Goal: Transaction & Acquisition: Purchase product/service

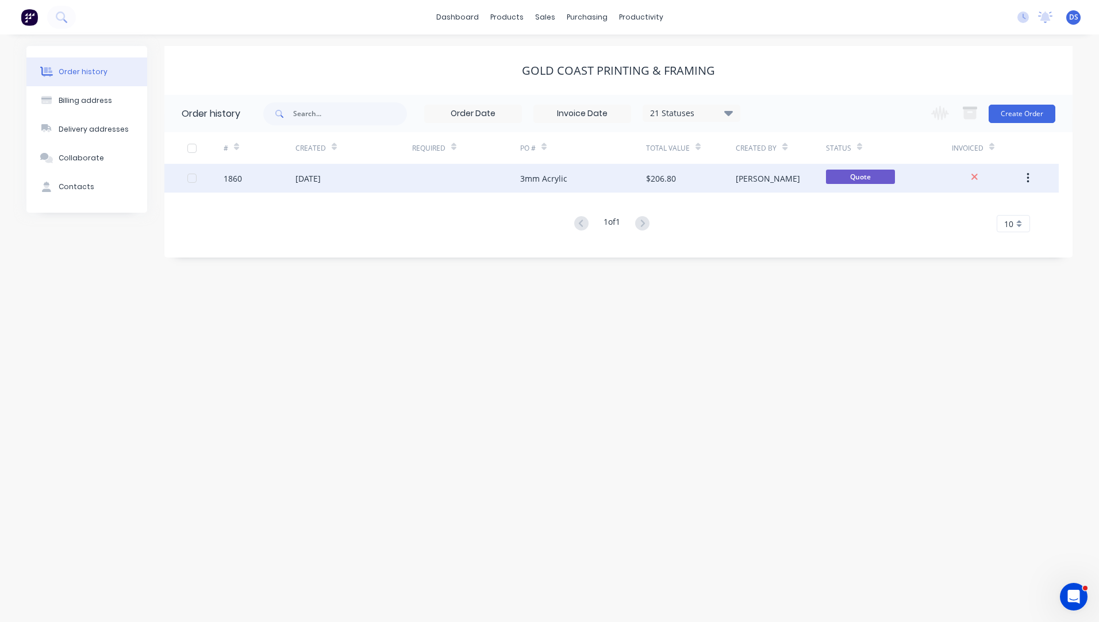
click at [545, 182] on div "3mm Acrylic" at bounding box center [543, 178] width 47 height 12
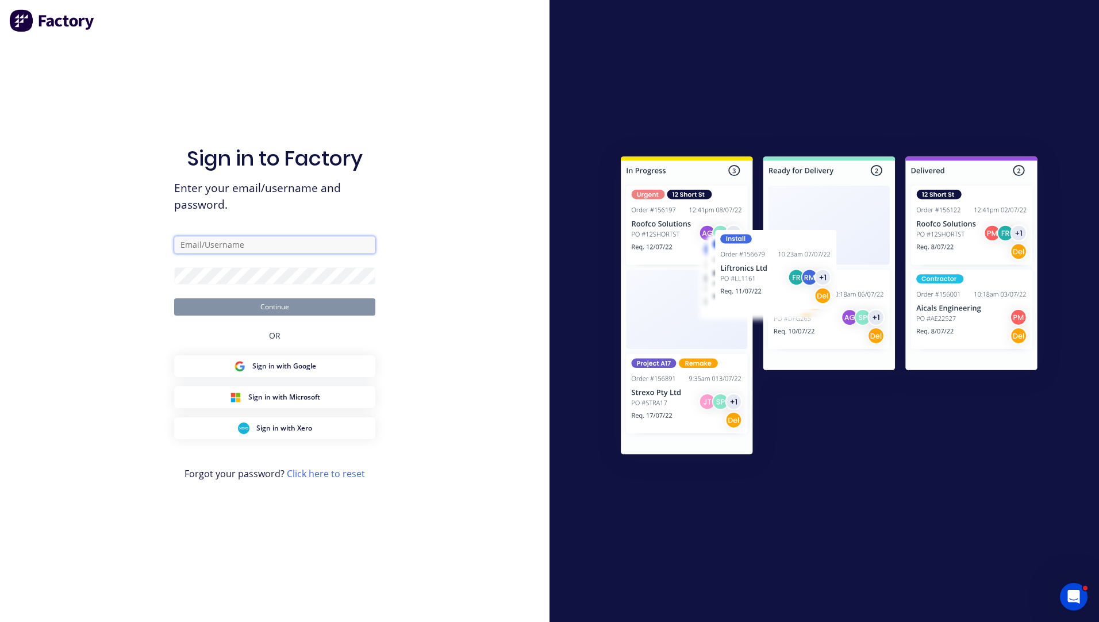
type input "[EMAIL_ADDRESS][DOMAIN_NAME]"
click at [278, 310] on button "Continue" at bounding box center [274, 306] width 201 height 17
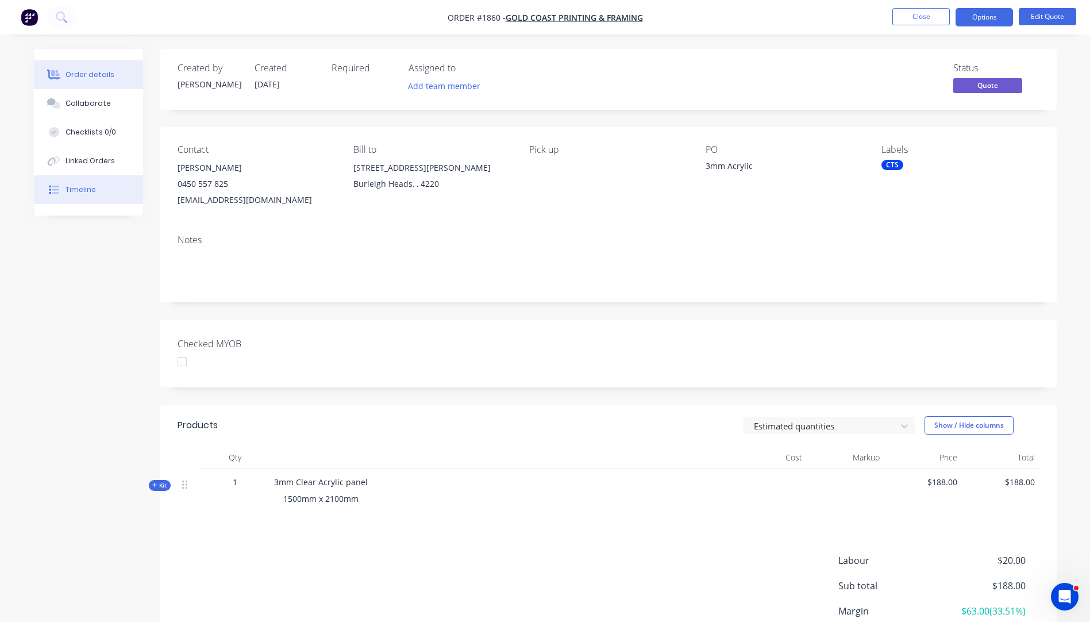
click at [87, 189] on div "Timeline" at bounding box center [81, 189] width 30 height 10
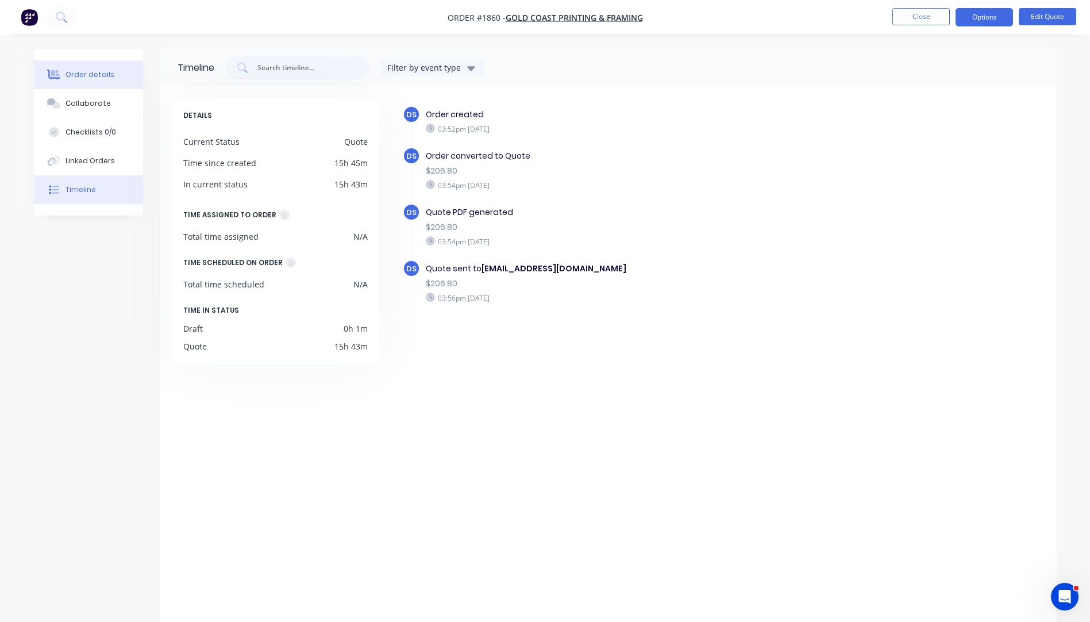
click at [100, 71] on div "Order details" at bounding box center [90, 75] width 49 height 10
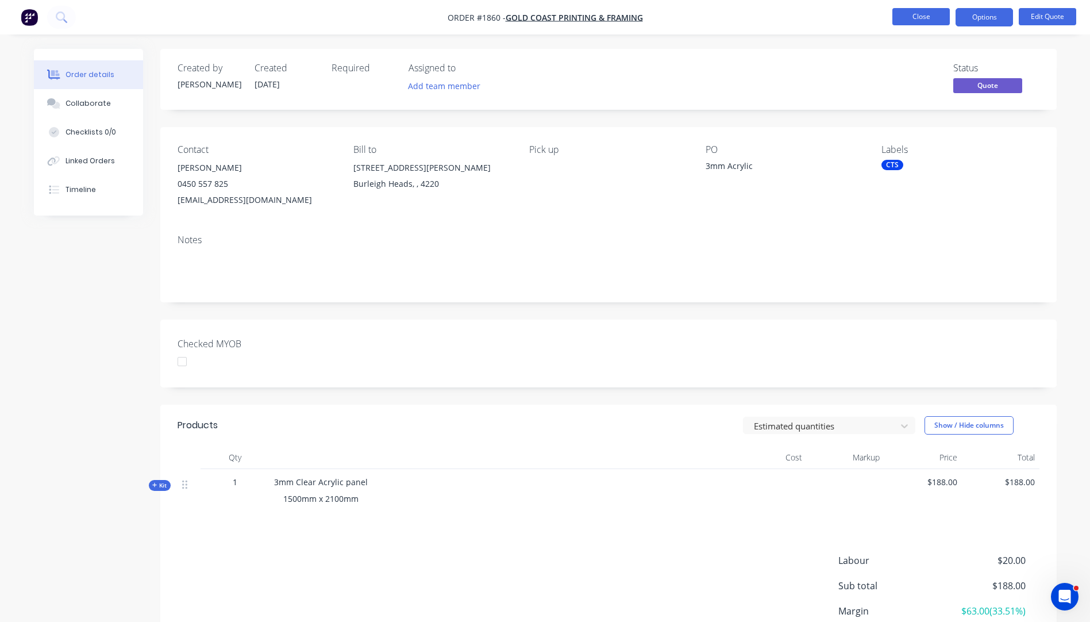
click at [912, 15] on button "Close" at bounding box center [920, 16] width 57 height 17
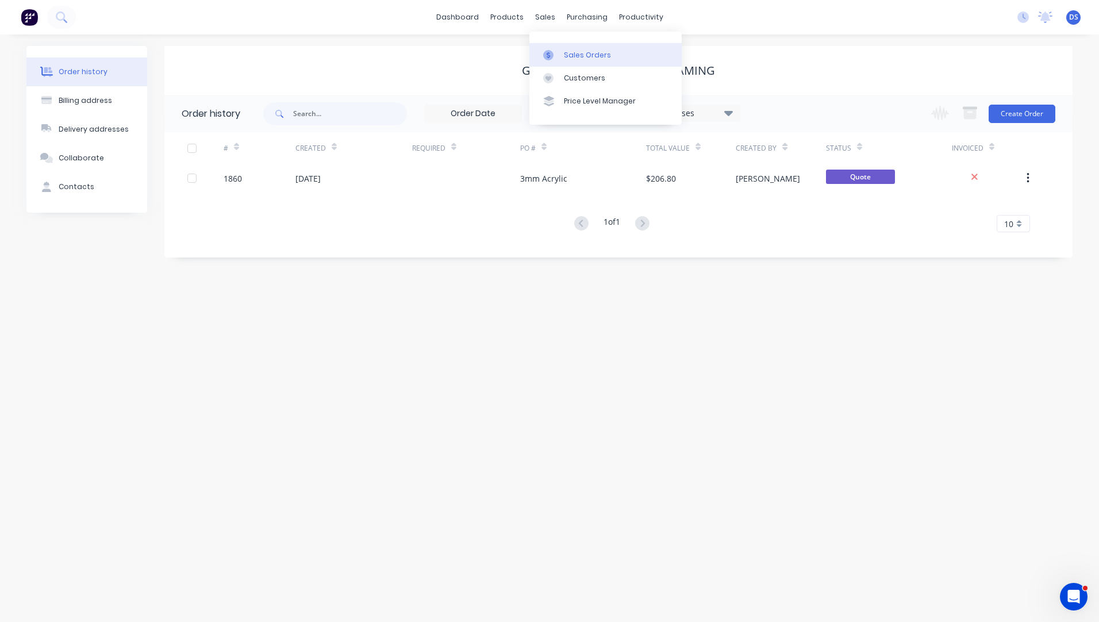
click at [584, 65] on link "Sales Orders" at bounding box center [605, 54] width 152 height 23
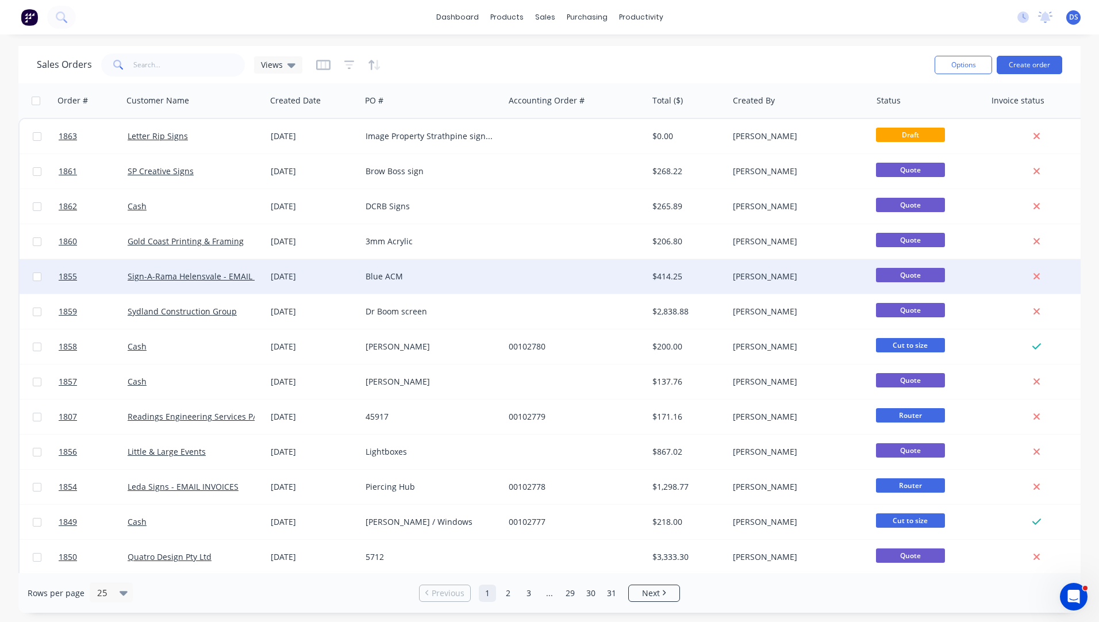
click at [374, 274] on div "Blue ACM" at bounding box center [429, 276] width 128 height 11
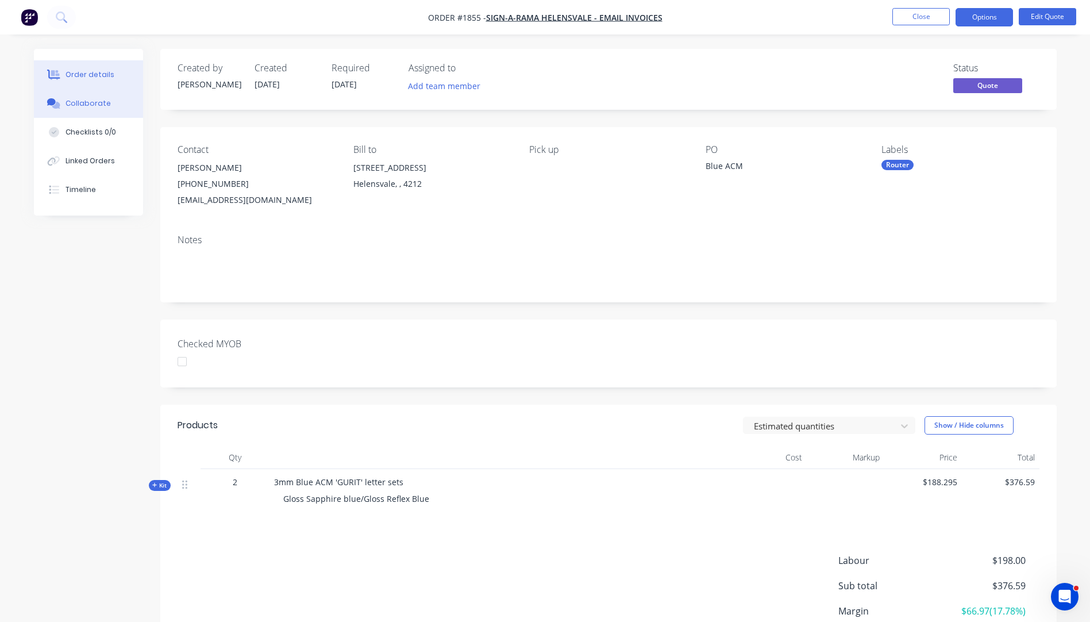
click at [95, 111] on button "Collaborate" at bounding box center [88, 103] width 109 height 29
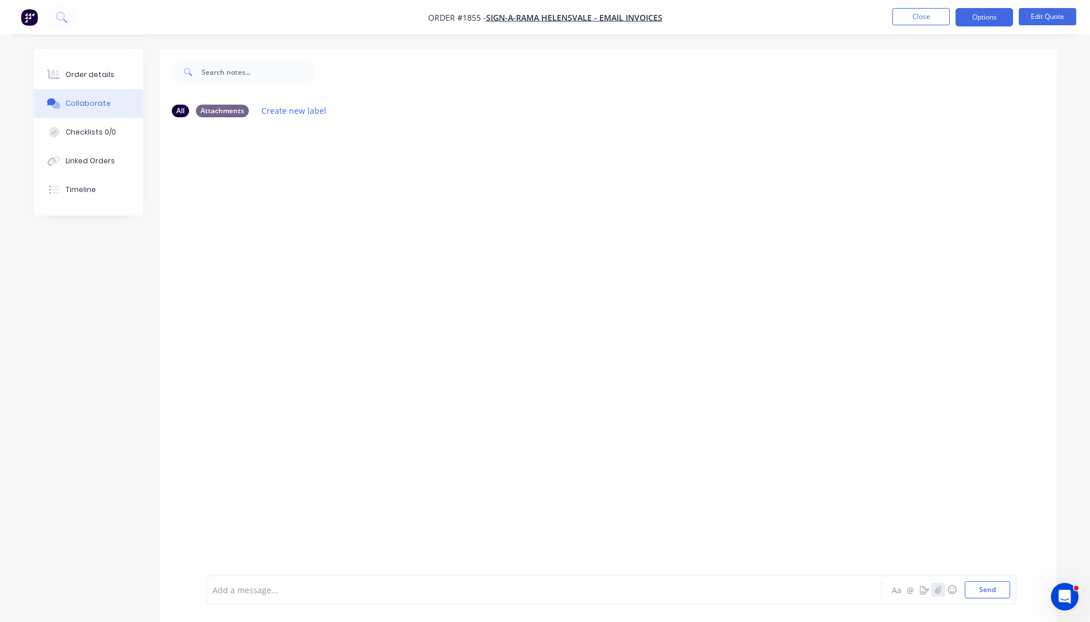
click at [940, 595] on button "button" at bounding box center [939, 590] width 14 height 14
click at [986, 588] on button "Send" at bounding box center [987, 589] width 45 height 17
click at [92, 75] on div "Order details" at bounding box center [90, 75] width 49 height 10
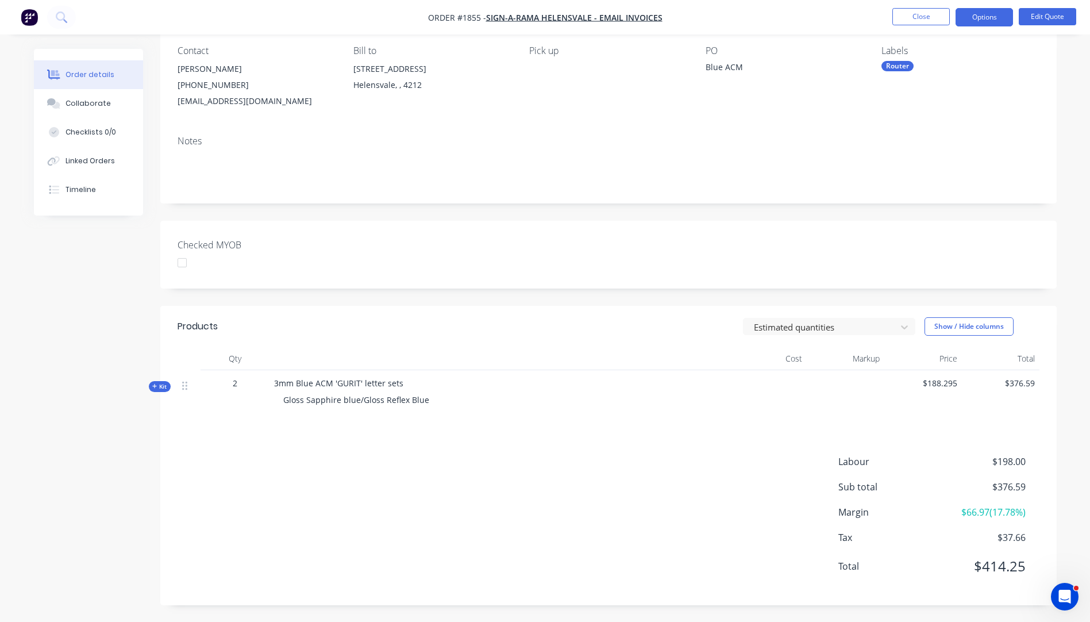
scroll to position [99, 0]
click at [156, 385] on icon "button" at bounding box center [154, 386] width 5 height 6
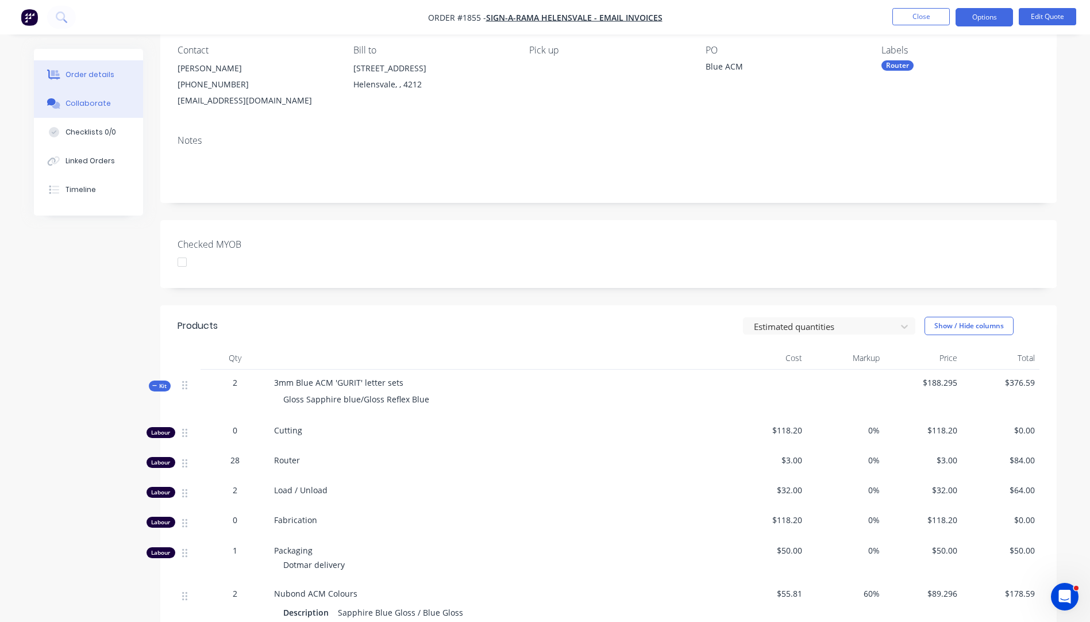
click at [89, 106] on div "Collaborate" at bounding box center [88, 103] width 45 height 10
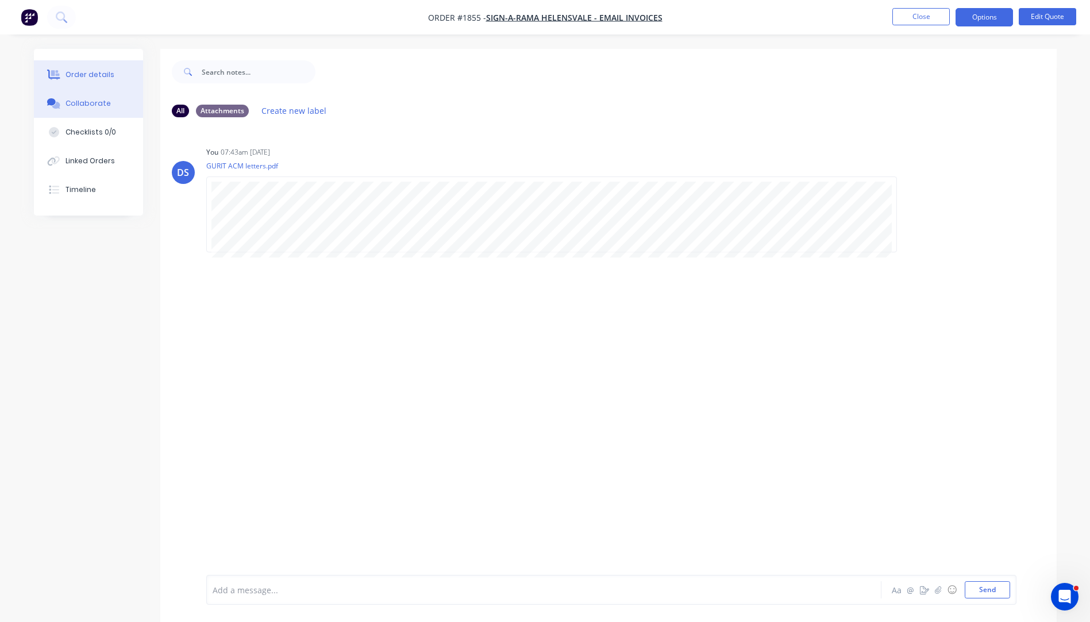
click at [97, 82] on button "Order details" at bounding box center [88, 74] width 109 height 29
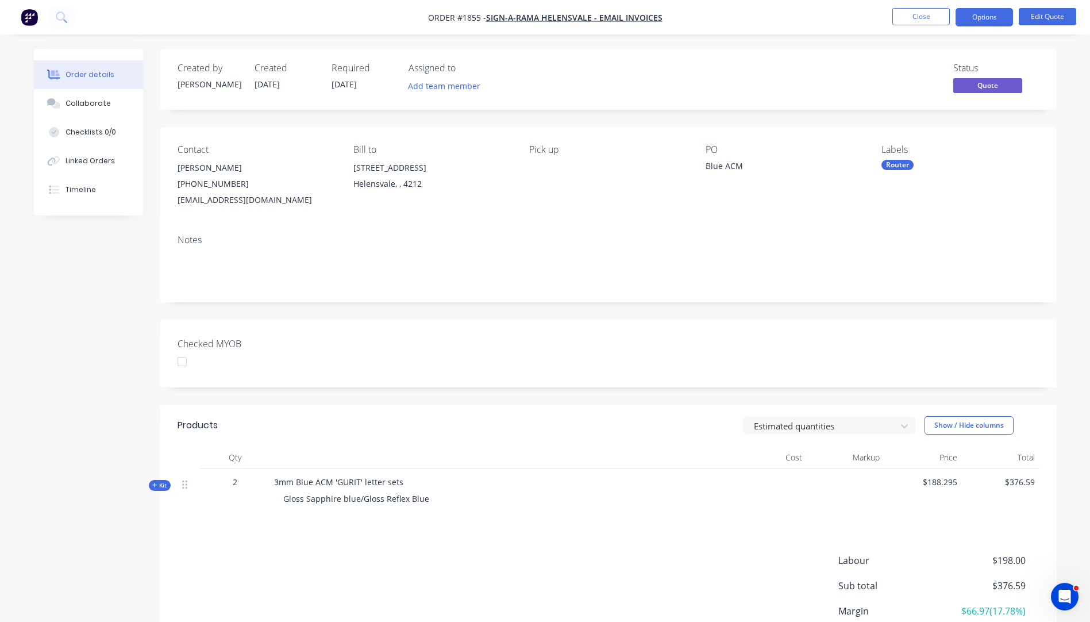
click at [156, 486] on icon "button" at bounding box center [154, 485] width 5 height 6
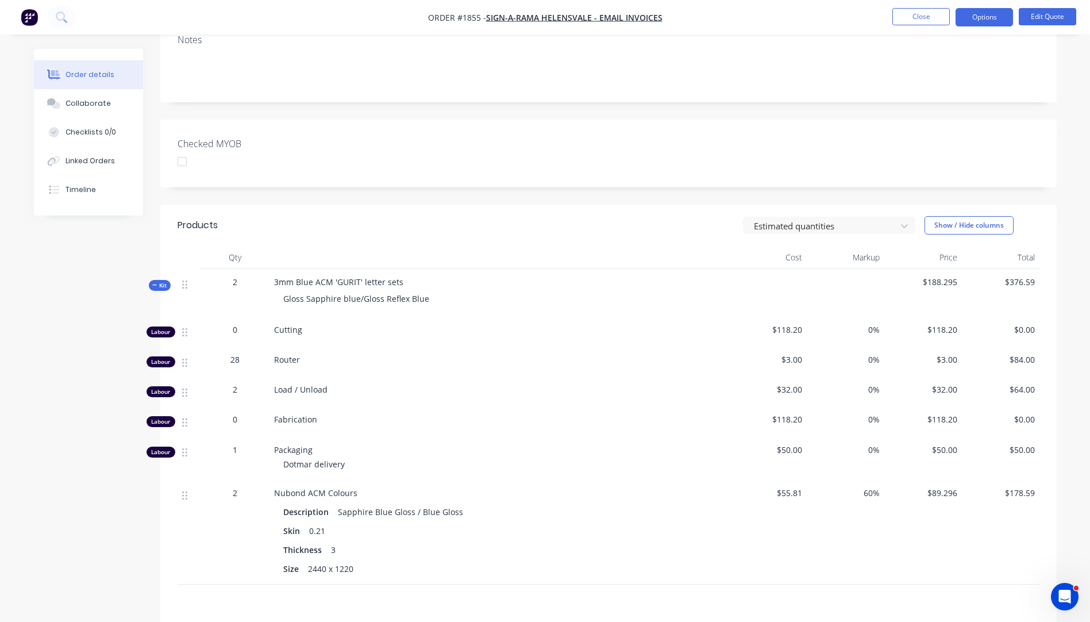
scroll to position [230, 0]
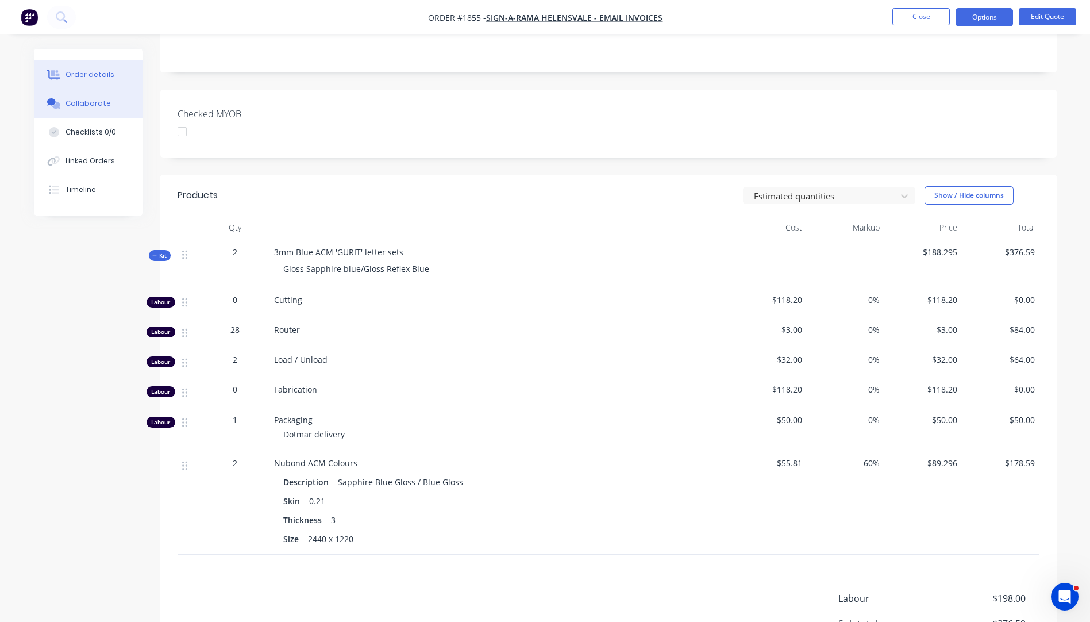
click at [83, 101] on div "Collaborate" at bounding box center [88, 103] width 45 height 10
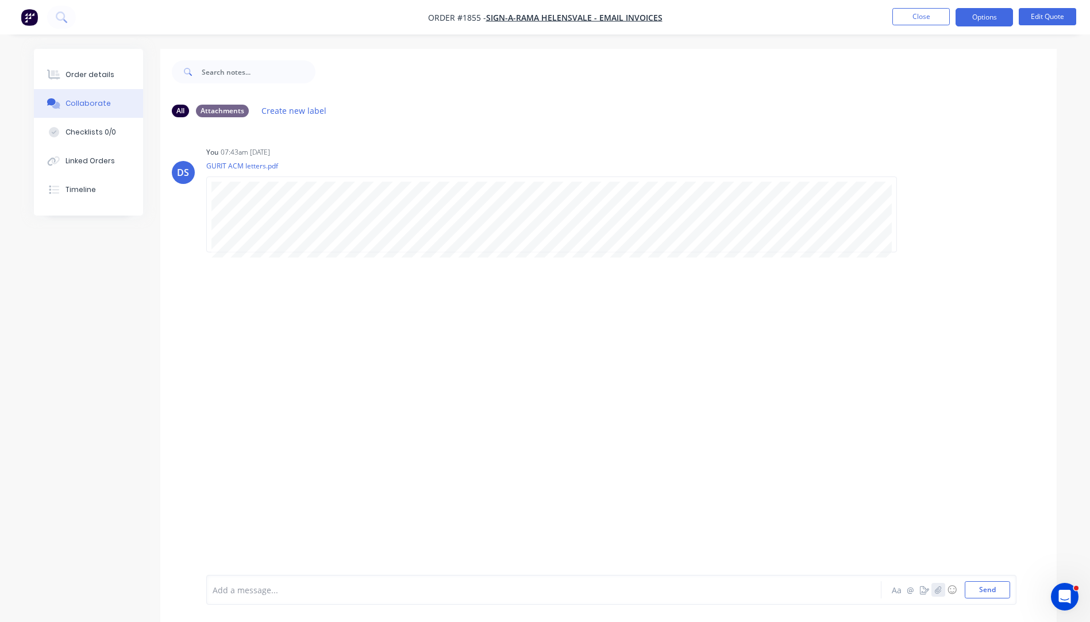
click at [938, 593] on icon "button" at bounding box center [937, 590] width 7 height 8
click at [978, 592] on button "Send" at bounding box center [987, 589] width 45 height 17
click at [79, 76] on div "Order details" at bounding box center [90, 75] width 49 height 10
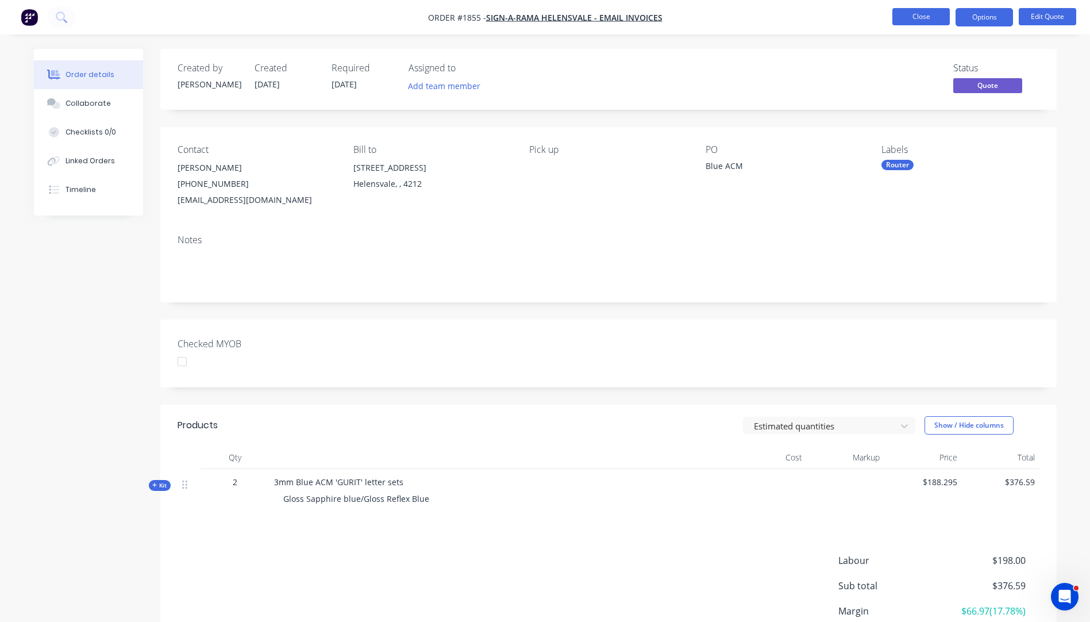
click at [915, 21] on button "Close" at bounding box center [920, 16] width 57 height 17
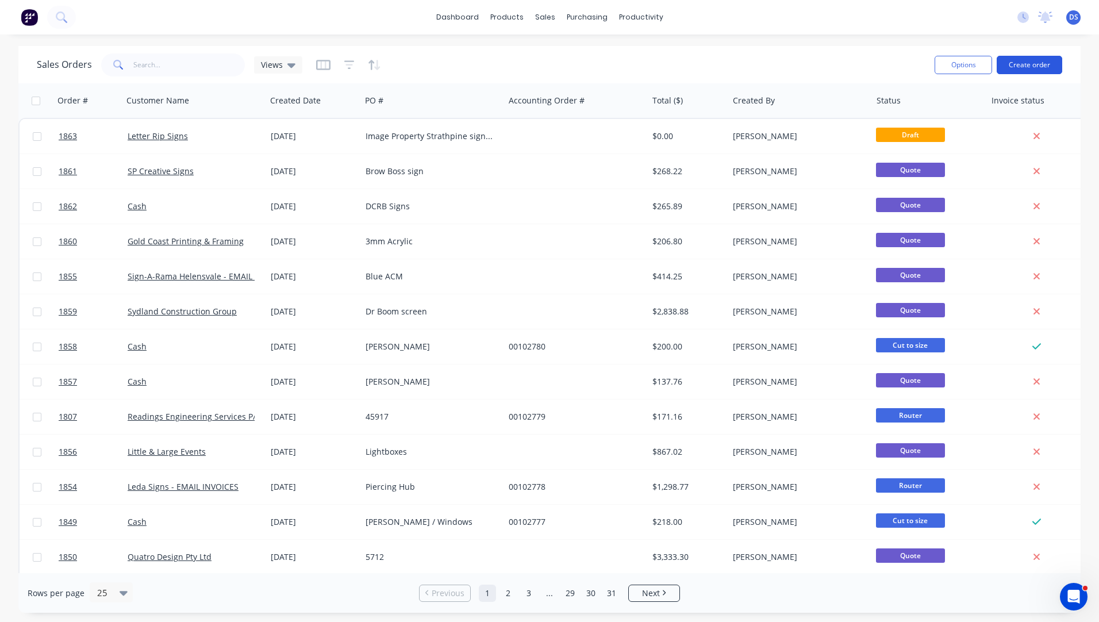
click at [1019, 61] on button "Create order" at bounding box center [1029, 65] width 66 height 18
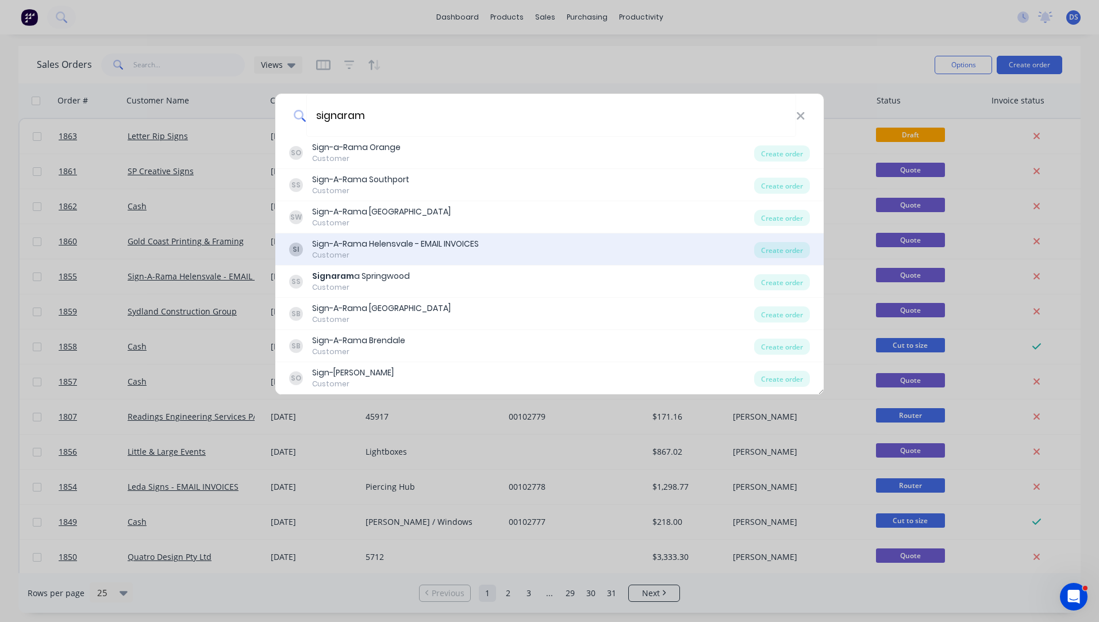
type input "signaram"
click at [361, 251] on div "Customer" at bounding box center [395, 255] width 167 height 10
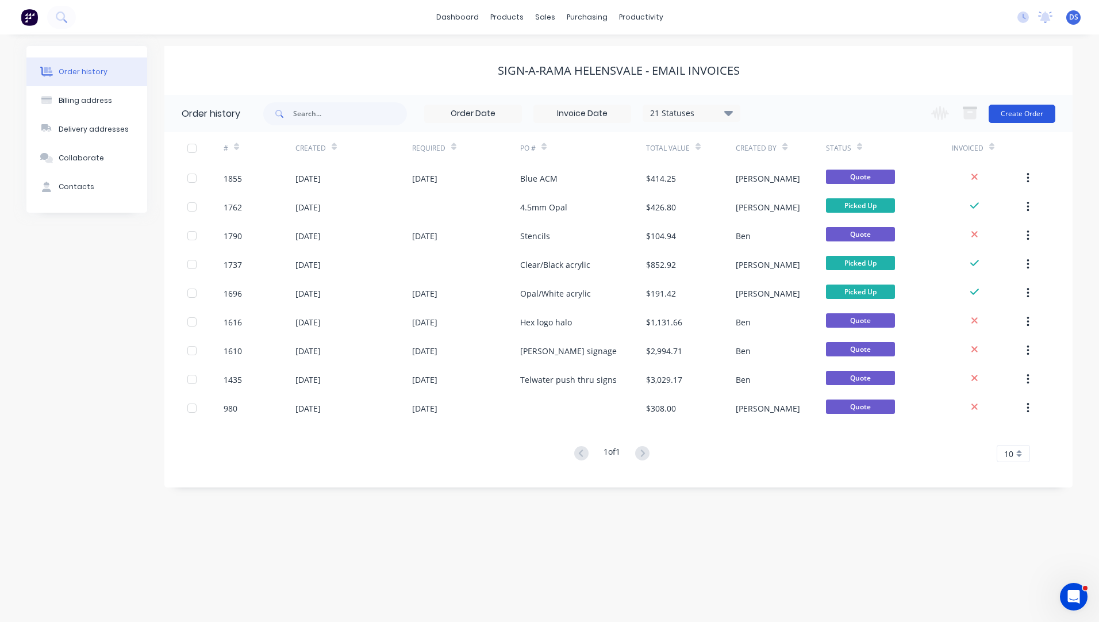
click at [1023, 113] on button "Create Order" at bounding box center [1021, 114] width 67 height 18
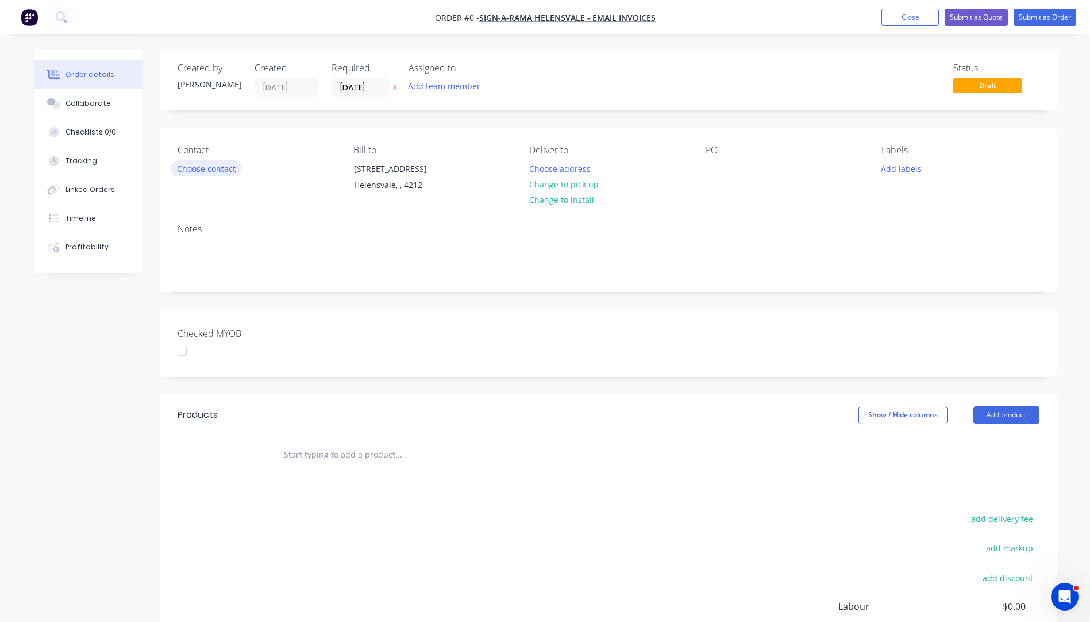
click at [210, 175] on button "Choose contact" at bounding box center [206, 168] width 71 height 16
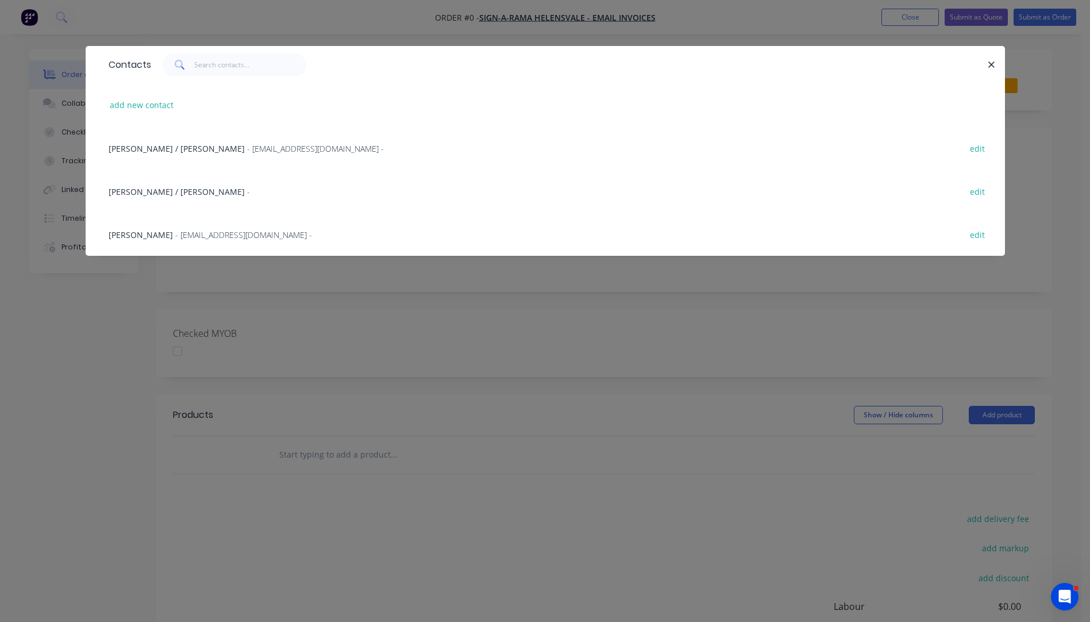
click at [142, 237] on span "[PERSON_NAME]" at bounding box center [141, 234] width 64 height 11
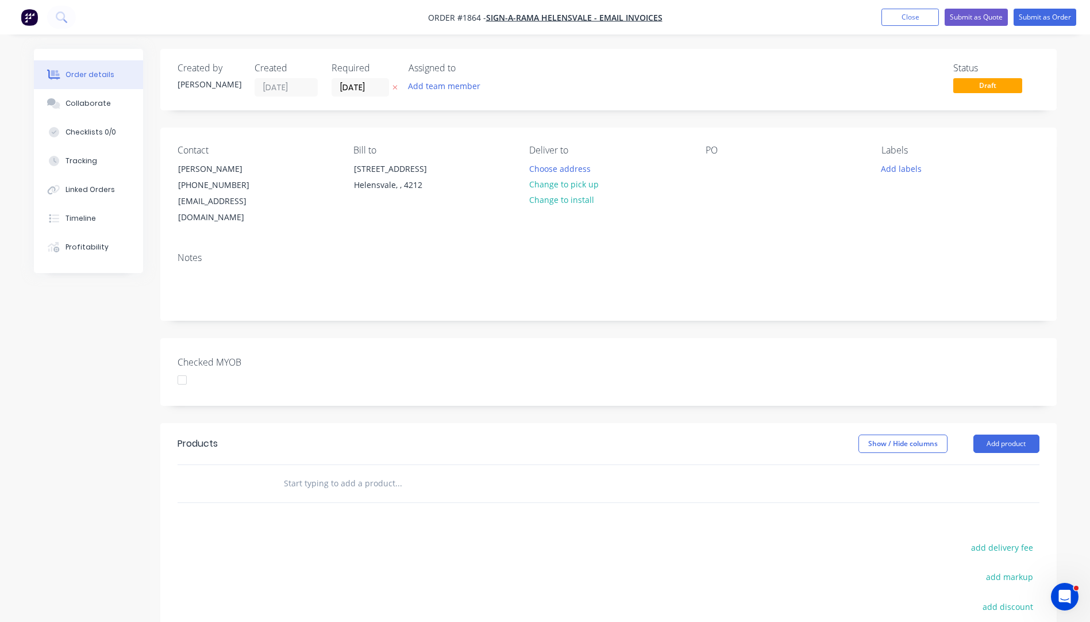
click at [395, 89] on icon "button" at bounding box center [395, 88] width 5 height 5
click at [1028, 434] on button "Add product" at bounding box center [1007, 443] width 66 height 18
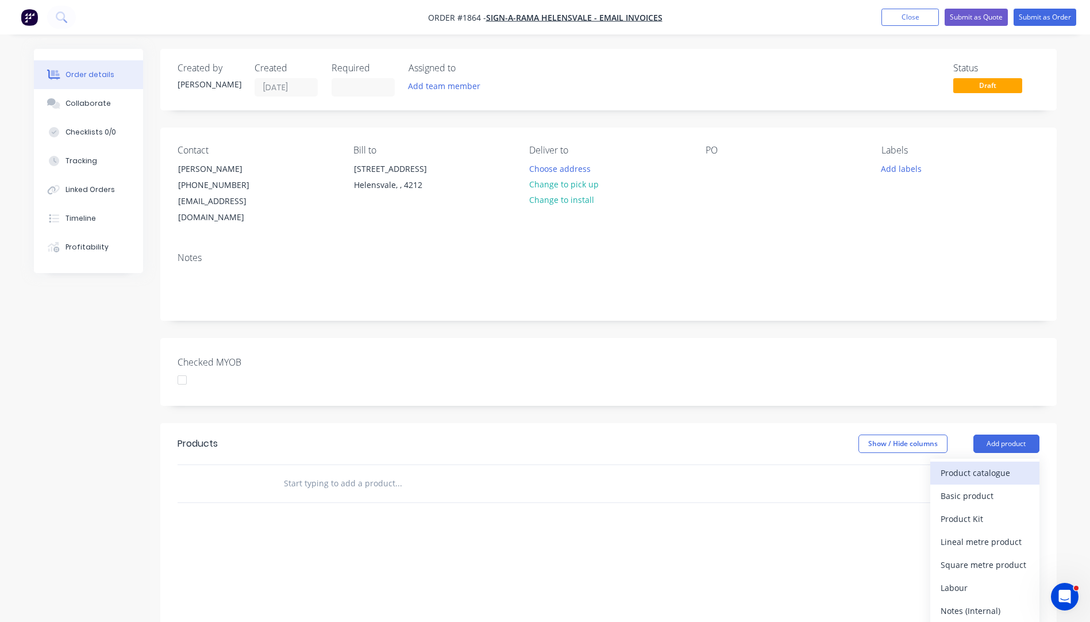
click at [975, 464] on div "Product catalogue" at bounding box center [985, 472] width 89 height 17
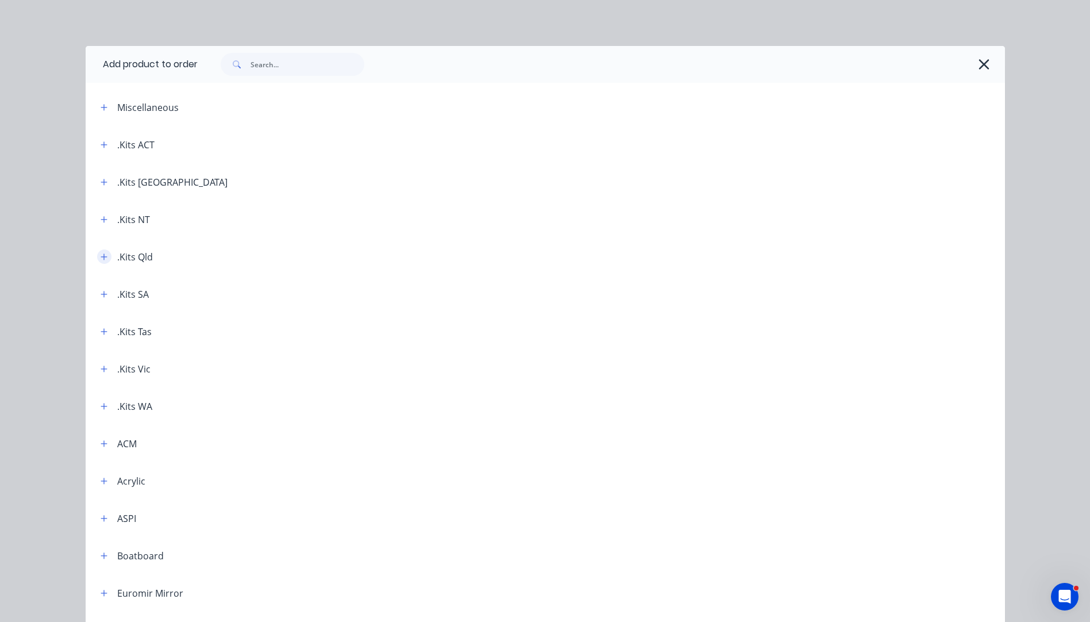
click at [101, 253] on icon "button" at bounding box center [104, 257] width 7 height 8
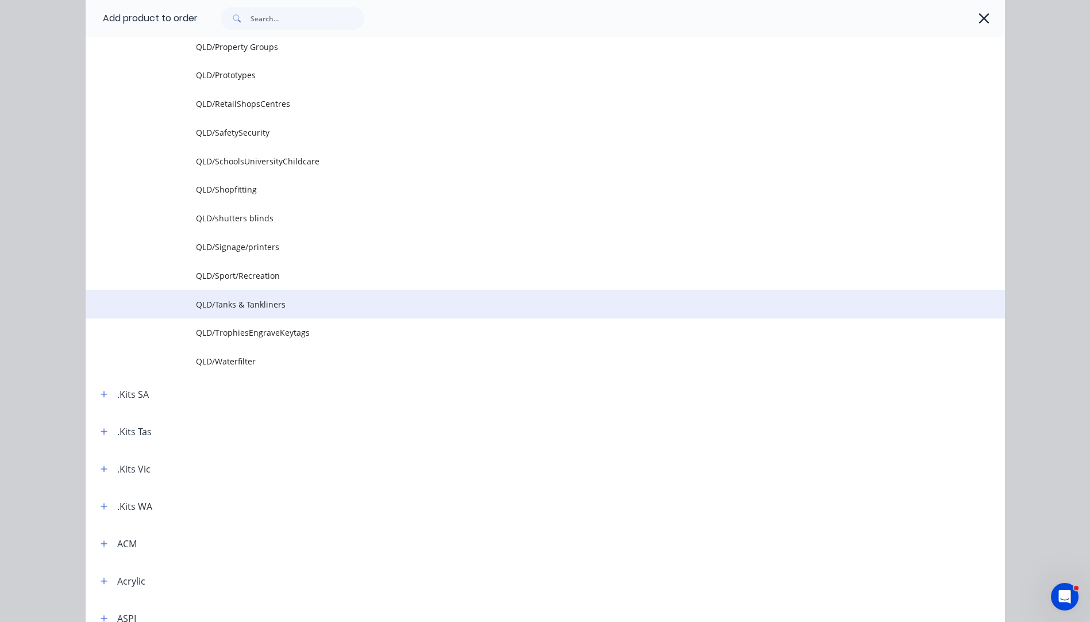
scroll to position [1494, 0]
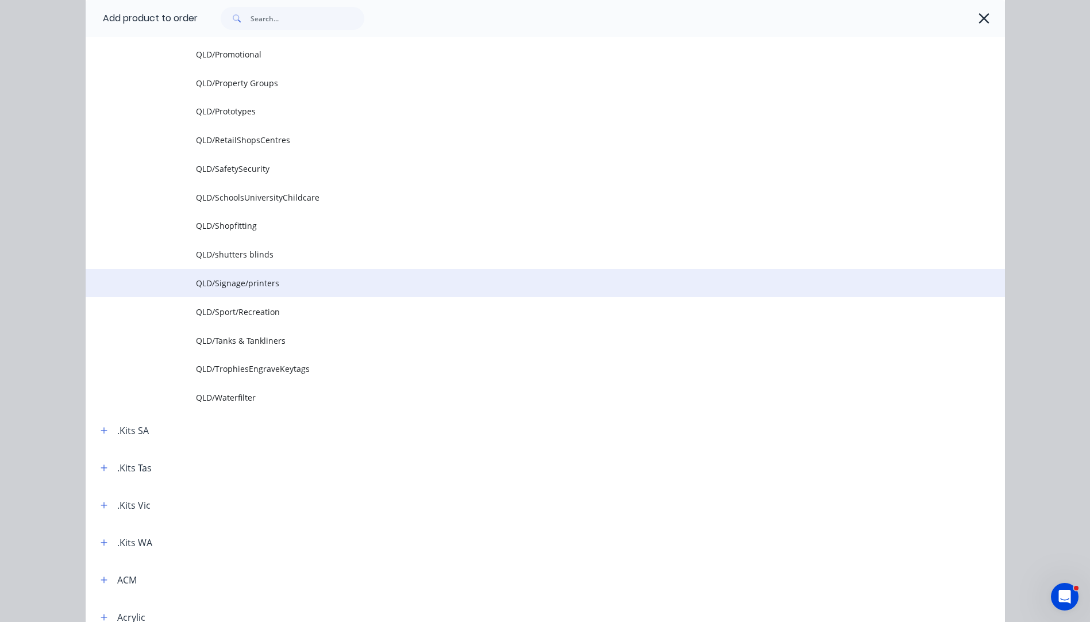
click at [227, 287] on span "QLD/Signage/printers" at bounding box center [519, 283] width 647 height 12
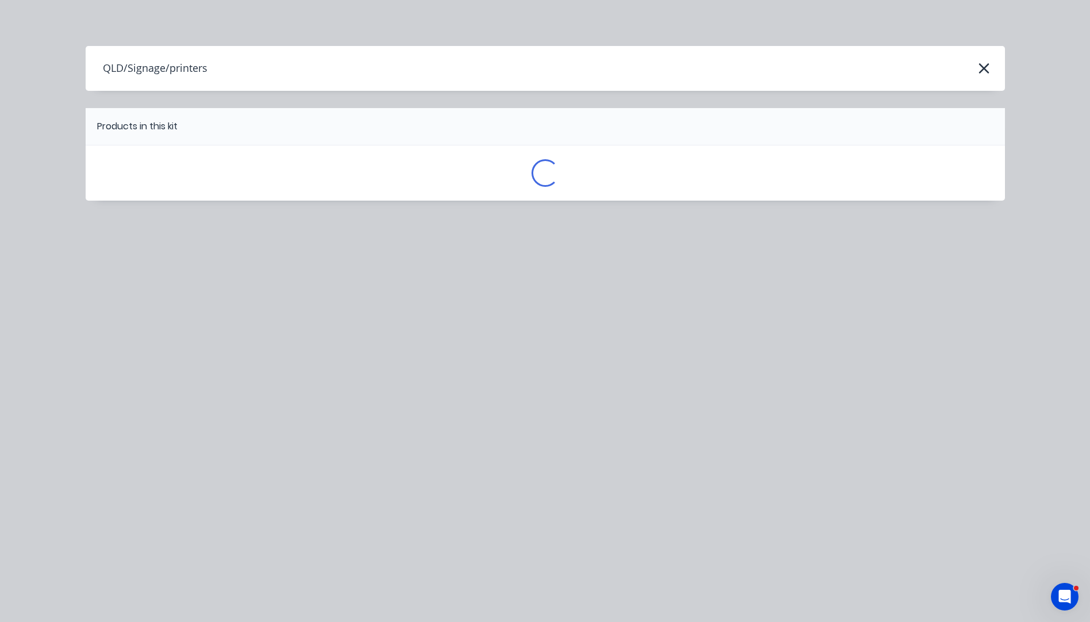
scroll to position [0, 0]
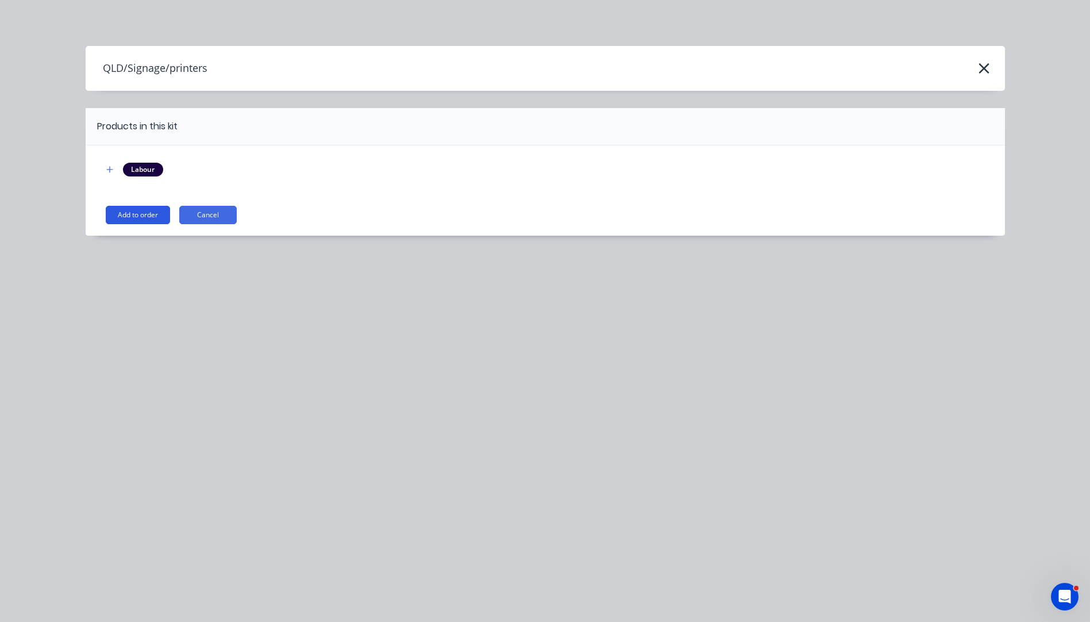
click at [145, 214] on button "Add to order" at bounding box center [138, 215] width 64 height 18
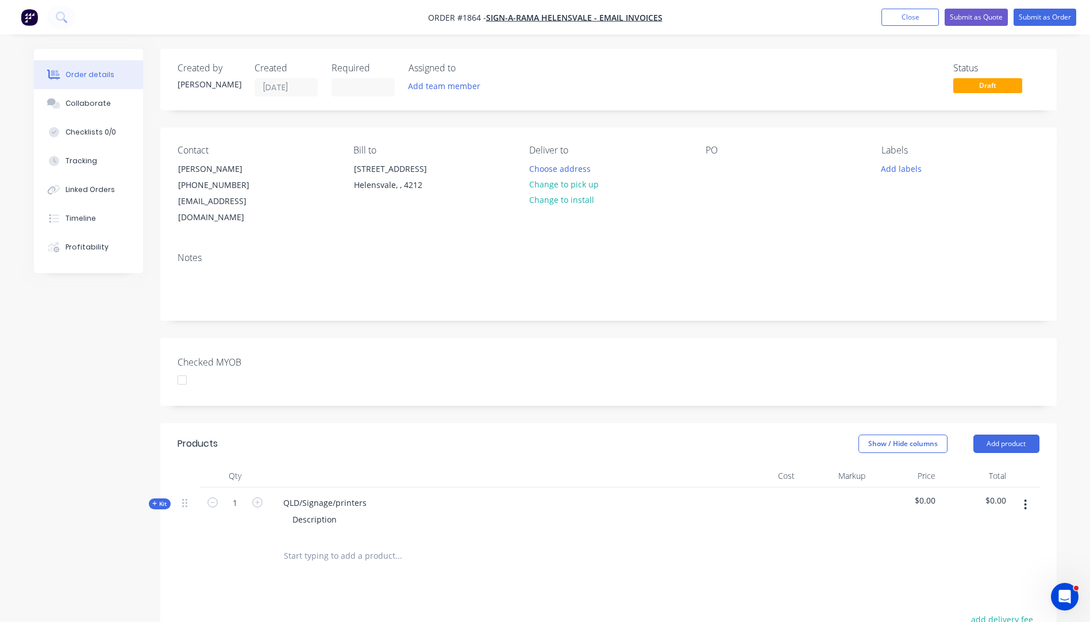
click at [153, 501] on icon "button" at bounding box center [154, 504] width 5 height 6
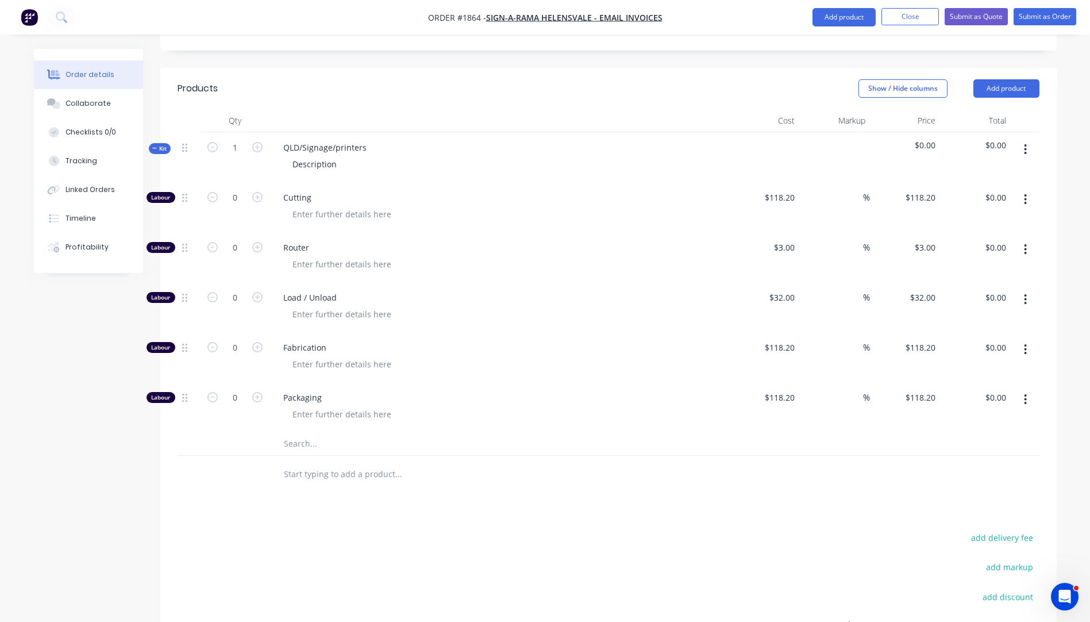
scroll to position [460, 0]
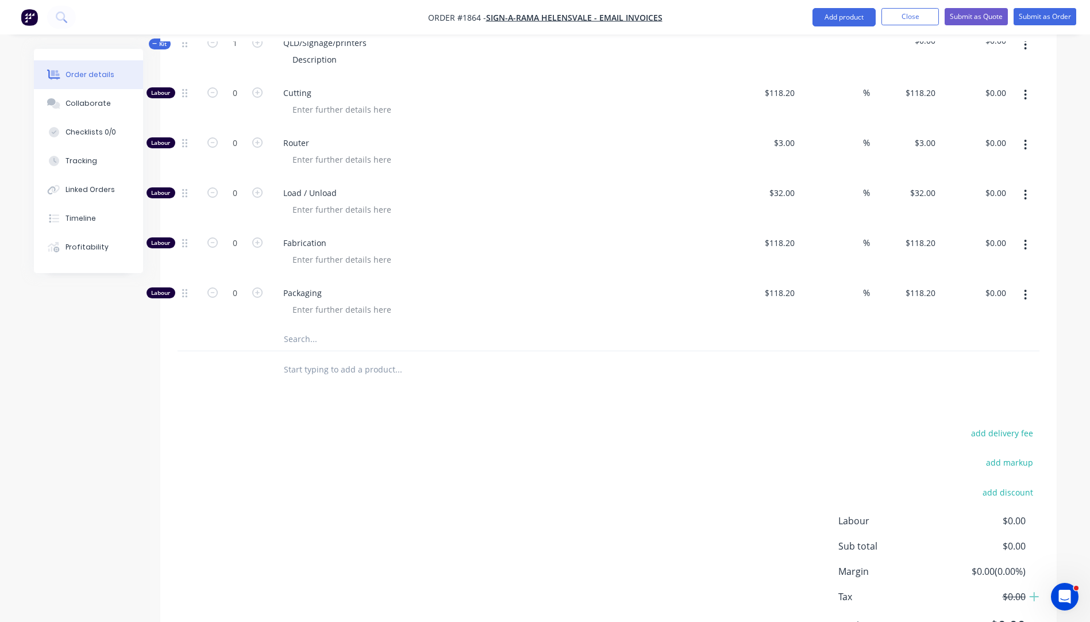
click at [302, 328] on input "text" at bounding box center [398, 339] width 230 height 23
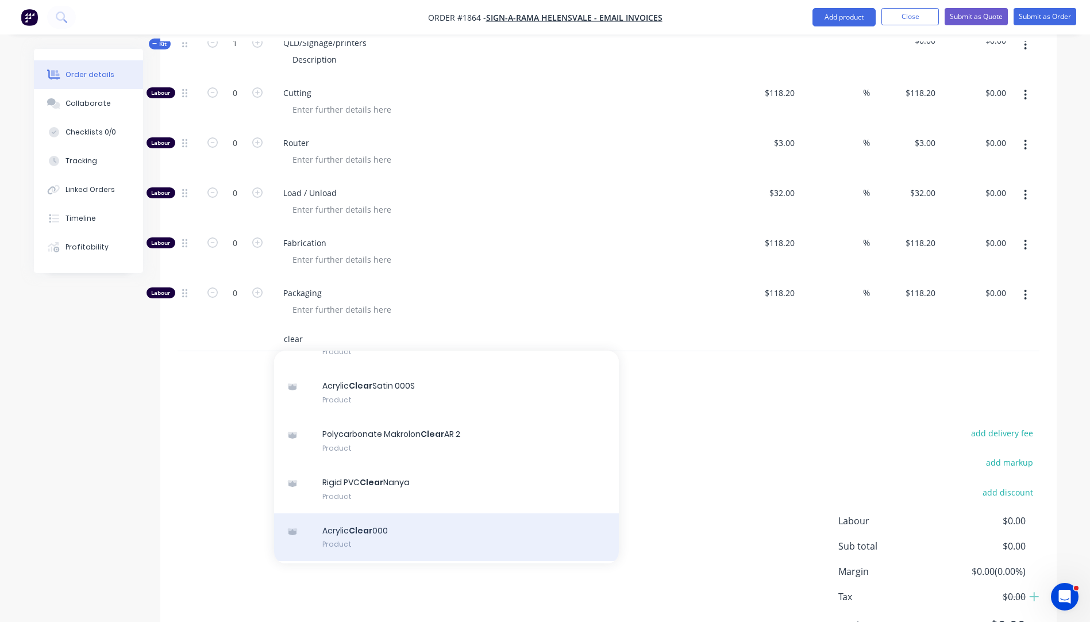
type input "clear"
click at [378, 513] on div "Acrylic Clear 000 Product" at bounding box center [446, 537] width 345 height 48
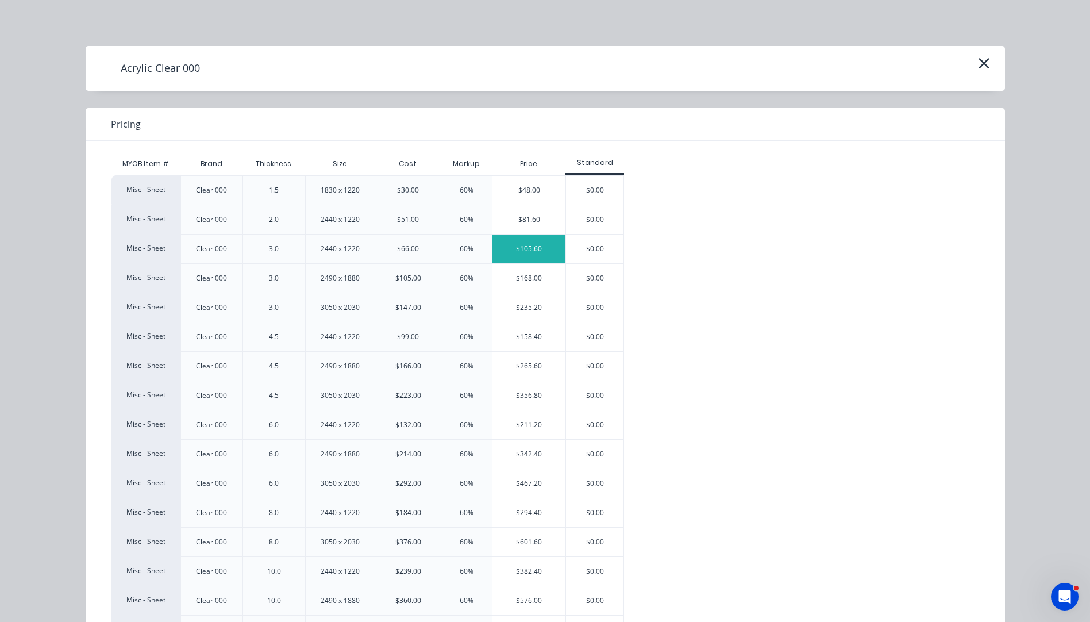
click at [514, 259] on div "$105.60" at bounding box center [528, 248] width 73 height 29
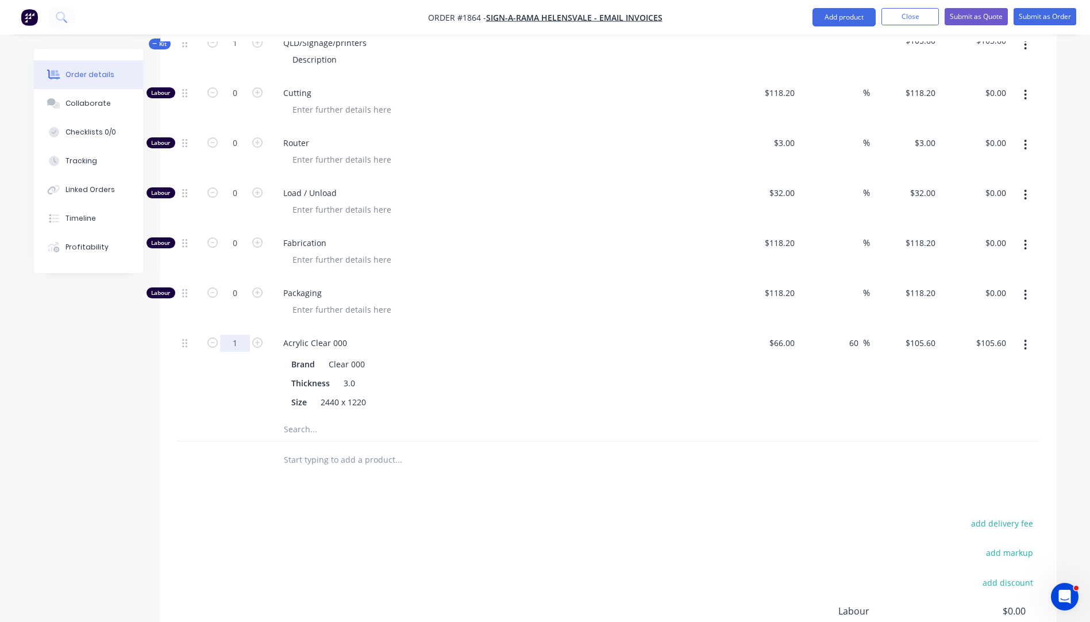
click at [245, 334] on input "1" at bounding box center [235, 342] width 30 height 17
type input "0.7"
type input "$73.92"
click at [615, 334] on div "Acrylic Clear 000" at bounding box center [499, 342] width 451 height 17
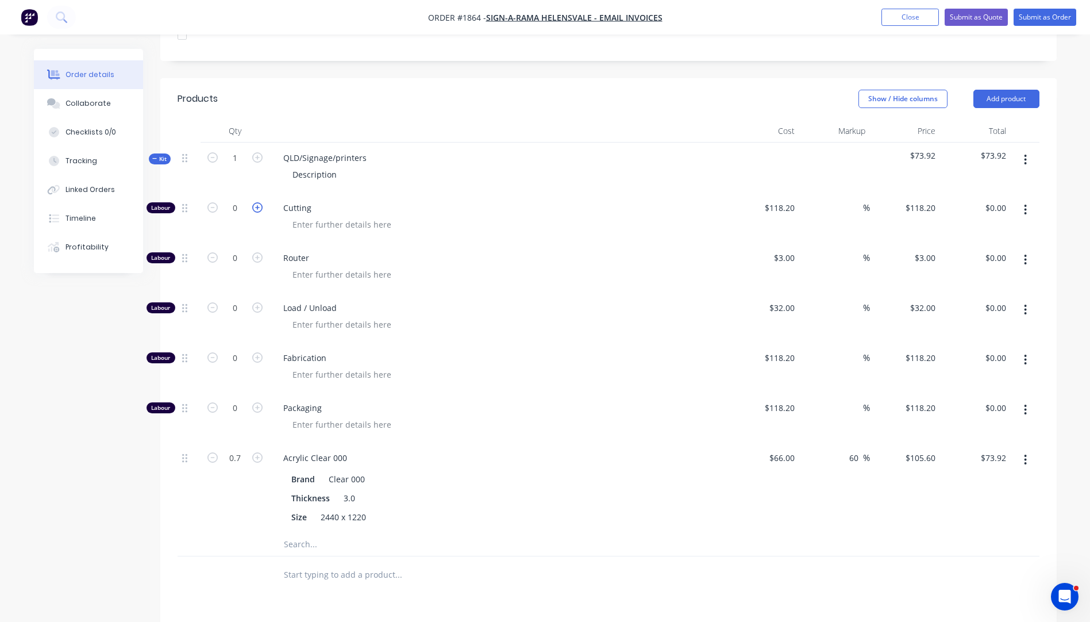
click at [259, 202] on icon "button" at bounding box center [257, 207] width 10 height 10
type input "1"
type input "$118.20"
click at [259, 202] on icon "button" at bounding box center [257, 207] width 10 height 10
type input "2"
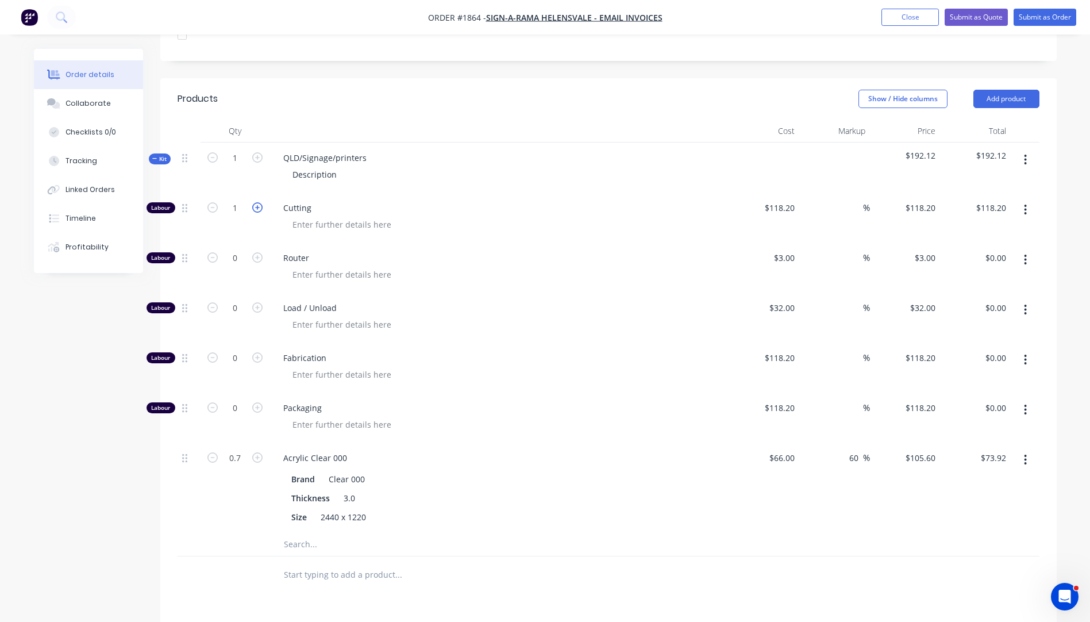
type input "$236.40"
click at [787, 200] on div "$118.20 $118.20" at bounding box center [764, 218] width 71 height 50
click at [787, 199] on input "118.2" at bounding box center [782, 207] width 36 height 17
type input "$10.00"
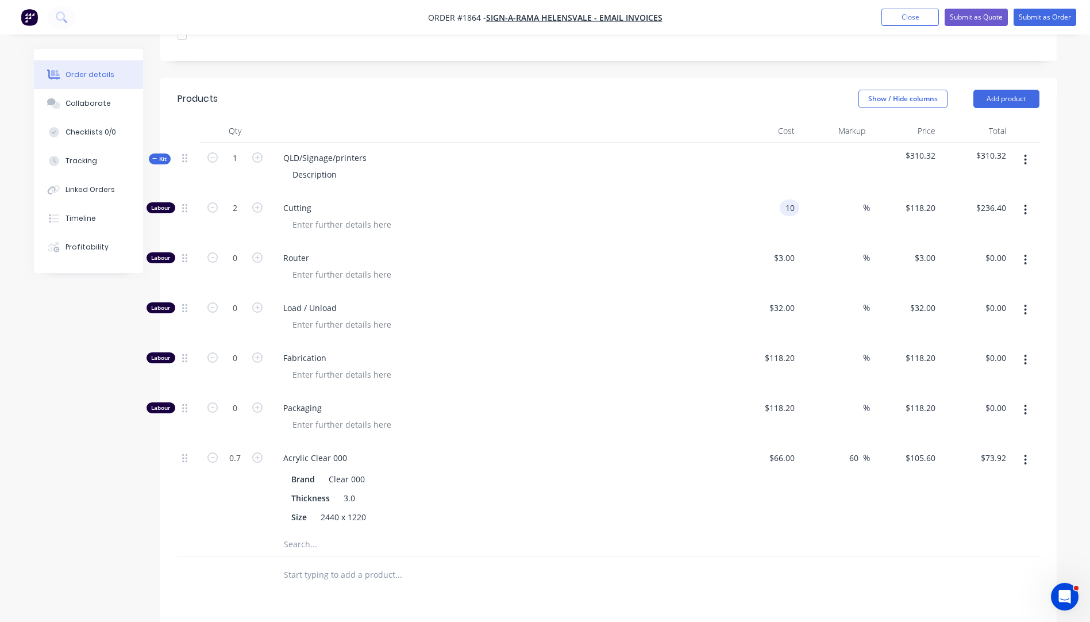
type input "$20.00"
click at [632, 252] on span "Router" at bounding box center [503, 258] width 441 height 12
click at [244, 449] on input "0.7" at bounding box center [235, 457] width 30 height 17
type input "0.75"
type input "$79.20"
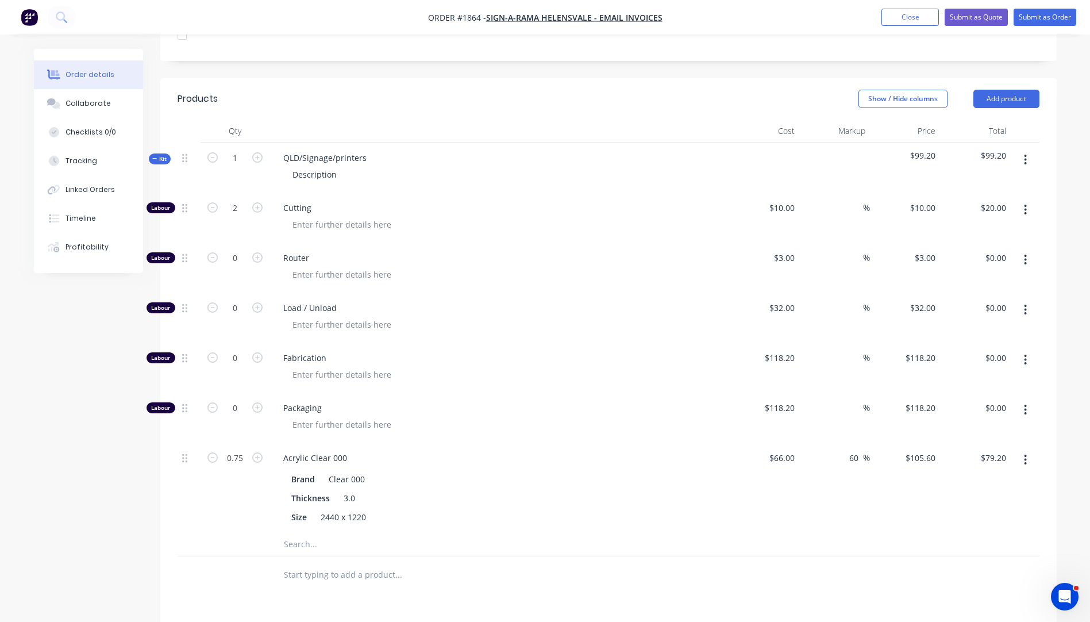
click at [496, 402] on span "Packaging" at bounding box center [503, 408] width 441 height 12
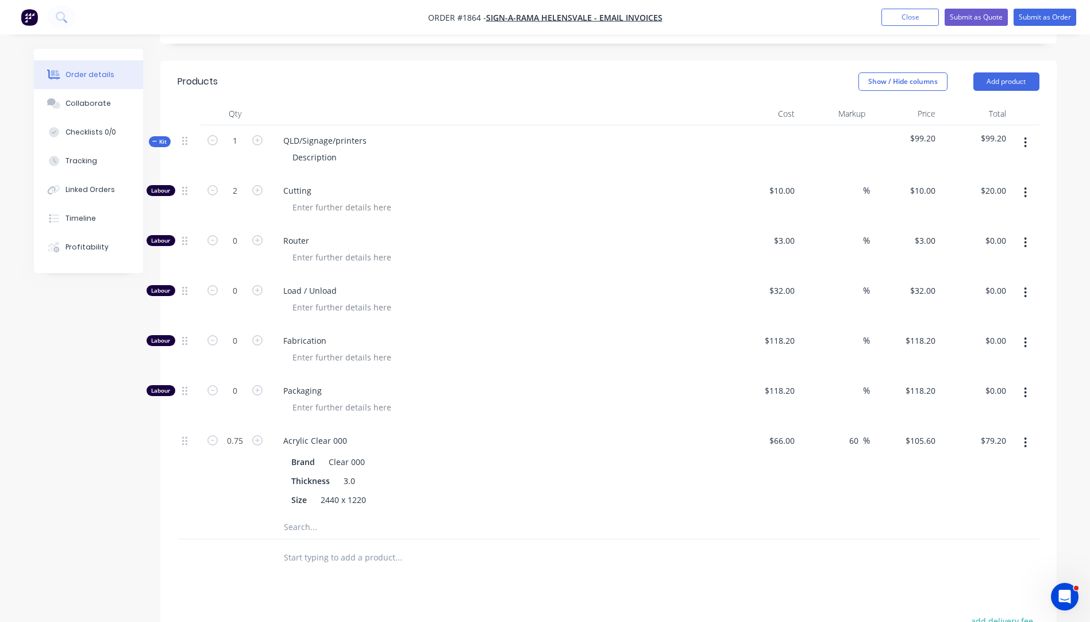
scroll to position [306, 0]
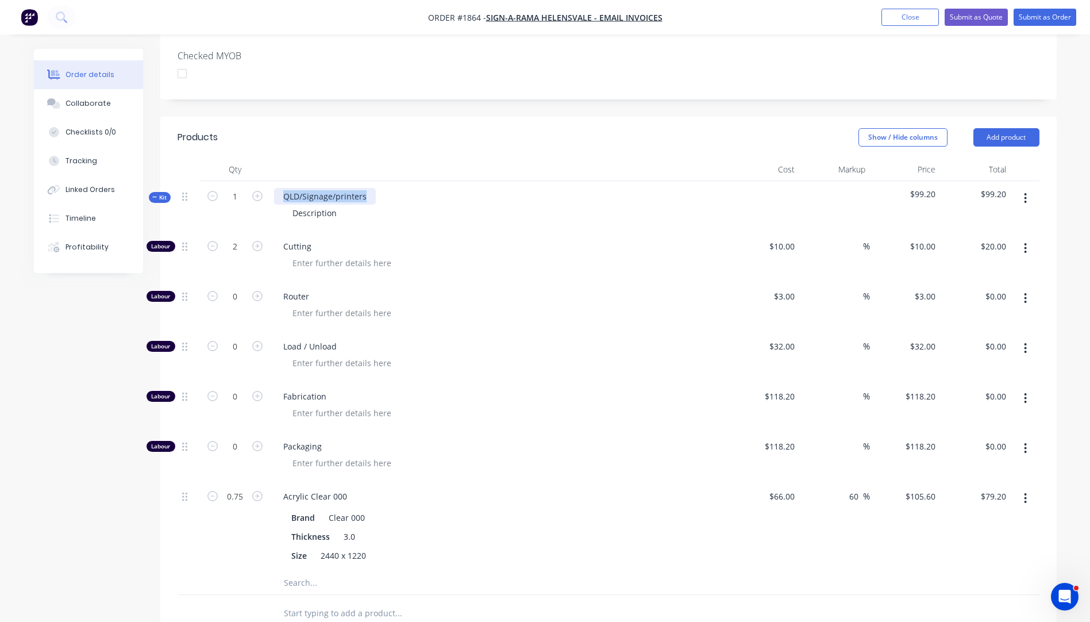
drag, startPoint x: 369, startPoint y: 184, endPoint x: 271, endPoint y: 184, distance: 97.7
click at [271, 184] on div "QLD/Signage/printers Description" at bounding box center [500, 206] width 460 height 50
drag, startPoint x: 307, startPoint y: 198, endPoint x: 294, endPoint y: 198, distance: 13.2
click at [294, 205] on div "Description" at bounding box center [314, 213] width 63 height 17
click at [302, 205] on div "Description" at bounding box center [314, 213] width 63 height 17
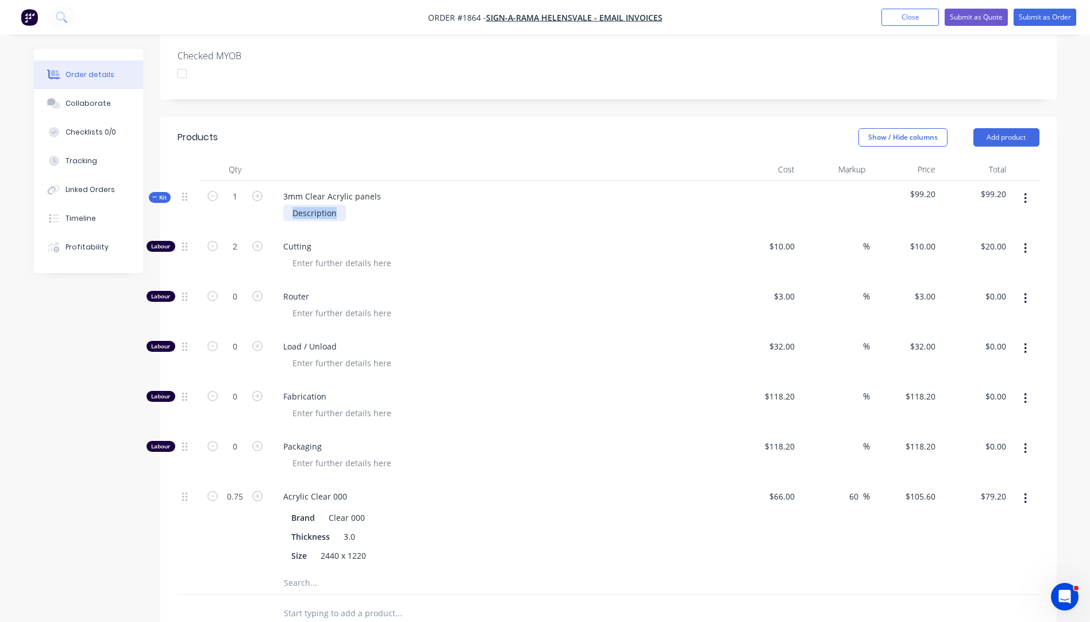
click at [302, 205] on div "Description" at bounding box center [314, 213] width 63 height 17
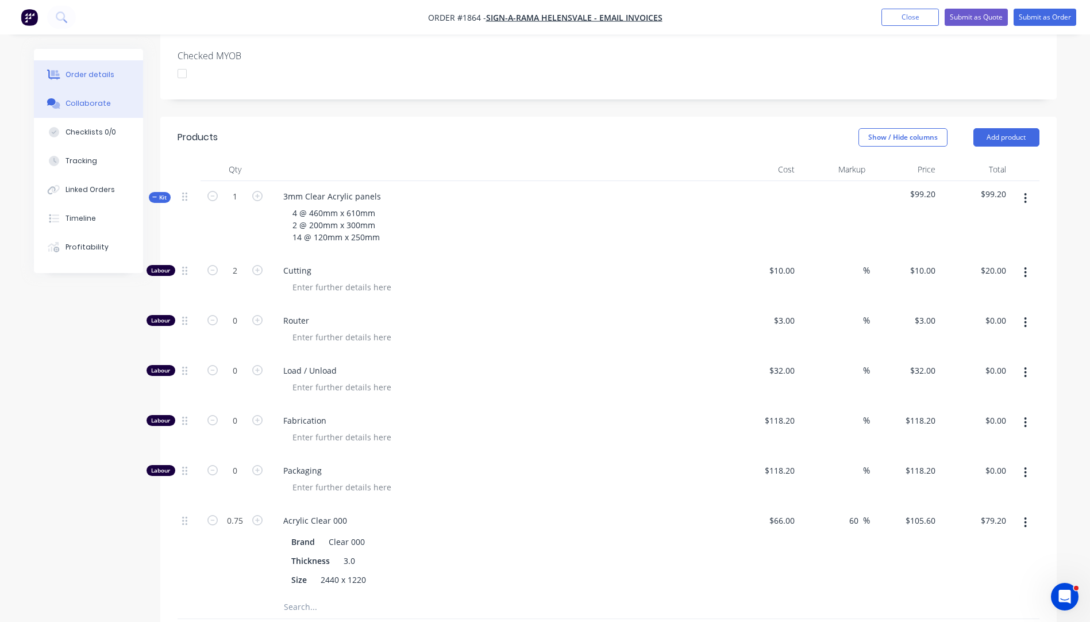
click at [87, 105] on div "Collaborate" at bounding box center [88, 103] width 45 height 10
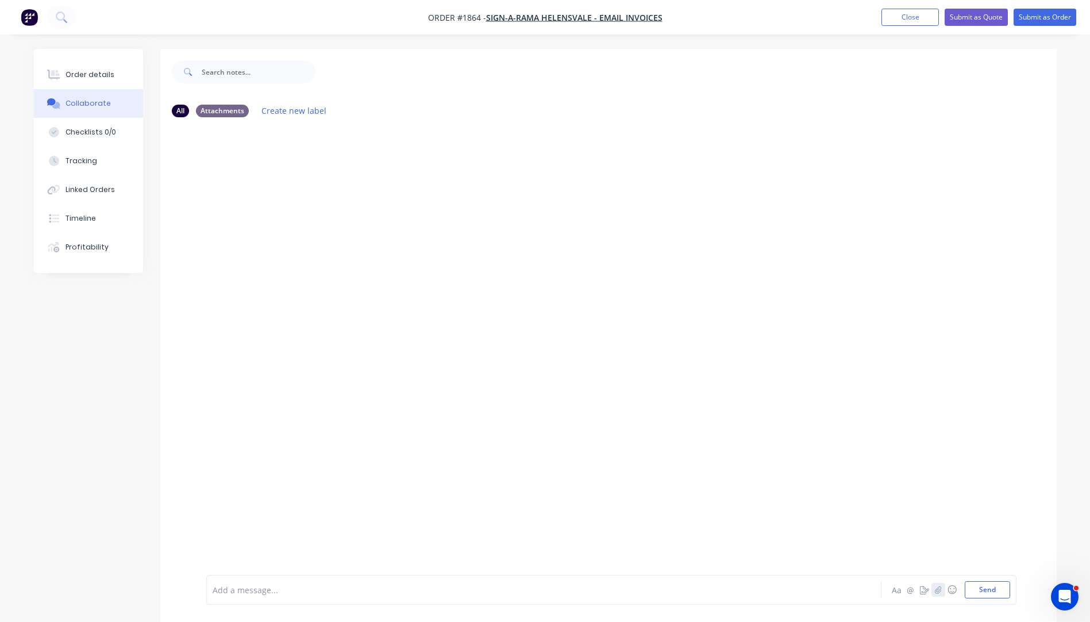
click at [936, 586] on icon "button" at bounding box center [937, 590] width 7 height 8
click at [1000, 583] on button "Send" at bounding box center [987, 589] width 45 height 17
click at [99, 80] on button "Order details" at bounding box center [88, 74] width 109 height 29
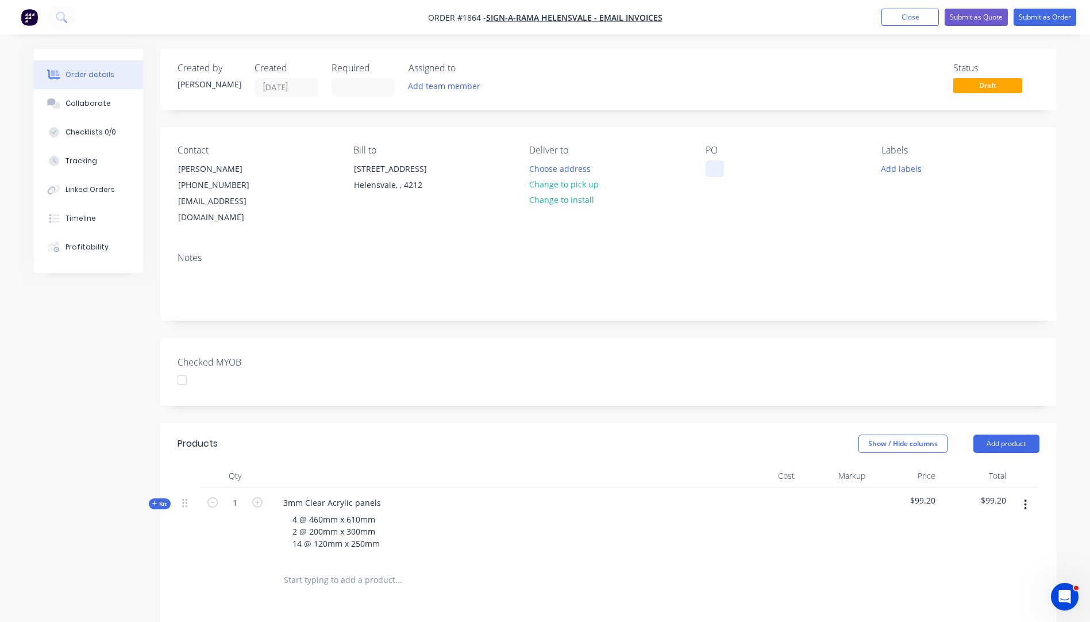
click at [717, 168] on div at bounding box center [715, 168] width 18 height 17
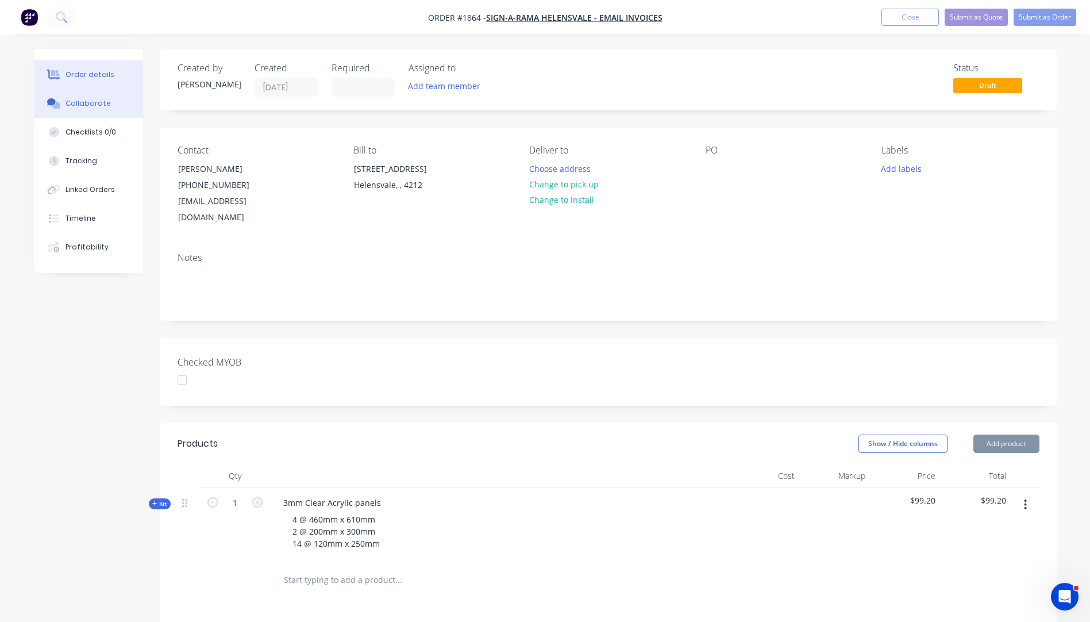
click at [94, 110] on button "Collaborate" at bounding box center [88, 103] width 109 height 29
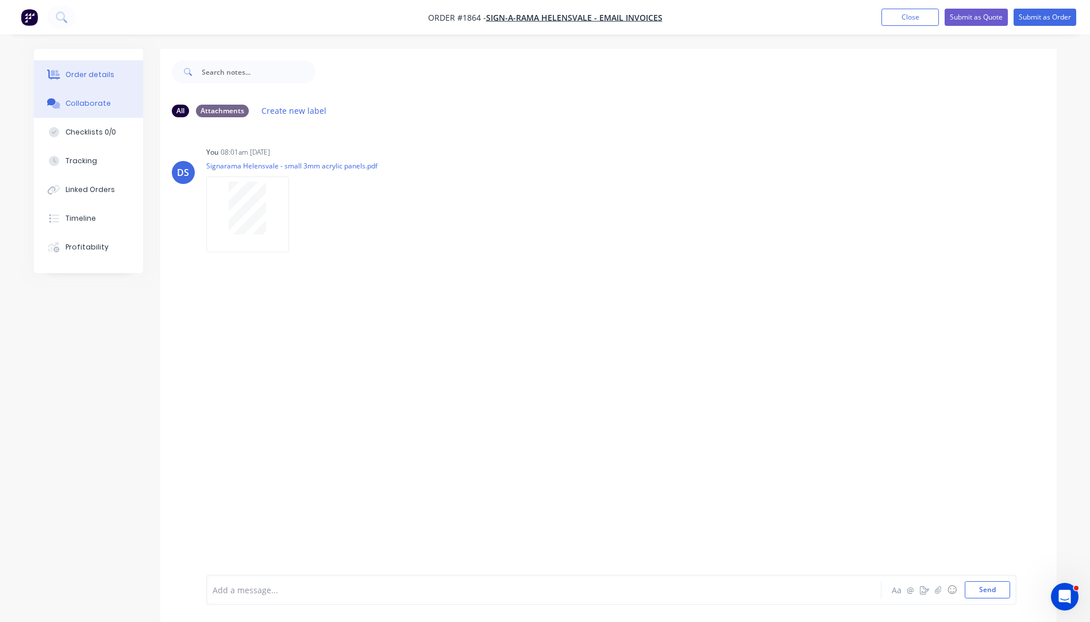
click at [89, 76] on div "Order details" at bounding box center [90, 75] width 49 height 10
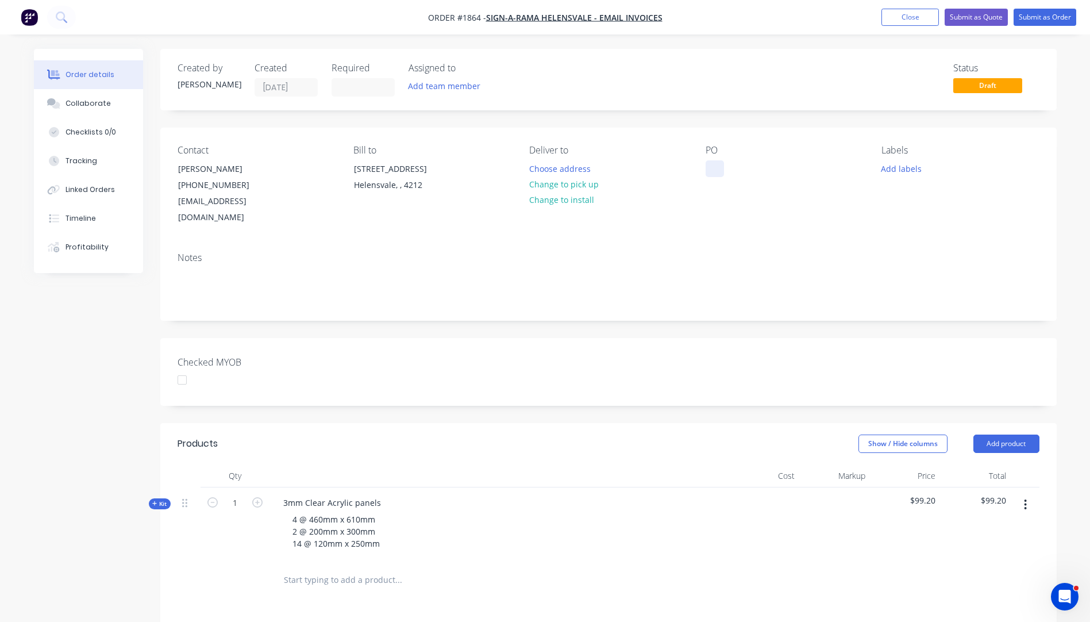
click at [715, 168] on div at bounding box center [715, 168] width 18 height 17
click at [886, 170] on button "Add labels" at bounding box center [901, 168] width 53 height 16
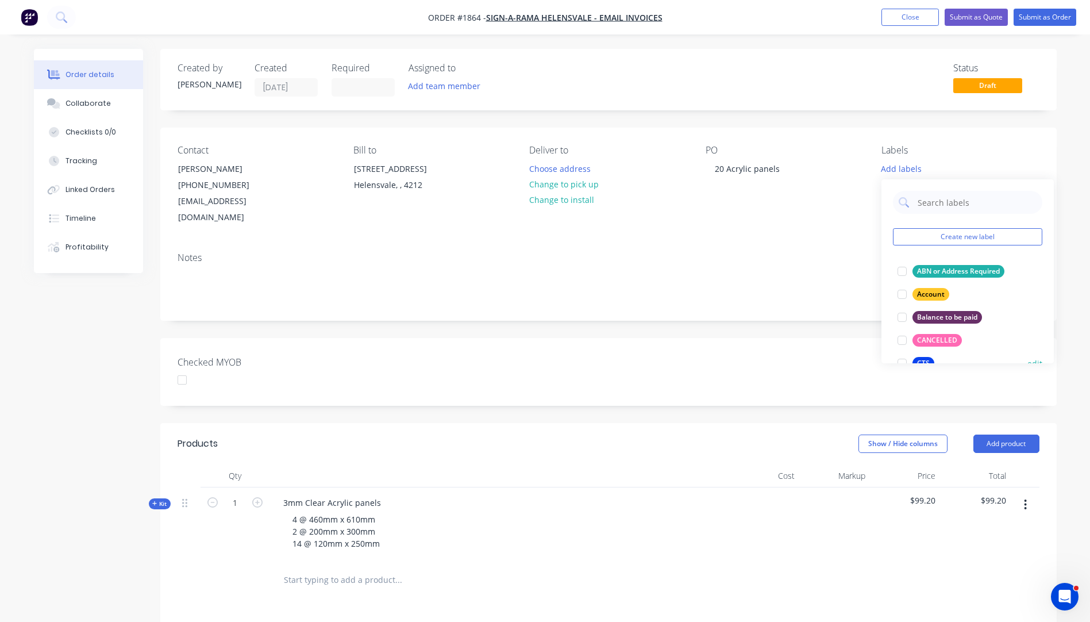
click at [922, 359] on div "CTS" at bounding box center [924, 363] width 22 height 13
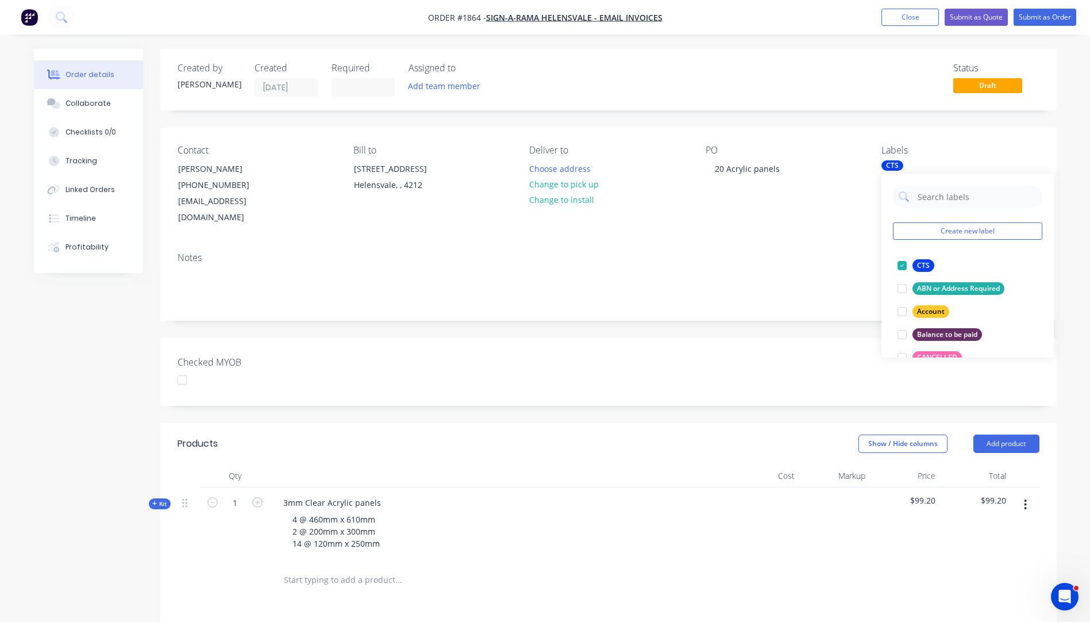
click at [797, 251] on div "Notes" at bounding box center [608, 281] width 896 height 77
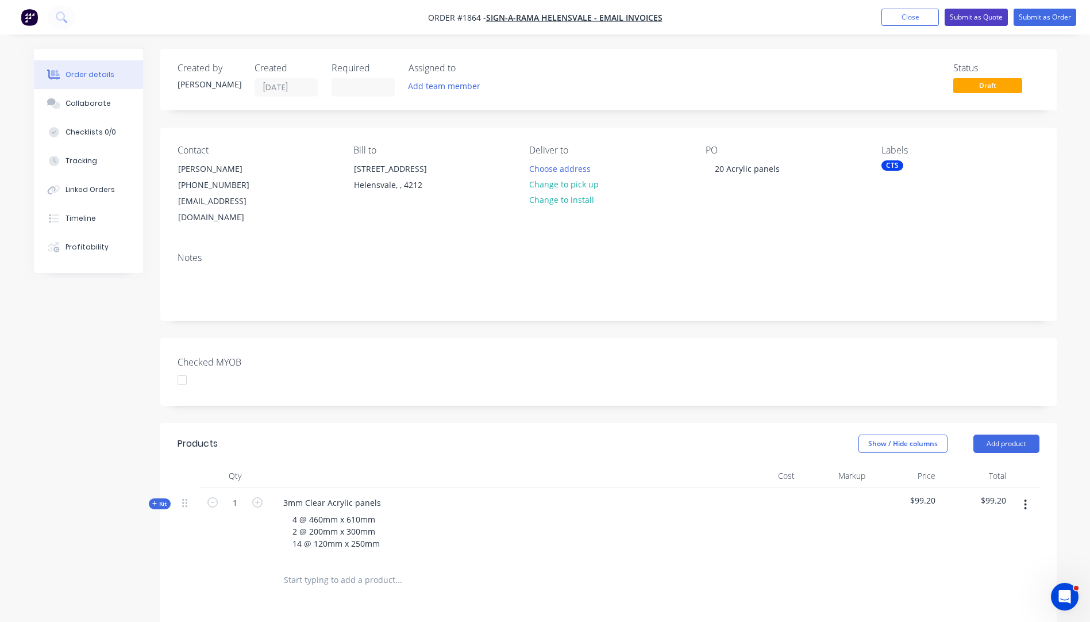
click at [956, 20] on button "Submit as Quote" at bounding box center [976, 17] width 63 height 17
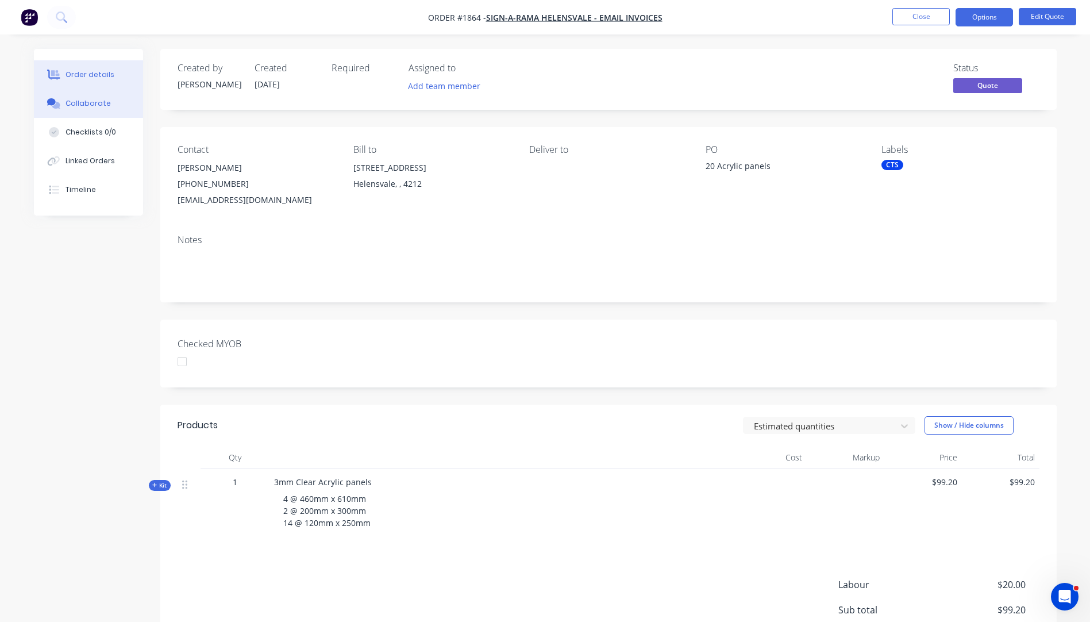
click at [81, 113] on button "Collaborate" at bounding box center [88, 103] width 109 height 29
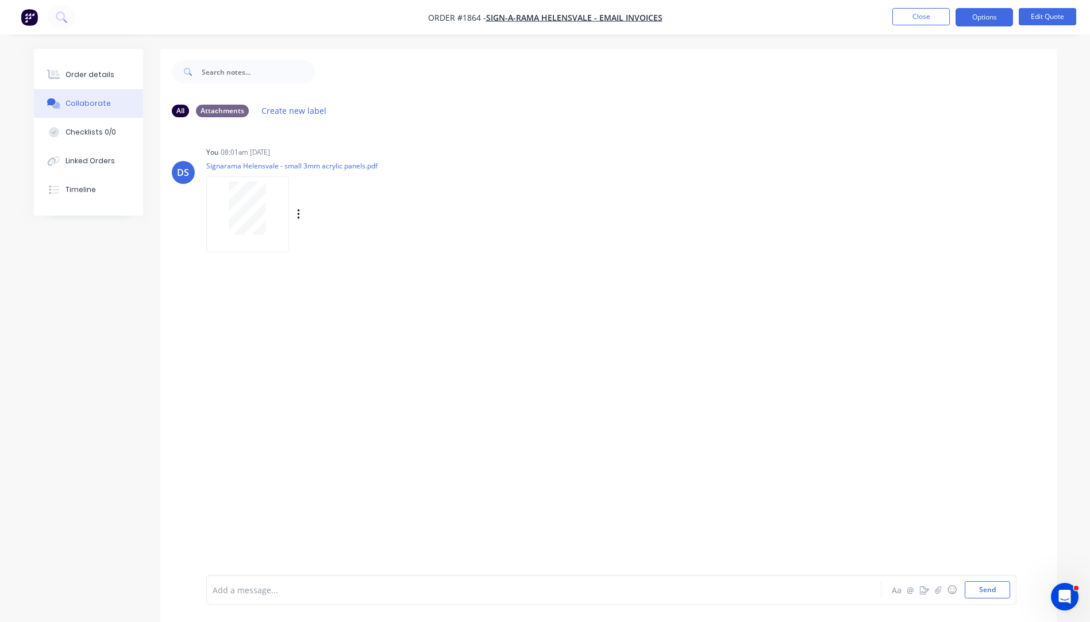
click at [271, 208] on div at bounding box center [247, 208] width 72 height 53
click at [84, 72] on div "Order details" at bounding box center [90, 75] width 49 height 10
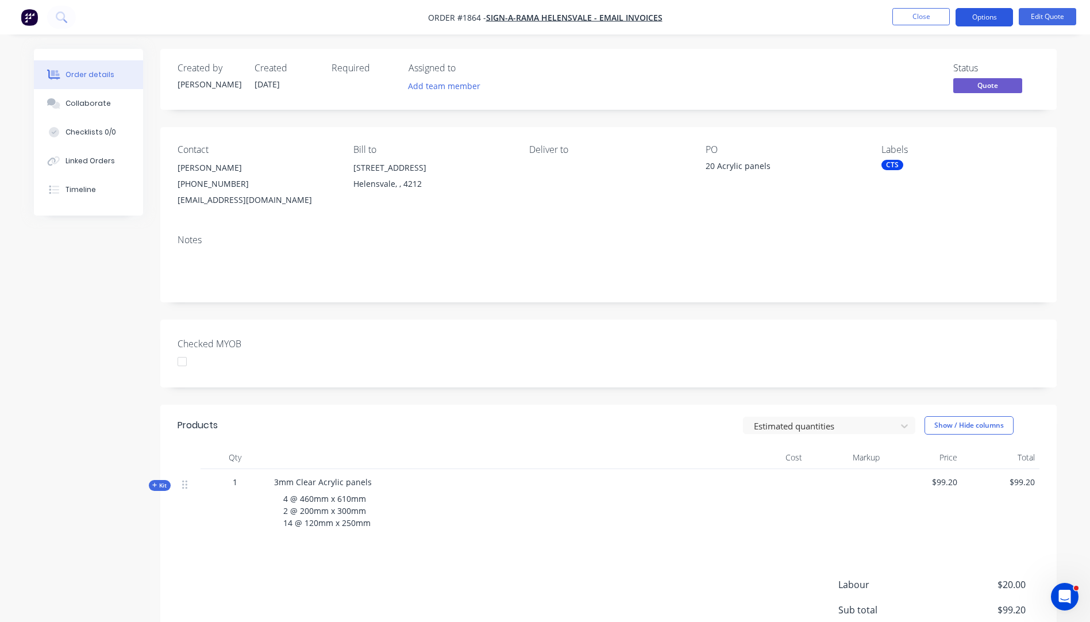
click at [983, 17] on button "Options" at bounding box center [984, 17] width 57 height 18
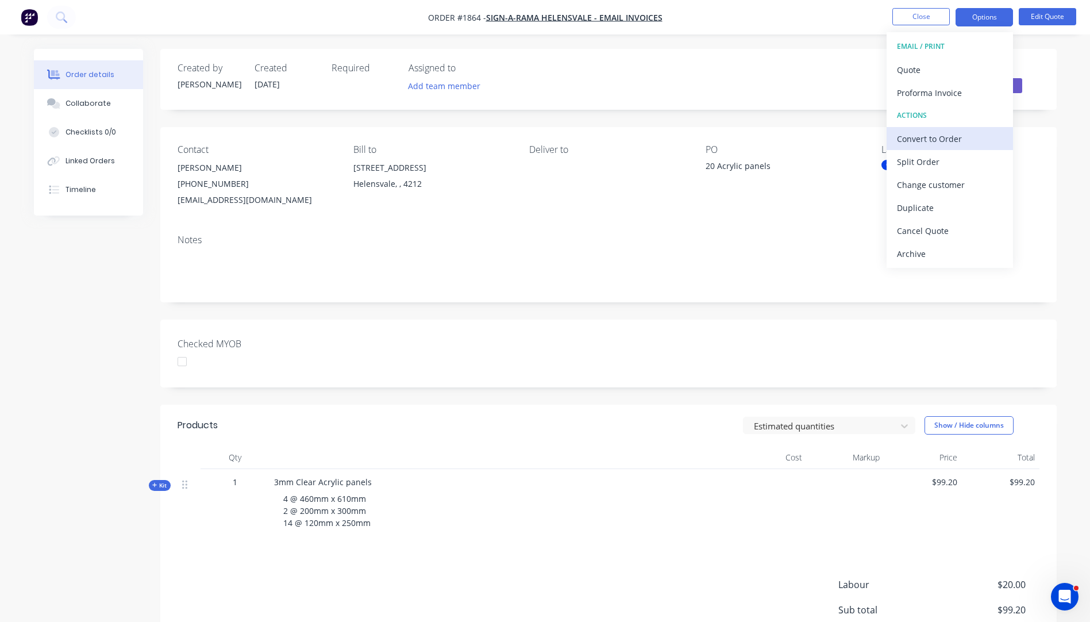
click at [918, 137] on div "Convert to Order" at bounding box center [950, 138] width 106 height 17
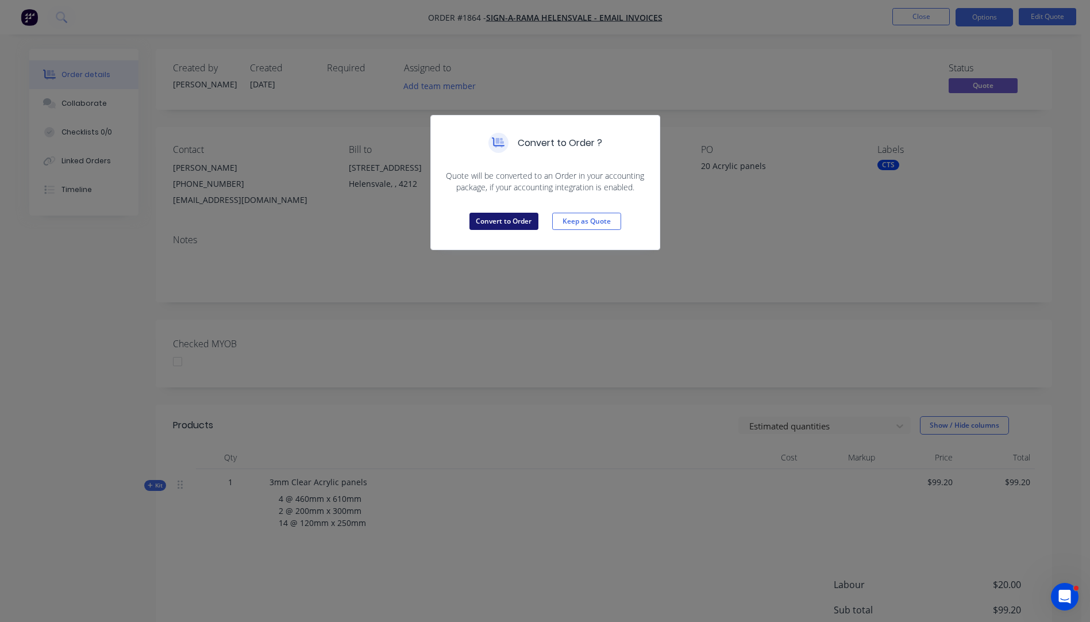
click at [498, 222] on button "Convert to Order" at bounding box center [504, 221] width 69 height 17
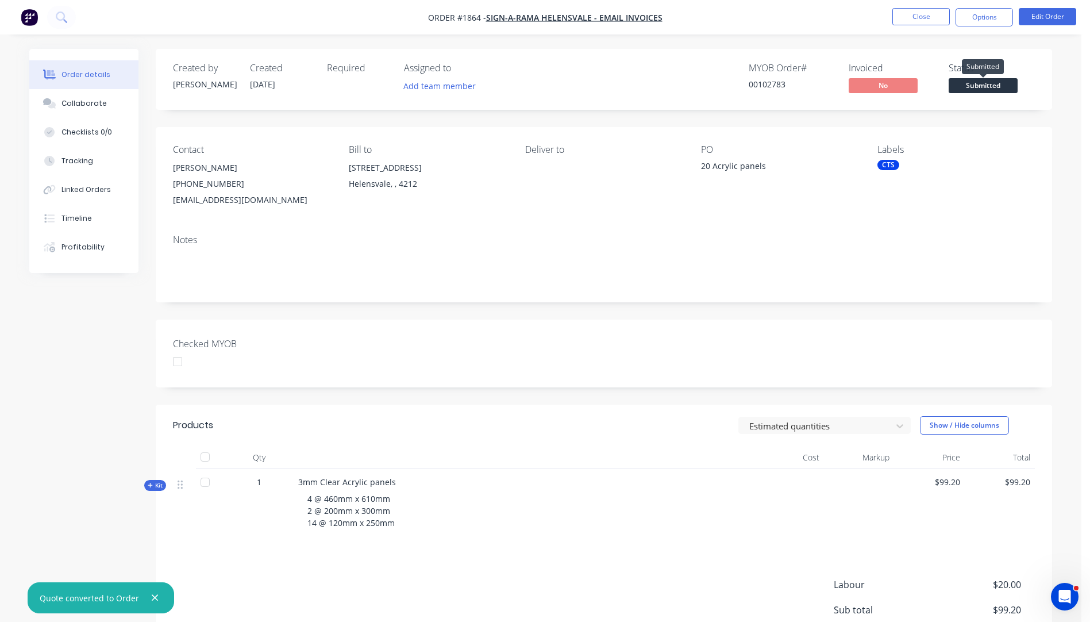
click at [976, 87] on span "Submitted" at bounding box center [983, 85] width 69 height 14
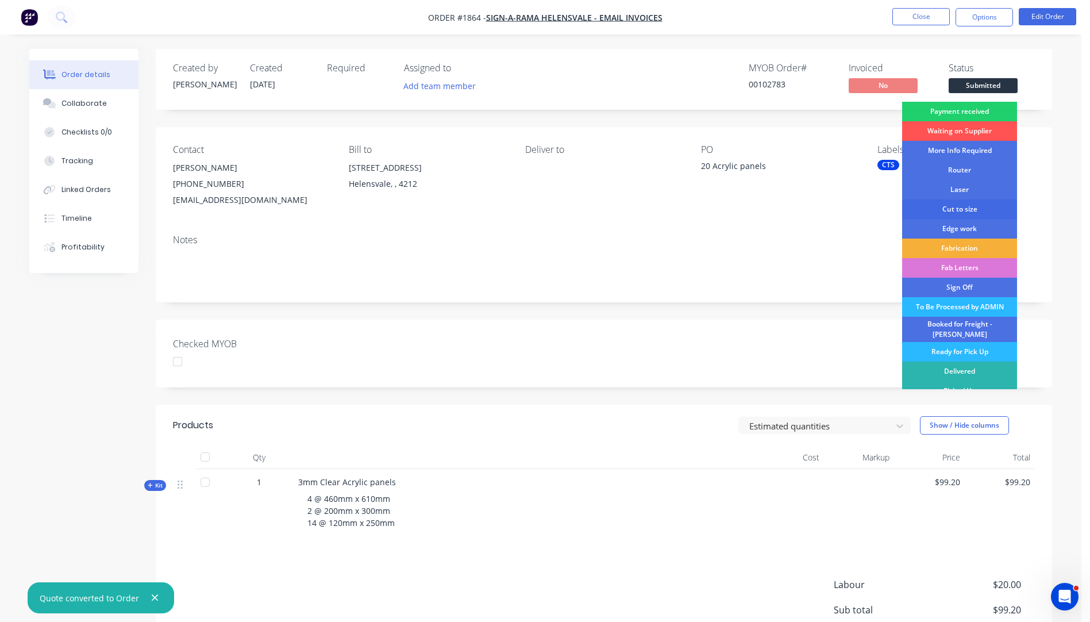
click at [961, 209] on div "Cut to size" at bounding box center [959, 209] width 115 height 20
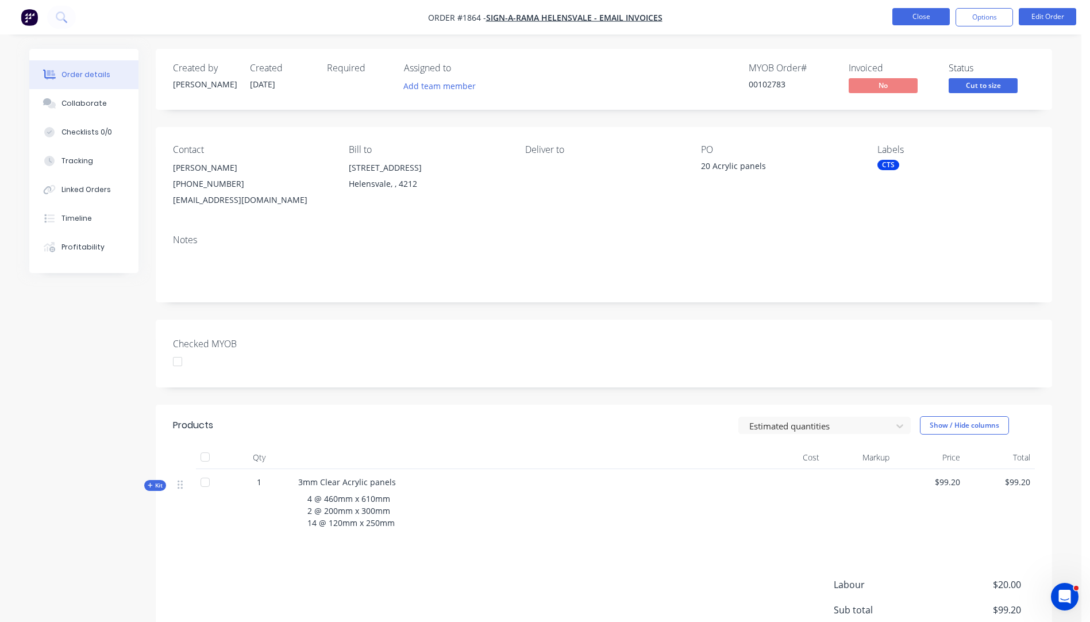
click at [918, 20] on button "Close" at bounding box center [920, 16] width 57 height 17
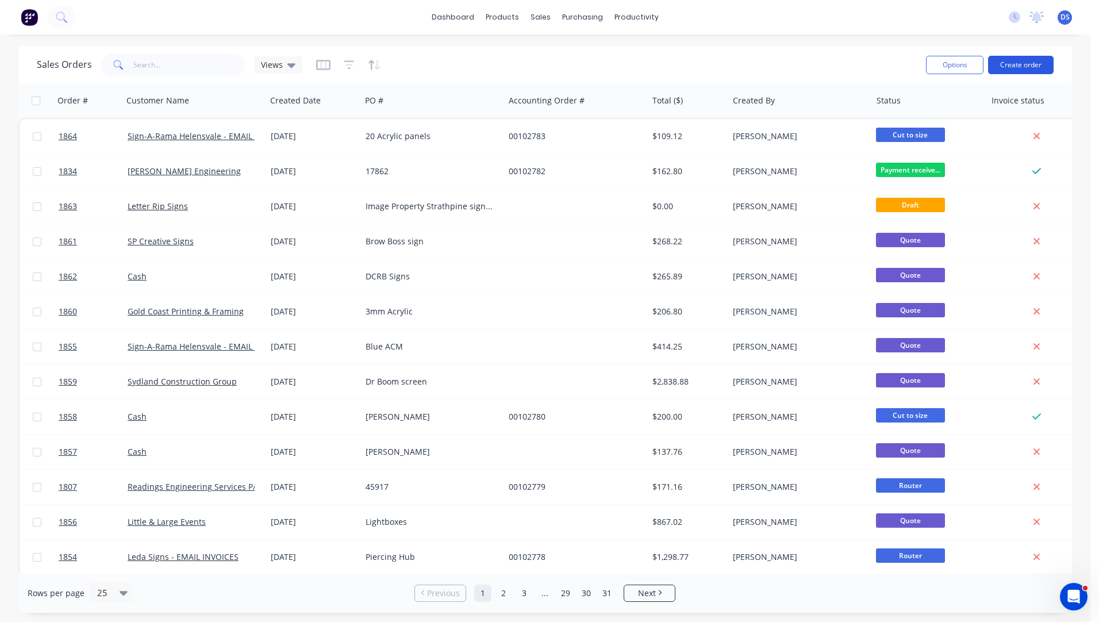
click at [1031, 67] on button "Create order" at bounding box center [1021, 65] width 66 height 18
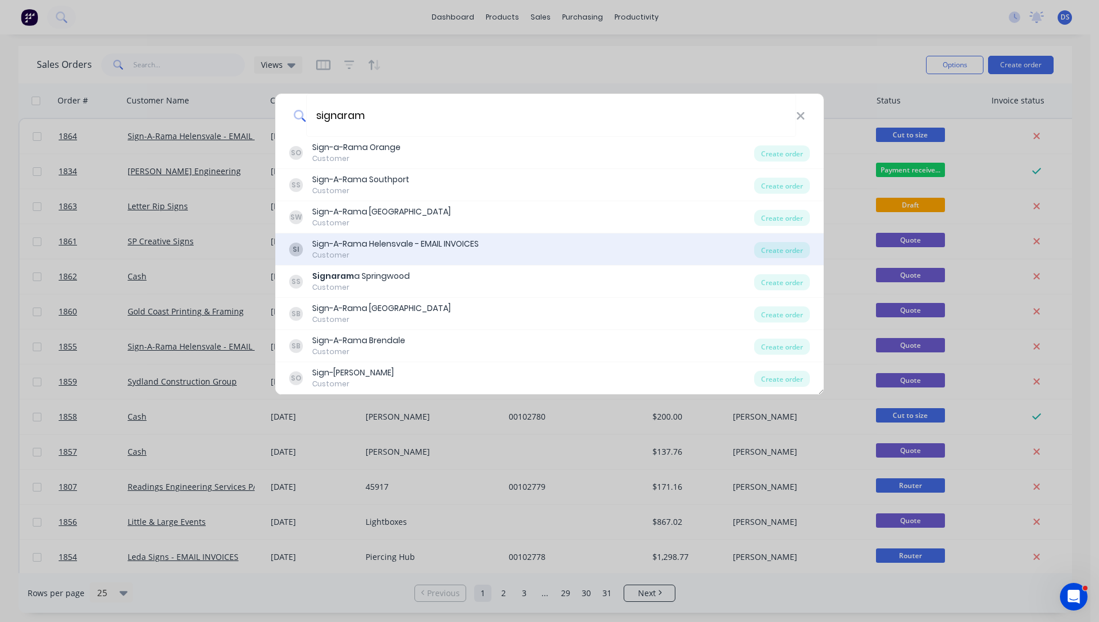
type input "signaram"
click at [388, 250] on div "Sign-A-Rama Helensvale - EMAIL INVOICES" at bounding box center [395, 244] width 167 height 12
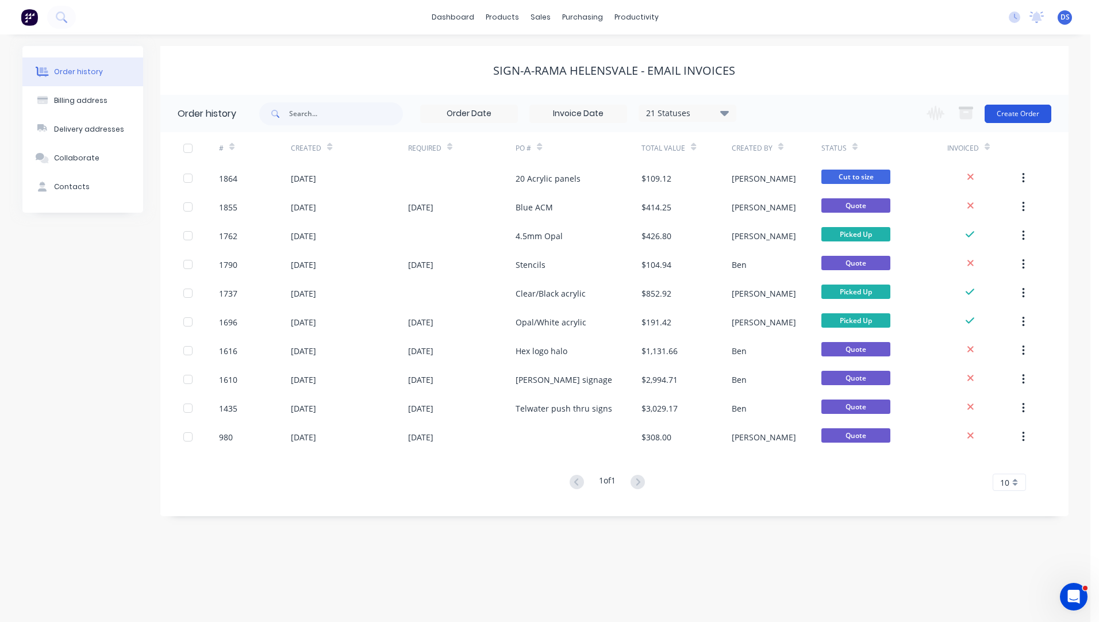
click at [1012, 114] on button "Create Order" at bounding box center [1017, 114] width 67 height 18
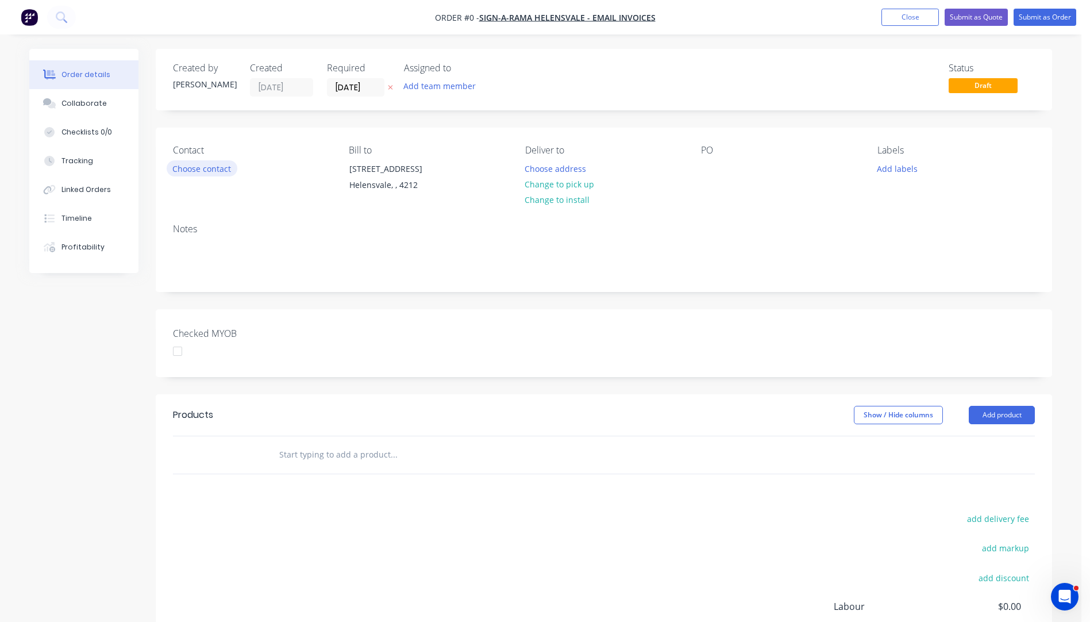
click at [196, 172] on button "Choose contact" at bounding box center [202, 168] width 71 height 16
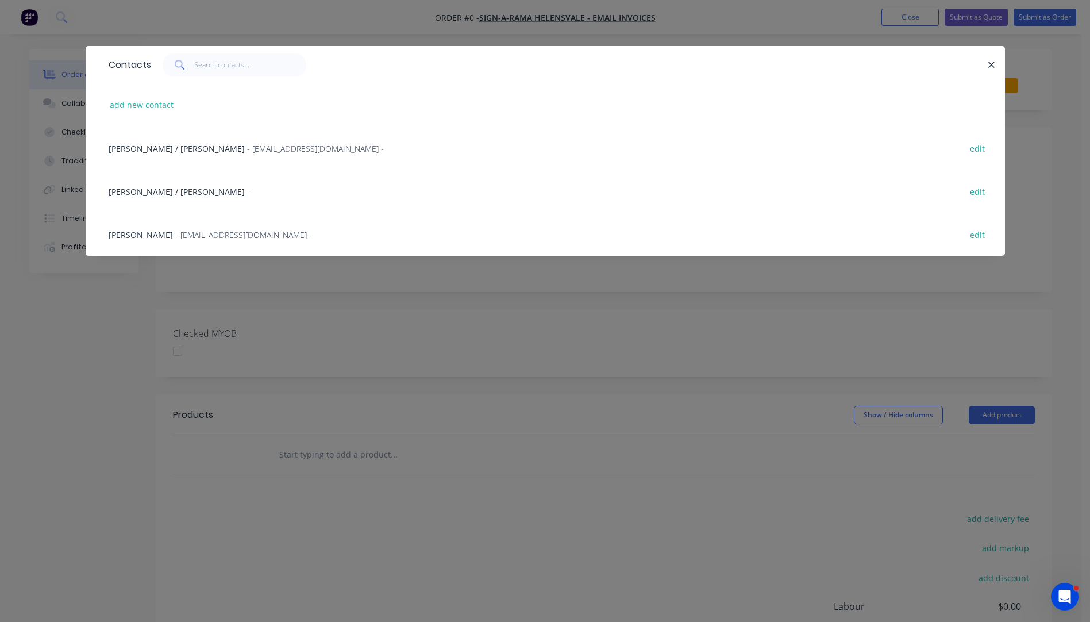
click at [164, 236] on div "Andres Vannin - art.helensvale@signarama.com.au -" at bounding box center [210, 235] width 203 height 12
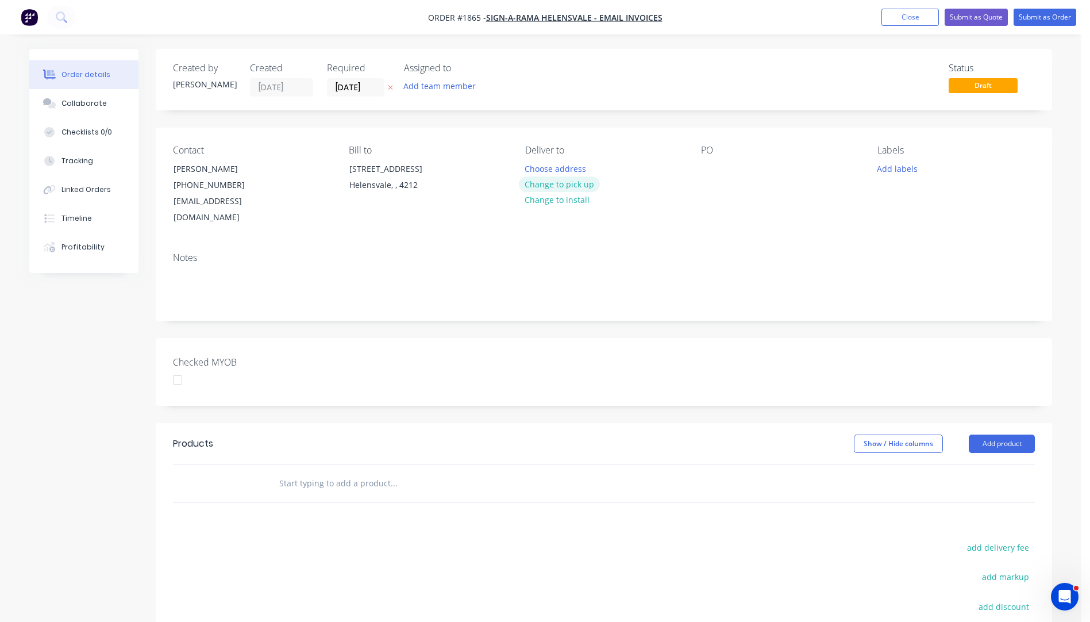
click at [560, 186] on button "Change to pick up" at bounding box center [560, 184] width 82 height 16
click at [706, 171] on div at bounding box center [710, 168] width 18 height 17
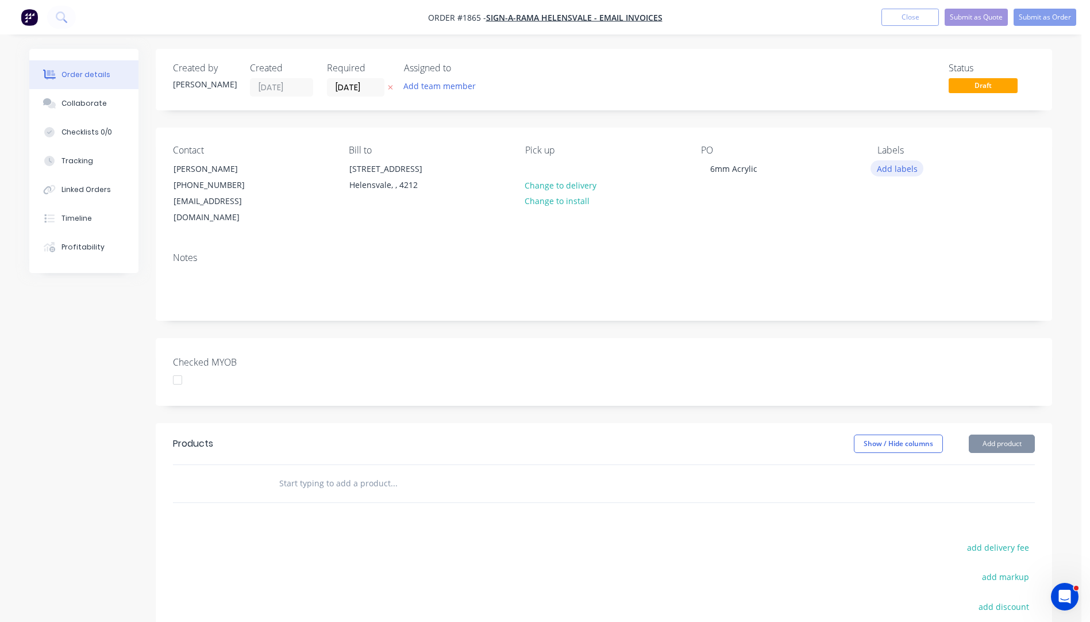
click at [895, 173] on button "Add labels" at bounding box center [897, 168] width 53 height 16
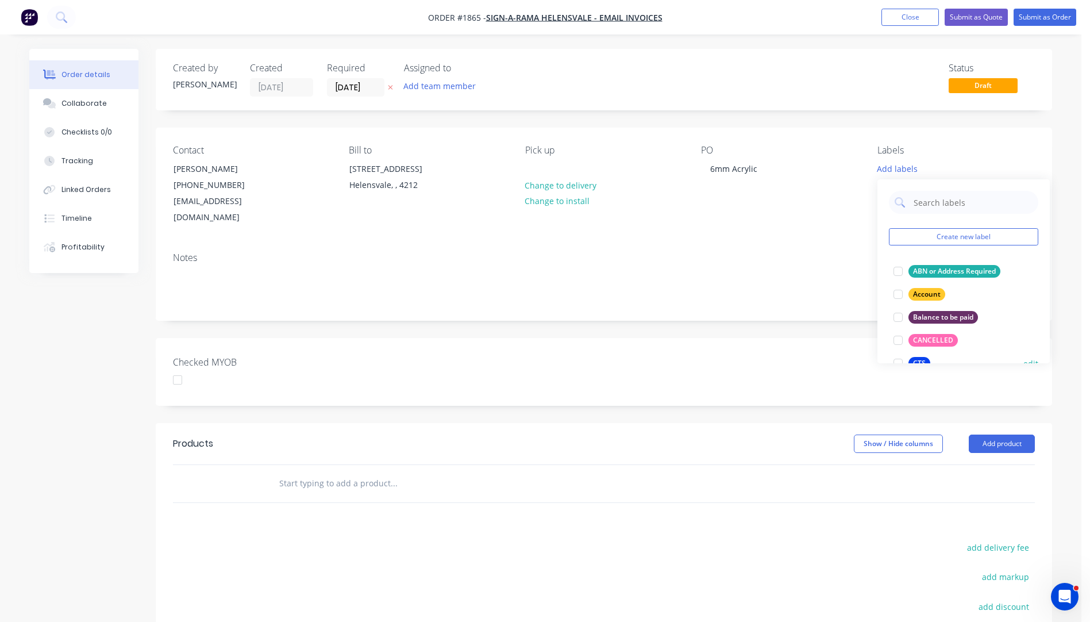
click at [920, 358] on div "CTS" at bounding box center [920, 363] width 22 height 13
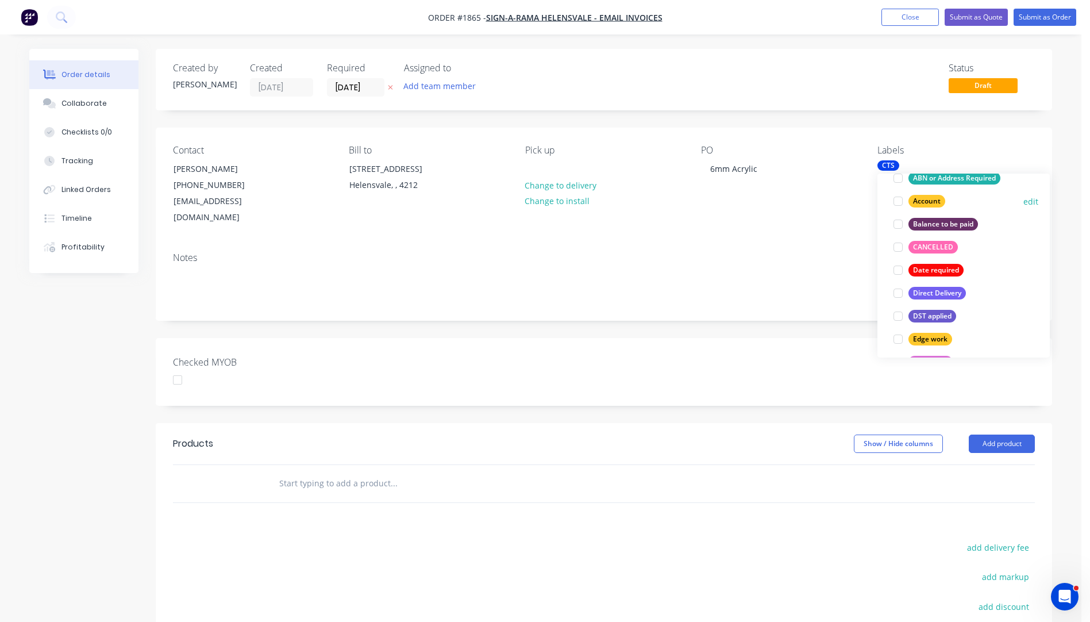
scroll to position [115, 0]
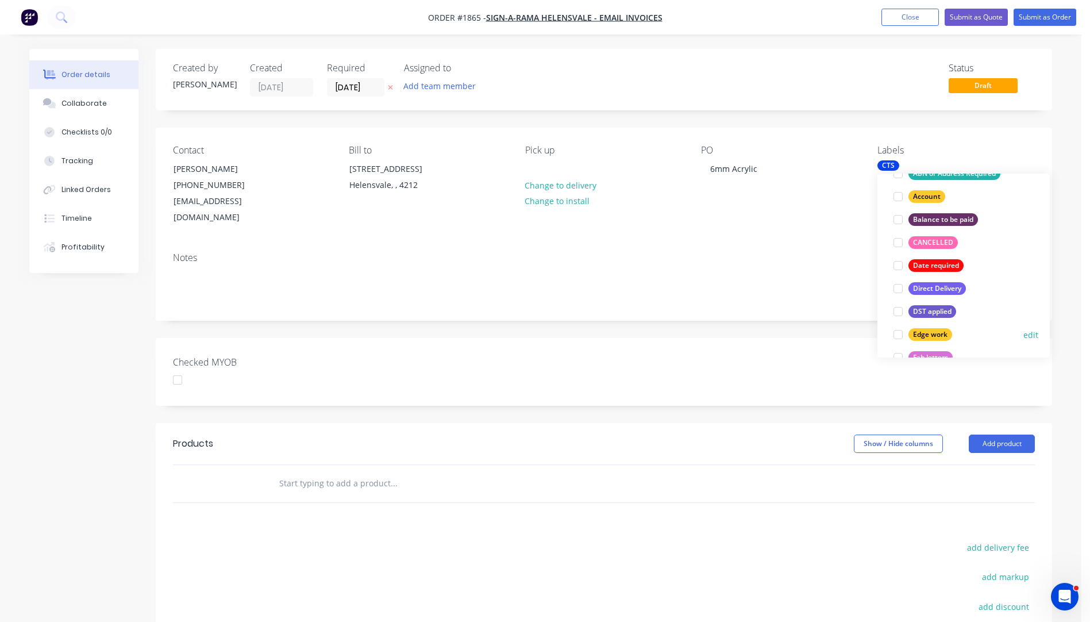
drag, startPoint x: 927, startPoint y: 332, endPoint x: 879, endPoint y: 274, distance: 75.5
click at [927, 333] on div "Edge work" at bounding box center [931, 334] width 44 height 13
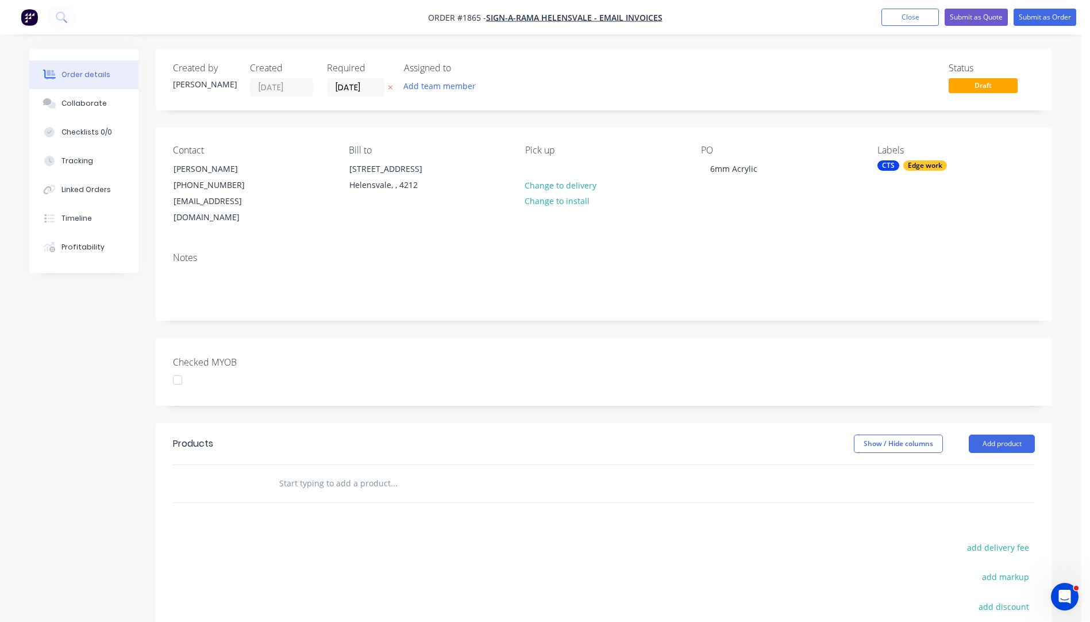
click at [839, 243] on div "Notes" at bounding box center [604, 281] width 896 height 77
click at [389, 86] on icon "button" at bounding box center [390, 87] width 5 height 7
click at [1005, 434] on button "Add product" at bounding box center [1002, 443] width 66 height 18
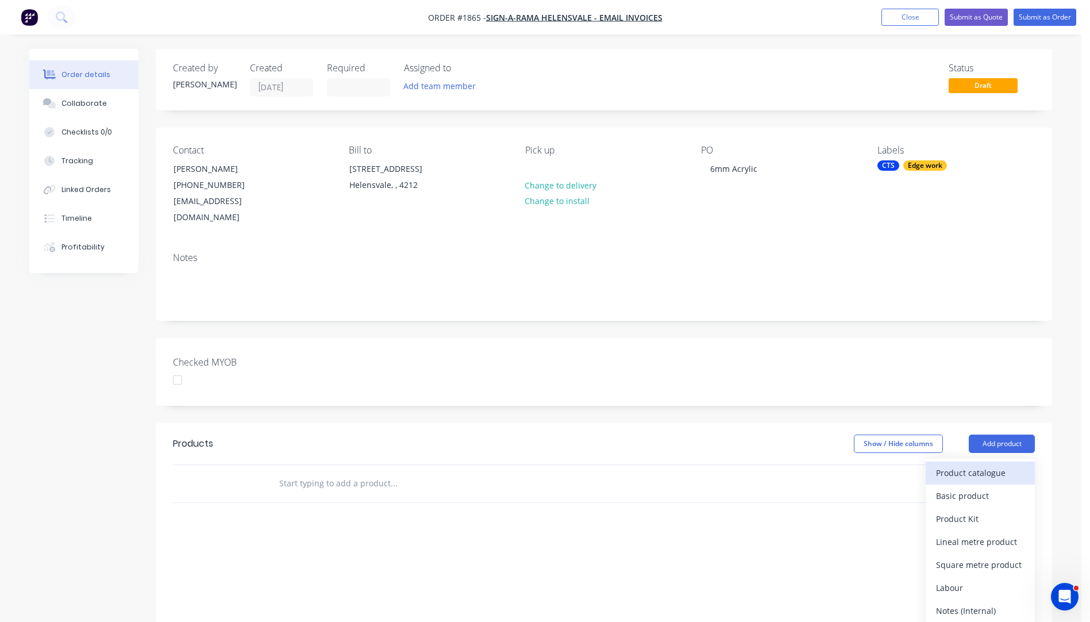
click at [985, 464] on div "Product catalogue" at bounding box center [980, 472] width 89 height 17
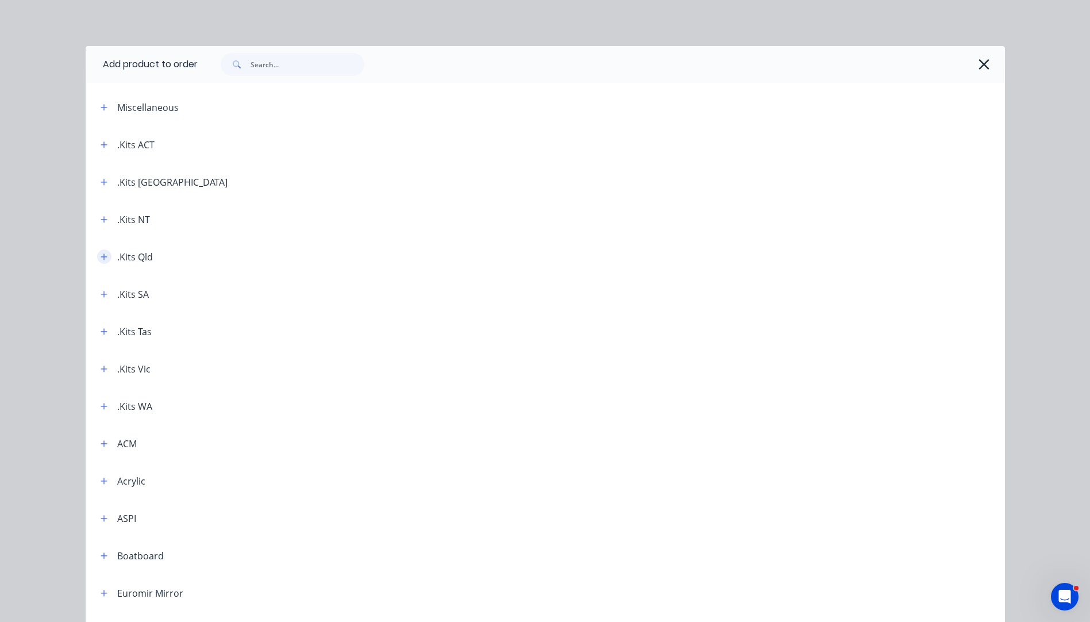
click at [101, 260] on icon "button" at bounding box center [104, 257] width 7 height 8
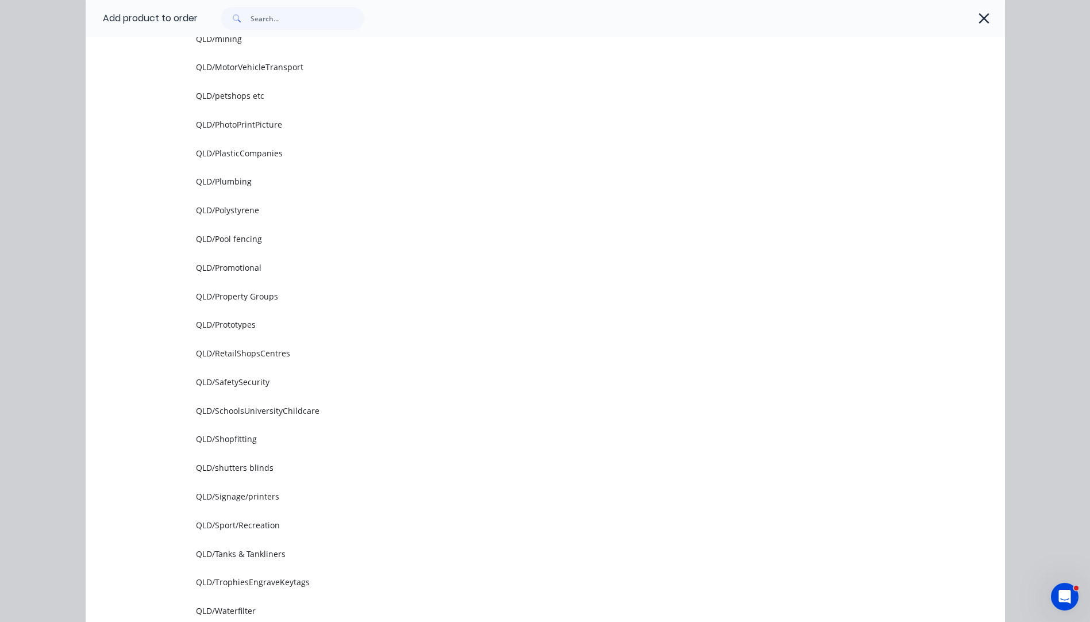
scroll to position [1322, 0]
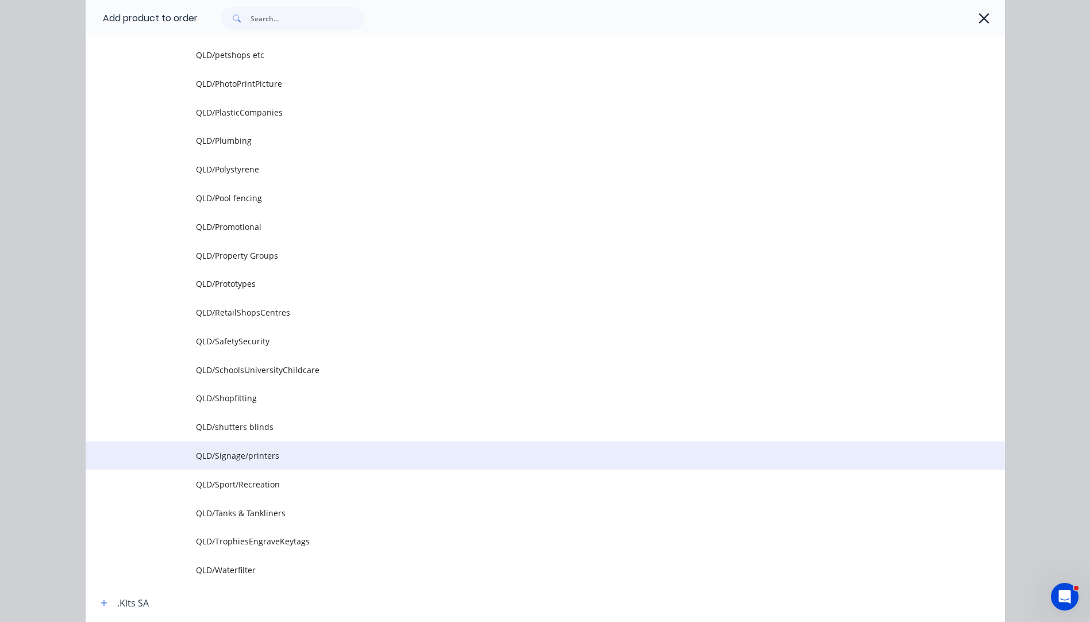
click at [229, 457] on span "QLD/Signage/printers" at bounding box center [519, 455] width 647 height 12
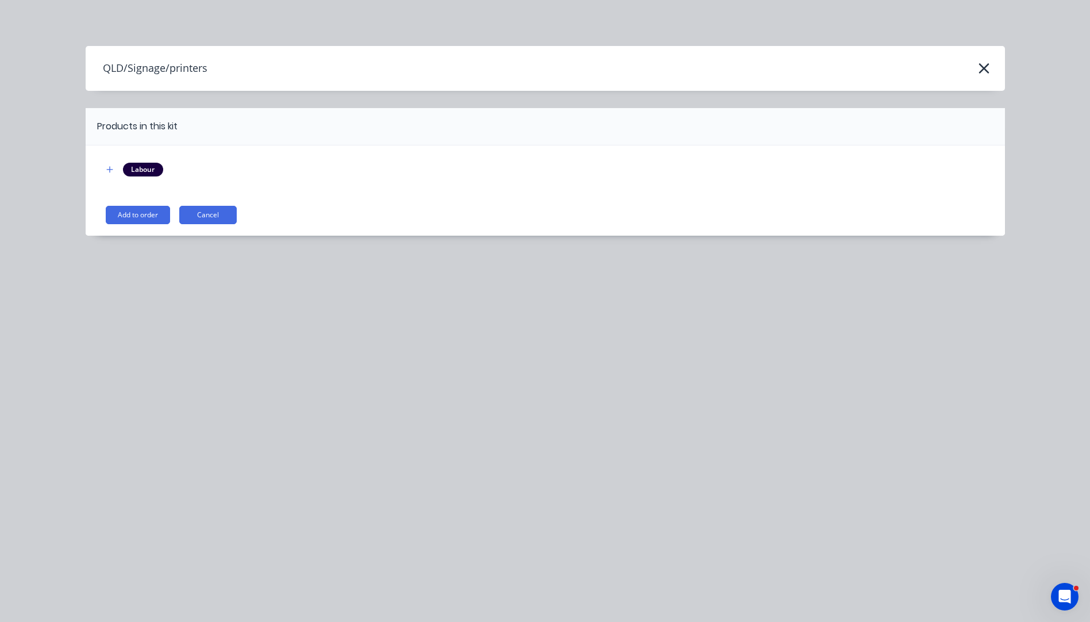
scroll to position [0, 0]
click at [156, 211] on button "Add to order" at bounding box center [138, 215] width 64 height 18
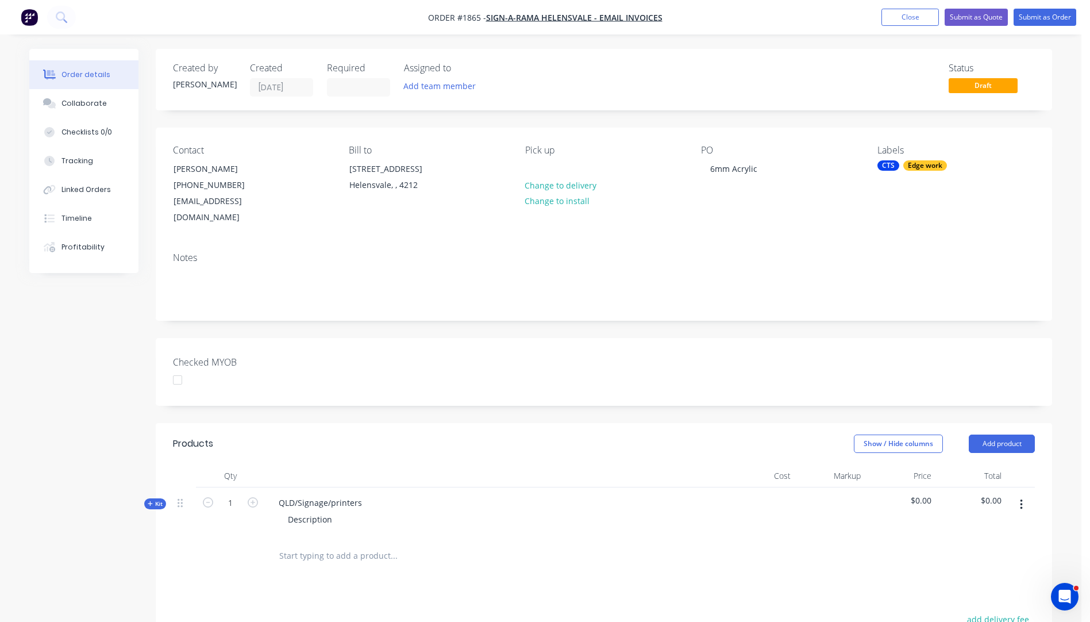
click at [151, 501] on icon "button" at bounding box center [150, 504] width 5 height 6
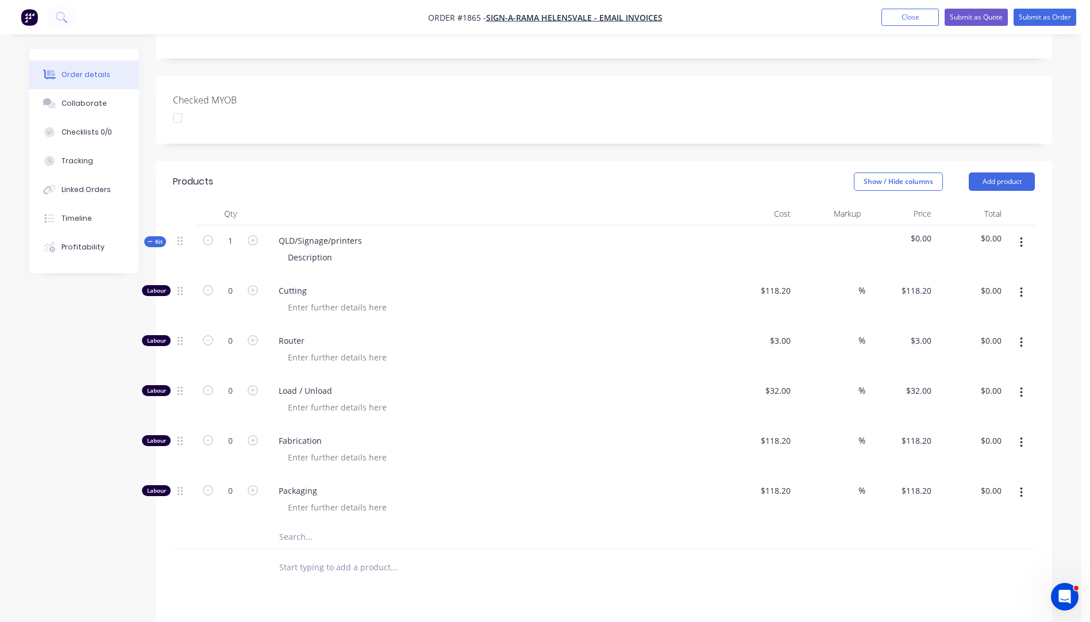
scroll to position [345, 0]
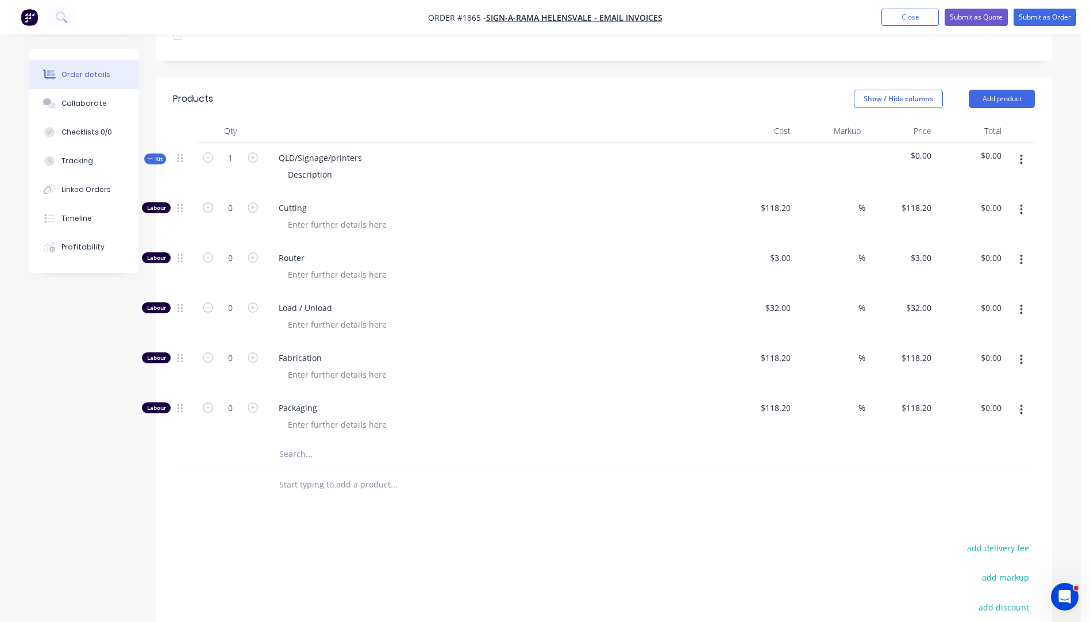
click at [293, 443] on input "text" at bounding box center [394, 454] width 230 height 23
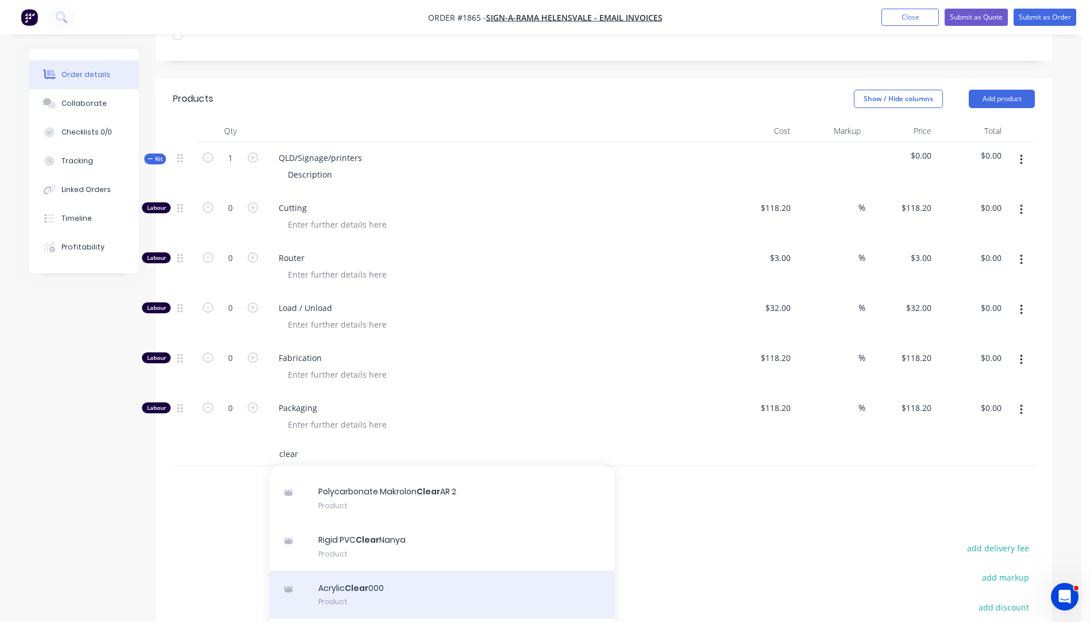
type input "clear"
click at [367, 574] on div "Acrylic Clear 000 Product" at bounding box center [442, 595] width 345 height 48
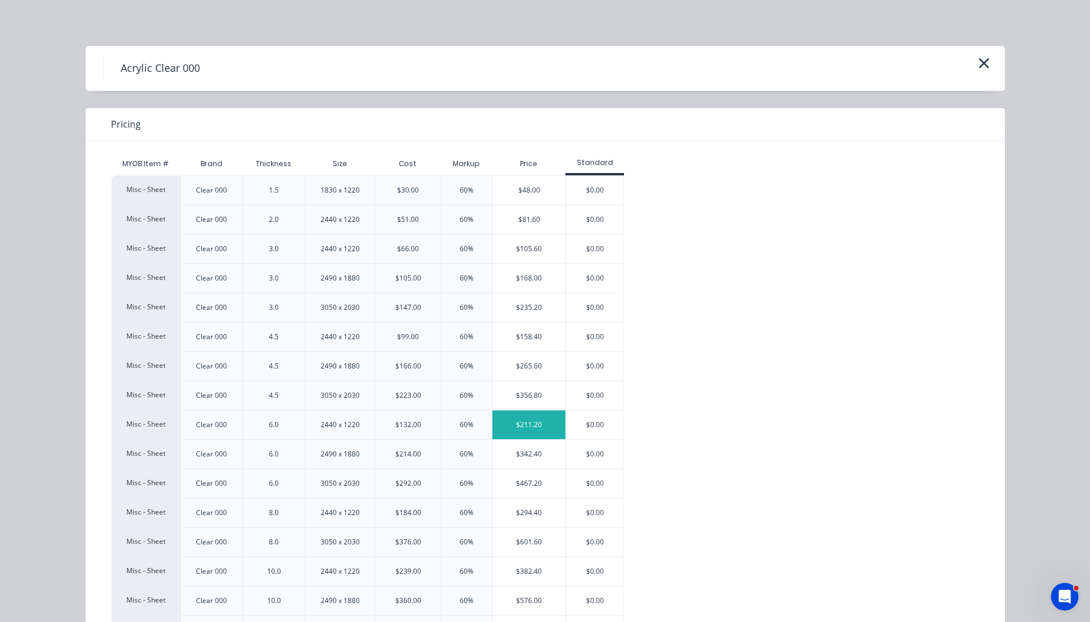
click at [492, 429] on div "$211.20" at bounding box center [528, 424] width 73 height 29
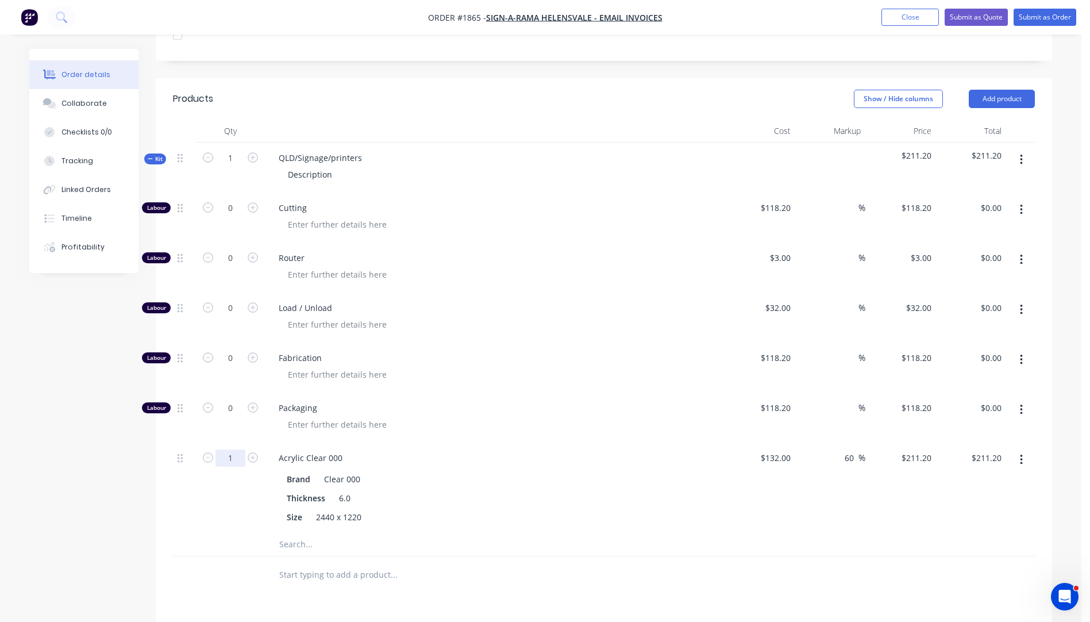
click at [233, 449] on input "1" at bounding box center [231, 457] width 30 height 17
type input "0.5"
type input "$105.60"
click at [497, 416] on div at bounding box center [499, 424] width 441 height 17
click at [255, 202] on icon "button" at bounding box center [253, 207] width 10 height 10
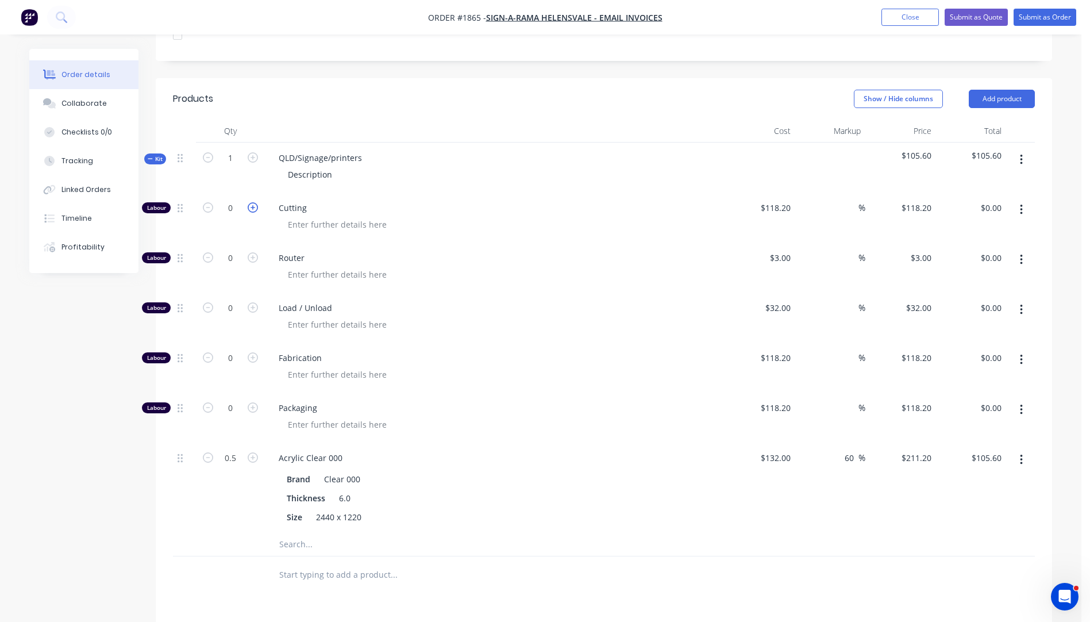
type input "1"
type input "$118.20"
click at [253, 202] on icon "button" at bounding box center [253, 207] width 10 height 10
type input "2"
type input "$236.40"
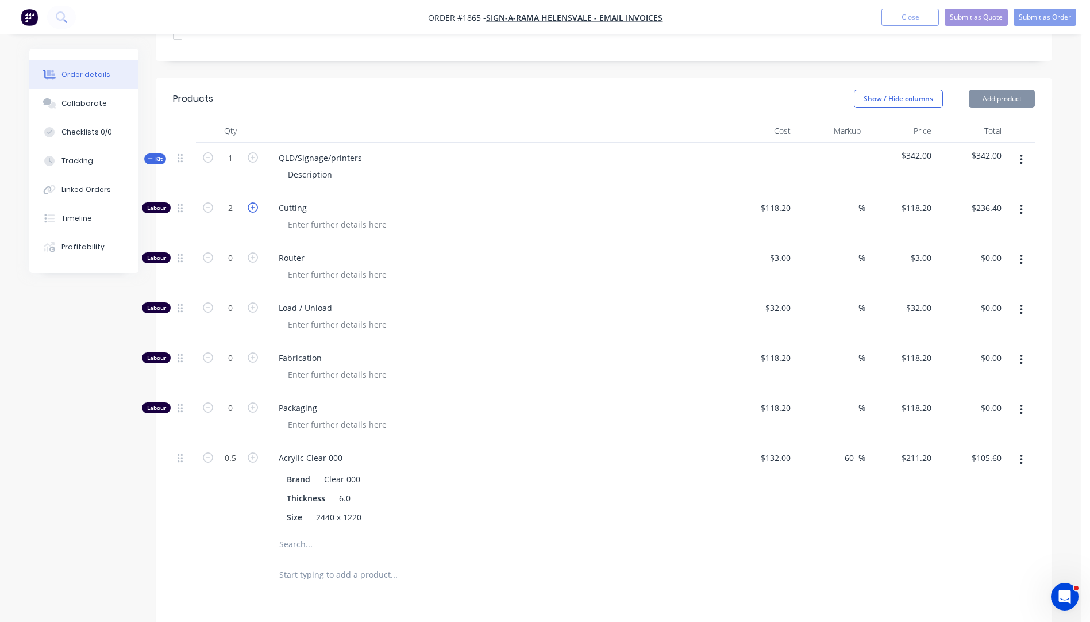
click at [253, 202] on icon "button" at bounding box center [253, 207] width 10 height 10
type input "3"
type input "$354.60"
click at [253, 202] on icon "button" at bounding box center [253, 207] width 10 height 10
type input "4"
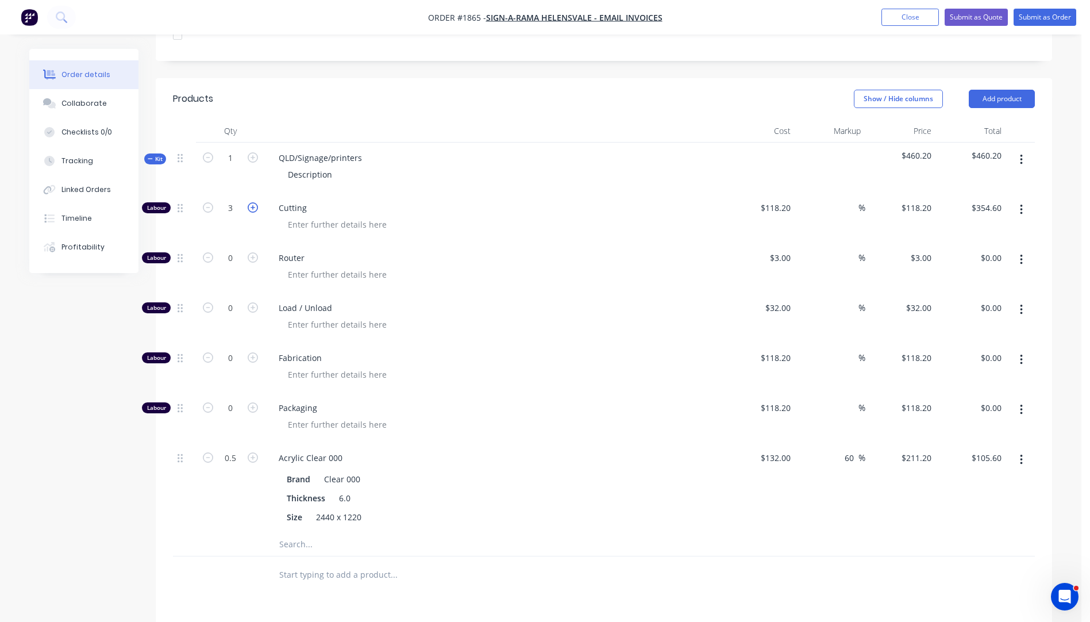
type input "$472.80"
click at [253, 202] on icon "button" at bounding box center [253, 207] width 10 height 10
type input "5"
type input "$591.00"
click at [790, 199] on input "118.2" at bounding box center [782, 207] width 26 height 17
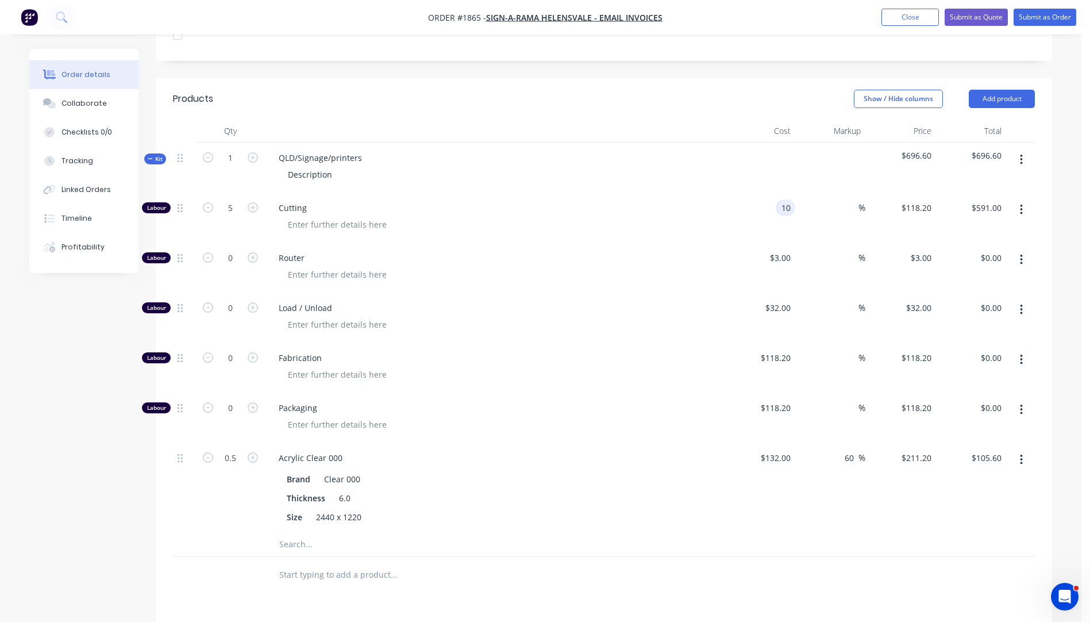
type input "$10.00"
type input "$50.00"
click at [571, 266] on div at bounding box center [499, 274] width 441 height 17
drag, startPoint x: 367, startPoint y: 143, endPoint x: 279, endPoint y: 143, distance: 88.5
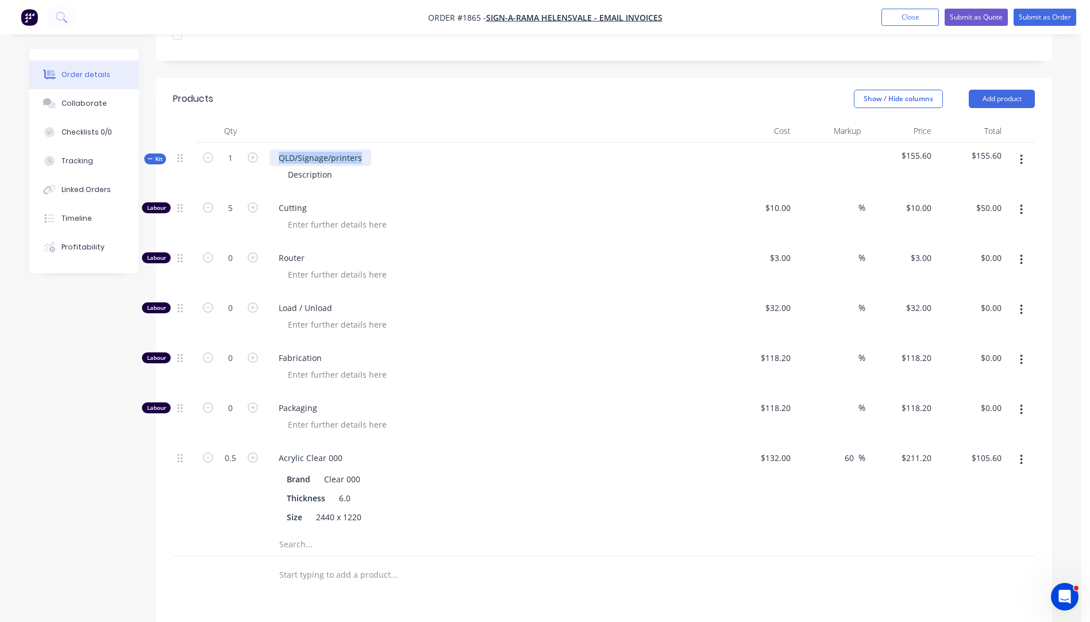
click at [279, 149] on div "QLD/Signage/printers" at bounding box center [321, 157] width 102 height 17
click at [329, 166] on div "Description" at bounding box center [310, 174] width 63 height 17
click at [326, 166] on div "Description" at bounding box center [310, 174] width 63 height 17
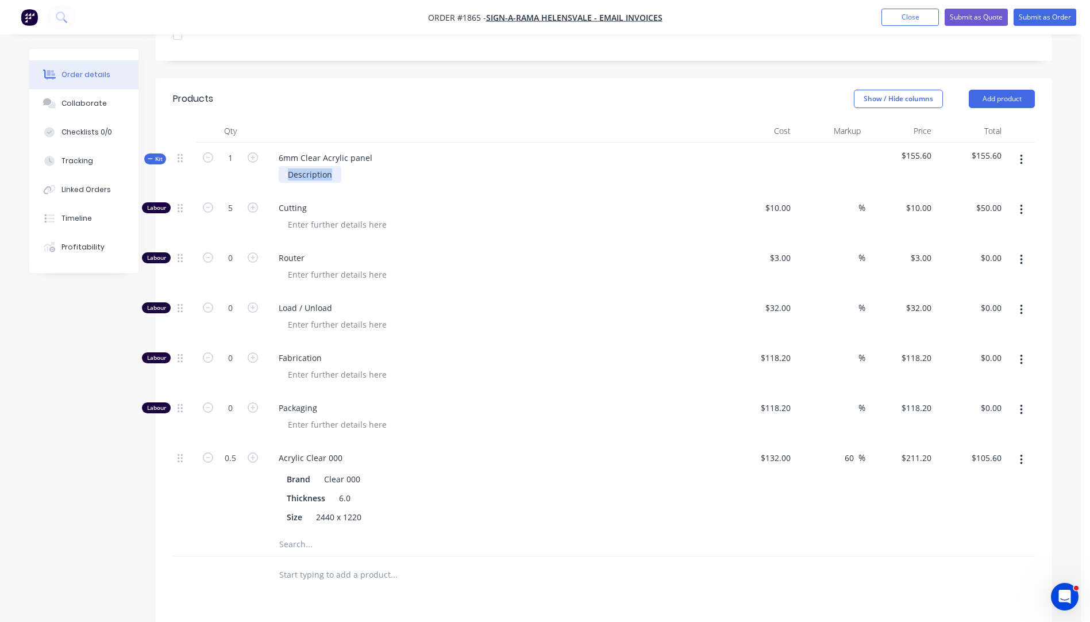
click at [326, 166] on div "Description" at bounding box center [310, 174] width 63 height 17
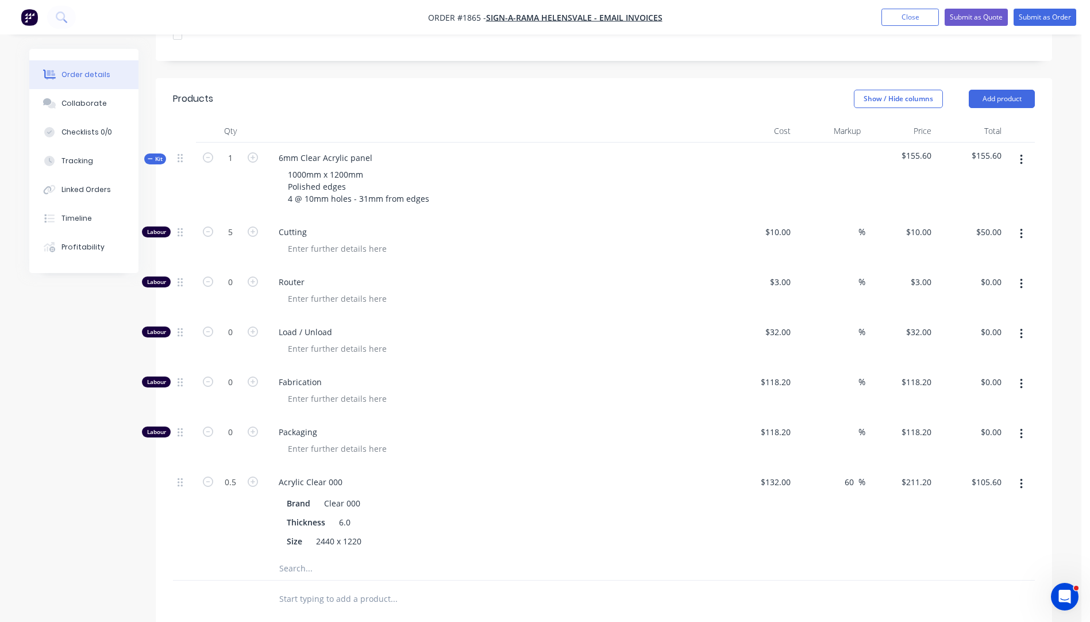
click at [476, 276] on span "Router" at bounding box center [499, 282] width 441 height 12
click at [253, 226] on icon "button" at bounding box center [253, 231] width 10 height 10
type input "6"
type input "$60.00"
click at [964, 16] on button "Submit as Quote" at bounding box center [976, 17] width 63 height 17
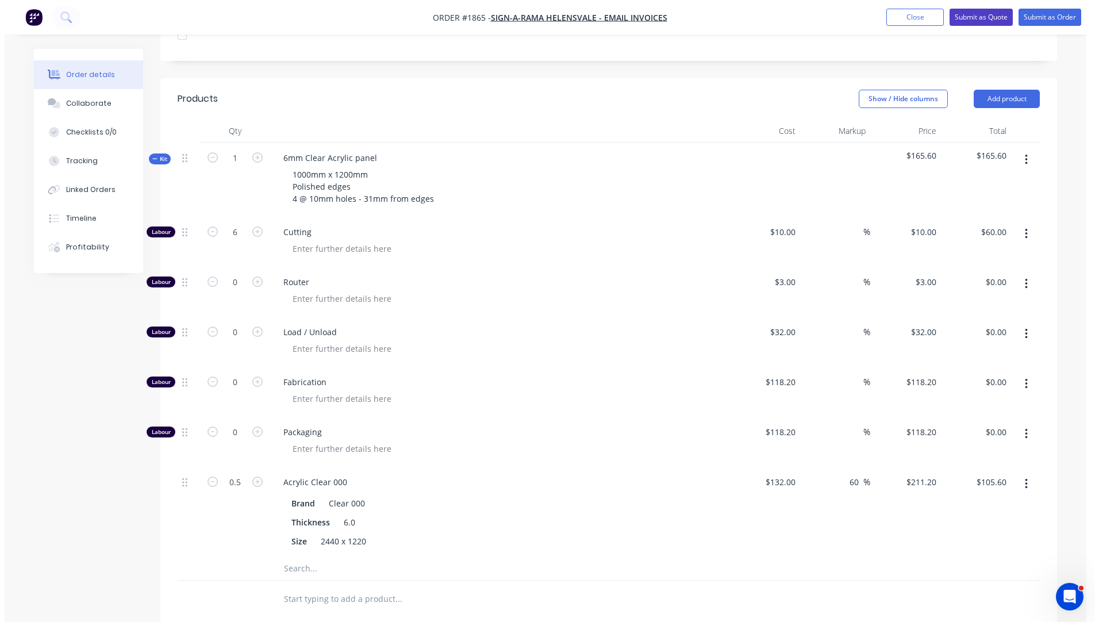
scroll to position [0, 0]
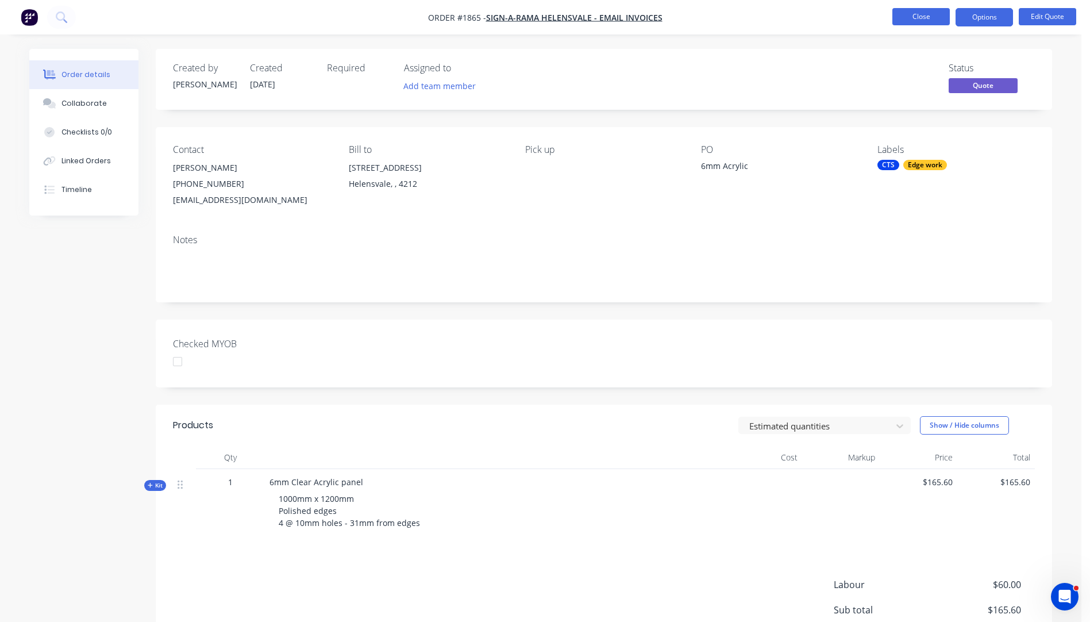
click at [921, 21] on button "Close" at bounding box center [920, 16] width 57 height 17
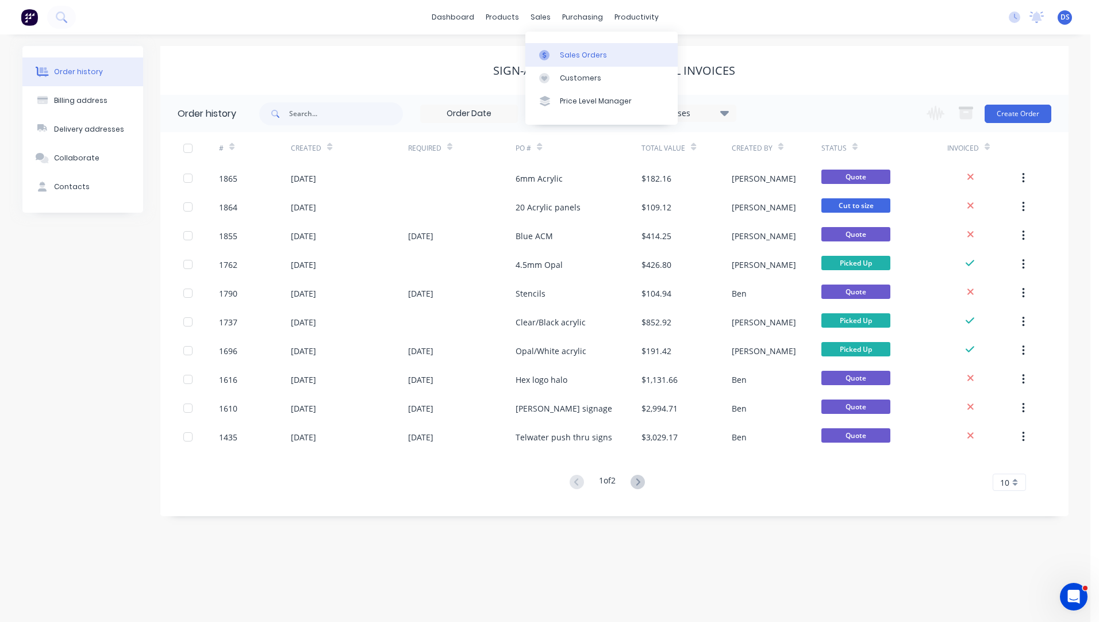
click at [568, 56] on div "Sales Orders" at bounding box center [583, 55] width 47 height 10
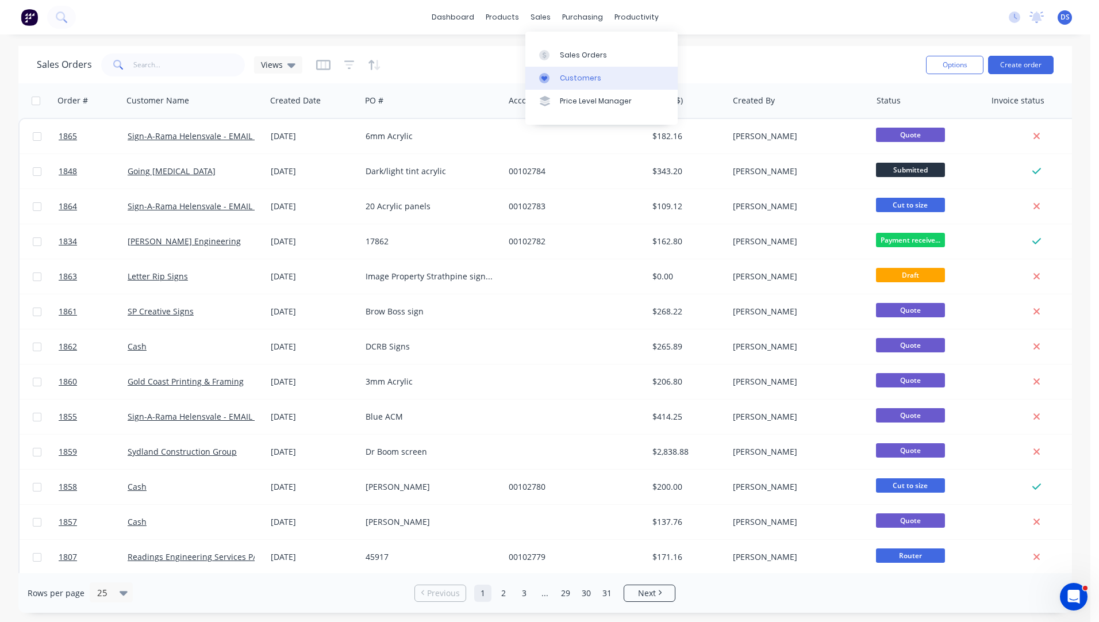
click at [578, 80] on div "Customers" at bounding box center [580, 78] width 41 height 10
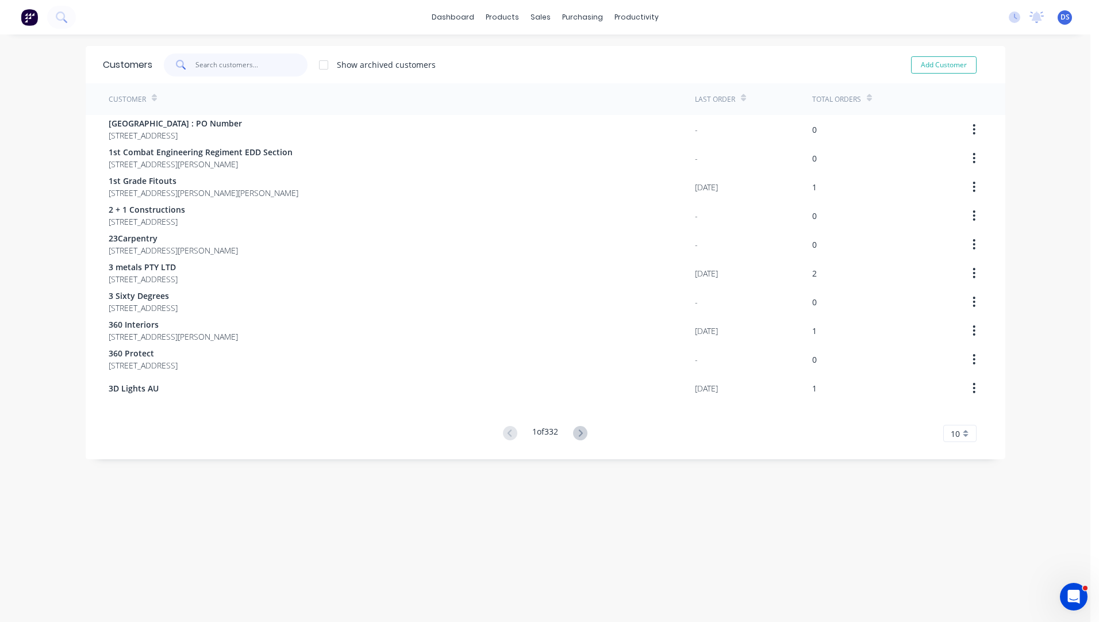
click at [212, 72] on input "text" at bounding box center [251, 64] width 112 height 23
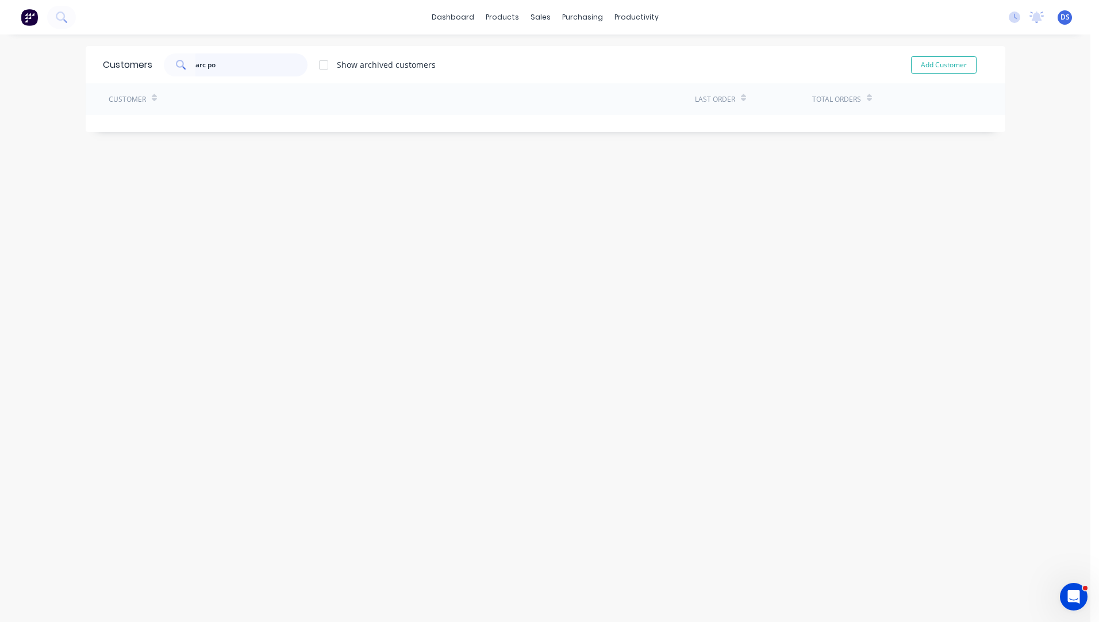
click at [229, 59] on input "arc po" at bounding box center [251, 64] width 112 height 23
type input "a"
type input "ArcPoint"
click at [383, 261] on div "Customers ArcPoint Show archived customers Add Customer Customer Last Order Tot…" at bounding box center [545, 339] width 919 height 587
drag, startPoint x: 246, startPoint y: 67, endPoint x: 167, endPoint y: 62, distance: 79.4
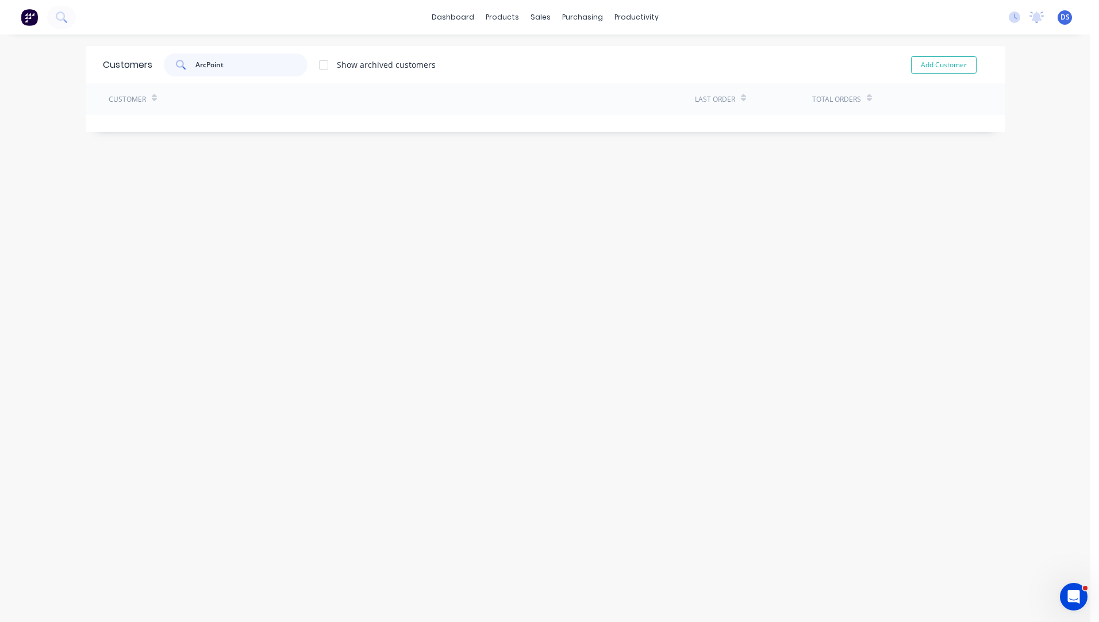
click at [167, 62] on div "ArcPoint" at bounding box center [236, 64] width 144 height 23
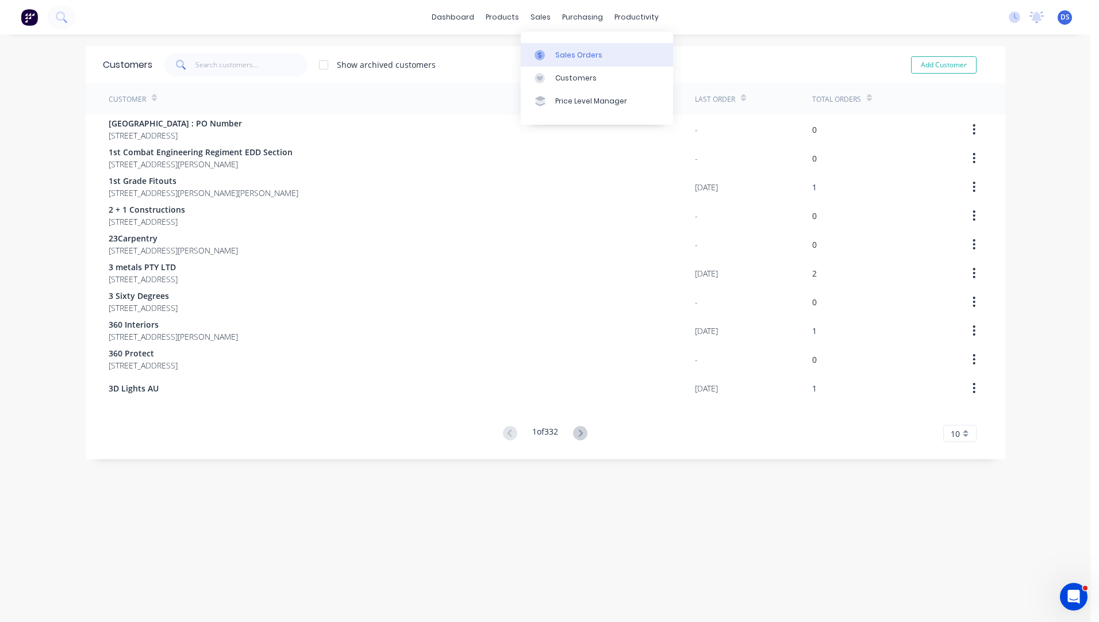
click at [562, 52] on div "Sales Orders" at bounding box center [578, 55] width 47 height 10
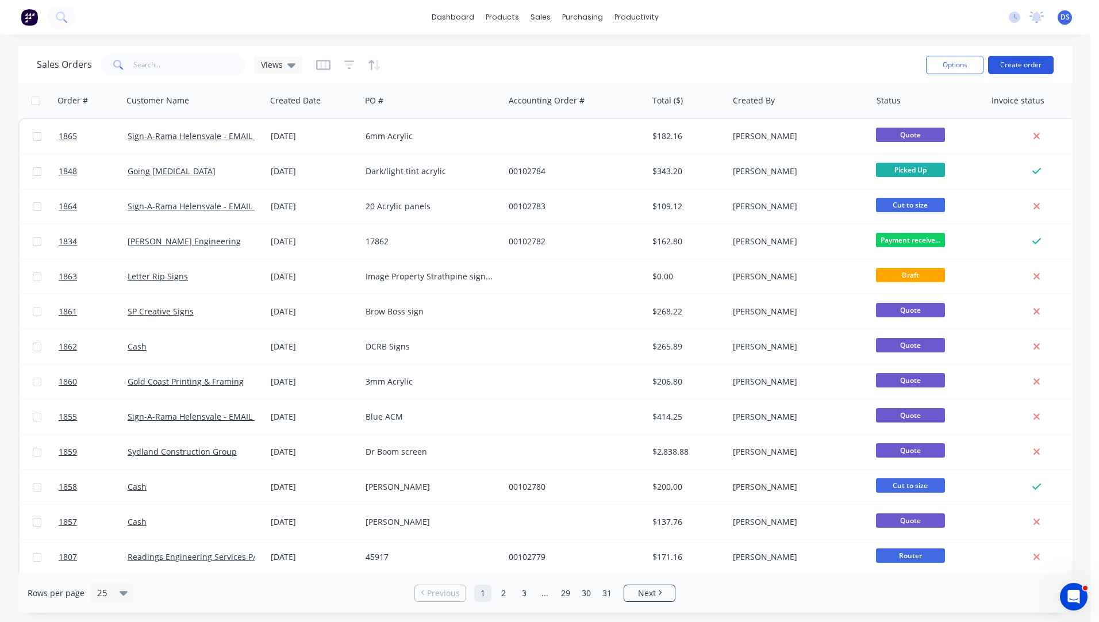
click at [1006, 66] on button "Create order" at bounding box center [1021, 65] width 66 height 18
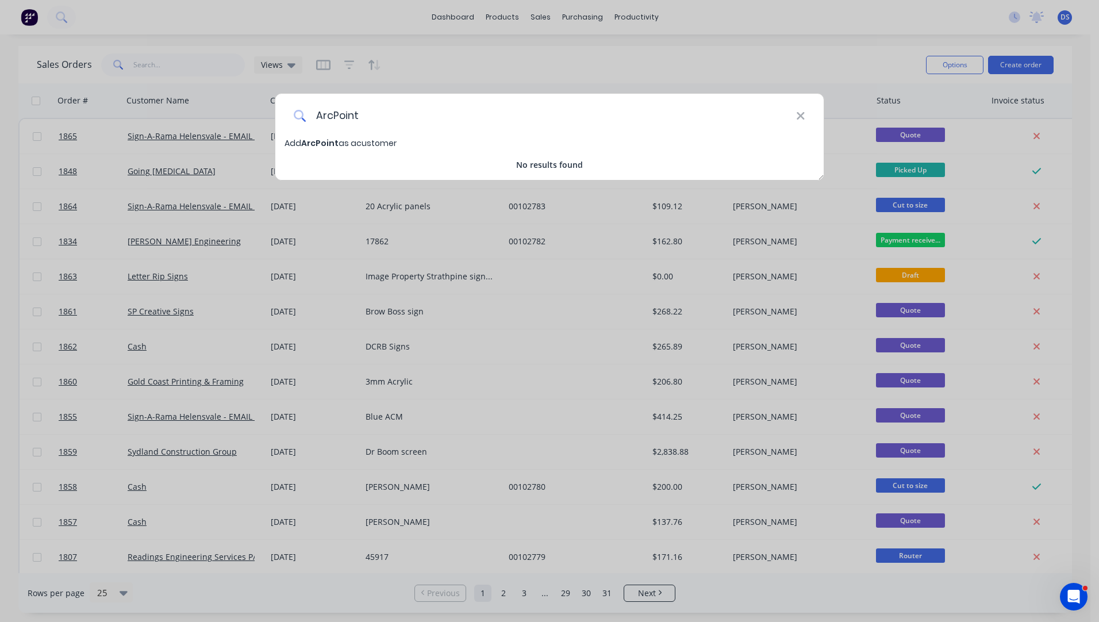
click at [363, 114] on input "ArcPoint" at bounding box center [551, 115] width 490 height 43
type input "ArcPoint Industries"
click at [356, 143] on span "ArcPoint Industries" at bounding box center [342, 142] width 83 height 11
select select "AU"
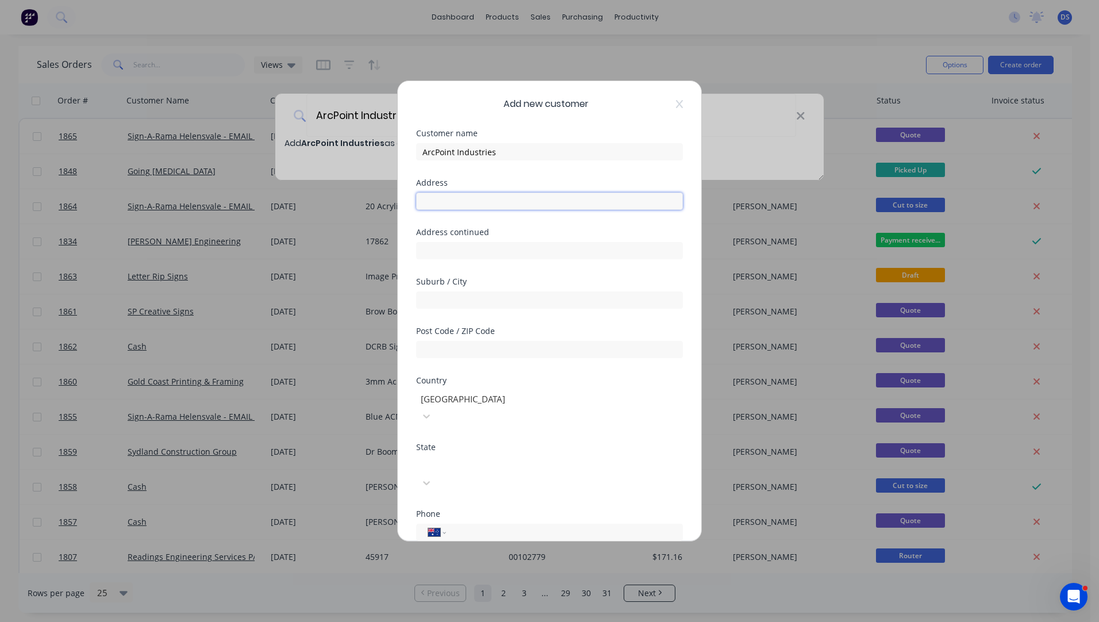
paste input "Lot 7 Forest Plain Rd, Allora QLD 4362"
type input "Lot 7 Forest Plain Rd, Allora QLD 4362"
click at [482, 349] on input "text" at bounding box center [549, 349] width 267 height 17
type input "4362"
drag, startPoint x: 523, startPoint y: 201, endPoint x: 505, endPoint y: 204, distance: 18.6
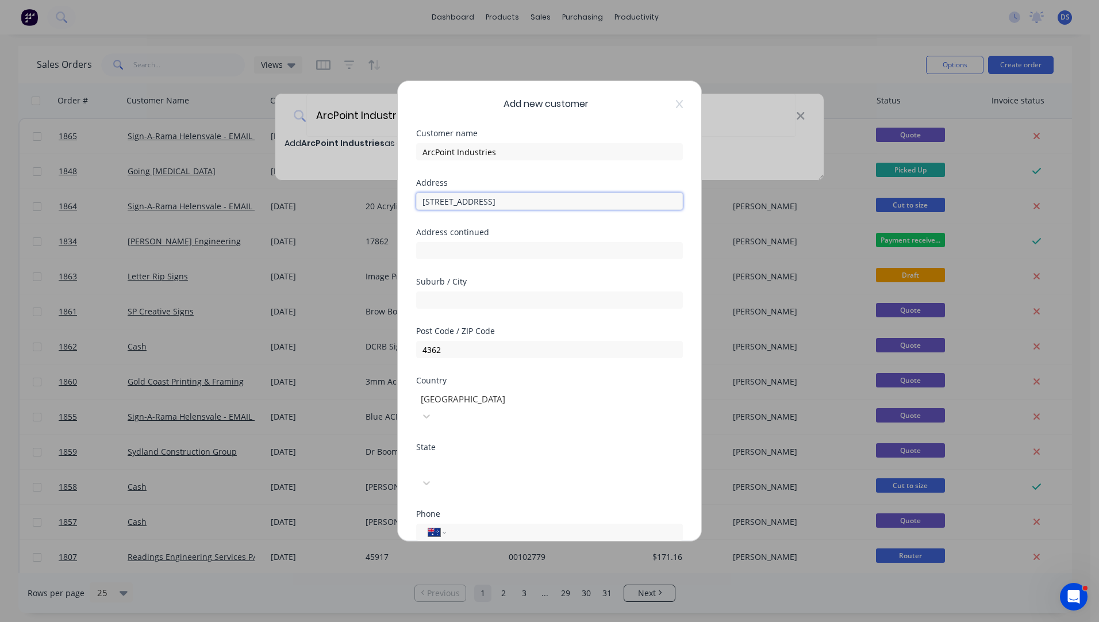
click at [505, 204] on input "Lot 7 Forest Plain Rd, Allora QLD 4362" at bounding box center [549, 201] width 267 height 17
type input "Lot 7 Forest Plain Rd, QLD 4362"
paste input "Allora"
type input "Allora"
drag, startPoint x: 551, startPoint y: 198, endPoint x: 499, endPoint y: 203, distance: 51.5
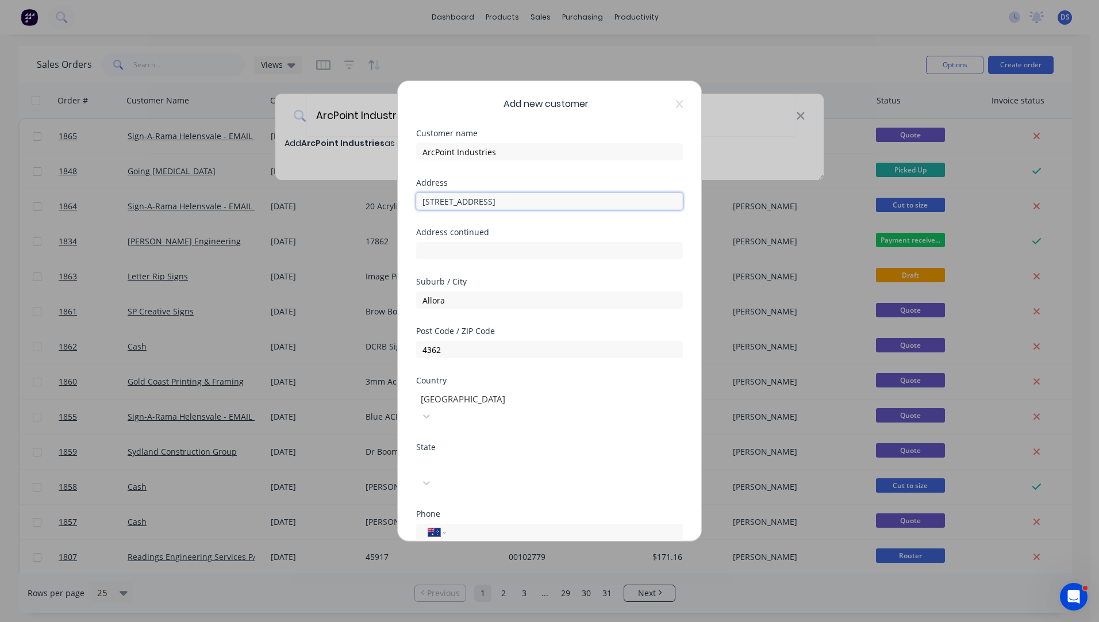
click at [499, 203] on input "Lot 7 Forest Plain Rd, QLD 4362" at bounding box center [549, 201] width 267 height 17
click at [441, 201] on input "Lot 7 Forest Plain Road" at bounding box center [549, 201] width 267 height 17
type input "Lot 7, Forest Plain Road"
click at [543, 457] on div at bounding box center [503, 464] width 166 height 14
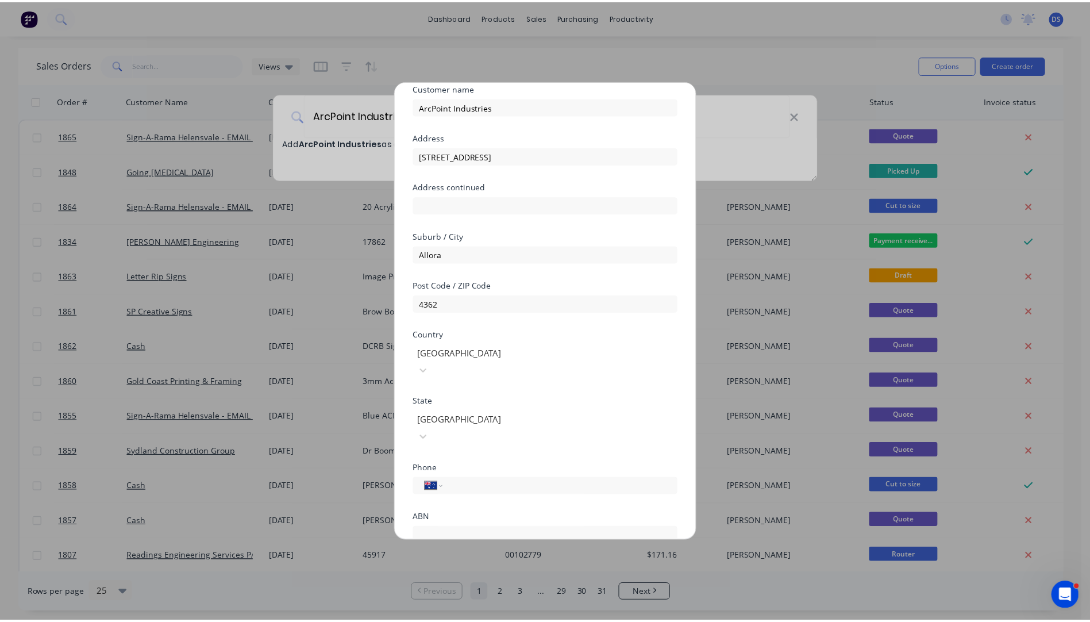
scroll to position [101, 0]
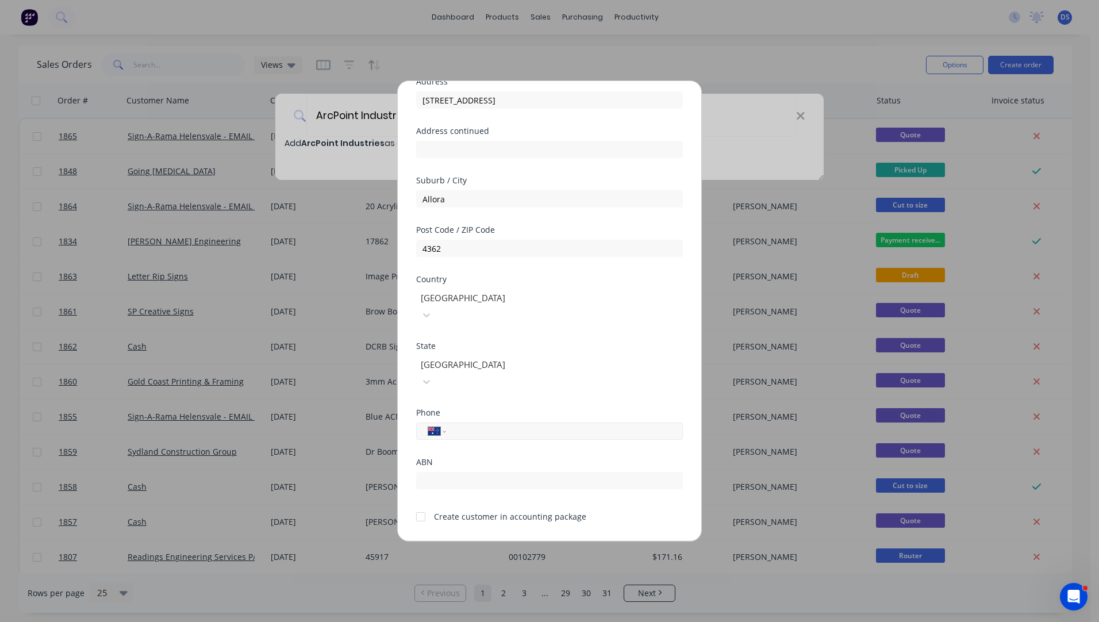
paste input "0437 728 322"
type input "0437 728 322"
click at [417, 505] on div at bounding box center [420, 516] width 23 height 23
click at [501, 541] on button "Save" at bounding box center [513, 550] width 63 height 18
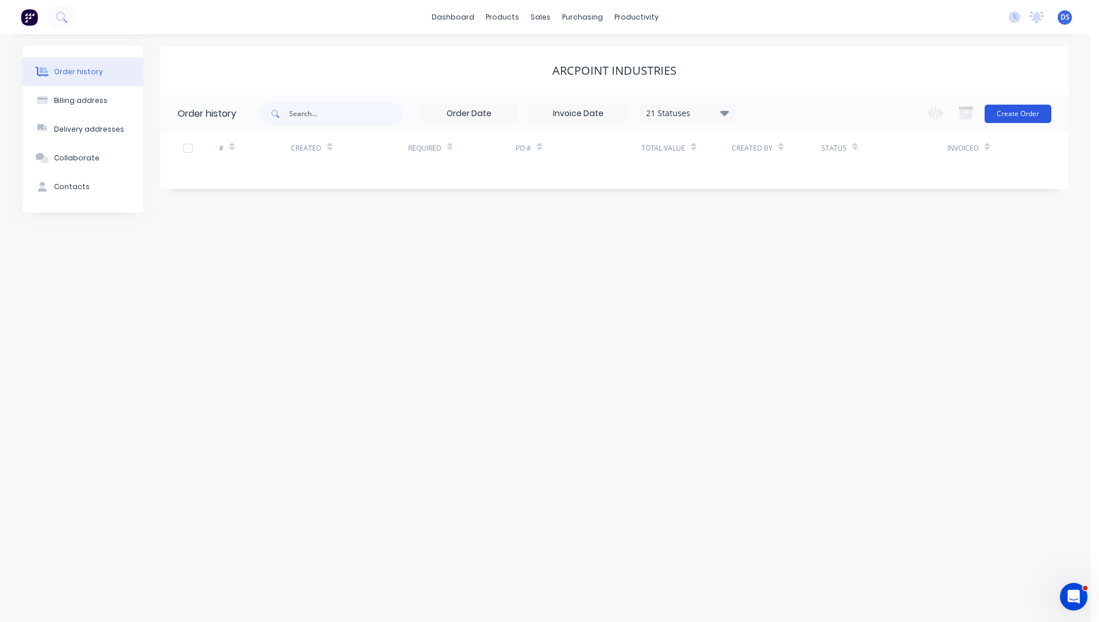
click at [1016, 114] on button "Create Order" at bounding box center [1017, 114] width 67 height 18
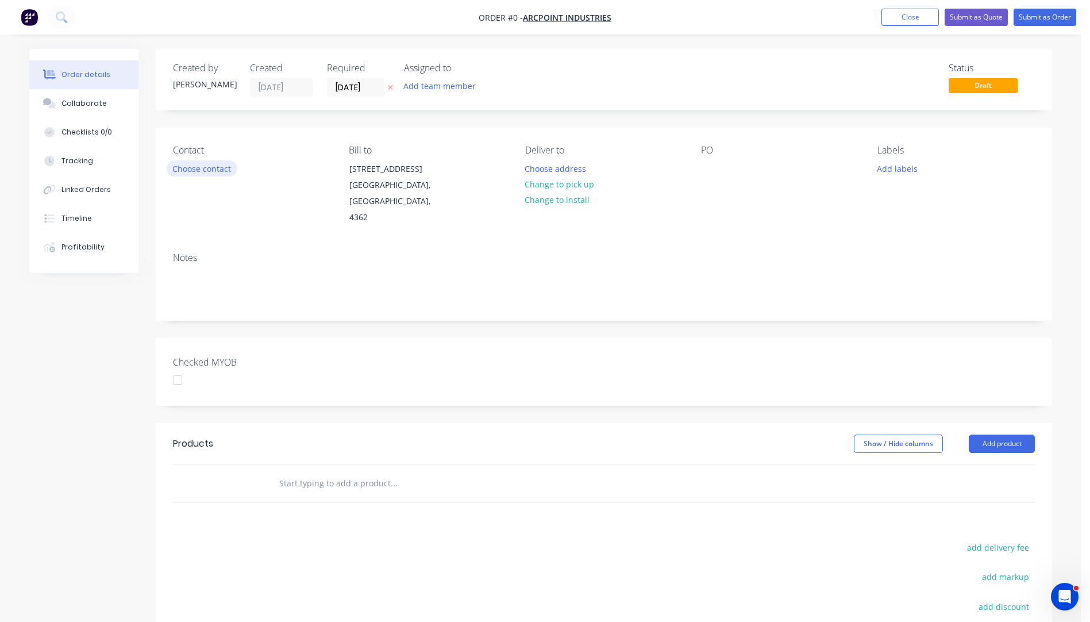
click at [202, 173] on button "Choose contact" at bounding box center [202, 168] width 71 height 16
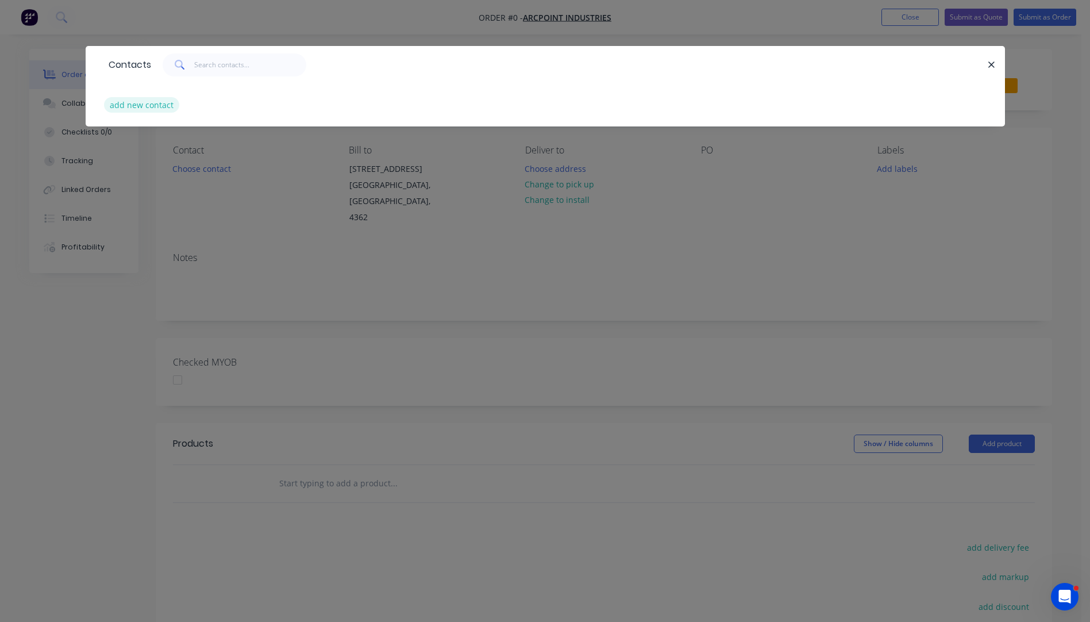
click at [137, 110] on button "add new contact" at bounding box center [142, 105] width 76 height 16
select select "AU"
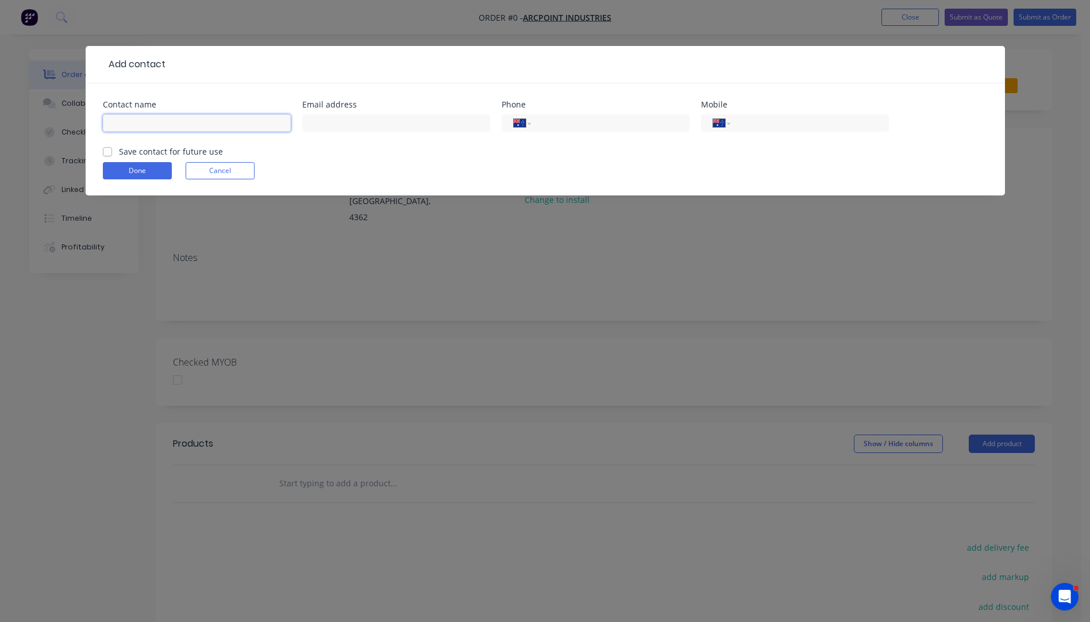
paste input "Matt Quinlan | Design Manager matt@arcpointindustries.com.au | 0437 728"
drag, startPoint x: 284, startPoint y: 121, endPoint x: 249, endPoint y: 125, distance: 35.3
click at [249, 125] on input "Matt Quinlan | Design Manager matt@arcpointindustries.com.au | 0437 728" at bounding box center [197, 122] width 188 height 17
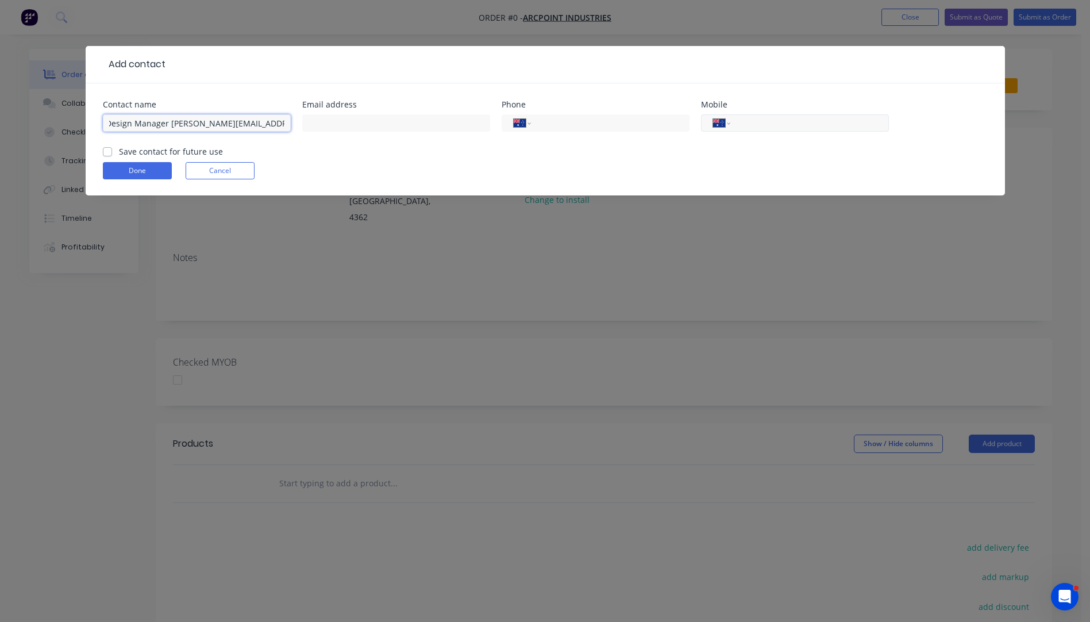
type input "Matt Quinlan | Design Manager matt@arcpointindustries.com.au |"
paste input "0437 728"
type input "0437 728 322"
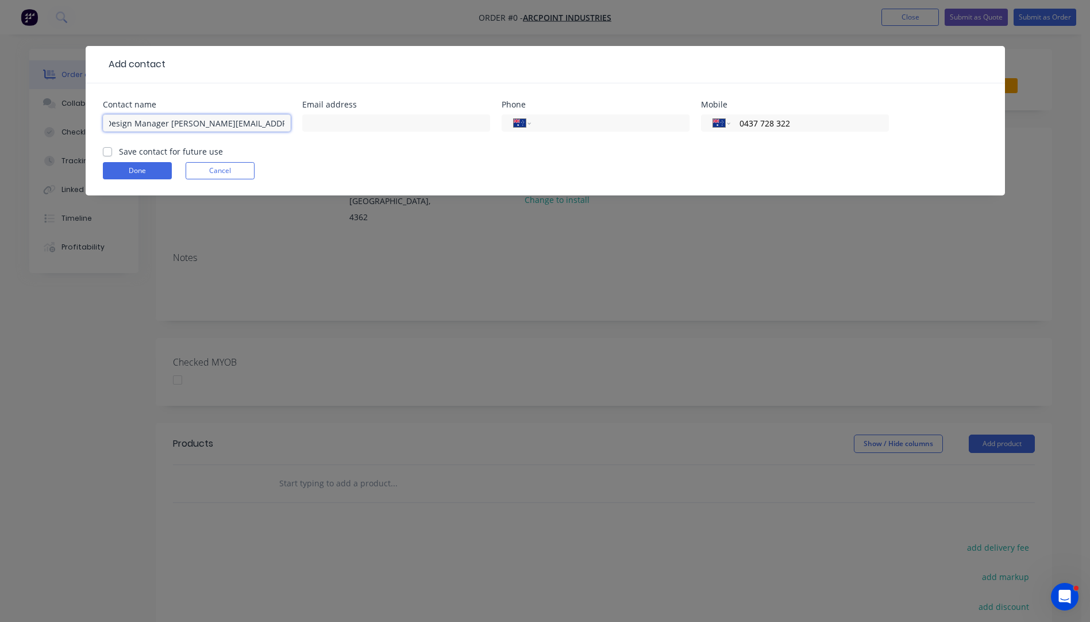
drag, startPoint x: 230, startPoint y: 118, endPoint x: 273, endPoint y: 124, distance: 43.4
click at [276, 125] on input "Matt Quinlan | Design Manager matt@arcpointindustries.com.au |" at bounding box center [197, 122] width 188 height 17
type input "Matt Quinlan | Design Manager |"
paste input "matt@arcpointindustries.com.au"
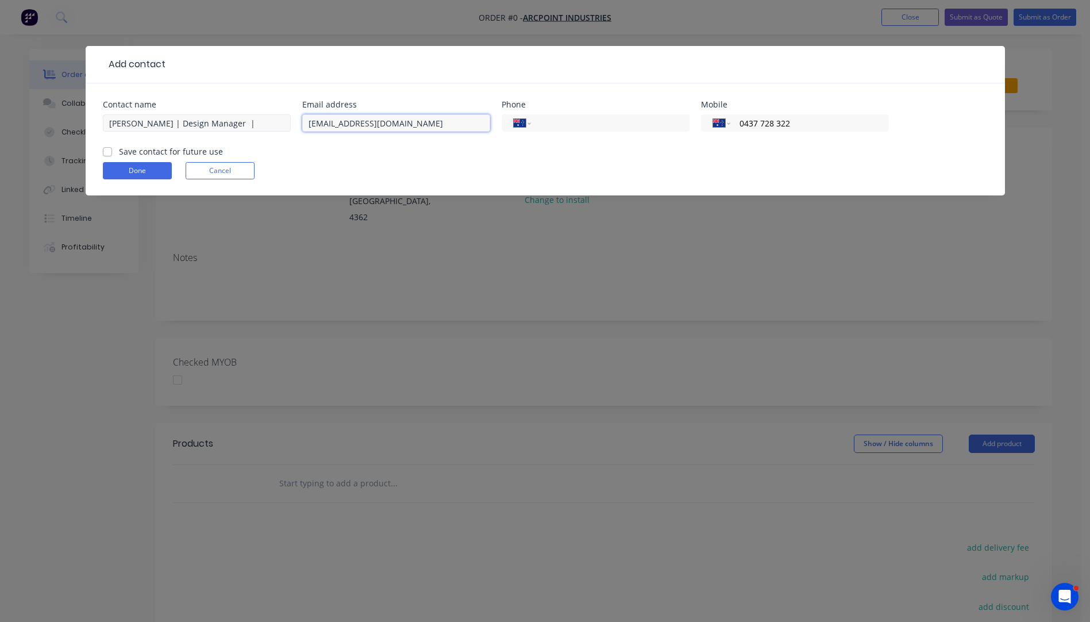
type input "matt@arcpointindustries.com.au"
drag, startPoint x: 253, startPoint y: 122, endPoint x: 158, endPoint y: 129, distance: 95.6
click at [158, 129] on input "Matt Quinlan | Design Manager |" at bounding box center [197, 122] width 188 height 17
type input "Matt Quinlan"
click at [119, 154] on label "Save contact for future use" at bounding box center [171, 151] width 104 height 12
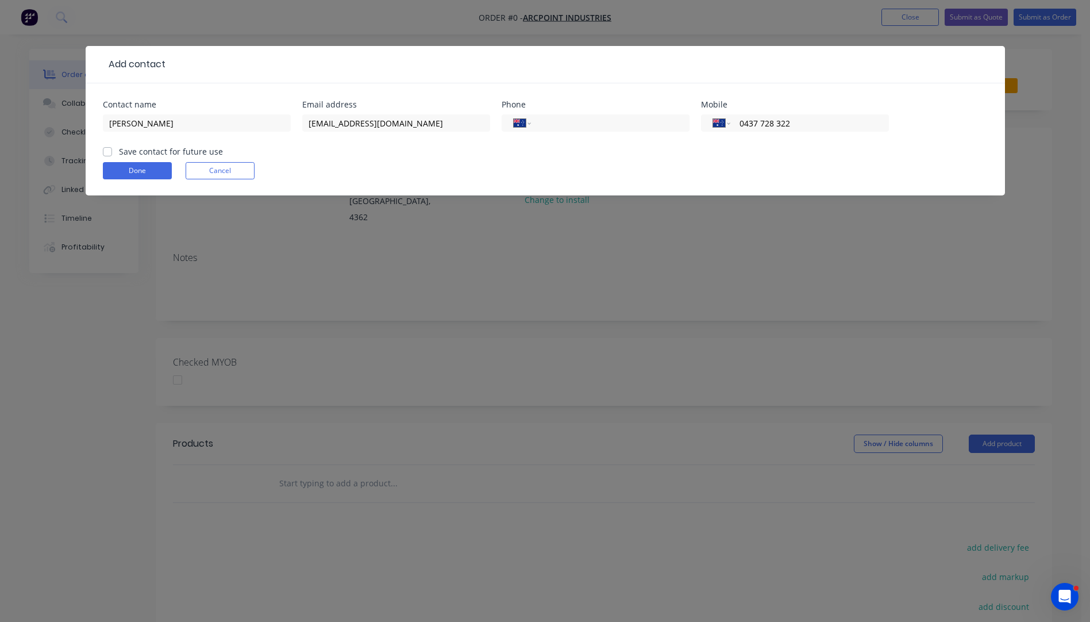
click at [105, 154] on input "Save contact for future use" at bounding box center [107, 150] width 9 height 11
checkbox input "true"
click at [125, 174] on button "Done" at bounding box center [137, 170] width 69 height 17
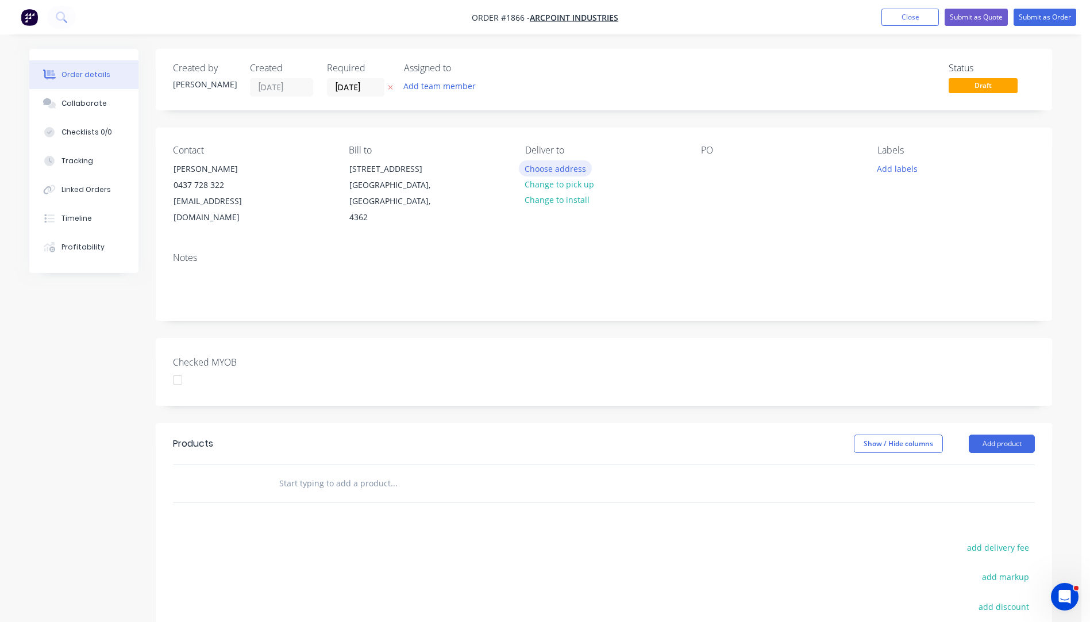
click at [575, 169] on button "Choose address" at bounding box center [556, 168] width 74 height 16
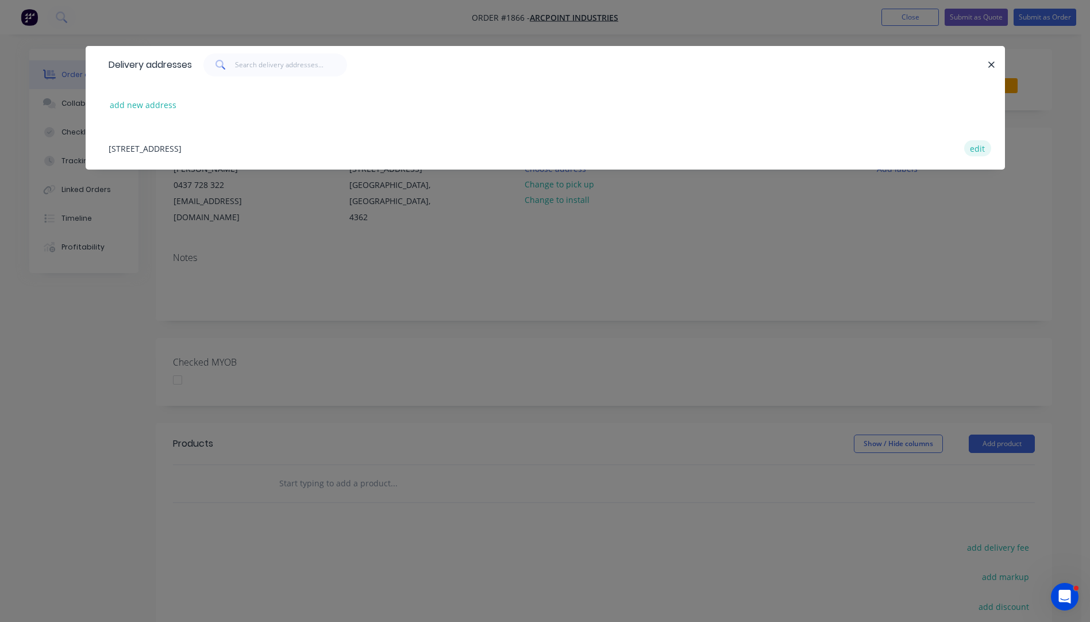
click at [976, 151] on button "edit" at bounding box center [977, 148] width 27 height 16
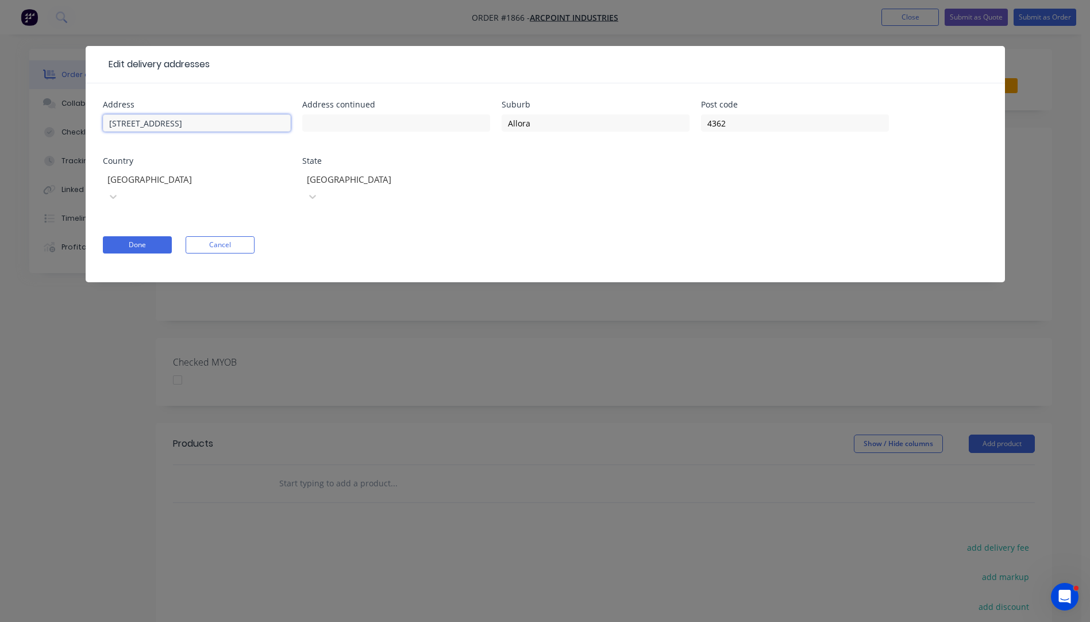
drag, startPoint x: 211, startPoint y: 124, endPoint x: 105, endPoint y: 127, distance: 106.4
click at [105, 127] on input "Lot 7, Forest Plain Road" at bounding box center [197, 122] width 188 height 17
paste input "Lot 7, Forest Plain Road"
drag, startPoint x: 475, startPoint y: 122, endPoint x: 398, endPoint y: 126, distance: 77.1
click at [398, 126] on input "Lot 7, Forest Plain RoadArcPoint Industries" at bounding box center [396, 122] width 188 height 17
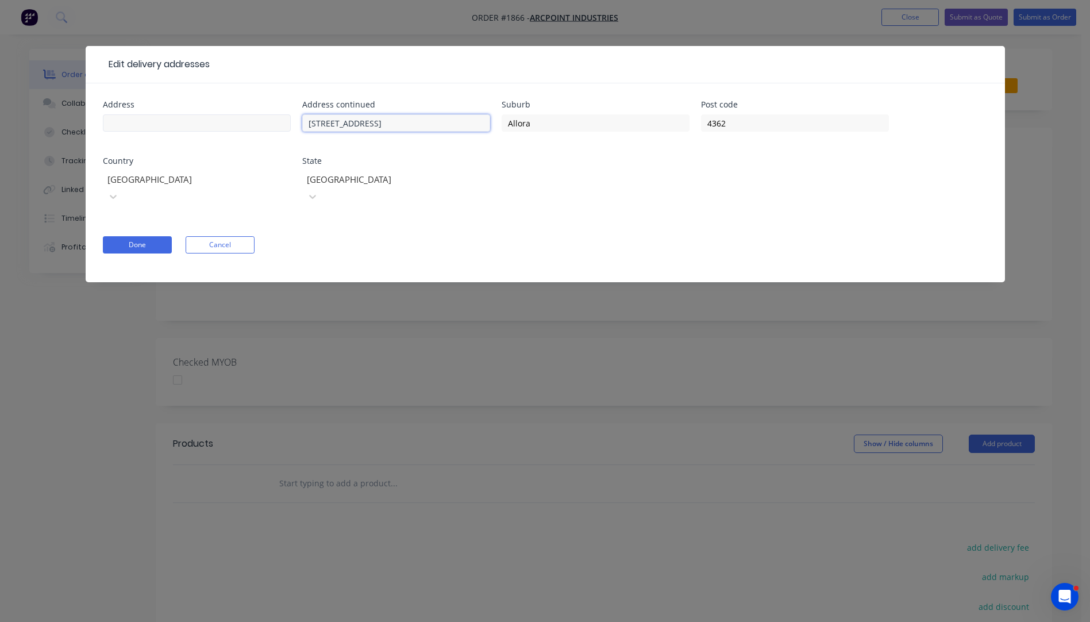
type input "Lot 7, Forest Plain Road"
paste input "ArcPoint Industries"
type input "ArcPoint Industries"
click at [149, 236] on button "Done" at bounding box center [137, 244] width 69 height 17
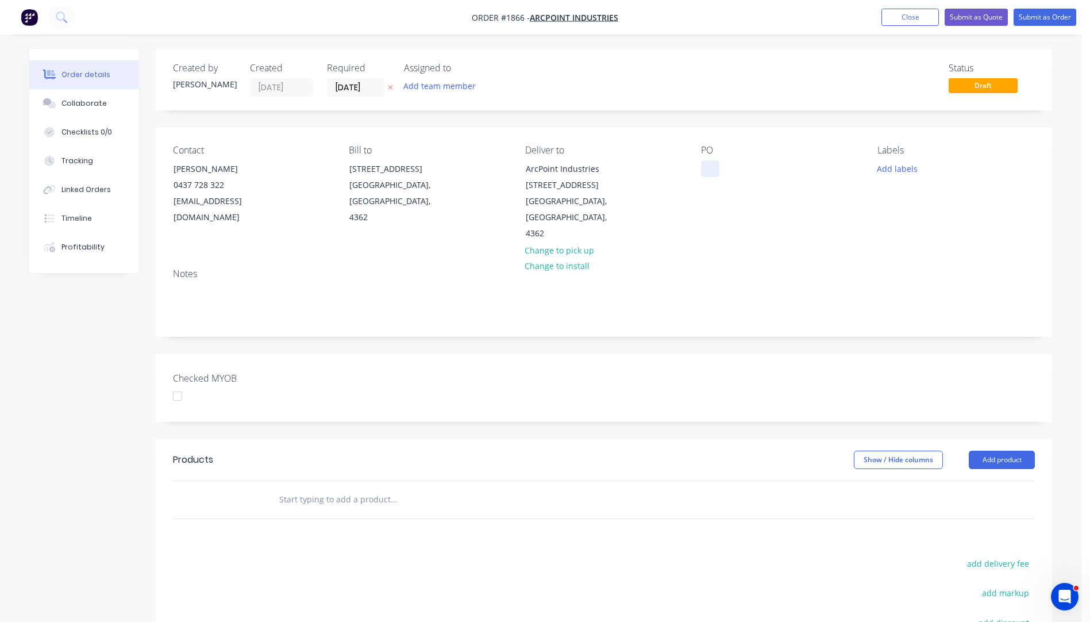
click at [703, 174] on div at bounding box center [710, 168] width 18 height 17
click at [706, 170] on div at bounding box center [710, 168] width 18 height 17
click at [854, 218] on div "Contact Matt Quinlan 0437 728 322 matt@arcpointindustries.com.au Bill to Lot 7,…" at bounding box center [604, 194] width 896 height 132
click at [896, 170] on button "Add labels" at bounding box center [897, 168] width 53 height 16
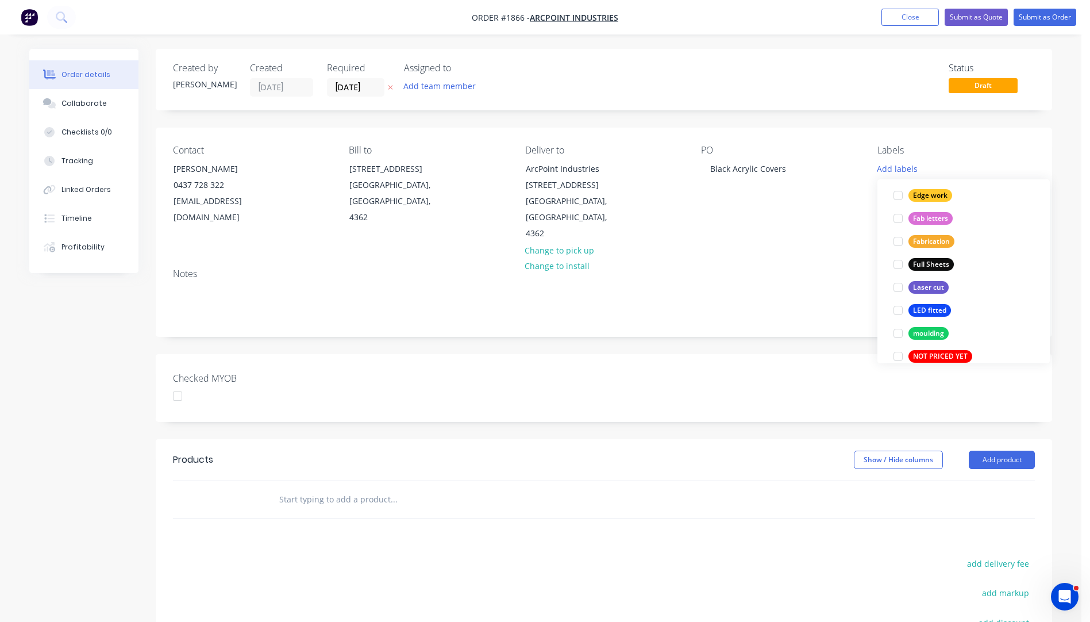
scroll to position [253, 0]
click at [930, 251] on div "Fabrication" at bounding box center [932, 248] width 46 height 13
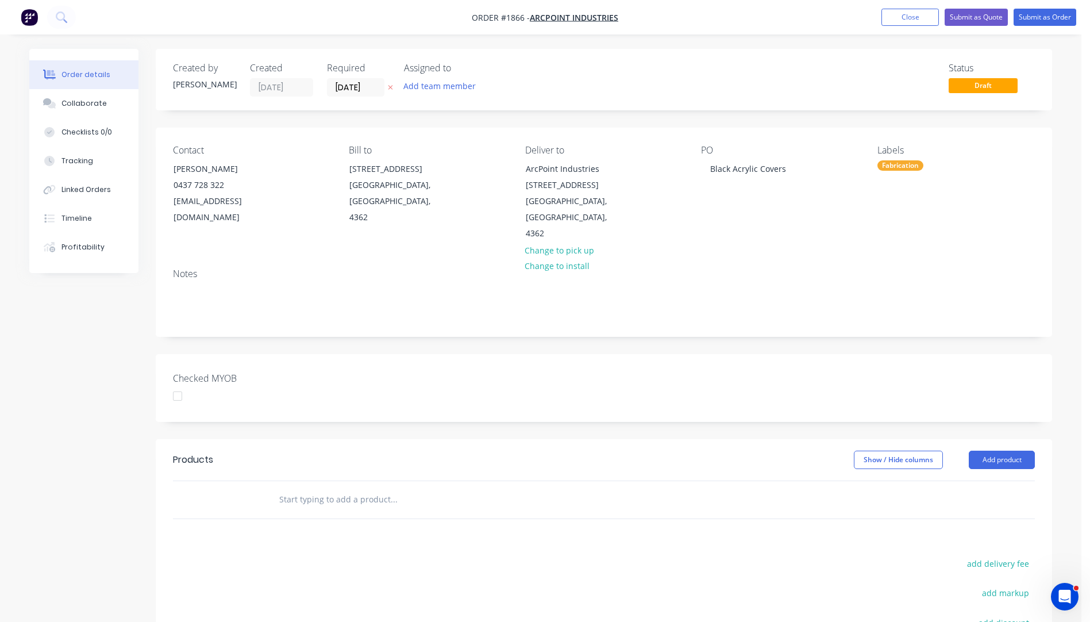
click at [388, 89] on icon "button" at bounding box center [390, 87] width 5 height 7
click at [1007, 451] on button "Add product" at bounding box center [1002, 460] width 66 height 18
click at [984, 480] on div "Product catalogue" at bounding box center [980, 488] width 89 height 17
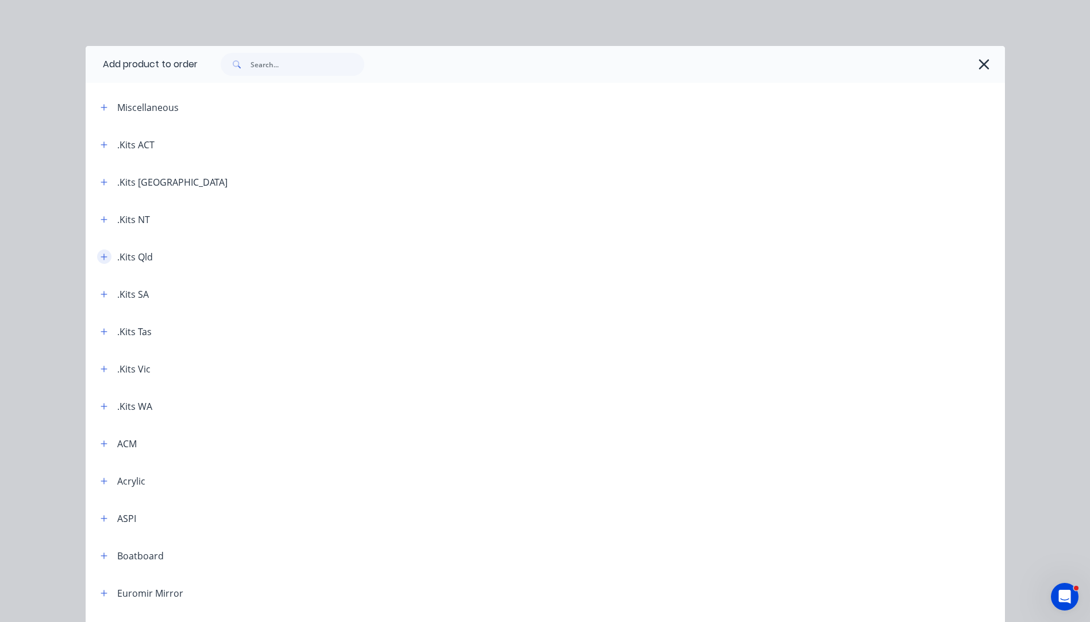
click at [101, 259] on icon "button" at bounding box center [104, 257] width 7 height 8
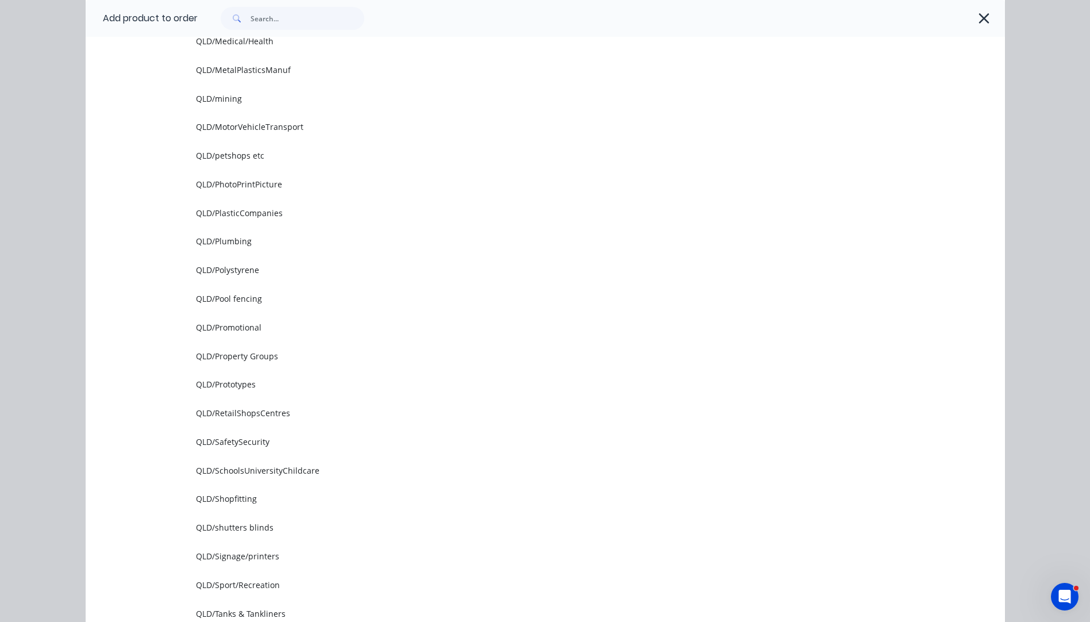
scroll to position [1149, 0]
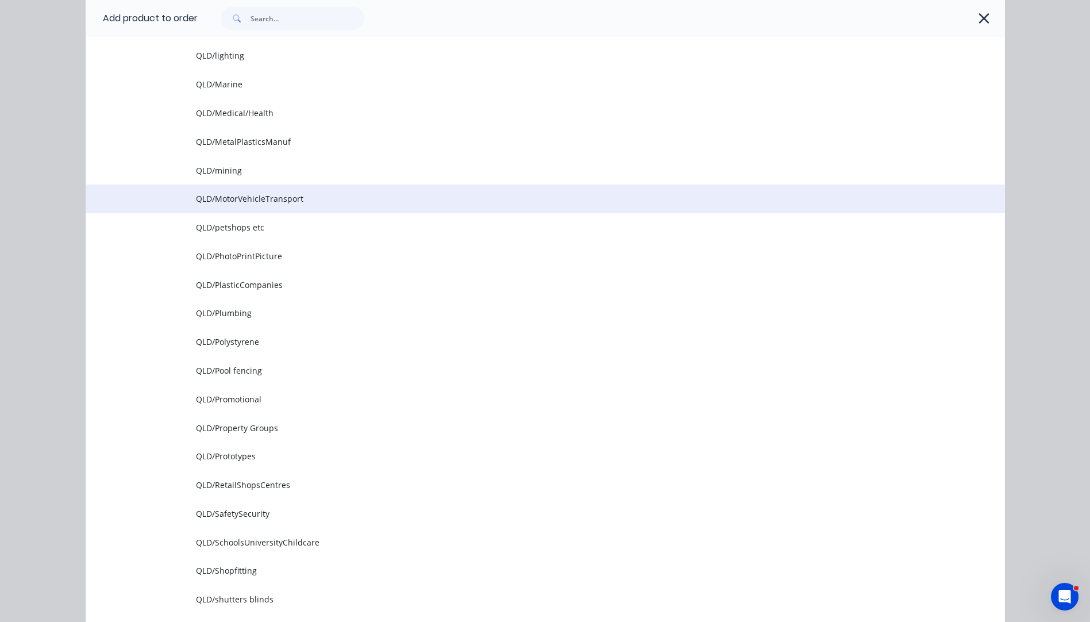
click at [248, 199] on span "QLD/MotorVehicleTransport" at bounding box center [519, 199] width 647 height 12
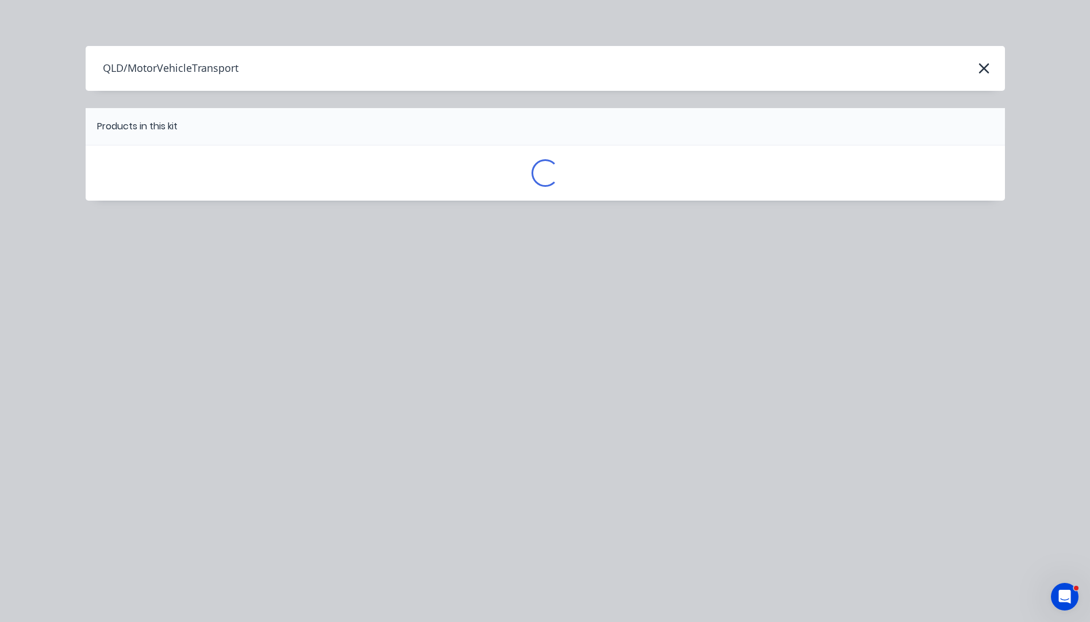
scroll to position [0, 0]
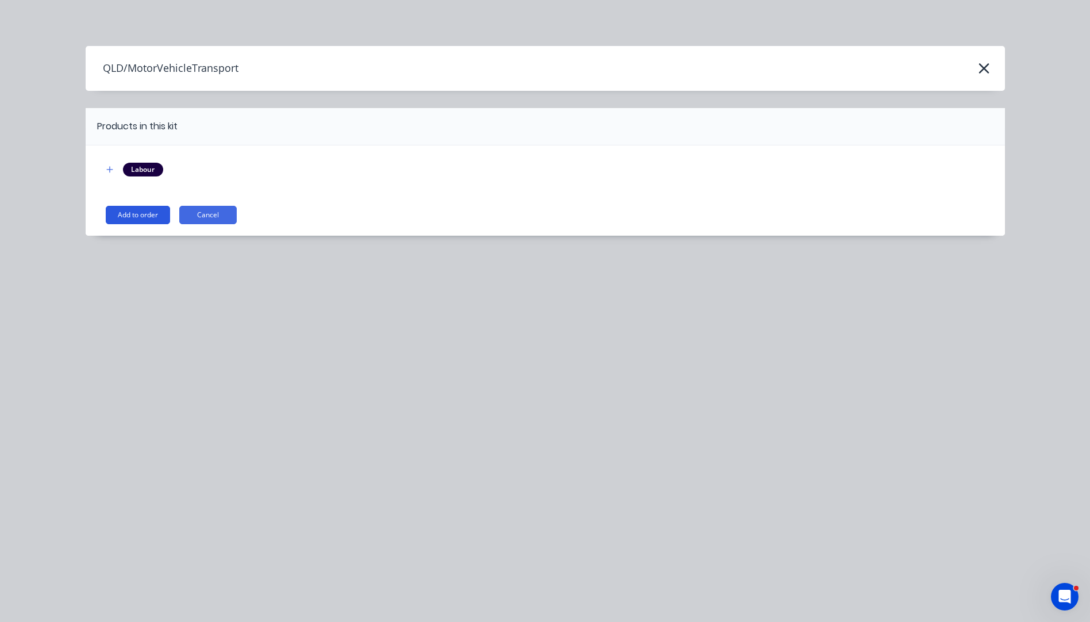
click at [120, 211] on button "Add to order" at bounding box center [138, 215] width 64 height 18
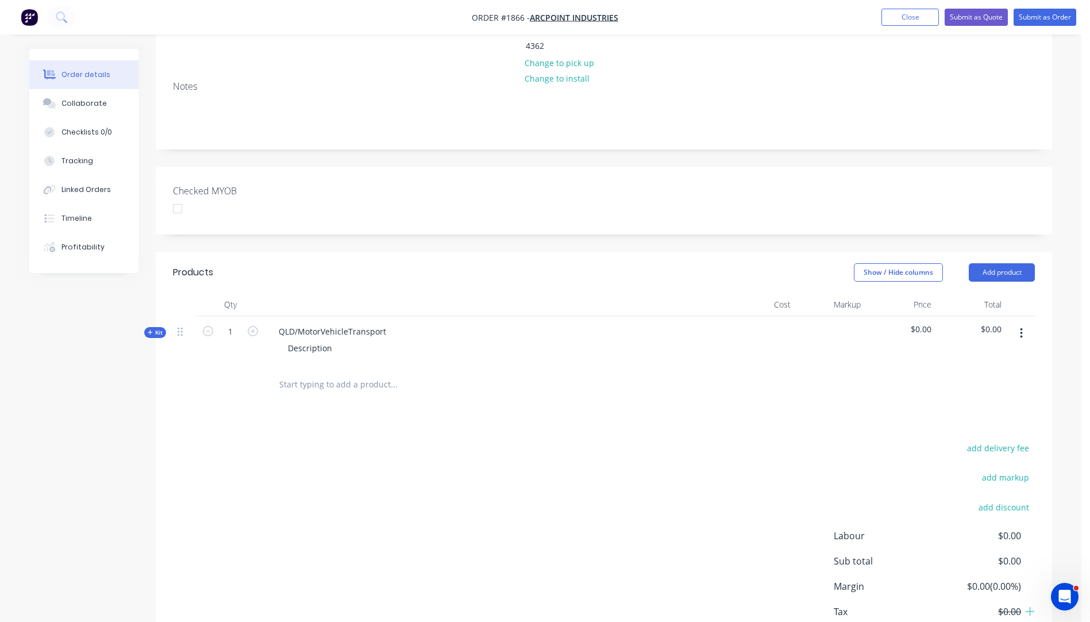
scroll to position [230, 0]
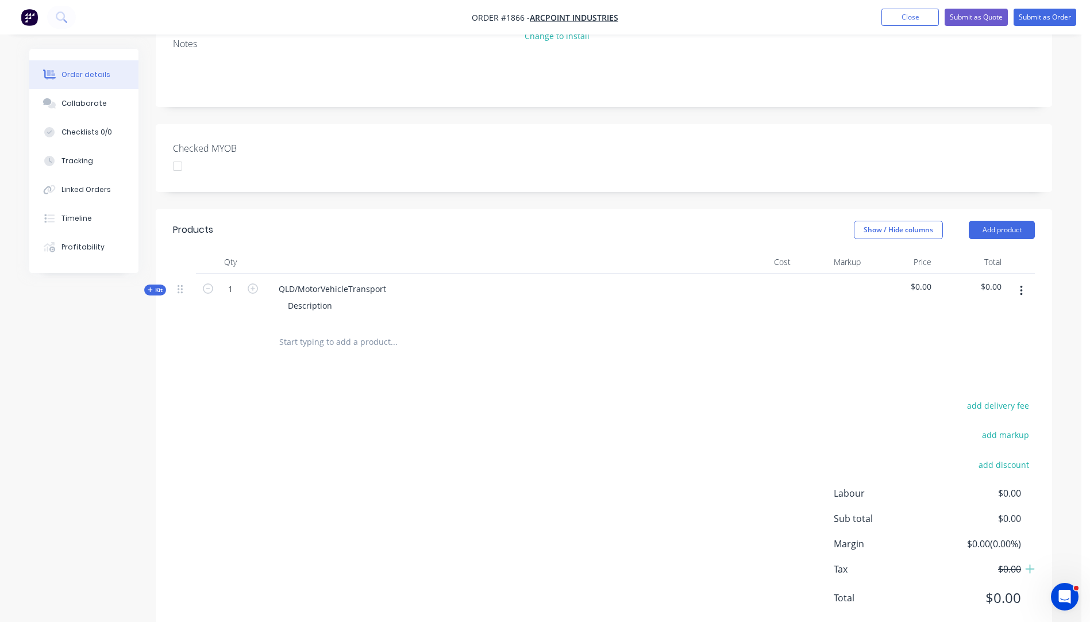
click at [147, 284] on button "Kit" at bounding box center [155, 289] width 22 height 11
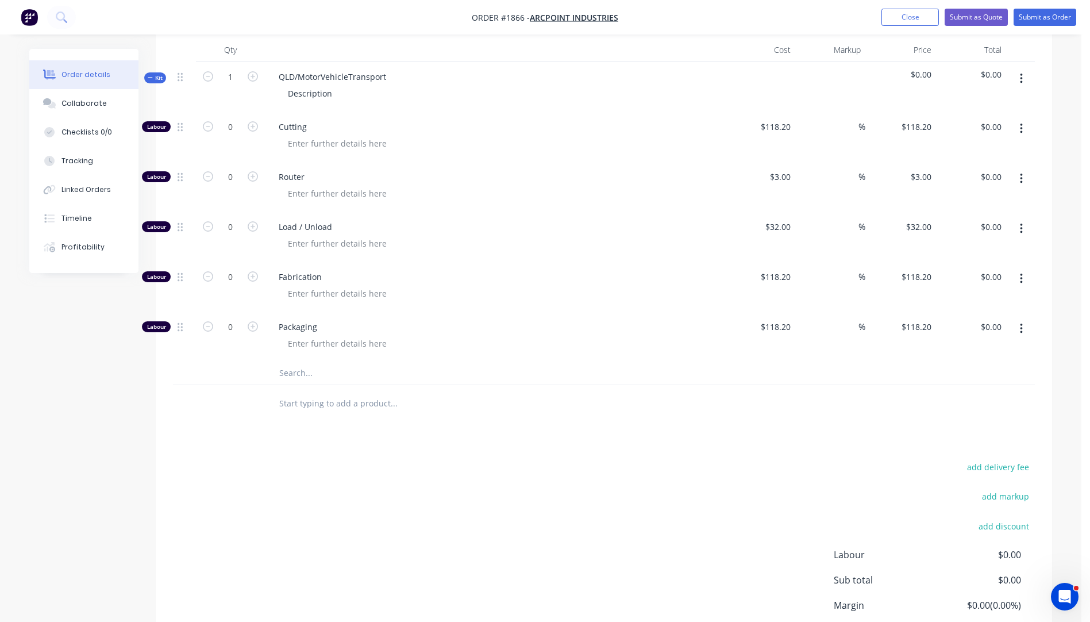
scroll to position [503, 0]
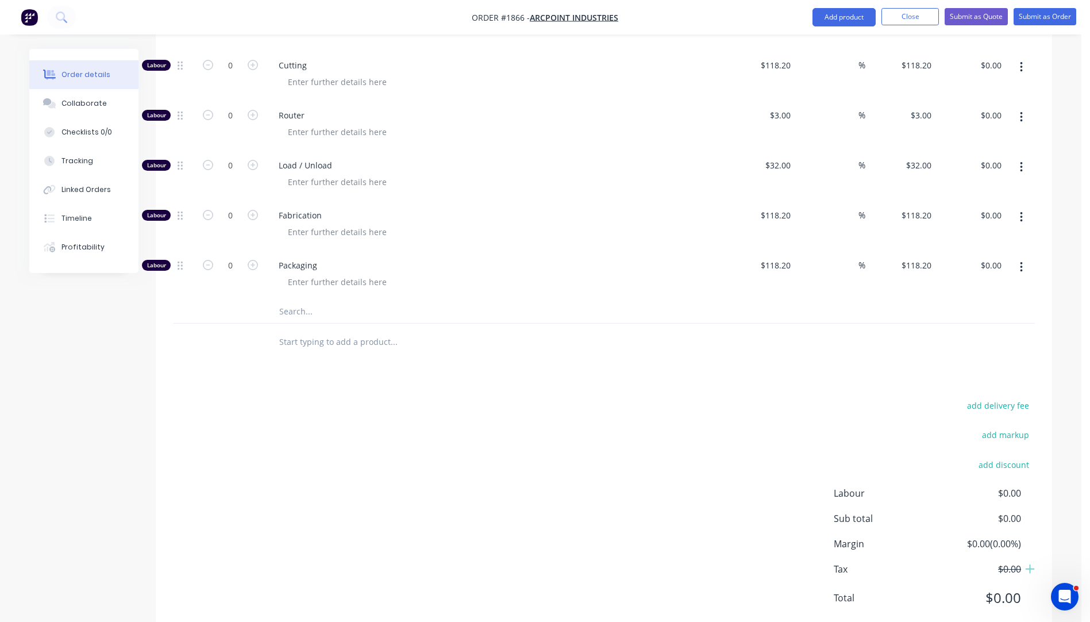
click at [288, 300] on input "text" at bounding box center [394, 311] width 230 height 23
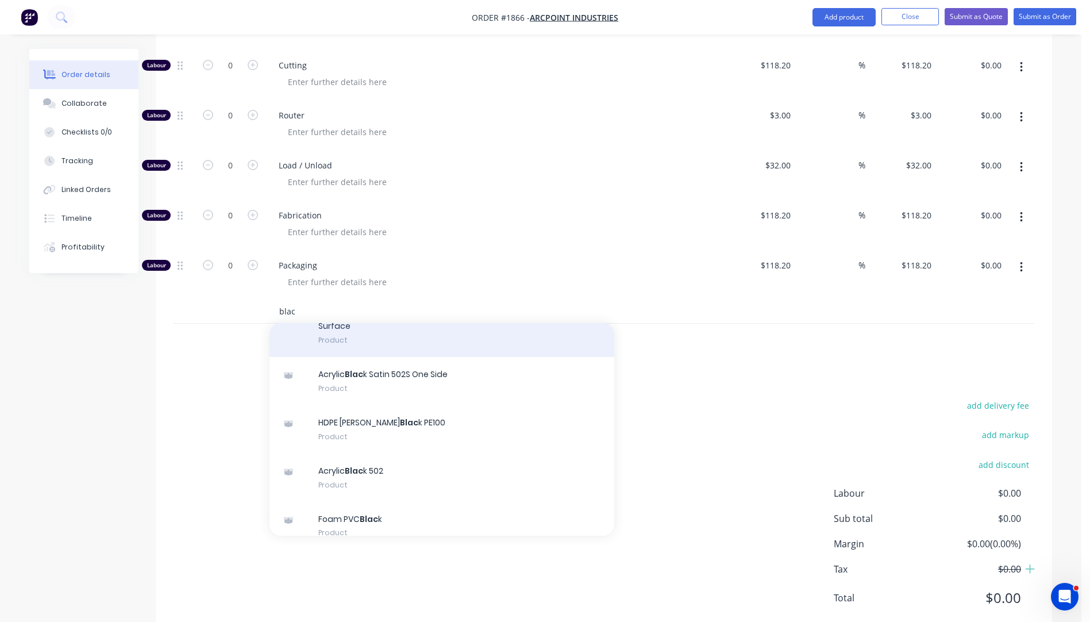
scroll to position [115, 0]
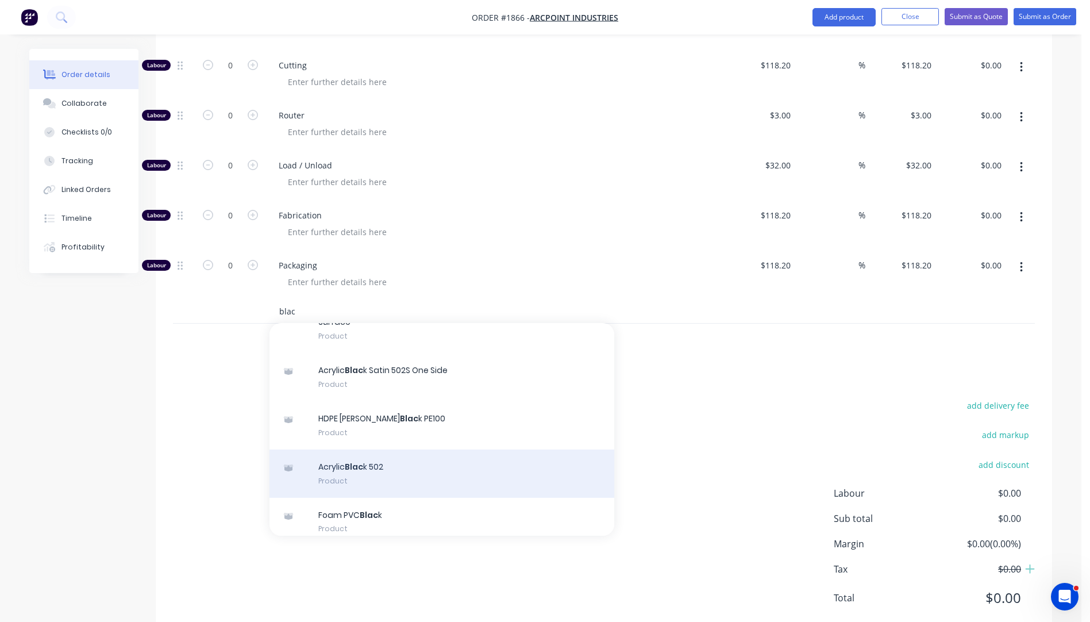
type input "blac"
click at [368, 449] on div "Acrylic Blac k 502 Product" at bounding box center [442, 473] width 345 height 48
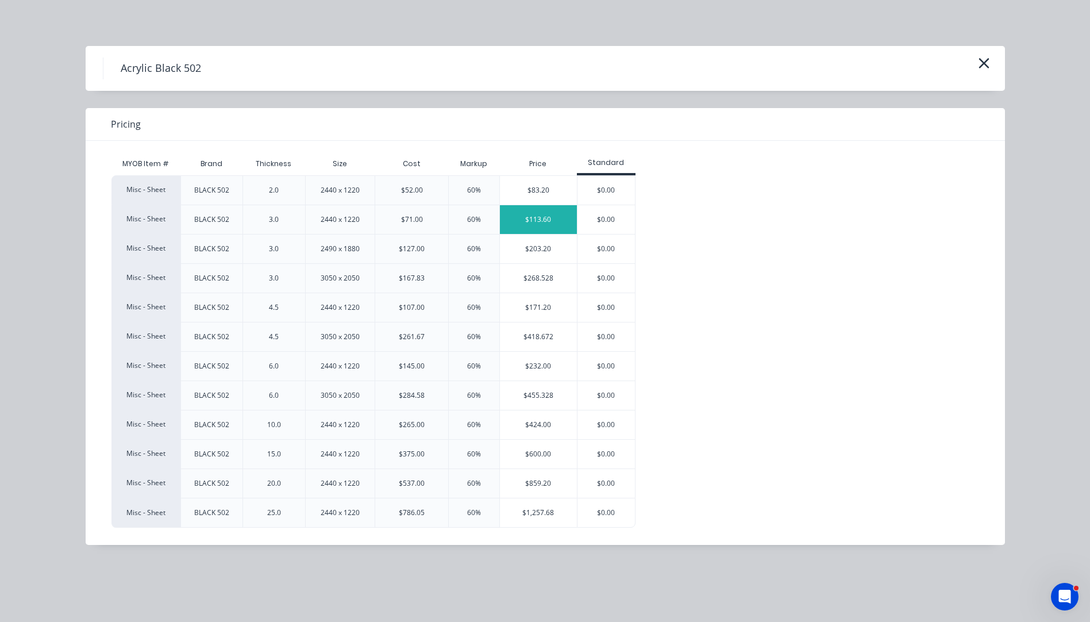
click at [524, 222] on div "$113.60" at bounding box center [538, 219] width 77 height 29
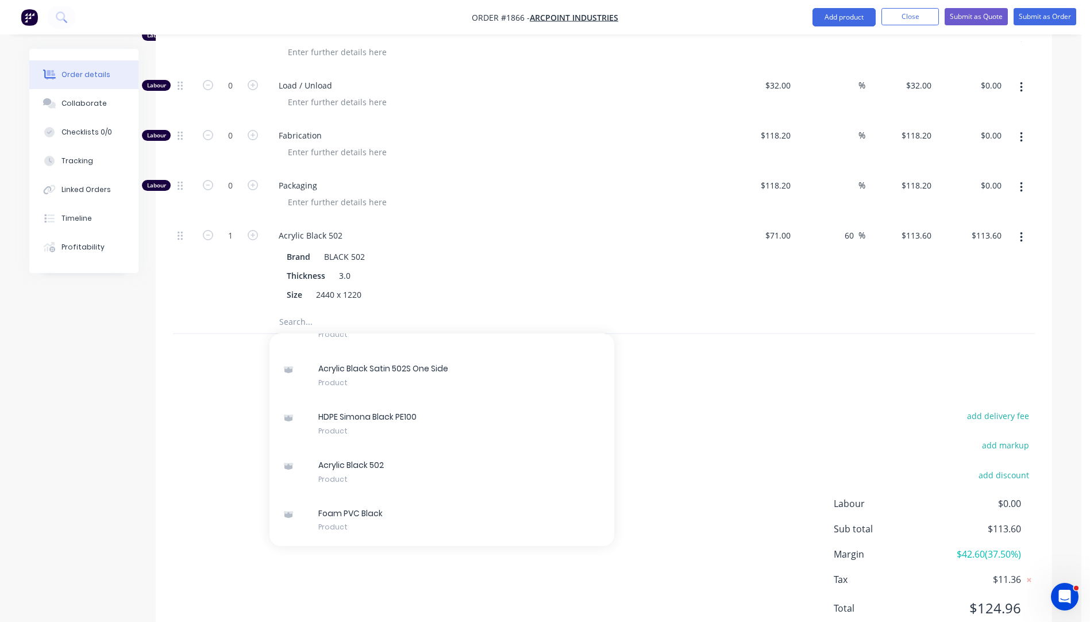
scroll to position [594, 0]
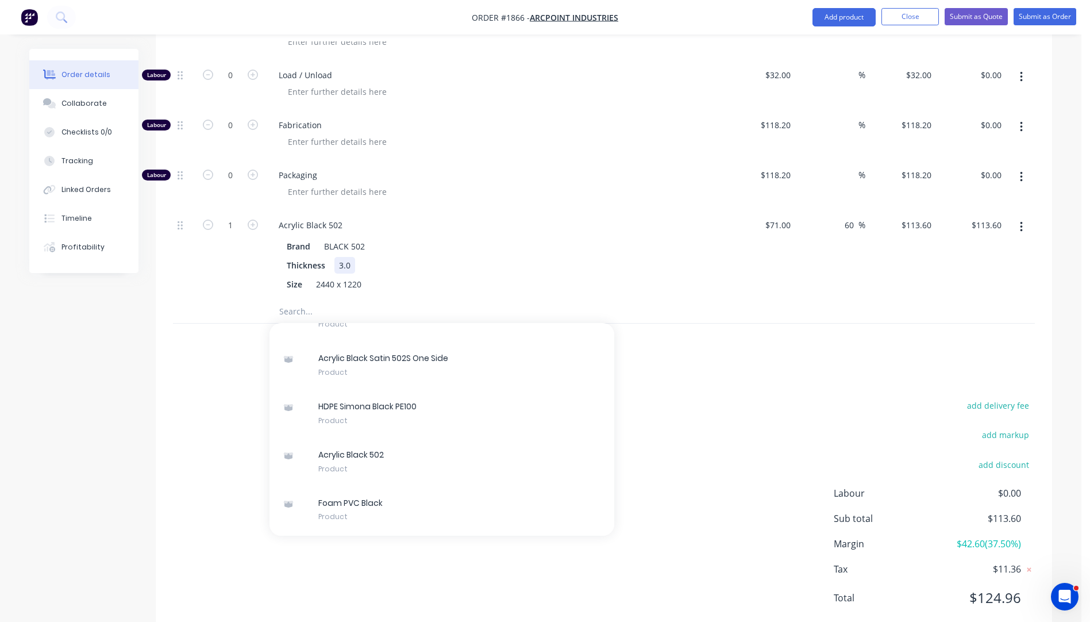
click at [489, 257] on div "Thickness 3.0" at bounding box center [492, 265] width 421 height 17
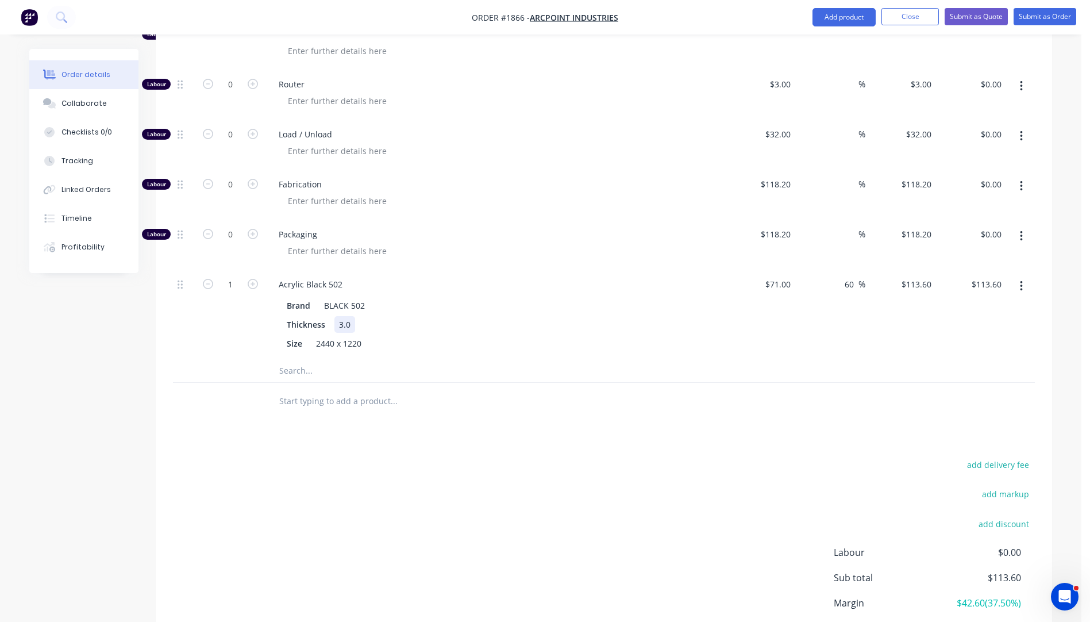
scroll to position [479, 0]
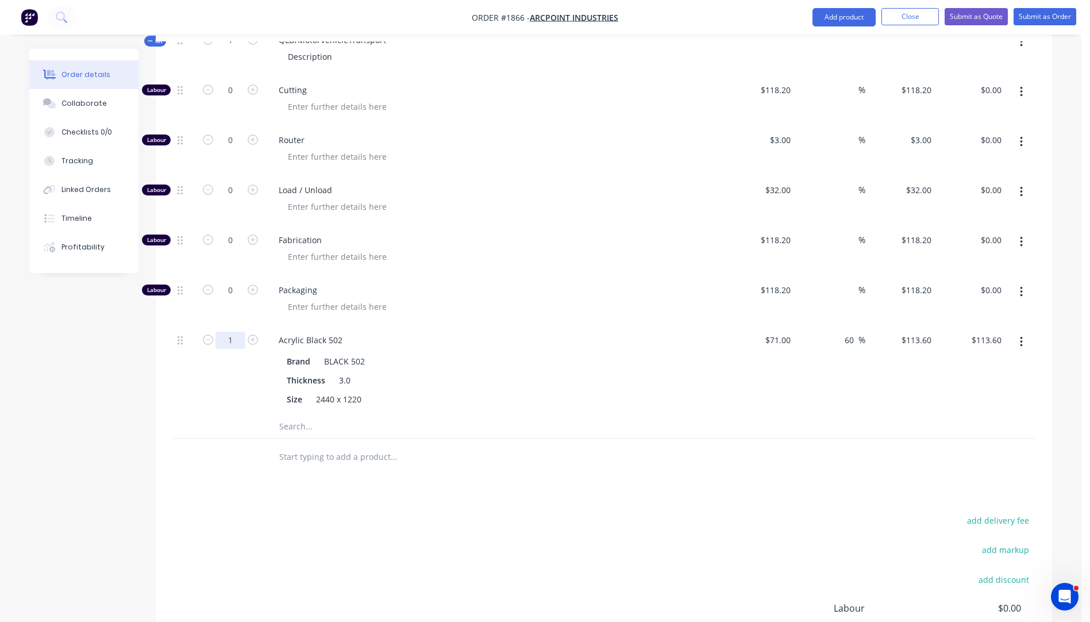
click at [239, 332] on input "1" at bounding box center [231, 340] width 30 height 17
type input "0.25"
type input "$28.40"
click at [533, 284] on span "Packaging" at bounding box center [499, 290] width 441 height 12
click at [254, 234] on icon "button" at bounding box center [253, 239] width 10 height 10
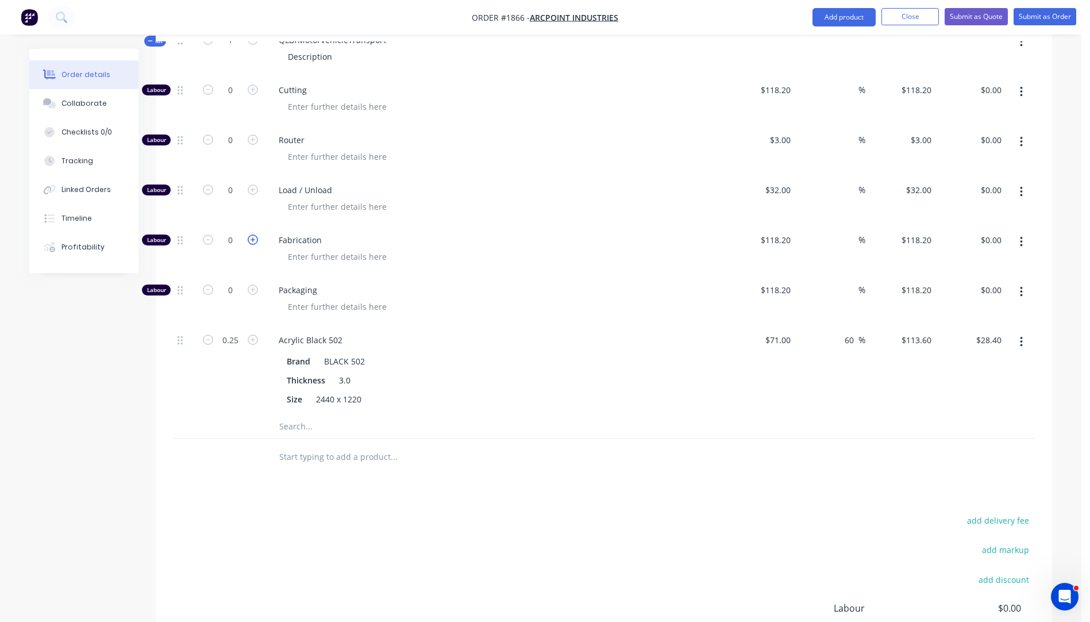
type input "1"
type input "$118.20"
click at [254, 234] on icon "button" at bounding box center [253, 239] width 10 height 10
type input "2"
type input "$236.40"
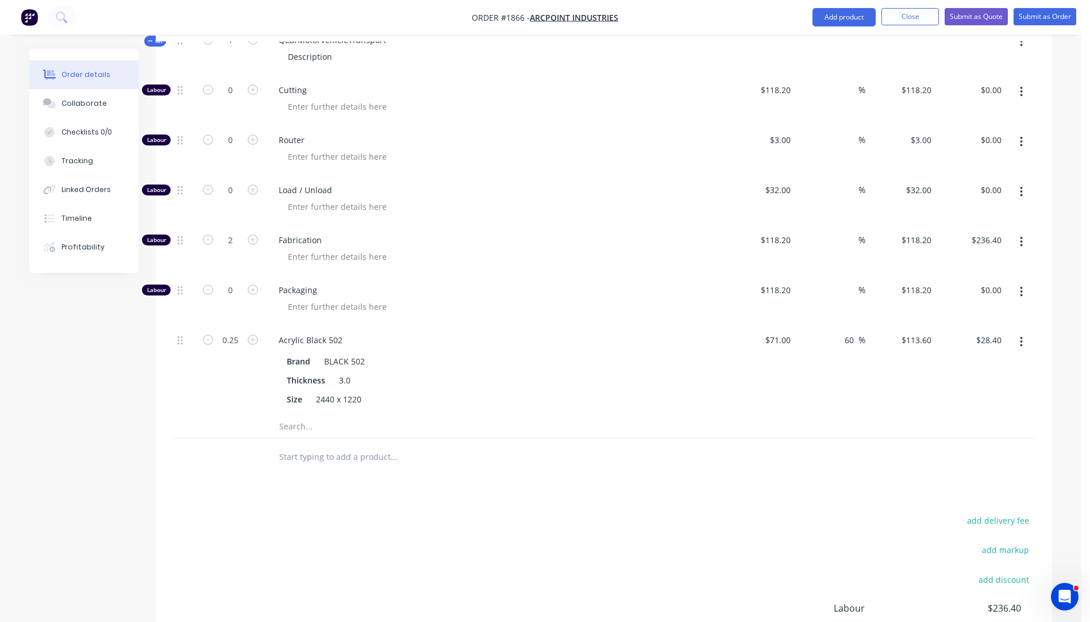
click at [621, 275] on div "Packaging" at bounding box center [495, 300] width 460 height 50
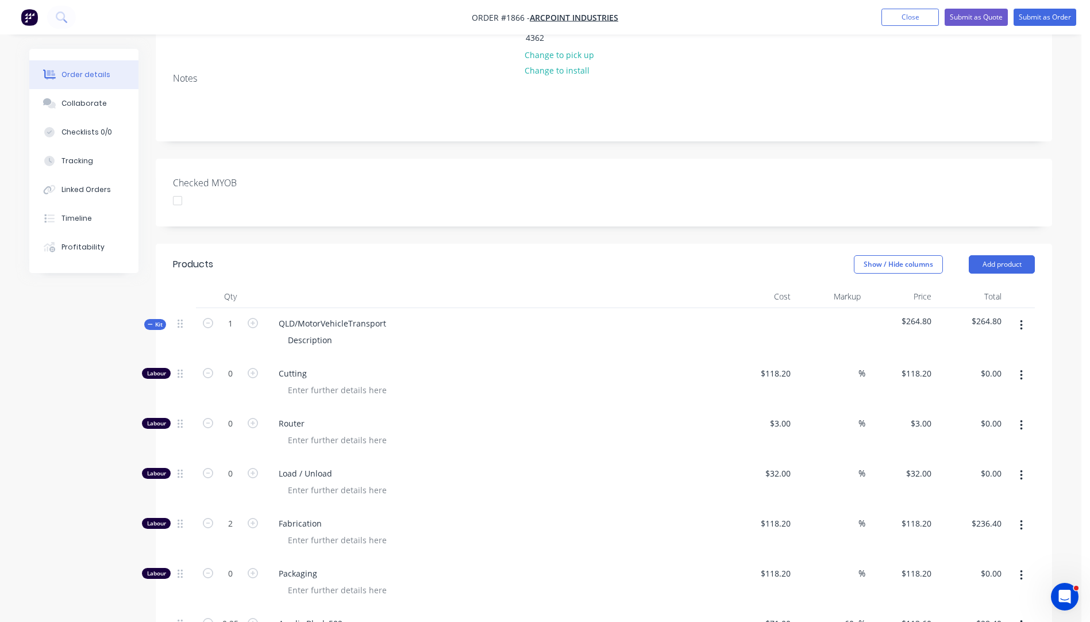
scroll to position [191, 0]
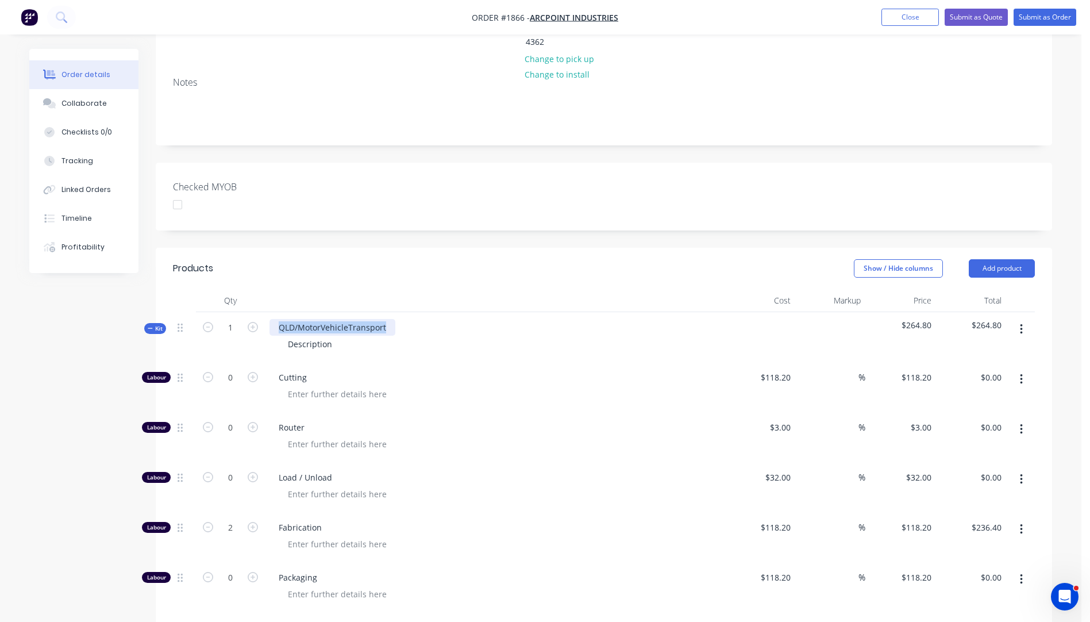
drag, startPoint x: 389, startPoint y: 300, endPoint x: 279, endPoint y: 301, distance: 109.8
click at [279, 319] on div "QLD/MotorVehicleTransport" at bounding box center [333, 327] width 126 height 17
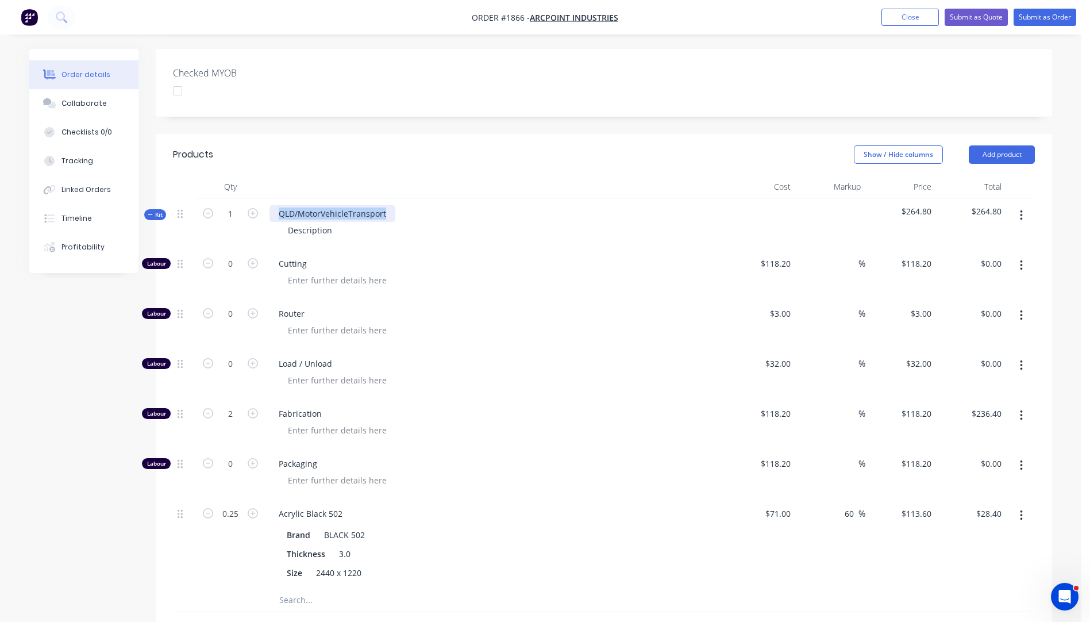
scroll to position [306, 0]
click at [239, 204] on input "1" at bounding box center [231, 212] width 30 height 17
type input "10"
type input "20"
type input "$2,364.00"
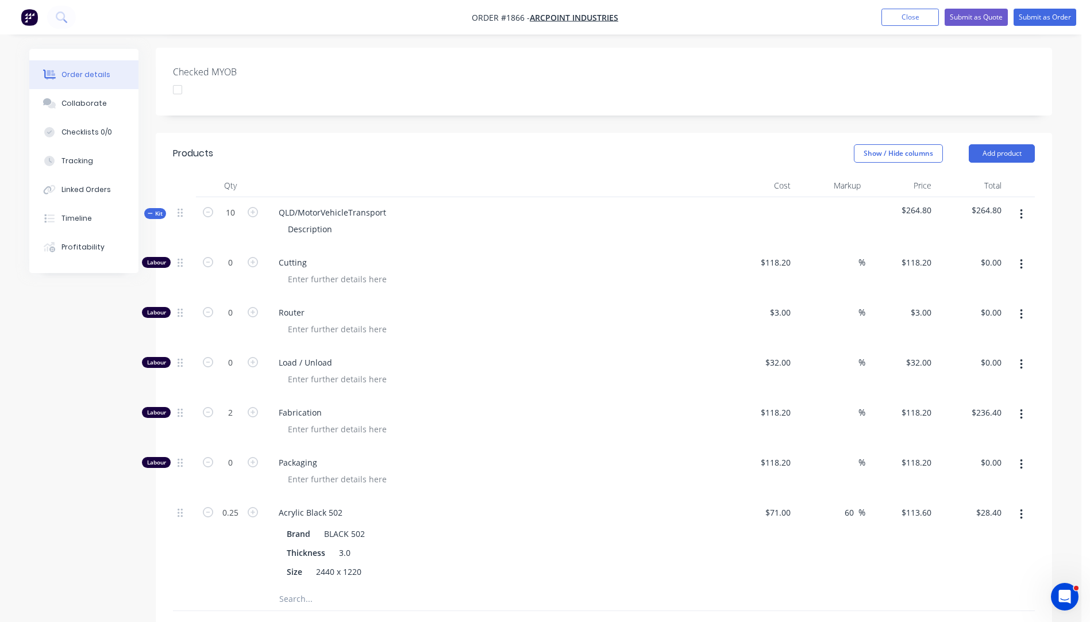
type input "2.5"
type input "$284.00"
click at [575, 247] on div "Cutting" at bounding box center [495, 272] width 460 height 50
drag, startPoint x: 388, startPoint y: 182, endPoint x: 279, endPoint y: 186, distance: 109.3
click at [279, 204] on div "QLD/MotorVehicleTransport" at bounding box center [333, 212] width 126 height 17
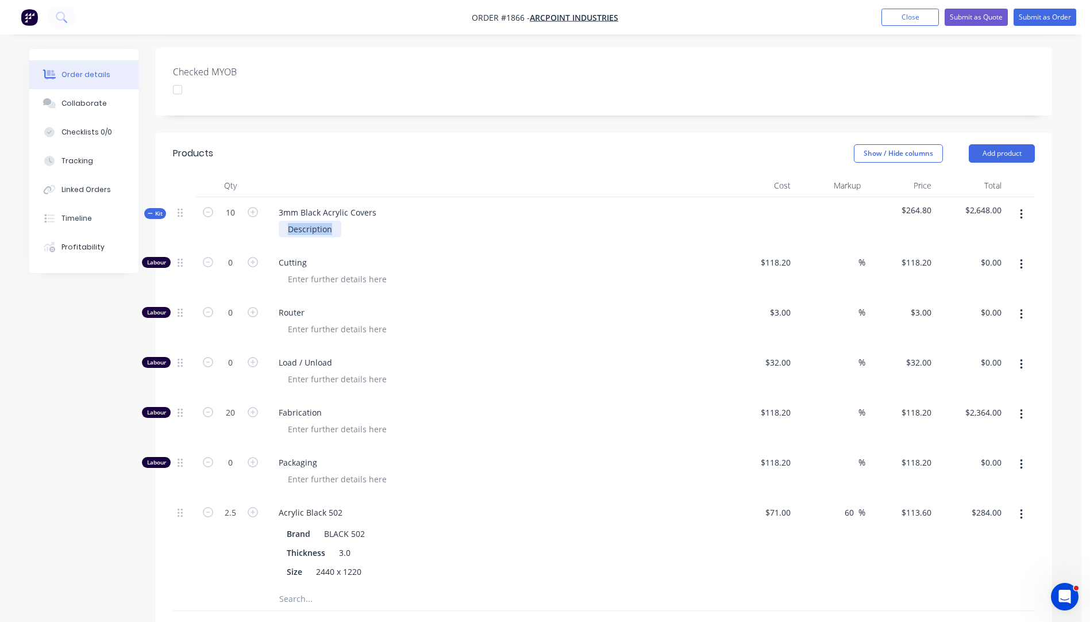
drag, startPoint x: 334, startPoint y: 199, endPoint x: 288, endPoint y: 199, distance: 46.0
click at [288, 221] on div "Description" at bounding box center [310, 229] width 63 height 17
click at [518, 271] on div at bounding box center [499, 279] width 441 height 17
type input "2"
type input "$236.40"
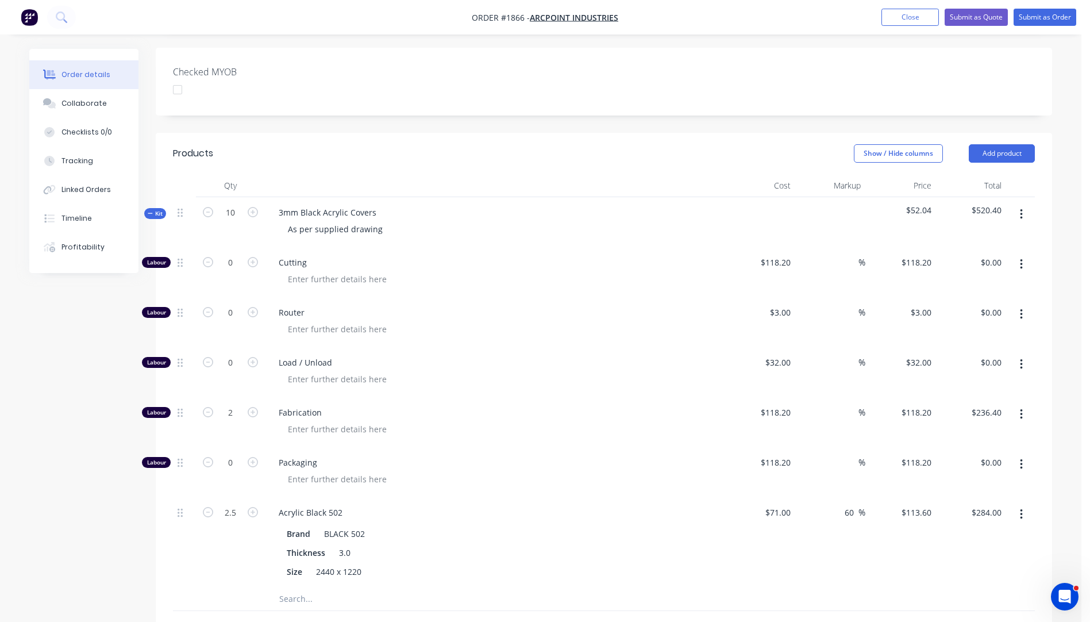
click at [614, 360] on div "Load / Unload" at bounding box center [495, 372] width 460 height 50
click at [229, 504] on input "2.5" at bounding box center [231, 512] width 30 height 17
type input "0.25"
type input "$28.40"
click at [520, 406] on span "Fabrication" at bounding box center [499, 412] width 441 height 12
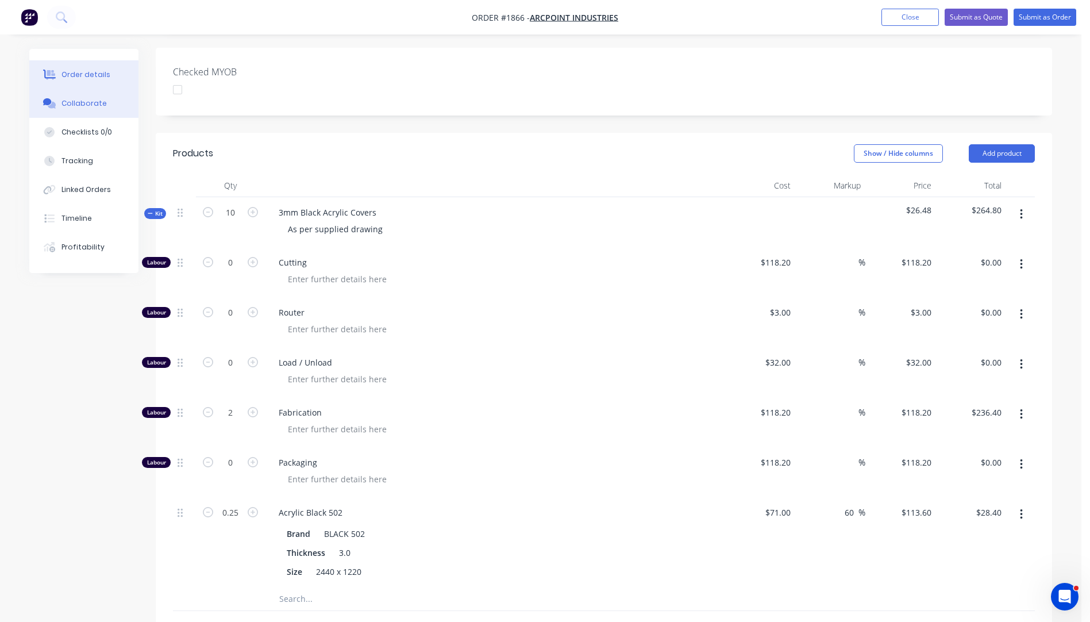
click at [93, 106] on div "Collaborate" at bounding box center [83, 103] width 45 height 10
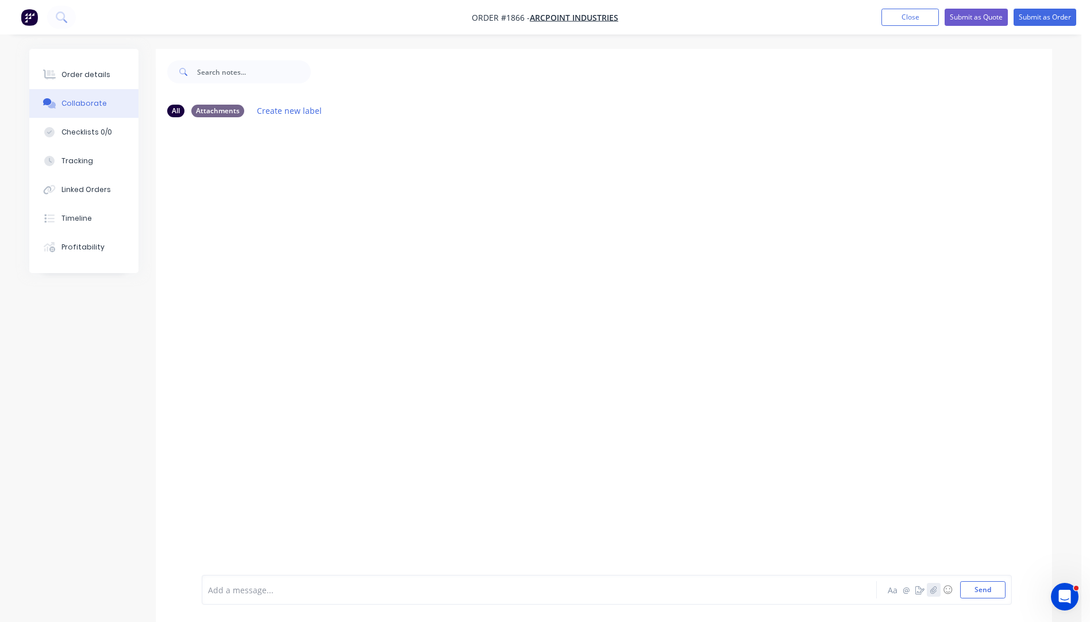
click at [936, 590] on icon "button" at bounding box center [933, 590] width 7 height 8
click at [980, 591] on button "Send" at bounding box center [982, 589] width 45 height 17
click at [87, 76] on div "Order details" at bounding box center [85, 75] width 49 height 10
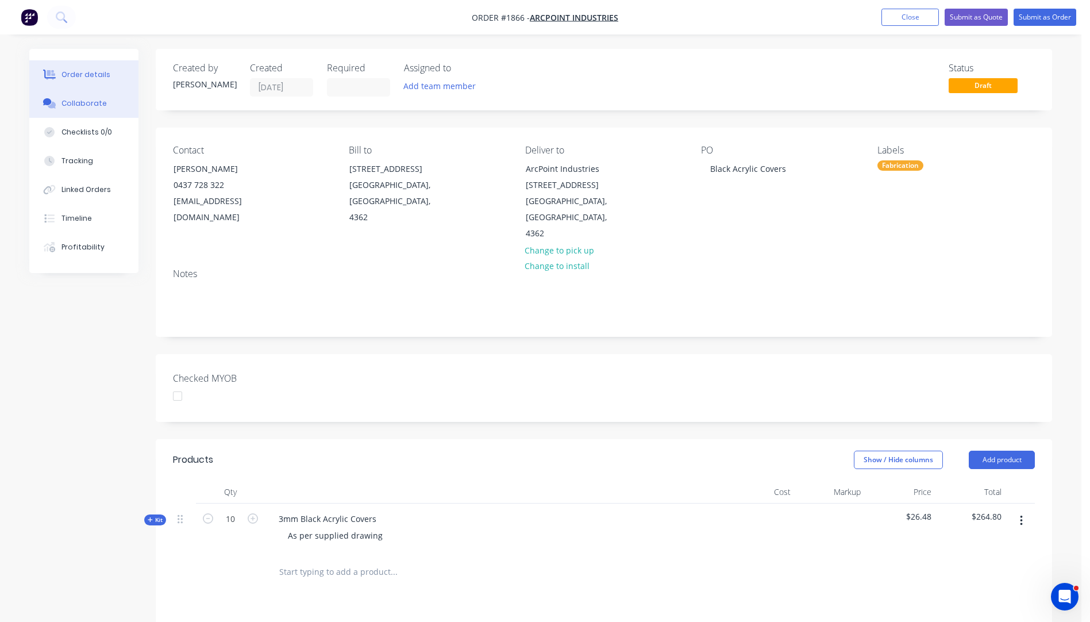
click at [91, 106] on div "Collaborate" at bounding box center [83, 103] width 45 height 10
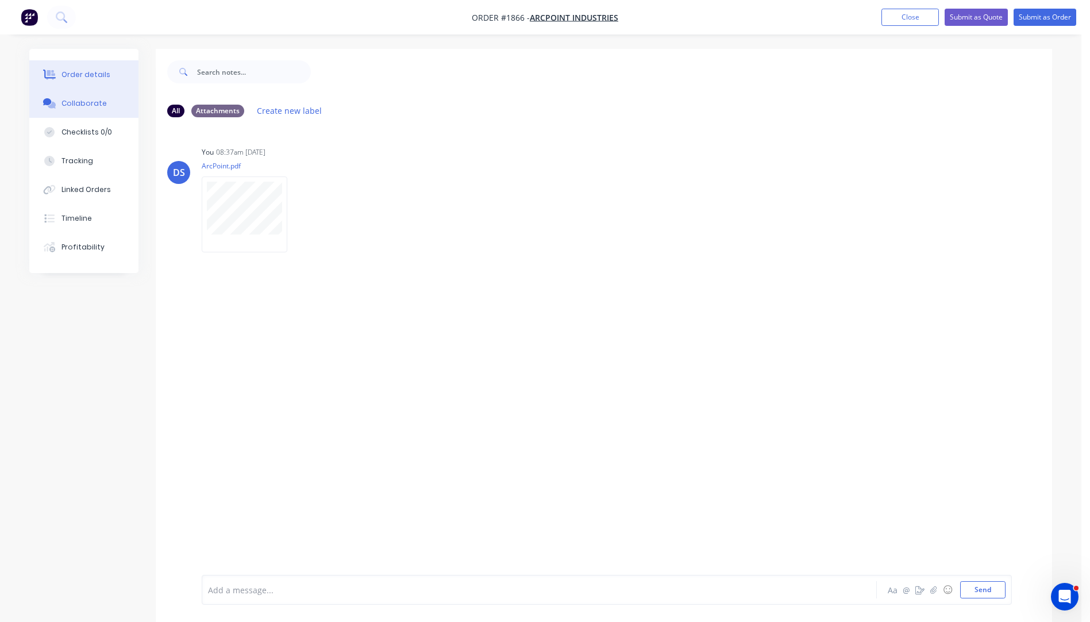
click at [80, 74] on div "Order details" at bounding box center [85, 75] width 49 height 10
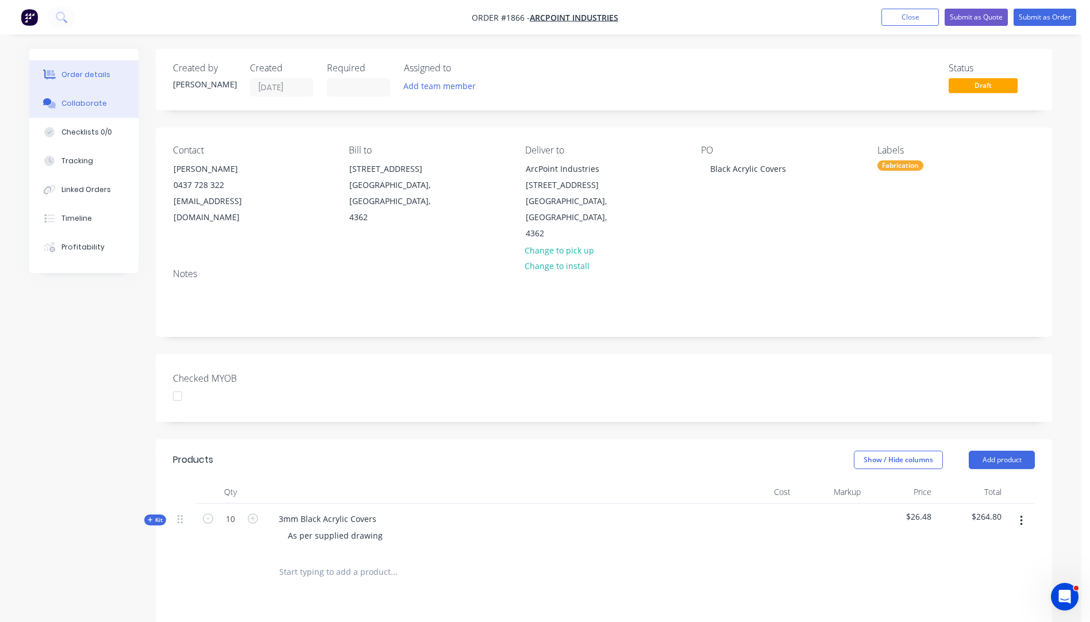
click at [74, 105] on div "Collaborate" at bounding box center [83, 103] width 45 height 10
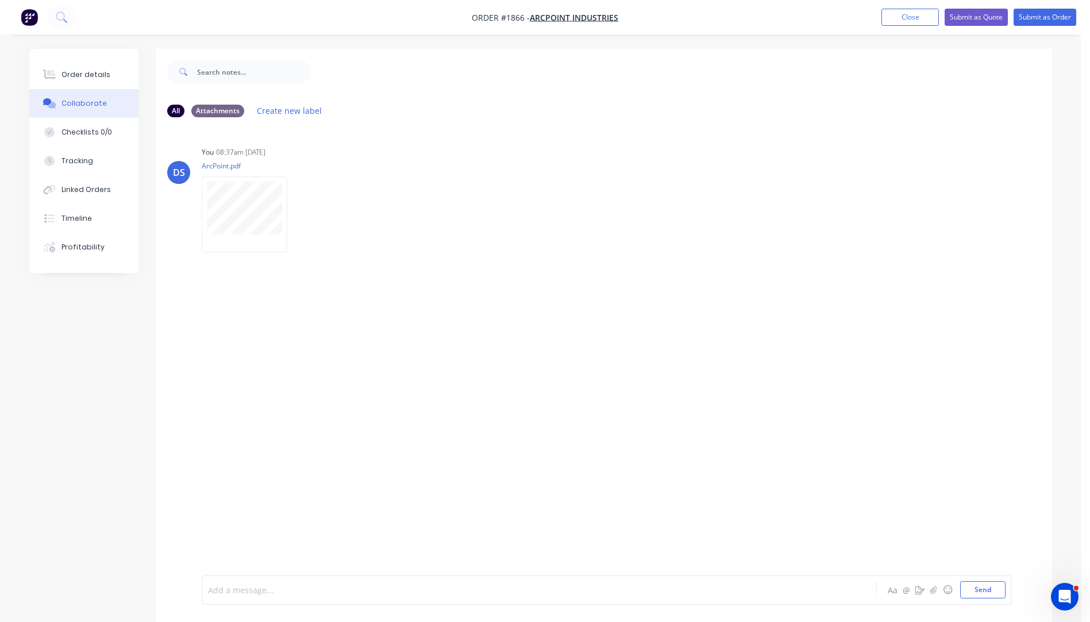
click at [263, 595] on div at bounding box center [508, 590] width 598 height 12
click at [988, 590] on button "Send" at bounding box center [982, 589] width 45 height 17
click at [102, 80] on button "Order details" at bounding box center [83, 74] width 109 height 29
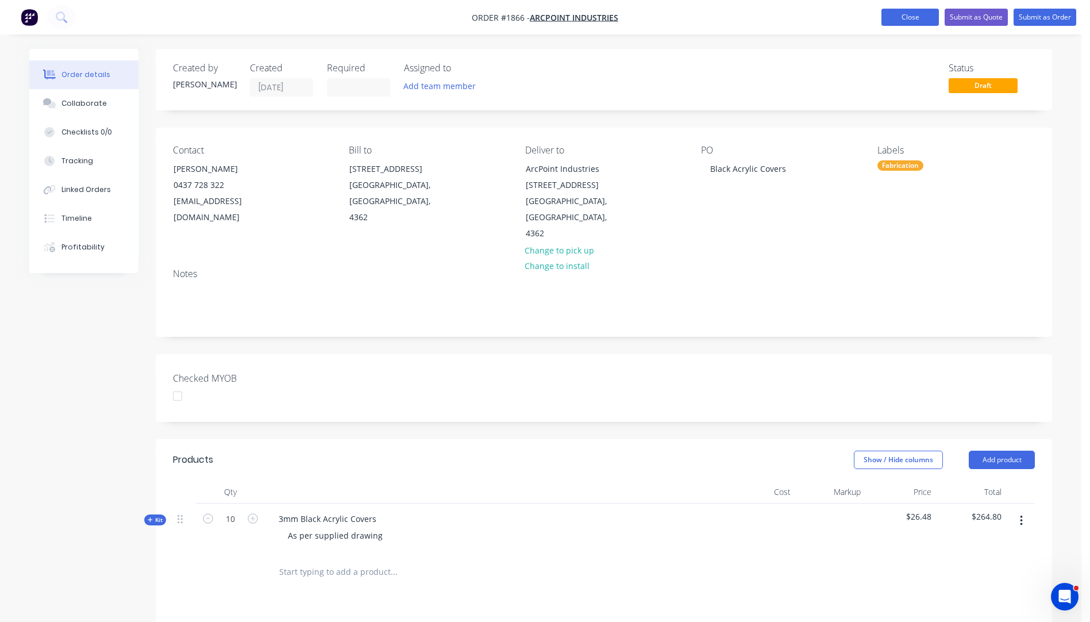
click at [899, 20] on button "Close" at bounding box center [910, 17] width 57 height 17
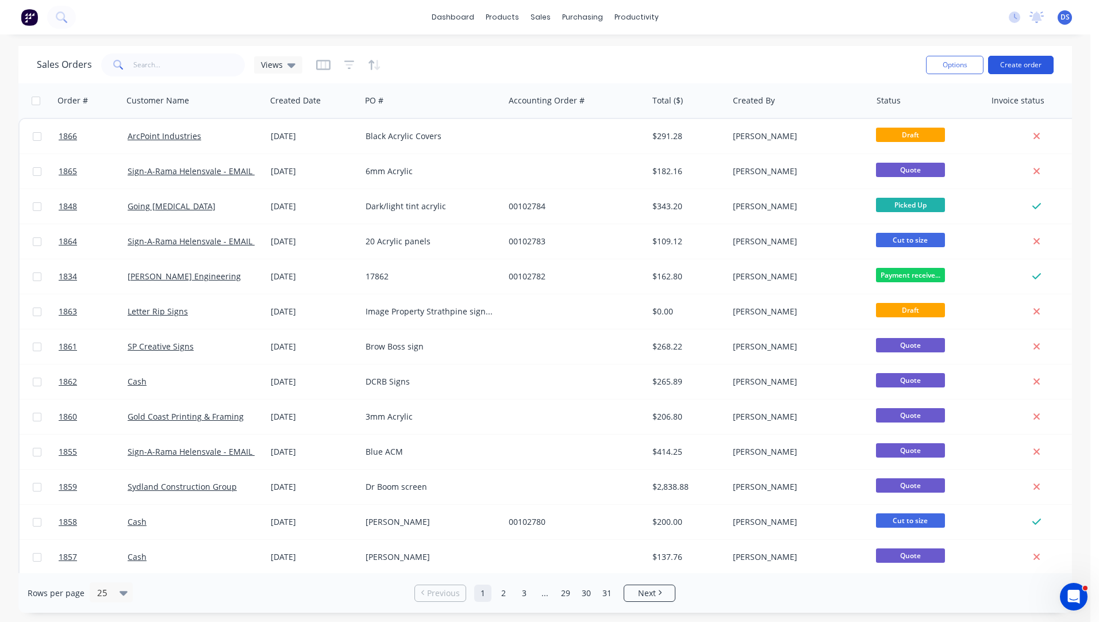
click at [1018, 68] on button "Create order" at bounding box center [1021, 65] width 66 height 18
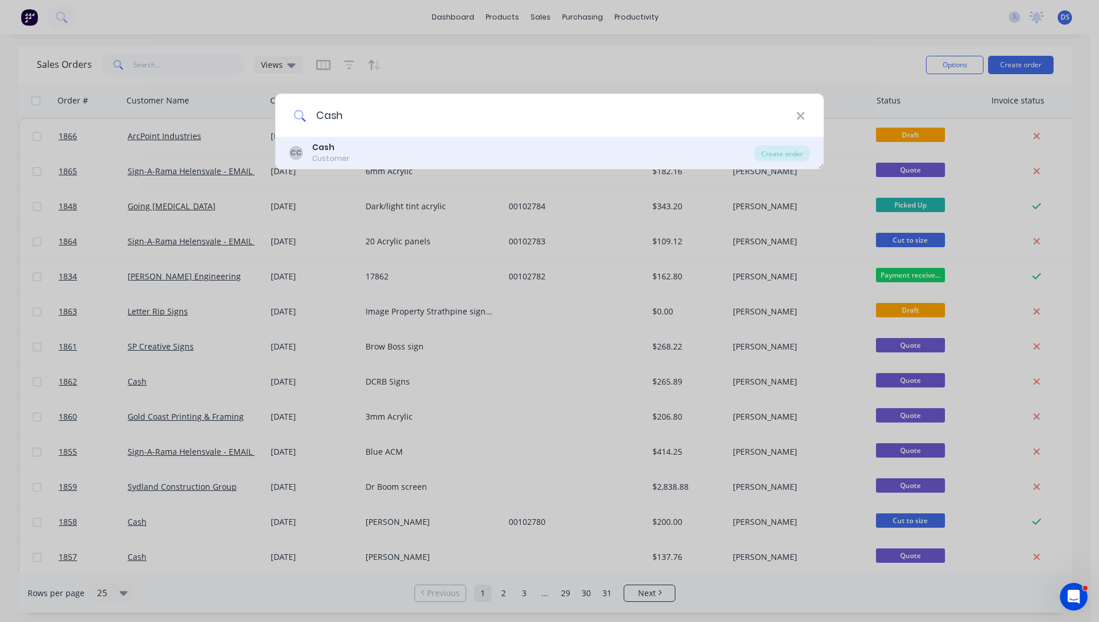
type input "Cash"
click at [323, 149] on b "Cash" at bounding box center [323, 146] width 22 height 11
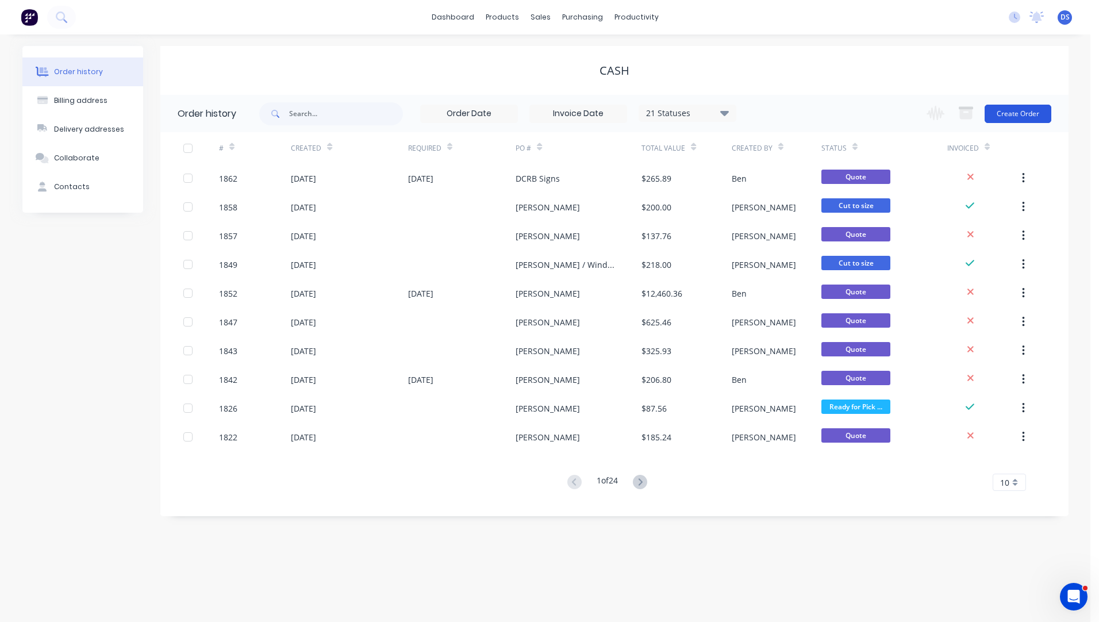
click at [1014, 119] on button "Create Order" at bounding box center [1017, 114] width 67 height 18
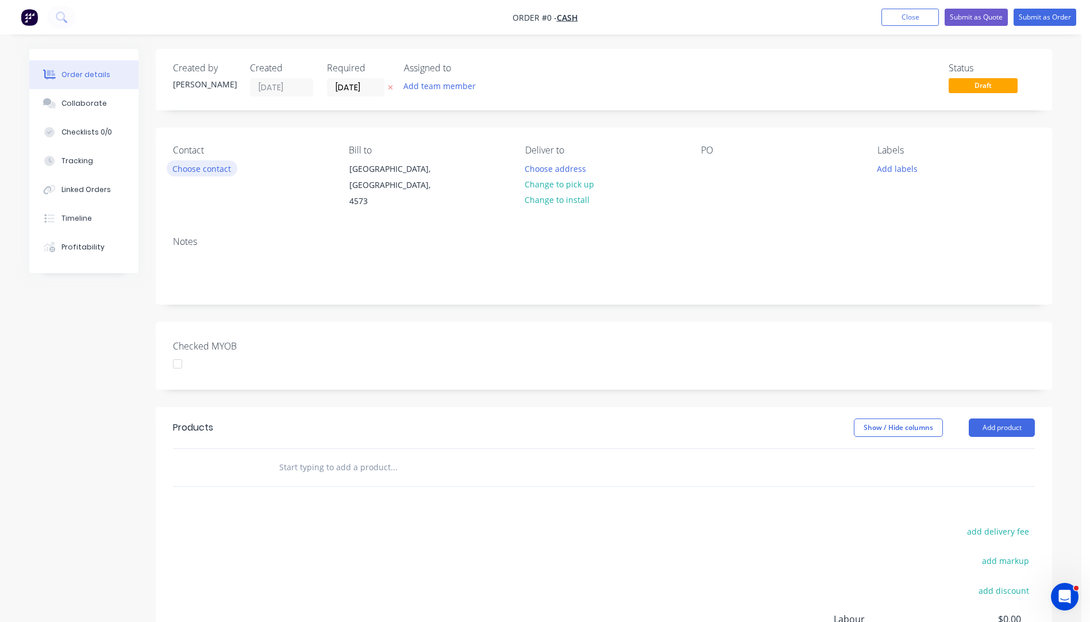
click at [213, 171] on button "Choose contact" at bounding box center [202, 168] width 71 height 16
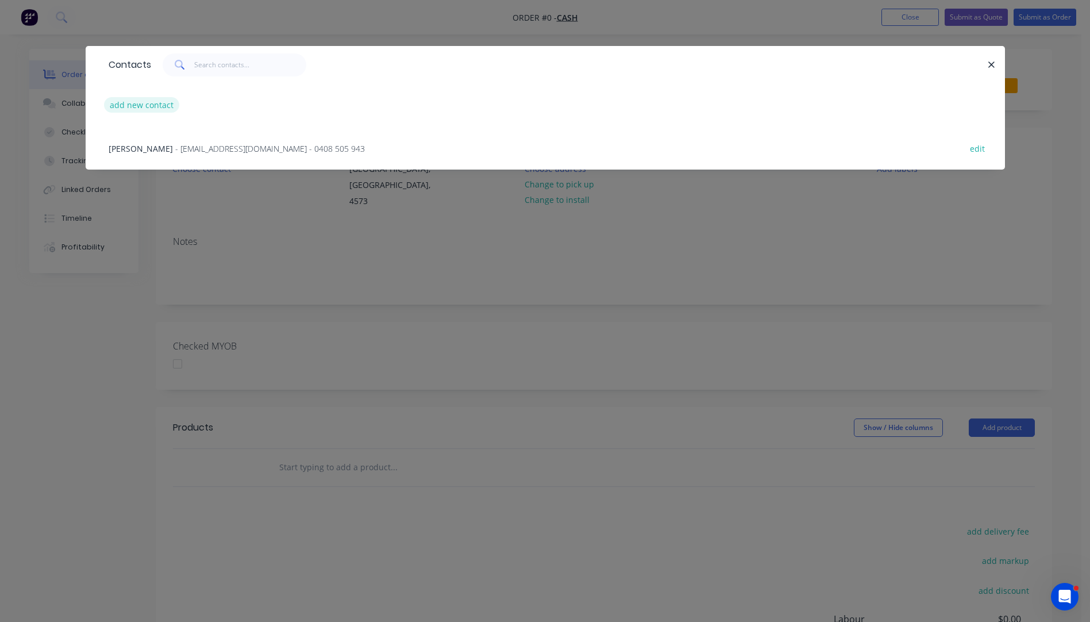
click at [147, 109] on button "add new contact" at bounding box center [142, 105] width 76 height 16
select select "AU"
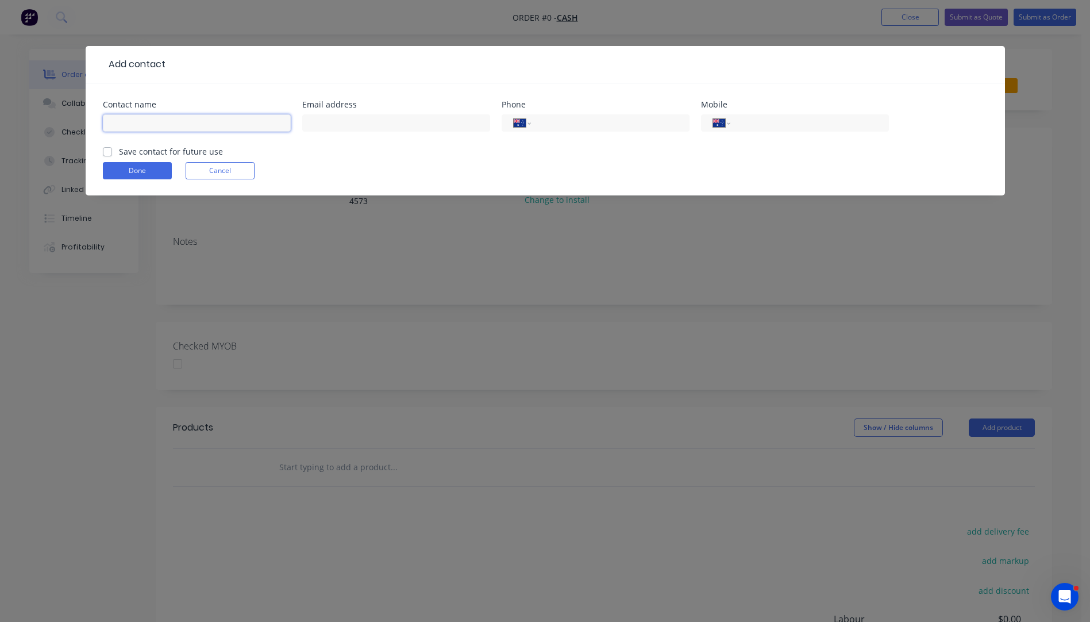
paste input "Andrew Colley sac2710@outlook.com +61414189567"
drag, startPoint x: 286, startPoint y: 125, endPoint x: 231, endPoint y: 125, distance: 54.6
click at [231, 125] on input "Andrew Colley sac2710@outlook.com +61414189567" at bounding box center [197, 122] width 188 height 17
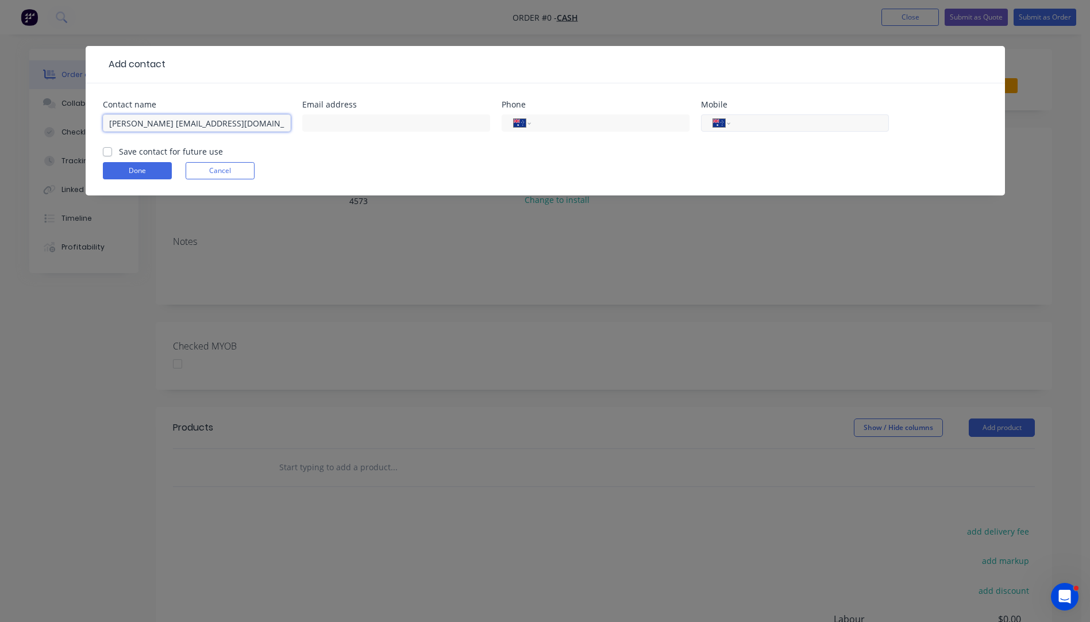
type input "Andrew Colley sac2710@outlook.com"
paste input "0414 189 567"
type input "0414 189 567"
drag, startPoint x: 252, startPoint y: 122, endPoint x: 166, endPoint y: 130, distance: 86.6
click at [166, 130] on input "Andrew Colley sac2710@outlook.com" at bounding box center [197, 122] width 188 height 17
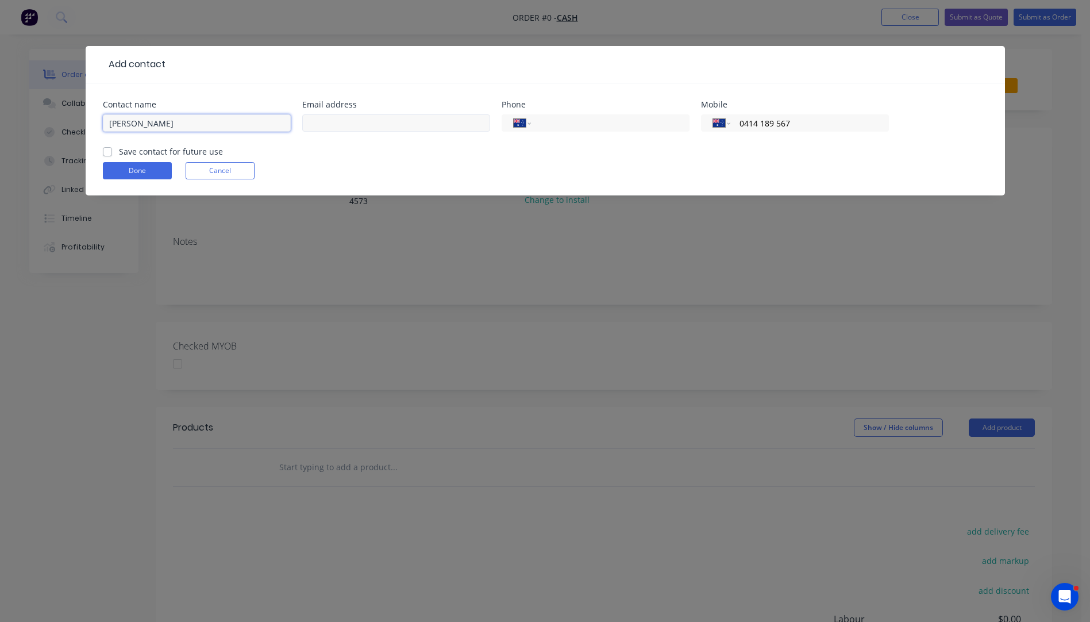
type input "[PERSON_NAME]"
paste input "sac2710@outlook.com"
click at [120, 168] on form "Contact name Andrew Colley Email address sac2710@outlook.com Phone Internationa…" at bounding box center [545, 148] width 885 height 95
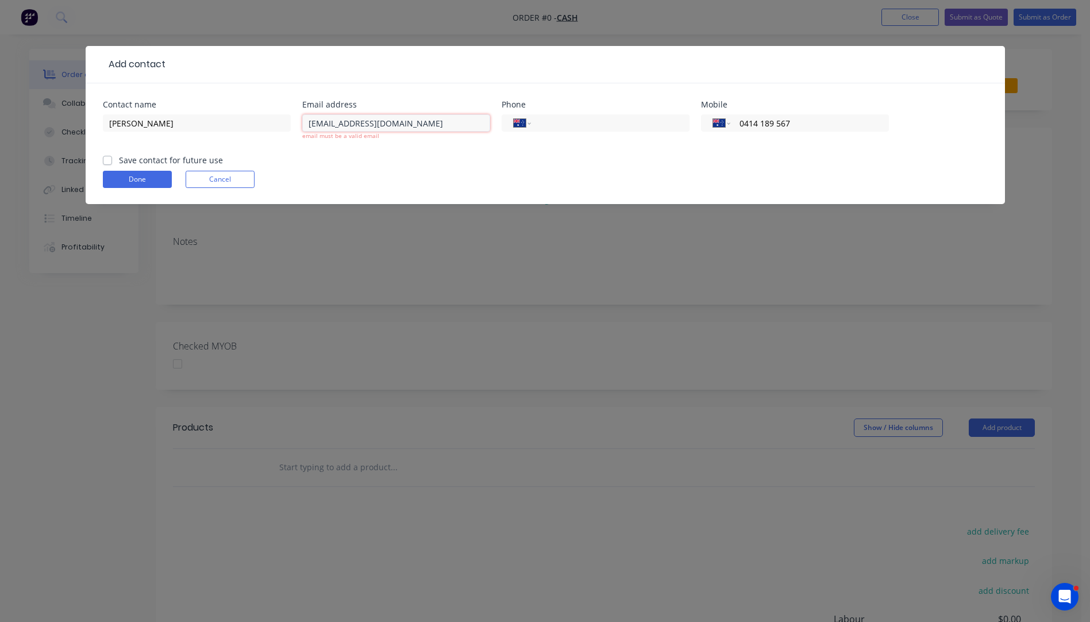
click at [309, 126] on input "sac2710@outlook.com" at bounding box center [396, 122] width 188 height 17
click at [407, 126] on input "sac2710@outlook.com" at bounding box center [396, 122] width 188 height 17
type input "sac2710@outlook.com"
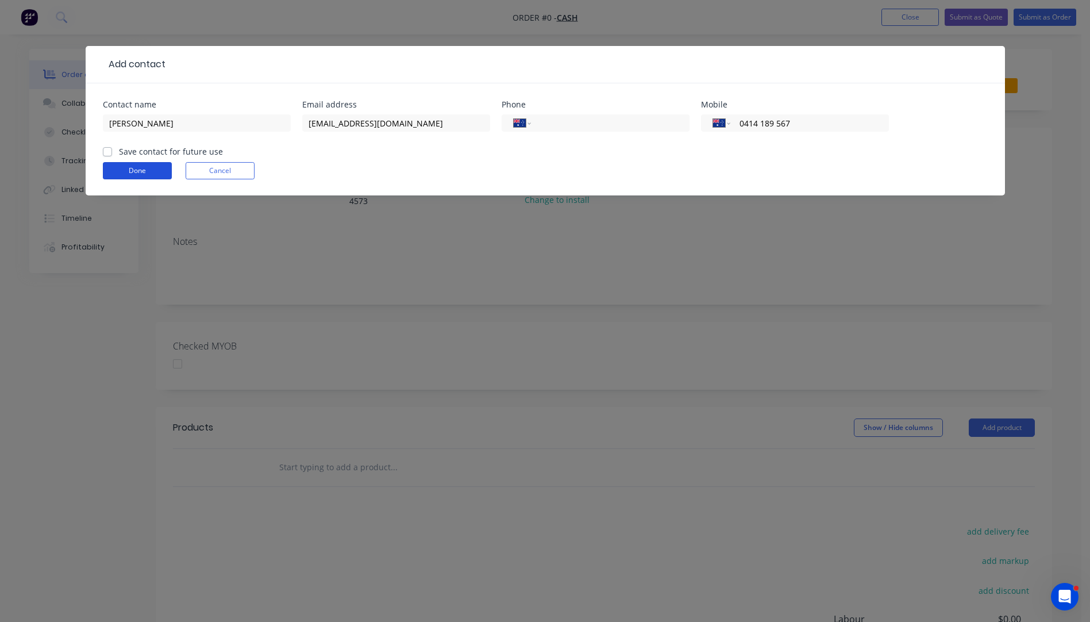
click at [153, 183] on form "Contact name Andrew Colley Email address sac2710@outlook.com Phone Internationa…" at bounding box center [545, 148] width 885 height 95
click at [148, 179] on form "Contact name Andrew Colley Email address sac2710@outlook.com Phone Internationa…" at bounding box center [545, 148] width 885 height 95
click at [145, 172] on button "Done" at bounding box center [137, 170] width 69 height 17
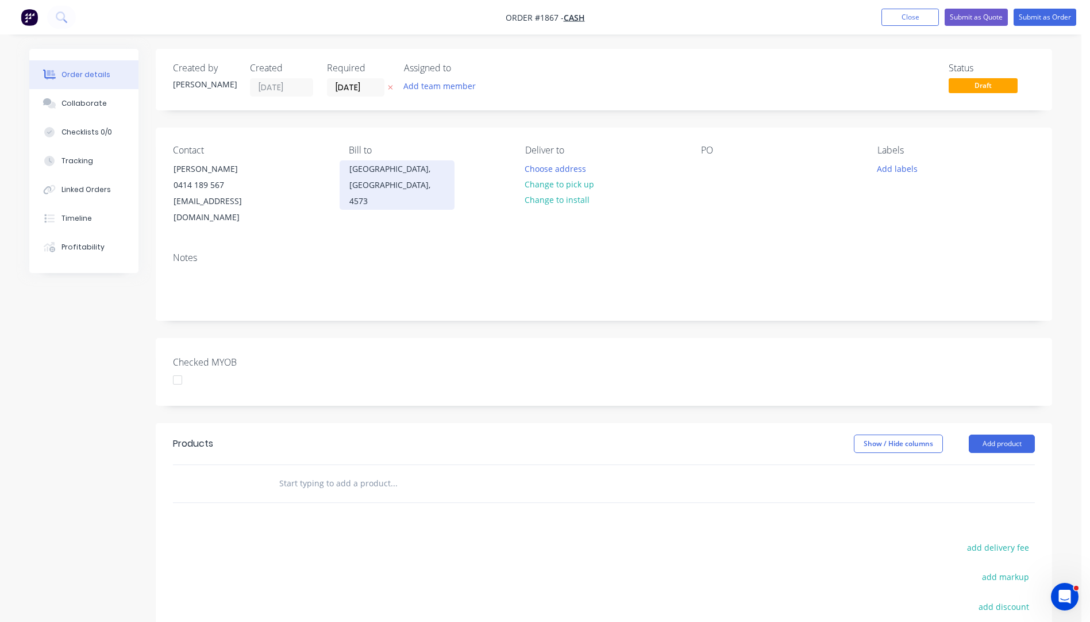
click at [381, 176] on div "Coolum Beach, Queensland, 4573" at bounding box center [396, 185] width 95 height 48
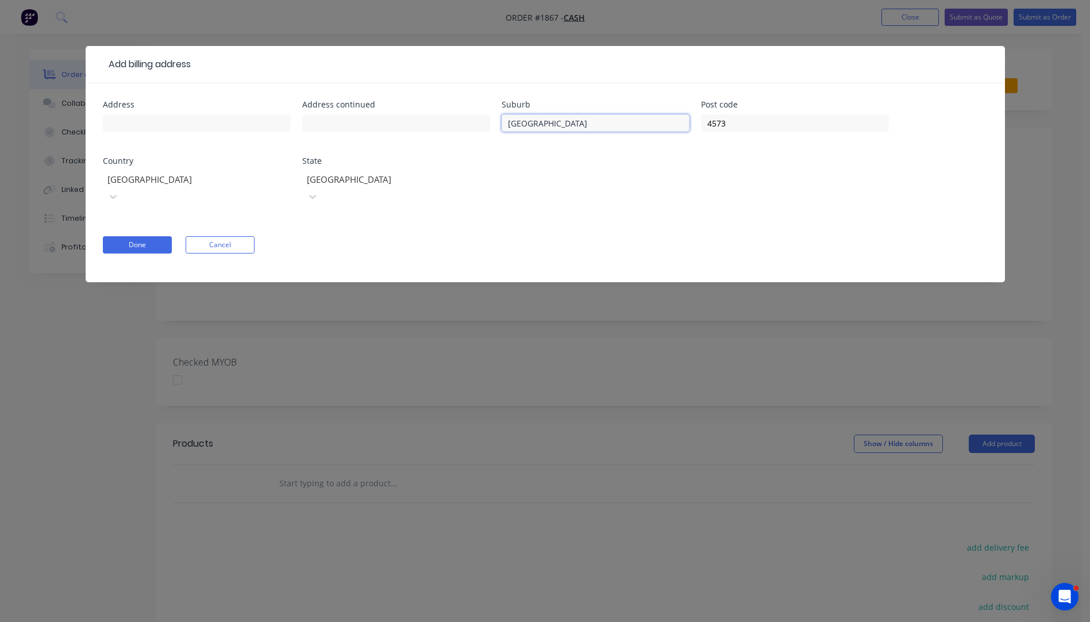
drag, startPoint x: 613, startPoint y: 127, endPoint x: 464, endPoint y: 134, distance: 149.6
click at [464, 134] on div "Address Address continued Suburb Coolum Beach Post code 4573 Country Australia …" at bounding box center [545, 160] width 885 height 118
drag, startPoint x: 759, startPoint y: 120, endPoint x: 688, endPoint y: 125, distance: 71.4
click at [688, 125] on div "Address Address continued Suburb Post code 4573 Country Australia State Queensl…" at bounding box center [545, 160] width 885 height 118
click at [137, 236] on button "Done" at bounding box center [137, 244] width 69 height 17
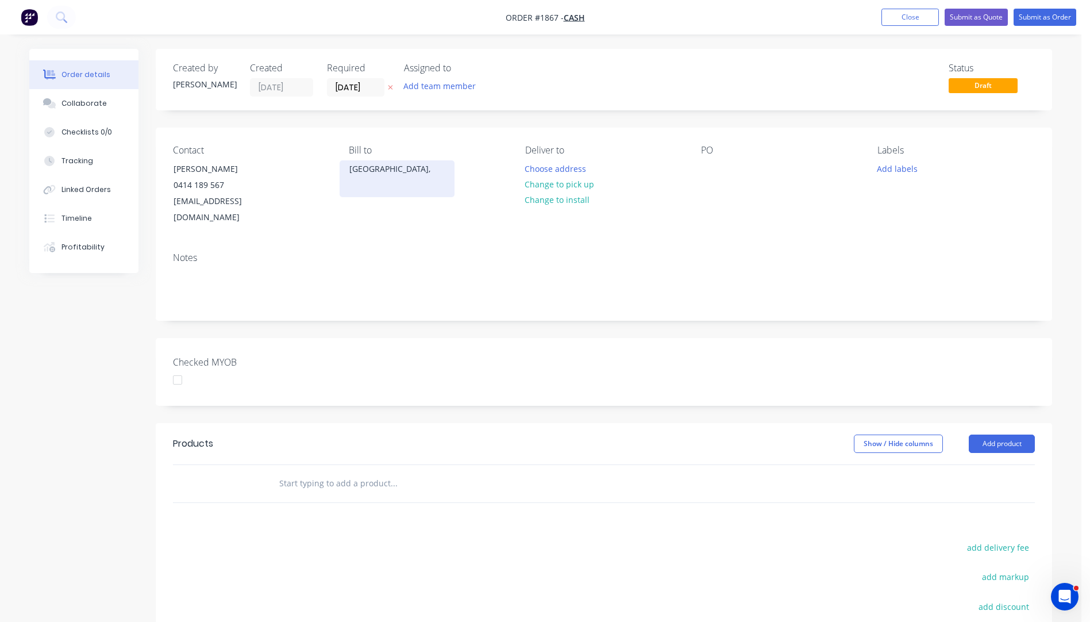
click at [367, 179] on div "Queensland," at bounding box center [397, 178] width 115 height 37
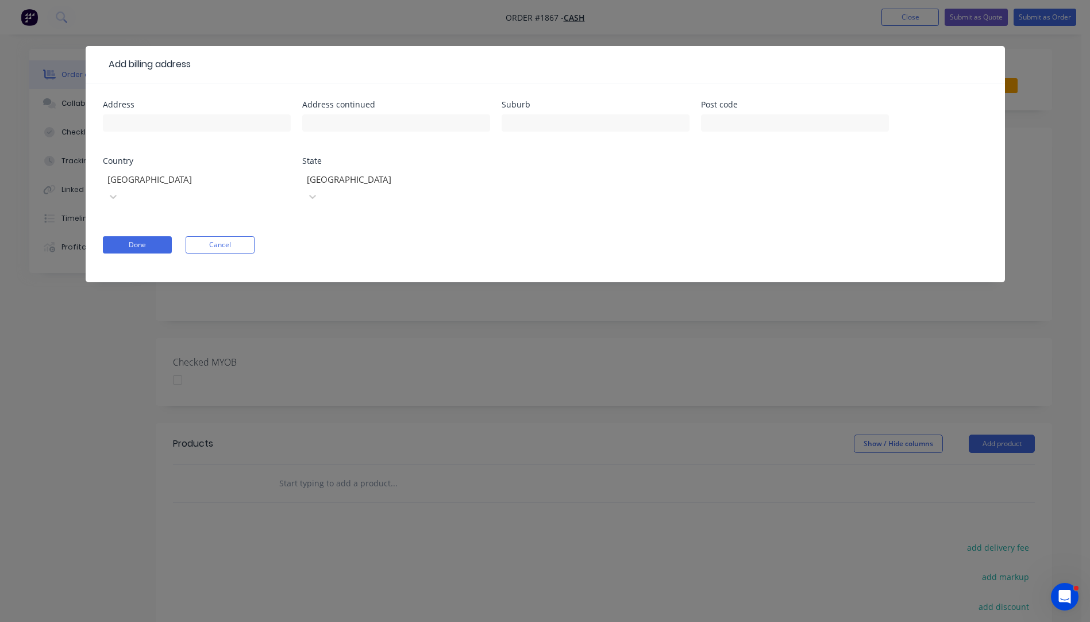
click at [238, 179] on div at bounding box center [189, 179] width 166 height 14
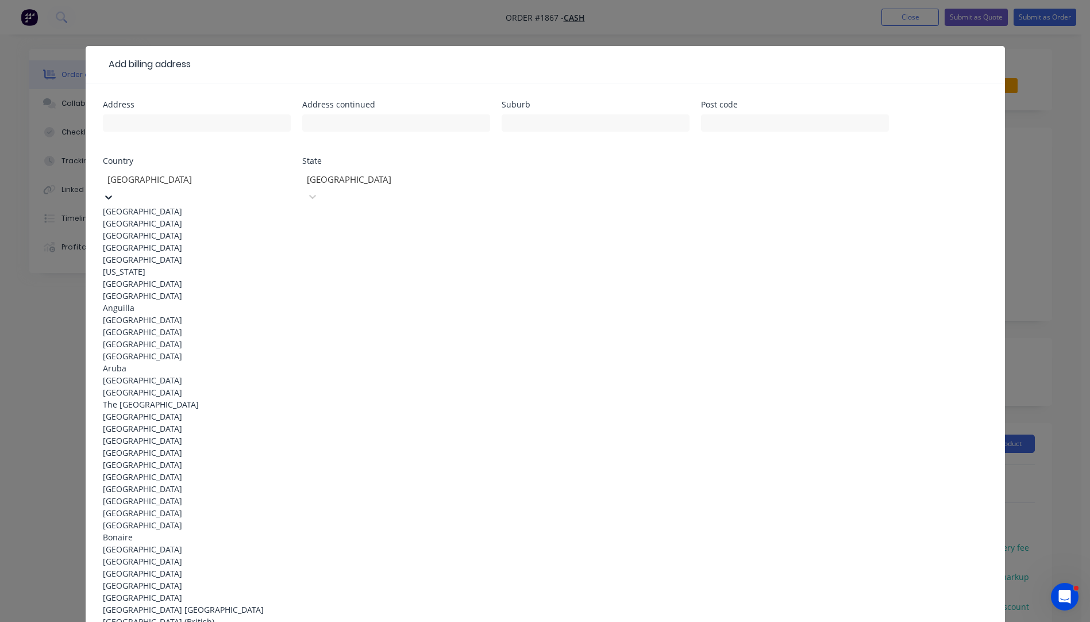
click at [133, 205] on div "[GEOGRAPHIC_DATA]" at bounding box center [197, 211] width 188 height 12
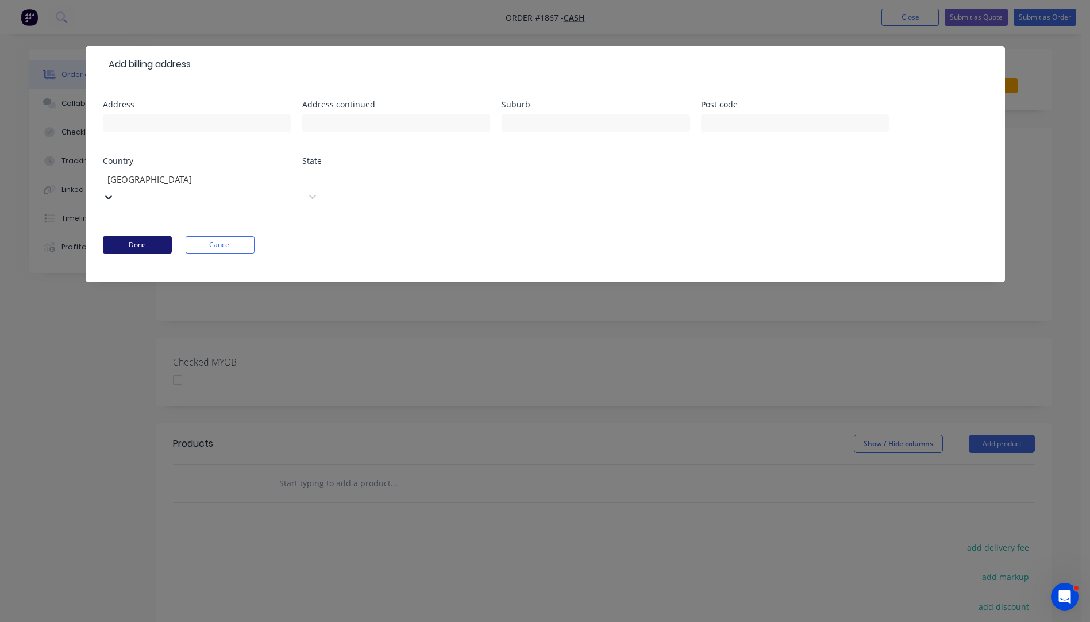
click at [137, 236] on button "Done" at bounding box center [137, 244] width 69 height 17
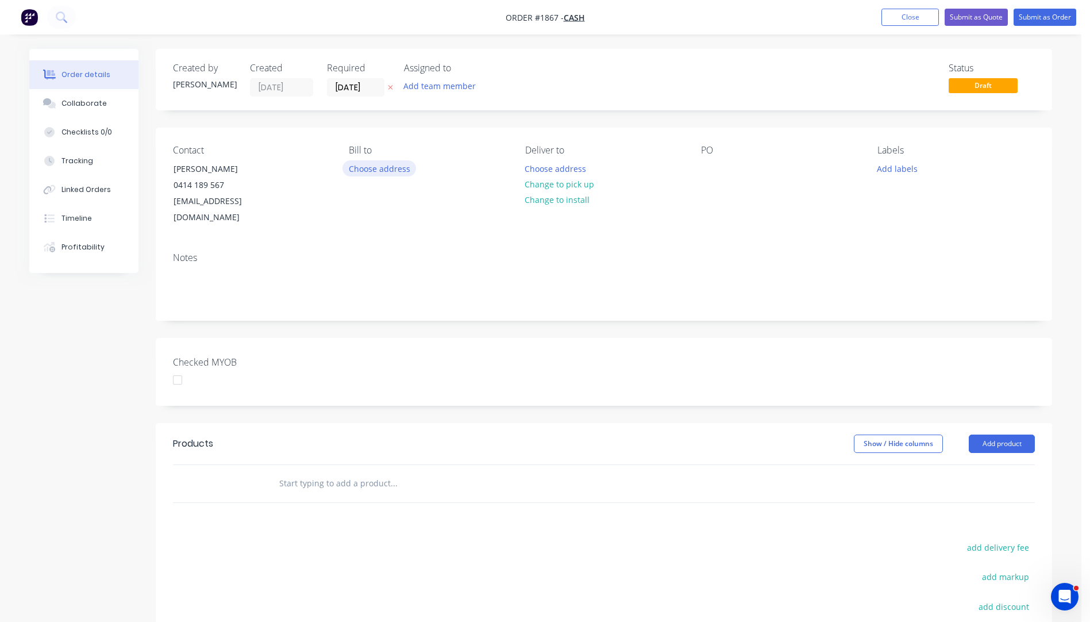
click at [378, 167] on button "Choose address" at bounding box center [380, 168] width 74 height 16
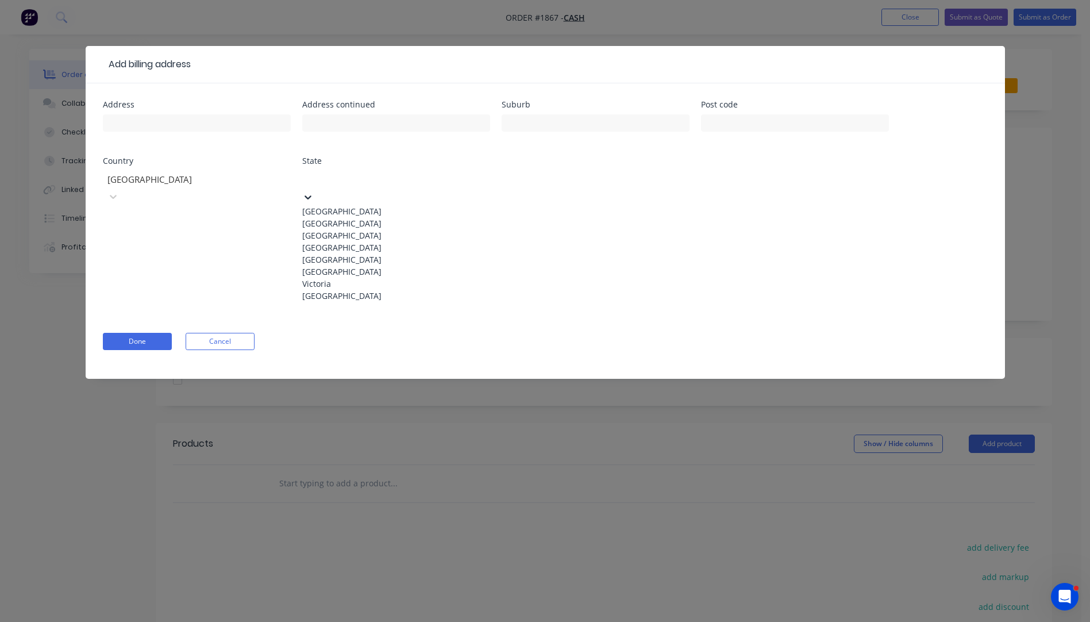
click at [410, 178] on div at bounding box center [389, 178] width 166 height 14
click at [348, 253] on div "[GEOGRAPHIC_DATA]" at bounding box center [396, 247] width 188 height 12
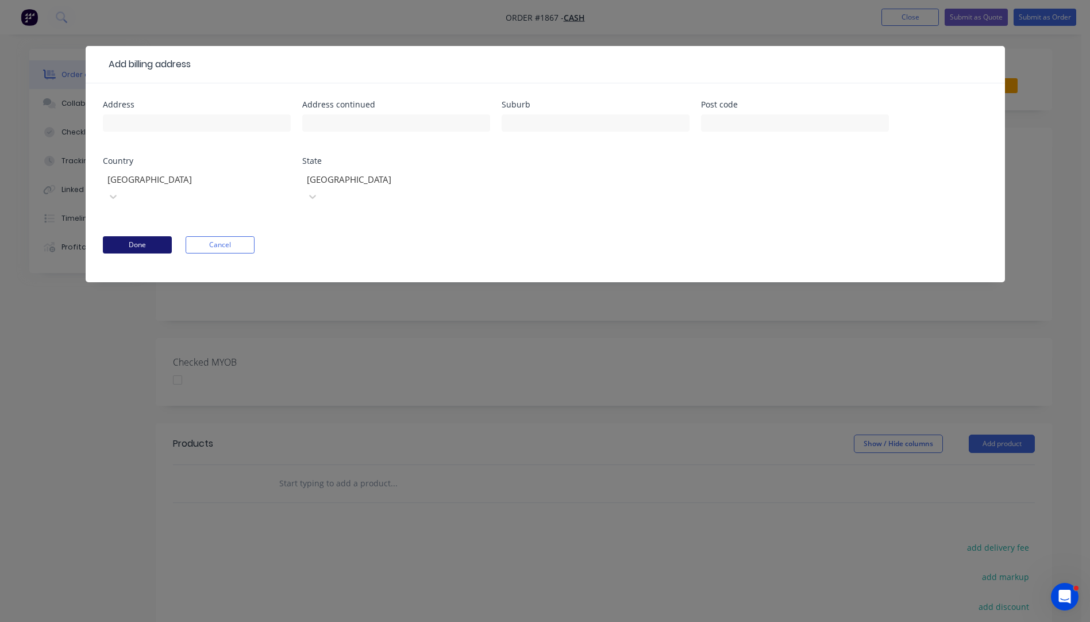
click at [148, 236] on button "Done" at bounding box center [137, 244] width 69 height 17
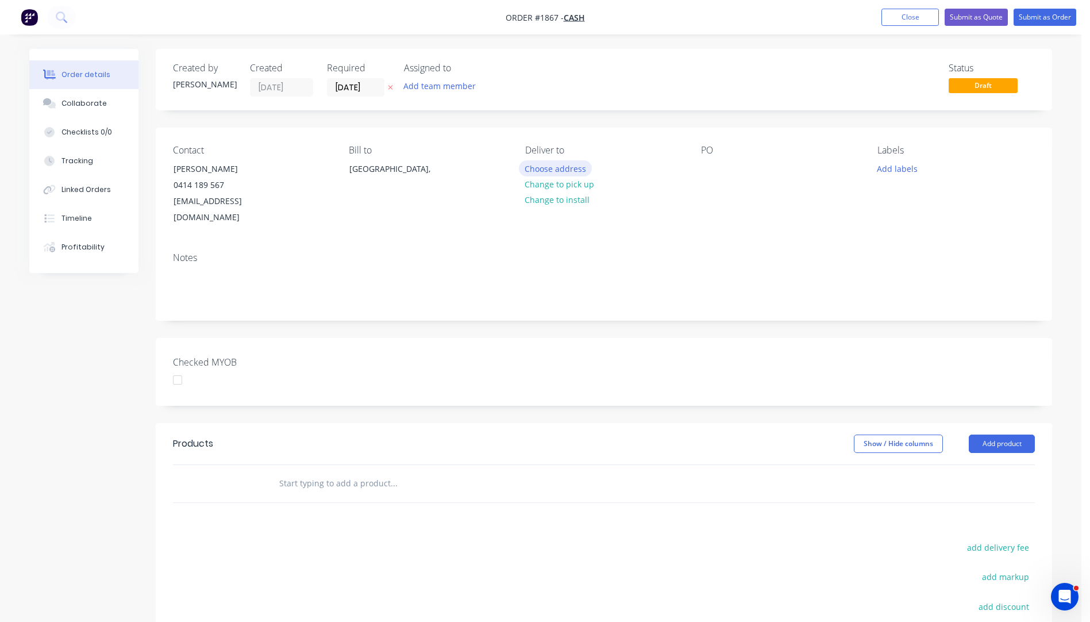
click at [573, 170] on button "Choose address" at bounding box center [556, 168] width 74 height 16
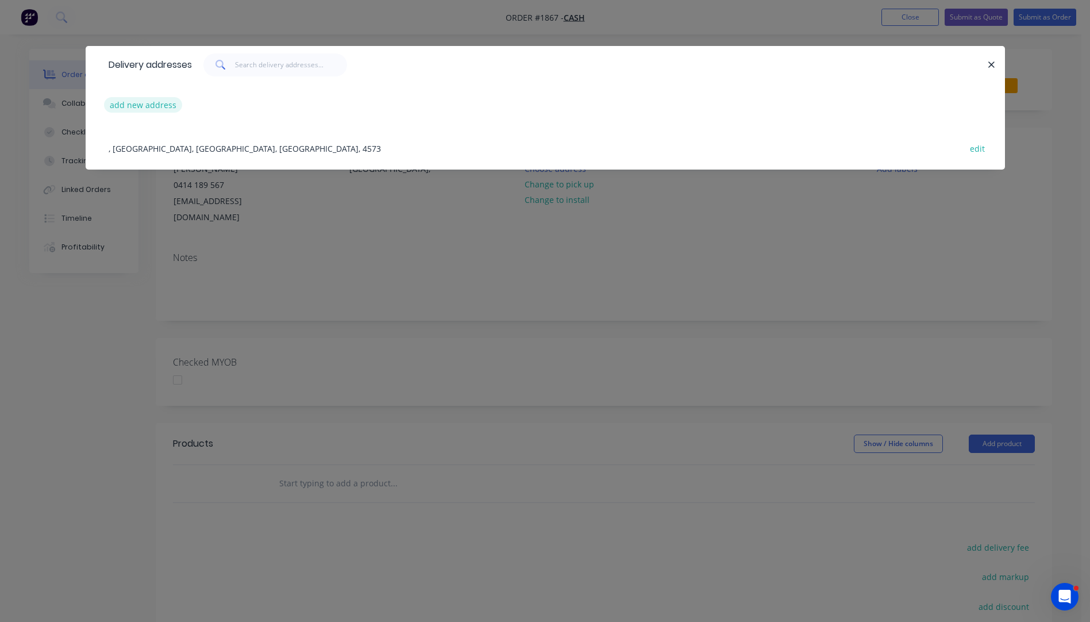
click at [146, 109] on button "add new address" at bounding box center [143, 105] width 79 height 16
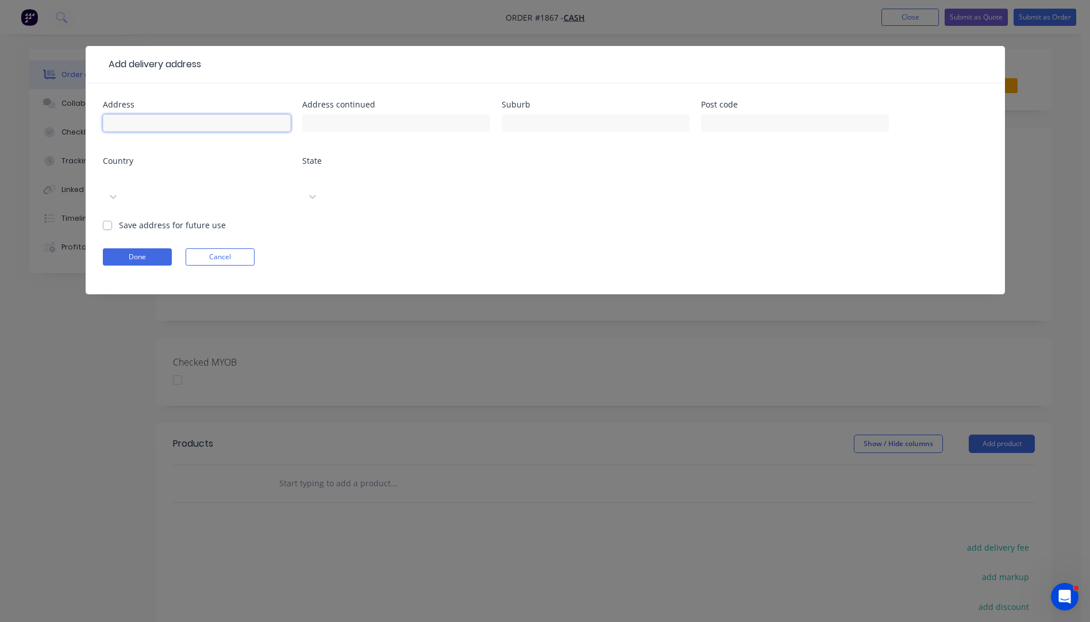
click at [161, 120] on input "text" at bounding box center [197, 122] width 188 height 17
paste input "Andrew Colley sac2710@outlook.com +61414189567"
click at [244, 121] on input "Andrew Colley sac2710@outlook.com +61414189567" at bounding box center [197, 122] width 188 height 17
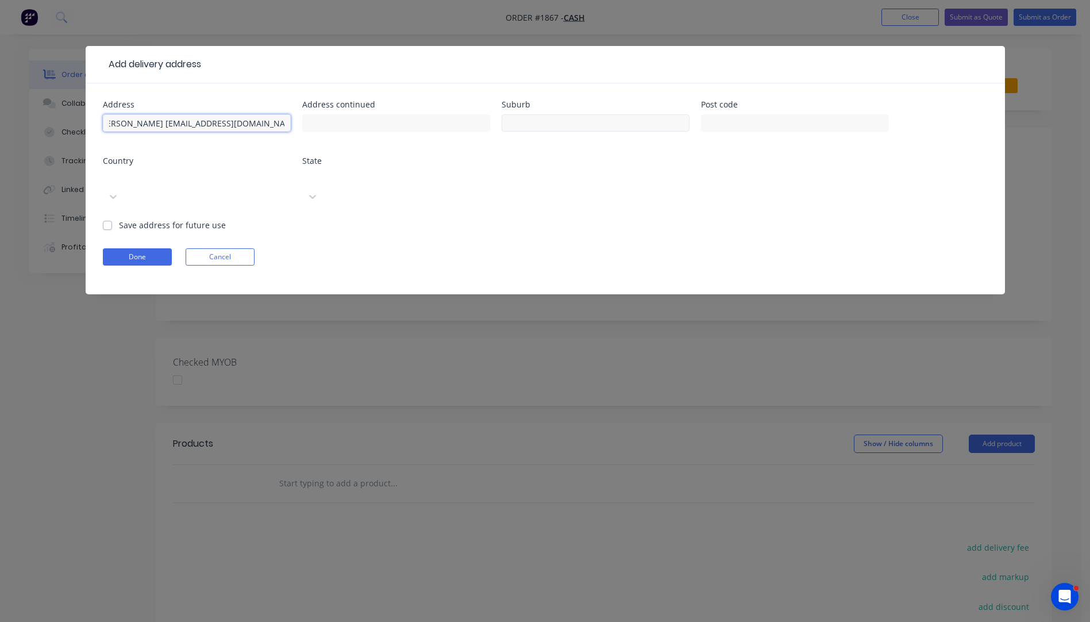
type input "Andrew Colley sac2710@outlook.com 0414189567"
click at [537, 122] on input "text" at bounding box center [596, 122] width 188 height 17
type input "Elimbah"
click at [722, 126] on input "text" at bounding box center [795, 122] width 188 height 17
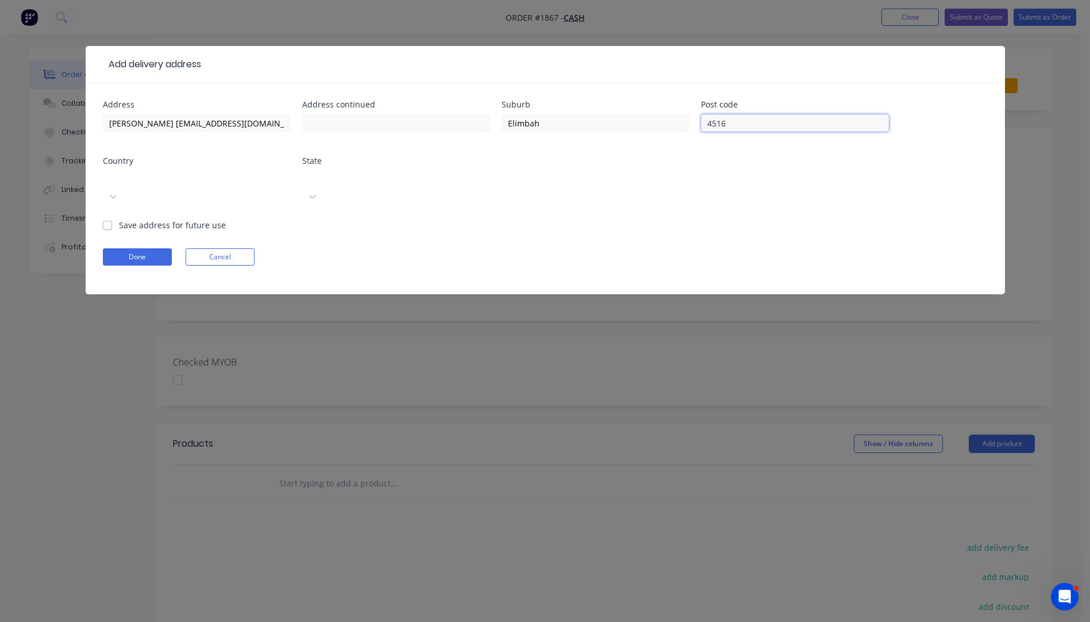
type input "4516"
click at [256, 178] on div at bounding box center [189, 178] width 166 height 14
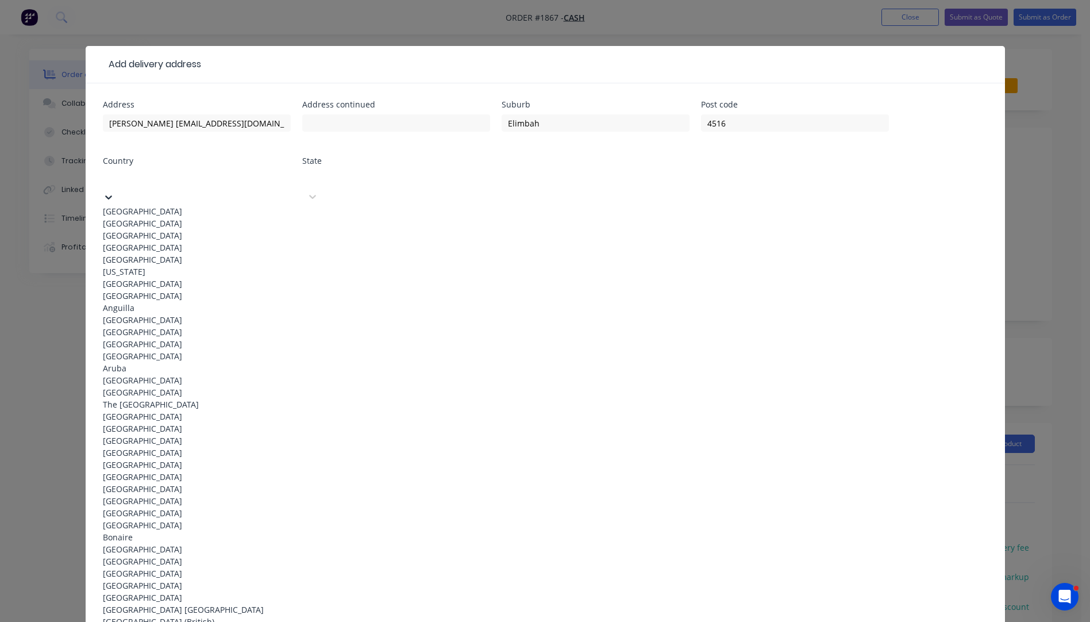
click at [134, 205] on div "[GEOGRAPHIC_DATA]" at bounding box center [197, 211] width 188 height 12
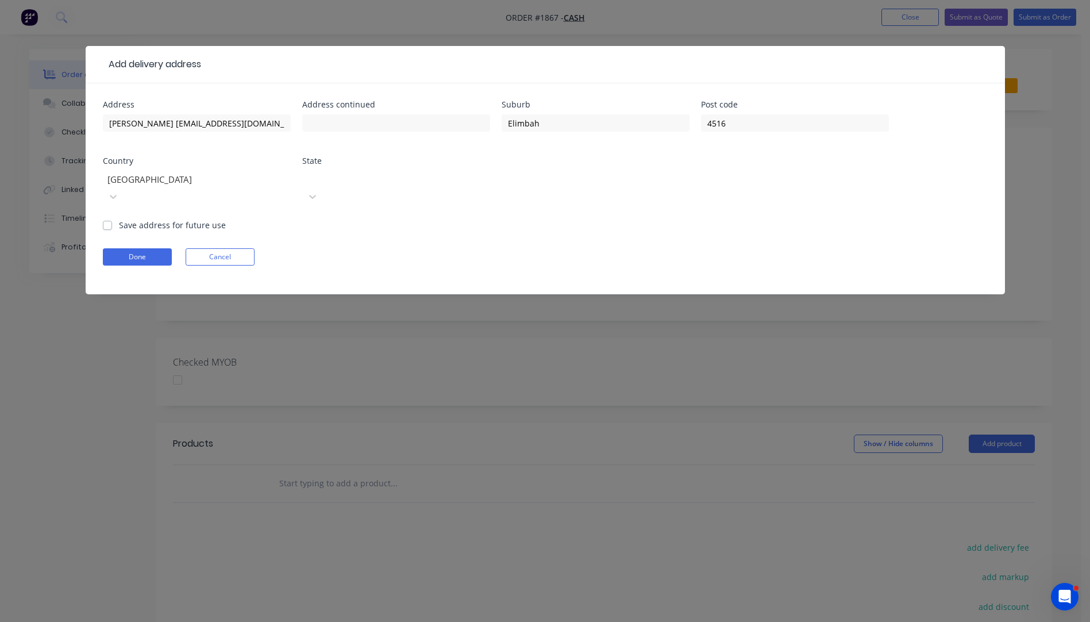
click at [360, 172] on div at bounding box center [389, 178] width 166 height 14
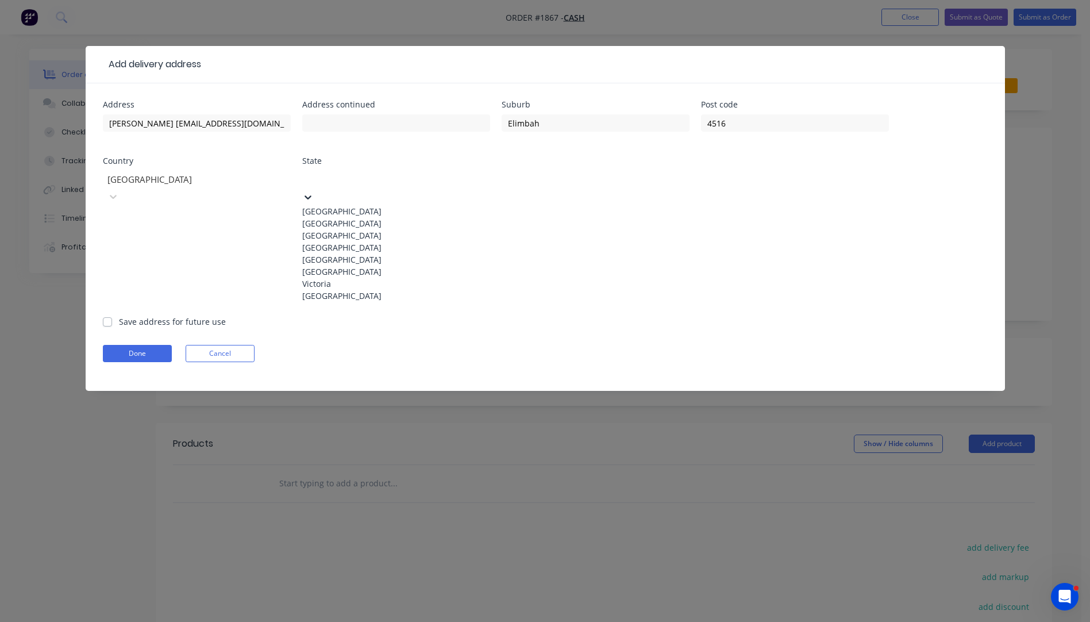
drag, startPoint x: 345, startPoint y: 268, endPoint x: 337, endPoint y: 268, distance: 7.5
click at [341, 253] on div "[GEOGRAPHIC_DATA]" at bounding box center [396, 247] width 188 height 12
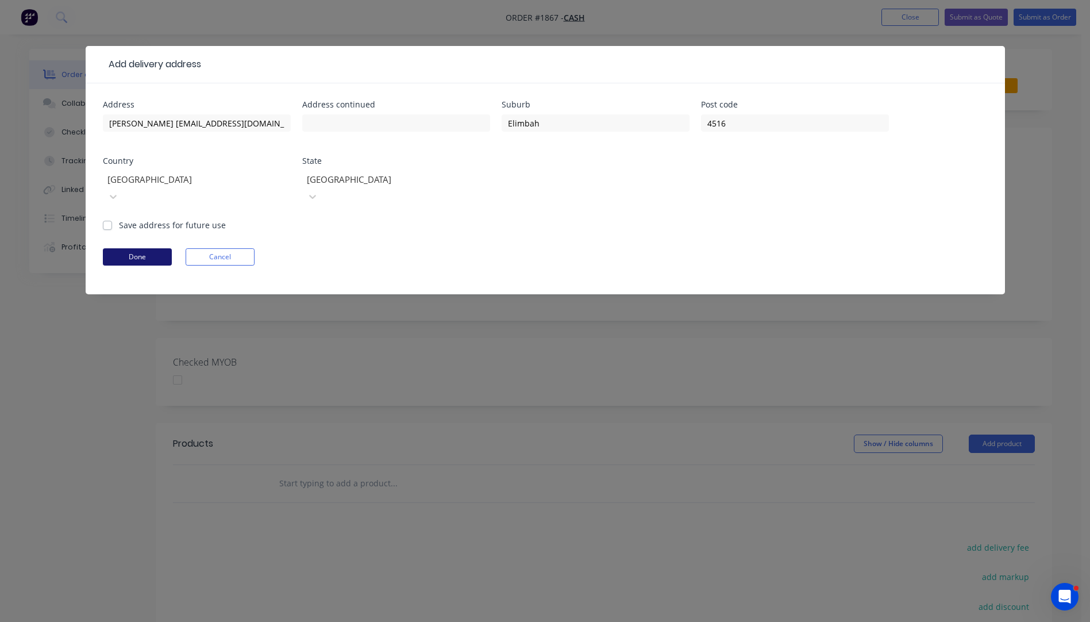
click at [132, 248] on button "Done" at bounding box center [137, 256] width 69 height 17
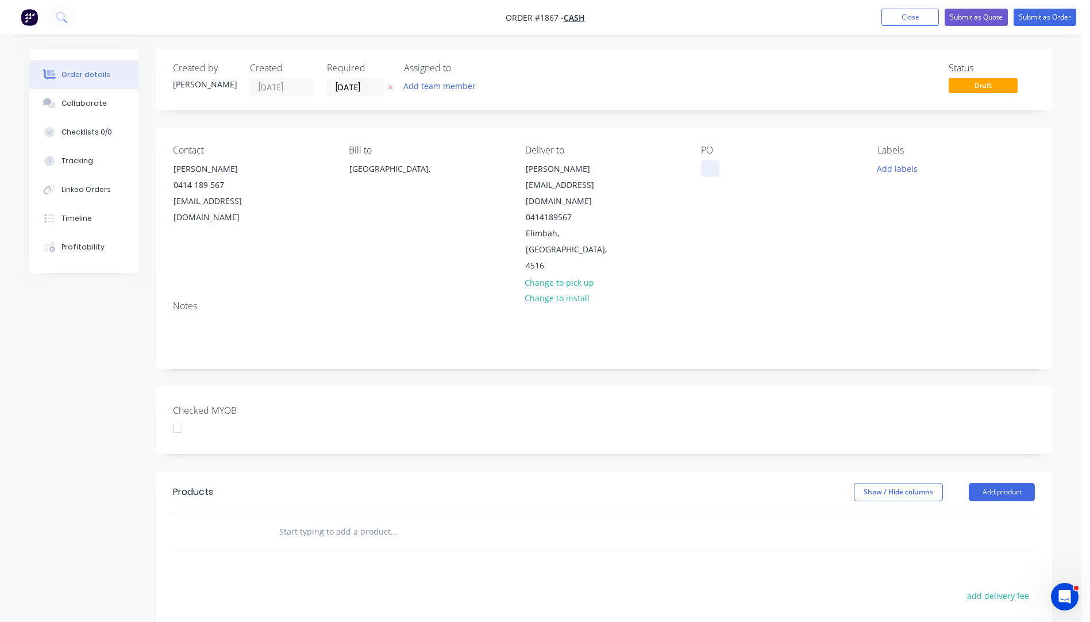
click at [715, 167] on div at bounding box center [710, 168] width 18 height 17
click at [705, 168] on div at bounding box center [710, 168] width 18 height 17
paste div
click at [903, 167] on button "Add labels" at bounding box center [897, 168] width 53 height 16
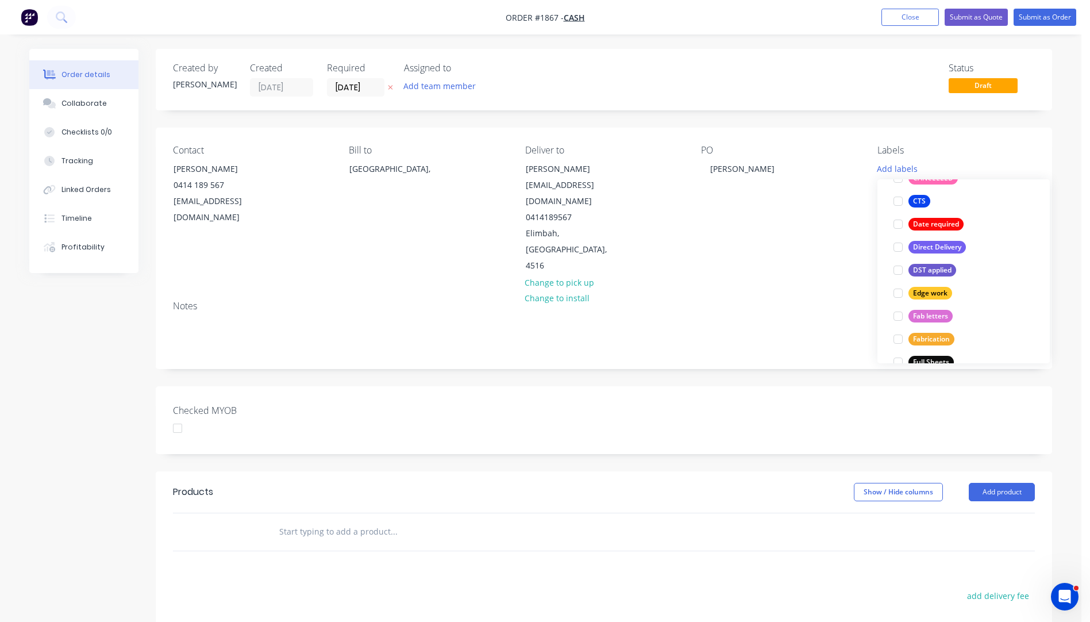
scroll to position [172, 0]
click at [899, 330] on div at bounding box center [898, 328] width 23 height 23
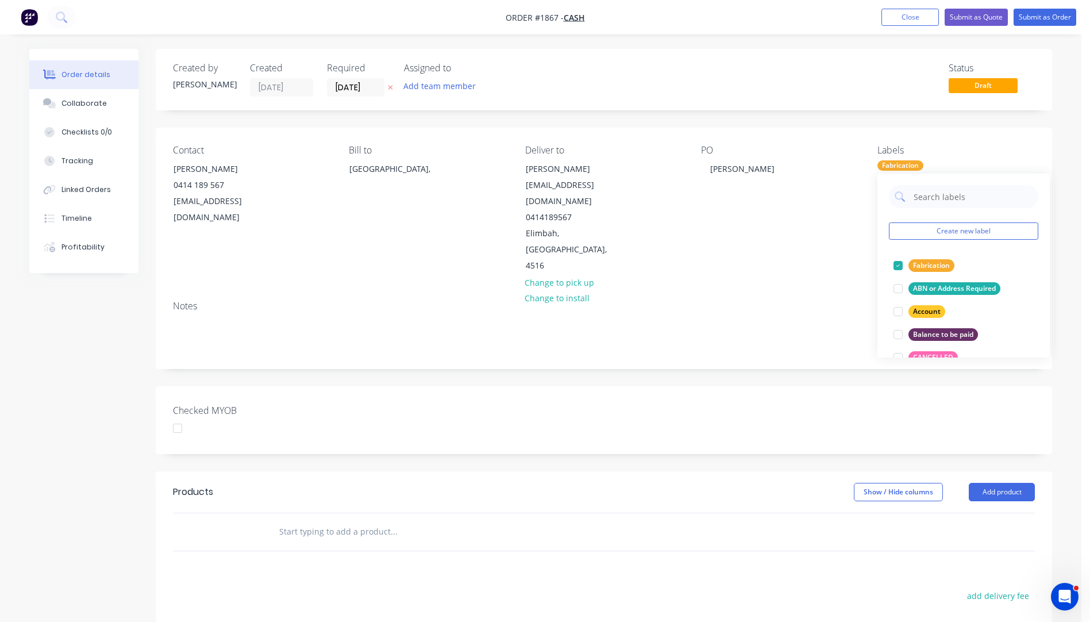
click at [829, 291] on div "Notes" at bounding box center [604, 329] width 896 height 77
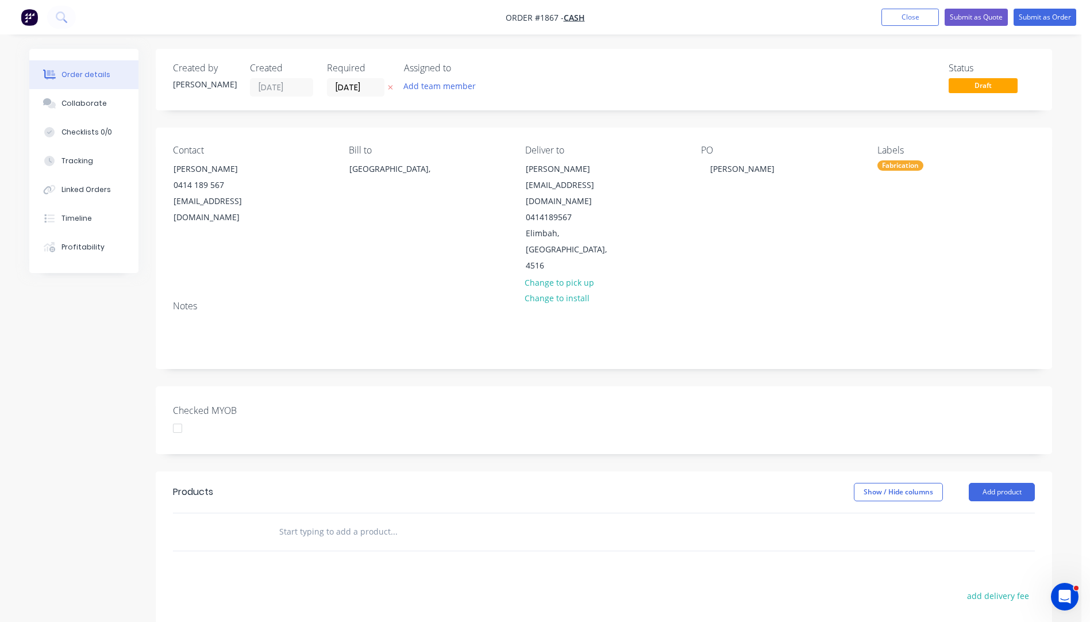
click at [389, 87] on icon "button" at bounding box center [390, 87] width 5 height 7
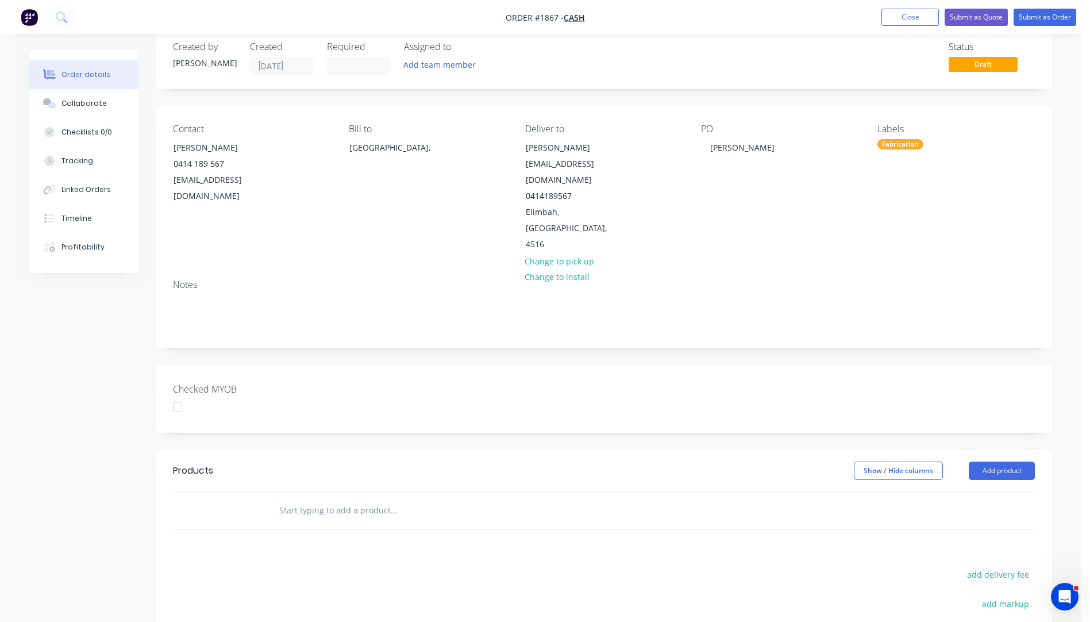
scroll to position [57, 0]
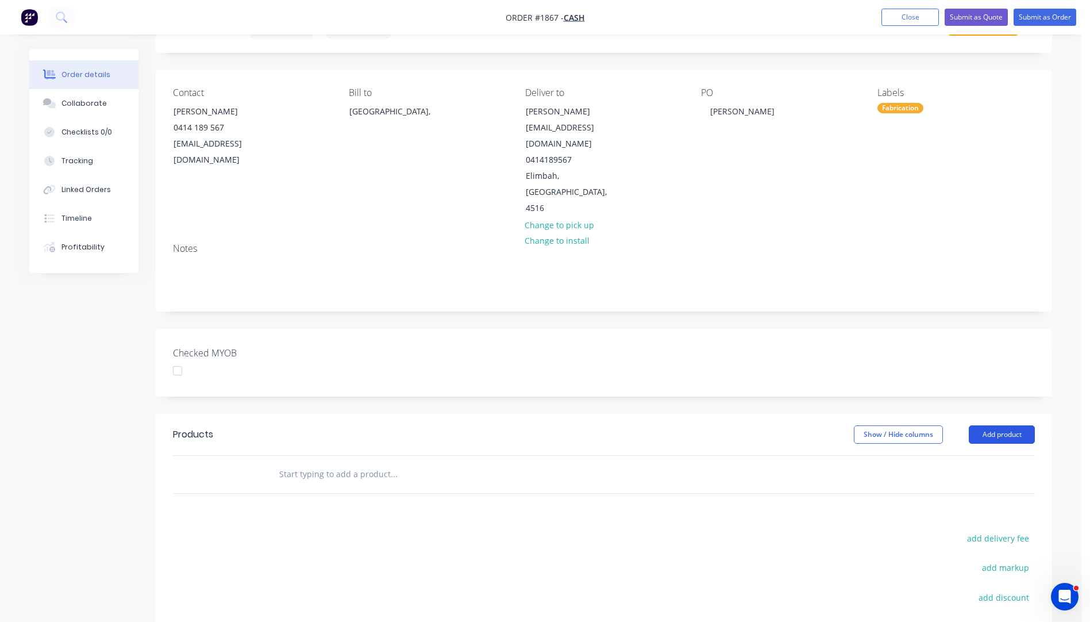
click at [1005, 425] on button "Add product" at bounding box center [1002, 434] width 66 height 18
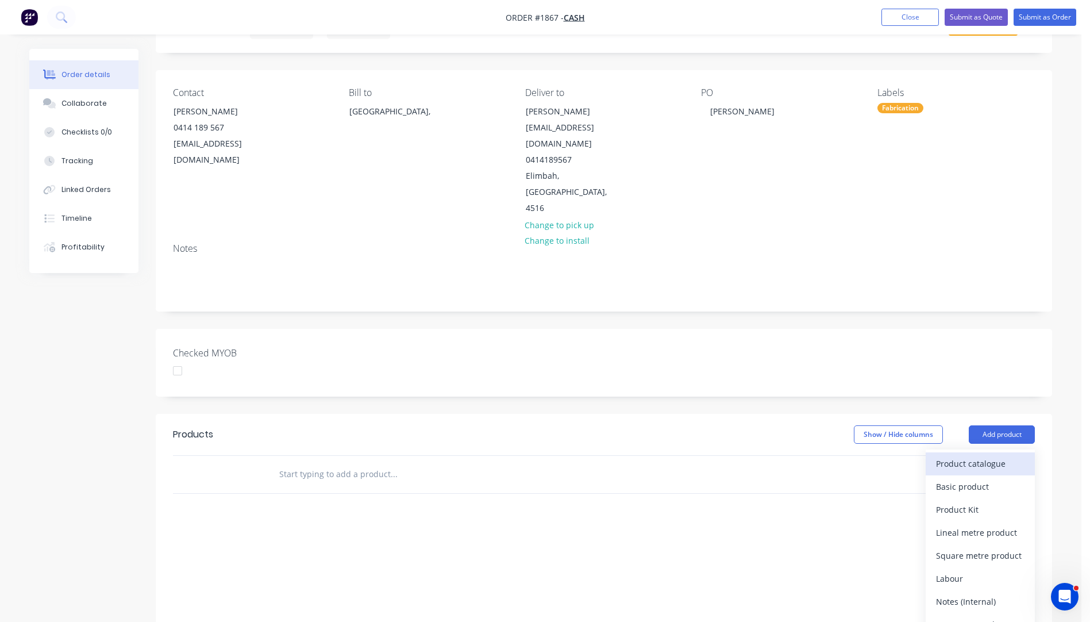
click at [971, 455] on div "Product catalogue" at bounding box center [980, 463] width 89 height 17
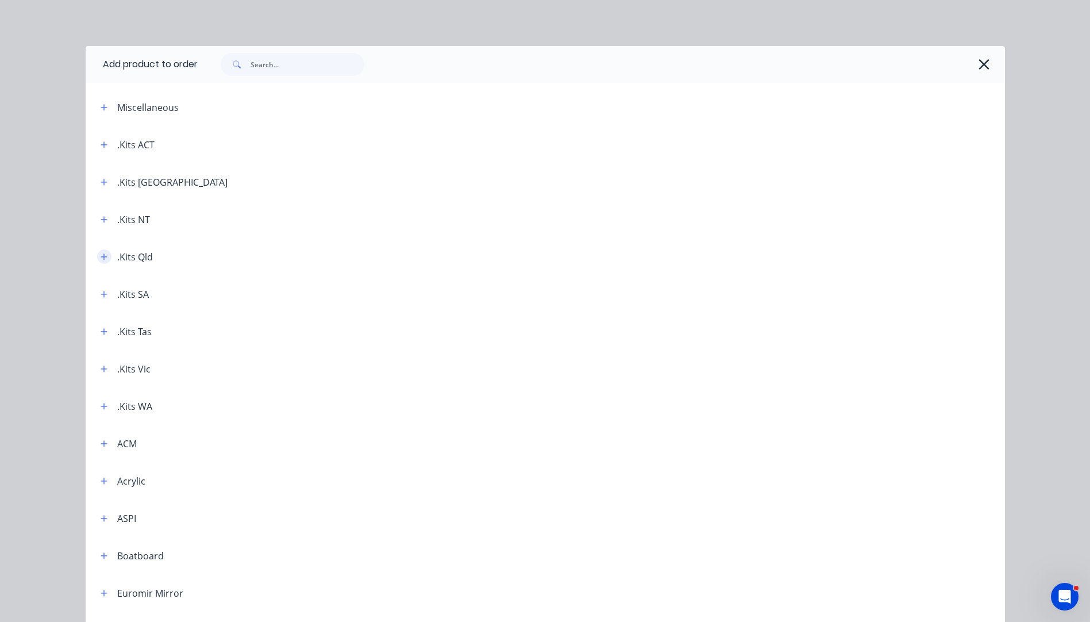
click at [101, 258] on icon "button" at bounding box center [104, 257] width 7 height 8
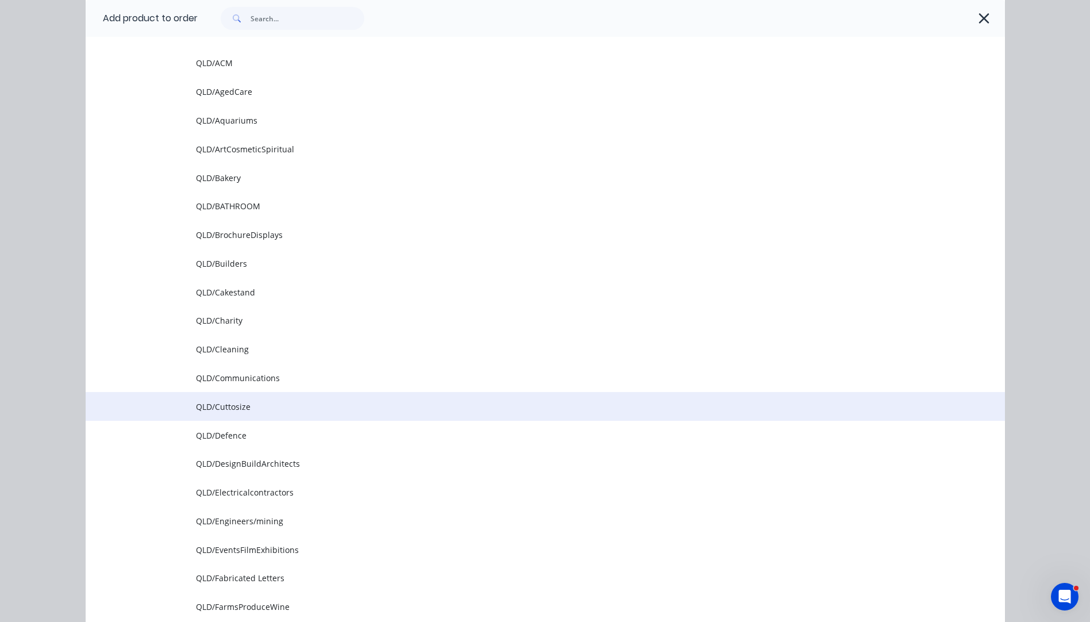
scroll to position [230, 0]
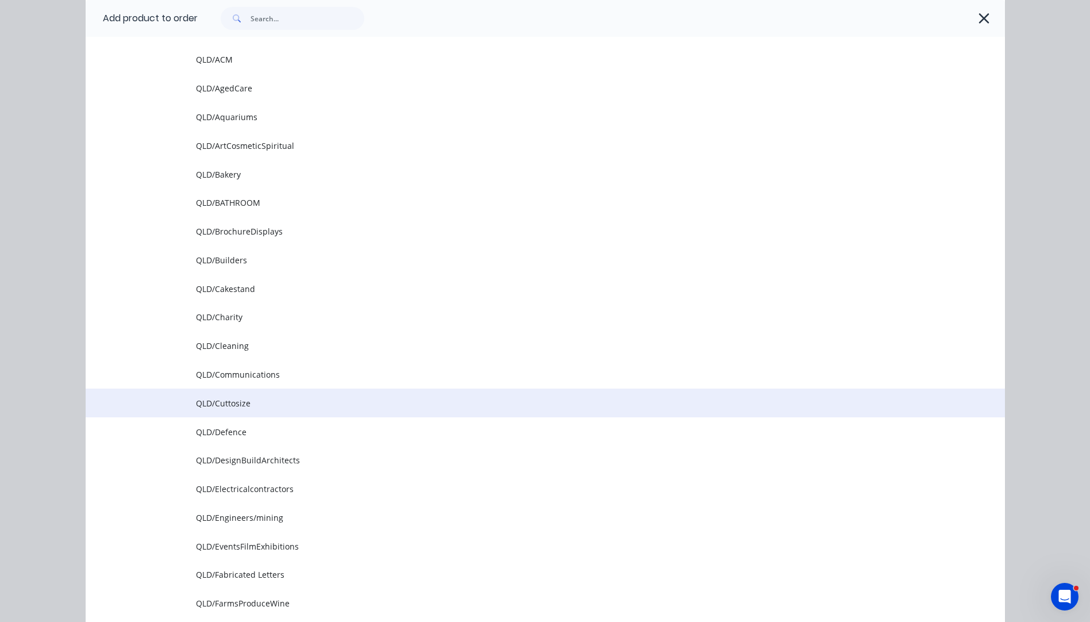
click at [241, 400] on span "QLD/Cuttosize" at bounding box center [519, 403] width 647 height 12
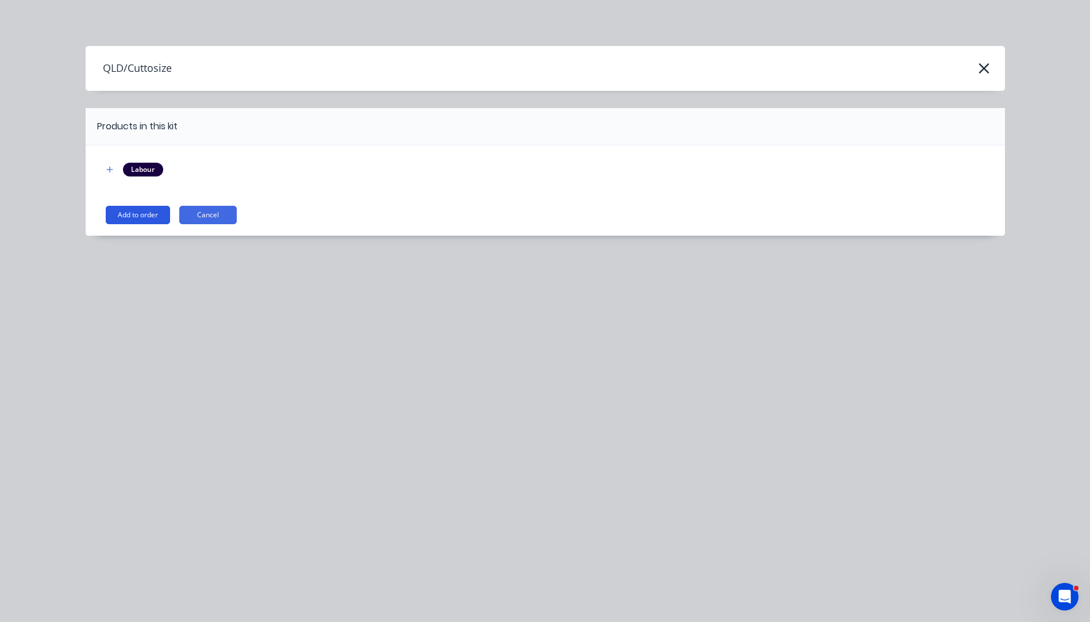
click at [131, 220] on button "Add to order" at bounding box center [138, 215] width 64 height 18
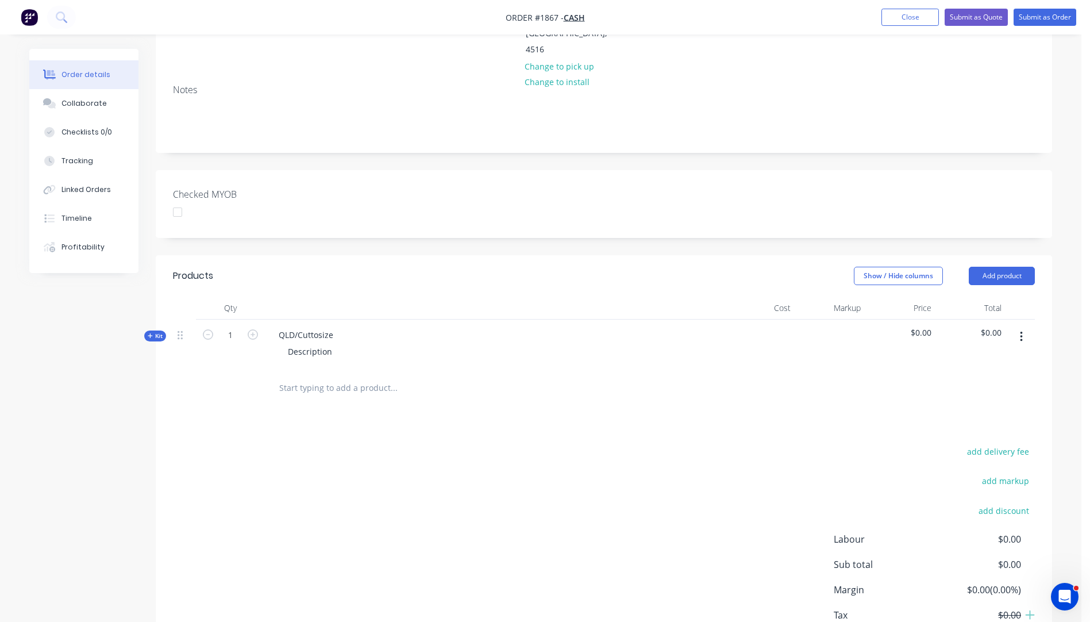
scroll to position [230, 0]
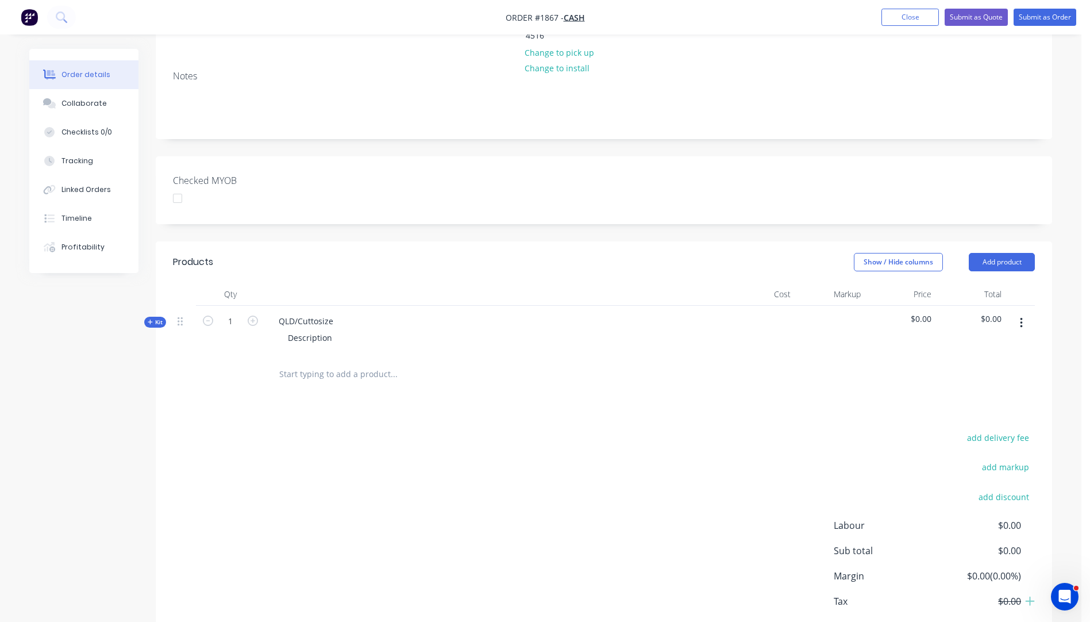
click at [151, 320] on icon "button" at bounding box center [150, 322] width 5 height 5
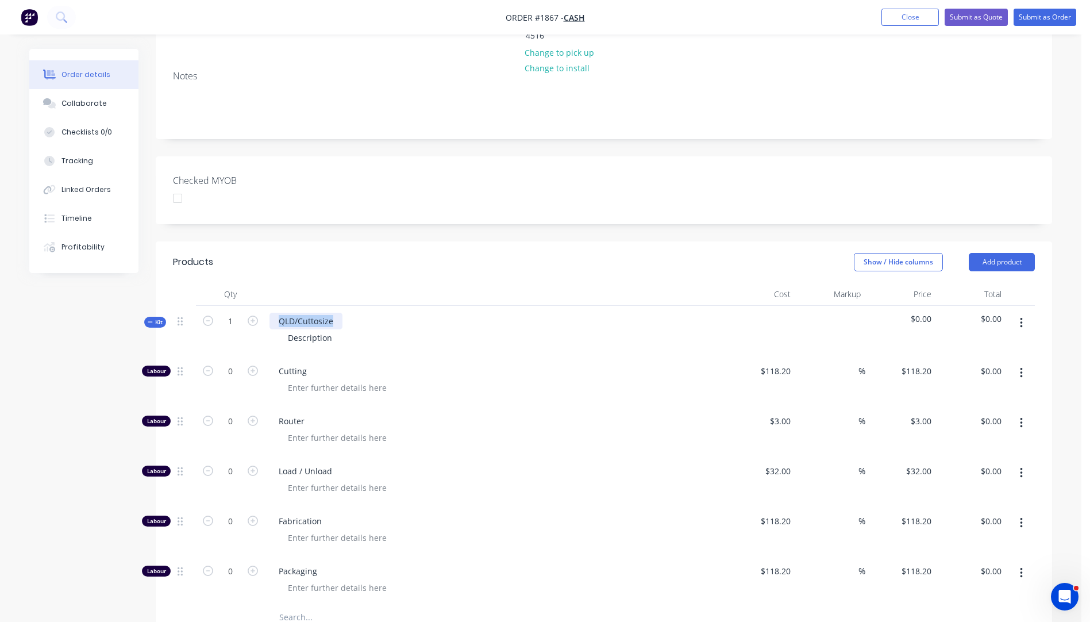
drag, startPoint x: 331, startPoint y: 284, endPoint x: 280, endPoint y: 287, distance: 51.2
click at [280, 313] on div "QLD/Cuttosize" at bounding box center [306, 321] width 73 height 17
drag, startPoint x: 338, startPoint y: 307, endPoint x: 287, endPoint y: 307, distance: 51.1
click at [287, 329] on div "Description" at bounding box center [310, 337] width 63 height 17
click at [577, 379] on div at bounding box center [499, 387] width 441 height 17
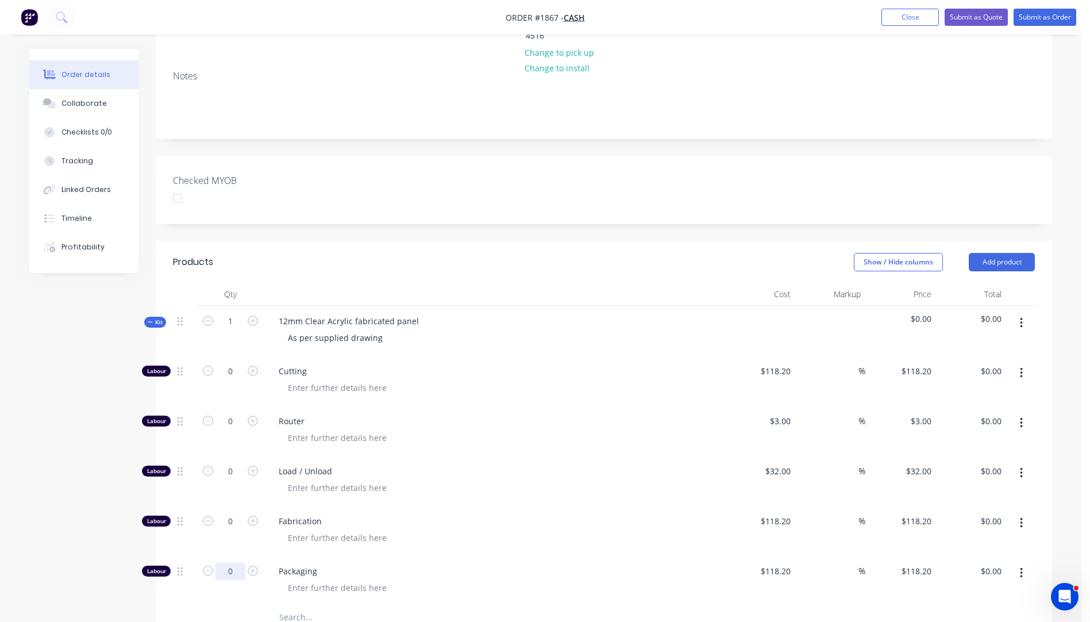
click at [232, 563] on input "0" at bounding box center [231, 571] width 30 height 17
type input "0.2"
type input "$23.64"
click at [522, 520] on div "Fabrication" at bounding box center [495, 531] width 460 height 50
click at [236, 563] on input "0.2" at bounding box center [231, 571] width 30 height 17
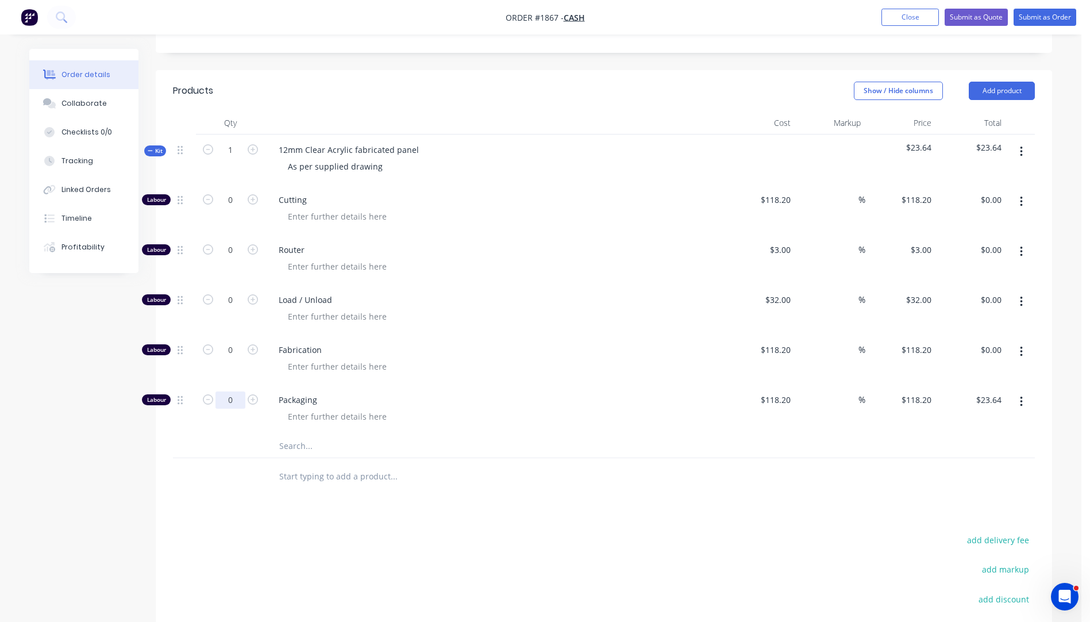
scroll to position [402, 0]
type input "0"
type input "$0.00"
click at [296, 433] on input "text" at bounding box center [394, 444] width 230 height 23
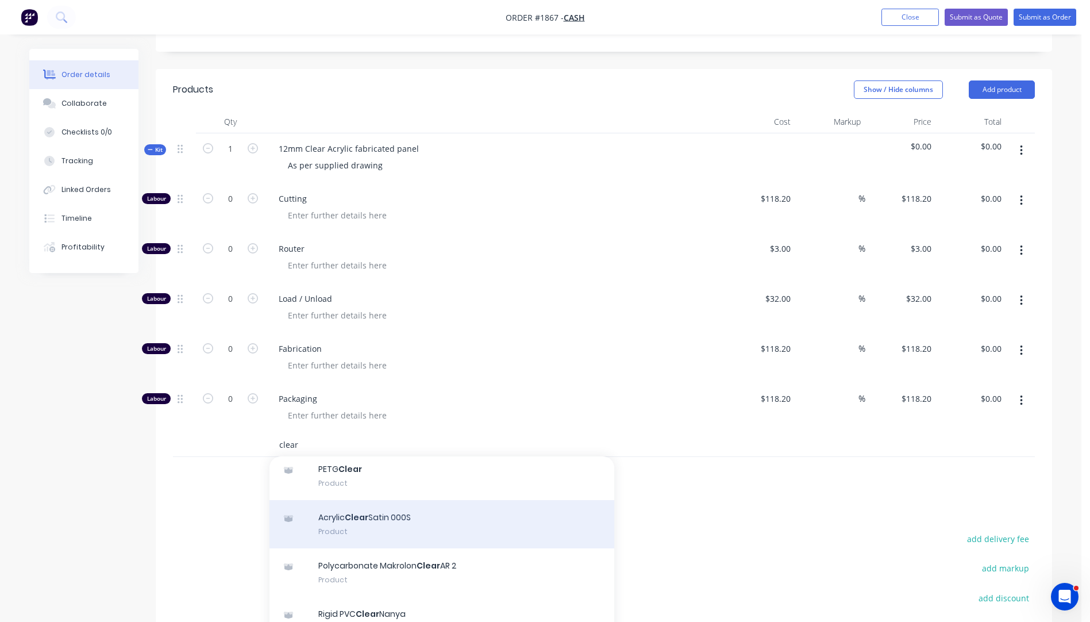
scroll to position [115, 0]
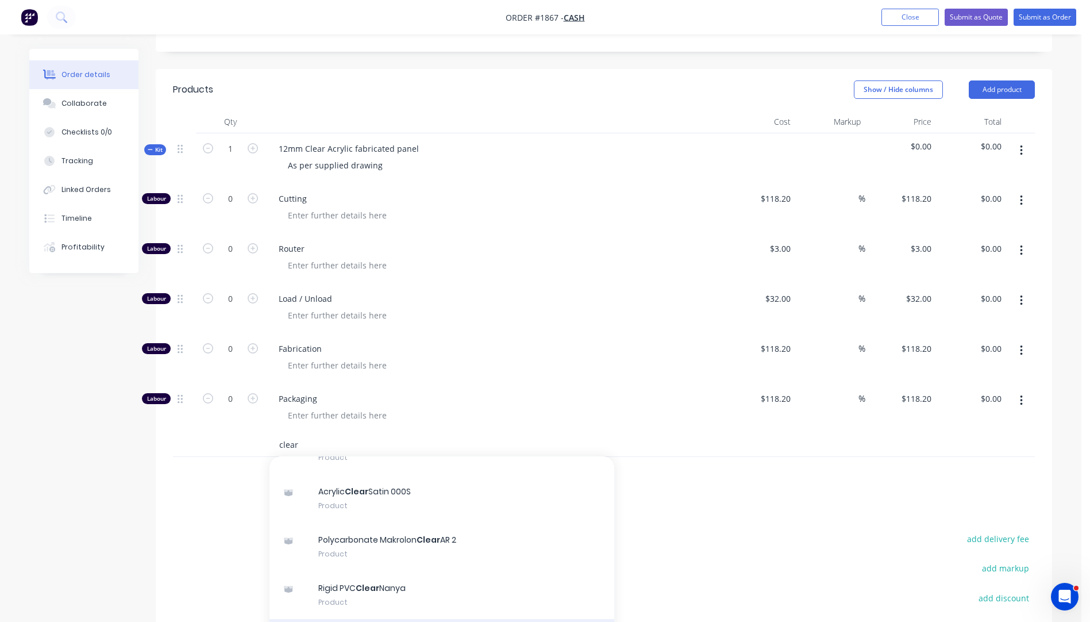
type input "clear"
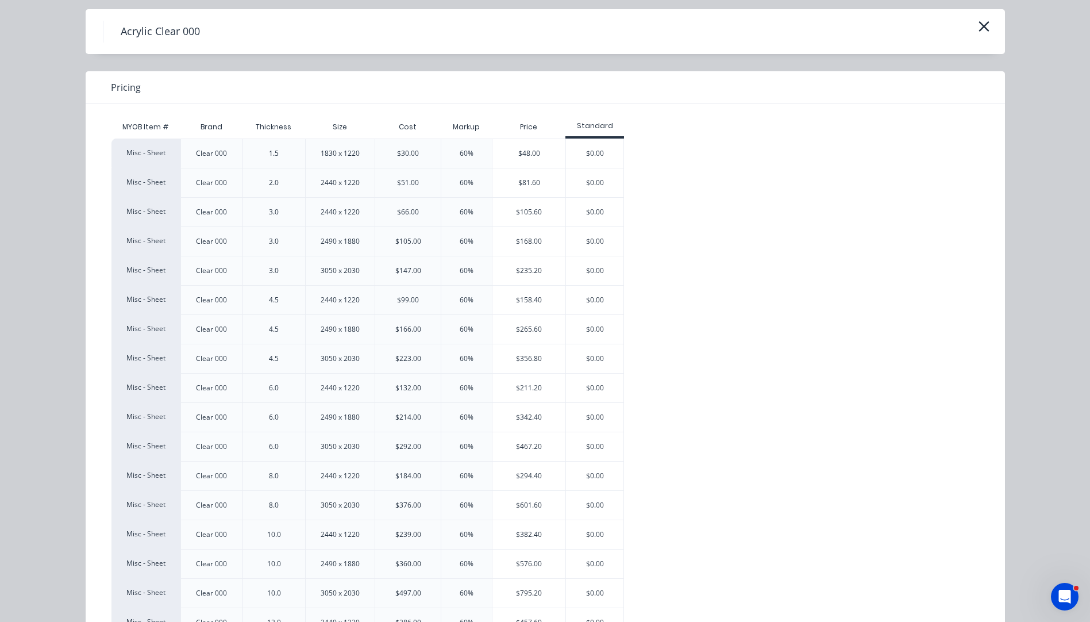
scroll to position [57, 0]
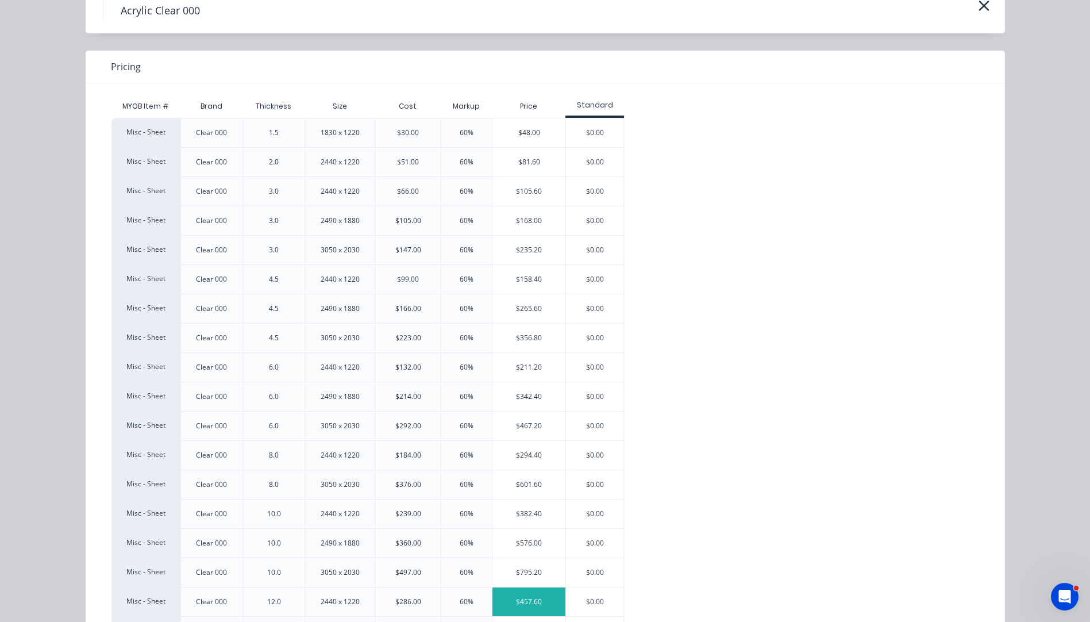
click at [536, 598] on div "$457.60" at bounding box center [528, 601] width 73 height 29
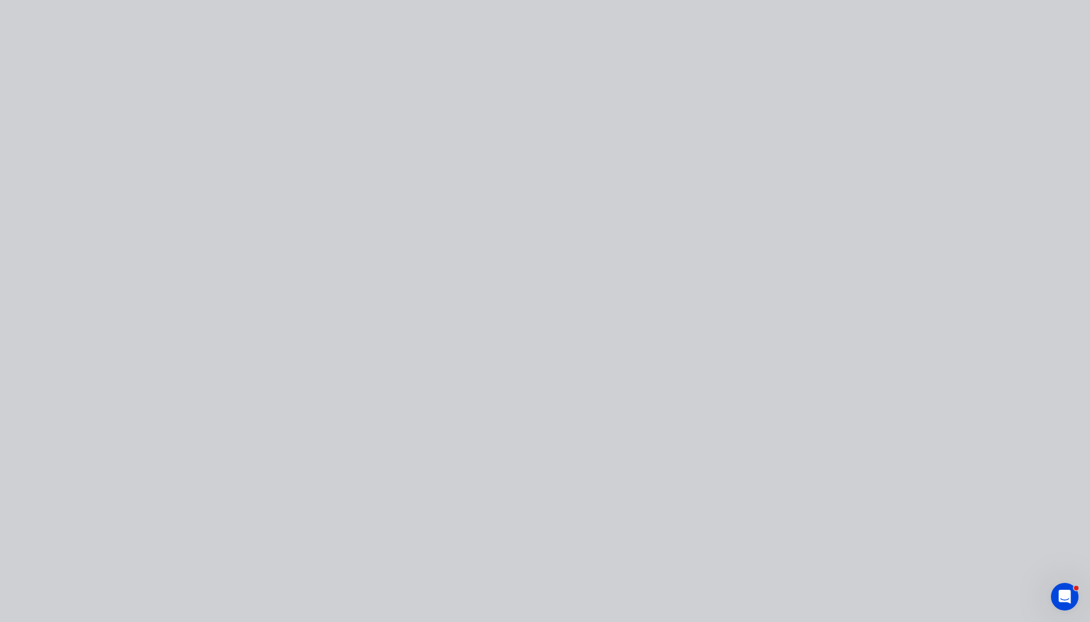
scroll to position [0, 0]
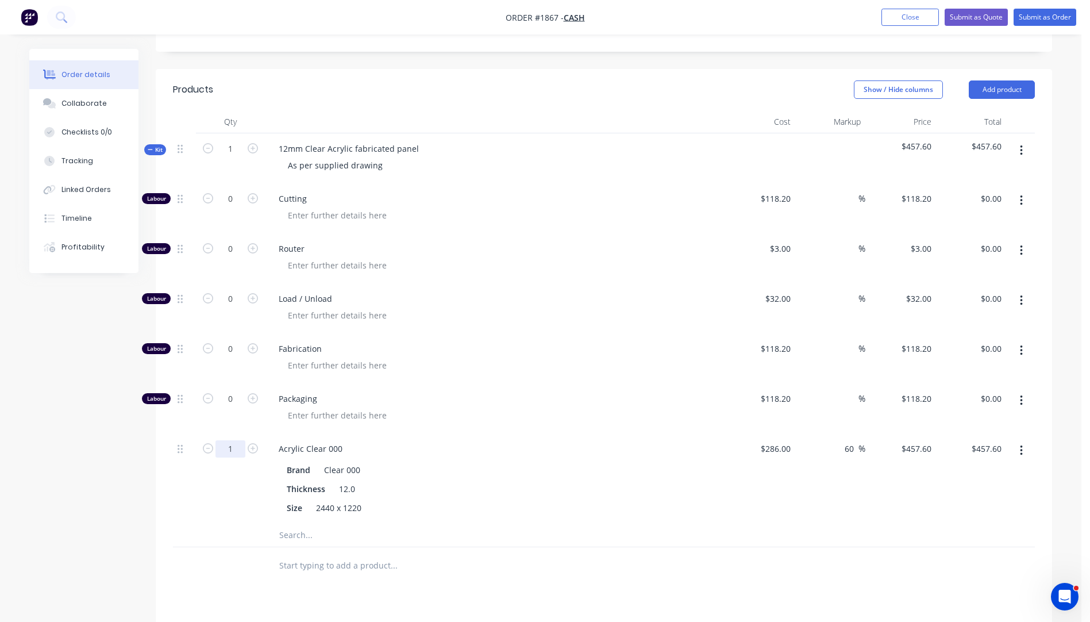
click at [236, 440] on input "1" at bounding box center [231, 448] width 30 height 17
type input "0.2"
type input "$91.52"
click at [546, 383] on div "Packaging" at bounding box center [495, 408] width 460 height 50
click at [252, 343] on icon "button" at bounding box center [253, 348] width 10 height 10
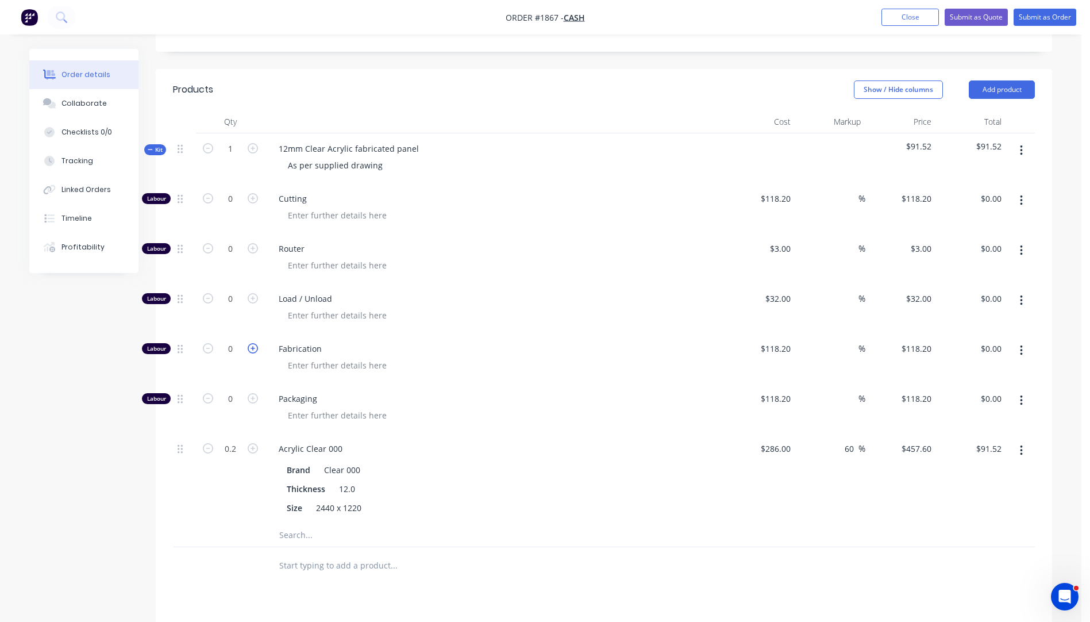
type input "1"
type input "$118.20"
click at [238, 340] on input "1" at bounding box center [231, 348] width 30 height 17
type input "0.5"
type input "$59.10"
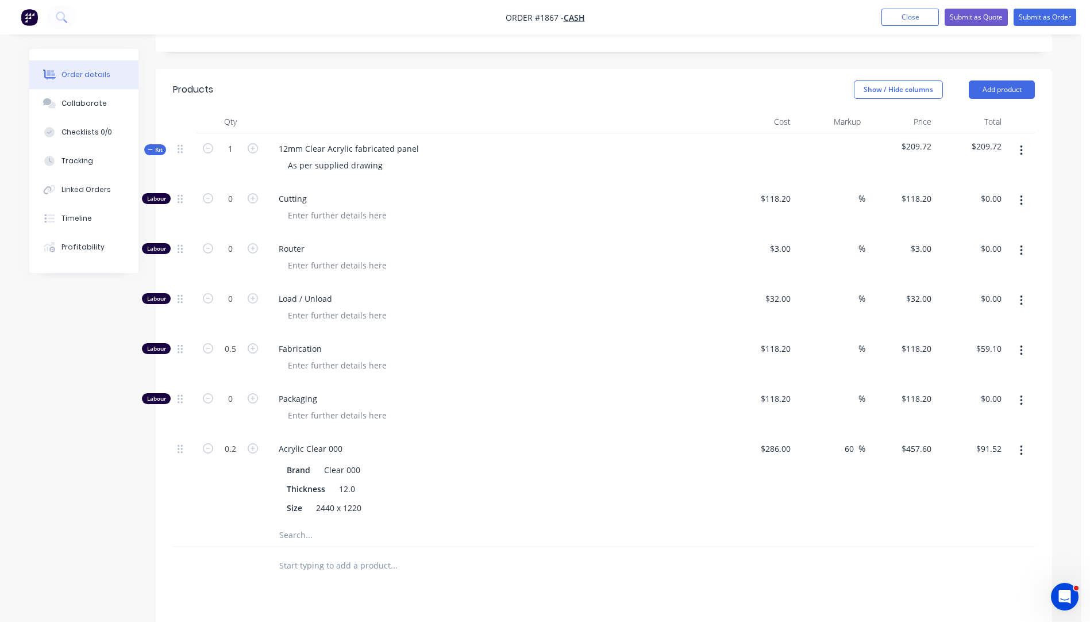
click at [533, 297] on div "Load / Unload" at bounding box center [495, 308] width 460 height 50
click at [234, 340] on input "0.5" at bounding box center [231, 348] width 30 height 17
type input "1"
type input "$118.20"
click at [514, 249] on div "Router" at bounding box center [495, 258] width 460 height 50
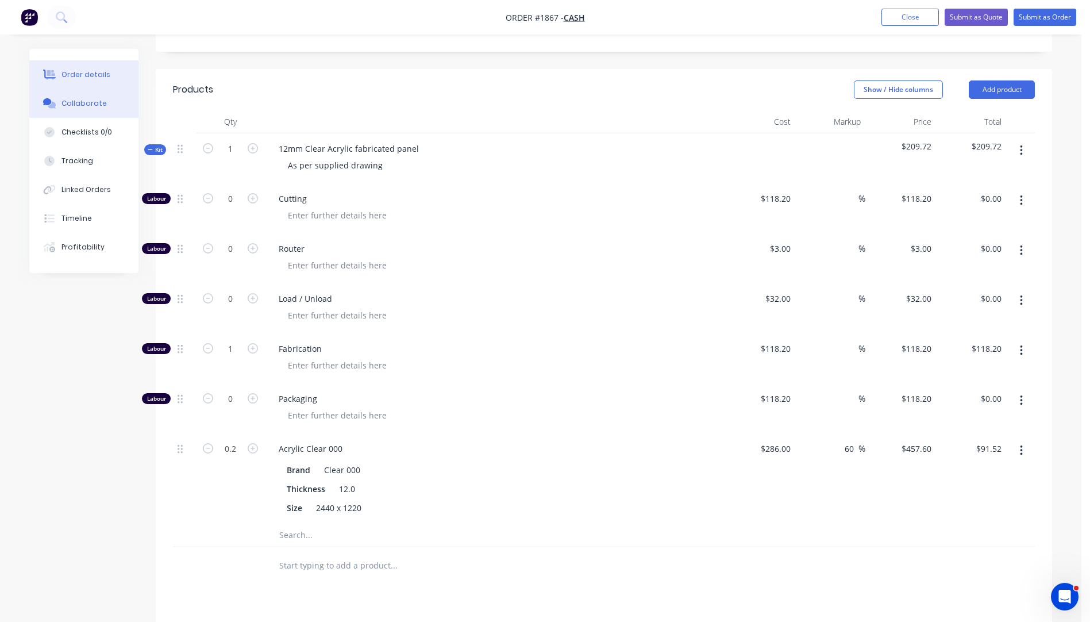
click at [93, 104] on div "Collaborate" at bounding box center [83, 103] width 45 height 10
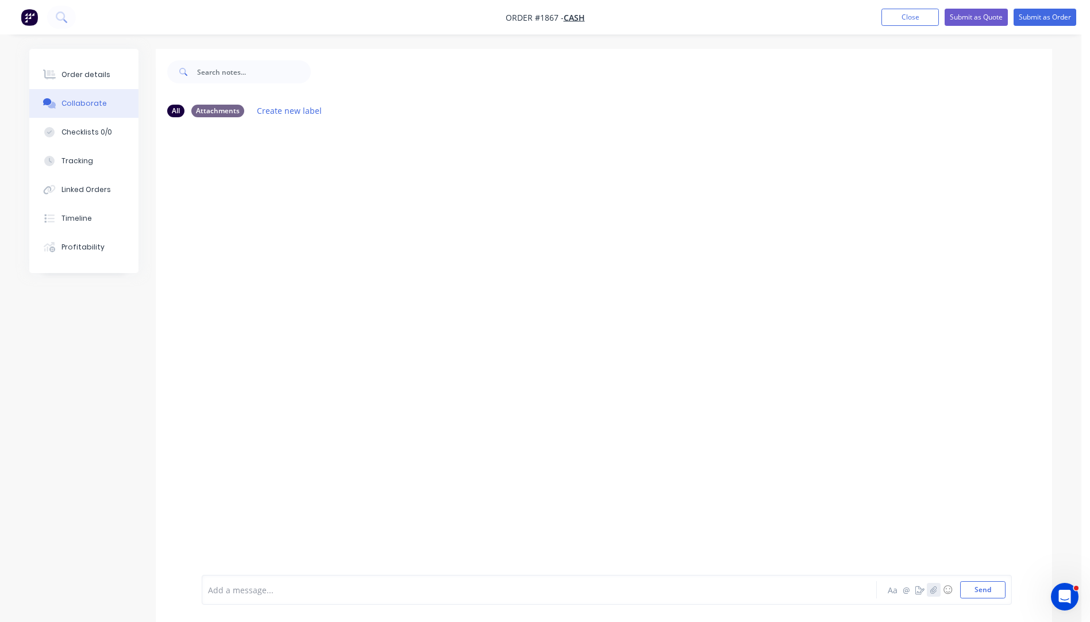
click at [936, 590] on icon "button" at bounding box center [933, 590] width 7 height 8
click at [975, 592] on button "Send" at bounding box center [982, 589] width 45 height 17
click at [97, 78] on div "Order details" at bounding box center [85, 75] width 49 height 10
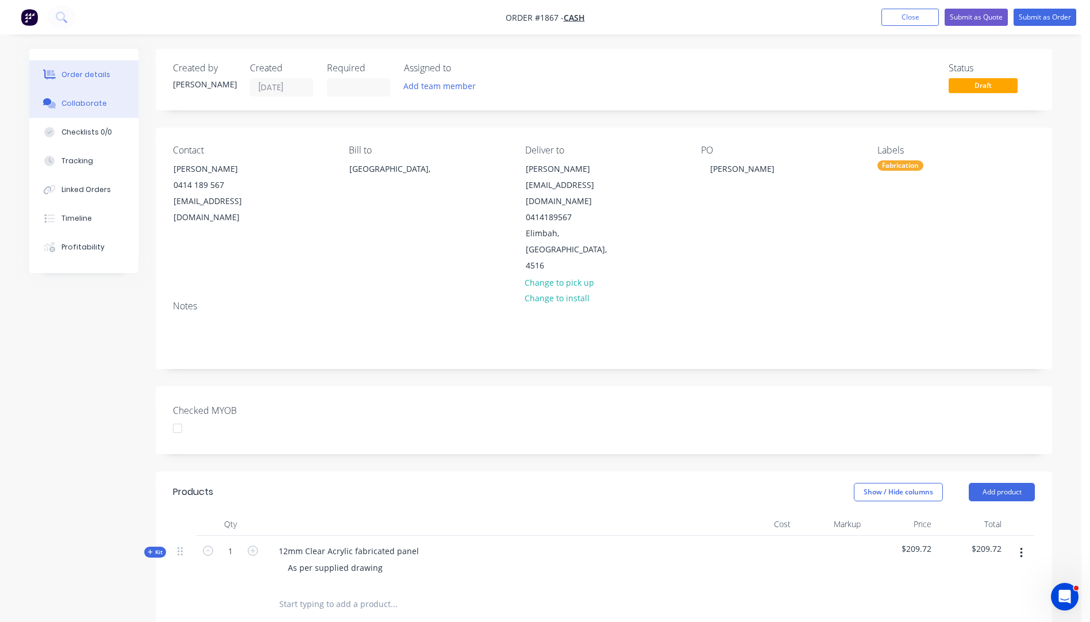
click at [96, 105] on div "Collaborate" at bounding box center [83, 103] width 45 height 10
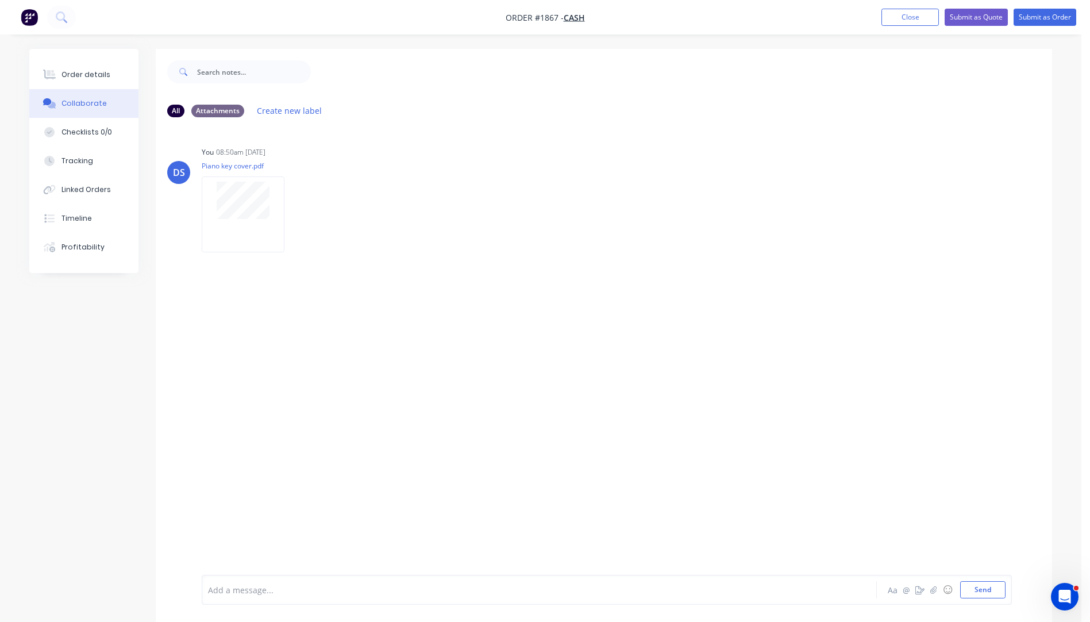
click at [306, 592] on div at bounding box center [508, 590] width 598 height 12
click at [979, 590] on button "Send" at bounding box center [982, 589] width 45 height 17
click at [99, 70] on div "Order details" at bounding box center [85, 75] width 49 height 10
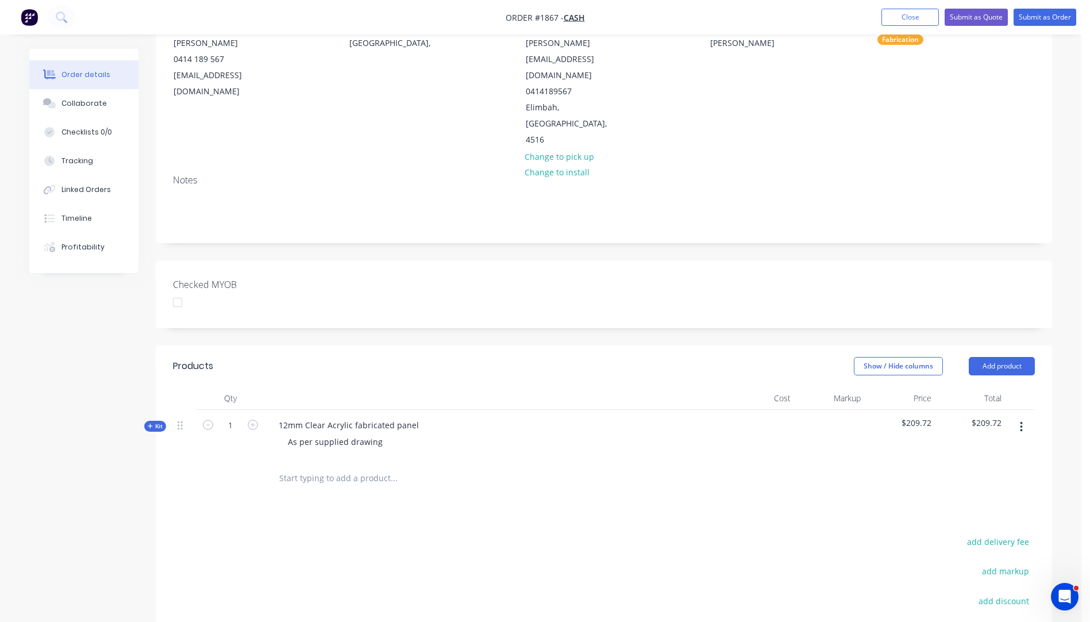
scroll to position [262, 0]
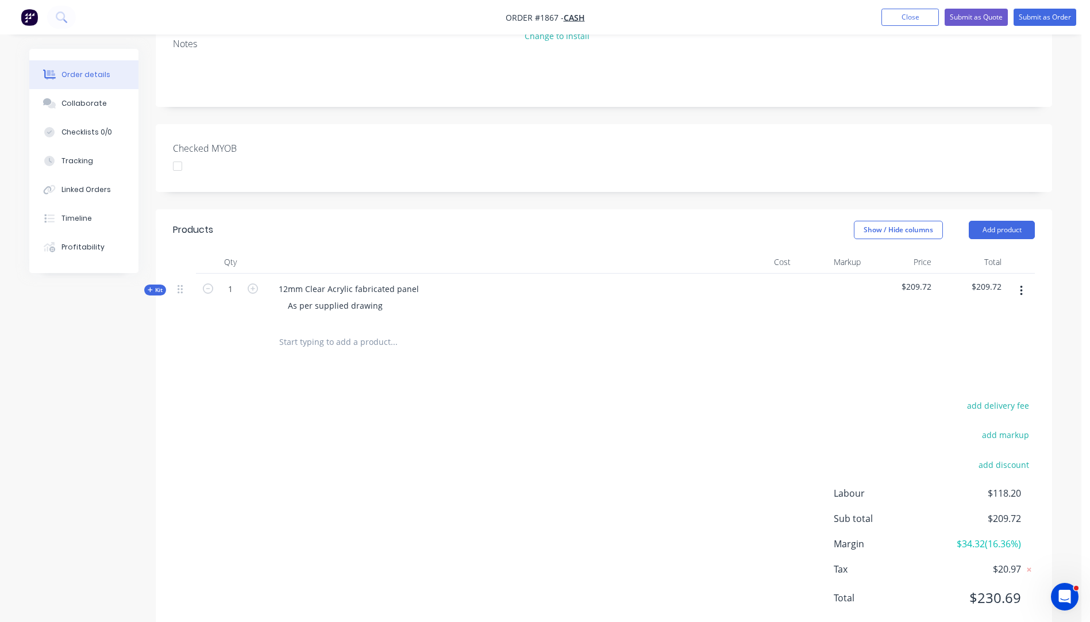
click at [148, 287] on icon "button" at bounding box center [150, 290] width 5 height 6
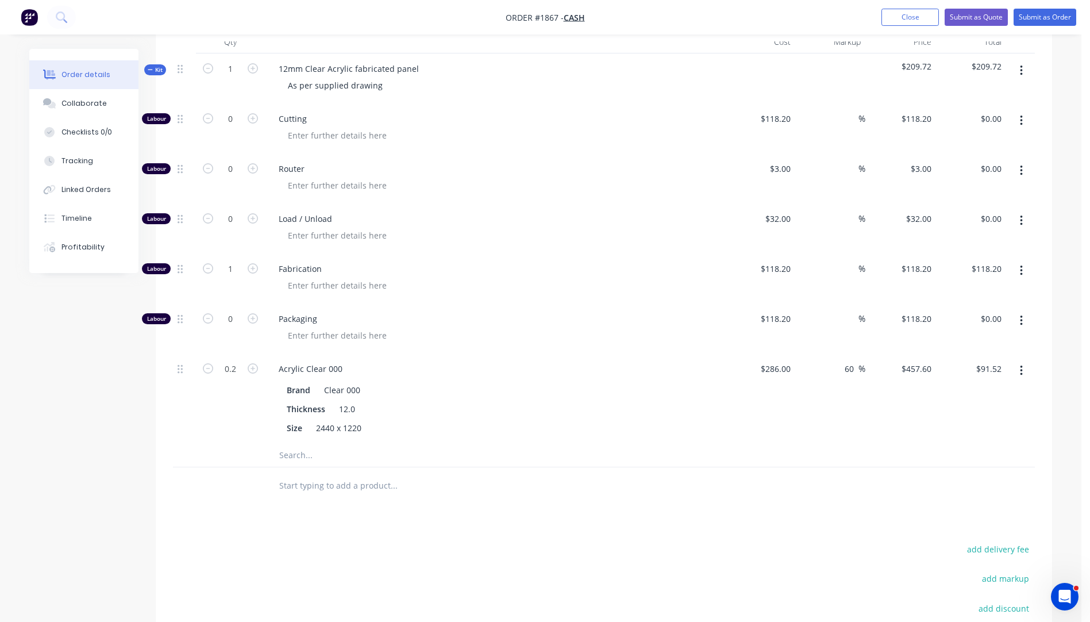
scroll to position [492, 0]
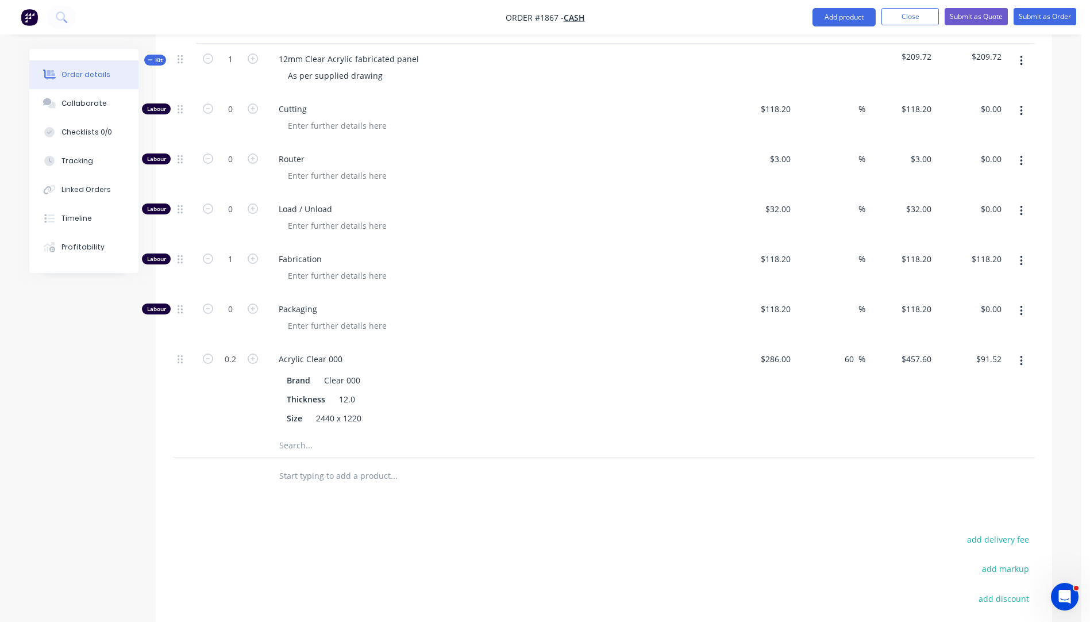
click at [298, 434] on input "text" at bounding box center [394, 445] width 230 height 23
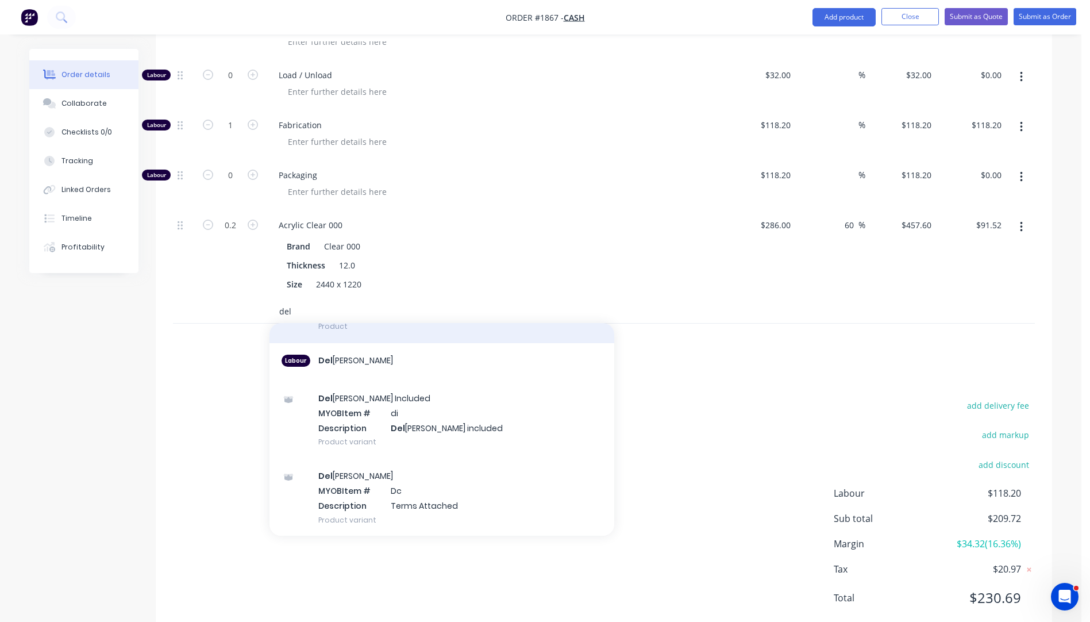
scroll to position [114, 0]
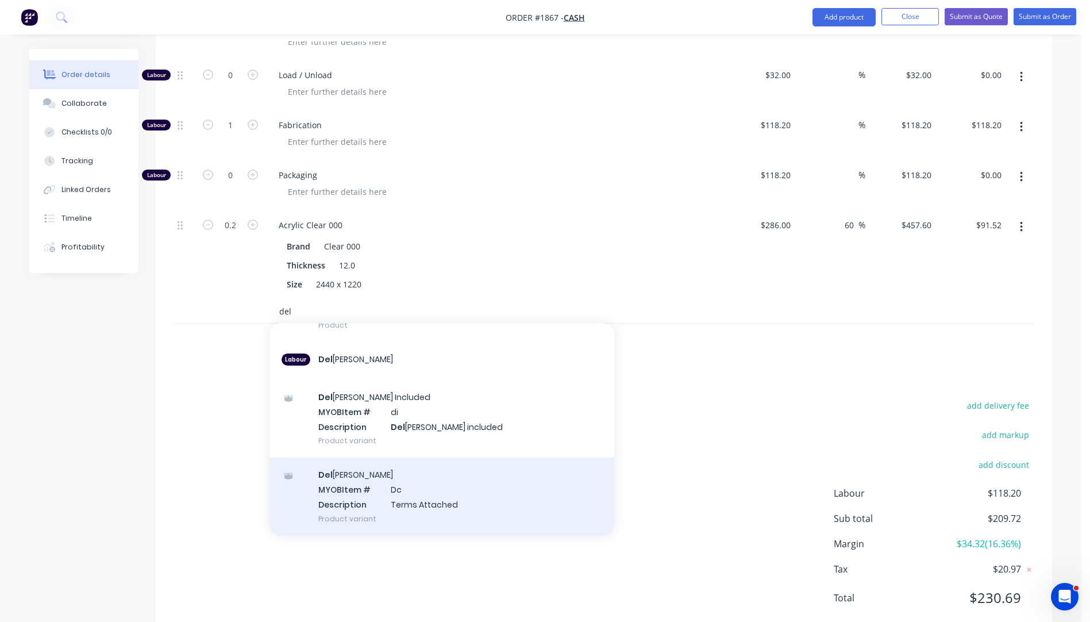
type input "del"
click at [392, 466] on div "Del [PERSON_NAME] MYOB Item # Dc Description Terms Attached Product variant" at bounding box center [442, 496] width 345 height 78
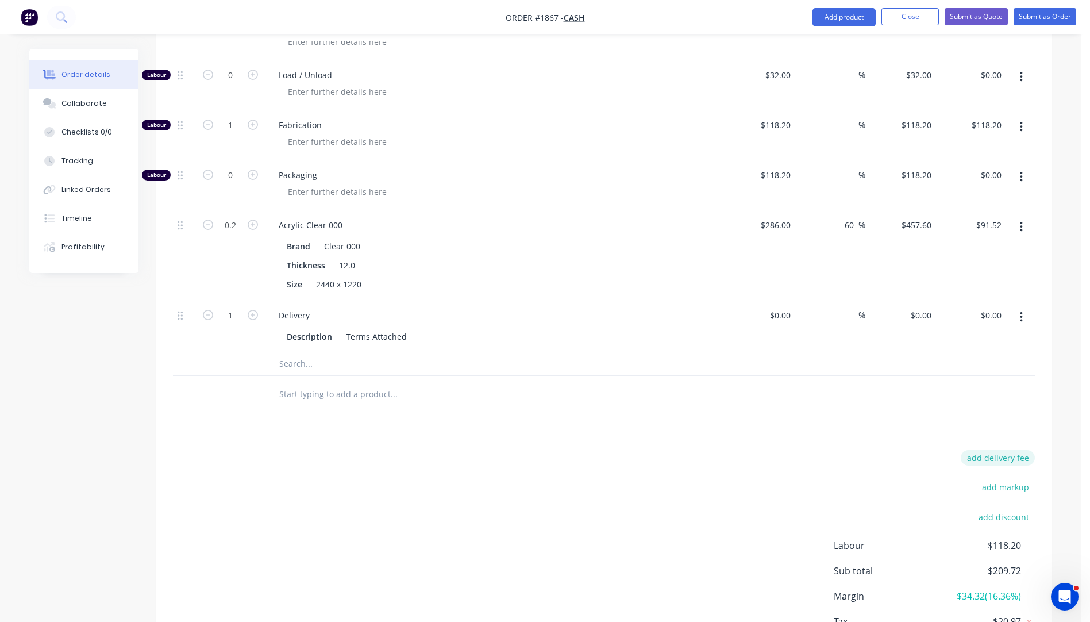
click at [983, 450] on button "add delivery fee" at bounding box center [998, 458] width 74 height 16
type input "60"
click at [590, 383] on div at bounding box center [442, 394] width 345 height 23
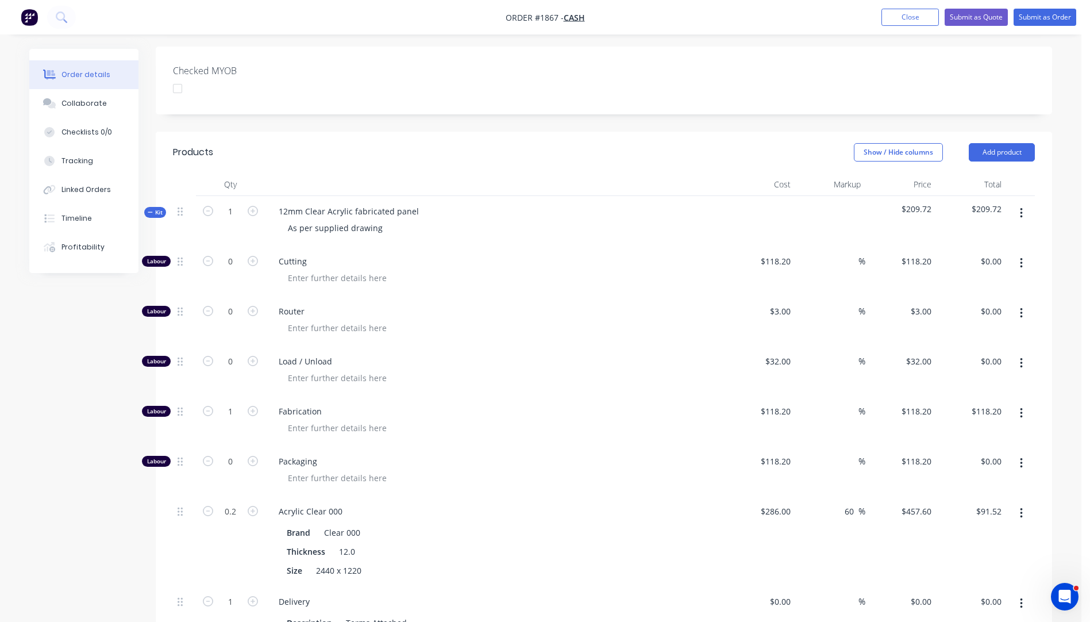
scroll to position [338, 0]
click at [978, 24] on button "Submit as Quote" at bounding box center [976, 17] width 63 height 17
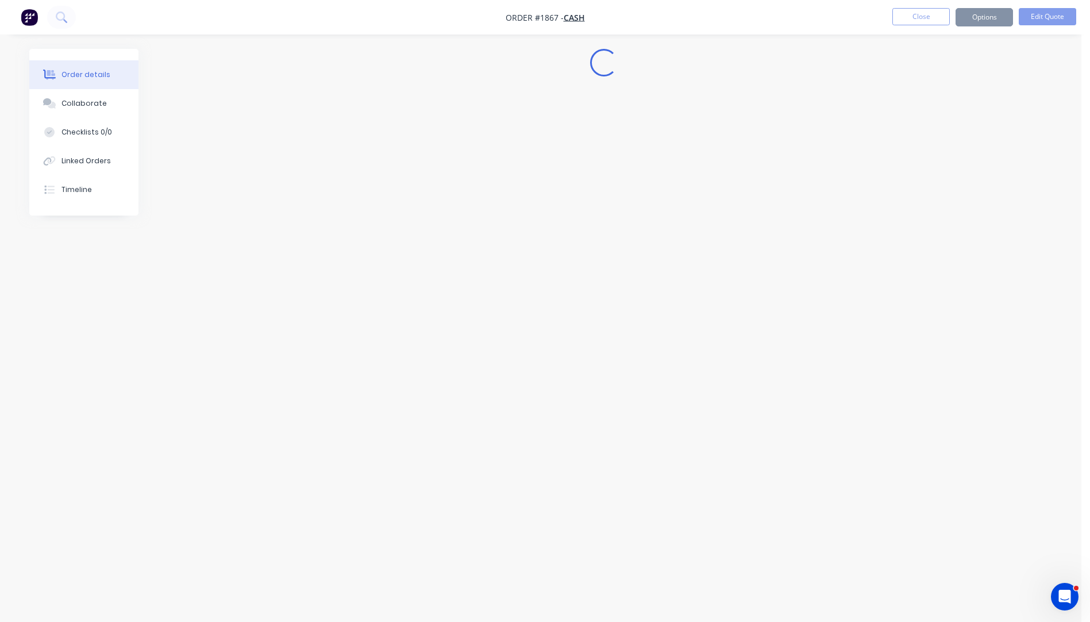
scroll to position [0, 0]
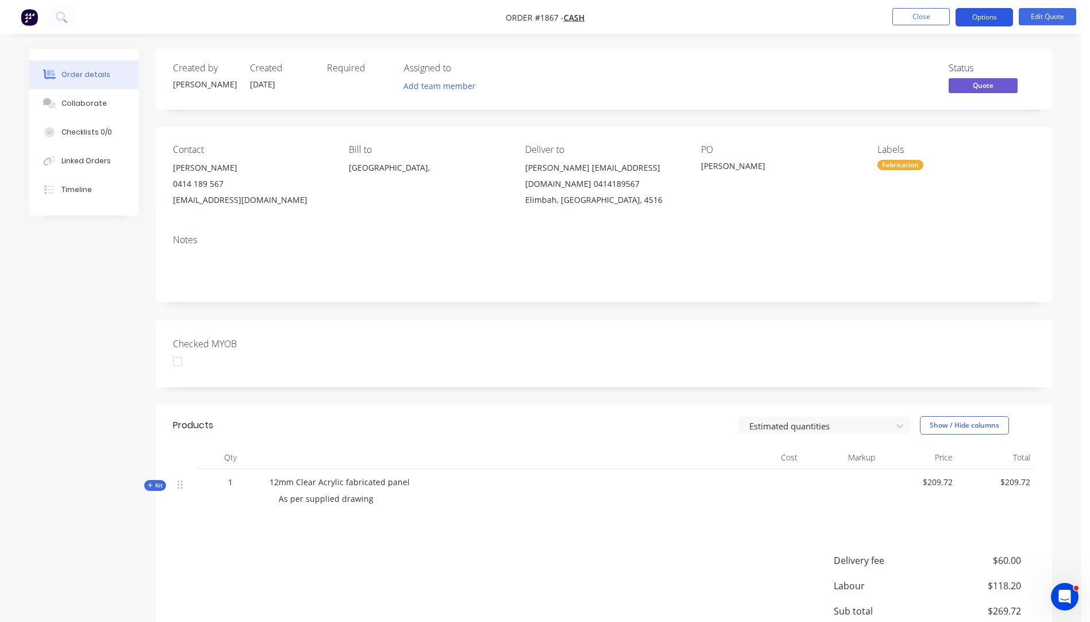
click at [978, 18] on button "Options" at bounding box center [984, 17] width 57 height 18
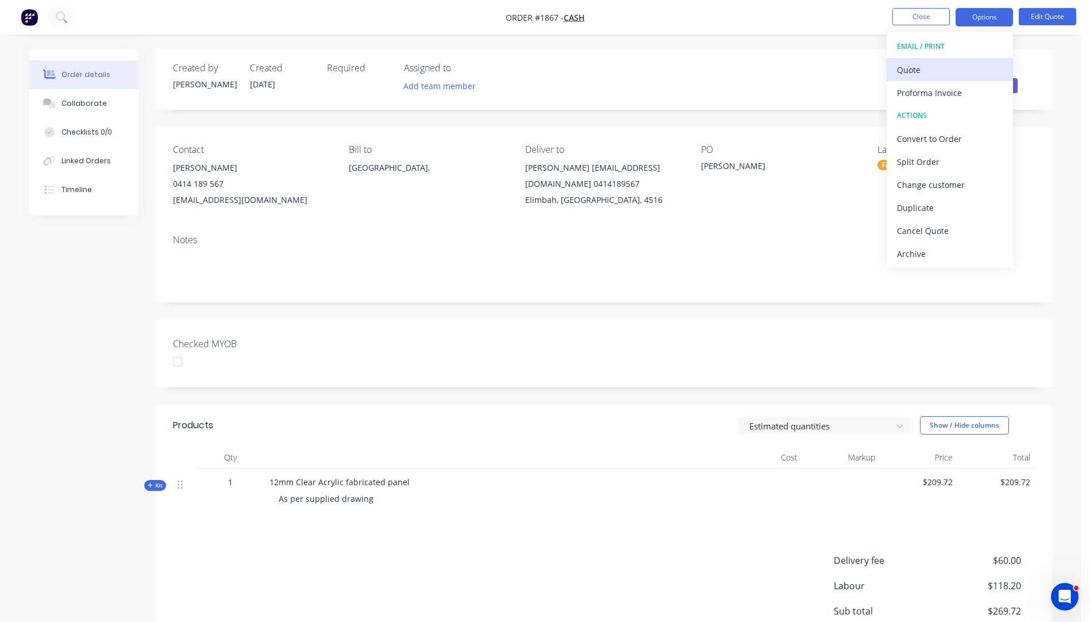
click at [911, 74] on div "Quote" at bounding box center [950, 69] width 106 height 17
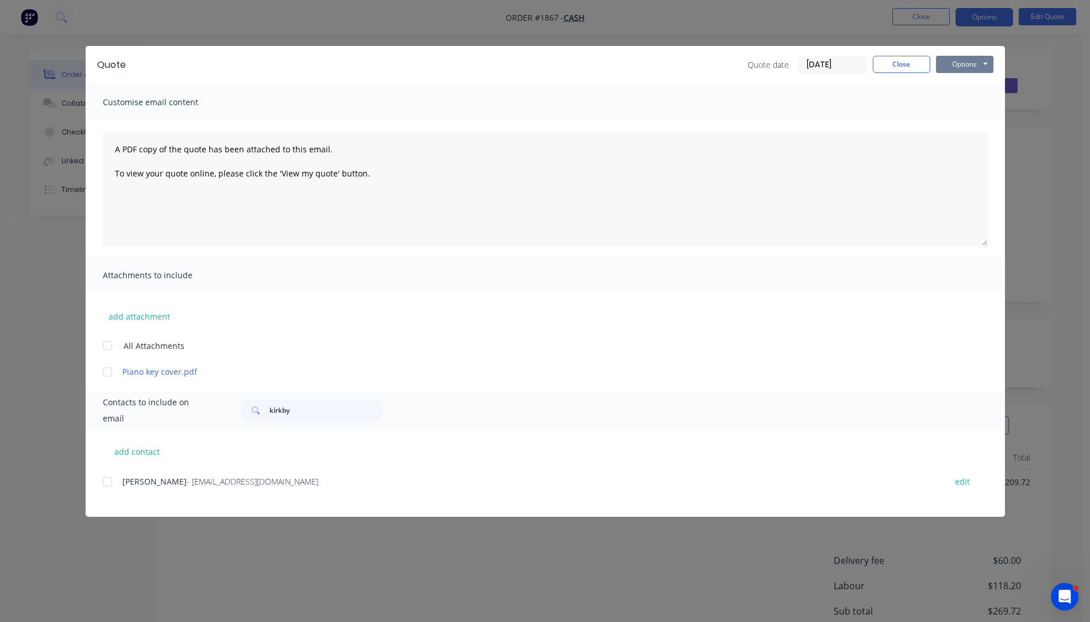
click at [950, 70] on button "Options" at bounding box center [964, 64] width 57 height 17
click at [957, 83] on button "Preview" at bounding box center [973, 84] width 74 height 19
click at [132, 456] on button "add contact" at bounding box center [137, 451] width 69 height 17
select select "AU"
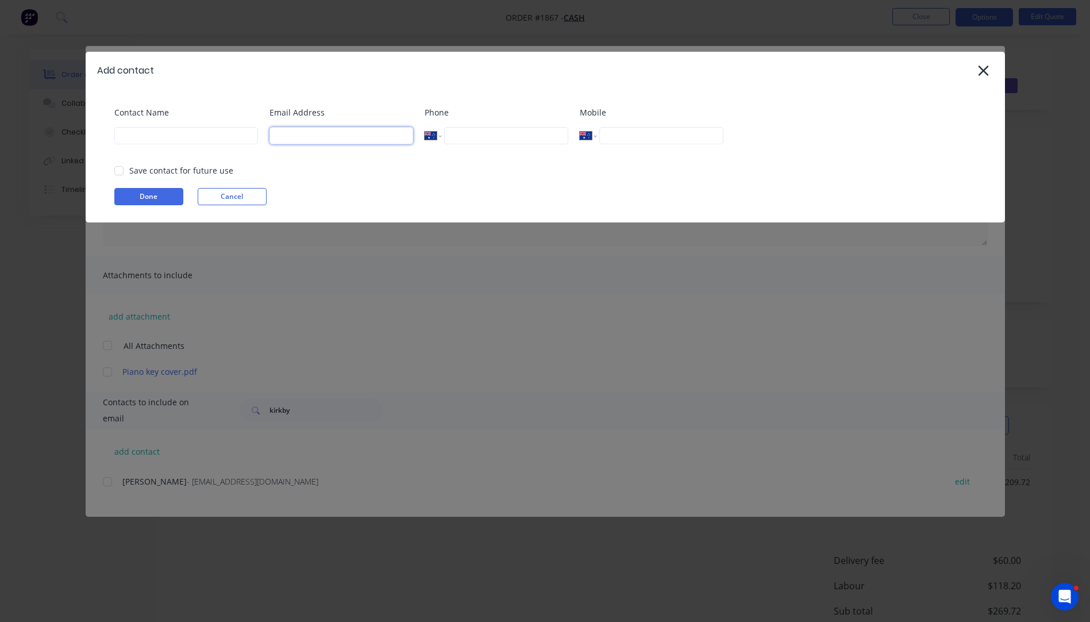
click at [308, 135] on input at bounding box center [342, 135] width 144 height 17
type input "sac2710@outlook.com"
click at [147, 133] on input at bounding box center [186, 135] width 144 height 17
type input "[PERSON_NAME]"
click at [151, 196] on button "Done" at bounding box center [148, 196] width 69 height 17
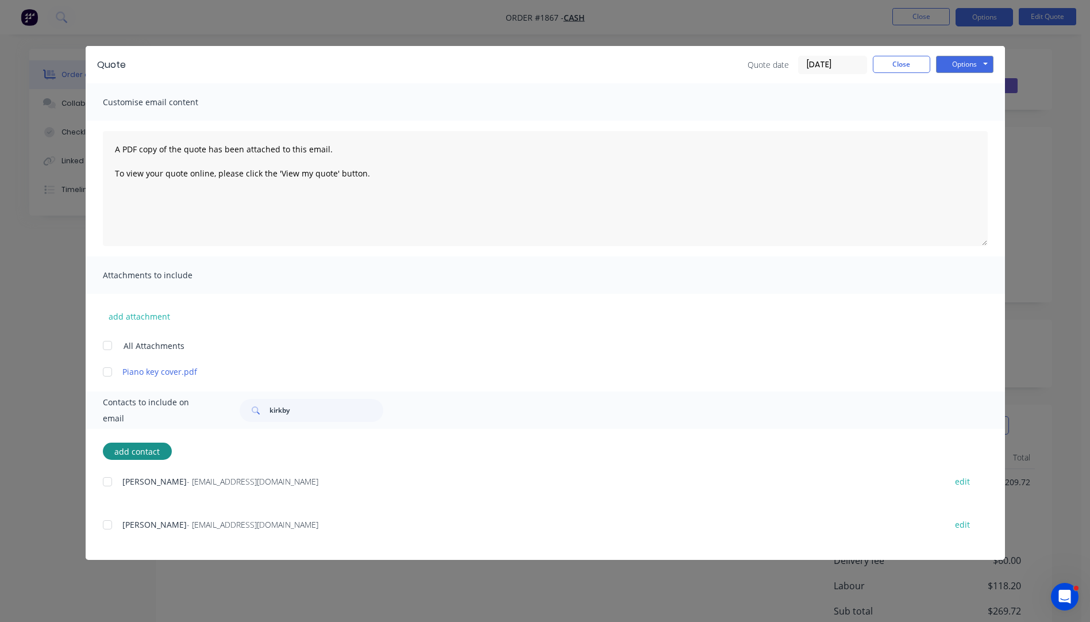
click at [106, 526] on div at bounding box center [107, 524] width 23 height 23
click at [151, 317] on button "add attachment" at bounding box center [139, 315] width 73 height 17
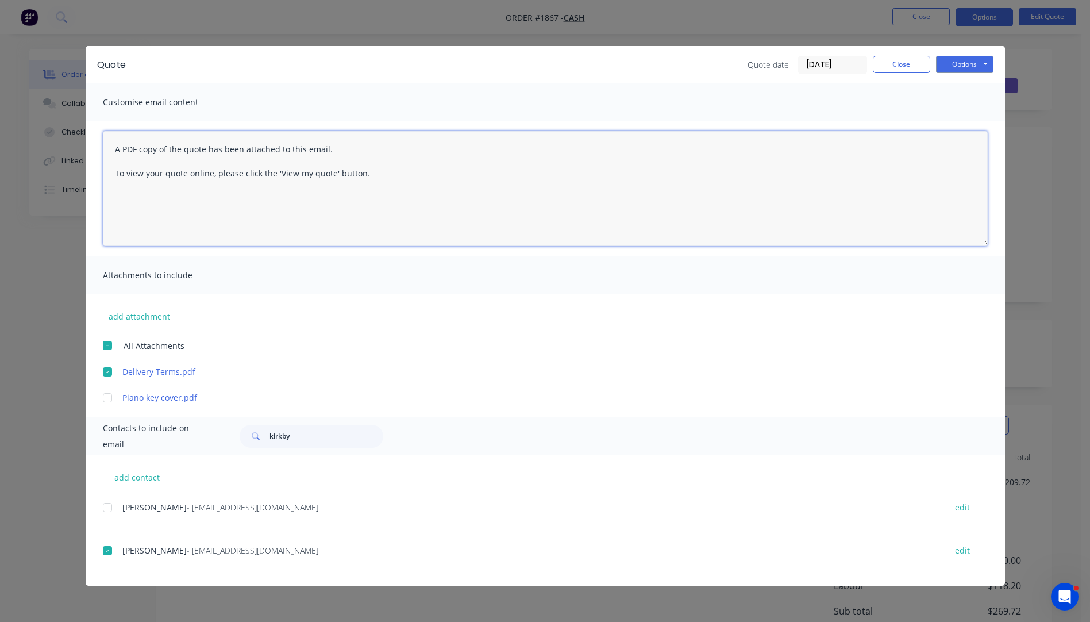
paste textarea "Hi, Please contact us if you have any questions. Regards, [PERSON_NAME] [EMAIL_…"
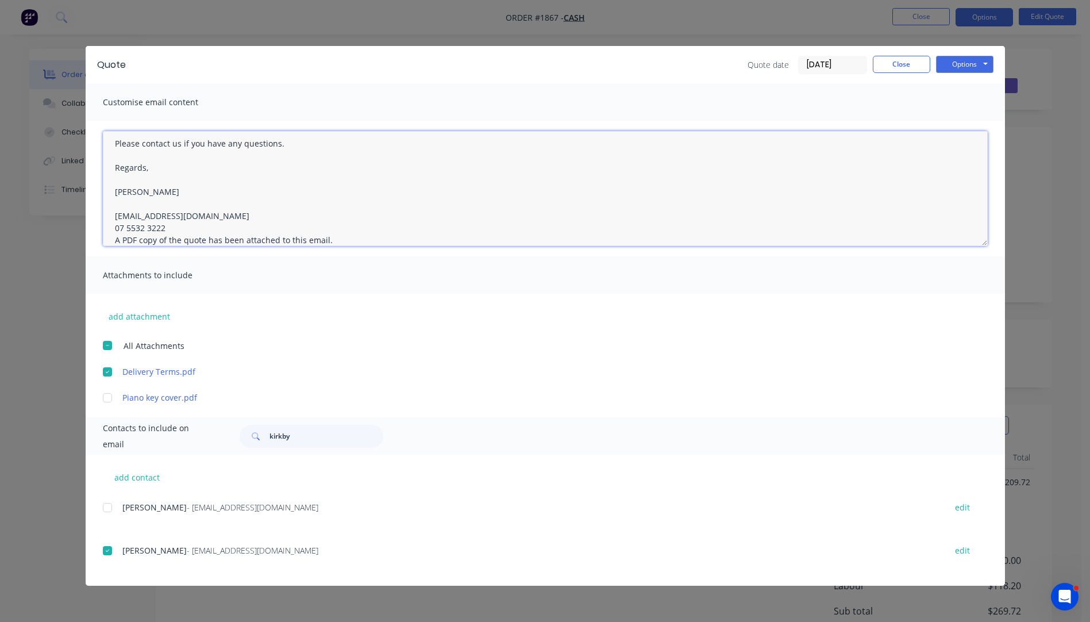
click at [174, 228] on textarea "Hi, Please contact us if you have any questions. Regards, [PERSON_NAME] [EMAIL_…" at bounding box center [545, 188] width 885 height 115
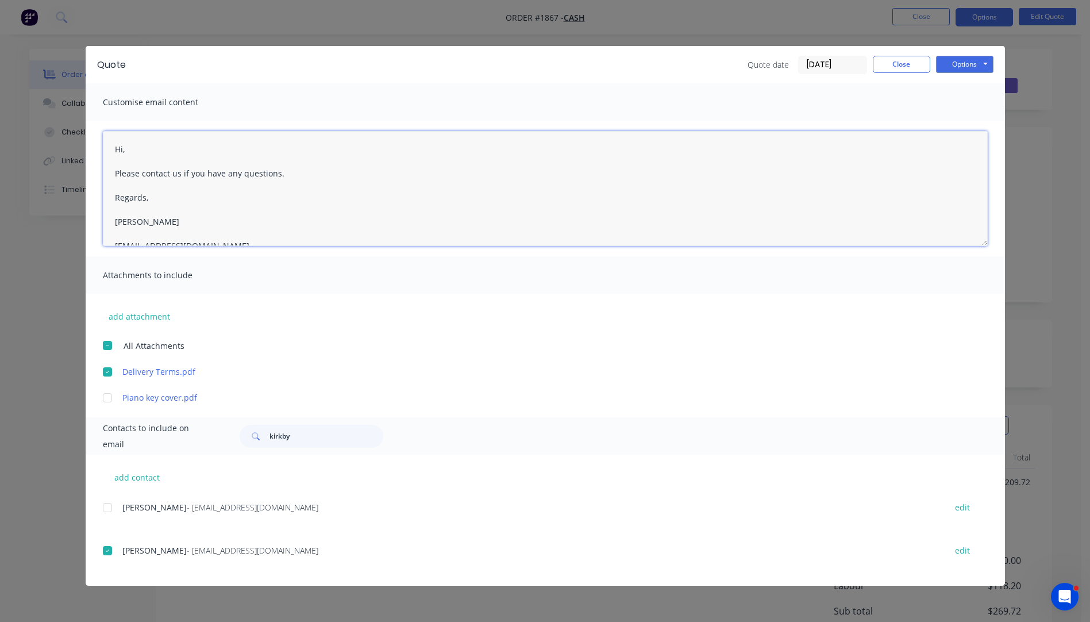
click at [130, 152] on textarea "Hi, Please contact us if you have any questions. Regards, [PERSON_NAME] [EMAIL_…" at bounding box center [545, 188] width 885 height 115
click at [163, 151] on textarea "HiAndrew/ Please contact us if you have any questions. Regards, Darren sales@al…" at bounding box center [545, 188] width 885 height 115
click at [114, 166] on textarea "Hi Andrew/Sharon, Please contact us if you have any questions. Regards, Darren …" at bounding box center [545, 188] width 885 height 115
click at [117, 194] on textarea "Hi Andrew/Sharon, Please see attached quote. Please contact us if you have any …" at bounding box center [545, 188] width 885 height 115
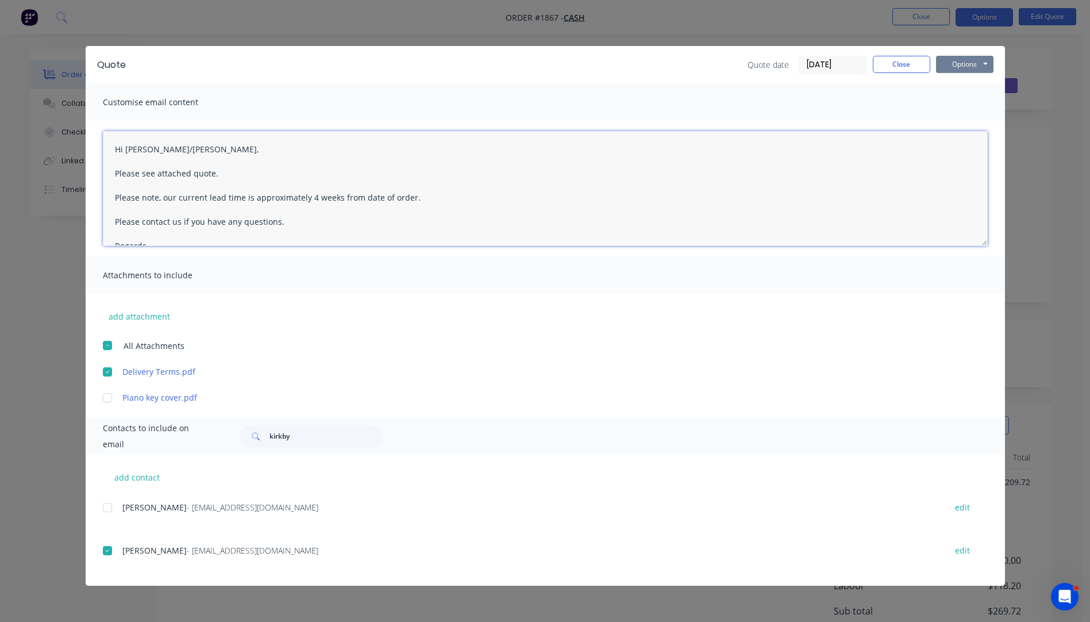
type textarea "Hi Andrew/Sharon, Please see attached quote. Please note, our current lead time…"
click at [961, 65] on button "Options" at bounding box center [964, 64] width 57 height 17
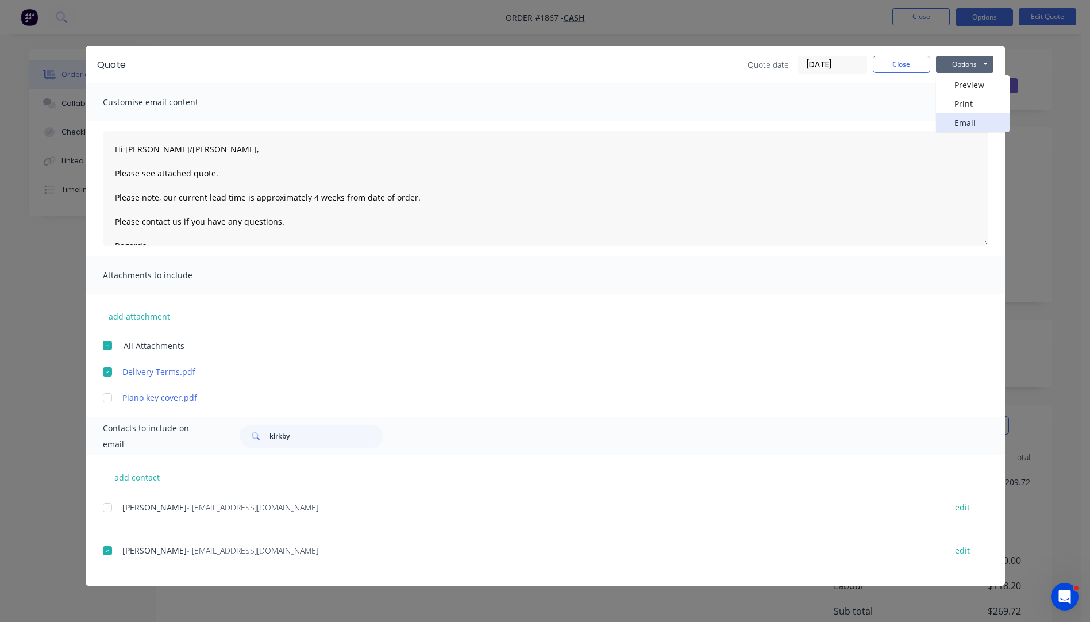
click at [963, 120] on button "Email" at bounding box center [973, 122] width 74 height 19
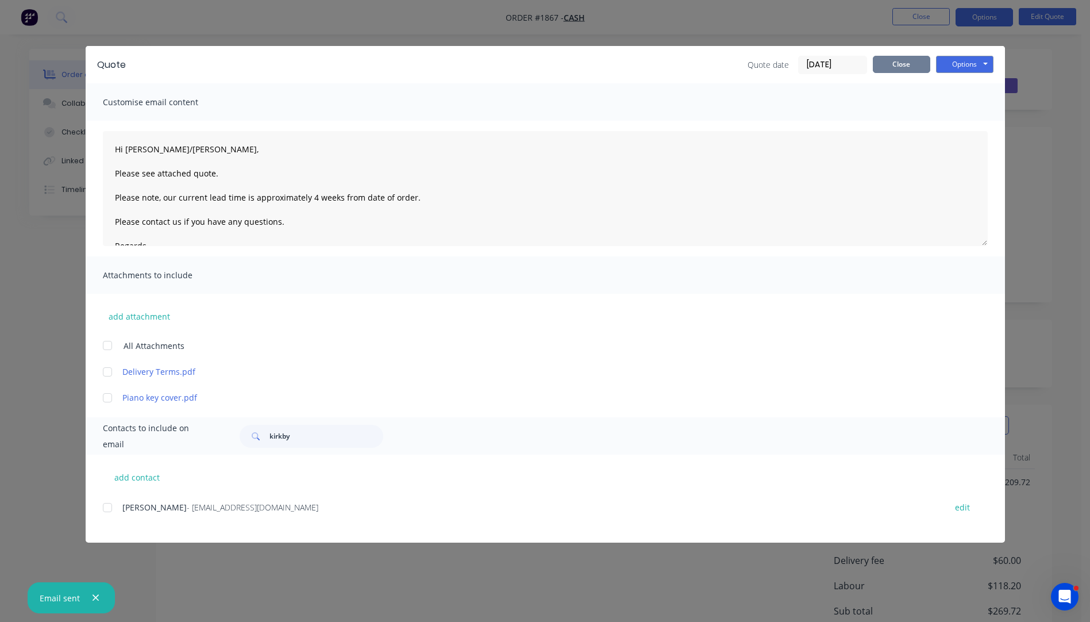
click at [918, 65] on button "Close" at bounding box center [901, 64] width 57 height 17
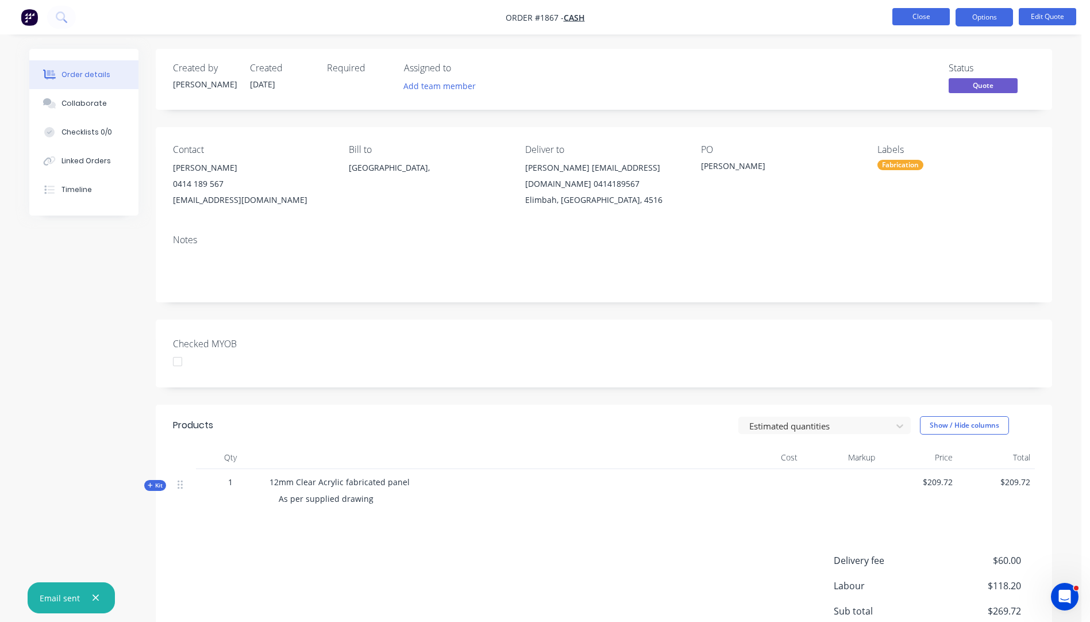
click at [920, 21] on button "Close" at bounding box center [920, 16] width 57 height 17
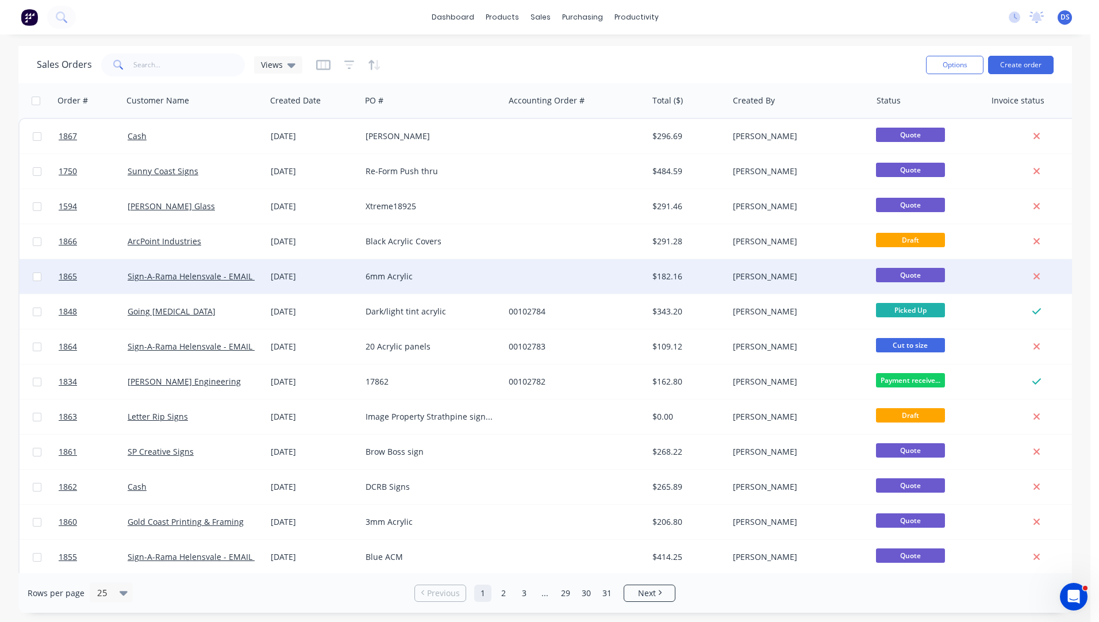
click at [387, 276] on div "6mm Acrylic" at bounding box center [429, 276] width 128 height 11
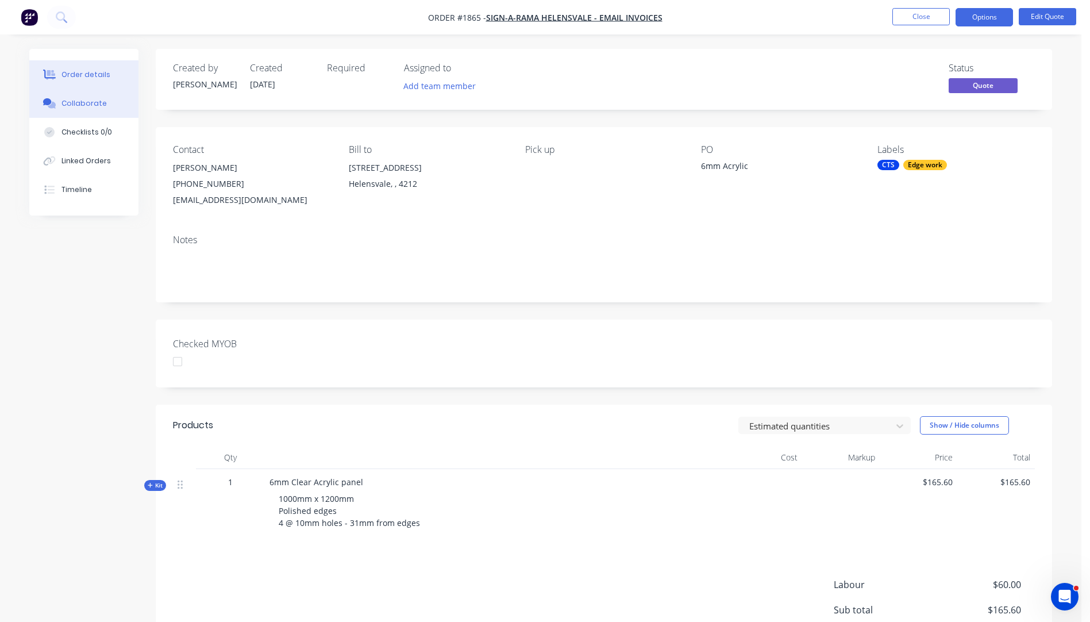
click at [91, 106] on div "Collaborate" at bounding box center [83, 103] width 45 height 10
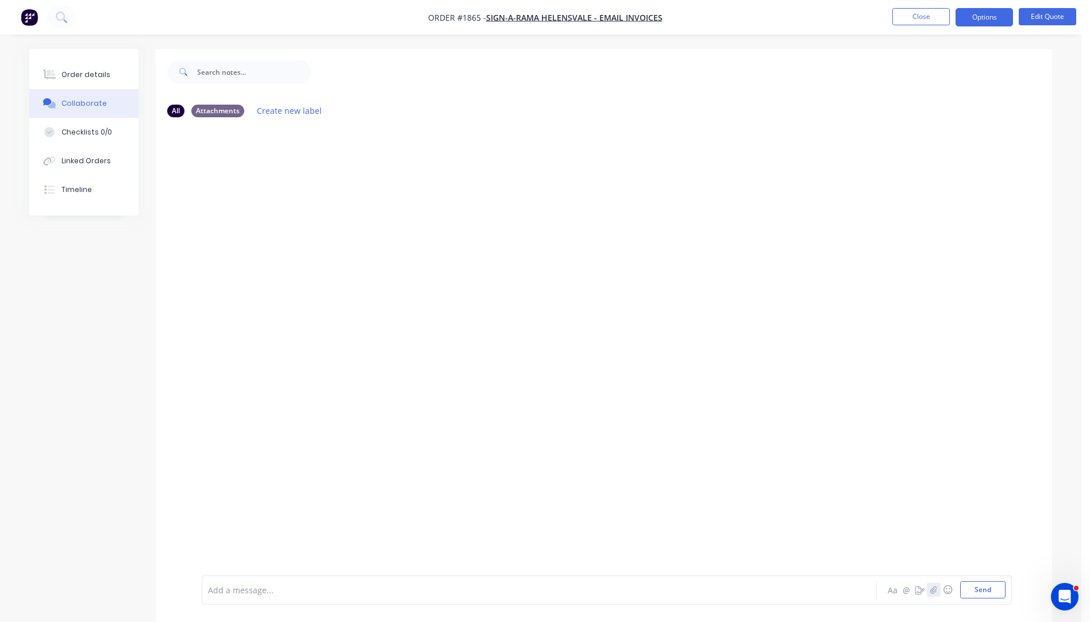
click at [932, 593] on icon "button" at bounding box center [933, 590] width 7 height 8
click at [974, 593] on button "Send" at bounding box center [982, 589] width 45 height 17
click at [936, 586] on icon "button" at bounding box center [933, 590] width 7 height 8
click at [986, 593] on button "Send" at bounding box center [982, 589] width 45 height 17
click at [94, 76] on div "Order details" at bounding box center [85, 75] width 49 height 10
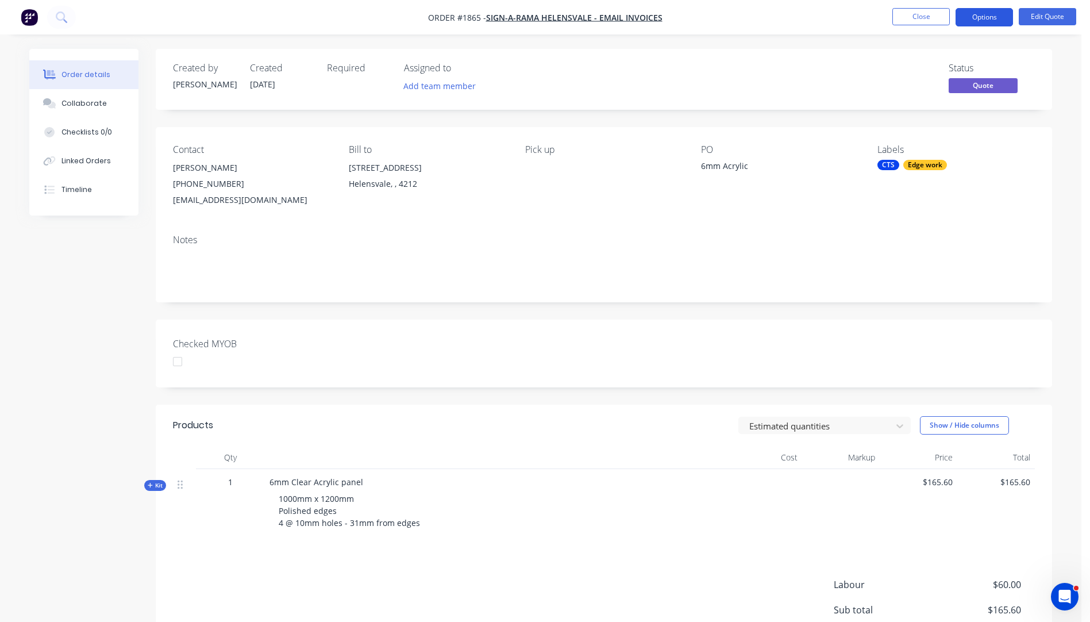
click at [979, 20] on button "Options" at bounding box center [984, 17] width 57 height 18
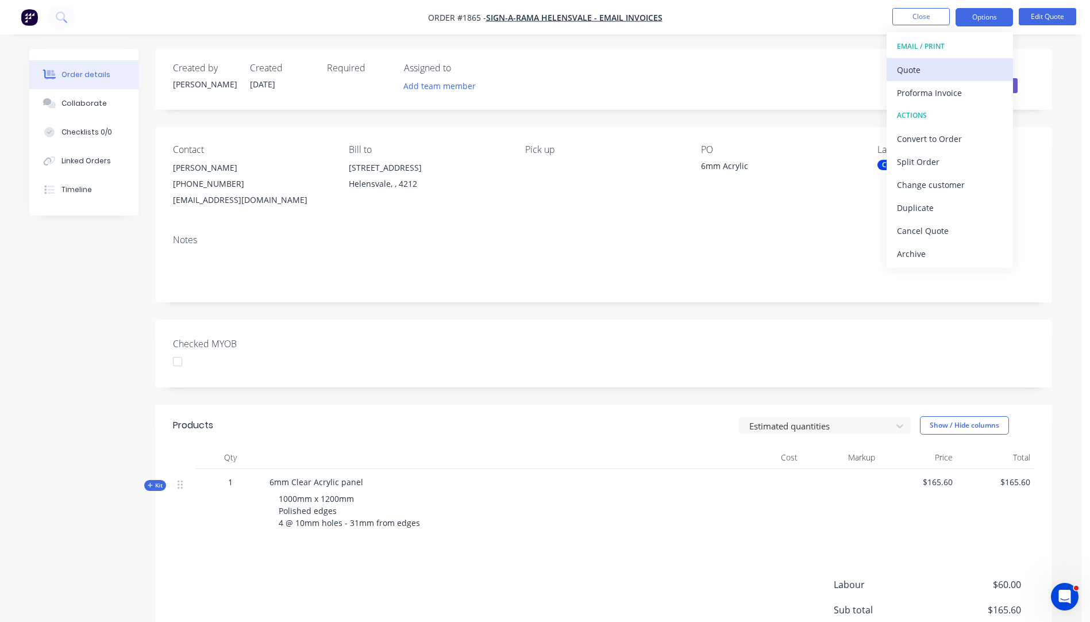
click at [908, 74] on div "Quote" at bounding box center [950, 69] width 106 height 17
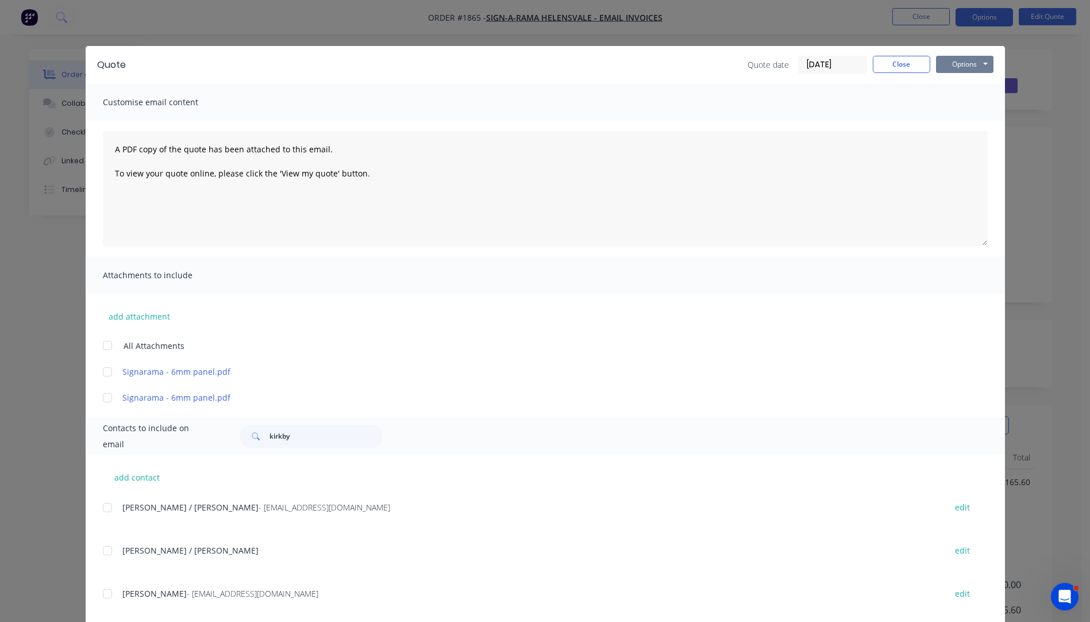
click at [944, 70] on button "Options" at bounding box center [964, 64] width 57 height 17
click at [954, 87] on button "Preview" at bounding box center [973, 84] width 74 height 19
click at [960, 66] on button "Options" at bounding box center [964, 64] width 57 height 17
click at [908, 64] on button "Close" at bounding box center [901, 64] width 57 height 17
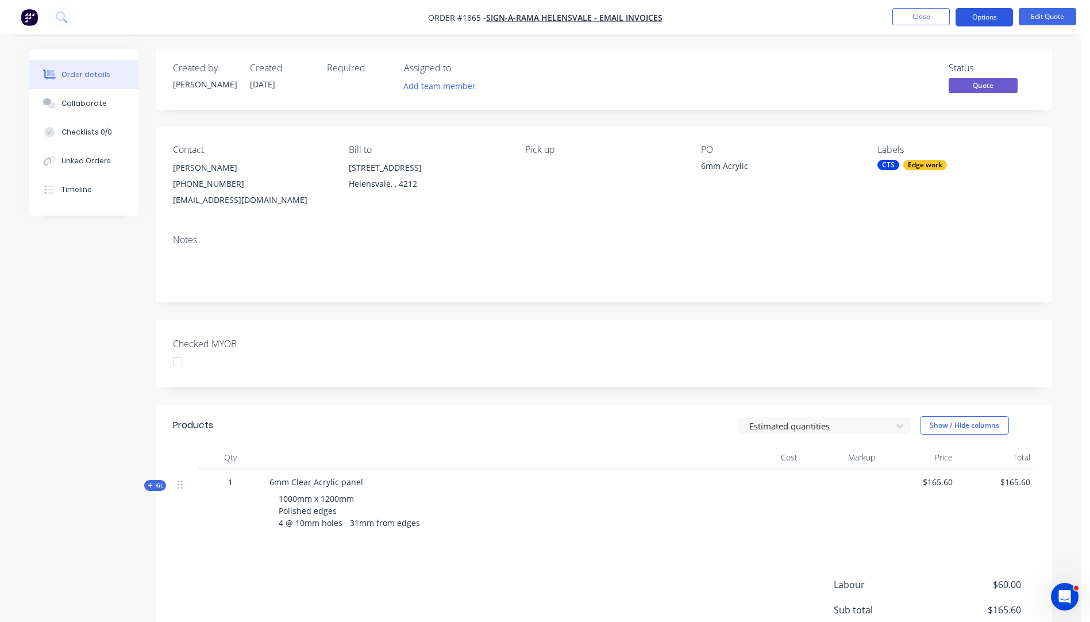
click at [974, 25] on button "Options" at bounding box center [984, 17] width 57 height 18
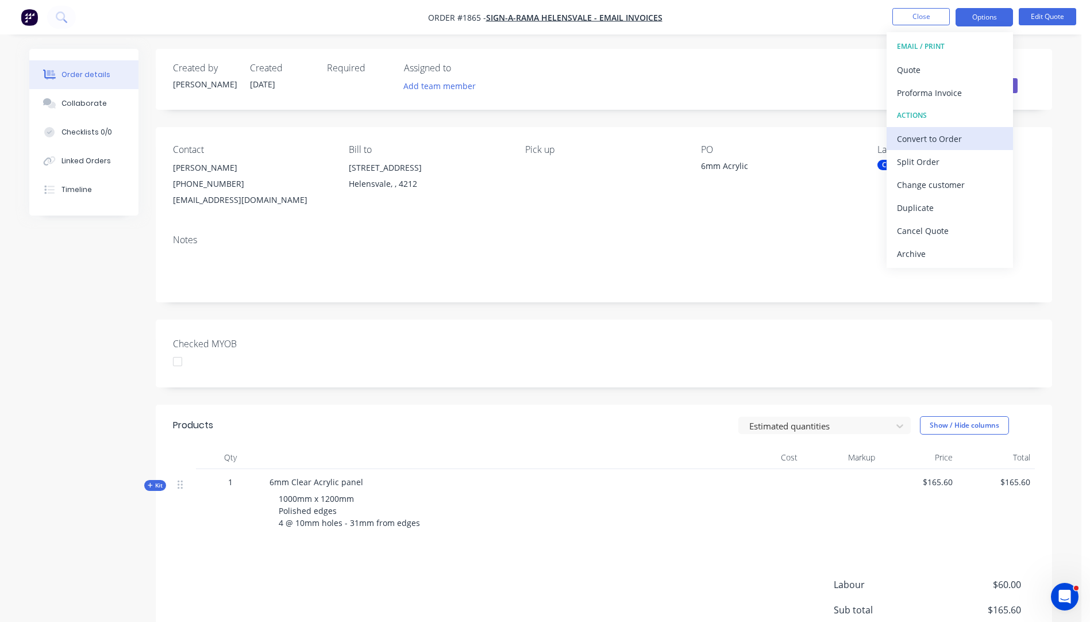
click at [907, 136] on div "Convert to Order" at bounding box center [950, 138] width 106 height 17
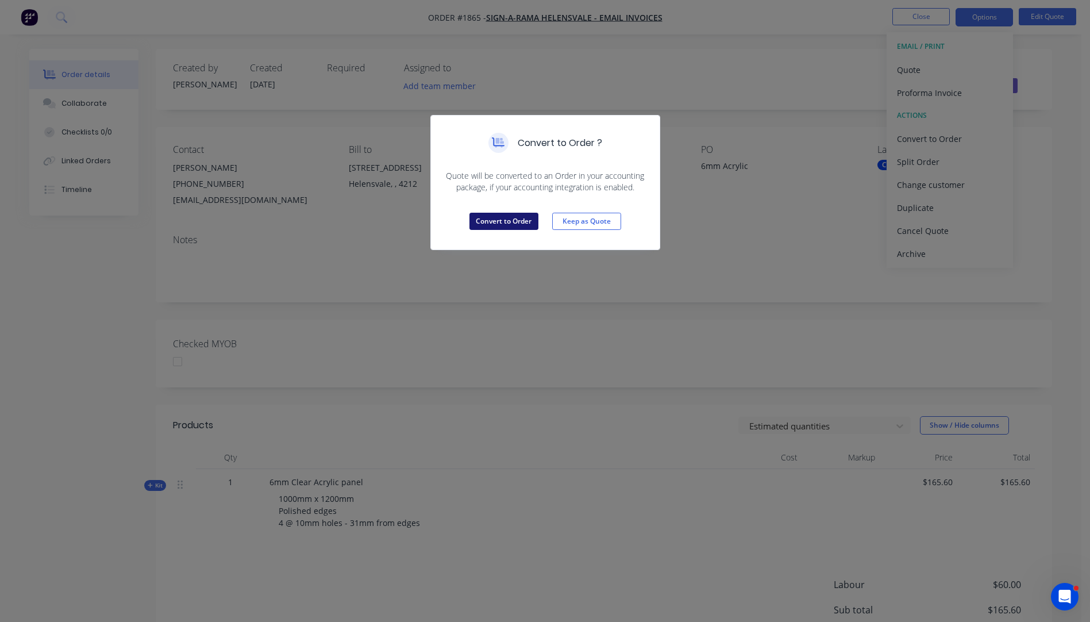
drag, startPoint x: 506, startPoint y: 217, endPoint x: 513, endPoint y: 214, distance: 7.5
click at [513, 214] on button "Convert to Order" at bounding box center [504, 221] width 69 height 17
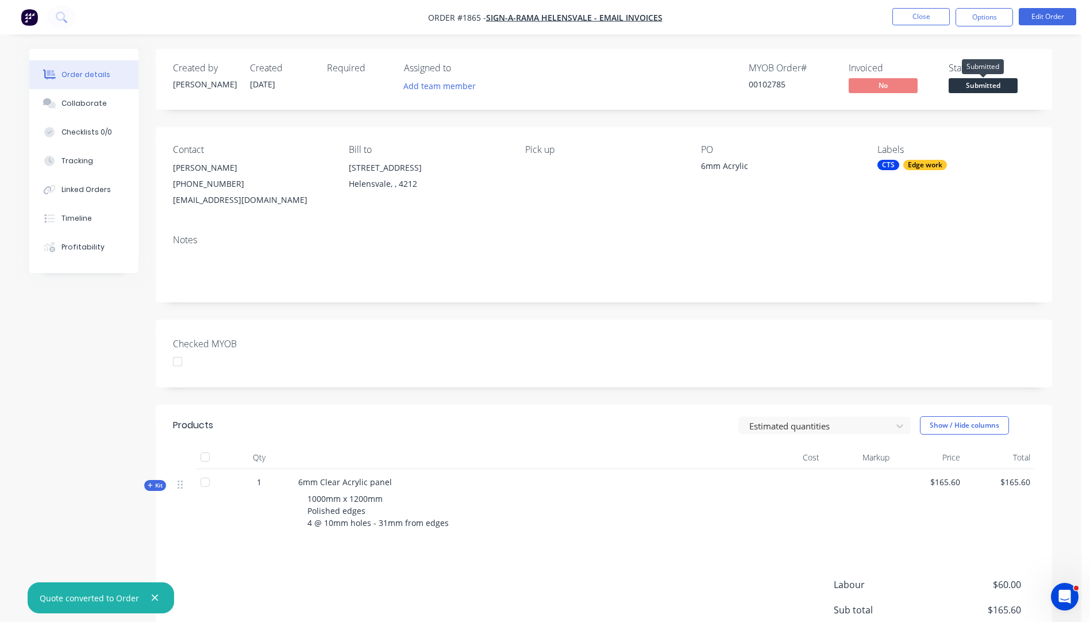
click at [983, 89] on span "Submitted" at bounding box center [983, 85] width 69 height 14
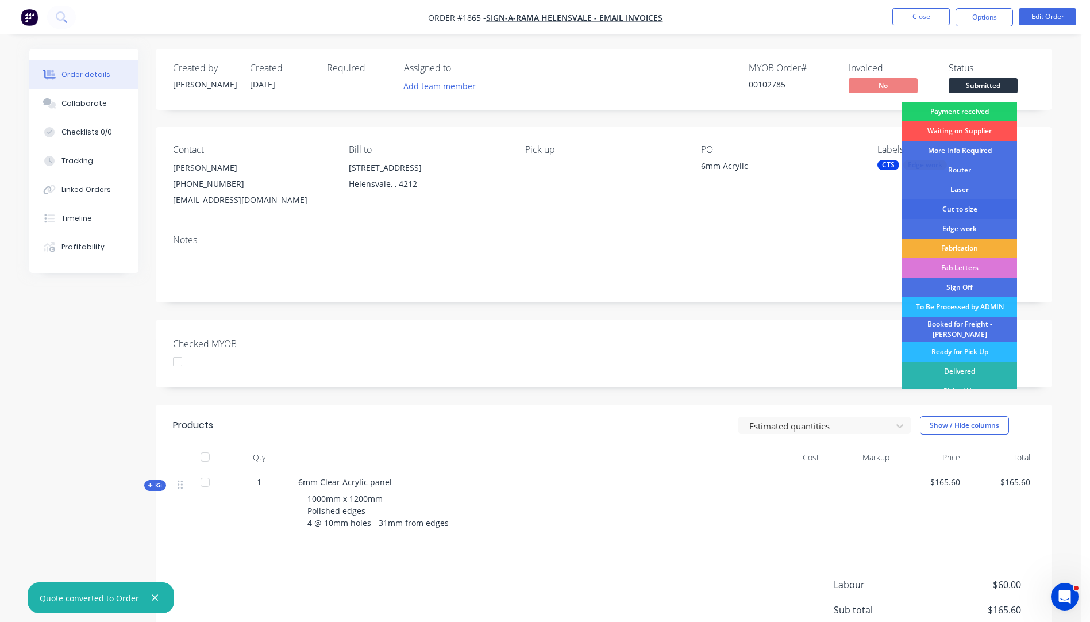
click at [951, 211] on div "Cut to size" at bounding box center [959, 209] width 115 height 20
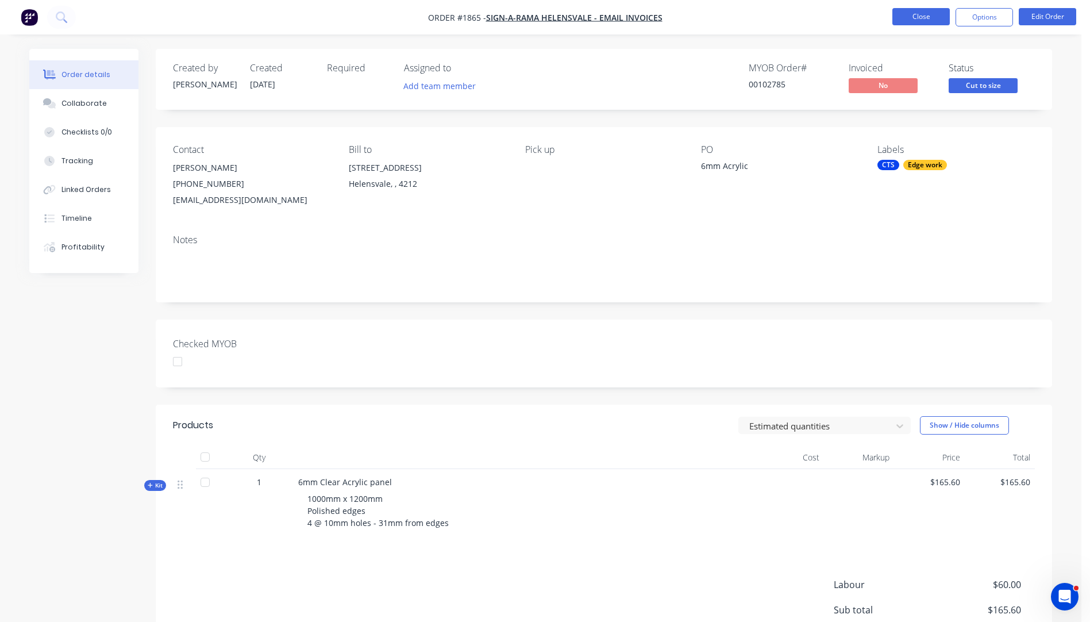
click at [917, 21] on button "Close" at bounding box center [920, 16] width 57 height 17
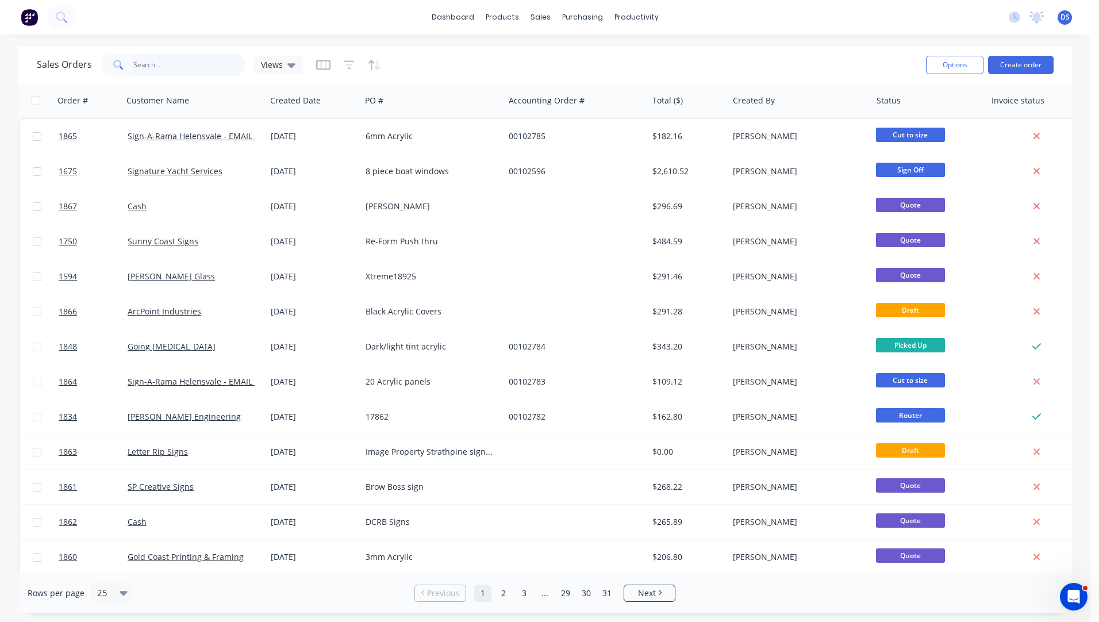
click at [153, 70] on input "text" at bounding box center [189, 64] width 112 height 23
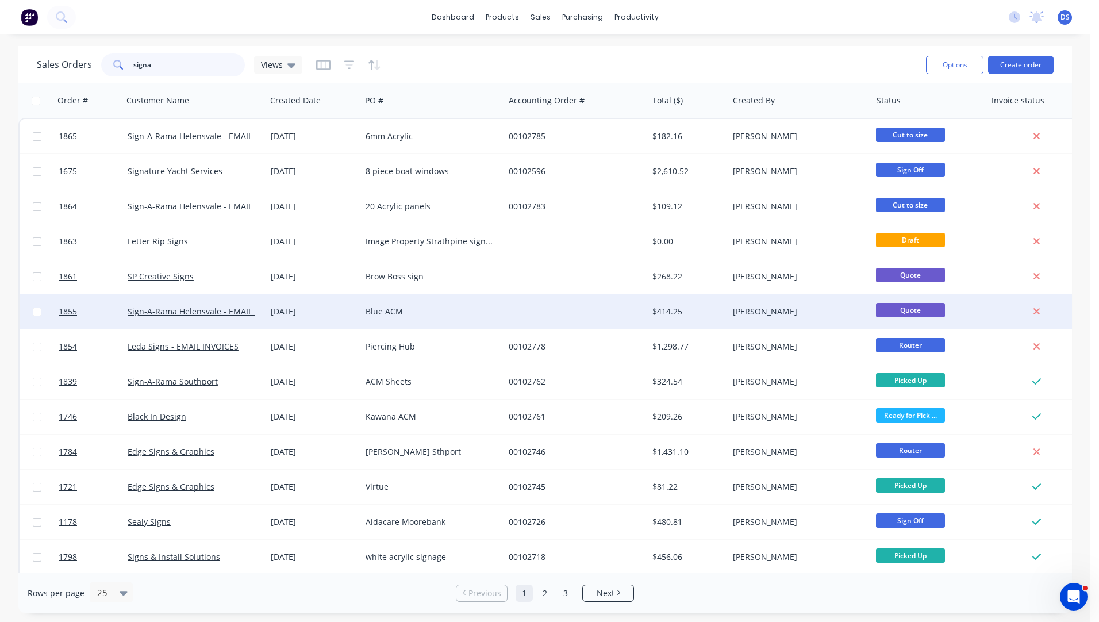
type input "signa"
click at [388, 311] on div "Blue ACM" at bounding box center [429, 311] width 128 height 11
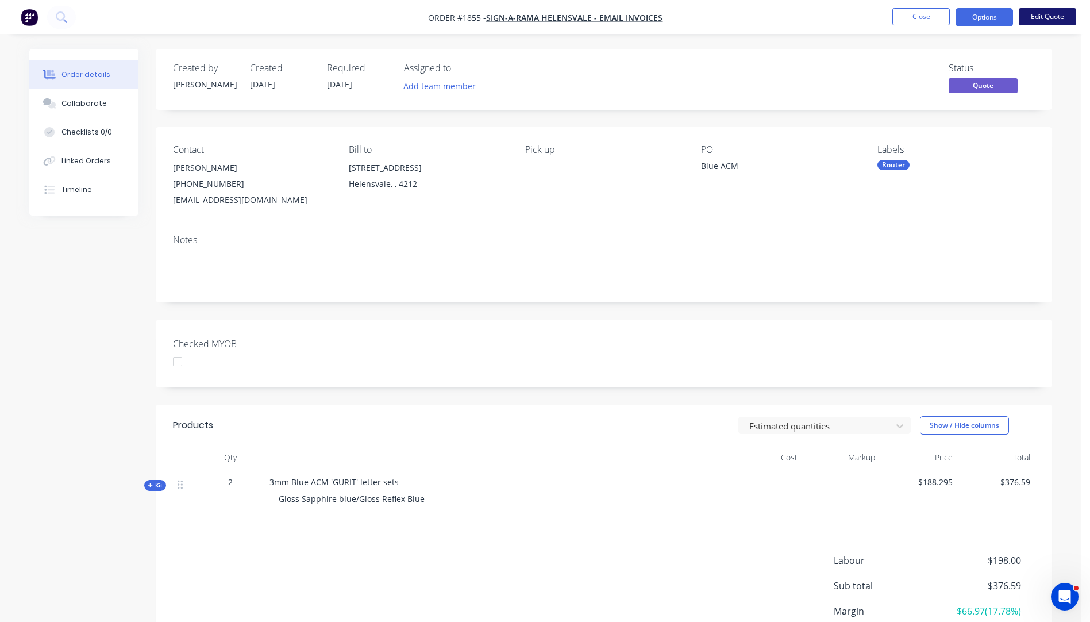
click at [1038, 18] on button "Edit Quote" at bounding box center [1047, 16] width 57 height 17
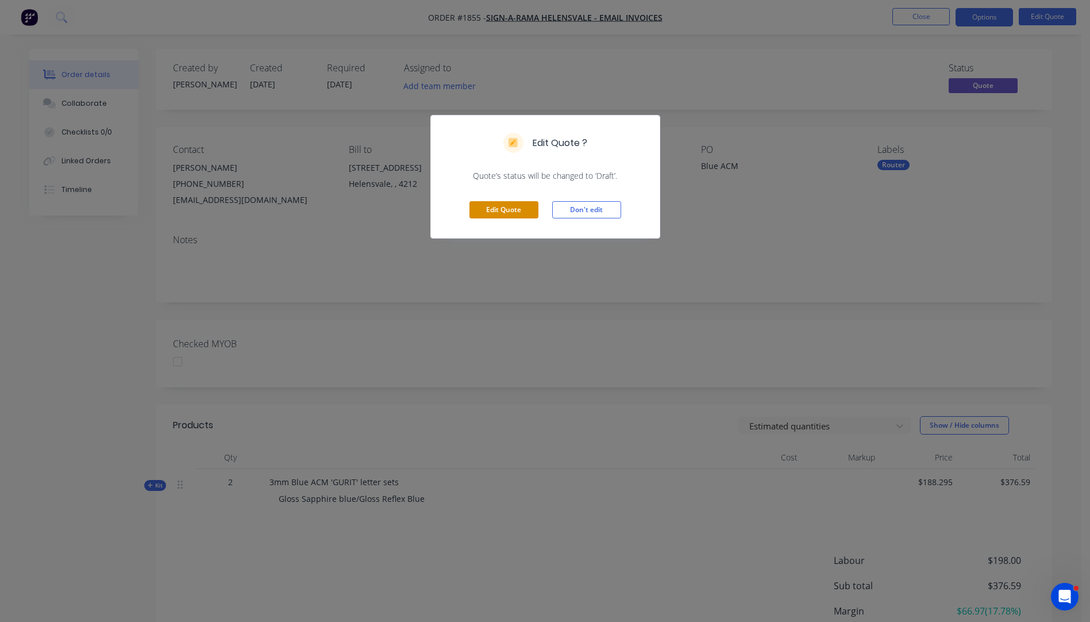
click at [492, 210] on button "Edit Quote" at bounding box center [504, 209] width 69 height 17
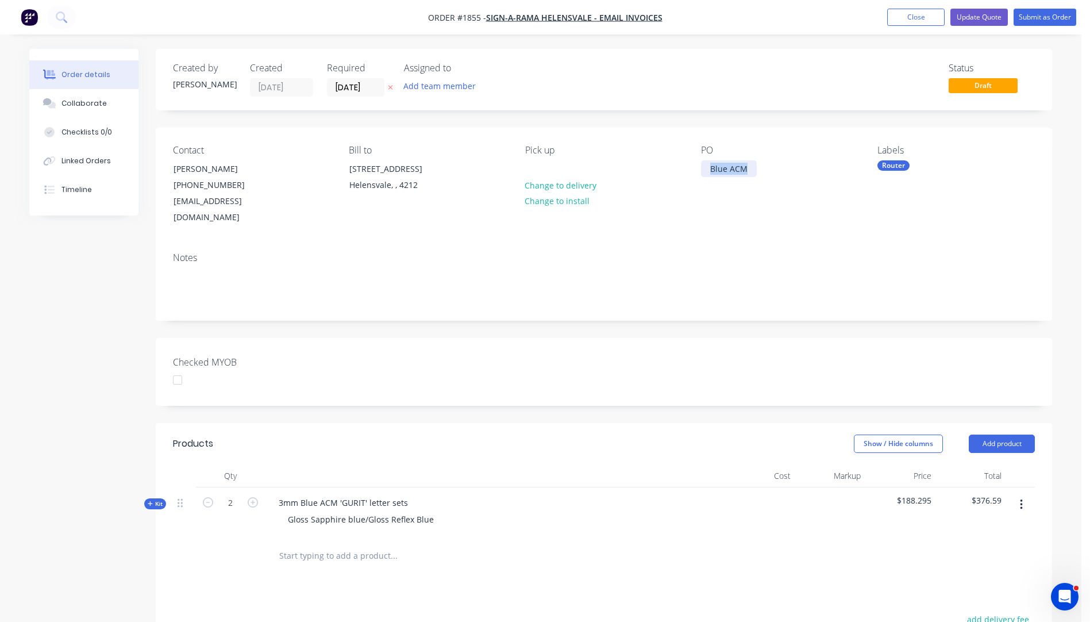
drag, startPoint x: 747, startPoint y: 166, endPoint x: 707, endPoint y: 166, distance: 39.7
click at [707, 166] on div "Blue ACM" at bounding box center [729, 168] width 56 height 17
click at [680, 243] on div "Notes" at bounding box center [604, 281] width 896 height 77
click at [391, 84] on icon "button" at bounding box center [390, 87] width 5 height 7
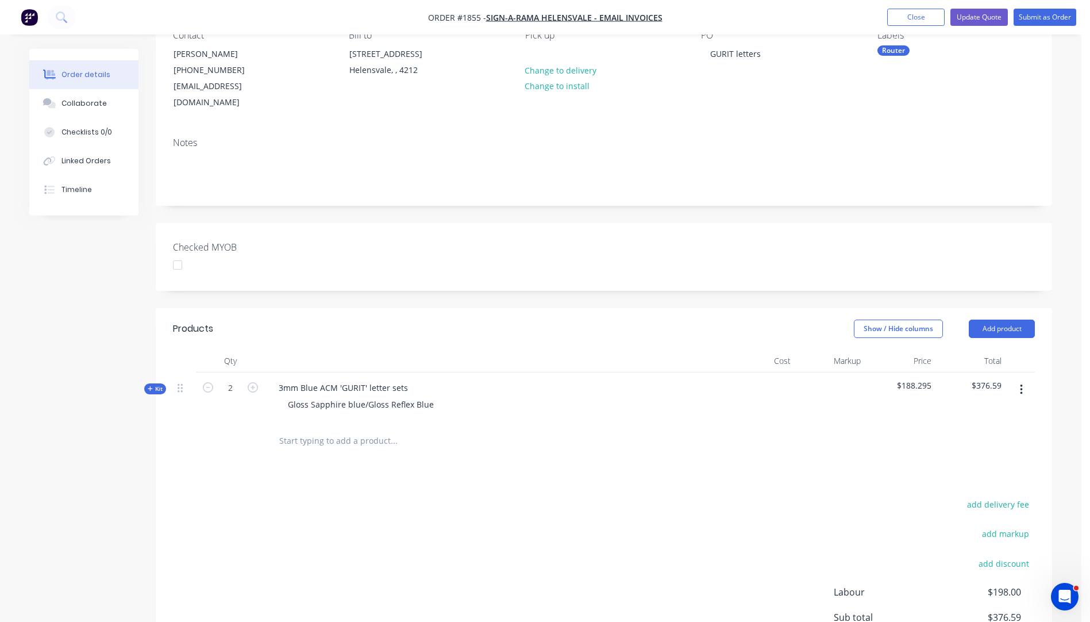
click at [151, 386] on icon "button" at bounding box center [150, 388] width 5 height 5
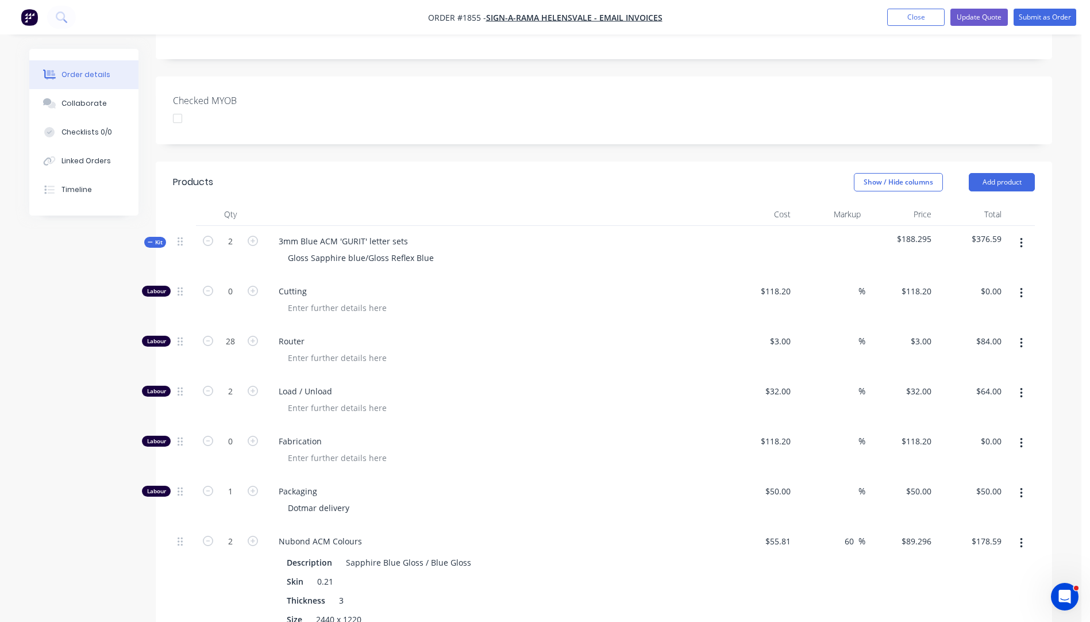
scroll to position [287, 0]
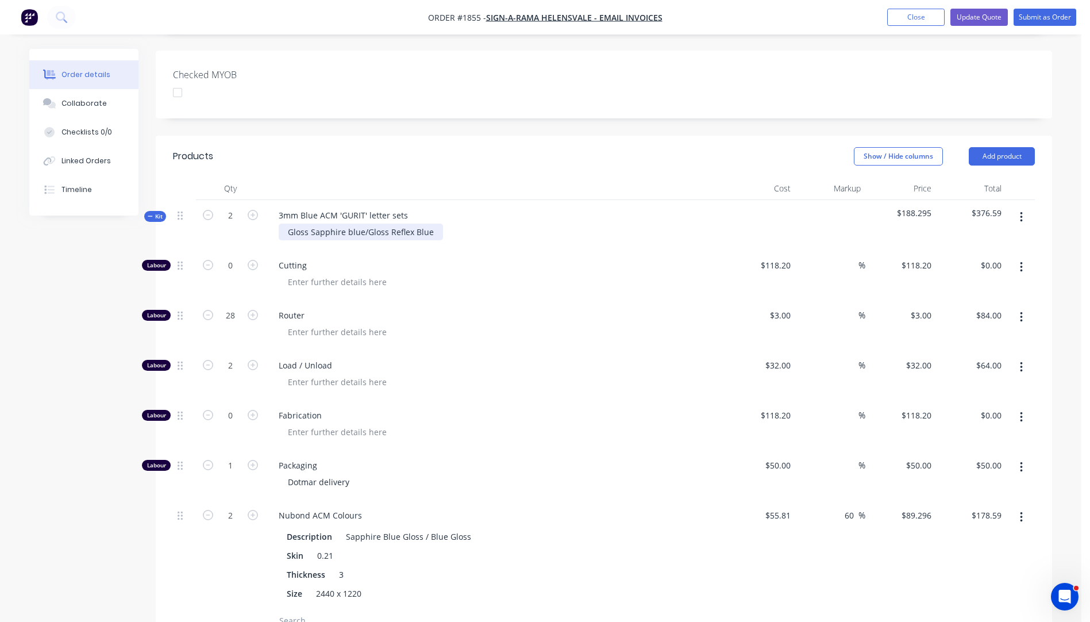
click at [432, 224] on div "Gloss Sapphire blue/Gloss Reflex Blue" at bounding box center [361, 232] width 164 height 17
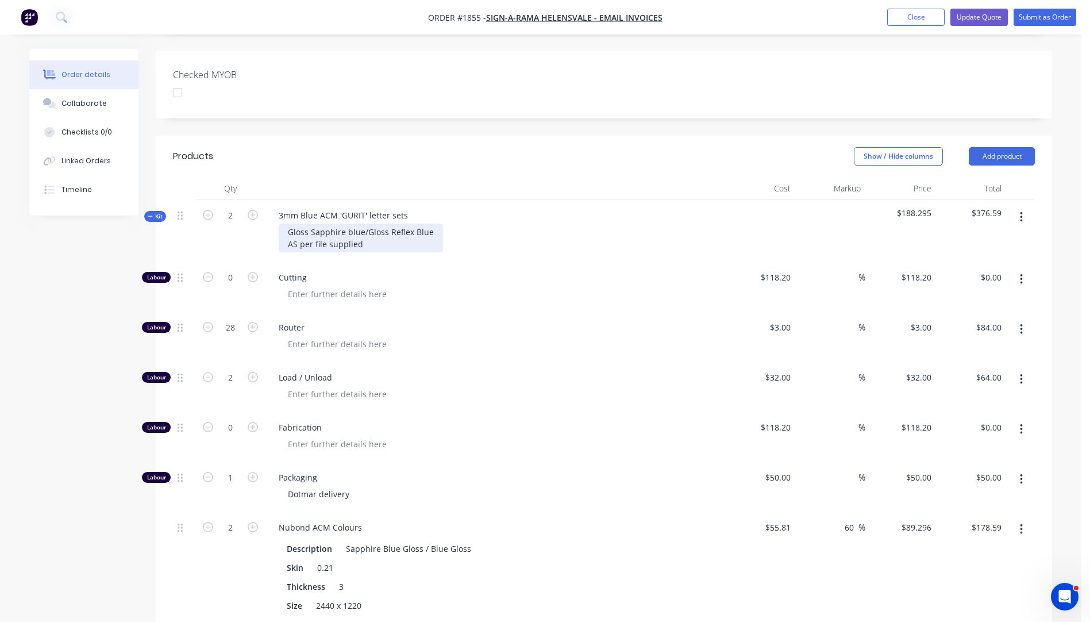
click at [295, 227] on div "Gloss Sapphire blue/Gloss Reflex Blue AS per file supplied" at bounding box center [361, 238] width 164 height 29
click at [482, 336] on div at bounding box center [499, 344] width 441 height 17
drag, startPoint x: 83, startPoint y: 103, endPoint x: 130, endPoint y: 112, distance: 48.6
click at [83, 103] on div "Collaborate" at bounding box center [83, 103] width 45 height 10
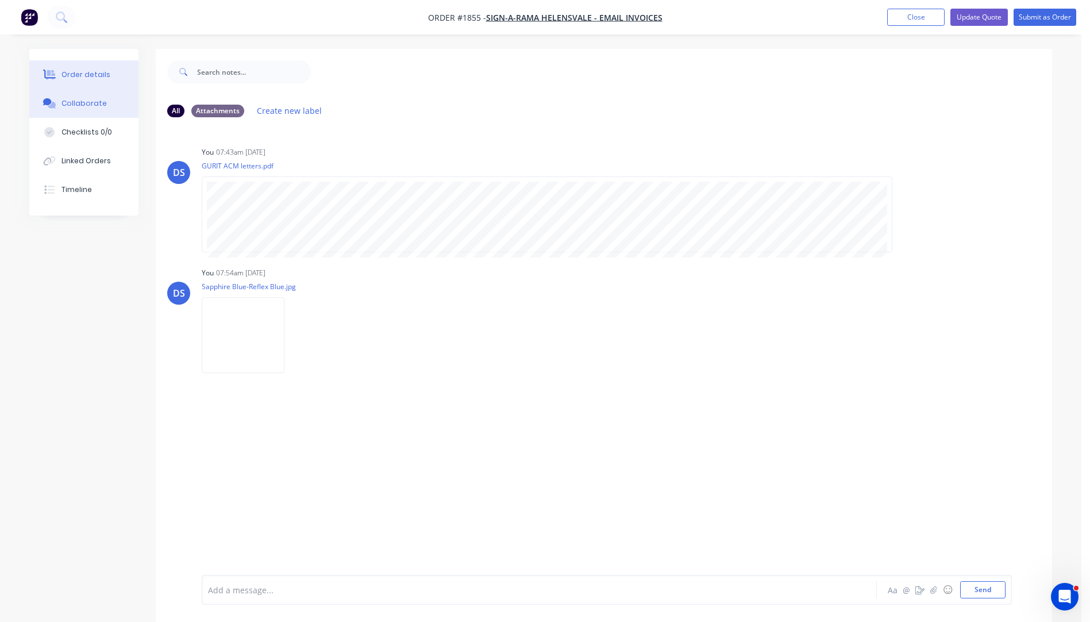
click at [92, 75] on div "Order details" at bounding box center [85, 75] width 49 height 10
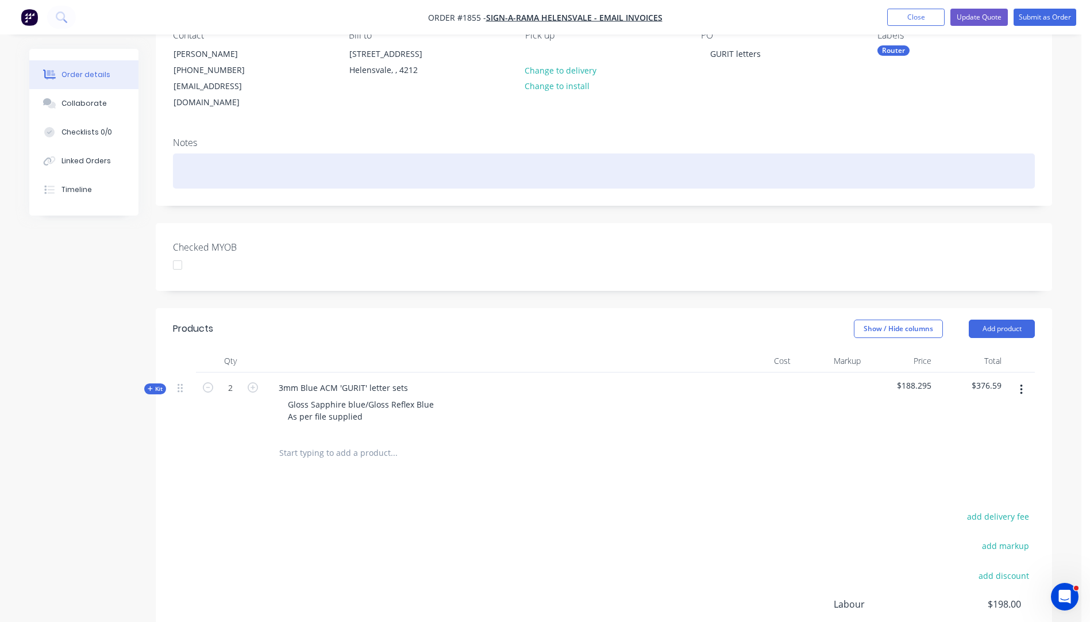
scroll to position [172, 0]
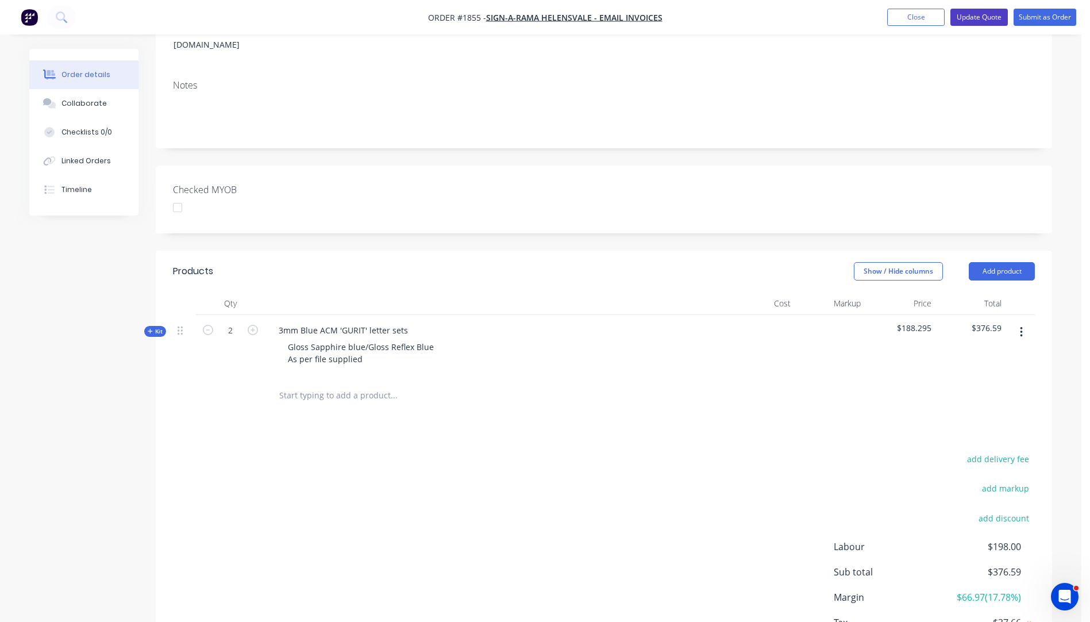
click at [970, 11] on button "Update Quote" at bounding box center [979, 17] width 57 height 17
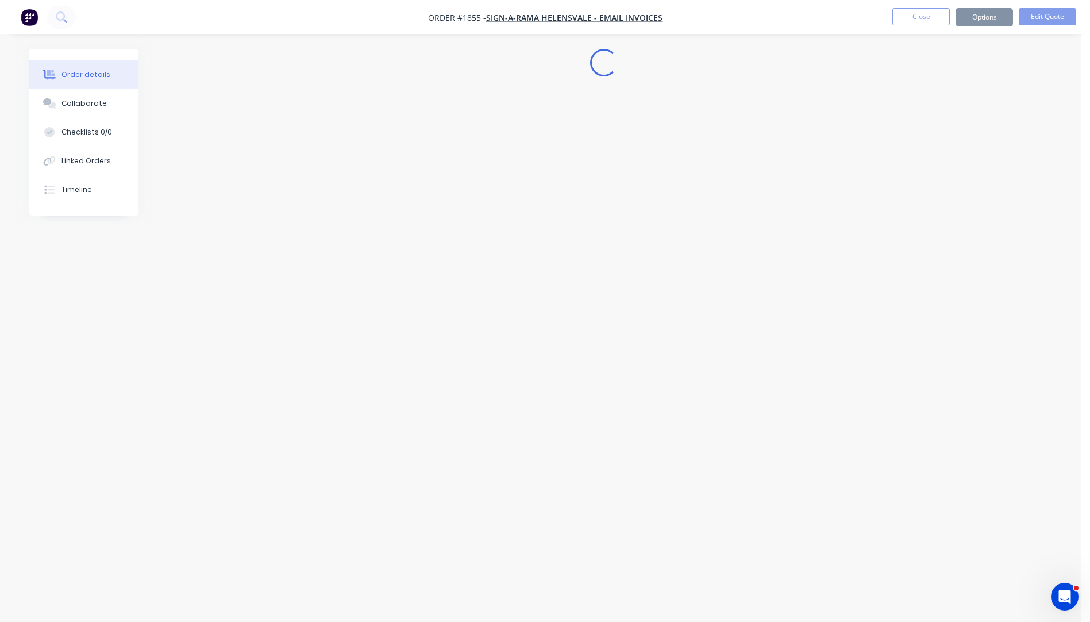
scroll to position [0, 0]
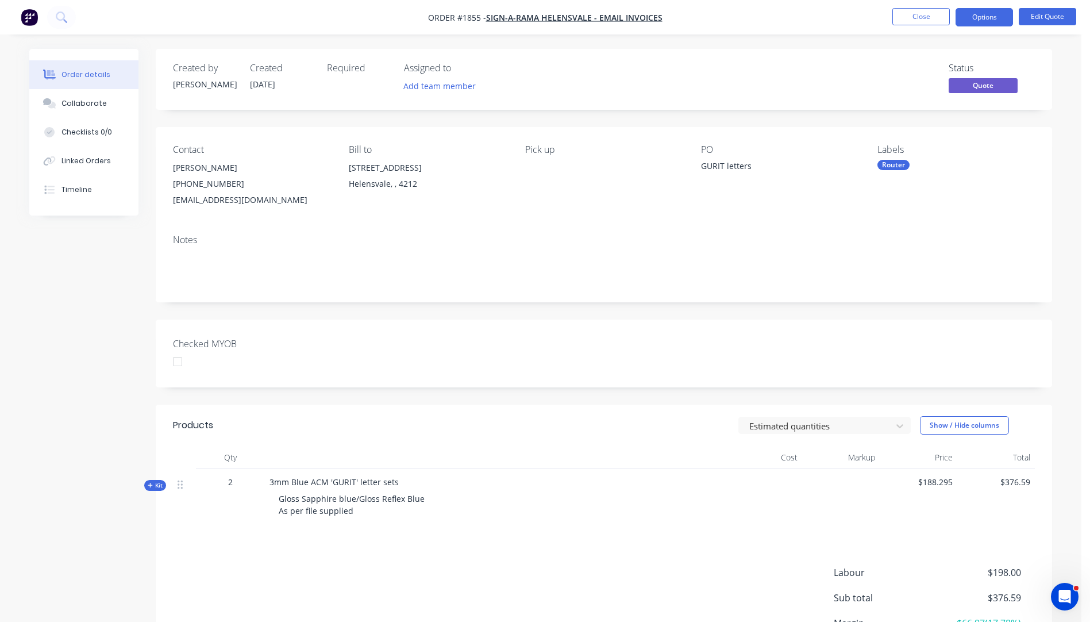
click at [968, 17] on button "Options" at bounding box center [984, 17] width 57 height 18
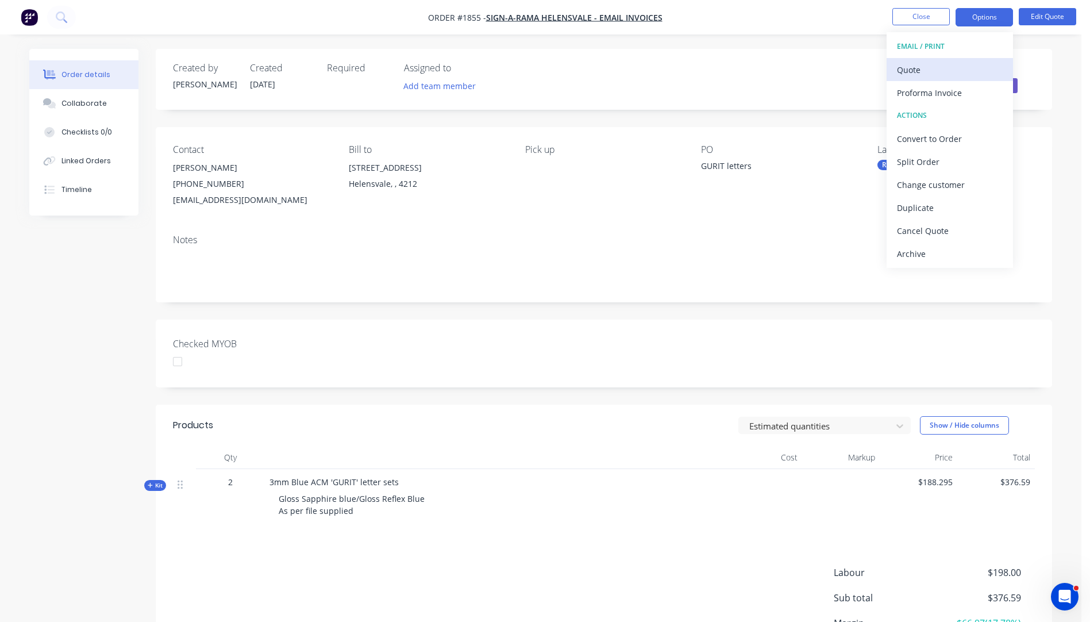
click at [903, 74] on div "Quote" at bounding box center [950, 69] width 106 height 17
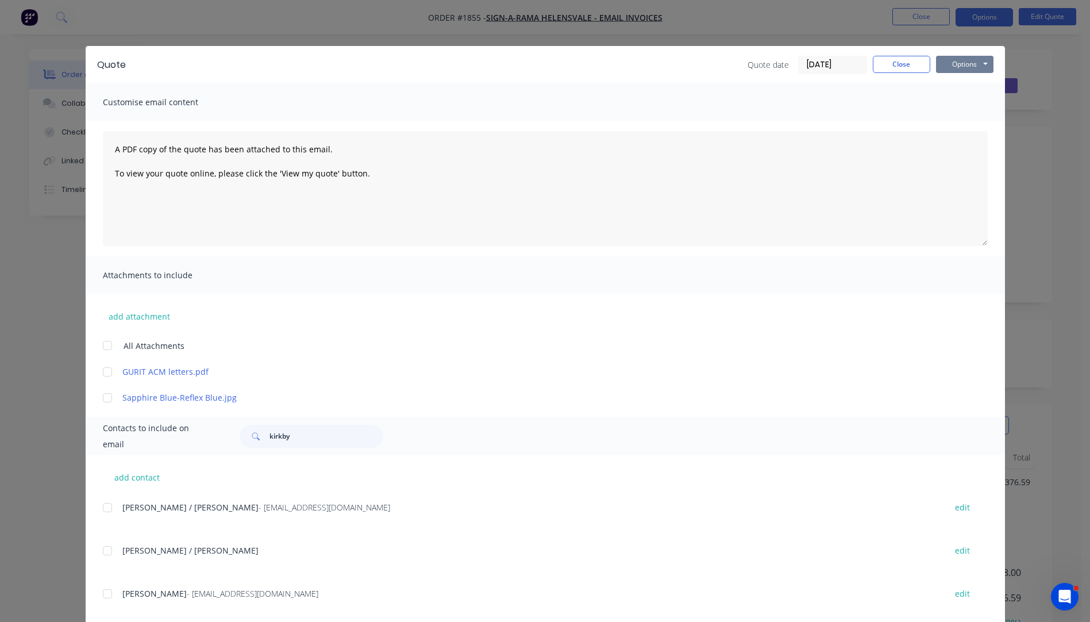
click at [950, 67] on button "Options" at bounding box center [964, 64] width 57 height 17
click at [954, 89] on button "Preview" at bounding box center [973, 84] width 74 height 19
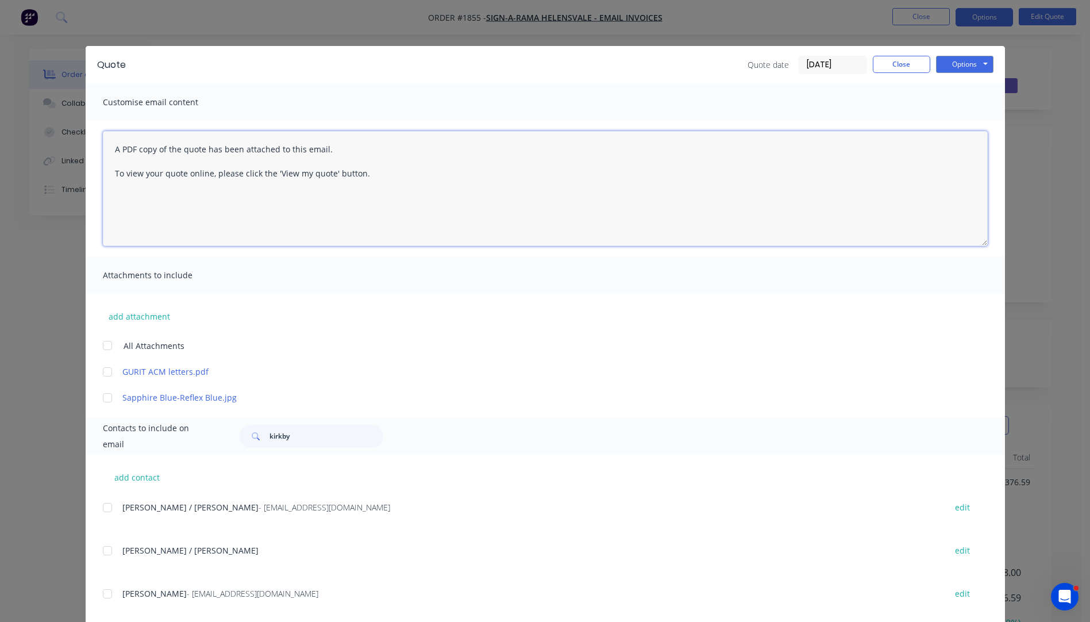
paste textarea "Hi, Please contact us if you have any questions. Regards, [PERSON_NAME] [EMAIL_…"
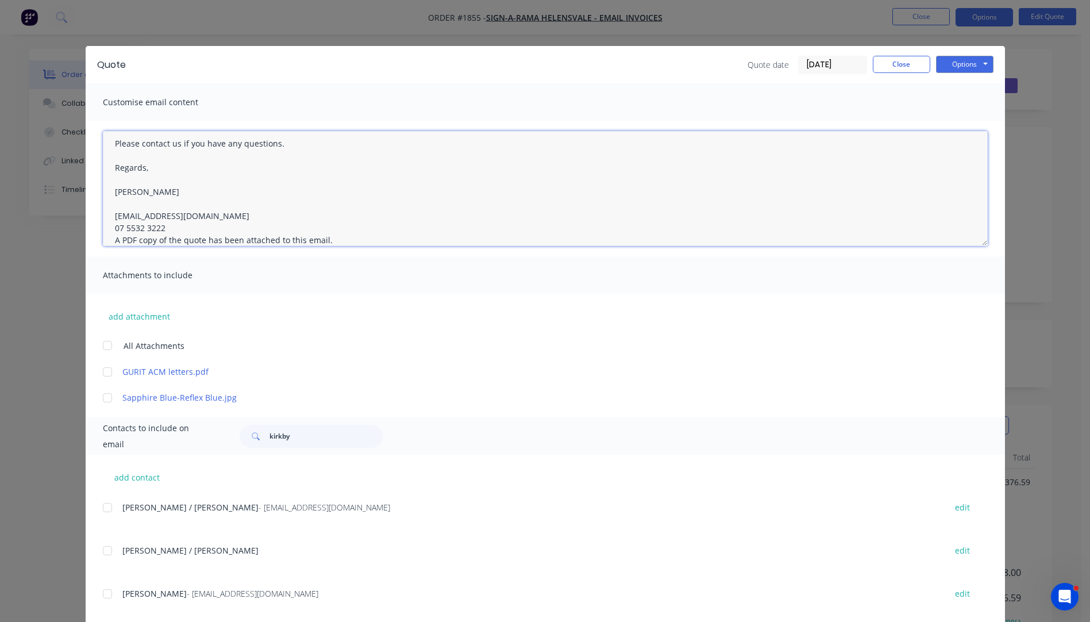
click at [166, 227] on textarea "Hi, Please contact us if you have any questions. Regards, [PERSON_NAME] [EMAIL_…" at bounding box center [545, 188] width 885 height 115
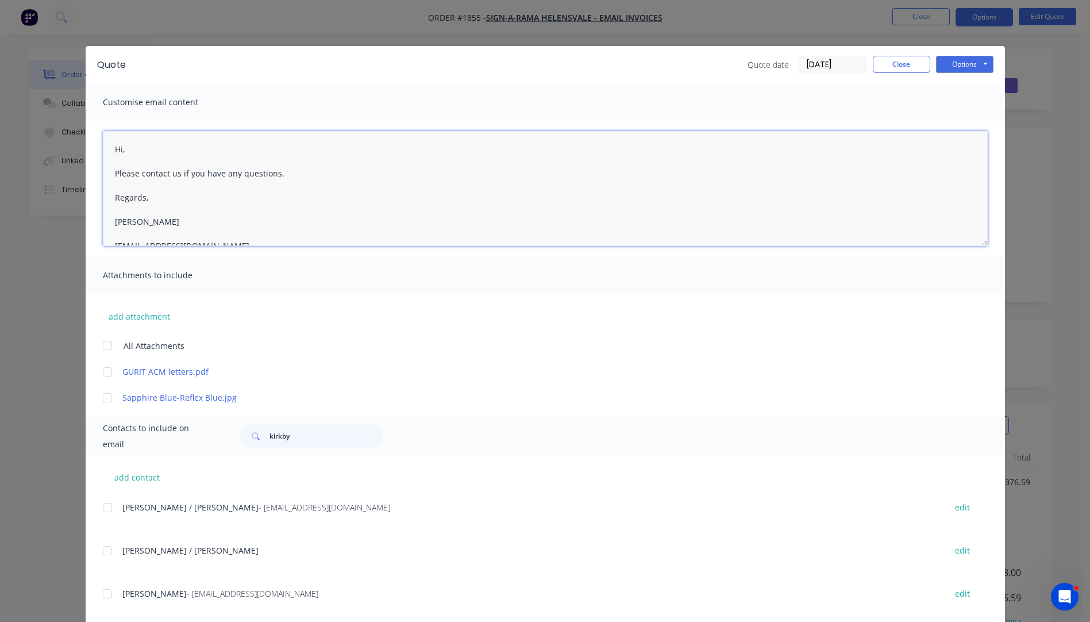
click at [133, 149] on textarea "Hi, Please contact us if you have any questions. Regards, [PERSON_NAME] [EMAIL_…" at bounding box center [545, 188] width 885 height 115
click at [107, 399] on div at bounding box center [107, 397] width 23 height 23
click at [103, 594] on div at bounding box center [107, 593] width 23 height 23
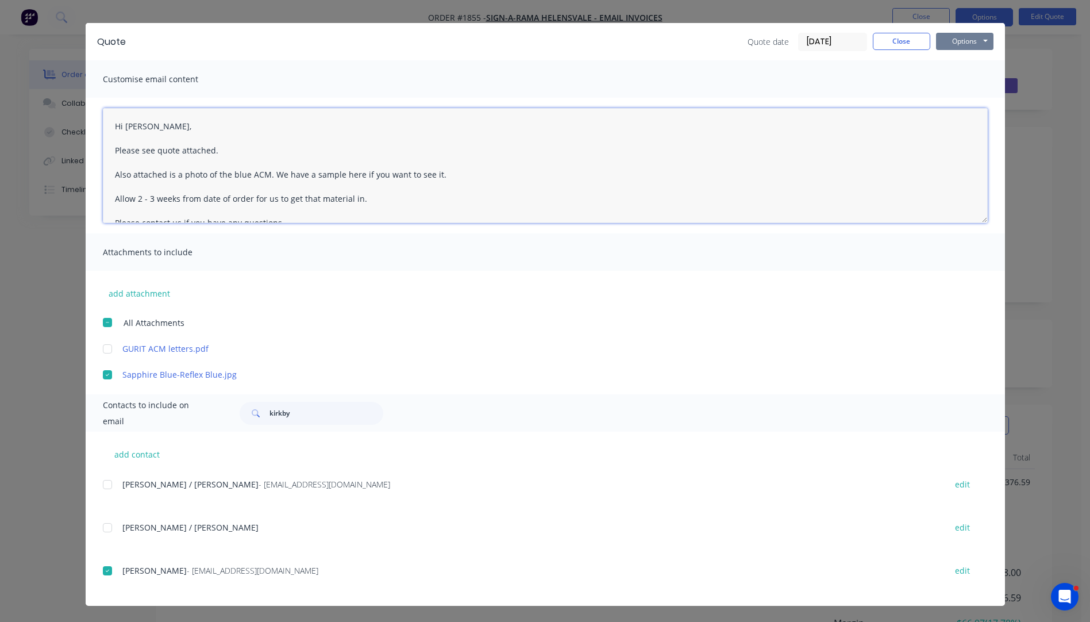
type textarea "Hi Andres, Please see quote attached. Also attached is a photo of the blue ACM.…"
click at [953, 37] on button "Options" at bounding box center [964, 41] width 57 height 17
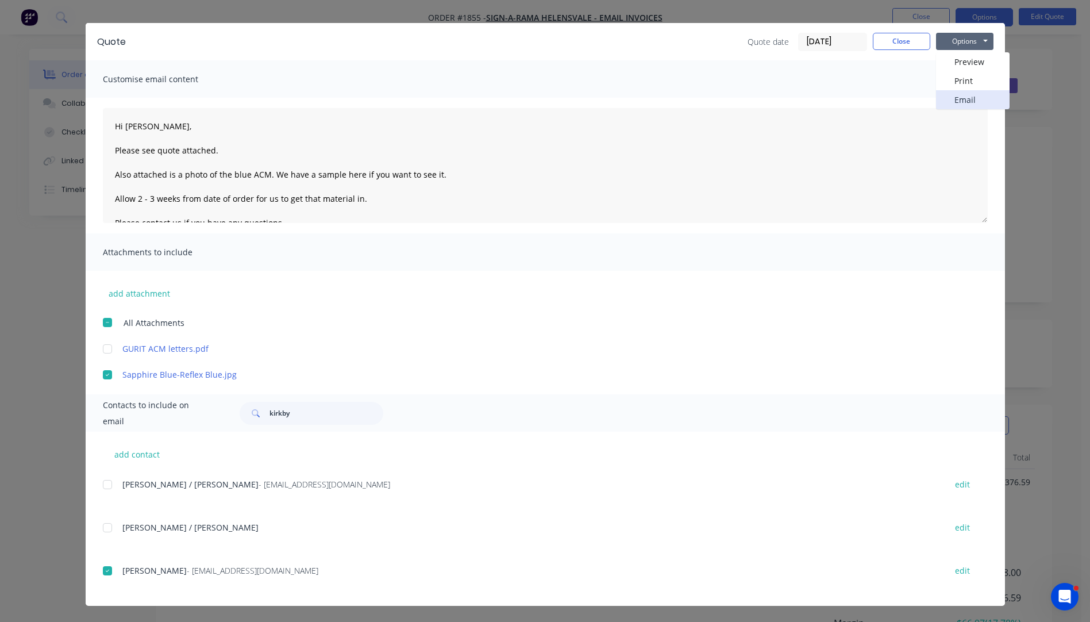
click at [952, 99] on button "Email" at bounding box center [973, 99] width 74 height 19
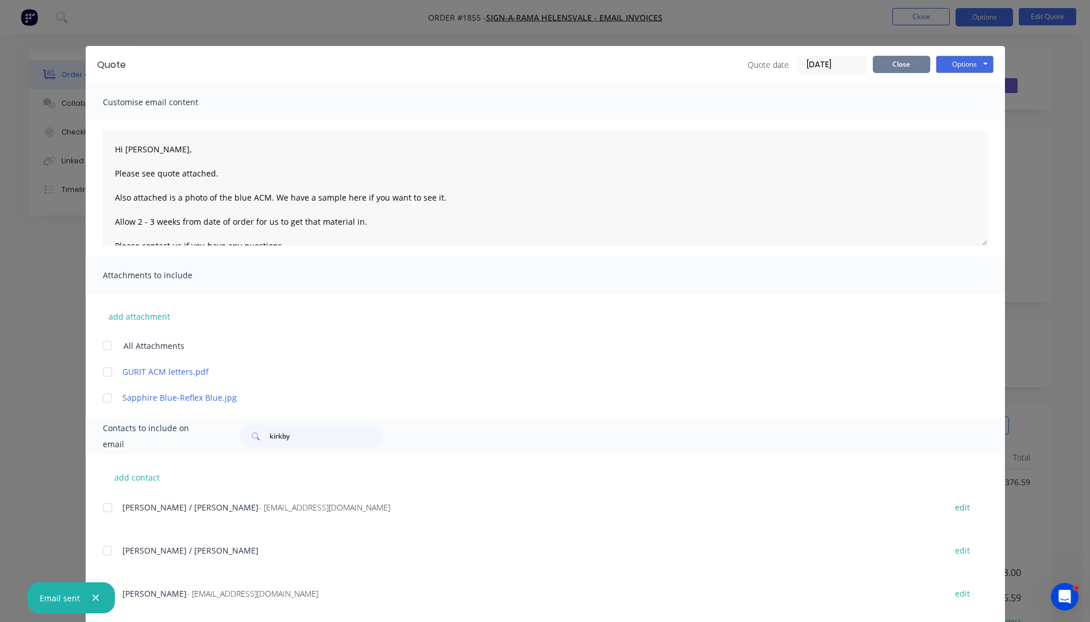
click at [902, 70] on button "Close" at bounding box center [901, 64] width 57 height 17
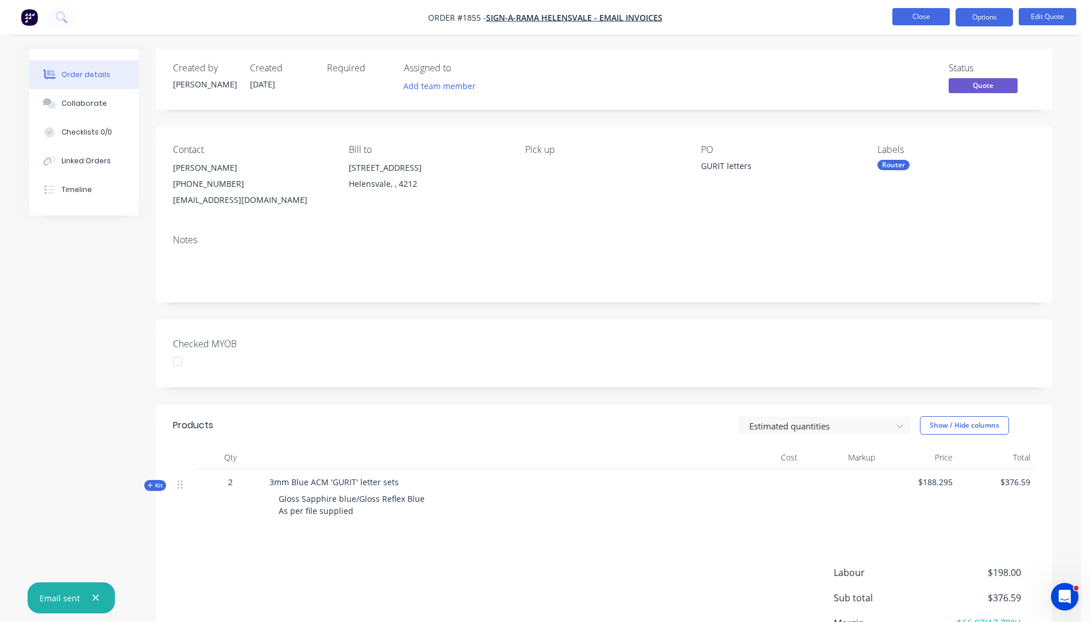
click at [915, 21] on button "Close" at bounding box center [920, 16] width 57 height 17
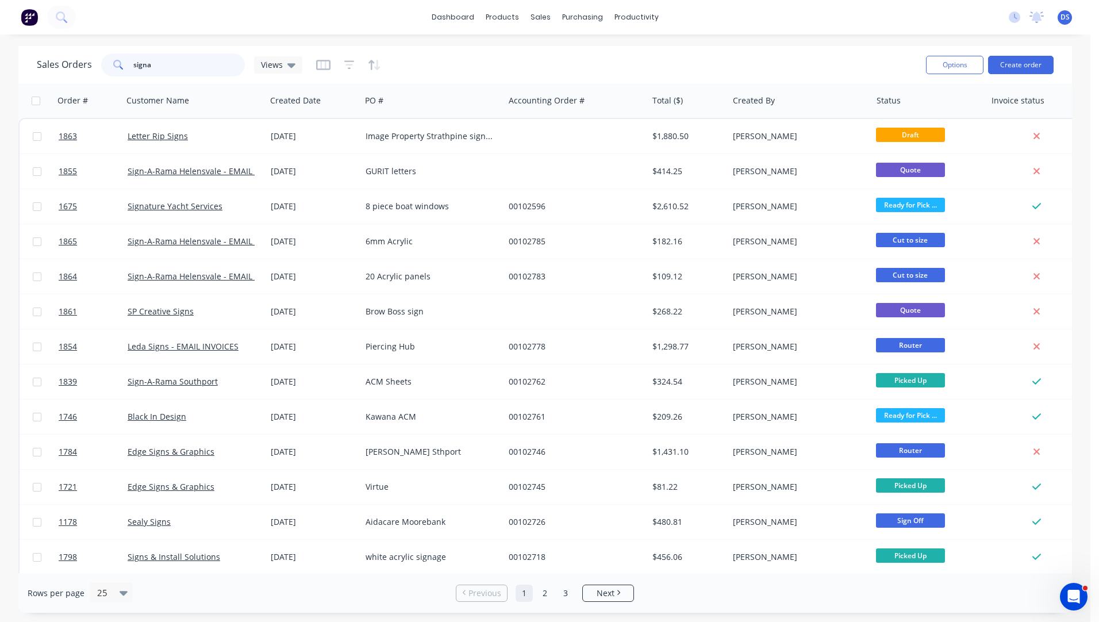
drag, startPoint x: 167, startPoint y: 64, endPoint x: 109, endPoint y: 67, distance: 58.7
click at [109, 67] on div "signa" at bounding box center [173, 64] width 144 height 23
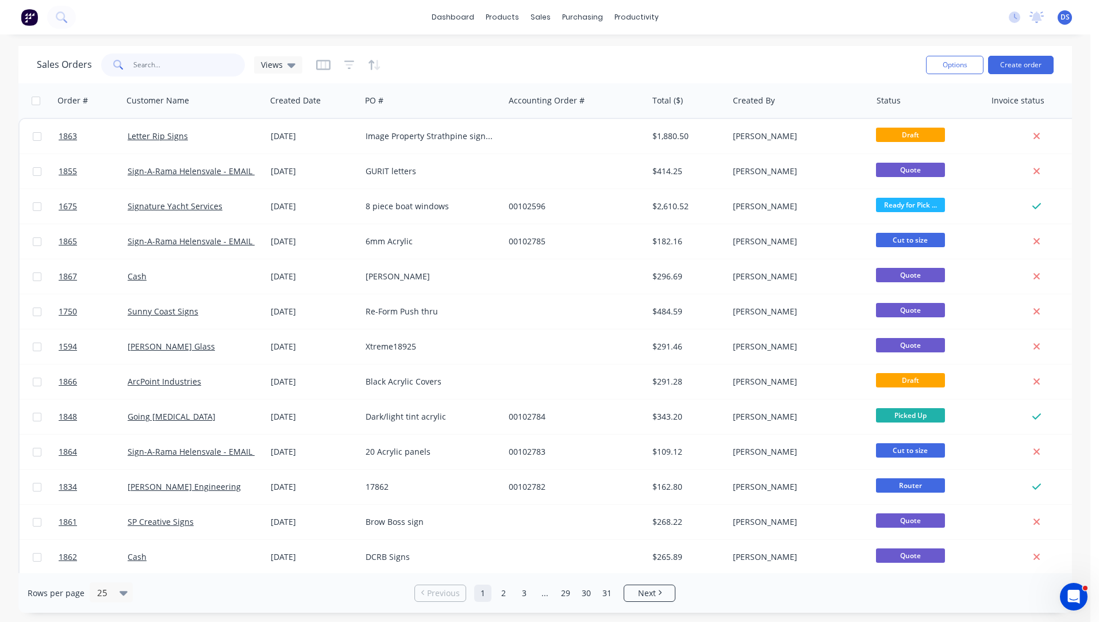
click at [161, 70] on input "text" at bounding box center [189, 64] width 112 height 23
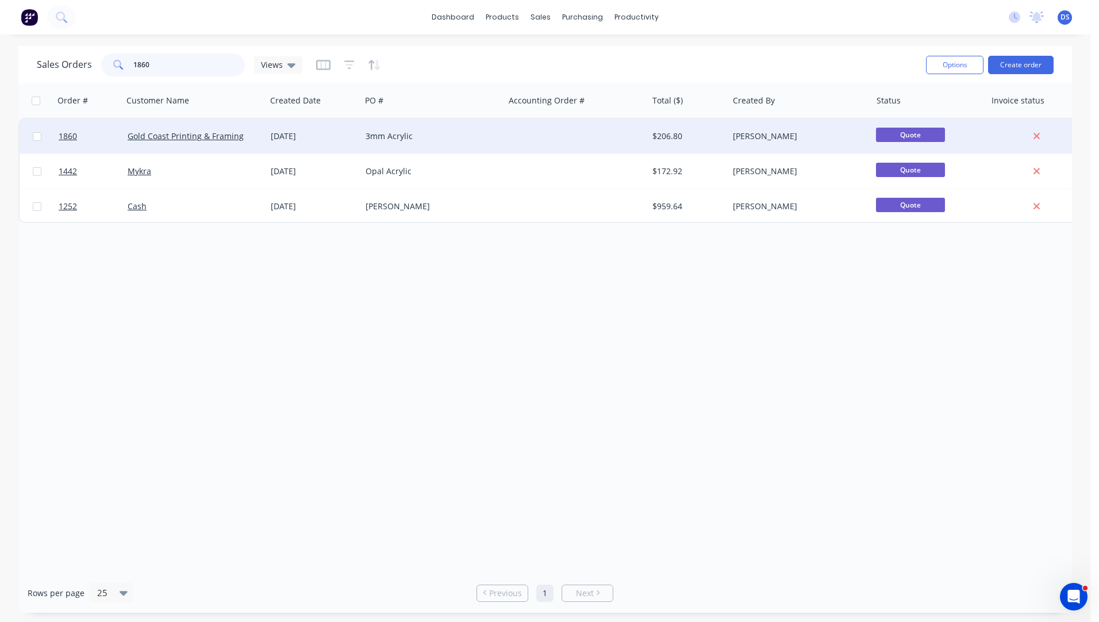
type input "1860"
click at [388, 141] on div "3mm Acrylic" at bounding box center [429, 135] width 128 height 11
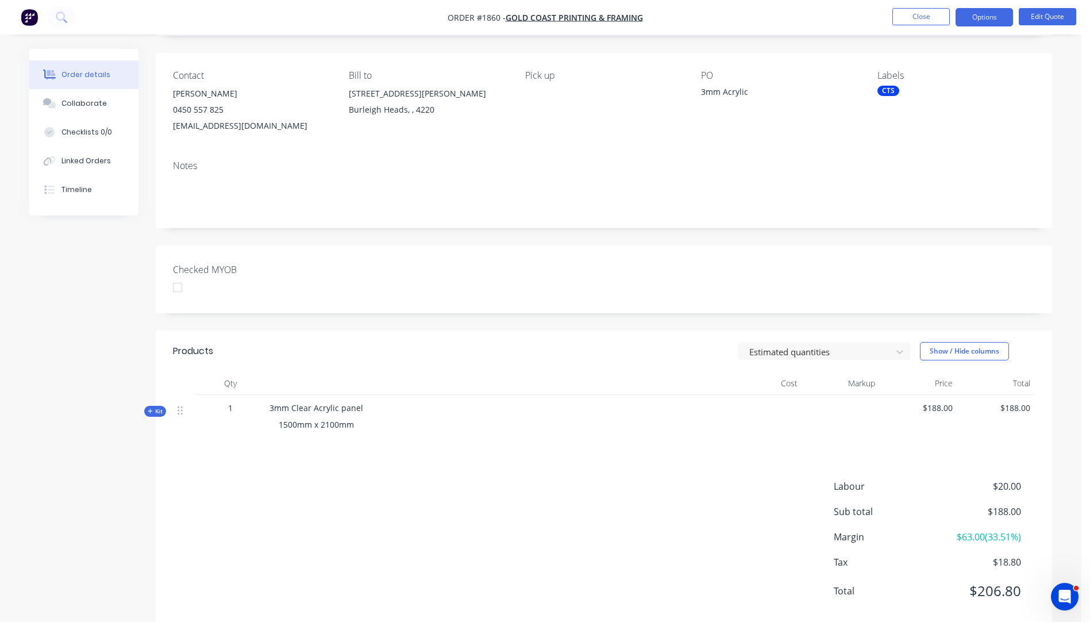
scroll to position [99, 0]
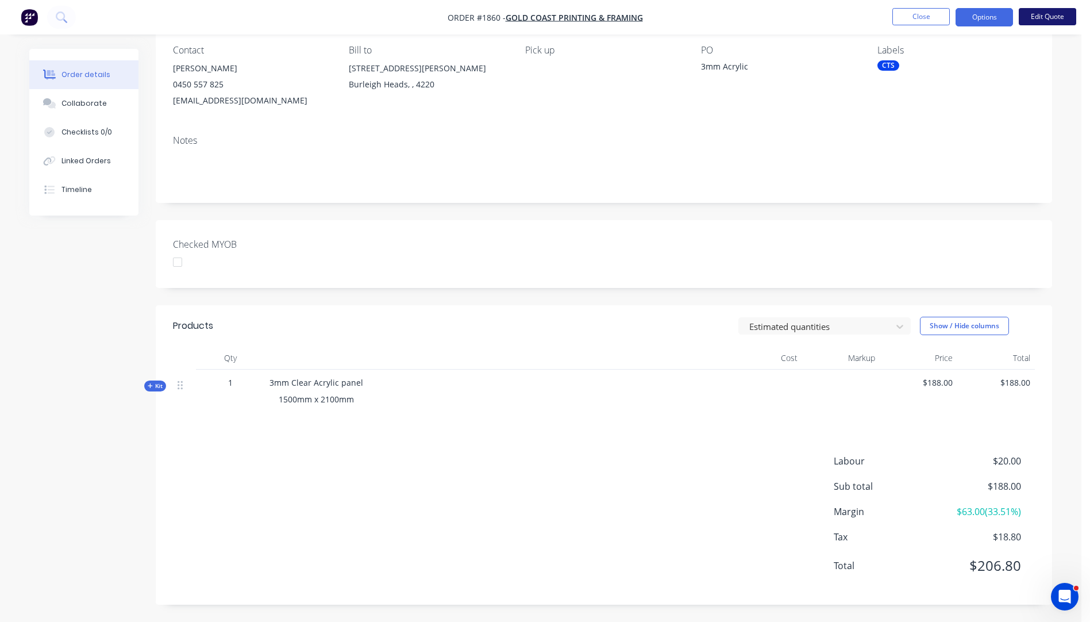
click at [1045, 18] on button "Edit Quote" at bounding box center [1047, 16] width 57 height 17
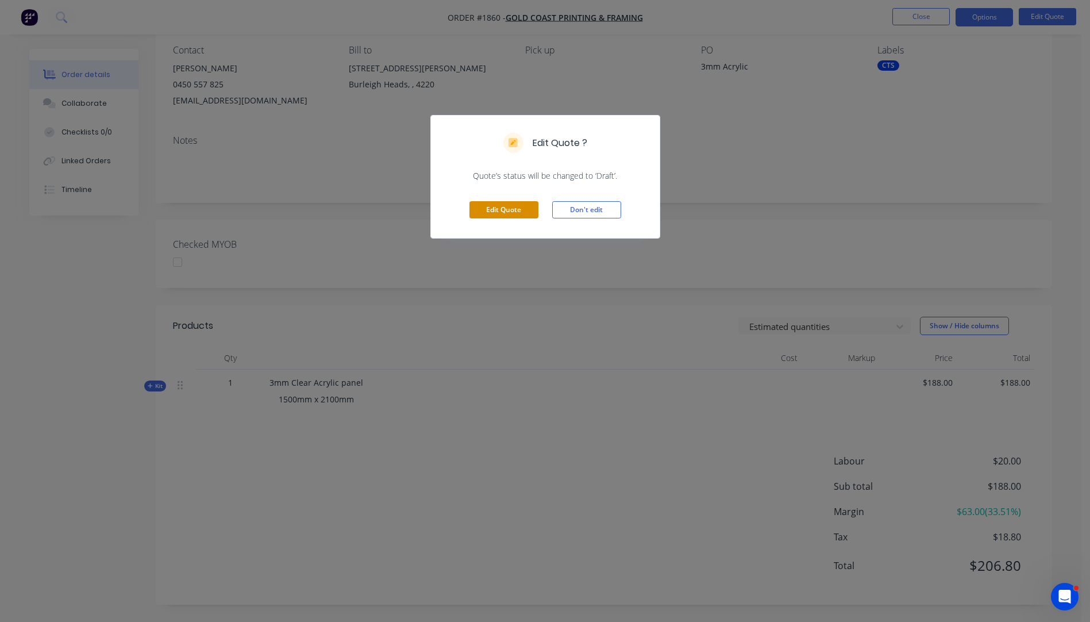
click at [504, 211] on button "Edit Quote" at bounding box center [504, 209] width 69 height 17
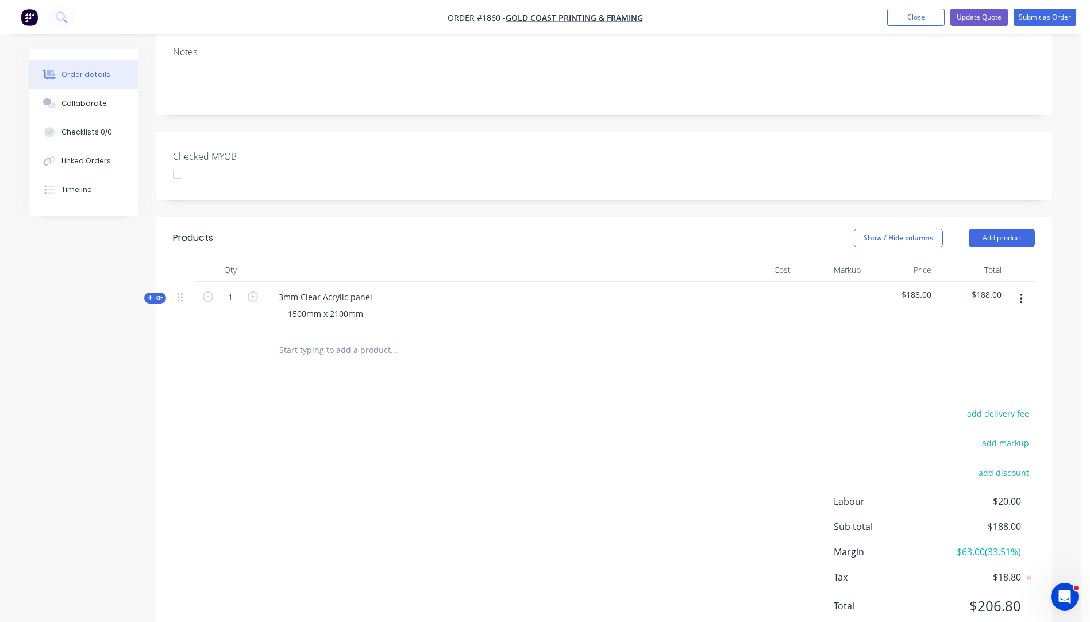
scroll to position [230, 0]
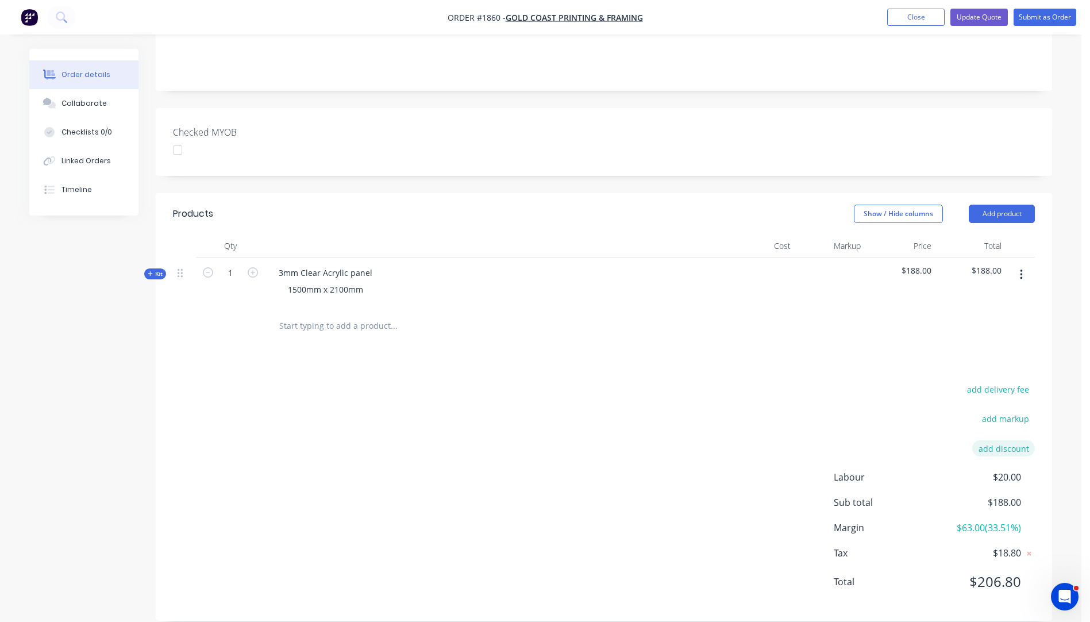
click at [998, 440] on button "add discount" at bounding box center [1003, 448] width 63 height 16
type input "20"
click at [753, 398] on div "add delivery fee add markup 20 20 Discount name (Optional) 0% Labour $20.00 Sub…" at bounding box center [604, 494] width 862 height 219
click at [1030, 447] on icon at bounding box center [1028, 452] width 11 height 11
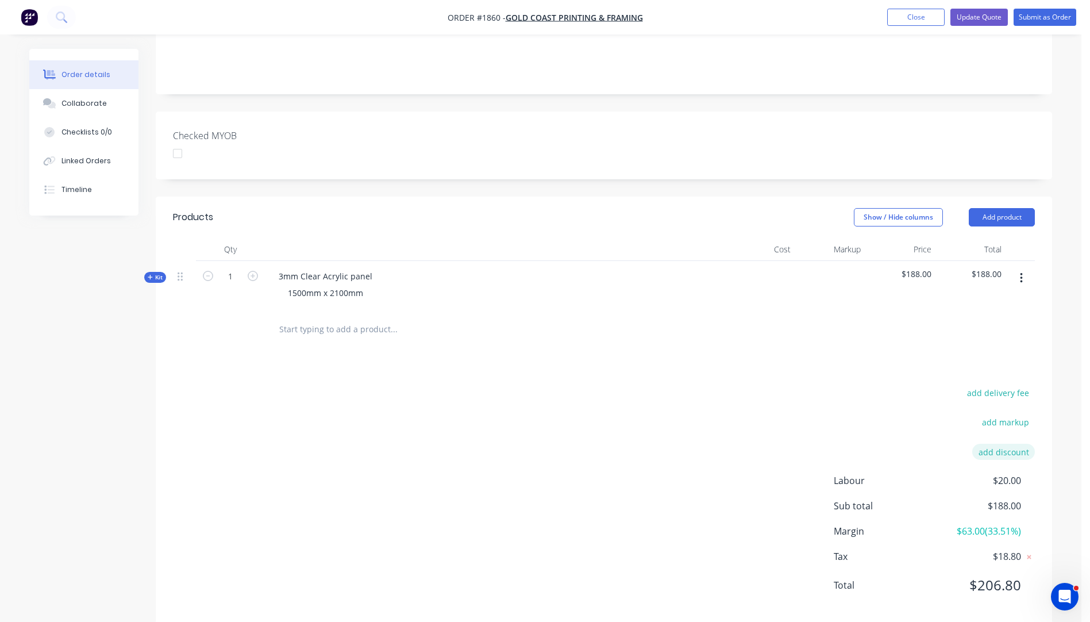
click at [1017, 444] on button "add discount" at bounding box center [1003, 452] width 63 height 16
click at [1005, 444] on input at bounding box center [990, 452] width 52 height 17
click at [1002, 444] on input at bounding box center [990, 452] width 52 height 17
type input "20"
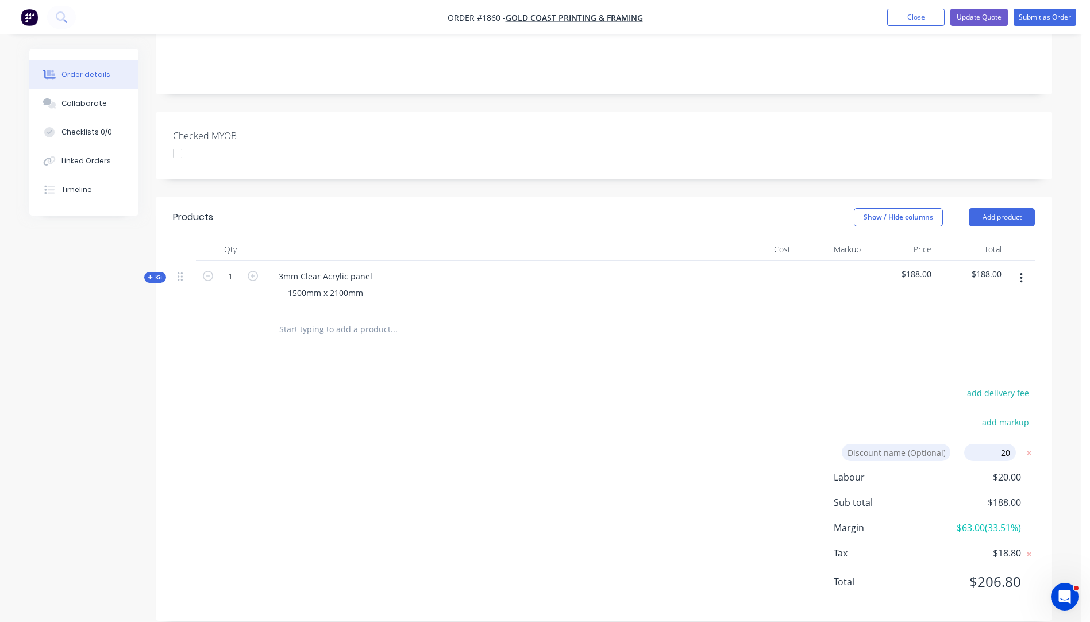
click at [788, 424] on div "add delivery fee add markup Discount name (Optional) 20 20 0% Labour $20.00 Sub…" at bounding box center [604, 494] width 862 height 219
click at [757, 413] on div "add delivery fee add markup Discount name (Optional) 20 20 0% Labour $20.00 Sub…" at bounding box center [604, 494] width 862 height 219
click at [1030, 451] on icon at bounding box center [1030, 453] width 4 height 4
click at [1018, 444] on button "add discount" at bounding box center [1003, 452] width 63 height 16
click at [998, 444] on input at bounding box center [990, 452] width 52 height 17
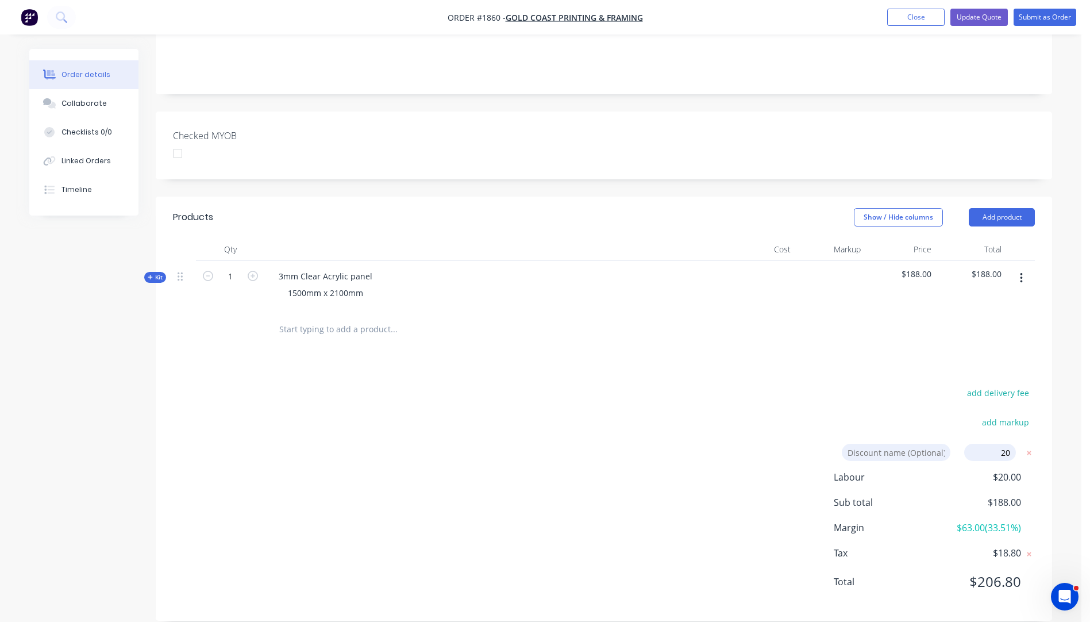
type input "20"
click at [761, 385] on div "add delivery fee add markup Discount name (Optional) 20 20 0% Labour $20.00 Sub…" at bounding box center [604, 494] width 862 height 219
click at [874, 444] on input at bounding box center [896, 452] width 109 height 17
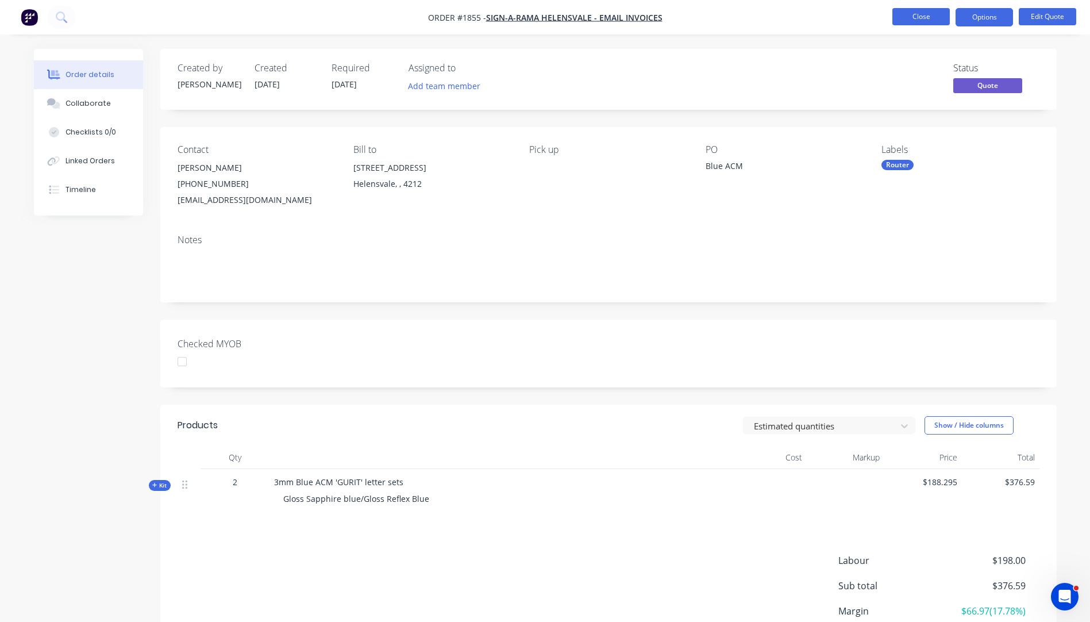
click at [922, 14] on button "Close" at bounding box center [920, 16] width 57 height 17
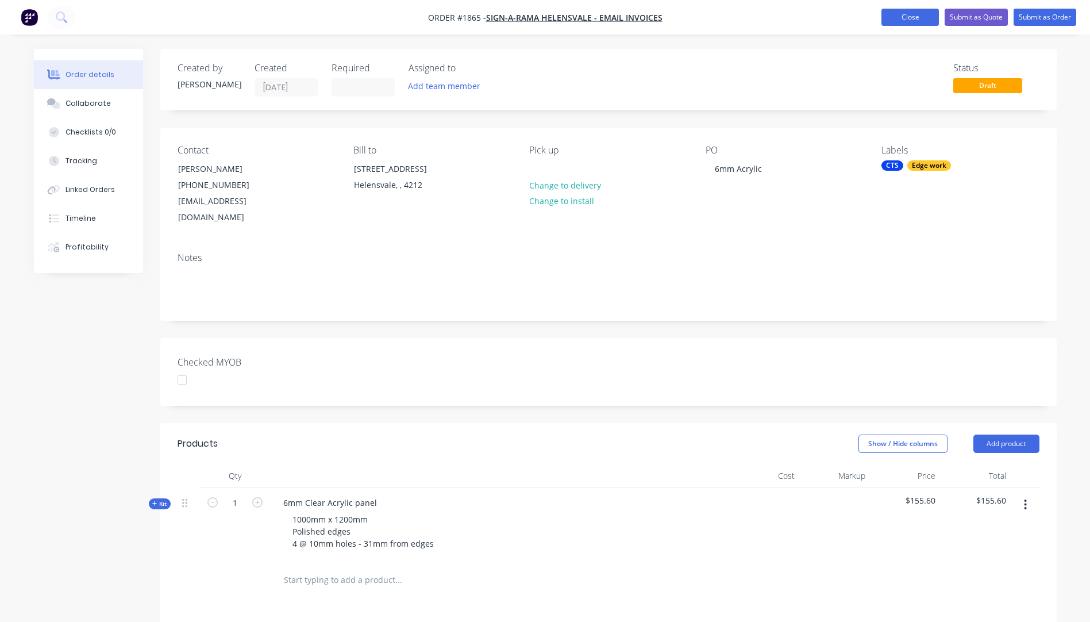
click at [895, 22] on button "Close" at bounding box center [910, 17] width 57 height 17
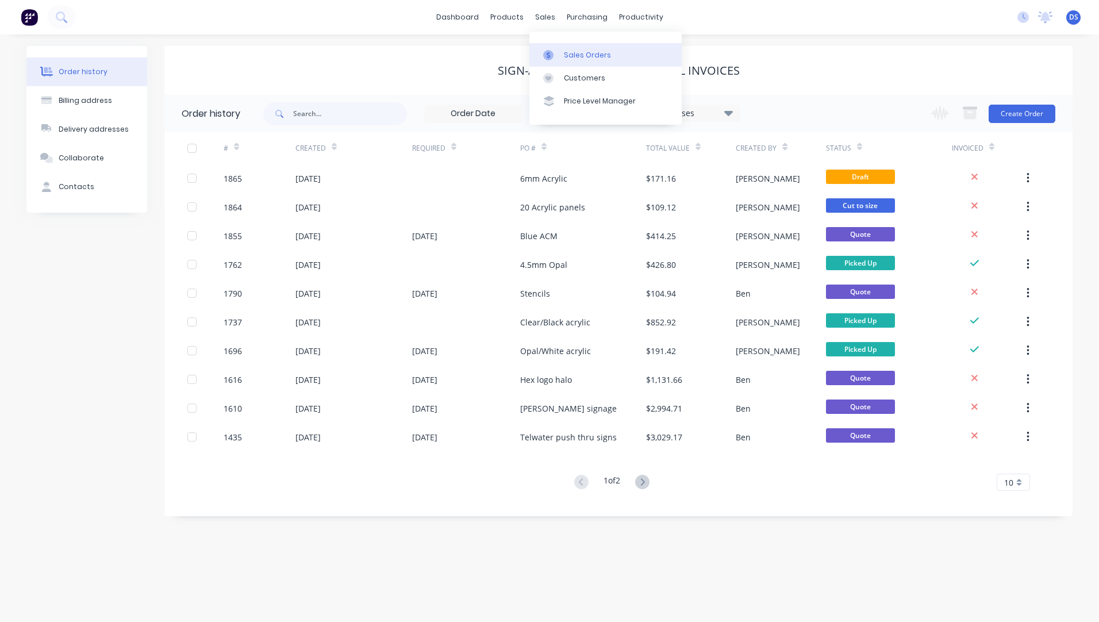
click at [576, 55] on div "Sales Orders" at bounding box center [587, 55] width 47 height 10
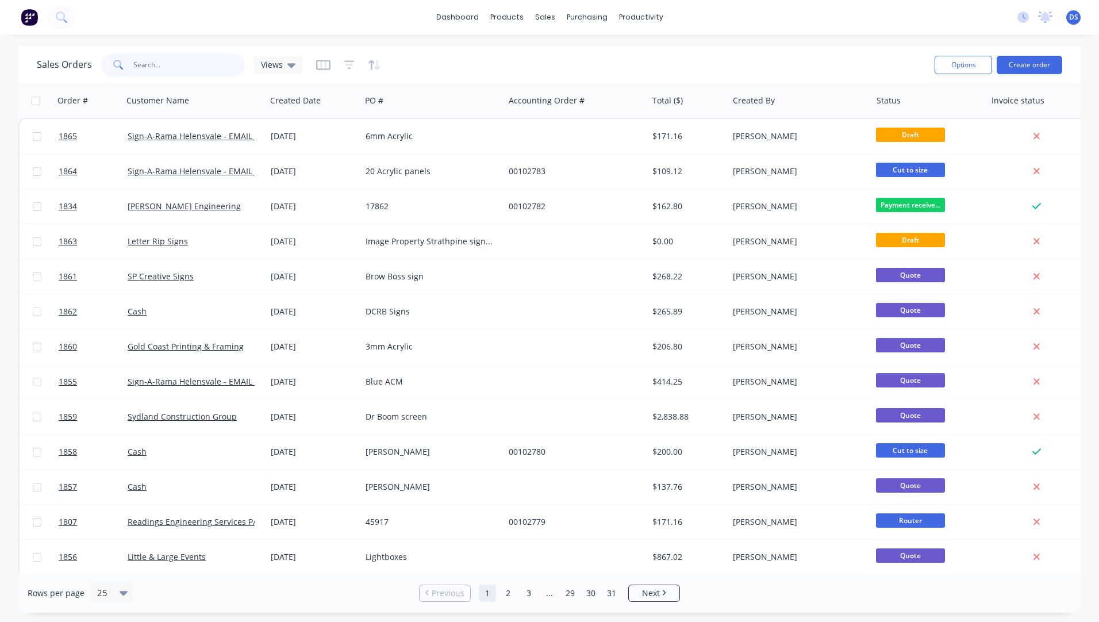
drag, startPoint x: 201, startPoint y: 63, endPoint x: 130, endPoint y: 62, distance: 70.7
click at [130, 62] on div at bounding box center [173, 64] width 144 height 23
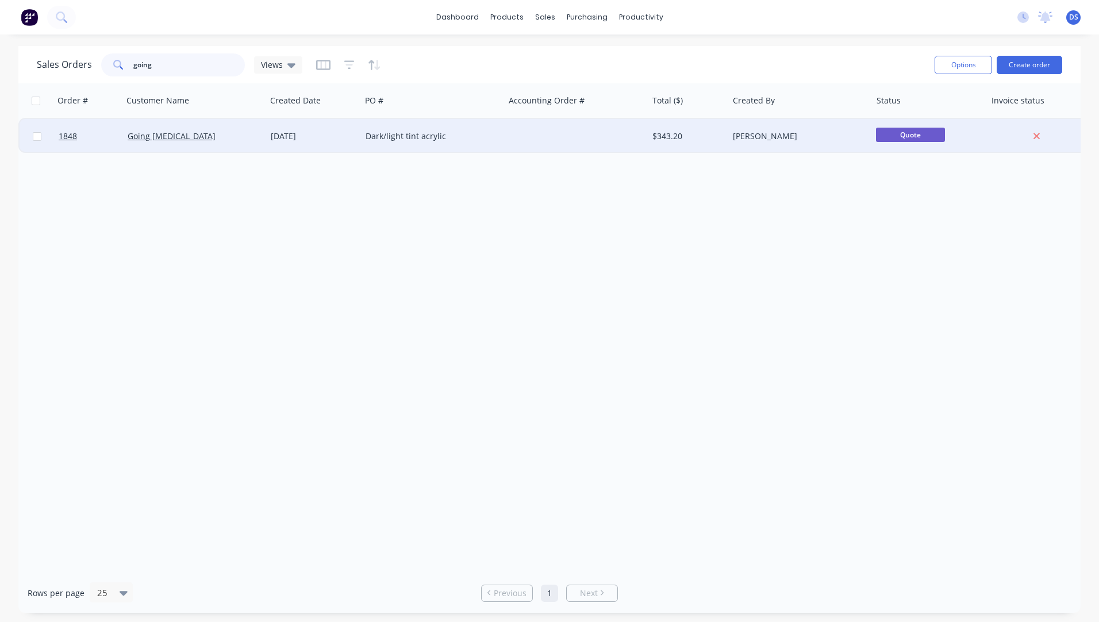
type input "going"
click at [409, 132] on div "Dark/light tint acrylic" at bounding box center [429, 135] width 128 height 11
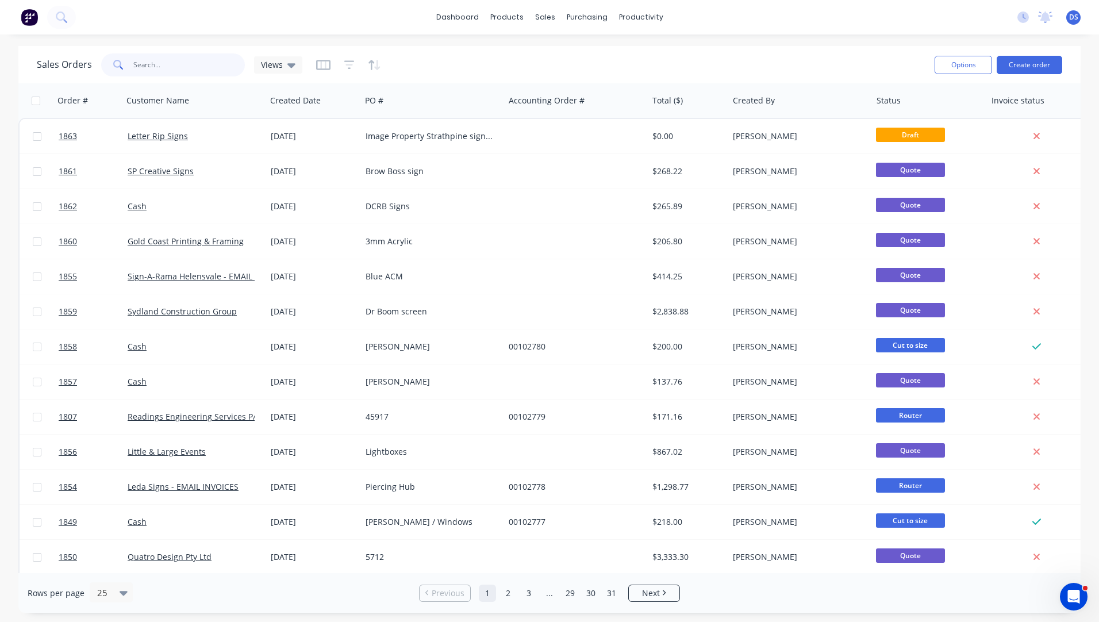
click at [162, 74] on input "text" at bounding box center [189, 64] width 112 height 23
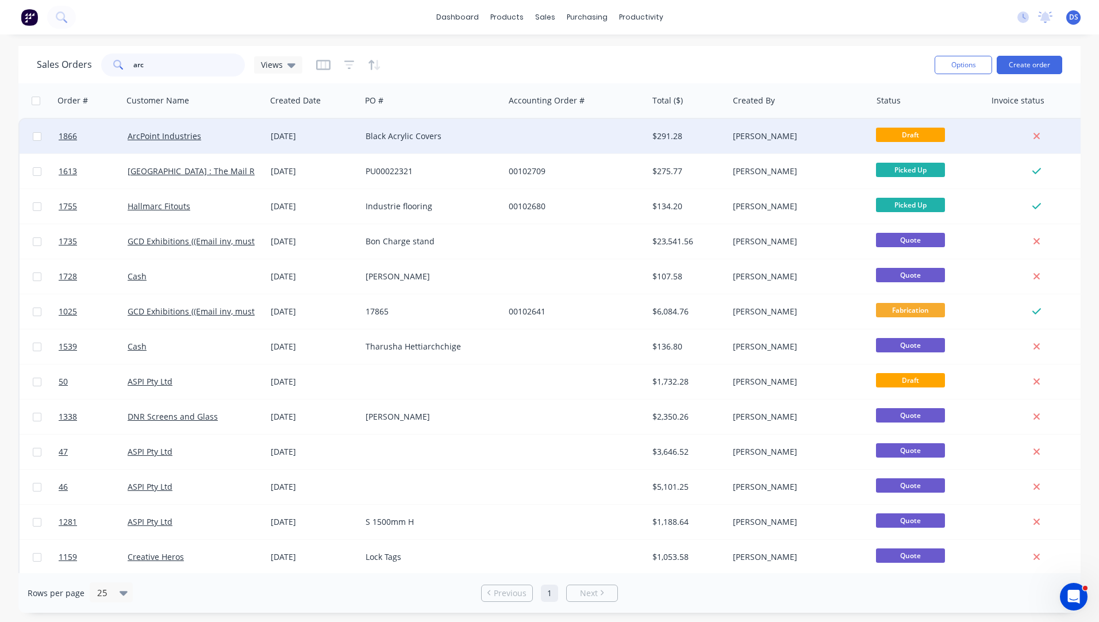
type input "arc"
click at [159, 143] on div "ArcPoint Industries" at bounding box center [194, 136] width 143 height 34
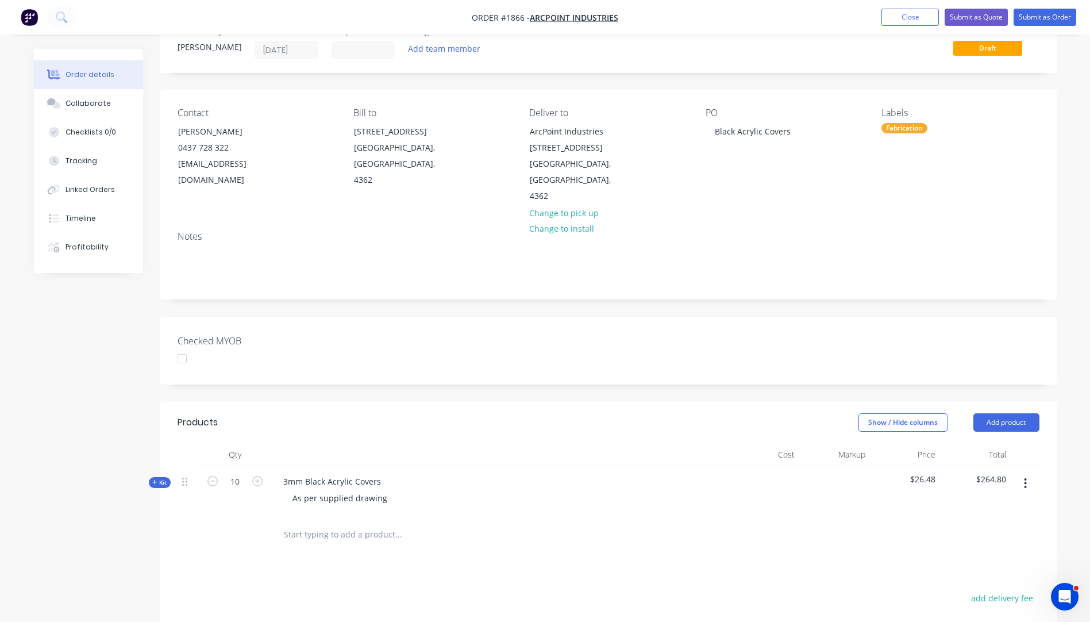
scroll to position [57, 0]
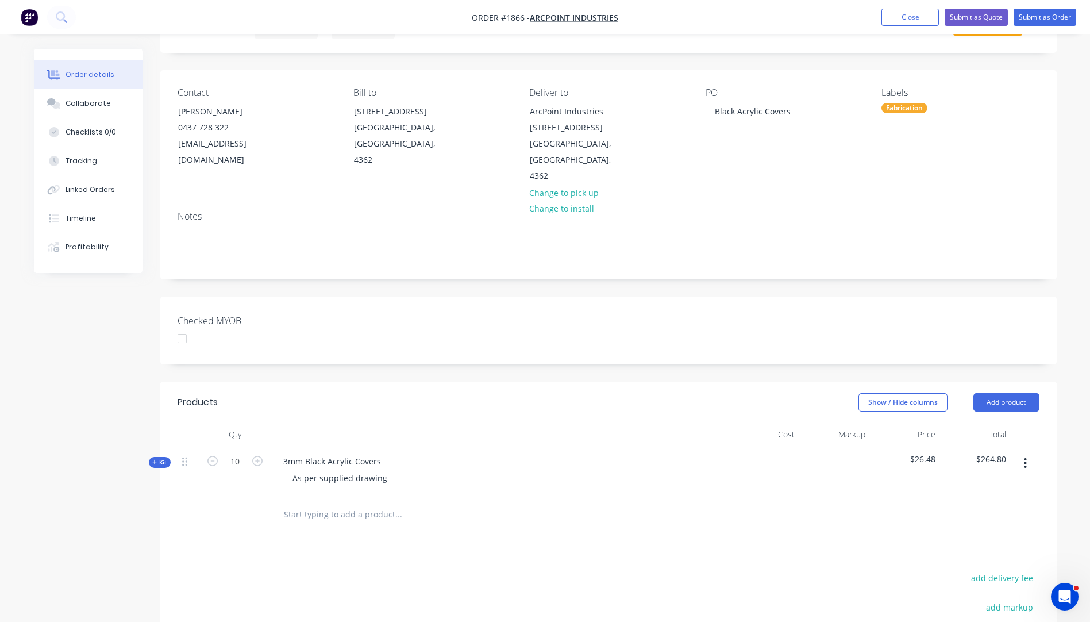
click at [153, 459] on icon "button" at bounding box center [154, 462] width 5 height 6
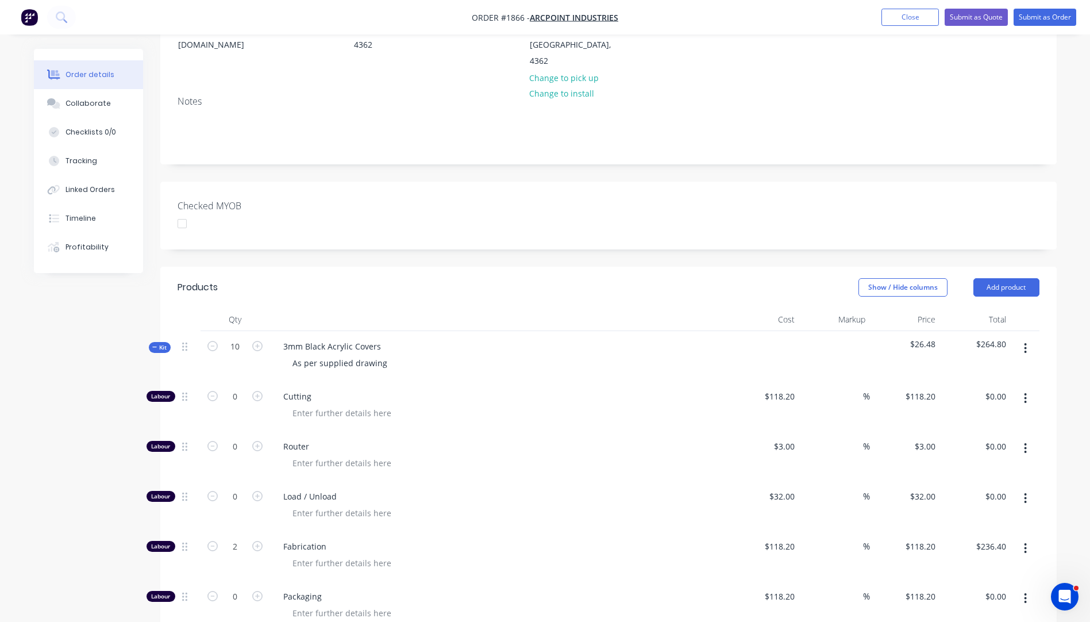
scroll to position [230, 0]
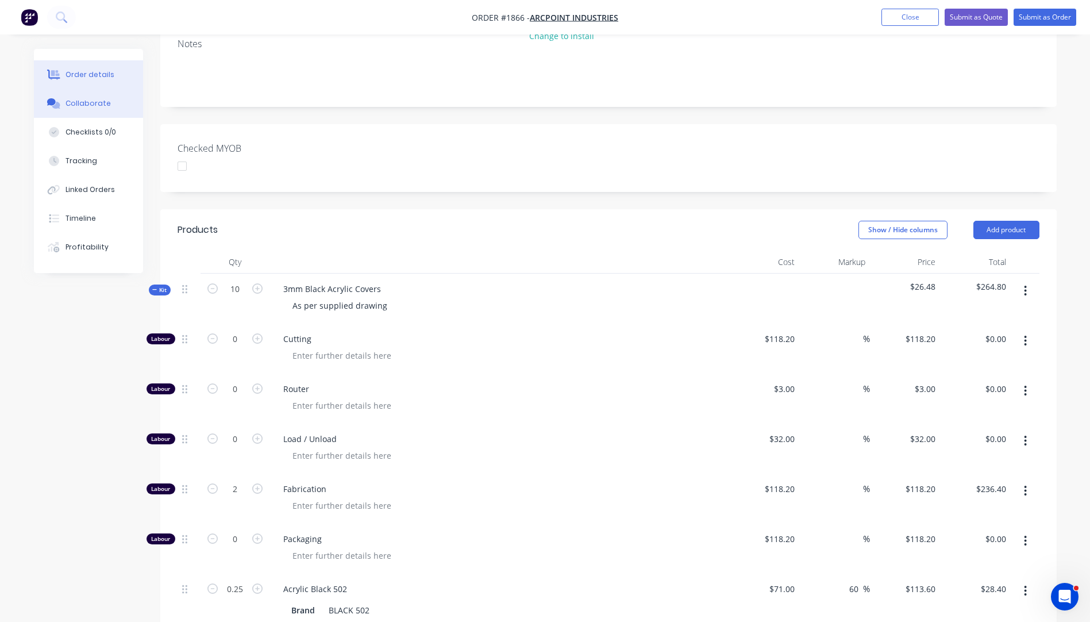
click at [83, 103] on div "Collaborate" at bounding box center [88, 103] width 45 height 10
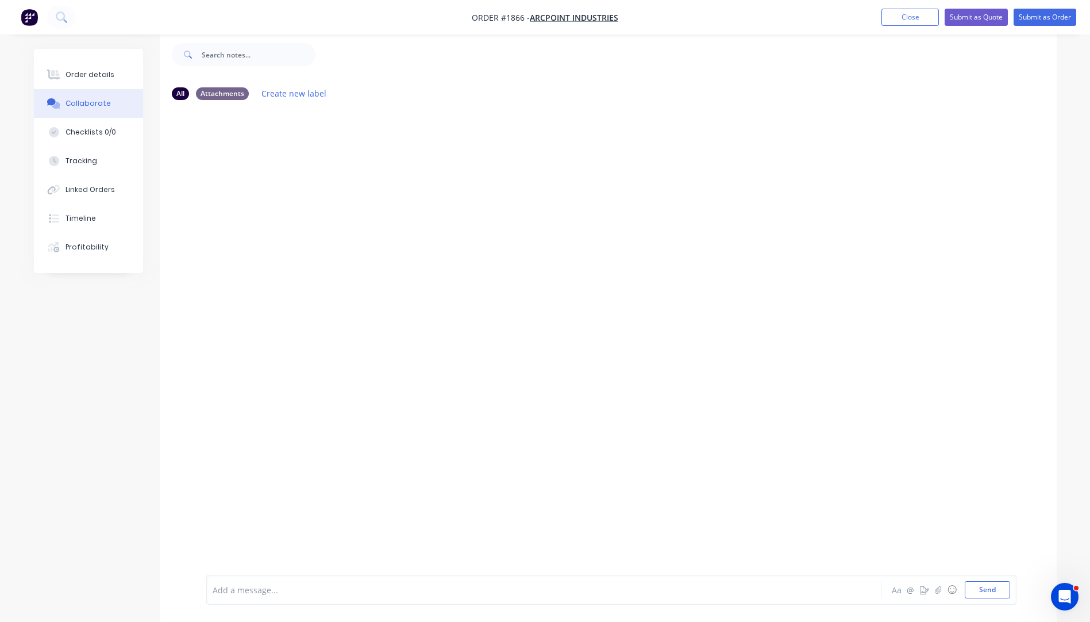
scroll to position [17, 0]
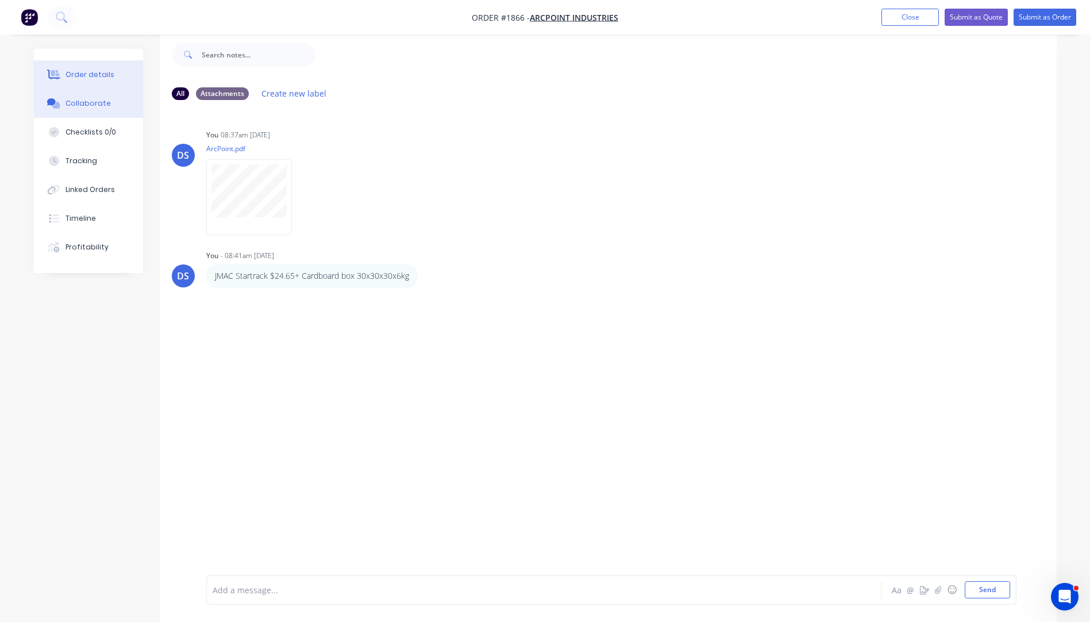
click at [81, 72] on div "Order details" at bounding box center [90, 75] width 49 height 10
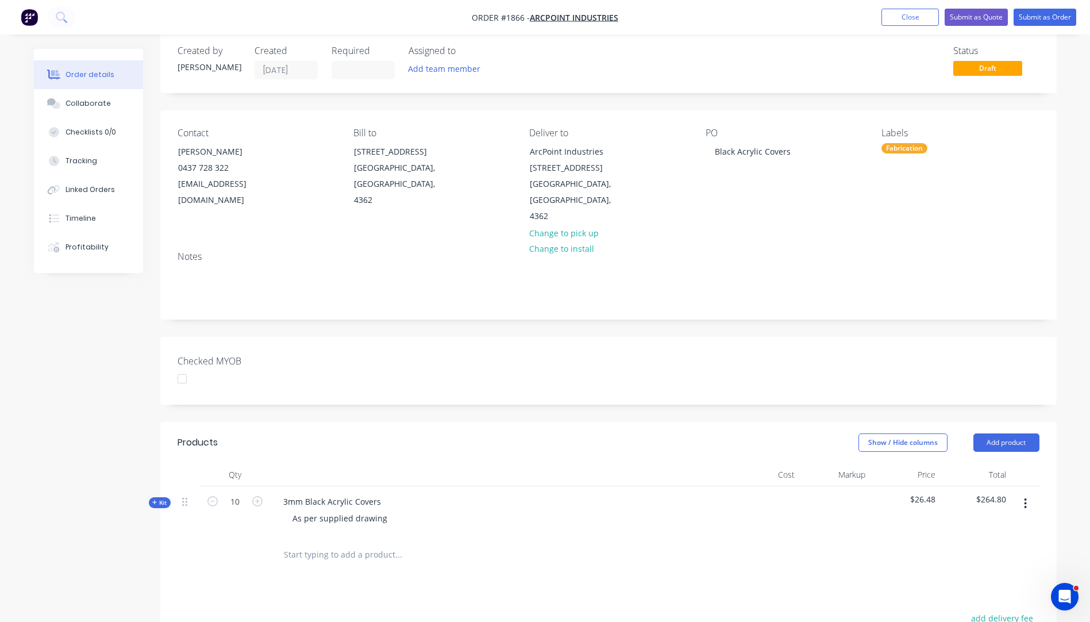
click at [152, 499] on icon "button" at bounding box center [154, 502] width 5 height 6
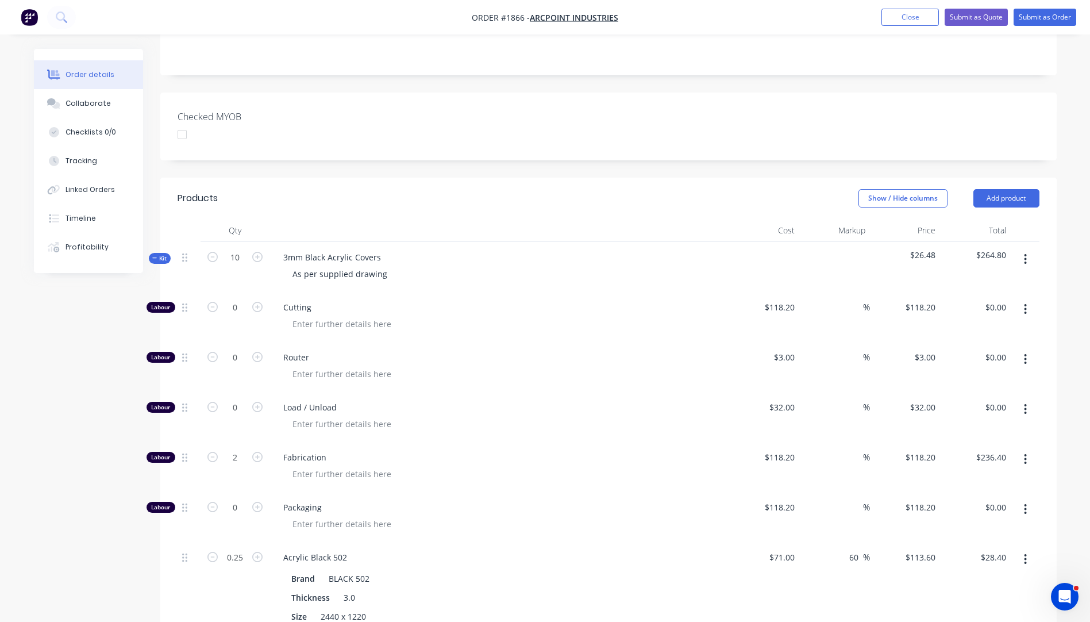
scroll to position [305, 0]
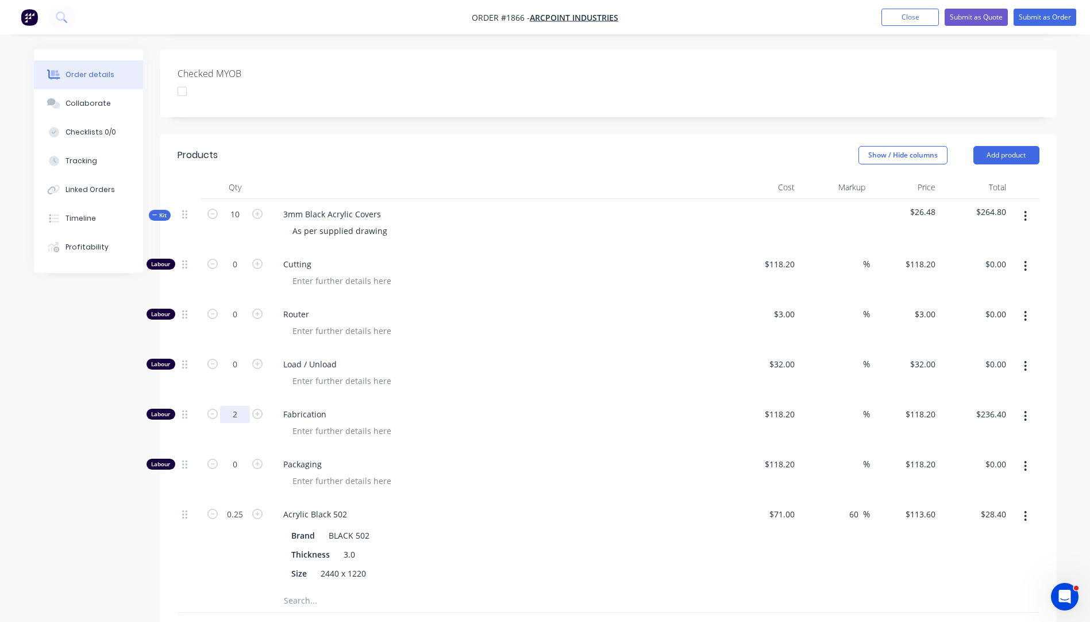
click at [242, 406] on input "2" at bounding box center [235, 414] width 30 height 17
type input "1.5"
type input "$177.30"
click at [476, 313] on div "Router" at bounding box center [500, 324] width 460 height 50
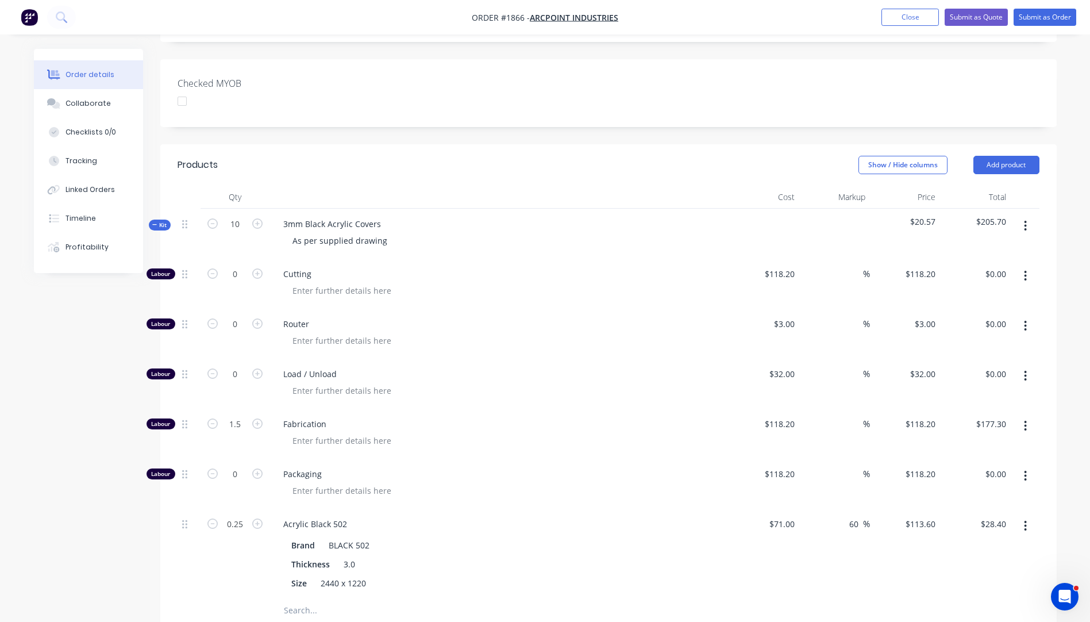
scroll to position [75, 0]
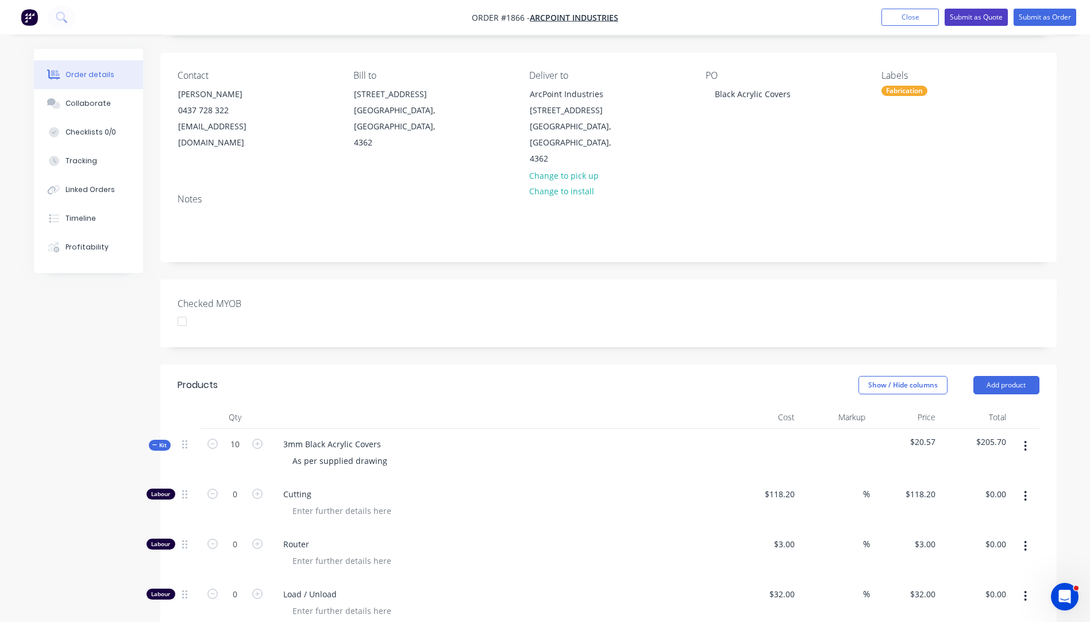
click at [976, 15] on button "Submit as Quote" at bounding box center [976, 17] width 63 height 17
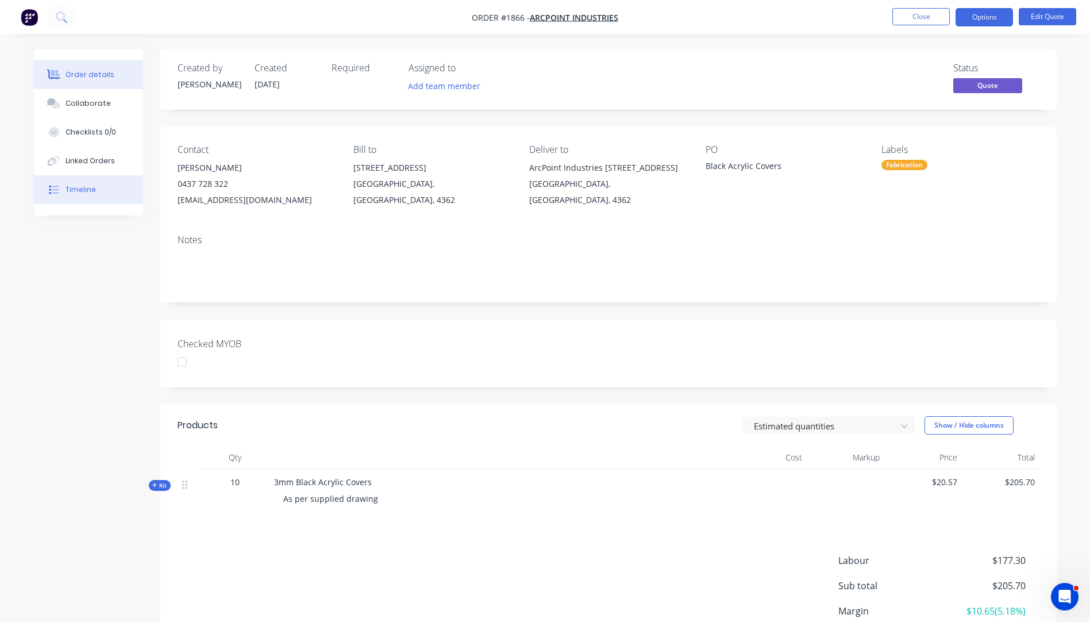
click at [75, 194] on div "Timeline" at bounding box center [81, 189] width 30 height 10
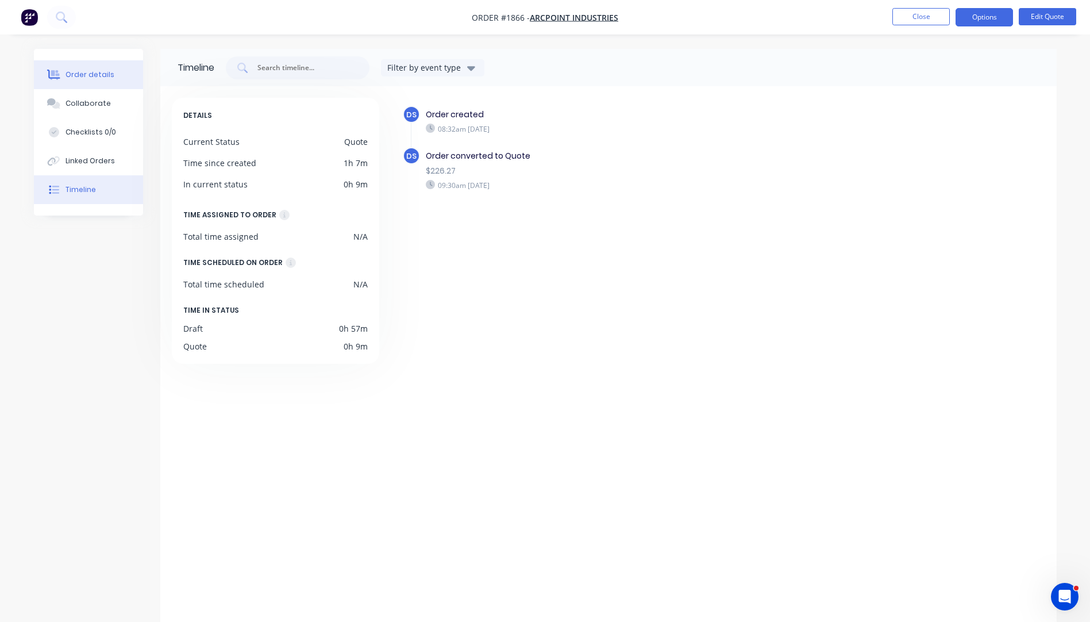
click at [81, 73] on div "Order details" at bounding box center [90, 75] width 49 height 10
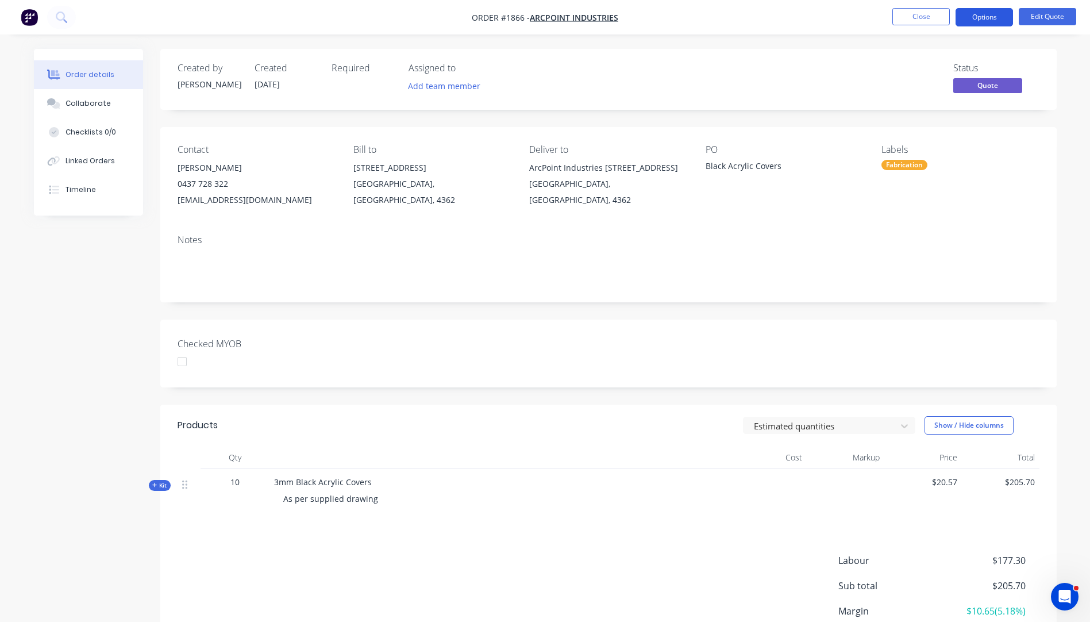
click at [987, 20] on button "Options" at bounding box center [984, 17] width 57 height 18
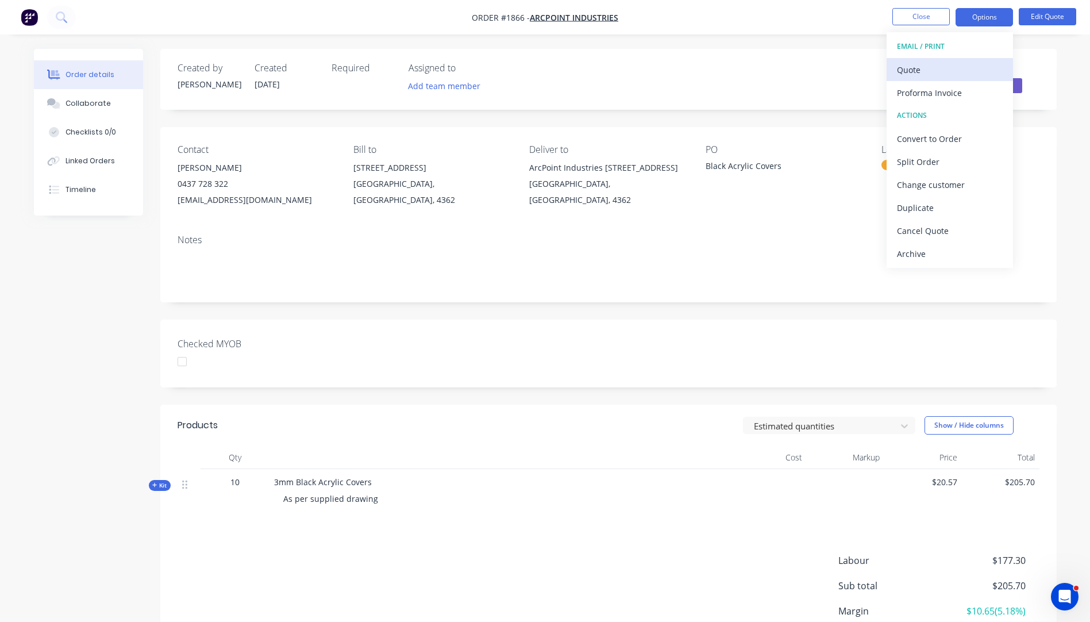
click at [910, 70] on div "Quote" at bounding box center [950, 69] width 106 height 17
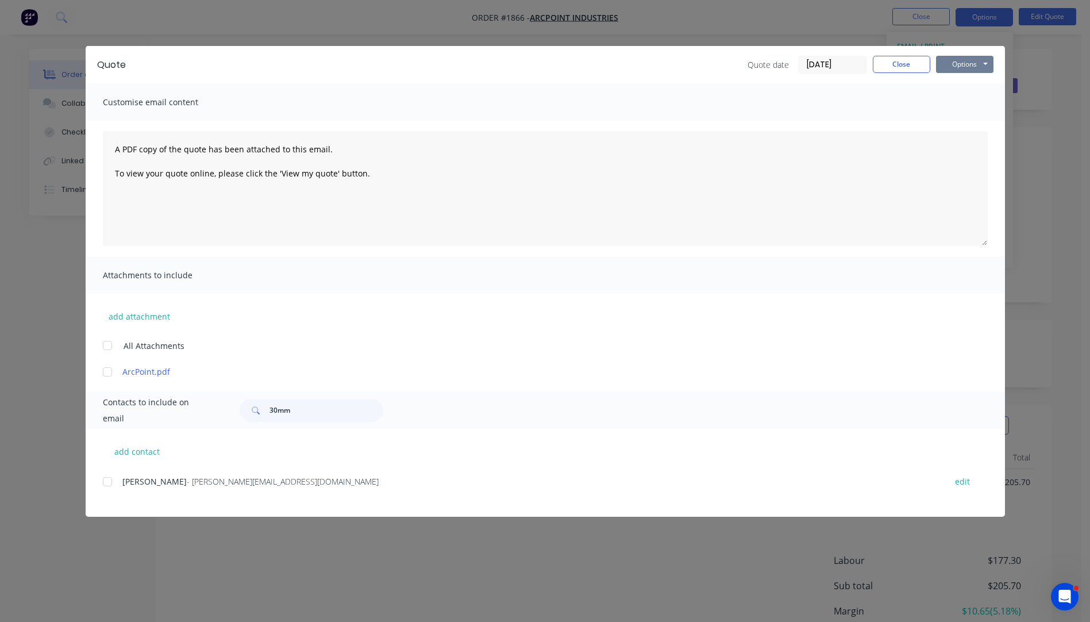
click at [959, 63] on button "Options" at bounding box center [964, 64] width 57 height 17
click at [963, 89] on button "Preview" at bounding box center [973, 84] width 74 height 19
click at [891, 68] on button "Close" at bounding box center [901, 64] width 57 height 17
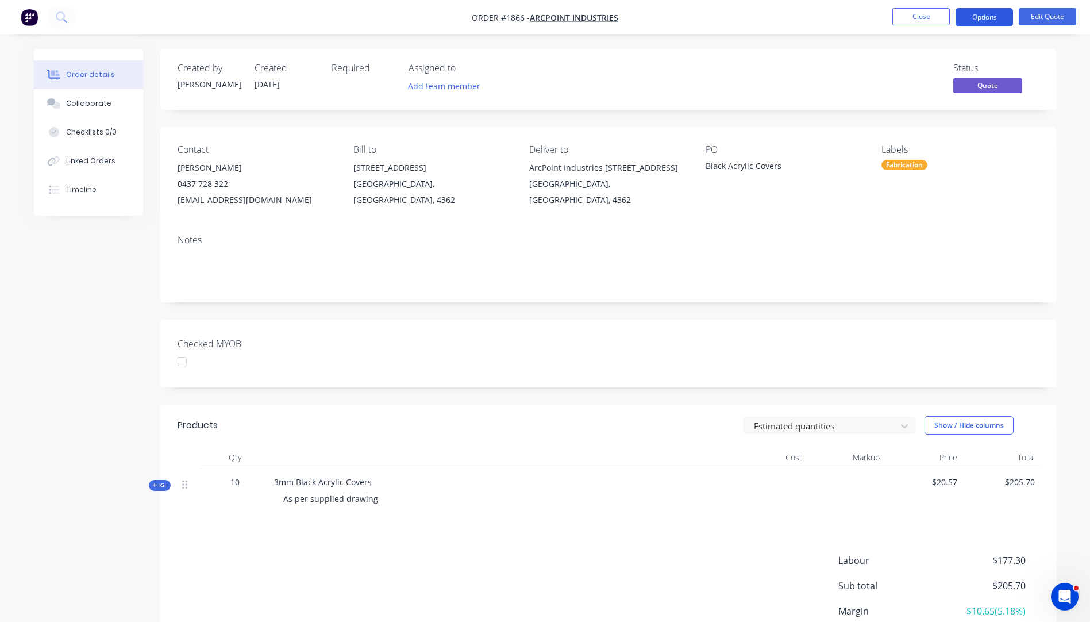
click at [978, 20] on button "Options" at bounding box center [984, 17] width 57 height 18
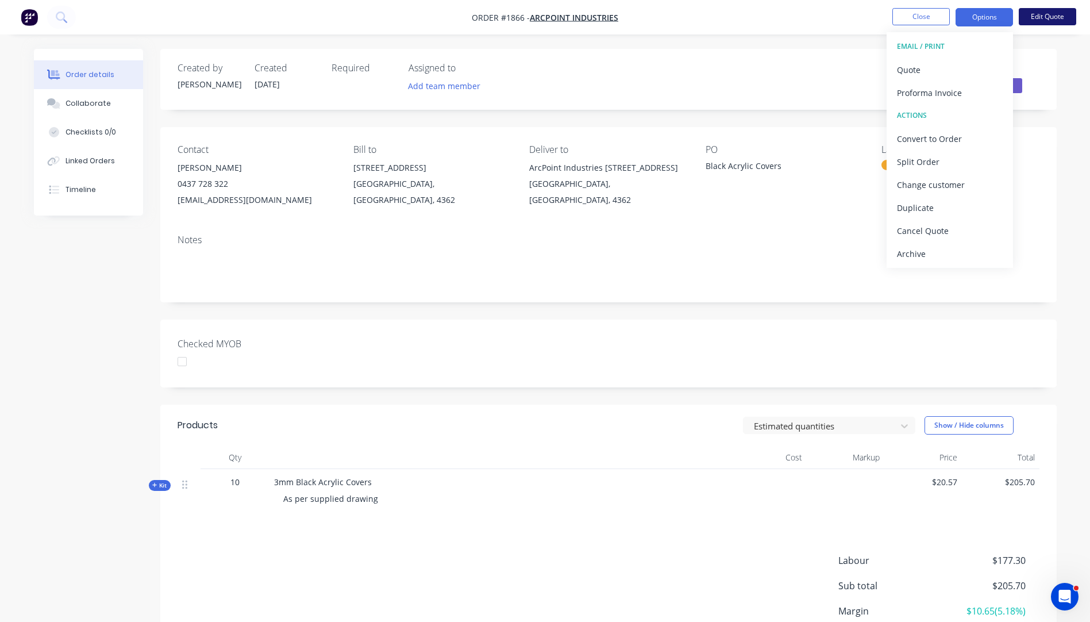
click at [1040, 17] on button "Edit Quote" at bounding box center [1047, 16] width 57 height 17
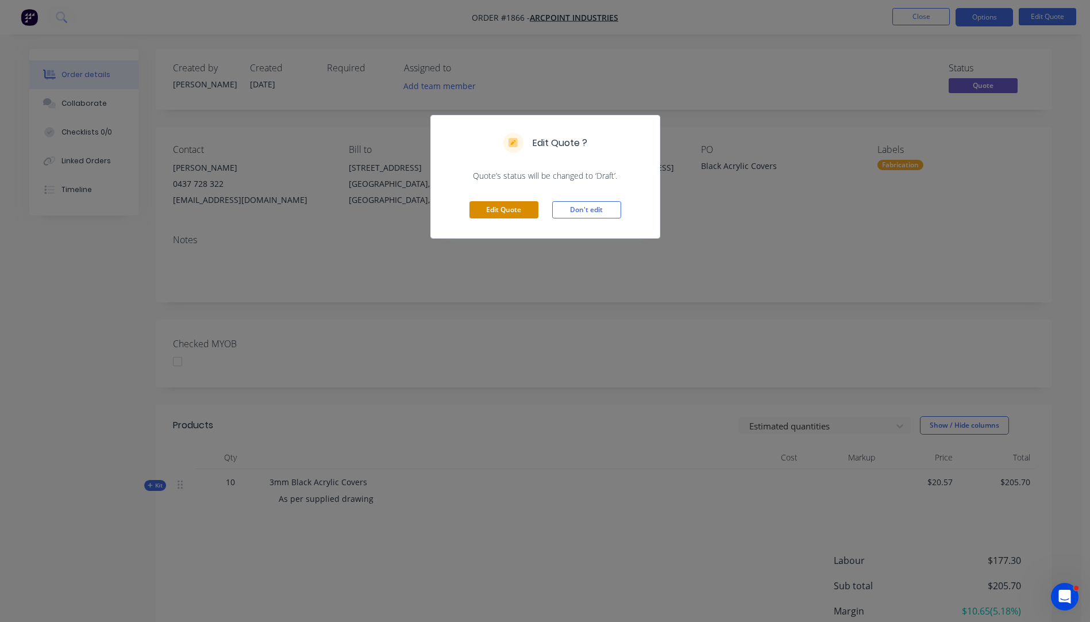
click at [500, 203] on button "Edit Quote" at bounding box center [504, 209] width 69 height 17
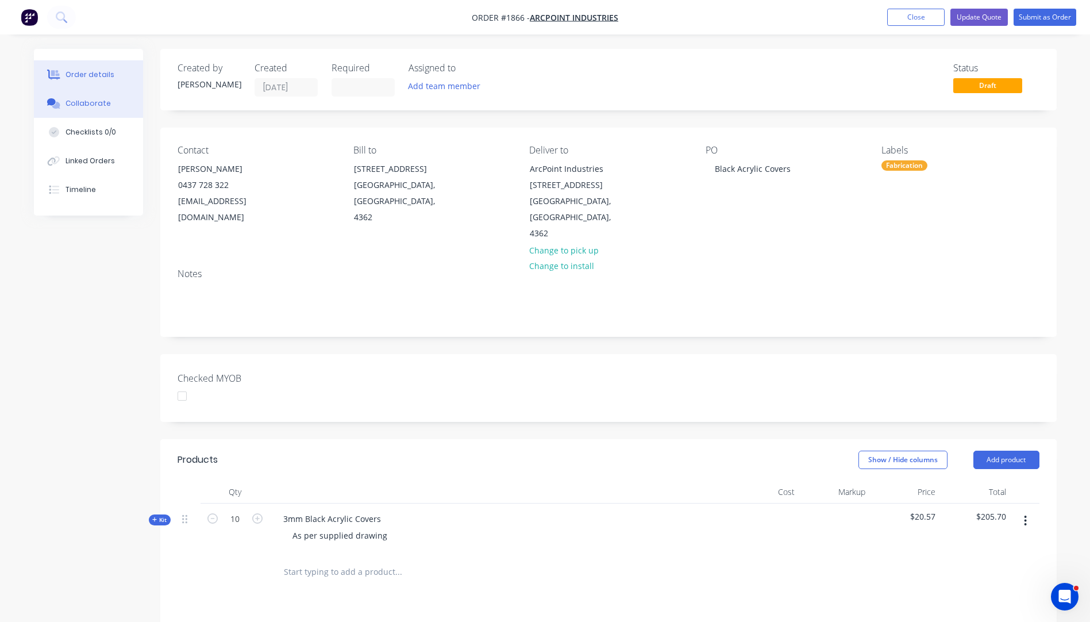
click at [71, 102] on div "Collaborate" at bounding box center [88, 103] width 45 height 10
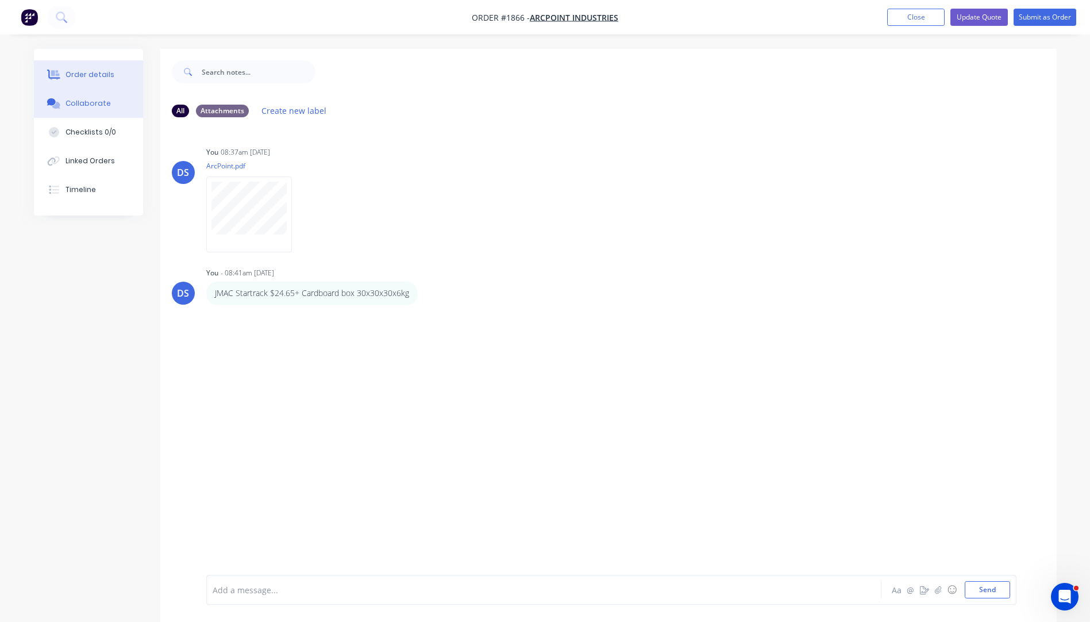
click at [95, 72] on div "Order details" at bounding box center [90, 75] width 49 height 10
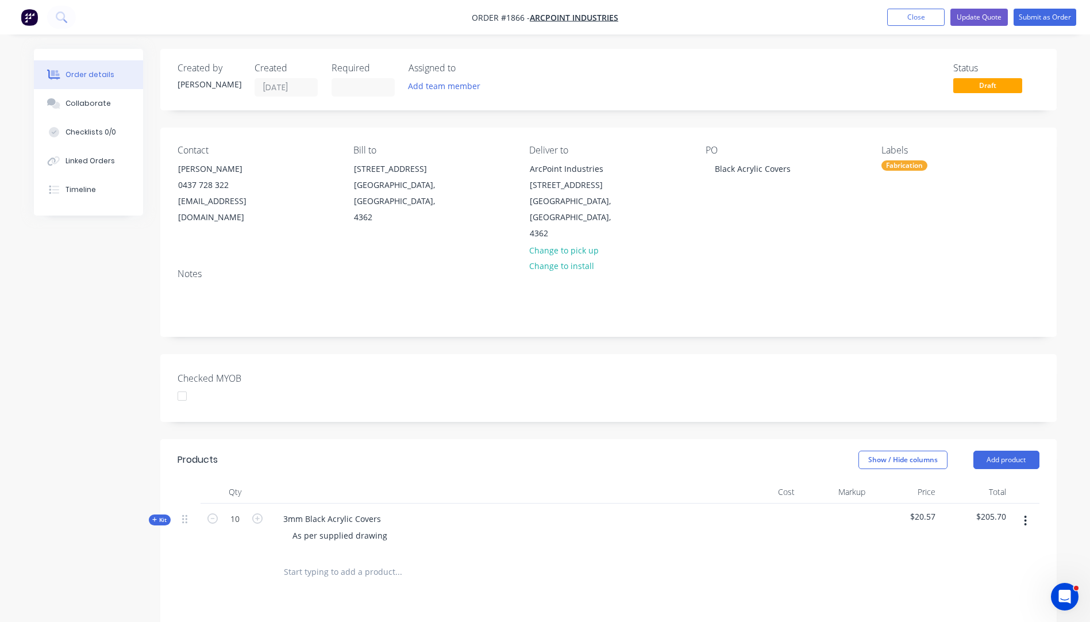
click at [151, 514] on button "Kit" at bounding box center [160, 519] width 22 height 11
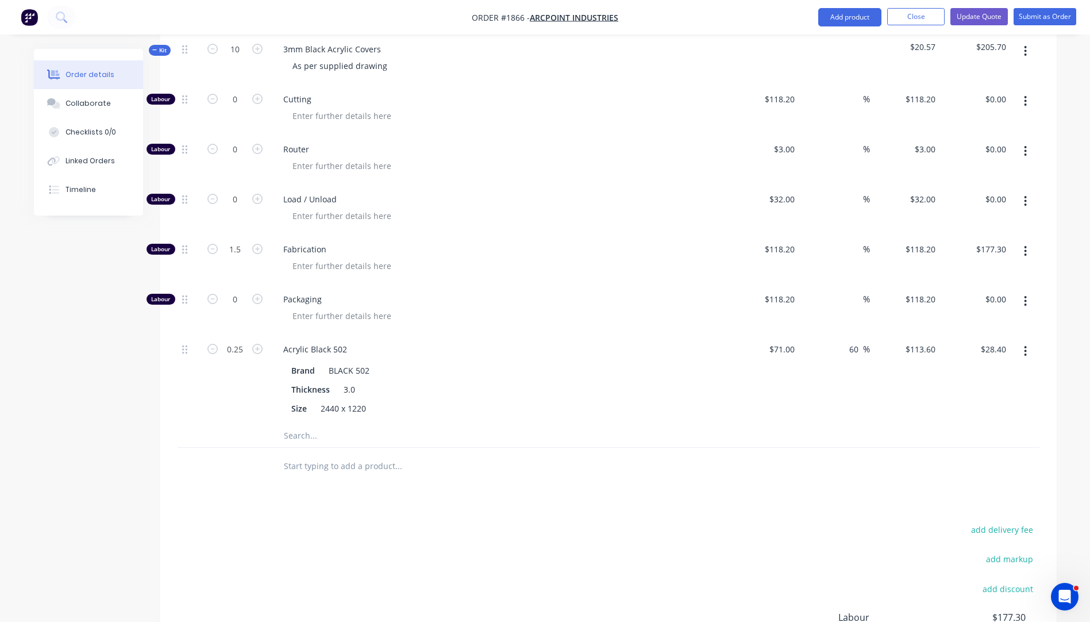
scroll to position [517, 0]
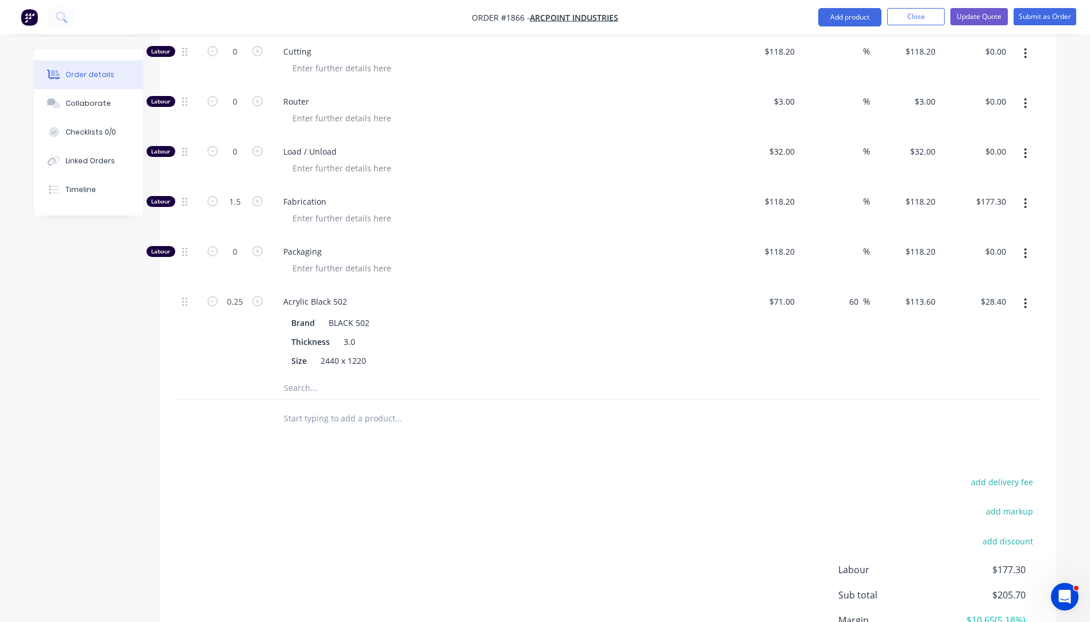
click at [304, 376] on input "text" at bounding box center [398, 387] width 230 height 23
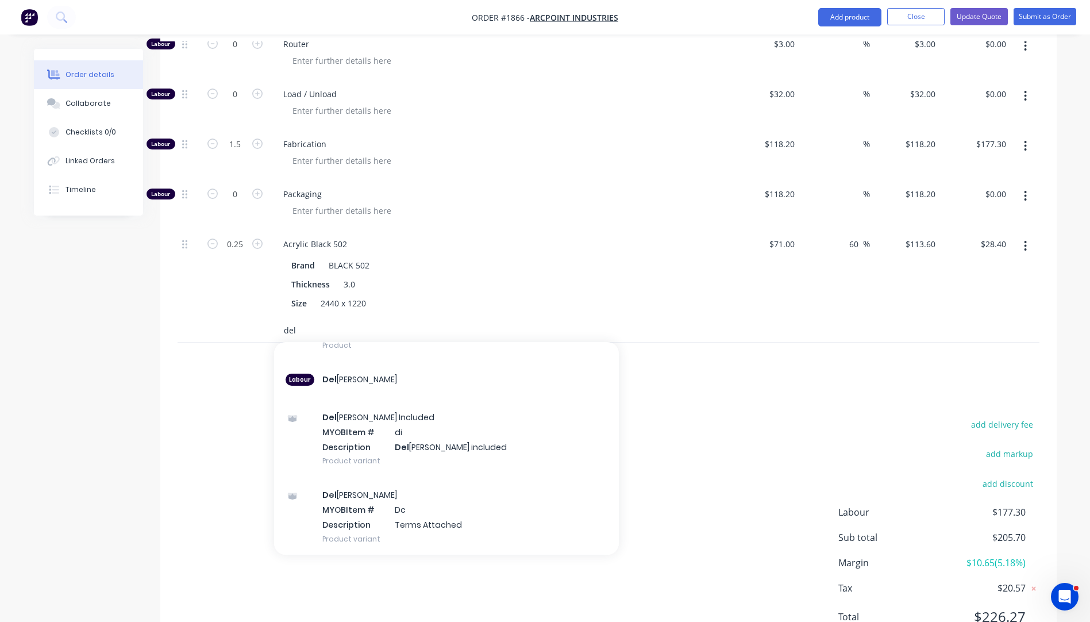
scroll to position [114, 0]
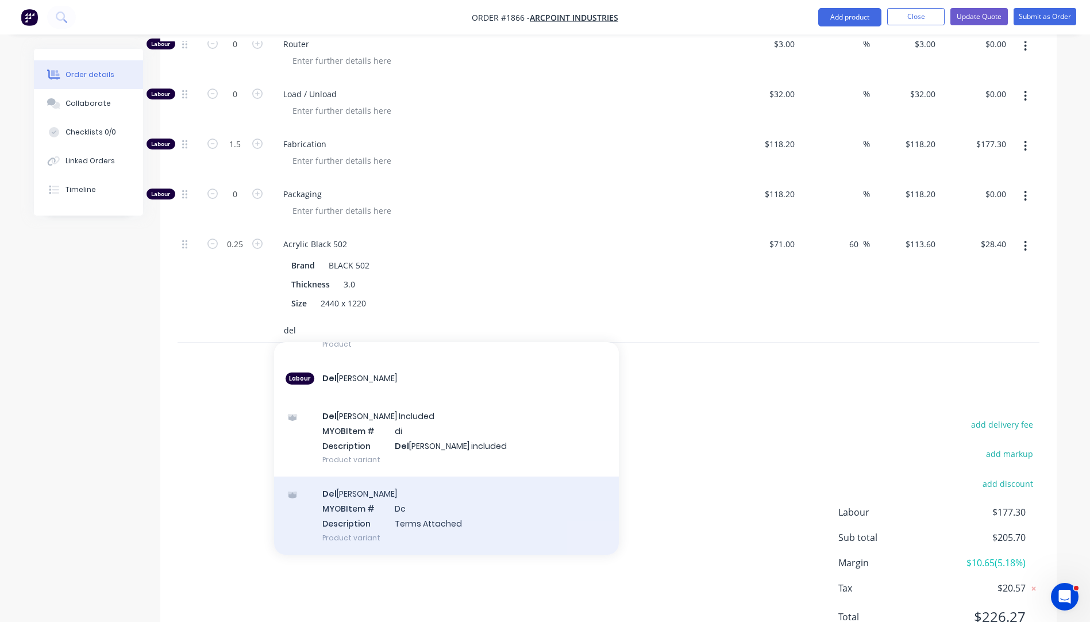
type input "del"
click at [406, 497] on div "Del [PERSON_NAME] MYOB Item # Dc Description Terms Attached Product variant" at bounding box center [446, 515] width 345 height 78
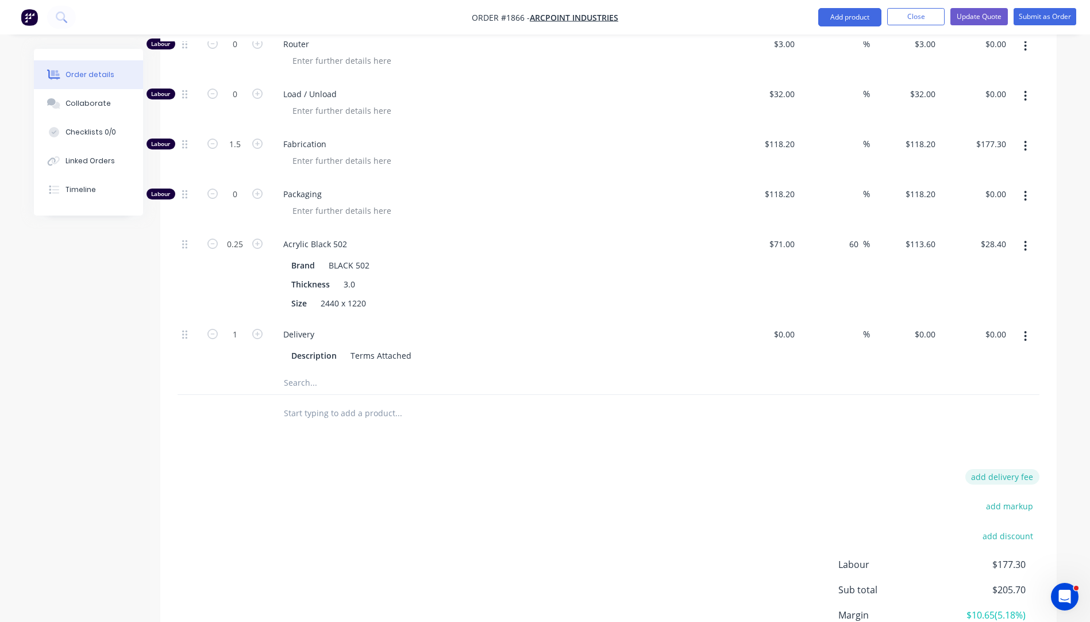
click at [1015, 469] on button "add delivery fee" at bounding box center [1002, 477] width 74 height 16
type input "45"
click at [707, 407] on div "Products Show / Hide columns Add product Qty Cost Markup Price Total Kit 10 3mm…" at bounding box center [608, 284] width 896 height 841
click at [981, 14] on button "Update Quote" at bounding box center [979, 16] width 57 height 17
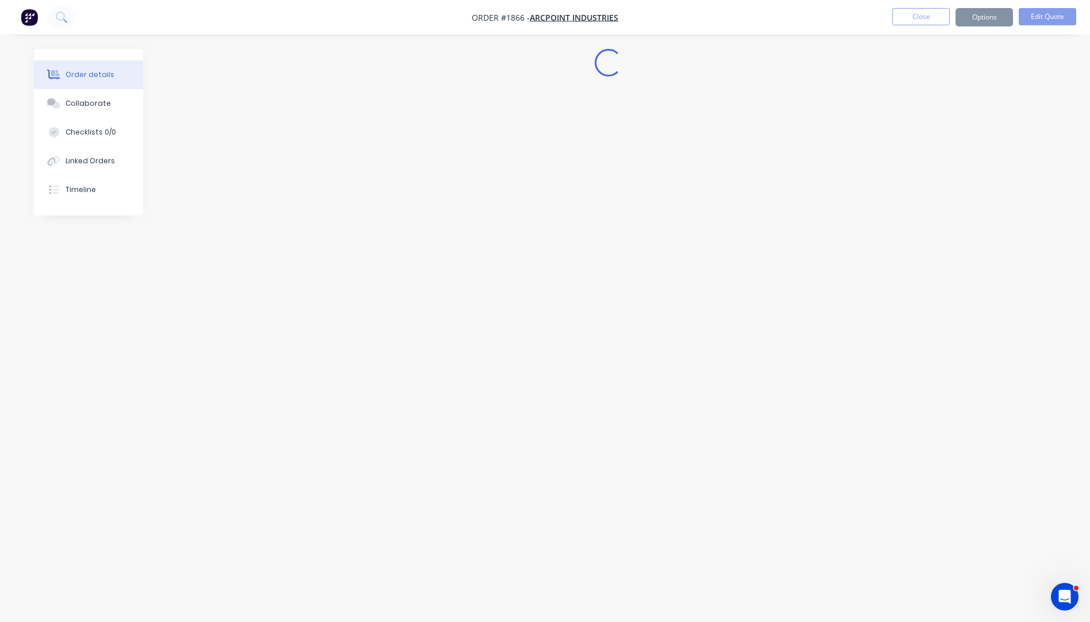
scroll to position [0, 0]
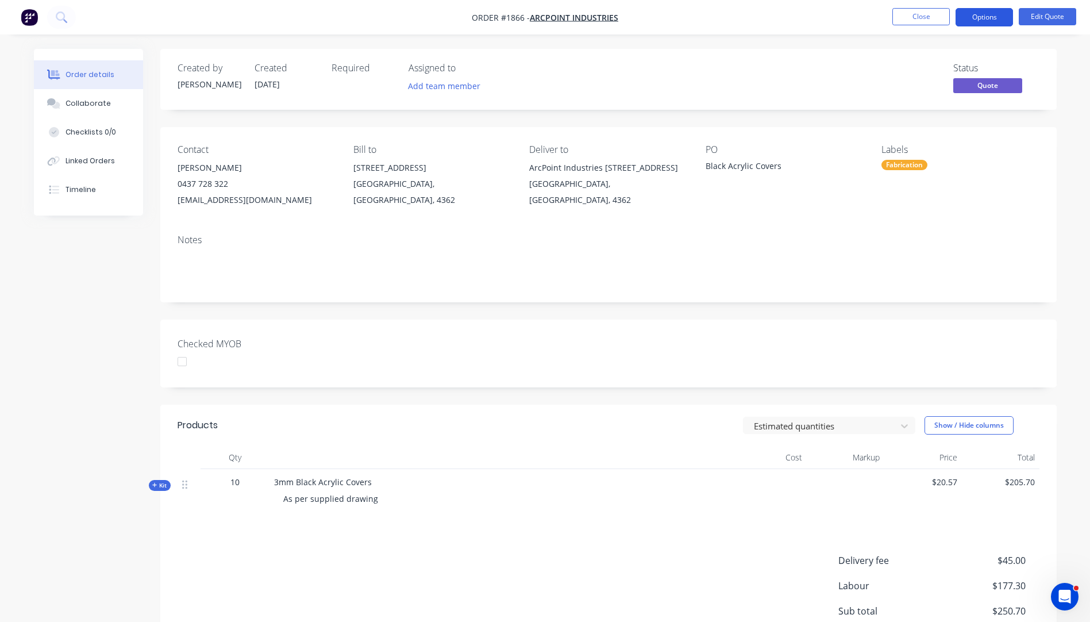
click at [973, 15] on button "Options" at bounding box center [984, 17] width 57 height 18
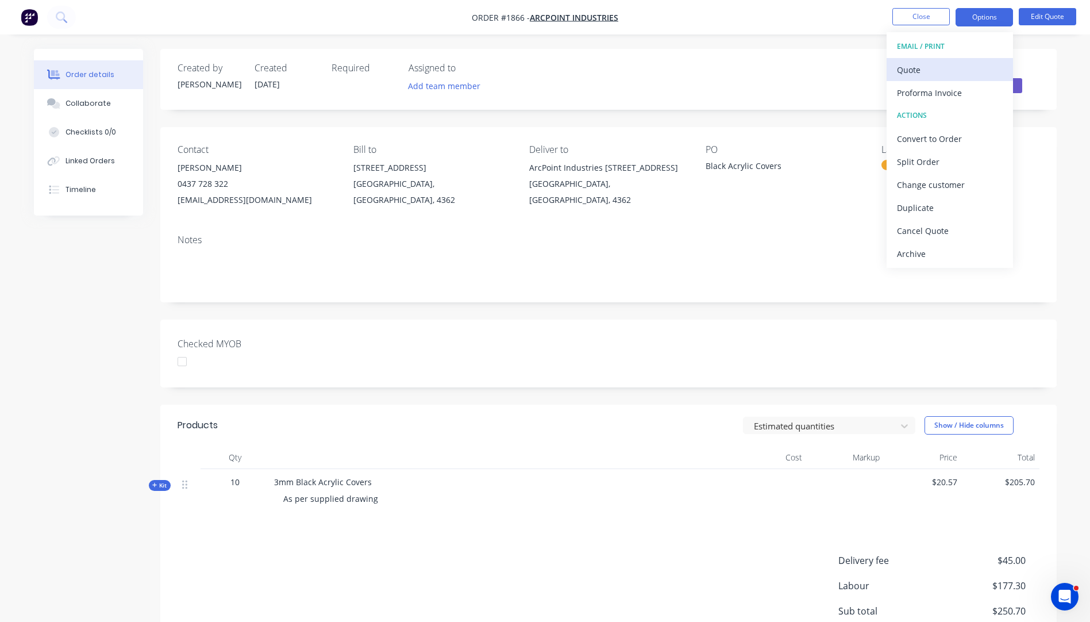
click at [914, 68] on div "Quote" at bounding box center [950, 69] width 106 height 17
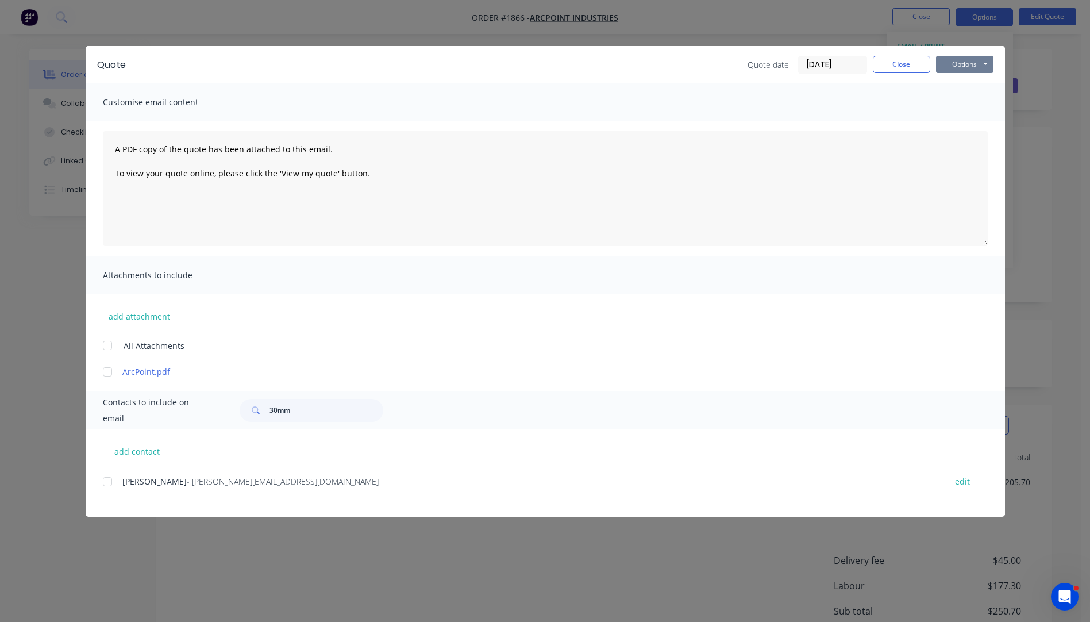
click at [976, 65] on button "Options" at bounding box center [964, 64] width 57 height 17
click at [972, 85] on button "Preview" at bounding box center [973, 84] width 74 height 19
click at [126, 321] on button "add attachment" at bounding box center [139, 315] width 73 height 17
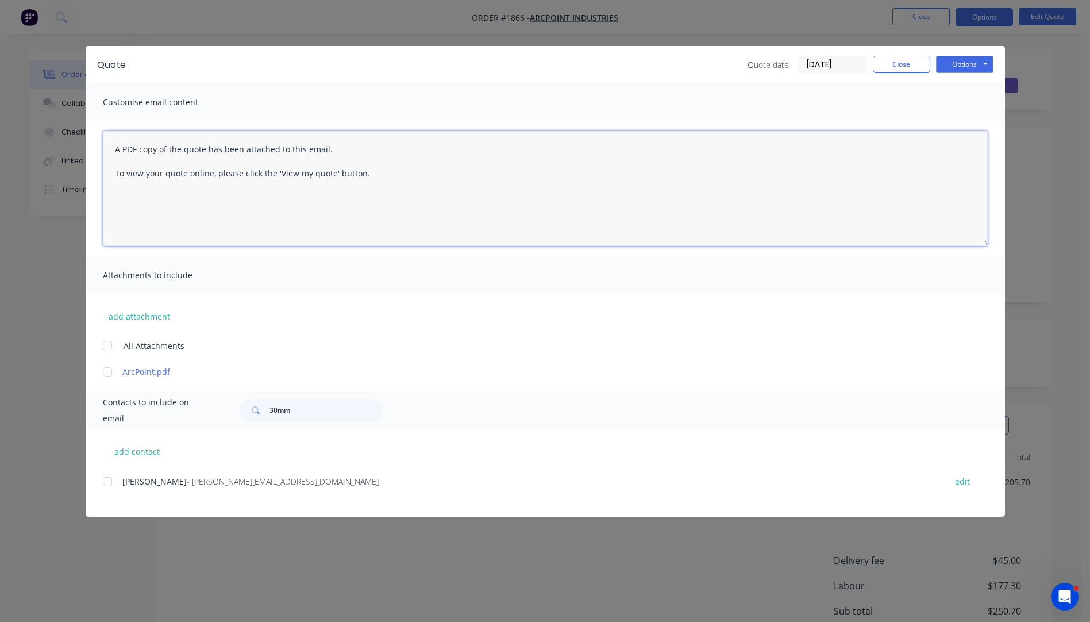
paste textarea "Hi, Please contact us if you have any questions. Regards, [PERSON_NAME] [EMAIL_…"
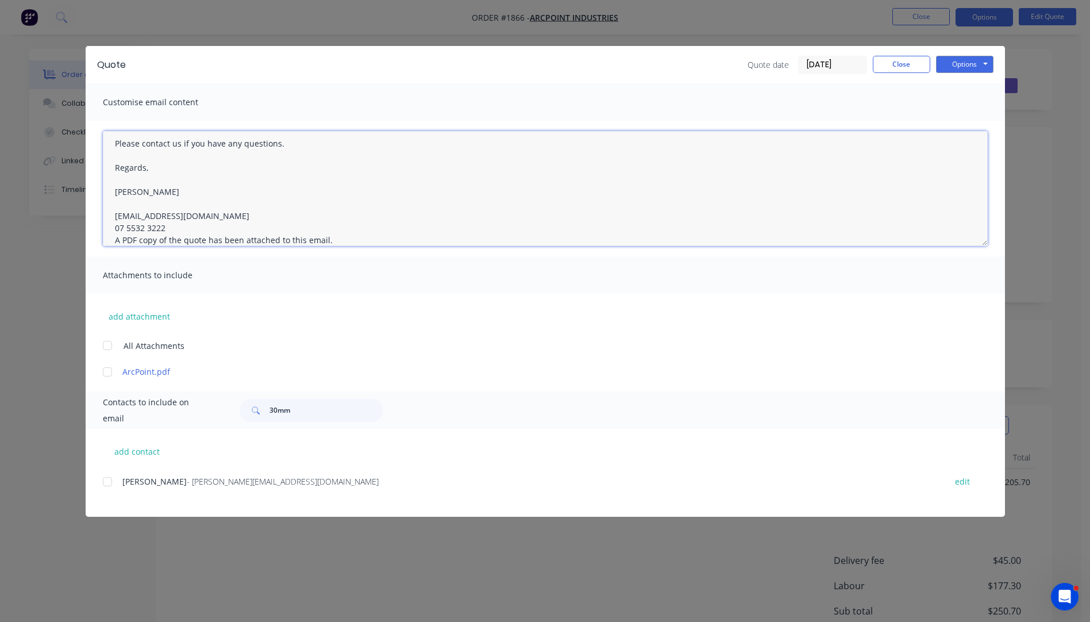
click at [171, 224] on textarea "Hi, Please contact us if you have any questions. Regards, [PERSON_NAME] [EMAIL_…" at bounding box center [545, 188] width 885 height 115
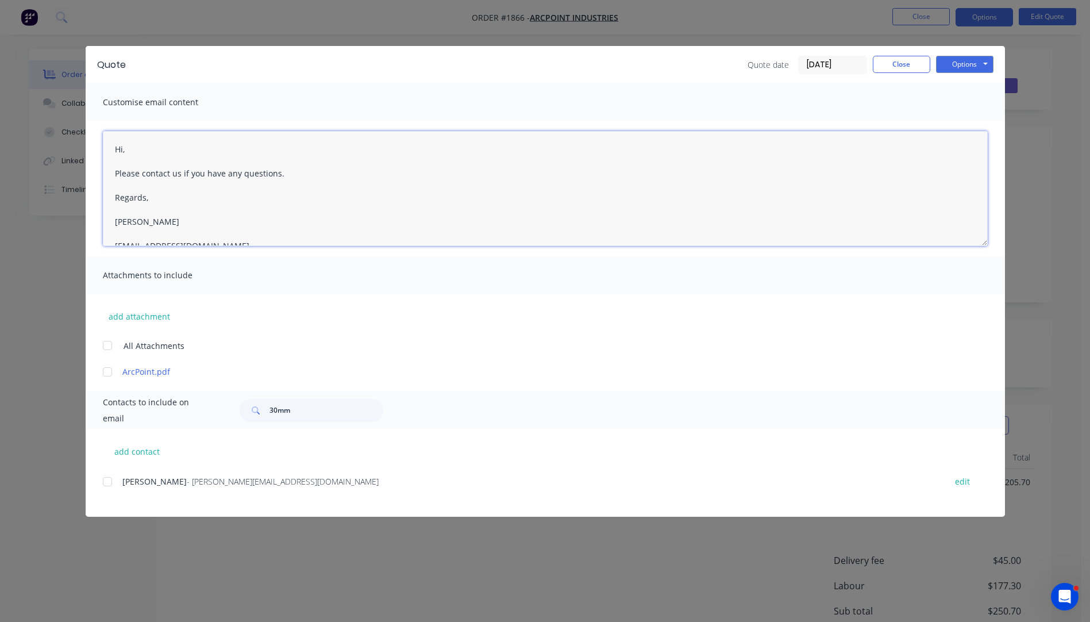
click at [131, 152] on textarea "Hi, Please contact us if you have any questions. Regards, [PERSON_NAME] [EMAIL_…" at bounding box center [545, 188] width 885 height 115
click at [105, 479] on div at bounding box center [107, 481] width 23 height 23
type textarea "Hi Matt, Please see quote attached. Please contact us if you have any questions…"
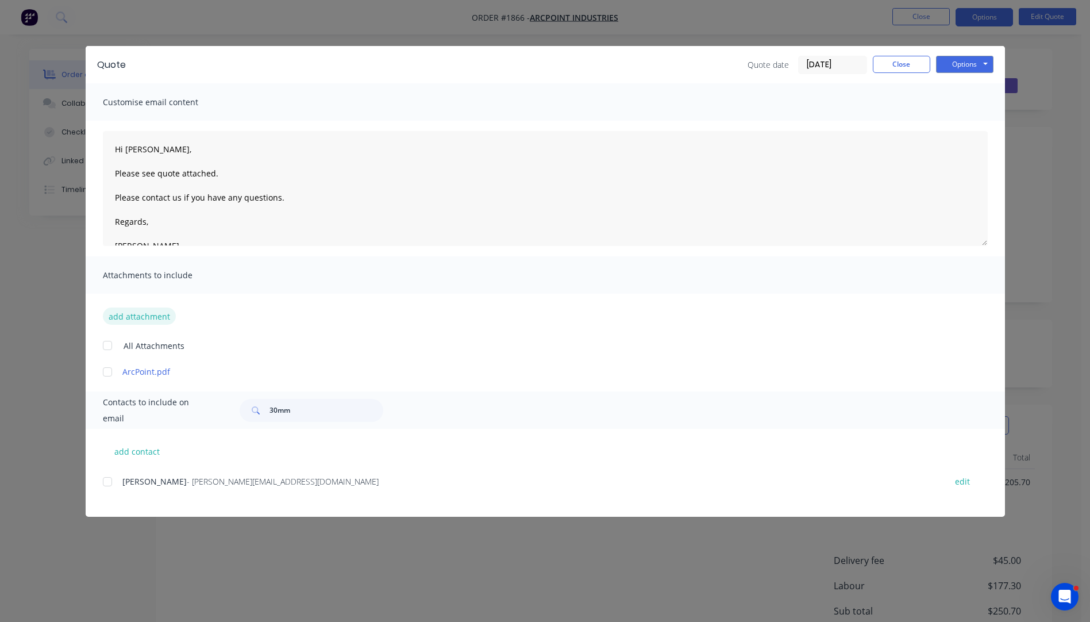
click at [130, 321] on button "add attachment" at bounding box center [139, 315] width 73 height 17
click at [909, 64] on button "Close" at bounding box center [901, 64] width 57 height 17
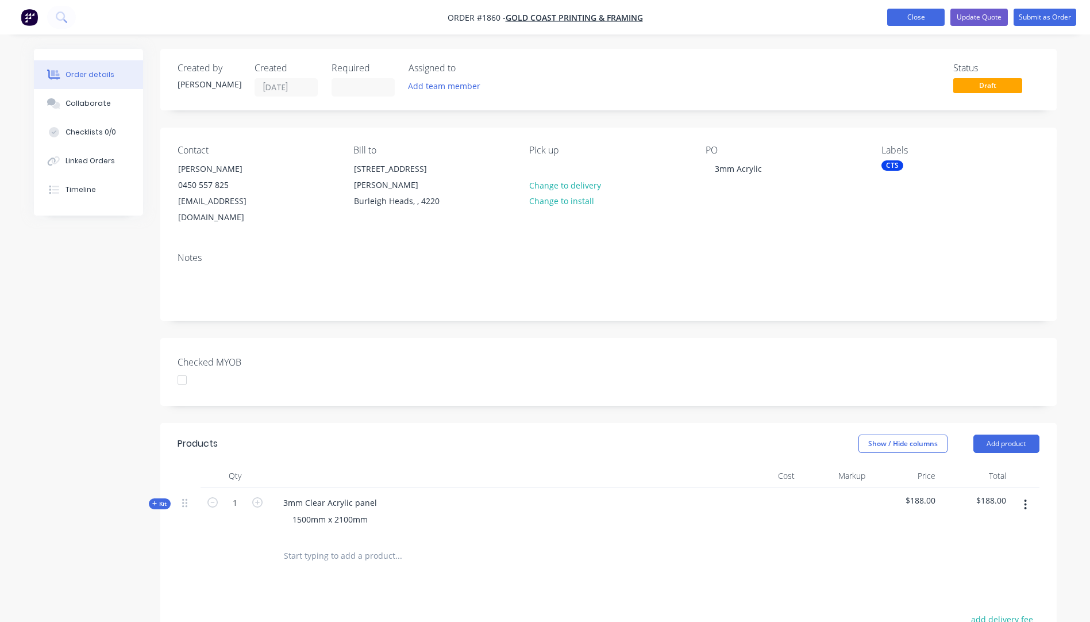
click at [915, 18] on button "Close" at bounding box center [915, 17] width 57 height 17
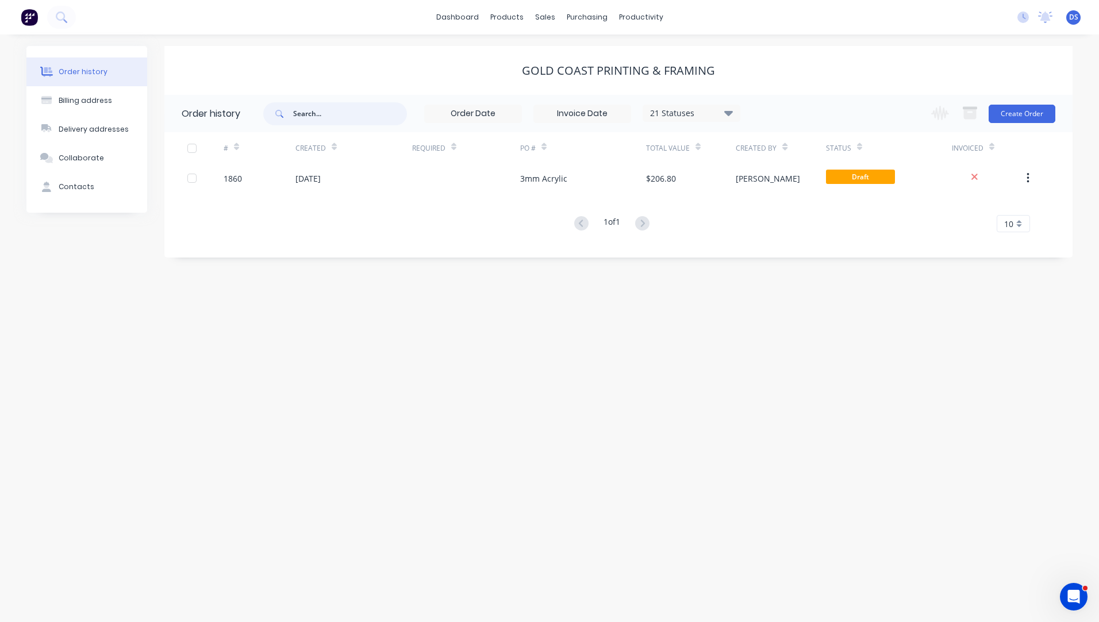
click at [342, 117] on input "text" at bounding box center [350, 113] width 114 height 23
type input "[PERSON_NAME]"
drag, startPoint x: 335, startPoint y: 117, endPoint x: 274, endPoint y: 113, distance: 61.1
click at [274, 113] on div "pakula" at bounding box center [335, 113] width 144 height 23
click at [576, 57] on div "Sales Orders" at bounding box center [587, 55] width 47 height 10
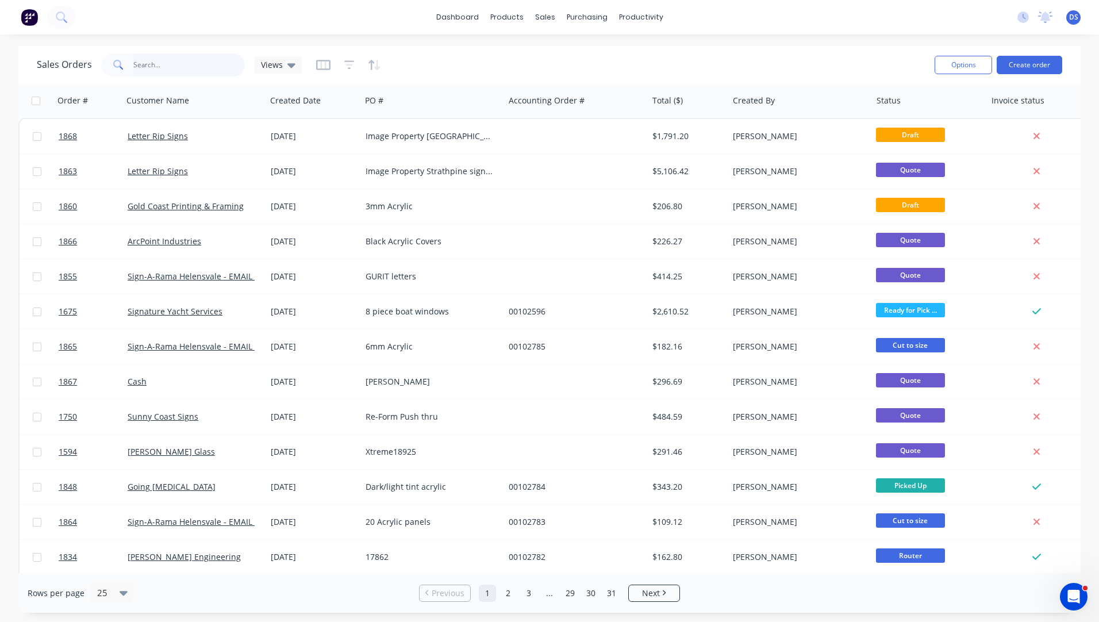
click at [133, 65] on input "text" at bounding box center [189, 64] width 112 height 23
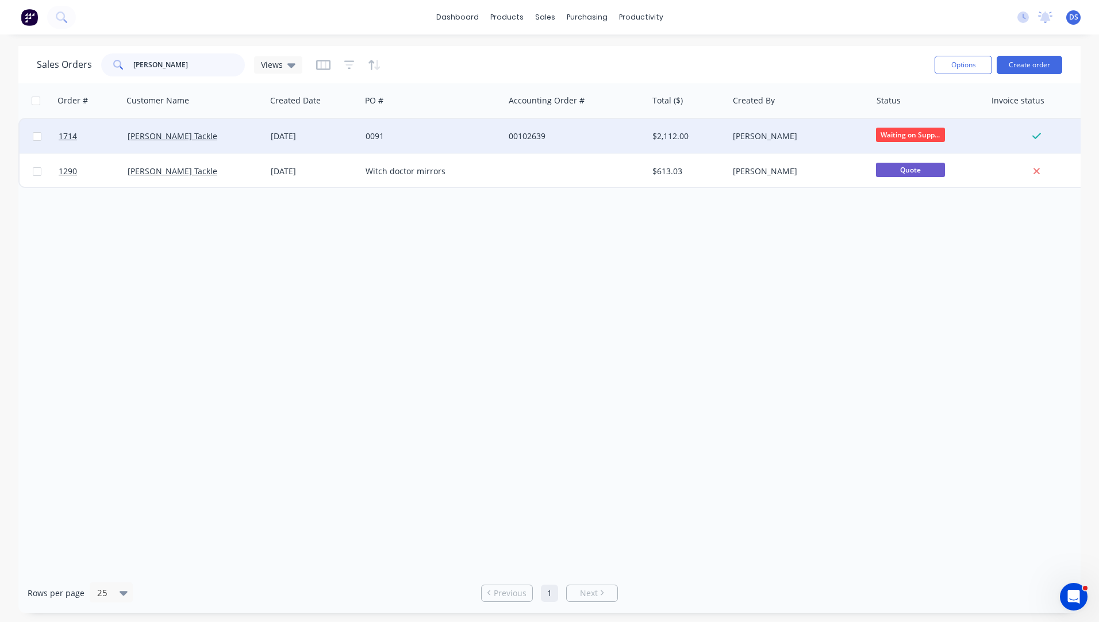
type input "pakula"
click at [276, 141] on div "[DATE]" at bounding box center [314, 135] width 86 height 11
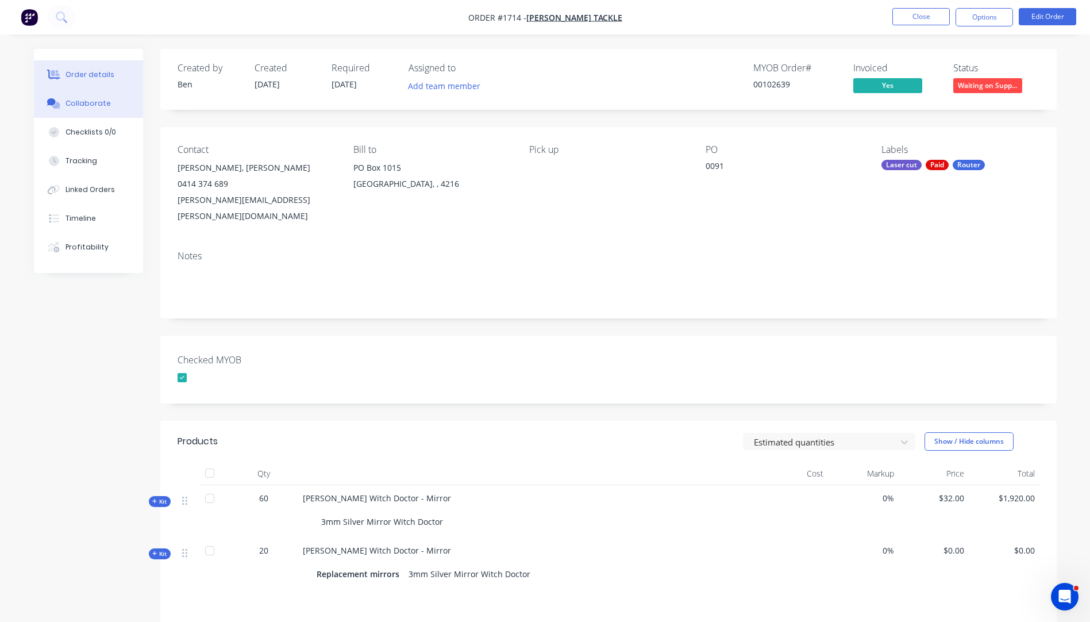
click at [78, 100] on div "Collaborate" at bounding box center [88, 103] width 45 height 10
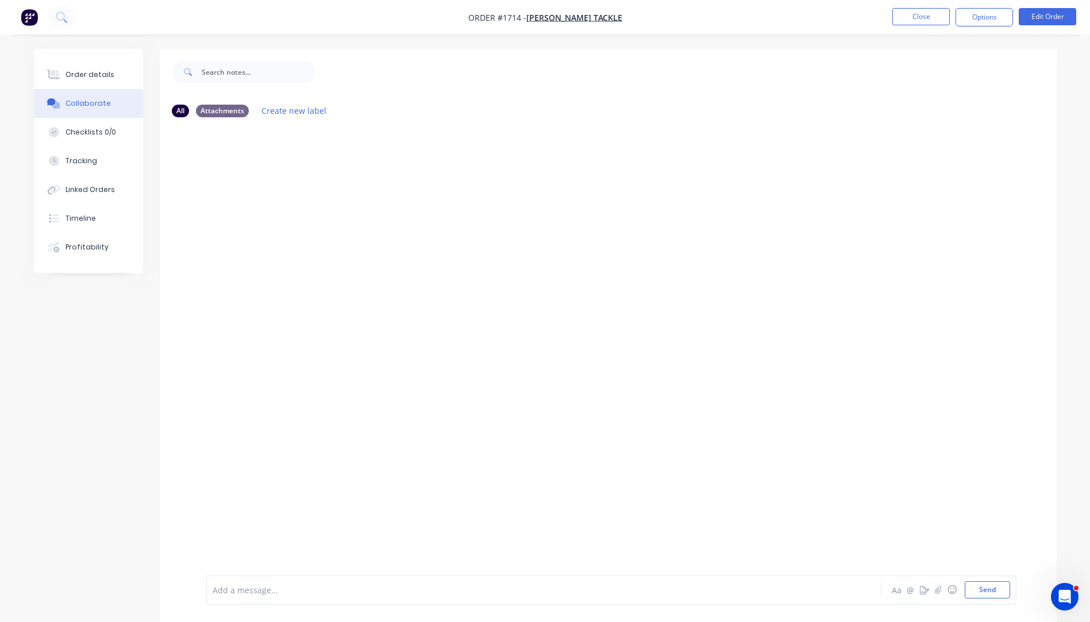
click at [244, 584] on div at bounding box center [512, 590] width 598 height 12
click at [990, 592] on button "Send" at bounding box center [987, 589] width 45 height 17
click at [83, 74] on div "Order details" at bounding box center [90, 75] width 49 height 10
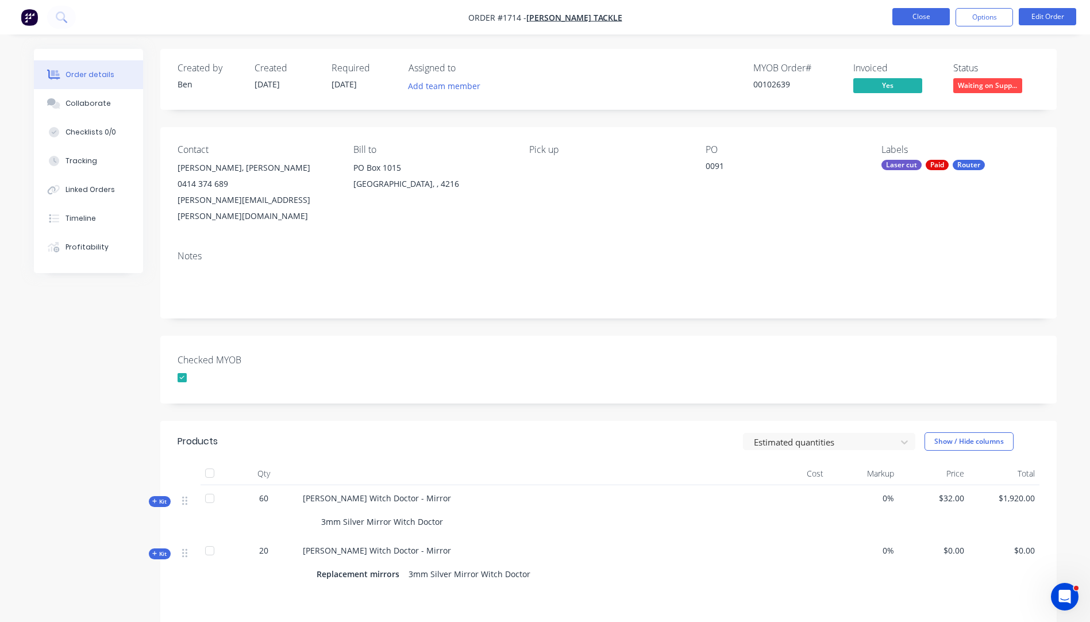
click at [920, 16] on button "Close" at bounding box center [920, 16] width 57 height 17
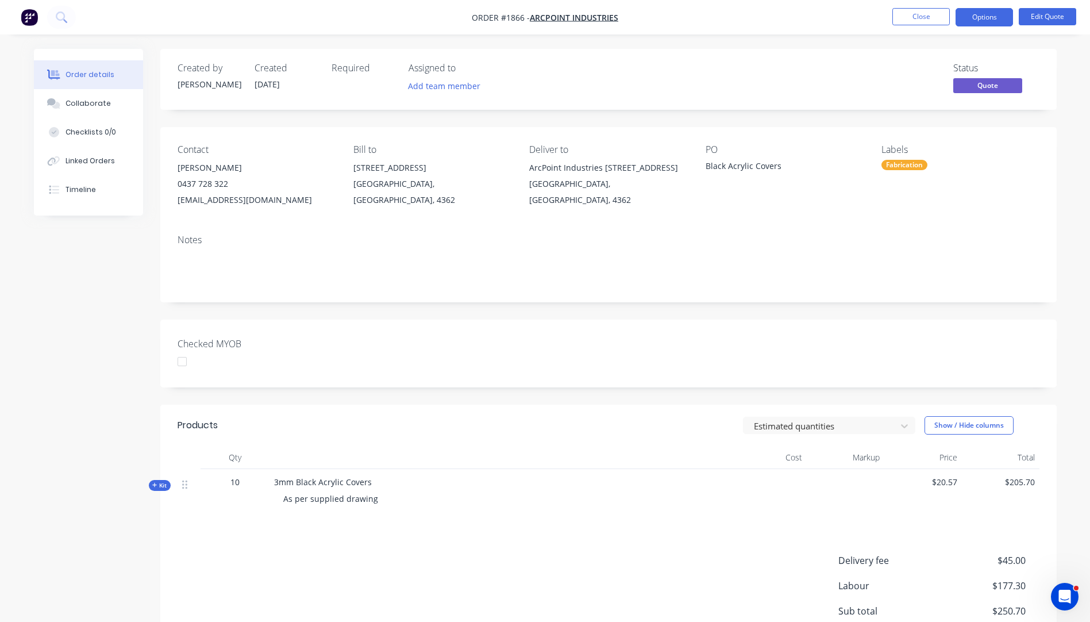
click at [155, 484] on icon "button" at bounding box center [154, 485] width 5 height 6
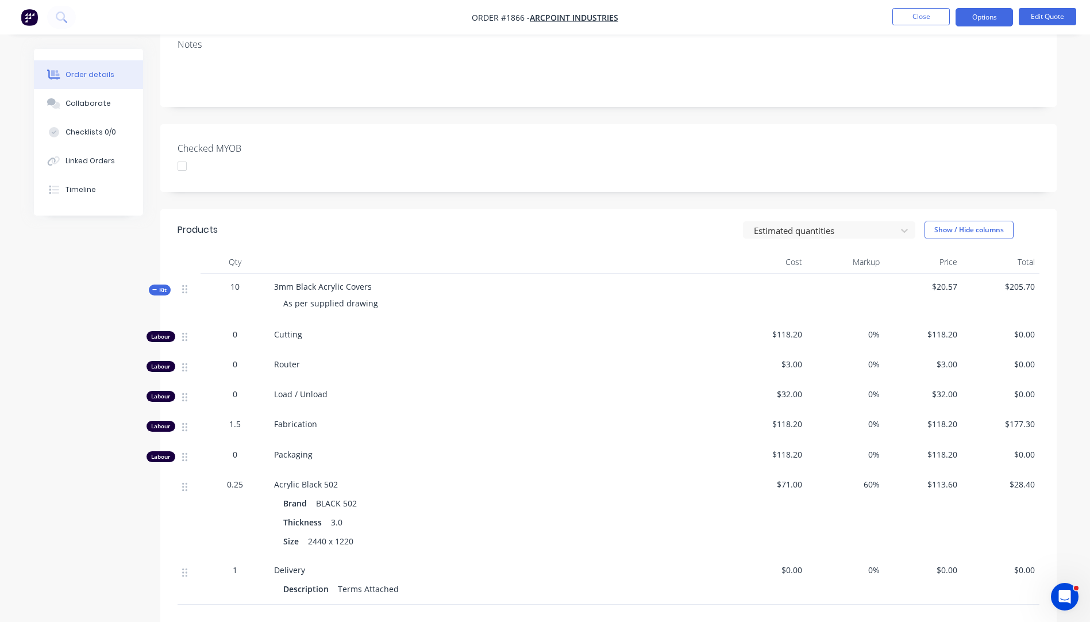
scroll to position [230, 0]
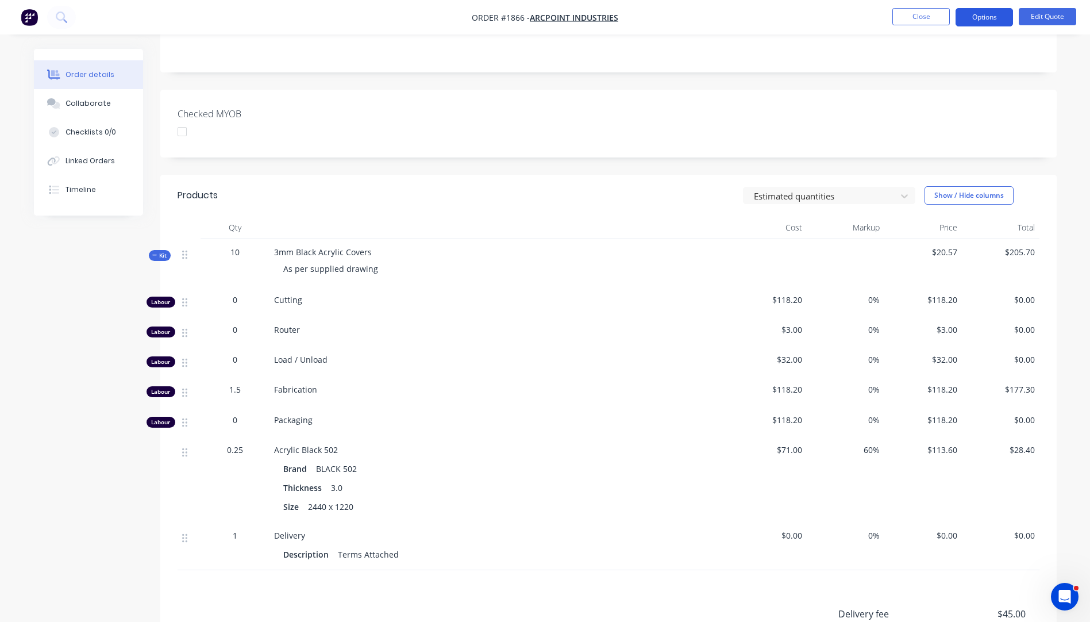
click at [968, 25] on button "Options" at bounding box center [984, 17] width 57 height 18
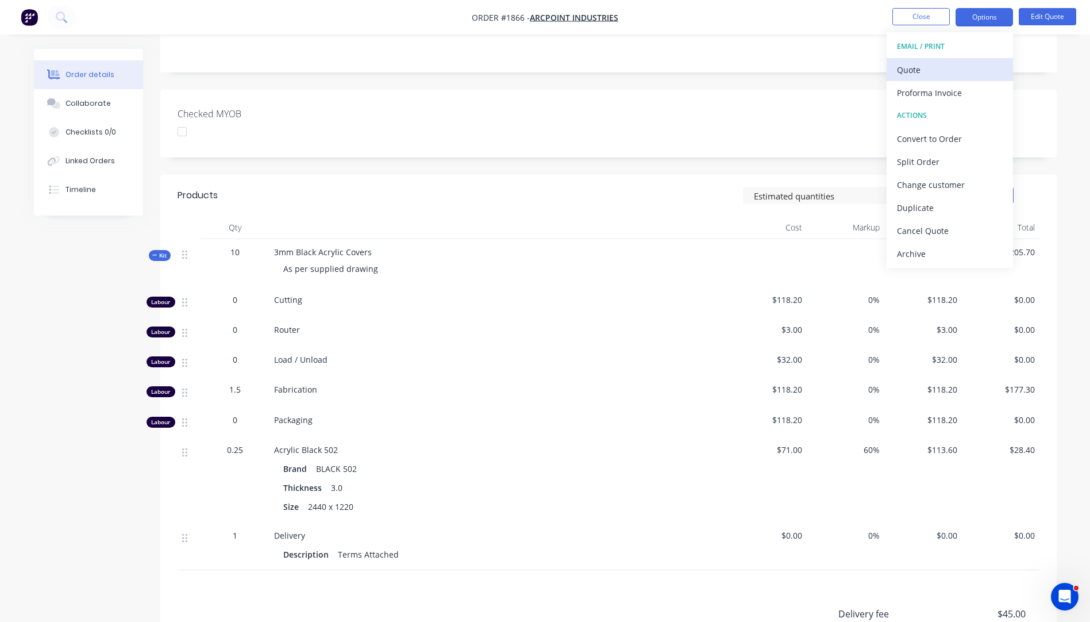
click at [909, 68] on div "Quote" at bounding box center [950, 69] width 106 height 17
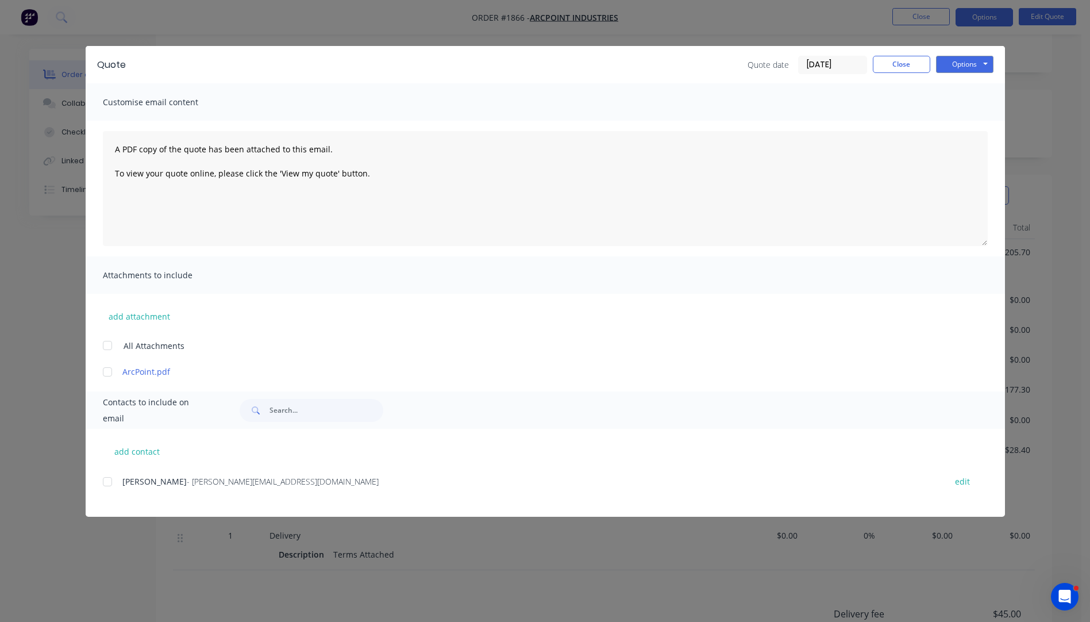
click at [109, 483] on div at bounding box center [107, 481] width 23 height 23
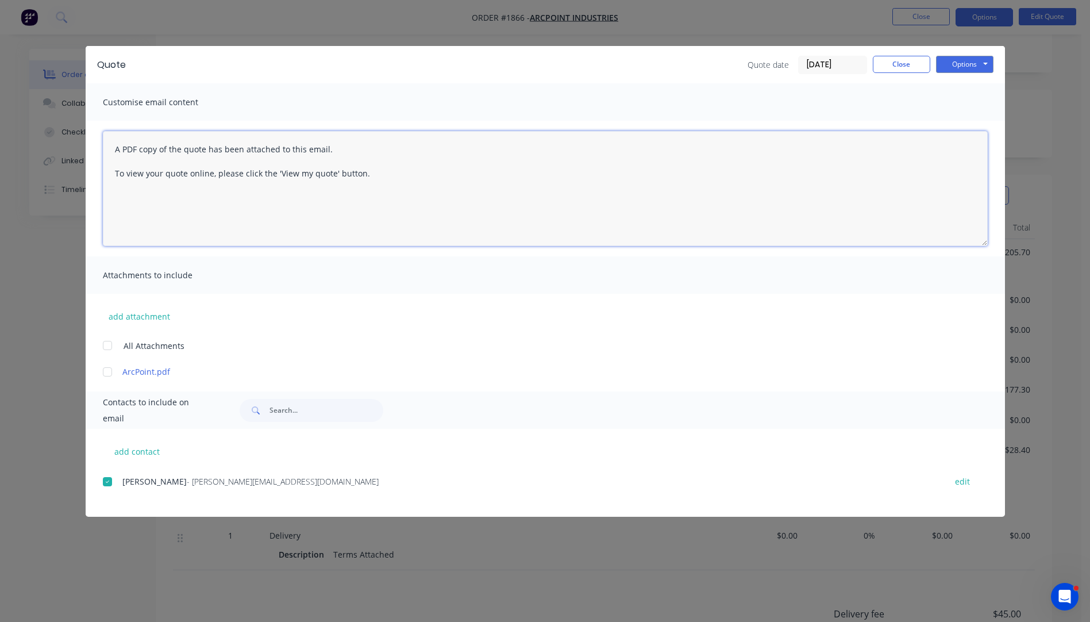
paste textarea "Hi, Please contact us if you have any questions. Regards, [PERSON_NAME] [EMAIL_…"
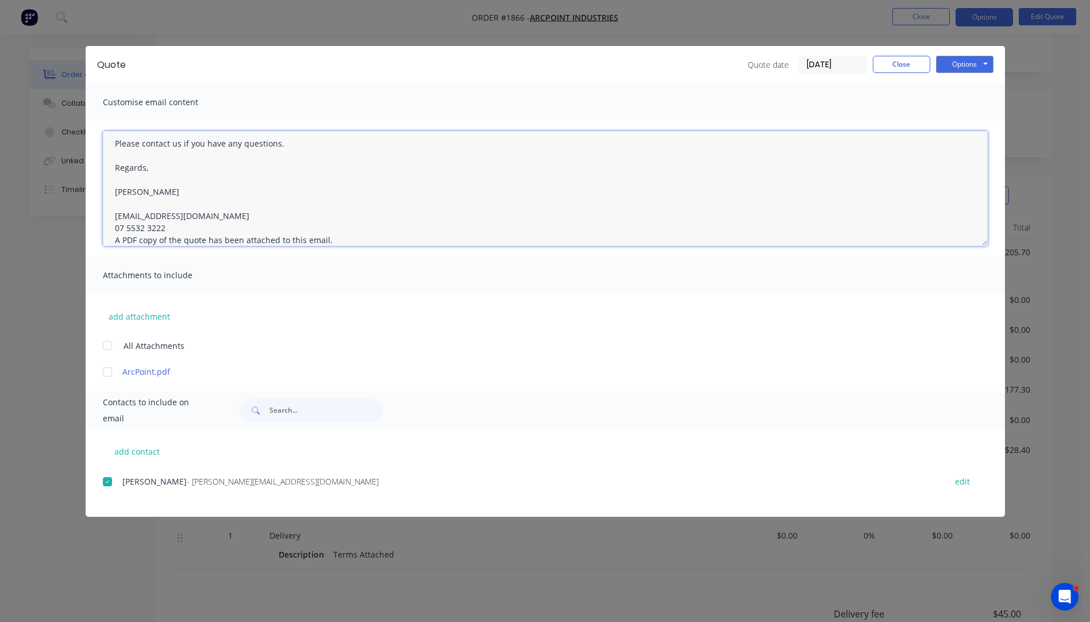
click at [182, 228] on textarea "Hi, Please contact us if you have any questions. Regards, [PERSON_NAME] [EMAIL_…" at bounding box center [545, 188] width 885 height 115
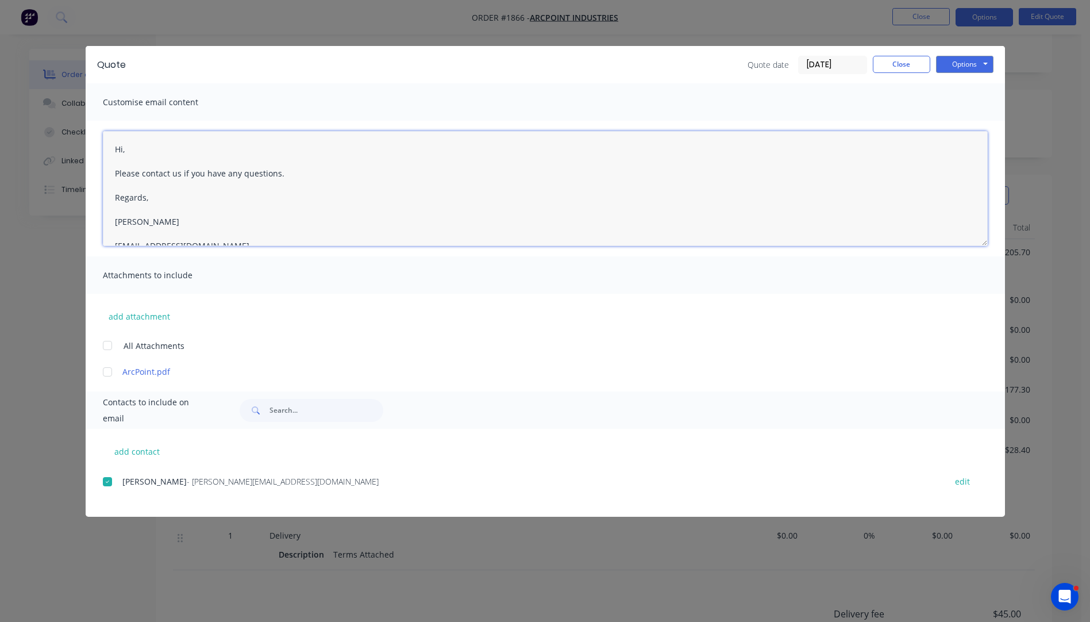
click at [136, 150] on textarea "Hi, Please contact us if you have any questions. Regards, [PERSON_NAME] [EMAIL_…" at bounding box center [545, 188] width 885 height 115
type textarea "Hi [PERSON_NAME], Please see quote attached. Our current lead time is 3-4 weeks…"
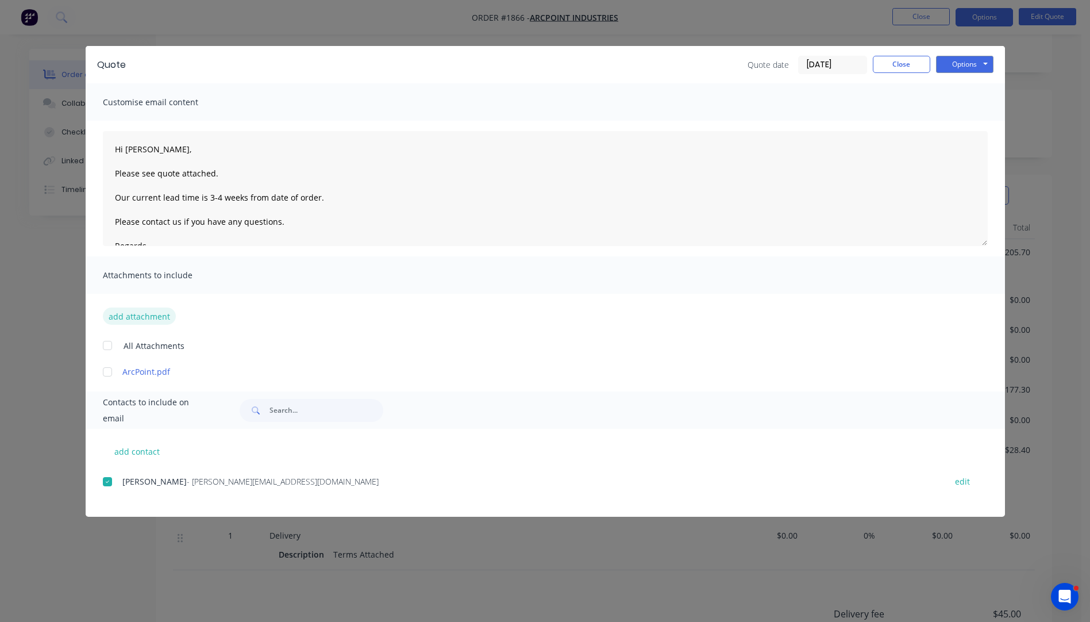
click at [132, 321] on button "add attachment" at bounding box center [139, 315] width 73 height 17
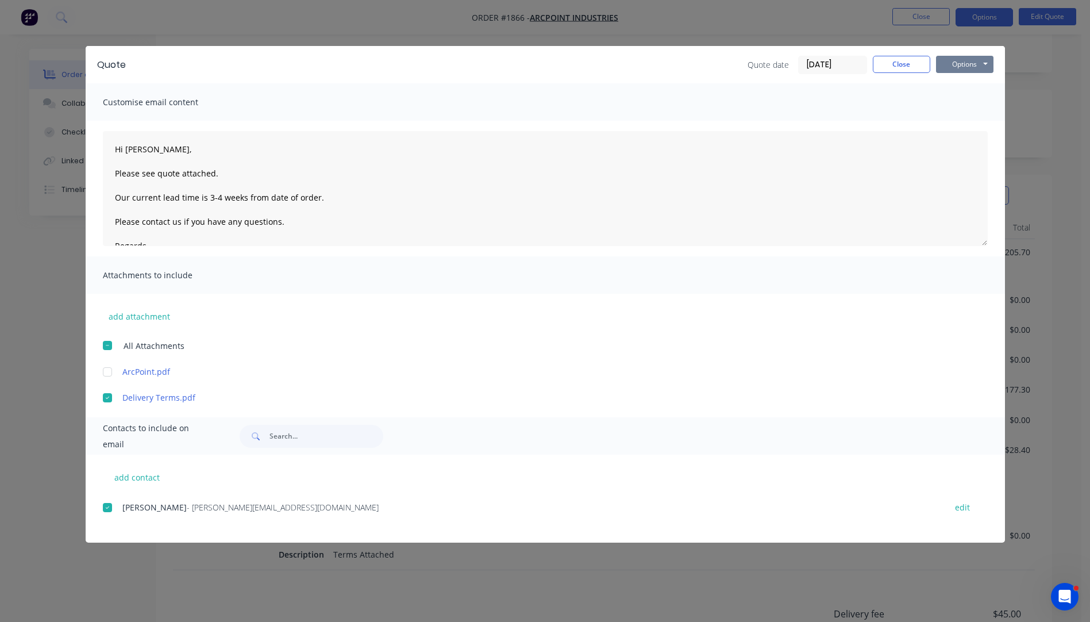
click at [958, 66] on button "Options" at bounding box center [964, 64] width 57 height 17
click at [962, 124] on button "Email" at bounding box center [973, 122] width 74 height 19
click at [961, 67] on button "Options" at bounding box center [964, 64] width 57 height 17
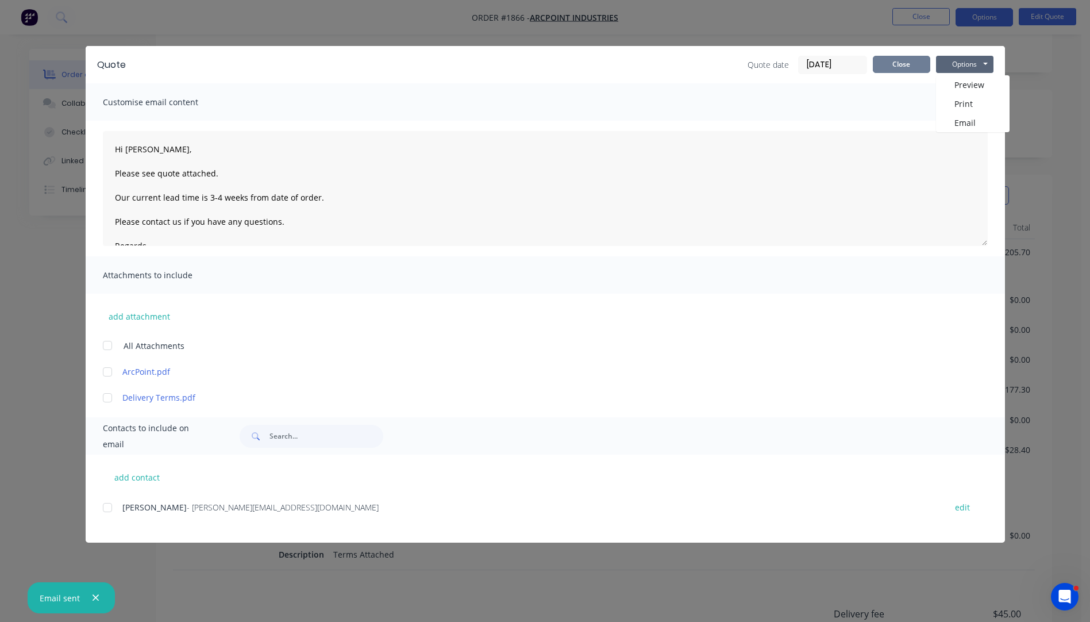
click at [901, 66] on button "Close" at bounding box center [901, 64] width 57 height 17
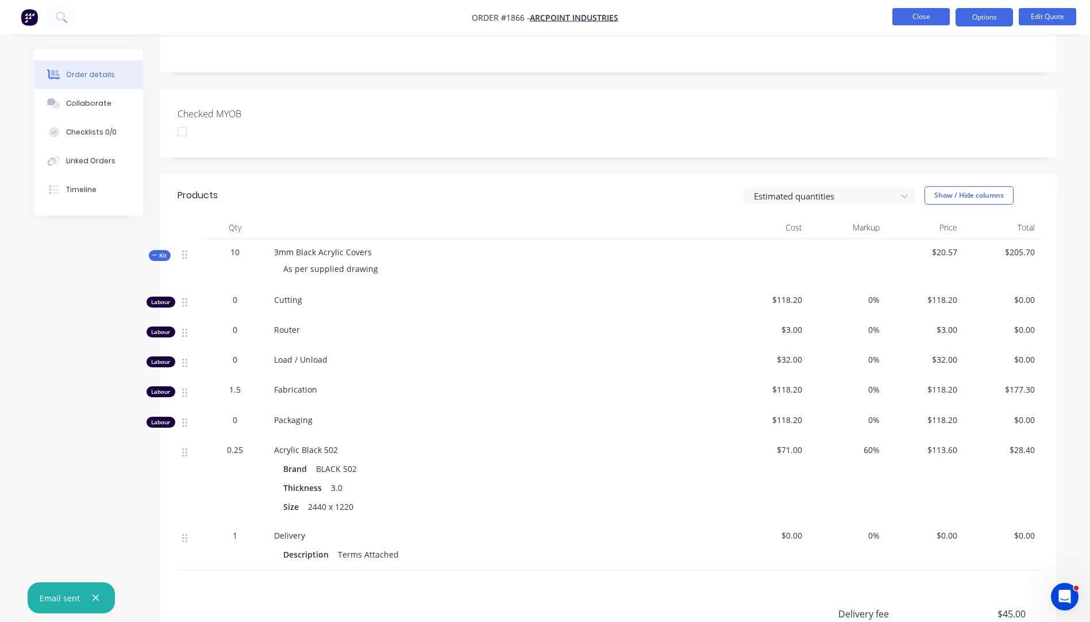
click at [919, 16] on button "Close" at bounding box center [920, 16] width 57 height 17
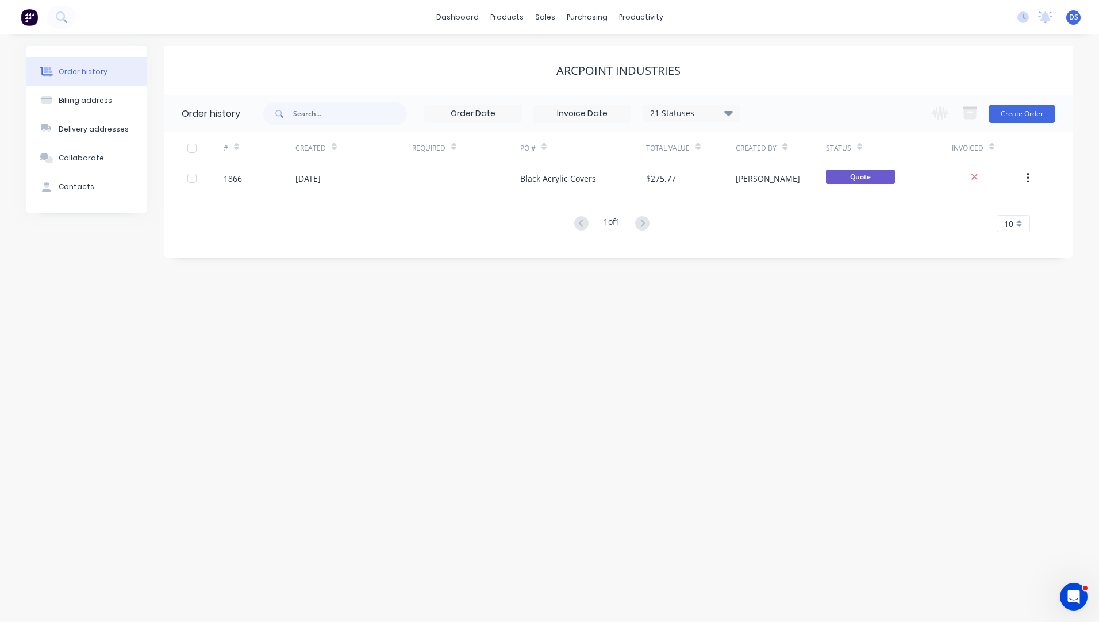
click at [223, 342] on div "Order history Billing address Delivery addresses Collaborate Contacts ArcPoint …" at bounding box center [549, 327] width 1099 height 587
click at [571, 56] on div "Sales Orders" at bounding box center [587, 55] width 47 height 10
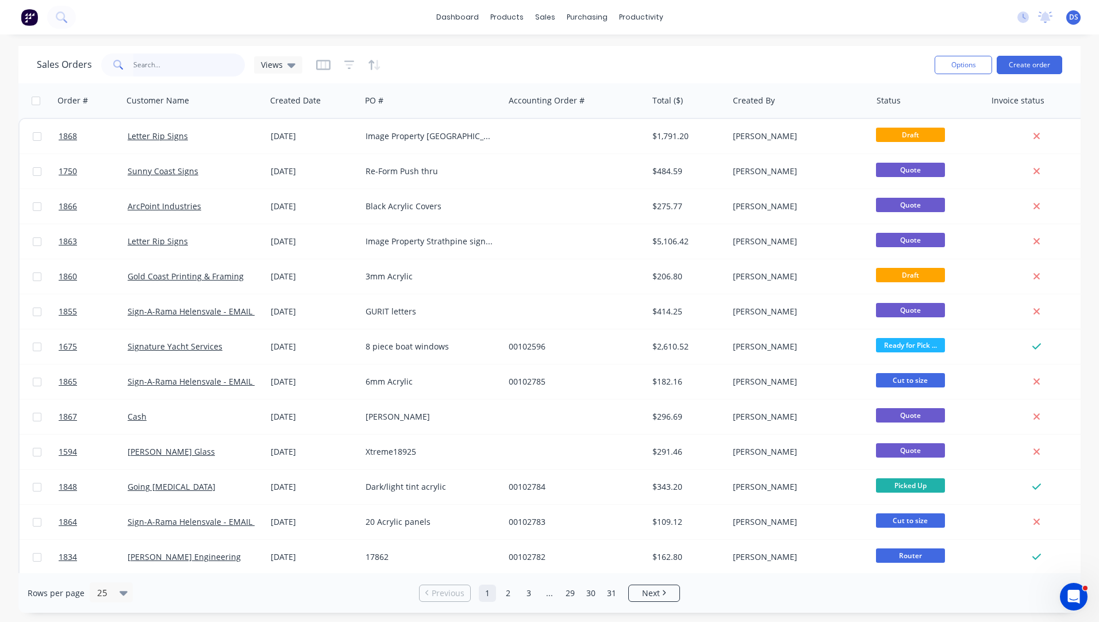
click at [164, 66] on input "text" at bounding box center [189, 64] width 112 height 23
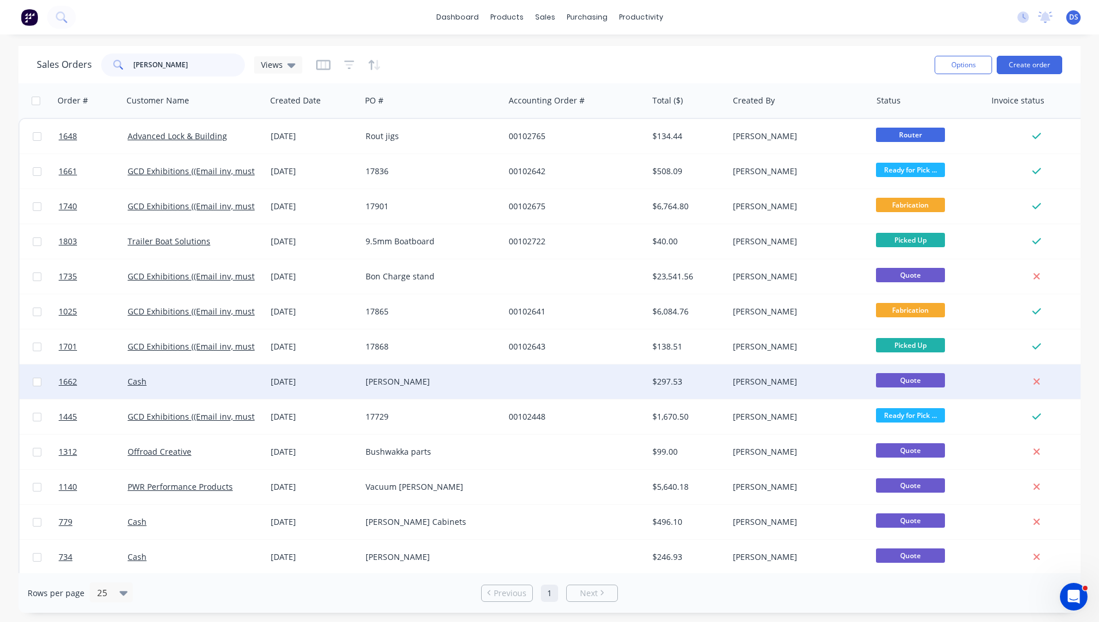
type input "[PERSON_NAME]"
click at [384, 385] on div "[PERSON_NAME]" at bounding box center [429, 381] width 128 height 11
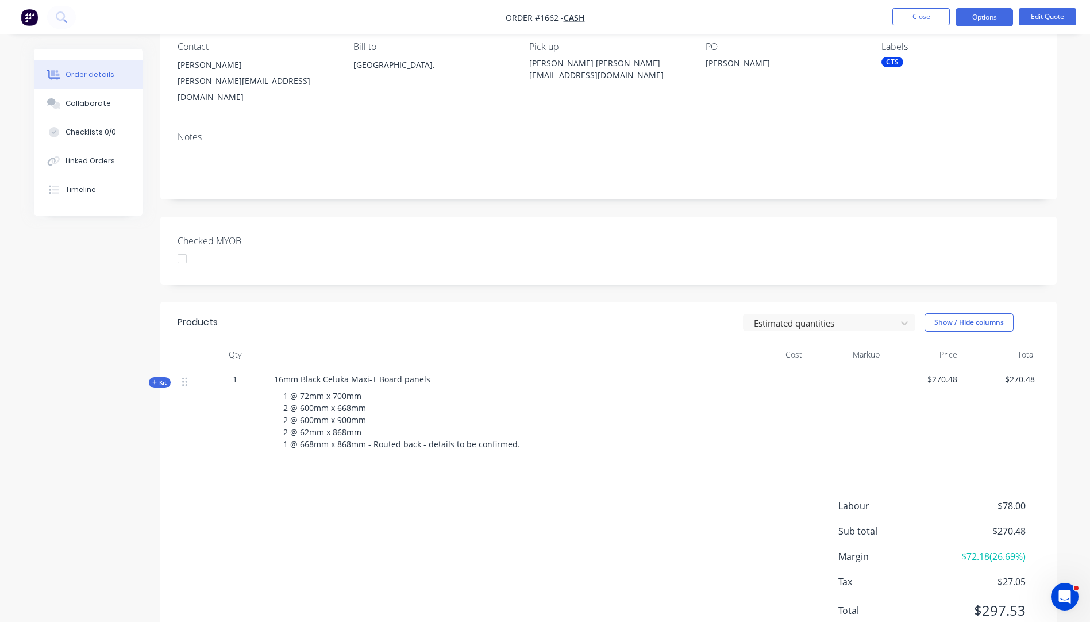
scroll to position [115, 0]
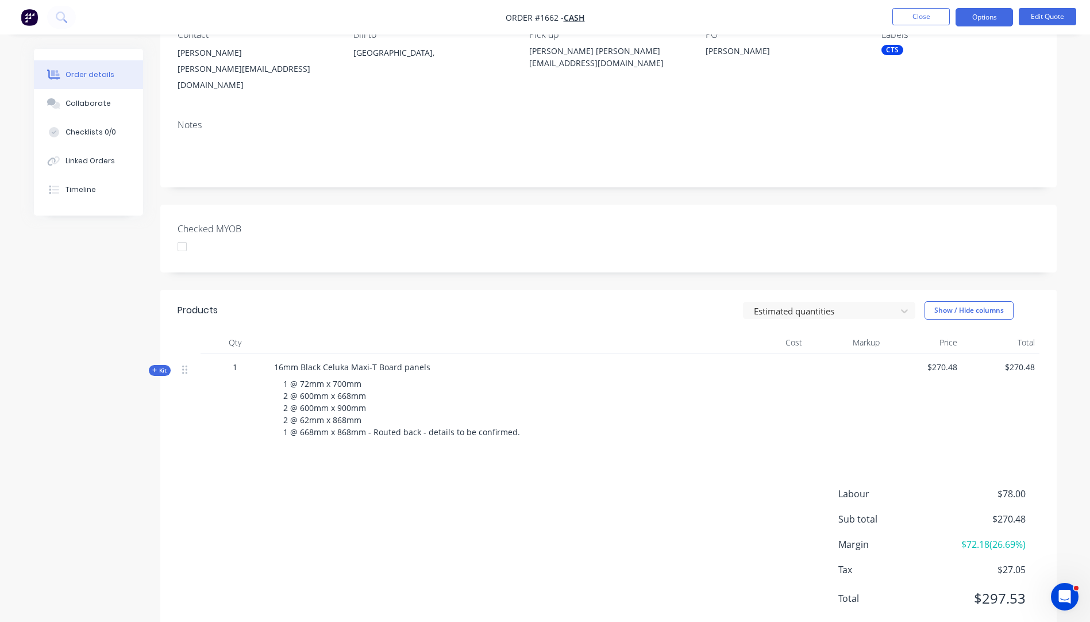
click at [152, 367] on icon "button" at bounding box center [154, 370] width 5 height 6
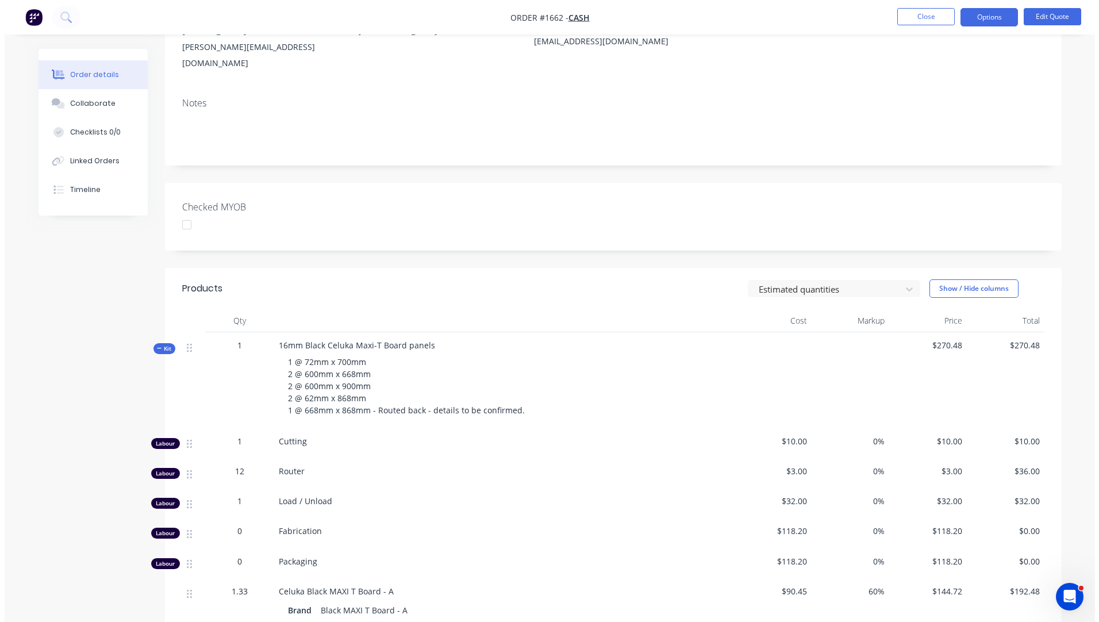
scroll to position [0, 0]
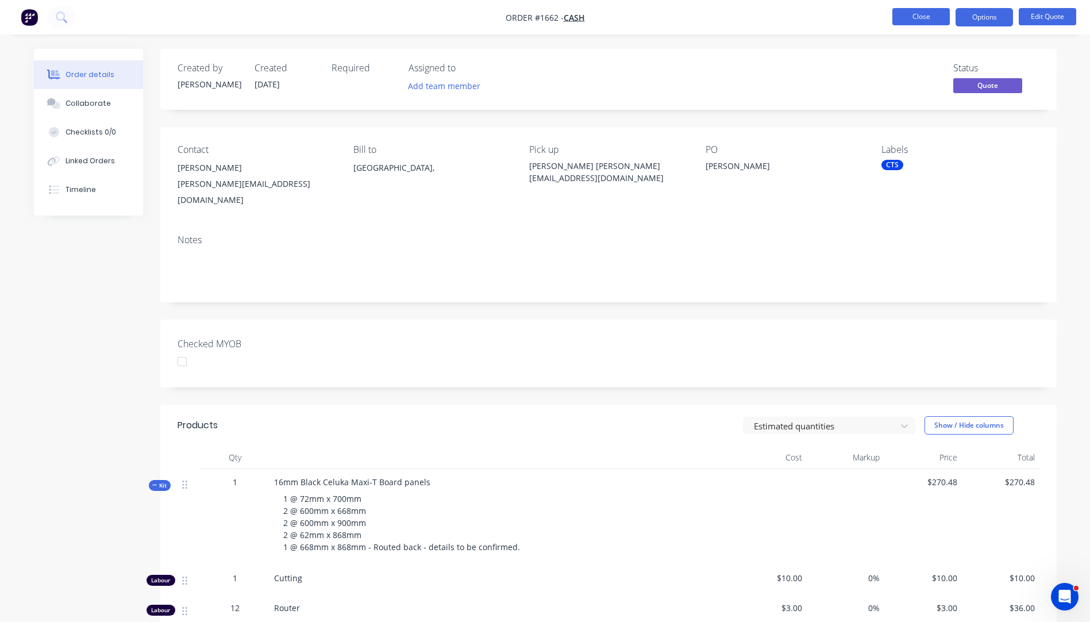
click at [923, 11] on button "Close" at bounding box center [920, 16] width 57 height 17
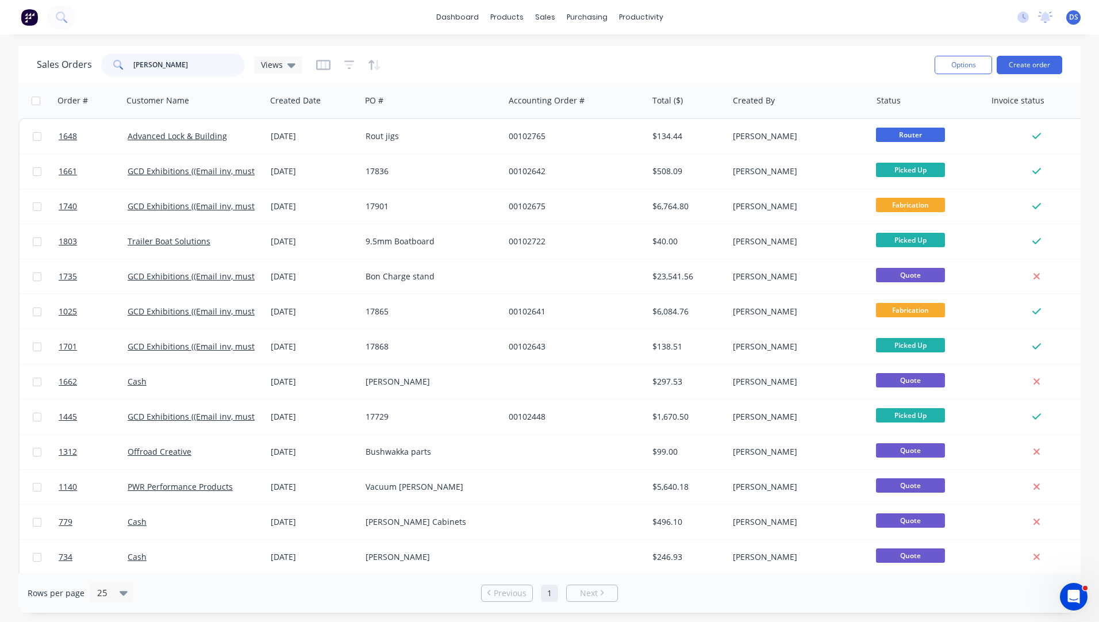
drag, startPoint x: 174, startPoint y: 61, endPoint x: 101, endPoint y: 64, distance: 73.0
click at [101, 64] on div "liam" at bounding box center [173, 64] width 144 height 23
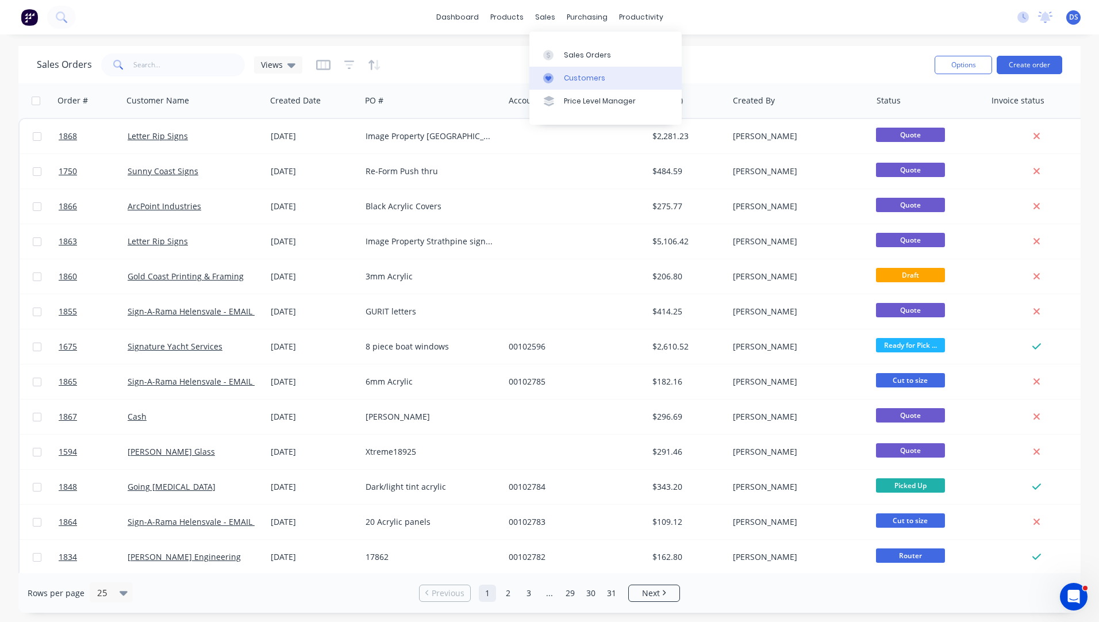
click at [574, 79] on div "Customers" at bounding box center [584, 78] width 41 height 10
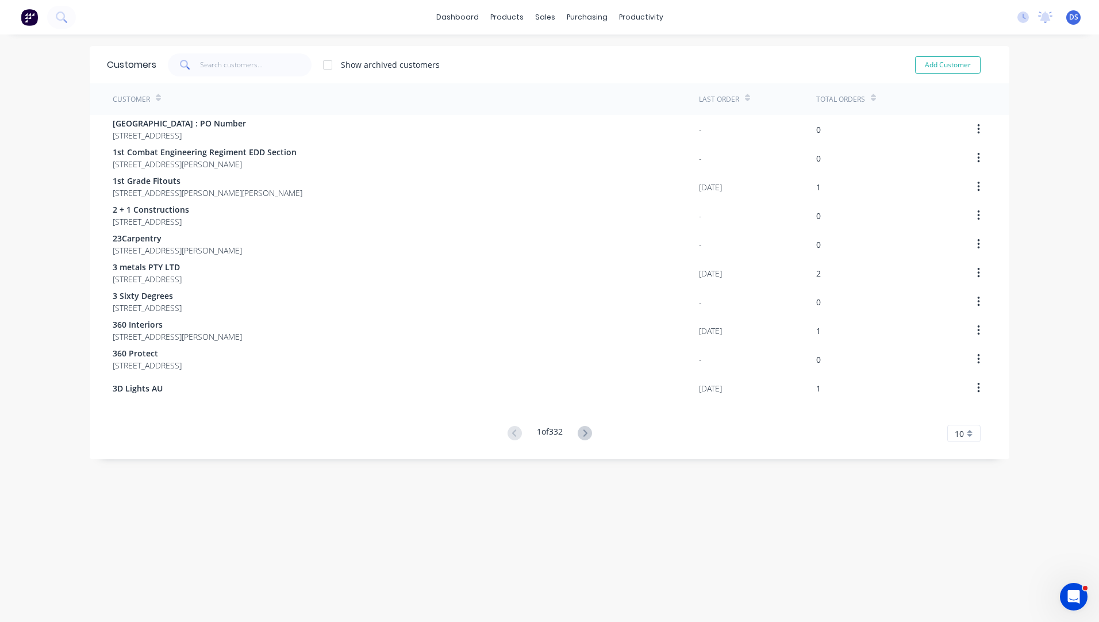
click at [195, 60] on span at bounding box center [184, 64] width 32 height 23
click at [217, 66] on input "text" at bounding box center [256, 64] width 112 height 23
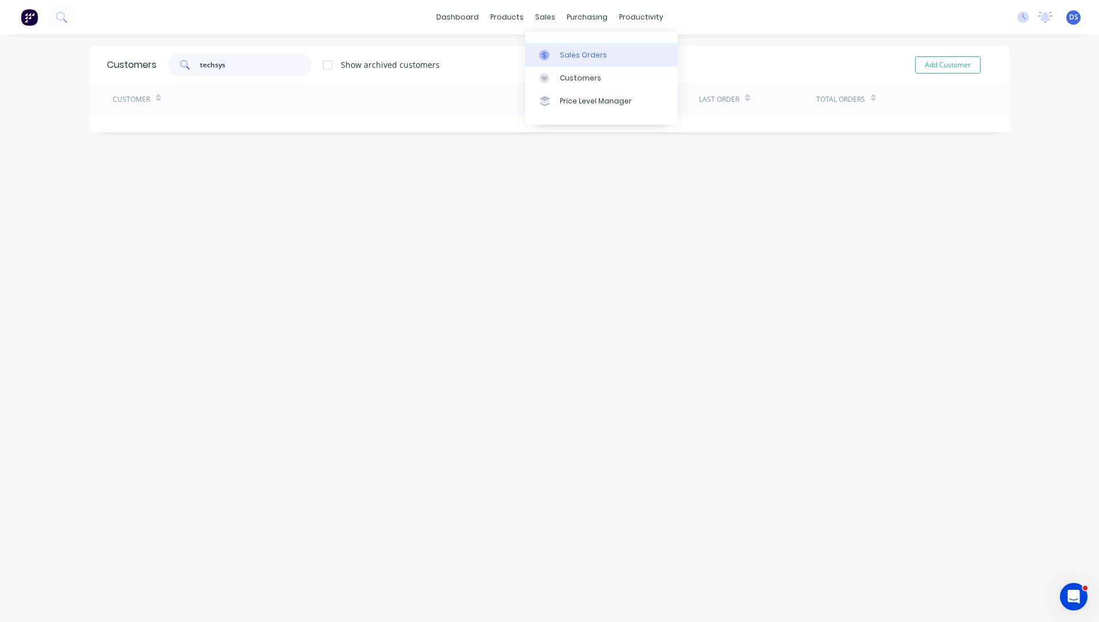
type input "techsys"
click at [571, 59] on div "Sales Orders" at bounding box center [583, 55] width 47 height 10
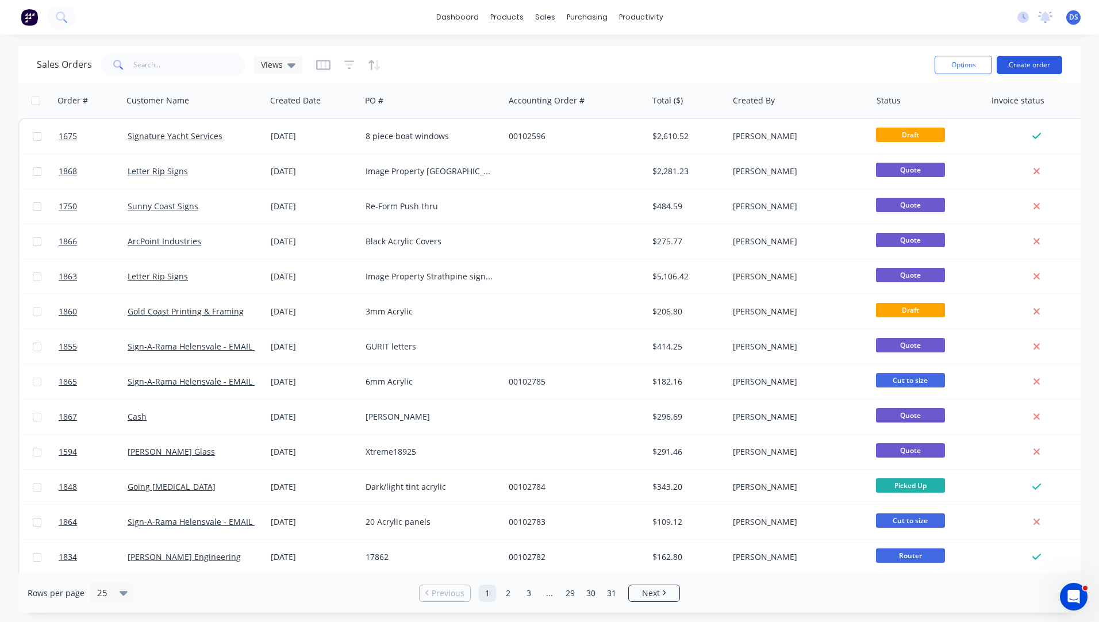
click at [1032, 68] on button "Create order" at bounding box center [1029, 65] width 66 height 18
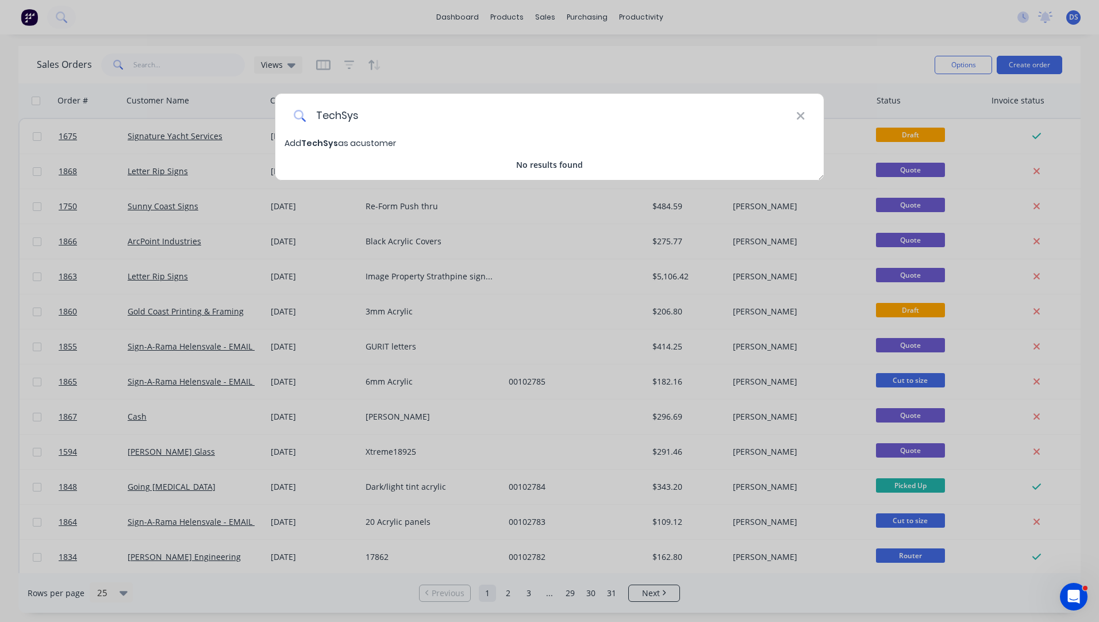
click at [400, 117] on input "TechSys" at bounding box center [551, 115] width 490 height 43
type input "TechSys Engineering"
click at [364, 147] on span "TechSys Engineering" at bounding box center [346, 142] width 91 height 11
select select "AU"
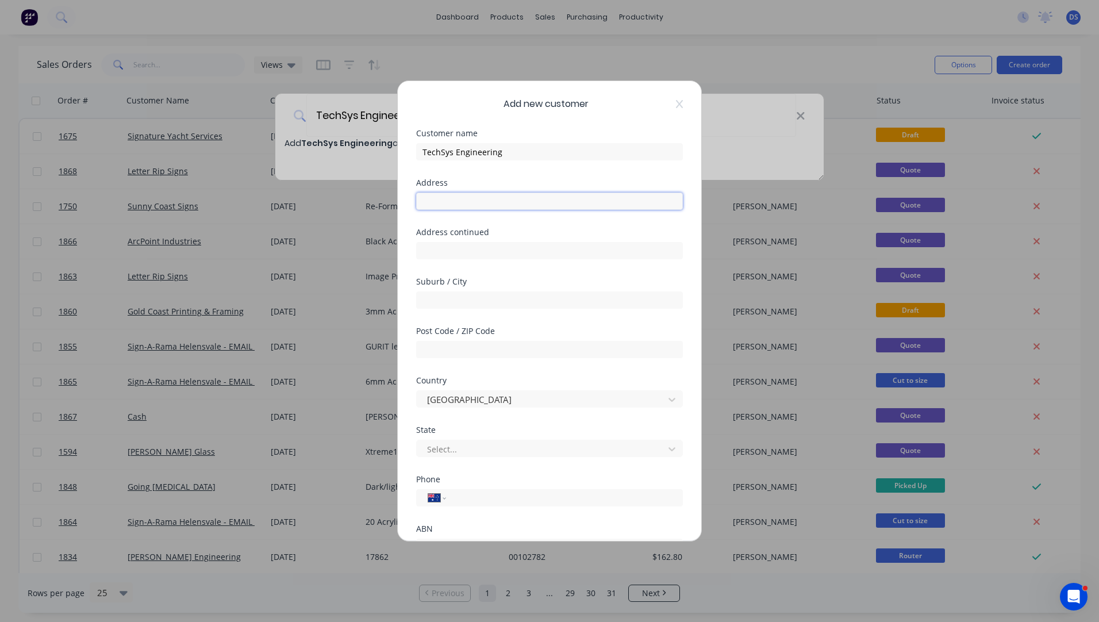
paste input "Unit 1/17 Hutchinson St Burleigh Heads QLD 4220"
type input "Unit 1/17 Hutchinson St Burleigh Heads QLD 4220"
click at [468, 349] on input "text" at bounding box center [549, 349] width 267 height 17
type input "4220"
drag, startPoint x: 570, startPoint y: 202, endPoint x: 514, endPoint y: 190, distance: 56.5
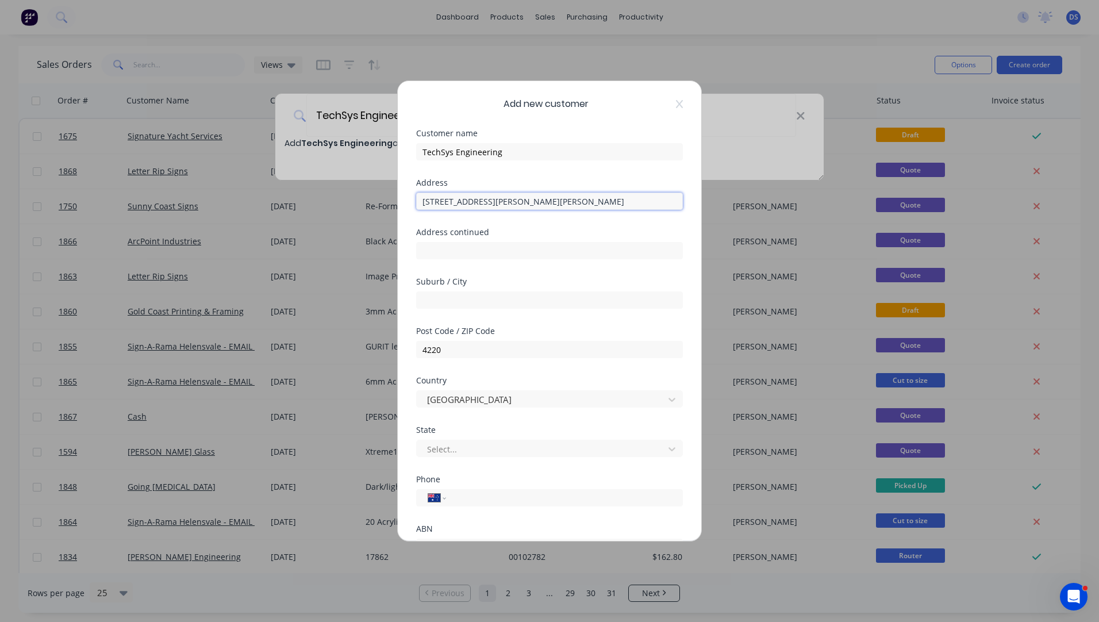
click at [514, 190] on div "Unit 1/17 Hutchinson St Burleigh Heads QLD 4220" at bounding box center [549, 200] width 267 height 20
type input "Unit 1/17 Hutchinson St QLD 4220"
paste input "Burleigh Heads"
type input "Burleigh Heads"
drag, startPoint x: 575, startPoint y: 200, endPoint x: 512, endPoint y: 200, distance: 63.2
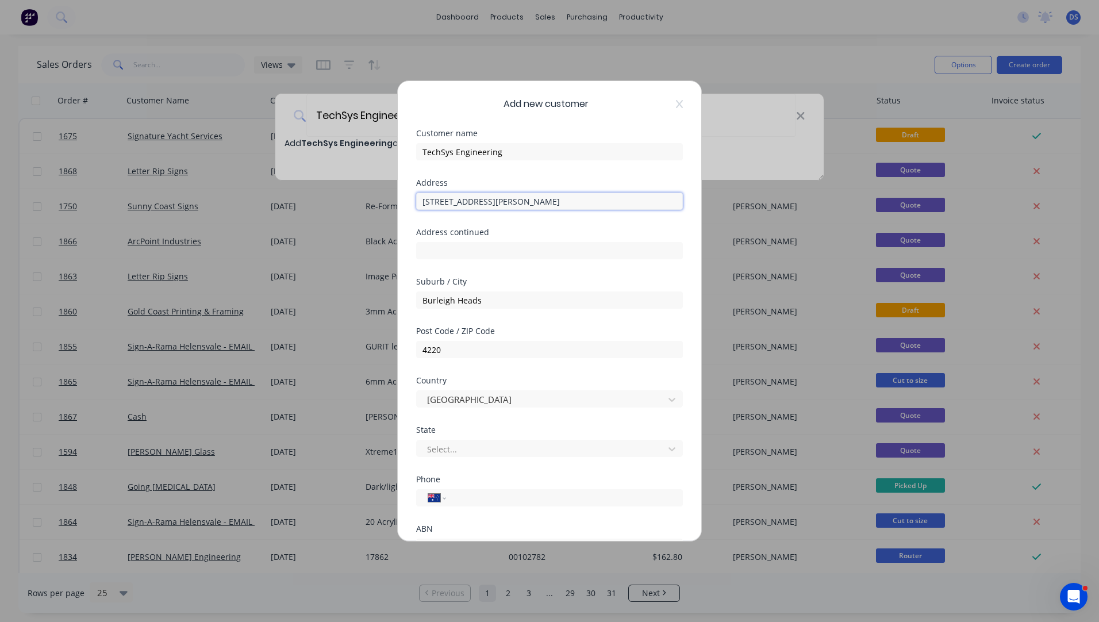
click at [512, 200] on input "Unit 1/17 Hutchinson St QLD 4220" at bounding box center [549, 201] width 267 height 17
type input "Unit 1/17 Hutchinson Street"
paste input "0421 005 228"
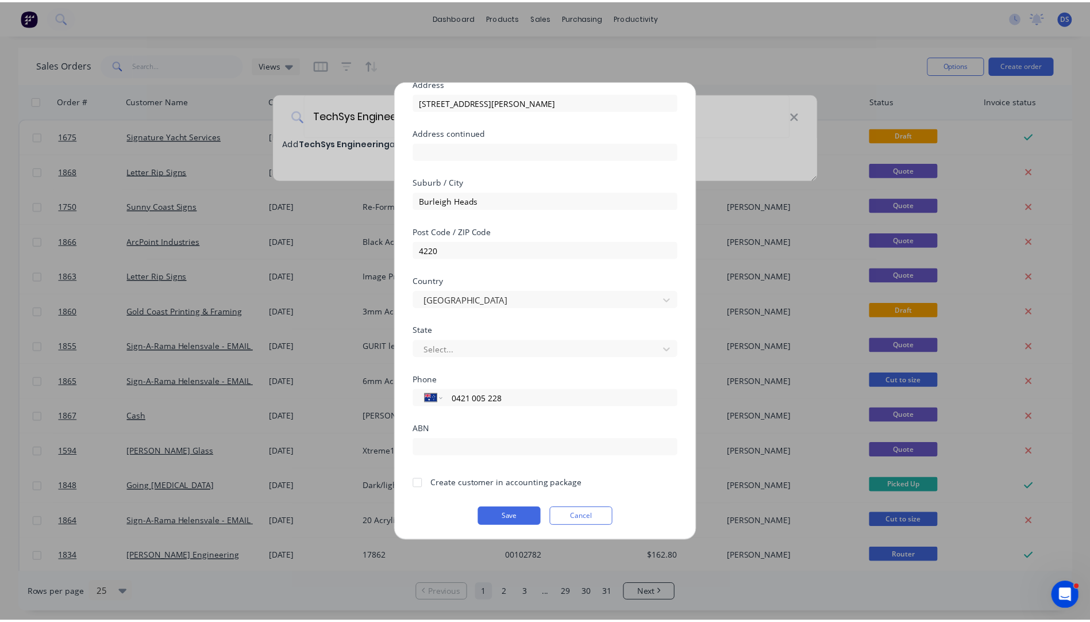
scroll to position [101, 0]
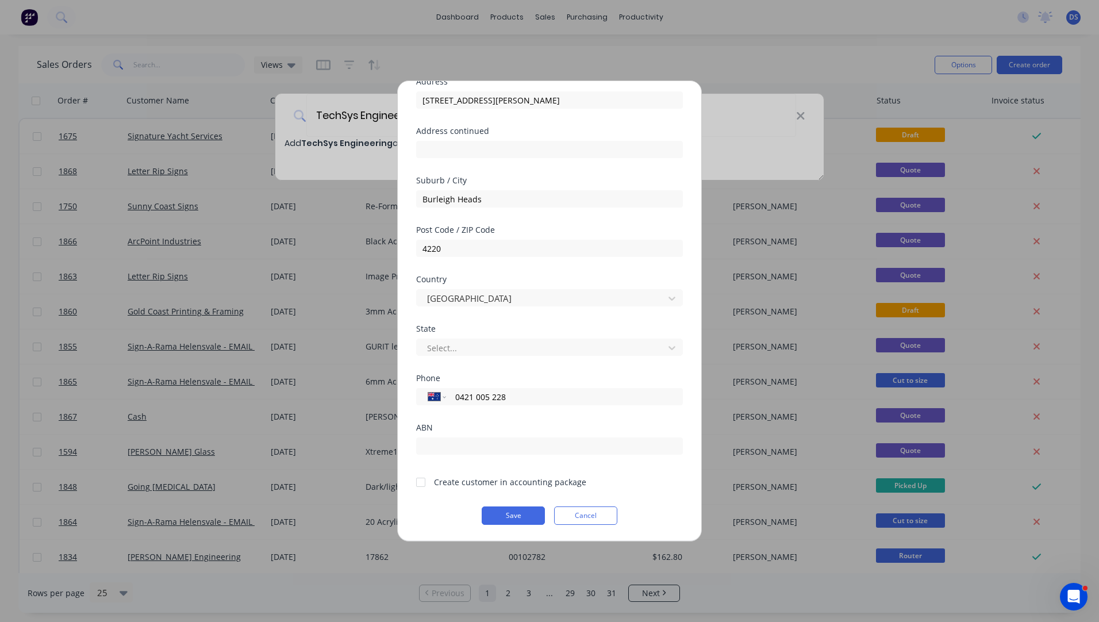
type input "0421 005 228"
click at [421, 484] on div at bounding box center [420, 482] width 23 height 23
click at [513, 519] on button "Save" at bounding box center [513, 515] width 63 height 18
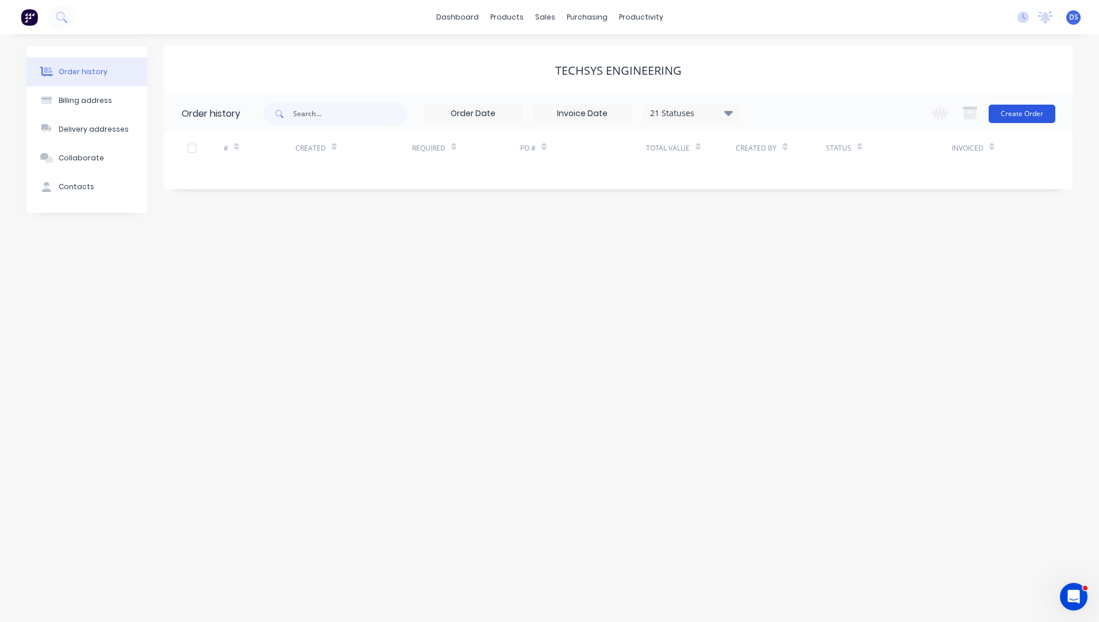
click at [1011, 113] on button "Create Order" at bounding box center [1021, 114] width 67 height 18
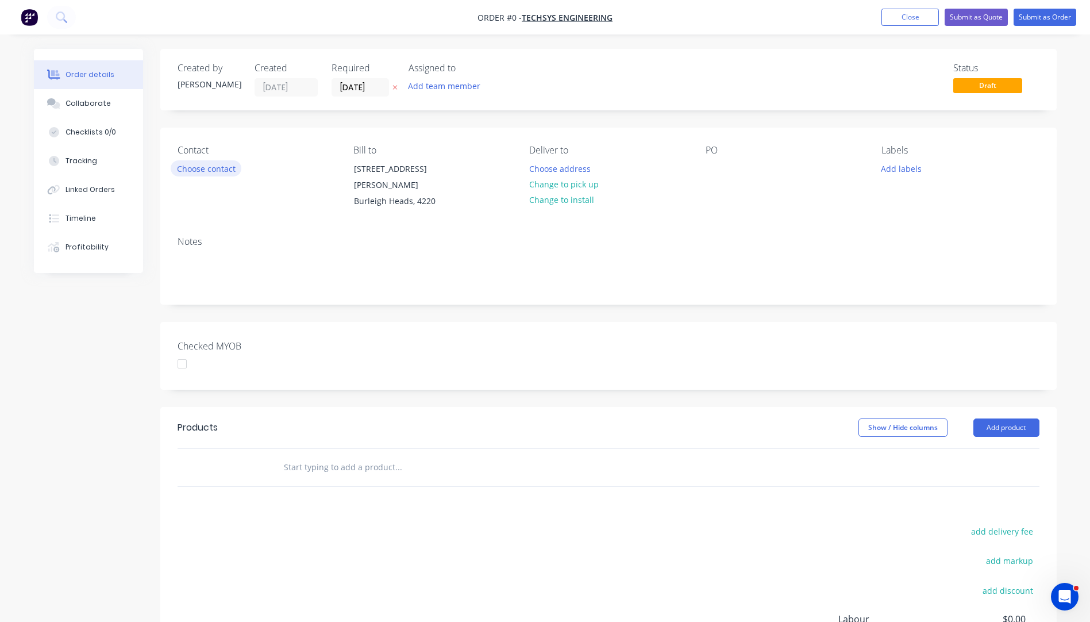
click at [209, 171] on button "Choose contact" at bounding box center [206, 168] width 71 height 16
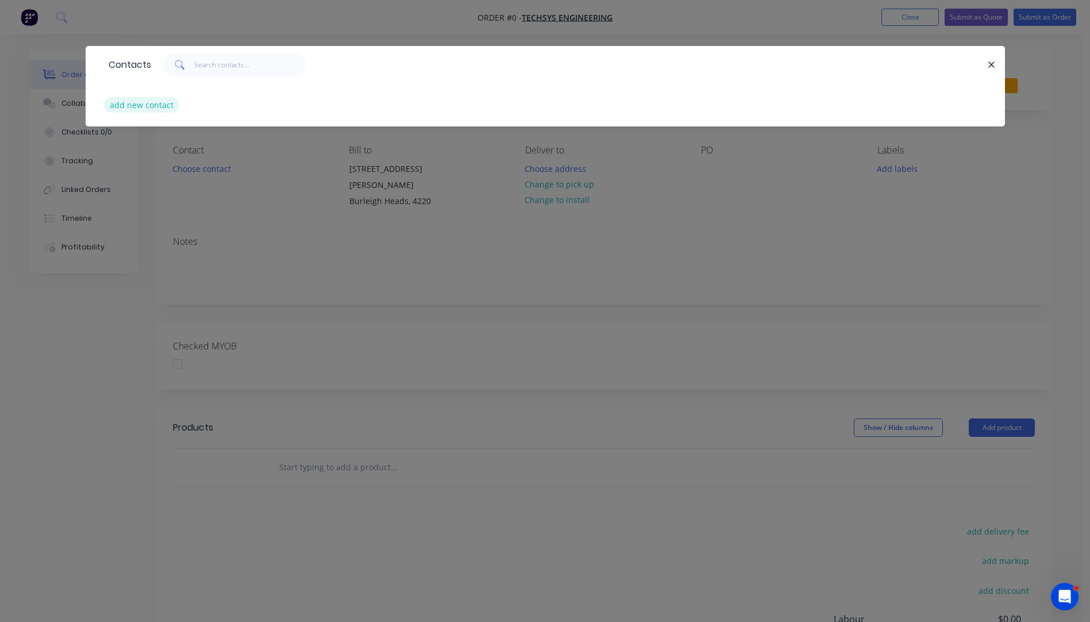
click at [160, 105] on button "add new contact" at bounding box center [142, 105] width 76 height 16
select select "AU"
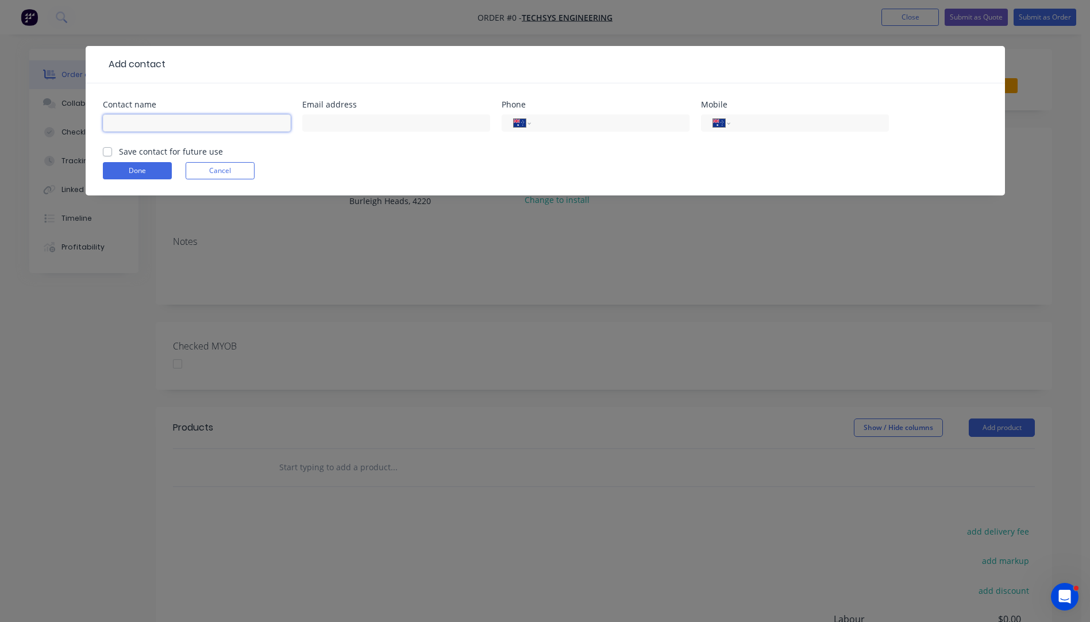
paste input "cameron mcmaster cameron@techsys.net.au +61421005228"
drag, startPoint x: 287, startPoint y: 122, endPoint x: 230, endPoint y: 125, distance: 57.0
click at [230, 125] on input "cameron mcmaster cameron@techsys.net.au +61421005228" at bounding box center [197, 122] width 188 height 17
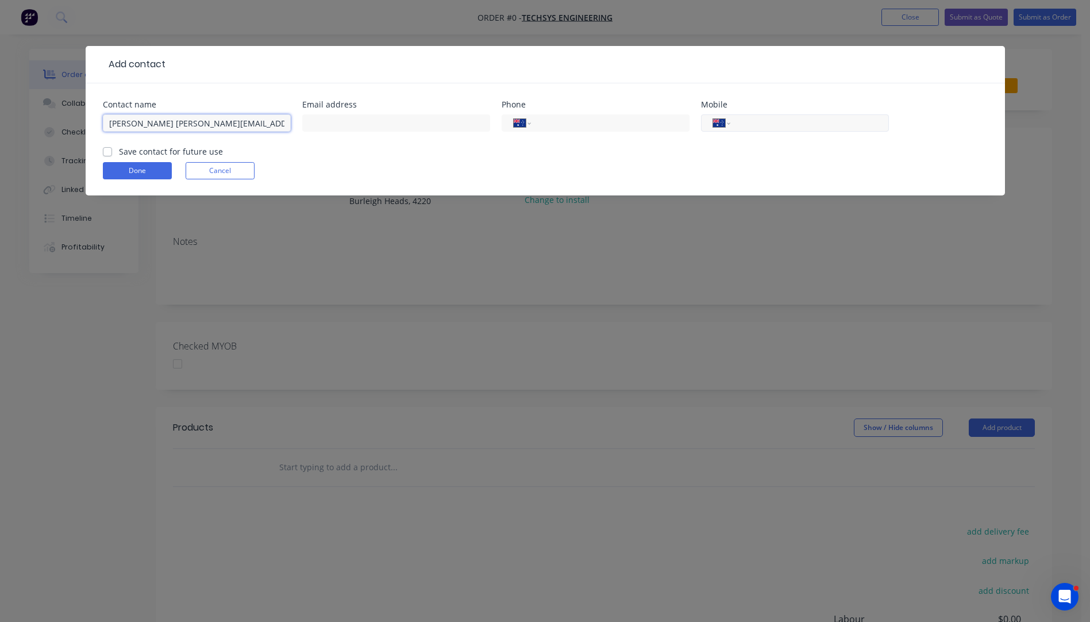
type input "cameron mcmaster cameron@techsys.net.au"
paste input "0421 005 228"
type input "0421 005 228"
drag, startPoint x: 276, startPoint y: 123, endPoint x: 186, endPoint y: 128, distance: 90.9
click at [186, 128] on input "cameron mcmaster cameron@techsys.net.au" at bounding box center [197, 122] width 188 height 17
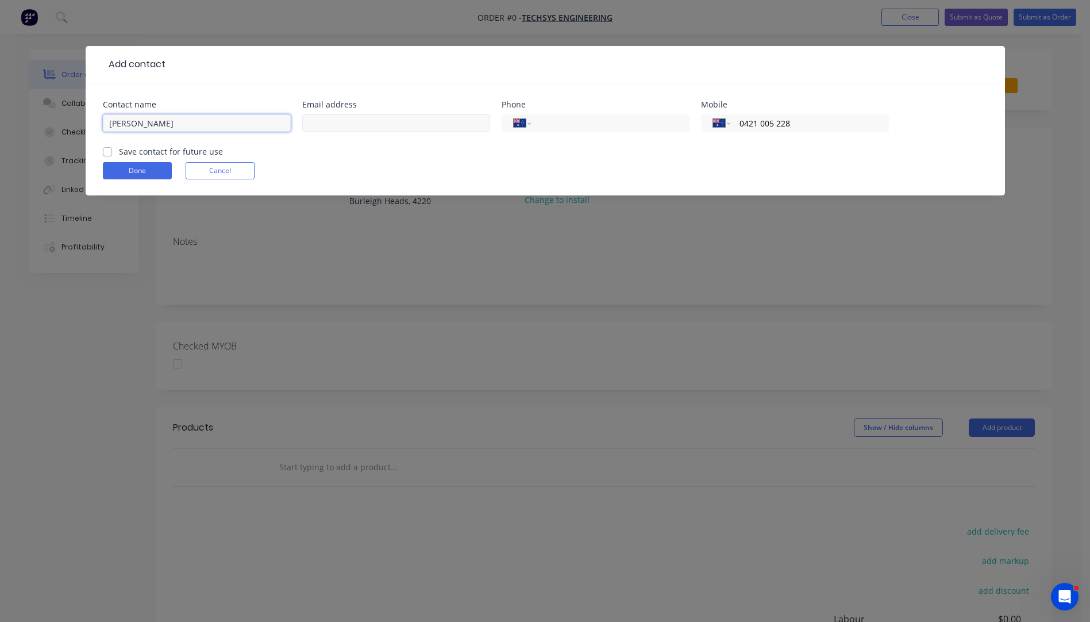
type input "cameron mcmaster"
paste input "cameron@techsys.net.au"
type input "cameron@techsys.net.au"
click at [113, 122] on input "cameron mcmaster" at bounding box center [197, 122] width 188 height 17
click at [163, 122] on input "Cameron Mcmaster" at bounding box center [197, 122] width 188 height 17
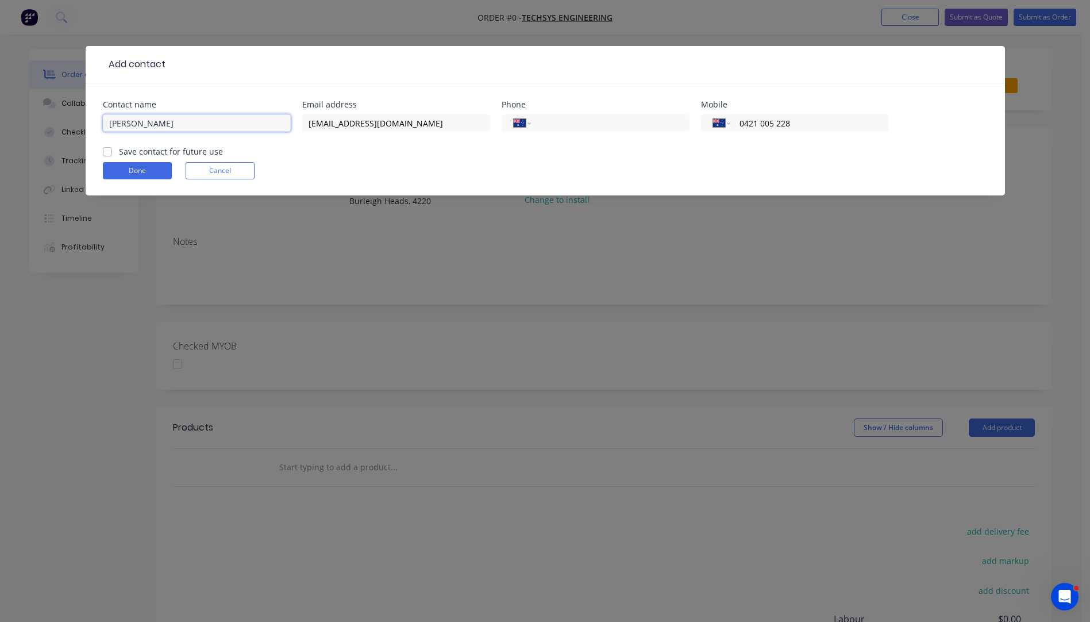
type input "Cameron McMaster"
click at [119, 148] on label "Save contact for future use" at bounding box center [171, 151] width 104 height 12
click at [106, 148] on input "Save contact for future use" at bounding box center [107, 150] width 9 height 11
checkbox input "true"
click at [140, 172] on button "Done" at bounding box center [137, 170] width 69 height 17
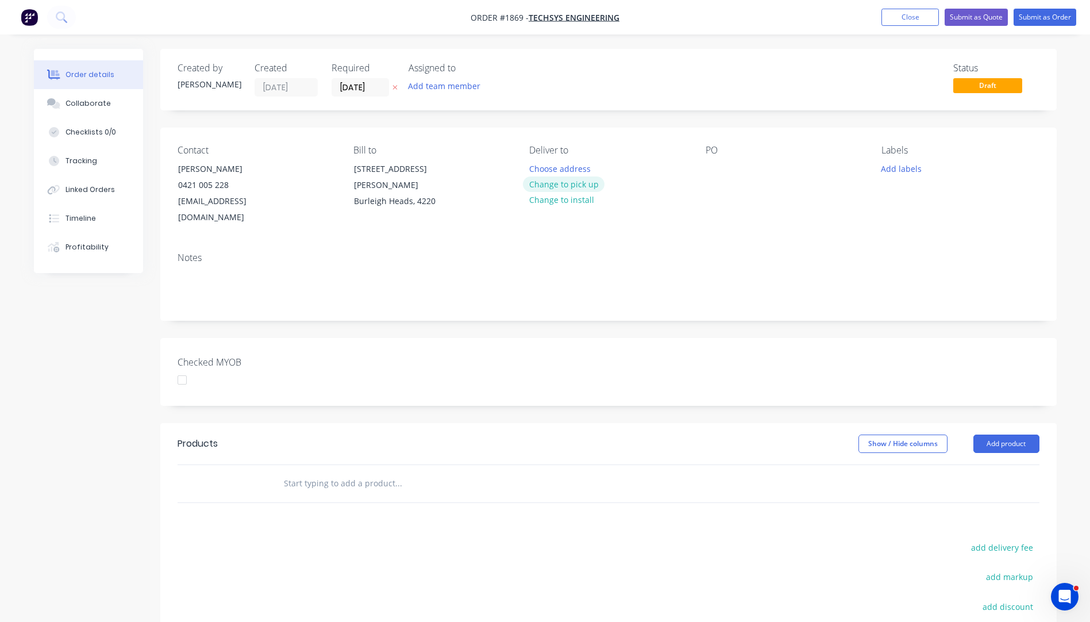
click at [562, 190] on button "Change to pick up" at bounding box center [564, 184] width 82 height 16
click at [711, 166] on div at bounding box center [715, 168] width 18 height 17
click at [905, 170] on button "Add labels" at bounding box center [901, 168] width 53 height 16
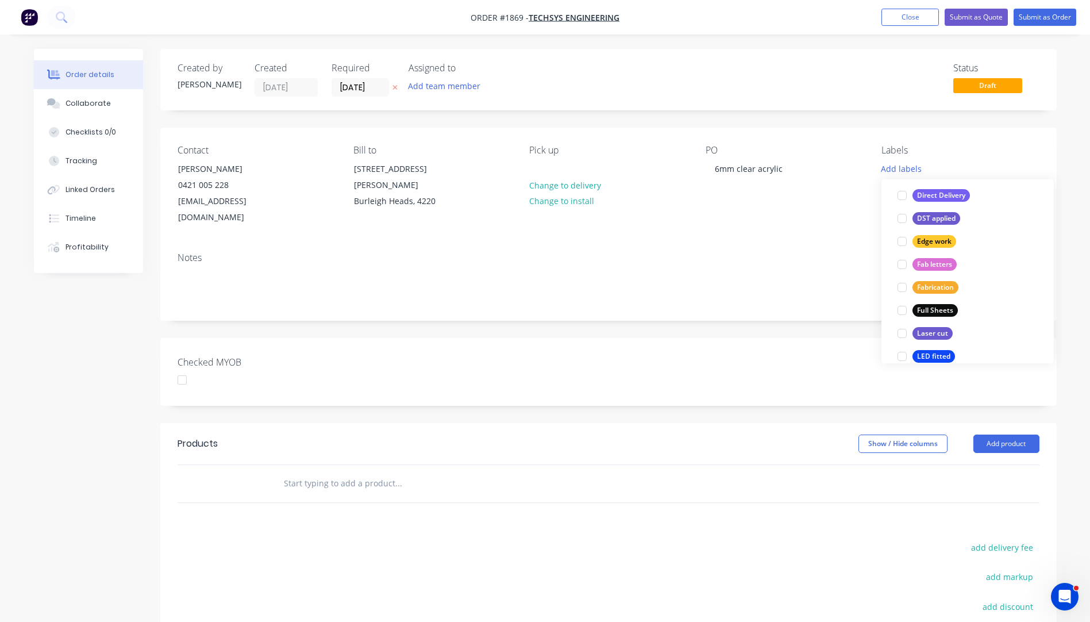
scroll to position [230, 0]
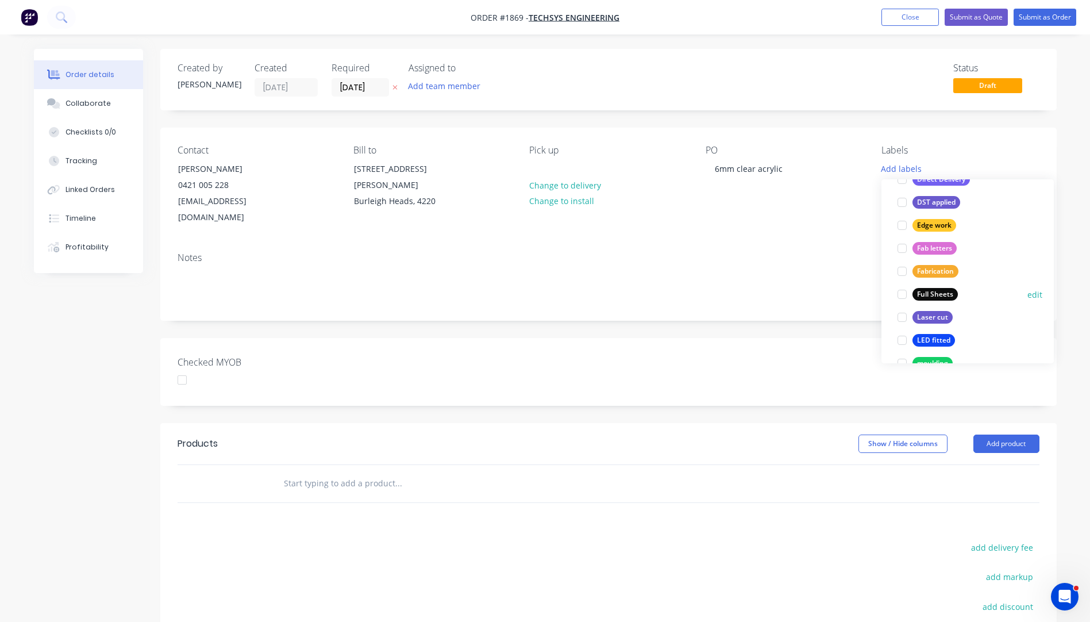
click at [934, 298] on div "Full Sheets" at bounding box center [935, 294] width 45 height 13
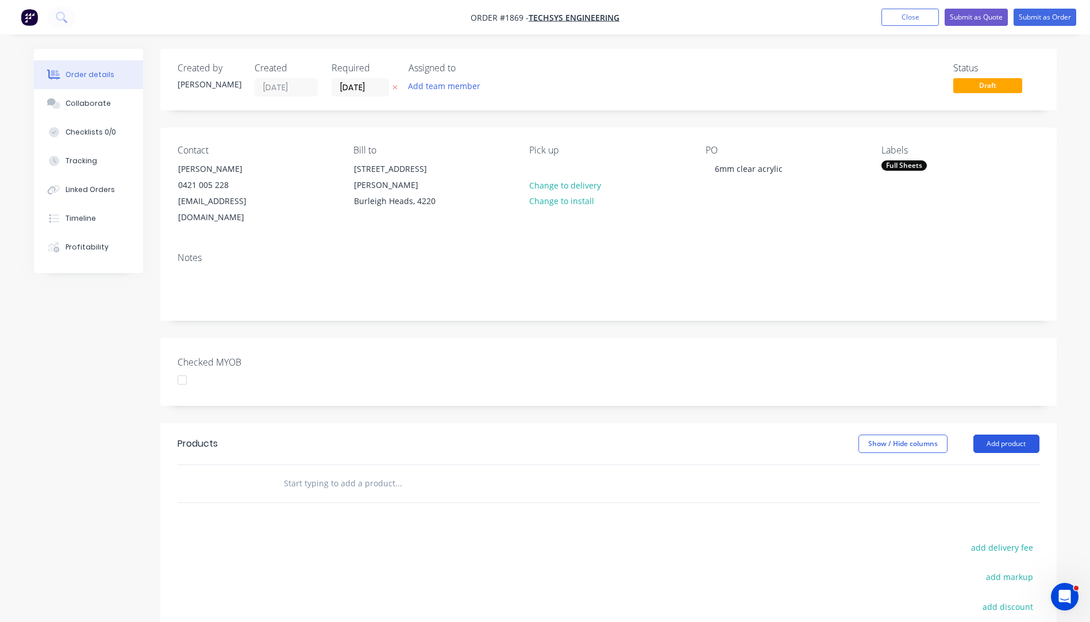
click at [1013, 434] on button "Add product" at bounding box center [1007, 443] width 66 height 18
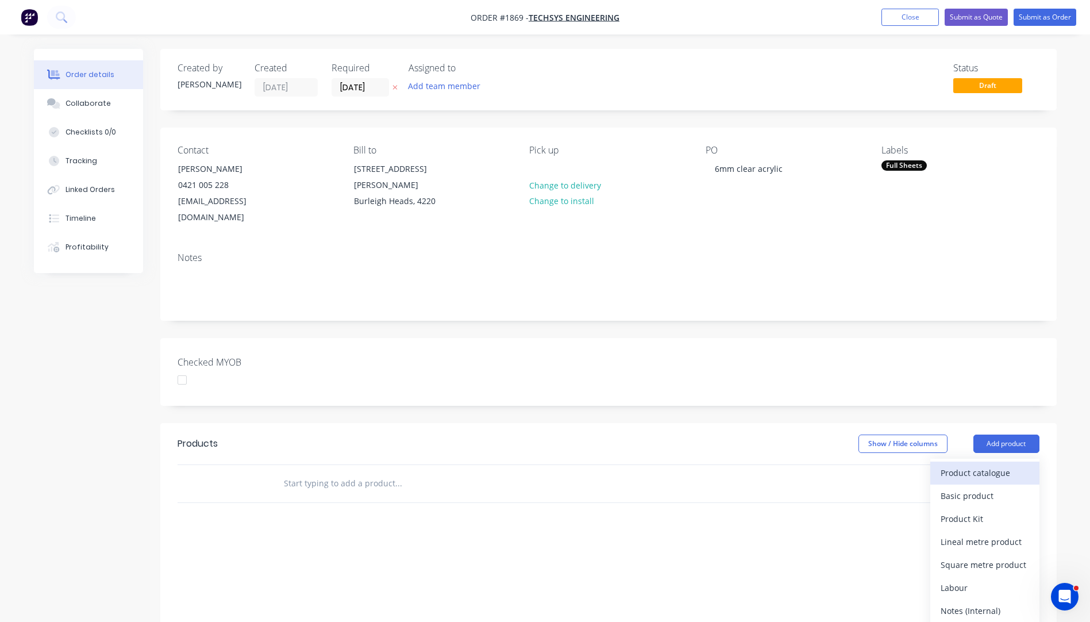
click at [978, 464] on div "Product catalogue" at bounding box center [985, 472] width 89 height 17
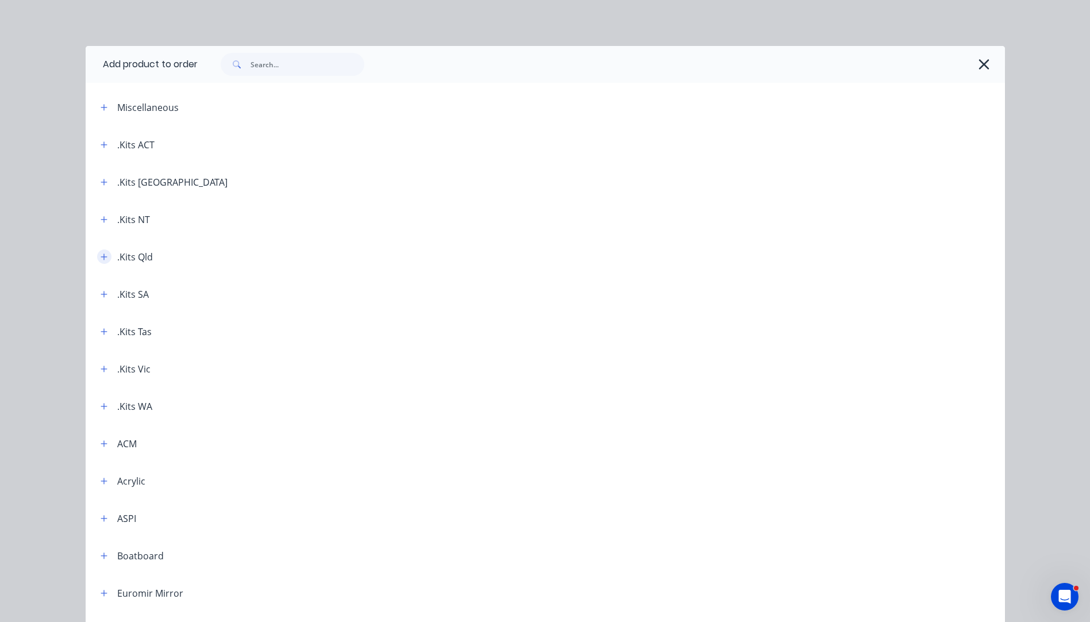
click at [101, 260] on icon "button" at bounding box center [104, 257] width 7 height 8
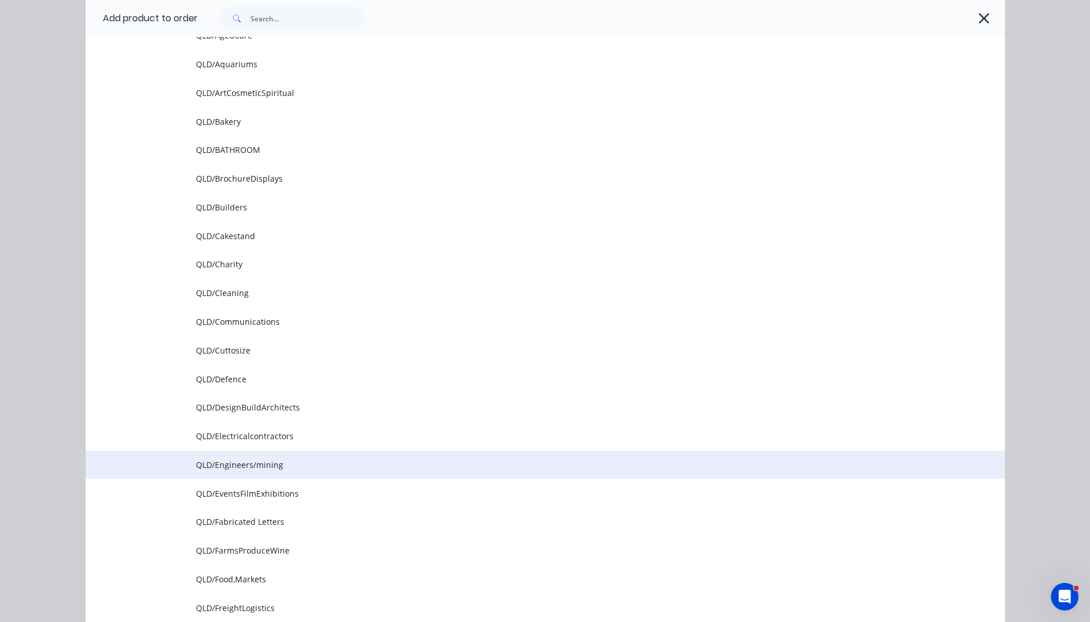
scroll to position [287, 0]
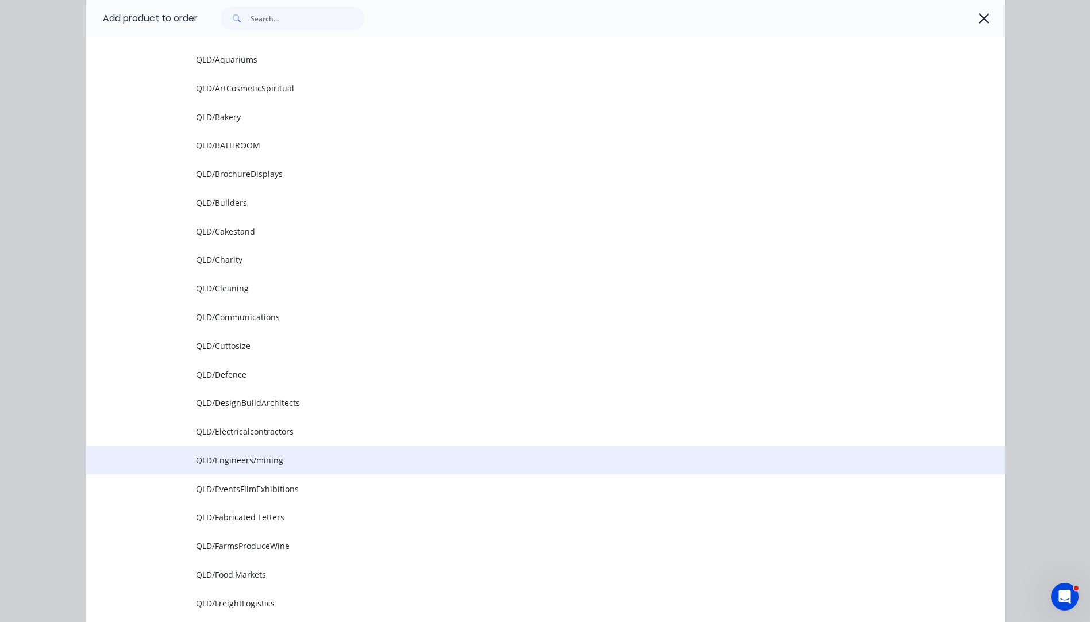
click at [227, 457] on span "QLD/Engineers/mining" at bounding box center [519, 460] width 647 height 12
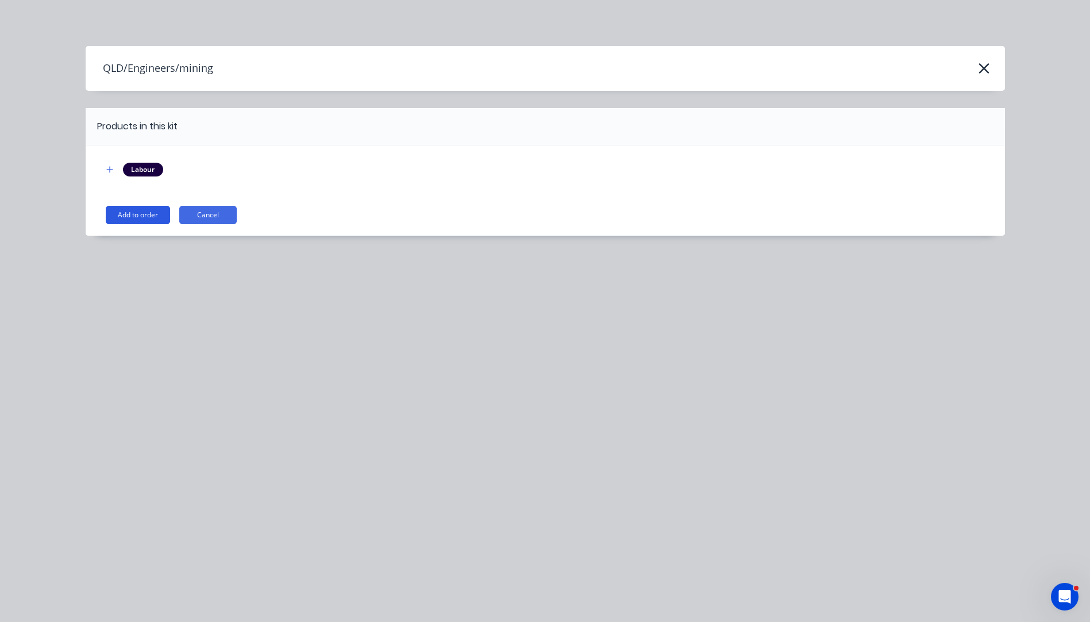
click at [132, 217] on button "Add to order" at bounding box center [138, 215] width 64 height 18
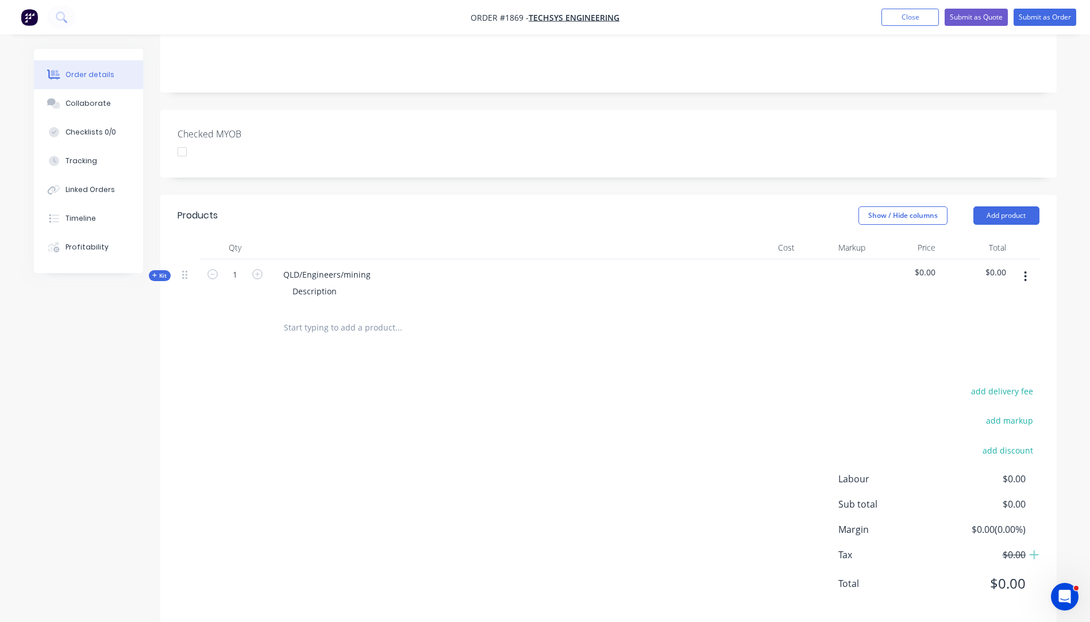
scroll to position [230, 0]
click at [153, 271] on icon "button" at bounding box center [154, 274] width 5 height 6
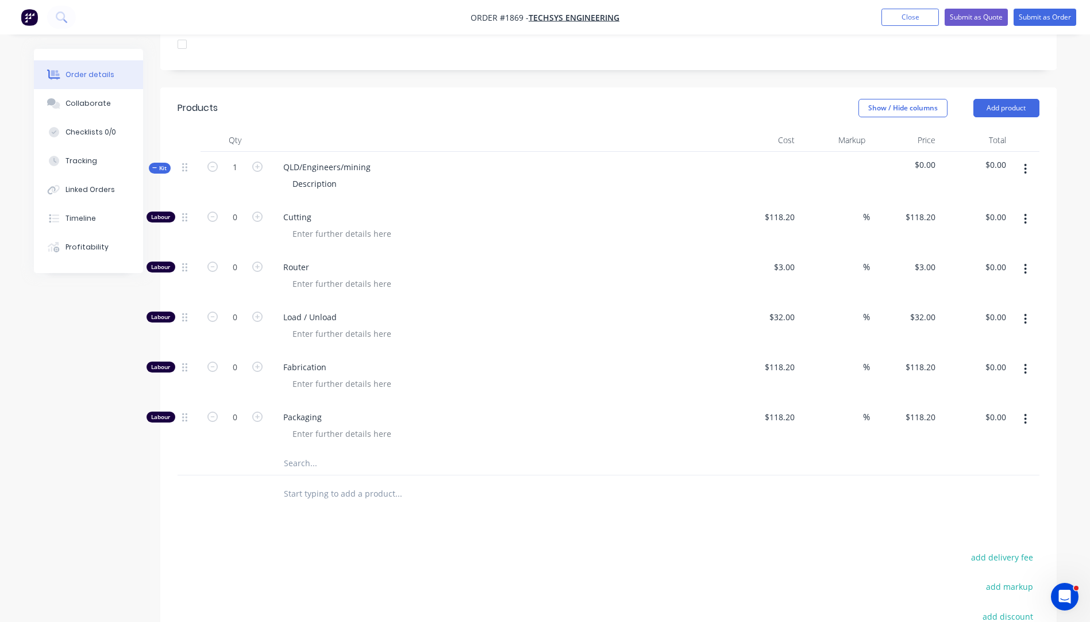
scroll to position [345, 0]
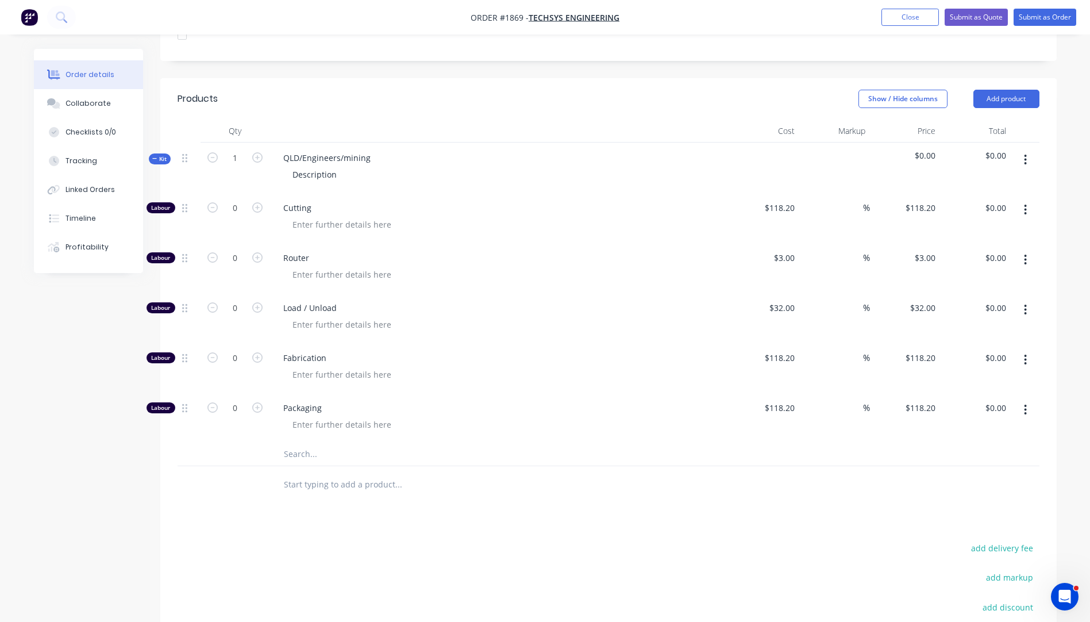
click at [308, 443] on input "text" at bounding box center [398, 454] width 230 height 23
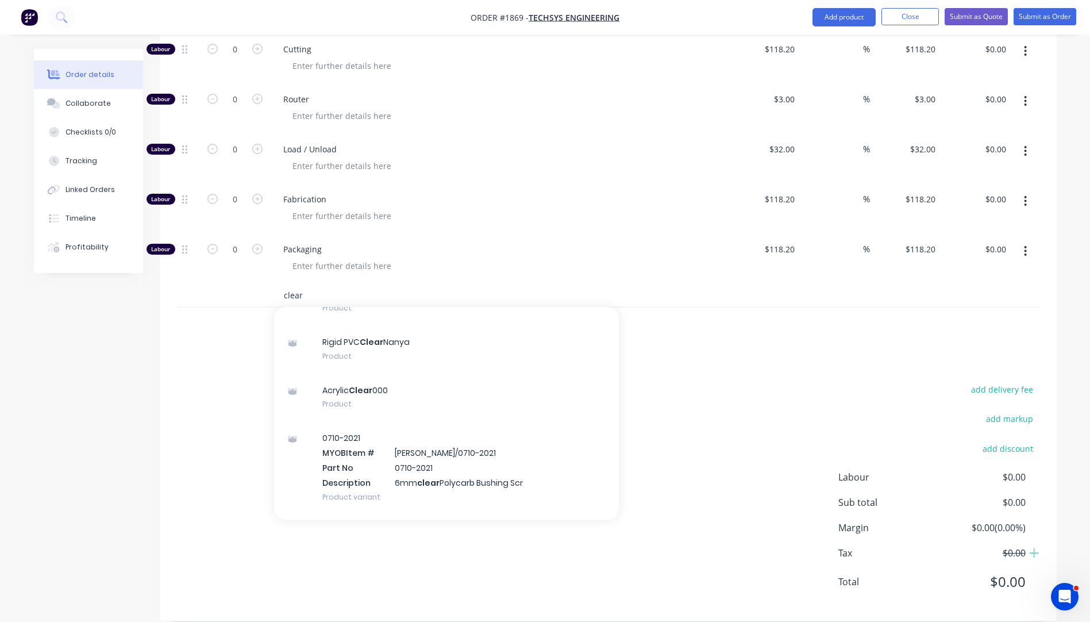
scroll to position [115, 0]
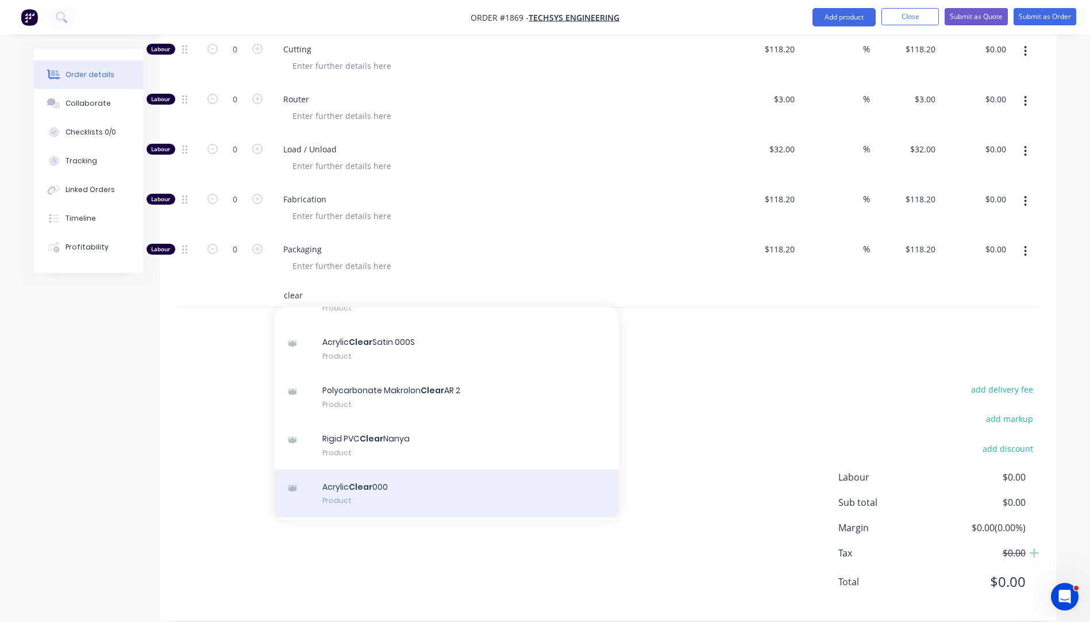
type input "clear"
click at [349, 474] on div "Acrylic Clear 000 Product" at bounding box center [446, 494] width 345 height 48
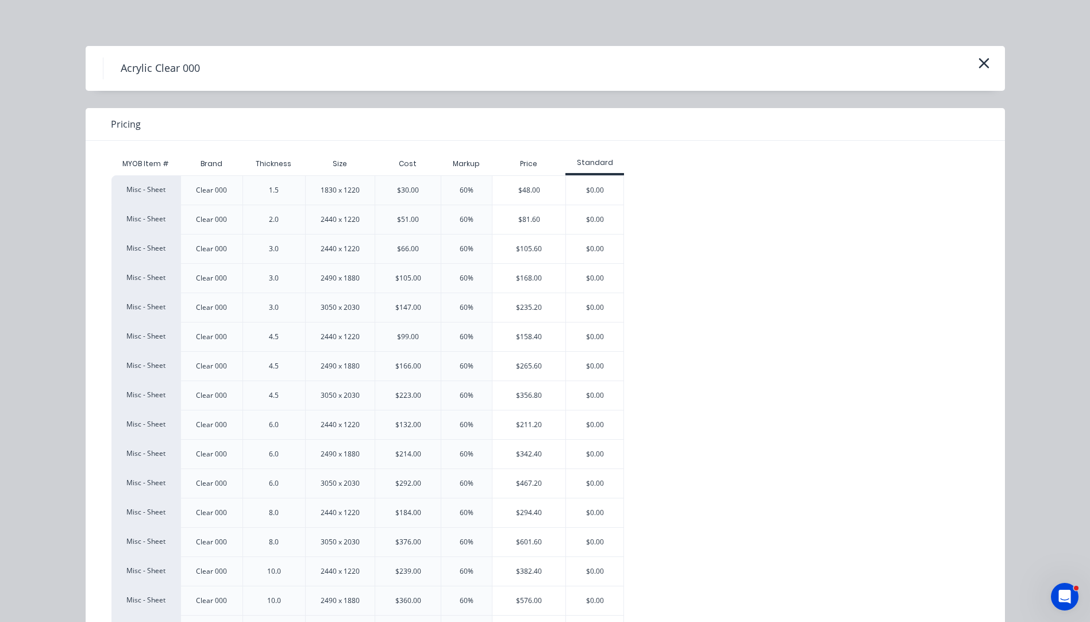
click at [536, 434] on div "$211.20" at bounding box center [528, 424] width 73 height 29
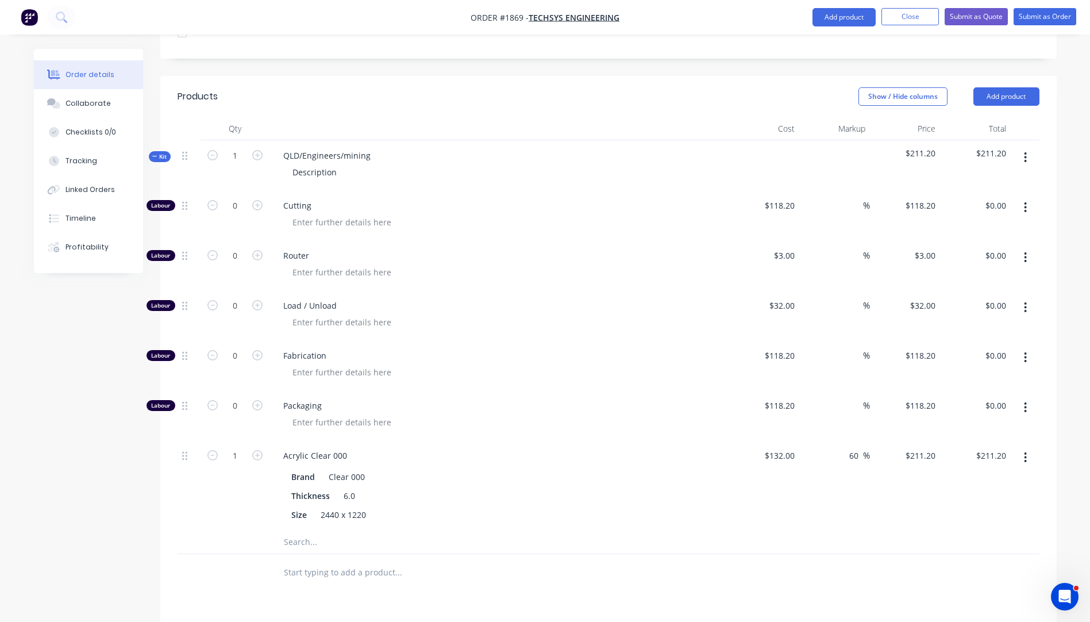
scroll to position [274, 0]
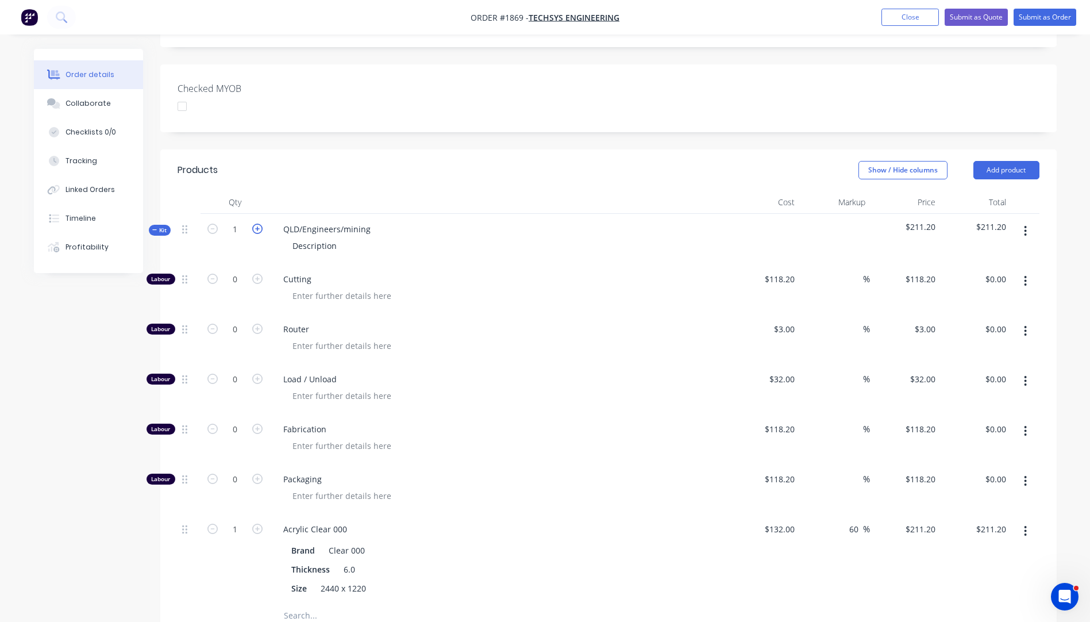
click at [255, 224] on icon "button" at bounding box center [257, 229] width 10 height 10
type input "2"
type input "$422.40"
click at [255, 224] on icon "button" at bounding box center [257, 229] width 10 height 10
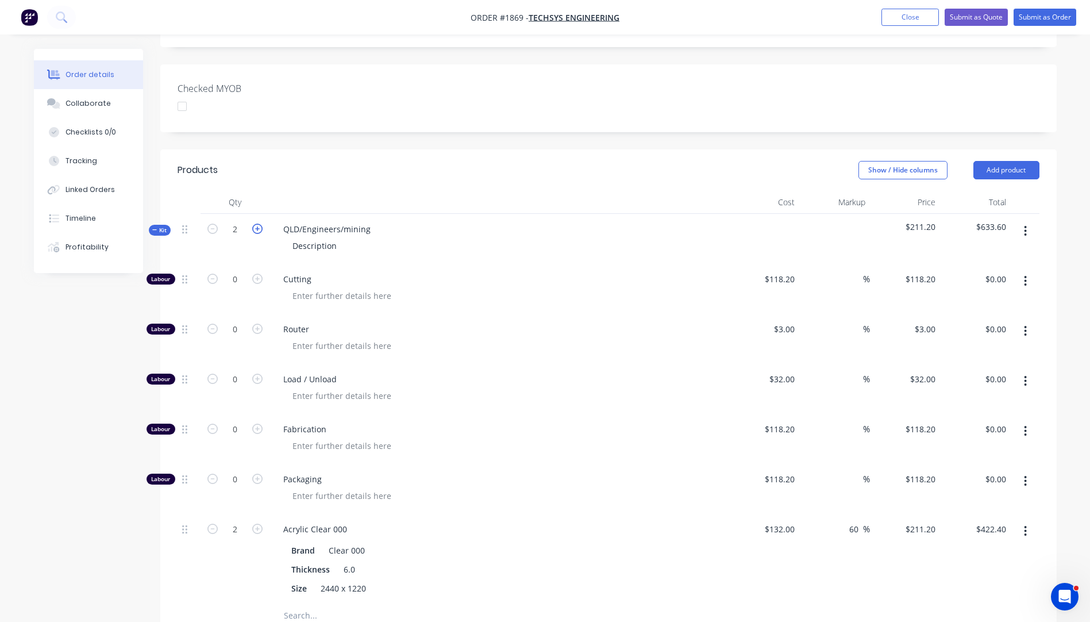
type input "3"
type input "$633.60"
click at [255, 224] on icon "button" at bounding box center [257, 229] width 10 height 10
type input "4"
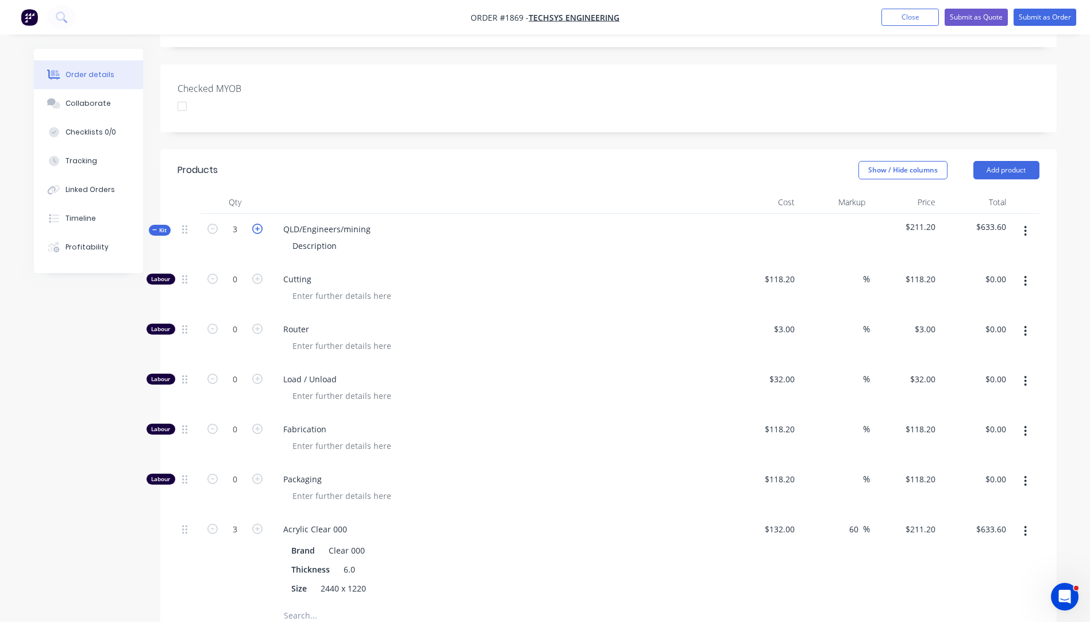
type input "4"
type input "$844.80"
click at [211, 224] on icon "button" at bounding box center [212, 229] width 10 height 10
type input "3"
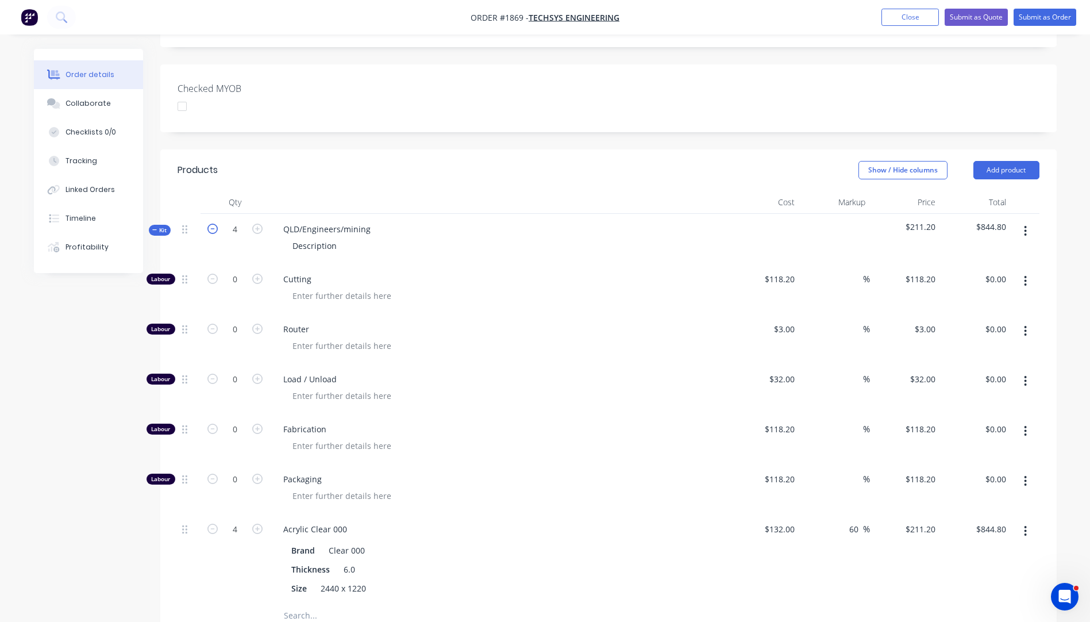
type input "$633.60"
drag, startPoint x: 374, startPoint y: 210, endPoint x: 280, endPoint y: 217, distance: 93.9
click at [280, 221] on div "QLD/Engineers/mining" at bounding box center [327, 229] width 106 height 17
drag, startPoint x: 337, startPoint y: 232, endPoint x: 275, endPoint y: 232, distance: 61.5
click at [275, 237] on div "Description" at bounding box center [499, 245] width 451 height 17
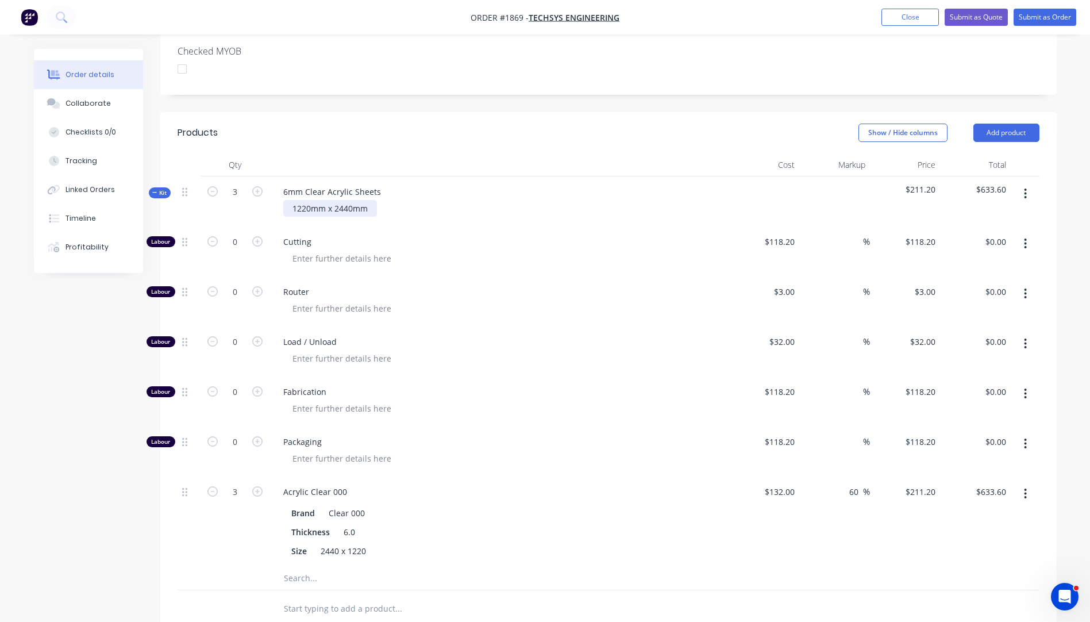
scroll to position [331, 0]
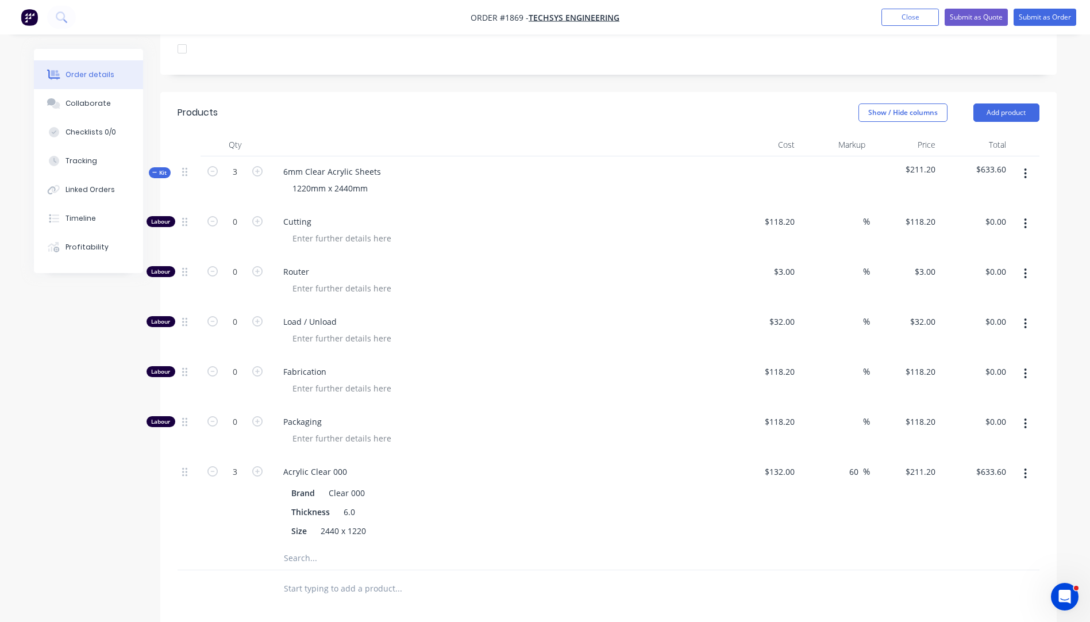
click at [297, 547] on input "text" at bounding box center [398, 558] width 230 height 23
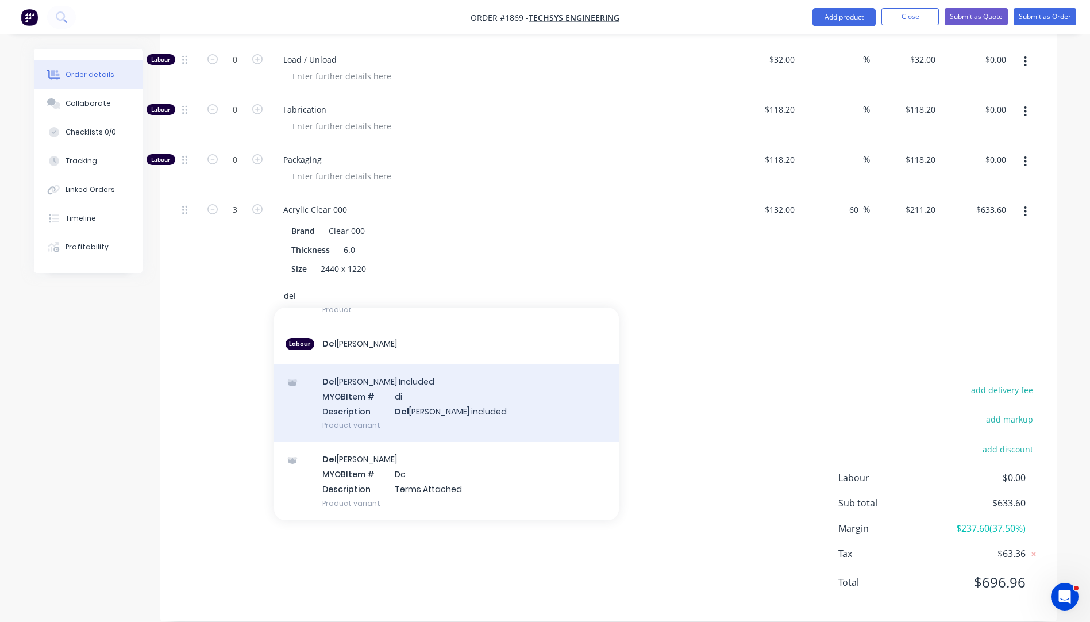
scroll to position [594, 0]
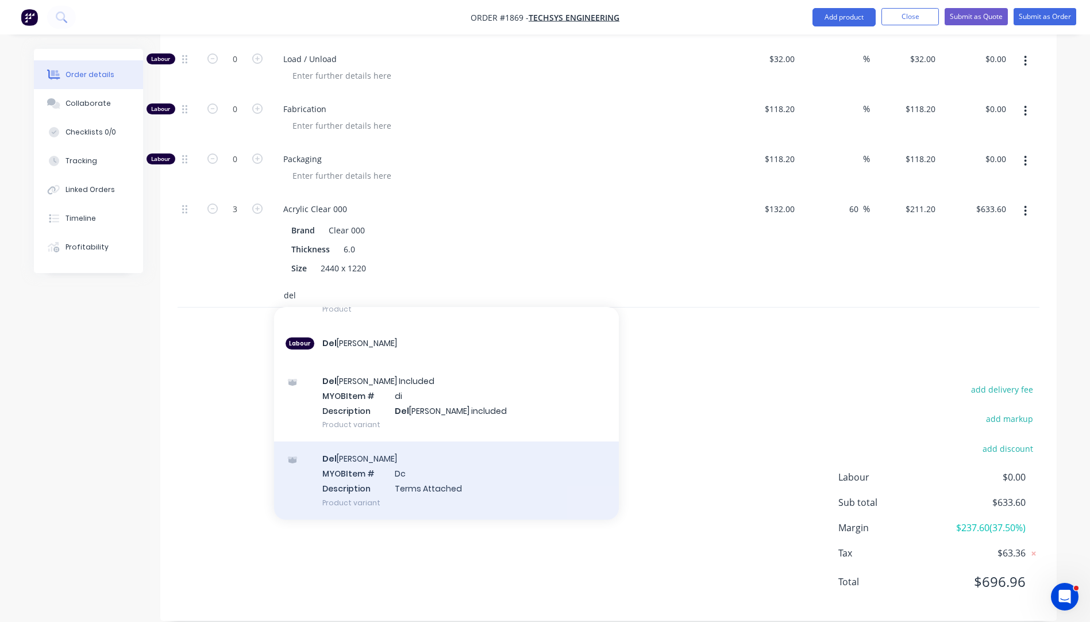
type input "del"
click at [417, 465] on div "Del [PERSON_NAME] MYOB Item # Dc Description Terms Attached Product variant" at bounding box center [446, 480] width 345 height 78
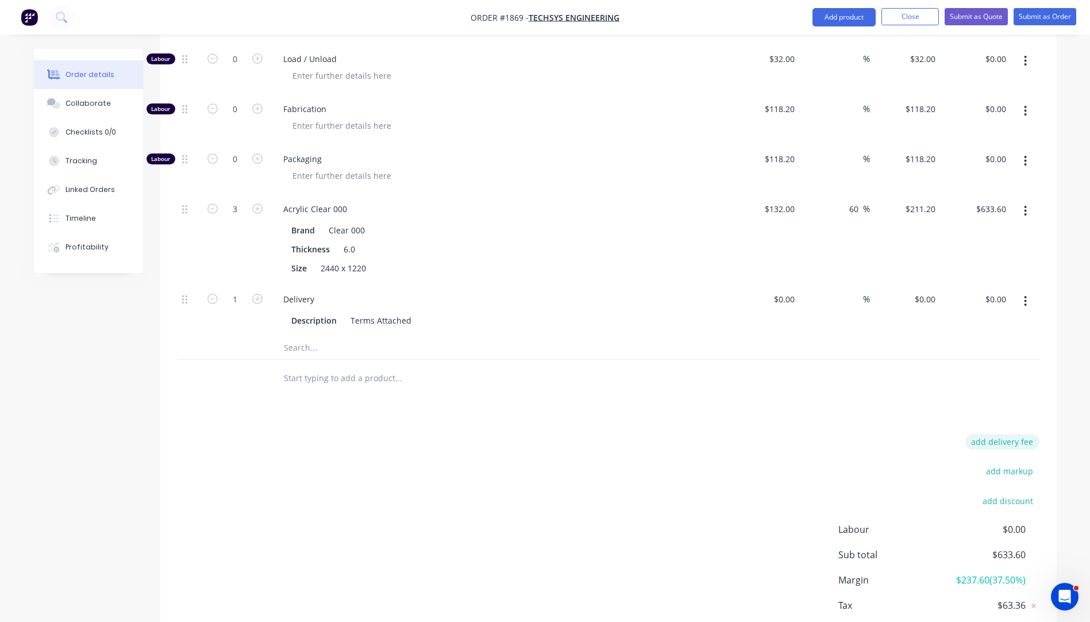
click at [1013, 434] on button "add delivery fee" at bounding box center [1002, 442] width 74 height 16
type input "80"
click at [683, 374] on div at bounding box center [609, 378] width 862 height 37
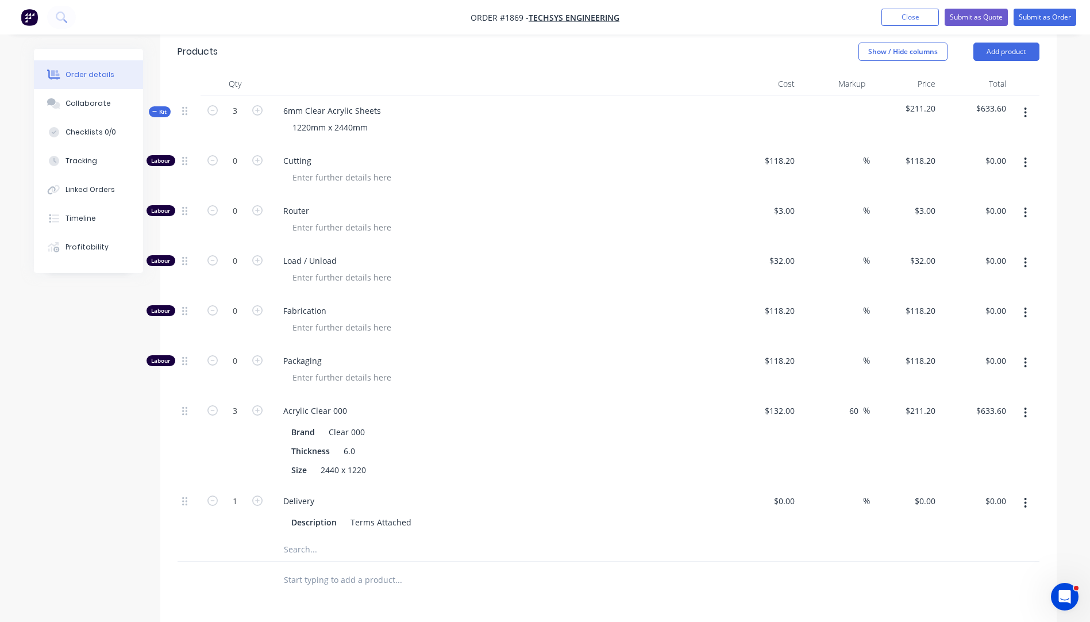
scroll to position [364, 0]
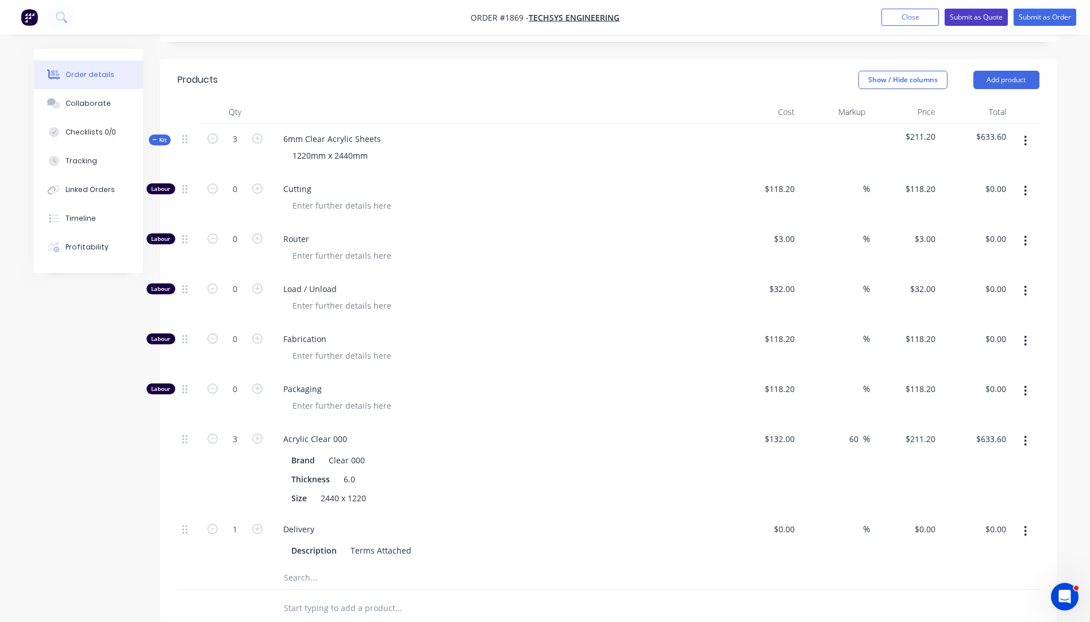
click at [972, 14] on button "Submit as Quote" at bounding box center [976, 17] width 63 height 17
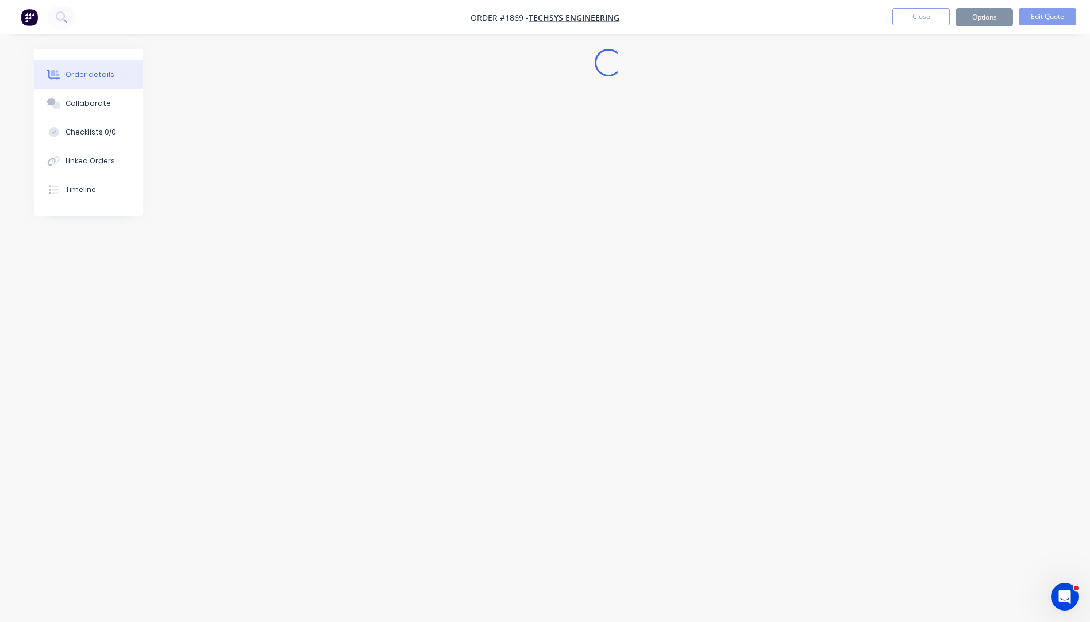
scroll to position [0, 0]
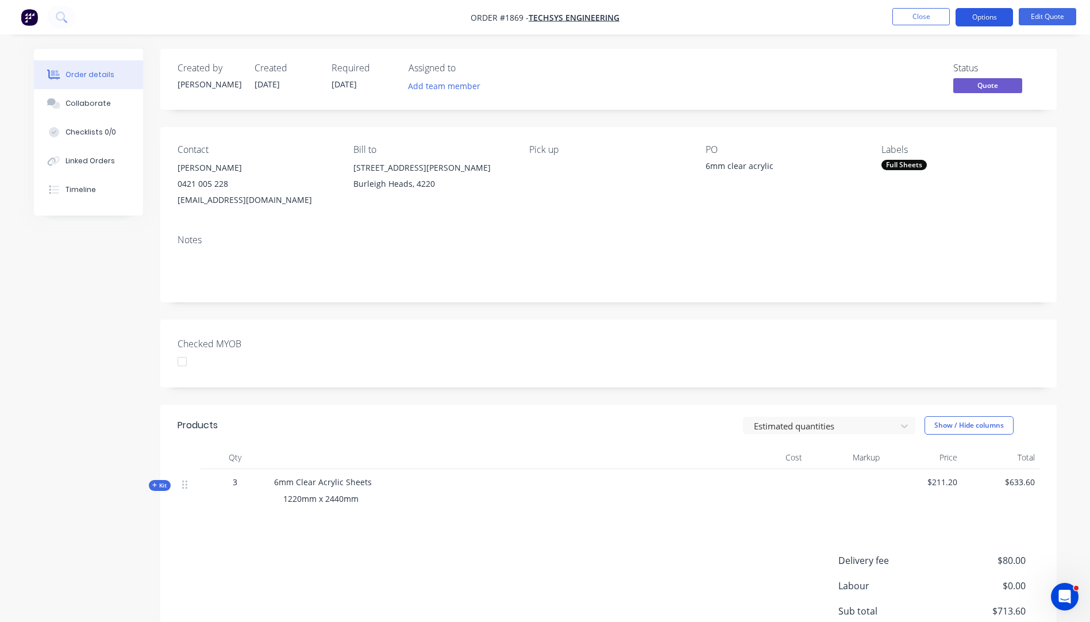
click at [972, 15] on button "Options" at bounding box center [984, 17] width 57 height 18
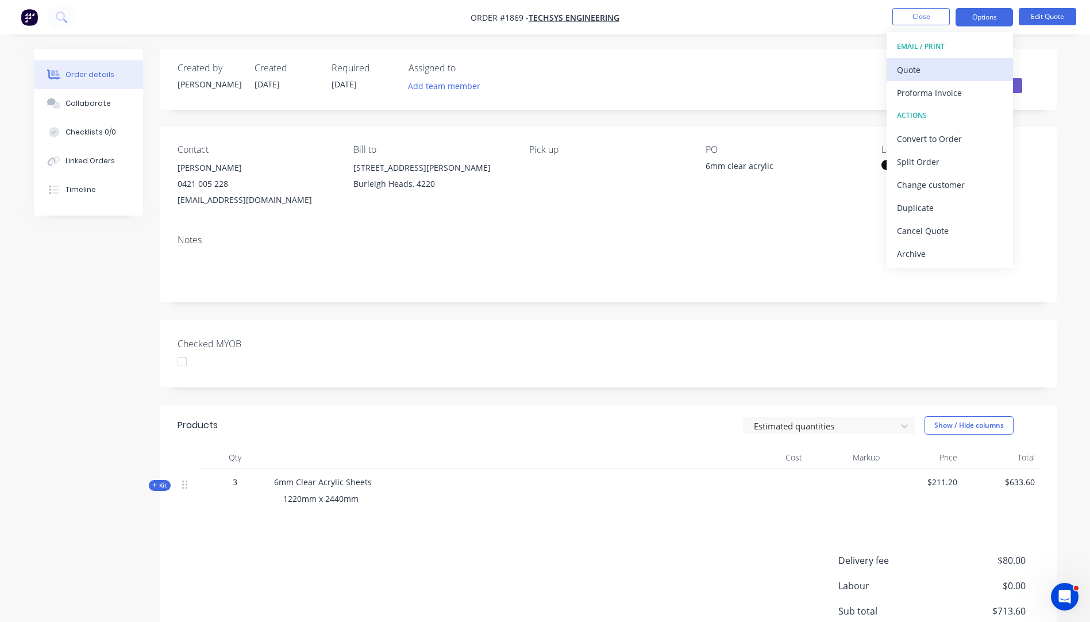
click at [914, 75] on div "Quote" at bounding box center [950, 69] width 106 height 17
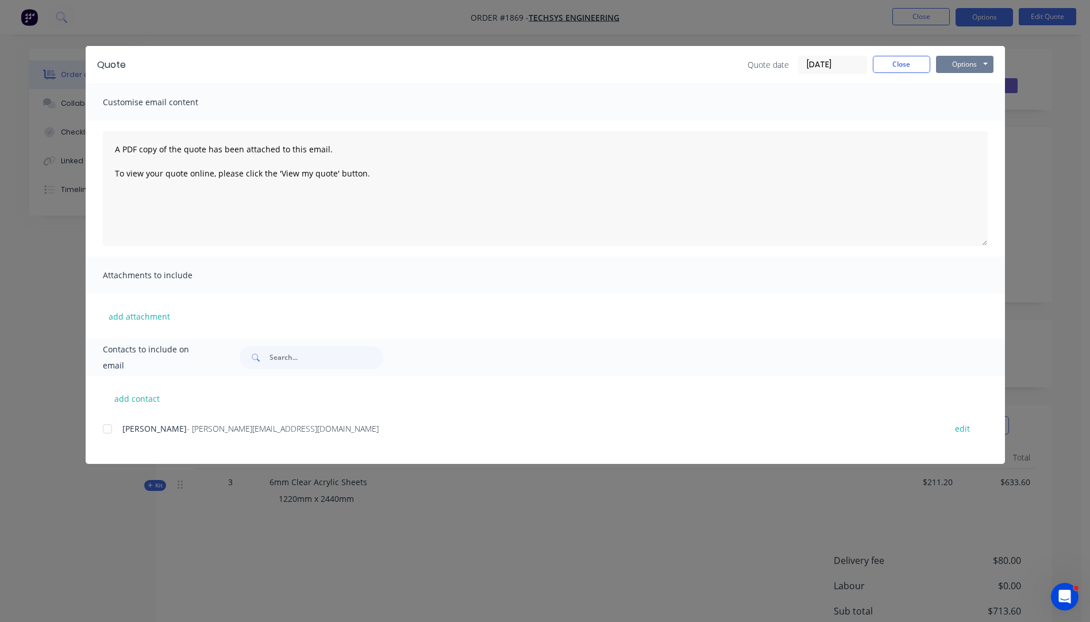
click at [959, 64] on button "Options" at bounding box center [964, 64] width 57 height 17
click at [964, 87] on button "Preview" at bounding box center [973, 84] width 74 height 19
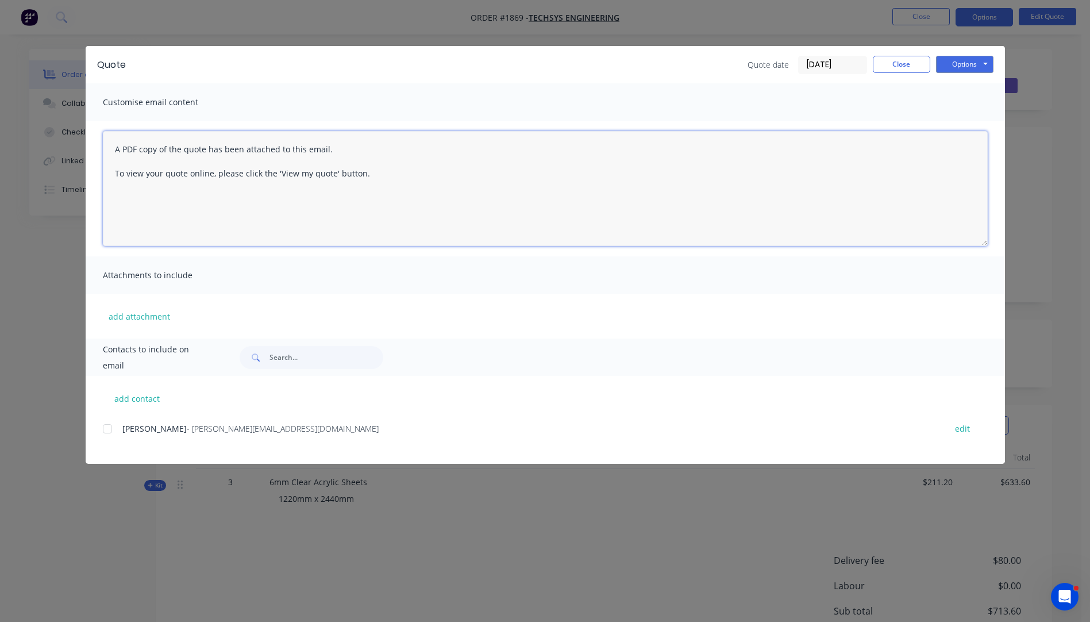
paste textarea "Hi, Please contact us if you have any questions. Regards, [PERSON_NAME] [EMAIL_…"
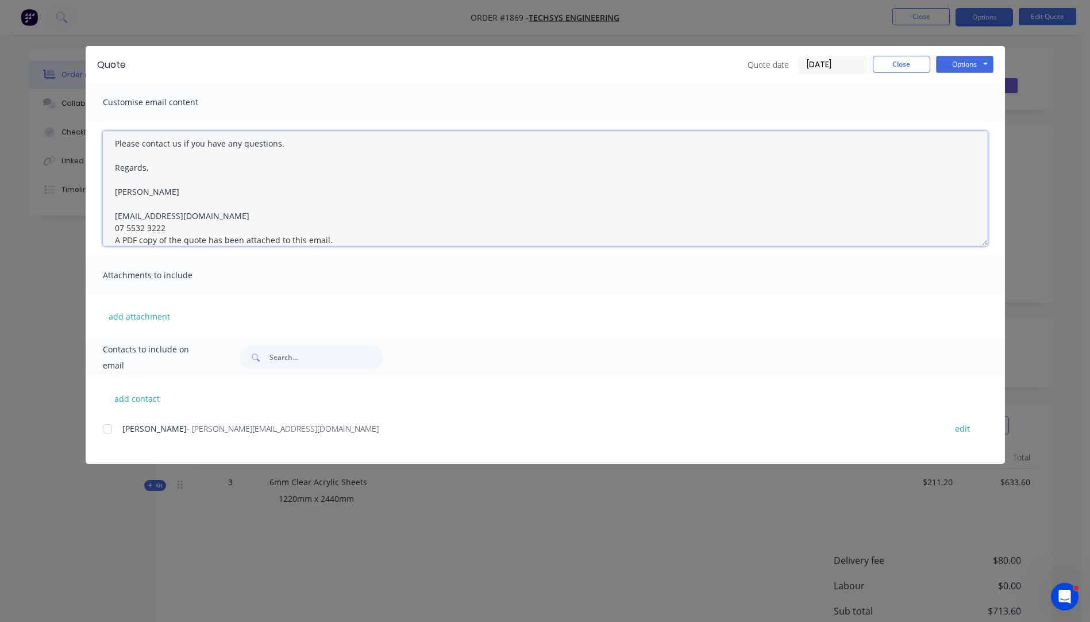
click at [169, 227] on textarea "Hi, Please contact us if you have any questions. Regards, [PERSON_NAME] [EMAIL_…" at bounding box center [545, 188] width 885 height 115
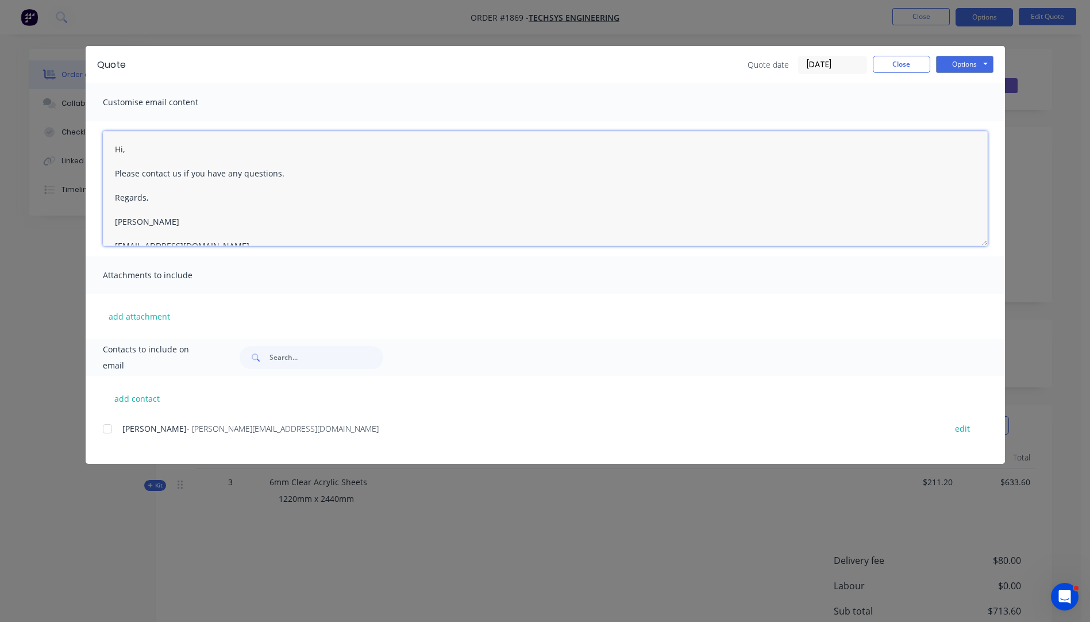
click at [137, 154] on textarea "Hi, Please contact us if you have any questions. Regards, [PERSON_NAME] [EMAIL_…" at bounding box center [545, 188] width 885 height 115
type textarea "Hi Cameron, Please see quote attached. I have included the delivery price in th…"
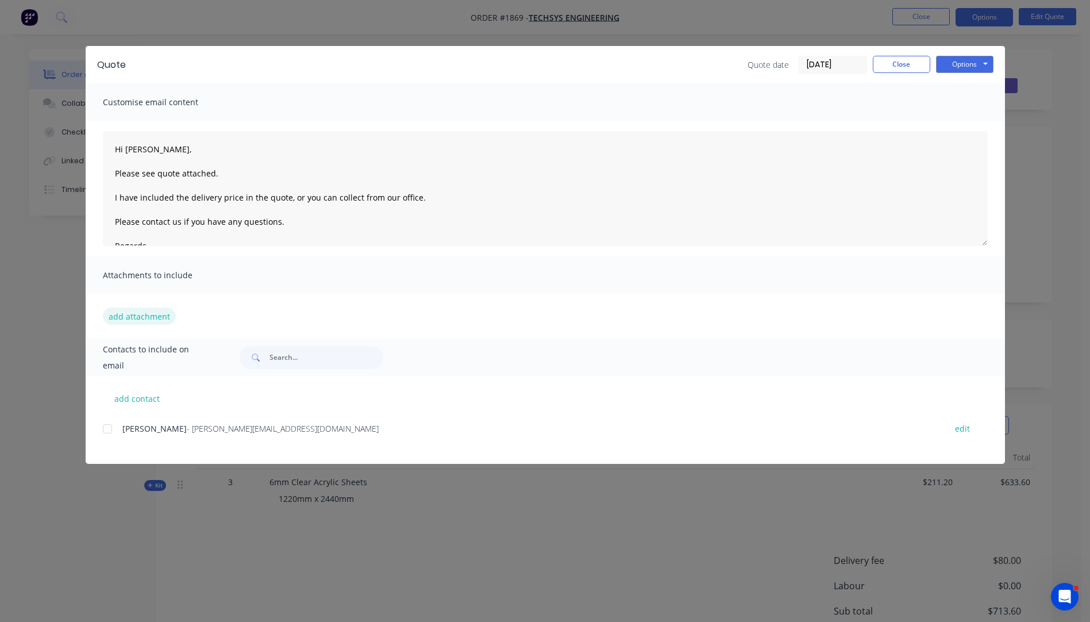
click at [147, 320] on button "add attachment" at bounding box center [139, 315] width 73 height 17
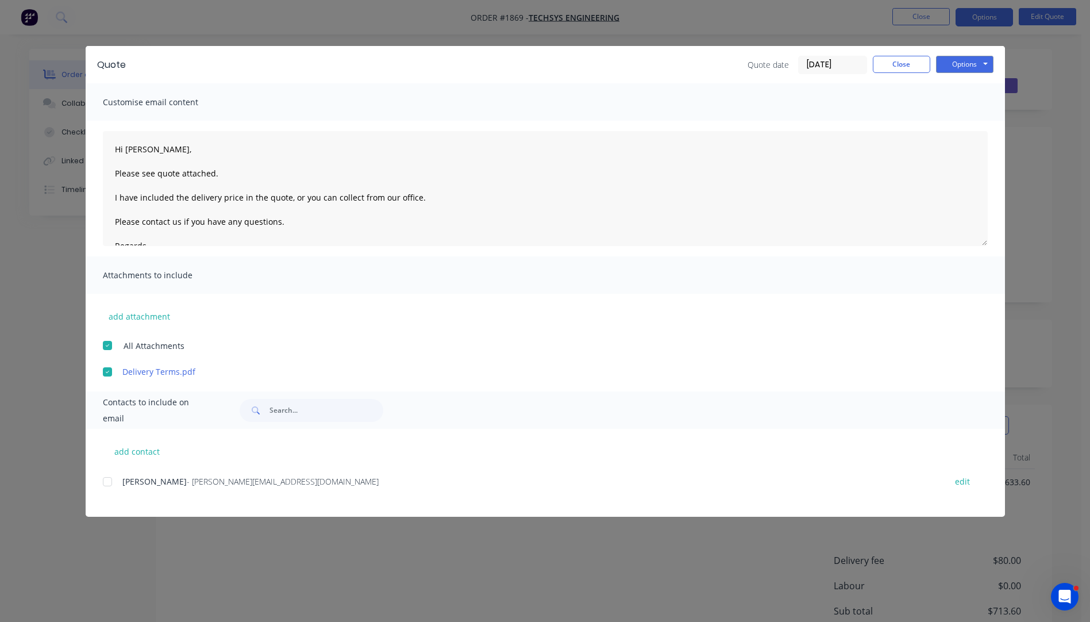
click at [110, 486] on div at bounding box center [107, 481] width 23 height 23
click at [957, 63] on button "Options" at bounding box center [964, 64] width 57 height 17
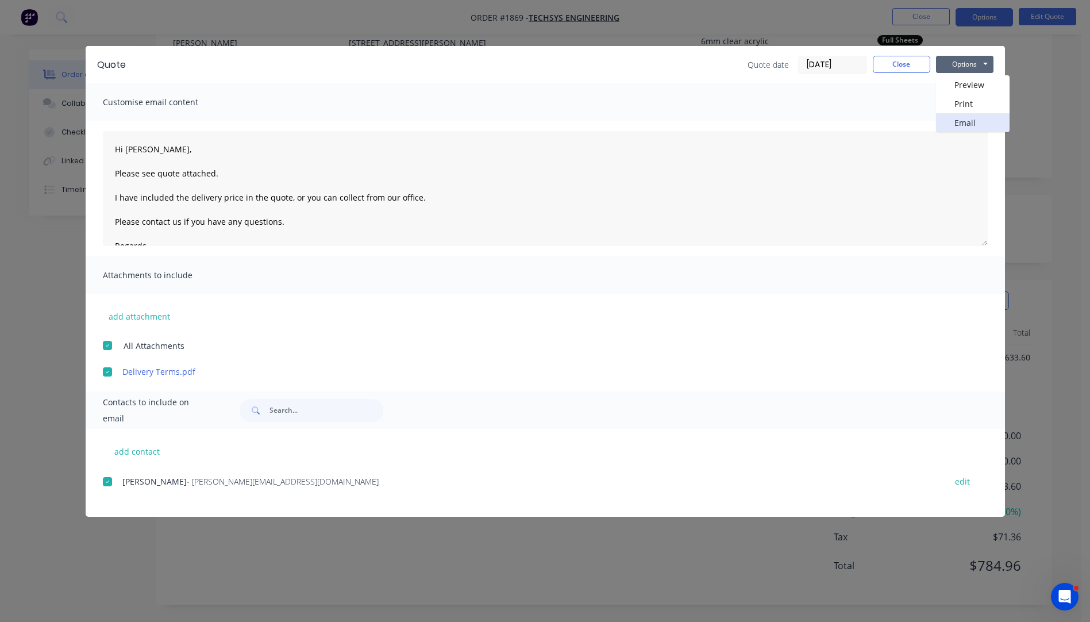
click at [965, 125] on button "Email" at bounding box center [973, 122] width 74 height 19
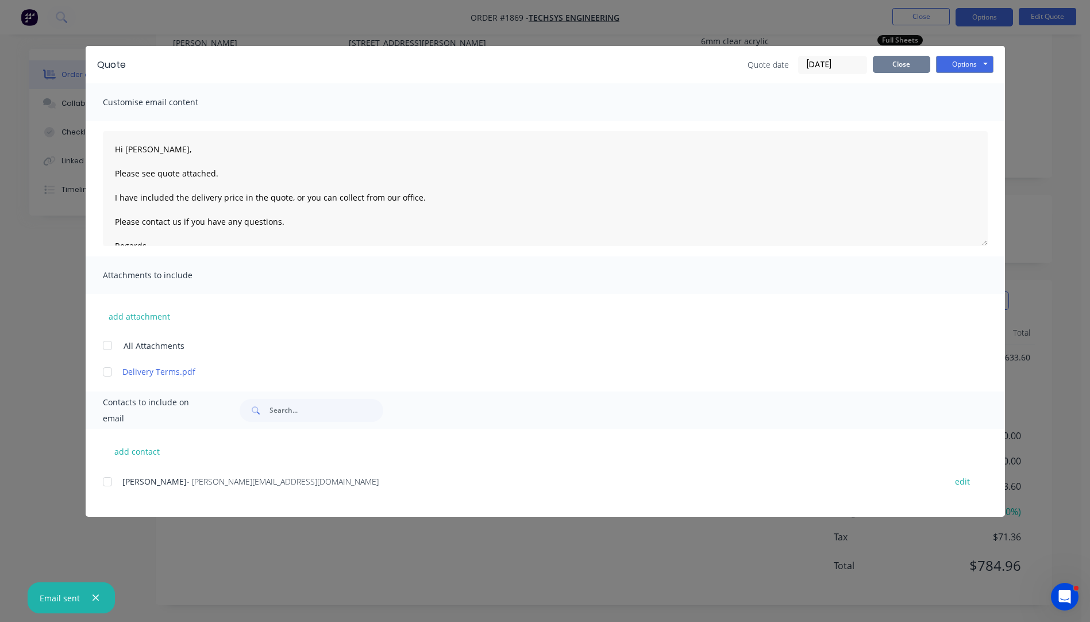
click at [910, 67] on button "Close" at bounding box center [901, 64] width 57 height 17
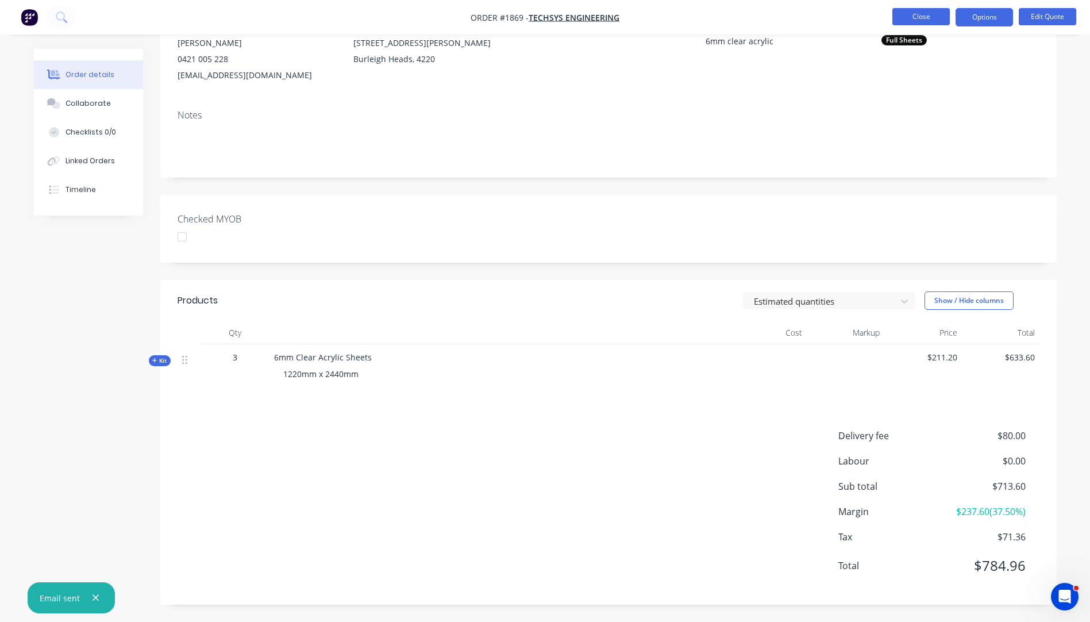
click at [933, 23] on button "Close" at bounding box center [920, 16] width 57 height 17
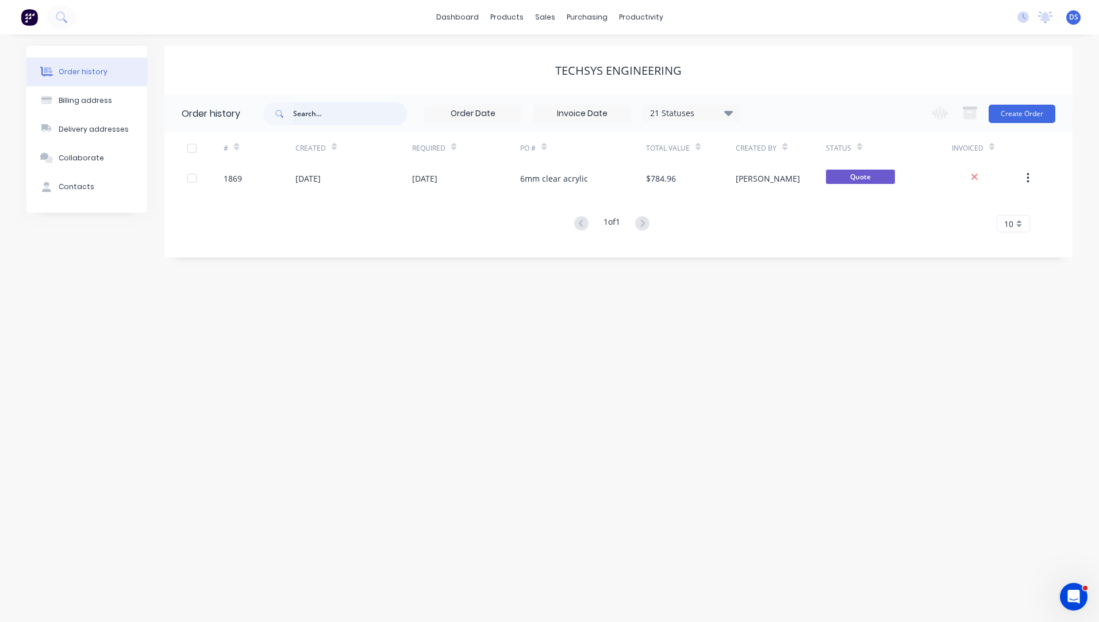
click at [328, 117] on input "text" at bounding box center [350, 113] width 114 height 23
type input "newm"
type input "newmnewmans"
type input "newmans"
drag, startPoint x: 343, startPoint y: 116, endPoint x: 236, endPoint y: 118, distance: 107.5
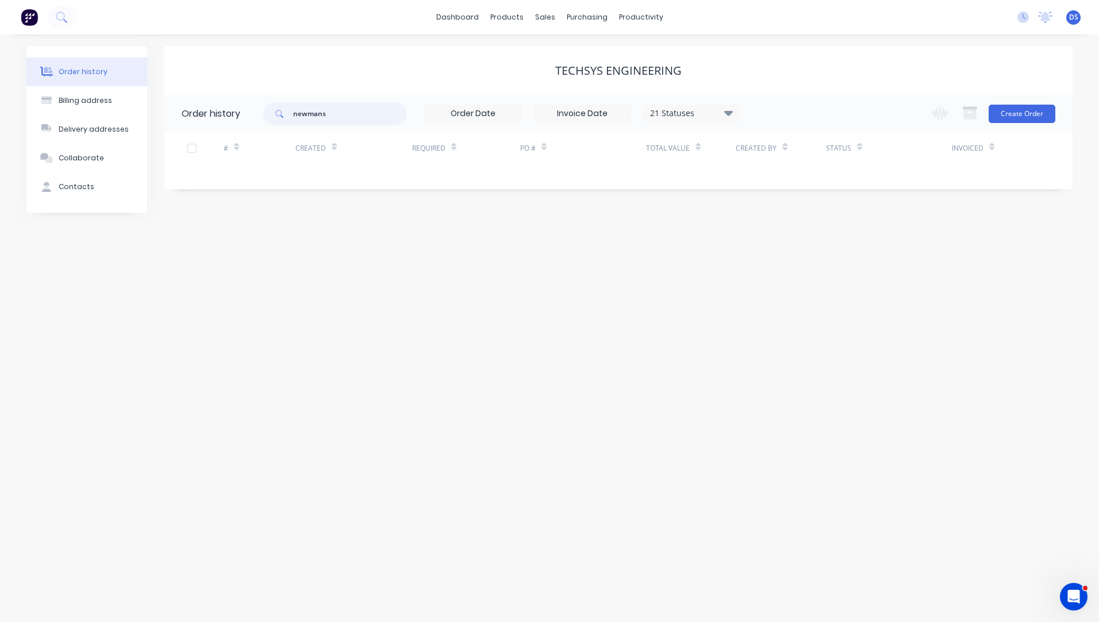
click at [237, 118] on header "Order history newmans 21 Statuses Invoice Status Invoiced Not Invoiced Partial …" at bounding box center [618, 113] width 908 height 37
click at [579, 59] on div "Sales Orders" at bounding box center [587, 55] width 47 height 10
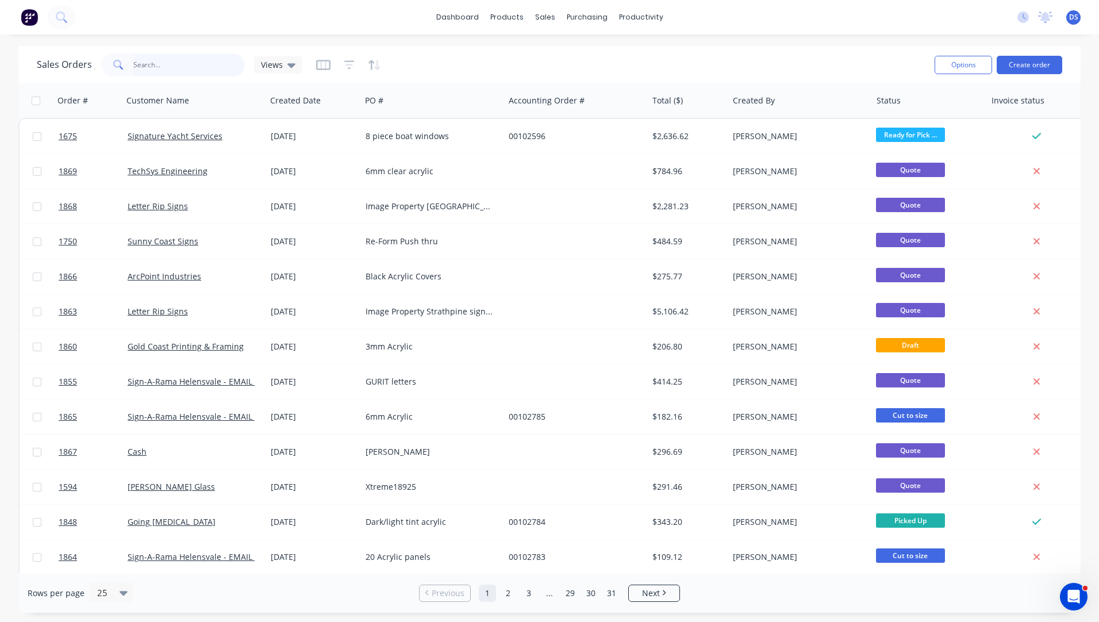
click at [193, 65] on input "text" at bounding box center [189, 64] width 112 height 23
type input "newma"
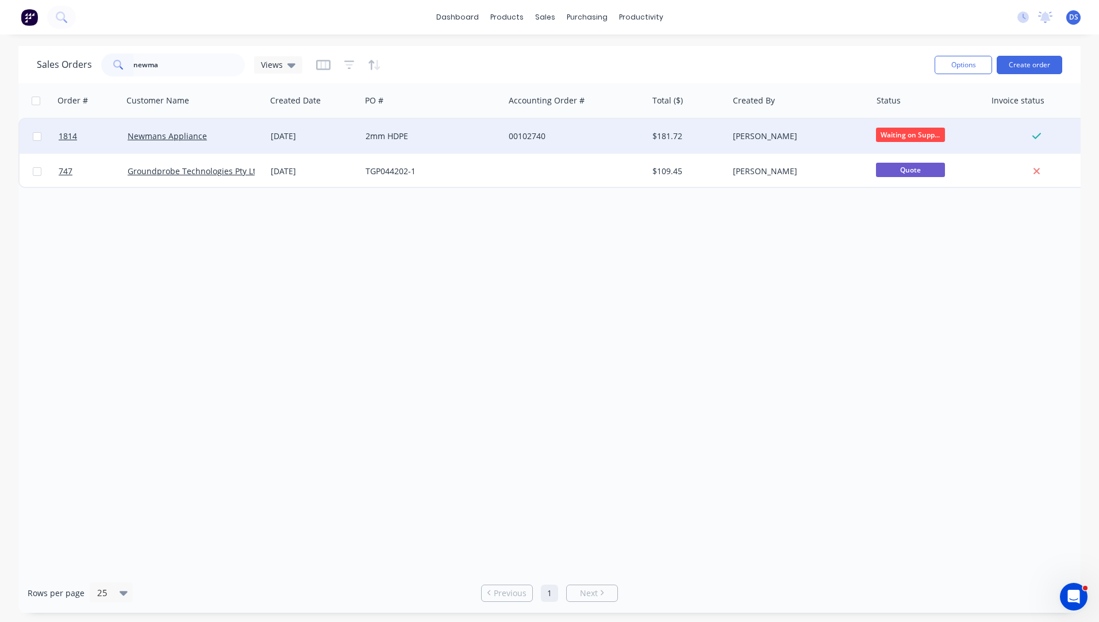
click at [402, 144] on div "2mm HDPE" at bounding box center [432, 136] width 143 height 34
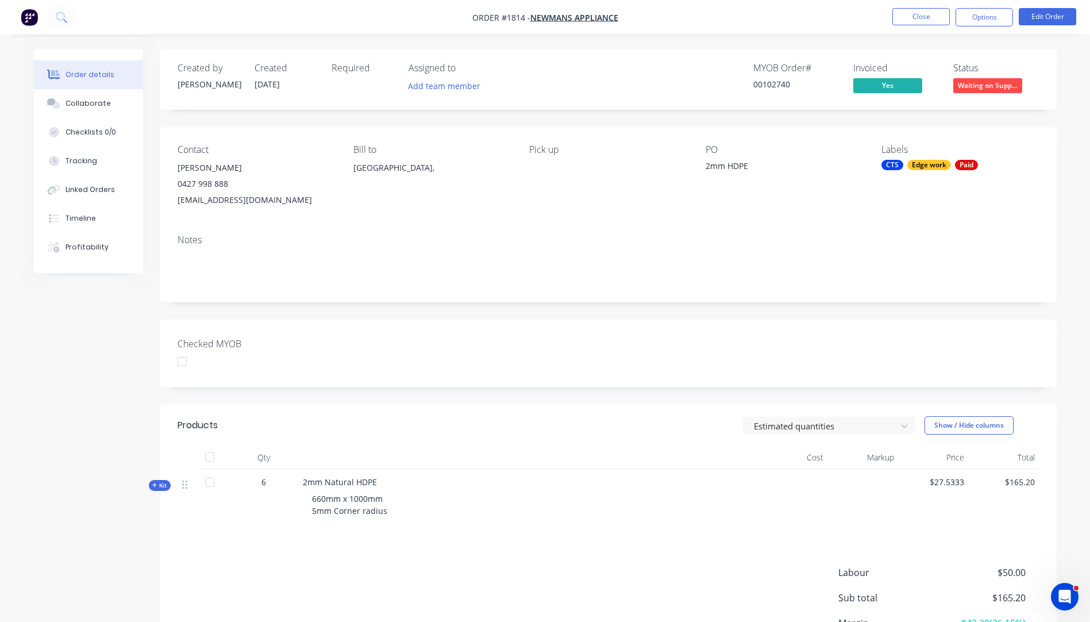
click at [156, 485] on icon "button" at bounding box center [154, 485] width 5 height 5
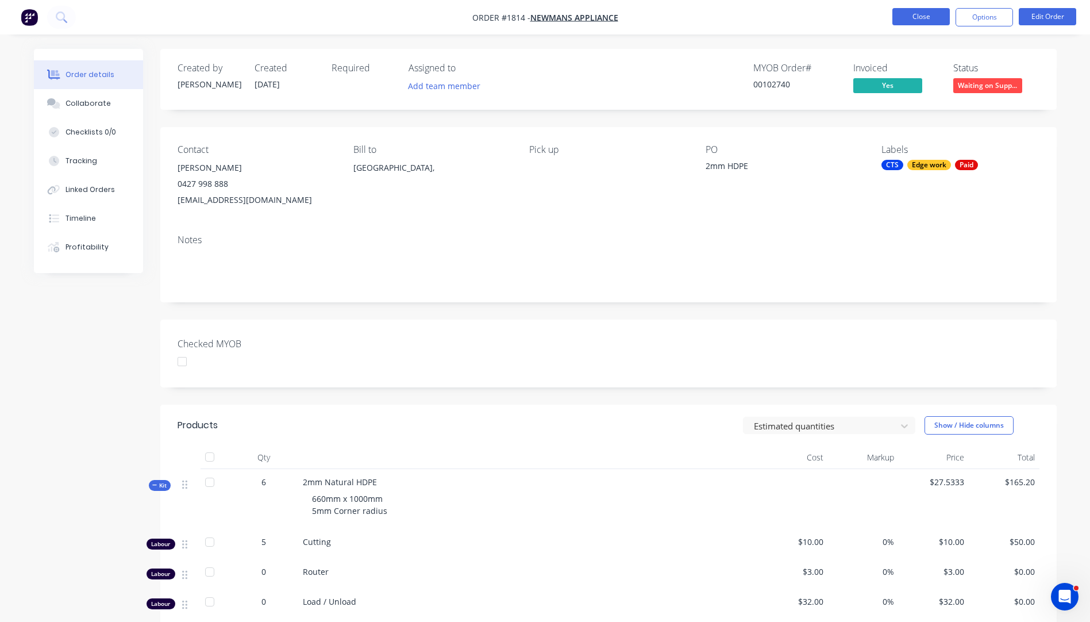
click at [923, 13] on button "Close" at bounding box center [920, 16] width 57 height 17
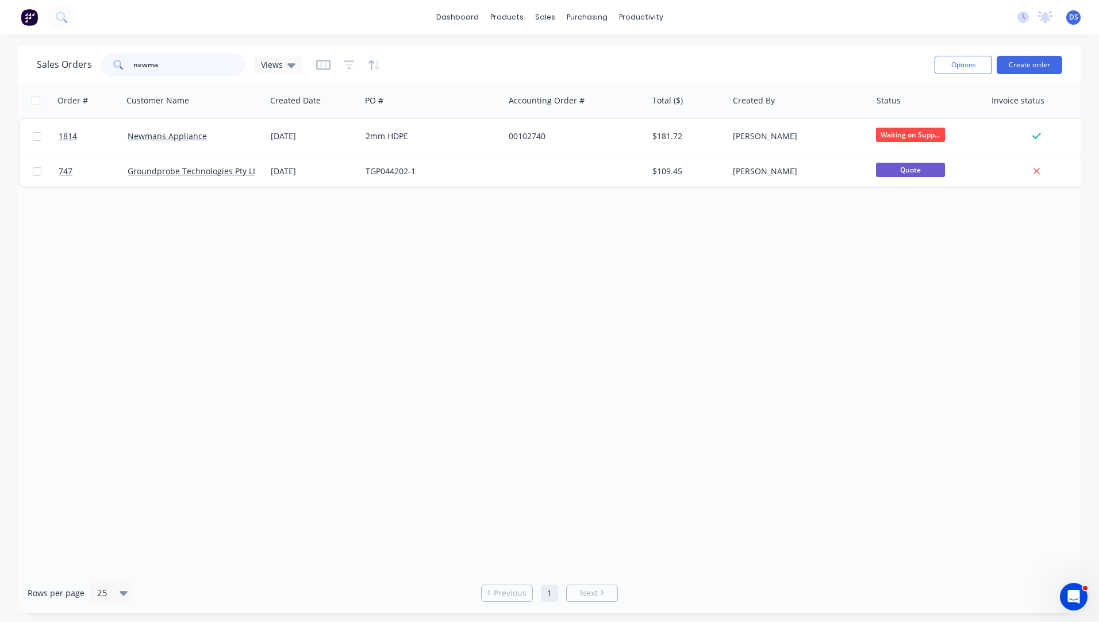
drag, startPoint x: 156, startPoint y: 68, endPoint x: 97, endPoint y: 70, distance: 59.8
click at [97, 70] on div "Sales Orders newma Views" at bounding box center [170, 64] width 266 height 23
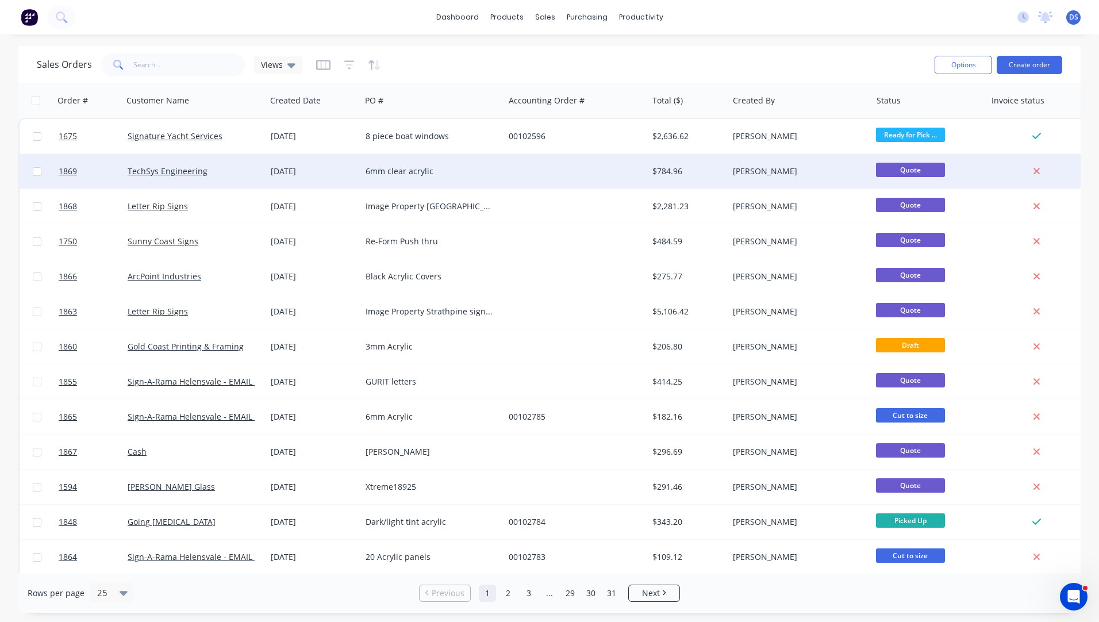
click at [385, 177] on div "6mm clear acrylic" at bounding box center [432, 171] width 143 height 34
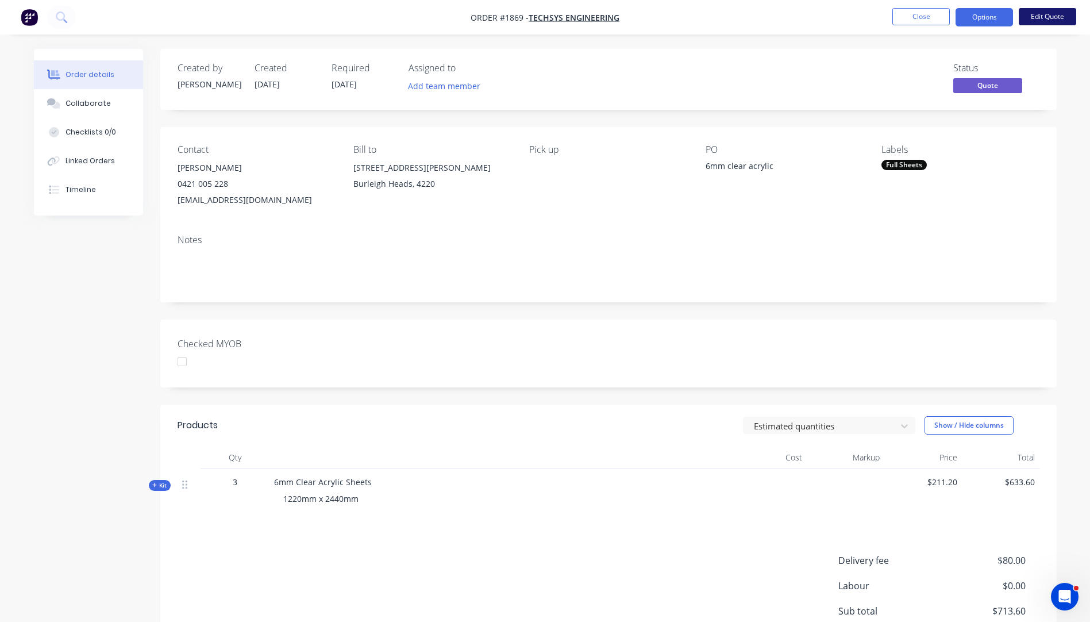
click at [1033, 14] on button "Edit Quote" at bounding box center [1047, 16] width 57 height 17
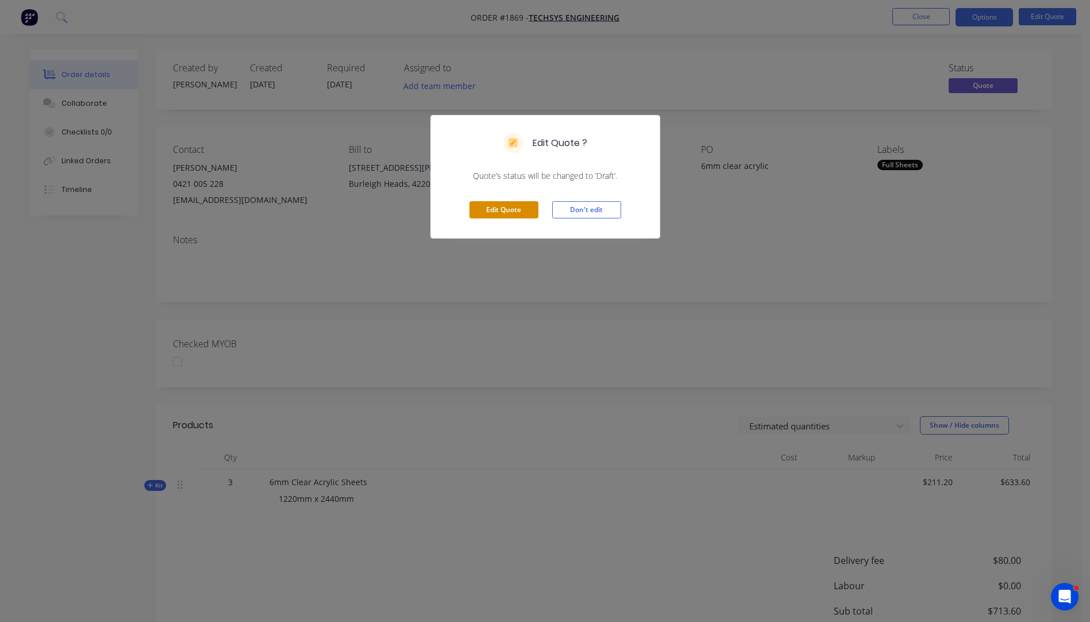
click at [502, 217] on button "Edit Quote" at bounding box center [504, 209] width 69 height 17
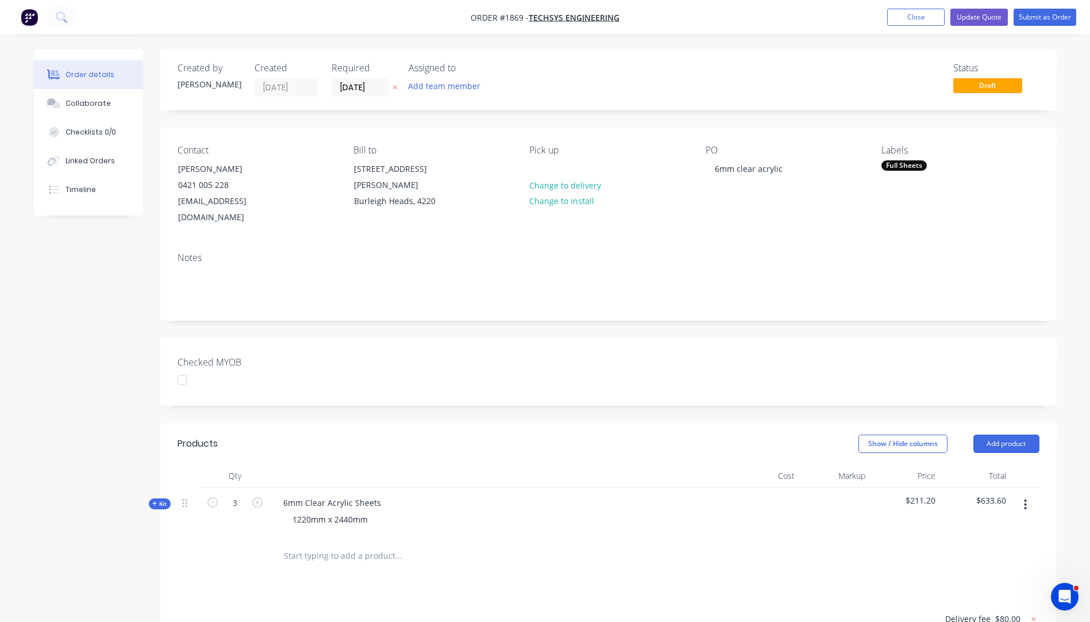
click at [155, 501] on icon "button" at bounding box center [154, 504] width 5 height 6
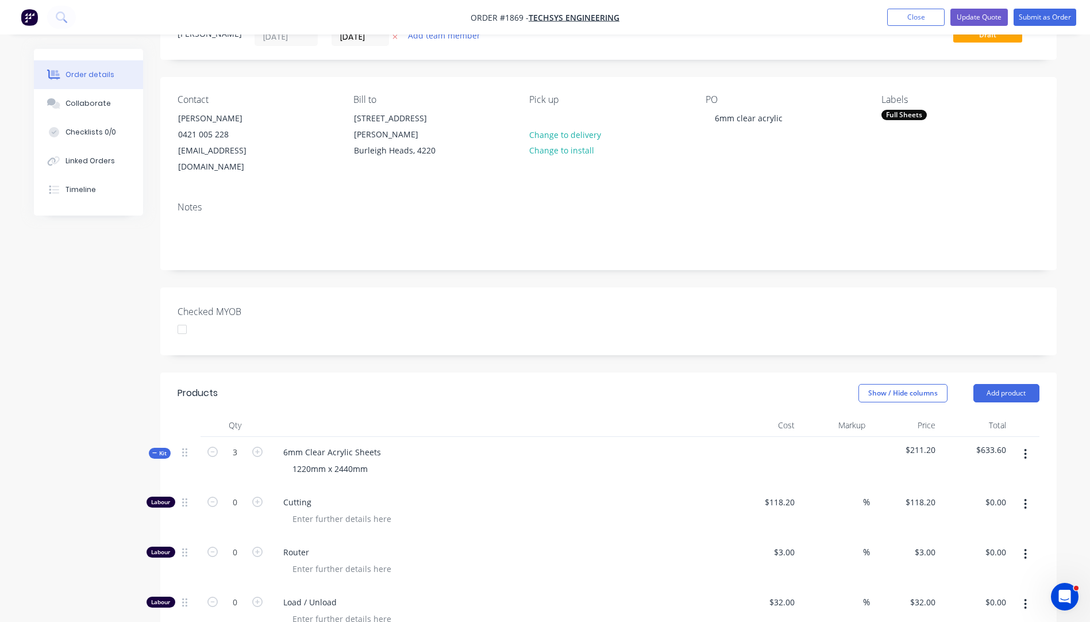
scroll to position [115, 0]
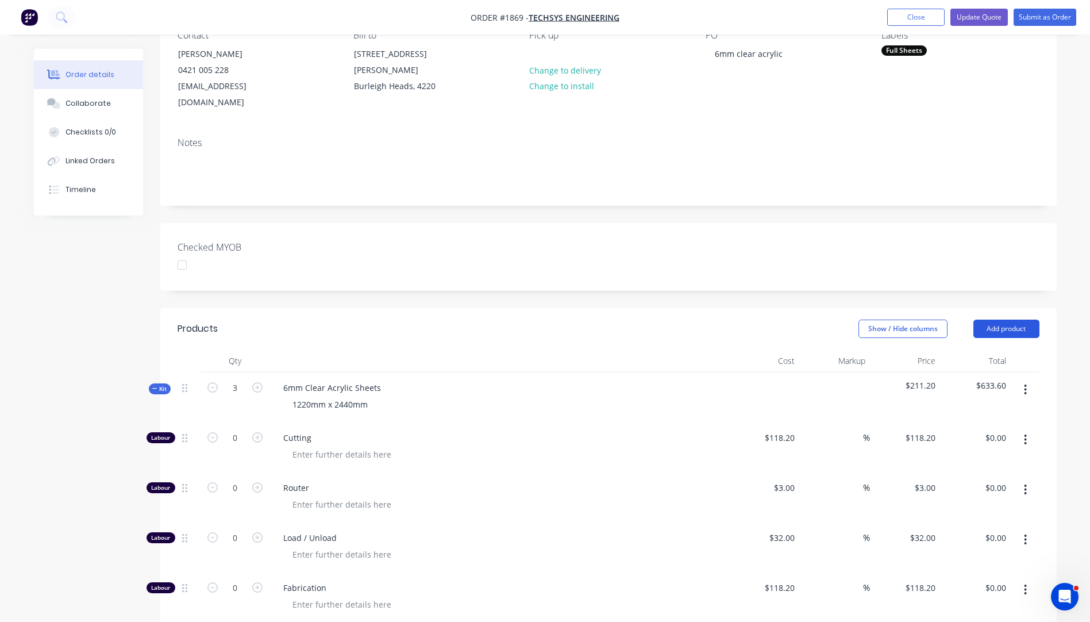
click at [1009, 320] on button "Add product" at bounding box center [1007, 329] width 66 height 18
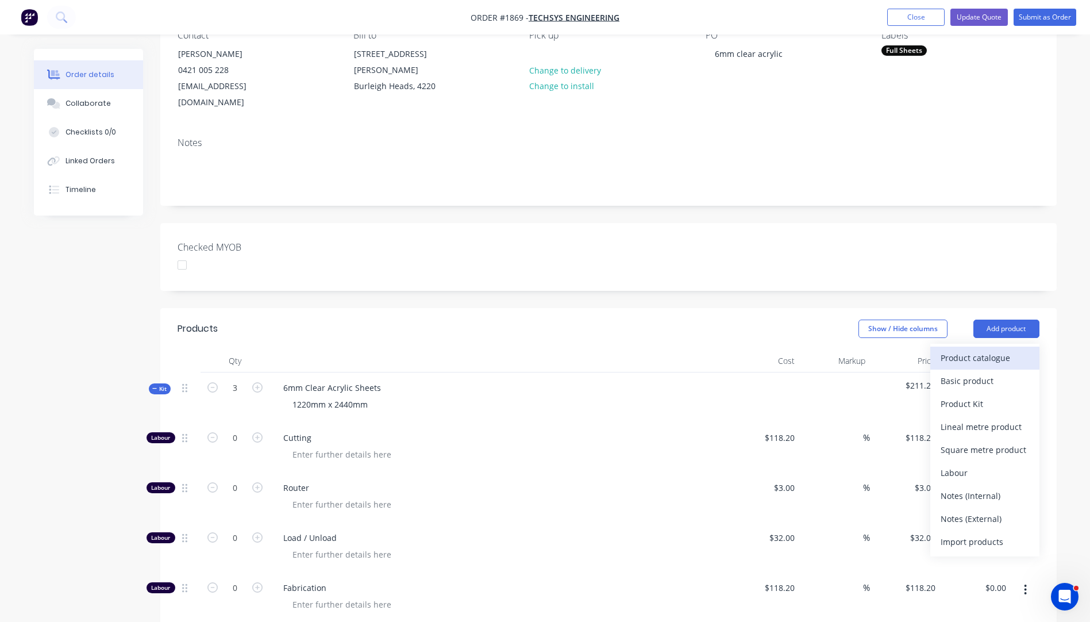
click at [971, 349] on div "Product catalogue" at bounding box center [985, 357] width 89 height 17
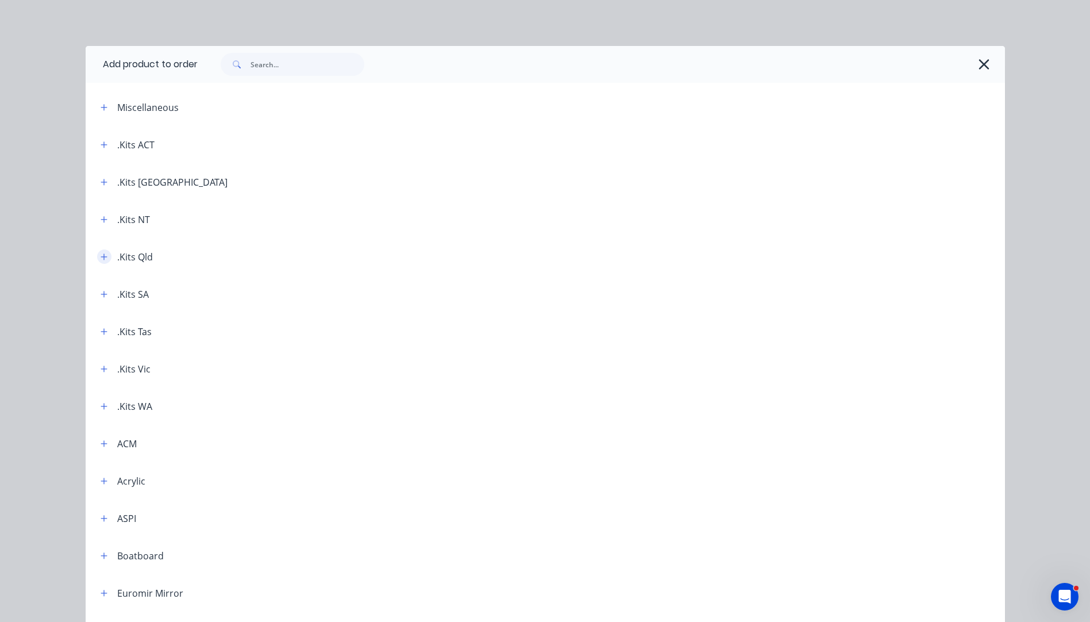
click at [102, 257] on icon "button" at bounding box center [104, 256] width 6 height 6
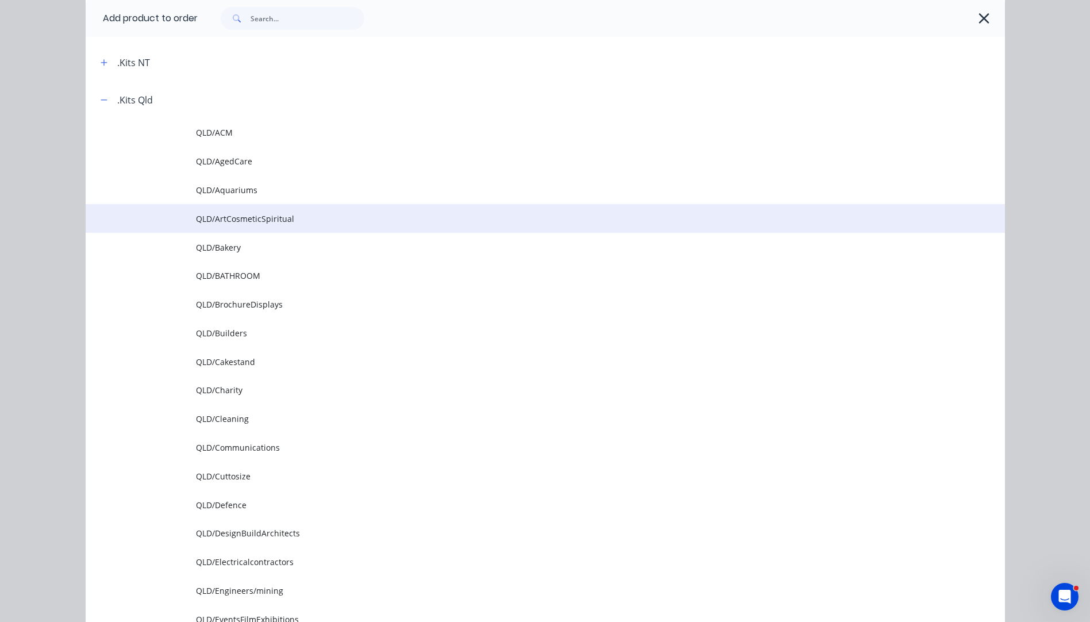
scroll to position [172, 0]
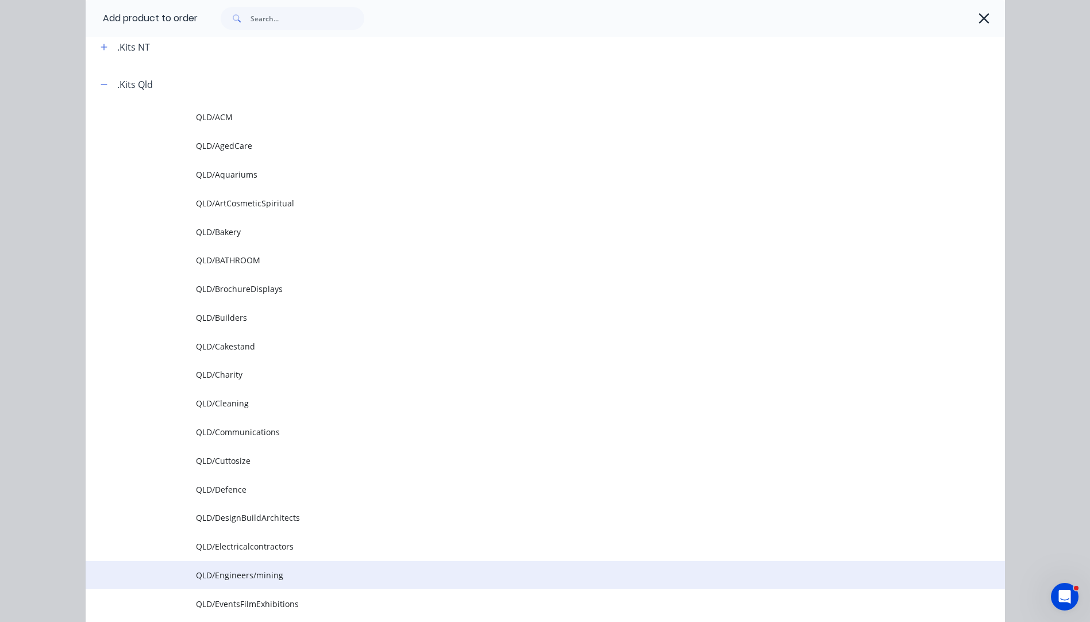
click at [267, 579] on span "QLD/Engineers/mining" at bounding box center [519, 575] width 647 height 12
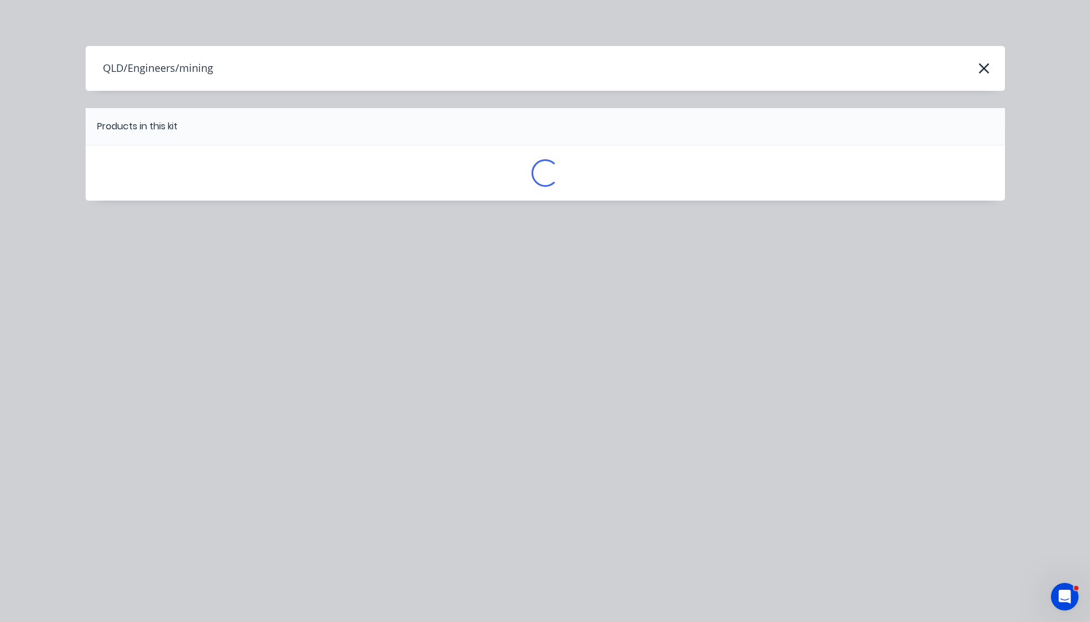
scroll to position [0, 0]
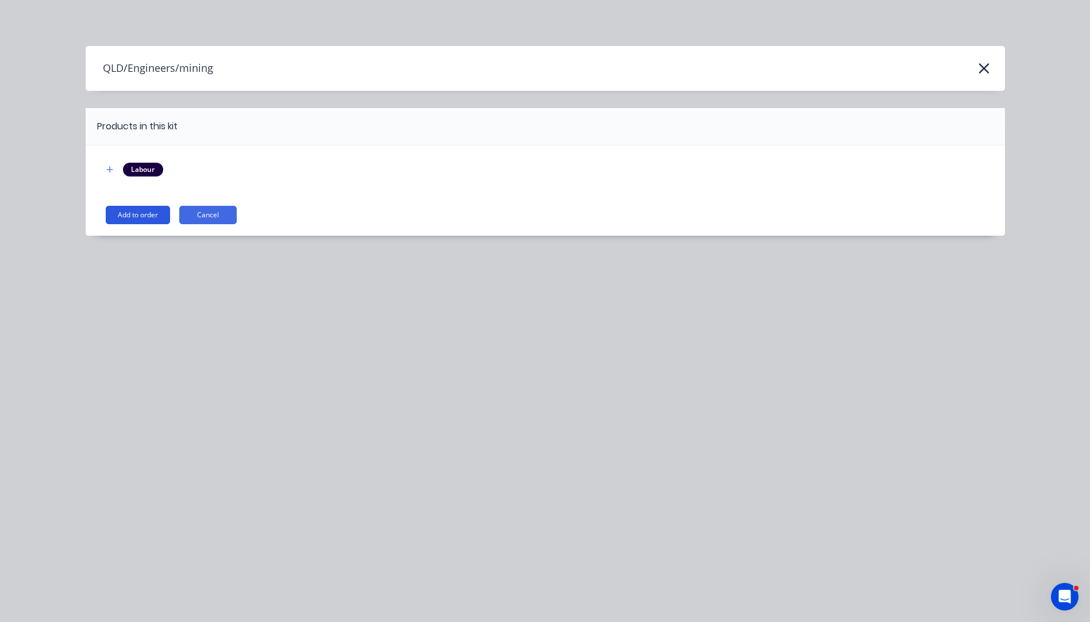
click at [130, 215] on button "Add to order" at bounding box center [138, 215] width 64 height 18
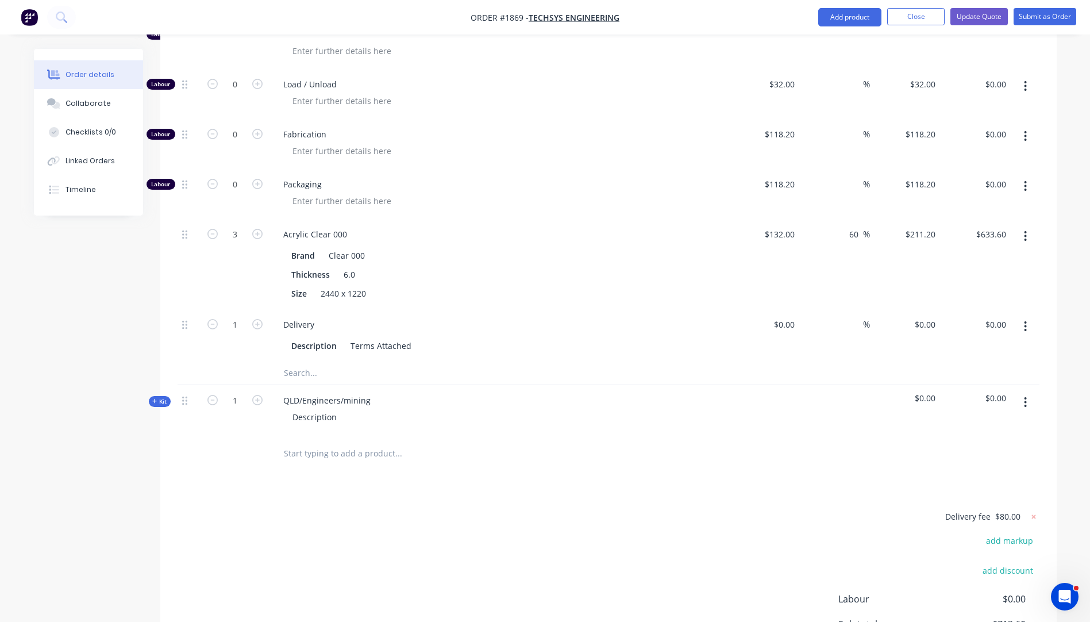
scroll to position [575, 0]
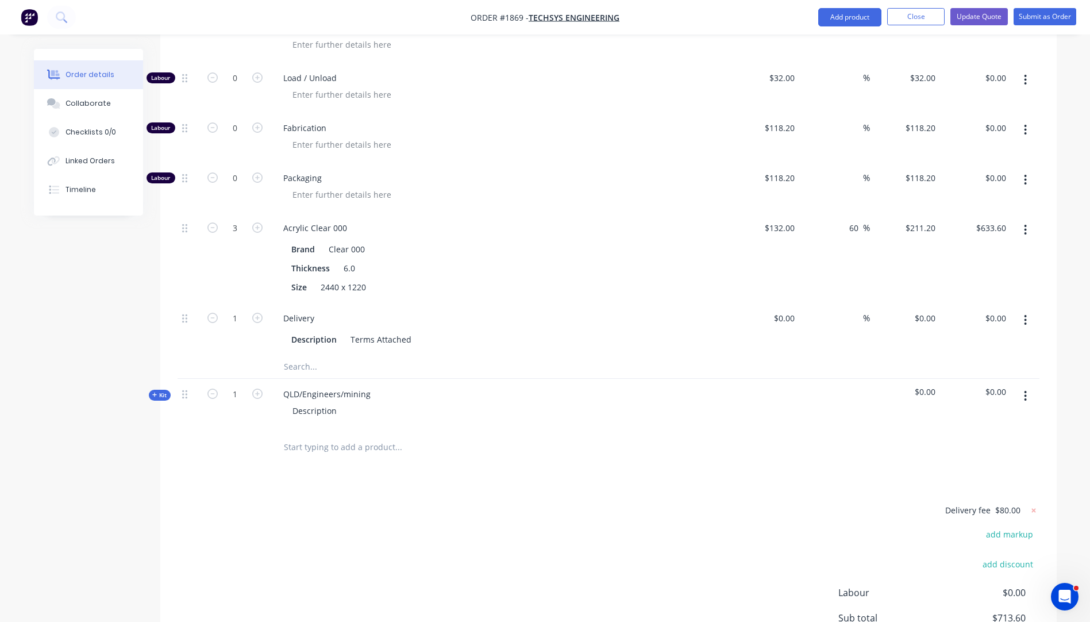
click at [153, 392] on icon "button" at bounding box center [154, 395] width 5 height 6
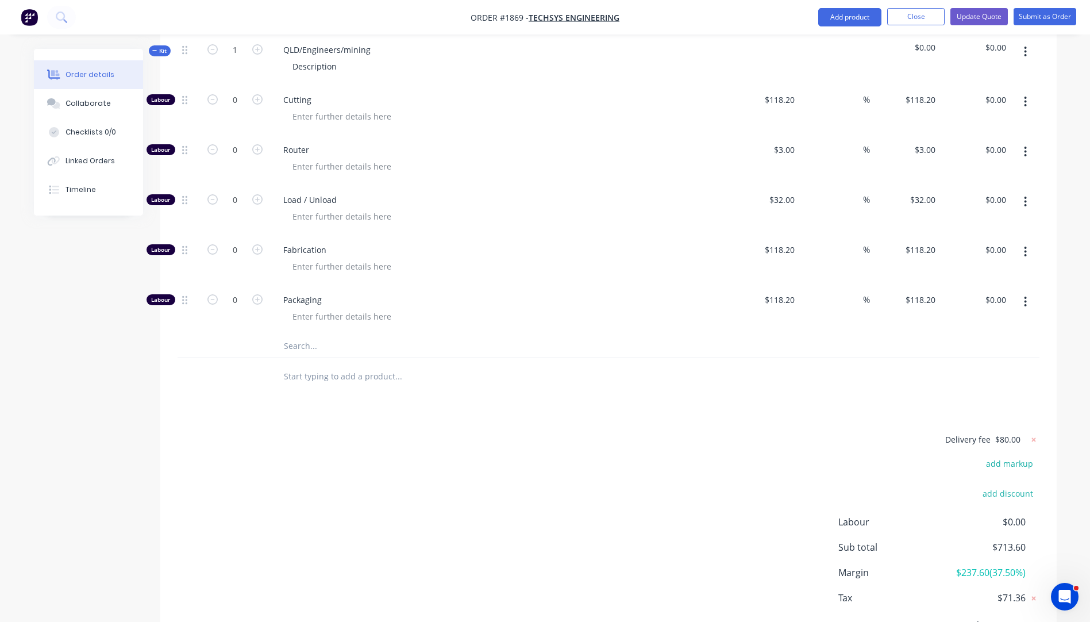
scroll to position [919, 0]
click at [302, 334] on input "text" at bounding box center [398, 345] width 230 height 23
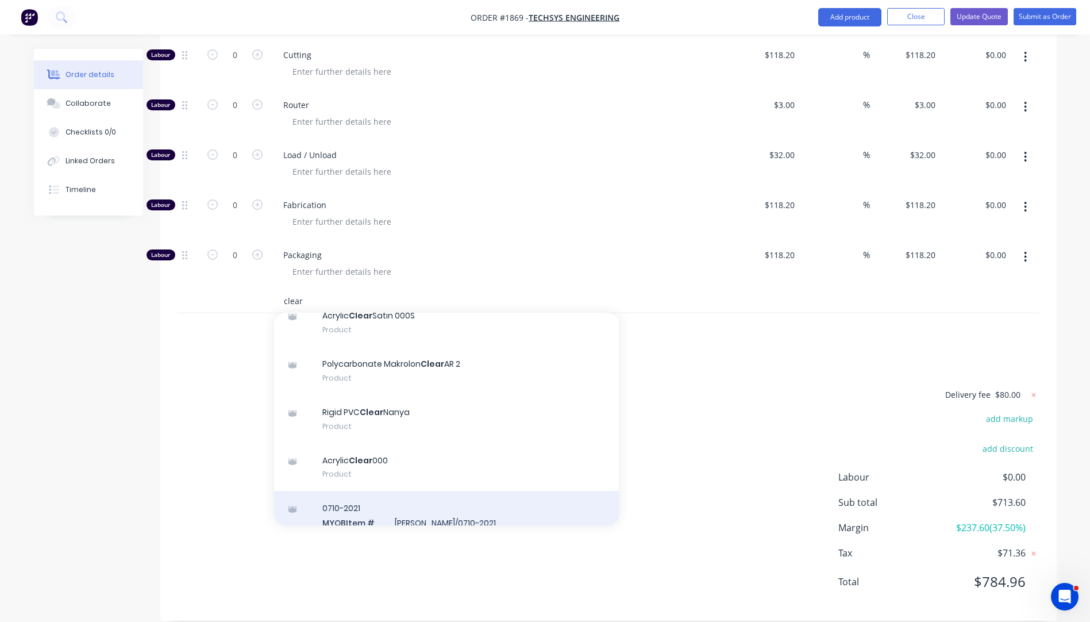
scroll to position [115, 0]
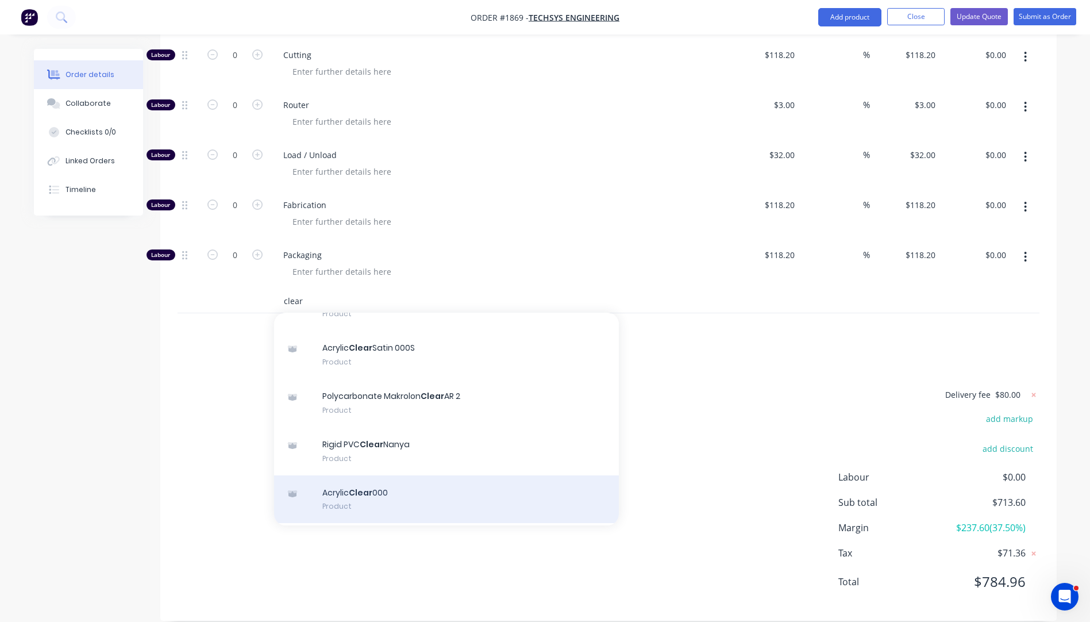
type input "clear"
click at [373, 475] on div "Acrylic Clear 000 Product" at bounding box center [446, 499] width 345 height 48
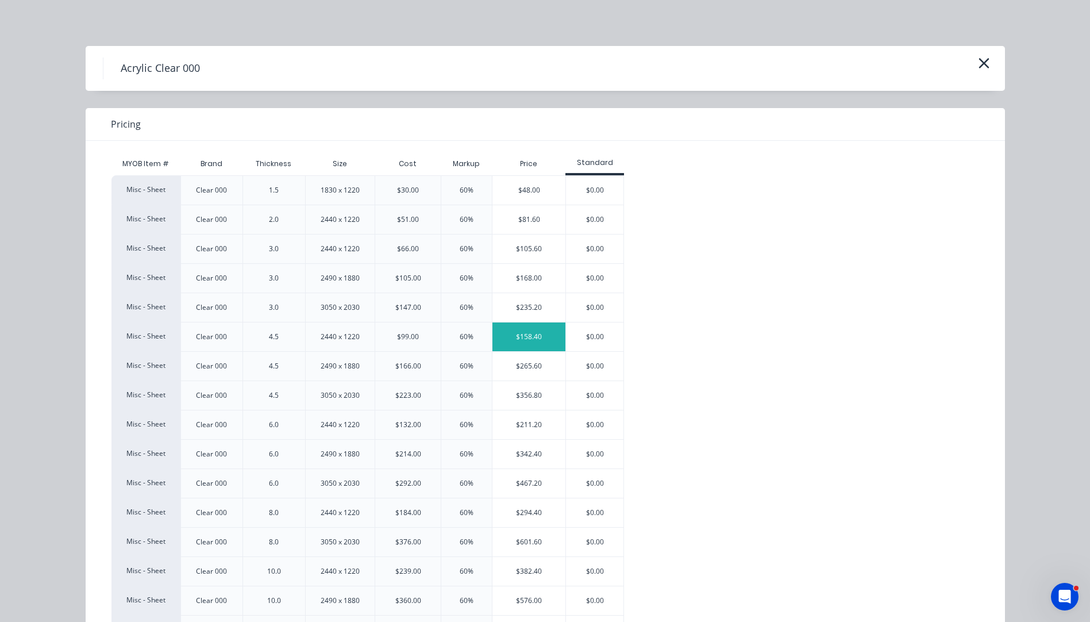
click at [523, 335] on div "$158.40" at bounding box center [528, 336] width 73 height 29
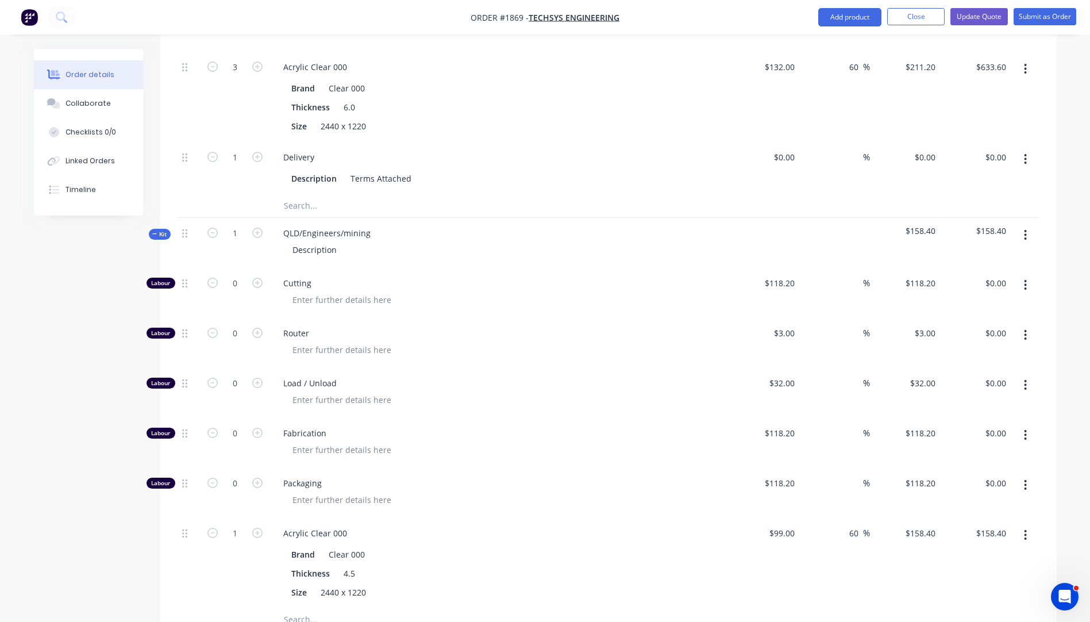
scroll to position [734, 0]
drag, startPoint x: 372, startPoint y: 219, endPoint x: 284, endPoint y: 220, distance: 87.9
click at [284, 226] on div "QLD/Engineers/mining" at bounding box center [327, 234] width 106 height 17
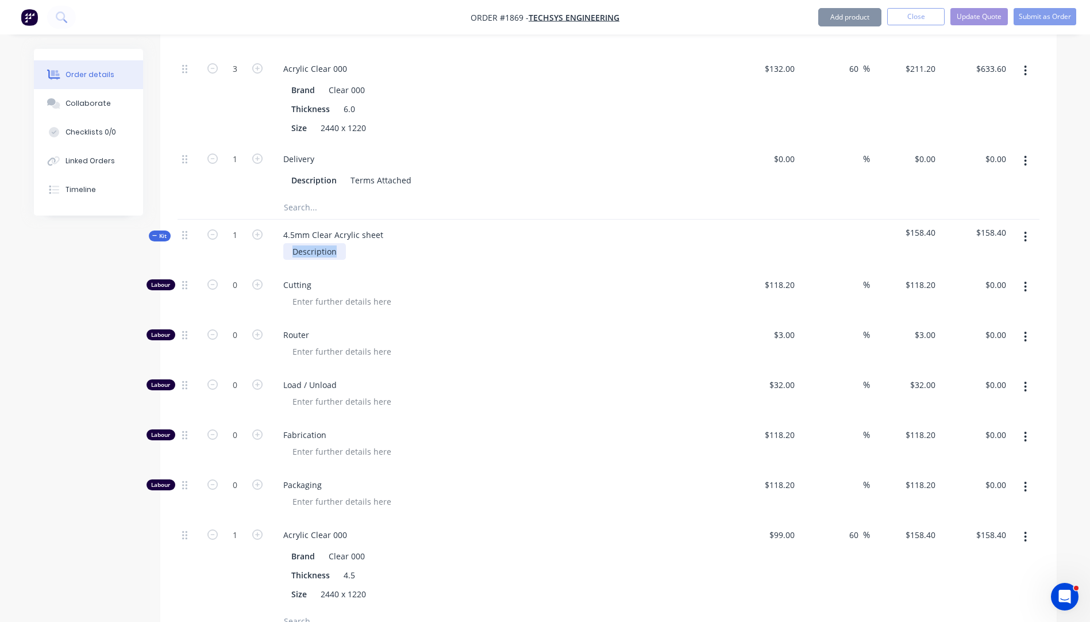
drag, startPoint x: 335, startPoint y: 236, endPoint x: 281, endPoint y: 240, distance: 54.2
click at [281, 243] on div "Description" at bounding box center [499, 251] width 451 height 17
click at [622, 345] on div "Router" at bounding box center [500, 345] width 460 height 50
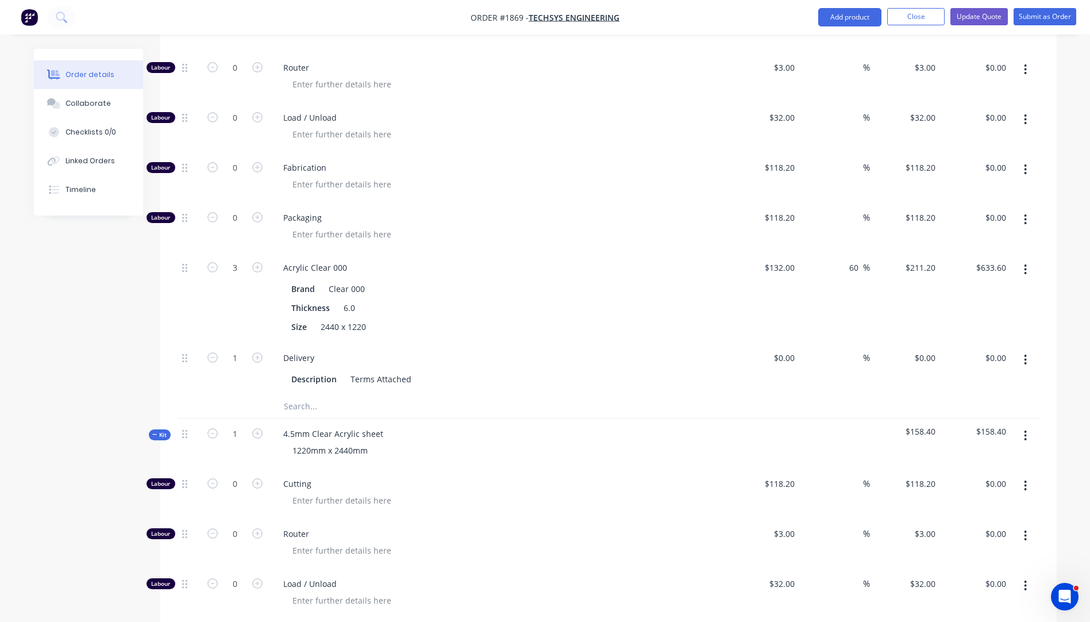
scroll to position [561, 0]
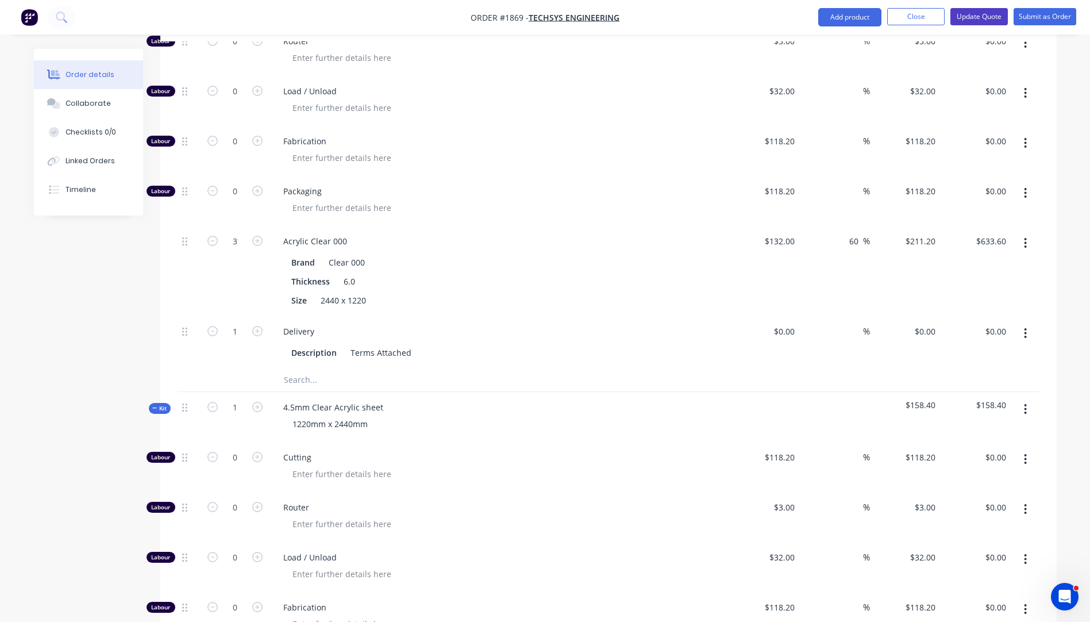
click at [979, 20] on button "Update Quote" at bounding box center [979, 16] width 57 height 17
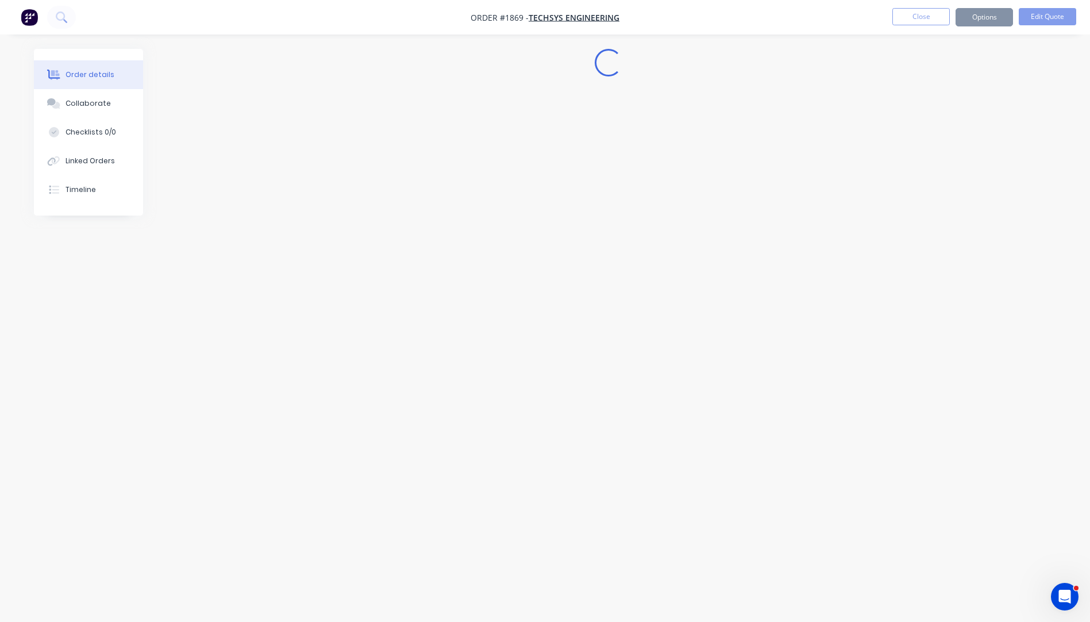
scroll to position [0, 0]
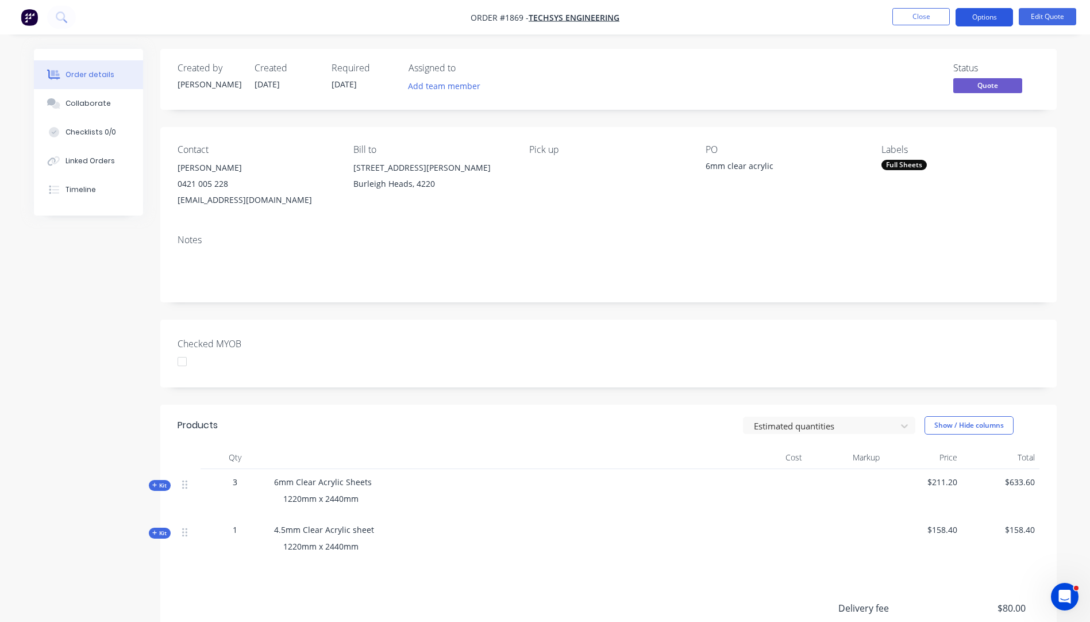
click at [975, 19] on button "Options" at bounding box center [984, 17] width 57 height 18
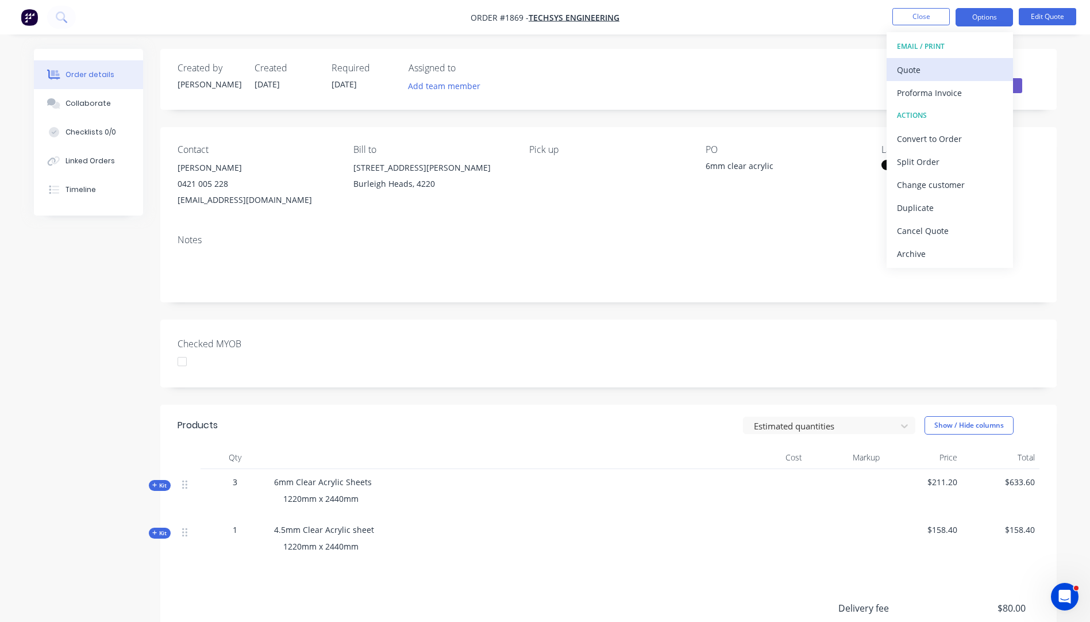
click at [915, 72] on div "Quote" at bounding box center [950, 69] width 106 height 17
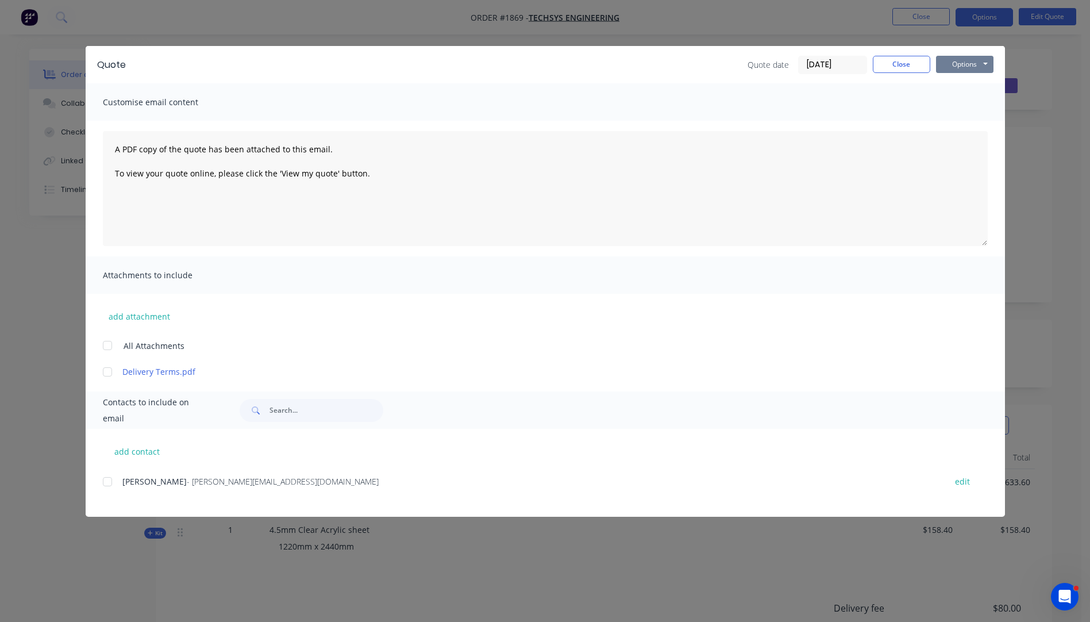
drag, startPoint x: 967, startPoint y: 64, endPoint x: 968, endPoint y: 71, distance: 7.1
click at [967, 64] on button "Options" at bounding box center [964, 64] width 57 height 17
click at [971, 83] on button "Preview" at bounding box center [973, 84] width 74 height 19
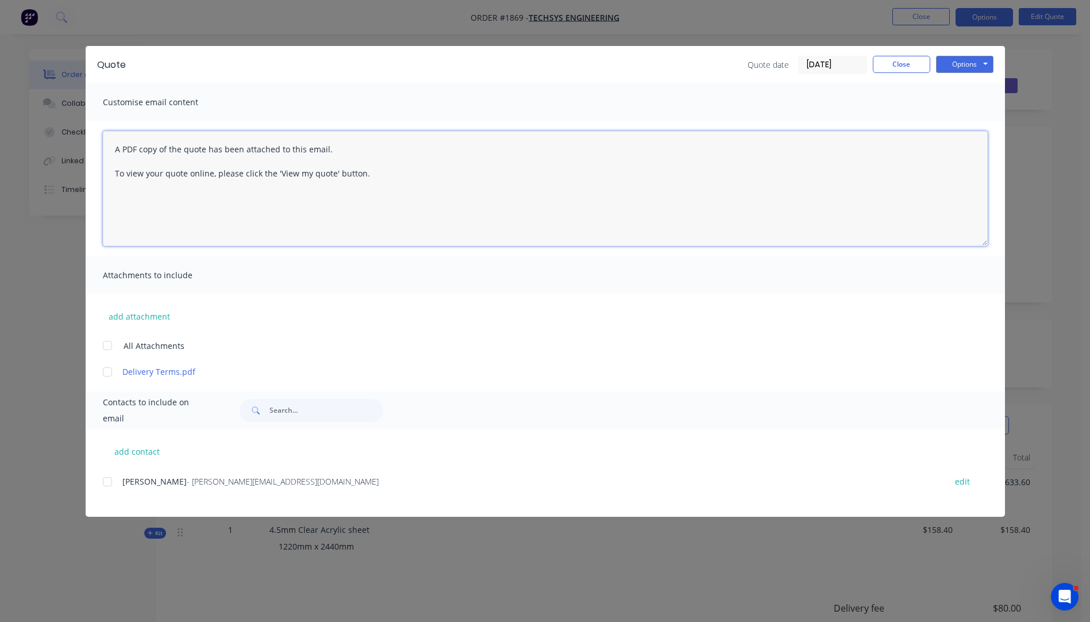
paste textarea "Hi, Please contact us if you have any questions. Regards, [PERSON_NAME] [EMAIL_…"
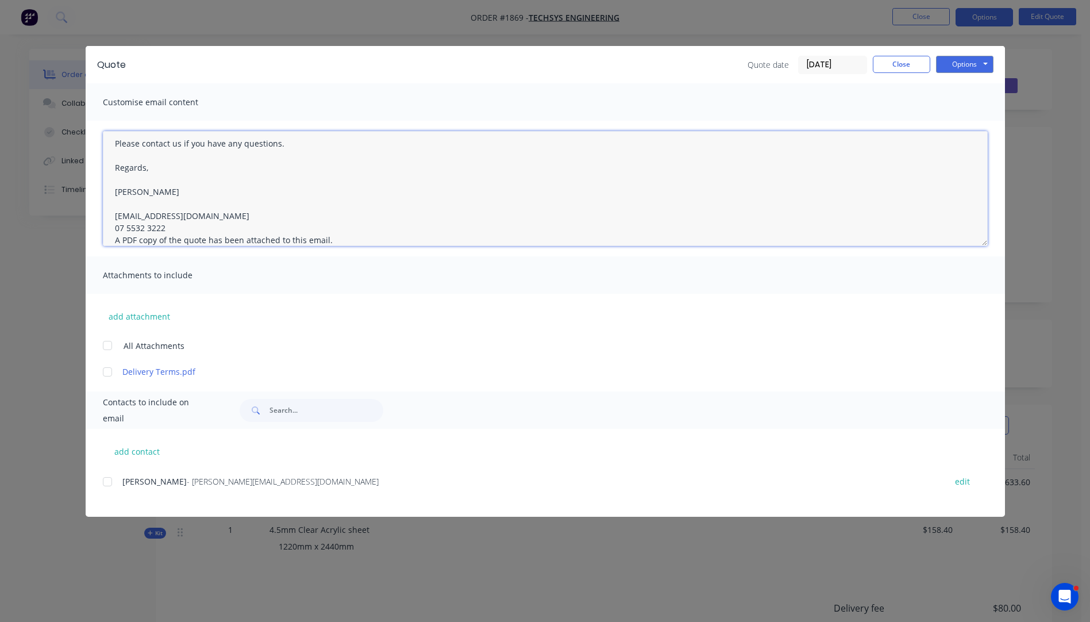
click at [175, 227] on textarea "Hi, Please contact us if you have any questions. Regards, [PERSON_NAME] [EMAIL_…" at bounding box center [545, 188] width 885 height 115
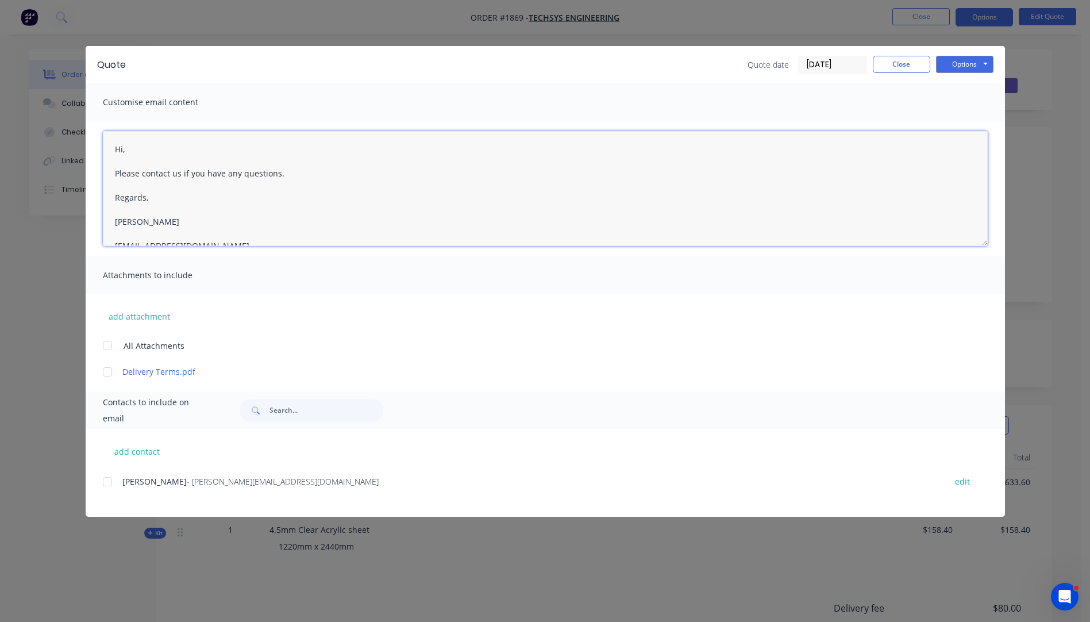
click at [152, 151] on textarea "Hi, Please contact us if you have any questions. Regards, [PERSON_NAME] [EMAIL_…" at bounding box center [545, 188] width 885 height 115
click at [106, 371] on div at bounding box center [107, 371] width 23 height 23
click at [109, 482] on div at bounding box center [107, 481] width 23 height 23
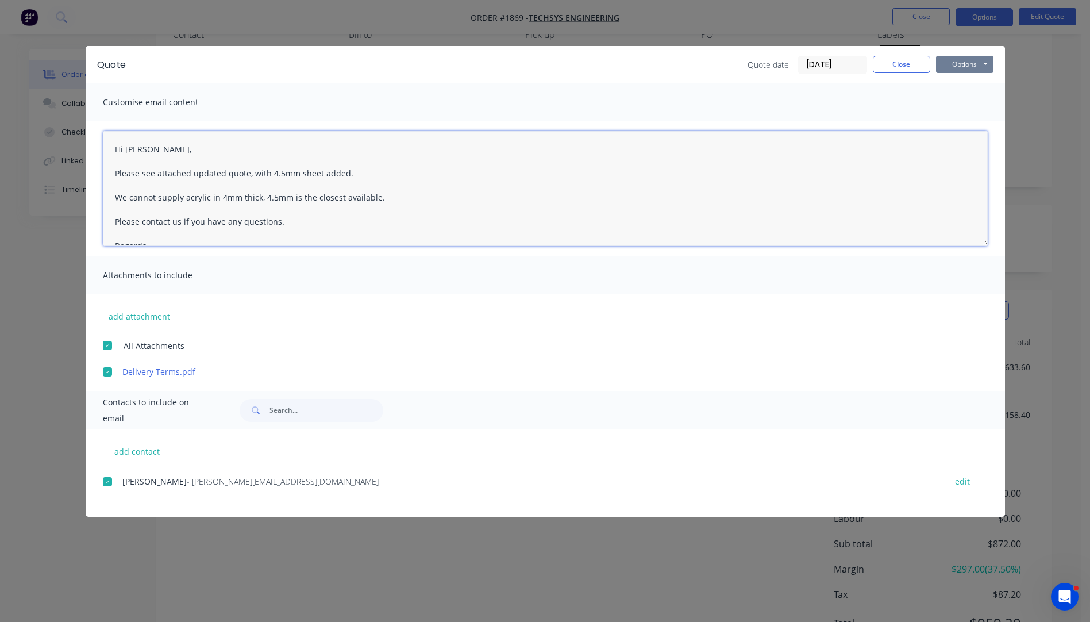
type textarea "Hi Cameron, Please see attached updated quote, with 4.5mm sheet added. We canno…"
click at [968, 66] on button "Options" at bounding box center [964, 64] width 57 height 17
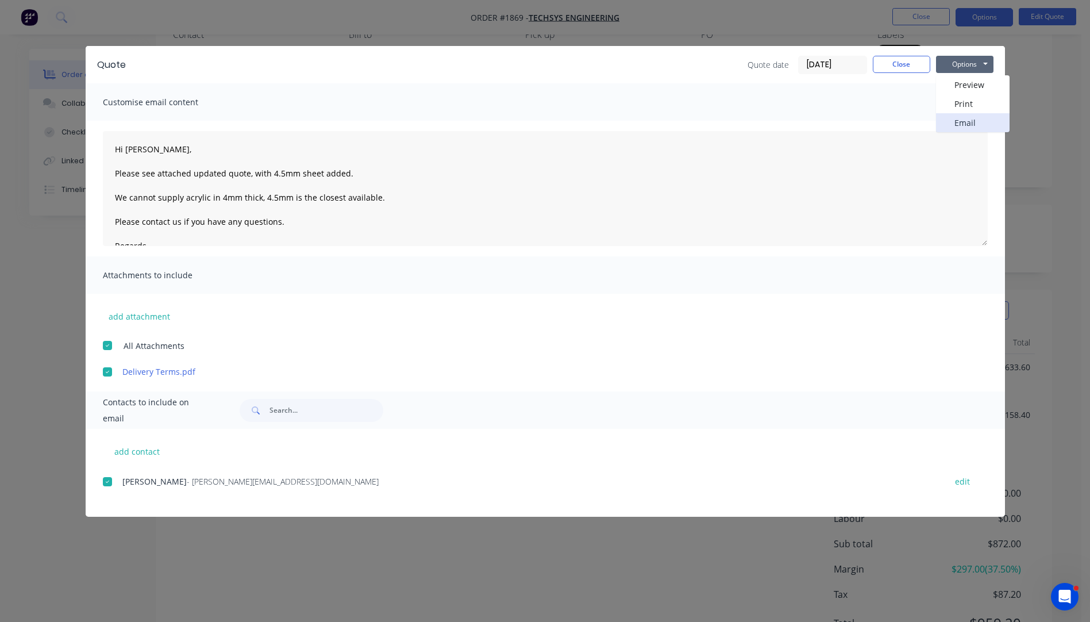
click at [959, 127] on button "Email" at bounding box center [973, 122] width 74 height 19
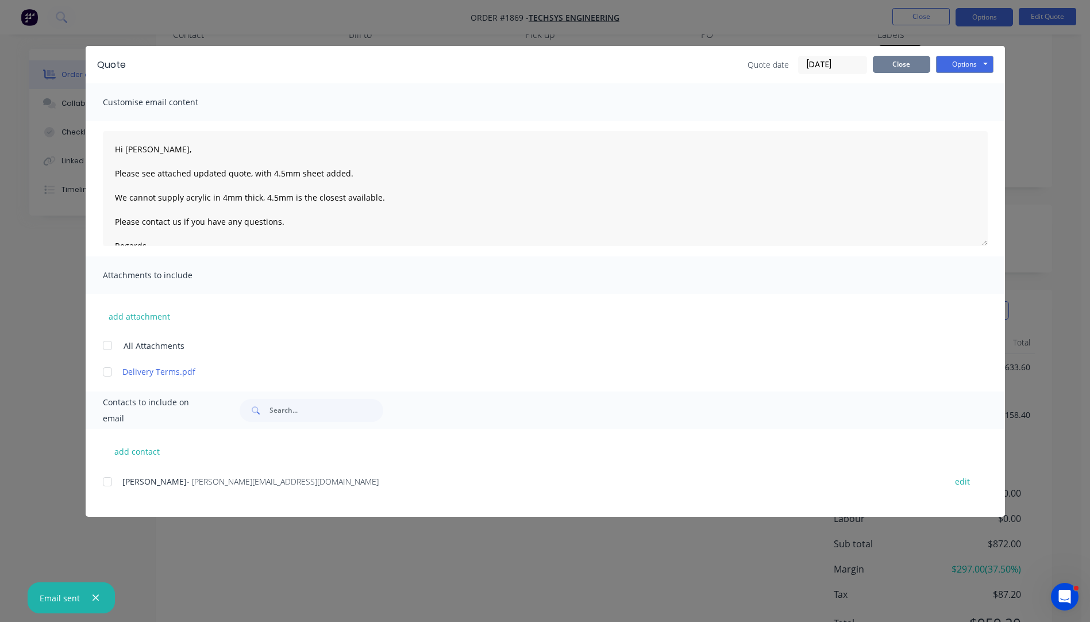
click at [900, 70] on button "Close" at bounding box center [901, 64] width 57 height 17
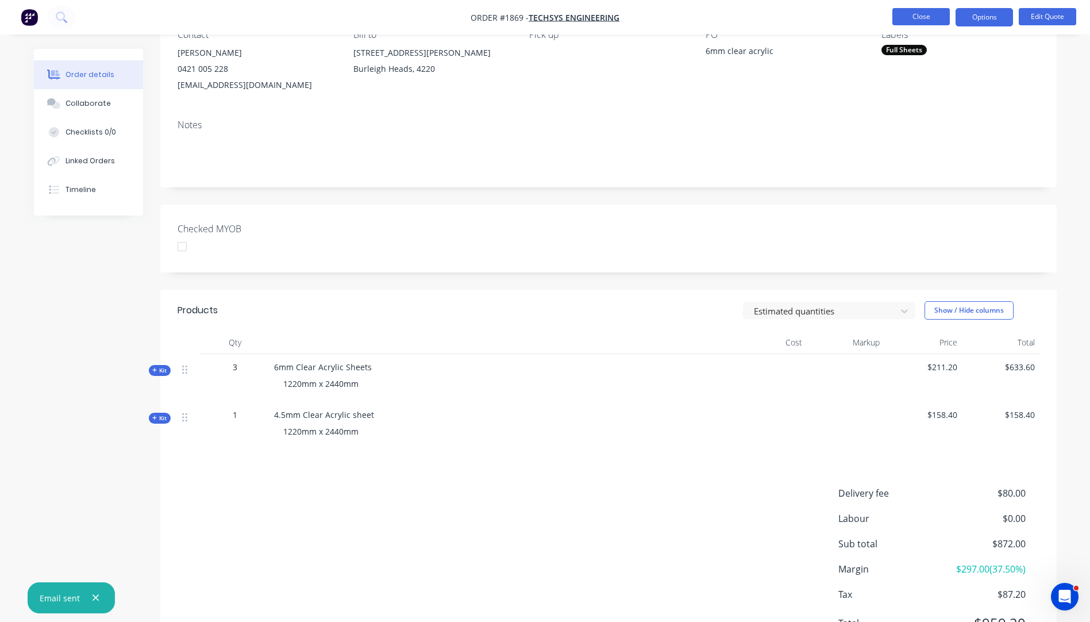
click at [932, 16] on button "Close" at bounding box center [920, 16] width 57 height 17
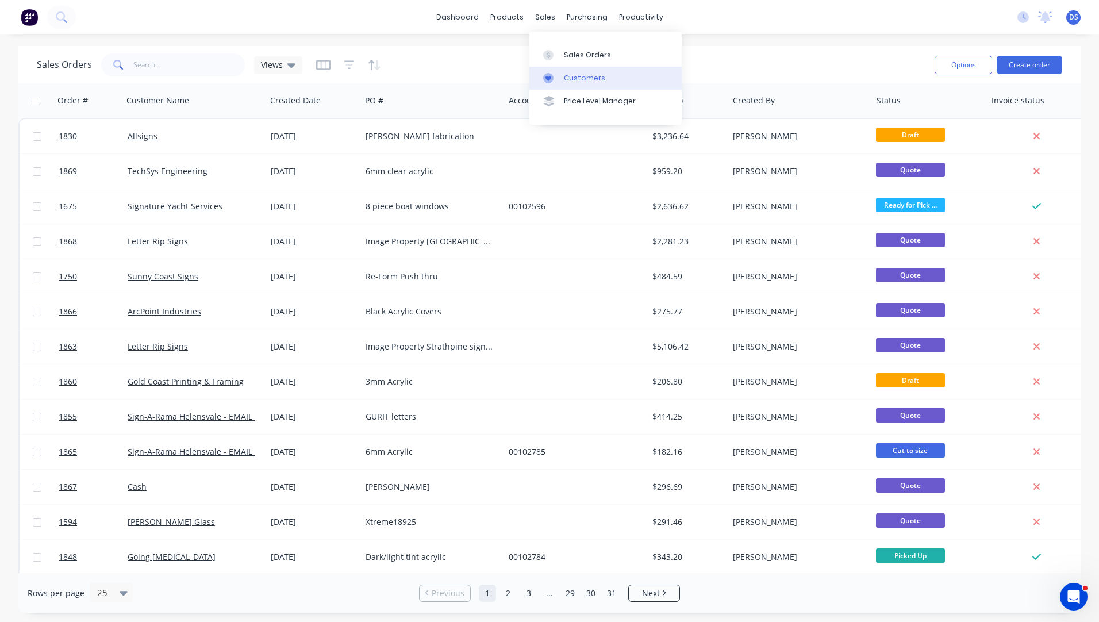
click at [582, 83] on div "Customers" at bounding box center [584, 78] width 41 height 10
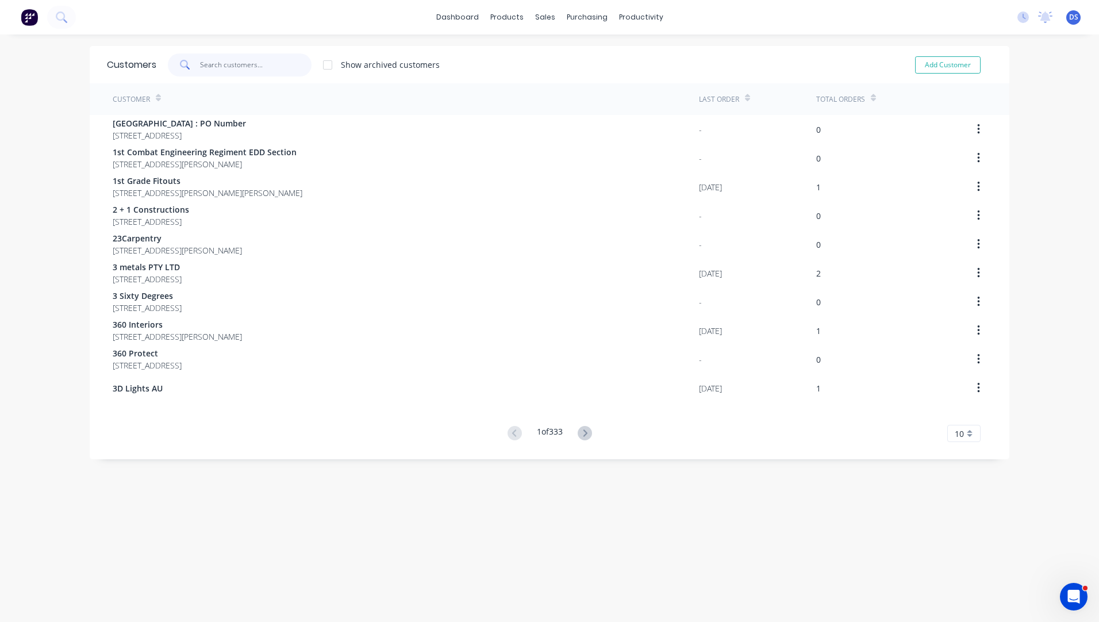
click at [243, 60] on input "text" at bounding box center [256, 64] width 112 height 23
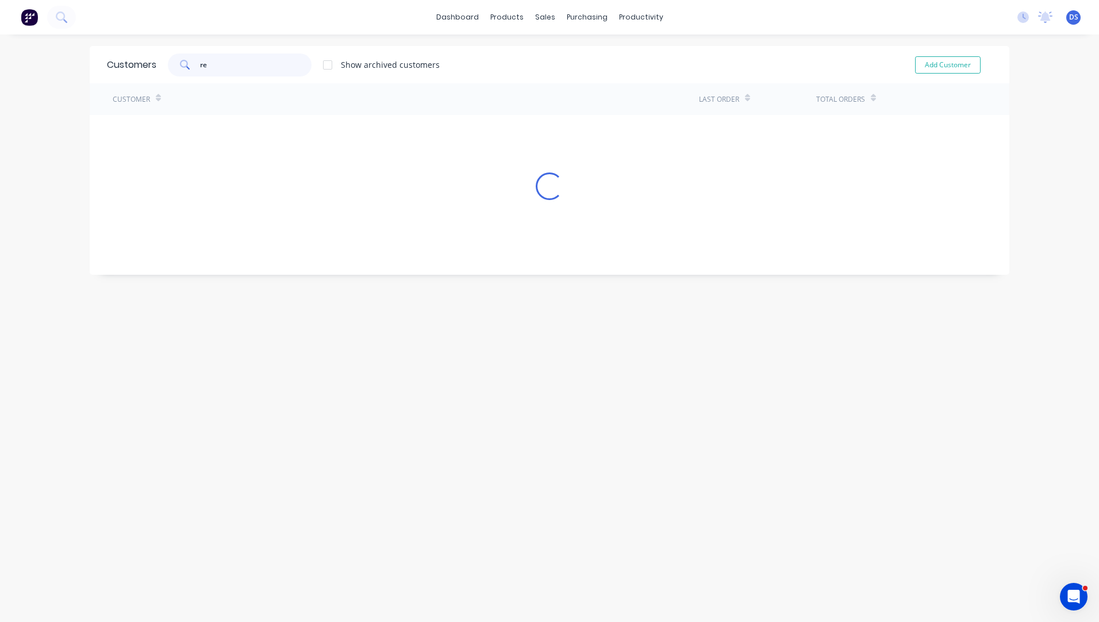
type input "r"
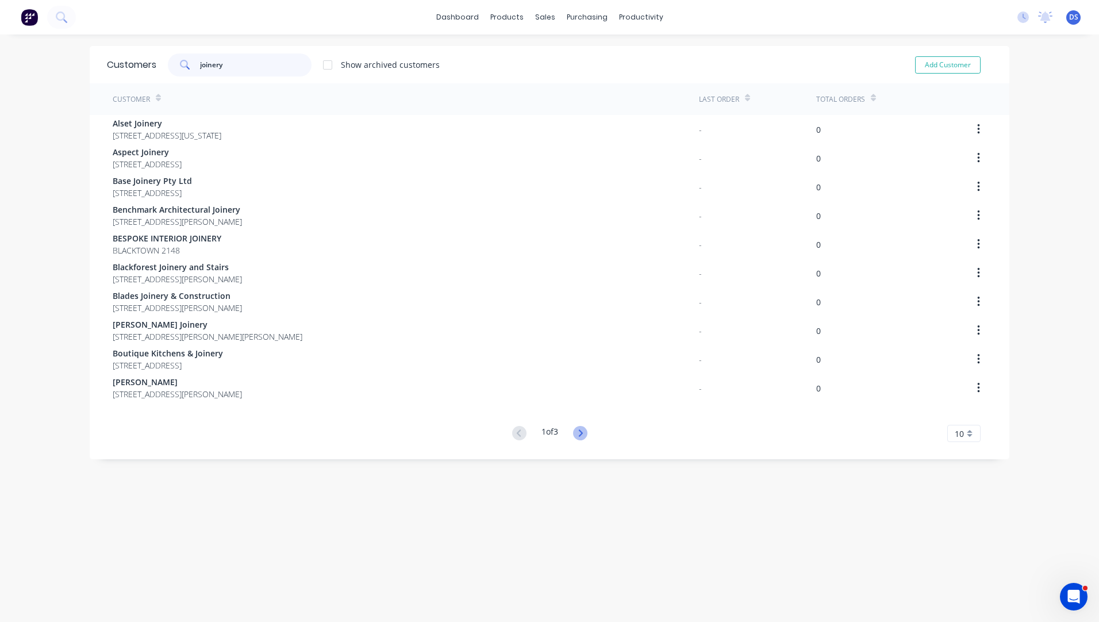
type input "joinery"
click at [578, 432] on icon at bounding box center [580, 432] width 4 height 7
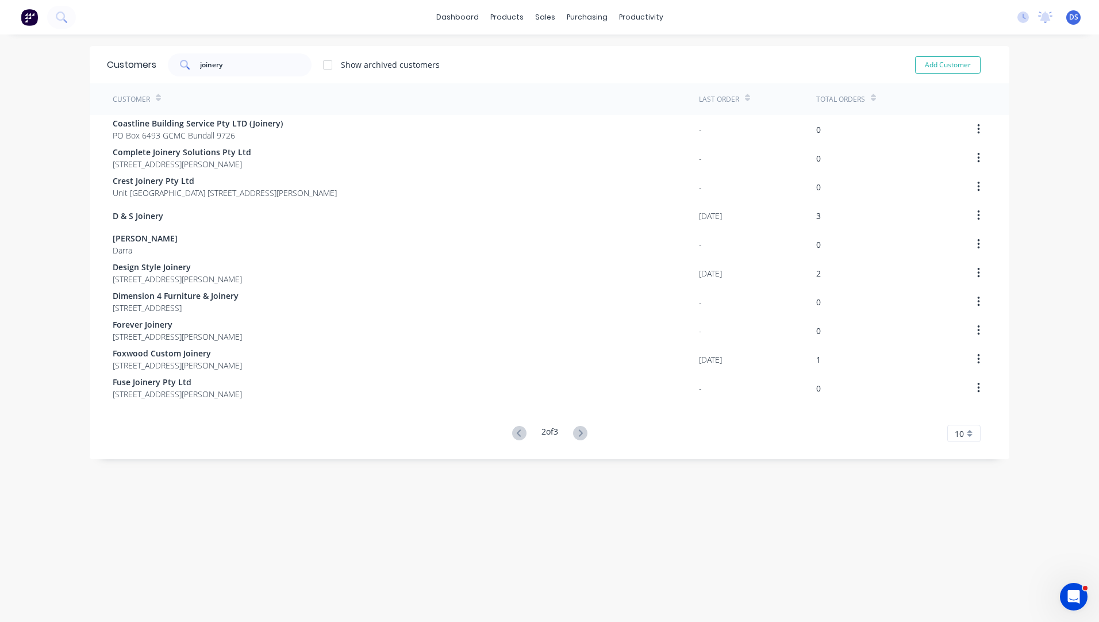
click at [578, 432] on icon at bounding box center [580, 432] width 4 height 7
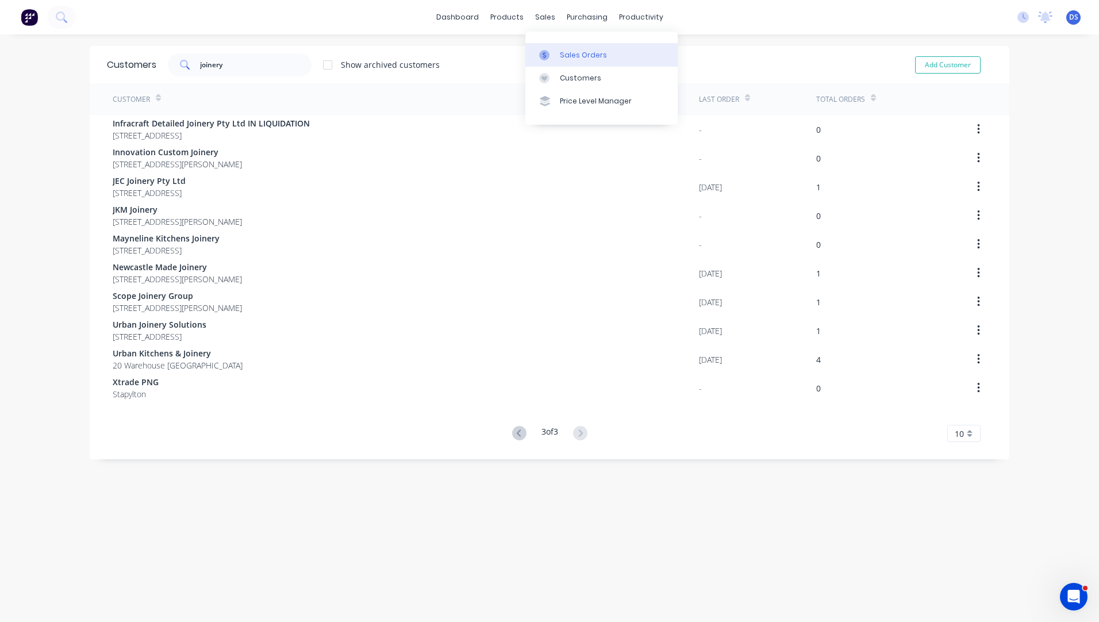
click at [567, 55] on div "Sales Orders" at bounding box center [583, 55] width 47 height 10
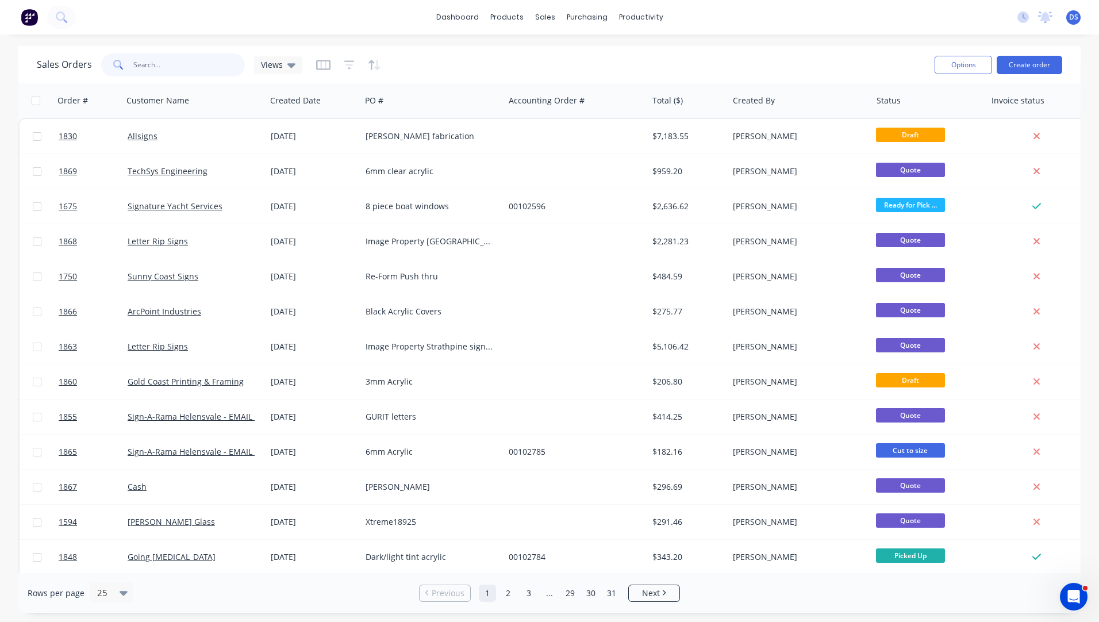
click at [194, 71] on input "text" at bounding box center [189, 64] width 112 height 23
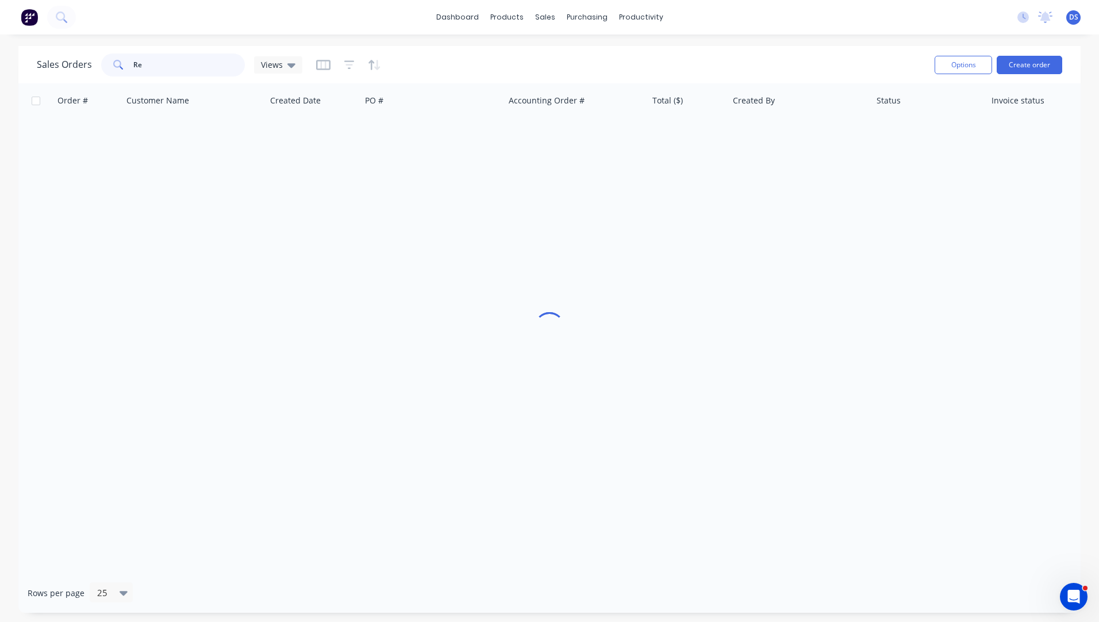
type input "Red"
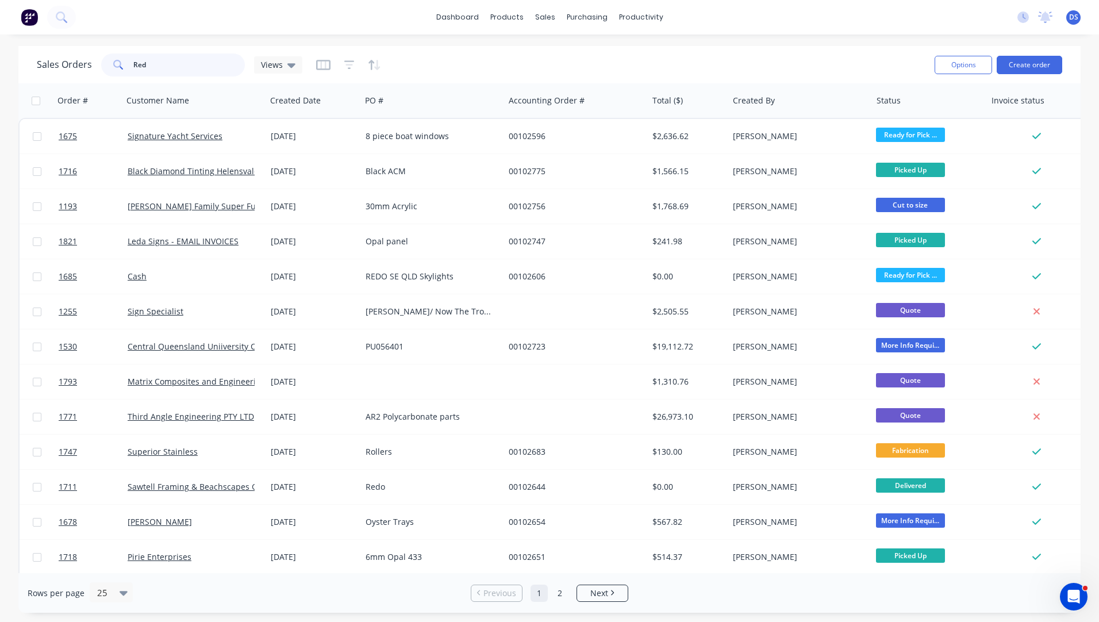
drag, startPoint x: 152, startPoint y: 61, endPoint x: 101, endPoint y: 63, distance: 50.6
click at [101, 63] on div "Red" at bounding box center [173, 64] width 144 height 23
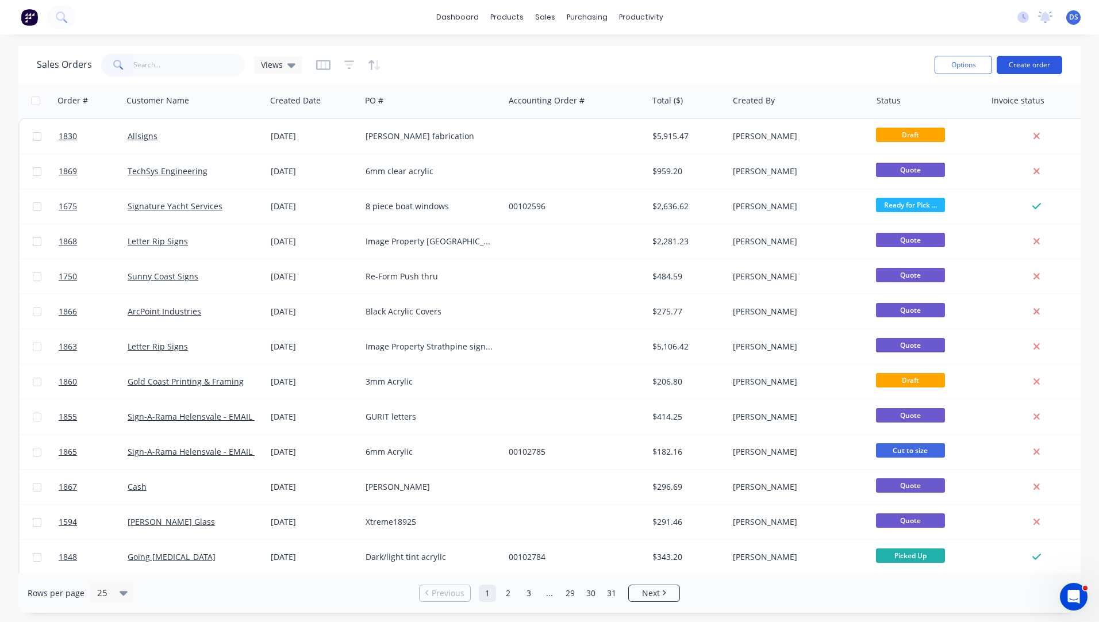
click at [1030, 64] on button "Create order" at bounding box center [1029, 65] width 66 height 18
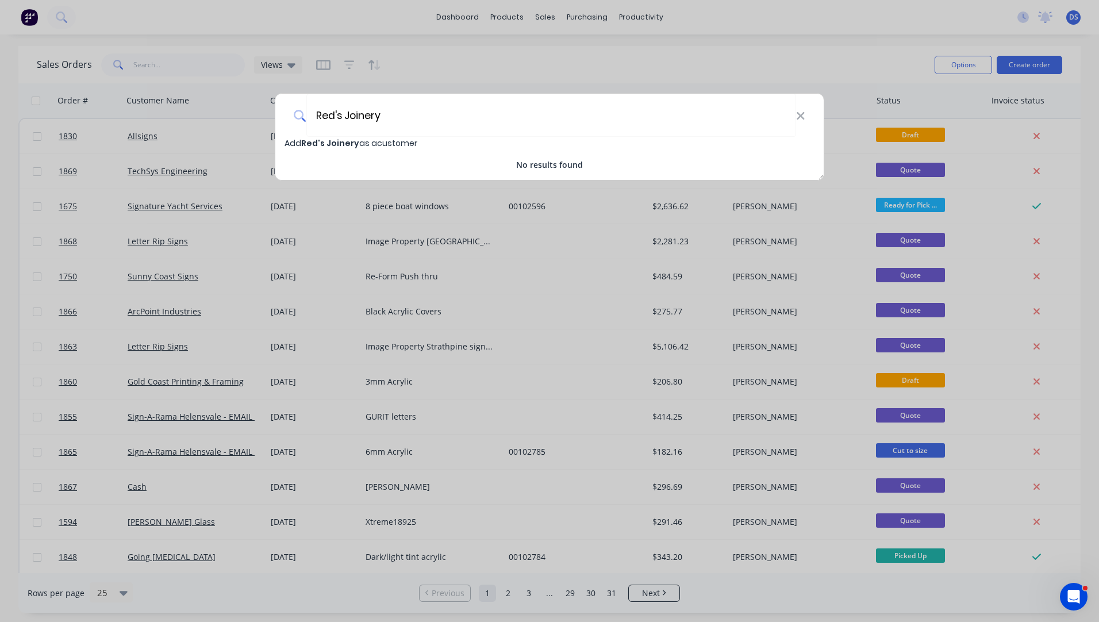
type input "Red's Joinery"
click at [315, 148] on span "Red's Joinery" at bounding box center [330, 142] width 58 height 11
select select "AU"
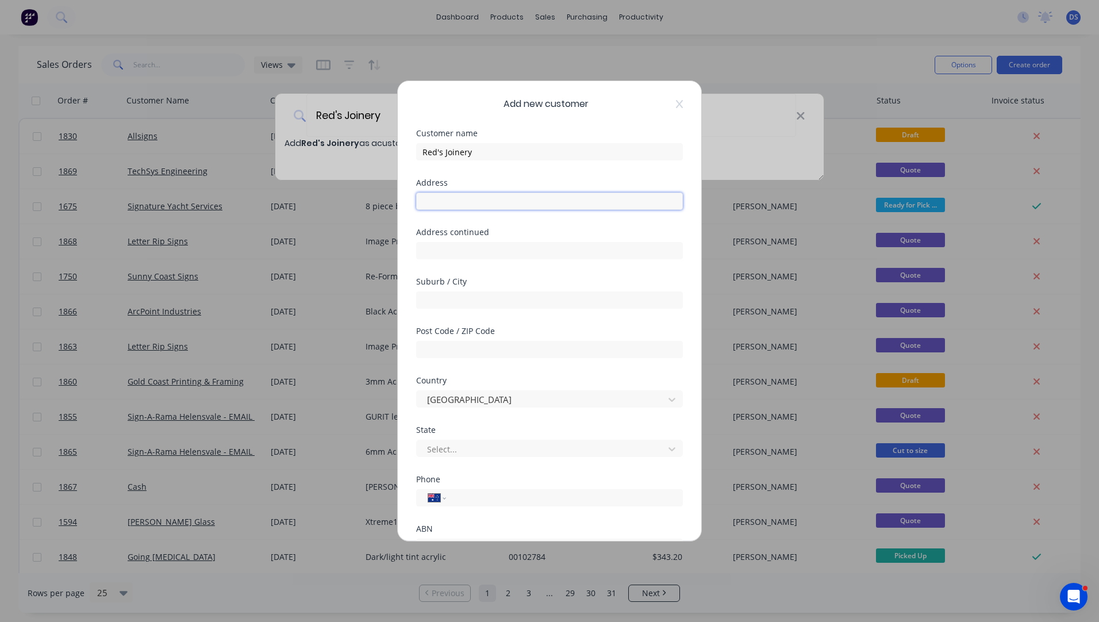
paste input "Shed 1, 4 Slade Street, Mareeba Queensland 4880"
drag, startPoint x: 609, startPoint y: 201, endPoint x: 590, endPoint y: 203, distance: 19.0
click at [590, 203] on input "Shed 1, 4 Slade Street, Mareeba Queensland 4880" at bounding box center [549, 201] width 267 height 17
type input "Shed 1, 4 Slade Street, Mareeba Queensland"
paste input "4880"
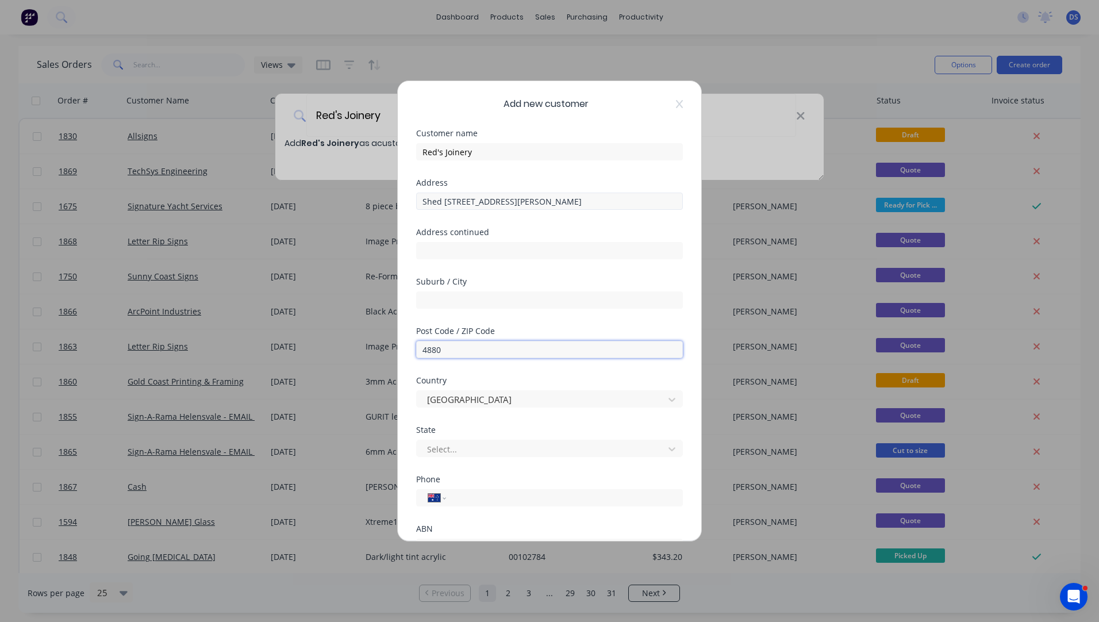
type input "4880"
drag, startPoint x: 540, startPoint y: 201, endPoint x: 509, endPoint y: 205, distance: 30.7
click at [509, 205] on input "Shed 1, 4 Slade Street, Mareeba Queensland" at bounding box center [549, 201] width 267 height 17
type input "Shed 1, 4 Slade Street, Queensland"
paste input "Mareeba"
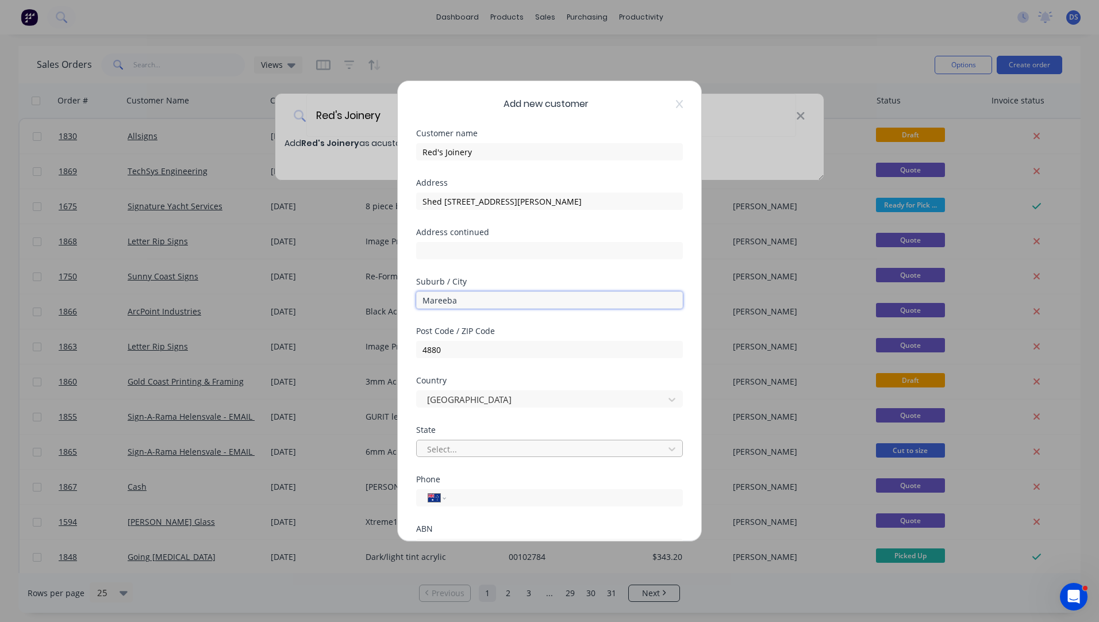
type input "Mareeba"
click at [482, 452] on div at bounding box center [542, 449] width 232 height 14
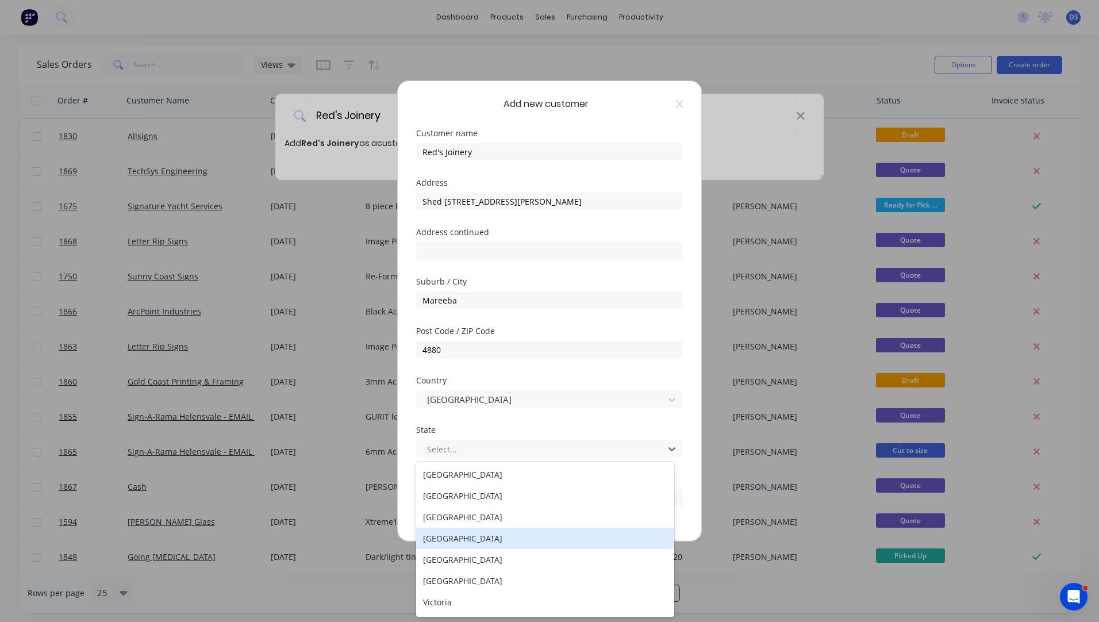
click at [455, 537] on div "[GEOGRAPHIC_DATA]" at bounding box center [545, 538] width 258 height 21
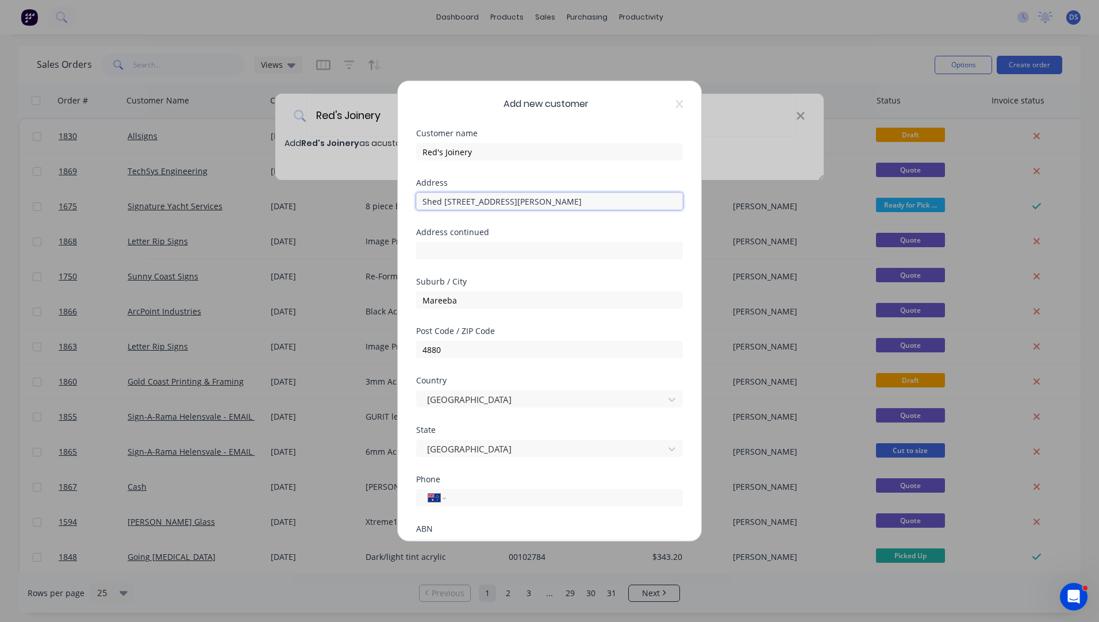
drag, startPoint x: 559, startPoint y: 198, endPoint x: 505, endPoint y: 204, distance: 53.8
click at [505, 204] on input "Shed 1, 4 Slade Street, Queensland" at bounding box center [549, 201] width 267 height 17
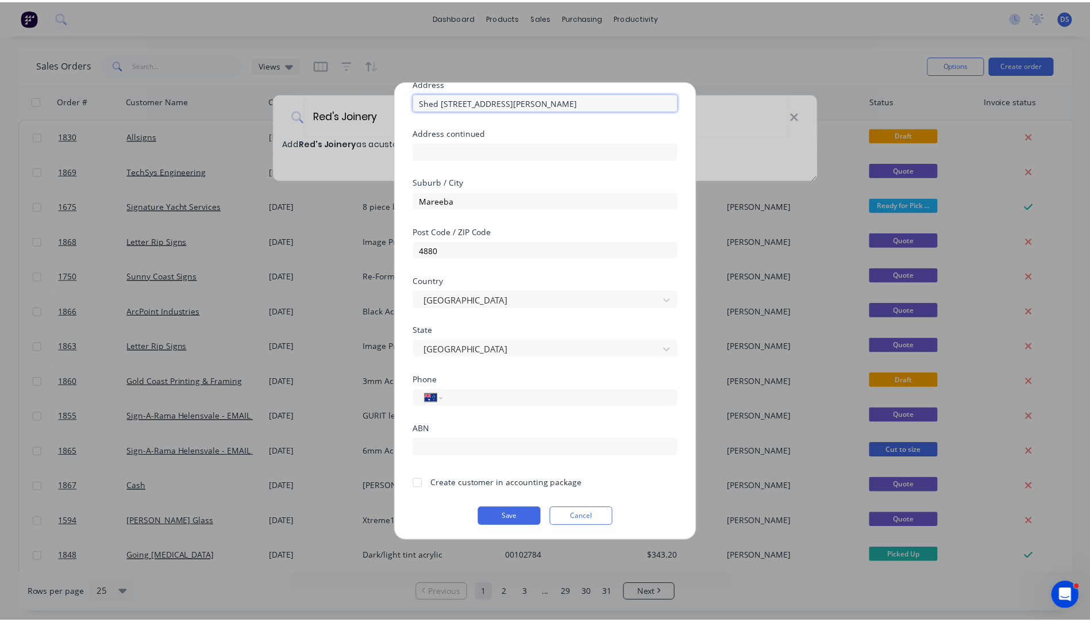
scroll to position [101, 0]
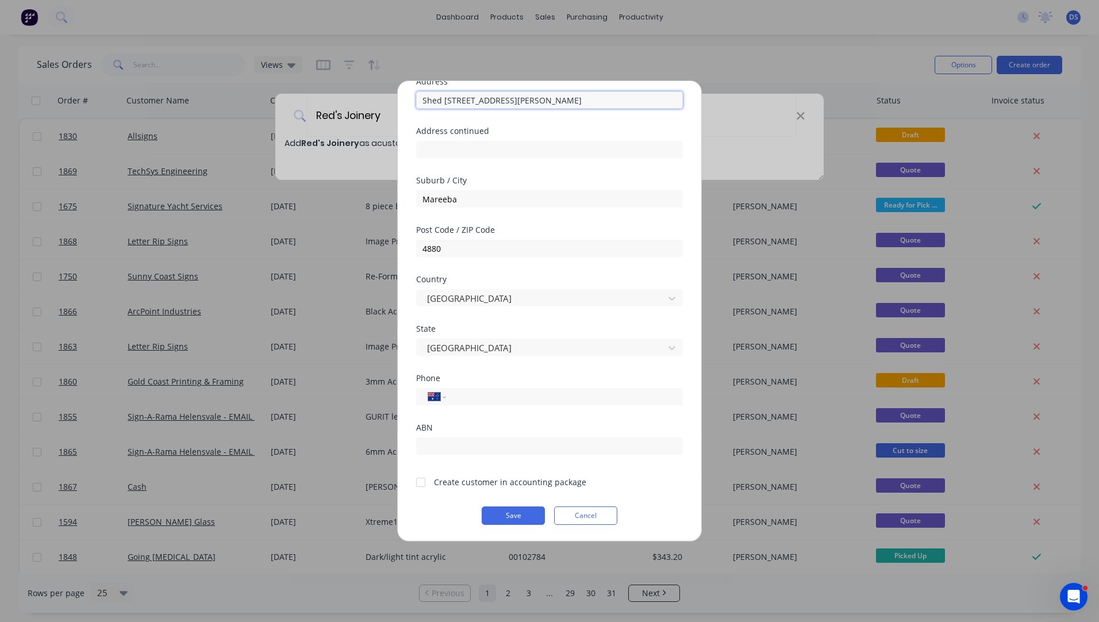
type input "Shed 1, 4 Slade Street"
paste input "0488 700 086"
type input "0488 700 086"
click at [420, 484] on div at bounding box center [420, 482] width 23 height 23
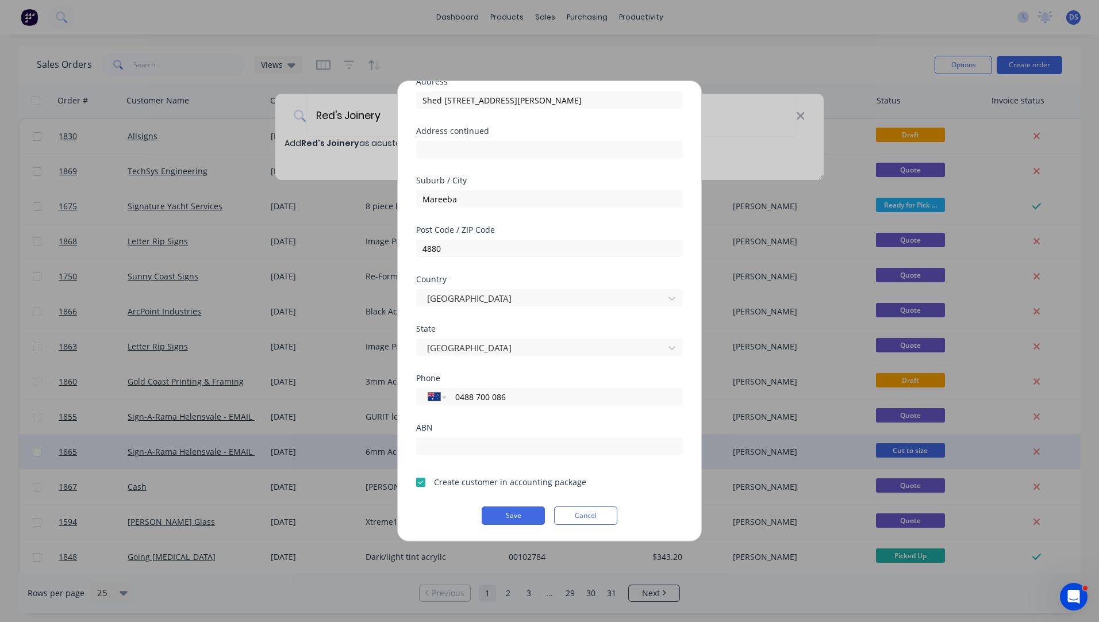
drag, startPoint x: 503, startPoint y: 515, endPoint x: 529, endPoint y: 451, distance: 69.4
click at [504, 515] on button "Save" at bounding box center [513, 515] width 63 height 18
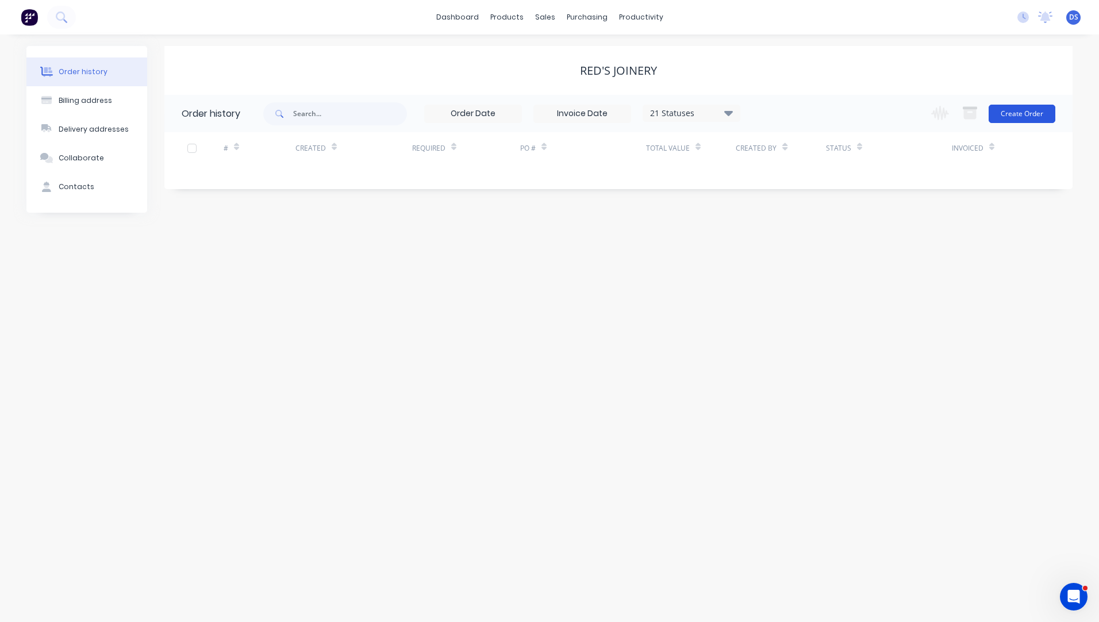
click at [1021, 117] on button "Create Order" at bounding box center [1021, 114] width 67 height 18
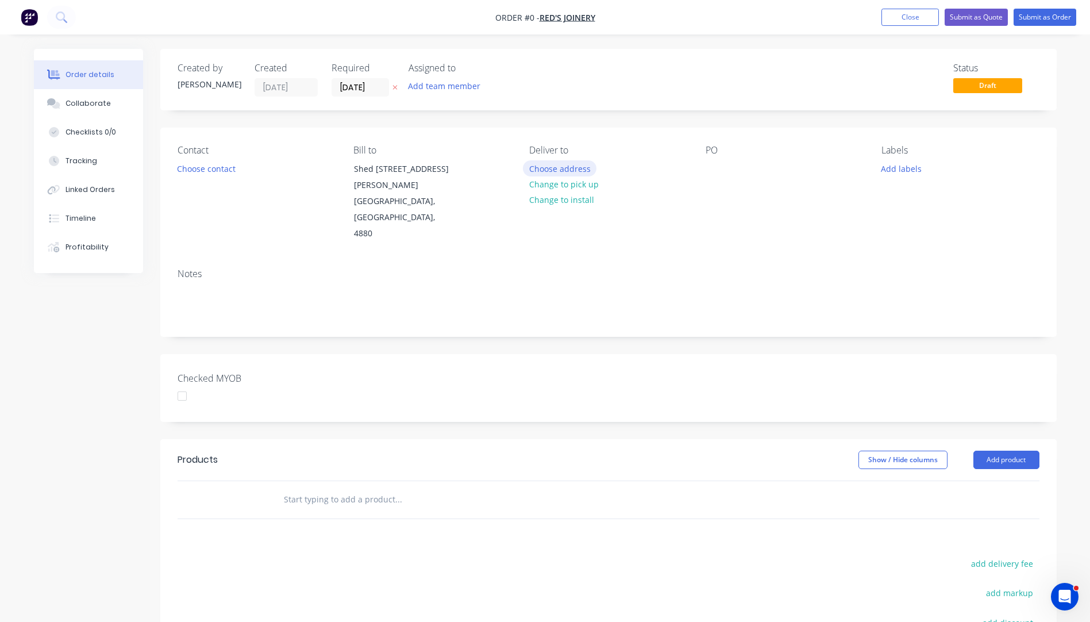
click at [570, 170] on button "Choose address" at bounding box center [560, 168] width 74 height 16
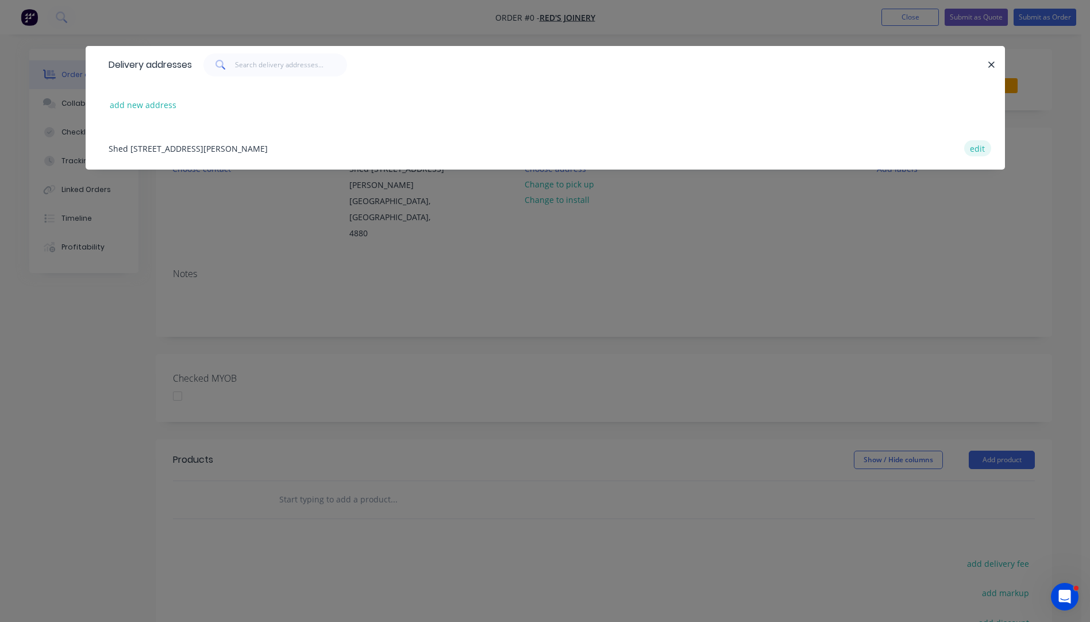
click at [980, 151] on button "edit" at bounding box center [977, 148] width 27 height 16
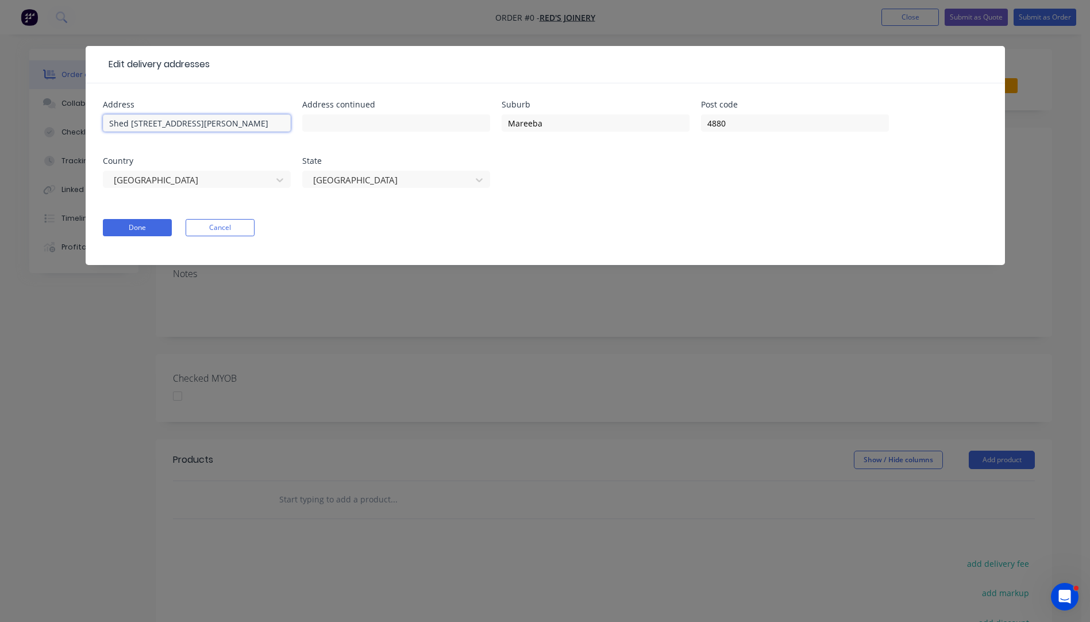
drag, startPoint x: 199, startPoint y: 121, endPoint x: 109, endPoint y: 124, distance: 90.8
click at [109, 124] on input "Shed 1, 4 Slade Street" at bounding box center [197, 122] width 188 height 17
paste input "Shed 1, 4 Slade Street"
type input "Shed 1, 4 Slade Street"
click at [120, 121] on input "text" at bounding box center [197, 122] width 188 height 17
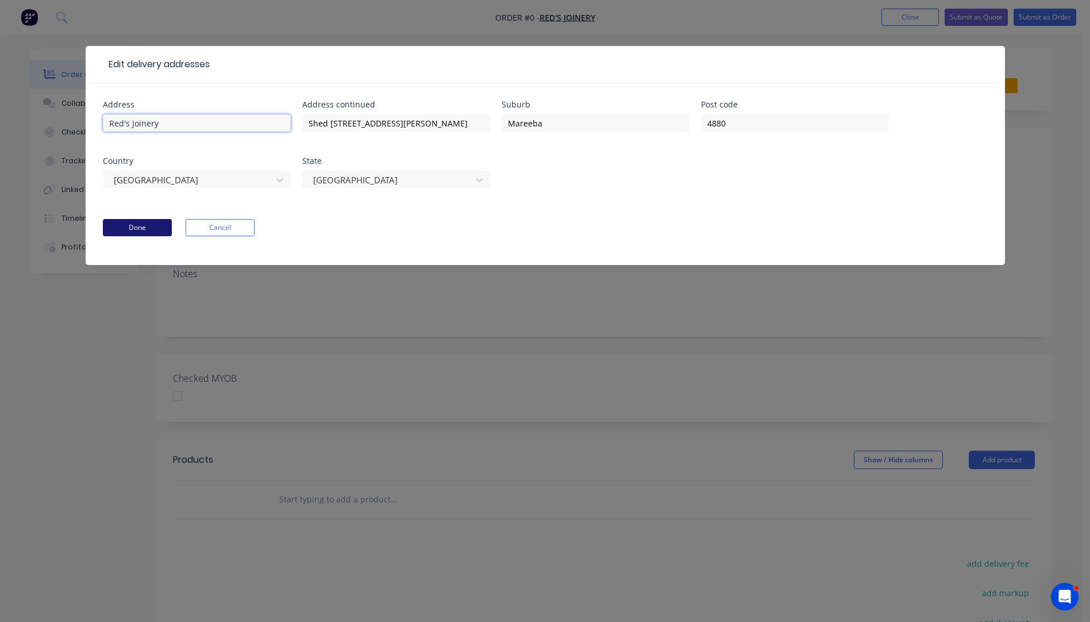
type input "Red's Joinery"
click at [154, 227] on button "Done" at bounding box center [137, 227] width 69 height 17
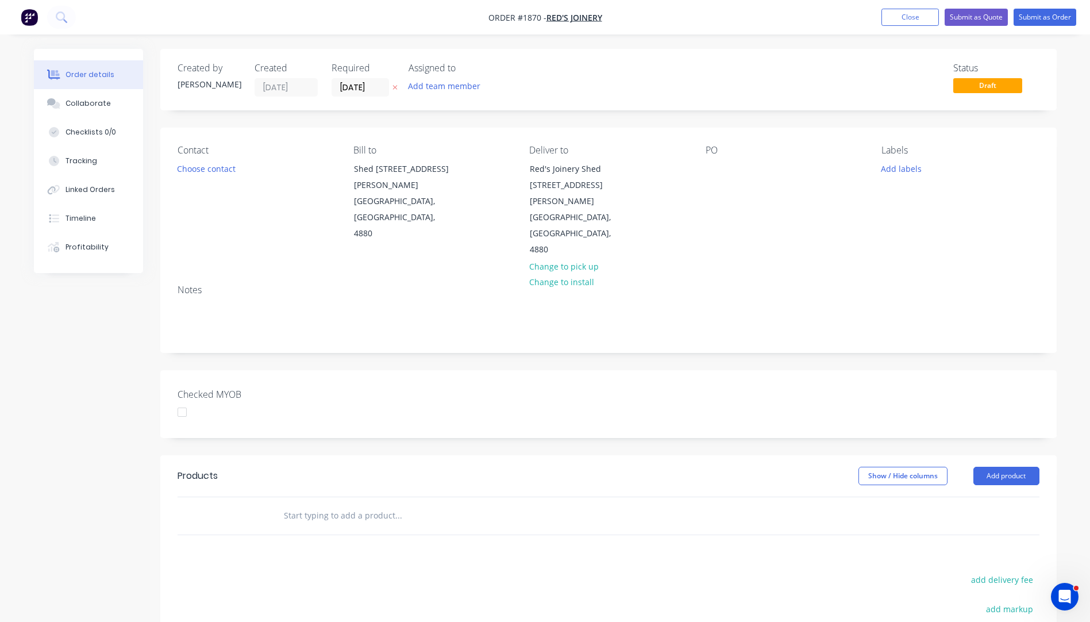
click at [394, 87] on icon "button" at bounding box center [395, 88] width 5 height 5
click at [910, 20] on button "Close" at bounding box center [910, 17] width 57 height 17
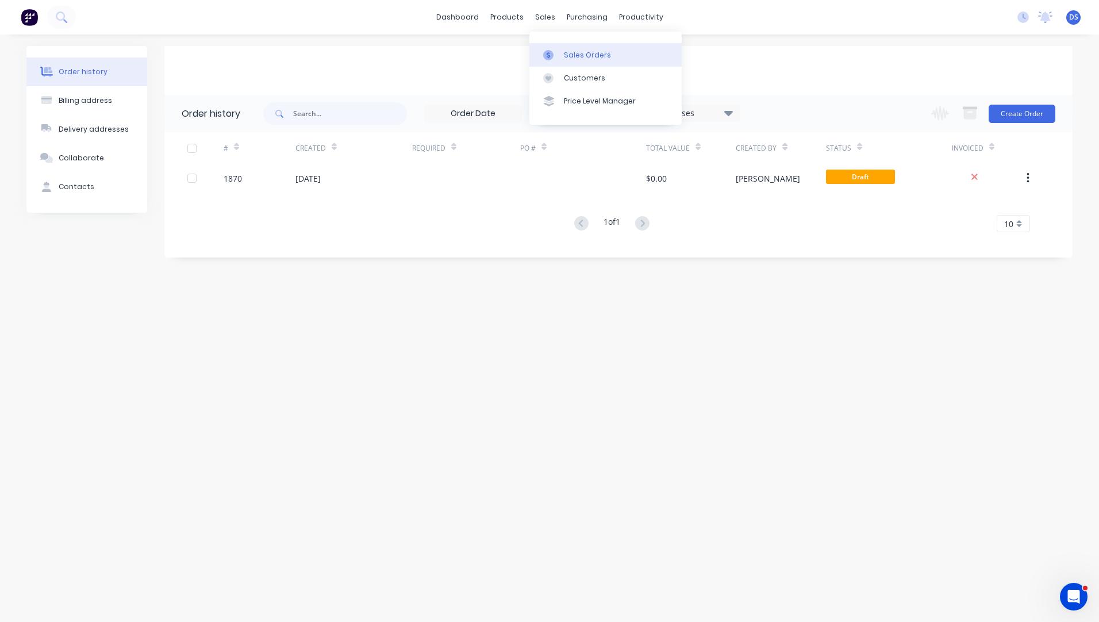
click at [576, 54] on div "Sales Orders" at bounding box center [587, 55] width 47 height 10
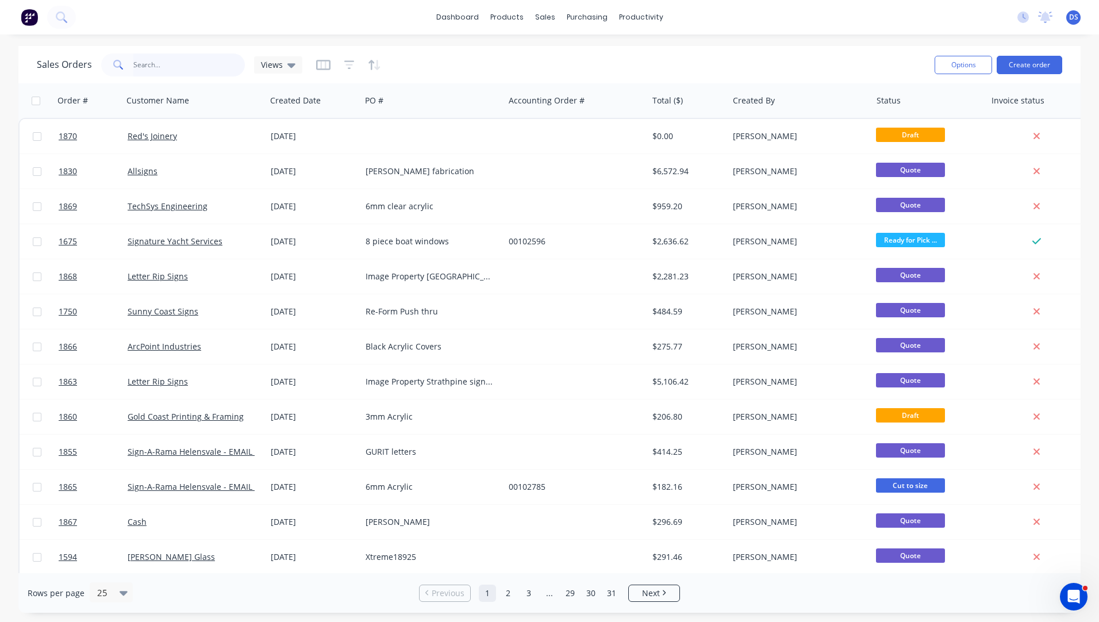
click at [169, 72] on input "text" at bounding box center [189, 64] width 112 height 23
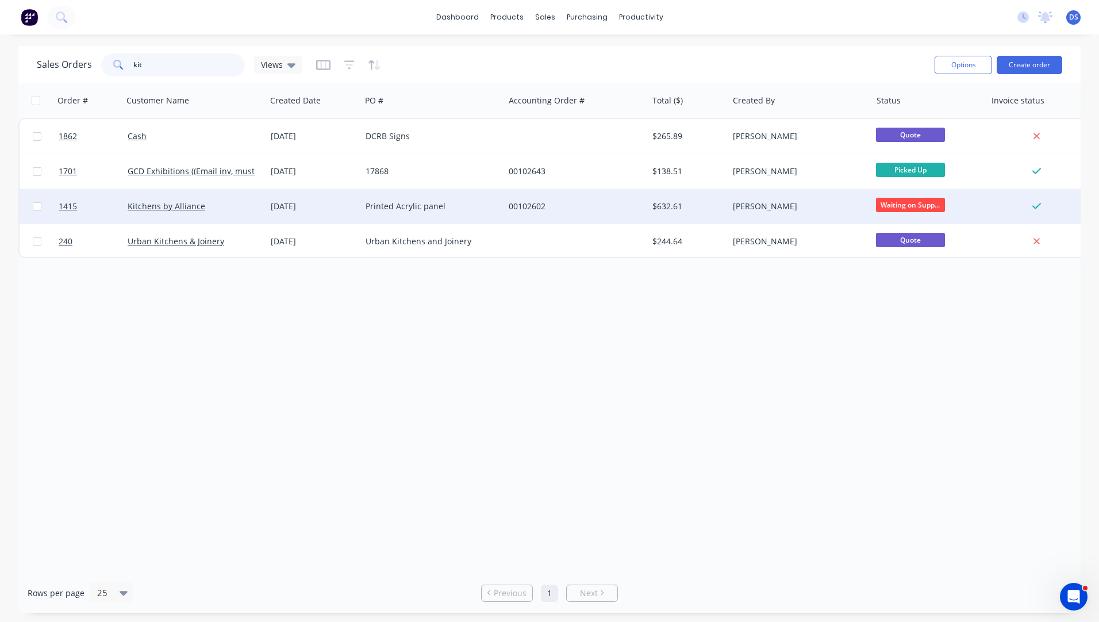
type input "kit"
click at [390, 208] on div "Printed Acrylic panel" at bounding box center [429, 206] width 128 height 11
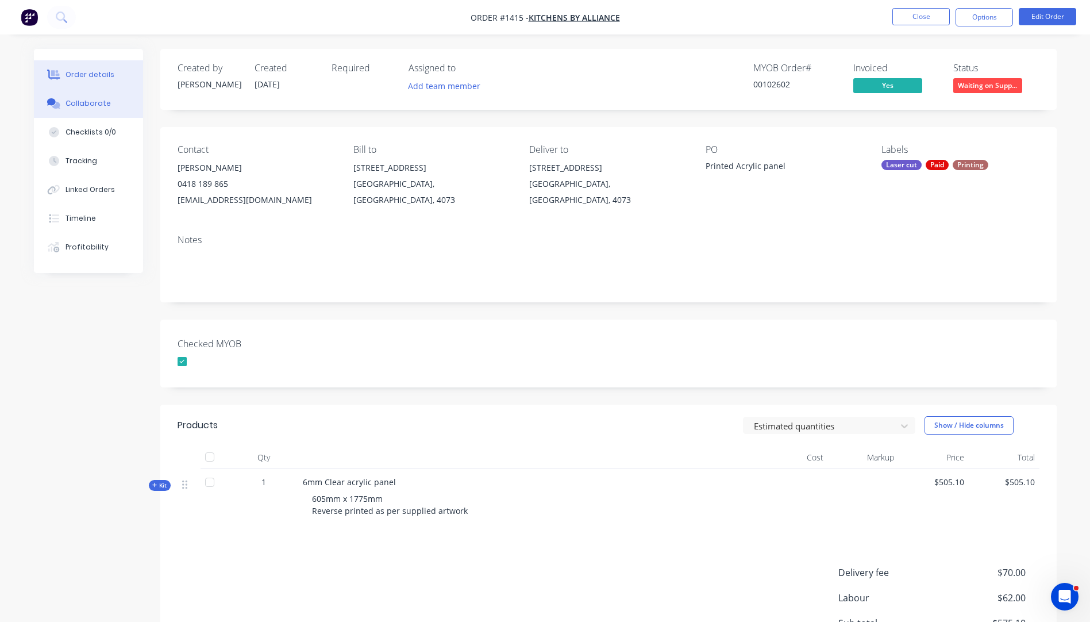
click at [86, 103] on div "Collaborate" at bounding box center [88, 103] width 45 height 10
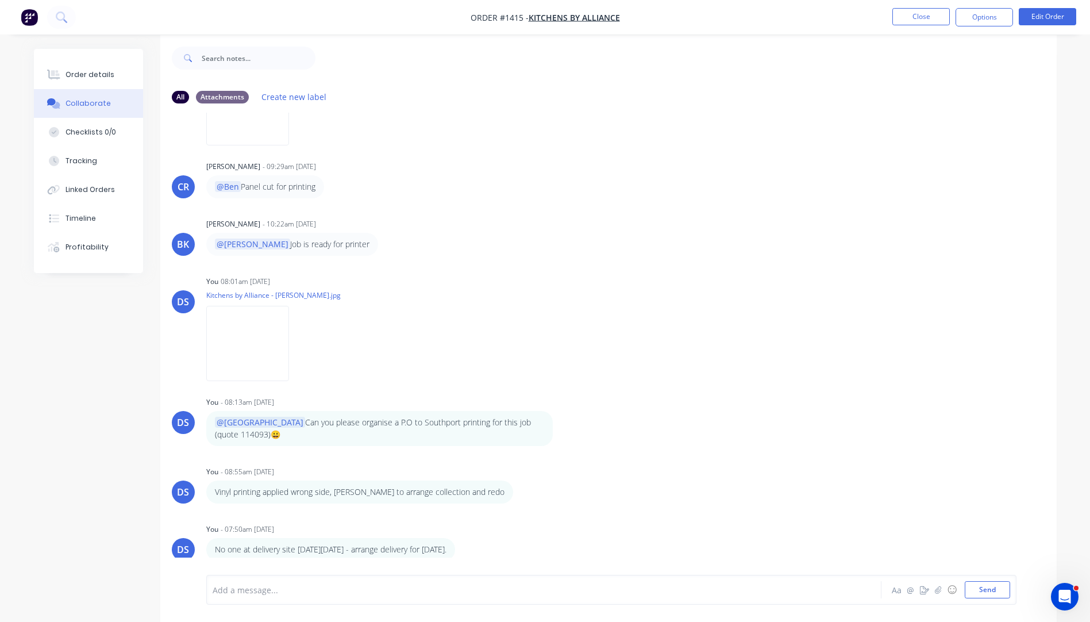
scroll to position [17, 0]
click at [925, 16] on button "Close" at bounding box center [920, 16] width 57 height 17
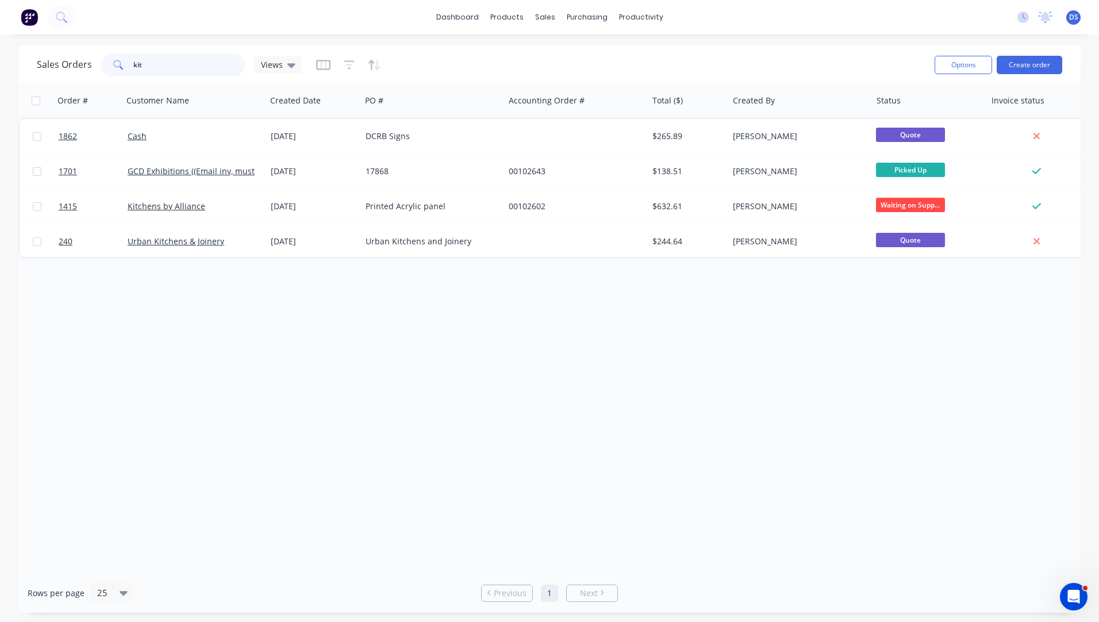
drag, startPoint x: 146, startPoint y: 68, endPoint x: 122, endPoint y: 67, distance: 23.6
click at [122, 67] on div "kit" at bounding box center [173, 64] width 144 height 23
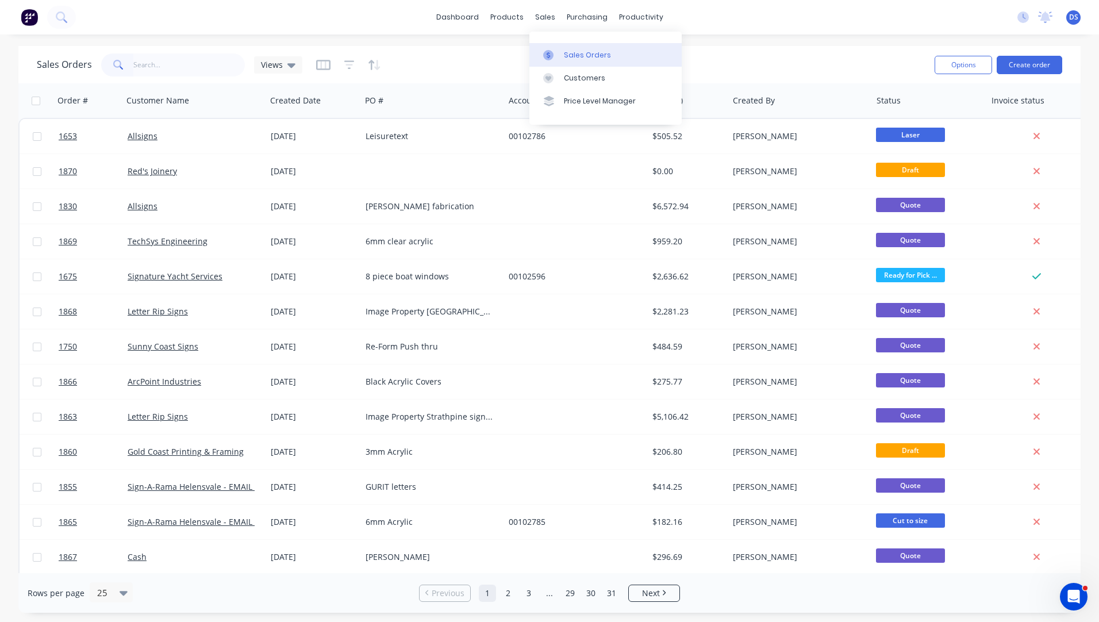
click at [575, 57] on div "Sales Orders" at bounding box center [587, 55] width 47 height 10
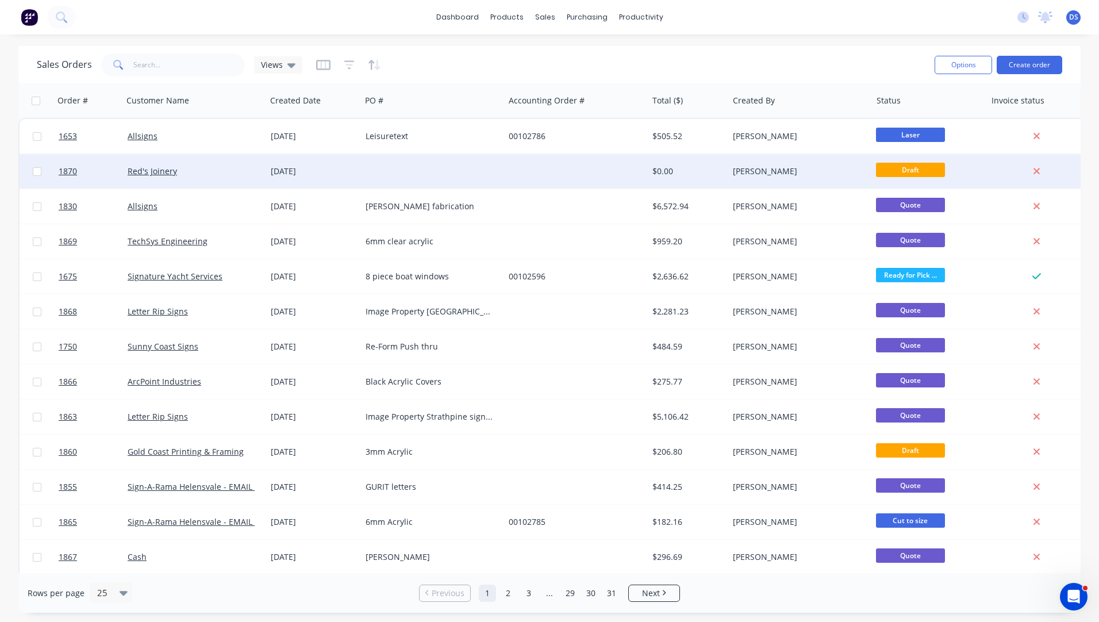
click at [307, 172] on div "[DATE]" at bounding box center [314, 171] width 86 height 11
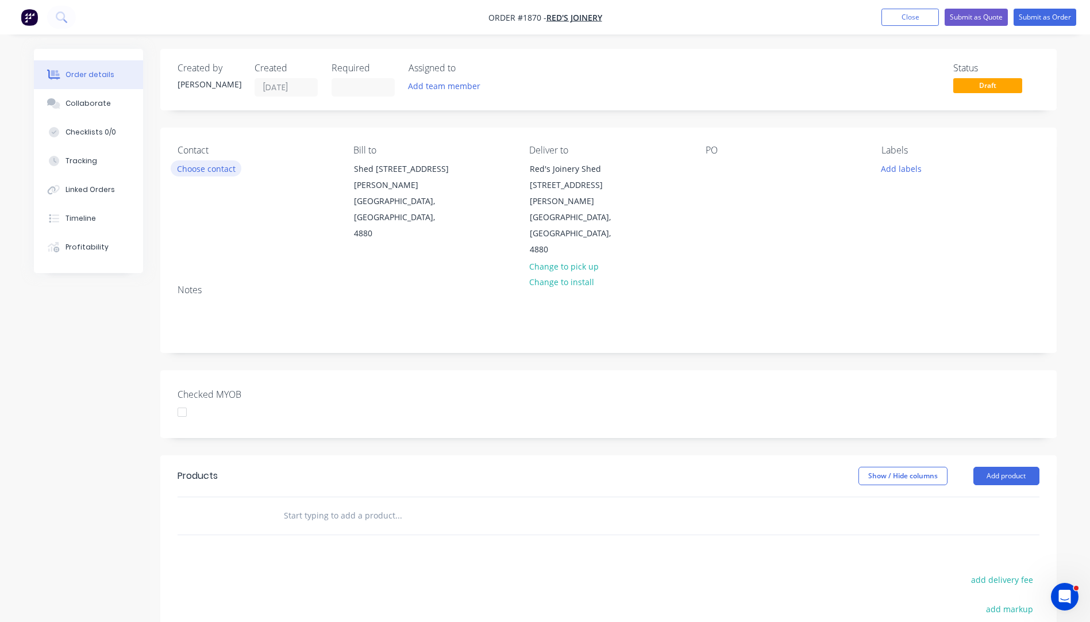
click at [214, 173] on button "Choose contact" at bounding box center [206, 168] width 71 height 16
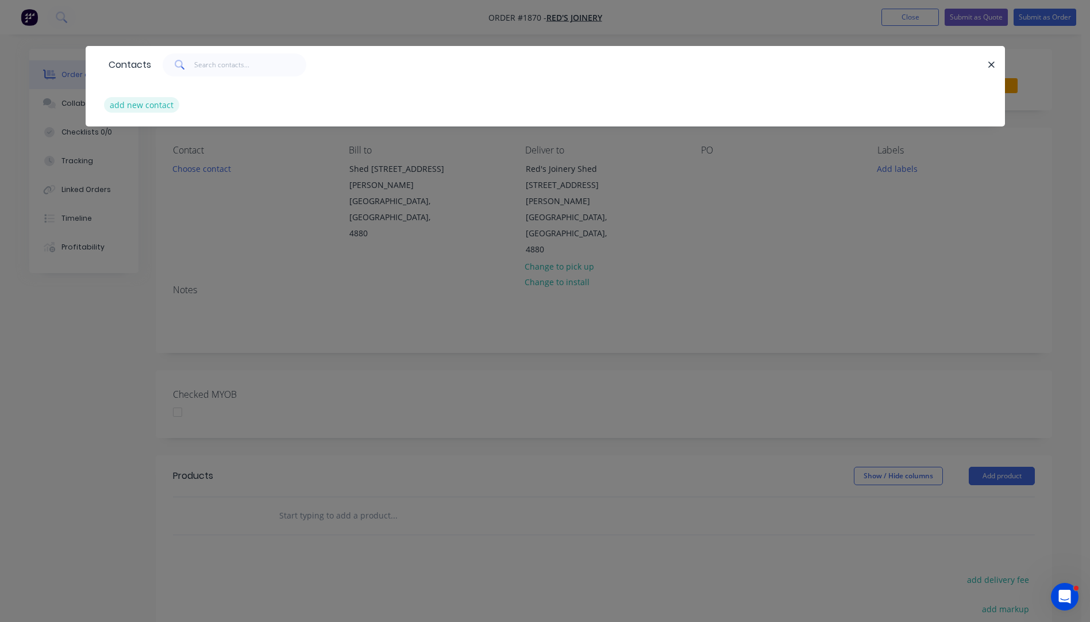
click at [132, 109] on button "add new contact" at bounding box center [142, 105] width 76 height 16
select select "AU"
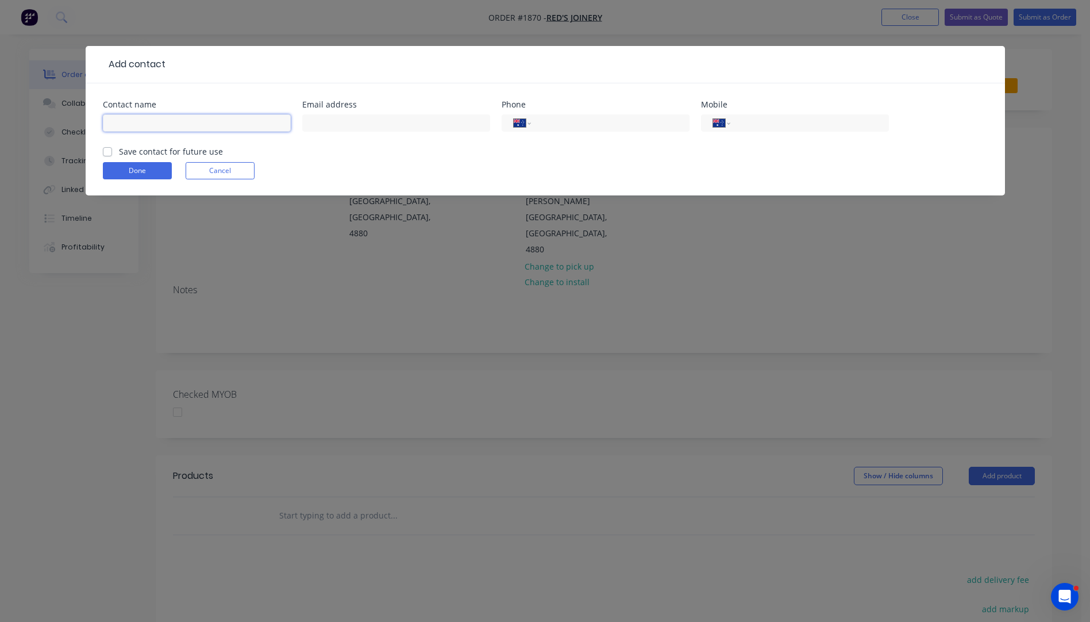
paste input "simon cockrem redsjoinery@outlook.com +61488700086"
drag, startPoint x: 284, startPoint y: 124, endPoint x: 229, endPoint y: 125, distance: 55.2
click at [229, 125] on input "simon cockrem redsjoinery@outlook.com +61488700086" at bounding box center [197, 122] width 188 height 17
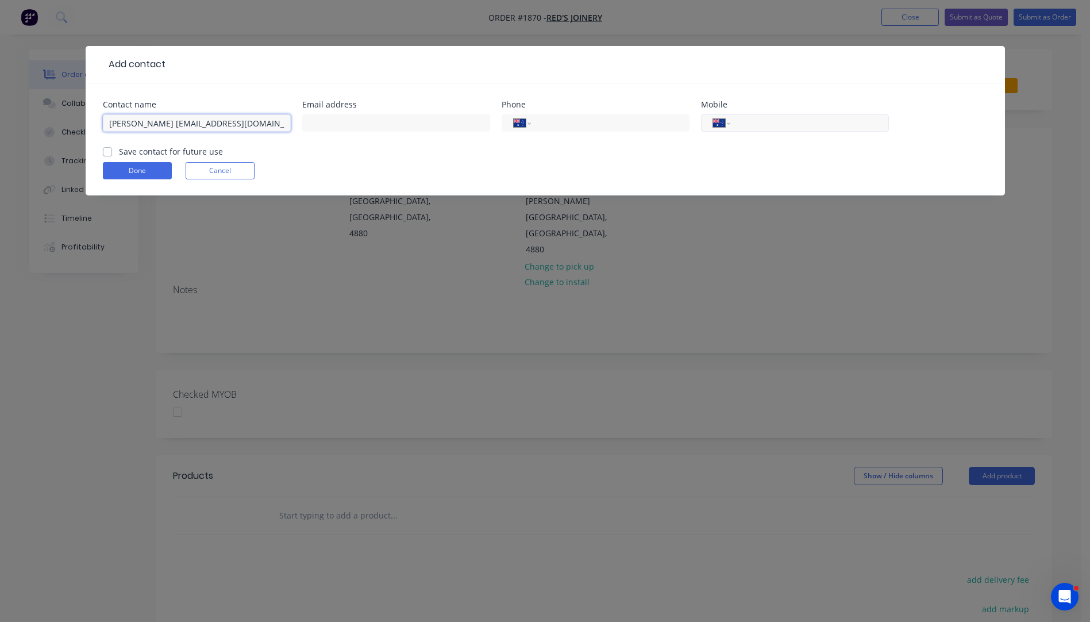
type input "simon cockrem redsjoinery@outlook.com"
paste input "0488 700 086"
type input "0488 700 086"
drag, startPoint x: 267, startPoint y: 122, endPoint x: 170, endPoint y: 127, distance: 97.8
click at [170, 127] on input "simon cockrem redsjoinery@outlook.com" at bounding box center [197, 122] width 188 height 17
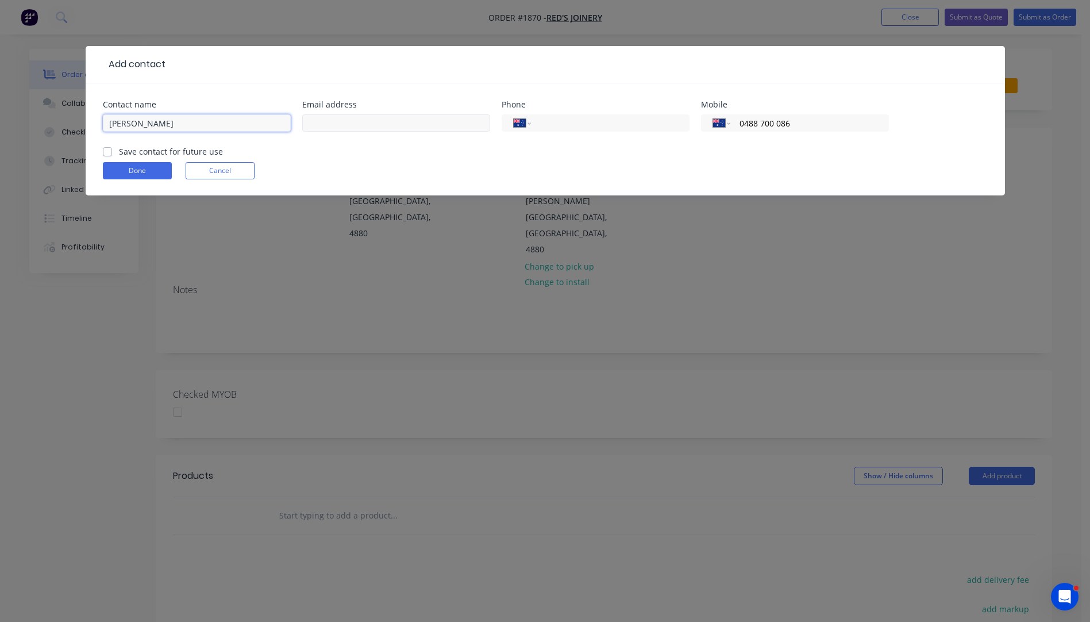
type input "simon cockrem"
paste input "redsjoinery@outlook.com"
type input "redsjoinery@outlook.com"
click at [112, 124] on input "simon cockrem" at bounding box center [197, 122] width 188 height 17
type input "Simon Cockrem"
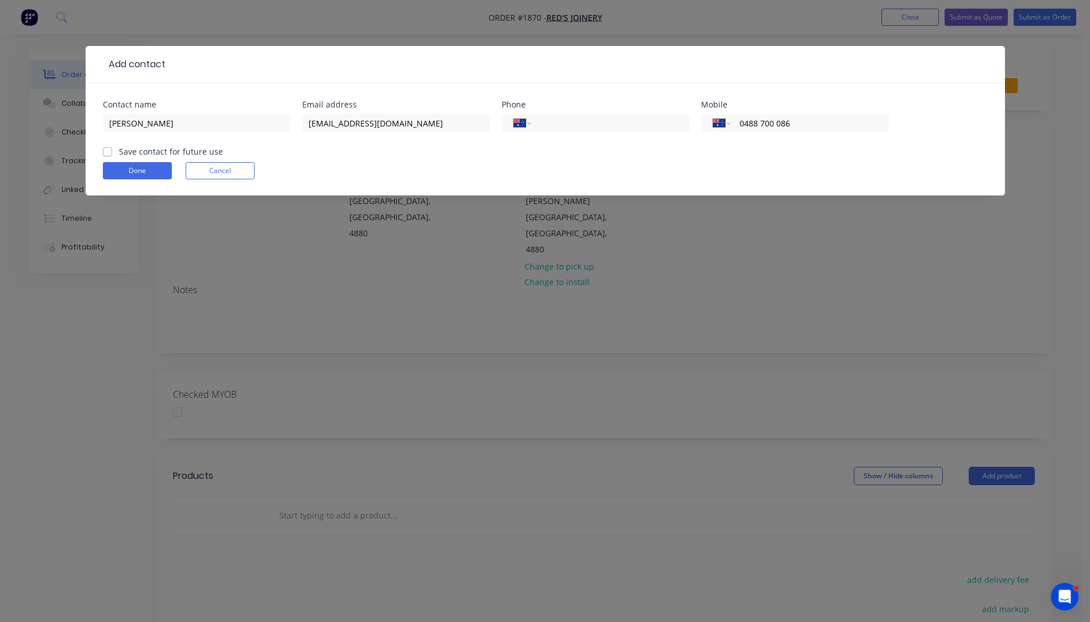
click at [119, 149] on label "Save contact for future use" at bounding box center [171, 151] width 104 height 12
click at [105, 149] on input "Save contact for future use" at bounding box center [107, 150] width 9 height 11
checkbox input "true"
click at [137, 175] on button "Done" at bounding box center [137, 170] width 69 height 17
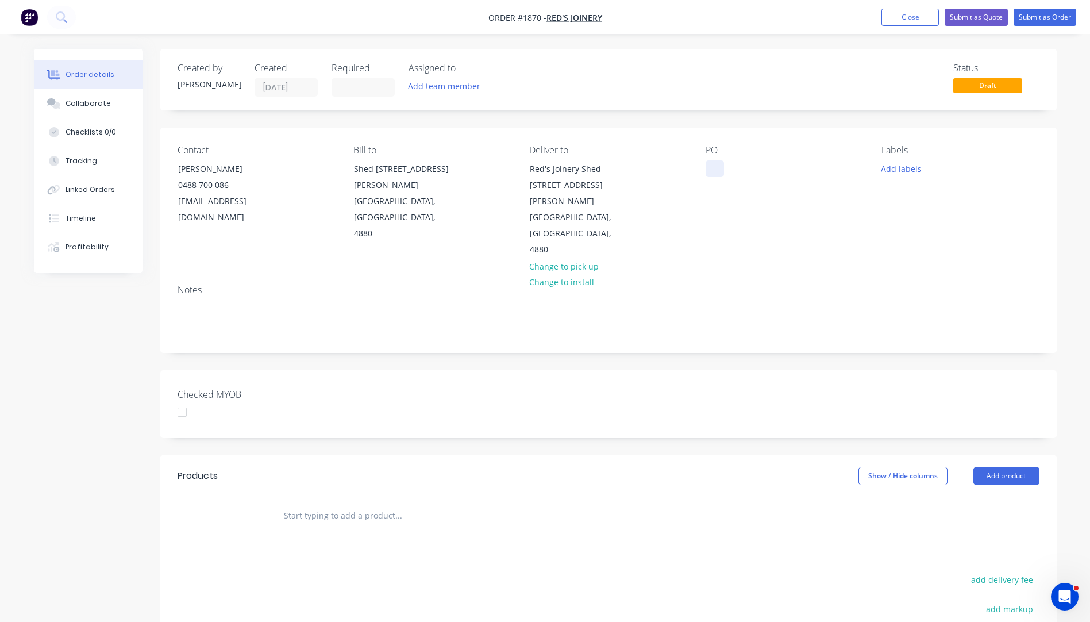
click at [711, 170] on div at bounding box center [715, 168] width 18 height 17
click at [900, 166] on button "Add labels" at bounding box center [901, 168] width 53 height 16
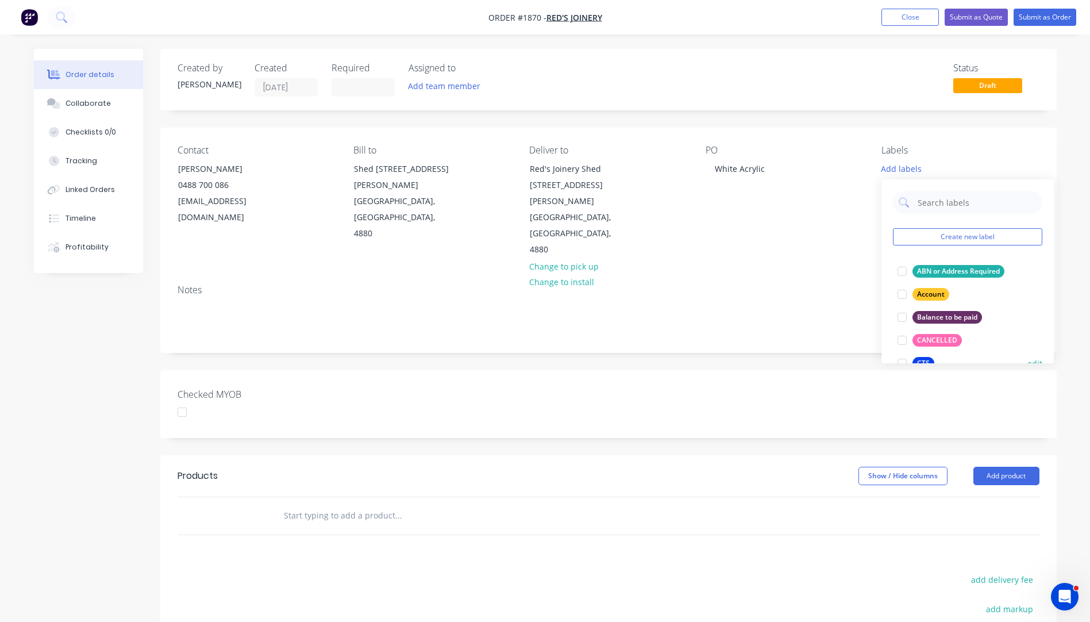
click at [926, 360] on div "CTS" at bounding box center [924, 363] width 22 height 13
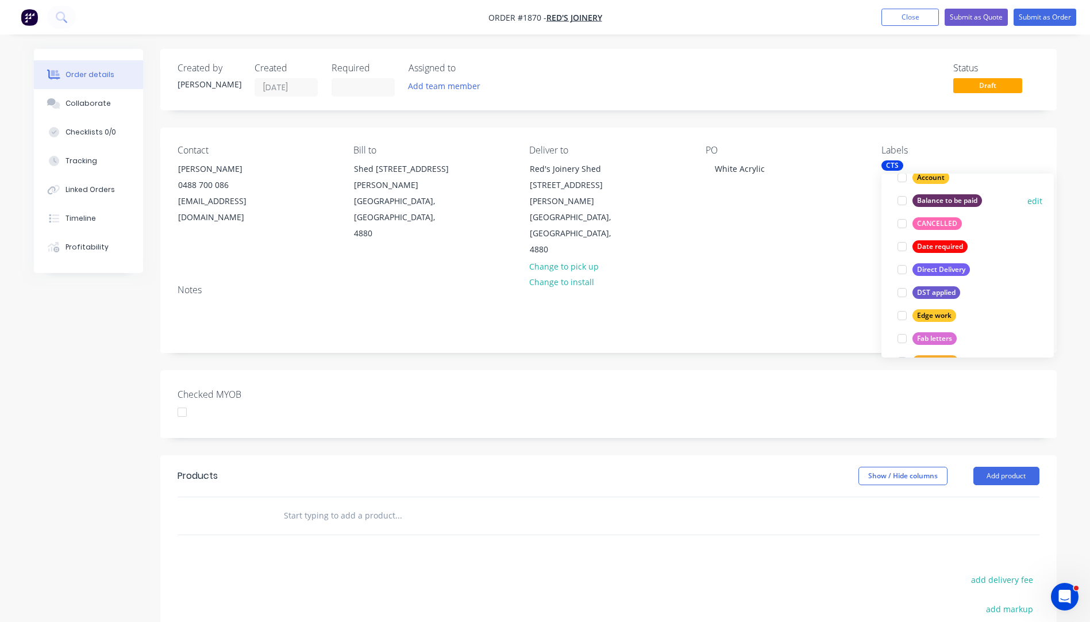
scroll to position [172, 0]
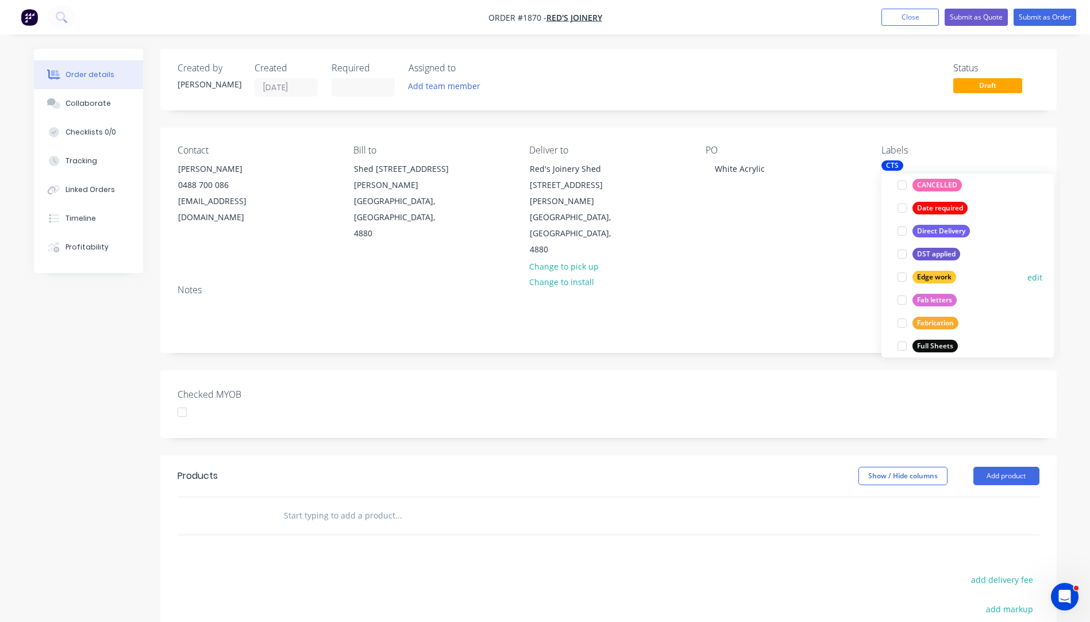
click at [926, 280] on div "Edge work" at bounding box center [935, 277] width 44 height 13
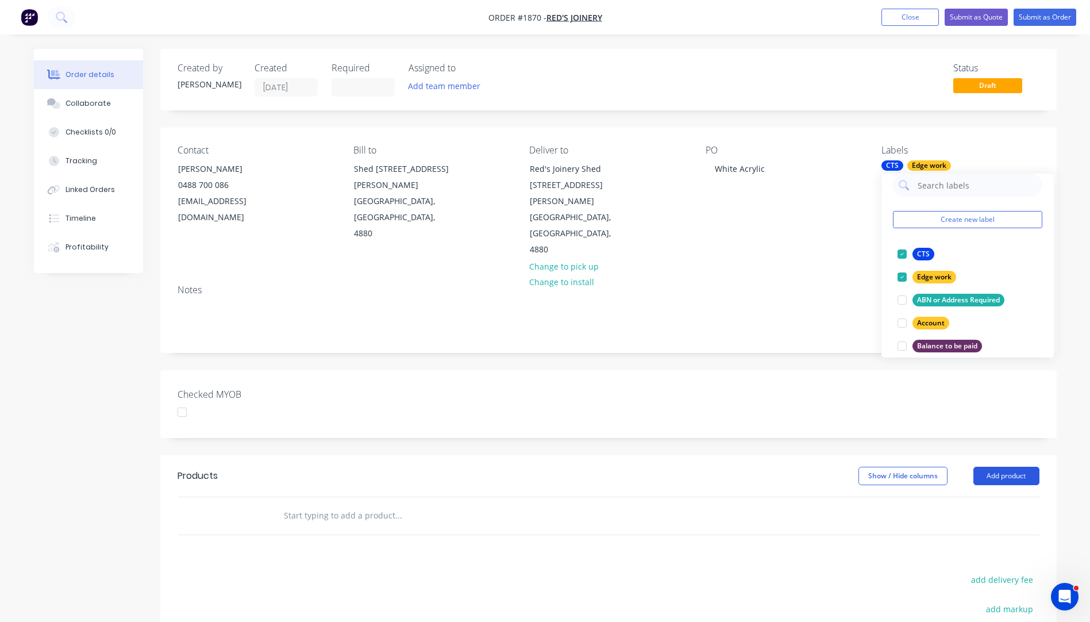
click at [997, 467] on button "Add product" at bounding box center [1007, 476] width 66 height 18
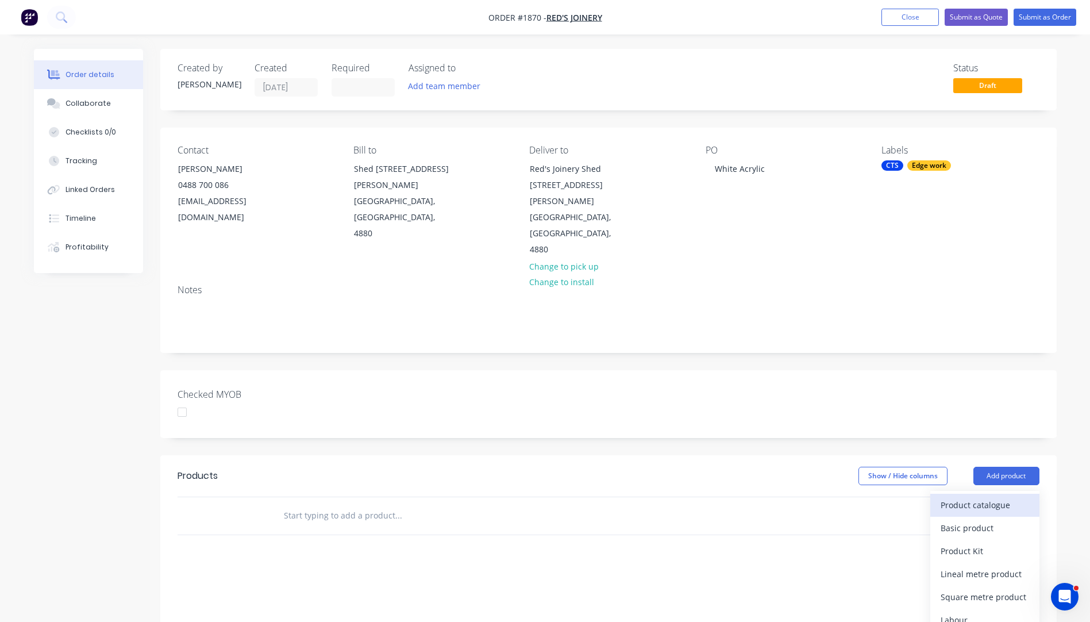
click at [983, 497] on div "Product catalogue" at bounding box center [985, 505] width 89 height 17
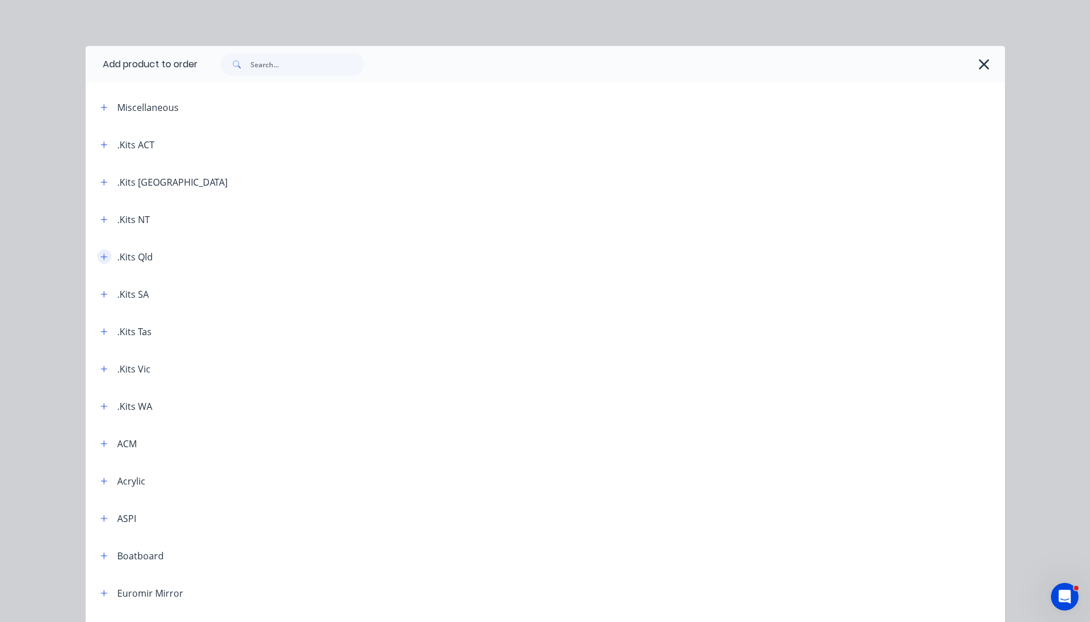
click at [102, 260] on icon "button" at bounding box center [104, 257] width 7 height 8
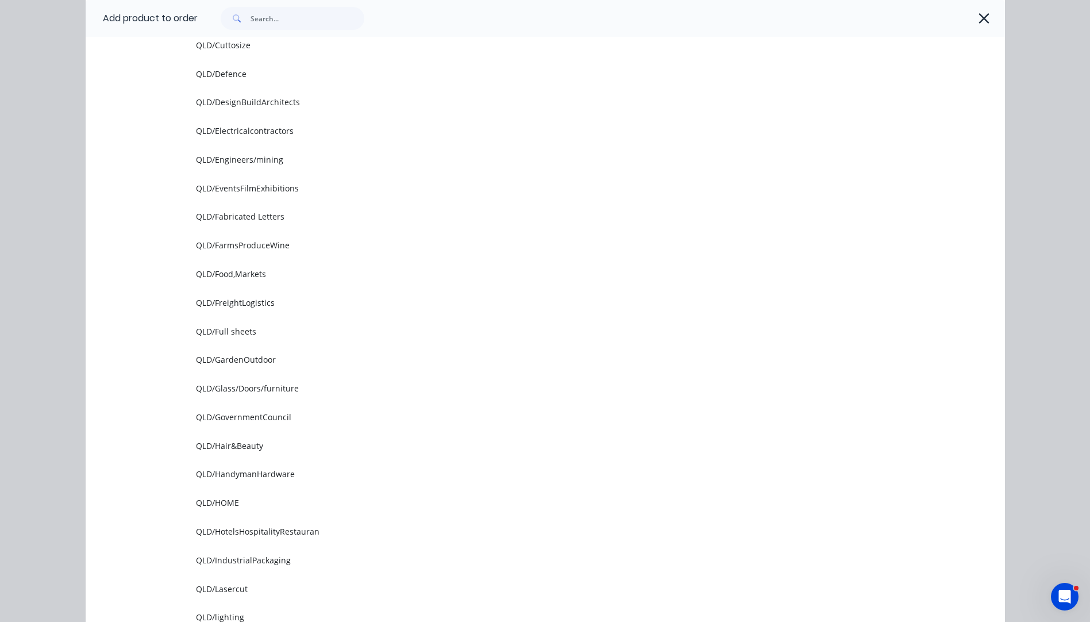
scroll to position [517, 0]
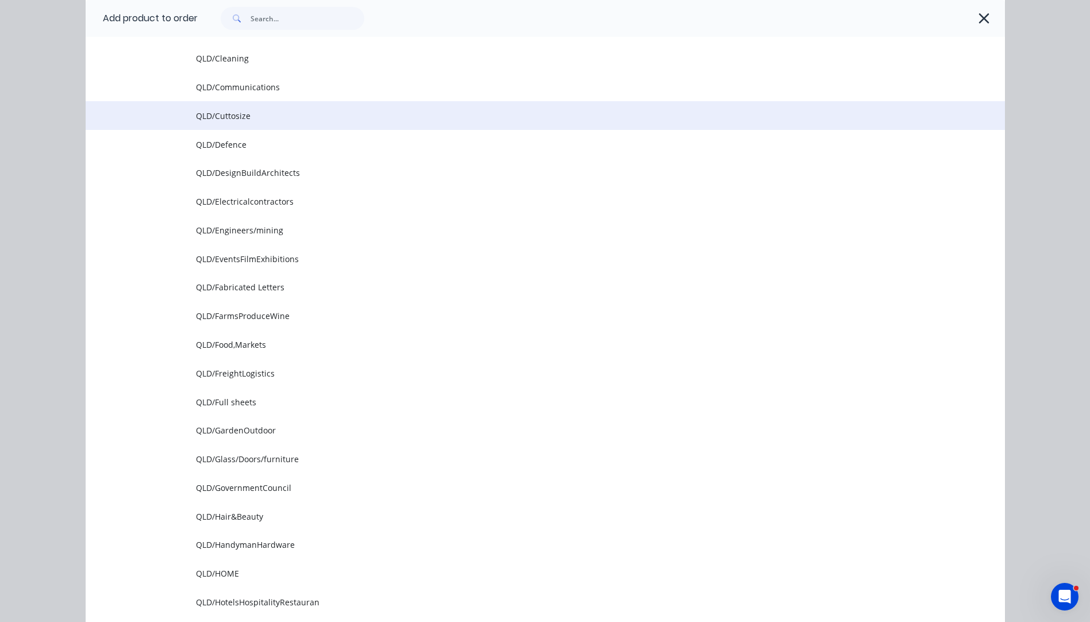
click at [221, 118] on span "QLD/Cuttosize" at bounding box center [519, 116] width 647 height 12
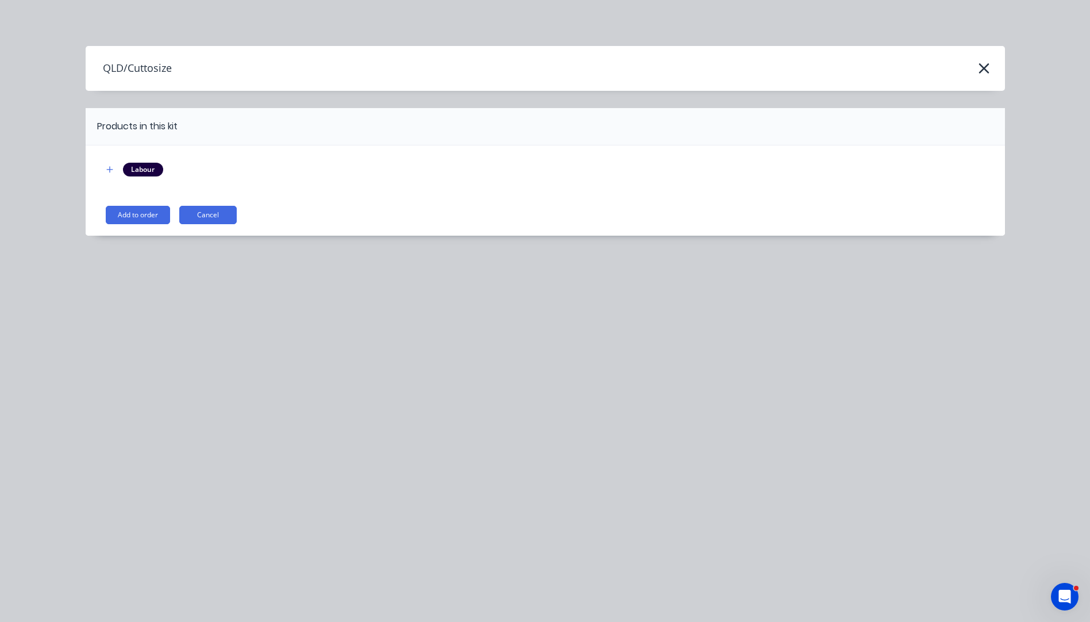
click at [143, 213] on button "Add to order" at bounding box center [138, 215] width 64 height 18
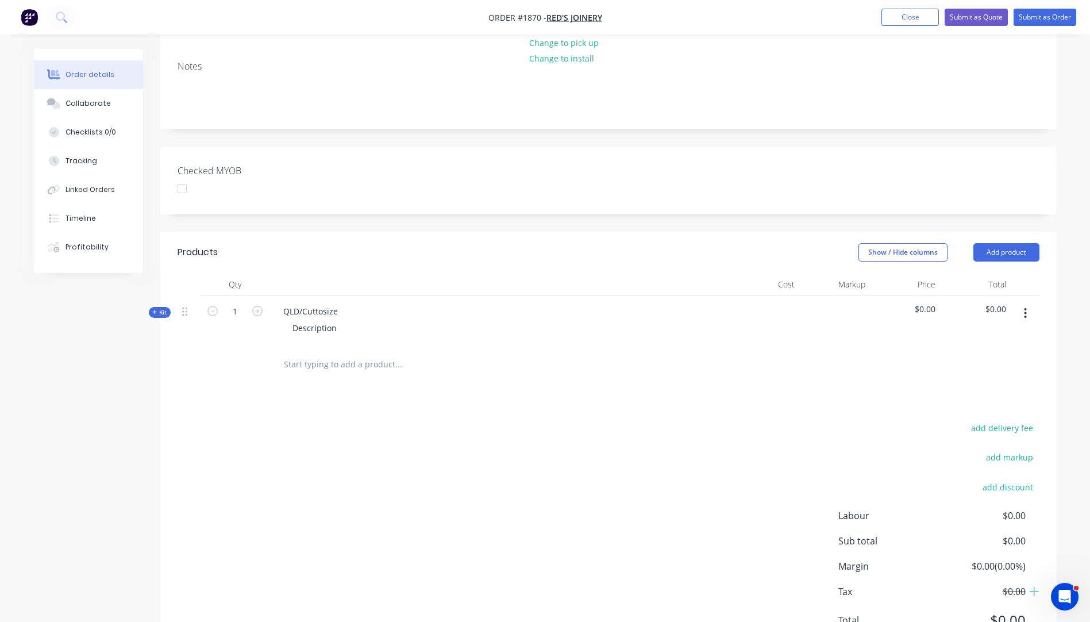
scroll to position [230, 0]
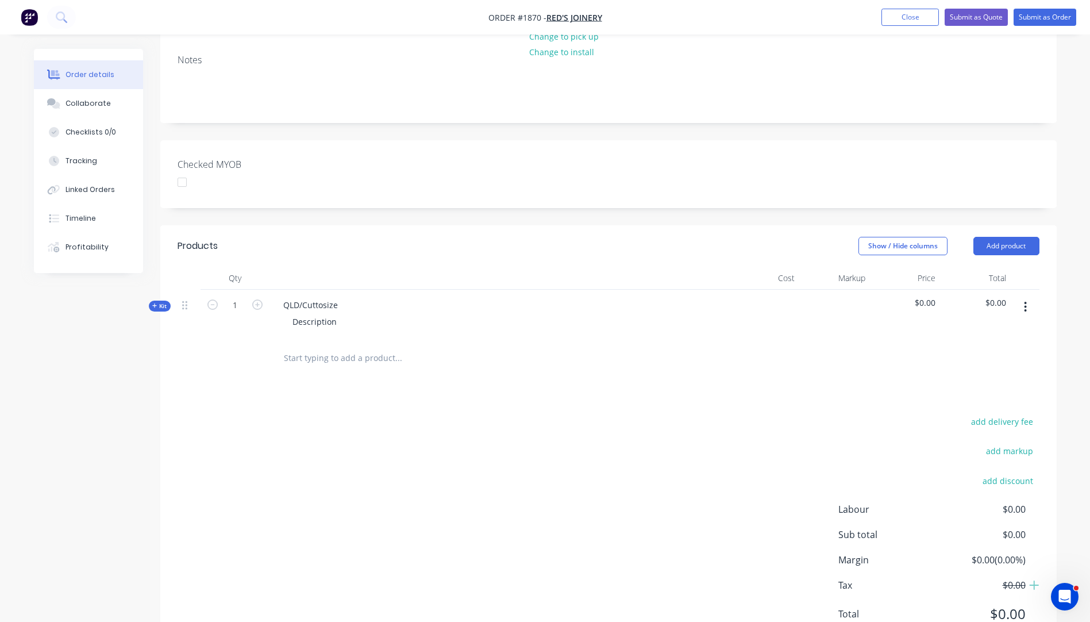
click at [155, 303] on icon "button" at bounding box center [154, 305] width 5 height 5
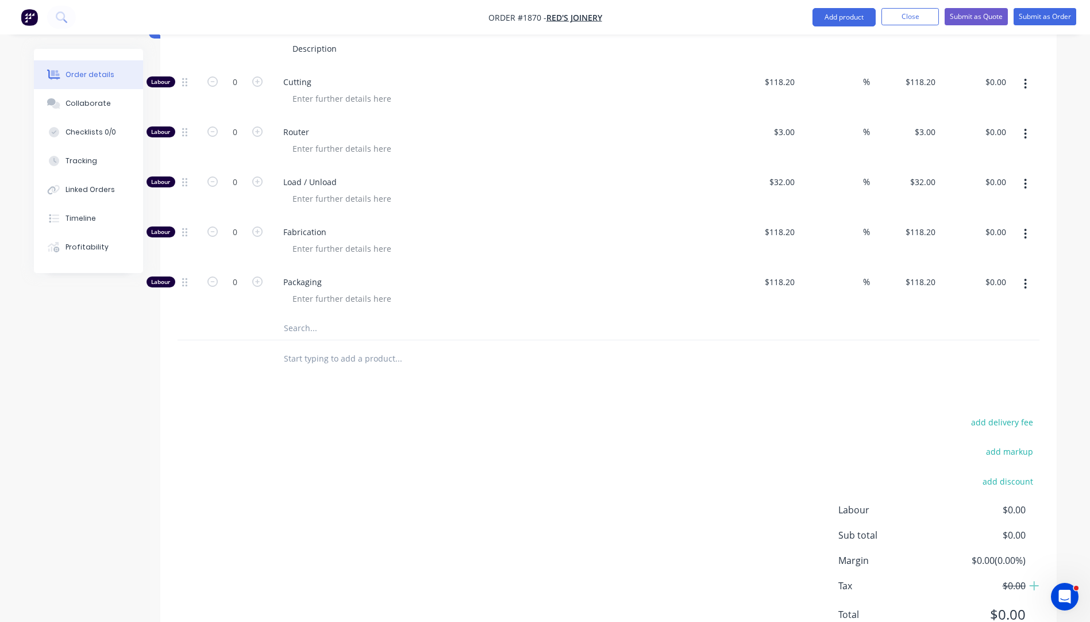
scroll to position [520, 0]
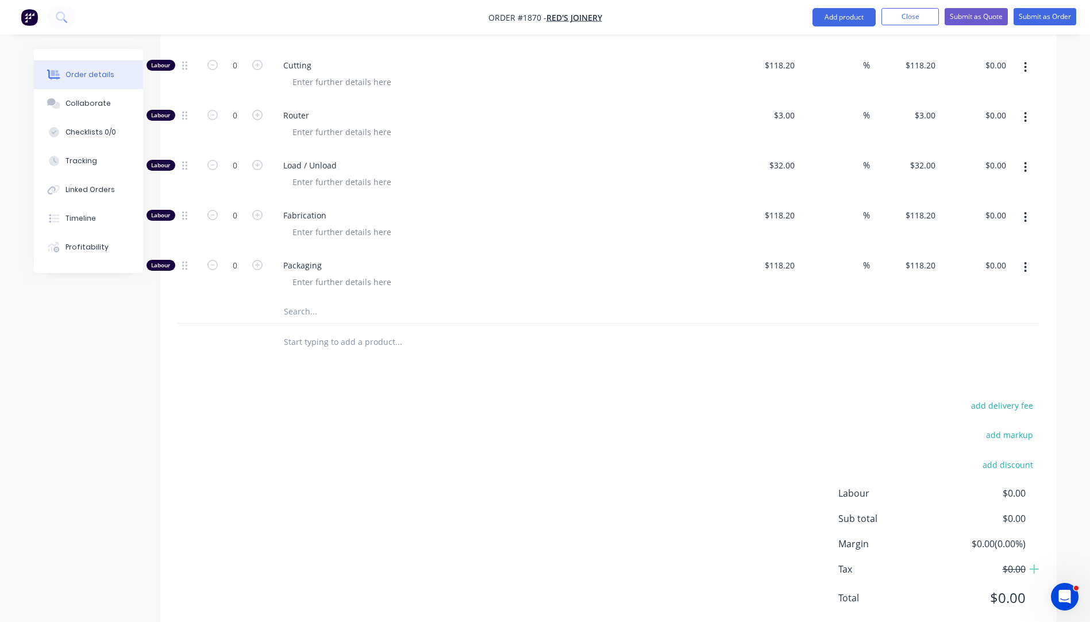
click at [293, 300] on input "text" at bounding box center [398, 311] width 230 height 23
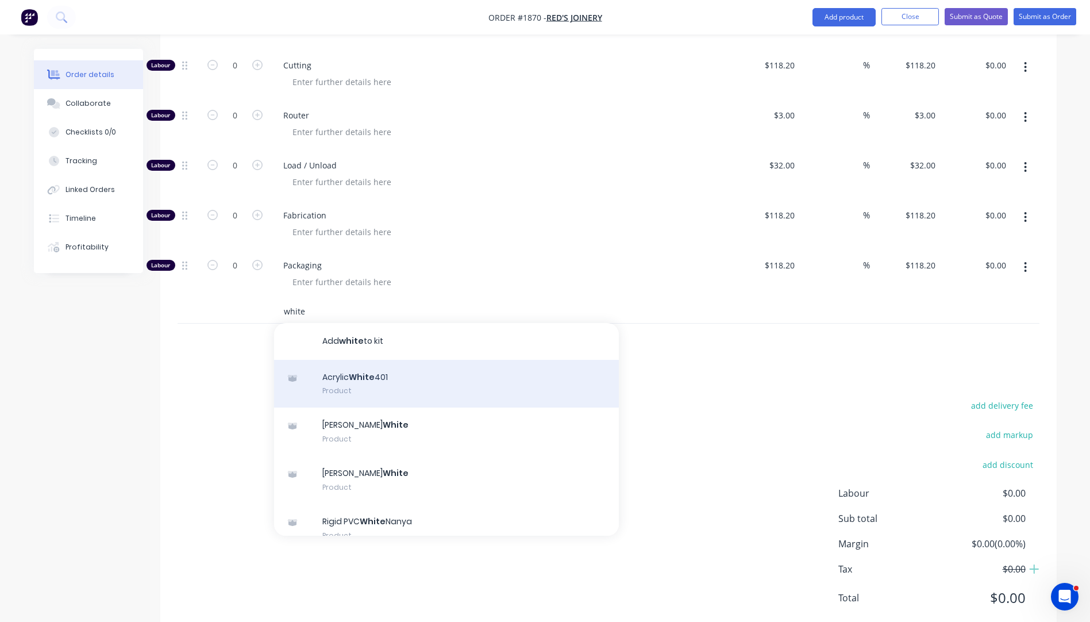
type input "white"
click at [375, 360] on div "Acrylic White 401 Product" at bounding box center [446, 384] width 345 height 48
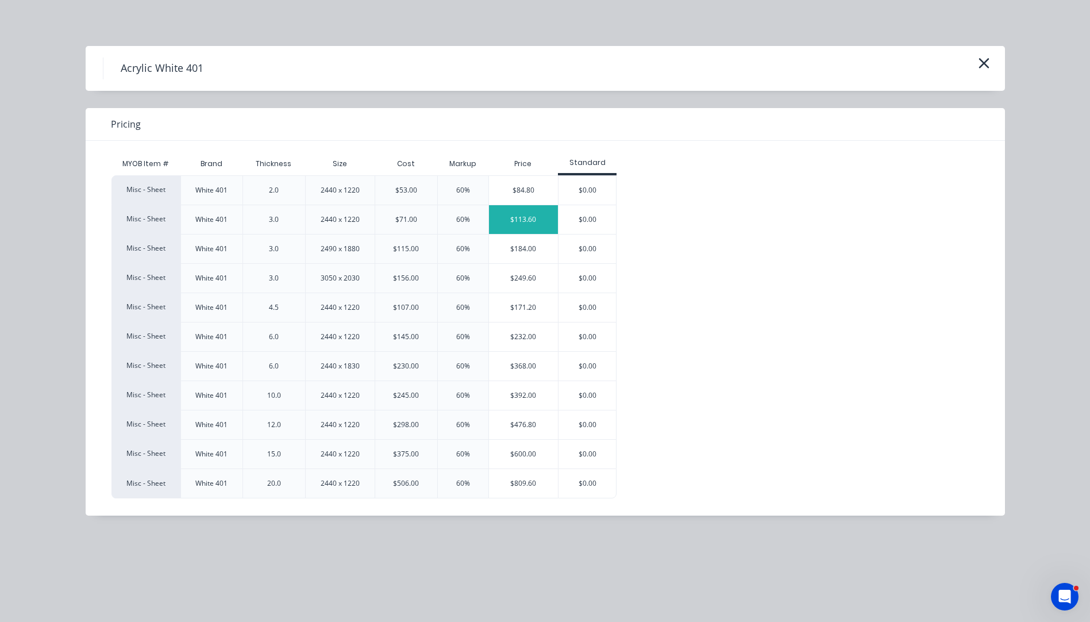
click at [521, 217] on div "$113.60" at bounding box center [524, 219] width 70 height 29
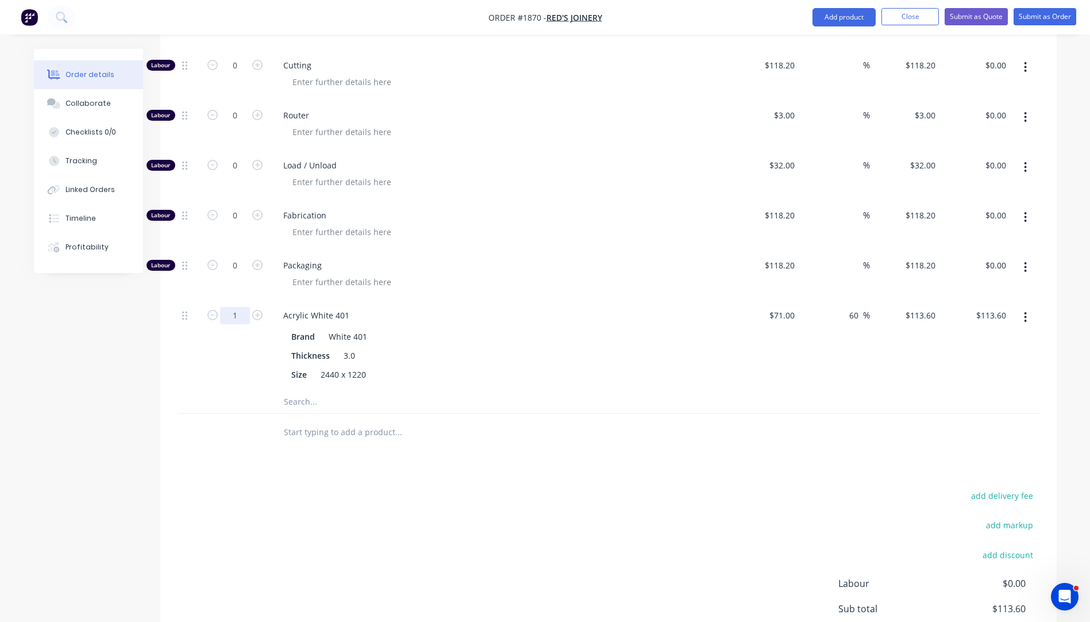
click at [240, 307] on input "1" at bounding box center [235, 315] width 30 height 17
type input "0.5"
type input "$56.80"
click at [555, 347] on div "Thickness 3.0" at bounding box center [497, 355] width 421 height 17
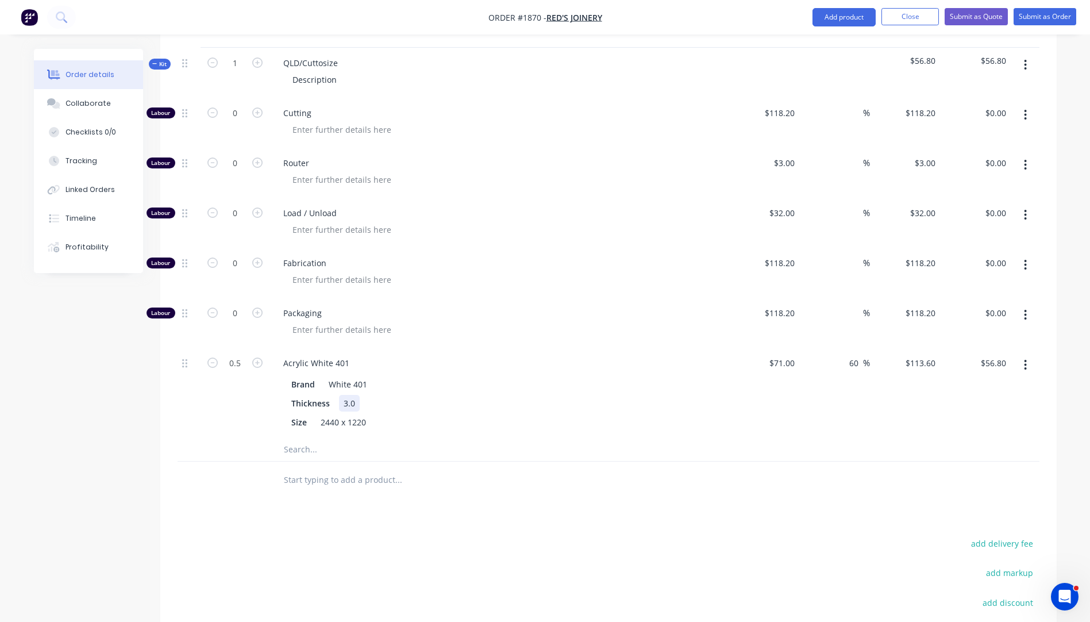
scroll to position [347, 0]
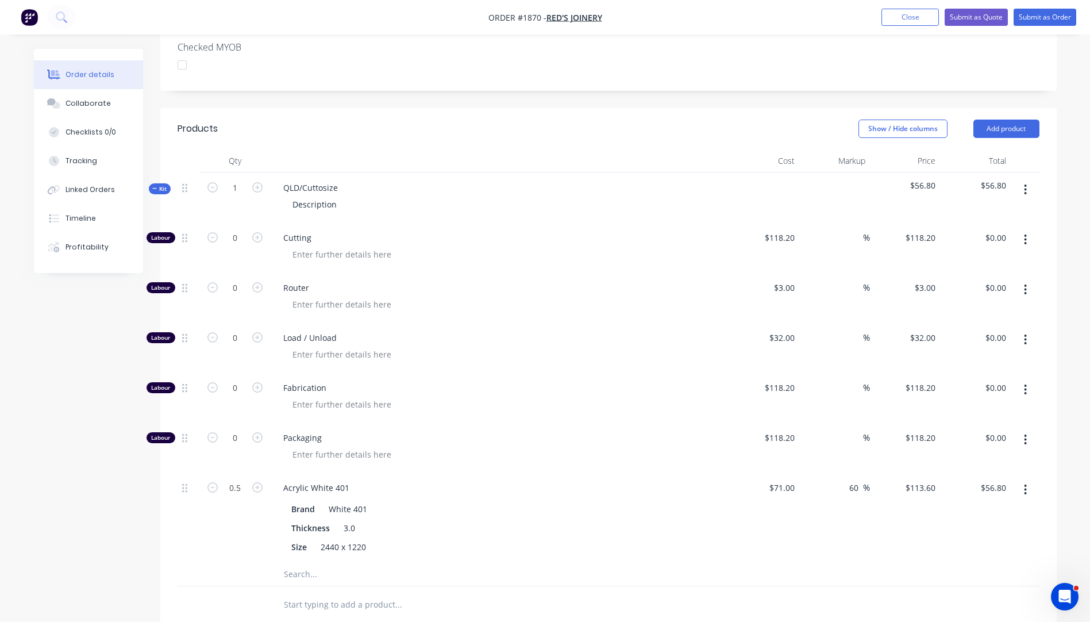
click at [266, 222] on div "0" at bounding box center [235, 247] width 69 height 50
click at [258, 232] on icon "button" at bounding box center [257, 237] width 10 height 10
type input "1"
type input "$118.20"
click at [258, 232] on icon "button" at bounding box center [257, 237] width 10 height 10
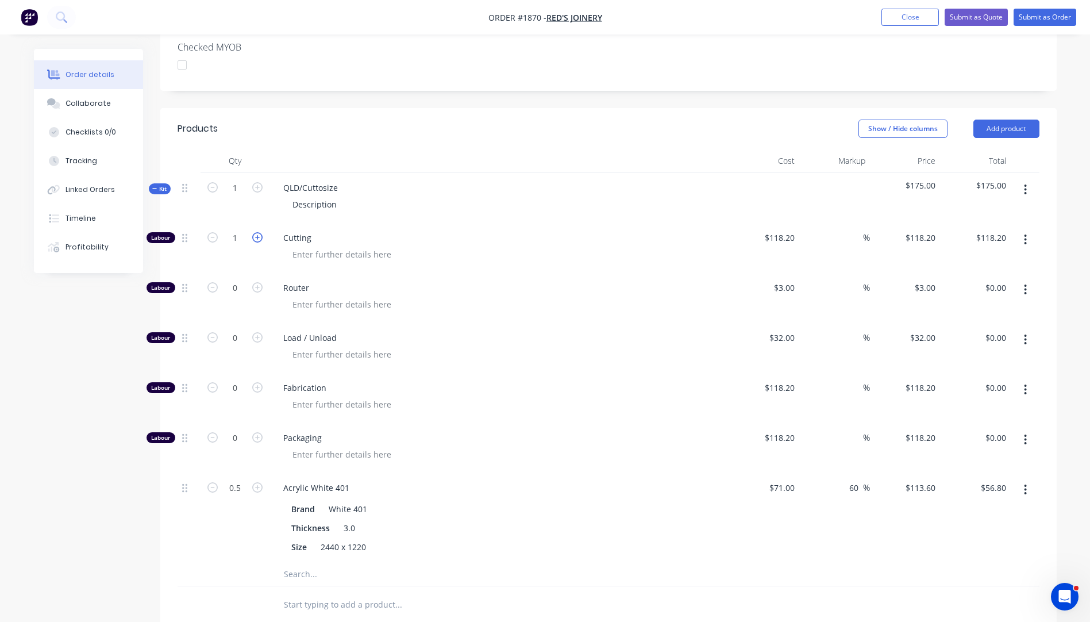
type input "2"
type input "$236.40"
click at [501, 282] on span "Router" at bounding box center [503, 288] width 441 height 12
click at [785, 229] on input "118.2" at bounding box center [786, 237] width 26 height 17
type input "$10.00"
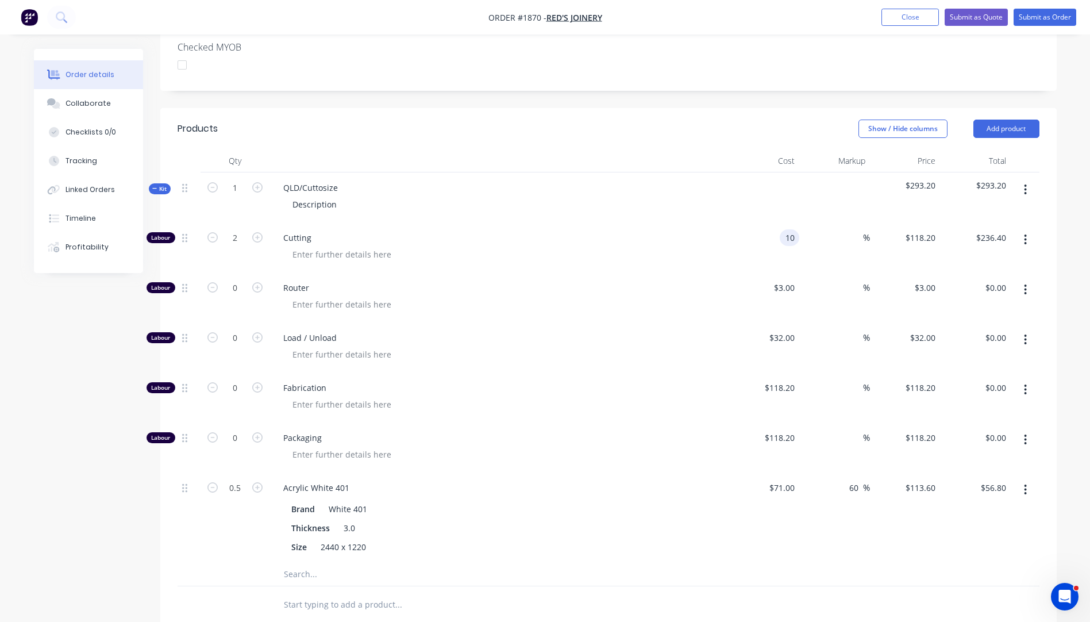
type input "$10.00"
type input "$20.00"
click at [661, 296] on div at bounding box center [503, 304] width 441 height 17
drag, startPoint x: 348, startPoint y: 155, endPoint x: 275, endPoint y: 158, distance: 73.0
click at [275, 172] on div "QLD/Cuttosize Description" at bounding box center [500, 197] width 460 height 50
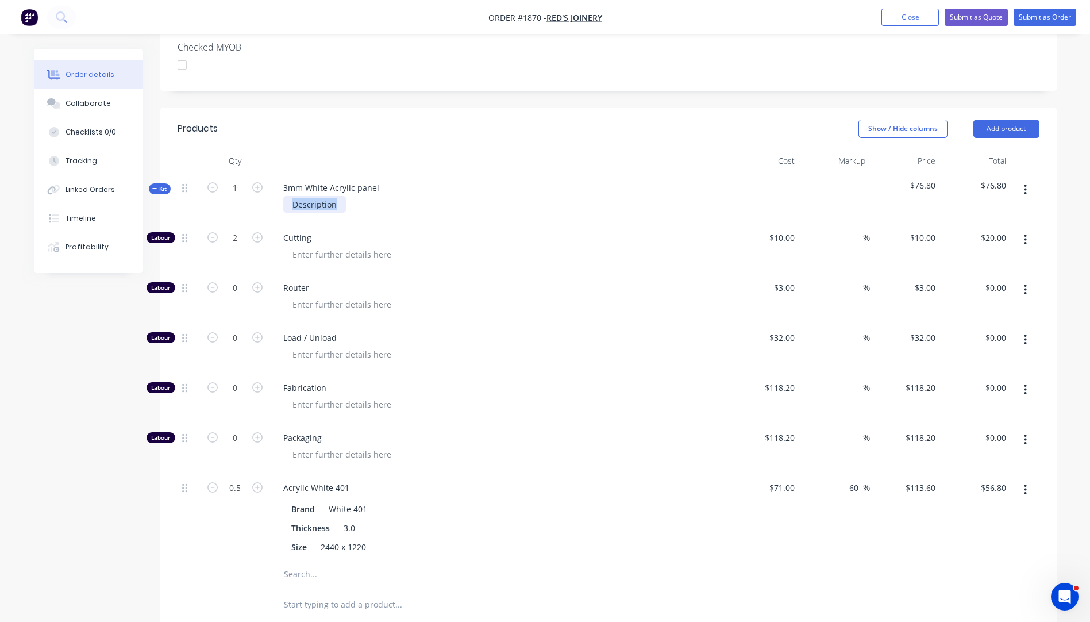
drag, startPoint x: 343, startPoint y: 172, endPoint x: 289, endPoint y: 178, distance: 53.8
click at [289, 196] on div "Description" at bounding box center [314, 204] width 63 height 17
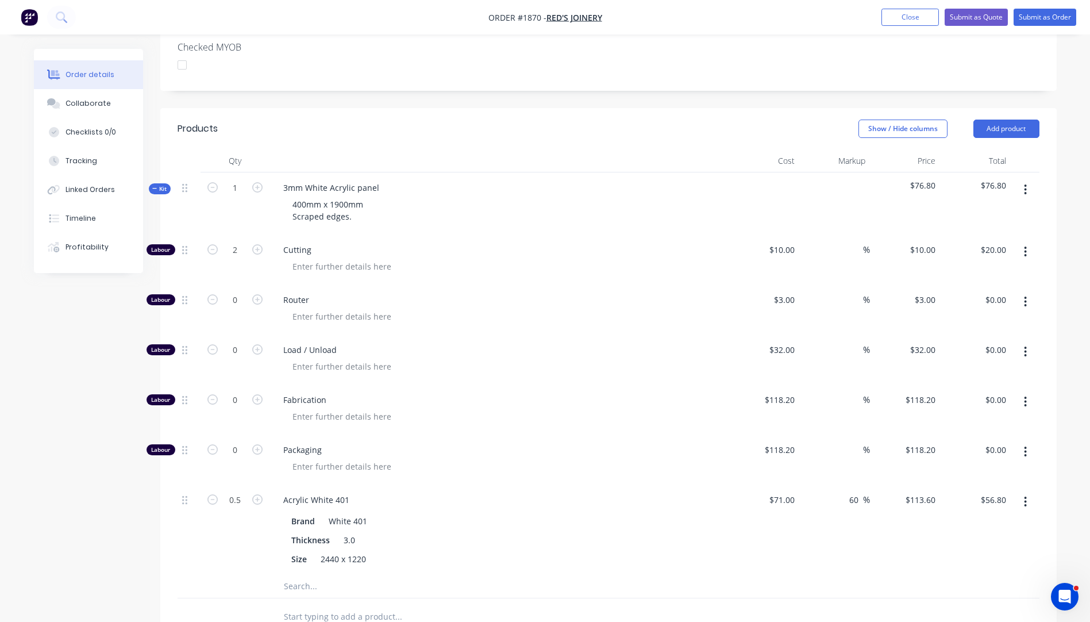
click at [293, 575] on input "text" at bounding box center [398, 586] width 230 height 23
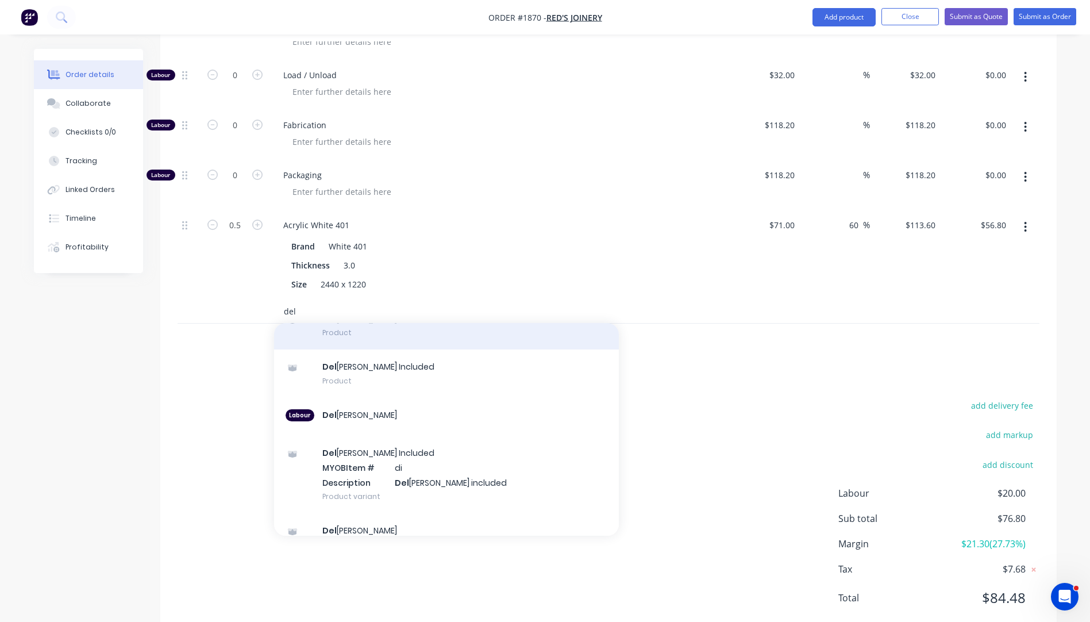
scroll to position [114, 0]
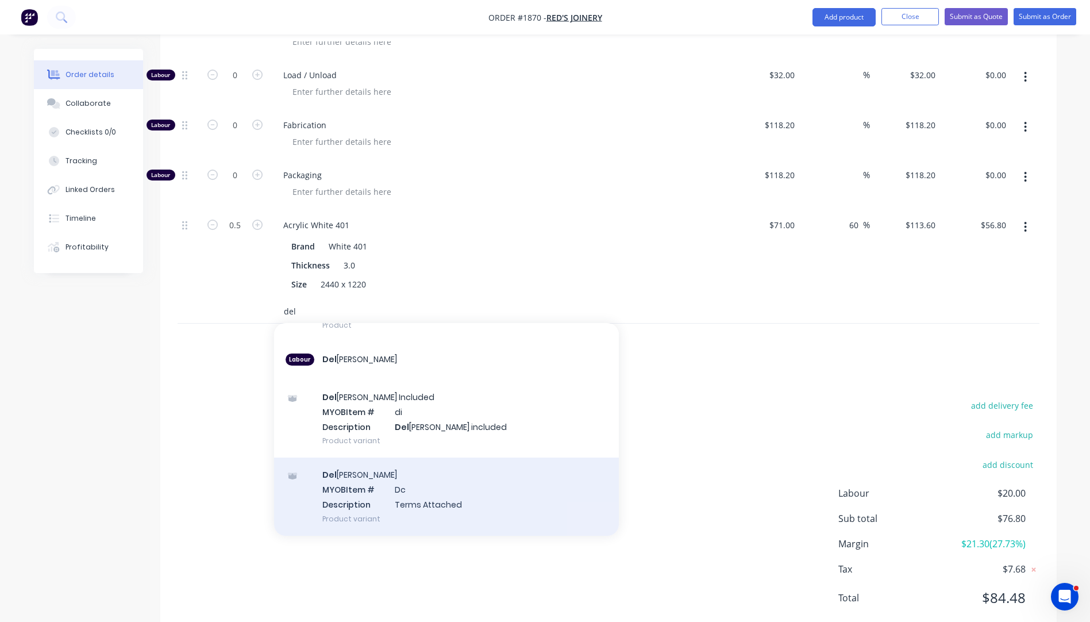
type input "del"
click at [391, 472] on div "Del [PERSON_NAME] MYOB Item # Dc Description Terms Attached Product variant" at bounding box center [446, 496] width 345 height 78
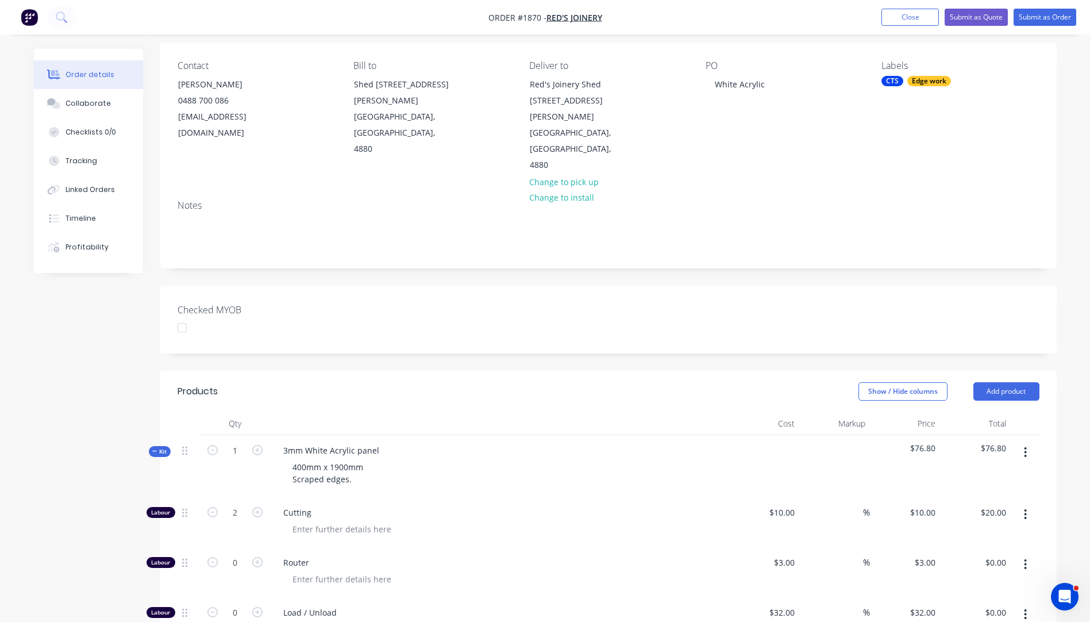
scroll to position [0, 0]
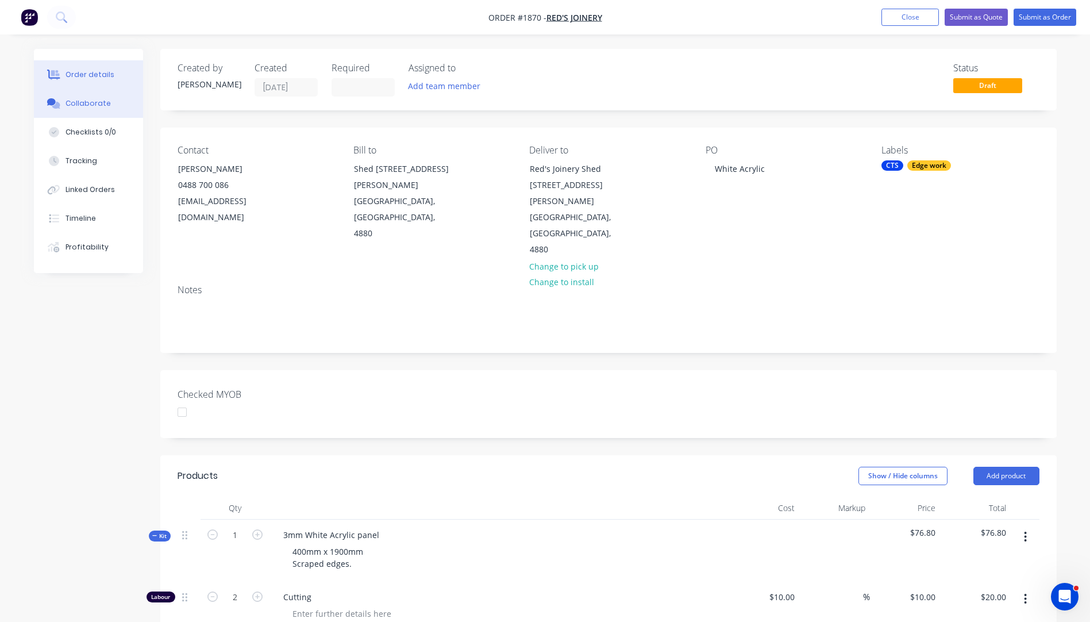
click at [98, 106] on div "Collaborate" at bounding box center [88, 103] width 45 height 10
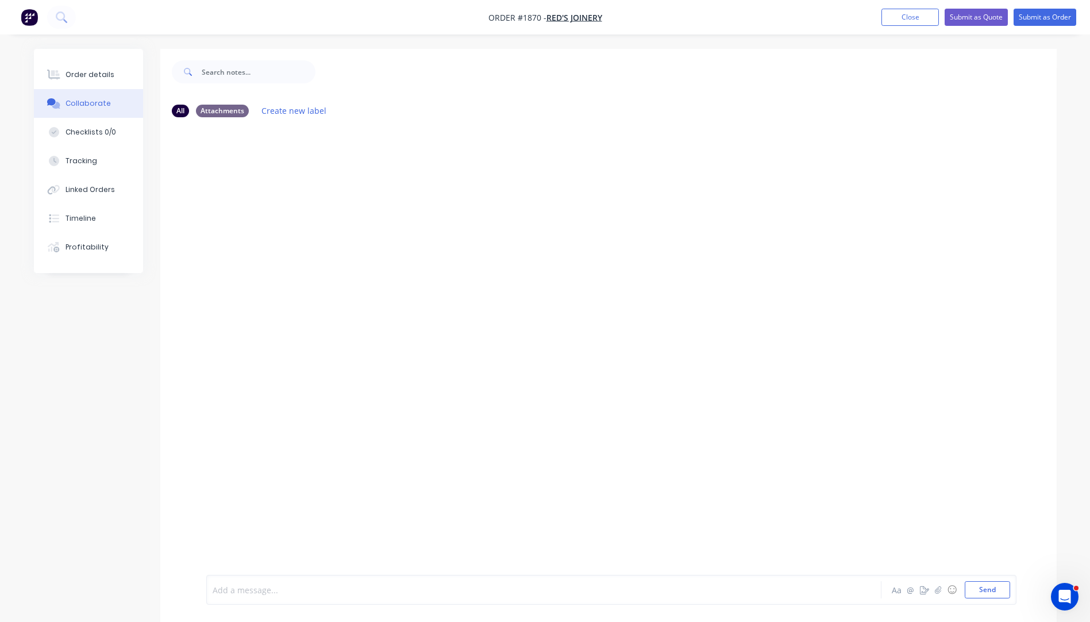
click at [276, 585] on div at bounding box center [512, 590] width 598 height 12
click at [322, 589] on div "KIS Followmonty $66.78+" at bounding box center [512, 590] width 598 height 12
click at [994, 593] on button "Send" at bounding box center [987, 589] width 45 height 17
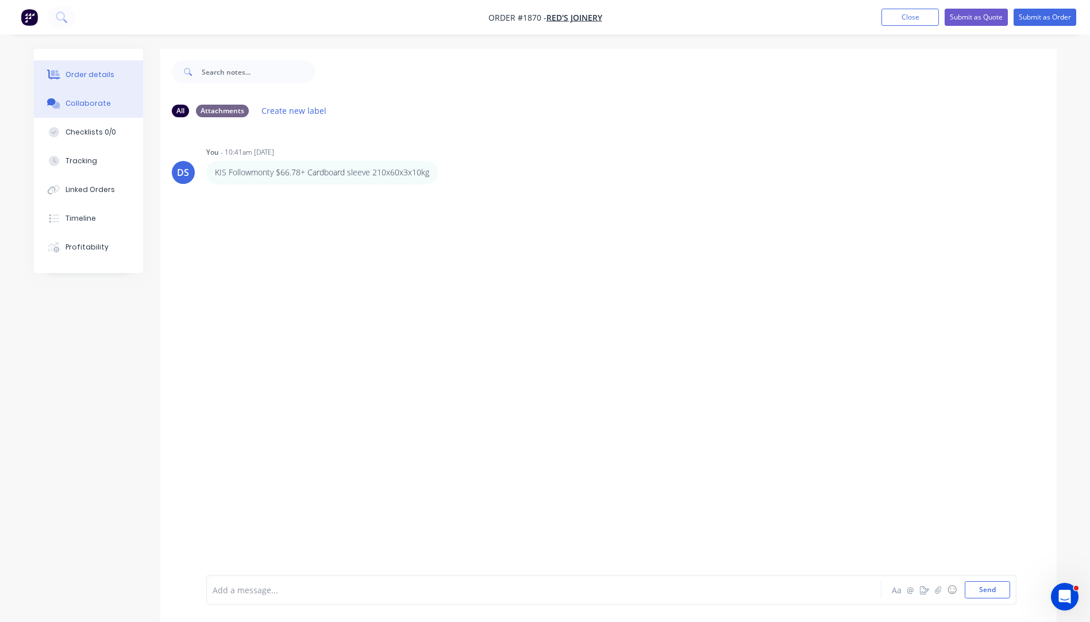
click at [82, 73] on div "Order details" at bounding box center [90, 75] width 49 height 10
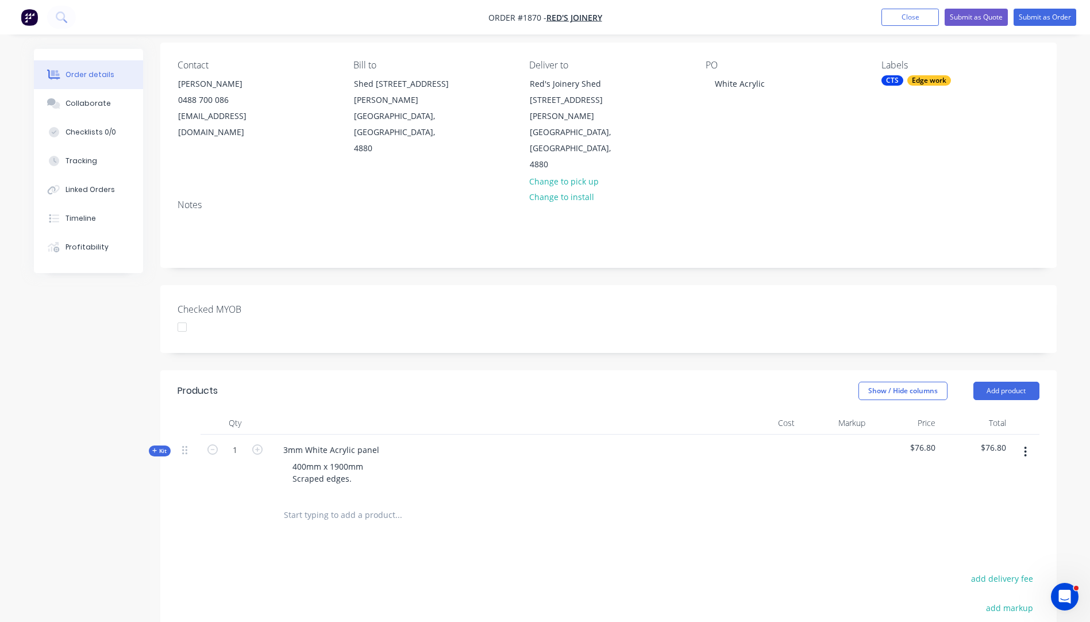
scroll to position [57, 0]
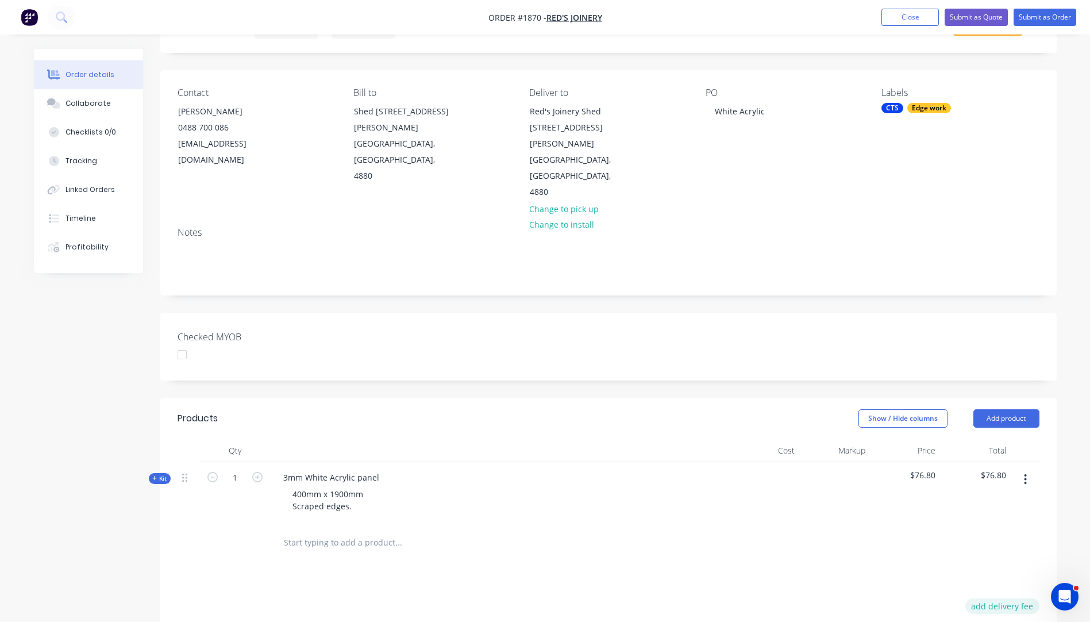
click at [1006, 598] on button "add delivery fee" at bounding box center [1002, 606] width 74 height 16
type input "98"
click at [852, 524] on div at bounding box center [609, 542] width 862 height 37
click at [975, 18] on button "Submit as Quote" at bounding box center [976, 17] width 63 height 17
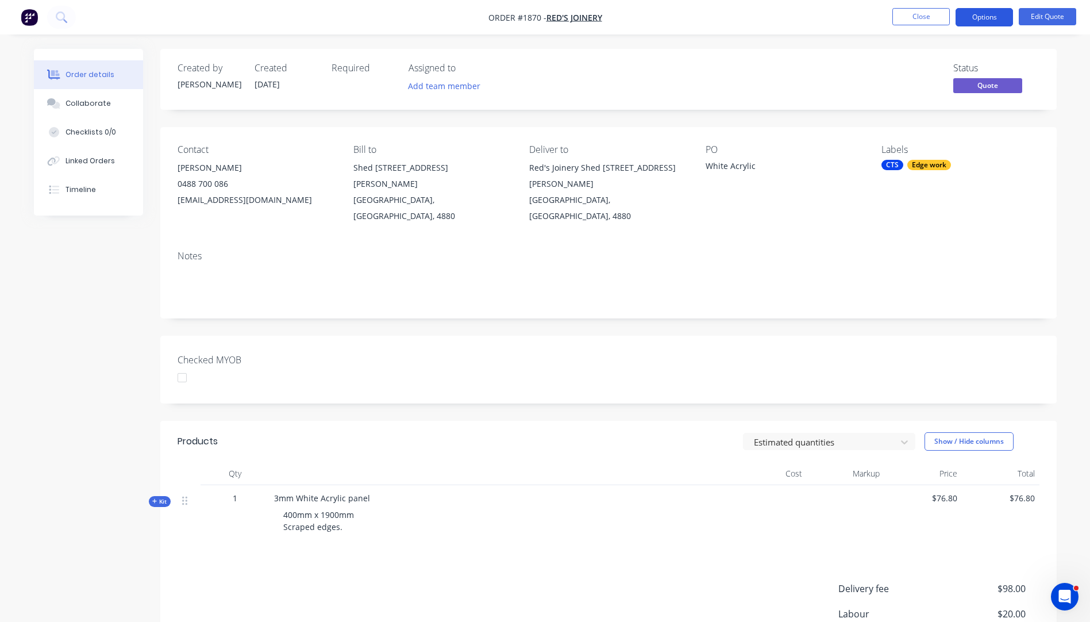
click at [990, 18] on button "Options" at bounding box center [984, 17] width 57 height 18
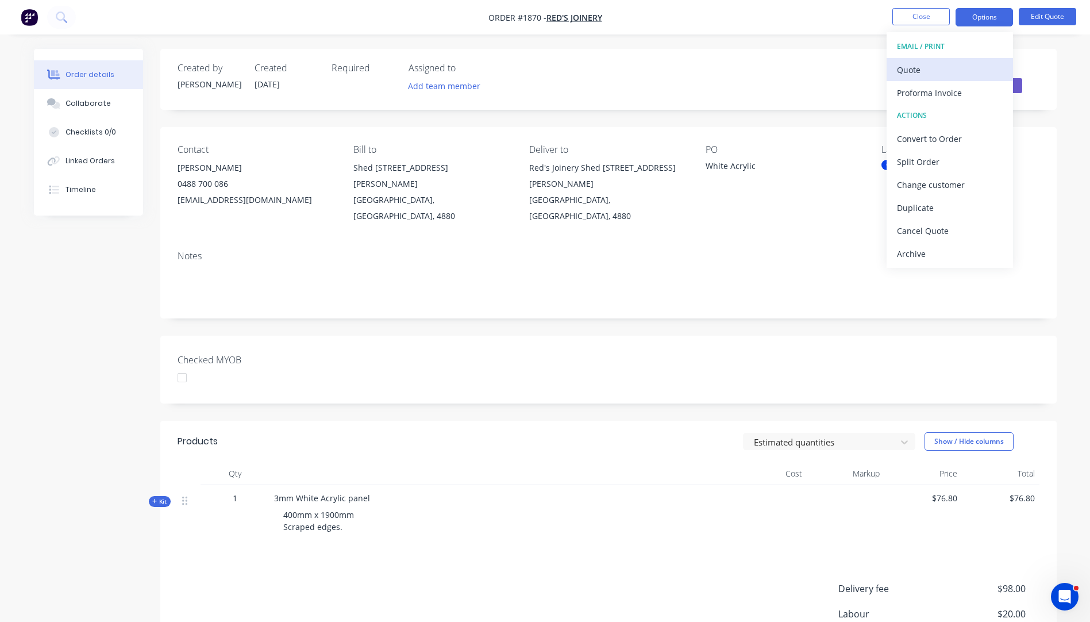
click at [918, 75] on div "Quote" at bounding box center [950, 69] width 106 height 17
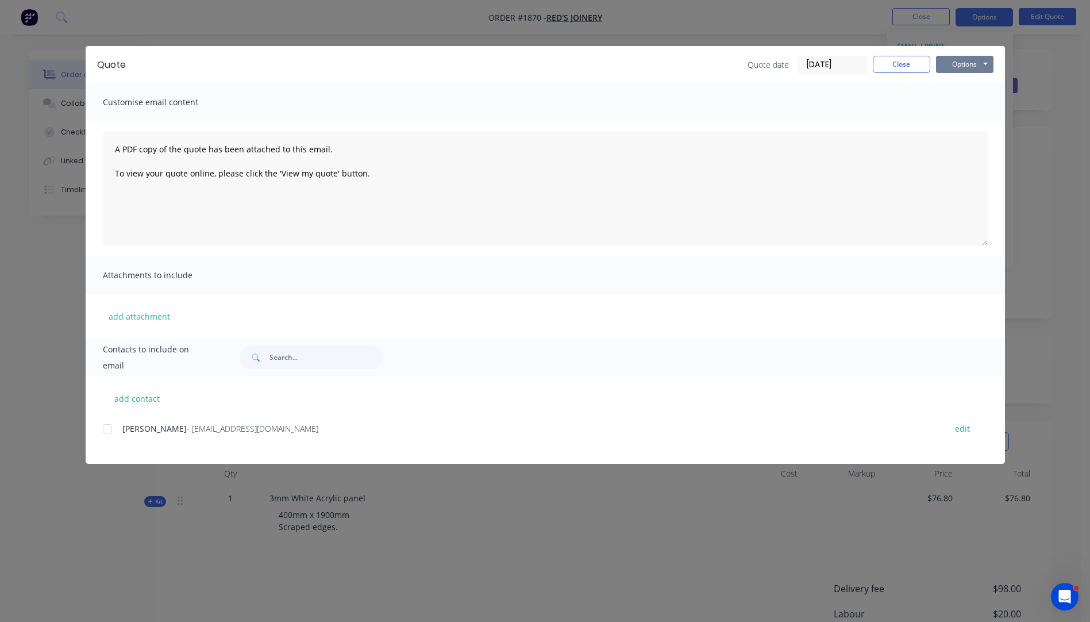
click at [964, 63] on button "Options" at bounding box center [964, 64] width 57 height 17
click at [967, 85] on button "Preview" at bounding box center [973, 84] width 74 height 19
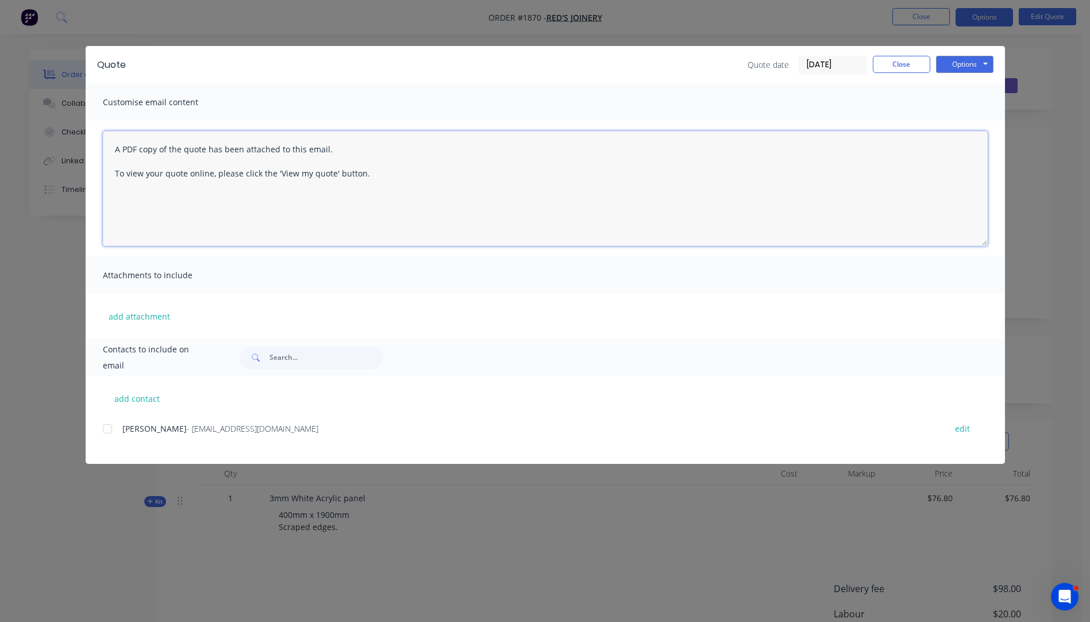
paste textarea "Hi, Please contact us if you have any questions. Regards, [PERSON_NAME] [EMAIL_…"
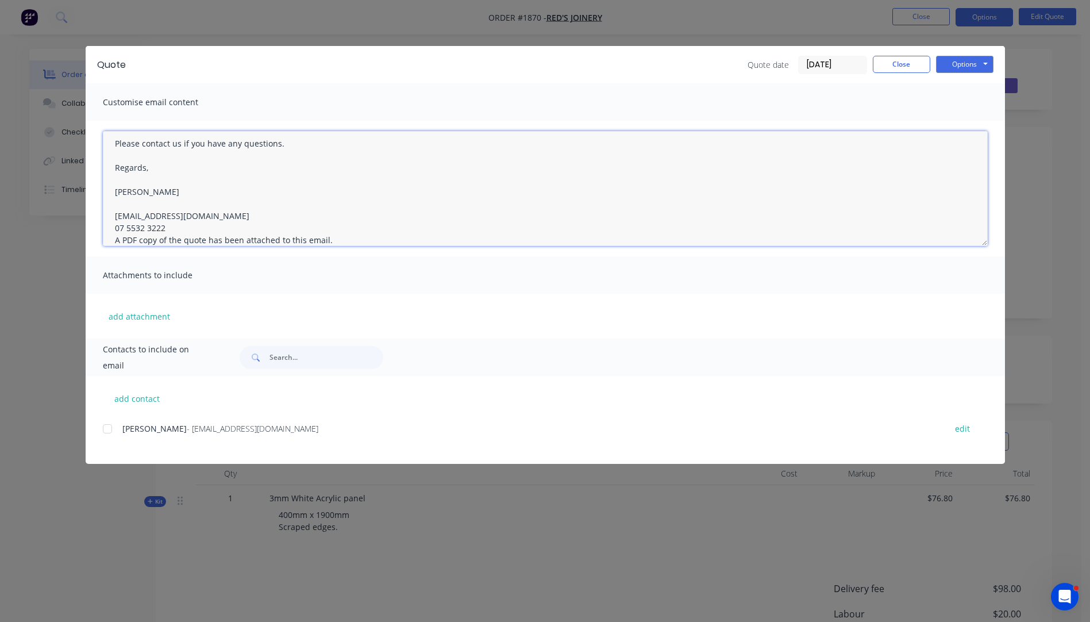
click at [168, 232] on textarea "Hi, Please contact us if you have any questions. Regards, [PERSON_NAME] [EMAIL_…" at bounding box center [545, 188] width 885 height 115
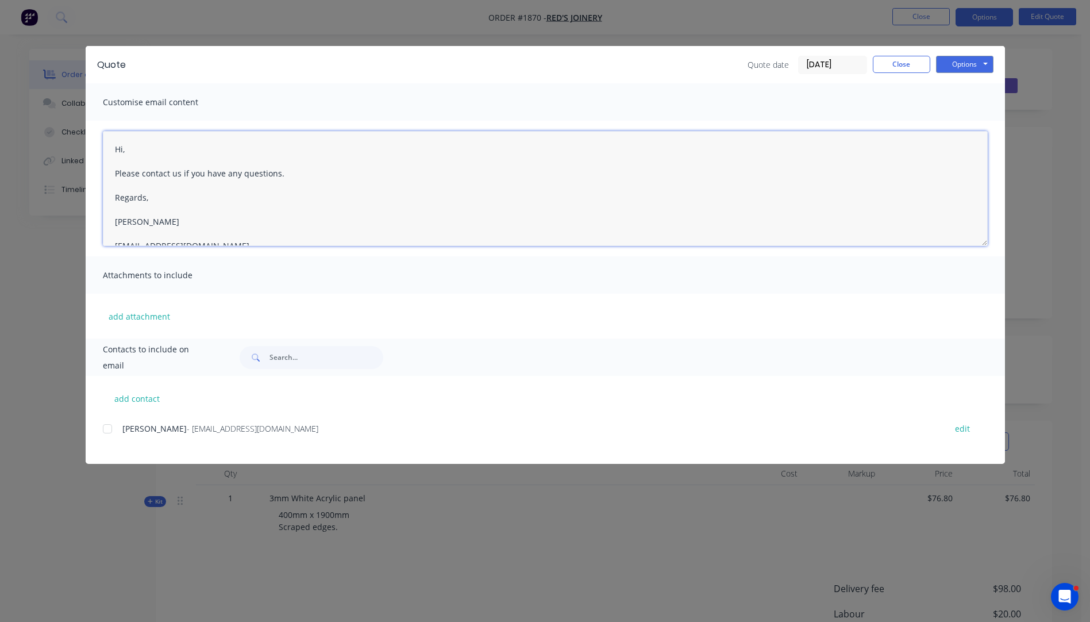
click at [139, 155] on textarea "Hi, Please contact us if you have any questions. Regards, [PERSON_NAME] [EMAIL_…" at bounding box center [545, 188] width 885 height 115
type textarea "Hi Simon, Please see quote attached. Please contact us if you have any question…"
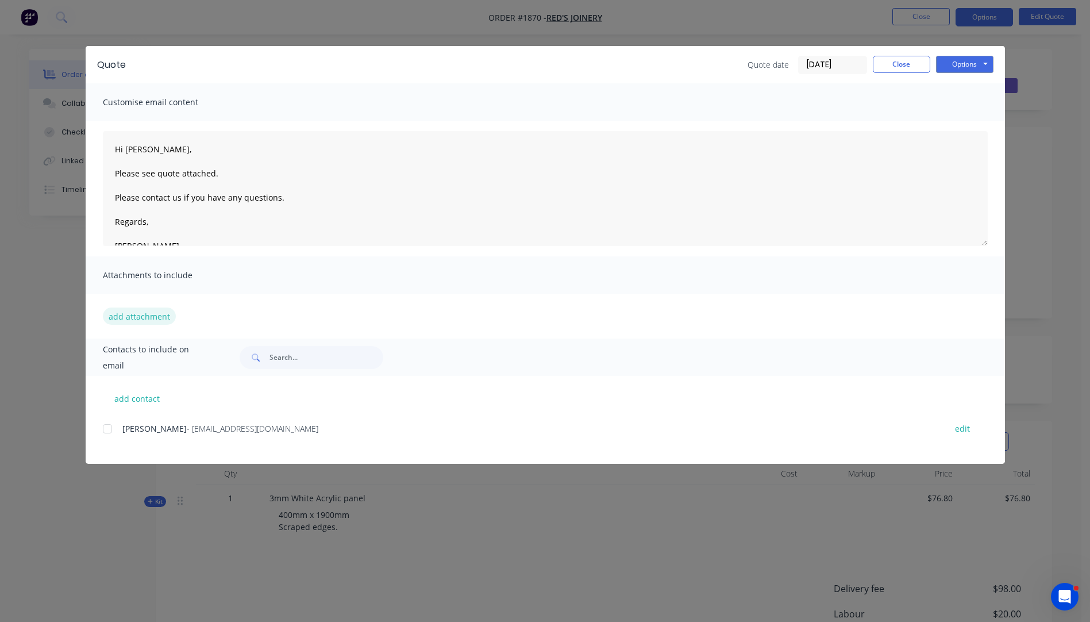
click at [146, 324] on button "add attachment" at bounding box center [139, 315] width 73 height 17
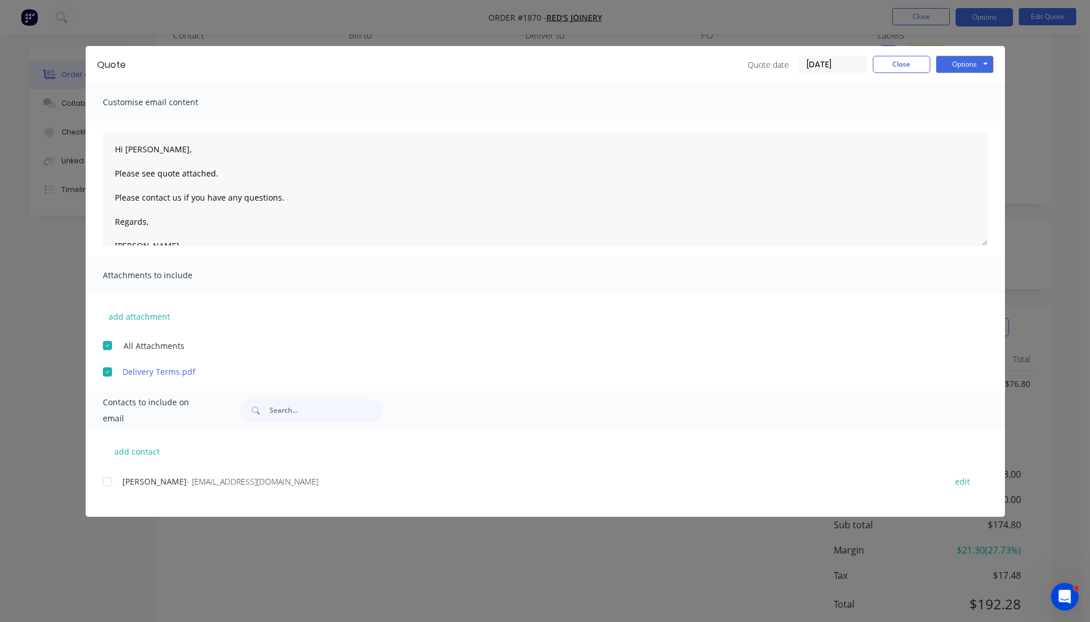
scroll to position [115, 0]
click at [110, 481] on div at bounding box center [107, 481] width 23 height 23
click at [948, 68] on button "Options" at bounding box center [964, 64] width 57 height 17
click at [960, 129] on button "Email" at bounding box center [973, 122] width 74 height 19
click at [896, 74] on div "Quote date [DATE] Close Options Preview Print Email" at bounding box center [871, 65] width 246 height 18
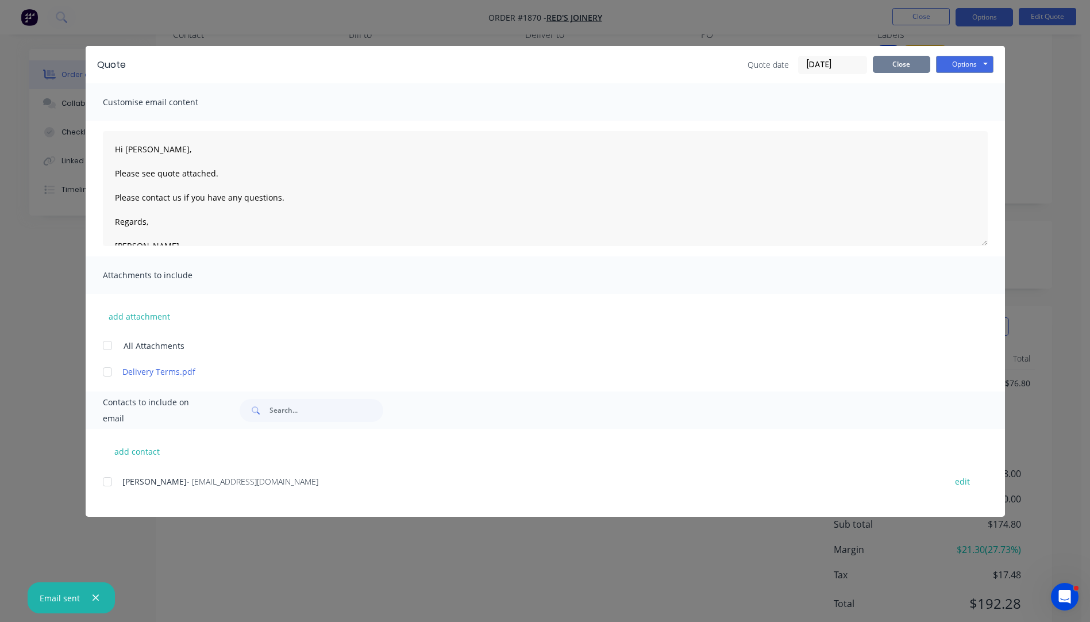
click at [898, 70] on button "Close" at bounding box center [901, 64] width 57 height 17
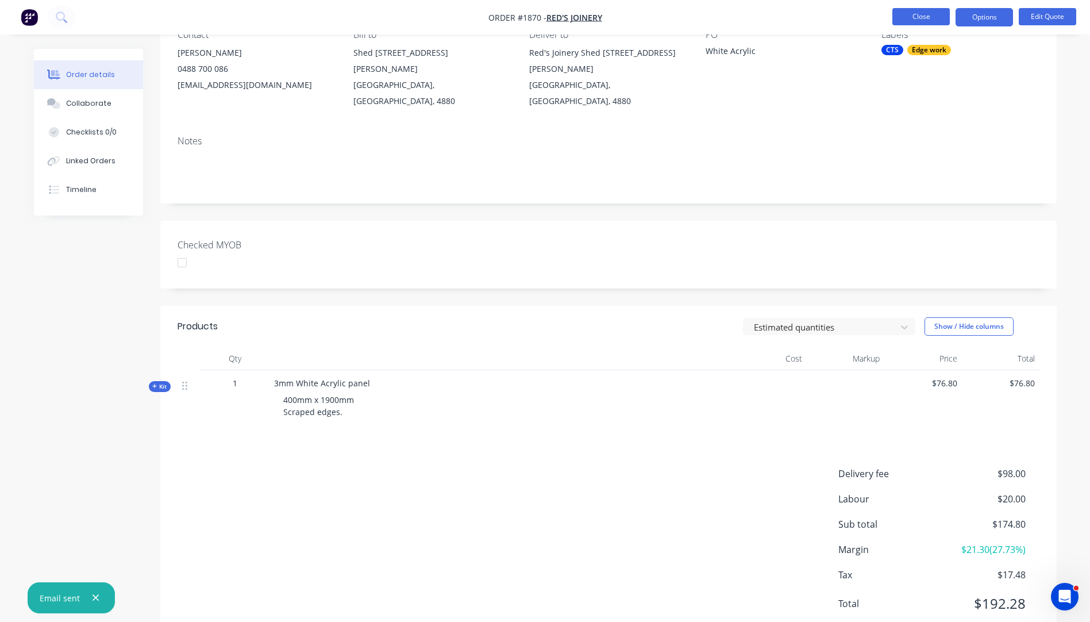
click at [913, 18] on button "Close" at bounding box center [920, 16] width 57 height 17
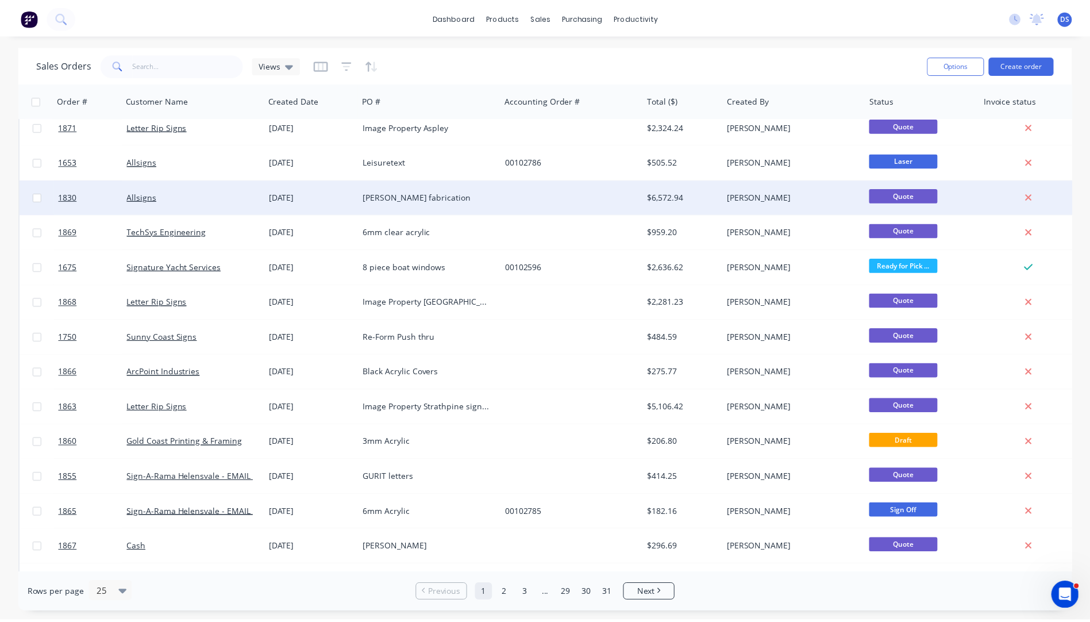
scroll to position [115, 0]
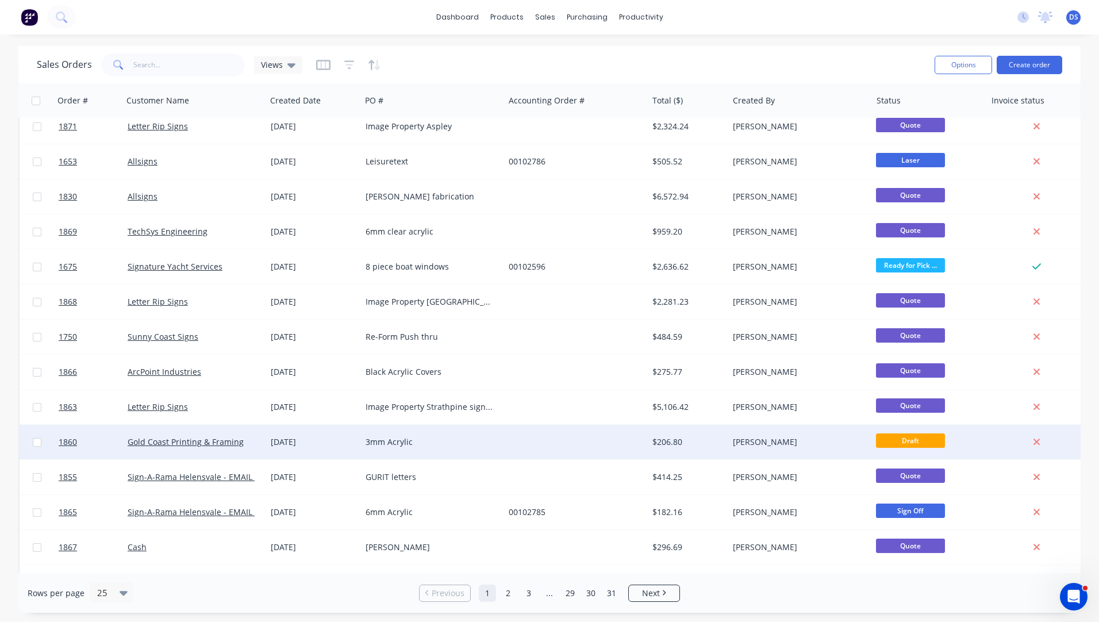
click at [384, 445] on div "3mm Acrylic" at bounding box center [429, 441] width 128 height 11
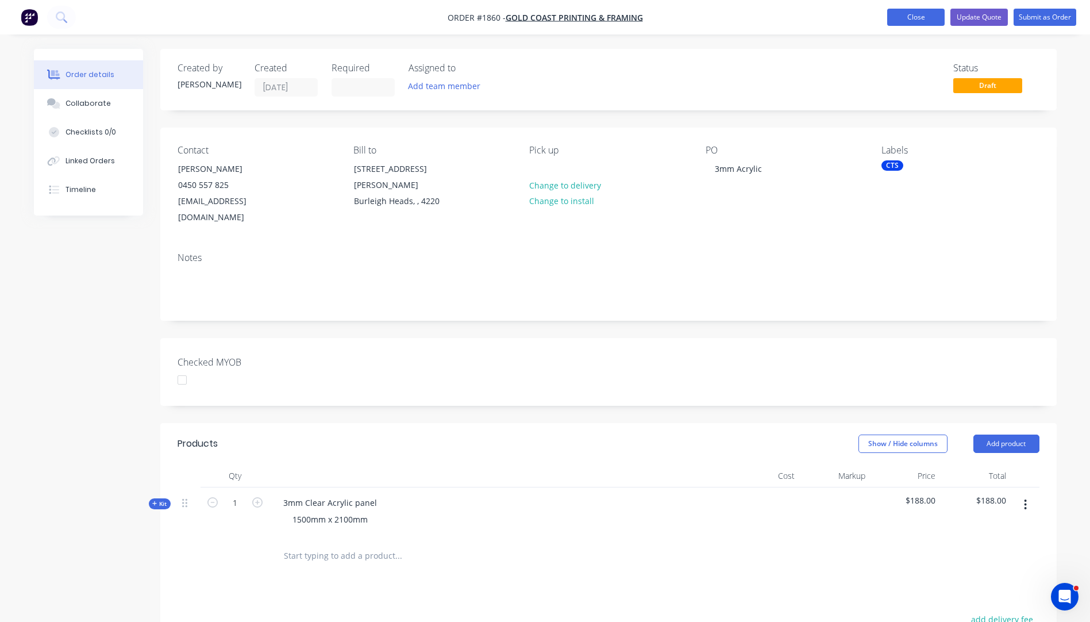
click at [904, 17] on button "Close" at bounding box center [915, 17] width 57 height 17
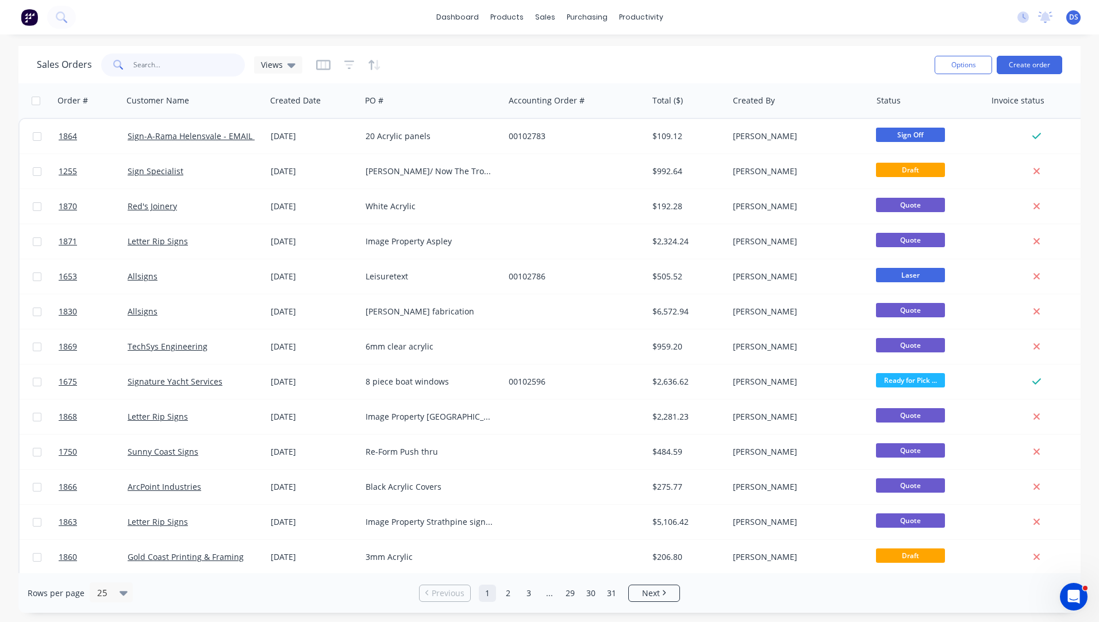
click at [148, 62] on input "text" at bounding box center [189, 64] width 112 height 23
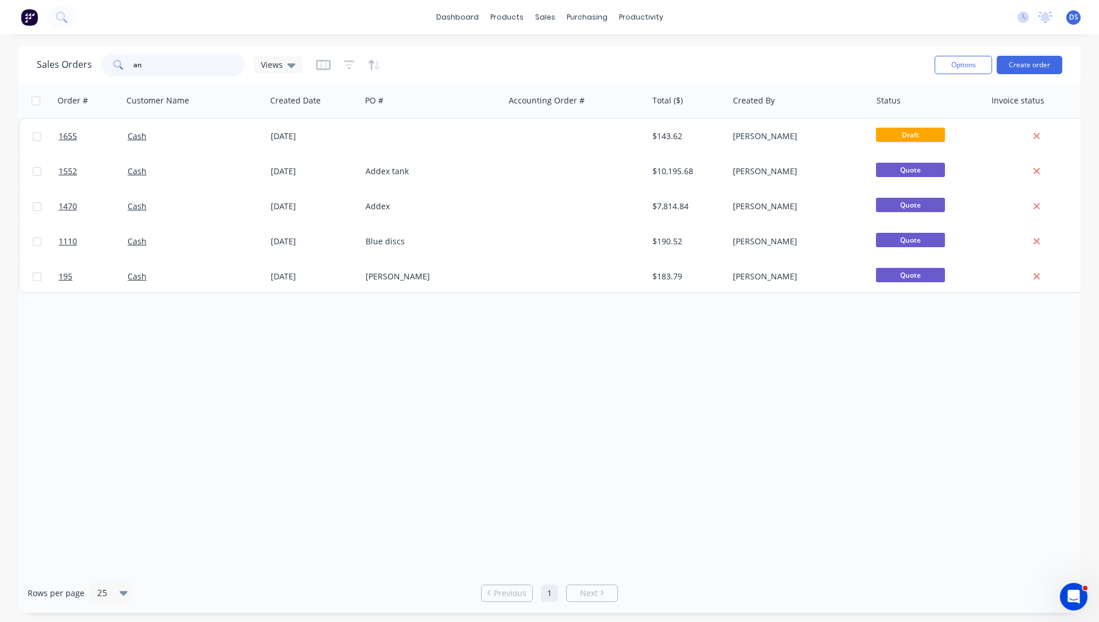
type input "a"
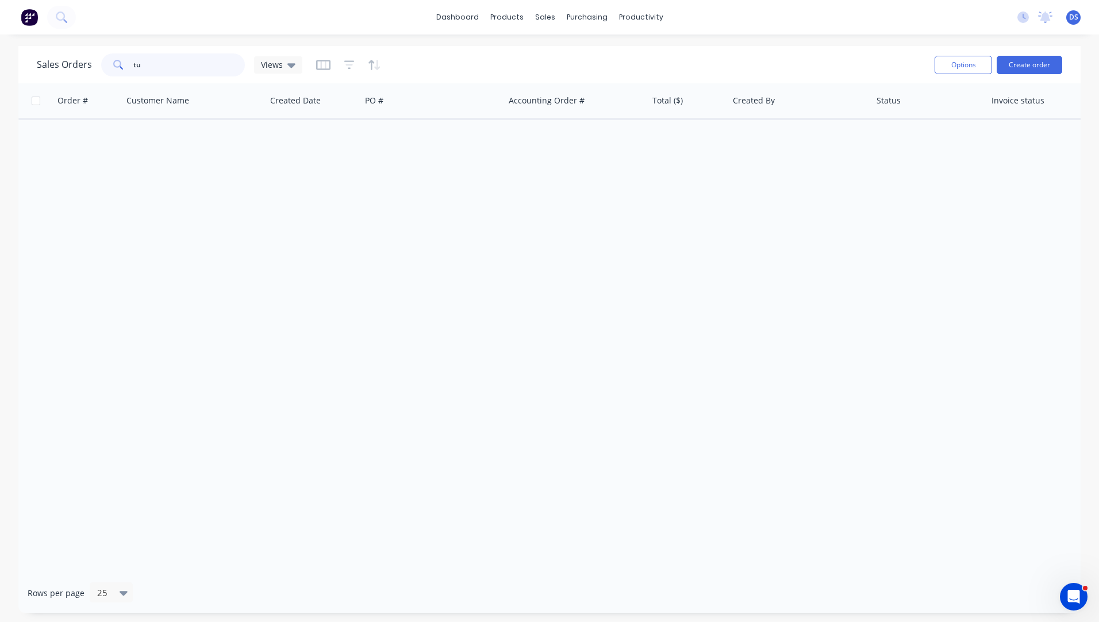
type input "t"
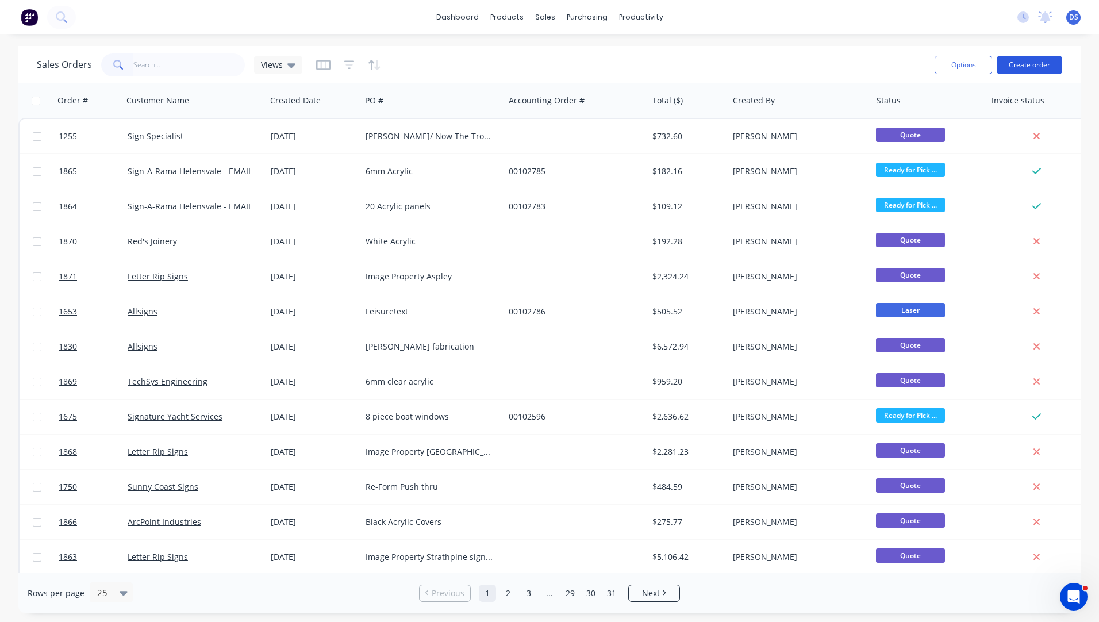
click at [1029, 62] on button "Create order" at bounding box center [1029, 65] width 66 height 18
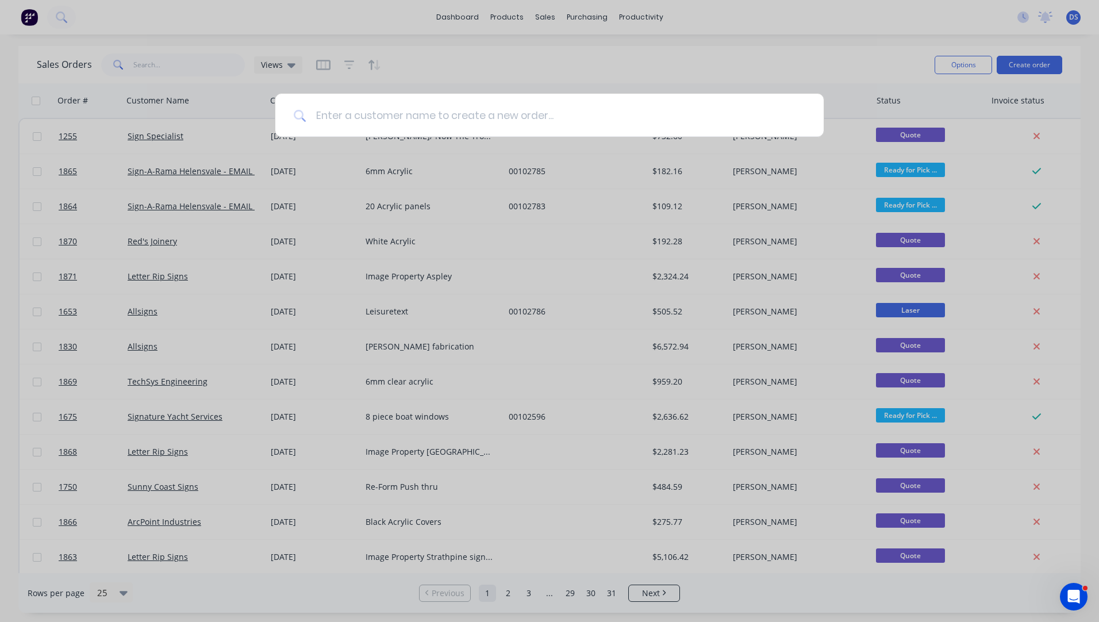
click at [353, 123] on input at bounding box center [555, 115] width 499 height 43
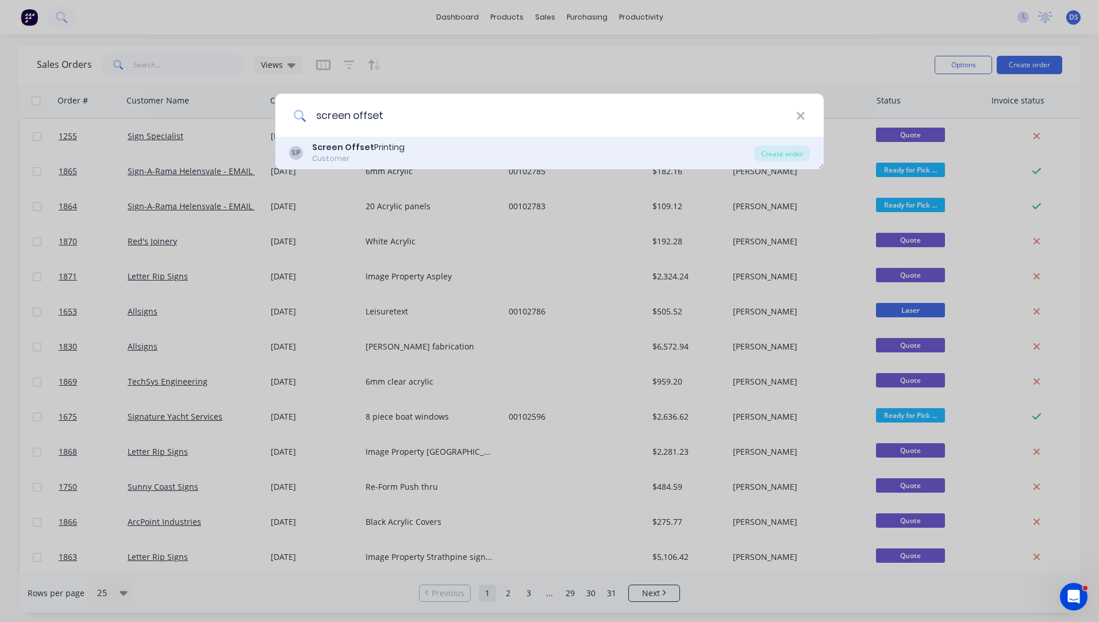
type input "screen offset"
click at [350, 147] on b "Screen Offset" at bounding box center [343, 146] width 62 height 11
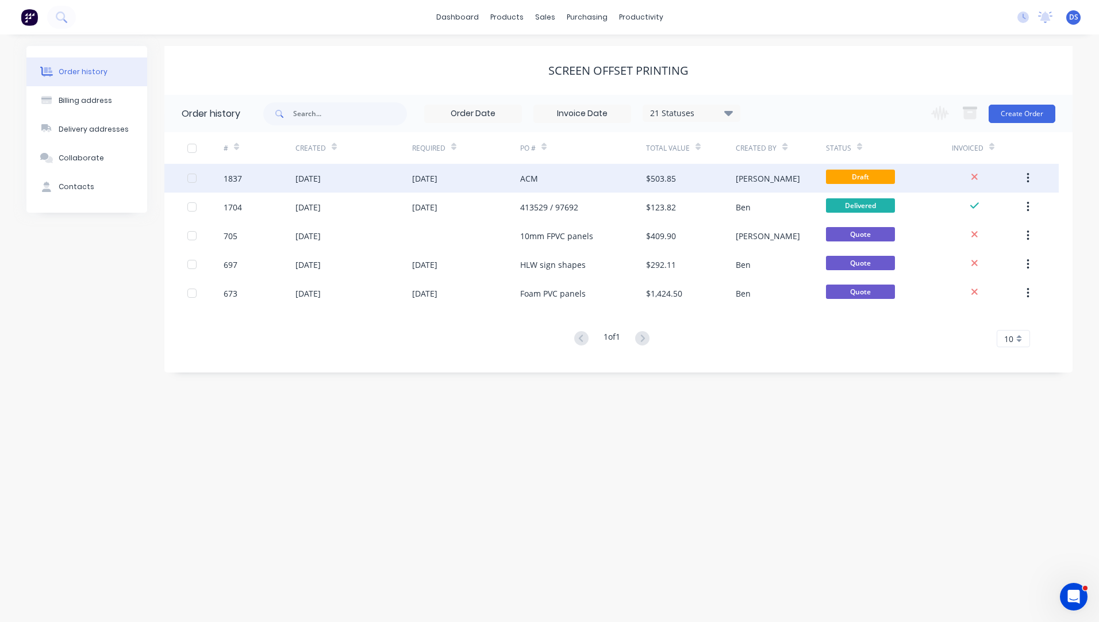
click at [419, 180] on div "[DATE]" at bounding box center [424, 178] width 25 height 12
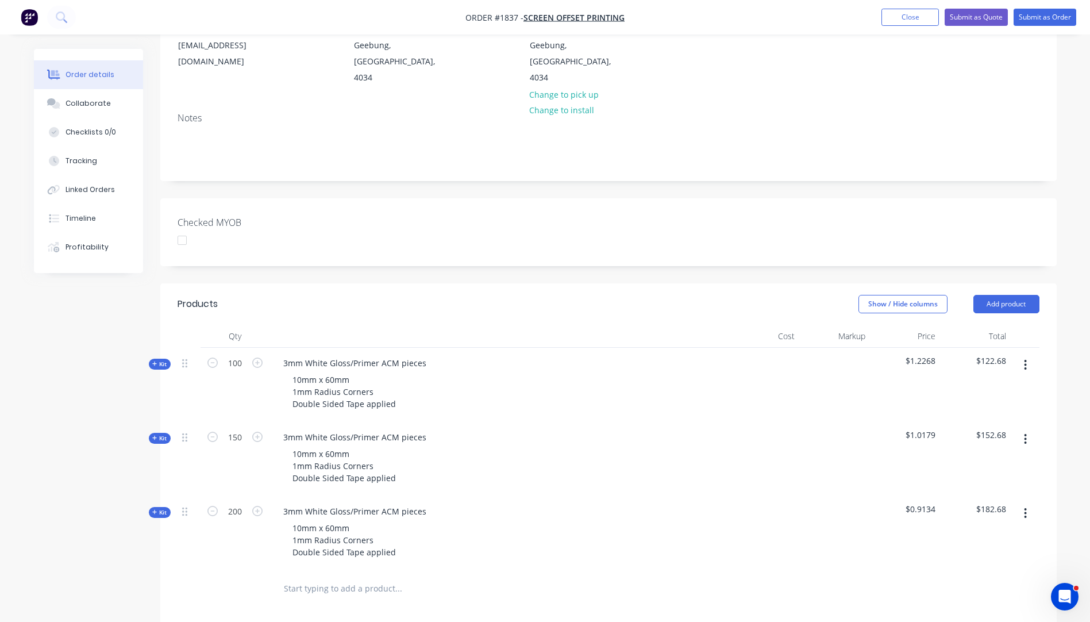
scroll to position [172, 0]
click at [1026, 358] on icon "button" at bounding box center [1025, 364] width 3 height 13
click at [953, 455] on div "Delete" at bounding box center [985, 463] width 89 height 17
click at [1024, 358] on icon "button" at bounding box center [1025, 364] width 3 height 13
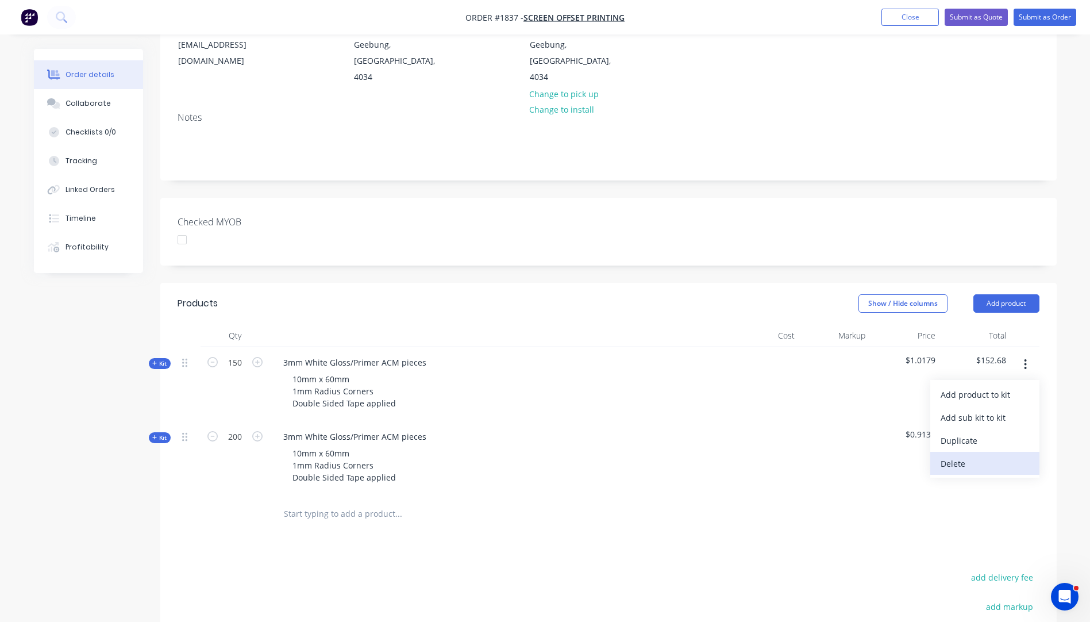
click at [959, 455] on div "Delete" at bounding box center [985, 463] width 89 height 17
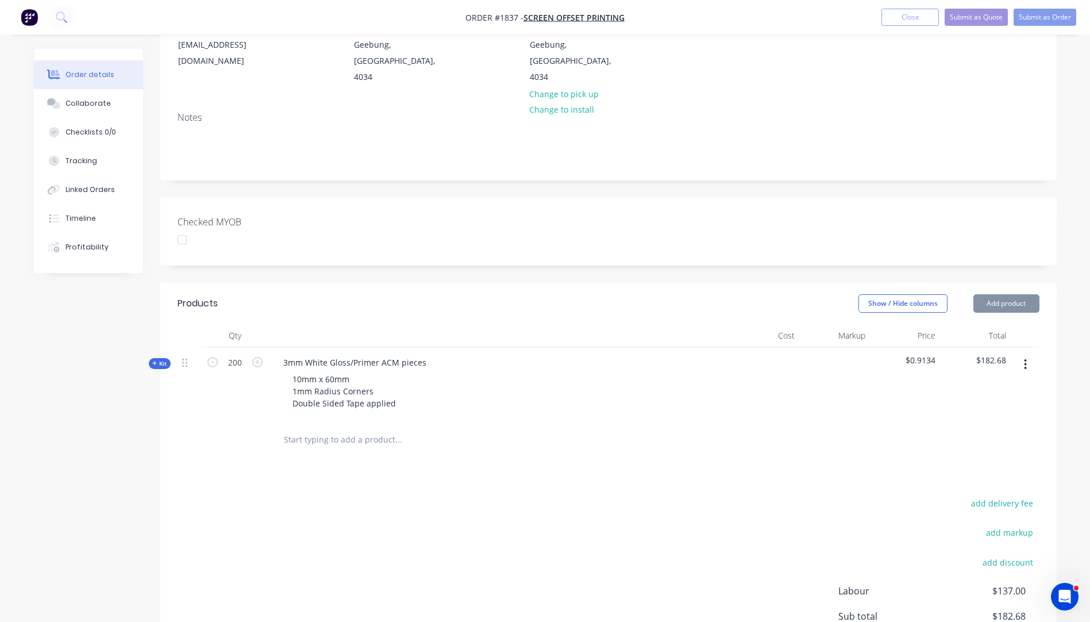
click at [1027, 358] on icon "button" at bounding box center [1025, 364] width 3 height 13
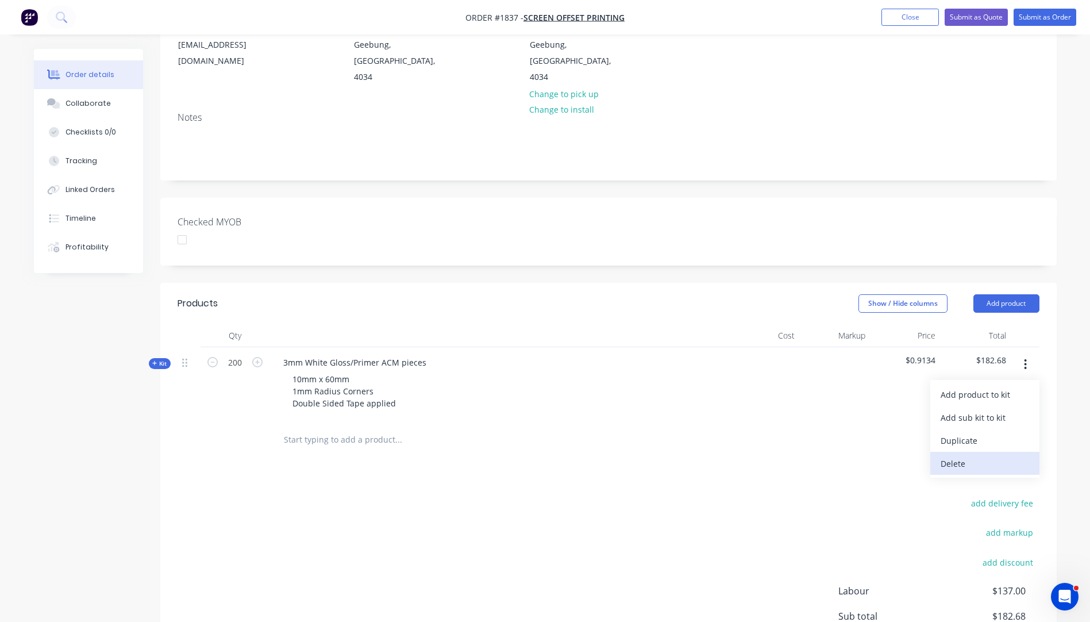
click at [959, 455] on div "Delete" at bounding box center [985, 463] width 89 height 17
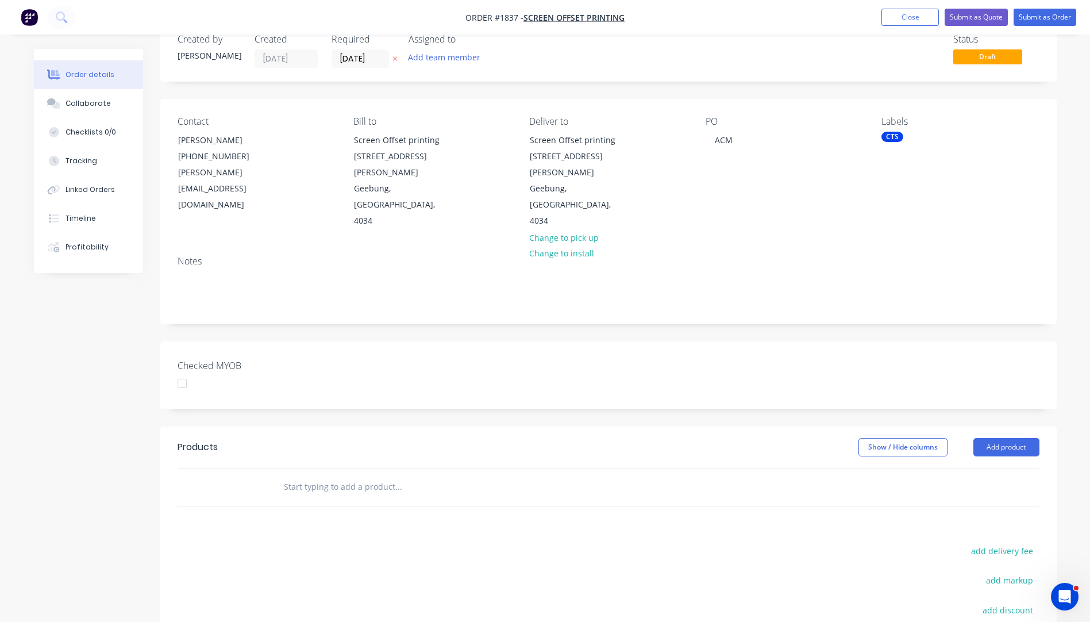
scroll to position [0, 0]
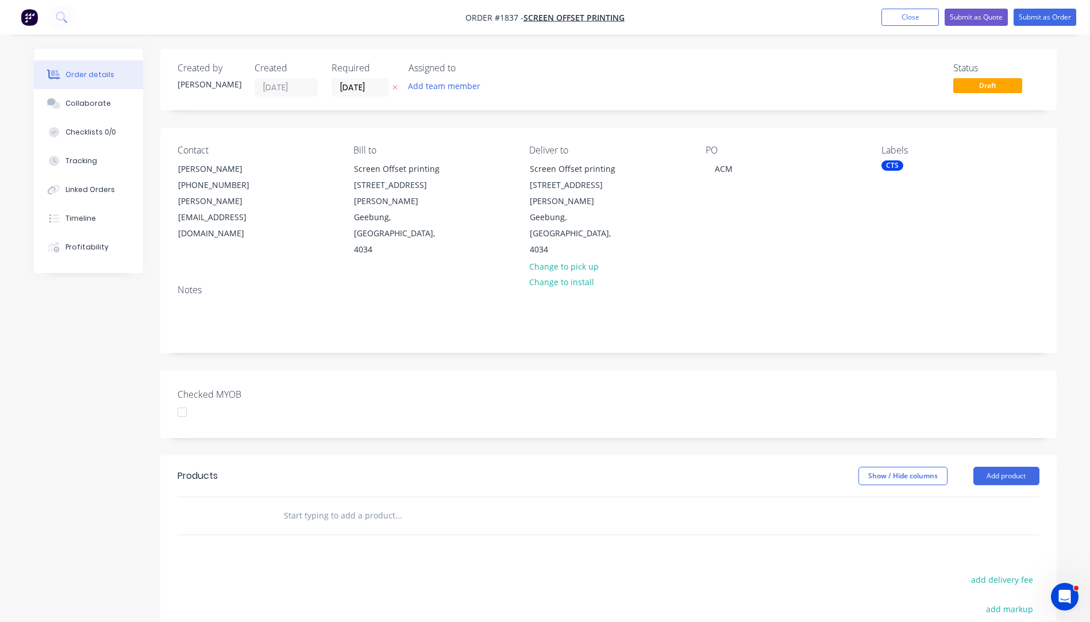
click at [393, 89] on icon "button" at bounding box center [395, 87] width 5 height 7
click at [1005, 467] on button "Add product" at bounding box center [1007, 476] width 66 height 18
click at [980, 497] on div "Product catalogue" at bounding box center [985, 505] width 89 height 17
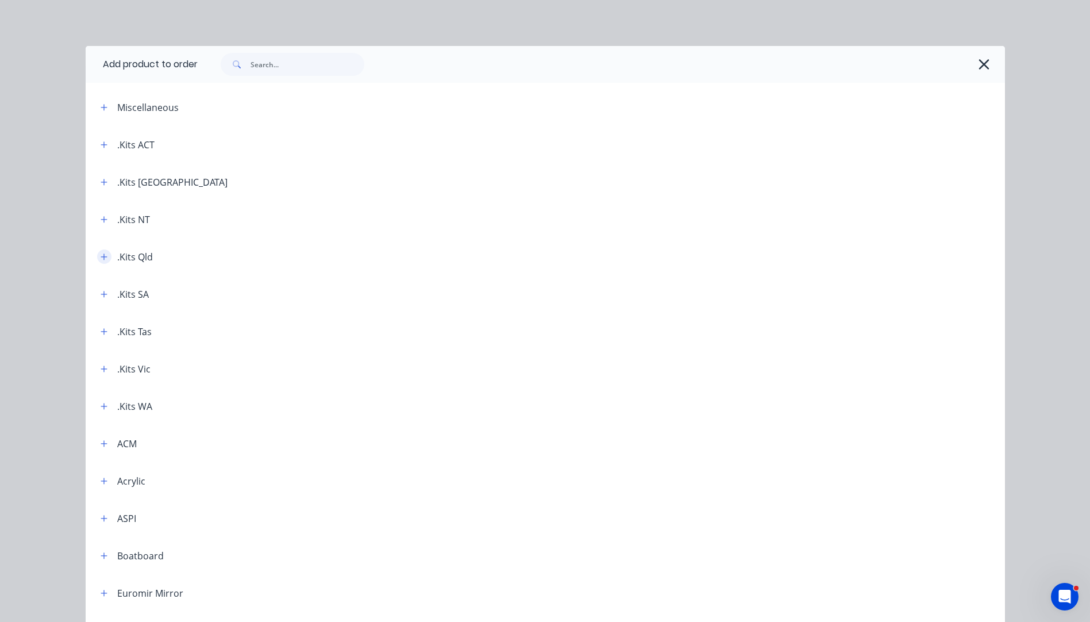
click at [101, 258] on icon "button" at bounding box center [104, 257] width 7 height 8
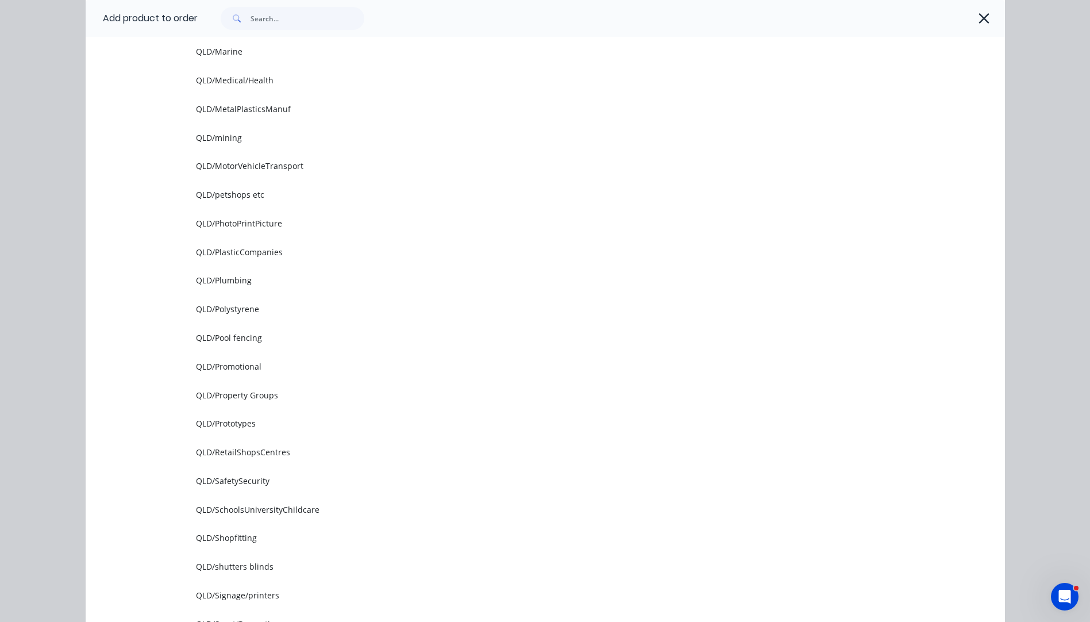
scroll to position [1379, 0]
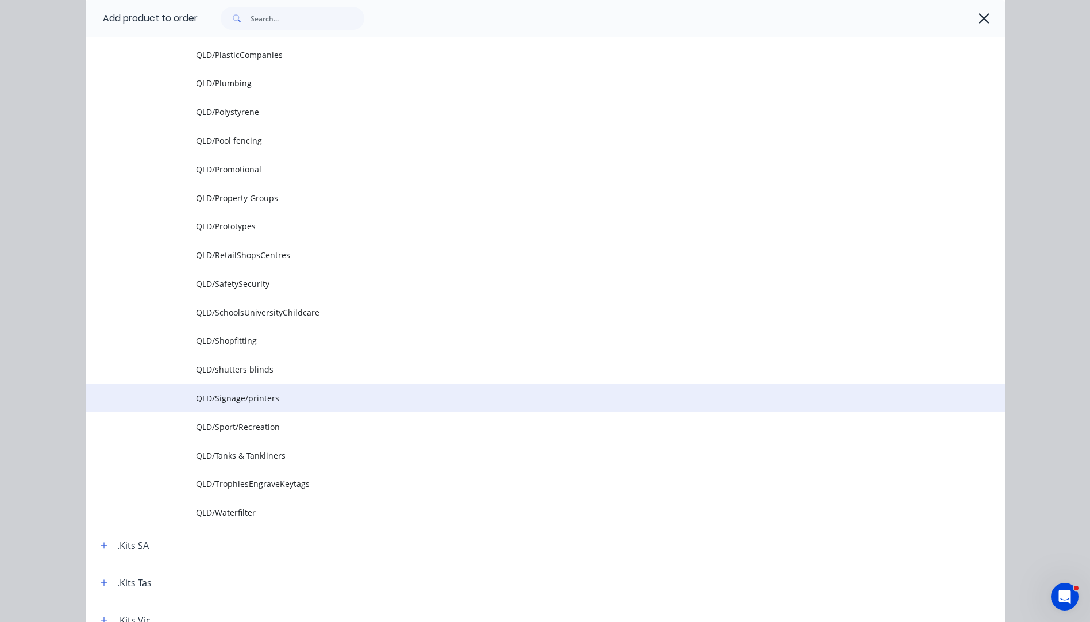
click at [232, 404] on span "QLD/Signage/printers" at bounding box center [519, 398] width 647 height 12
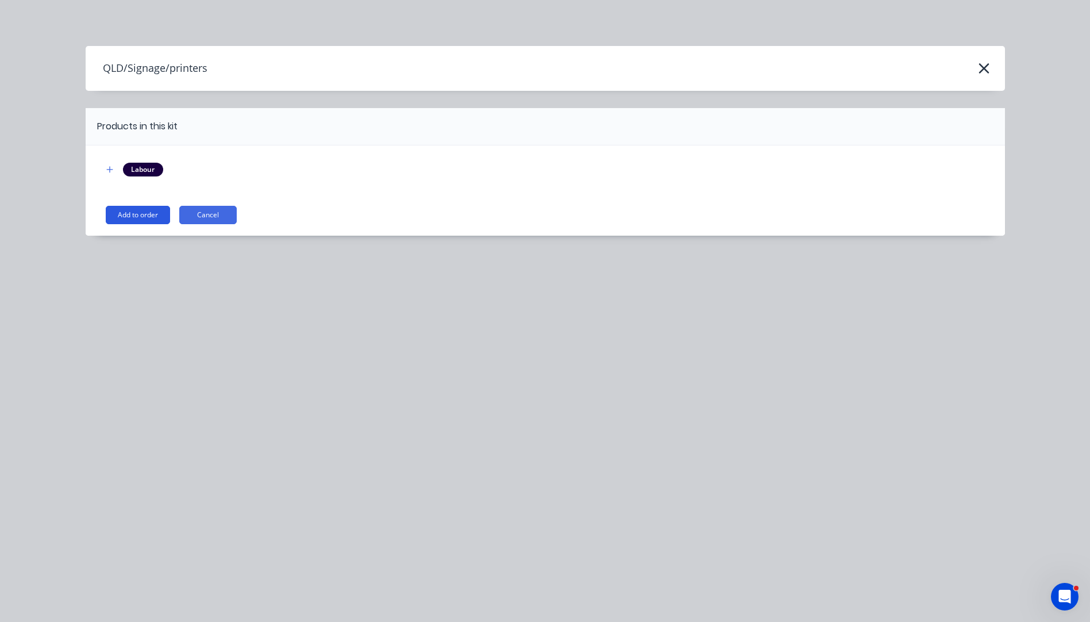
click at [149, 217] on button "Add to order" at bounding box center [138, 215] width 64 height 18
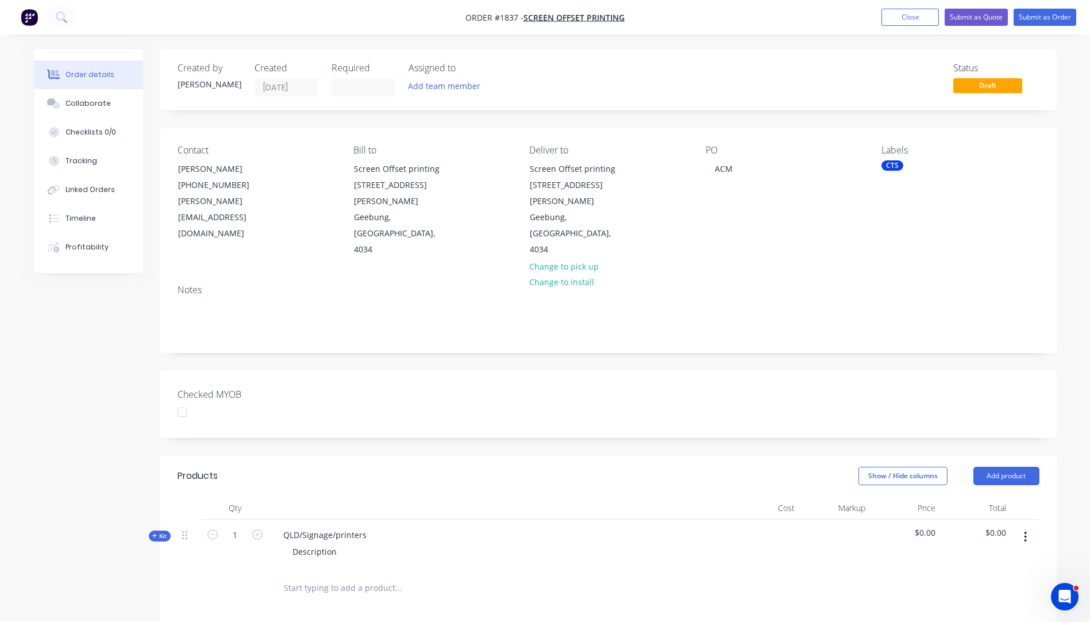
click at [155, 533] on icon "button" at bounding box center [154, 536] width 5 height 6
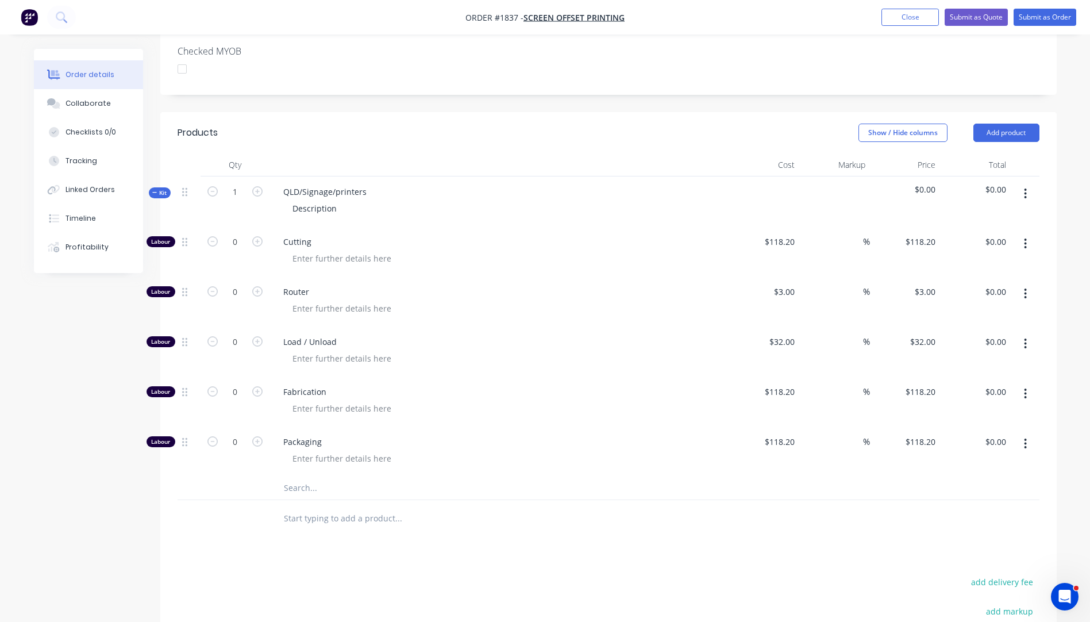
scroll to position [345, 0]
click at [298, 475] on input "text" at bounding box center [398, 486] width 230 height 23
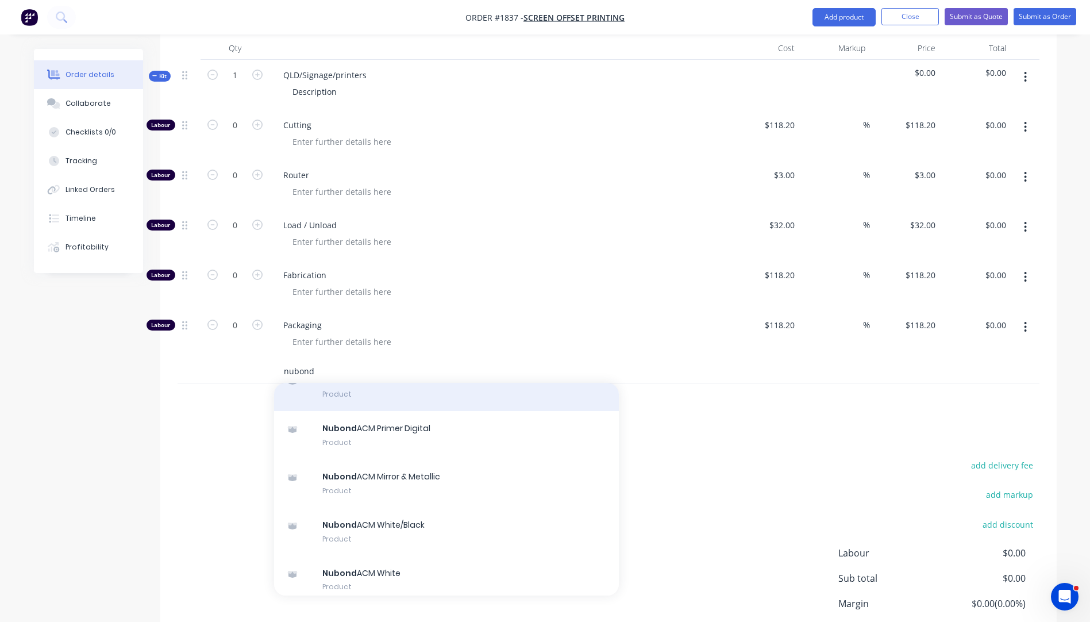
scroll to position [115, 0]
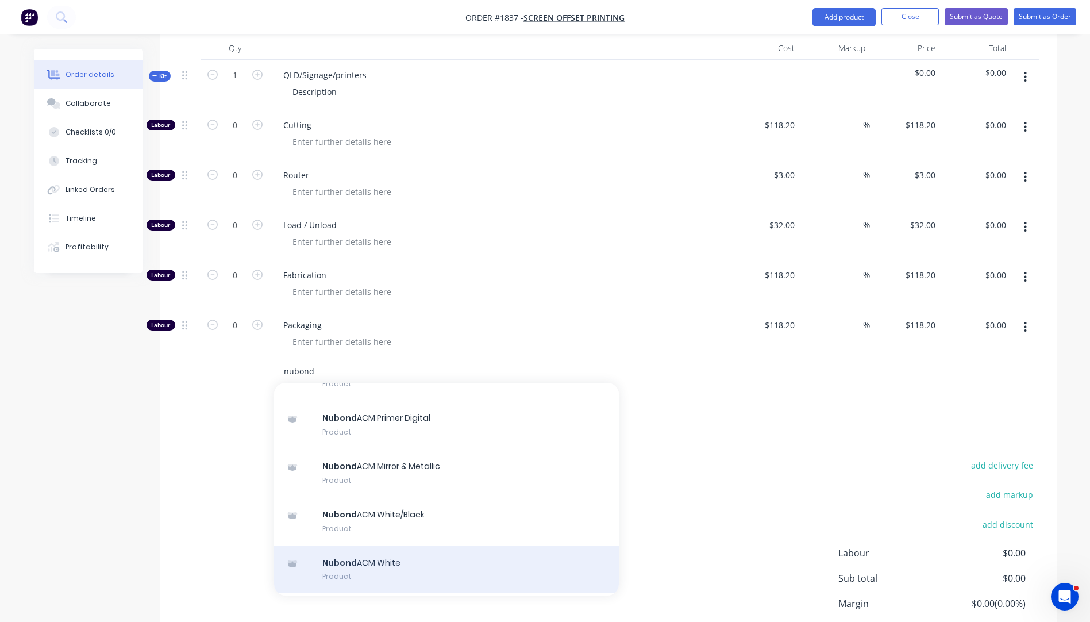
type input "nubond"
click at [378, 545] on div "Nubond ACM White Product" at bounding box center [446, 569] width 345 height 48
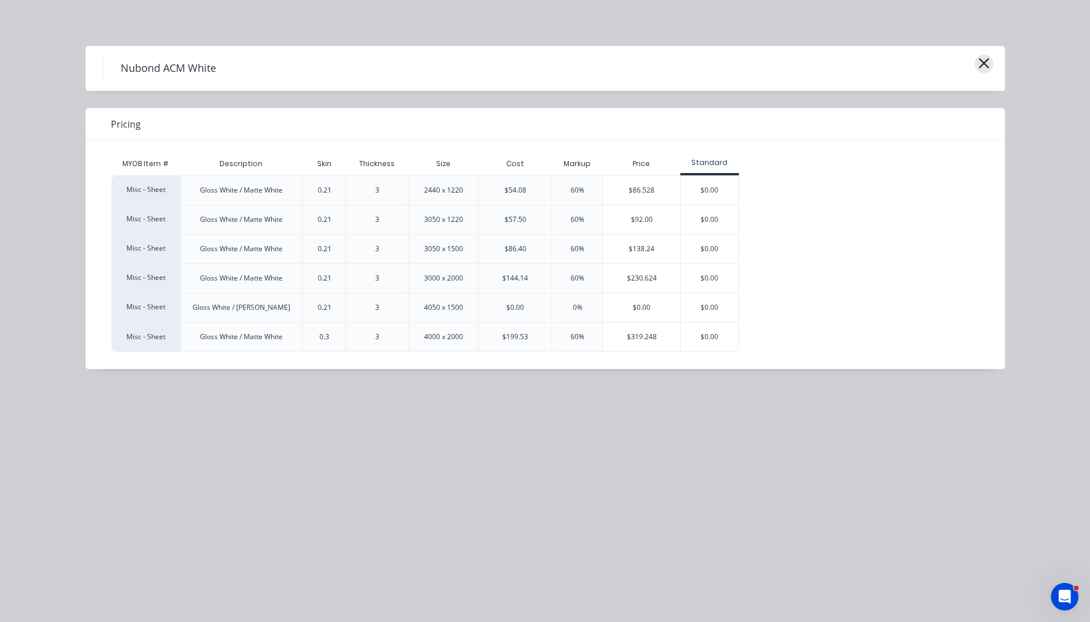
click at [987, 64] on icon "button" at bounding box center [984, 63] width 12 height 16
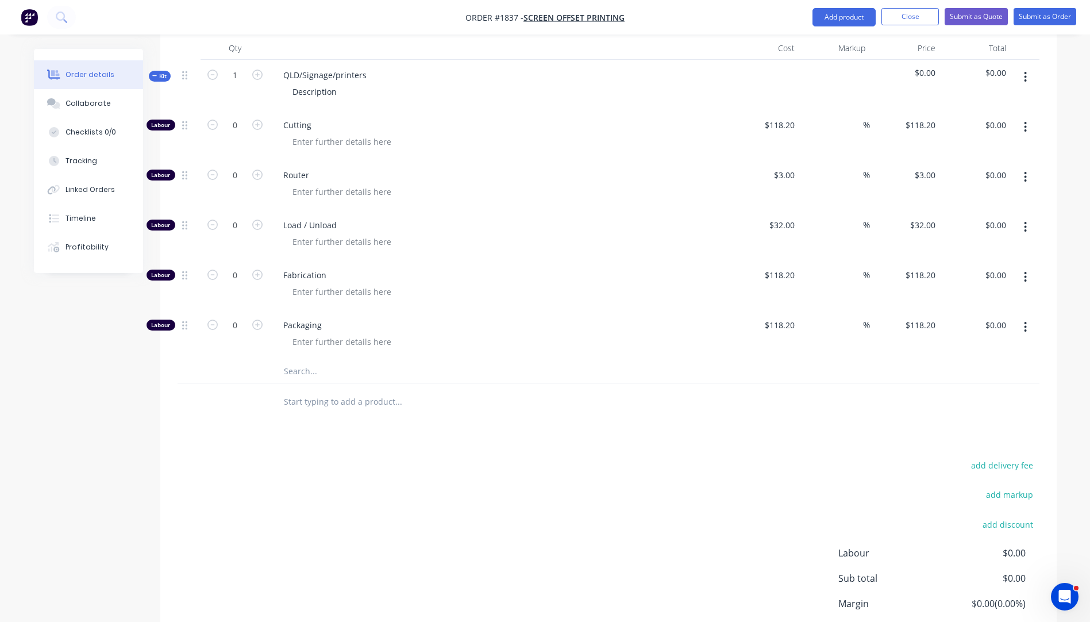
click at [309, 360] on input "text" at bounding box center [398, 371] width 230 height 23
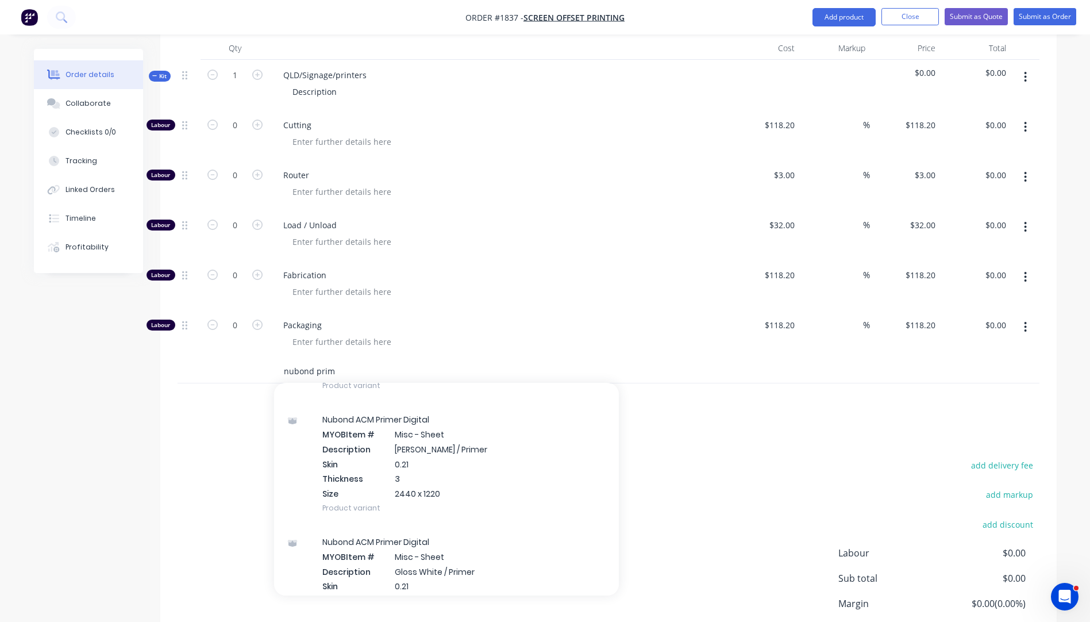
scroll to position [287, 0]
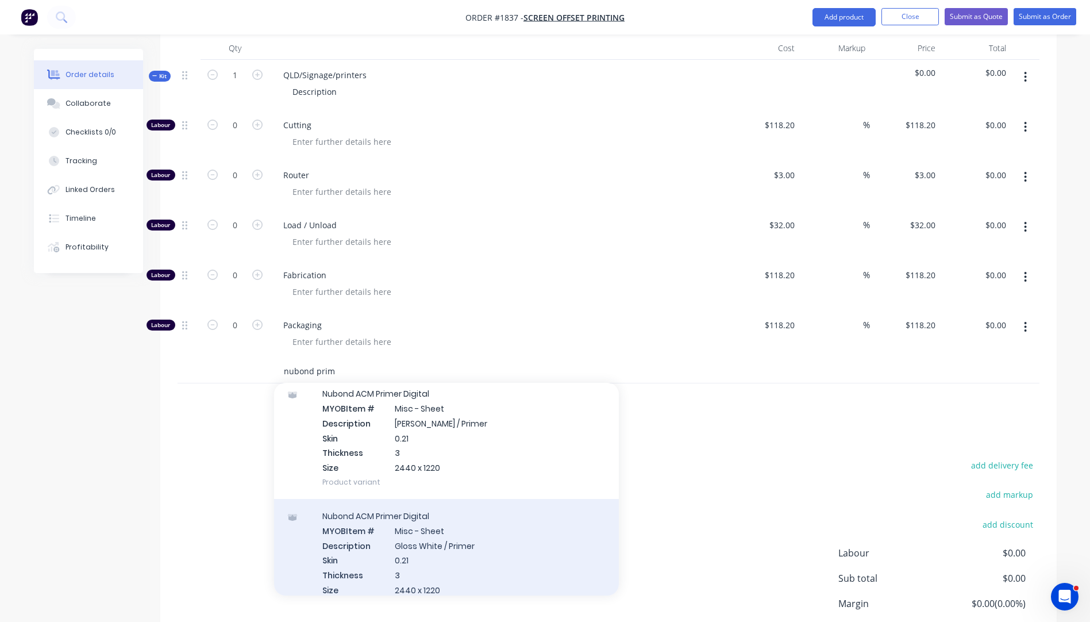
type input "nubond prim"
click at [411, 499] on div "Nubond ACM Primer Digital MYOB Item # Misc - Sheet Description Gloss White / Pr…" at bounding box center [446, 560] width 345 height 122
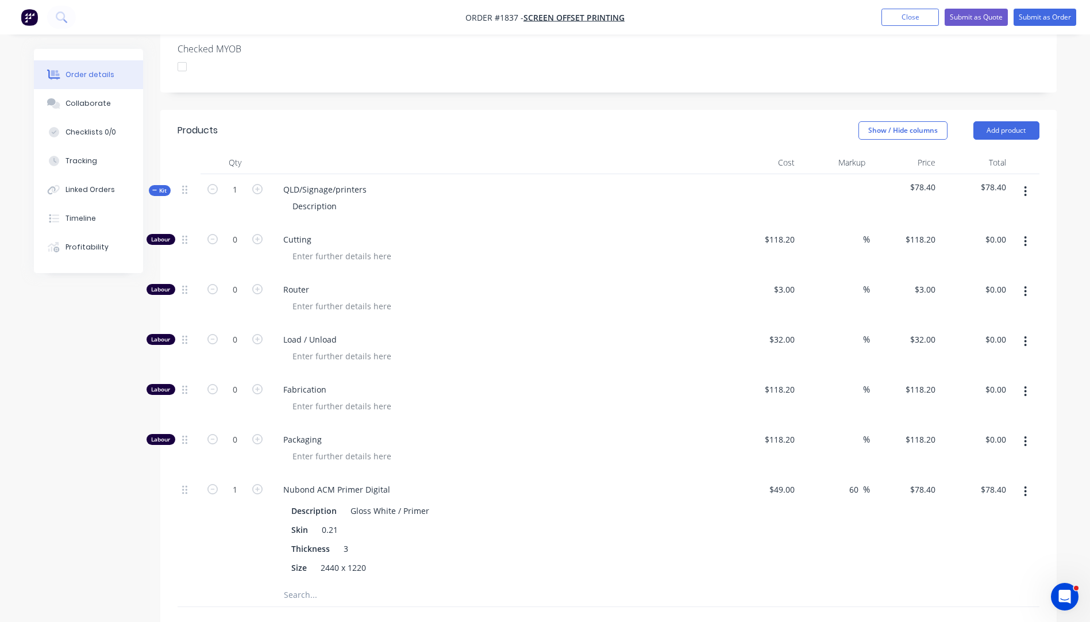
scroll to position [345, 0]
drag, startPoint x: 367, startPoint y: 160, endPoint x: 282, endPoint y: 160, distance: 85.1
click at [282, 182] on div "QLD/Signage/printers" at bounding box center [325, 190] width 102 height 17
drag, startPoint x: 338, startPoint y: 174, endPoint x: 285, endPoint y: 174, distance: 52.9
click at [285, 198] on div "Description" at bounding box center [314, 206] width 63 height 17
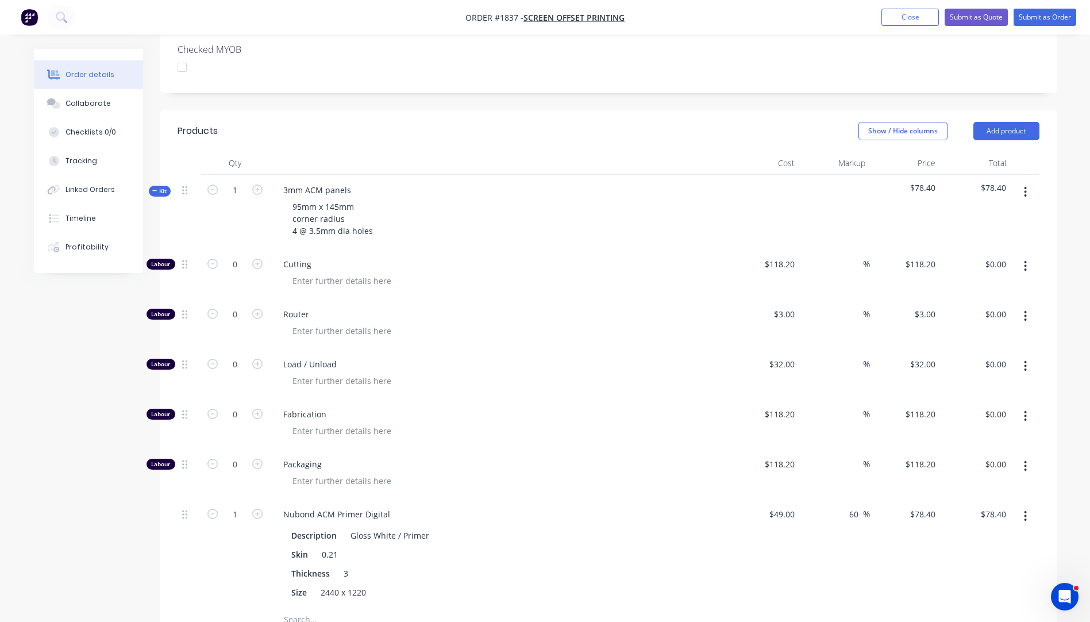
click at [532, 358] on span "Load / Unload" at bounding box center [503, 364] width 441 height 12
click at [256, 184] on icon "button" at bounding box center [257, 189] width 10 height 10
type input "2"
type input "$156.80"
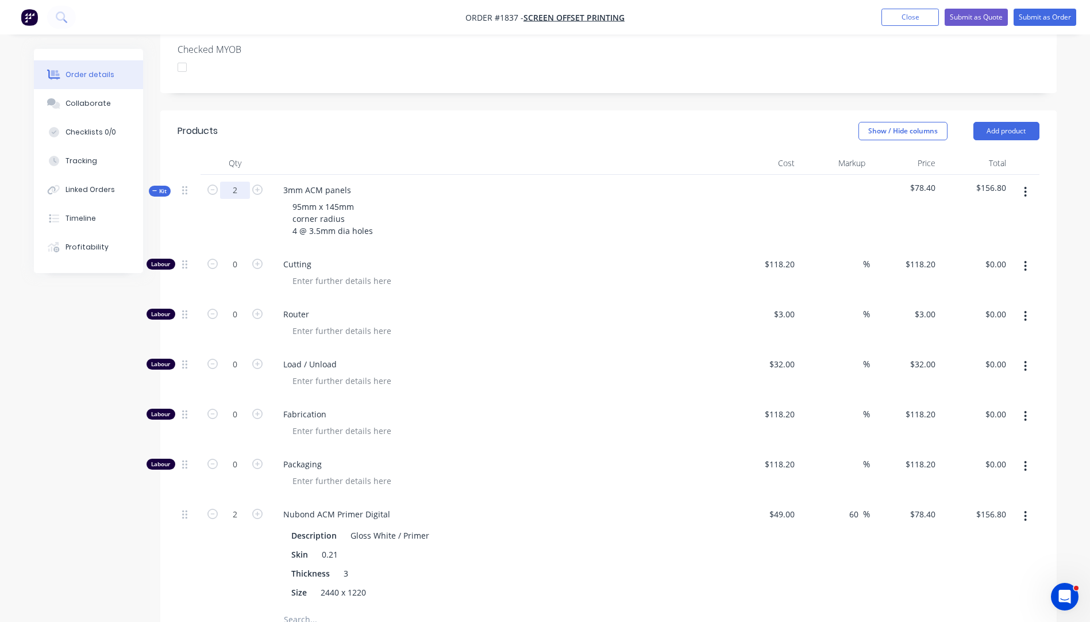
click at [242, 182] on input "2" at bounding box center [235, 190] width 30 height 17
type input "100"
type input "$7,840.00"
click at [501, 198] on div "95mm x 145mm corner radius 4 @ 3.5mm dia holes" at bounding box center [499, 218] width 451 height 41
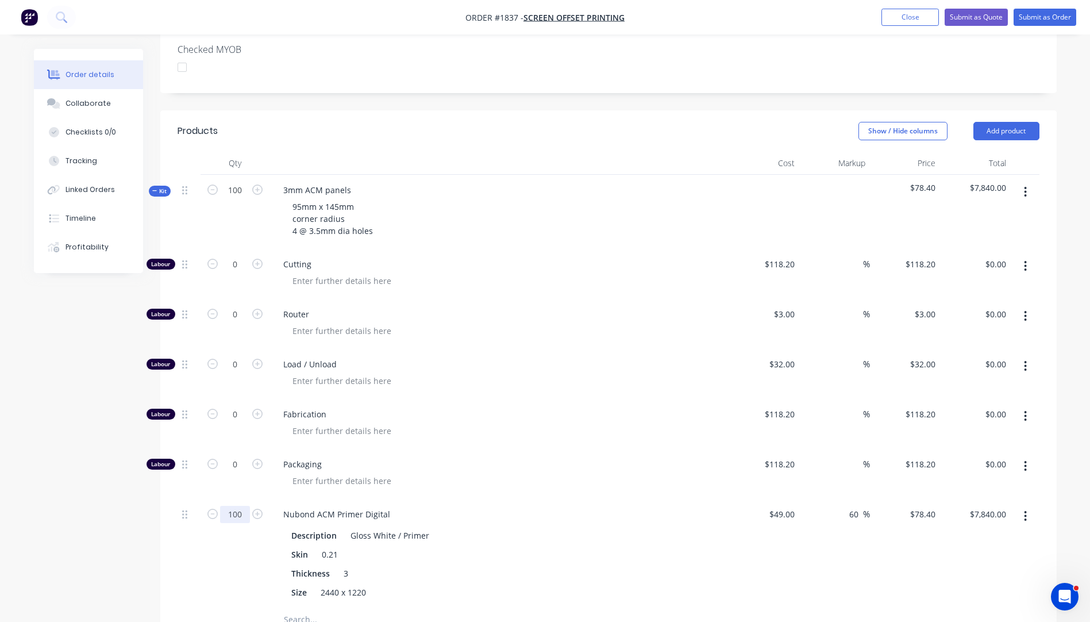
click at [243, 506] on input "100" at bounding box center [235, 514] width 30 height 17
click at [238, 506] on input "100" at bounding box center [235, 514] width 30 height 17
click at [241, 506] on input "10.750" at bounding box center [235, 514] width 30 height 17
type input "0.75"
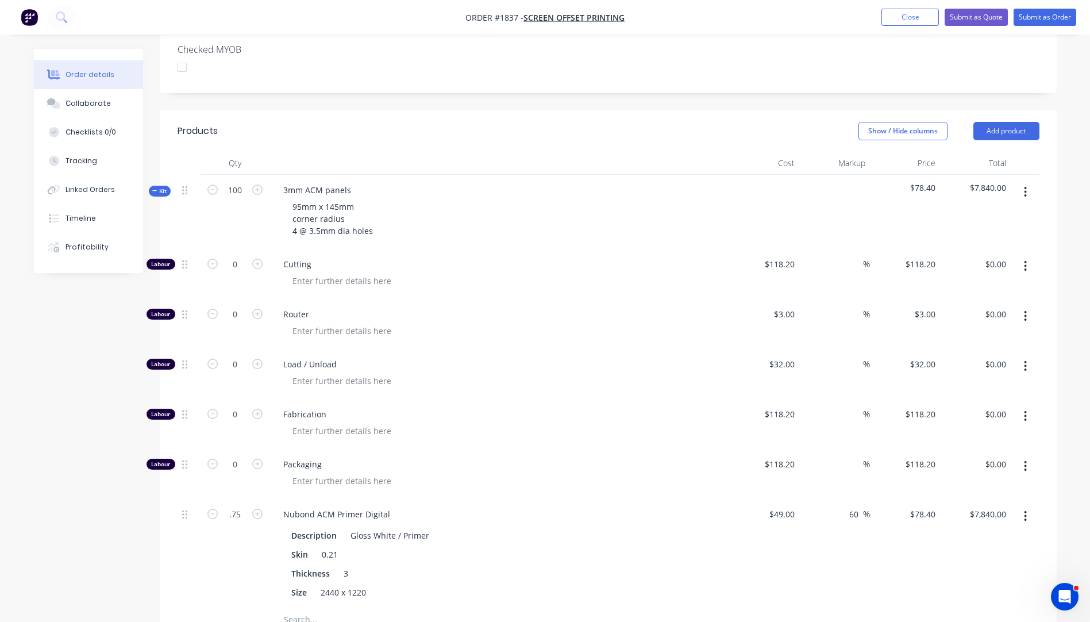
type input "$58.80"
click at [493, 458] on span "Packaging" at bounding box center [503, 464] width 441 height 12
click at [258, 359] on icon "button" at bounding box center [257, 364] width 10 height 10
type input "1"
type input "$32.00"
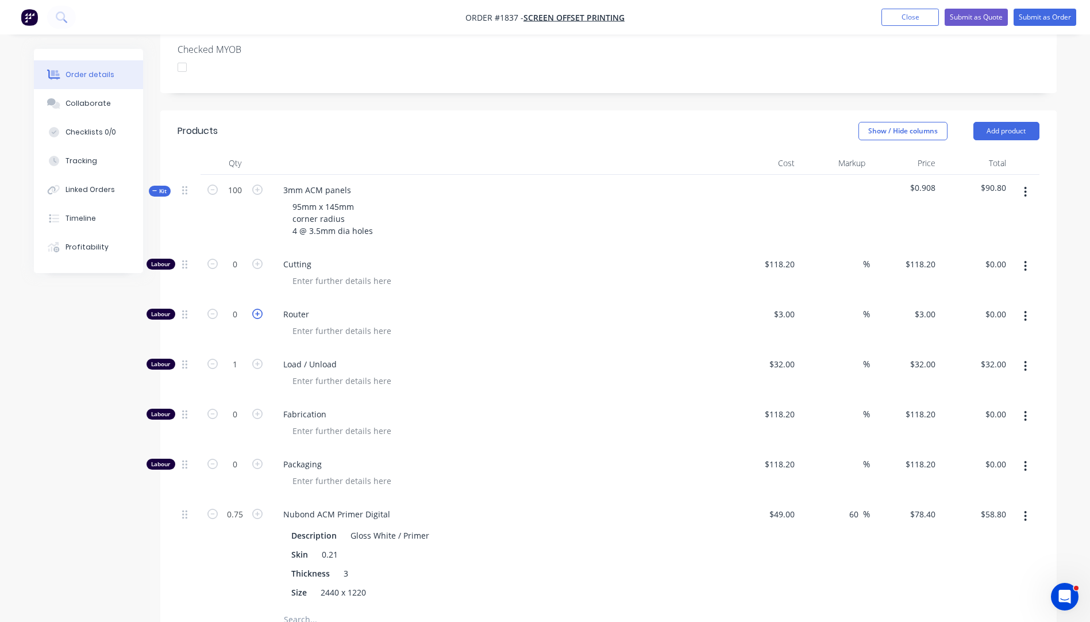
click at [259, 309] on icon "button" at bounding box center [257, 314] width 10 height 10
type input "1"
type input "$3.00"
click at [240, 306] on input "1" at bounding box center [235, 314] width 30 height 17
type input "55"
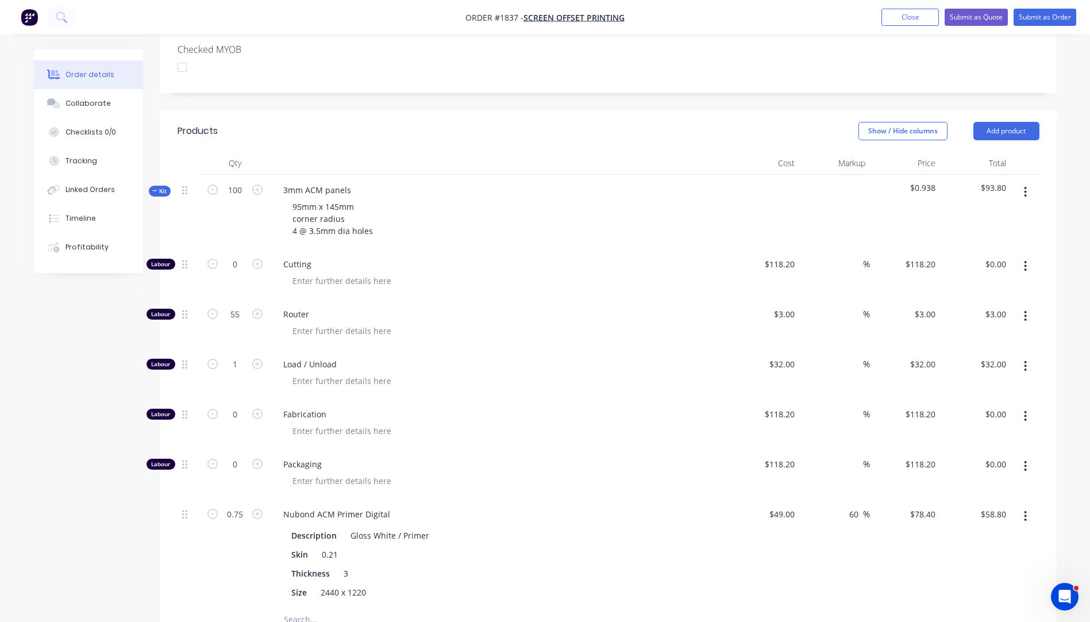
type input "$165.00"
click at [465, 299] on div "Router" at bounding box center [500, 324] width 460 height 50
click at [998, 122] on button "Add product" at bounding box center [1007, 131] width 66 height 18
click at [974, 152] on div "Product catalogue" at bounding box center [985, 160] width 89 height 17
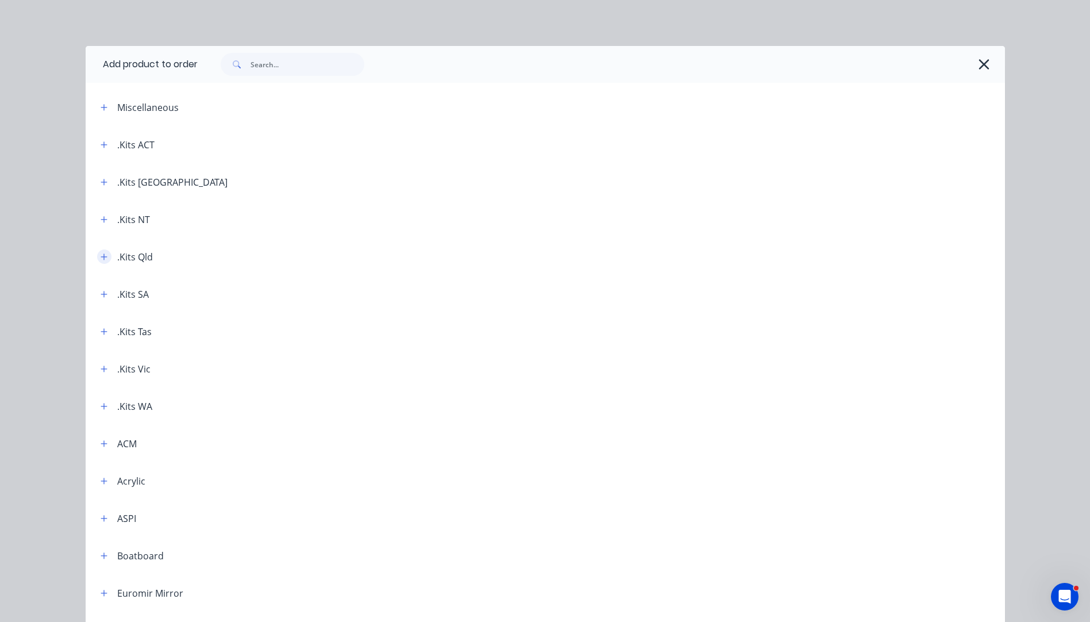
click at [101, 259] on icon "button" at bounding box center [104, 257] width 7 height 8
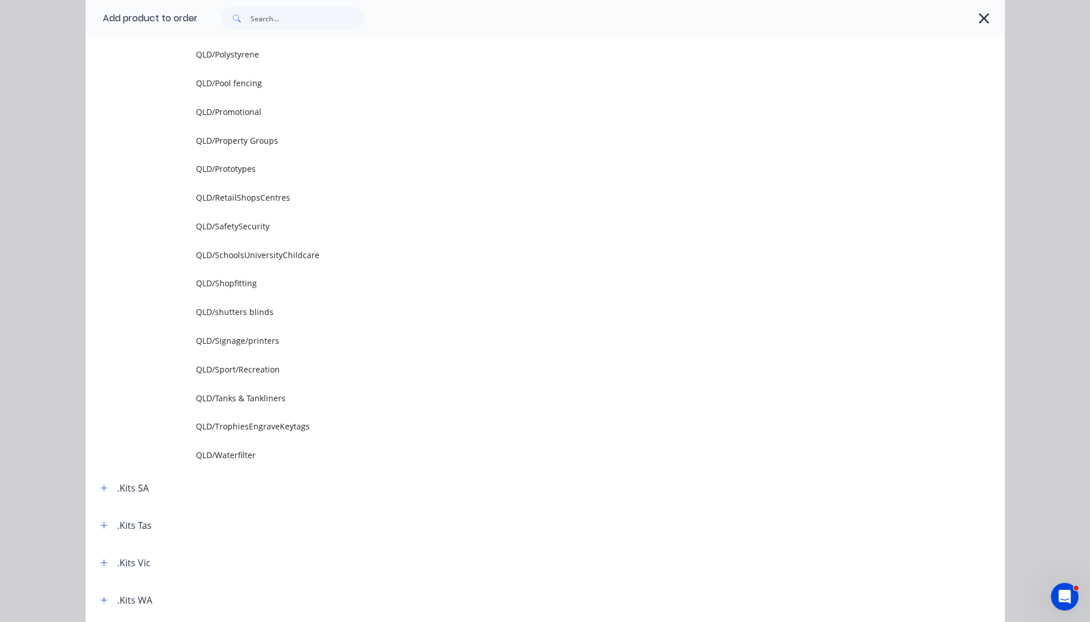
scroll to position [1494, 0]
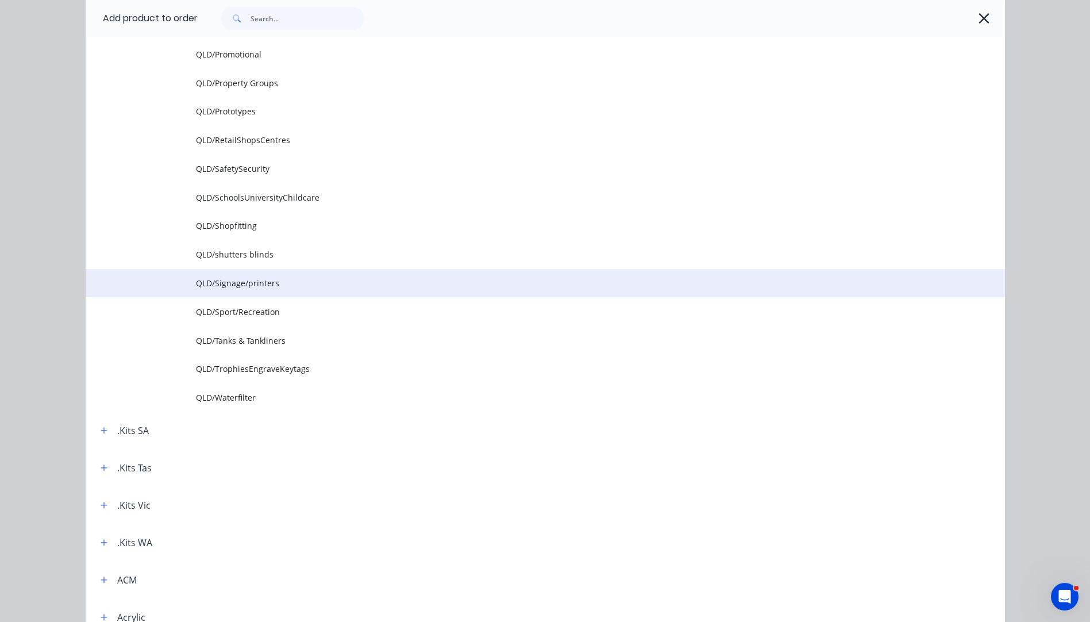
click at [235, 288] on span "QLD/Signage/printers" at bounding box center [519, 283] width 647 height 12
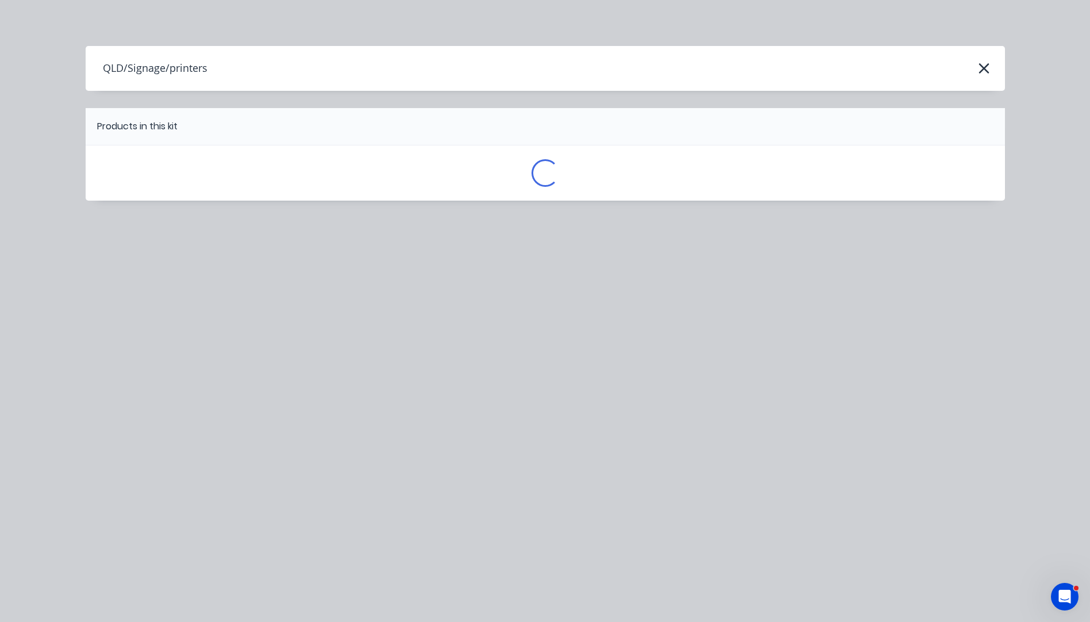
scroll to position [0, 0]
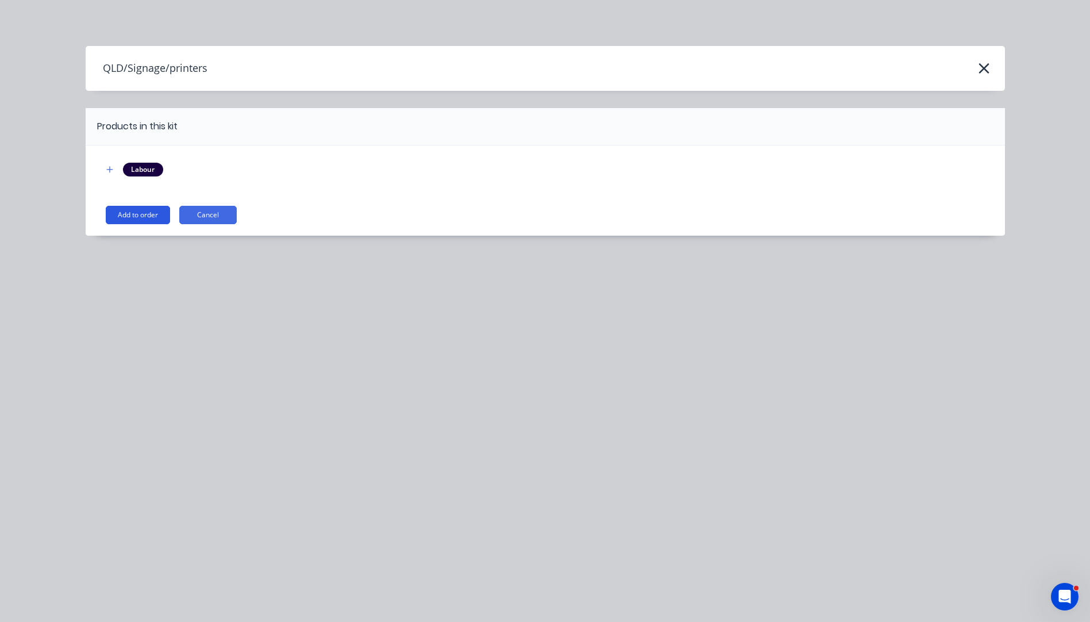
click at [140, 216] on button "Add to order" at bounding box center [138, 215] width 64 height 18
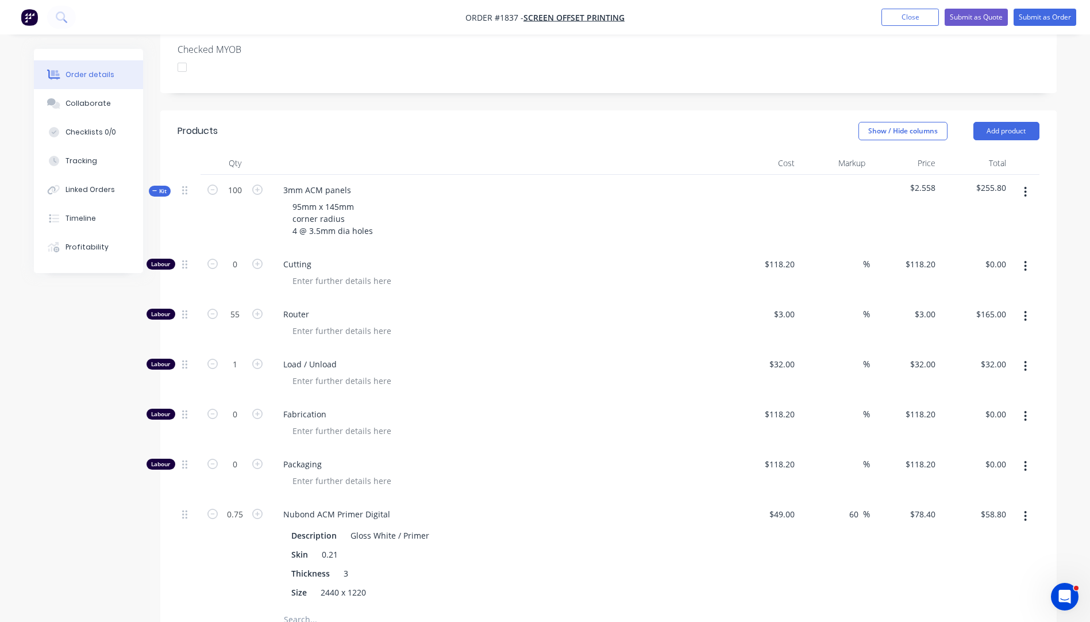
click at [1028, 256] on button "button" at bounding box center [1025, 266] width 27 height 21
click at [971, 334] on div "Delete" at bounding box center [985, 342] width 89 height 17
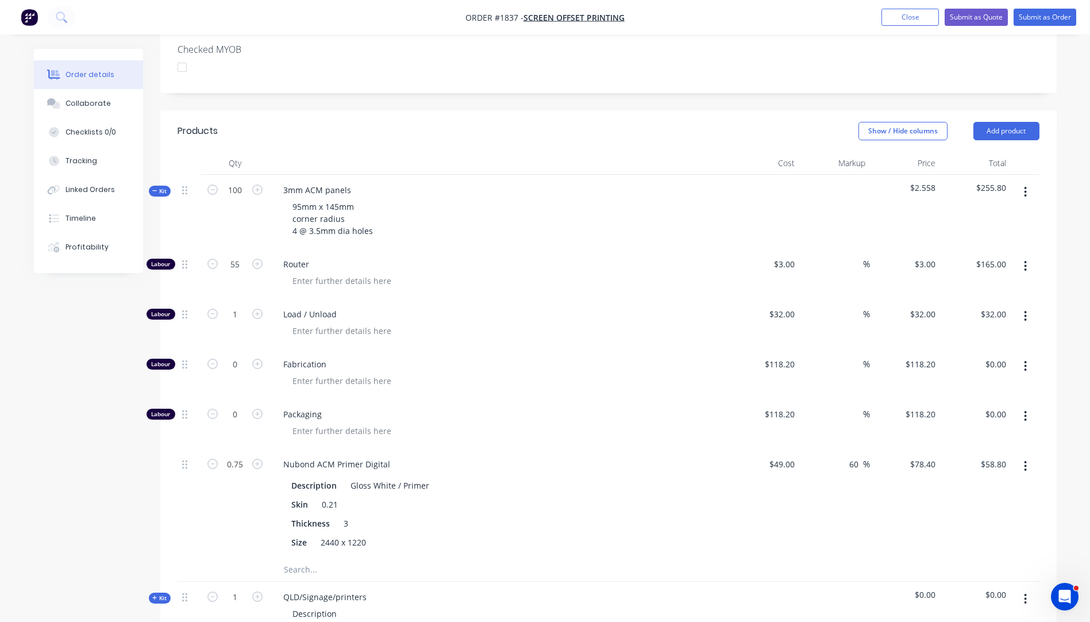
click at [1024, 360] on icon "button" at bounding box center [1025, 366] width 3 height 13
drag, startPoint x: 988, startPoint y: 411, endPoint x: 994, endPoint y: 405, distance: 8.1
click at [988, 434] on div "Delete" at bounding box center [985, 442] width 89 height 17
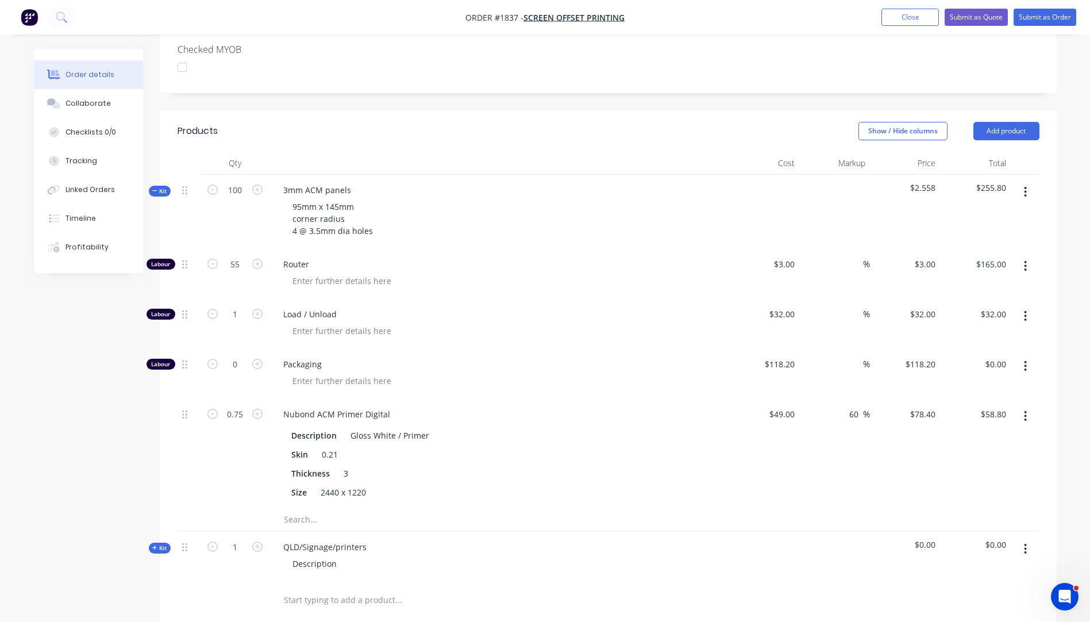
click at [1028, 356] on button "button" at bounding box center [1025, 366] width 27 height 21
click at [981, 434] on div "Delete" at bounding box center [985, 442] width 89 height 17
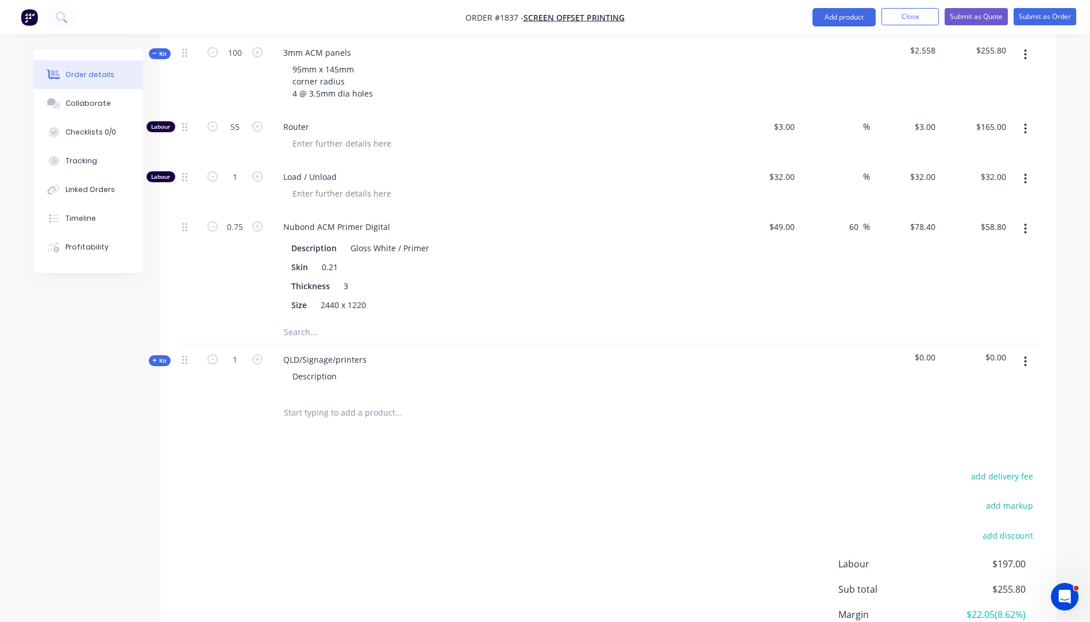
scroll to position [517, 0]
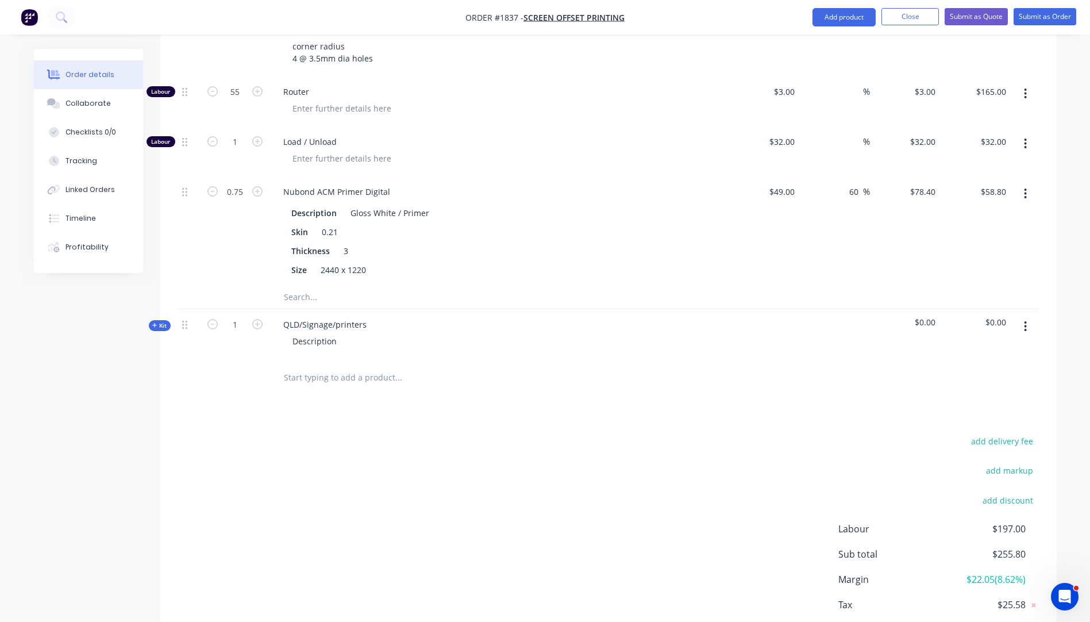
click at [155, 323] on icon "button" at bounding box center [154, 325] width 5 height 5
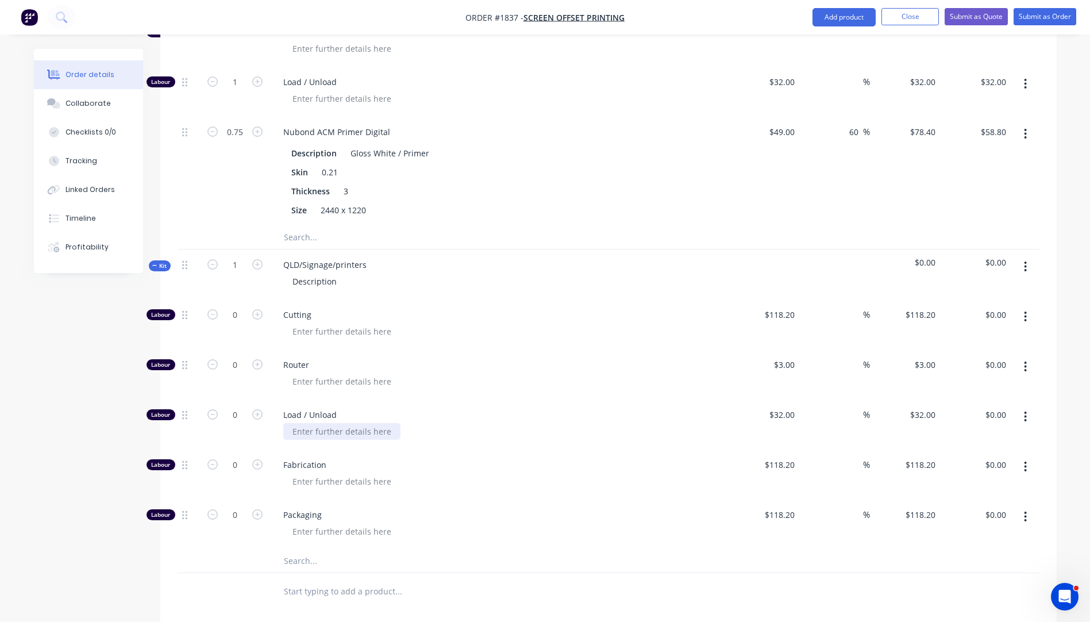
scroll to position [690, 0]
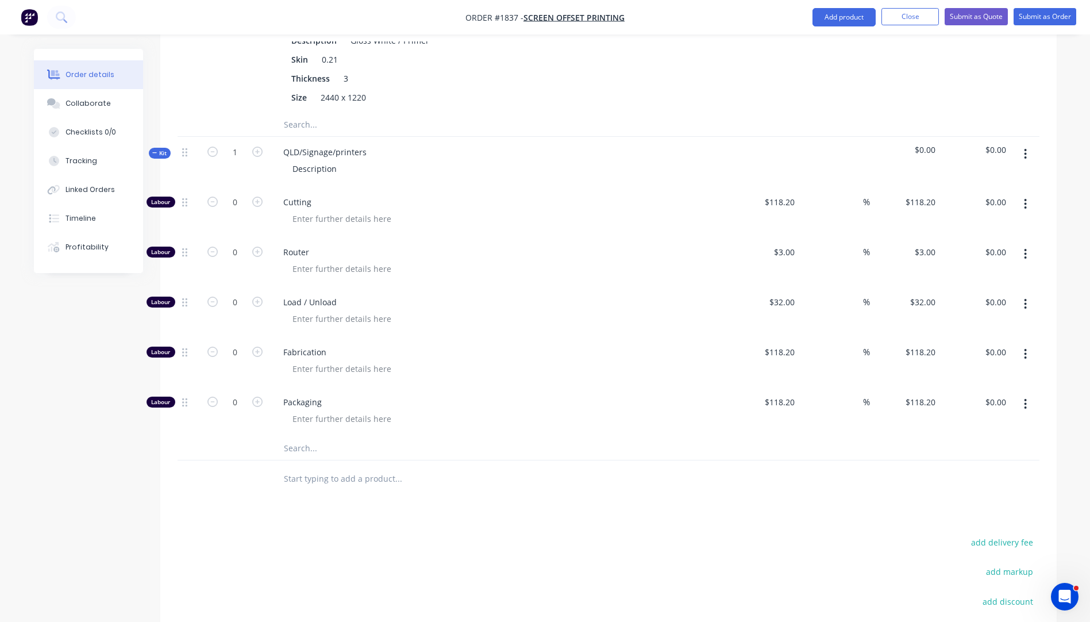
click at [299, 437] on input "text" at bounding box center [398, 448] width 230 height 23
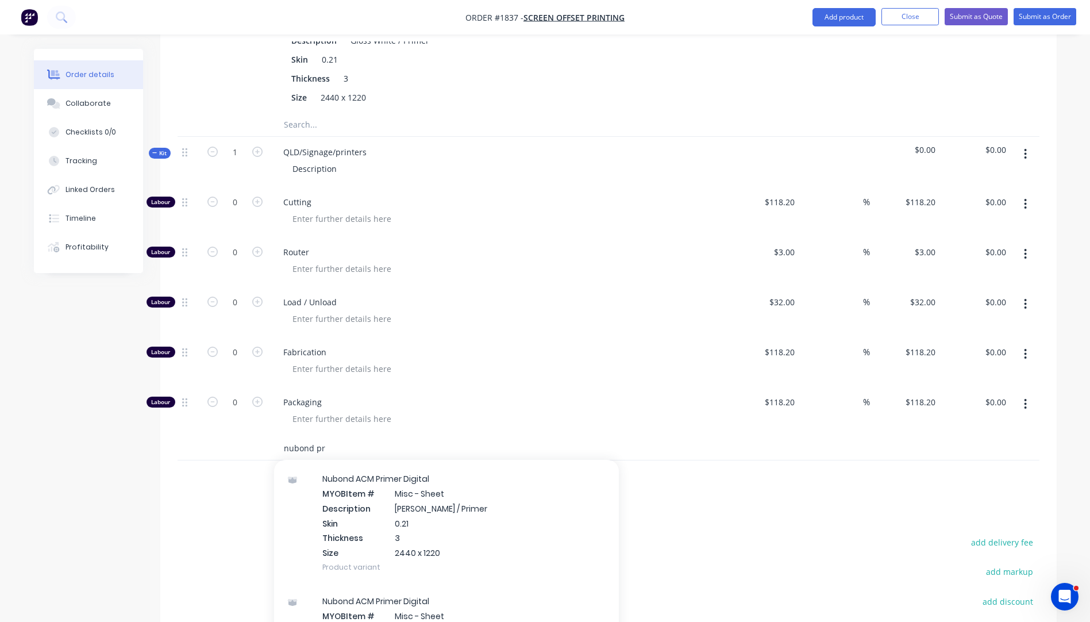
scroll to position [287, 0]
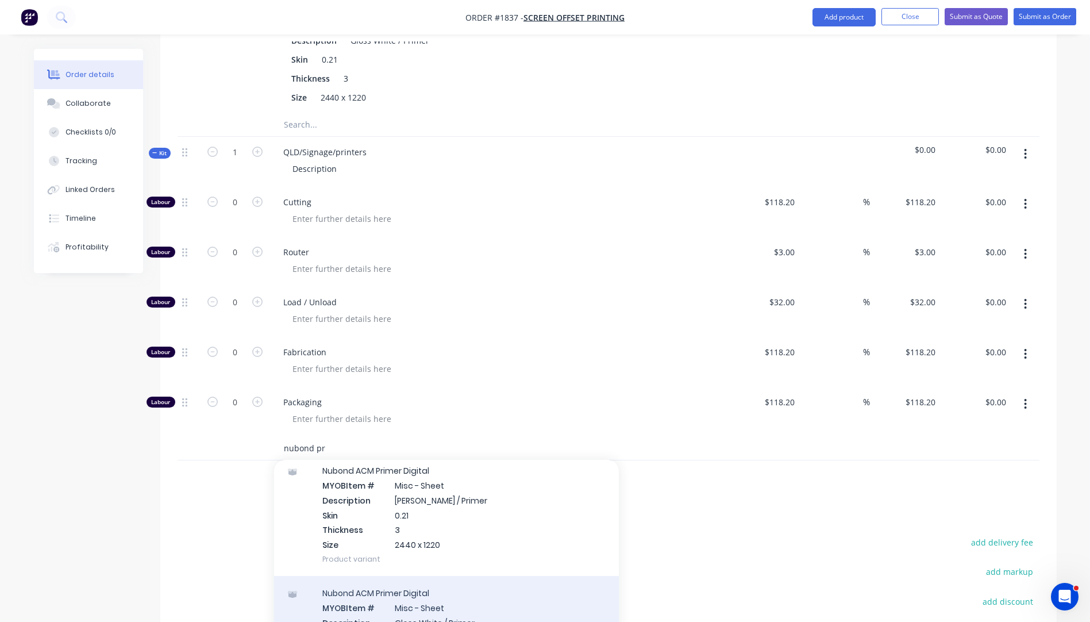
type input "nubond pr"
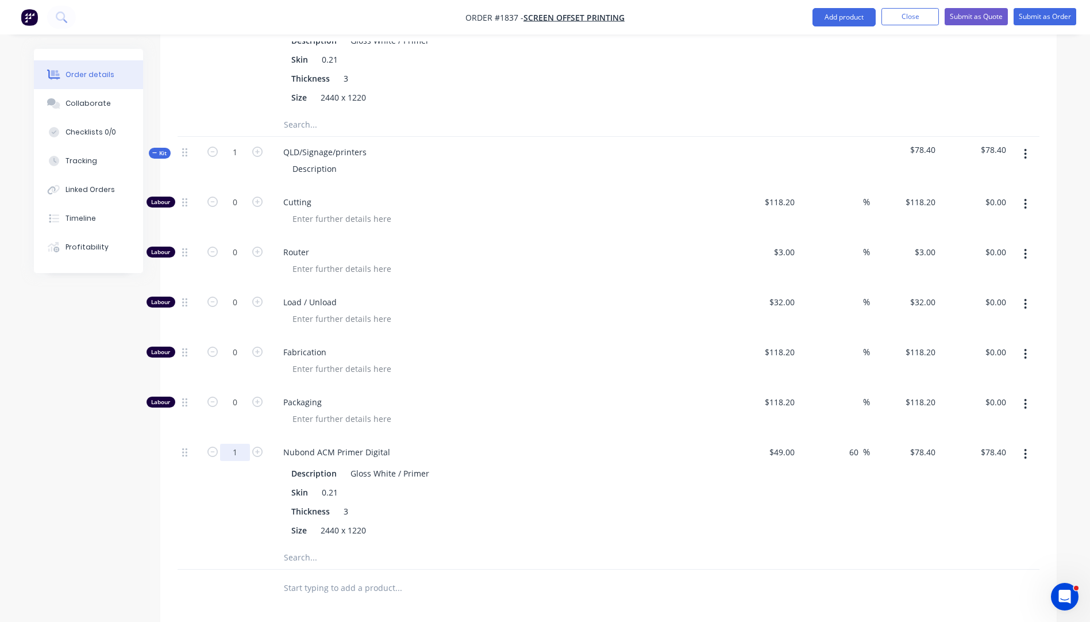
click at [243, 444] on input "1" at bounding box center [235, 452] width 30 height 17
type input "0.66"
type input "$51.74"
click at [256, 297] on icon "button" at bounding box center [257, 302] width 10 height 10
type input "1"
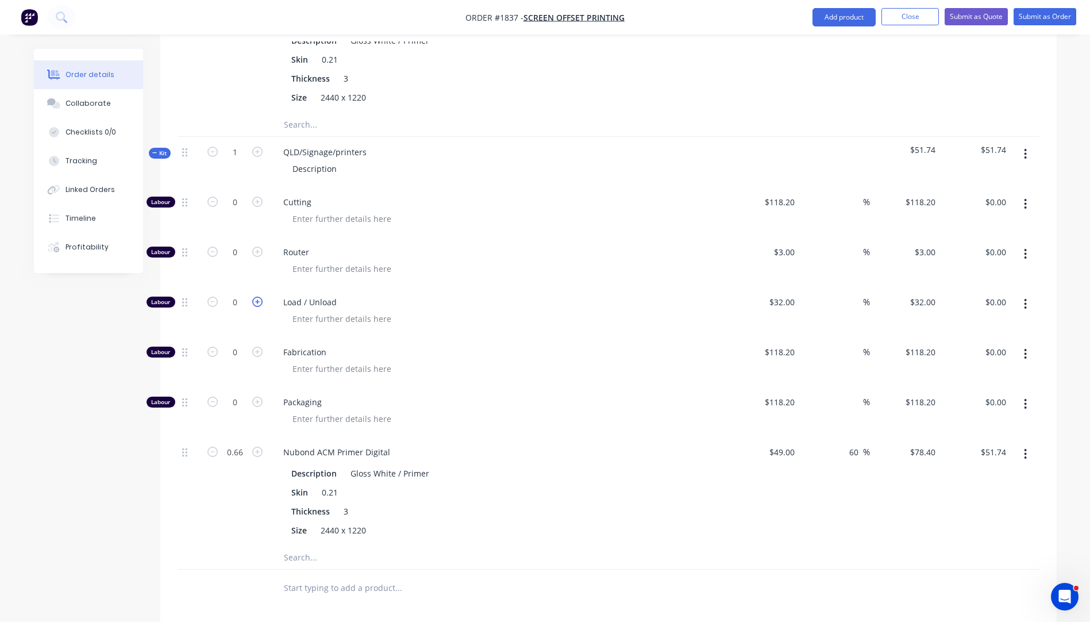
type input "$32.00"
click at [236, 144] on input "1" at bounding box center [235, 152] width 30 height 17
type input "75"
type input "$2,400.00"
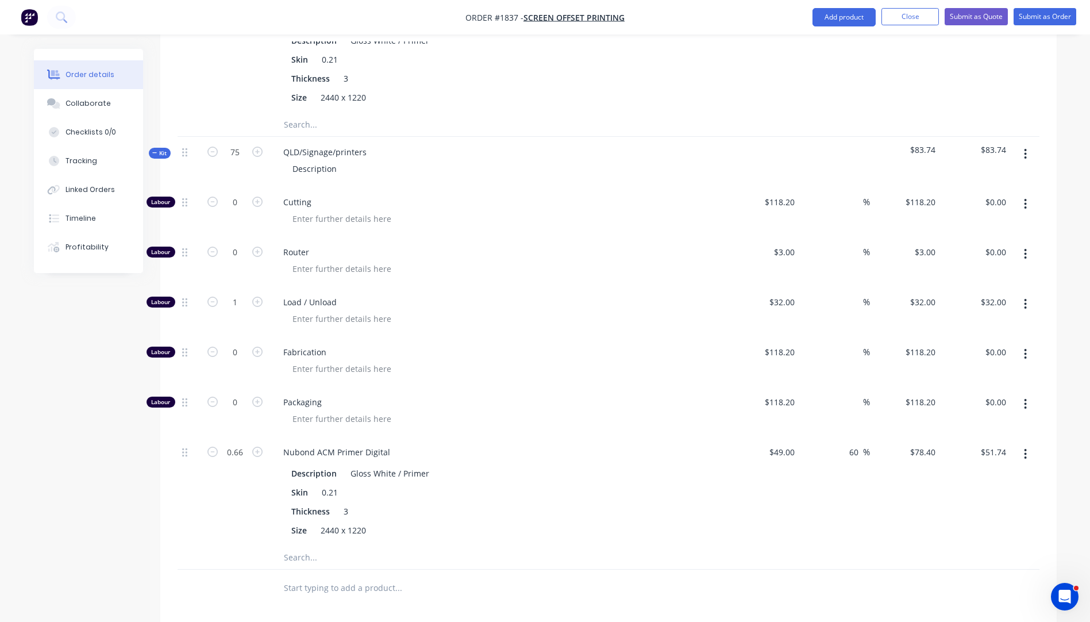
type input "49.5"
type input "$3,880.80"
click at [526, 410] on div at bounding box center [503, 418] width 441 height 17
click at [241, 444] on input "49.5" at bounding box center [235, 452] width 30 height 17
type input "0.66"
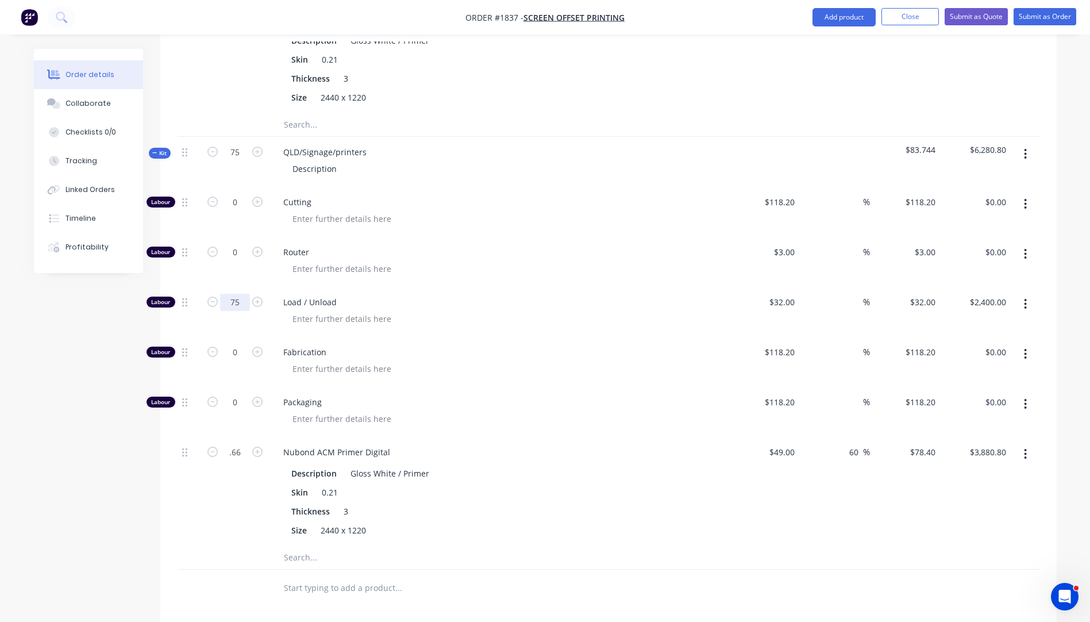
type input "$51.74"
click at [243, 294] on input "75" at bounding box center [235, 302] width 30 height 17
type input "1"
type input "$32.00"
click at [517, 260] on div at bounding box center [503, 268] width 441 height 17
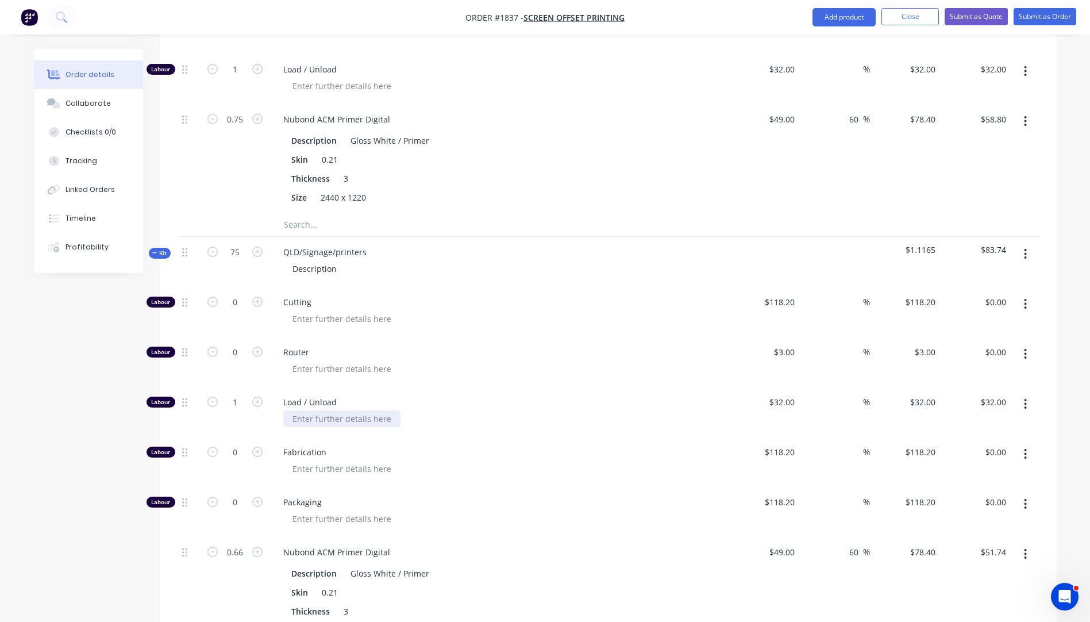
scroll to position [632, 0]
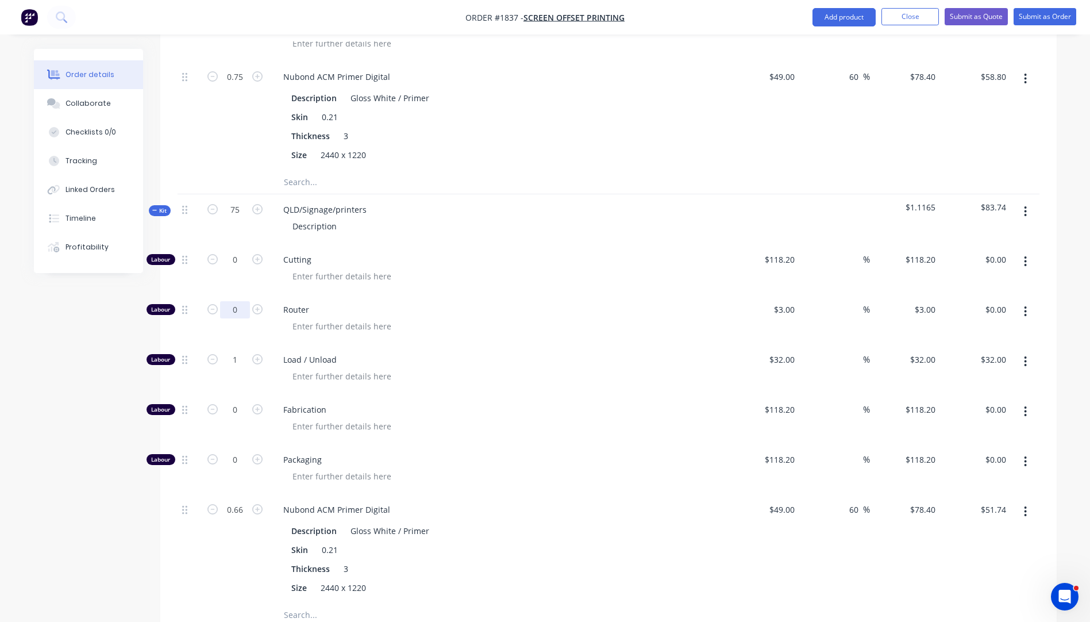
click at [243, 301] on input "0" at bounding box center [235, 309] width 30 height 17
type input "45"
type input "$135.00"
click at [482, 303] on span "Router" at bounding box center [503, 309] width 441 height 12
click at [1027, 255] on icon "button" at bounding box center [1025, 261] width 3 height 13
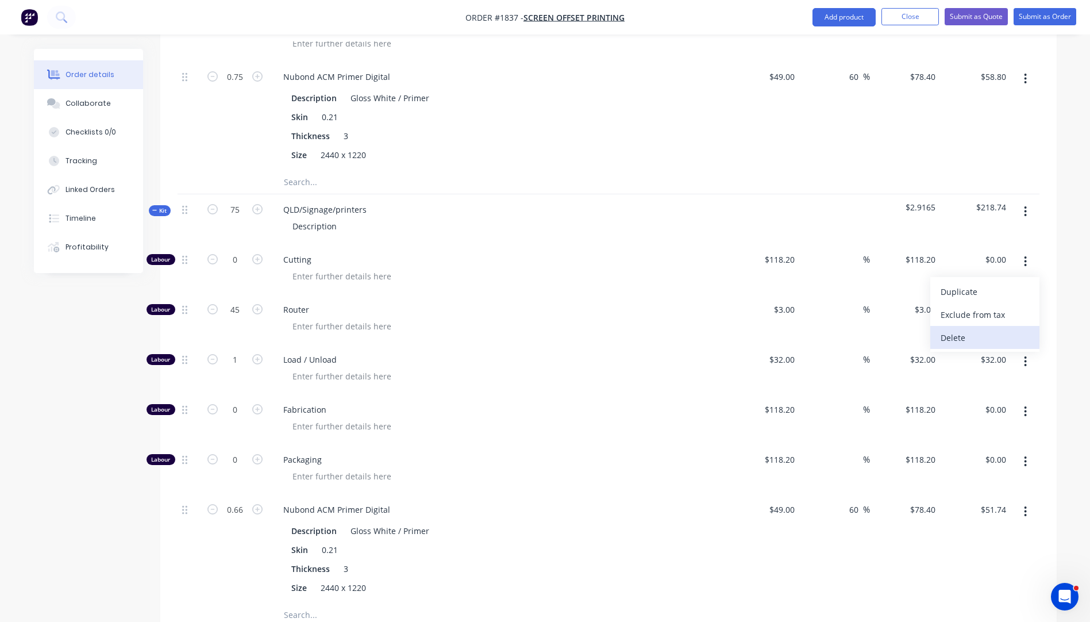
click at [980, 329] on div "Delete" at bounding box center [985, 337] width 89 height 17
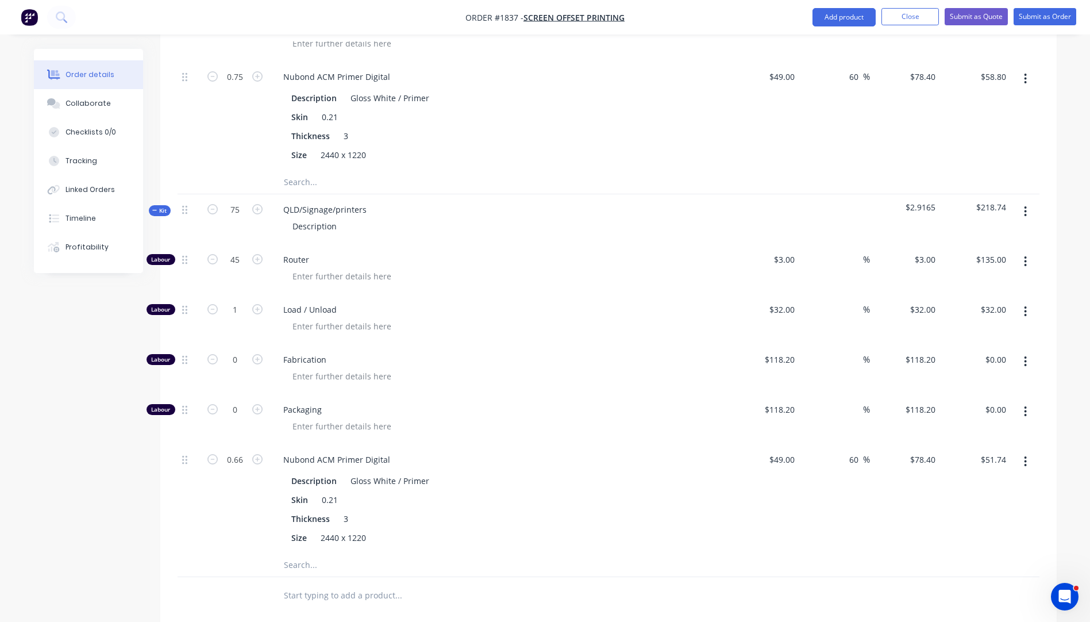
click at [1024, 355] on icon "button" at bounding box center [1025, 361] width 3 height 13
click at [946, 429] on div "Delete" at bounding box center [985, 437] width 89 height 17
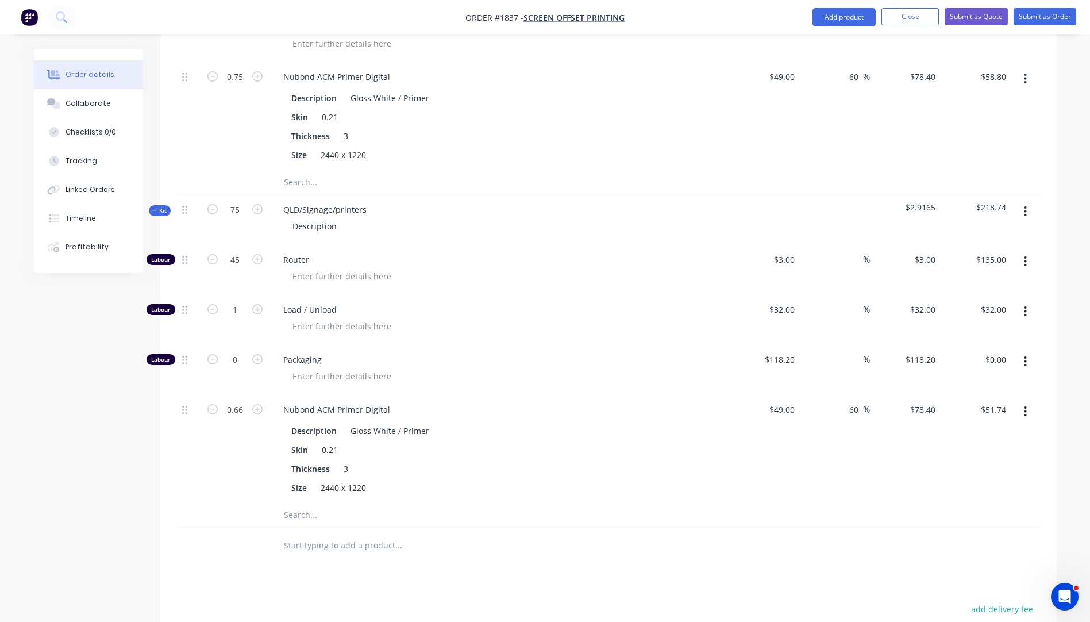
click at [1023, 351] on button "button" at bounding box center [1025, 361] width 27 height 21
click at [957, 429] on div "Delete" at bounding box center [985, 437] width 89 height 17
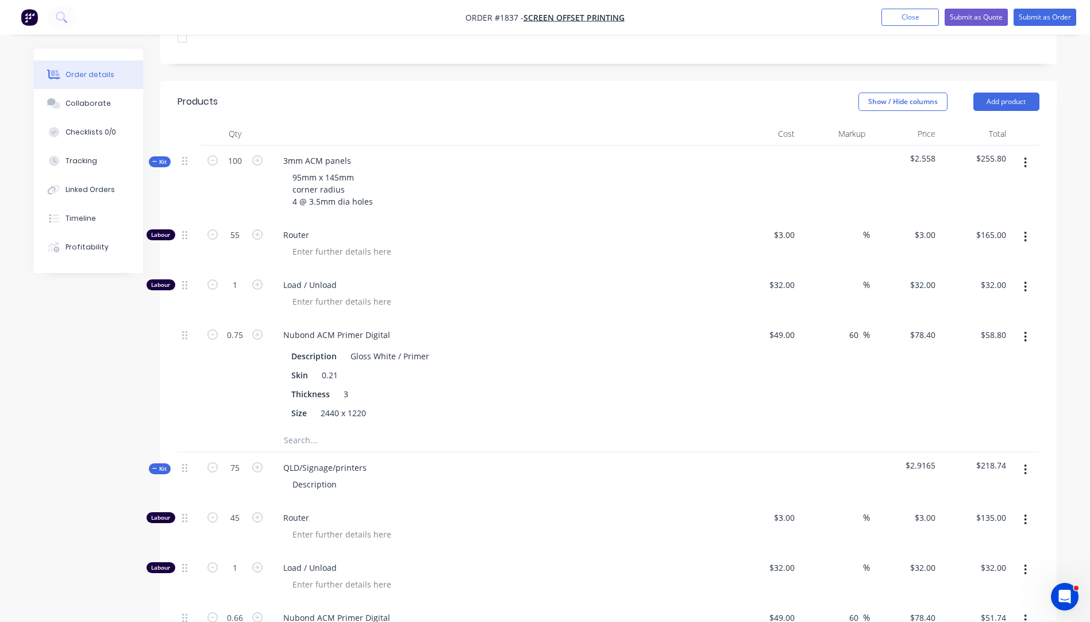
scroll to position [230, 0]
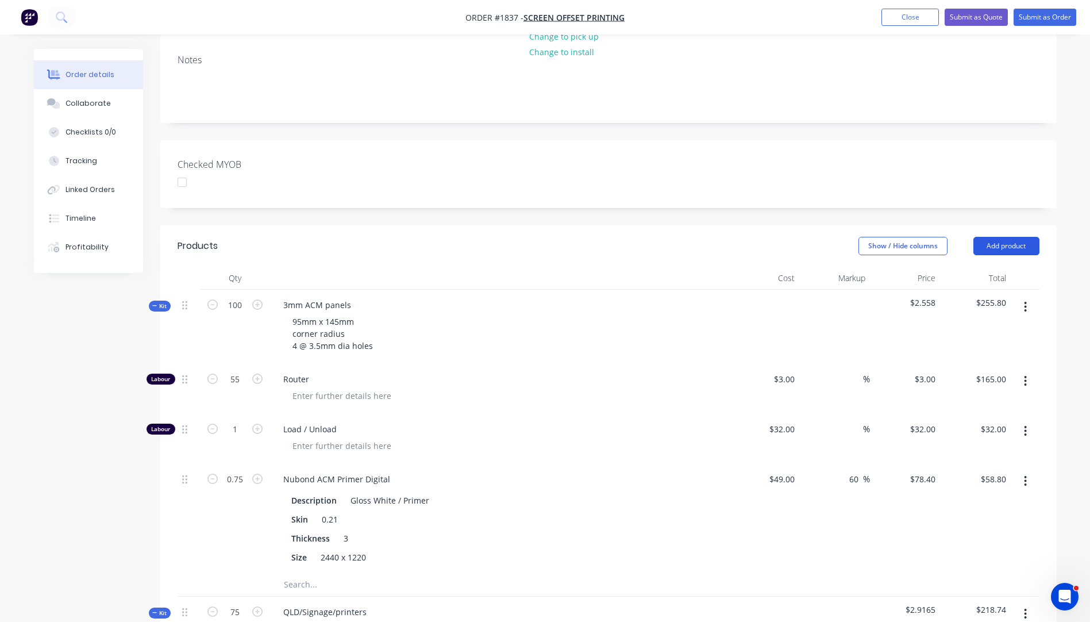
click at [988, 237] on button "Add product" at bounding box center [1007, 246] width 66 height 18
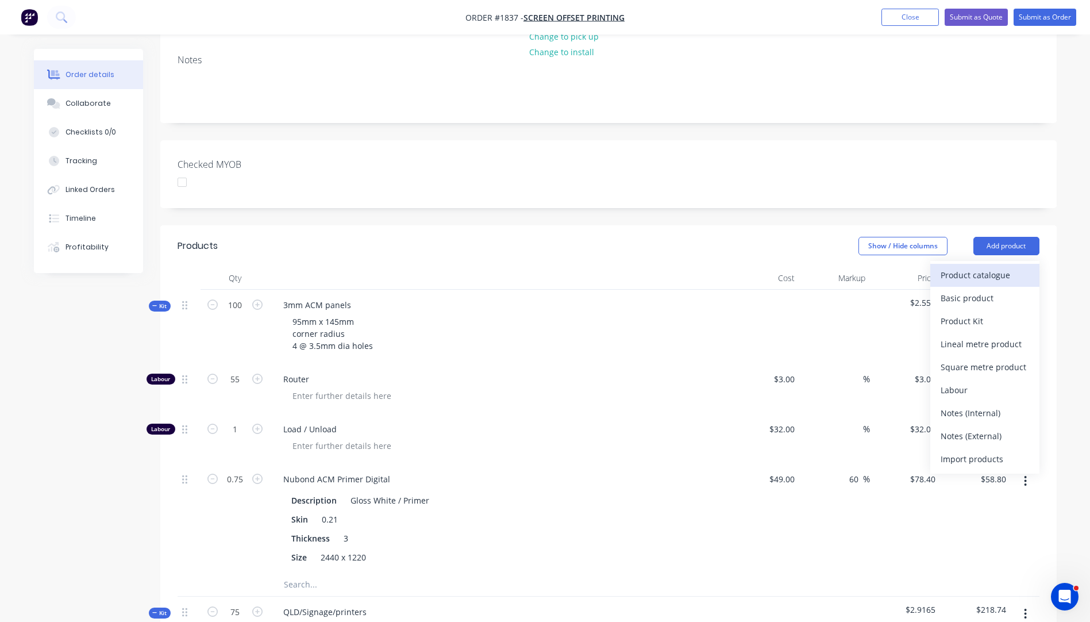
click at [968, 267] on div "Product catalogue" at bounding box center [985, 275] width 89 height 17
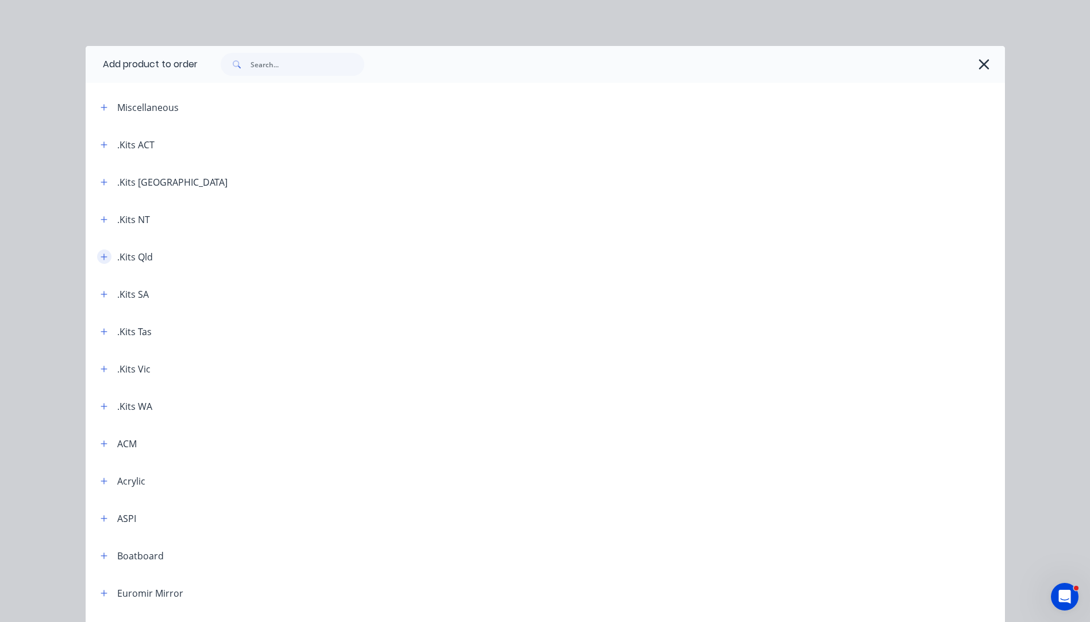
click at [101, 256] on icon "button" at bounding box center [104, 257] width 7 height 8
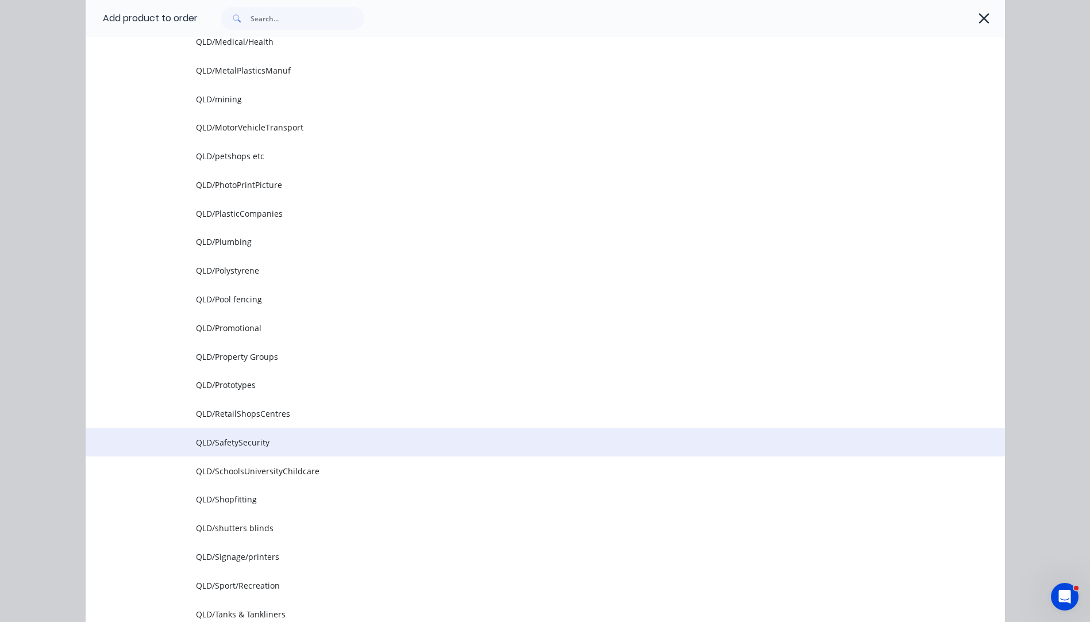
scroll to position [1278, 0]
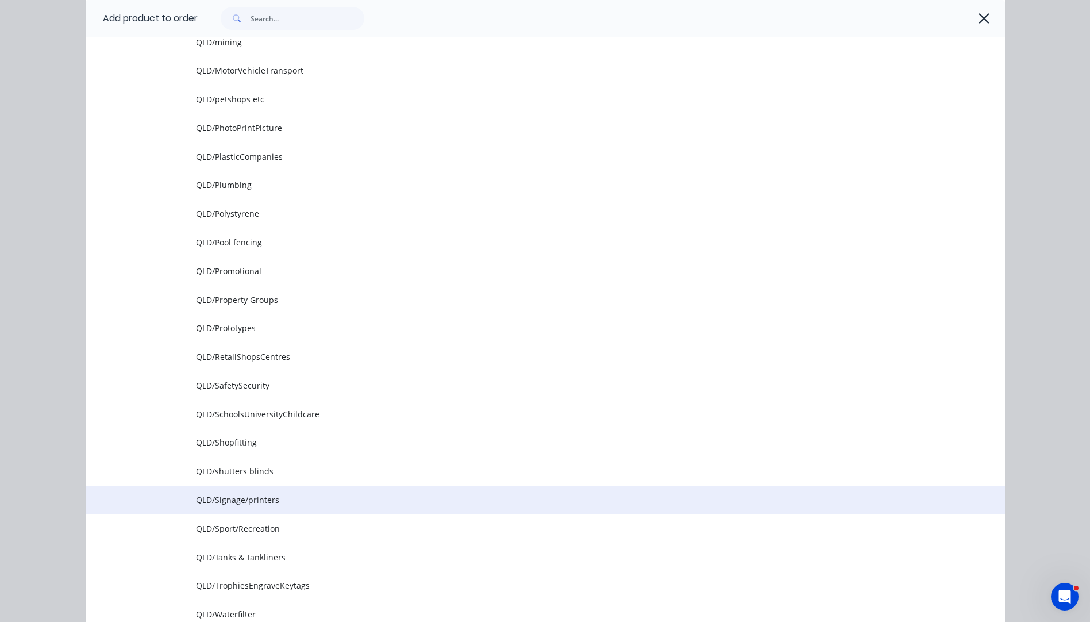
click at [242, 504] on span "QLD/Signage/printers" at bounding box center [519, 500] width 647 height 12
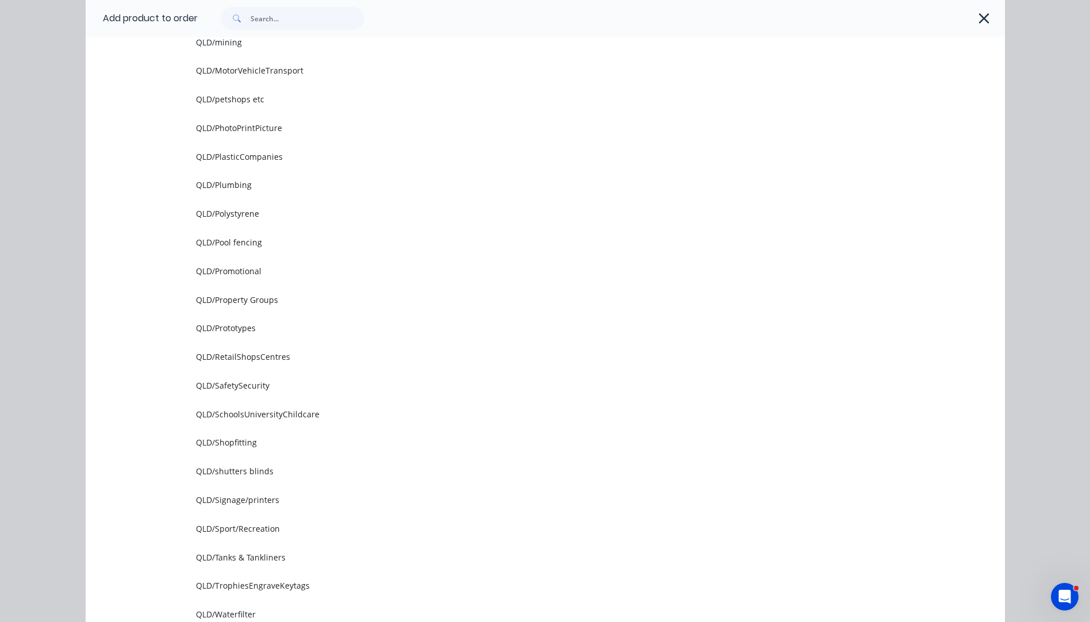
scroll to position [0, 0]
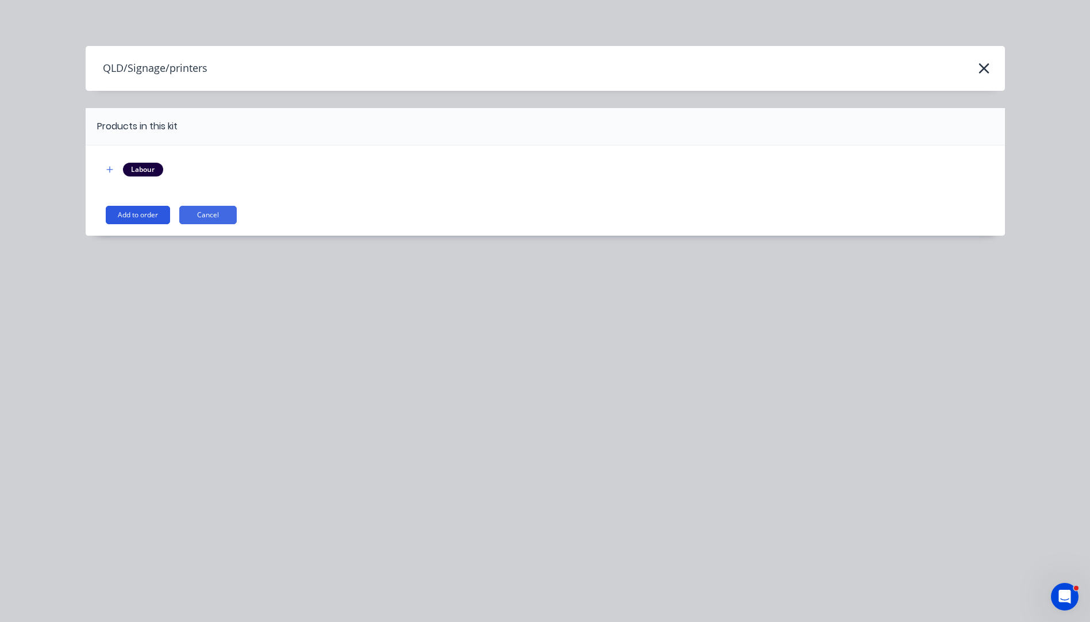
click at [130, 218] on button "Add to order" at bounding box center [138, 215] width 64 height 18
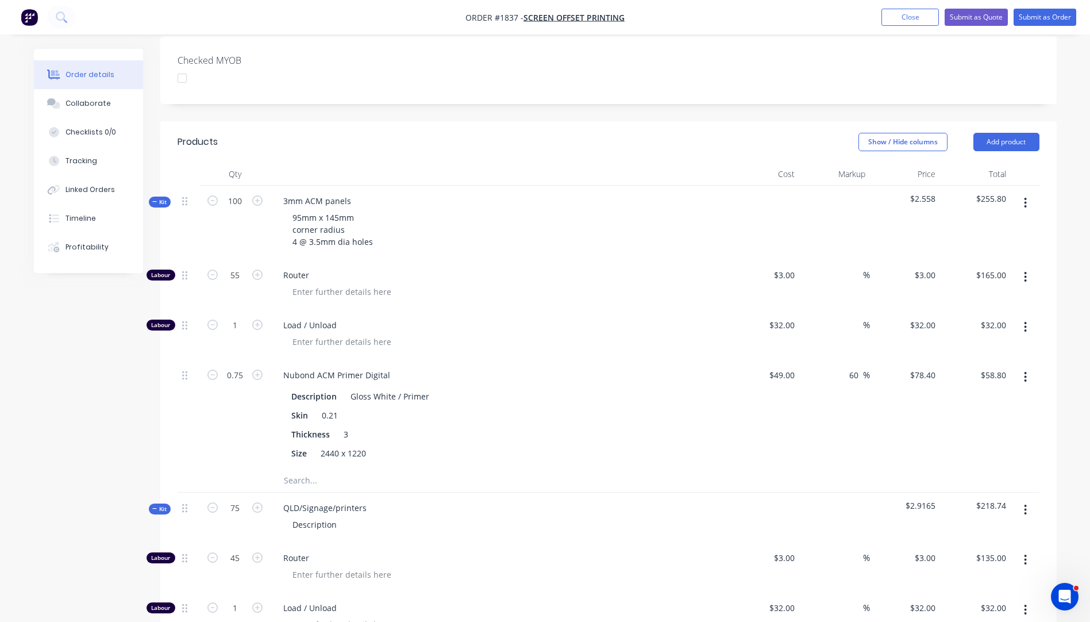
scroll to position [345, 0]
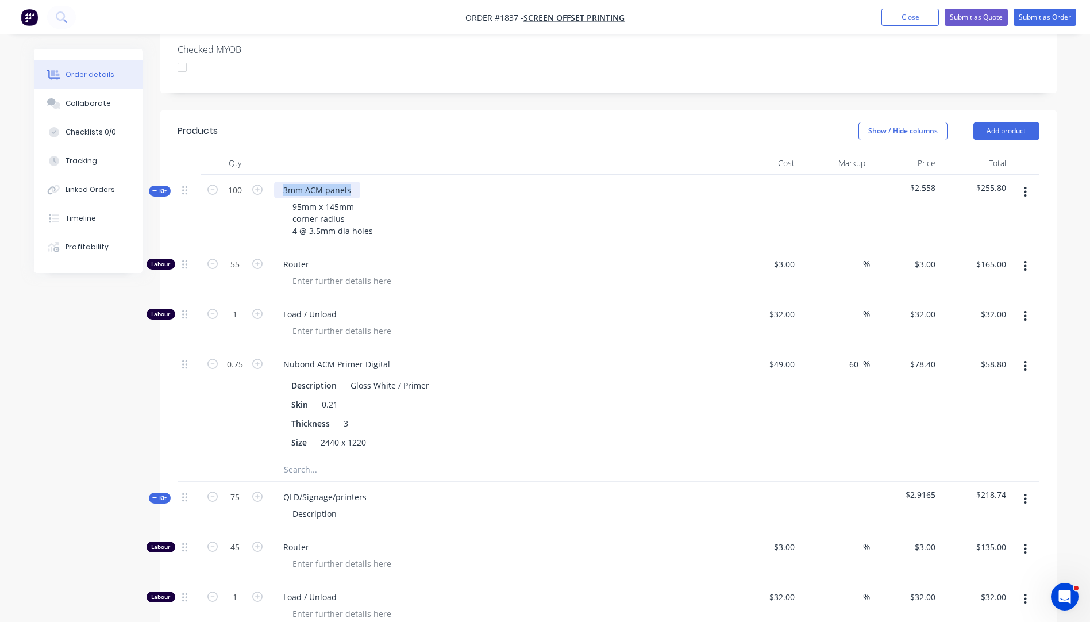
drag, startPoint x: 349, startPoint y: 157, endPoint x: 276, endPoint y: 159, distance: 73.0
click at [276, 182] on div "3mm ACM panels" at bounding box center [317, 190] width 86 height 17
copy div "3mm ACM panels"
drag, startPoint x: 368, startPoint y: 469, endPoint x: 282, endPoint y: 462, distance: 86.5
click at [282, 488] on div "QLD/Signage/printers" at bounding box center [325, 496] width 102 height 17
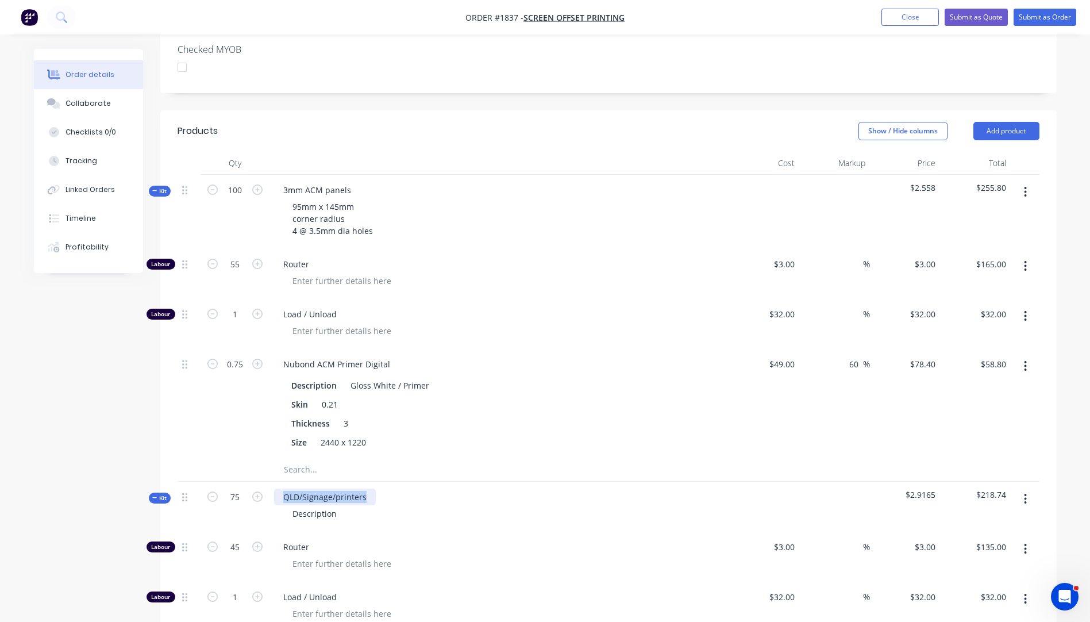
paste div
drag, startPoint x: 370, startPoint y: 199, endPoint x: 292, endPoint y: 179, distance: 80.1
click at [292, 198] on div "95mm x 145mm corner radius 4 @ 3.5mm dia holes" at bounding box center [332, 218] width 99 height 41
copy div "95mm x 145mm corner radius 4 @ 3.5mm dia holes"
drag, startPoint x: 336, startPoint y: 485, endPoint x: 291, endPoint y: 484, distance: 44.8
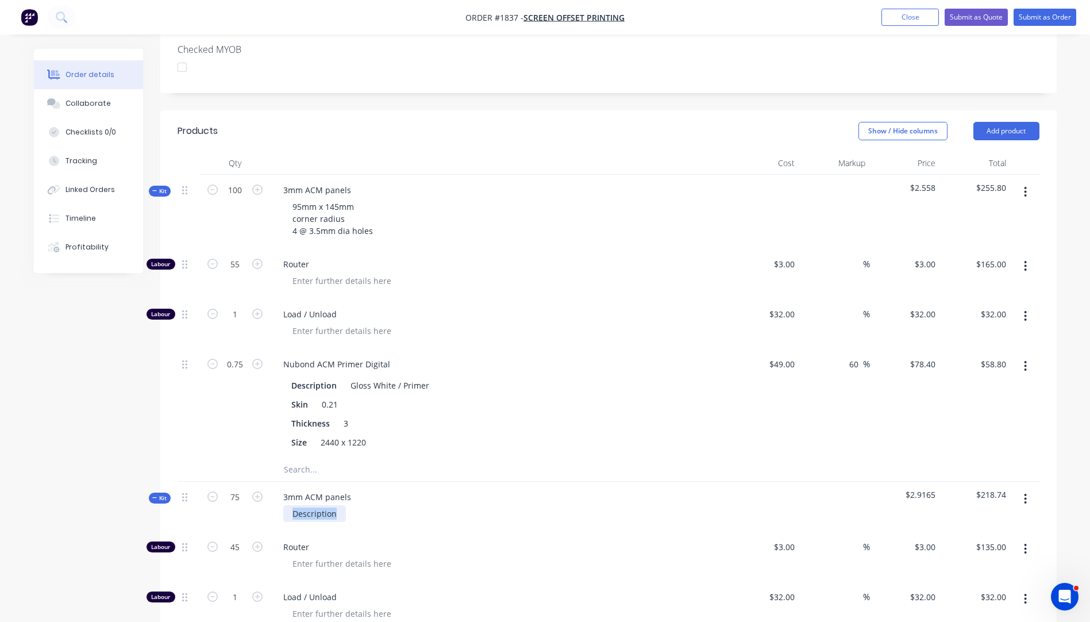
click at [291, 505] on div "Description" at bounding box center [314, 513] width 63 height 17
paste div
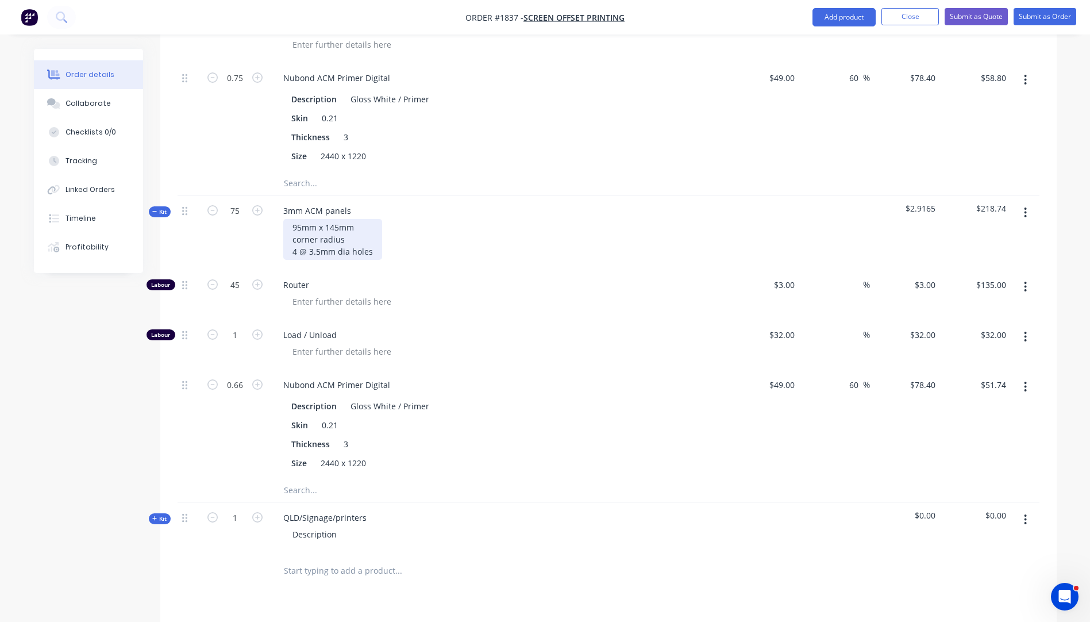
scroll to position [632, 0]
drag, startPoint x: 334, startPoint y: 502, endPoint x: 290, endPoint y: 498, distance: 45.0
click at [290, 525] on div "Description" at bounding box center [314, 533] width 63 height 17
paste div
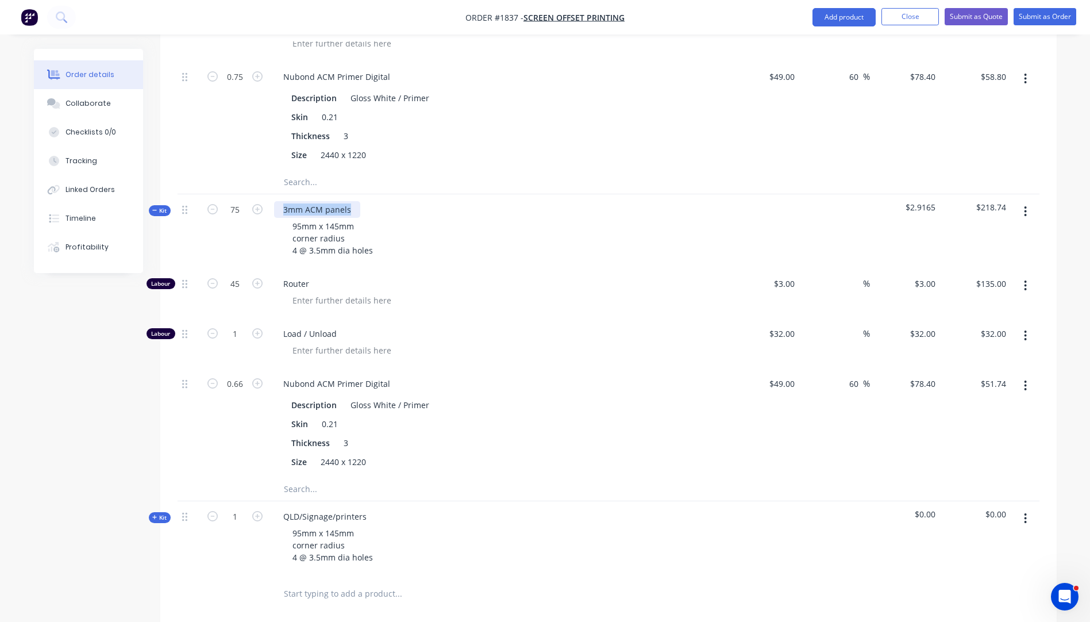
drag, startPoint x: 351, startPoint y: 179, endPoint x: 282, endPoint y: 177, distance: 69.0
click at [282, 201] on div "3mm ACM panels" at bounding box center [317, 209] width 86 height 17
copy div "3mm ACM panels"
drag, startPoint x: 365, startPoint y: 484, endPoint x: 278, endPoint y: 487, distance: 87.4
click at [278, 508] on div "QLD/Signage/printers" at bounding box center [325, 516] width 102 height 17
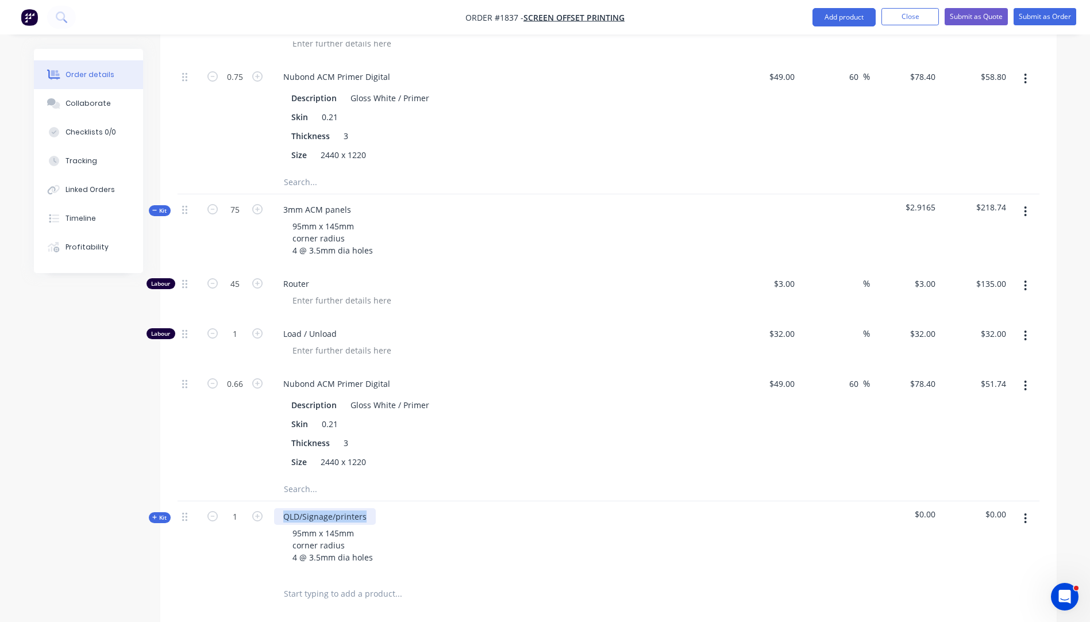
paste div
click at [237, 508] on input "1" at bounding box center [235, 516] width 30 height 17
type input "50"
click at [495, 525] on div "95mm x 145mm corner radius 4 @ 3.5mm dia holes" at bounding box center [499, 545] width 451 height 41
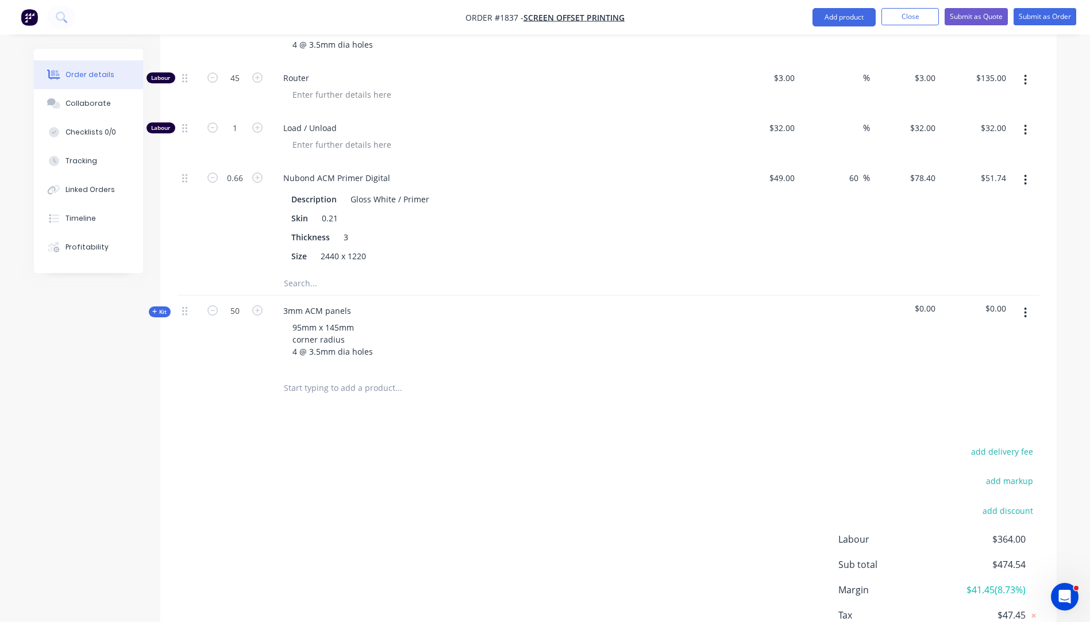
scroll to position [862, 0]
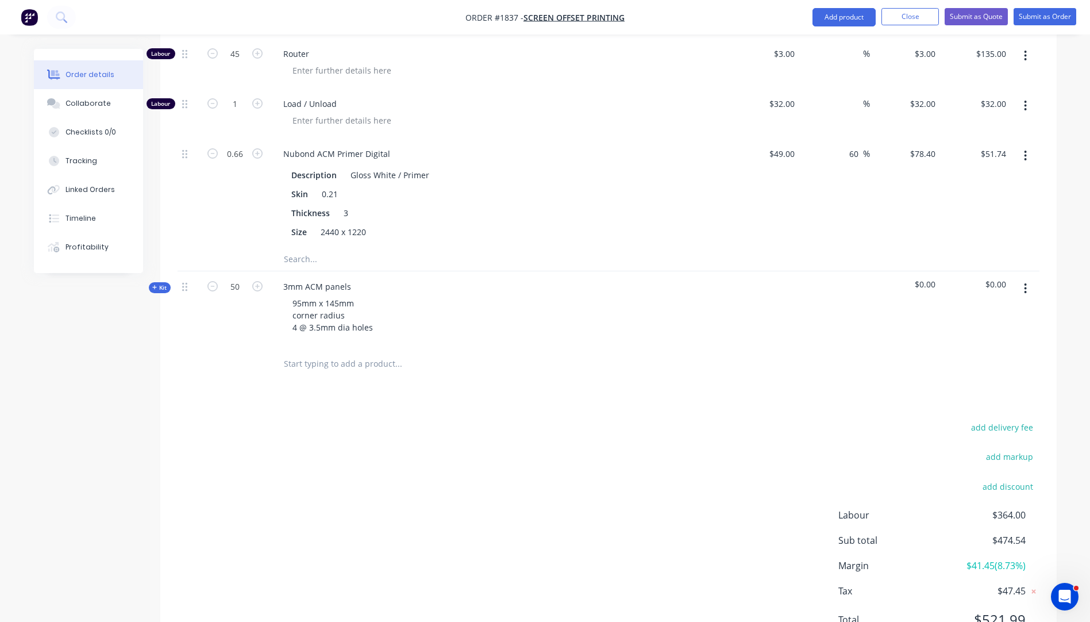
click at [154, 284] on icon "button" at bounding box center [154, 287] width 5 height 6
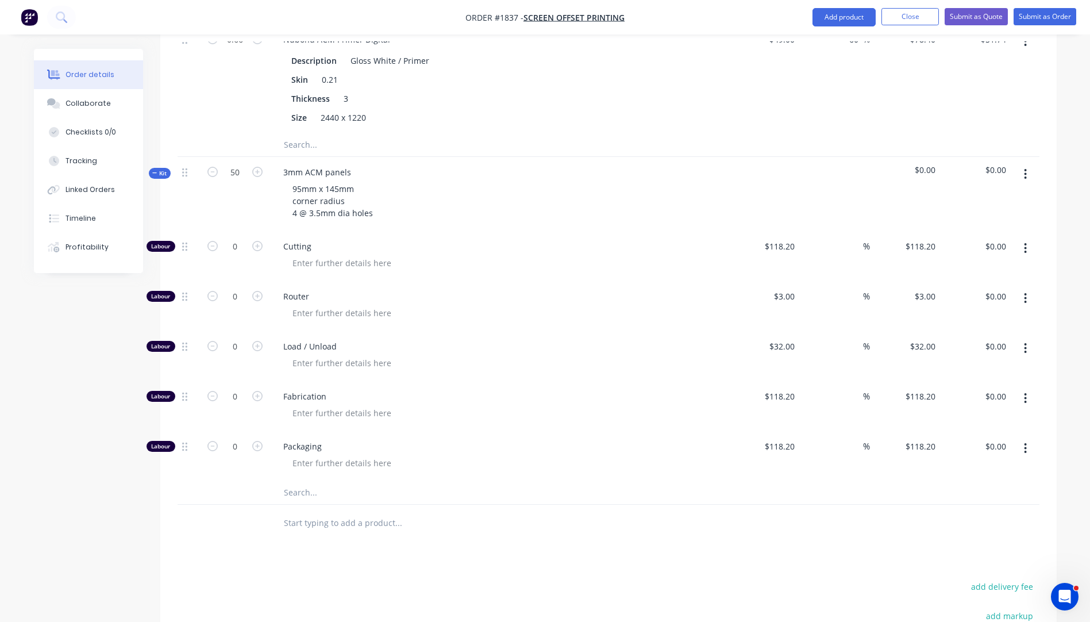
scroll to position [977, 0]
click at [298, 480] on input "text" at bounding box center [398, 491] width 230 height 23
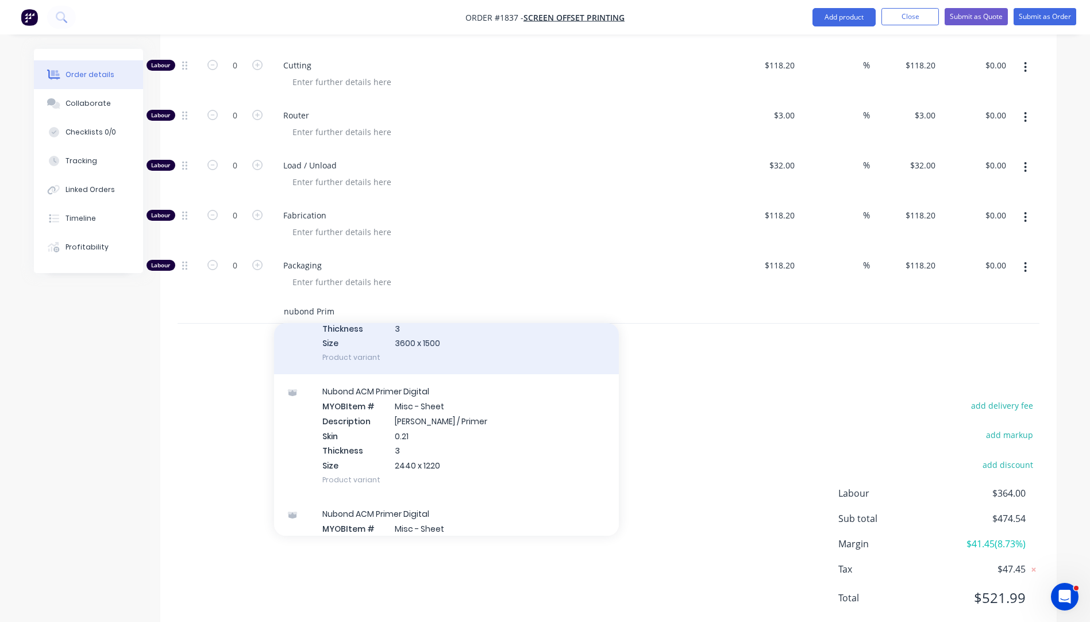
scroll to position [287, 0]
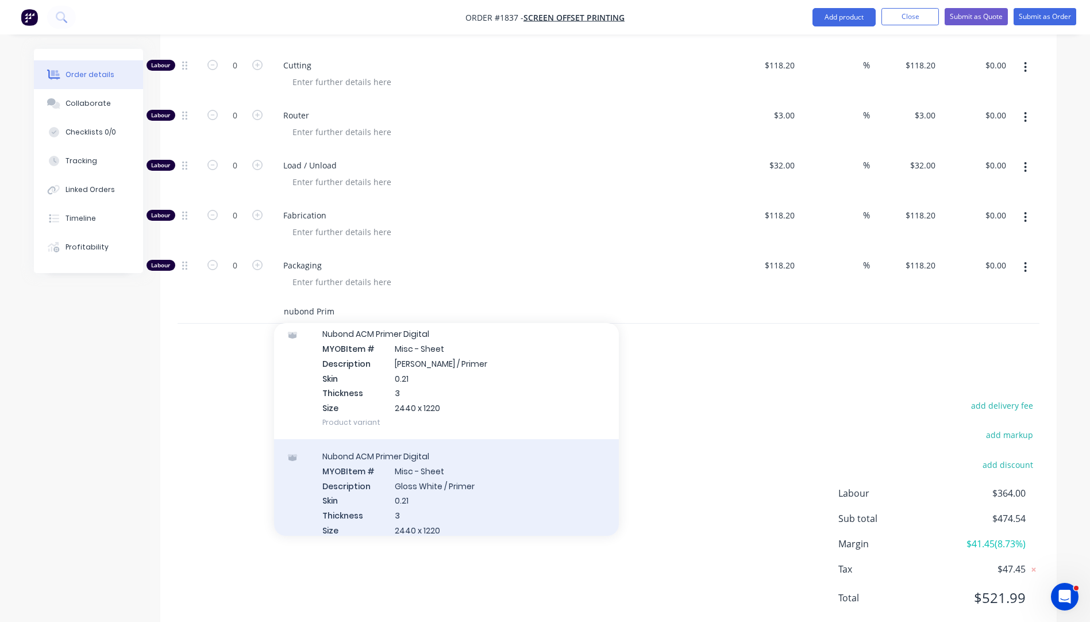
type input "nubond Prim"
click at [427, 455] on div "Nubond ACM Primer Digital MYOB Item # Misc - Sheet Description Gloss White / Pr…" at bounding box center [446, 500] width 345 height 122
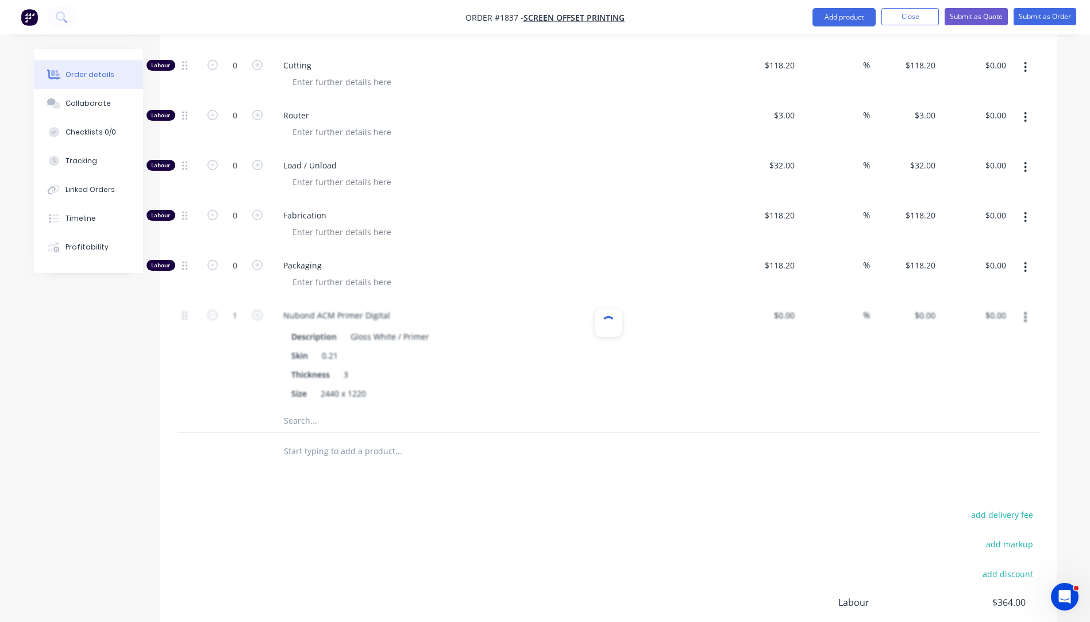
type input "$49.00"
type input "60"
type input "$78.40"
click at [239, 307] on input "1" at bounding box center [235, 315] width 30 height 17
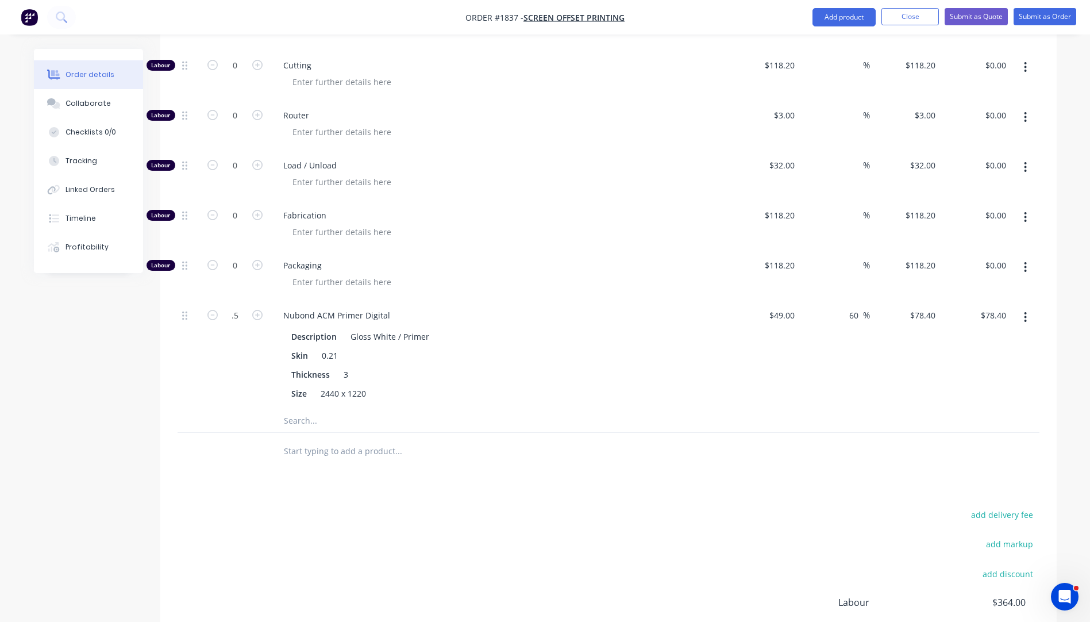
type input "0.5"
type input "$39.20"
click at [213, 433] on div at bounding box center [235, 451] width 69 height 37
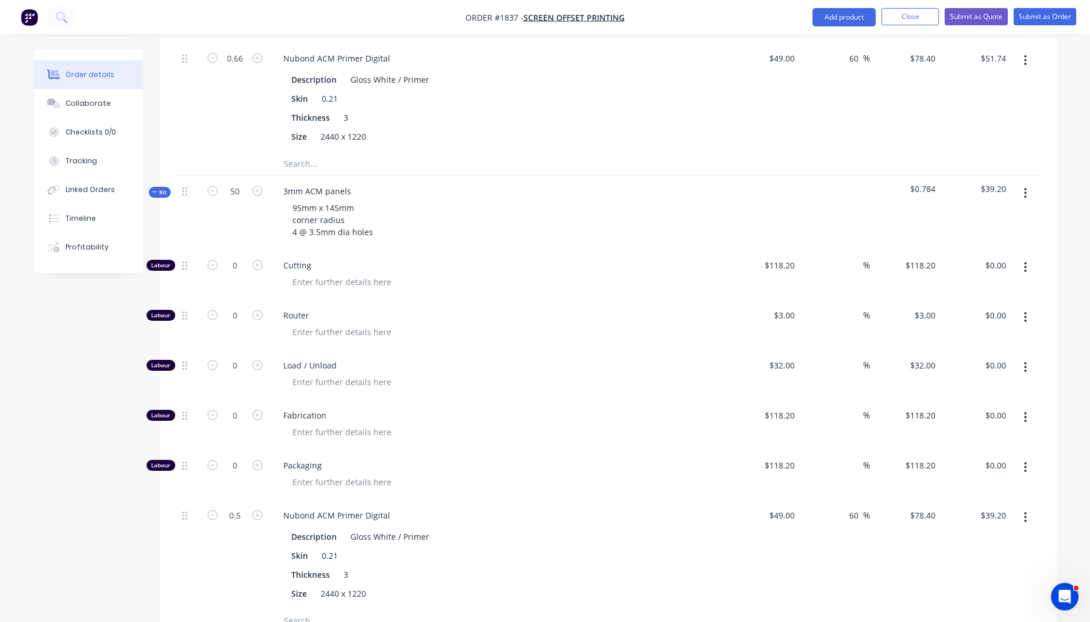
scroll to position [928, 0]
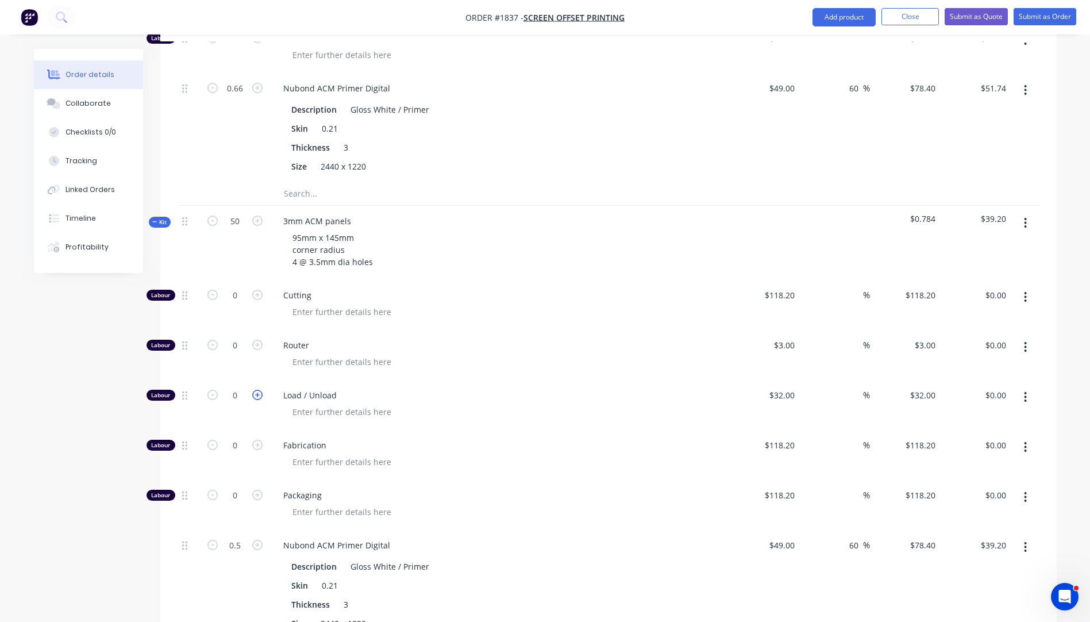
click at [256, 390] on icon "button" at bounding box center [257, 395] width 10 height 10
type input "1"
type input "$32.00"
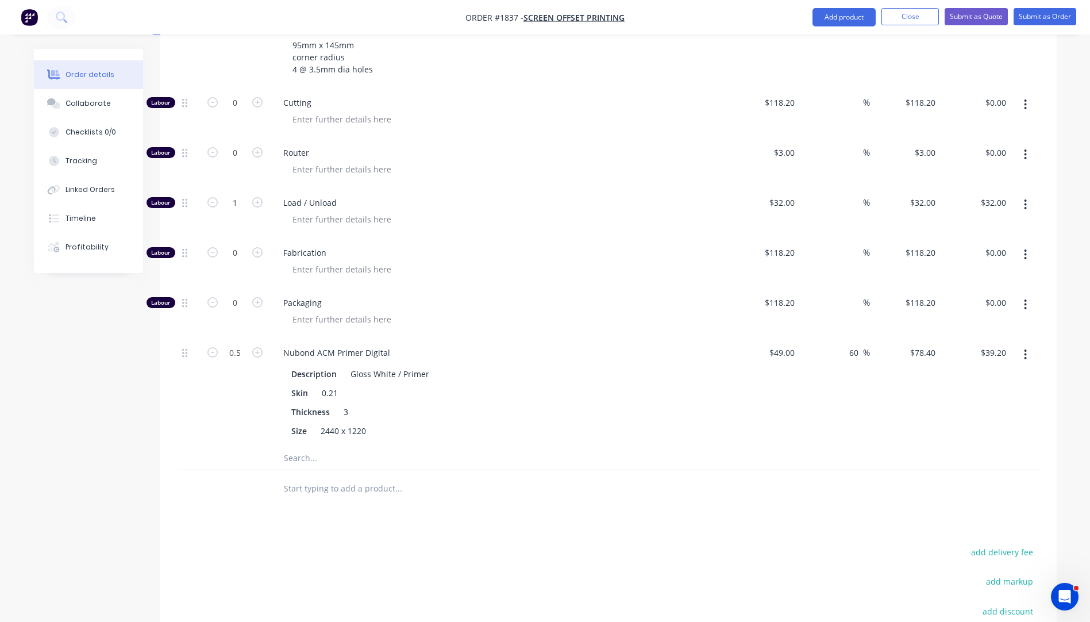
scroll to position [1100, 0]
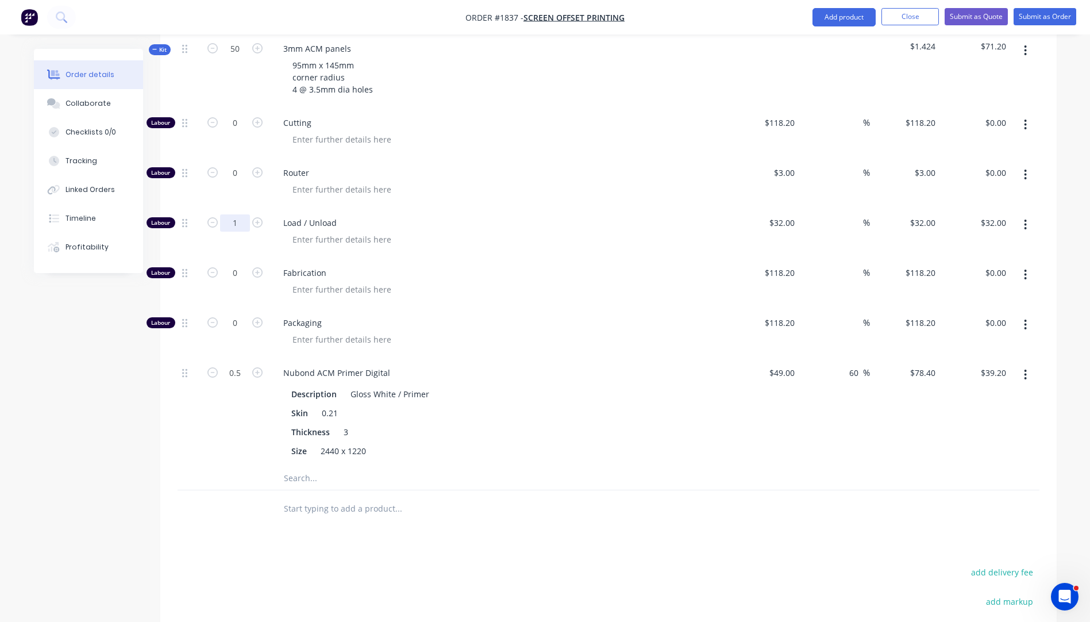
click at [239, 214] on input "1" at bounding box center [235, 222] width 30 height 17
type input "25"
type input "$800.00"
click at [230, 467] on div at bounding box center [235, 478] width 69 height 23
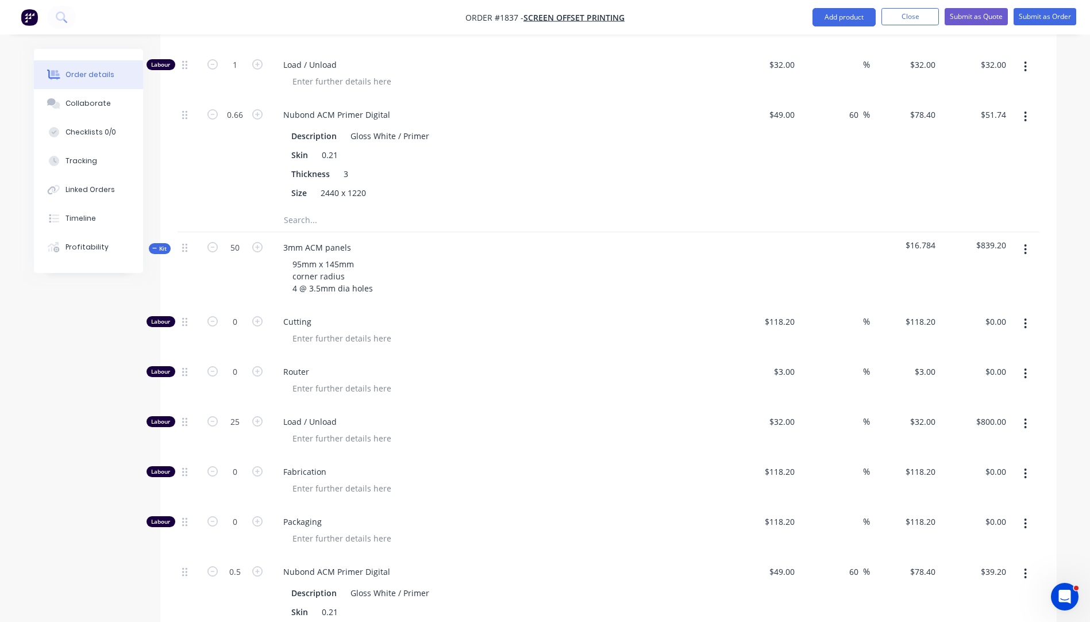
scroll to position [928, 0]
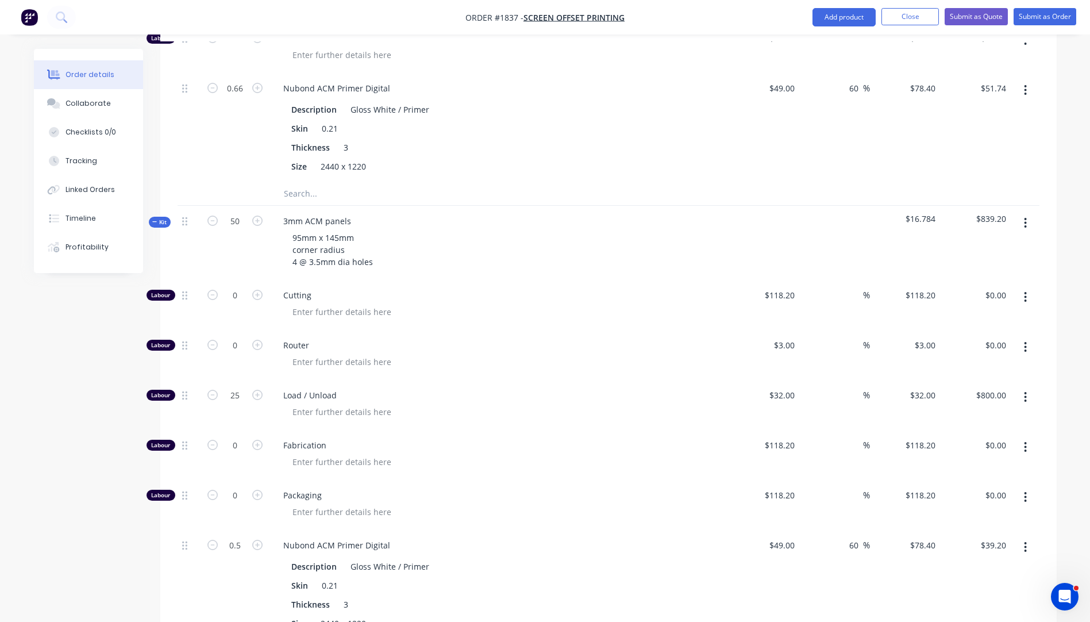
click at [1028, 287] on button "button" at bounding box center [1025, 297] width 27 height 21
click at [976, 365] on div "Delete" at bounding box center [985, 373] width 89 height 17
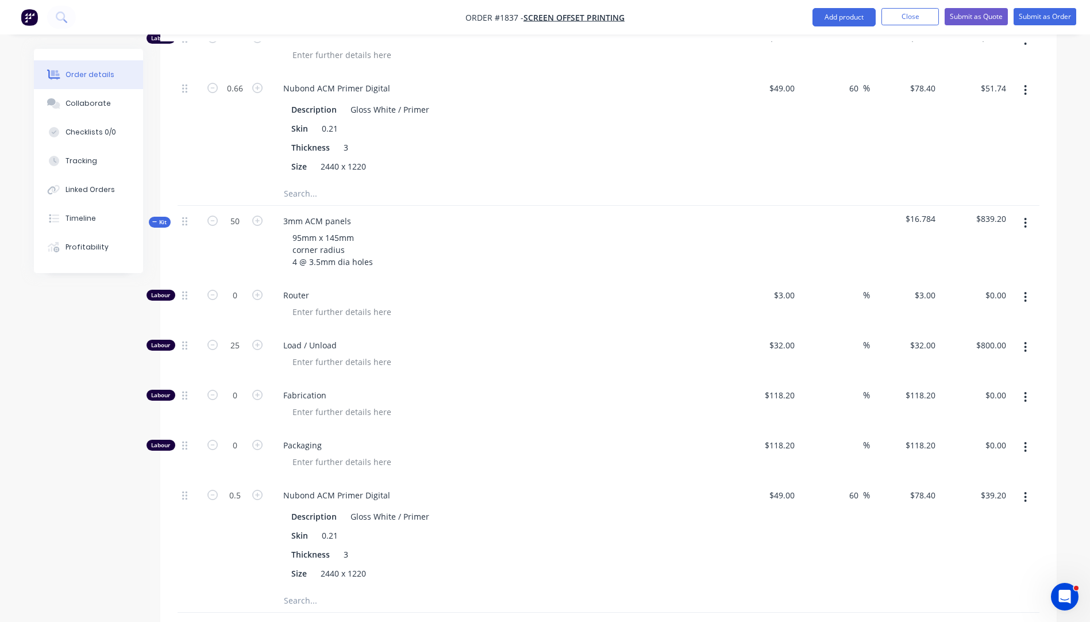
click at [1027, 391] on icon "button" at bounding box center [1025, 397] width 3 height 13
click at [978, 465] on div "Delete" at bounding box center [985, 473] width 89 height 17
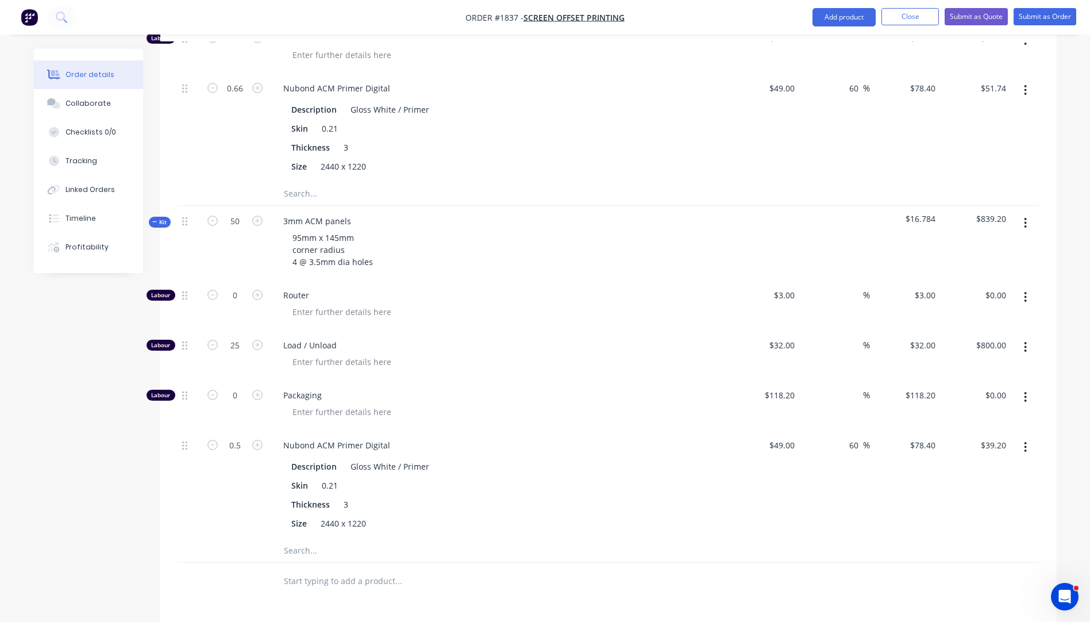
click at [1026, 391] on icon "button" at bounding box center [1025, 397] width 3 height 13
click at [965, 465] on div "Delete" at bounding box center [985, 473] width 89 height 17
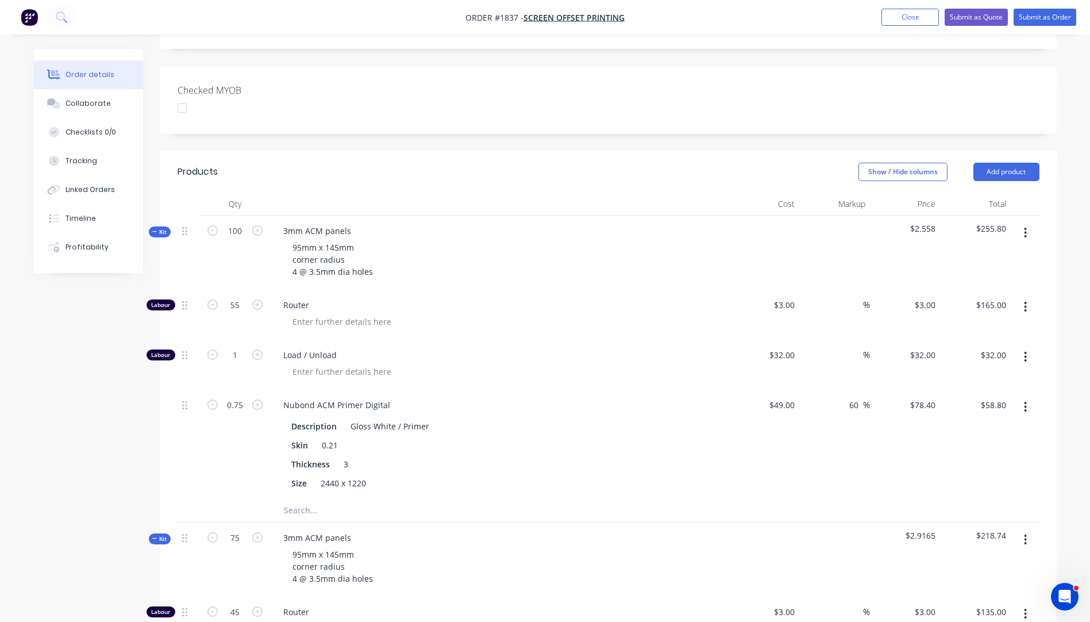
scroll to position [66, 0]
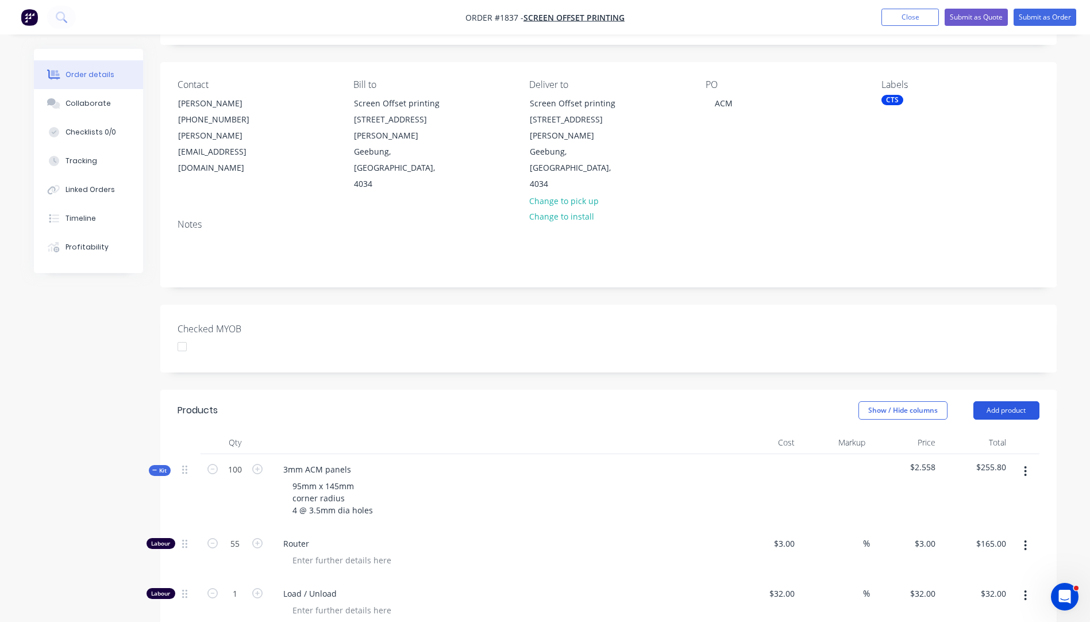
click at [990, 401] on button "Add product" at bounding box center [1007, 410] width 66 height 18
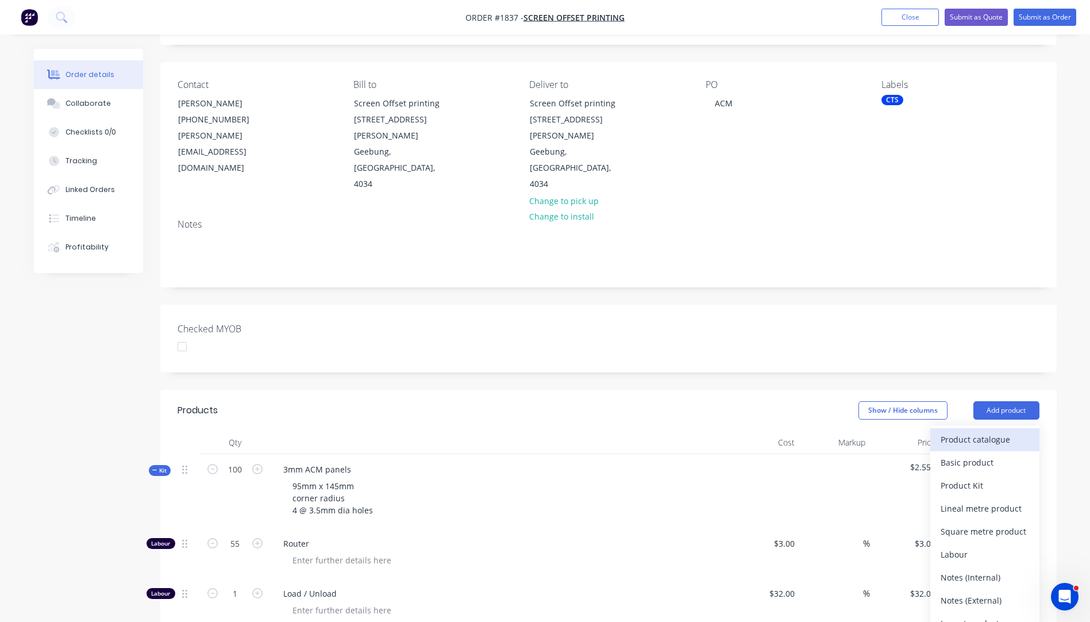
click at [958, 431] on div "Product catalogue" at bounding box center [985, 439] width 89 height 17
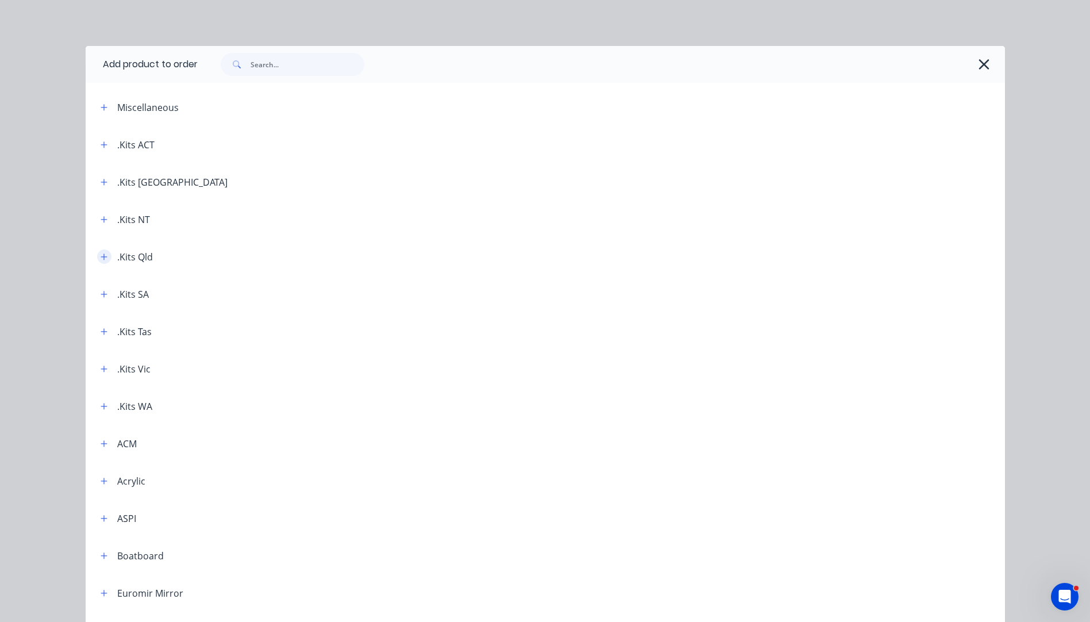
click at [101, 258] on icon "button" at bounding box center [104, 256] width 6 height 6
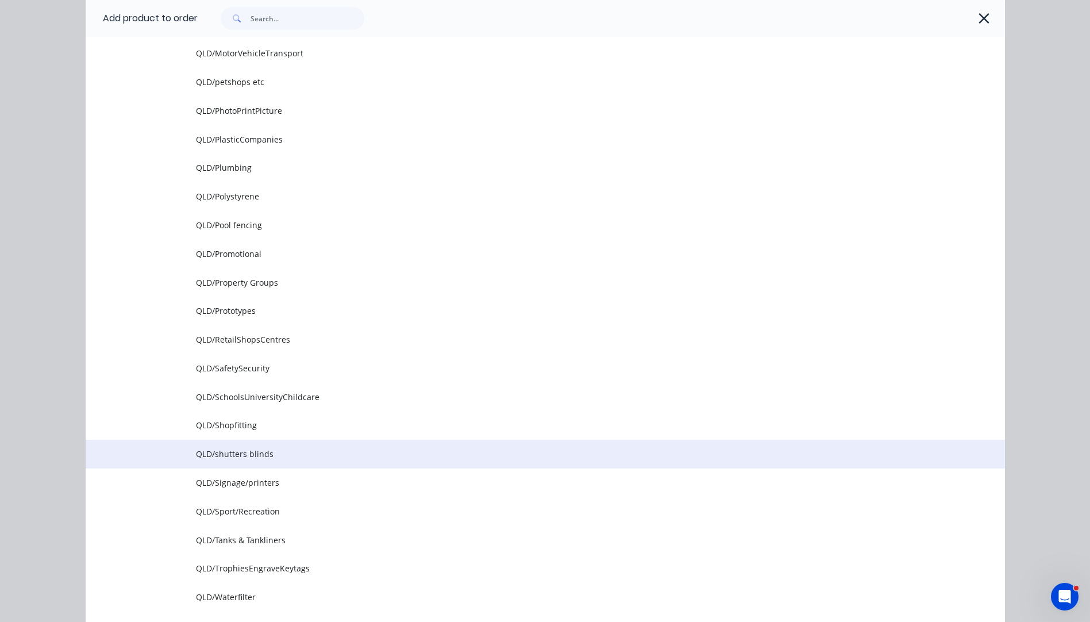
scroll to position [1322, 0]
click at [249, 451] on span "QLD/Signage/printers" at bounding box center [519, 455] width 647 height 12
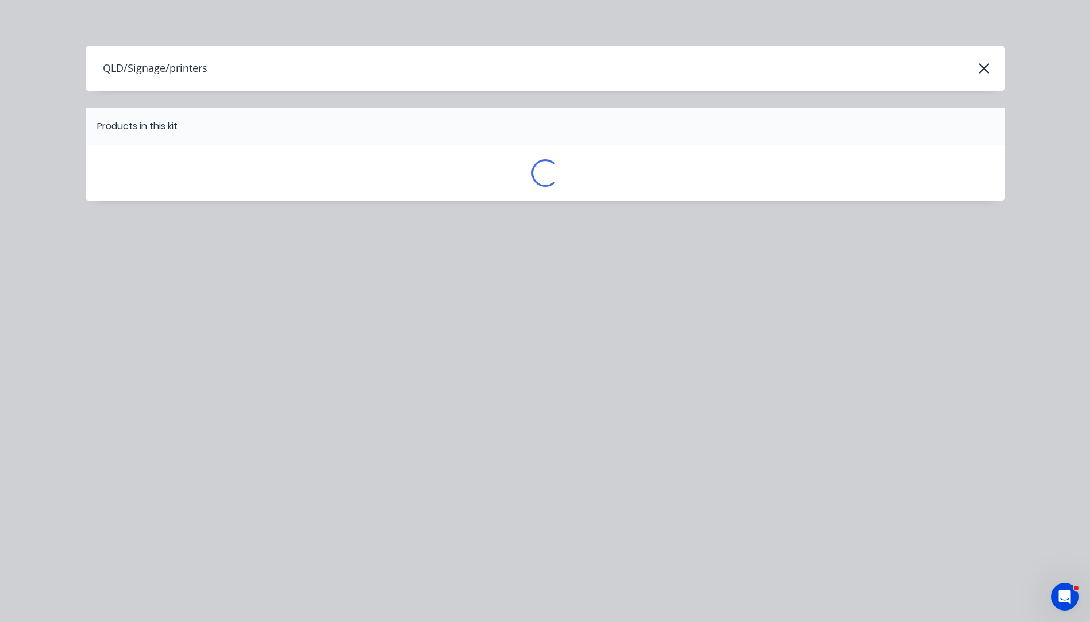
scroll to position [0, 0]
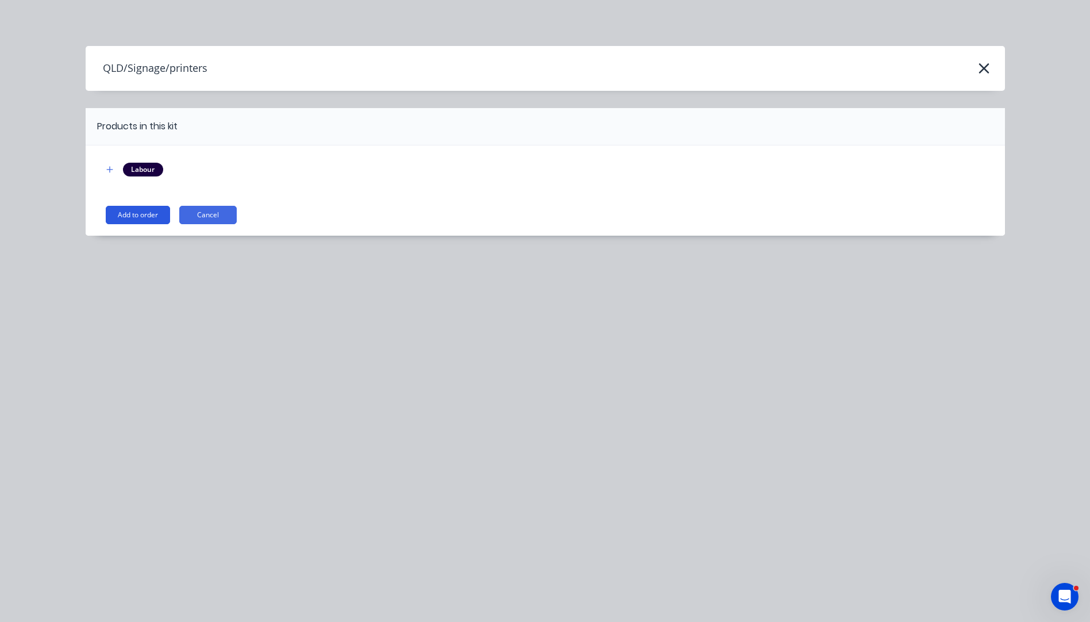
click at [160, 216] on button "Add to order" at bounding box center [138, 215] width 64 height 18
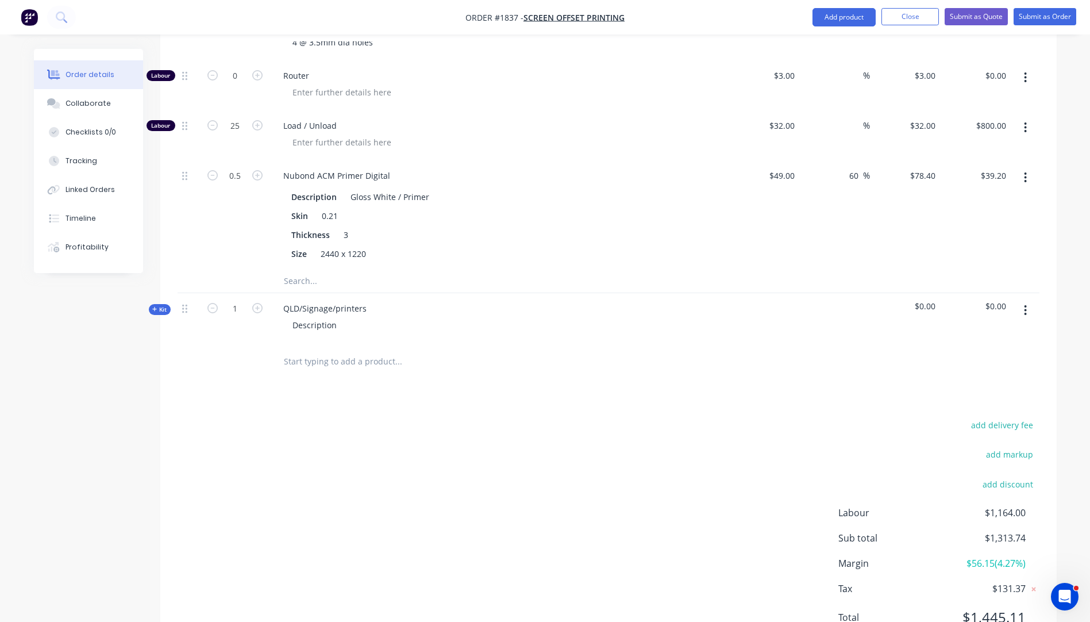
scroll to position [1157, 0]
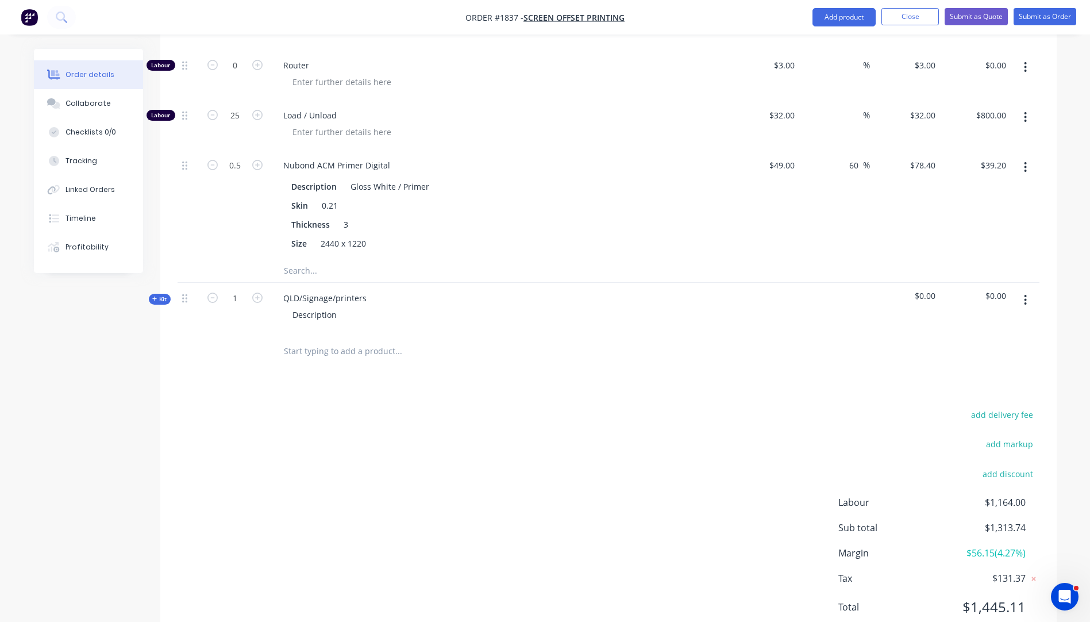
click at [153, 296] on icon "button" at bounding box center [154, 299] width 5 height 6
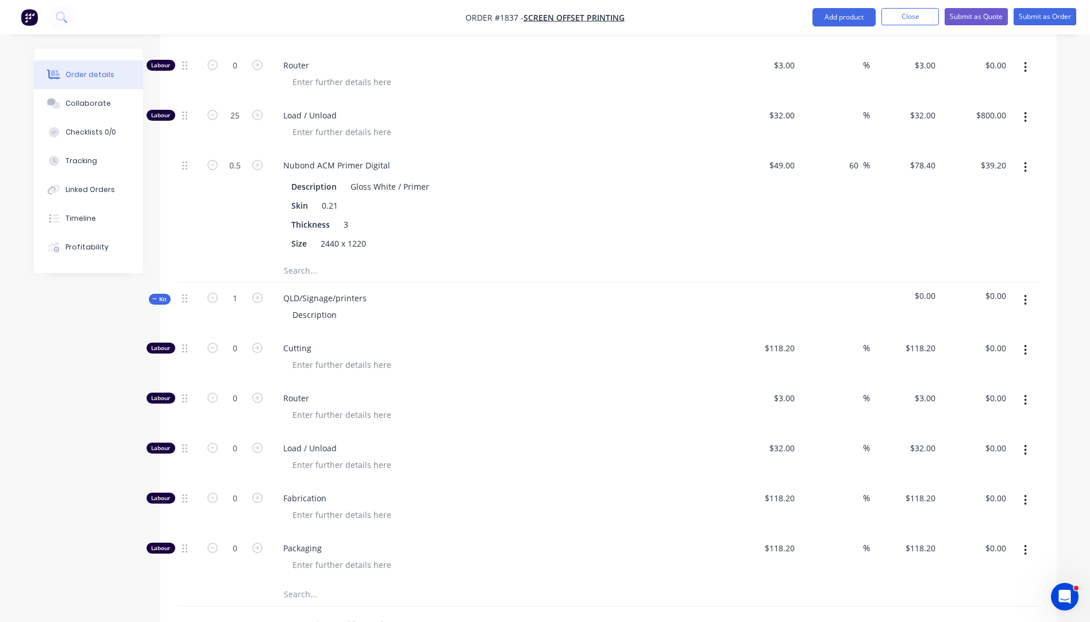
click at [303, 583] on input "text" at bounding box center [398, 594] width 230 height 23
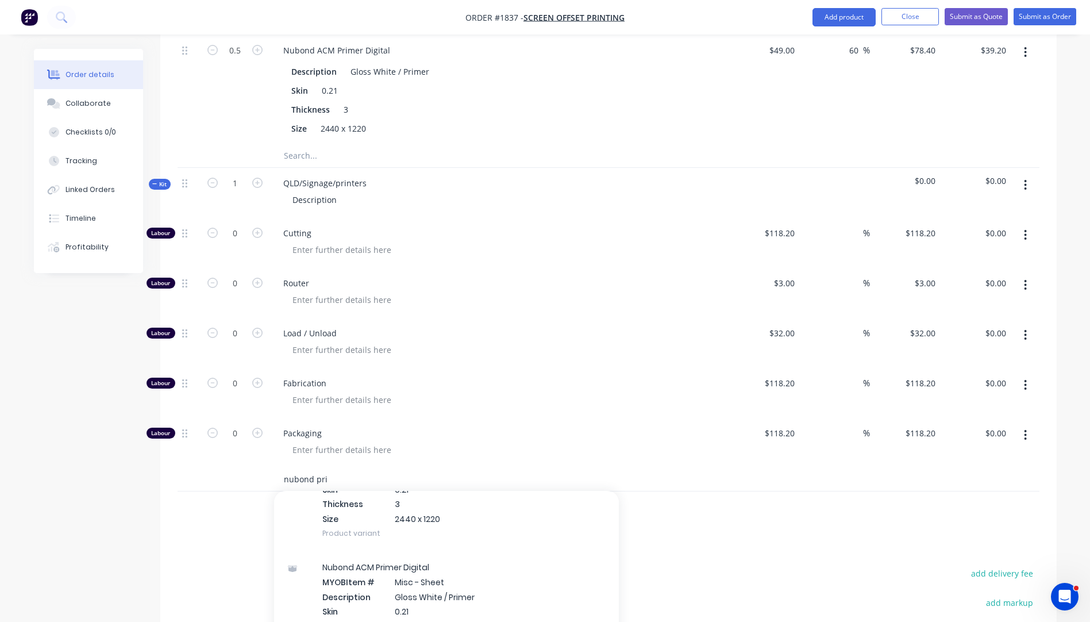
scroll to position [345, 0]
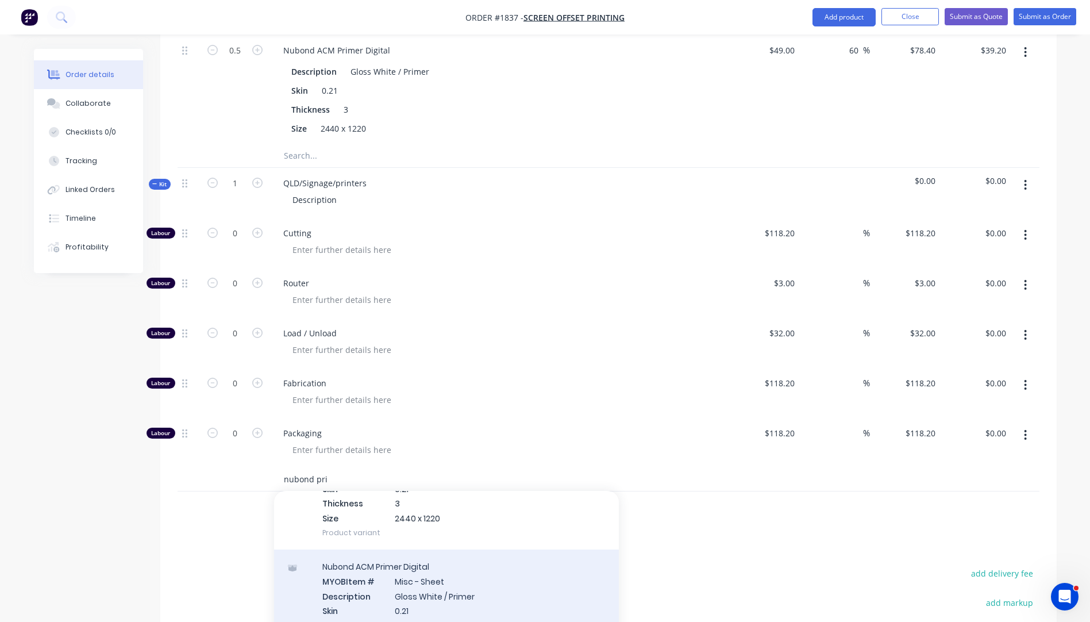
type input "nubond pri"
click at [444, 551] on div "Nubond ACM Primer Digital MYOB Item # Misc - Sheet Description Gloss White / Pr…" at bounding box center [446, 610] width 345 height 122
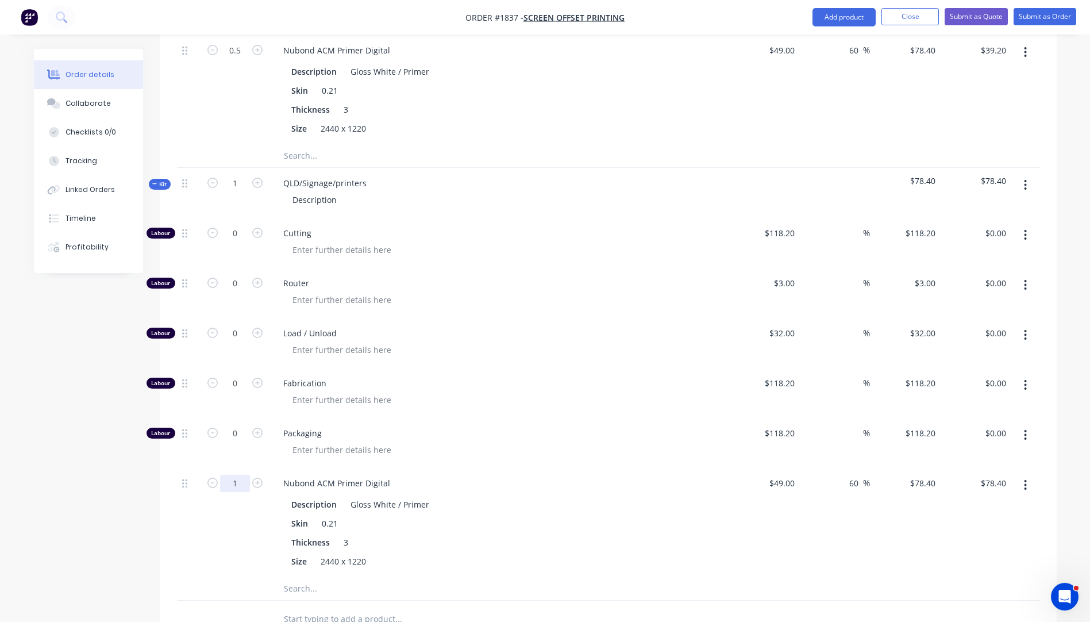
click at [237, 475] on input "1" at bounding box center [235, 483] width 30 height 17
type input "0.25"
type input "$19.60"
click at [513, 377] on span "Fabrication" at bounding box center [503, 383] width 441 height 12
click at [242, 175] on input "1" at bounding box center [235, 183] width 30 height 17
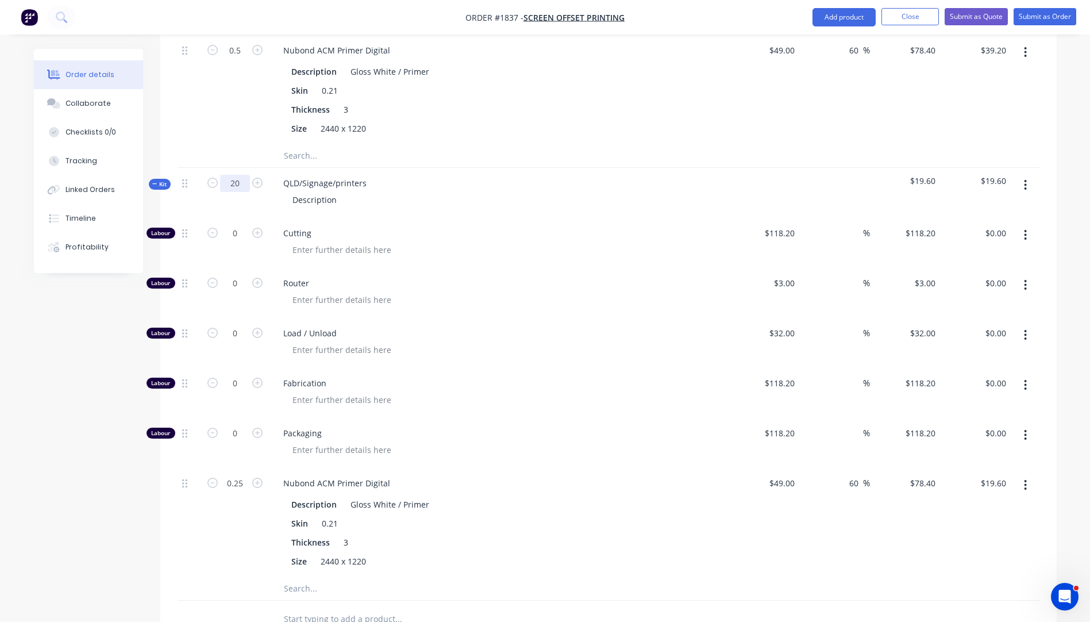
type input "20"
click at [513, 376] on div "Fabrication" at bounding box center [500, 393] width 460 height 50
type input "5"
type input "$392.00"
click at [236, 475] on input "5" at bounding box center [235, 483] width 30 height 17
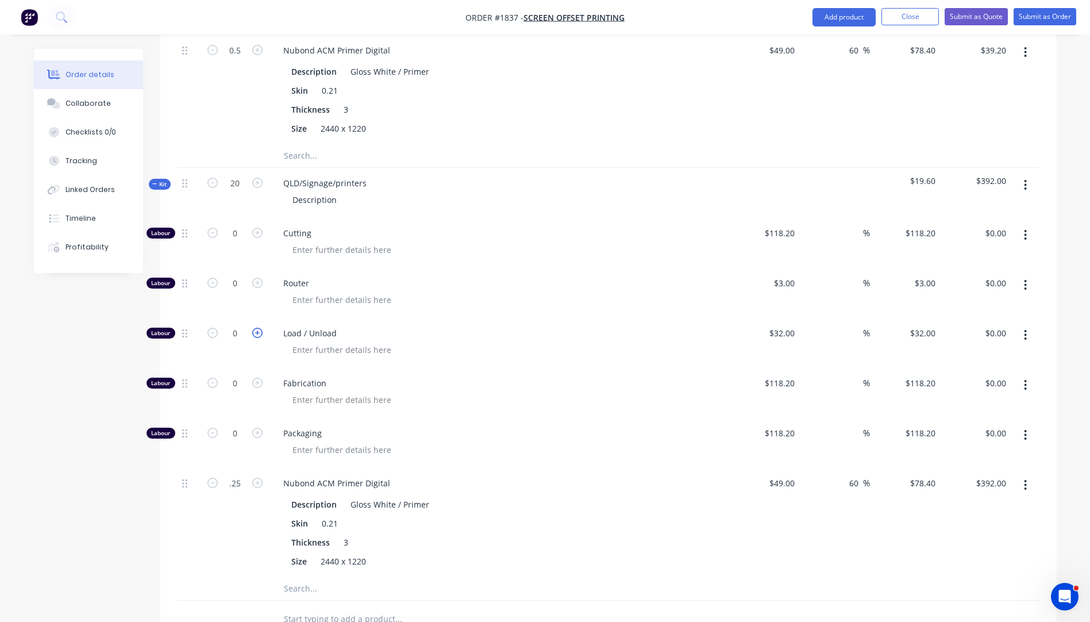
type input "0.25"
type input "$19.60"
click at [256, 328] on icon "button" at bounding box center [257, 333] width 10 height 10
type input "1"
type input "$32.00"
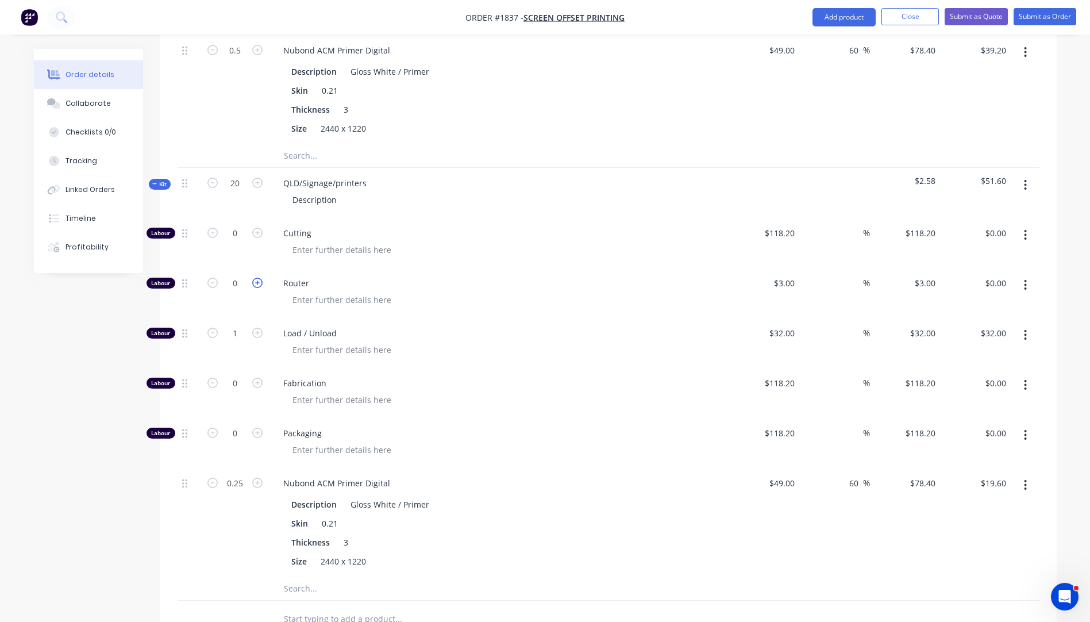
click at [257, 278] on icon "button" at bounding box center [257, 283] width 10 height 10
type input "1"
type input "$3.00"
click at [491, 241] on div at bounding box center [503, 249] width 441 height 17
click at [233, 275] on input "1" at bounding box center [235, 283] width 30 height 17
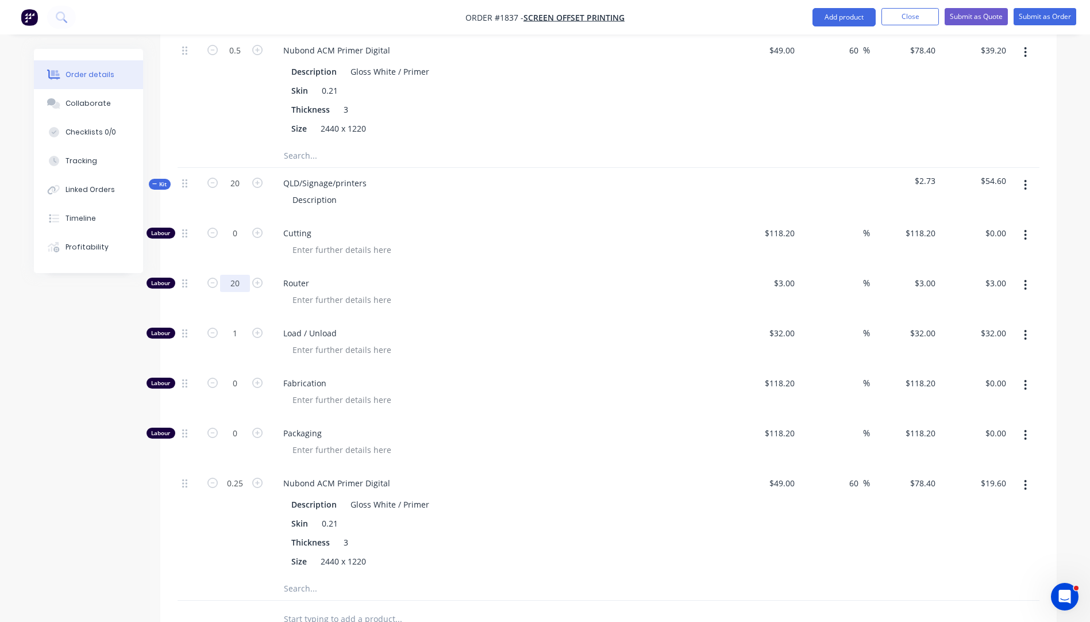
type input "20"
type input "$60.00"
click at [568, 281] on div "Router" at bounding box center [500, 293] width 460 height 50
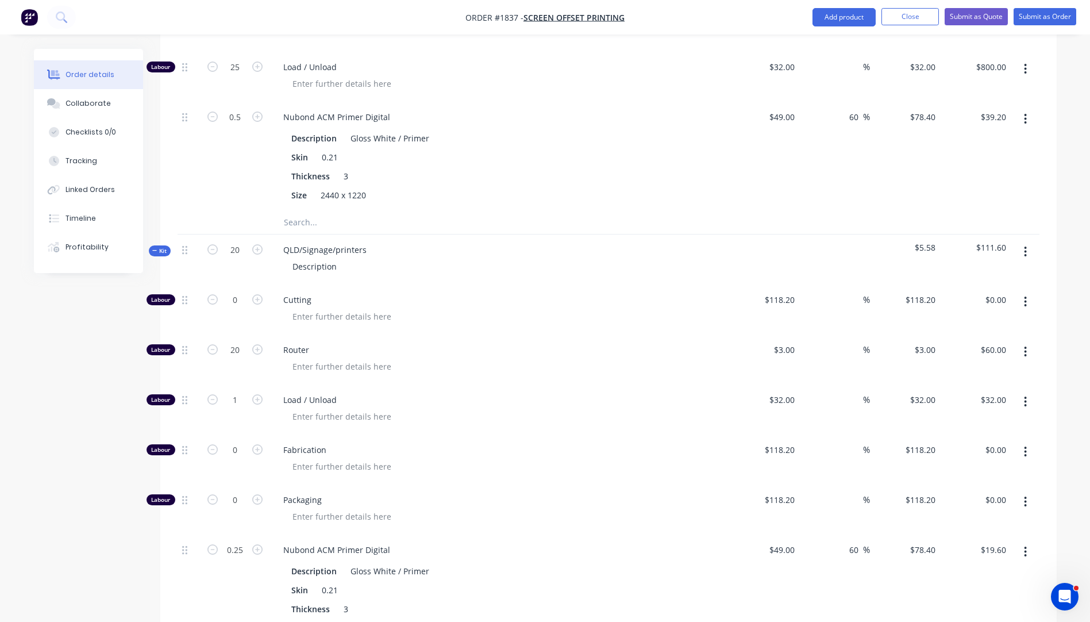
scroll to position [1205, 0]
click at [236, 343] on input "20" at bounding box center [235, 351] width 30 height 17
type input "12"
type input "$36.00"
click at [529, 395] on span "Load / Unload" at bounding box center [503, 401] width 441 height 12
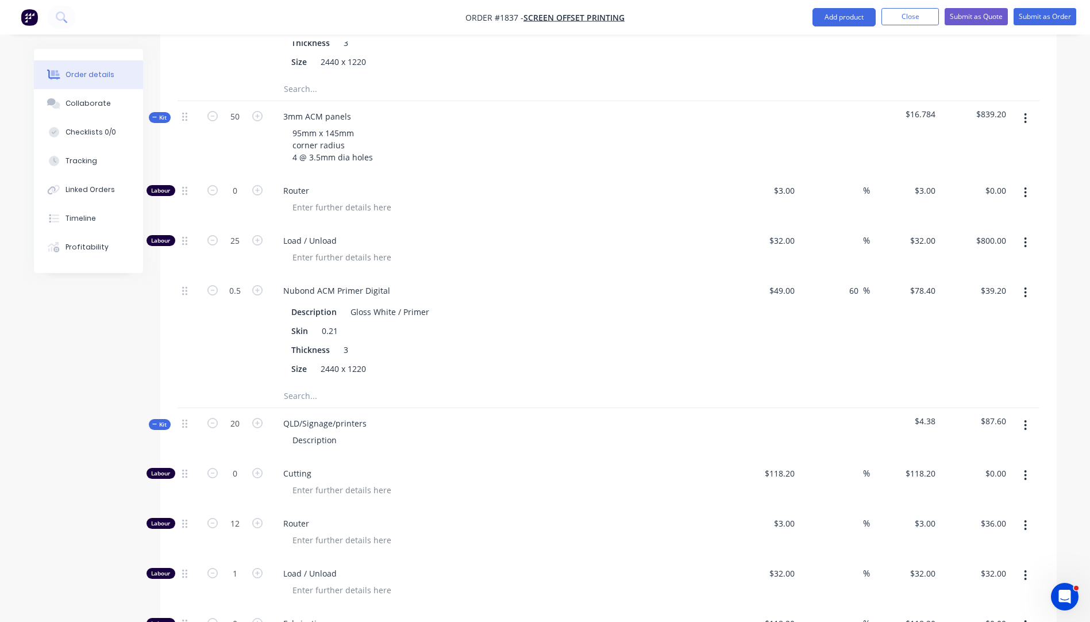
scroll to position [975, 0]
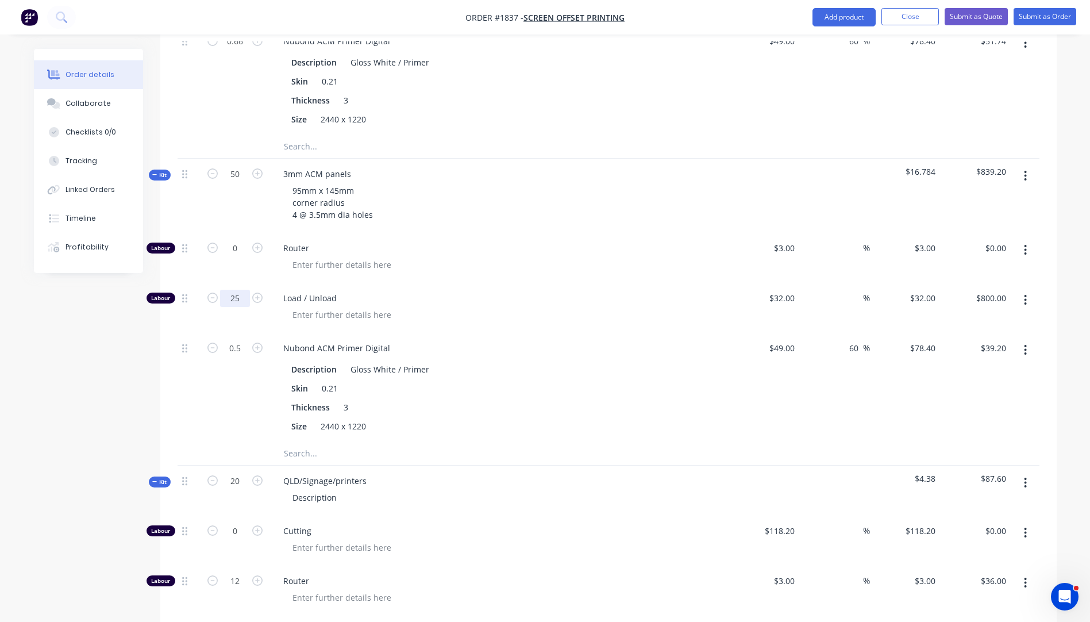
click at [238, 290] on input "25" at bounding box center [235, 298] width 30 height 17
type input "1"
type input "$32.00"
click at [545, 242] on span "Router" at bounding box center [503, 248] width 441 height 12
click at [238, 240] on input "0" at bounding box center [235, 248] width 30 height 17
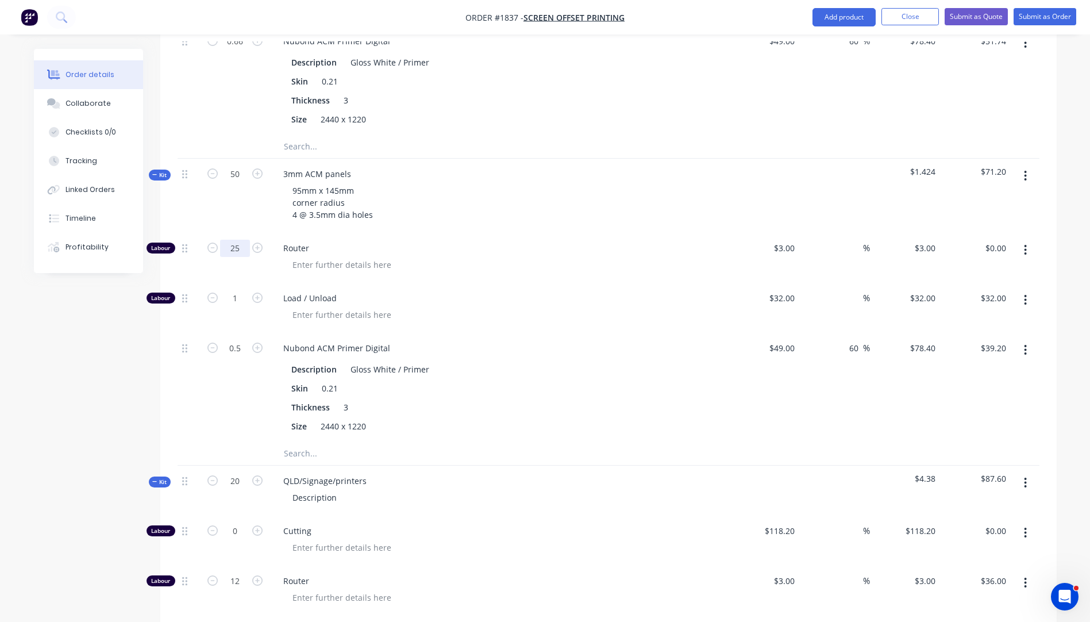
type input "25"
type input "$75.00"
click at [597, 292] on span "Load / Unload" at bounding box center [503, 298] width 441 height 12
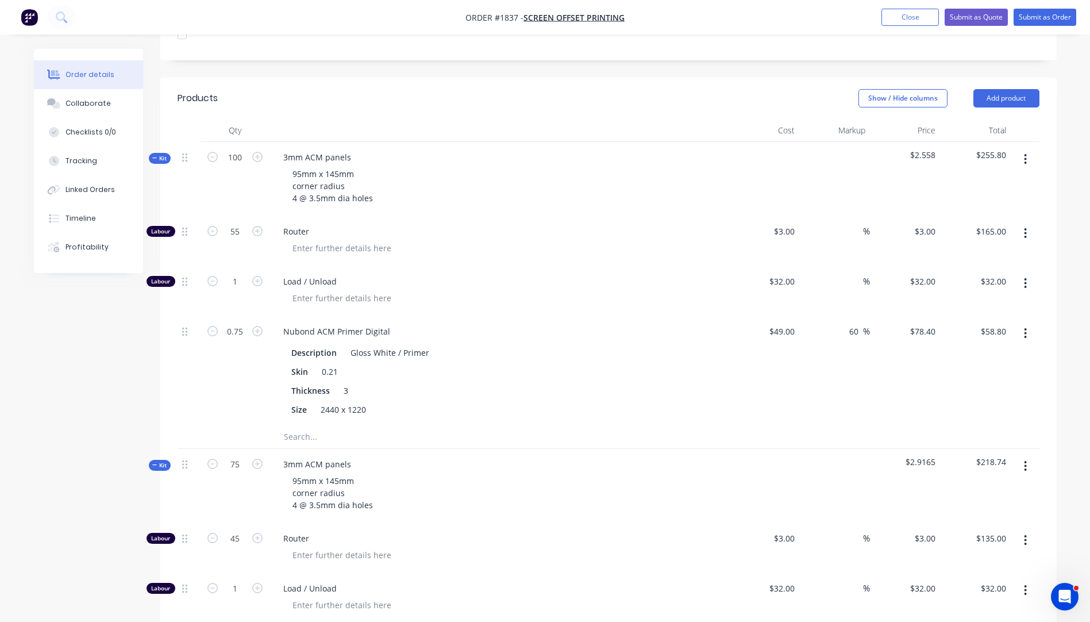
scroll to position [343, 0]
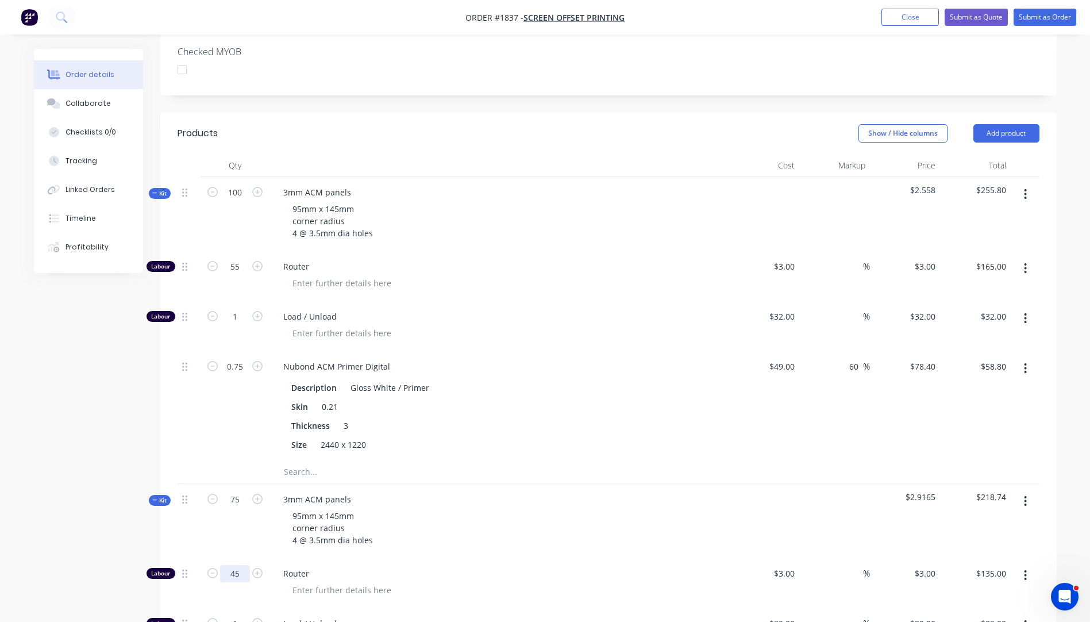
click at [245, 565] on input "45" at bounding box center [235, 573] width 30 height 17
type input "40"
type input "$120.00"
click at [534, 417] on div "Thickness 3" at bounding box center [497, 425] width 421 height 17
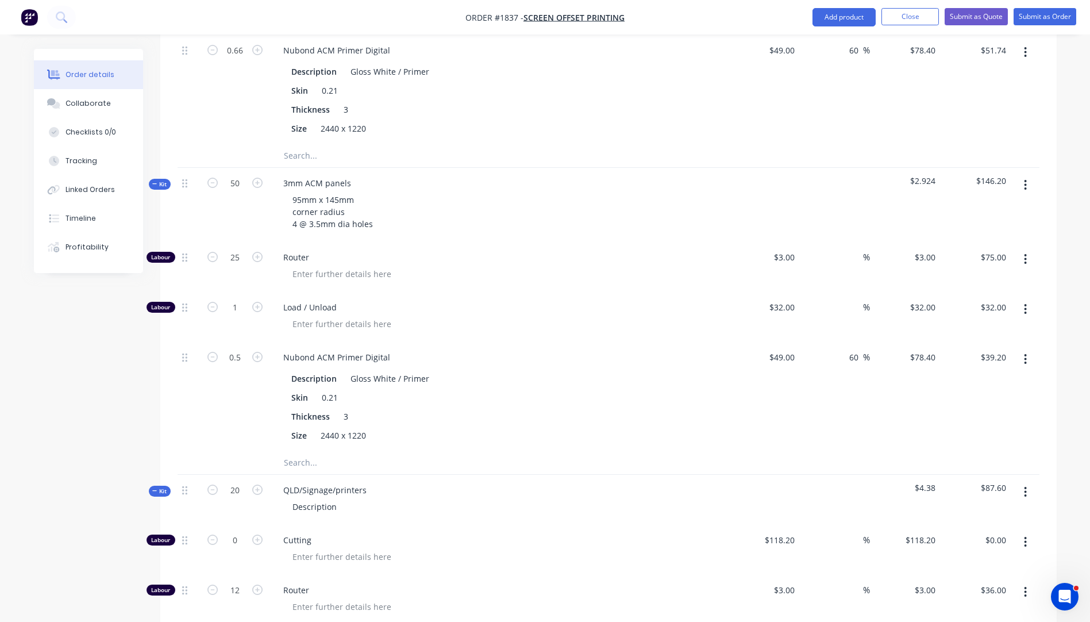
scroll to position [975, 0]
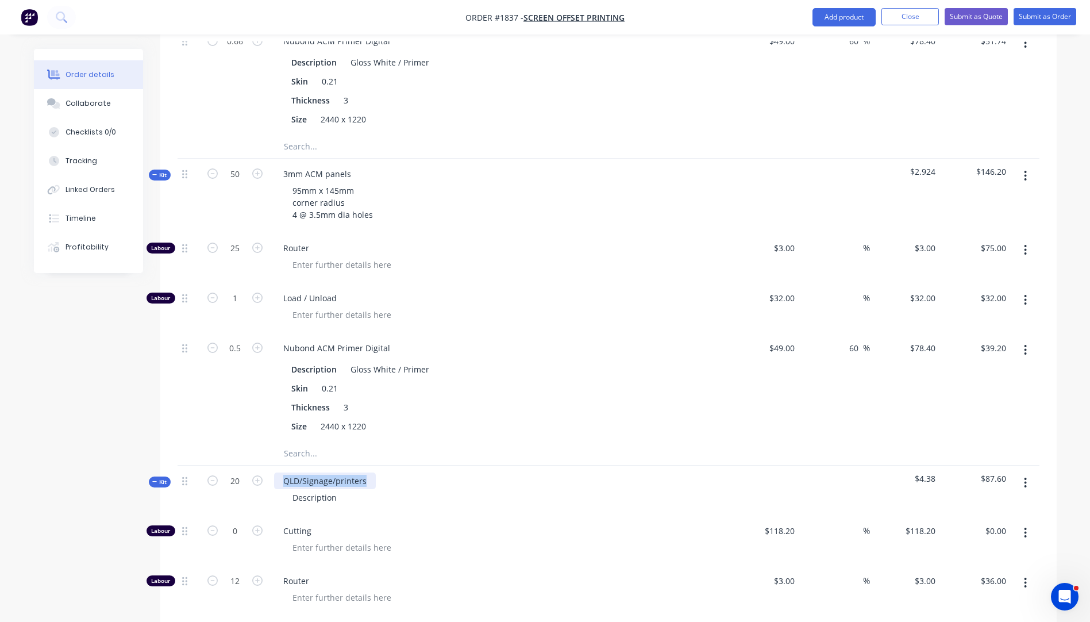
drag, startPoint x: 370, startPoint y: 449, endPoint x: 284, endPoint y: 444, distance: 86.4
click at [283, 472] on div "QLD/Signage/printers" at bounding box center [325, 480] width 102 height 17
paste div
drag, startPoint x: 372, startPoint y: 183, endPoint x: 291, endPoint y: 161, distance: 83.4
click at [291, 182] on div "95mm x 145mm corner radius 4 @ 3.5mm dia holes" at bounding box center [332, 202] width 99 height 41
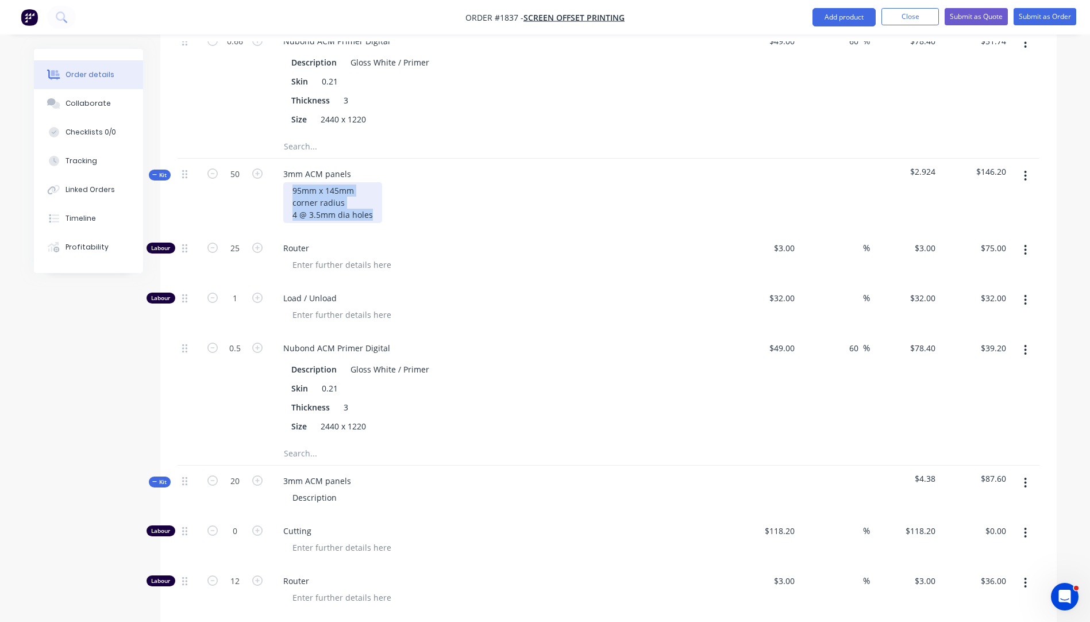
copy div "95mm x 145mm corner radius 4 @ 3.5mm dia holes"
drag, startPoint x: 334, startPoint y: 464, endPoint x: 290, endPoint y: 464, distance: 44.3
click at [290, 489] on div "Description" at bounding box center [314, 497] width 63 height 17
paste div
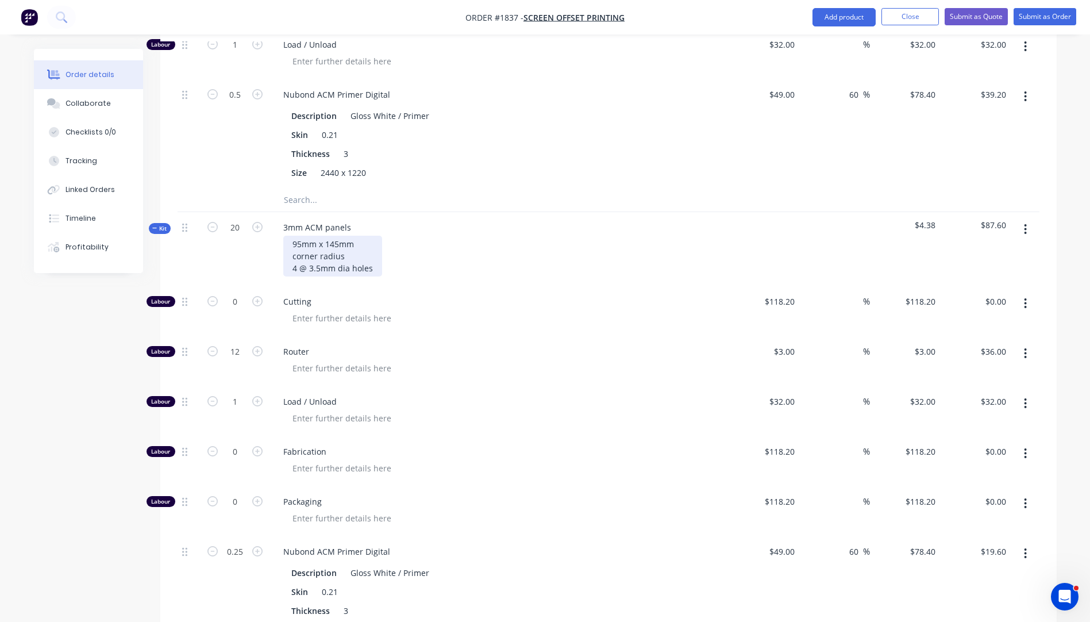
scroll to position [1262, 0]
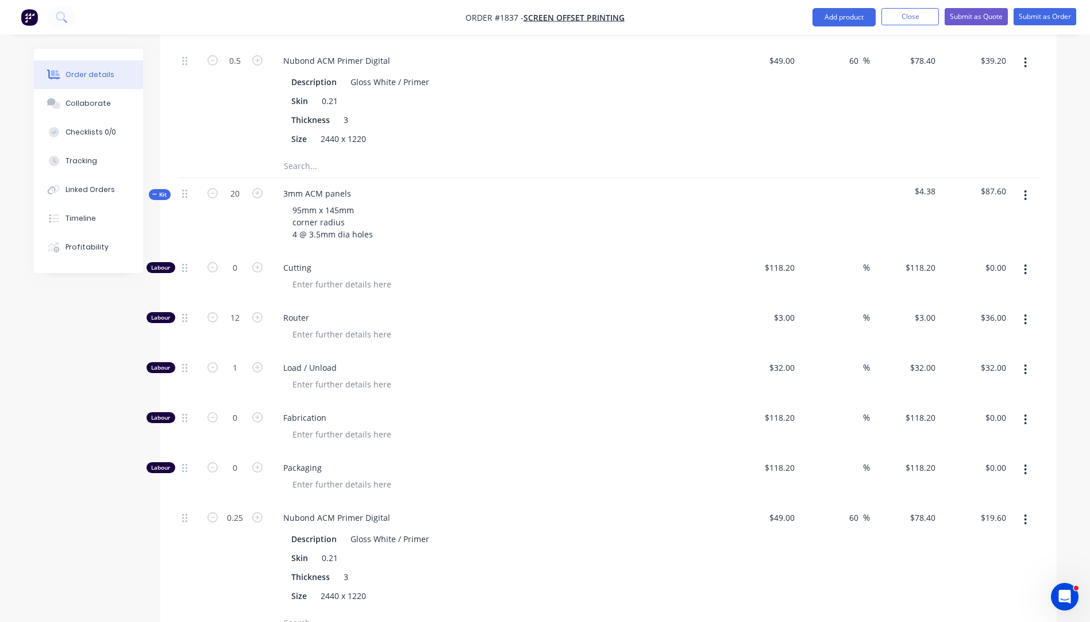
click at [1026, 264] on icon "button" at bounding box center [1026, 269] width 2 height 10
click at [954, 337] on div "Delete" at bounding box center [985, 345] width 89 height 17
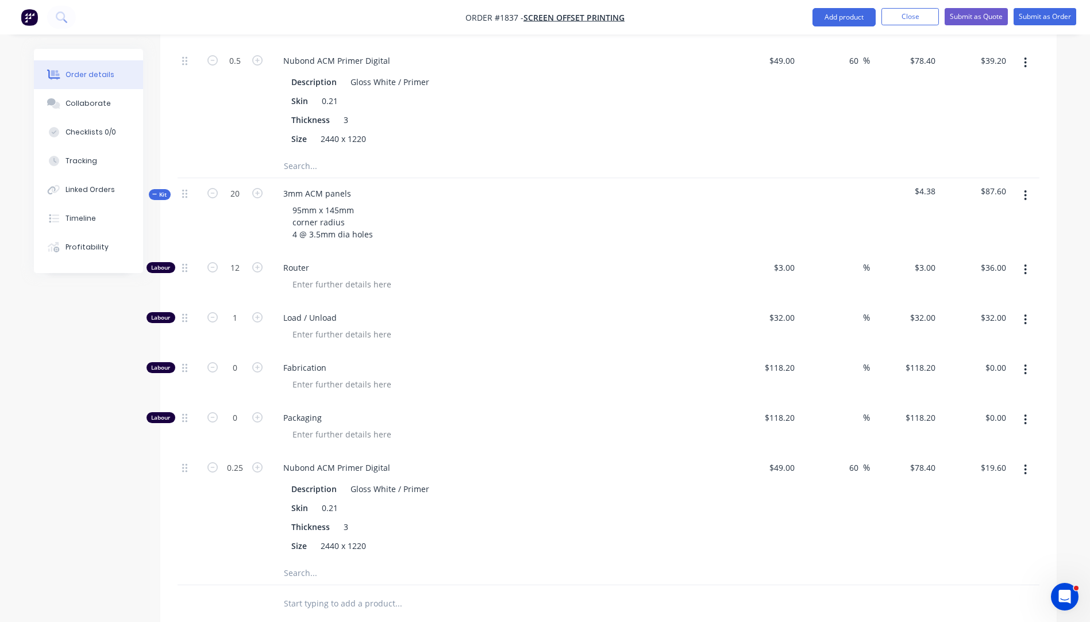
click at [1027, 363] on icon "button" at bounding box center [1025, 369] width 3 height 13
click at [960, 437] on div "Delete" at bounding box center [985, 445] width 89 height 17
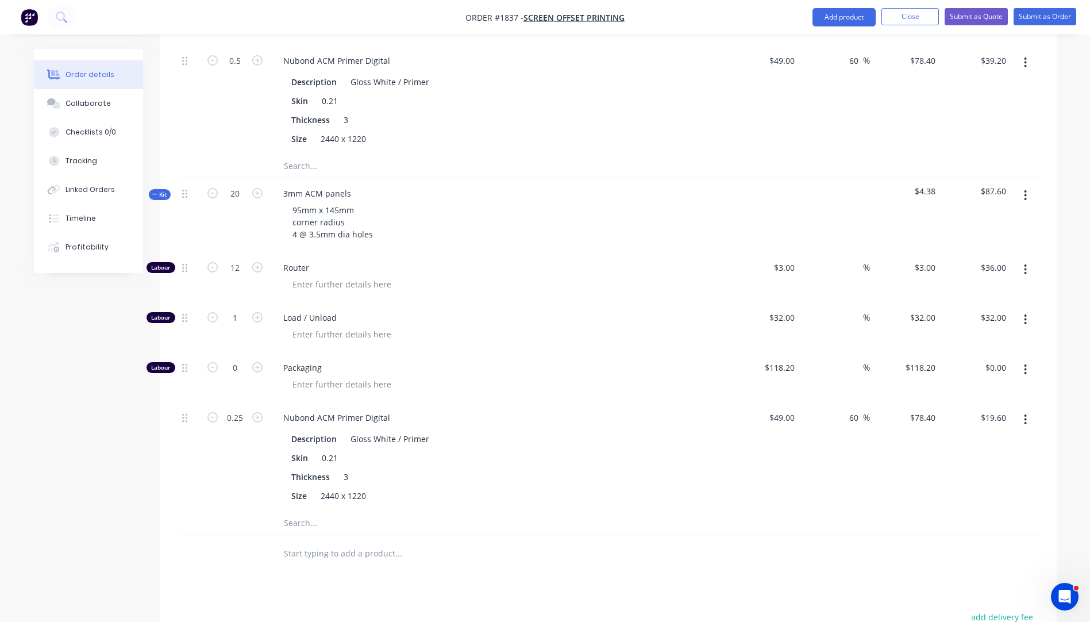
click at [1028, 359] on button "button" at bounding box center [1025, 369] width 27 height 21
click at [950, 437] on div "Delete" at bounding box center [985, 445] width 89 height 17
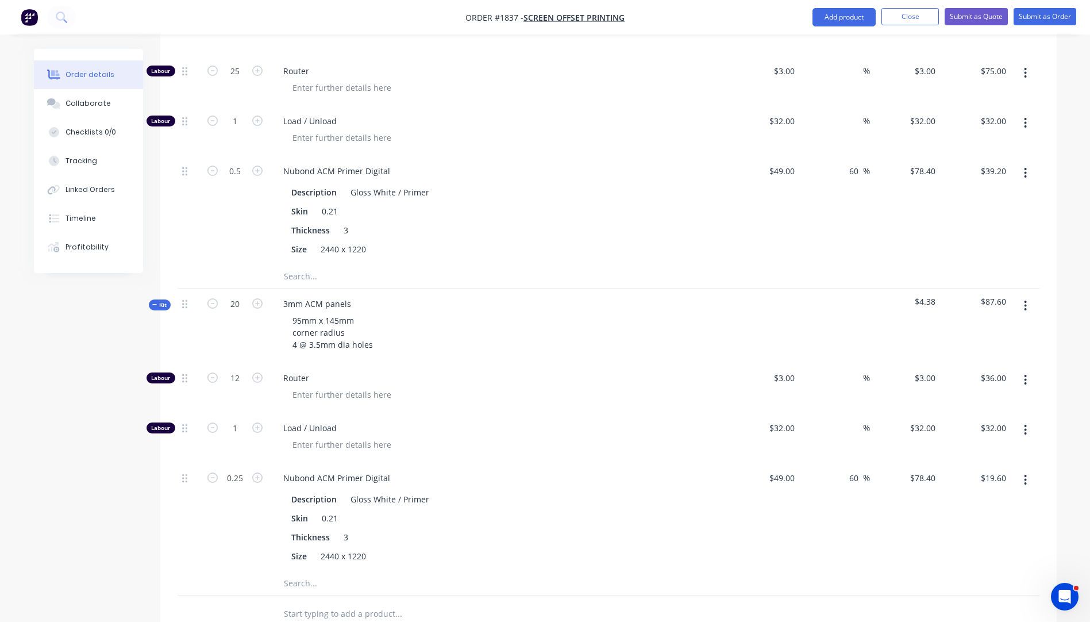
scroll to position [1147, 0]
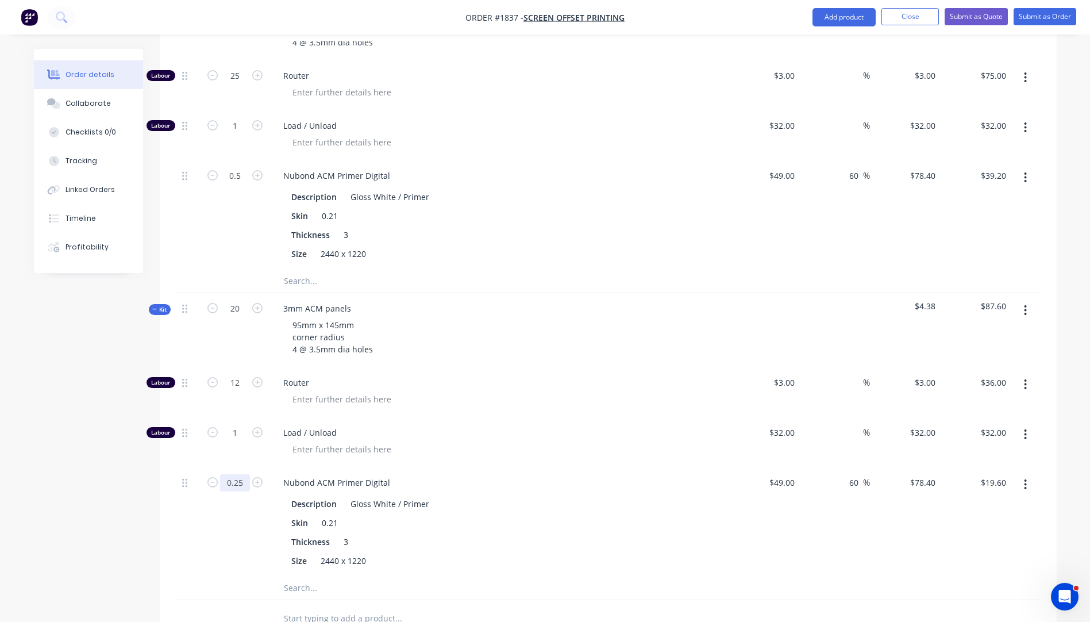
click at [242, 474] on input "0.25" at bounding box center [235, 482] width 30 height 17
type input "0.2"
type input "$15.68"
click at [190, 497] on div at bounding box center [189, 521] width 23 height 109
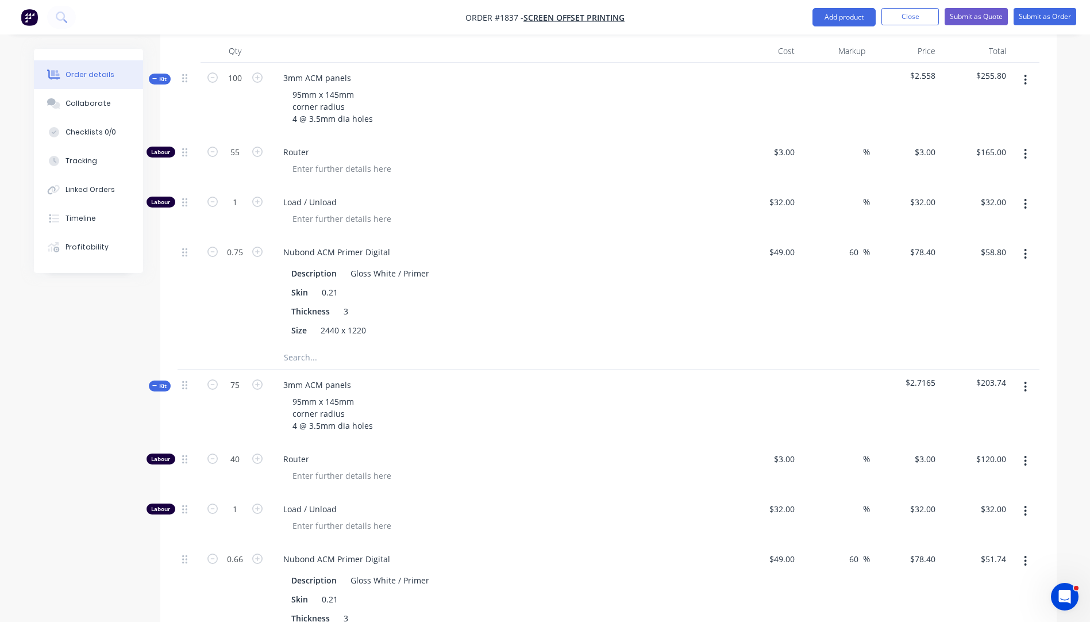
scroll to position [457, 0]
click at [966, 18] on button "Submit as Quote" at bounding box center [976, 16] width 63 height 17
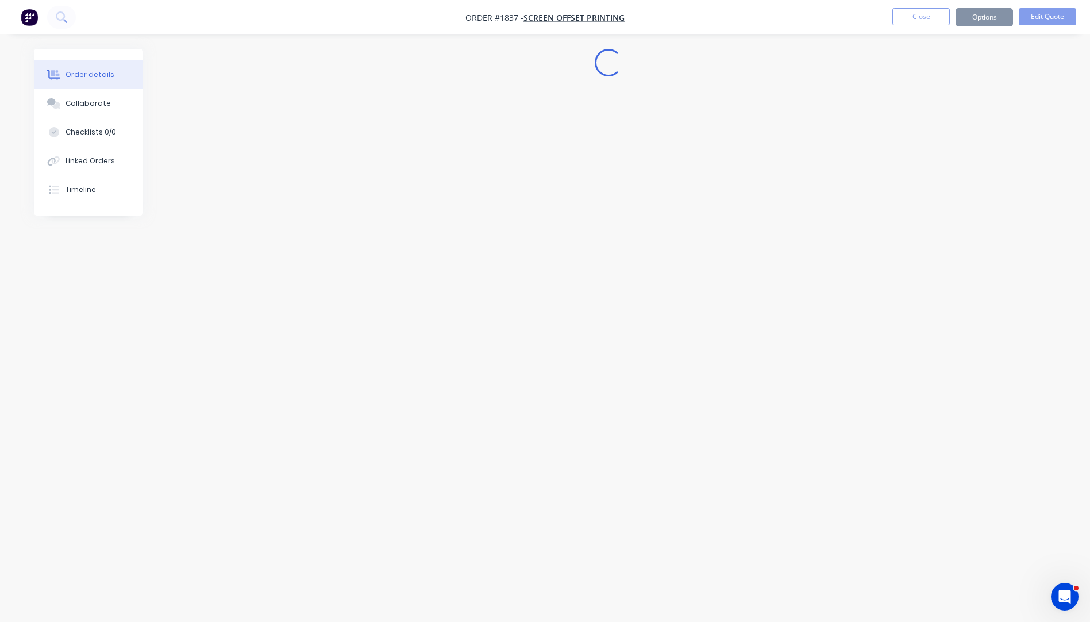
scroll to position [0, 0]
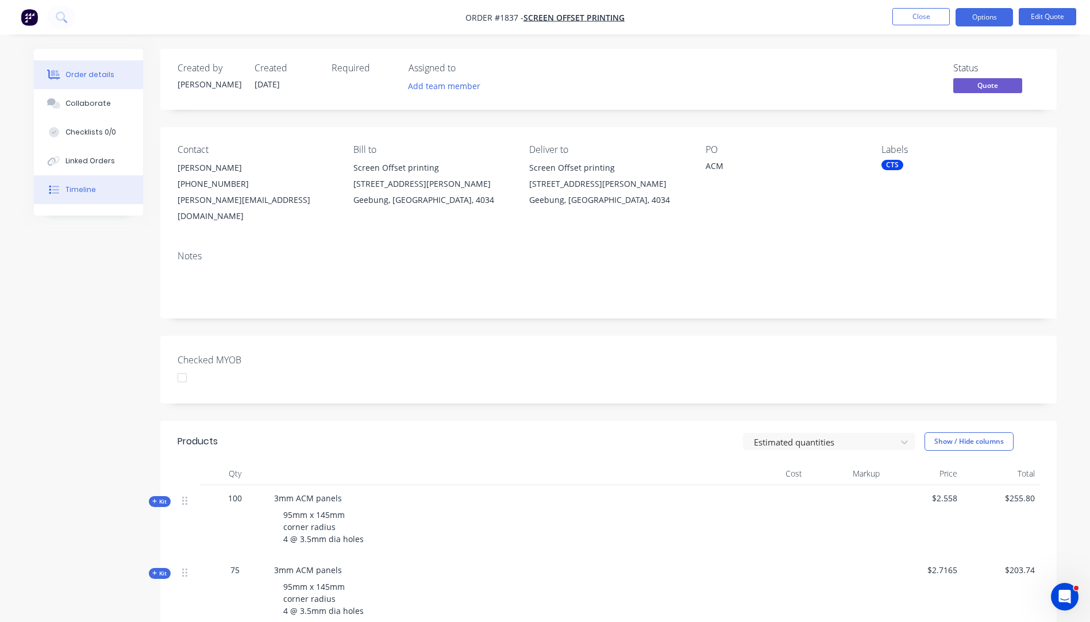
click at [83, 190] on div "Timeline" at bounding box center [81, 189] width 30 height 10
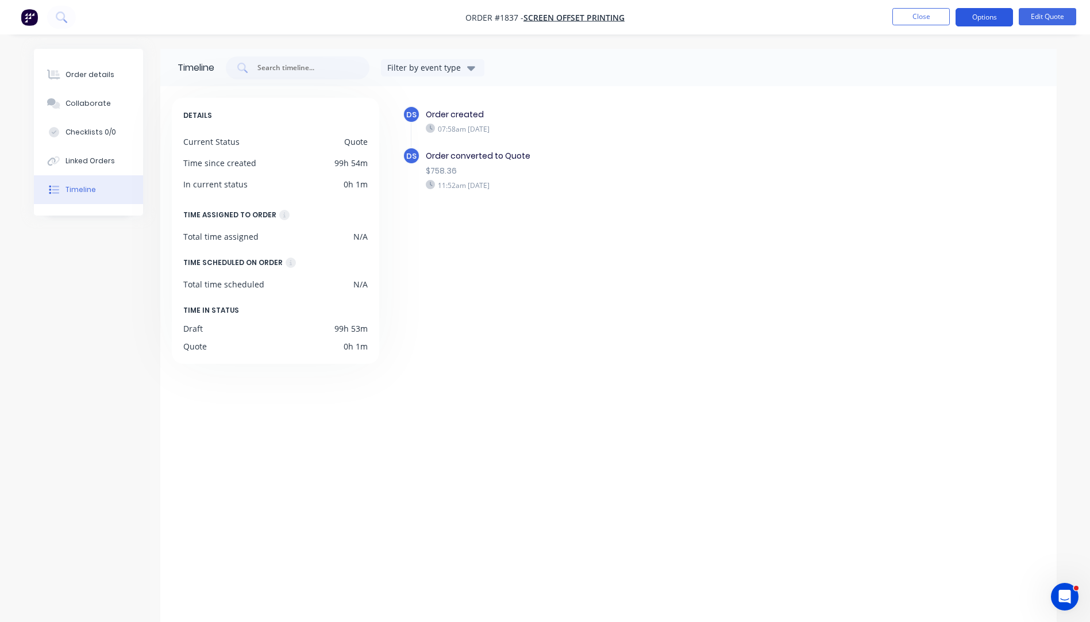
click at [976, 18] on button "Options" at bounding box center [984, 17] width 57 height 18
click at [911, 73] on div "Quote" at bounding box center [950, 69] width 106 height 17
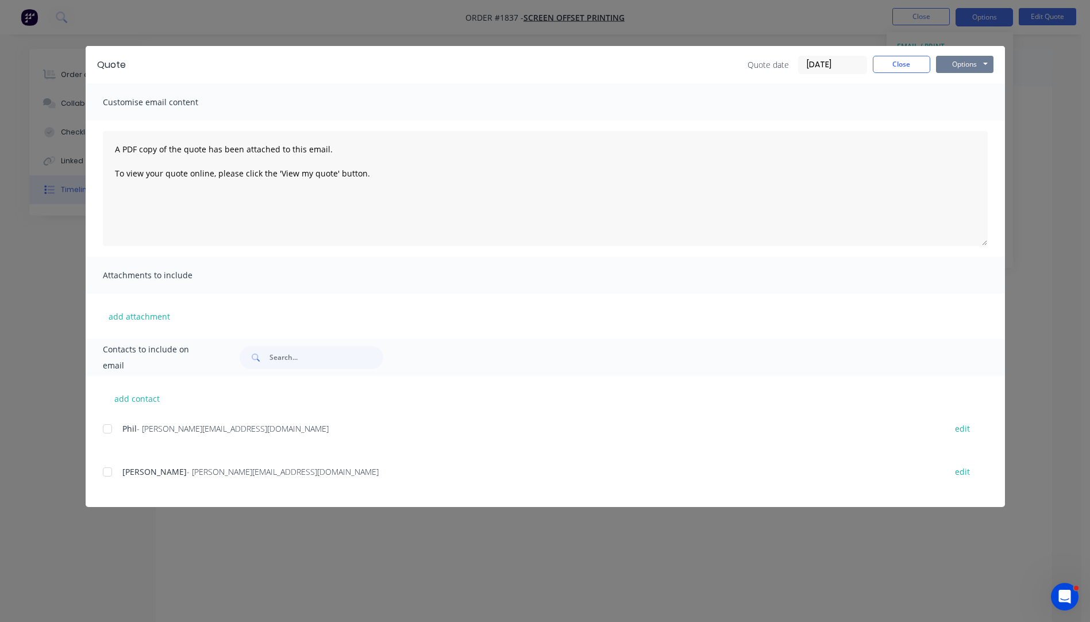
click at [944, 68] on button "Options" at bounding box center [964, 64] width 57 height 17
click at [951, 84] on button "Preview" at bounding box center [973, 84] width 74 height 19
click at [960, 66] on button "Options" at bounding box center [964, 64] width 57 height 17
click at [907, 62] on button "Close" at bounding box center [901, 64] width 57 height 17
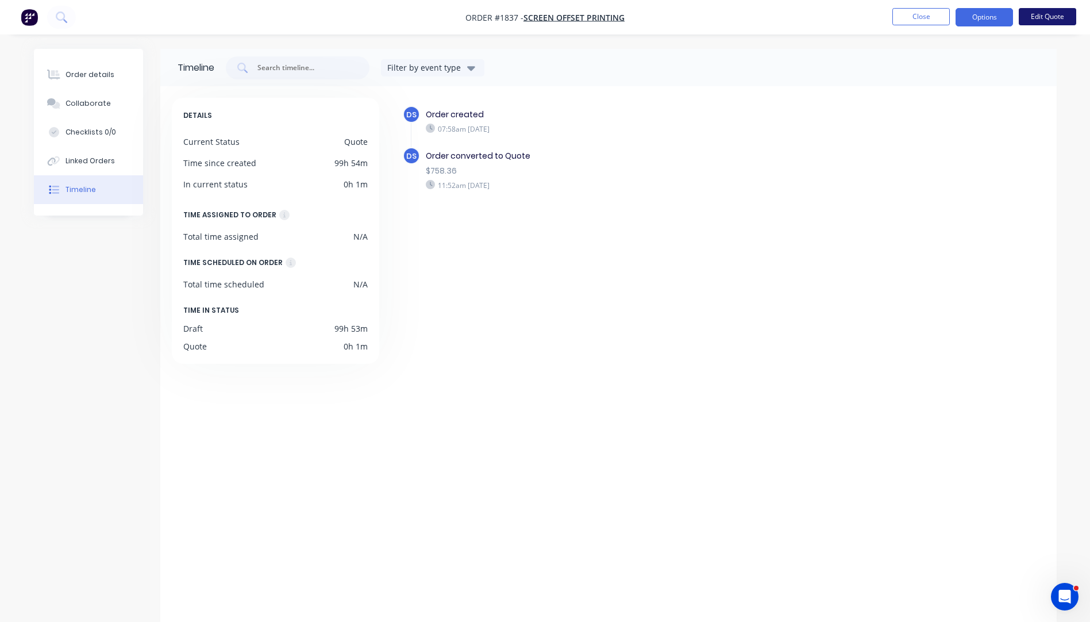
click at [1045, 17] on button "Edit Quote" at bounding box center [1047, 16] width 57 height 17
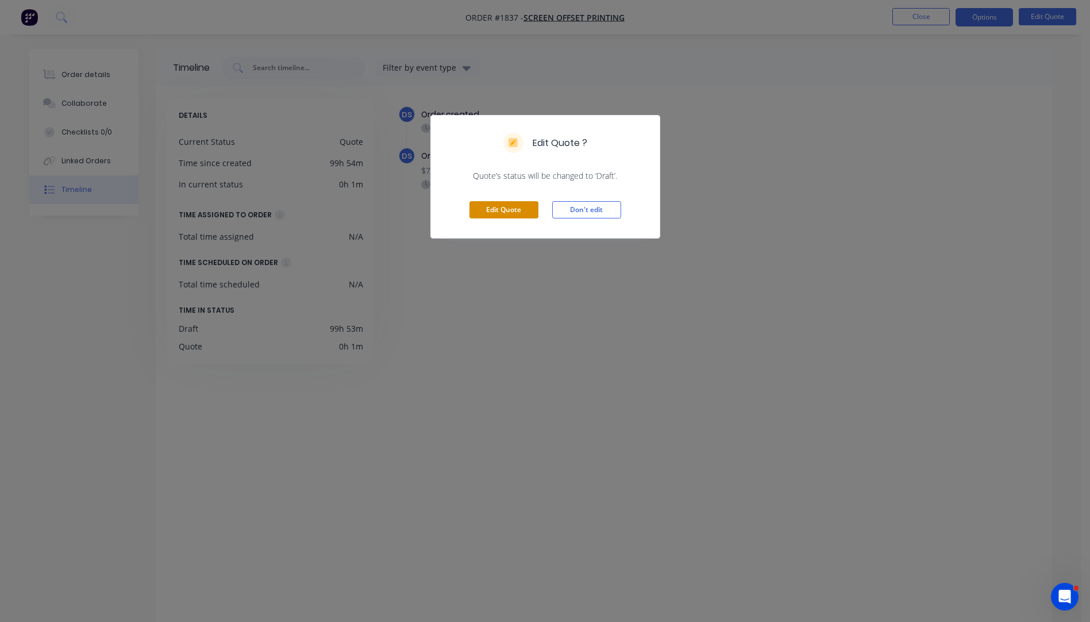
click at [511, 211] on button "Edit Quote" at bounding box center [504, 209] width 69 height 17
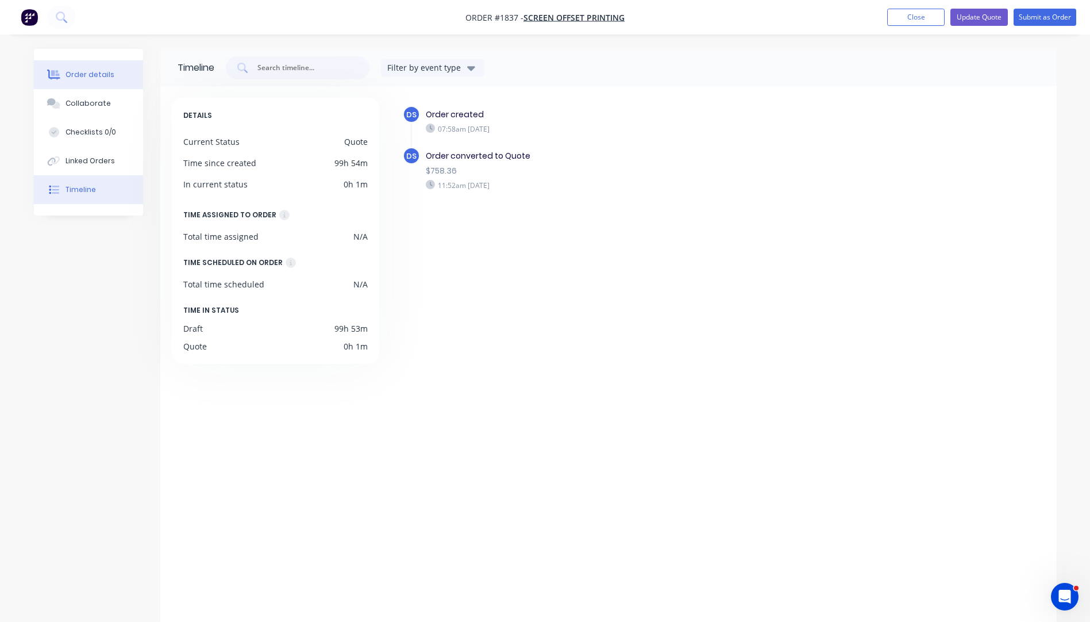
click at [99, 75] on div "Order details" at bounding box center [90, 75] width 49 height 10
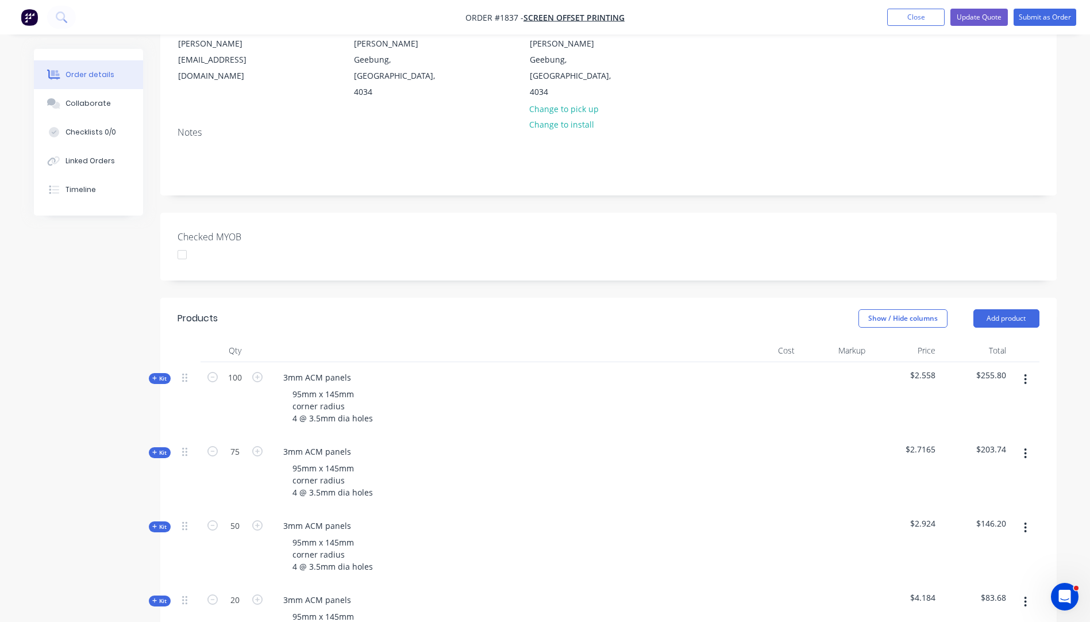
scroll to position [460, 0]
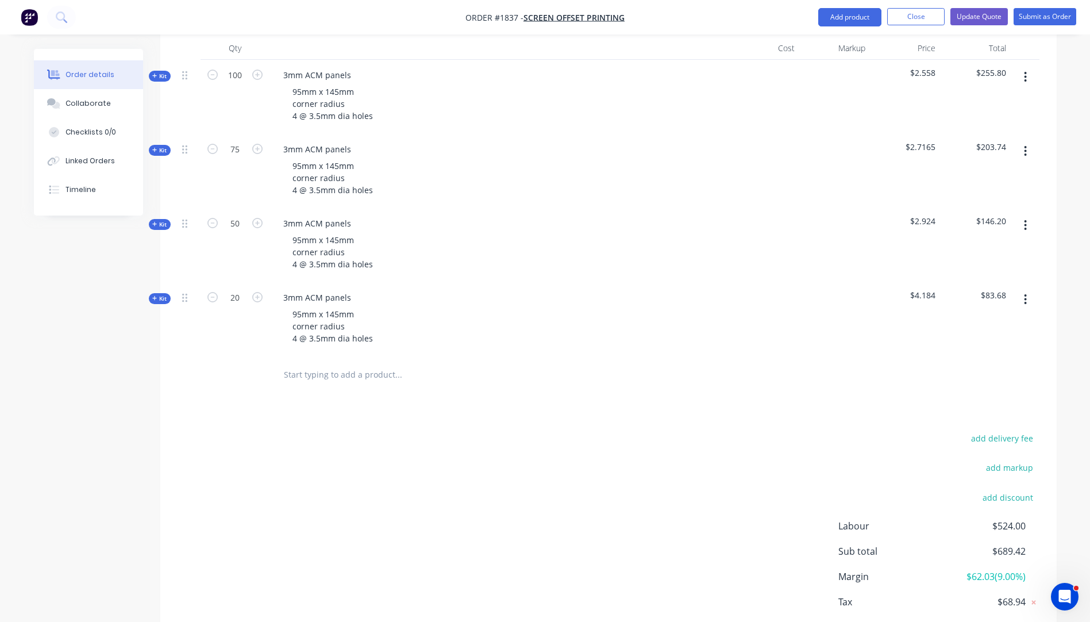
click at [305, 363] on input "text" at bounding box center [398, 374] width 230 height 23
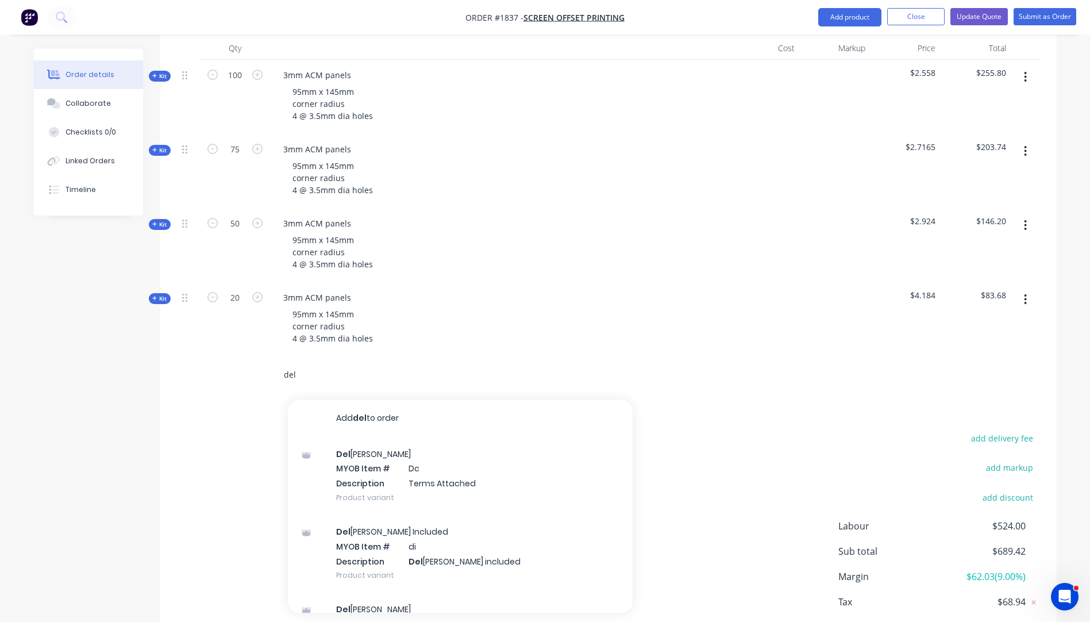
type input "del"
click at [497, 306] on div "95mm x 145mm corner radius 4 @ 3.5mm dia holes" at bounding box center [499, 326] width 451 height 41
drag, startPoint x: 286, startPoint y: 343, endPoint x: 265, endPoint y: 344, distance: 20.7
click at [265, 356] on div "del Add del to order Del [PERSON_NAME] MYOB Item # Dc Description Terms Attache…" at bounding box center [609, 374] width 862 height 37
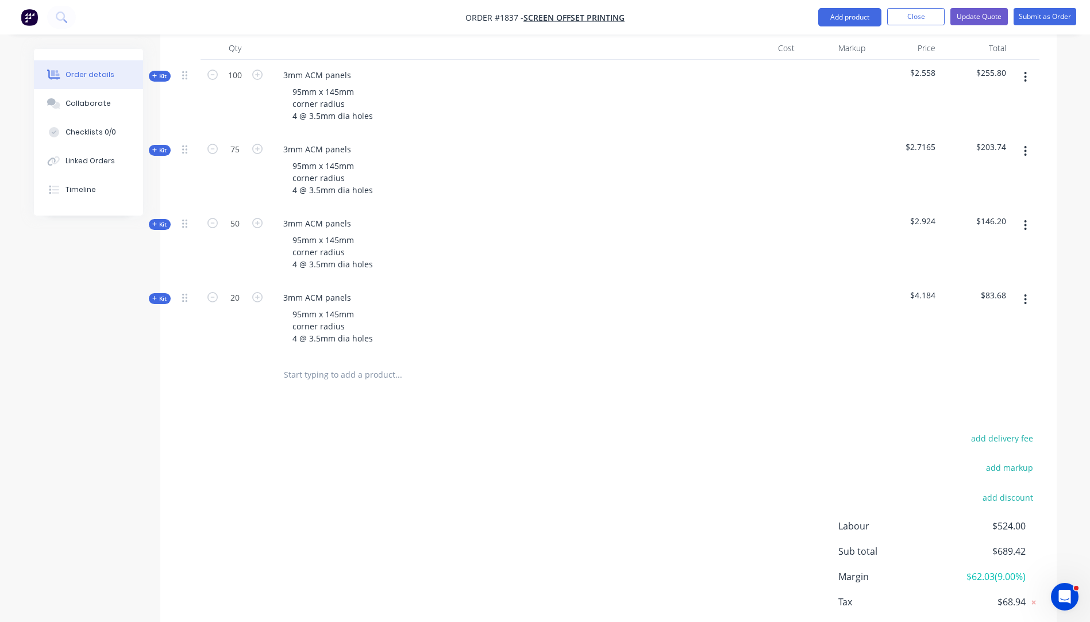
click at [155, 296] on icon "button" at bounding box center [154, 298] width 5 height 5
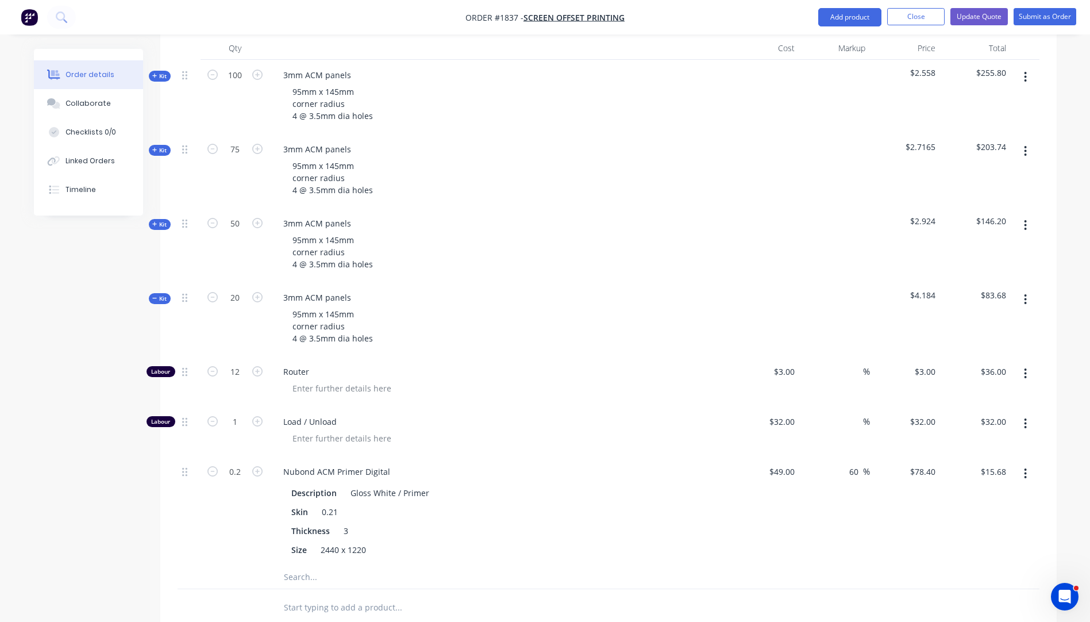
click at [305, 565] on input "text" at bounding box center [398, 576] width 230 height 23
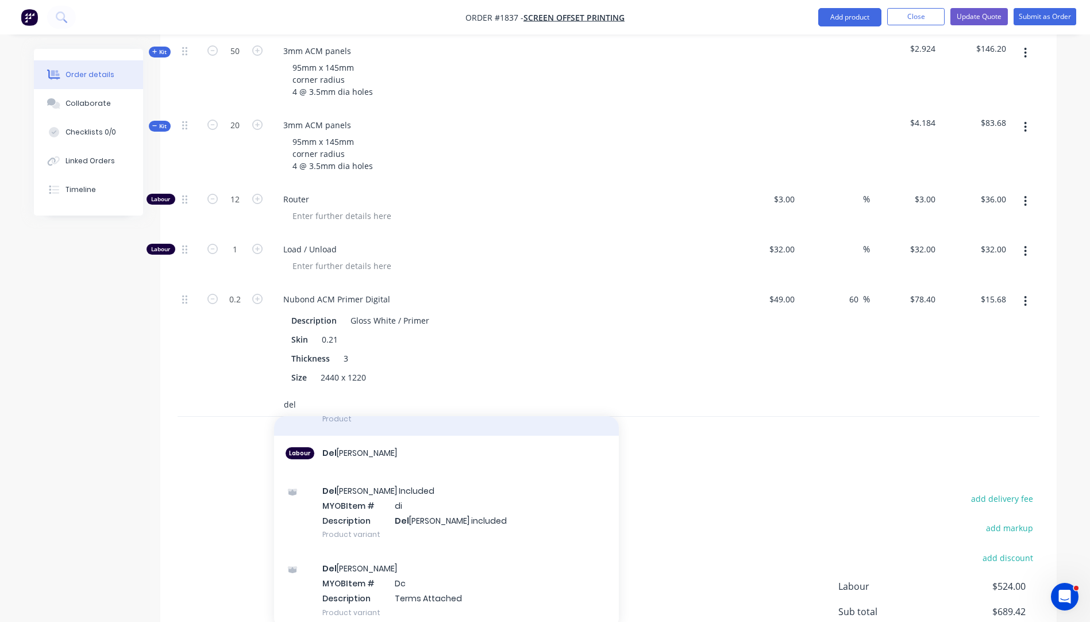
scroll to position [114, 0]
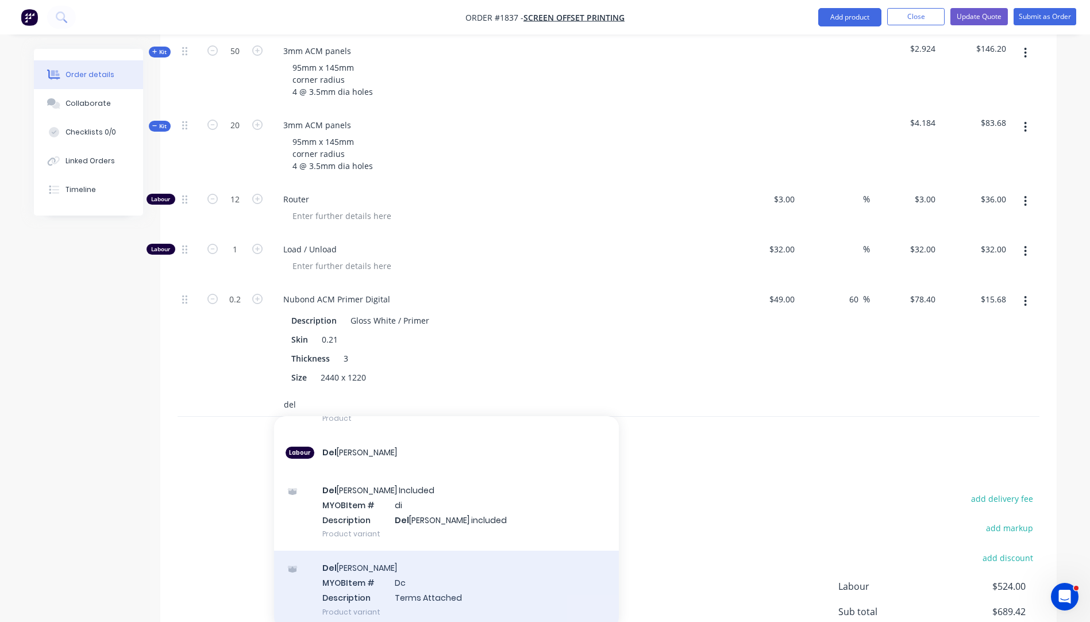
type input "del"
click at [420, 559] on div "Del [PERSON_NAME] MYOB Item # Dc Description Terms Attached Product variant" at bounding box center [446, 590] width 345 height 78
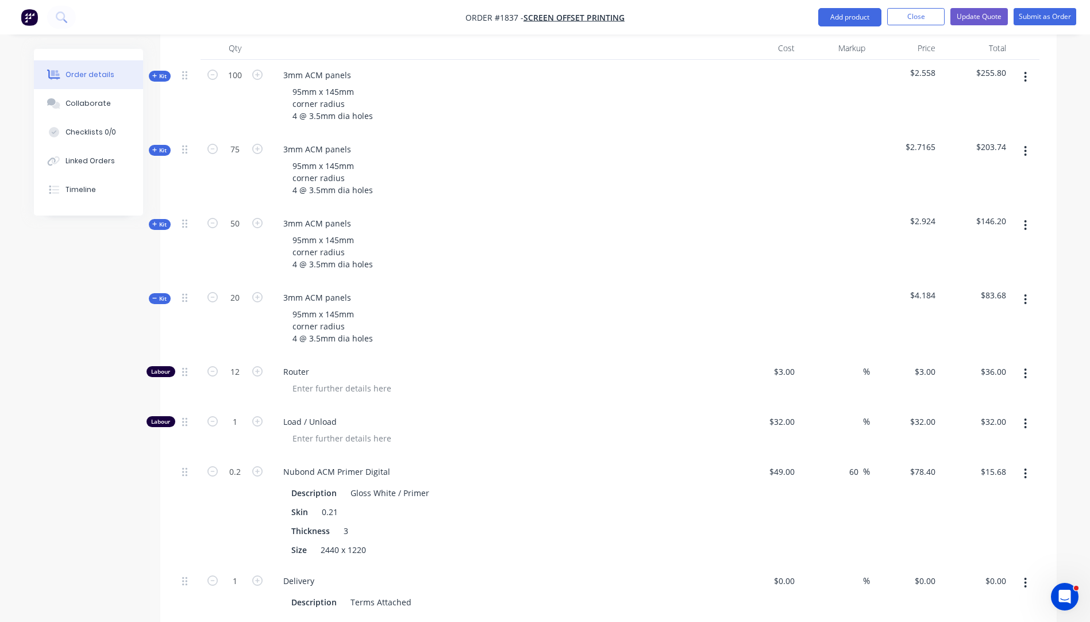
scroll to position [402, 0]
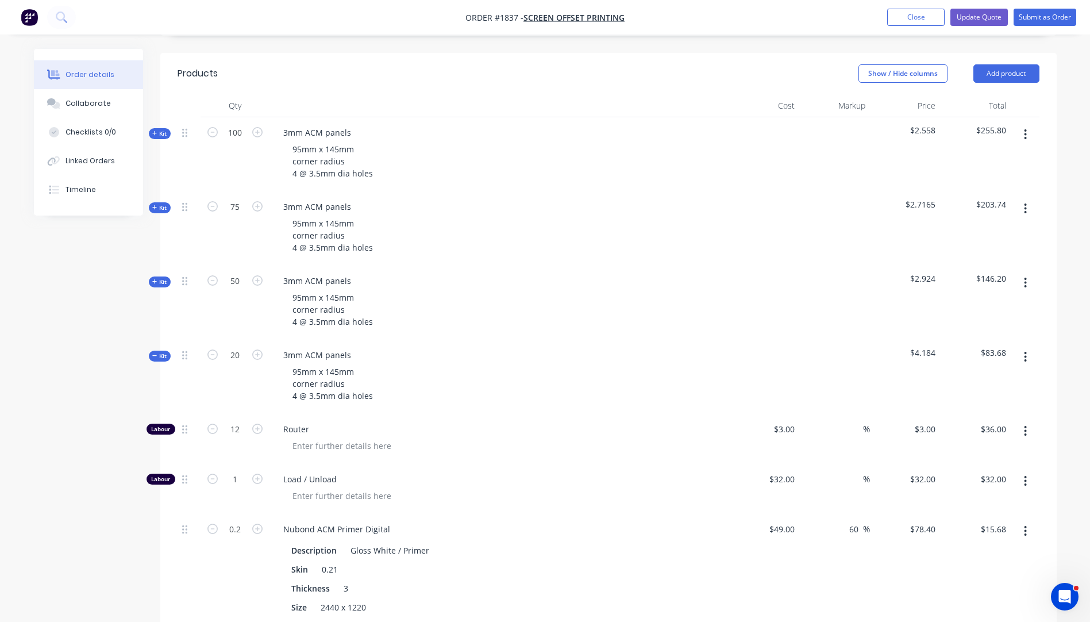
click at [156, 130] on icon "button" at bounding box center [154, 133] width 5 height 6
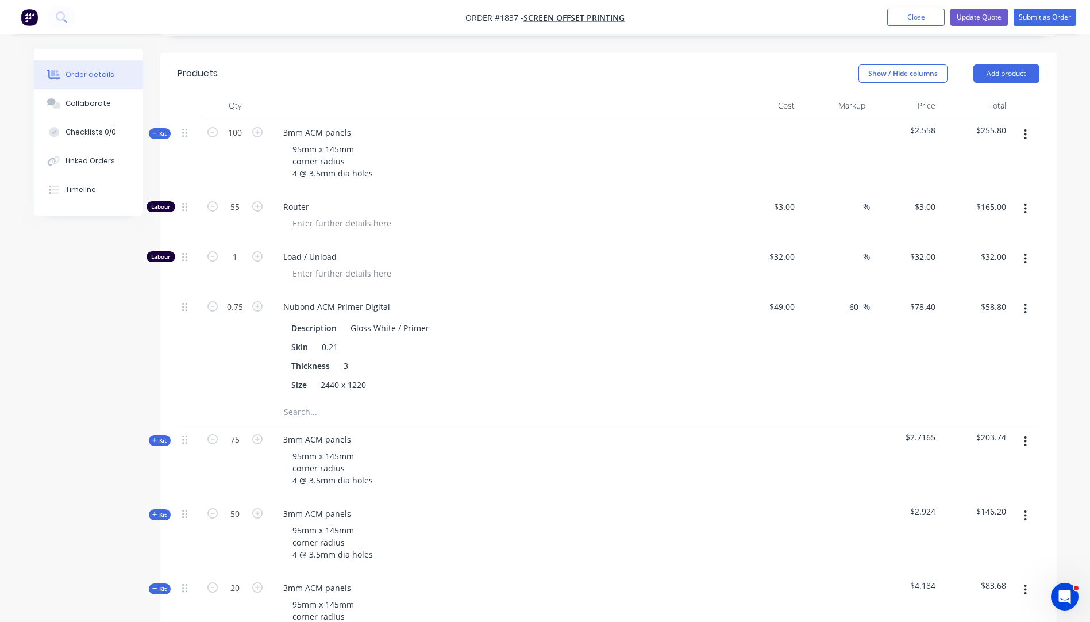
click at [299, 401] on input "text" at bounding box center [398, 412] width 230 height 23
drag, startPoint x: 321, startPoint y: 379, endPoint x: 259, endPoint y: 381, distance: 62.7
click at [259, 401] on div "packing" at bounding box center [609, 413] width 862 height 24
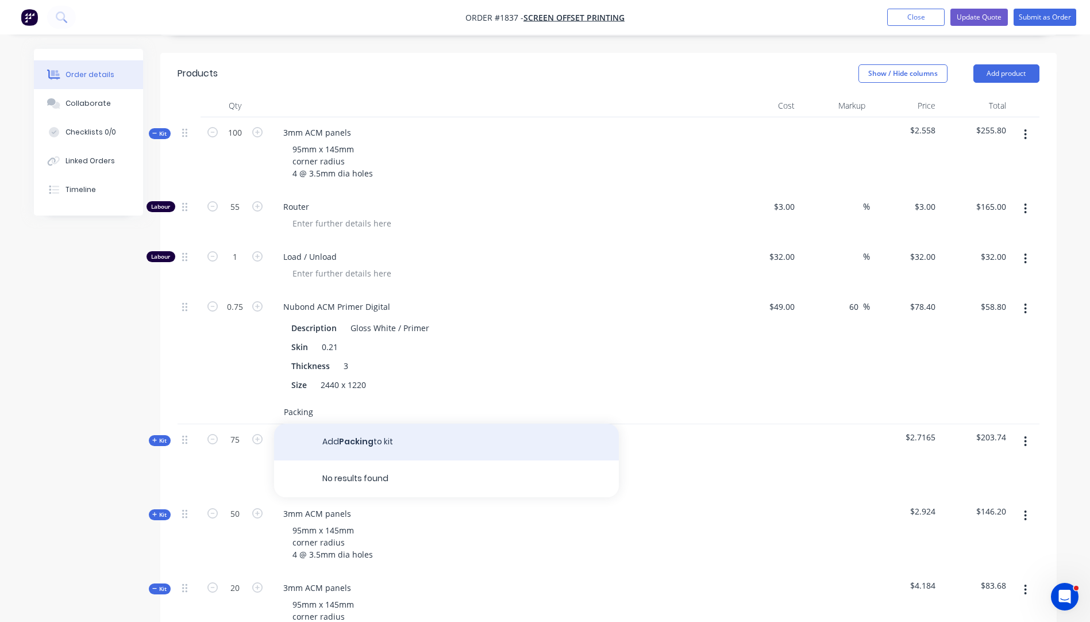
type input "Packing"
click at [374, 424] on button "Add Packing to kit" at bounding box center [446, 442] width 345 height 37
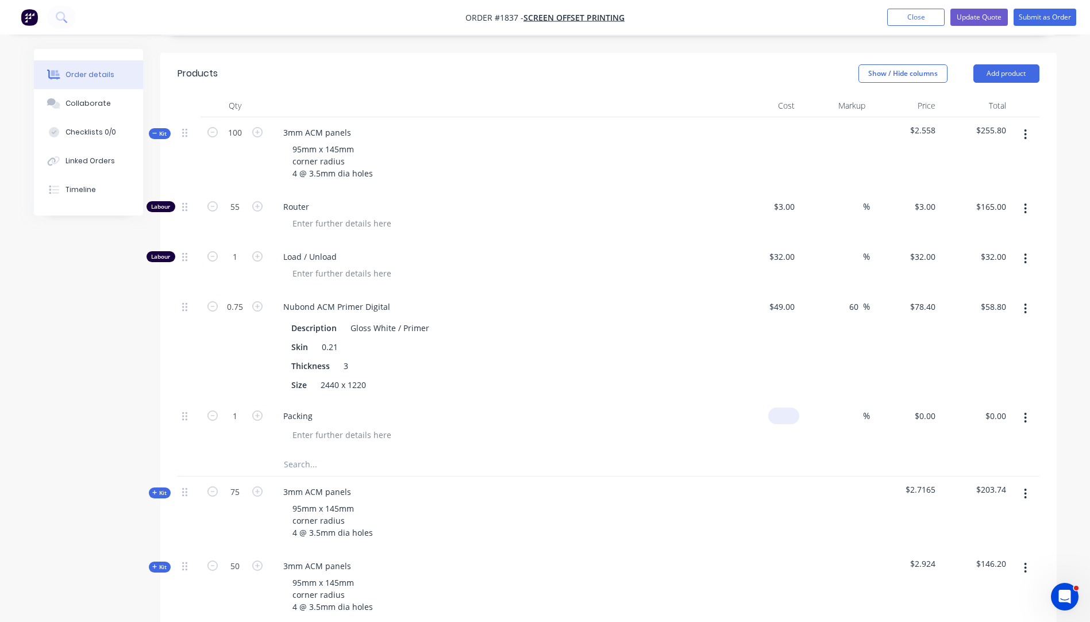
click at [791, 407] on input at bounding box center [786, 415] width 26 height 17
type input "$118.20"
click at [241, 407] on input "1" at bounding box center [235, 415] width 30 height 17
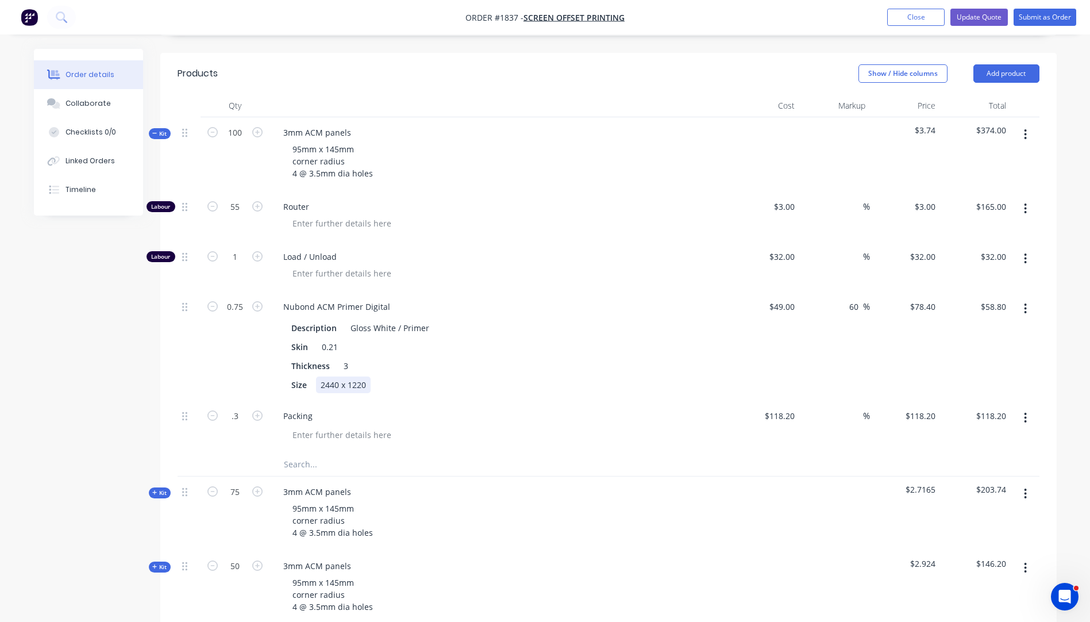
type input "0.3"
type input "$35.46"
click at [526, 376] on div "Size 2440 x 1220" at bounding box center [497, 384] width 421 height 17
click at [239, 407] on input "0.3" at bounding box center [235, 415] width 30 height 17
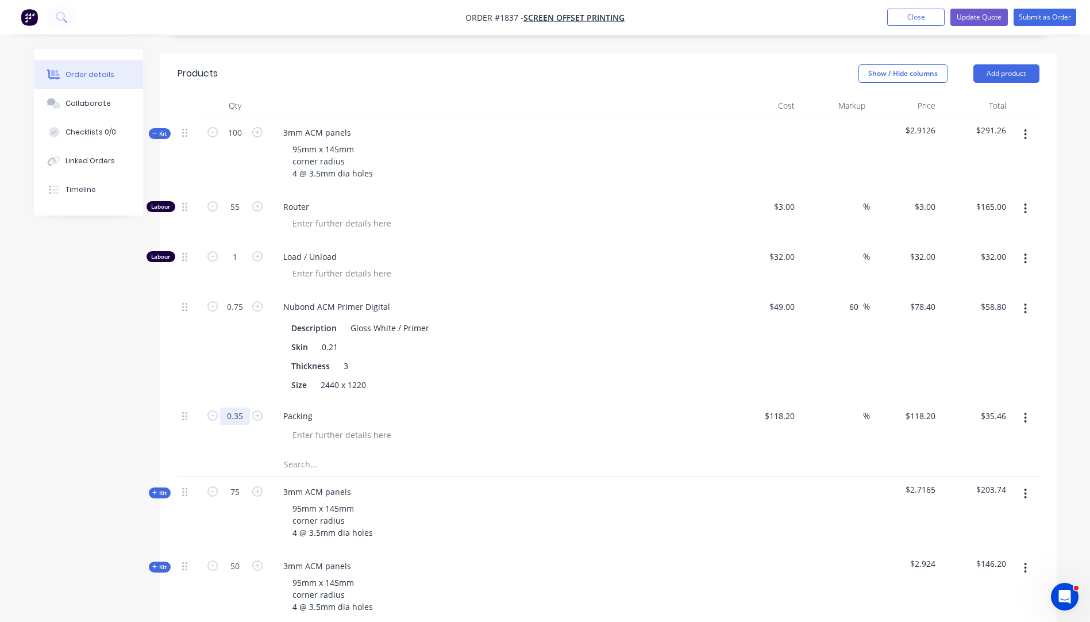
type input "0.35"
type input "$41.37"
click at [456, 357] on div "Thickness 3" at bounding box center [497, 365] width 421 height 17
click at [522, 426] on div at bounding box center [503, 434] width 441 height 17
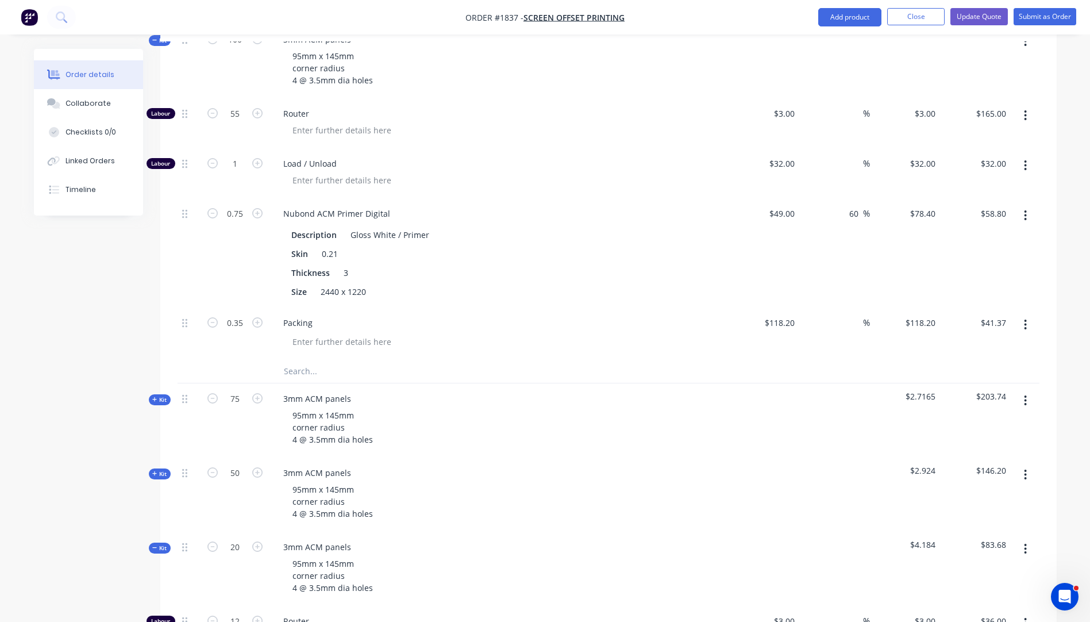
scroll to position [517, 0]
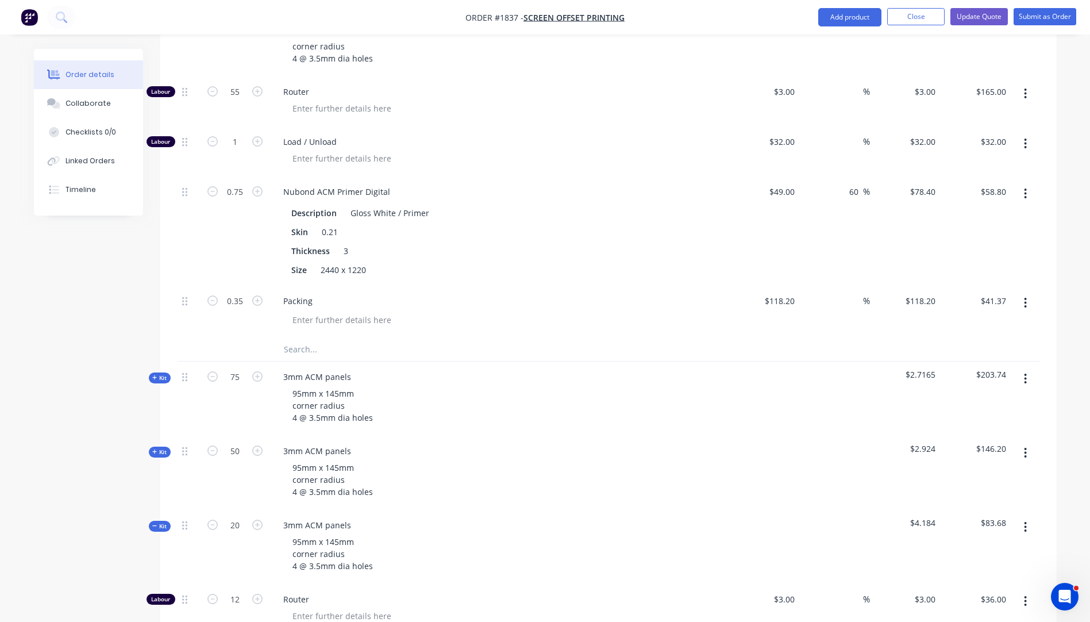
click at [153, 374] on span "Kit" at bounding box center [159, 378] width 15 height 9
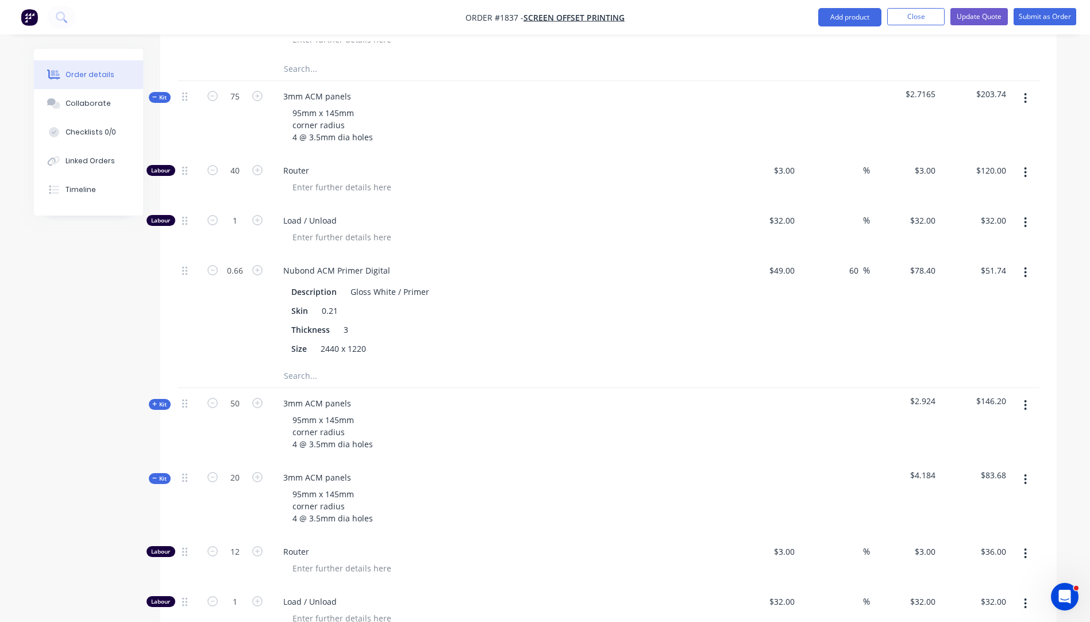
scroll to position [805, 0]
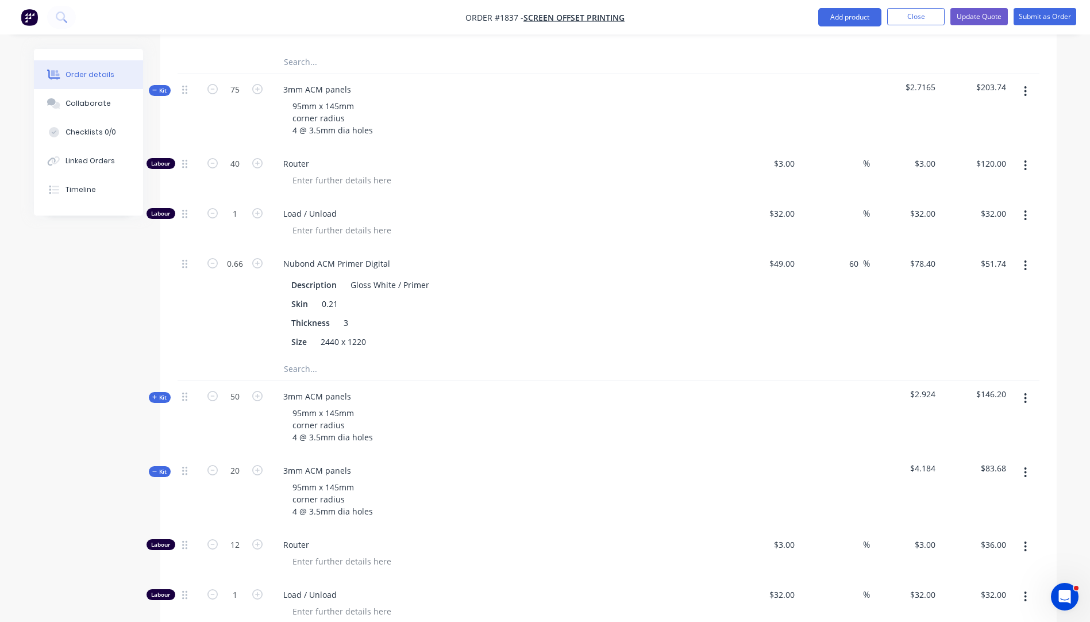
click at [301, 357] on input "text" at bounding box center [398, 368] width 230 height 23
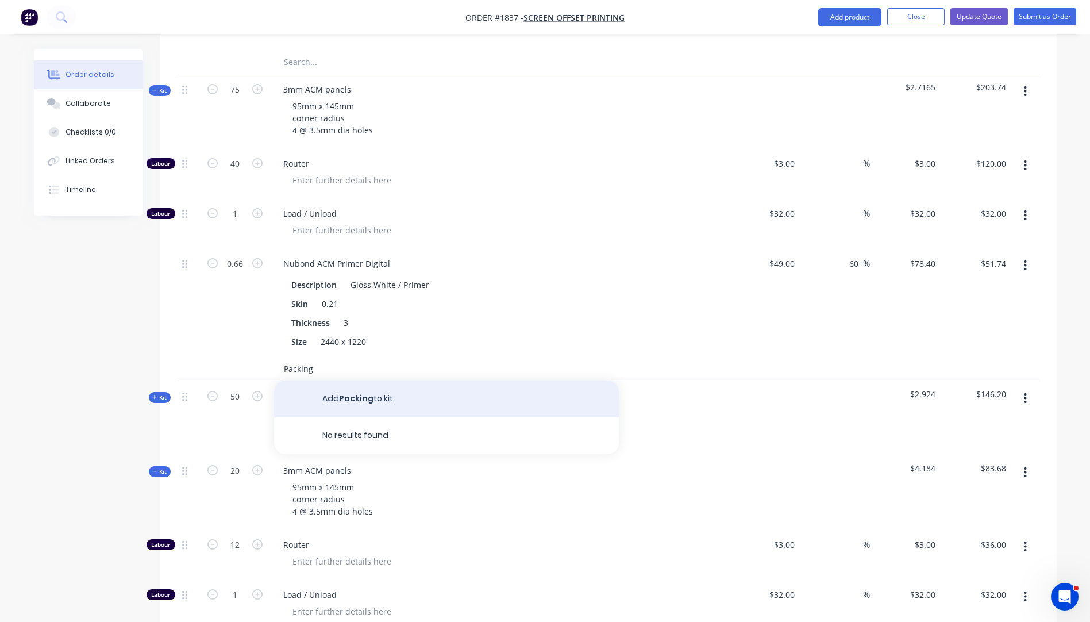
type input "Packing"
click at [364, 380] on button "Add Packing to kit" at bounding box center [446, 398] width 345 height 37
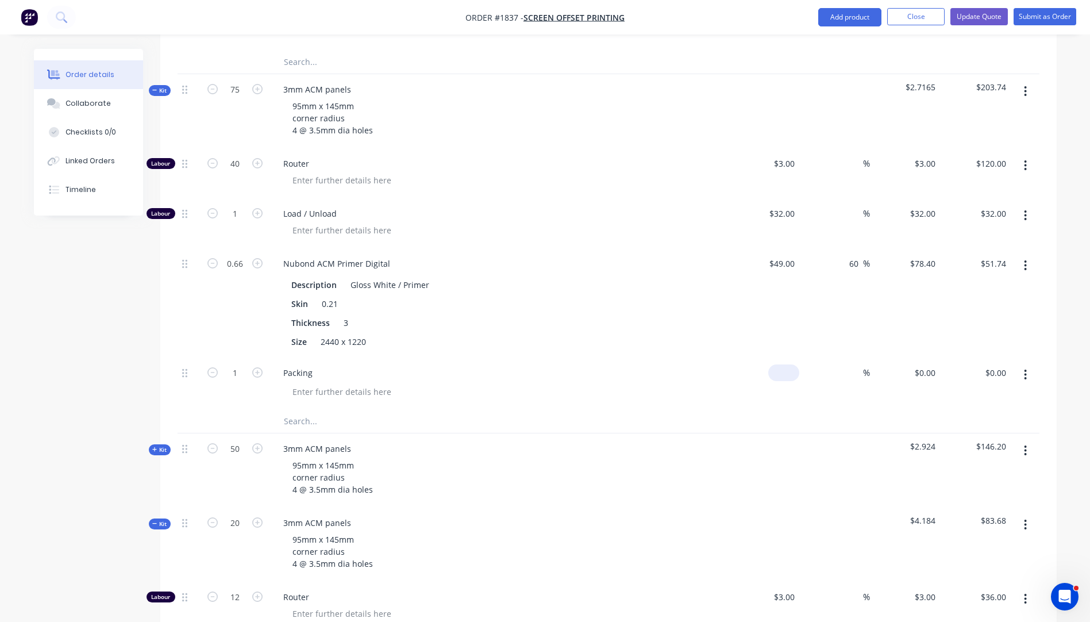
click at [784, 364] on div "$0.00" at bounding box center [783, 372] width 31 height 17
type input "$118.20"
click at [237, 364] on input "1" at bounding box center [235, 372] width 30 height 17
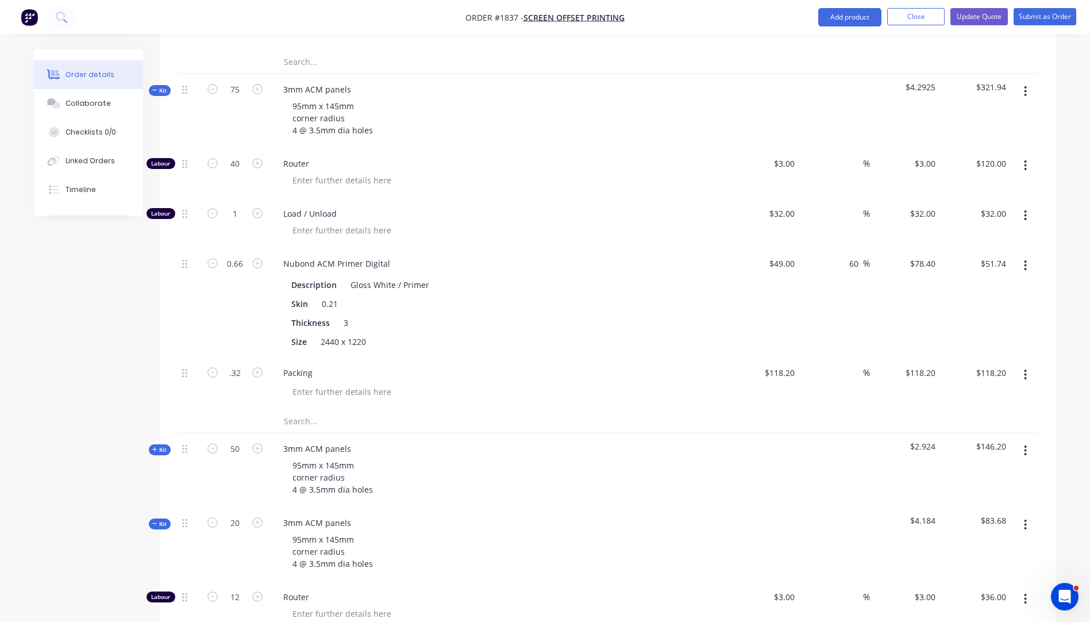
type input "0.32"
type input "$37.82"
click at [574, 364] on div "Packing" at bounding box center [499, 372] width 451 height 17
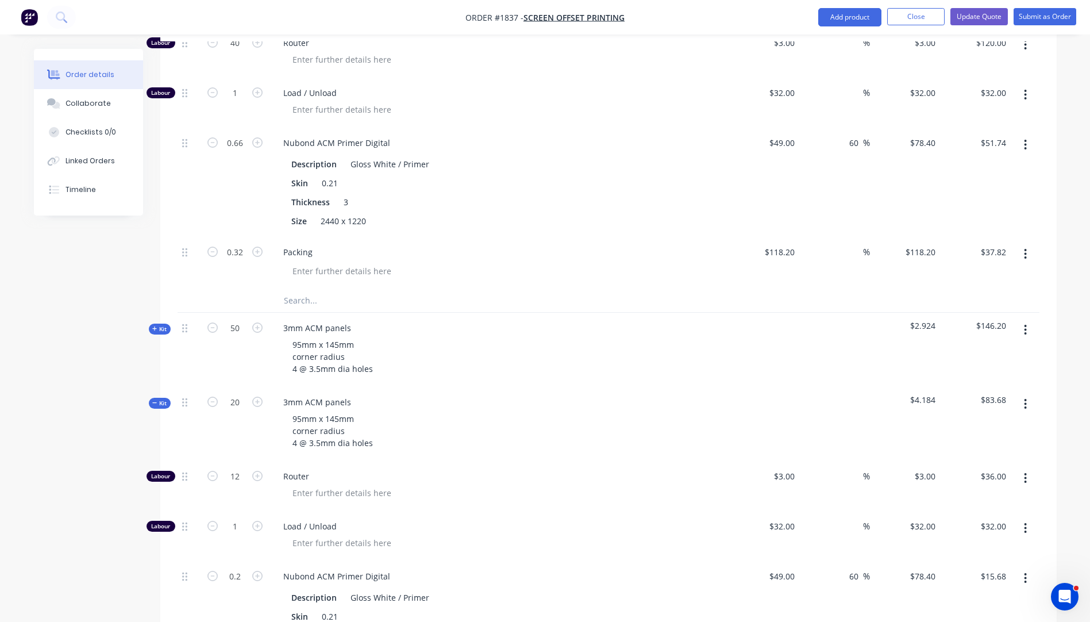
scroll to position [919, 0]
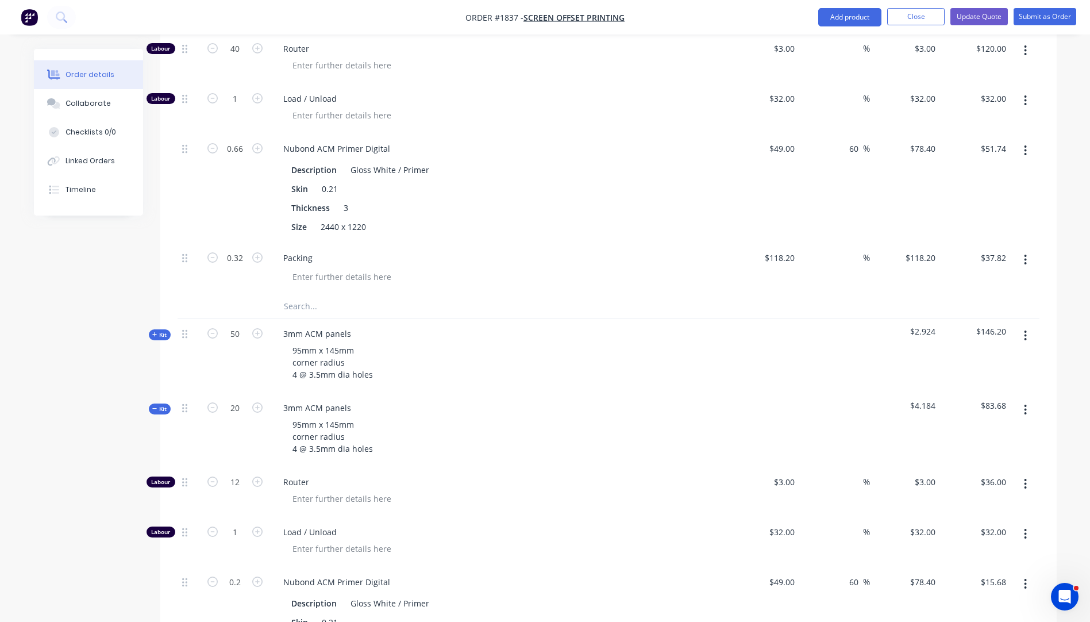
click at [153, 332] on icon "button" at bounding box center [154, 335] width 5 height 6
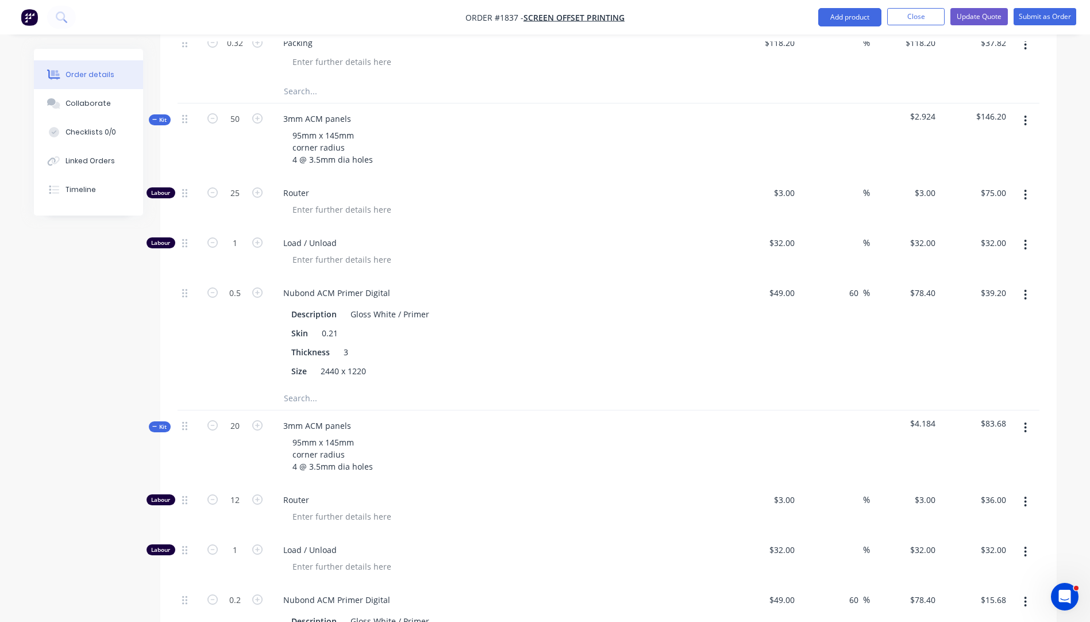
scroll to position [1264, 0]
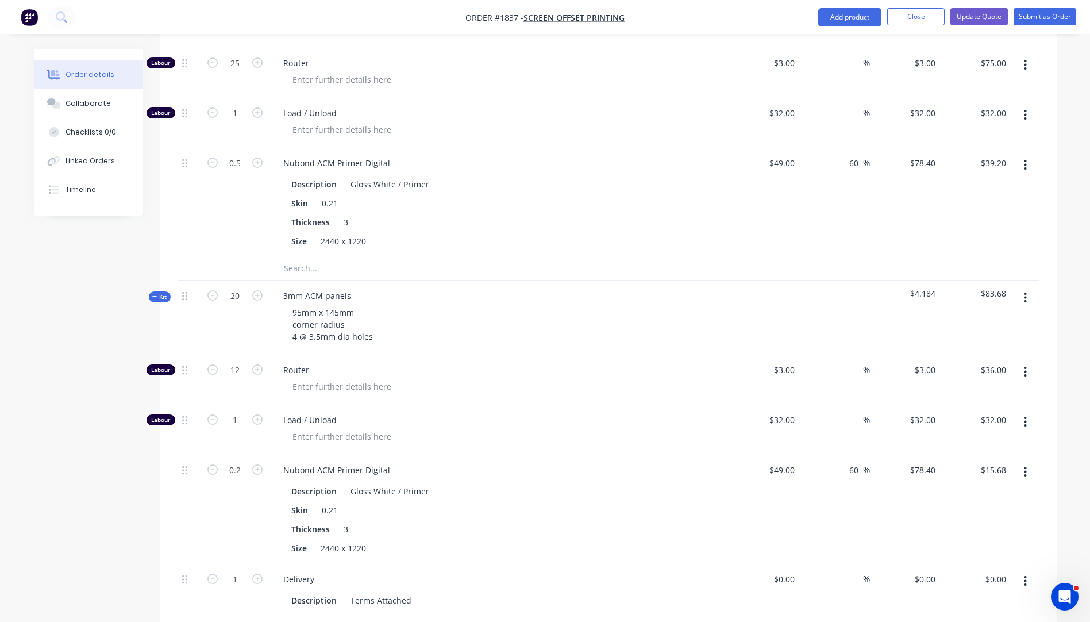
click at [307, 257] on input "text" at bounding box center [398, 268] width 230 height 23
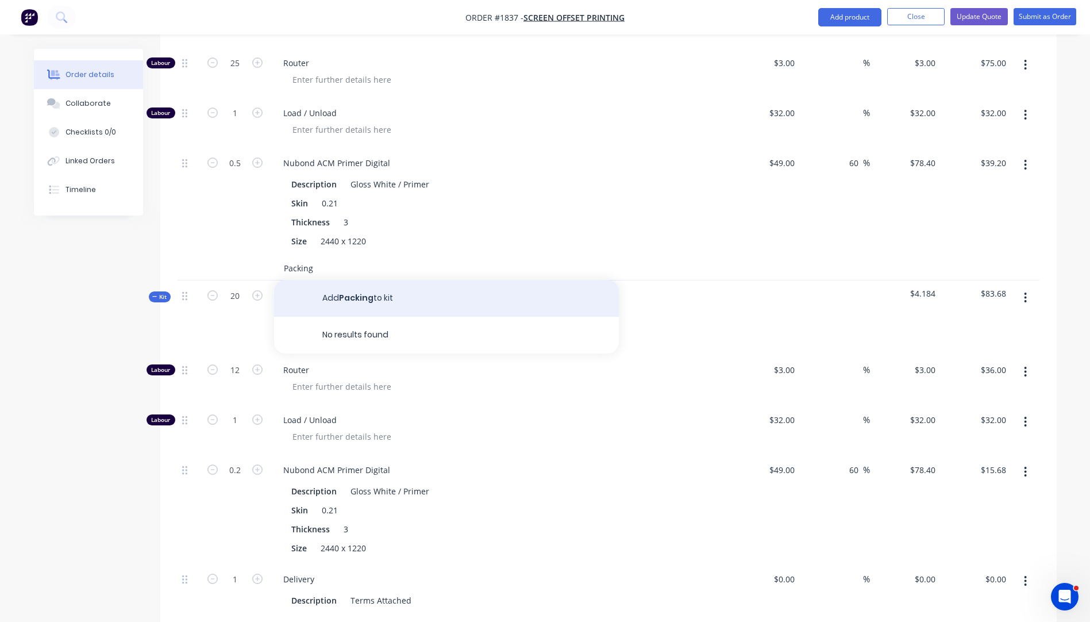
type input "Packing"
click at [368, 280] on button "Add Packing to kit" at bounding box center [446, 298] width 345 height 37
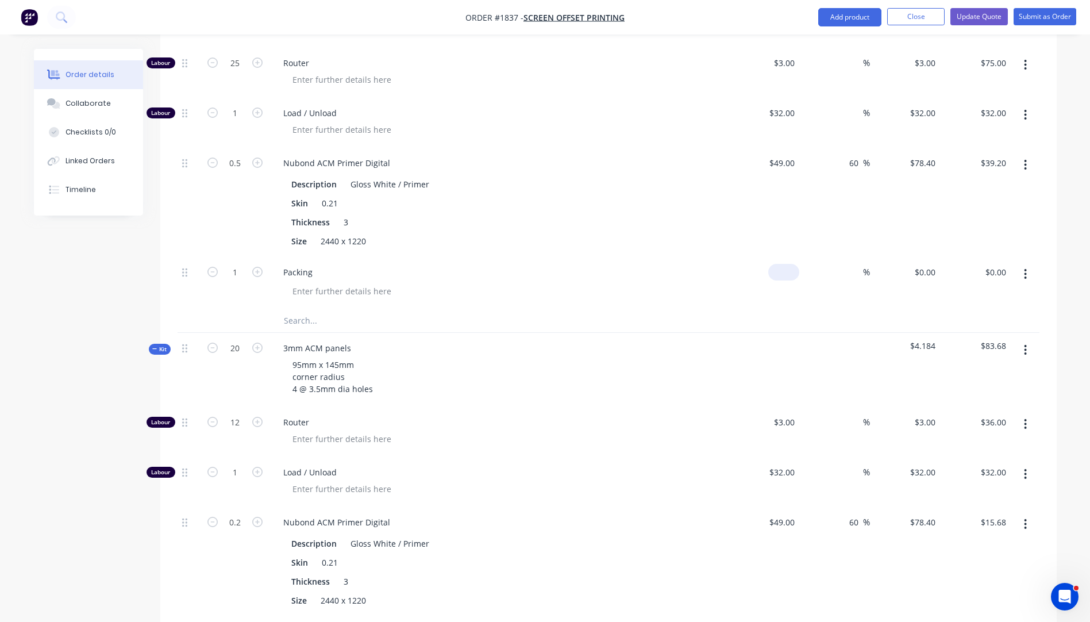
click at [786, 264] on div "$0.00" at bounding box center [783, 272] width 31 height 17
type input "$118.20"
click at [240, 264] on input "1" at bounding box center [235, 272] width 30 height 17
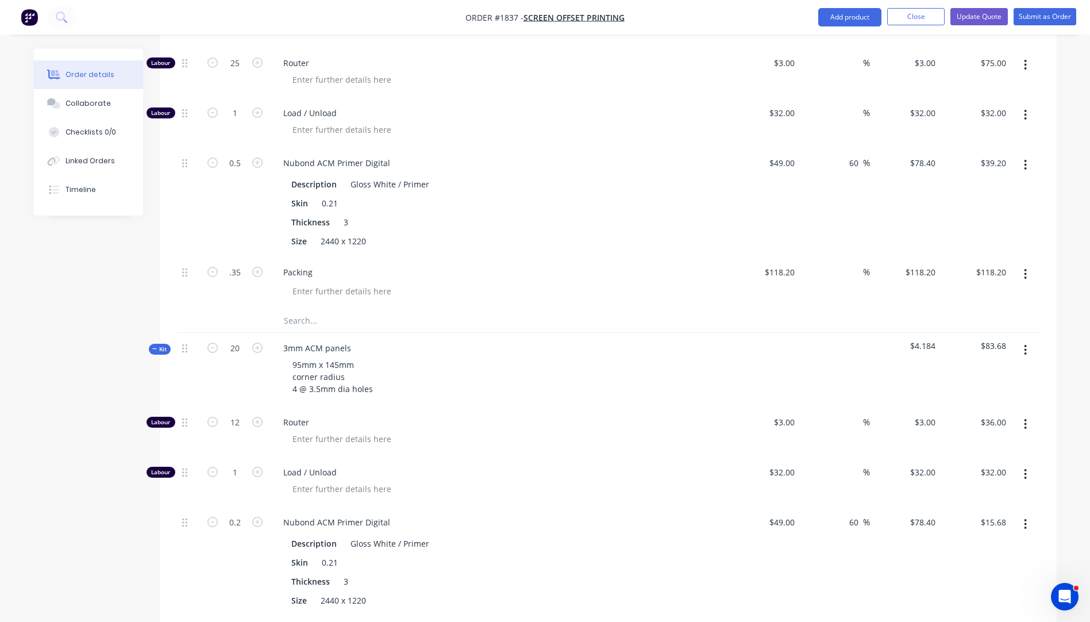
type input "0.35"
type input "$41.37"
click at [591, 264] on div "Packing" at bounding box center [499, 272] width 451 height 17
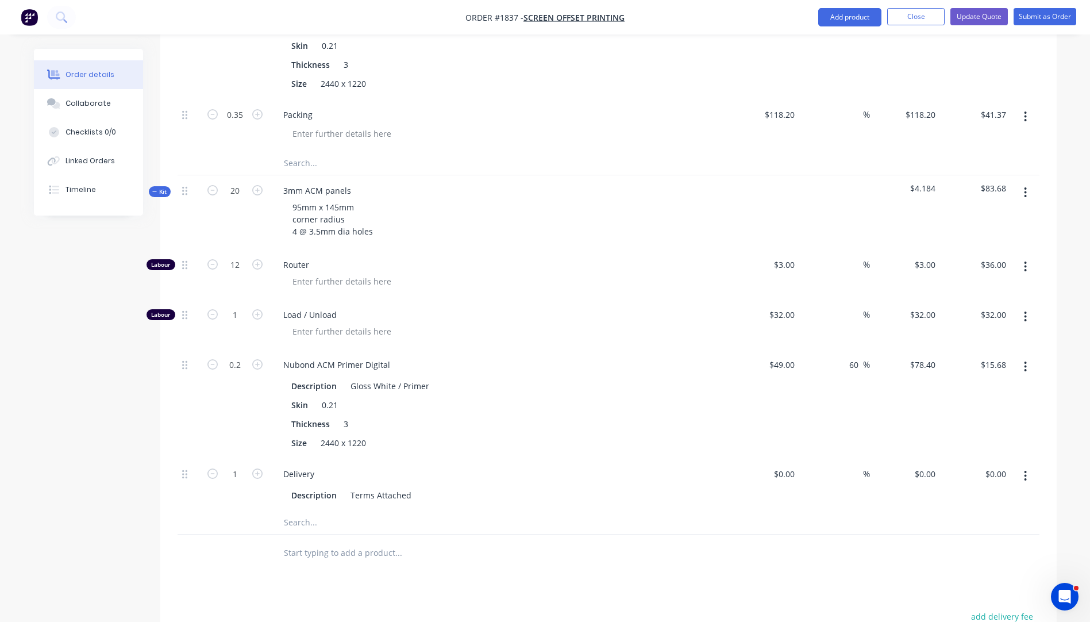
scroll to position [1437, 0]
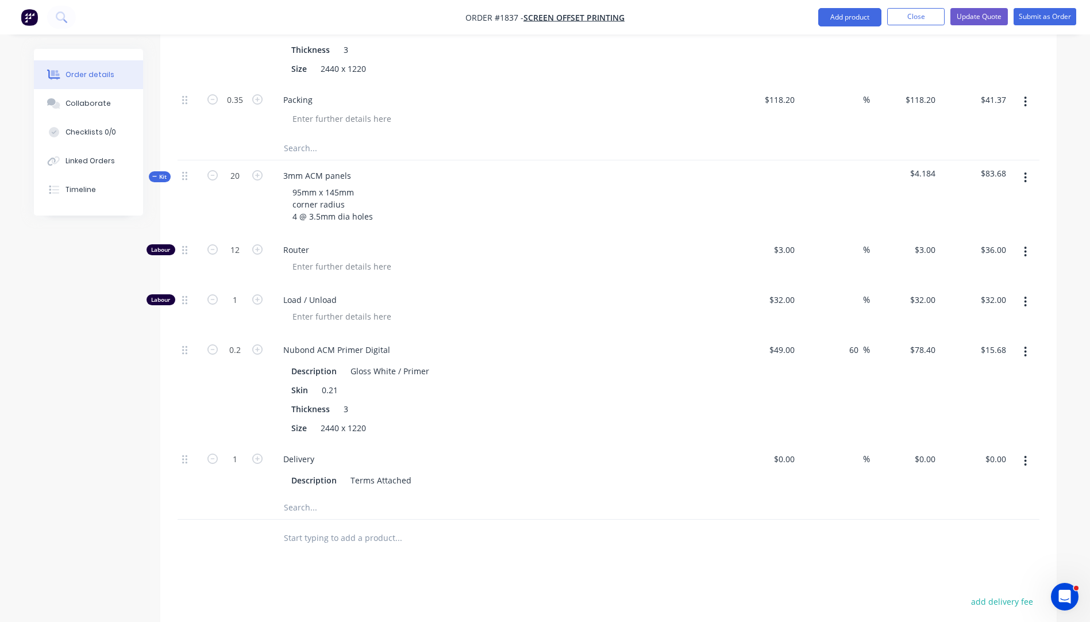
click at [293, 496] on input "text" at bounding box center [398, 507] width 230 height 23
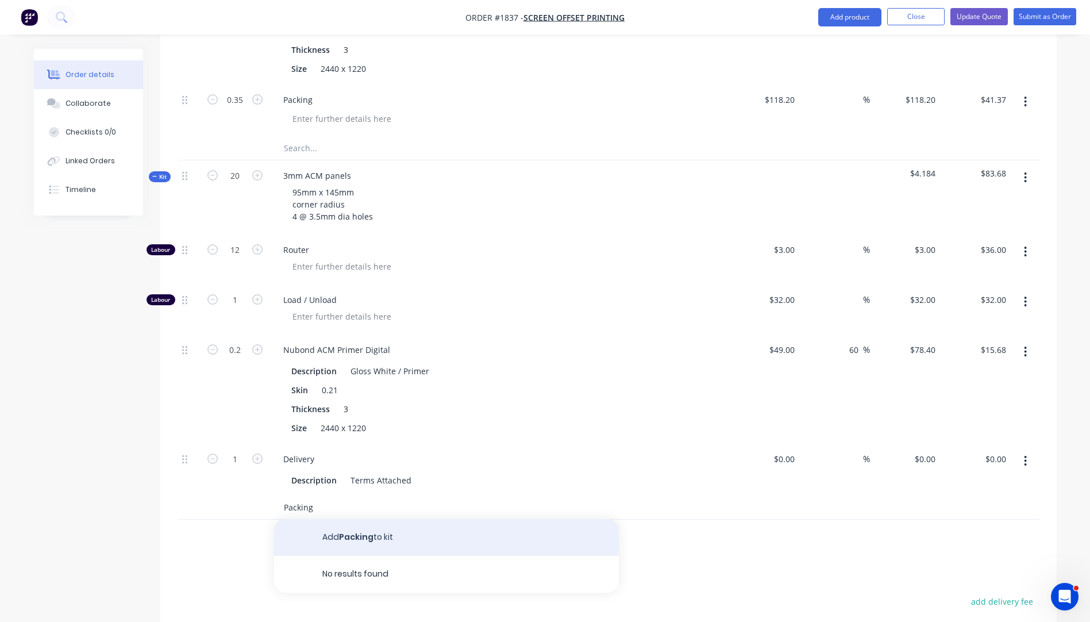
type input "Packing"
click at [359, 519] on button "Add Packing to kit" at bounding box center [446, 537] width 345 height 37
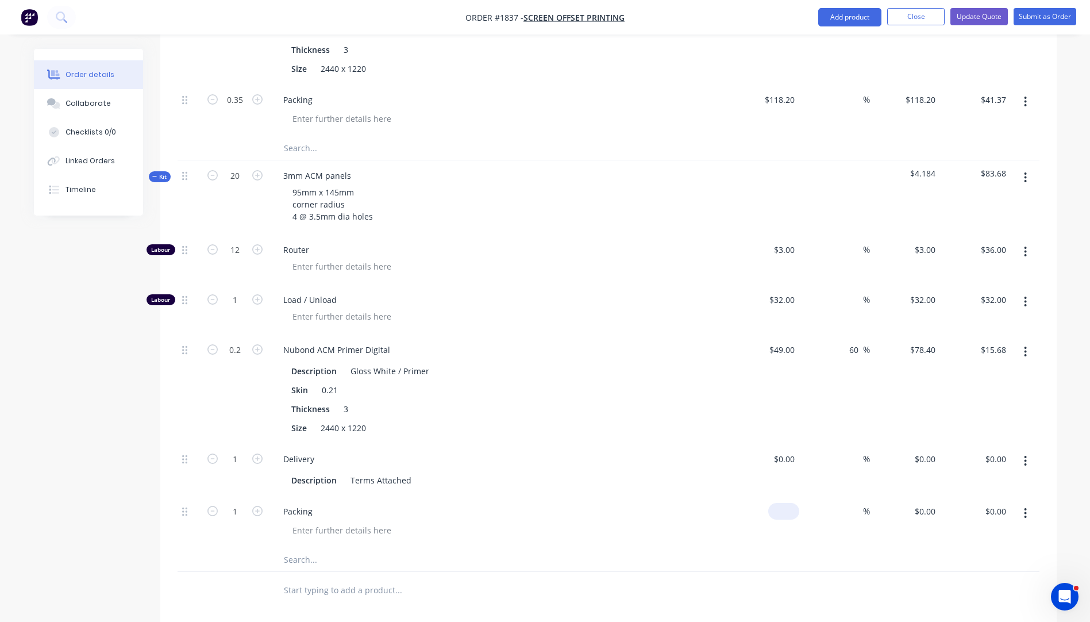
click at [791, 503] on input at bounding box center [786, 511] width 26 height 17
type input "$118.20"
click at [241, 503] on input "1" at bounding box center [235, 511] width 30 height 17
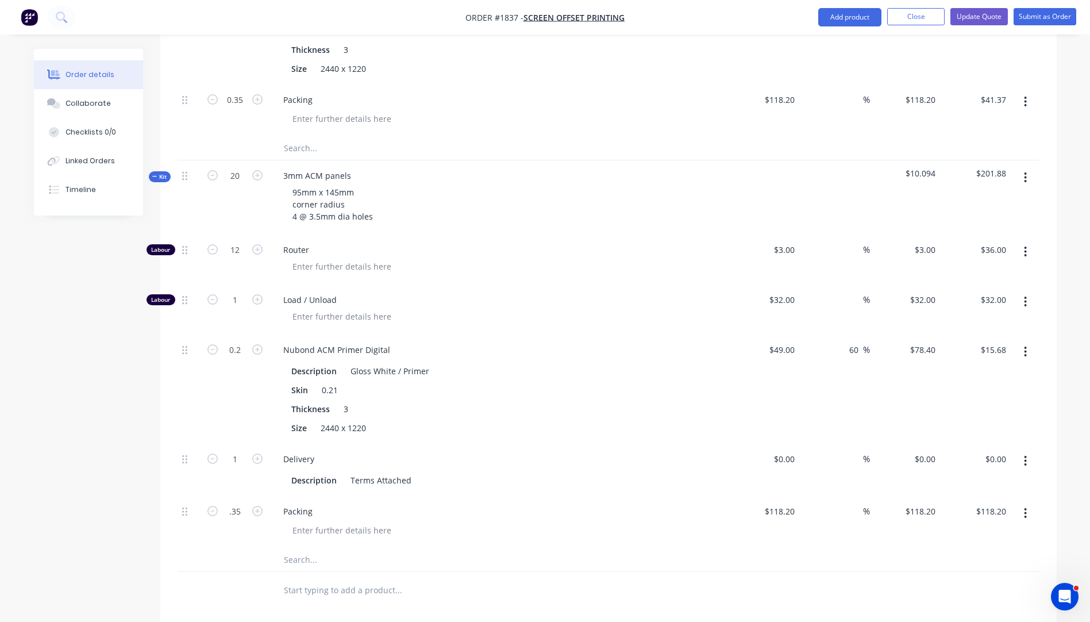
type input "0.35"
type input "$41.37"
click at [548, 503] on div "Packing" at bounding box center [499, 511] width 451 height 17
click at [242, 503] on input "0.35" at bounding box center [235, 511] width 30 height 17
click at [606, 451] on div "Delivery" at bounding box center [499, 459] width 451 height 17
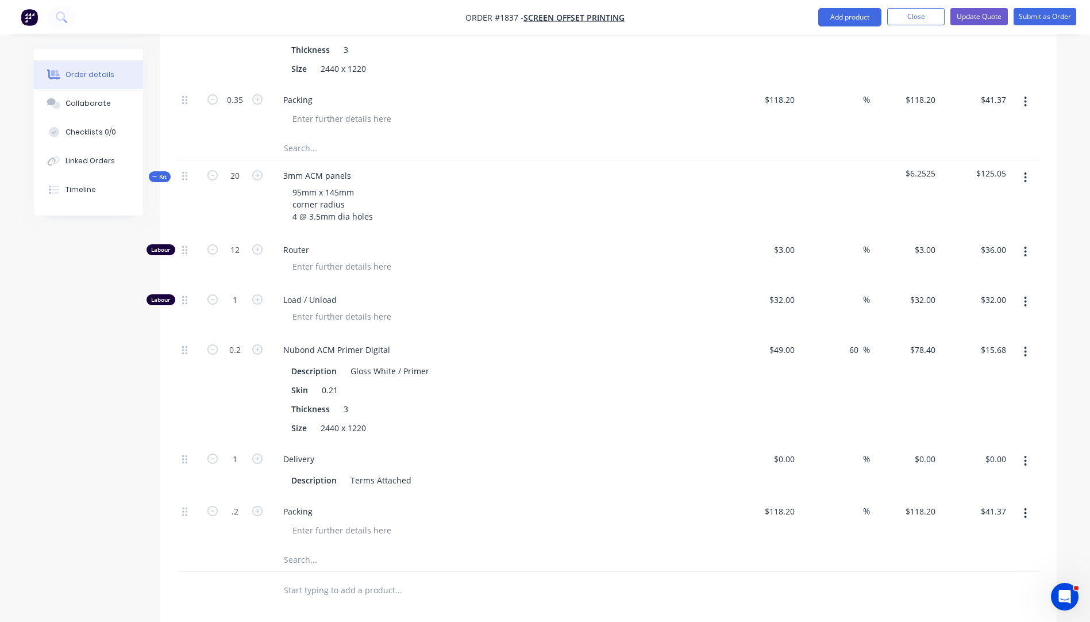
type input "0.2"
type input "$23.64"
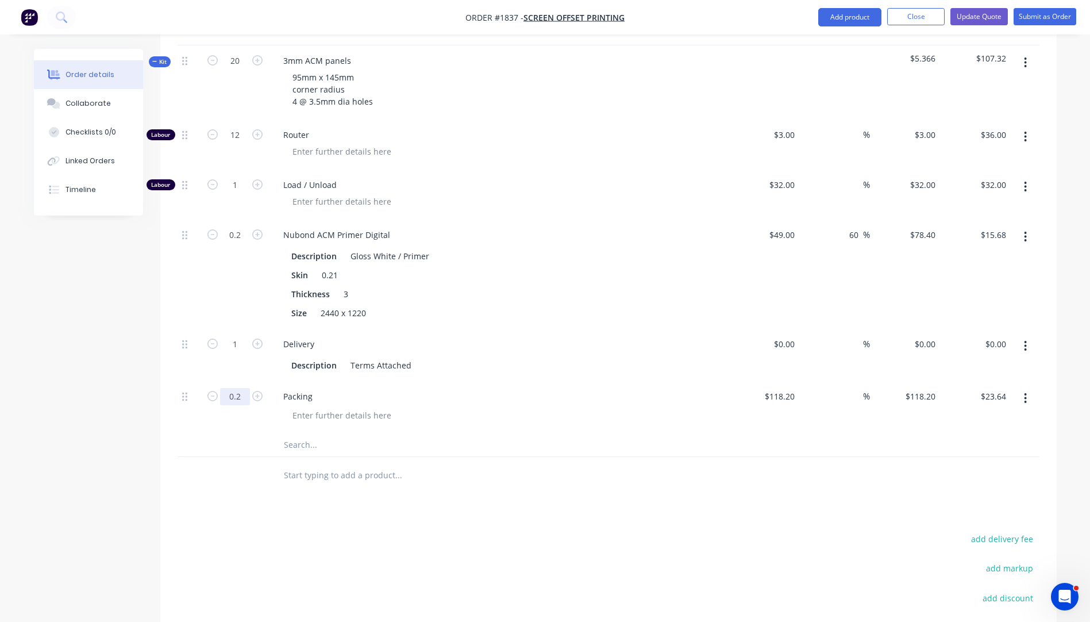
click at [241, 388] on input "0.2" at bounding box center [235, 396] width 30 height 17
type input "0.25"
type input "$29.55"
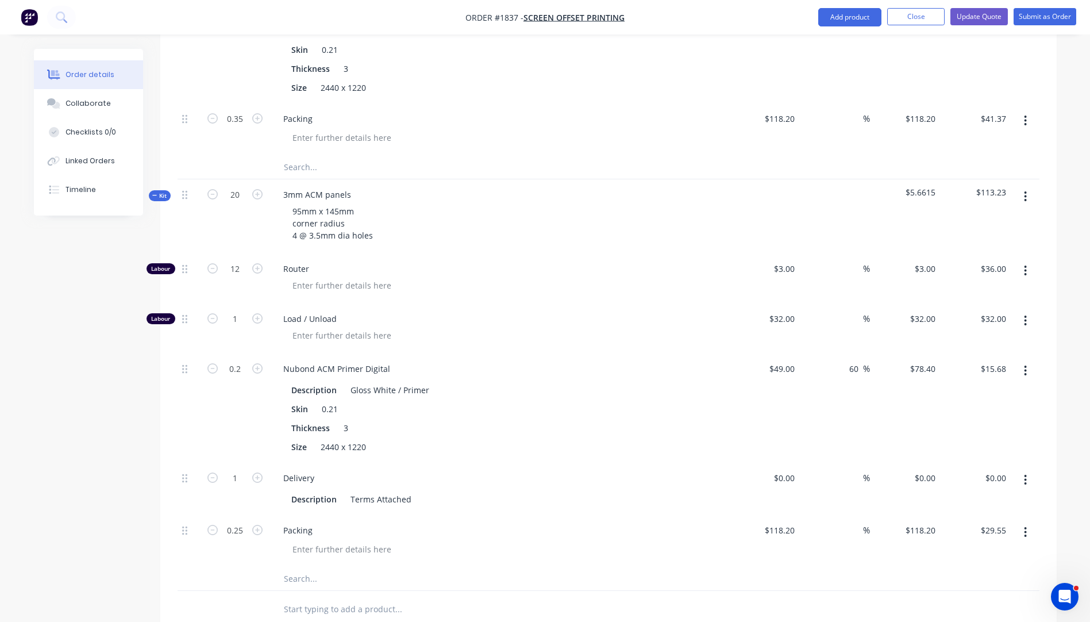
scroll to position [1322, 0]
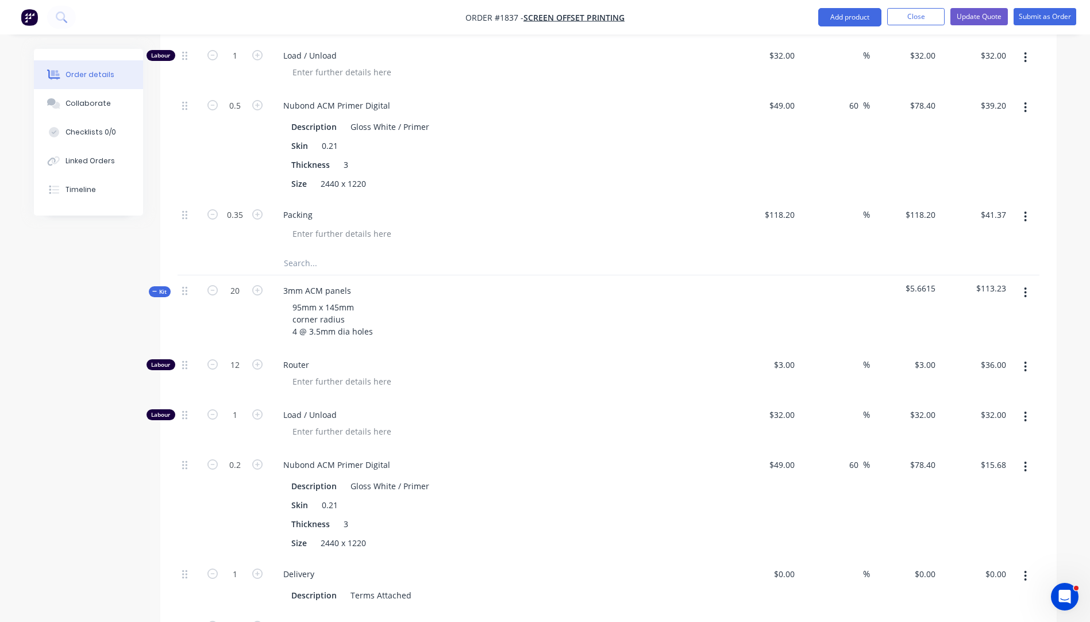
click at [154, 288] on icon "button" at bounding box center [154, 291] width 5 height 6
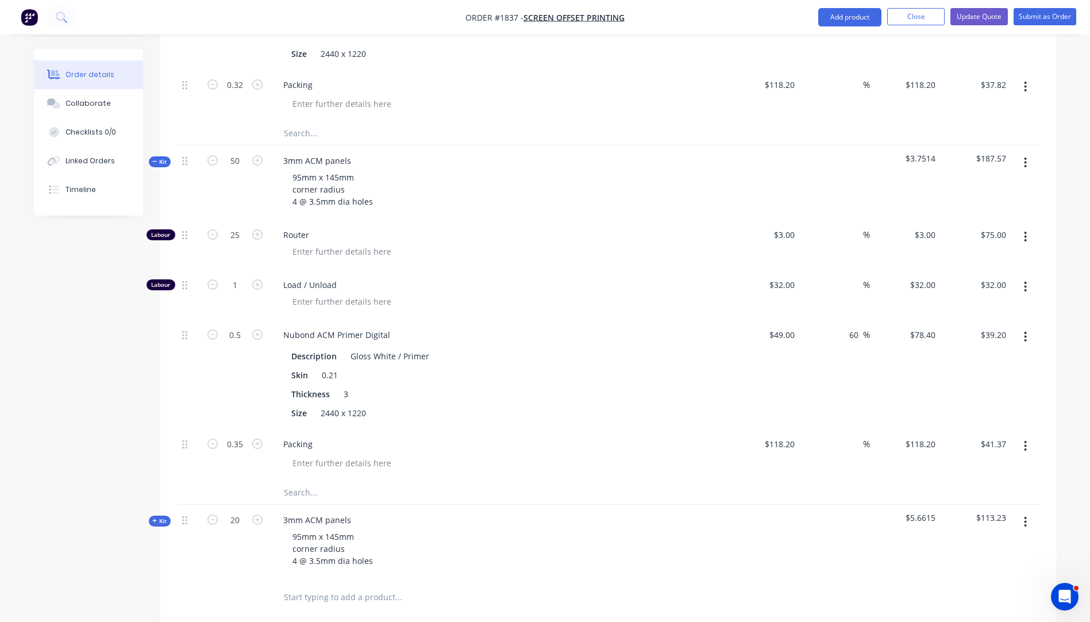
scroll to position [1092, 0]
click at [155, 159] on icon "button" at bounding box center [154, 162] width 5 height 6
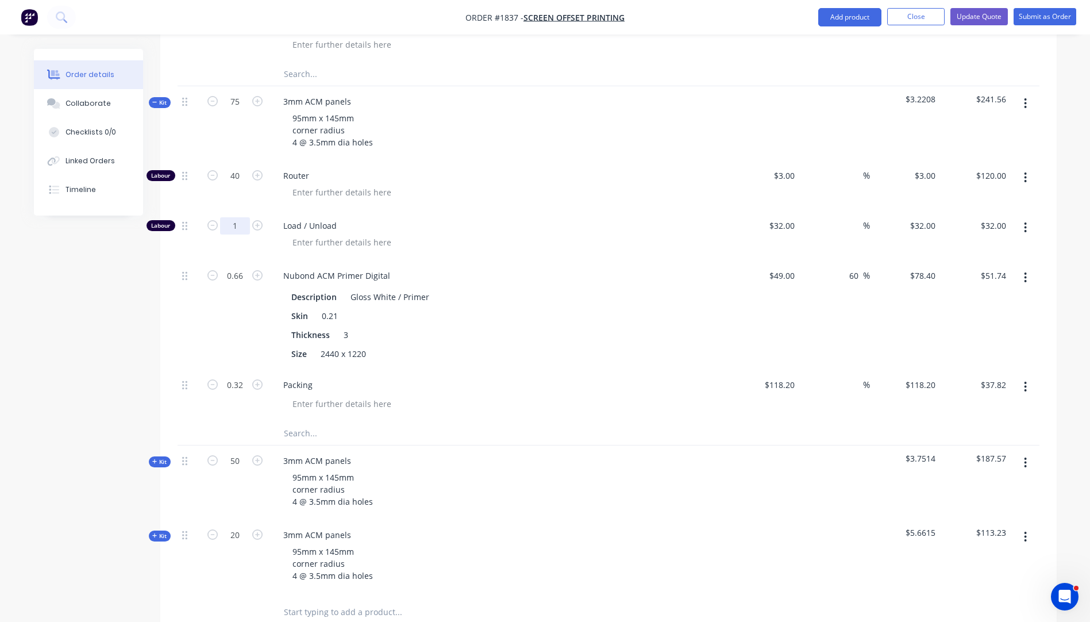
scroll to position [775, 0]
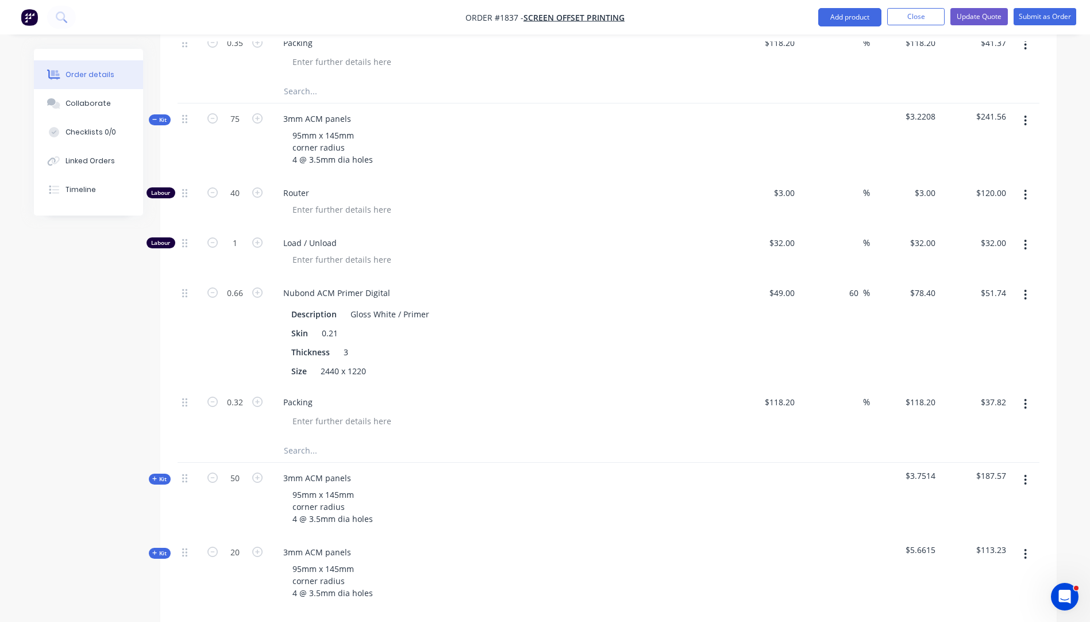
click at [155, 117] on icon "button" at bounding box center [154, 120] width 5 height 6
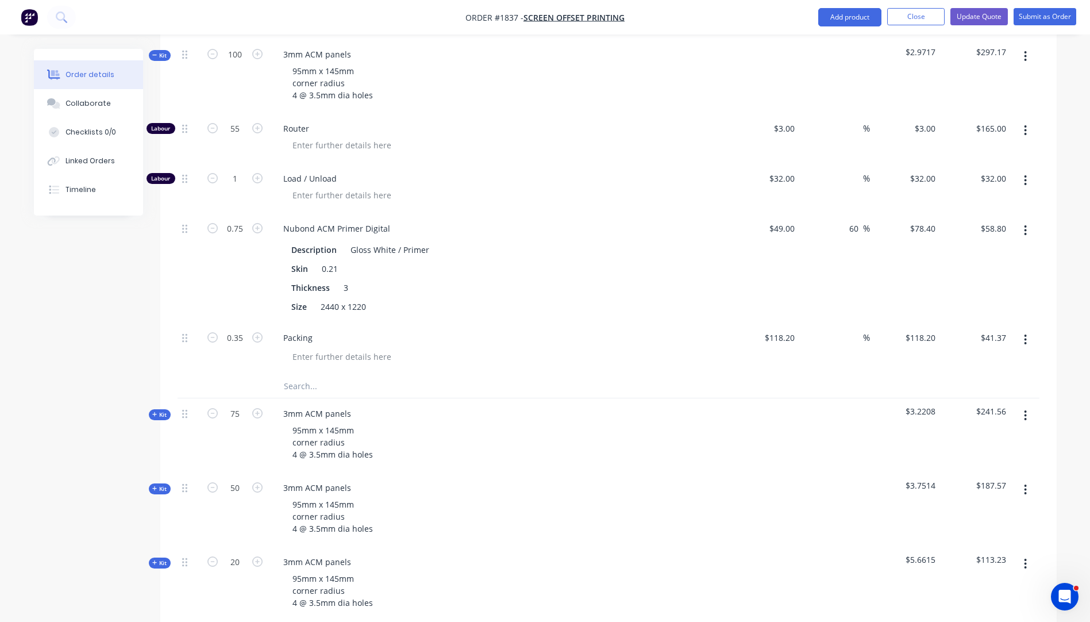
scroll to position [430, 0]
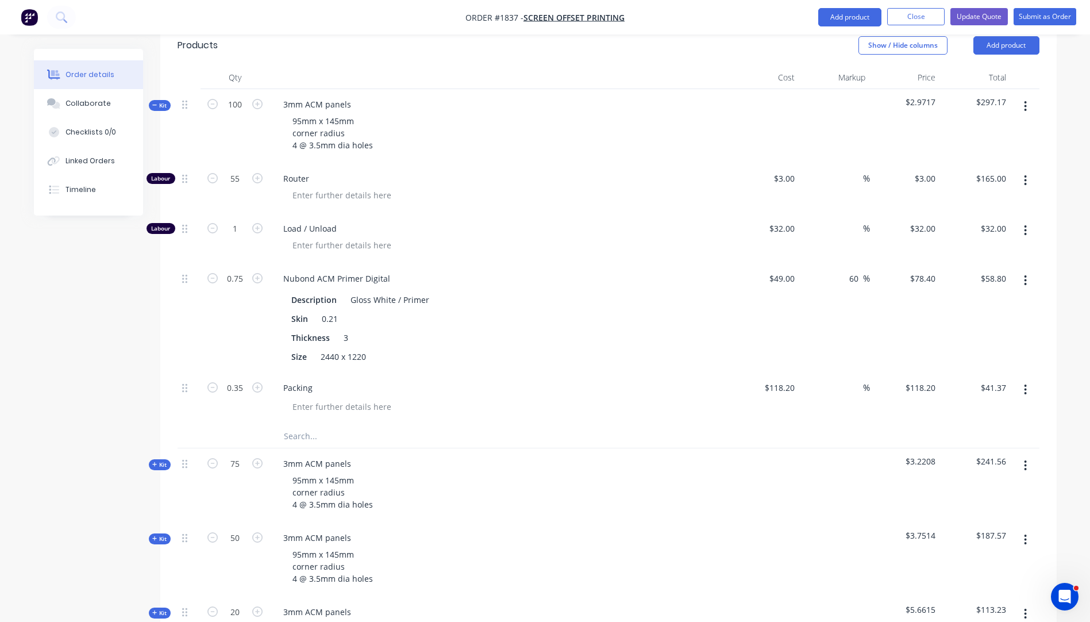
click at [154, 105] on icon "button" at bounding box center [154, 105] width 5 height 1
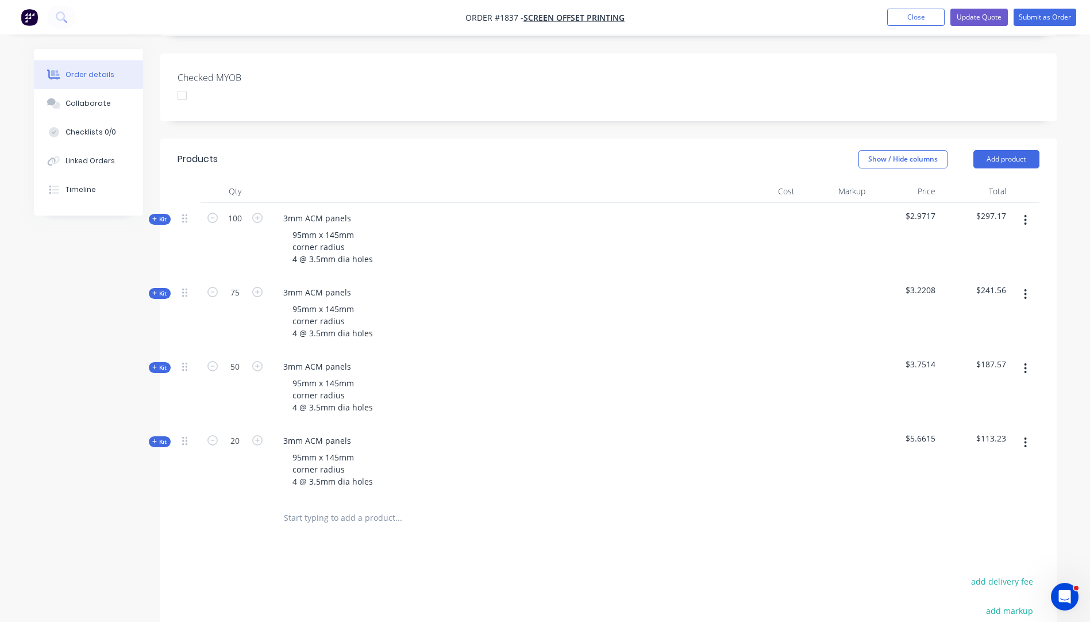
scroll to position [315, 0]
click at [155, 440] on icon "button" at bounding box center [154, 442] width 5 height 5
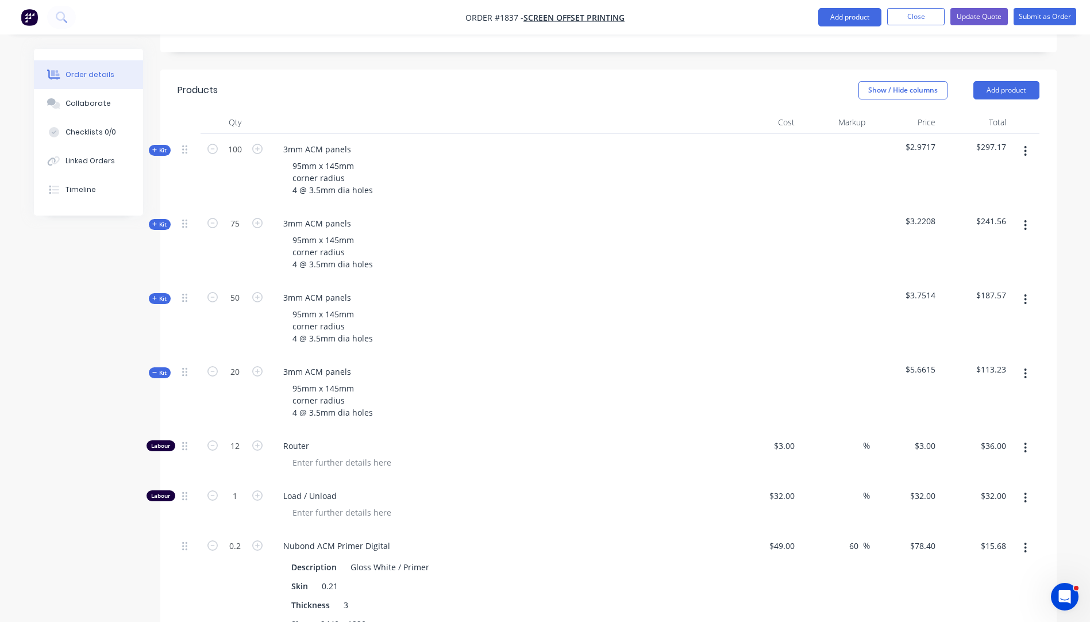
scroll to position [660, 0]
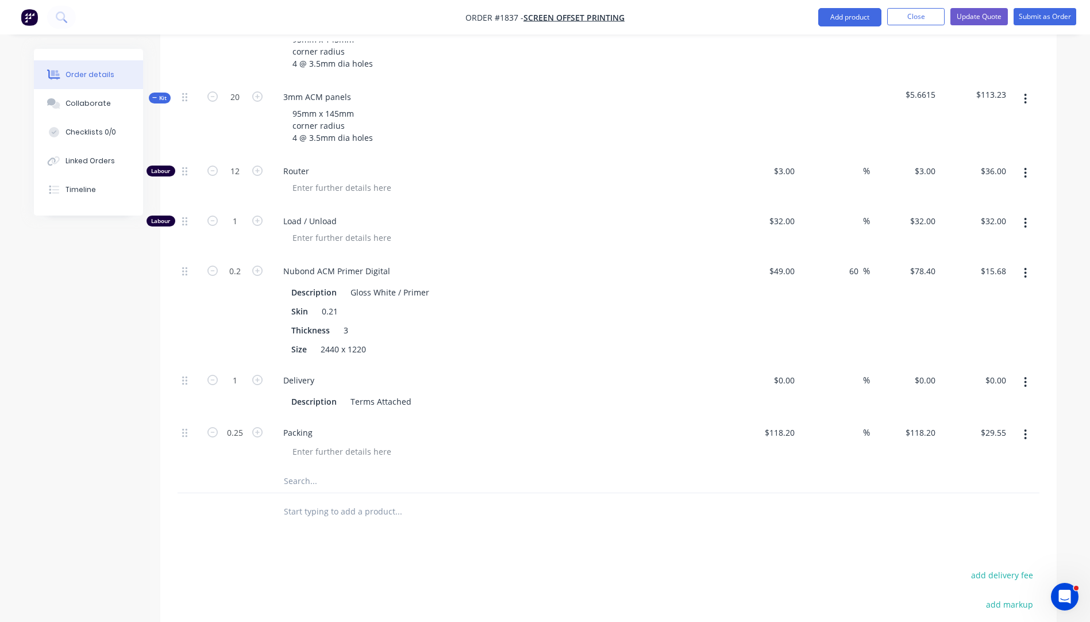
click at [304, 470] on input "text" at bounding box center [398, 481] width 230 height 23
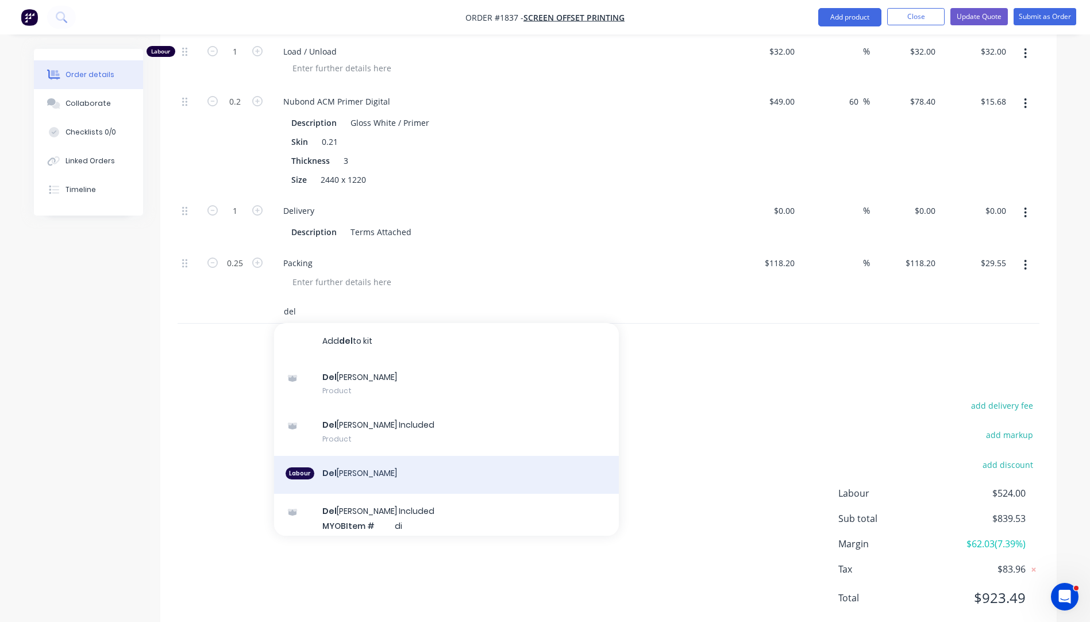
scroll to position [114, 0]
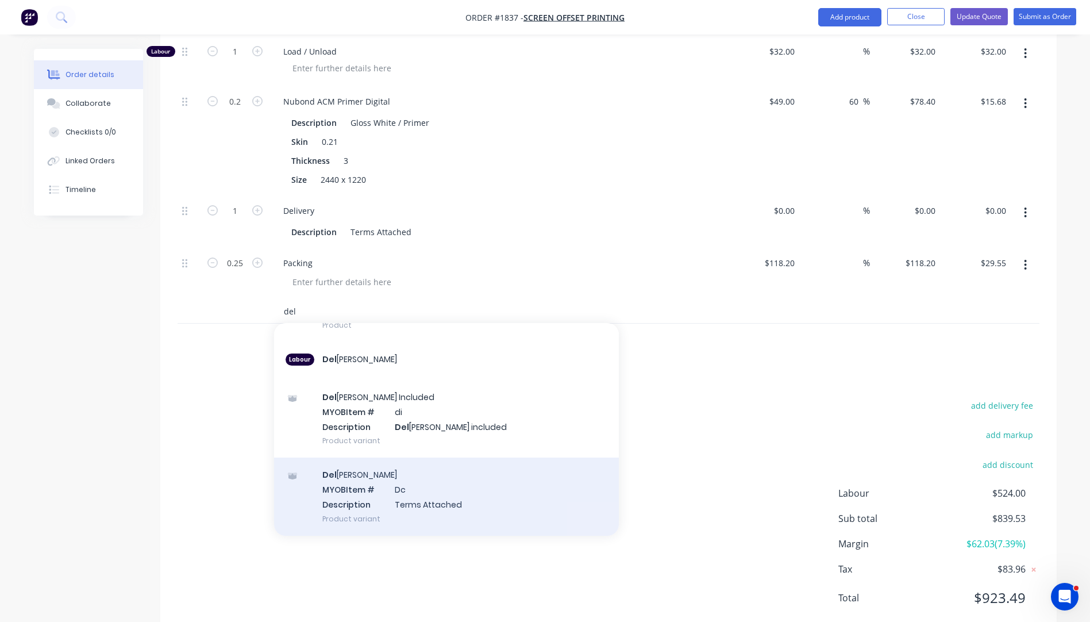
type input "del"
click at [365, 474] on div "Del [PERSON_NAME] MYOB Item # Dc Description Terms Attached Product variant" at bounding box center [446, 496] width 345 height 78
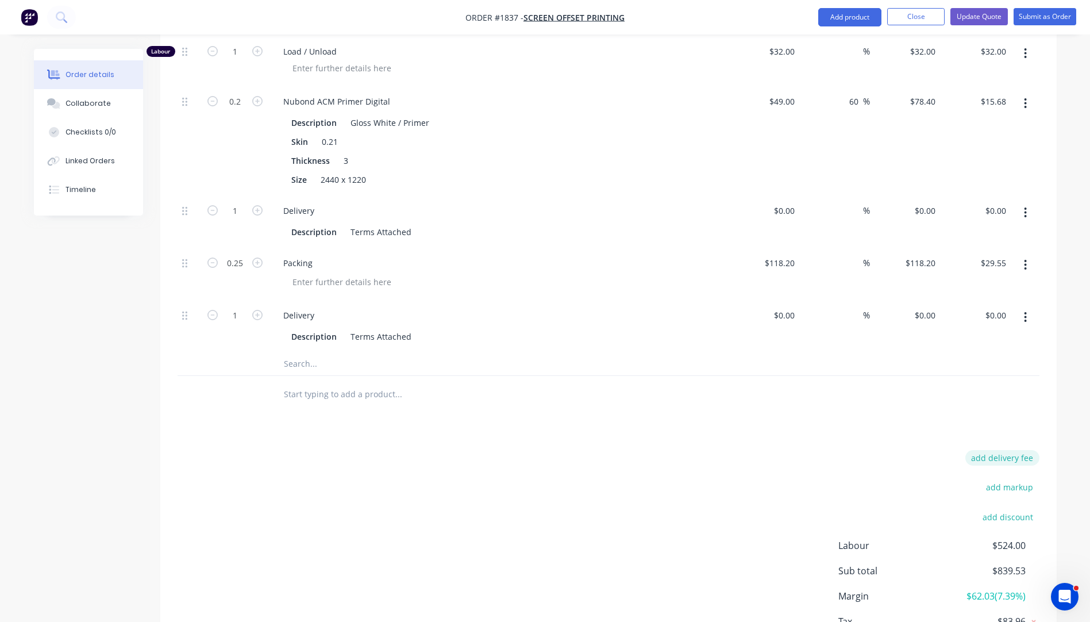
click at [987, 450] on button "add delivery fee" at bounding box center [1002, 458] width 74 height 16
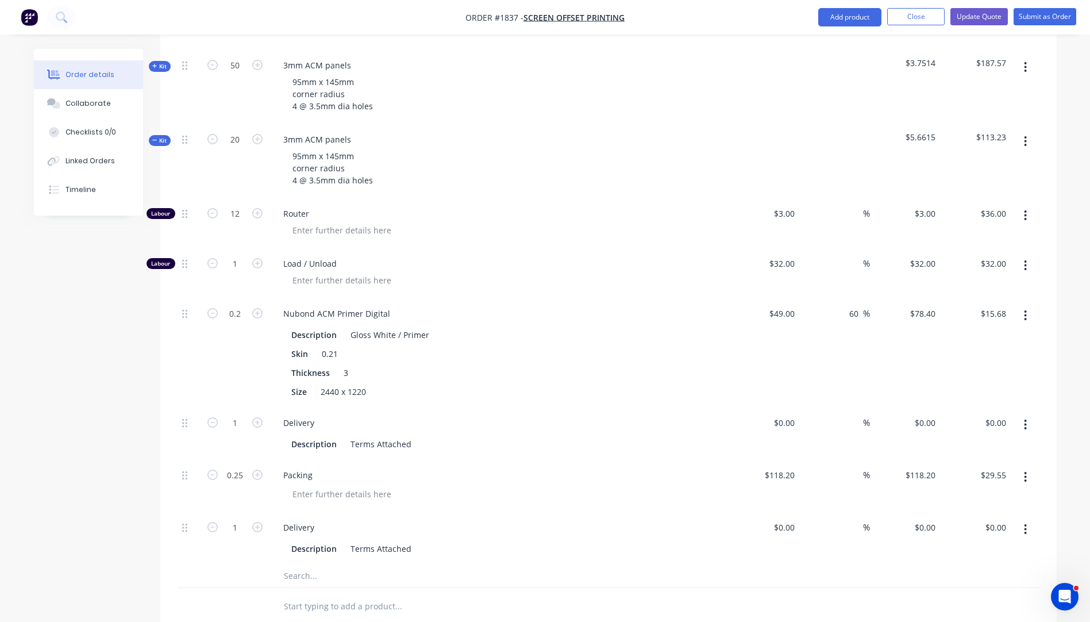
scroll to position [600, 0]
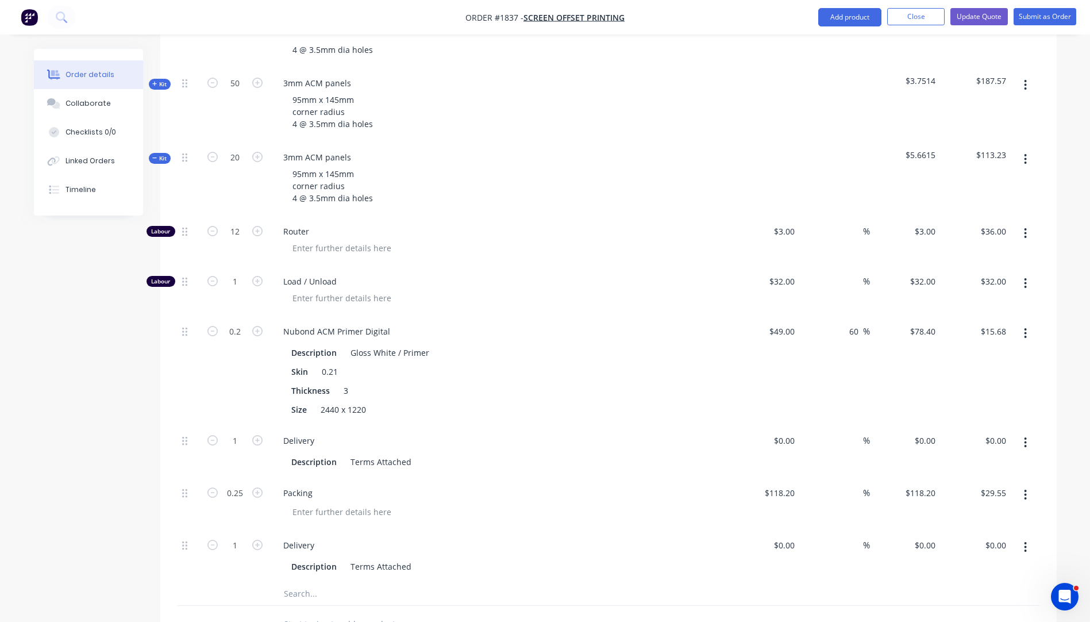
click at [1026, 542] on icon "button" at bounding box center [1026, 547] width 2 height 10
click at [954, 615] on div "Delete" at bounding box center [985, 623] width 89 height 17
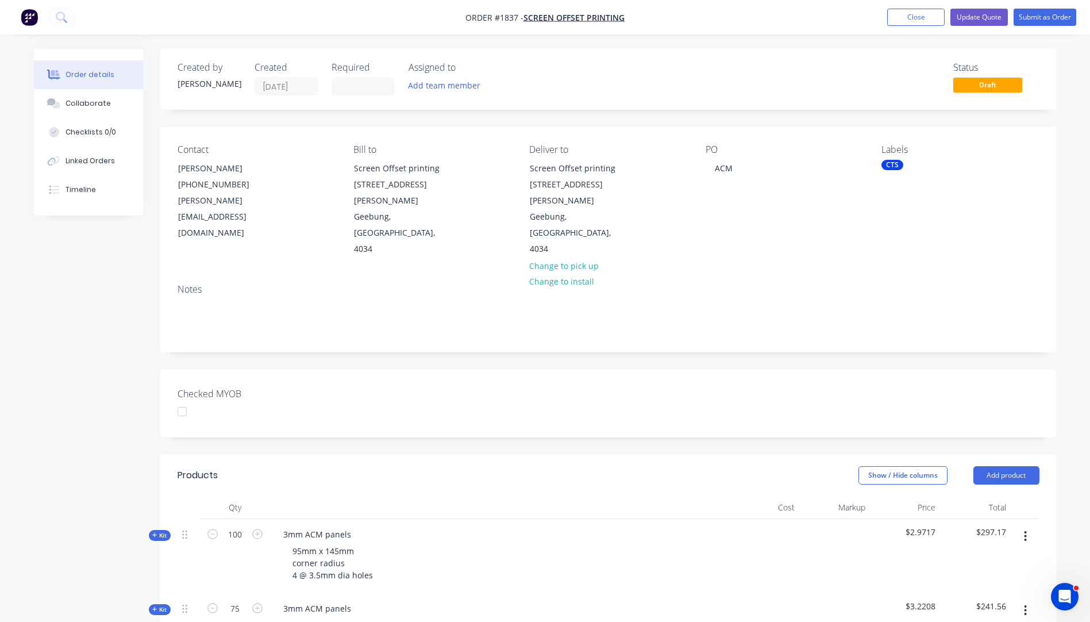
scroll to position [0, 0]
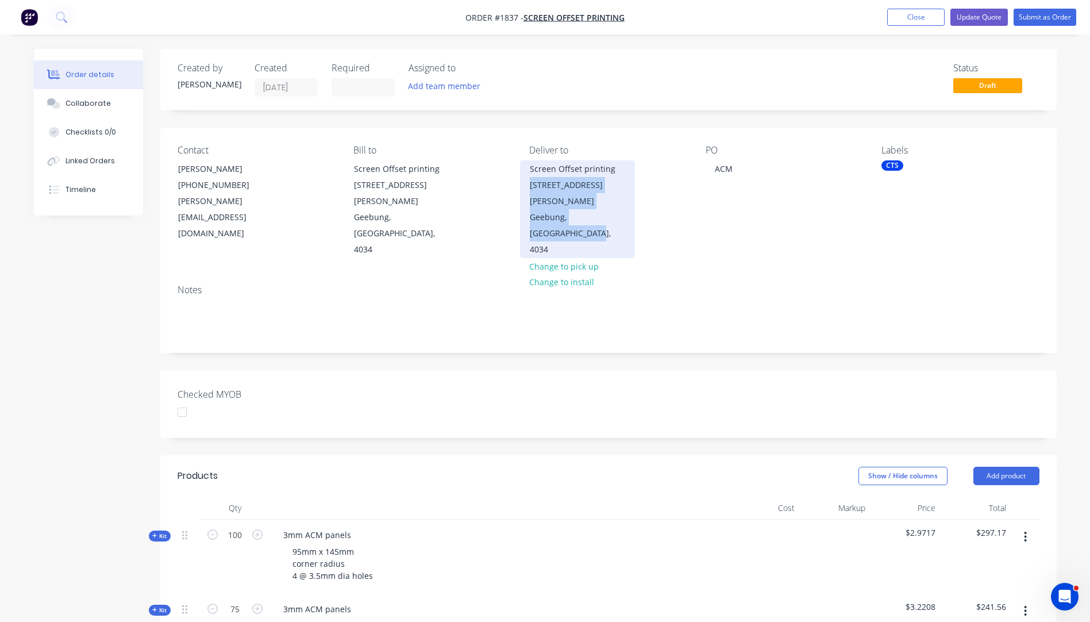
drag, startPoint x: 547, startPoint y: 217, endPoint x: 532, endPoint y: 180, distance: 39.9
click at [532, 180] on div "Screen Offset printing [STREET_ADDRESS][PERSON_NAME]" at bounding box center [577, 209] width 115 height 98
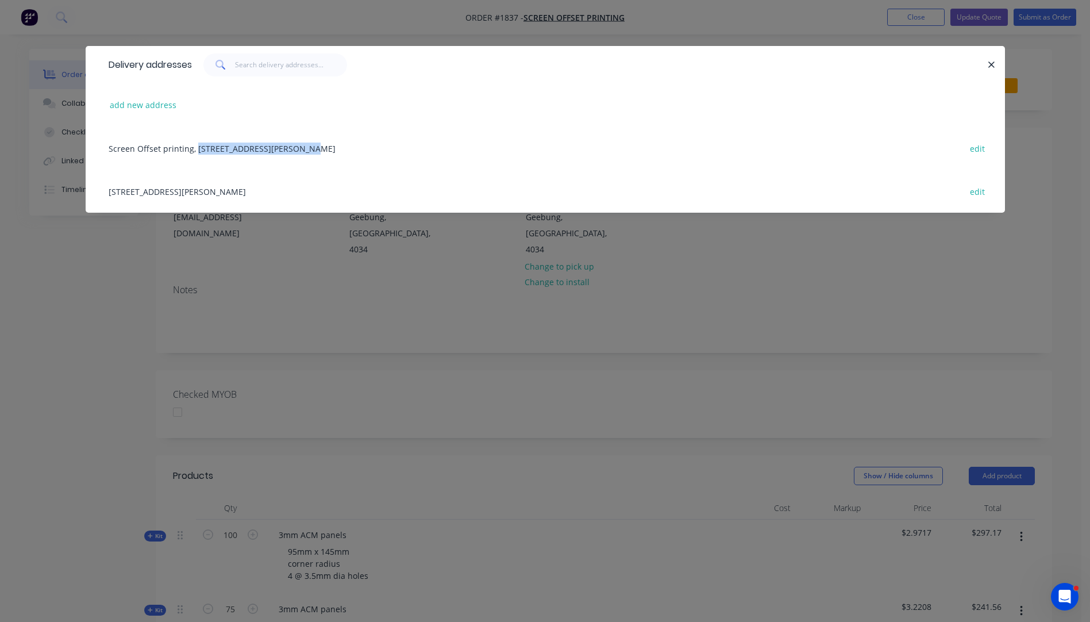
drag, startPoint x: 304, startPoint y: 148, endPoint x: 195, endPoint y: 151, distance: 108.7
click at [195, 151] on div "Screen Offset printing, [STREET_ADDRESS][PERSON_NAME] edit" at bounding box center [545, 147] width 885 height 43
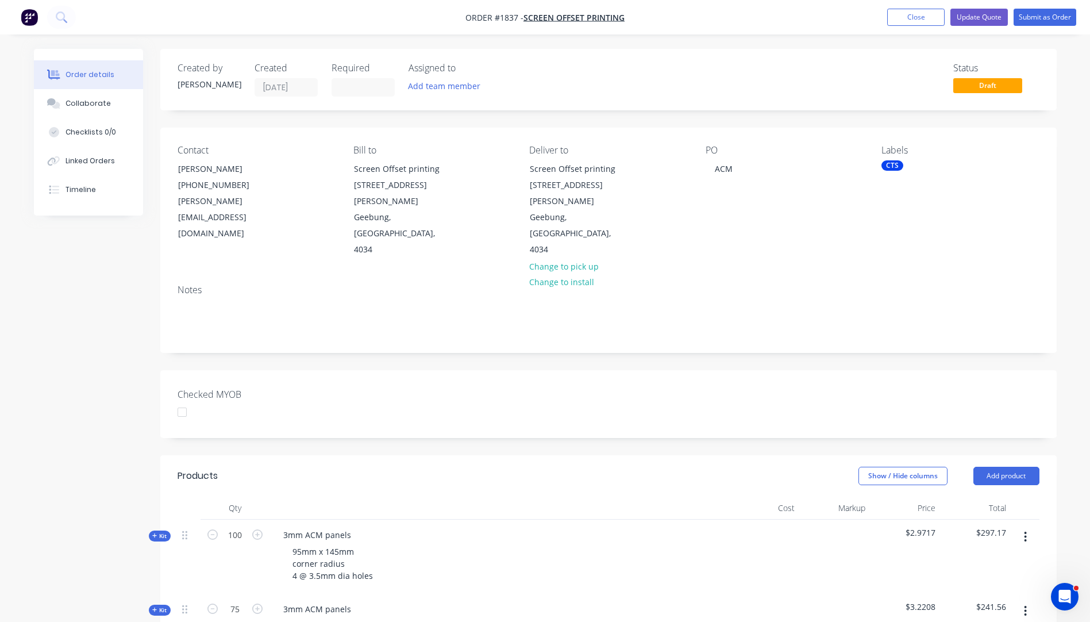
drag, startPoint x: 193, startPoint y: 154, endPoint x: 680, endPoint y: 88, distance: 491.2
click at [680, 88] on div "Status Draft" at bounding box center [782, 80] width 516 height 34
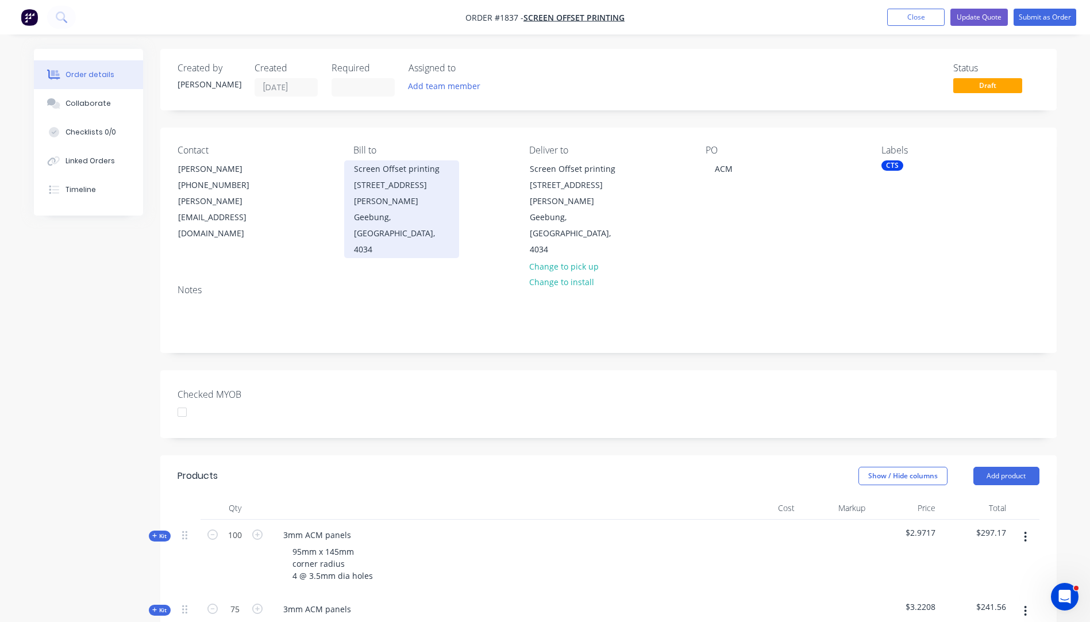
click at [378, 176] on div "Screen Offset printing [STREET_ADDRESS][PERSON_NAME]" at bounding box center [401, 185] width 95 height 48
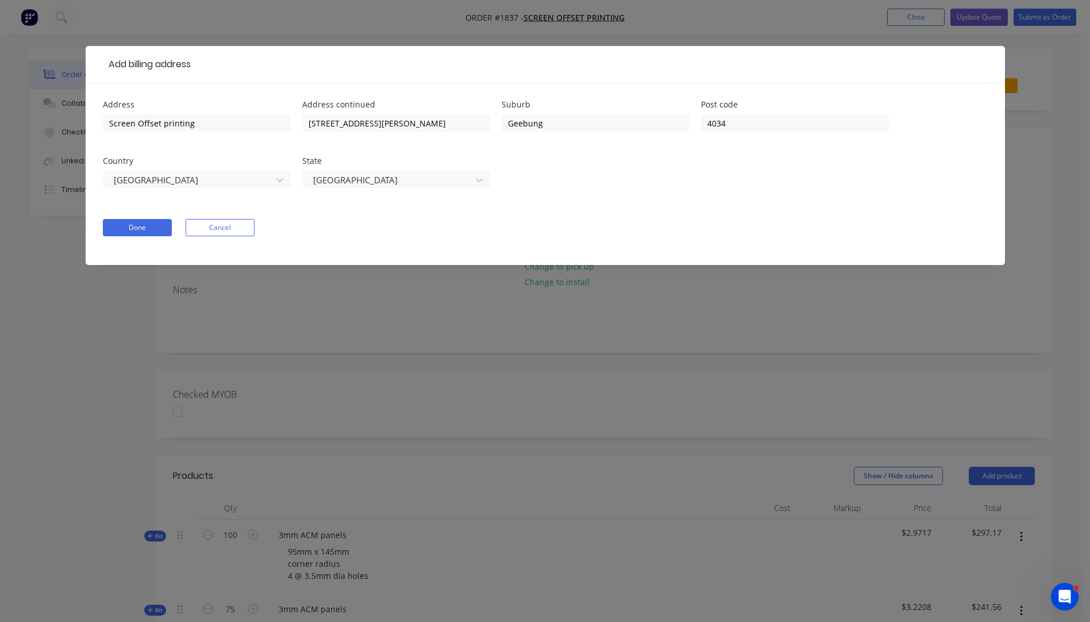
click at [382, 233] on div "Done Cancel" at bounding box center [545, 227] width 885 height 17
click at [821, 30] on div "Add billing address Address Screen Offset printing Address continued [STREET_AD…" at bounding box center [545, 311] width 1090 height 622
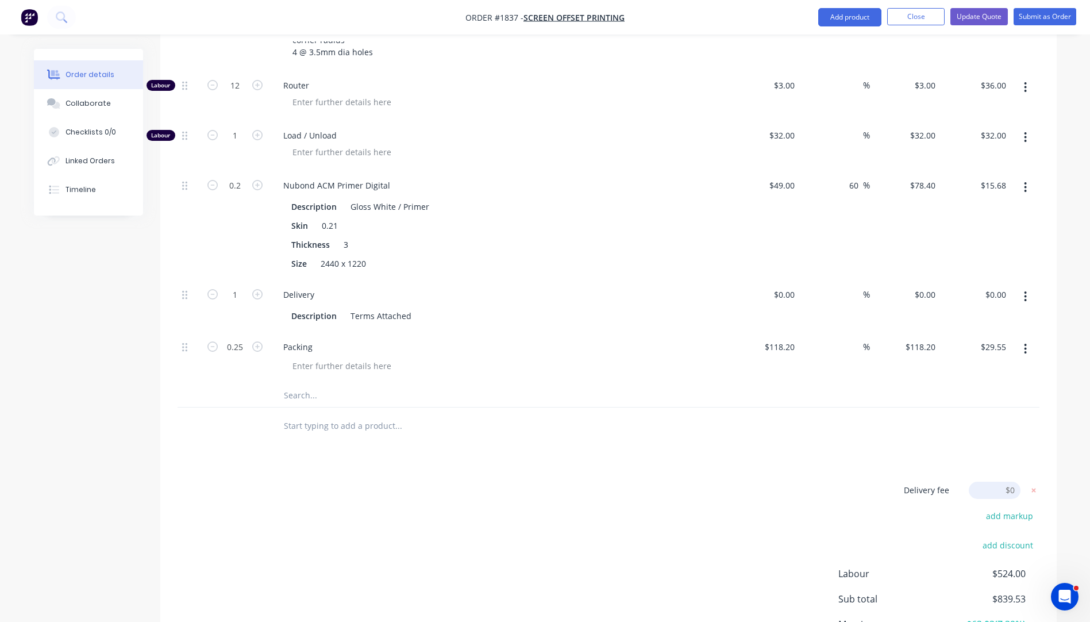
scroll to position [747, 0]
click at [1014, 480] on input at bounding box center [995, 488] width 52 height 17
type input "31.82"
click at [728, 480] on div "Delivery fee Delivery fee Delivery fee name (Optional) 31.82 31.82 $0 add marku…" at bounding box center [609, 589] width 862 height 219
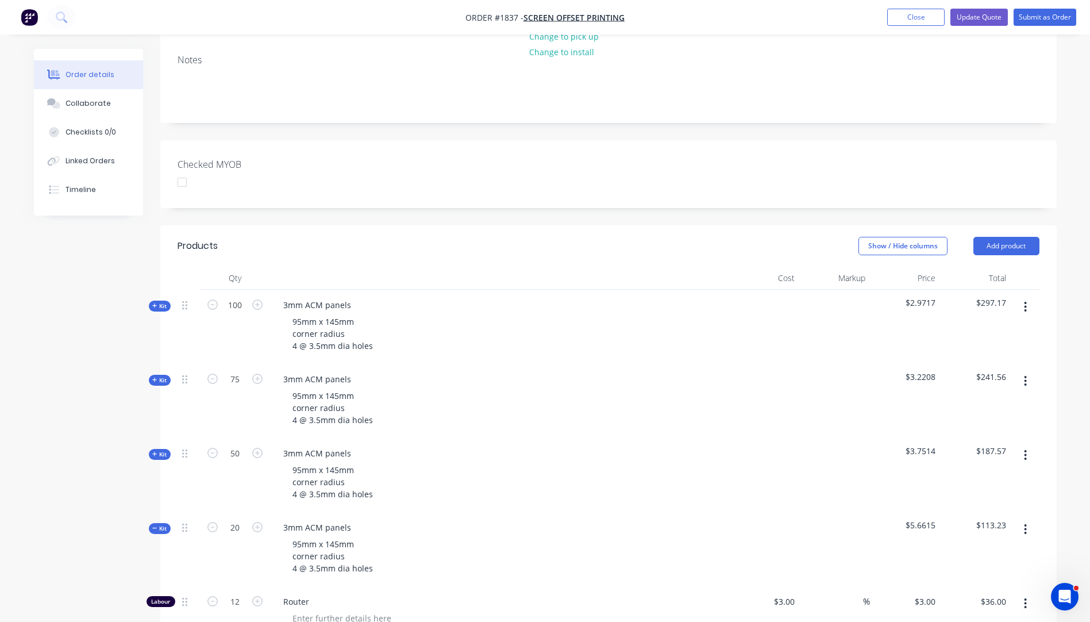
scroll to position [0, 0]
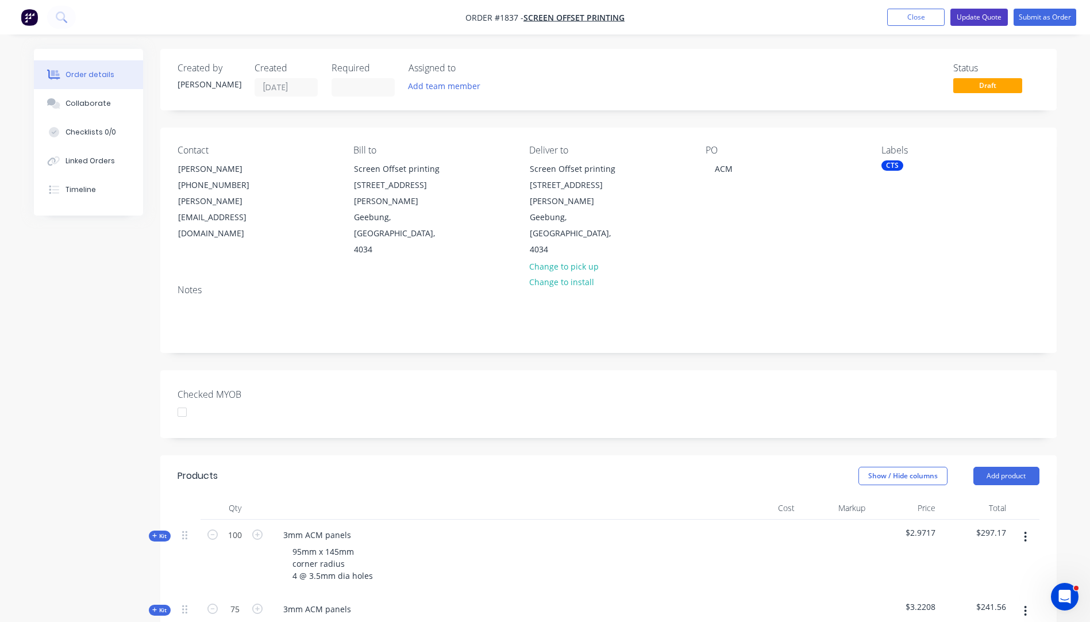
click at [972, 17] on button "Update Quote" at bounding box center [979, 17] width 57 height 17
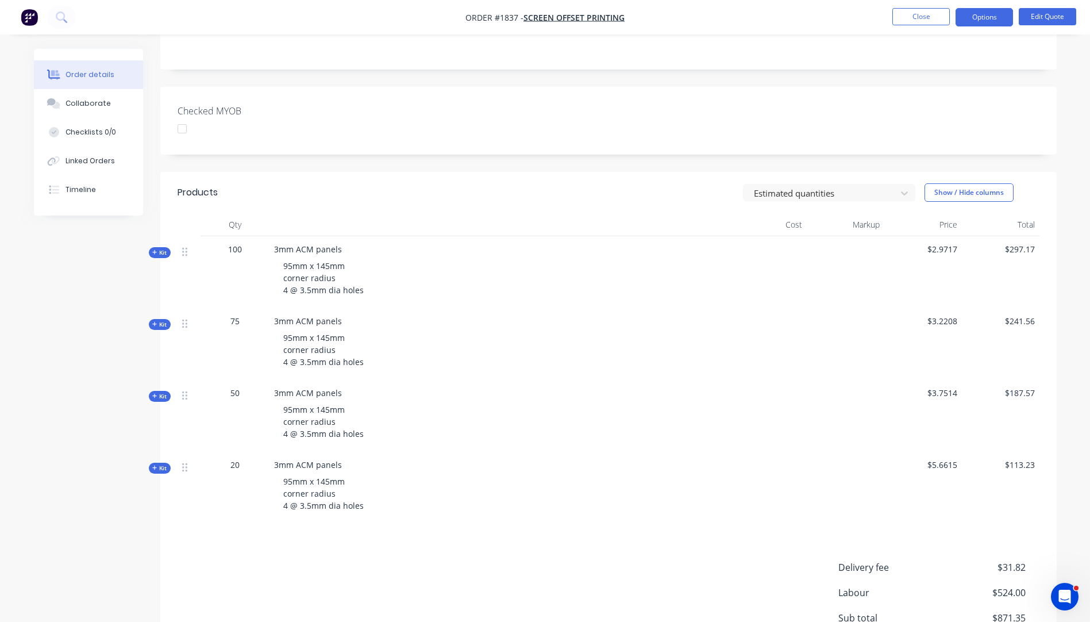
scroll to position [192, 0]
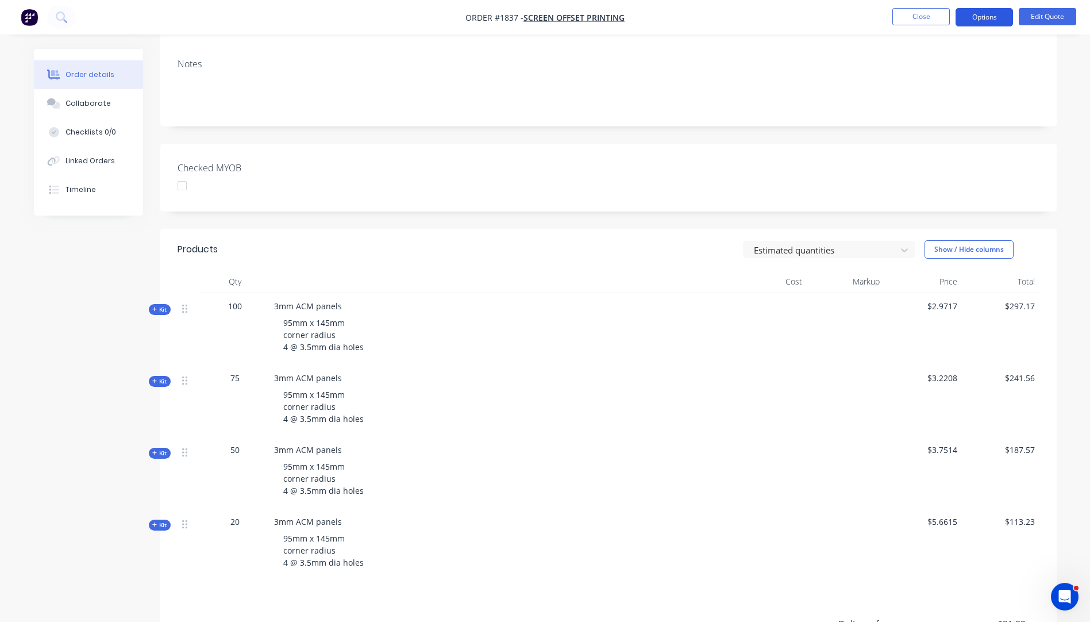
click at [981, 18] on button "Options" at bounding box center [984, 17] width 57 height 18
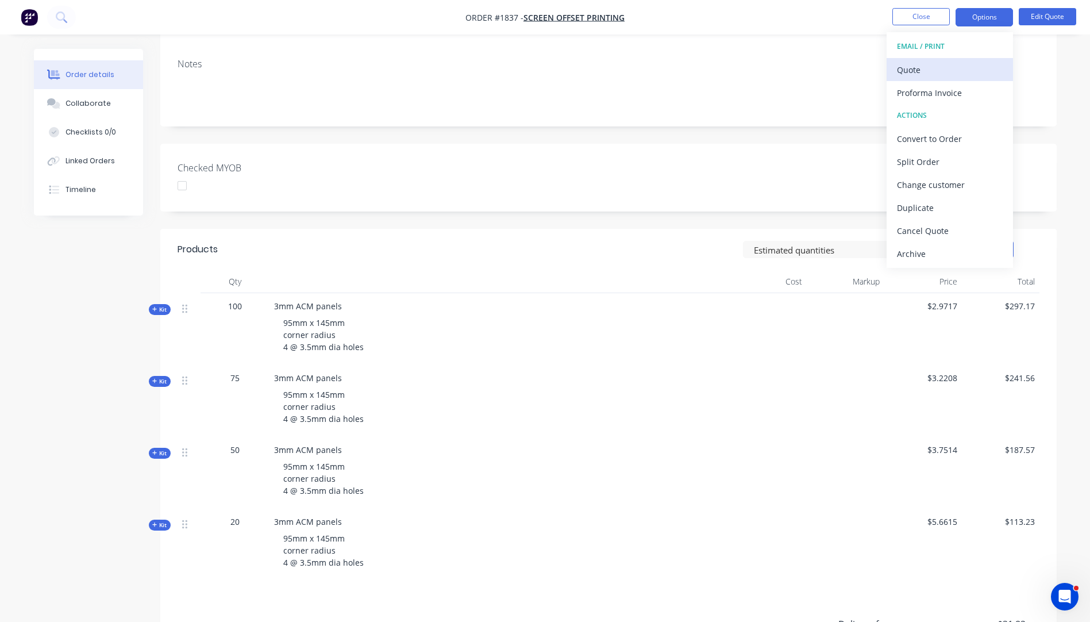
click at [925, 70] on div "Quote" at bounding box center [950, 69] width 106 height 17
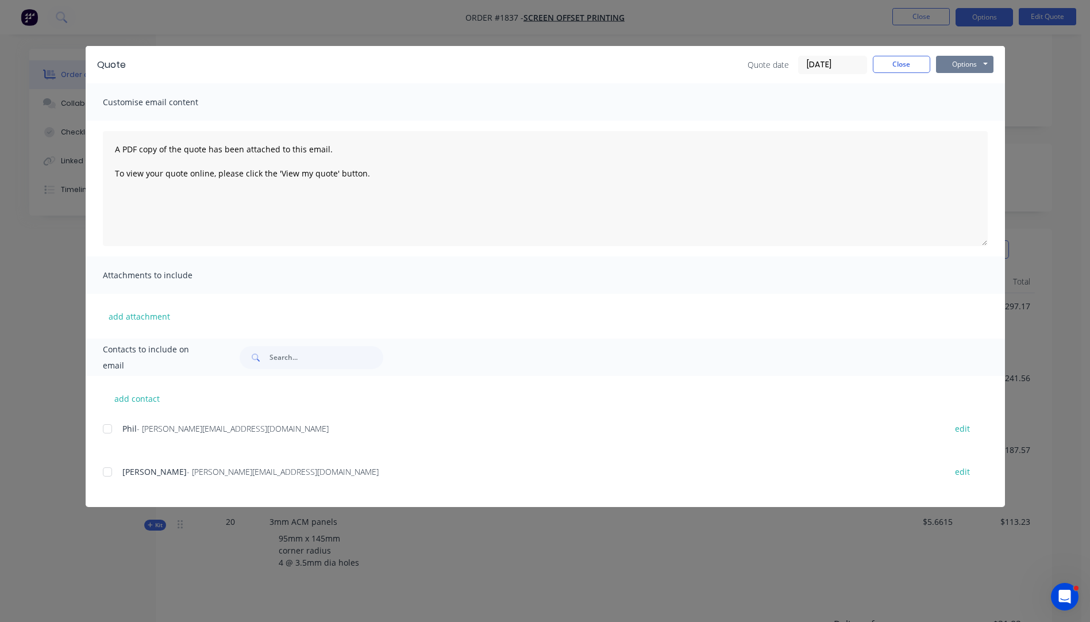
click at [951, 66] on button "Options" at bounding box center [964, 64] width 57 height 17
click at [959, 83] on button "Preview" at bounding box center [973, 84] width 74 height 19
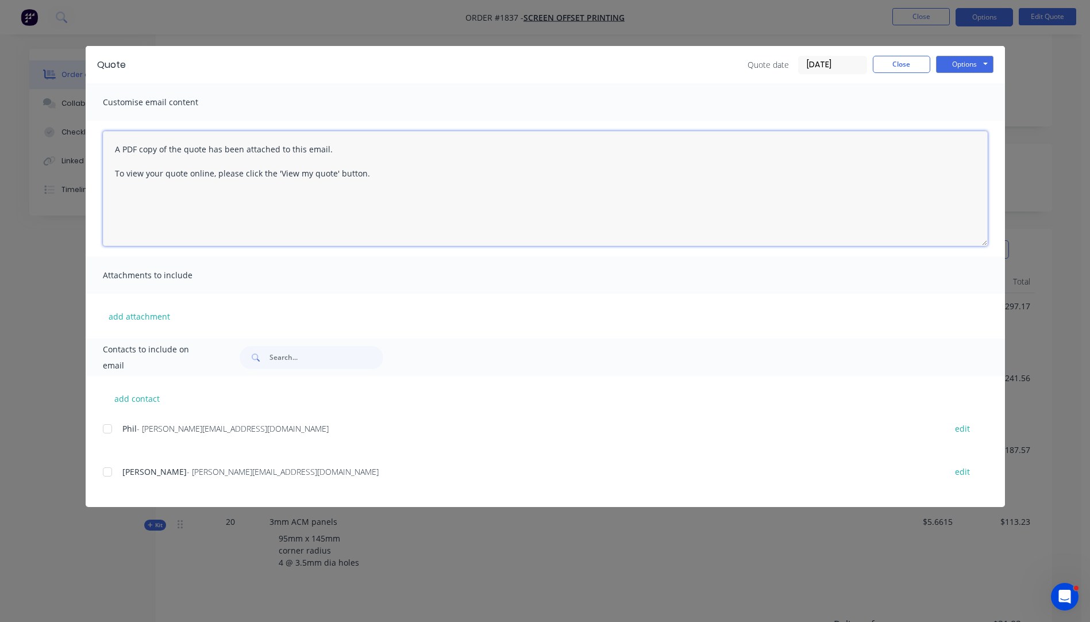
paste textarea "Hi, Please contact us if you have any questions. Regards, [PERSON_NAME] [EMAIL_…"
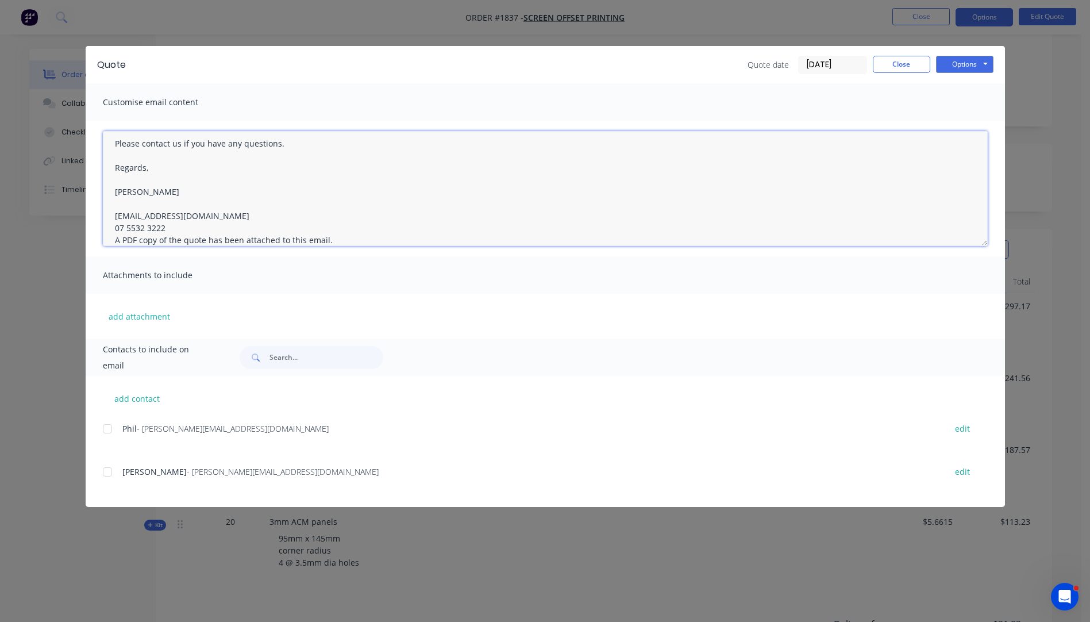
click at [169, 229] on textarea "Hi, Please contact us if you have any questions. Regards, [PERSON_NAME] [EMAIL_…" at bounding box center [545, 188] width 885 height 115
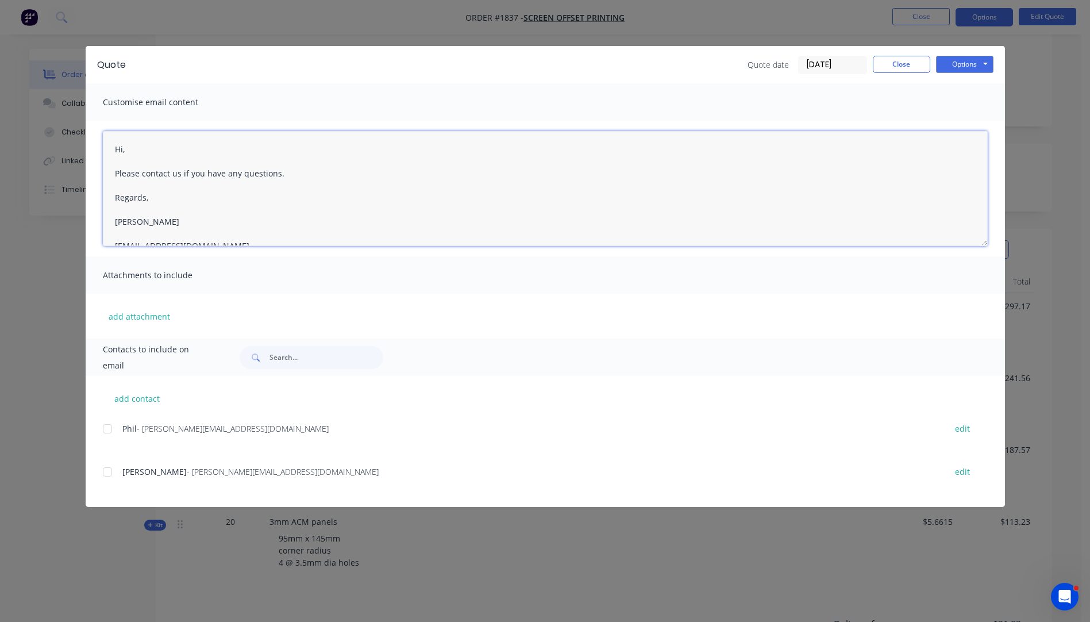
click at [128, 149] on textarea "Hi, Please contact us if you have any questions. Regards, [PERSON_NAME] [EMAIL_…" at bounding box center [545, 188] width 885 height 115
click at [106, 474] on div at bounding box center [107, 471] width 23 height 23
type textarea "Hi [PERSON_NAME], Please see attached quote with options for 100, 75, 50 and 20…"
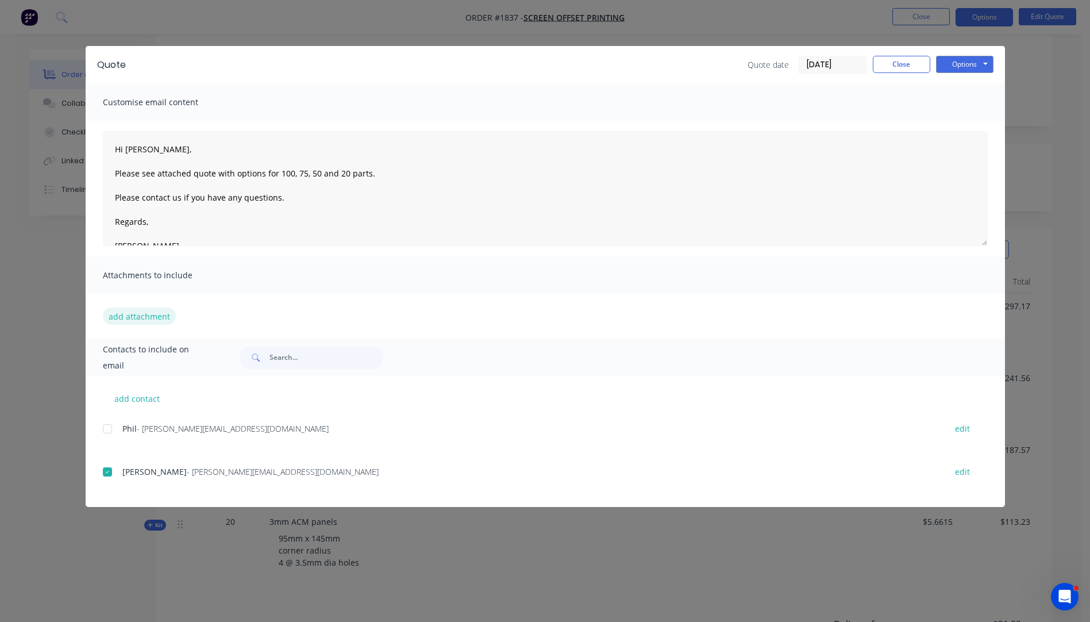
click at [132, 310] on button "add attachment" at bounding box center [139, 315] width 73 height 17
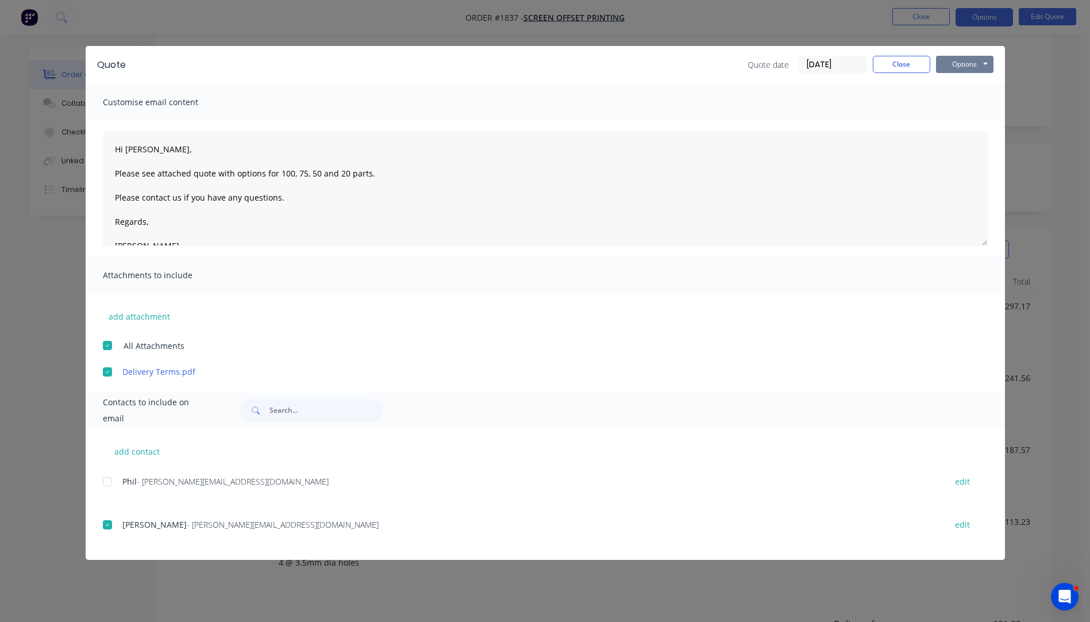
click at [947, 63] on button "Options" at bounding box center [964, 64] width 57 height 17
click at [957, 125] on button "Email" at bounding box center [973, 122] width 74 height 19
click at [898, 71] on button "Close" at bounding box center [901, 64] width 57 height 17
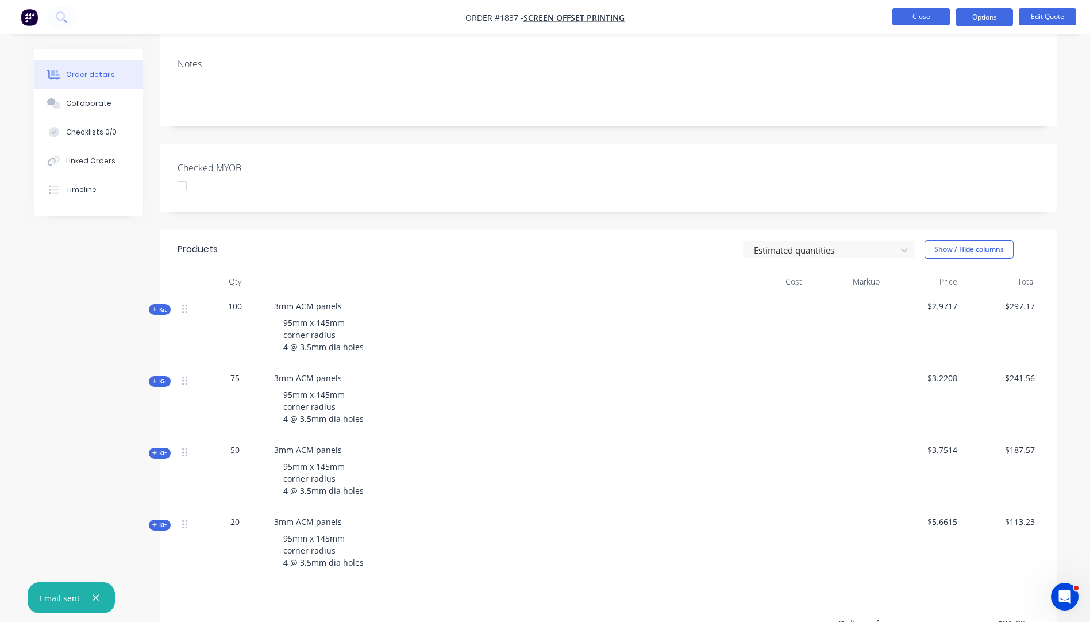
click at [919, 24] on button "Close" at bounding box center [920, 16] width 57 height 17
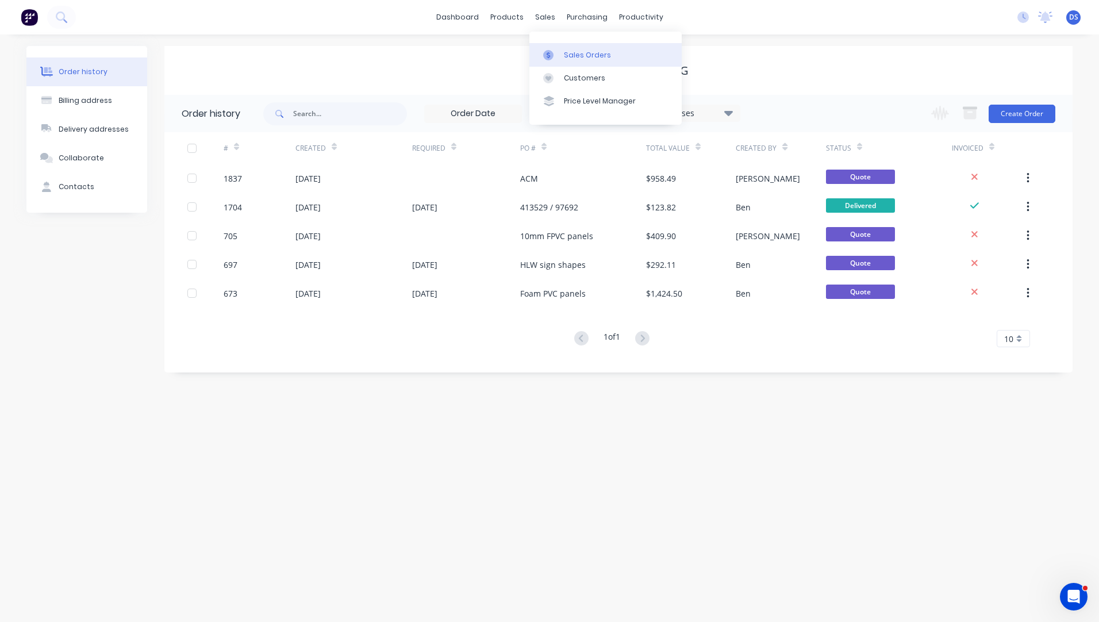
click at [574, 57] on div "Sales Orders" at bounding box center [587, 55] width 47 height 10
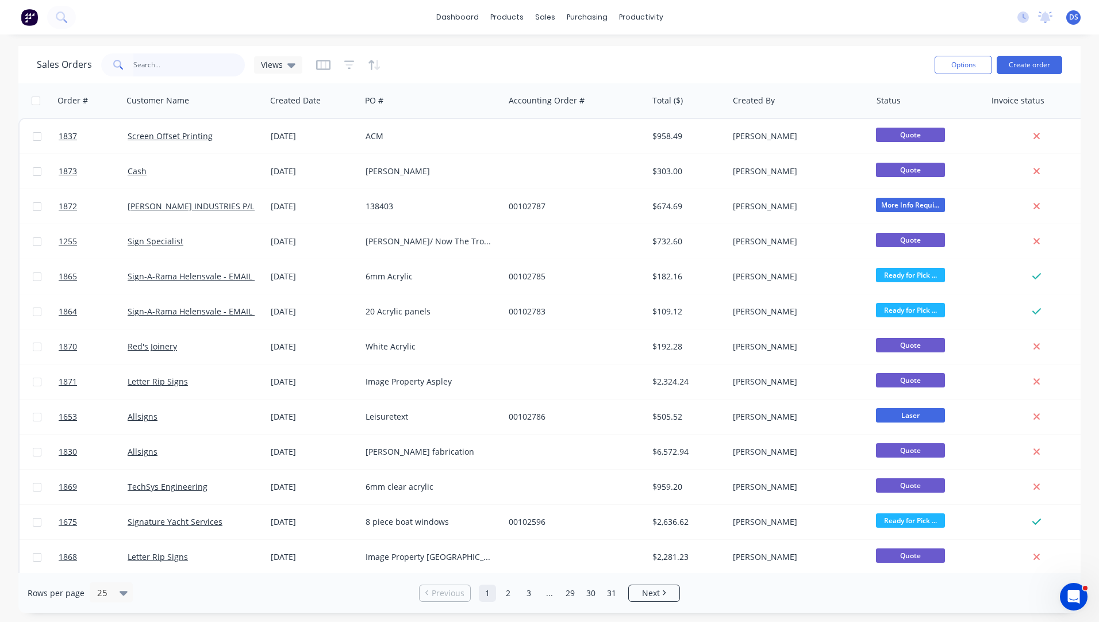
click at [147, 68] on input "text" at bounding box center [189, 64] width 112 height 23
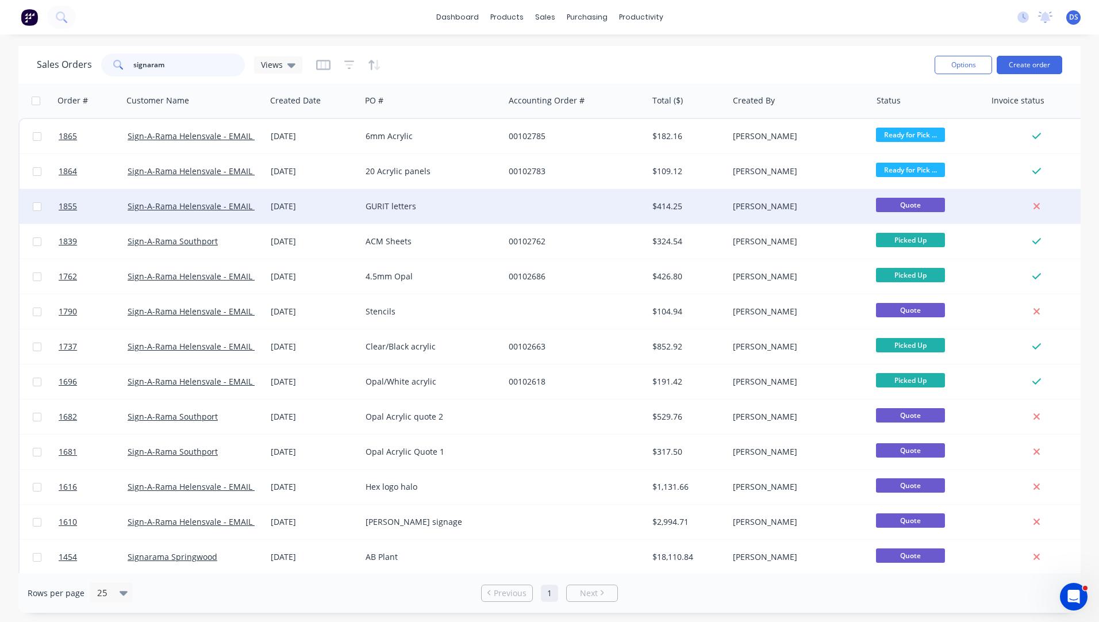
type input "signaram"
click at [386, 205] on div "GURIT letters" at bounding box center [429, 206] width 128 height 11
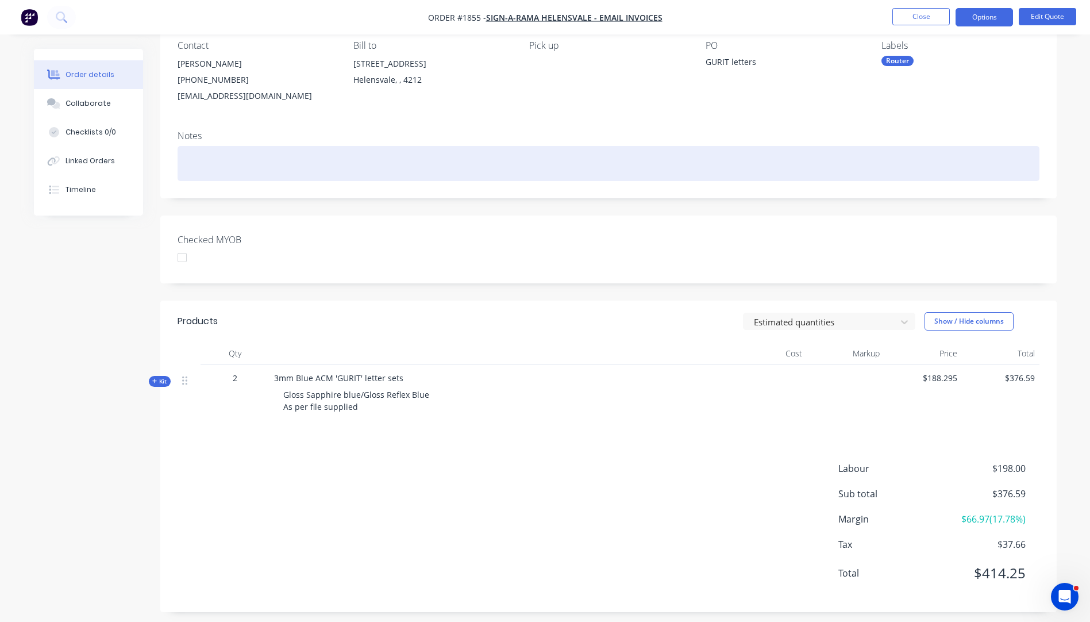
scroll to position [111, 0]
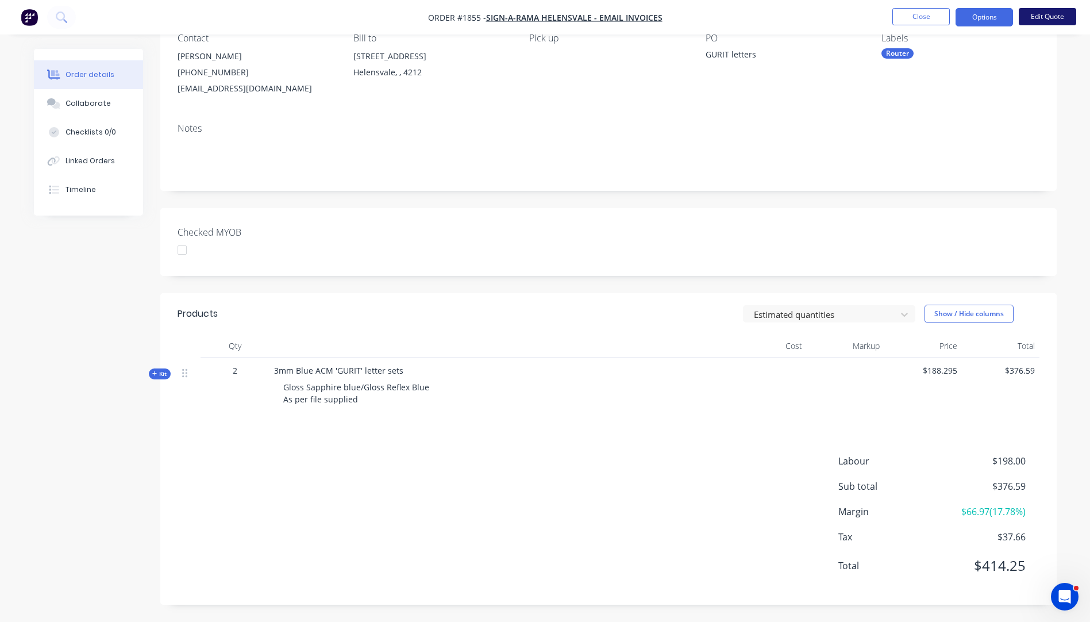
click at [1038, 18] on button "Edit Quote" at bounding box center [1047, 16] width 57 height 17
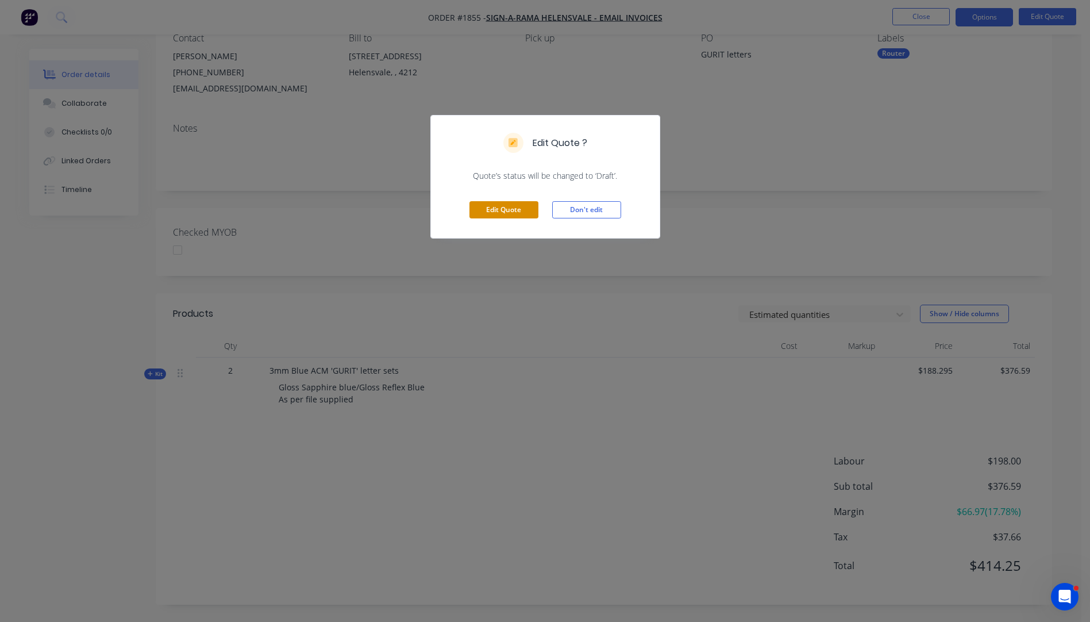
click at [514, 214] on button "Edit Quote" at bounding box center [504, 209] width 69 height 17
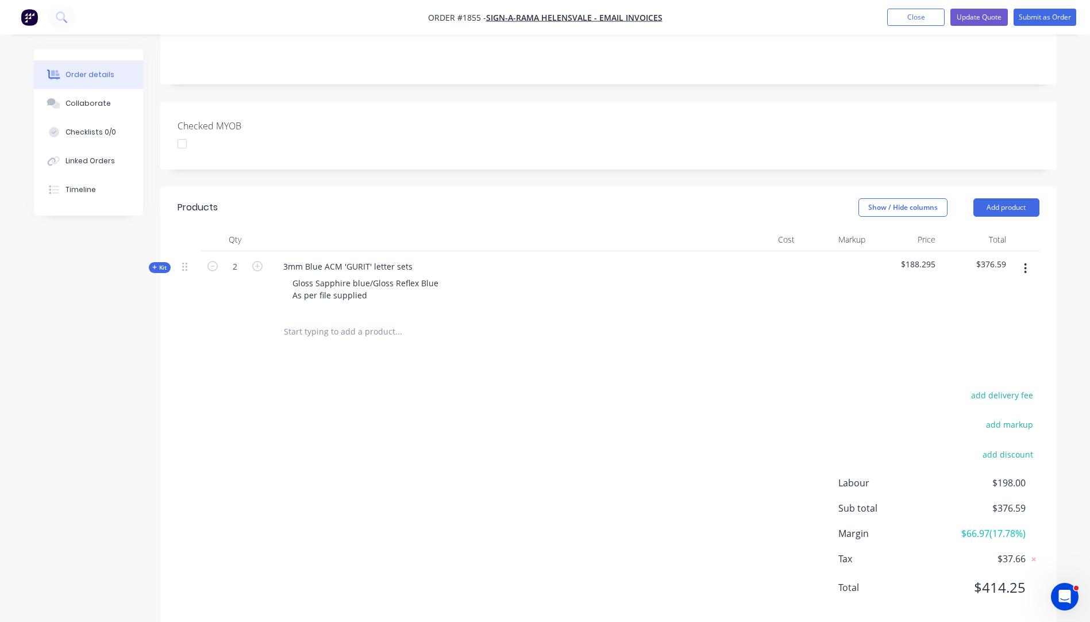
scroll to position [242, 0]
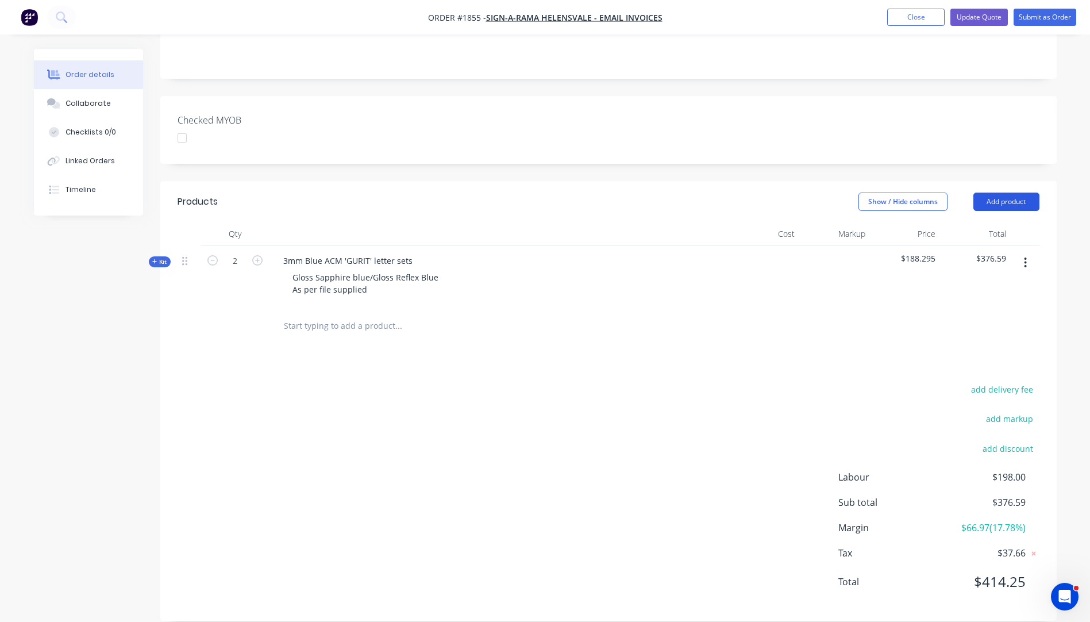
click at [1000, 193] on button "Add product" at bounding box center [1007, 202] width 66 height 18
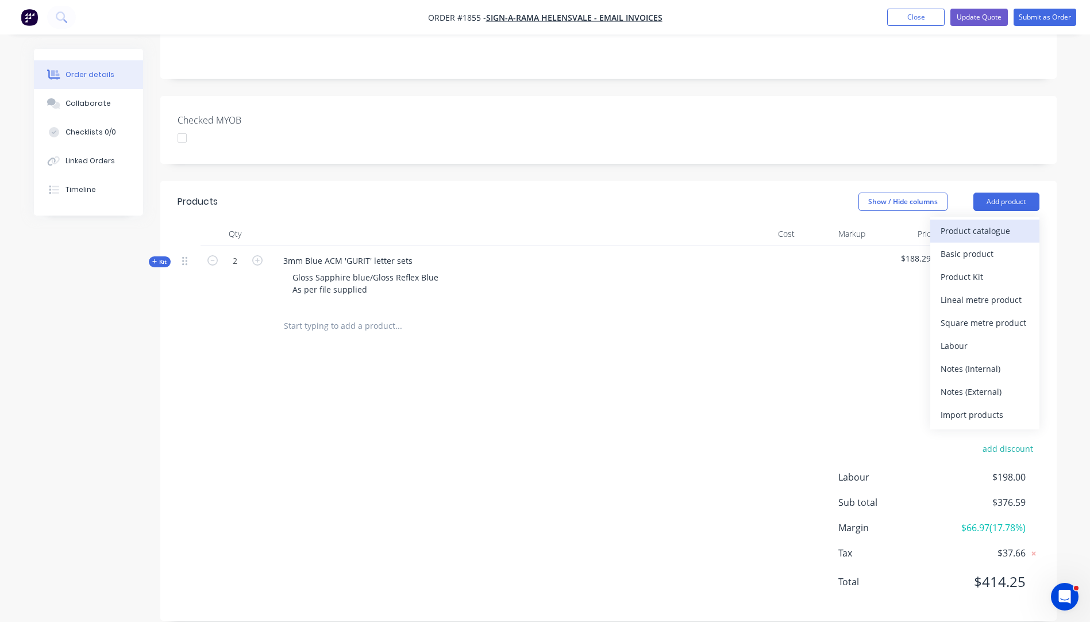
click at [968, 222] on div "Product catalogue" at bounding box center [985, 230] width 89 height 17
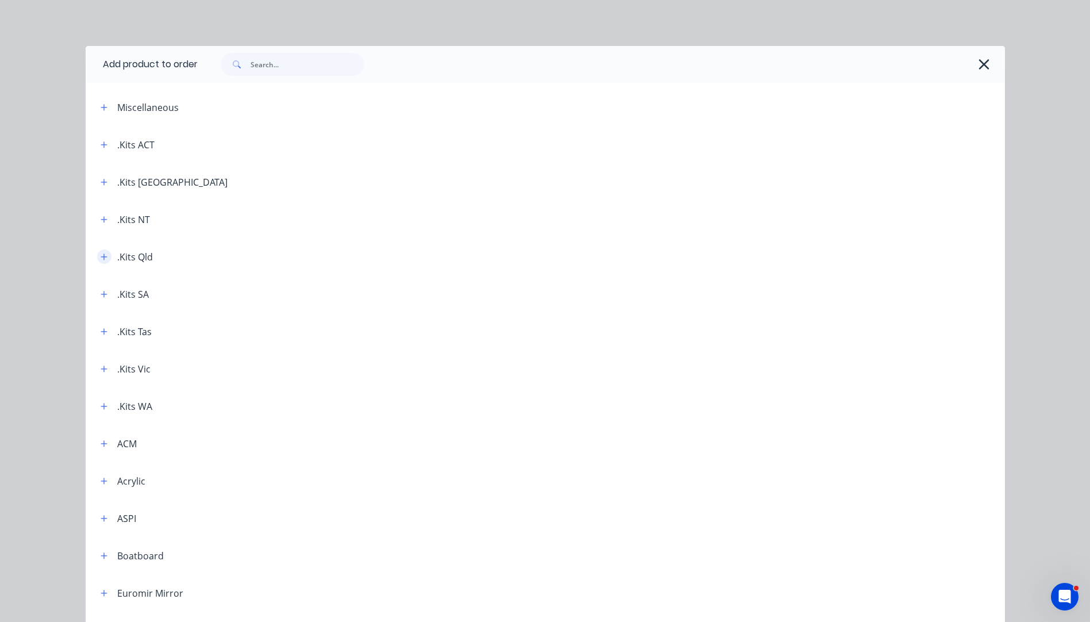
click at [101, 253] on icon "button" at bounding box center [104, 257] width 7 height 8
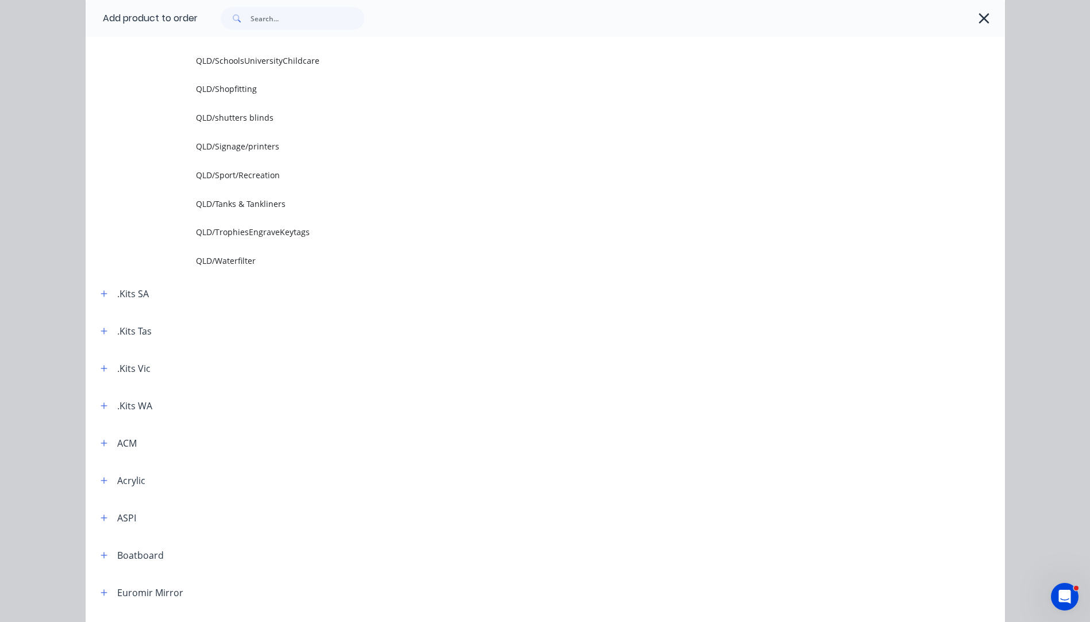
scroll to position [1552, 0]
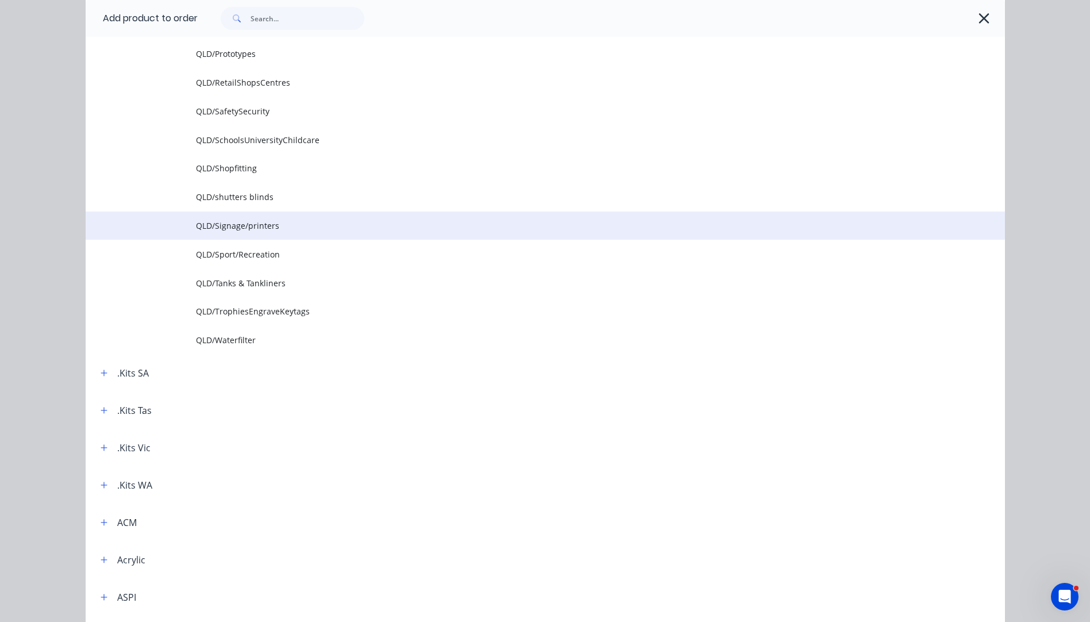
click at [233, 228] on span "QLD/Signage/printers" at bounding box center [519, 226] width 647 height 12
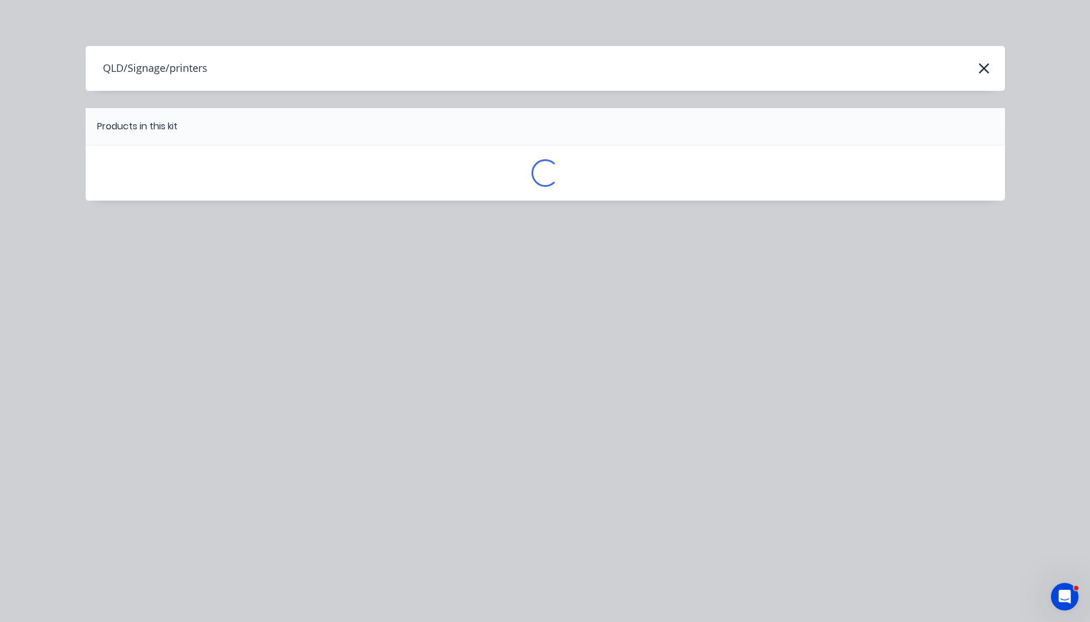
scroll to position [0, 0]
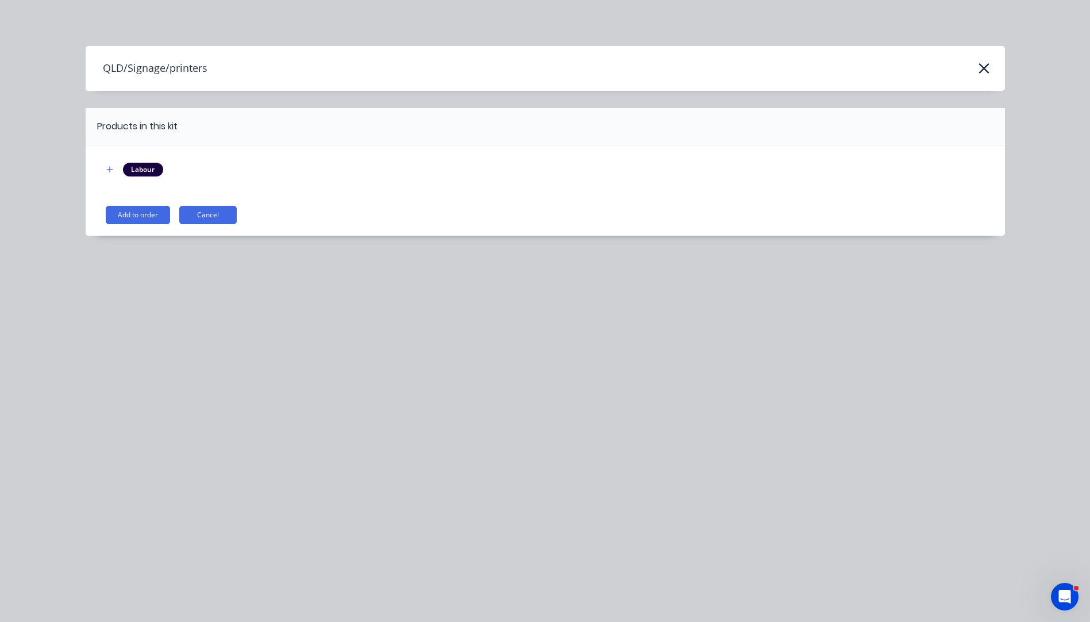
click at [111, 213] on button "Add to order" at bounding box center [138, 215] width 64 height 18
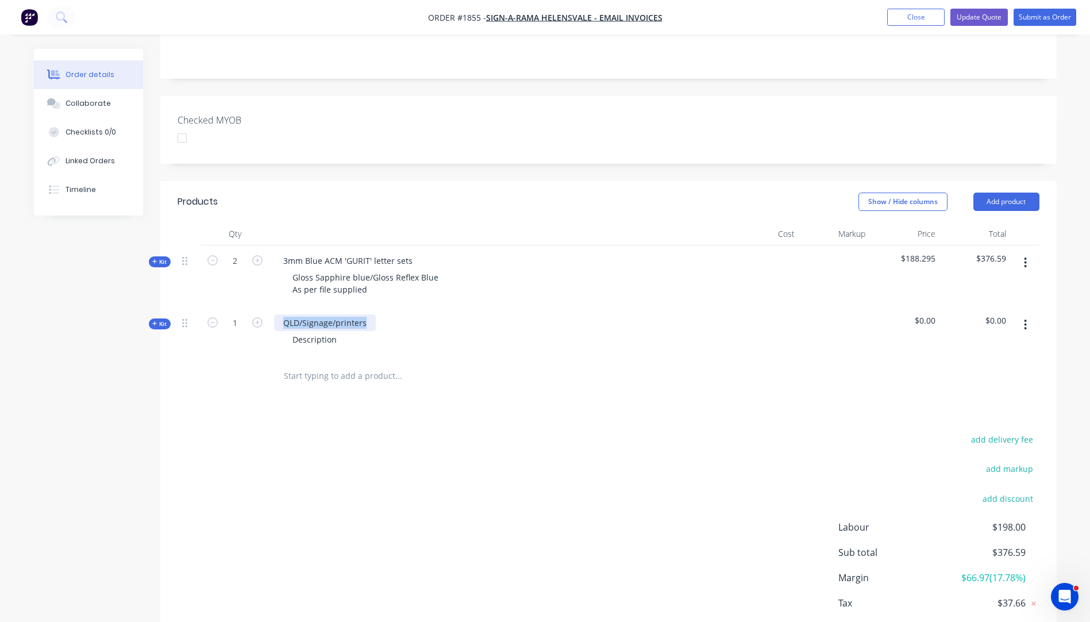
drag, startPoint x: 367, startPoint y: 304, endPoint x: 278, endPoint y: 307, distance: 89.1
click at [278, 314] on div "QLD/Signage/printers" at bounding box center [325, 322] width 102 height 17
drag, startPoint x: 337, startPoint y: 326, endPoint x: 210, endPoint y: 315, distance: 128.0
click at [210, 315] on div "Kit 1 3mm MDF installation template Description $0.00 $0.00" at bounding box center [609, 332] width 862 height 50
click at [534, 395] on div "Products Show / Hide columns Add product Qty Cost Markup Price Total Kit 2 3mm …" at bounding box center [608, 426] width 896 height 490
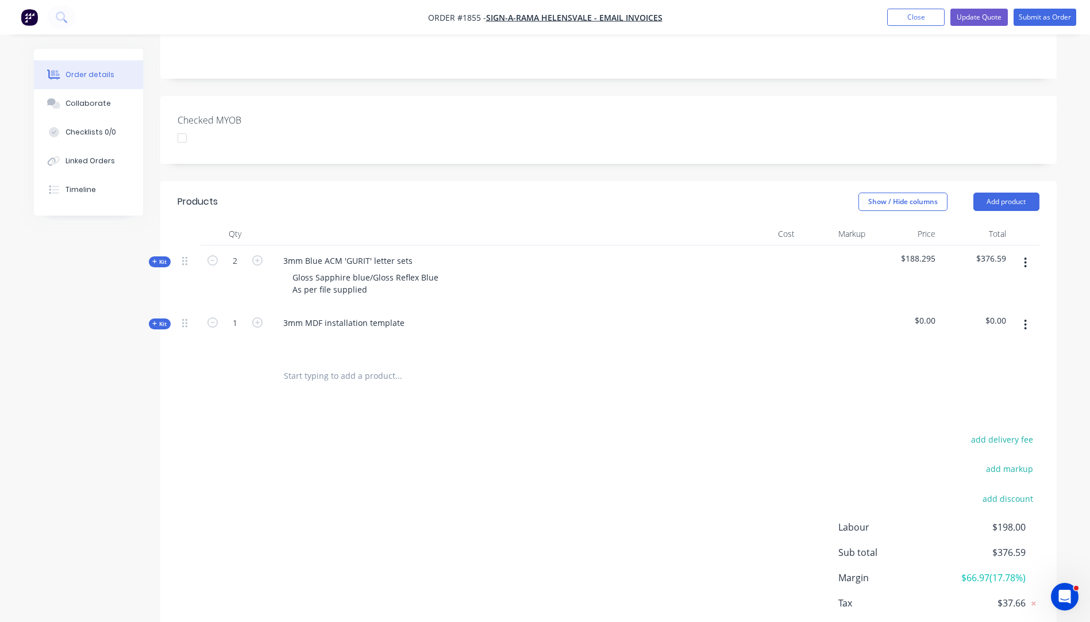
click at [154, 321] on icon "button" at bounding box center [154, 323] width 5 height 5
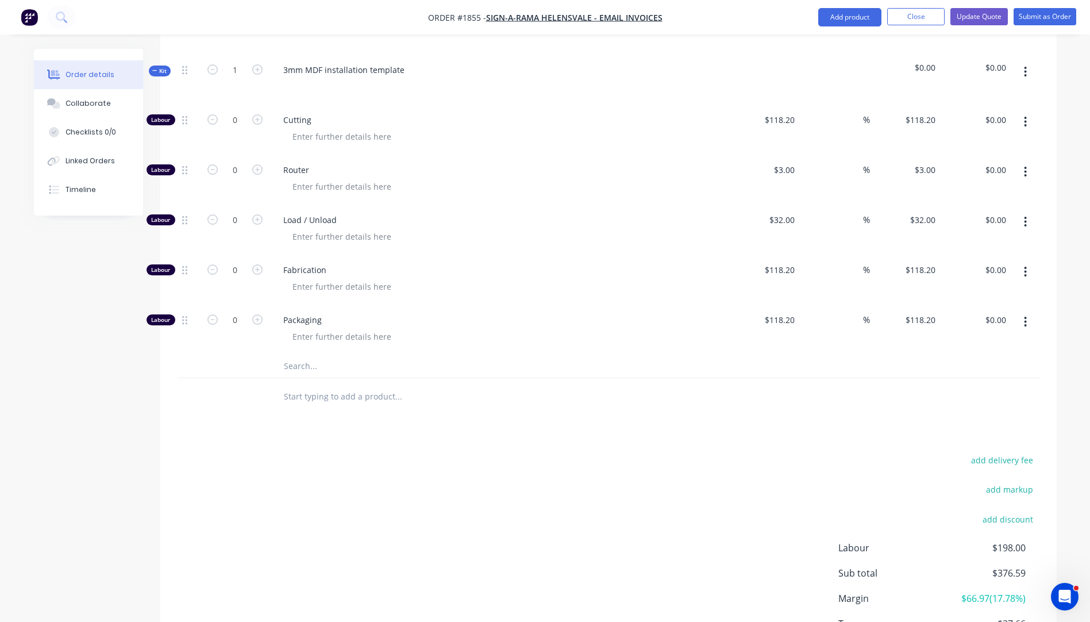
scroll to position [529, 0]
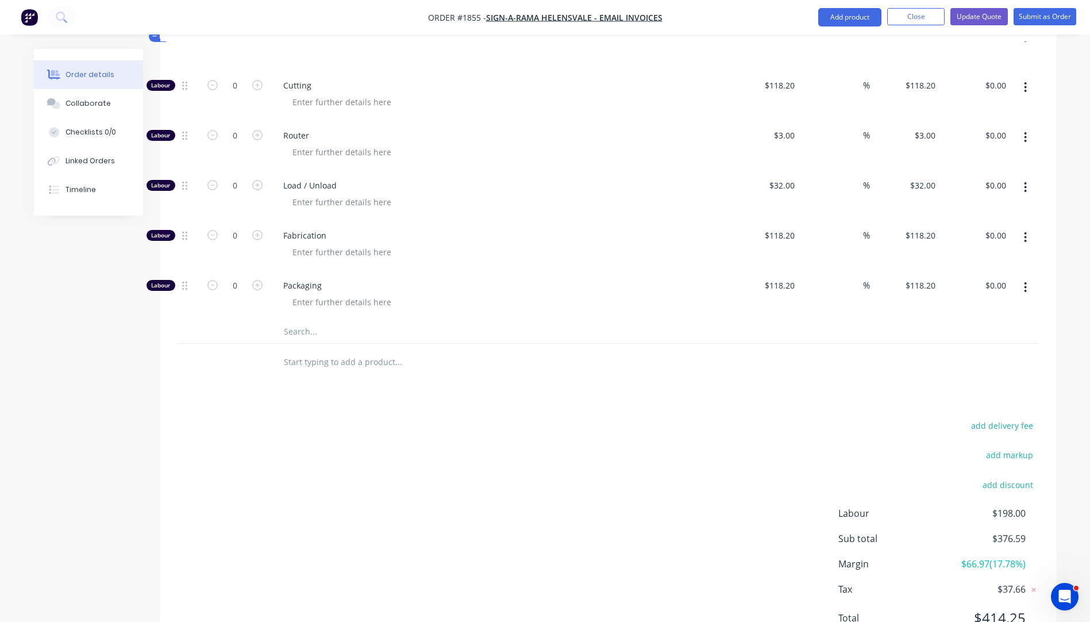
click at [295, 320] on input "text" at bounding box center [398, 331] width 230 height 23
type input "mdf"
click at [412, 297] on div "Packaging" at bounding box center [500, 295] width 460 height 50
drag, startPoint x: 299, startPoint y: 315, endPoint x: 274, endPoint y: 319, distance: 26.2
click at [274, 320] on div "mdf Add mdf to kit No results found" at bounding box center [446, 331] width 345 height 23
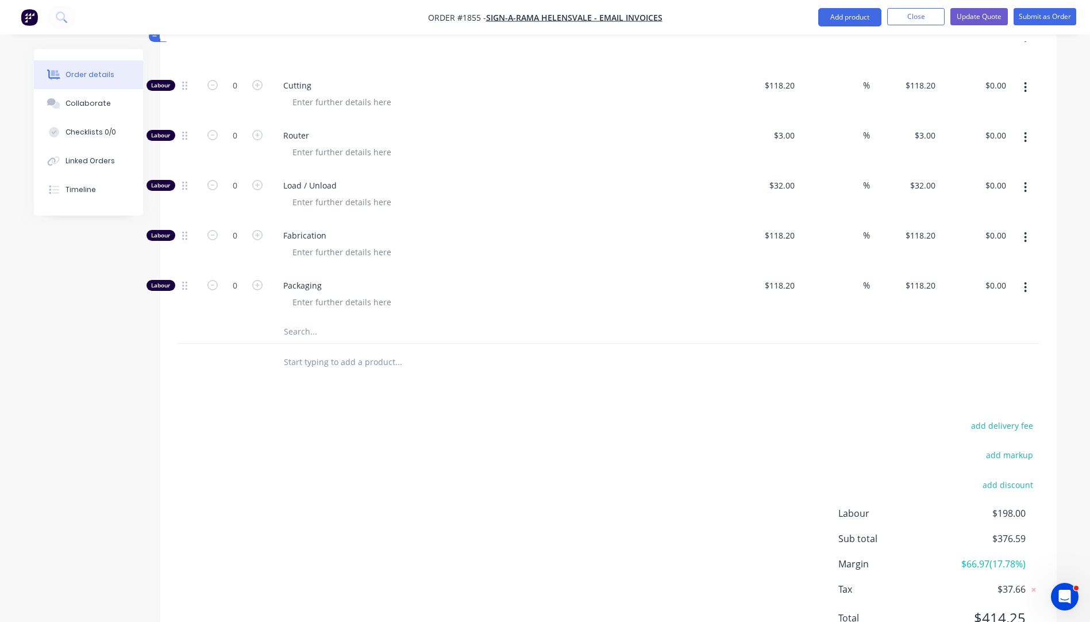
click at [256, 418] on div "add delivery fee add markup add discount Labour $198.00 Sub total $376.59 Margi…" at bounding box center [609, 529] width 862 height 222
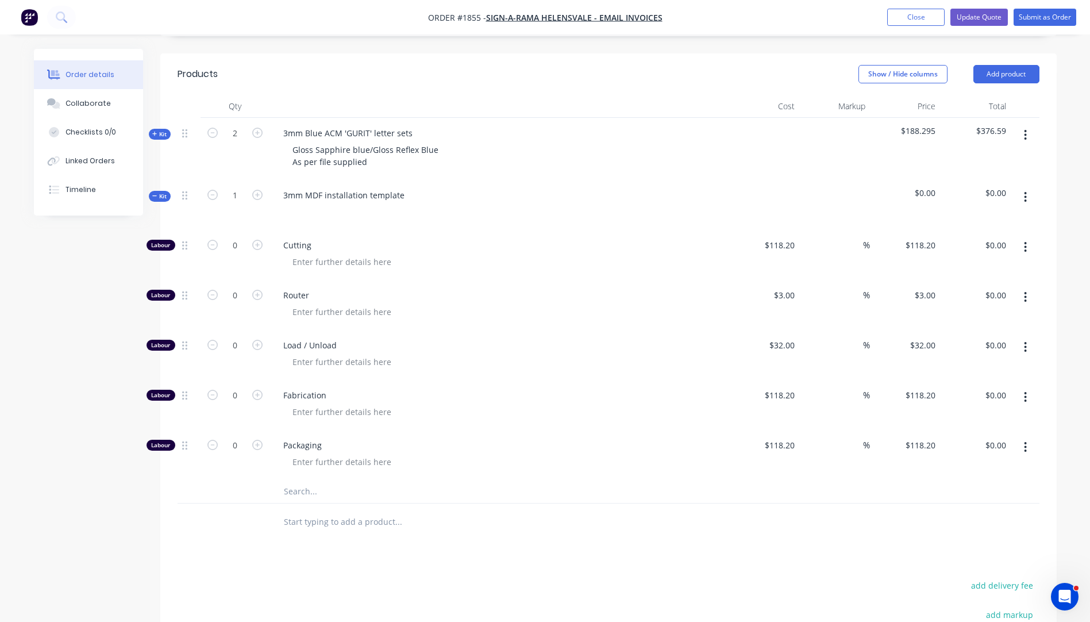
scroll to position [299, 0]
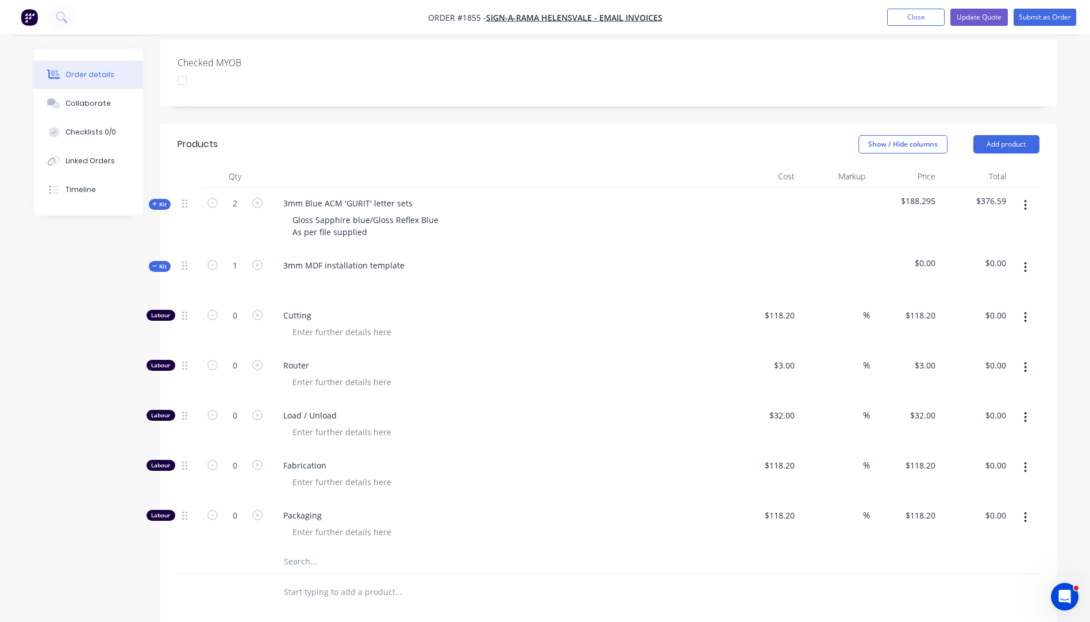
click at [303, 550] on input "text" at bounding box center [398, 561] width 230 height 23
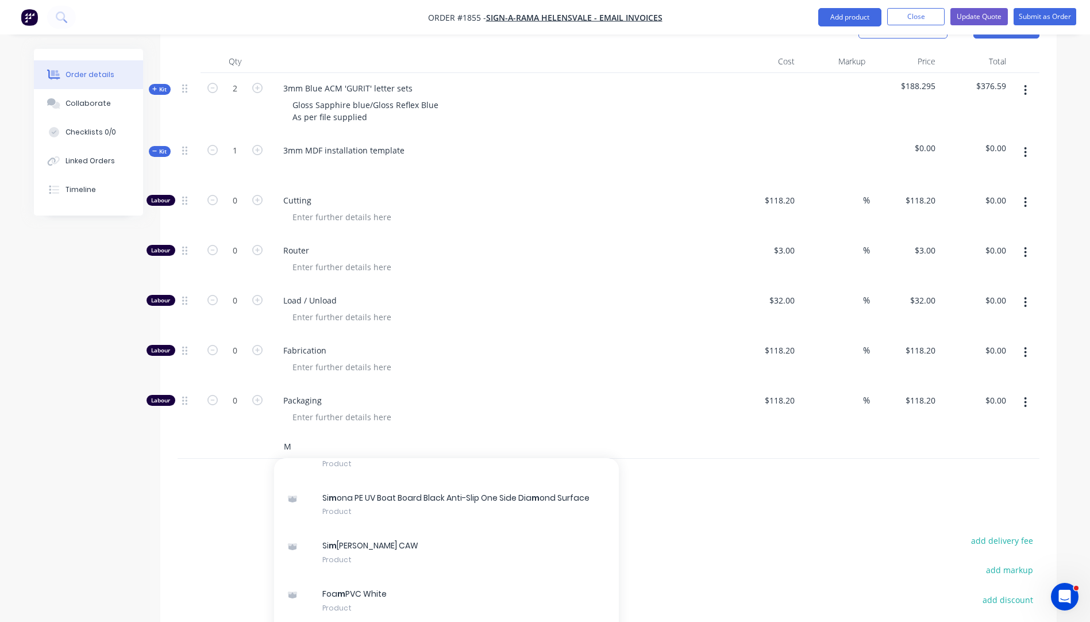
scroll to position [287, 0]
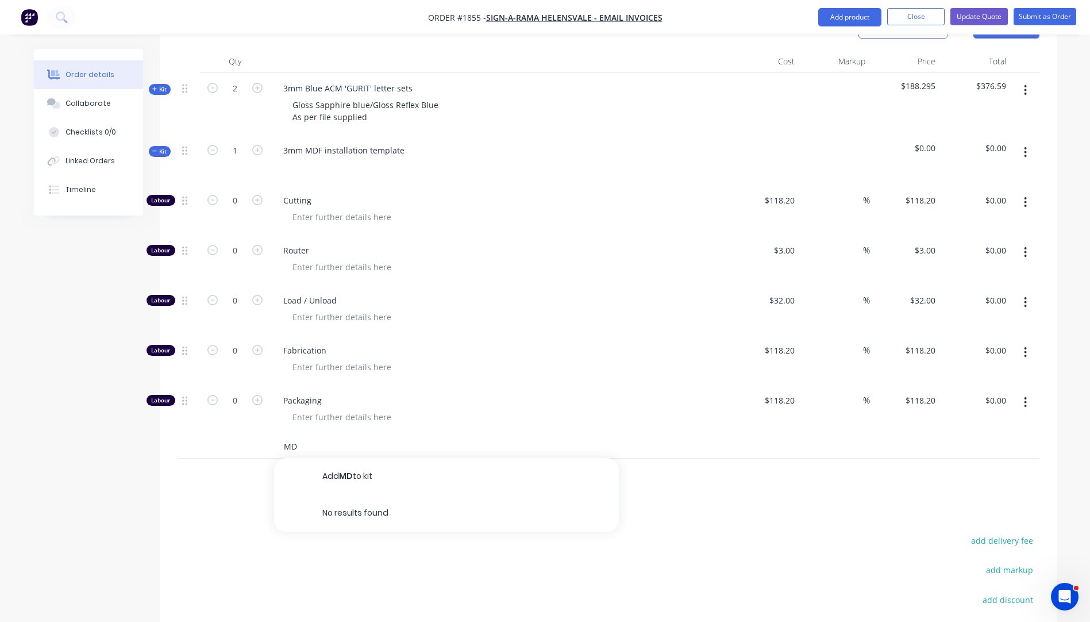
type input "MD"
drag, startPoint x: 299, startPoint y: 432, endPoint x: 282, endPoint y: 434, distance: 17.4
click at [282, 435] on div "MD Add MD to kit No results found" at bounding box center [446, 446] width 345 height 23
click at [787, 242] on input "3" at bounding box center [792, 250] width 13 height 17
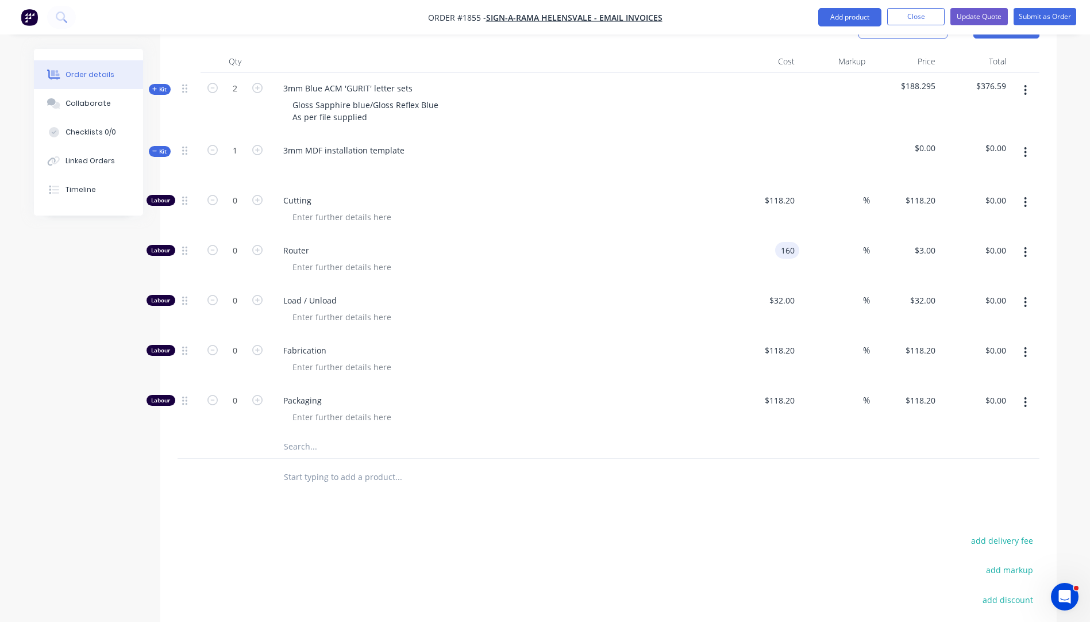
type input "$160.00"
click at [645, 294] on span "Load / Unload" at bounding box center [503, 300] width 441 height 12
click at [256, 245] on icon "button" at bounding box center [257, 250] width 10 height 10
type input "1"
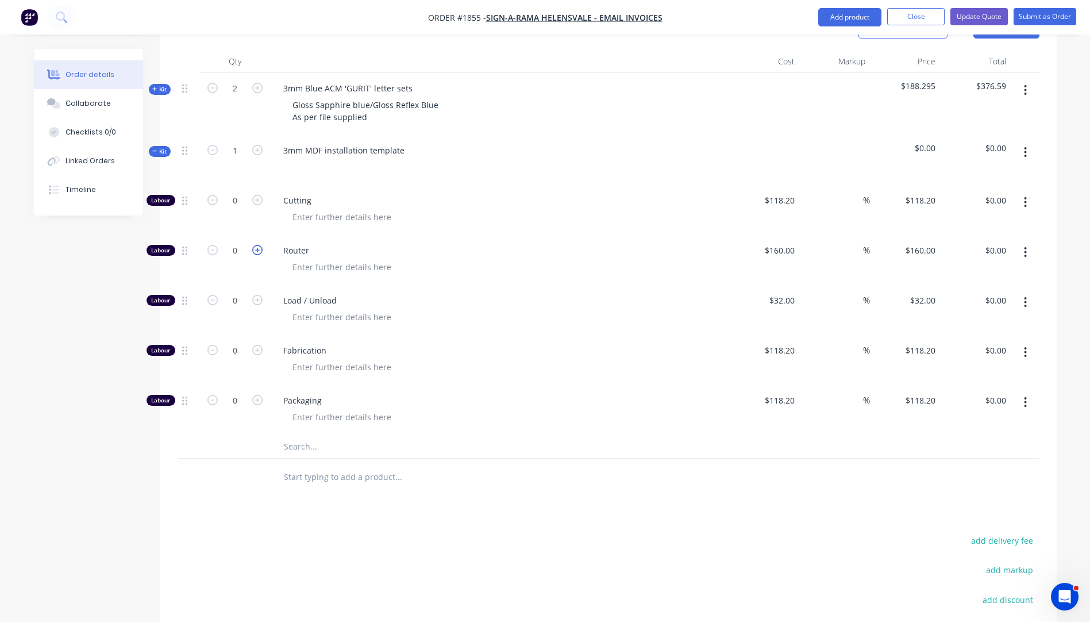
type input "$160.00"
click at [502, 294] on span "Load / Unload" at bounding box center [503, 300] width 441 height 12
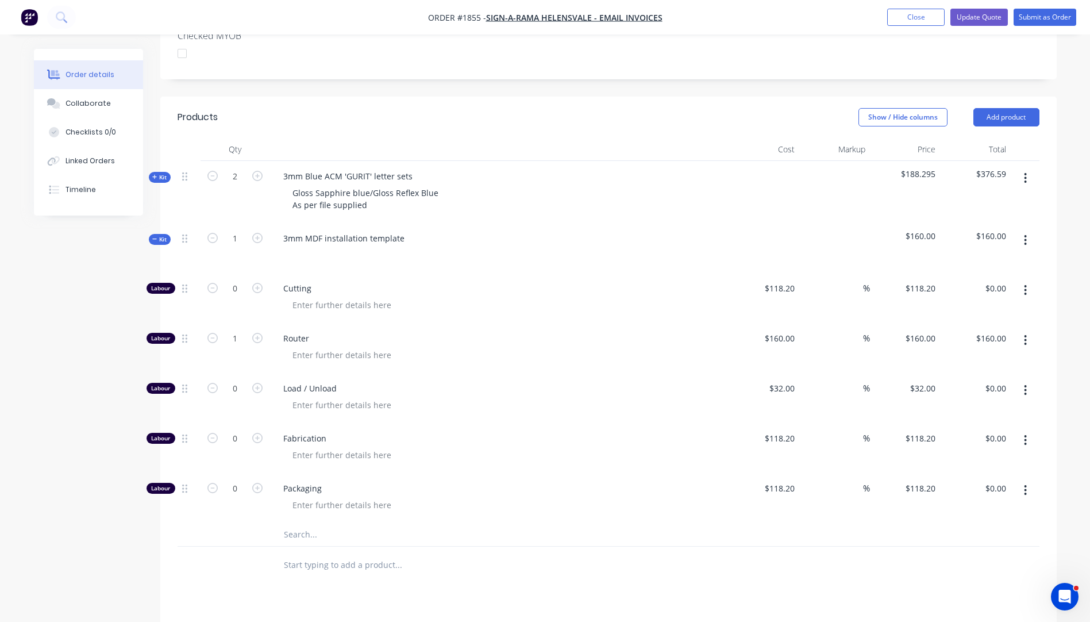
scroll to position [299, 0]
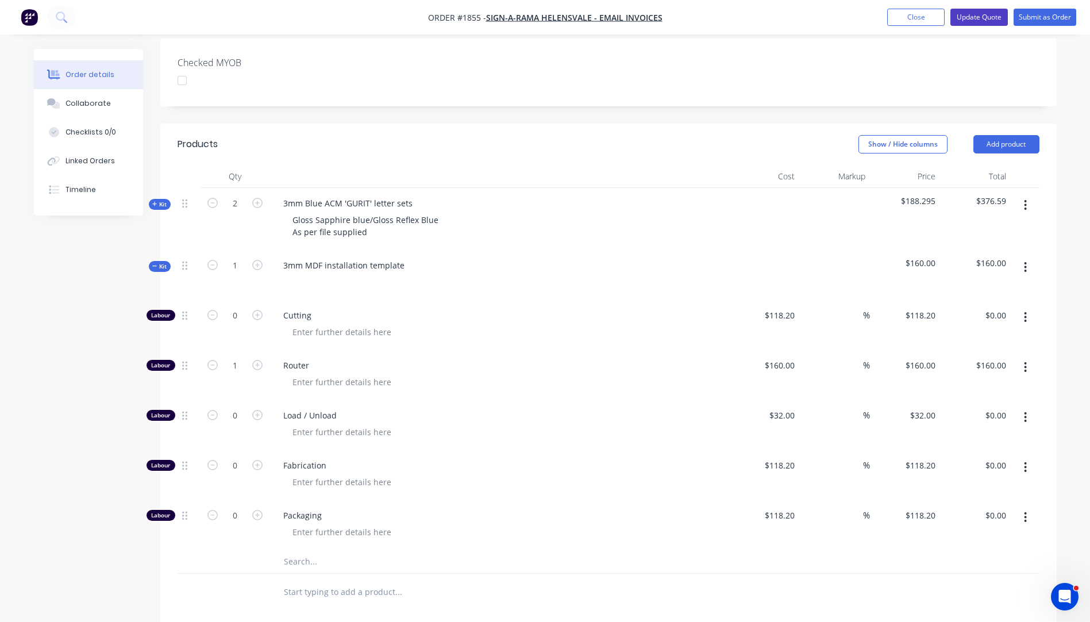
click at [974, 21] on button "Update Quote" at bounding box center [979, 17] width 57 height 17
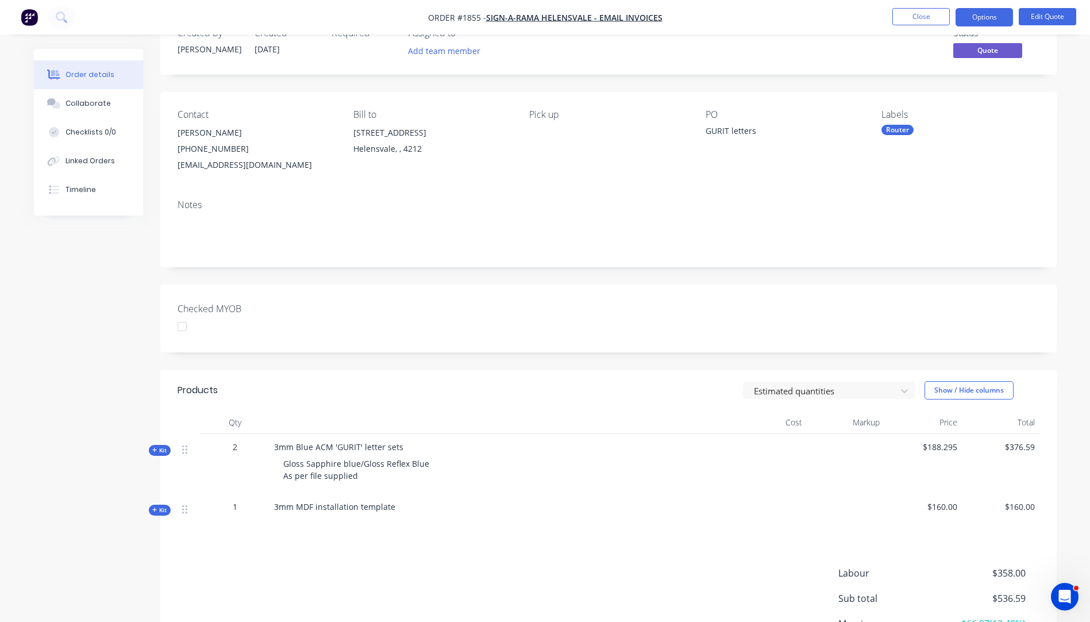
scroll to position [0, 0]
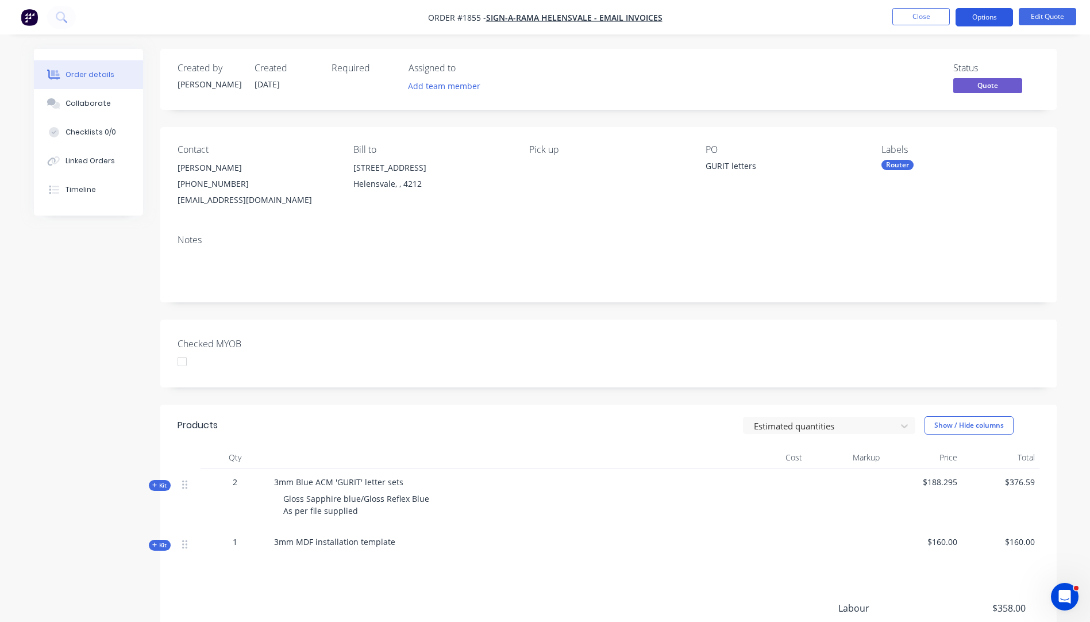
click at [983, 16] on button "Options" at bounding box center [984, 17] width 57 height 18
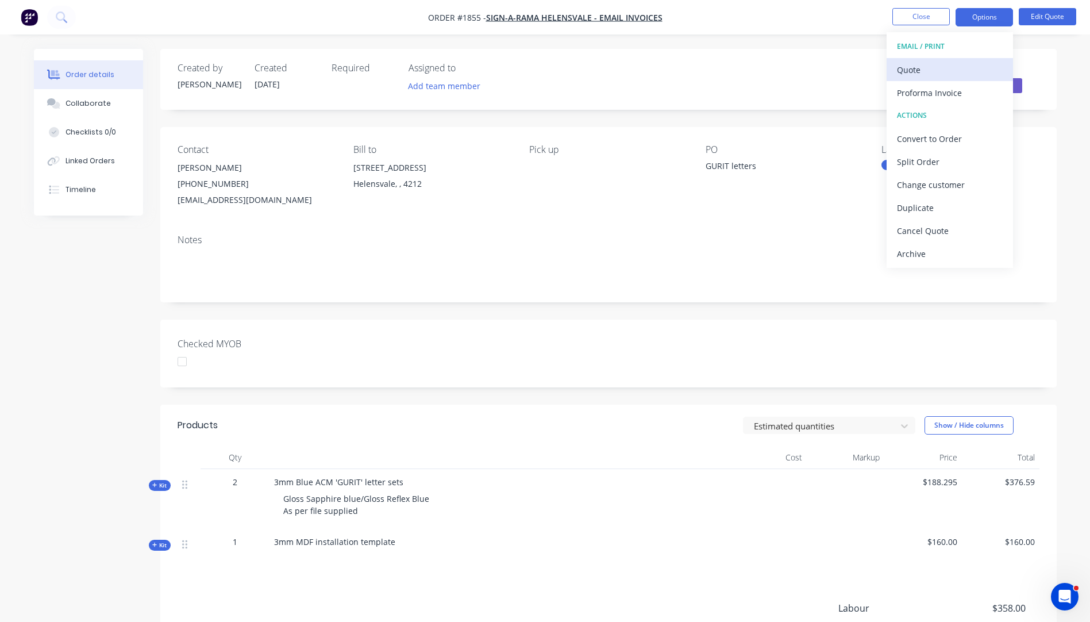
click at [899, 71] on div "Quote" at bounding box center [950, 69] width 106 height 17
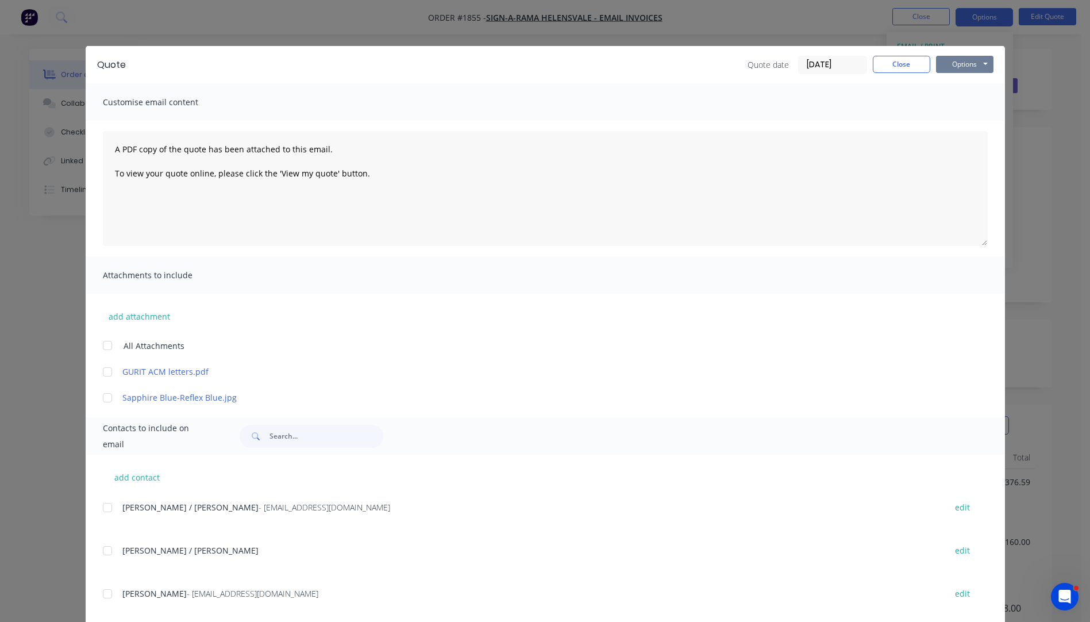
click at [957, 67] on button "Options" at bounding box center [964, 64] width 57 height 17
click at [966, 85] on button "Preview" at bounding box center [973, 84] width 74 height 19
click at [946, 71] on button "Options" at bounding box center [964, 64] width 57 height 17
click at [105, 591] on div at bounding box center [107, 593] width 23 height 23
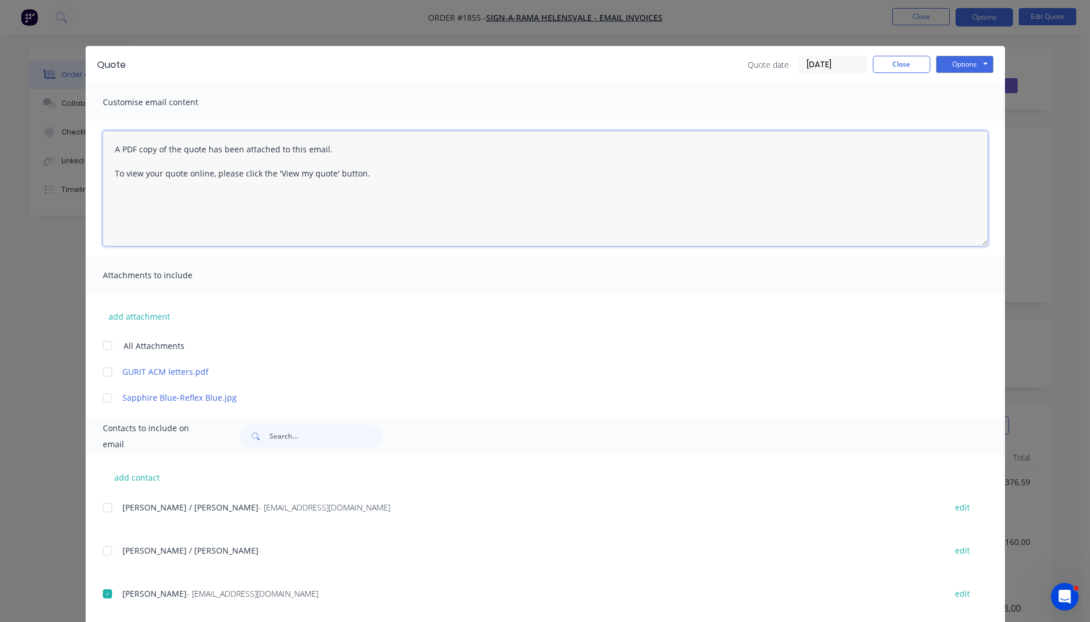
paste textarea "Hi, Please contact us if you have any questions. Regards, [PERSON_NAME] [EMAIL_…"
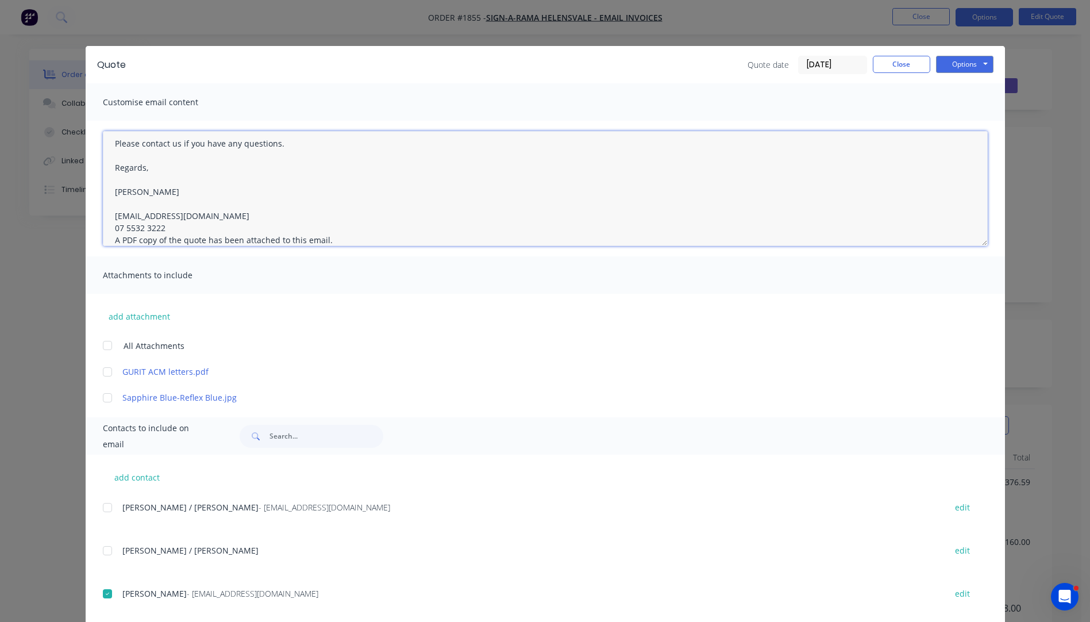
click at [164, 224] on textarea "Hi, Please contact us if you have any questions. Regards, [PERSON_NAME] [EMAIL_…" at bounding box center [545, 188] width 885 height 115
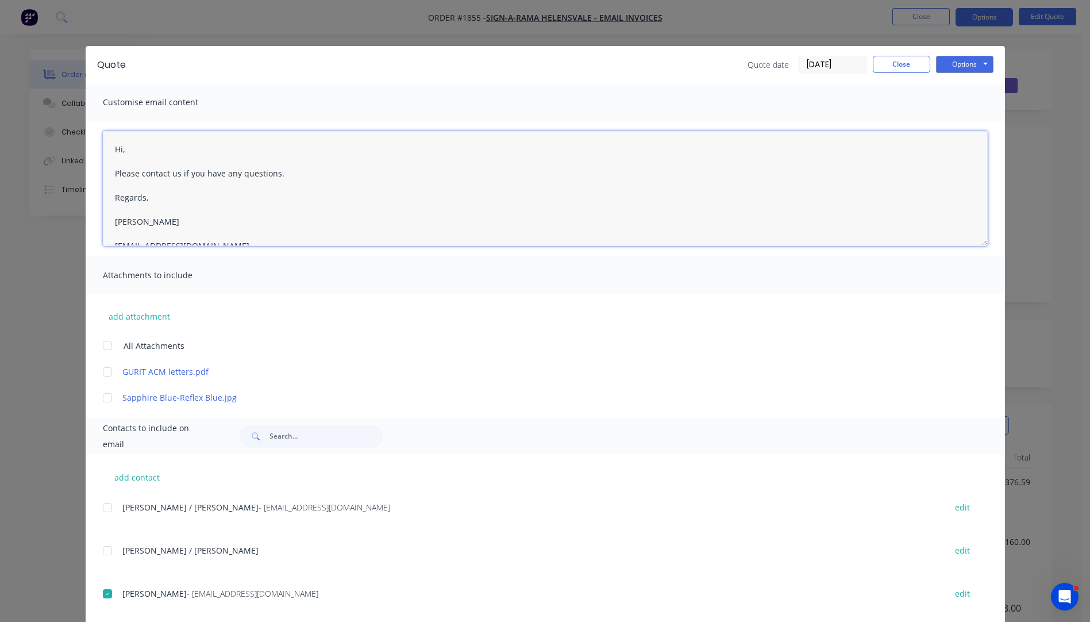
click at [132, 151] on textarea "Hi, Please contact us if you have any questions. Regards, [PERSON_NAME] [EMAIL_…" at bounding box center [545, 188] width 885 height 115
type textarea "Hi [PERSON_NAME], Please see updated quote with template added. Please contact …"
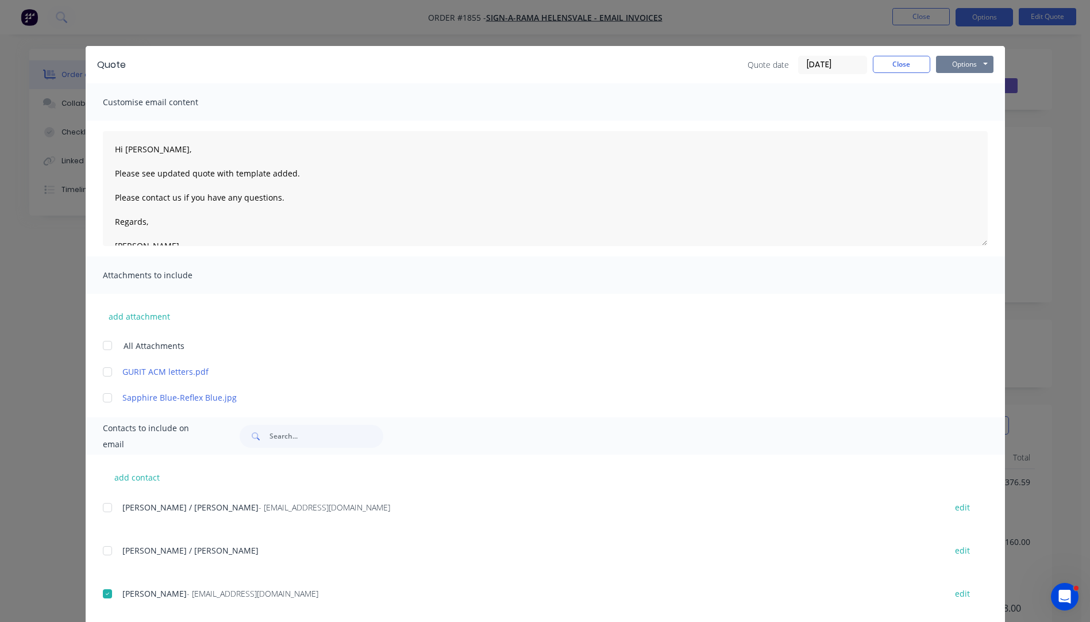
click at [955, 66] on button "Options" at bounding box center [964, 64] width 57 height 17
click at [956, 129] on button "Email" at bounding box center [973, 122] width 74 height 19
click at [899, 65] on button "Close" at bounding box center [901, 64] width 57 height 17
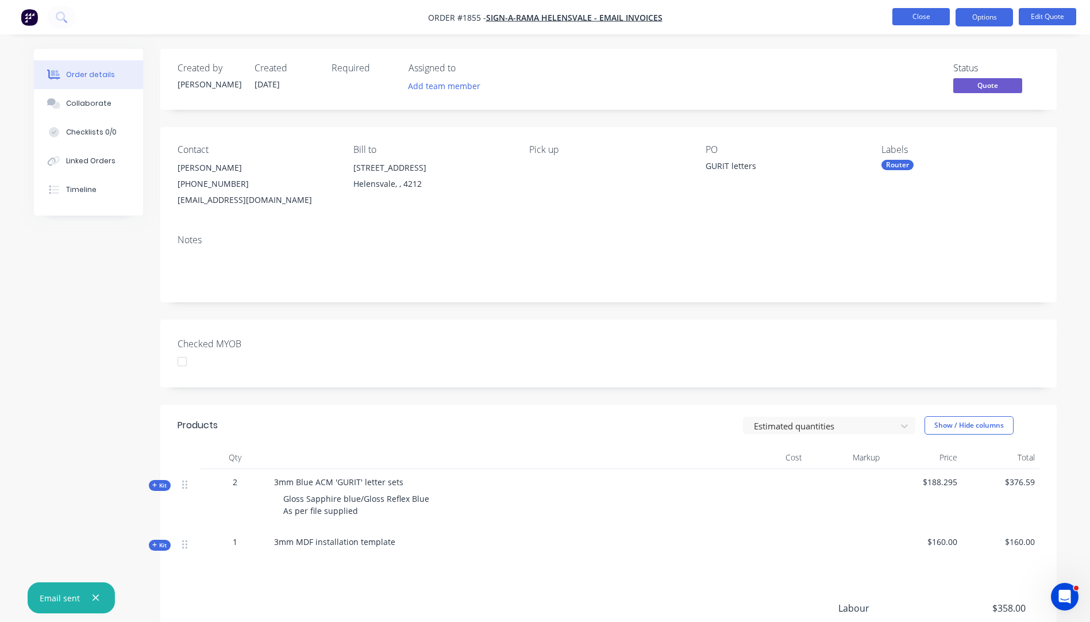
click at [915, 22] on button "Close" at bounding box center [920, 16] width 57 height 17
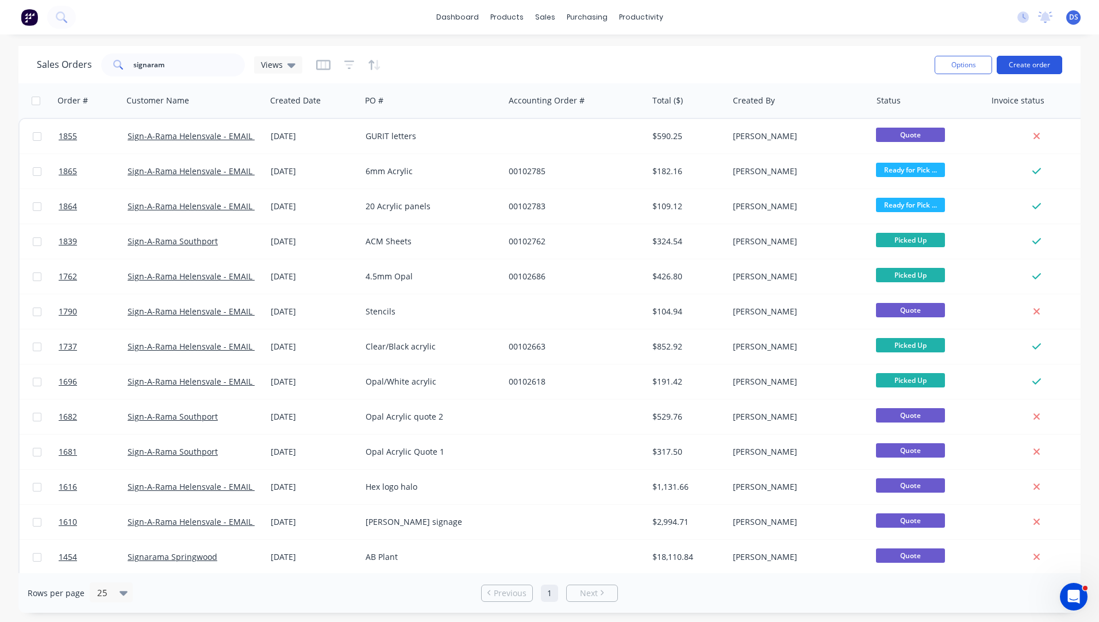
click at [1021, 67] on button "Create order" at bounding box center [1029, 65] width 66 height 18
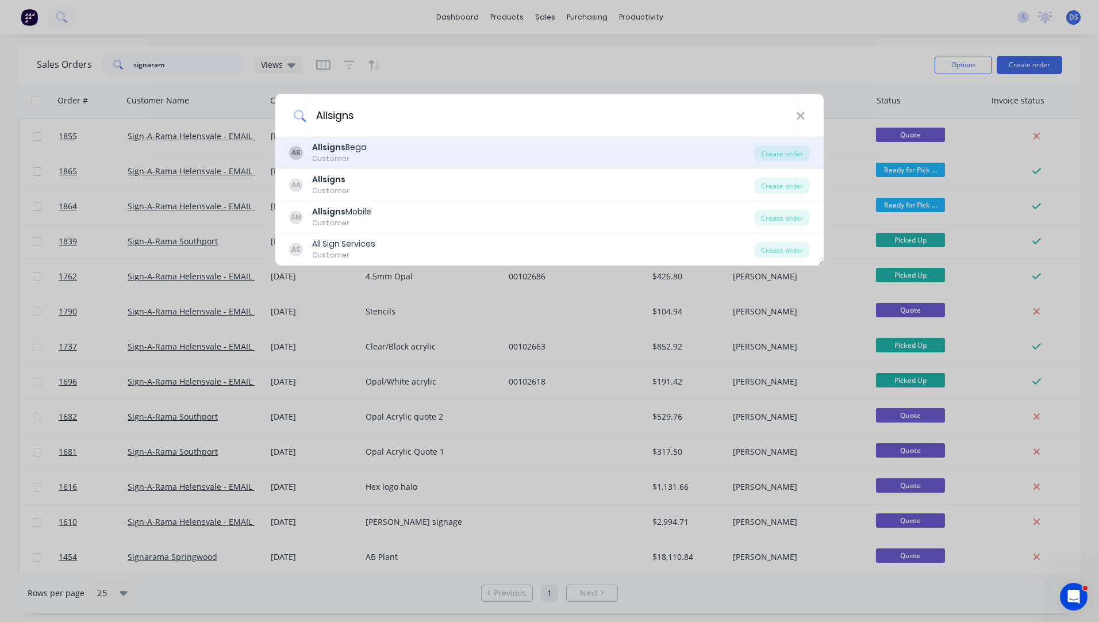
type input "Allsigns"
click at [340, 144] on b "Allsigns" at bounding box center [328, 146] width 33 height 11
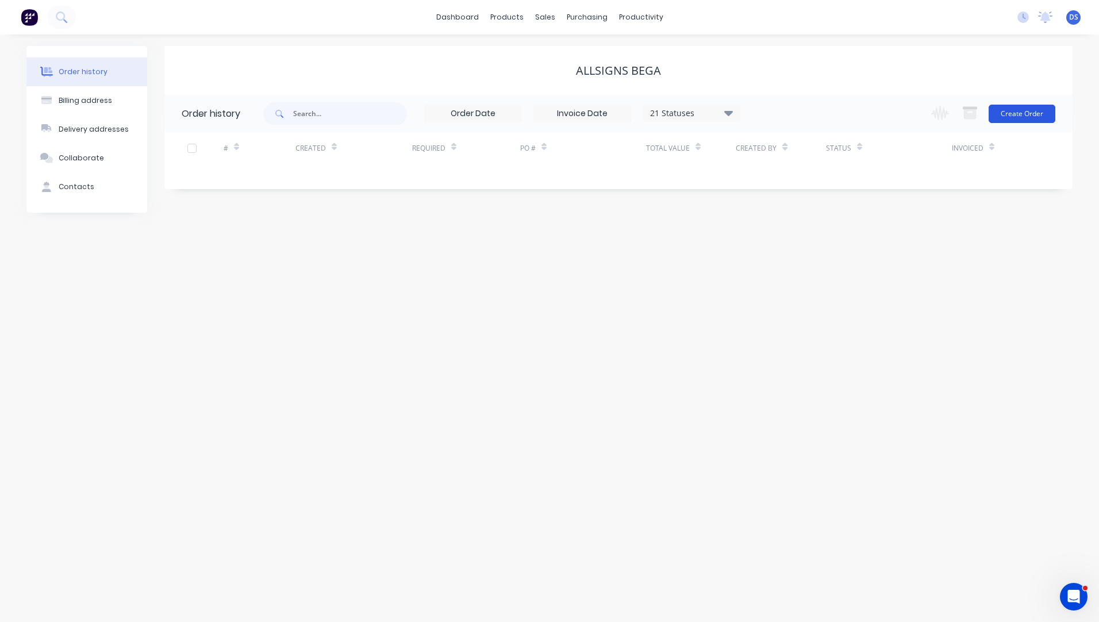
click at [1042, 113] on button "Create Order" at bounding box center [1021, 114] width 67 height 18
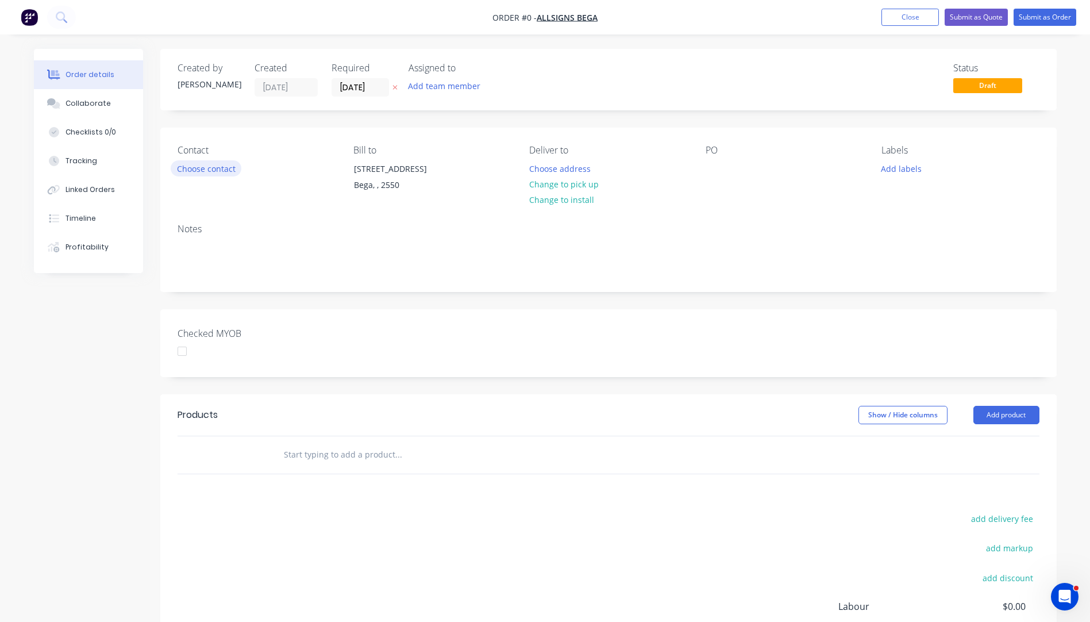
click at [199, 172] on button "Choose contact" at bounding box center [206, 168] width 71 height 16
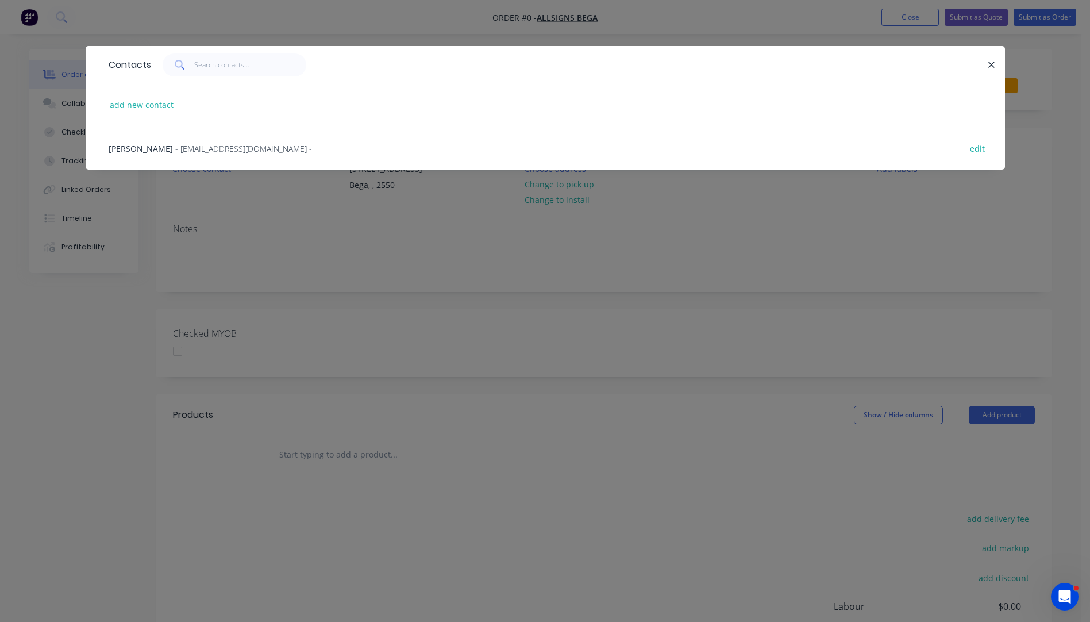
click at [175, 150] on span "- [EMAIL_ADDRESS][DOMAIN_NAME] -" at bounding box center [243, 148] width 137 height 11
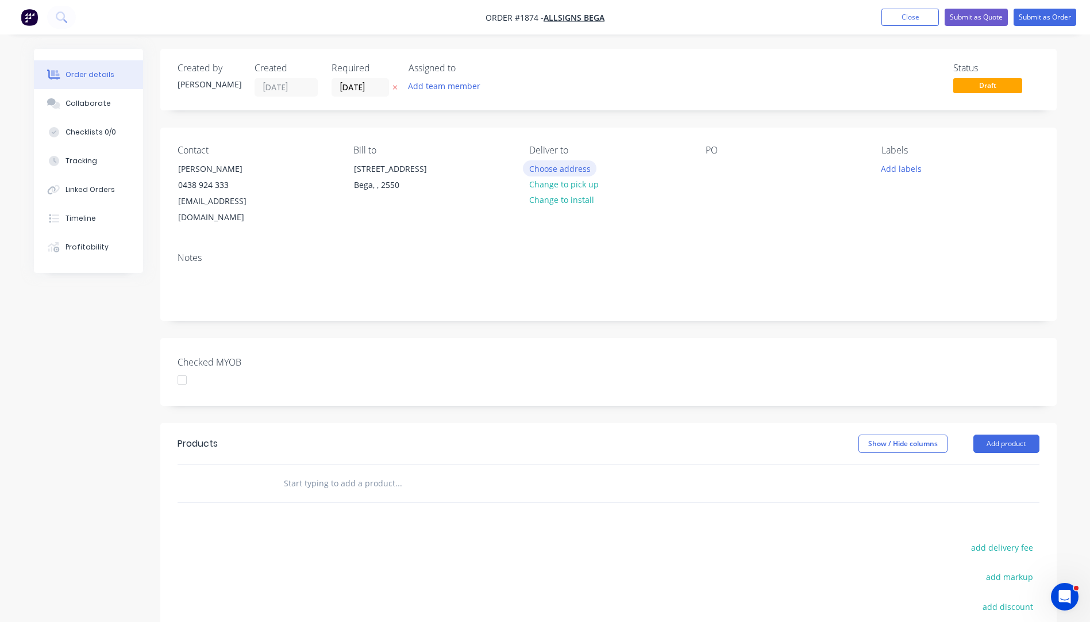
click at [561, 172] on button "Choose address" at bounding box center [560, 168] width 74 height 16
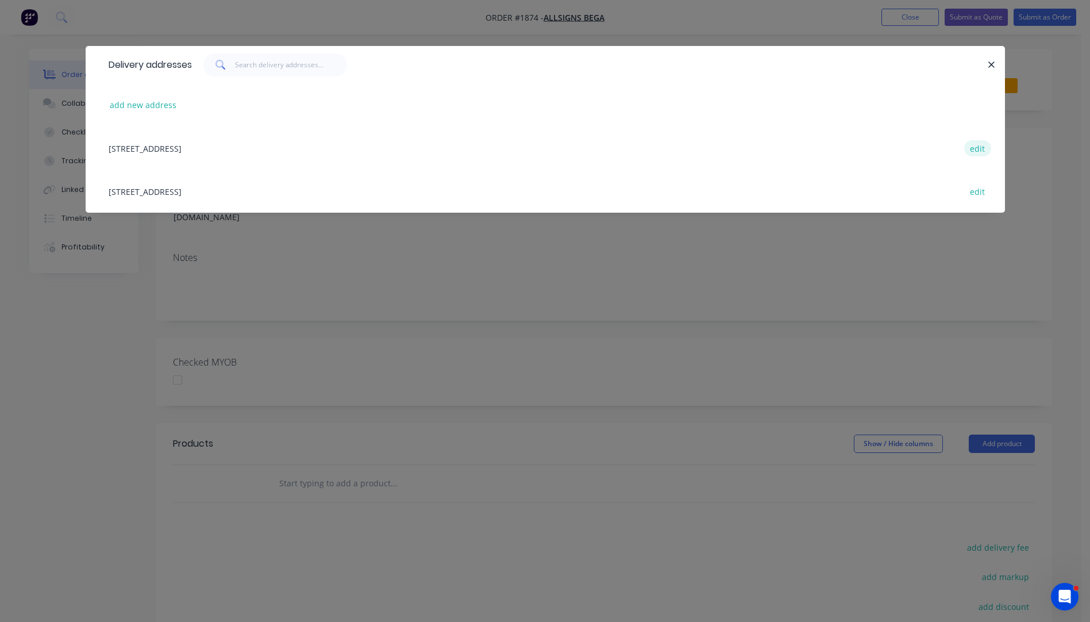
click at [984, 148] on button "edit" at bounding box center [977, 148] width 27 height 16
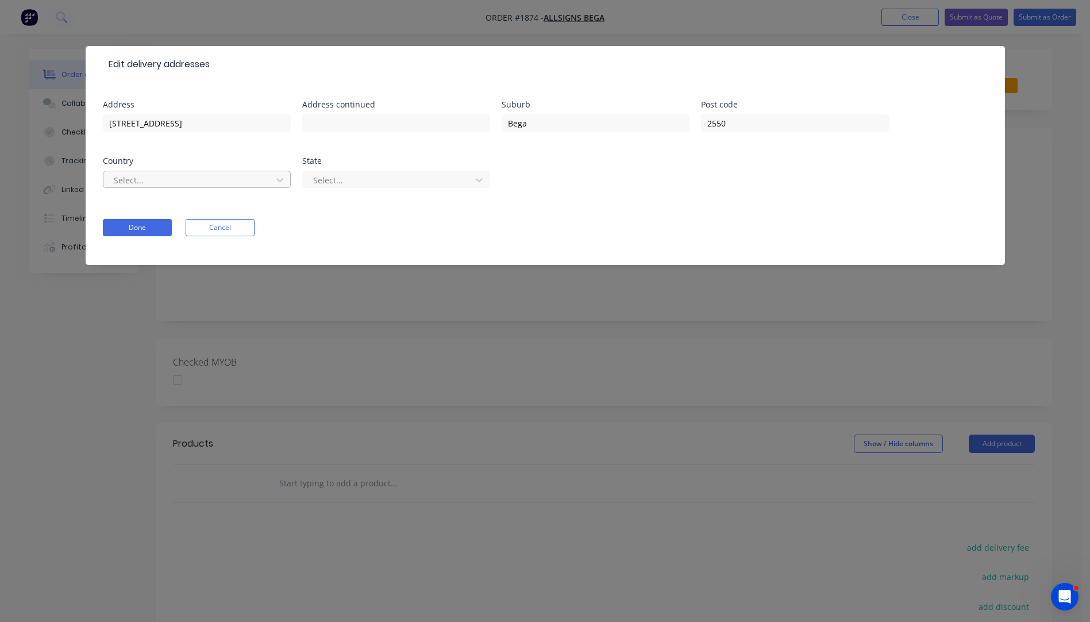
click at [205, 179] on div at bounding box center [189, 180] width 153 height 14
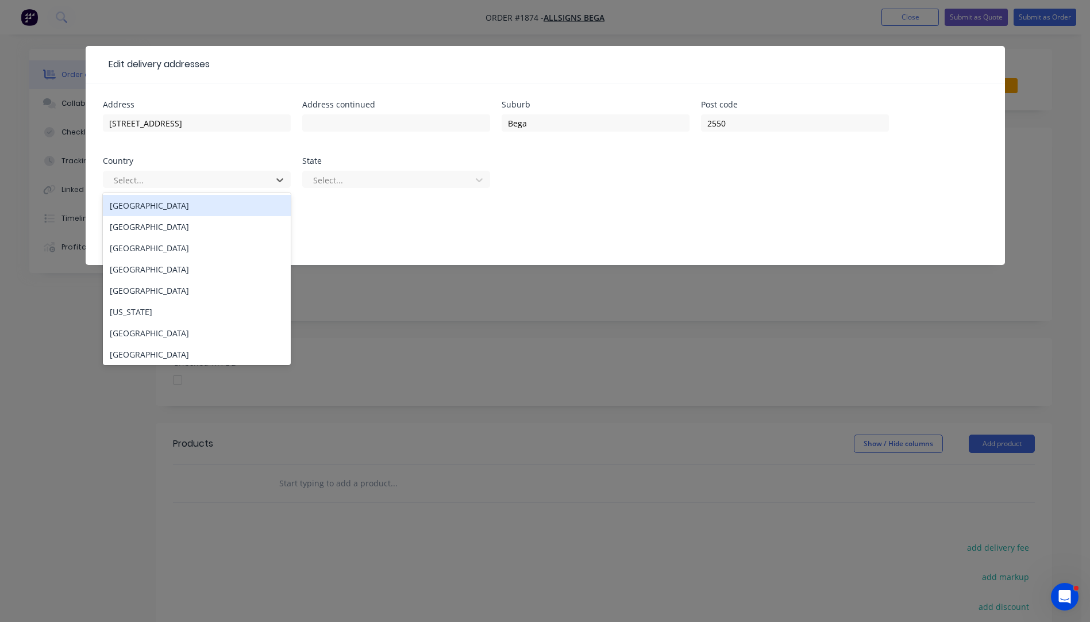
drag, startPoint x: 129, startPoint y: 205, endPoint x: 235, endPoint y: 202, distance: 105.8
click at [130, 204] on div "[GEOGRAPHIC_DATA]" at bounding box center [197, 205] width 188 height 21
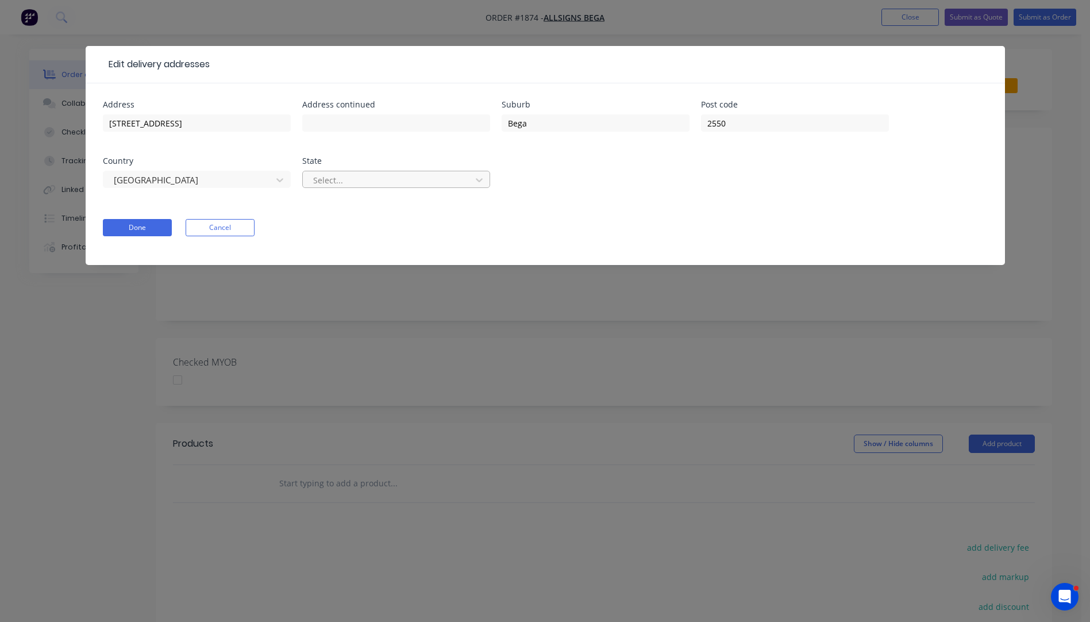
click at [327, 182] on div at bounding box center [388, 180] width 153 height 14
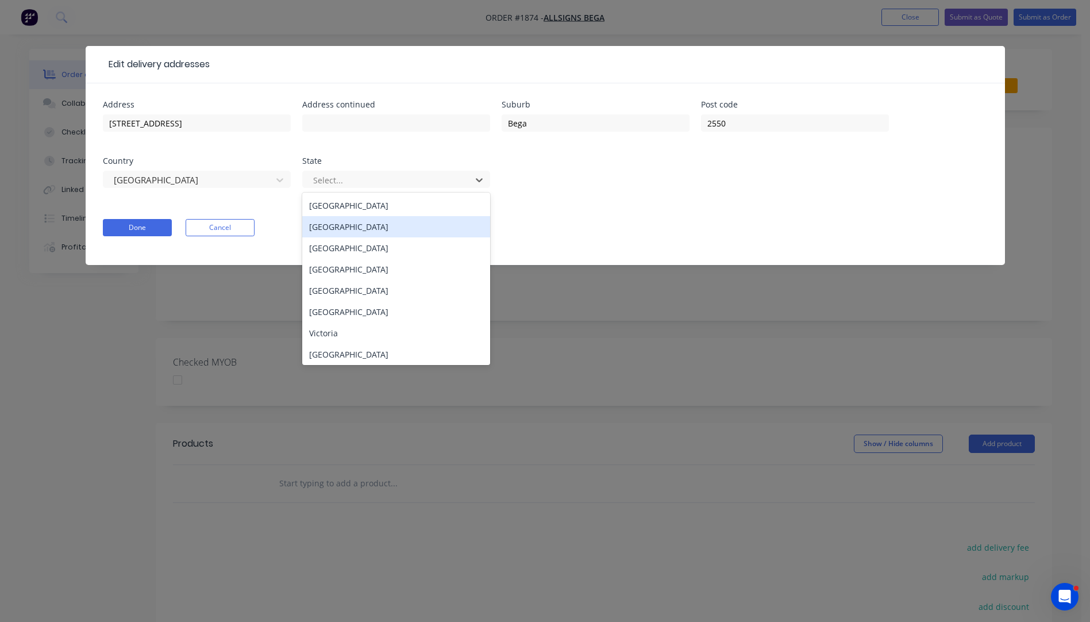
click at [338, 229] on div "[GEOGRAPHIC_DATA]" at bounding box center [396, 226] width 188 height 21
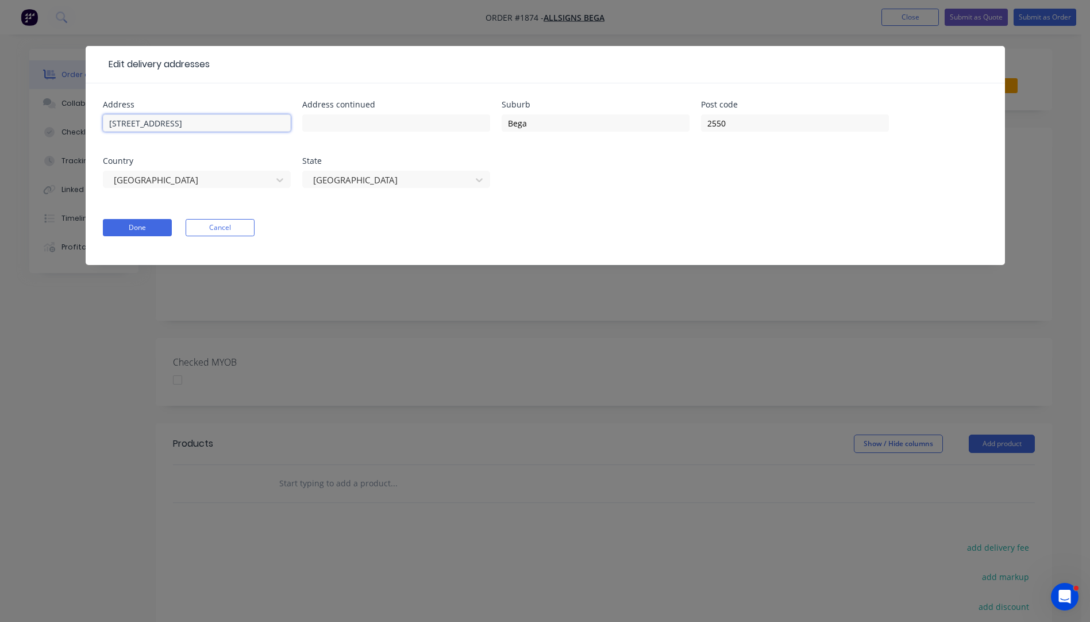
drag, startPoint x: 195, startPoint y: 125, endPoint x: 88, endPoint y: 124, distance: 107.5
click at [88, 124] on div "Address [STREET_ADDRESS] Address continued Suburb Bega Post code 2550 Country […" at bounding box center [545, 174] width 919 height 182
paste input "[STREET_ADDRESS]"
type input "[STREET_ADDRESS]"
click at [156, 123] on input "text" at bounding box center [197, 122] width 188 height 17
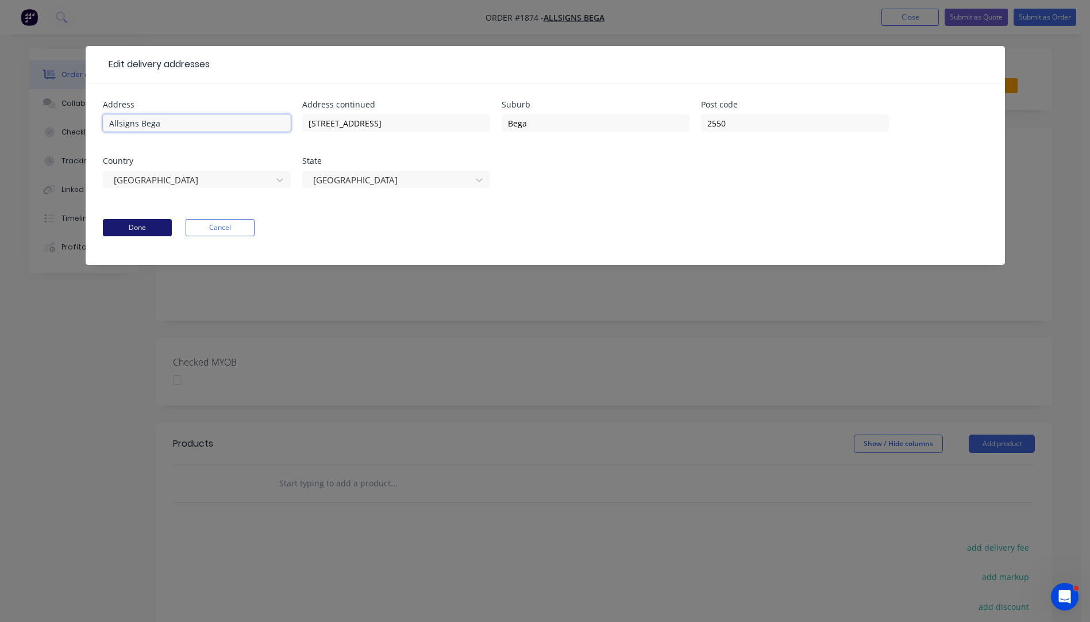
type input "Allsigns Bega"
click at [151, 229] on button "Done" at bounding box center [137, 227] width 69 height 17
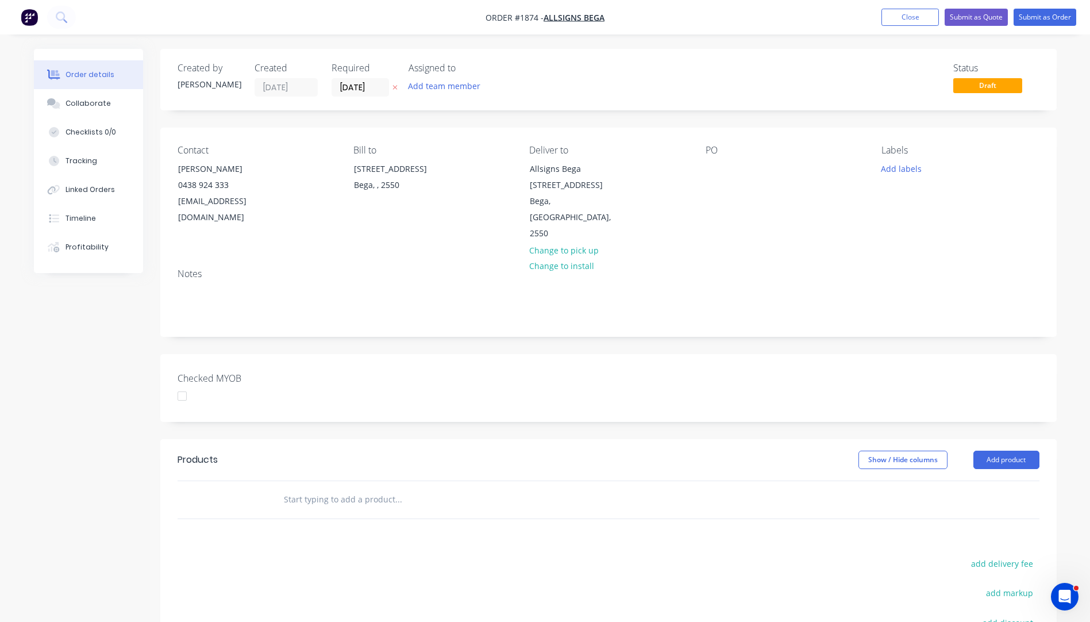
click at [393, 89] on icon "button" at bounding box center [395, 87] width 5 height 7
click at [710, 170] on div at bounding box center [715, 168] width 18 height 17
click at [896, 172] on button "Add labels" at bounding box center [901, 168] width 53 height 16
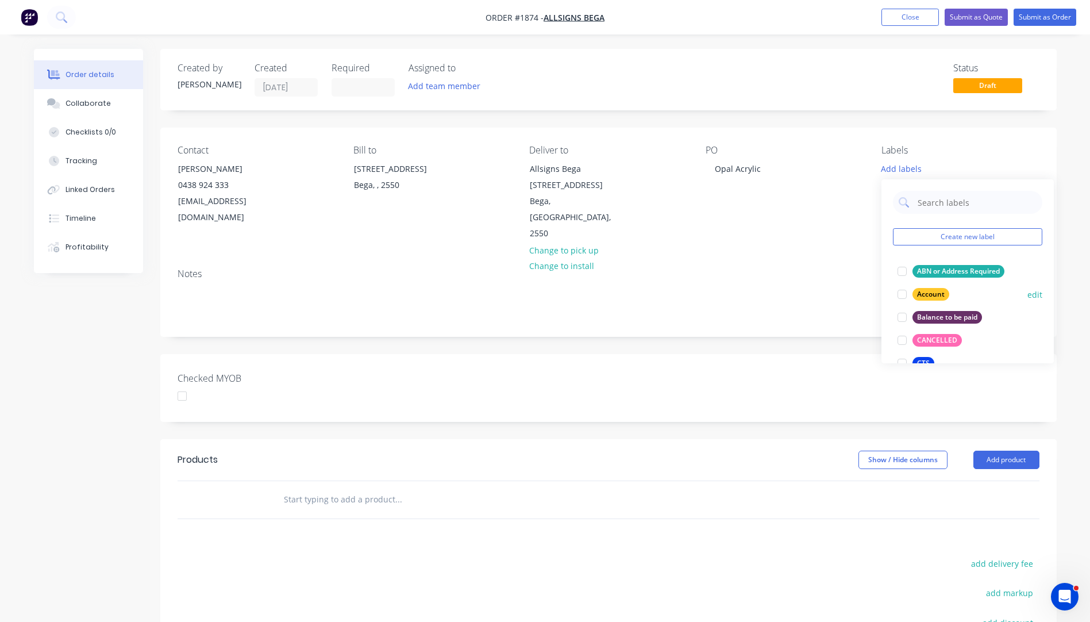
scroll to position [57, 0]
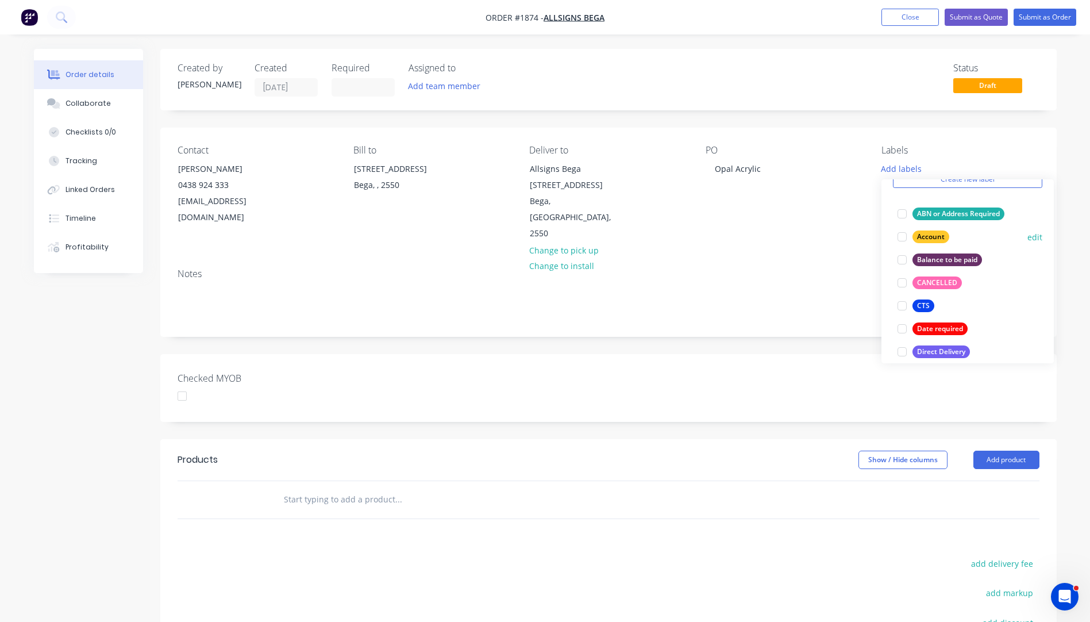
click at [921, 303] on div "CTS" at bounding box center [924, 305] width 22 height 13
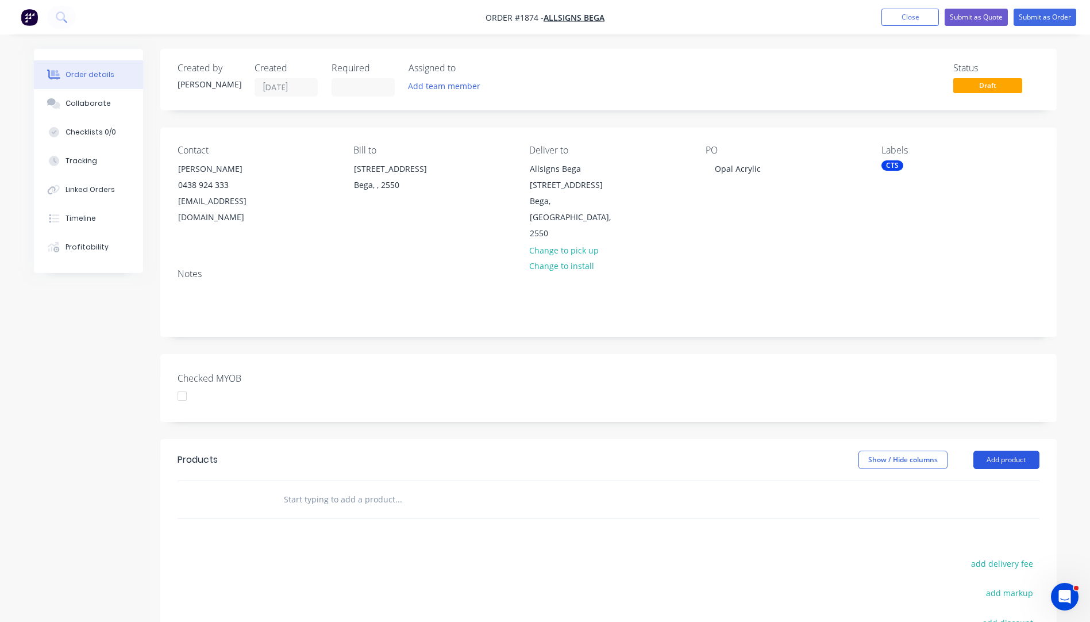
click at [999, 451] on button "Add product" at bounding box center [1007, 460] width 66 height 18
click at [968, 480] on div "Product catalogue" at bounding box center [985, 488] width 89 height 17
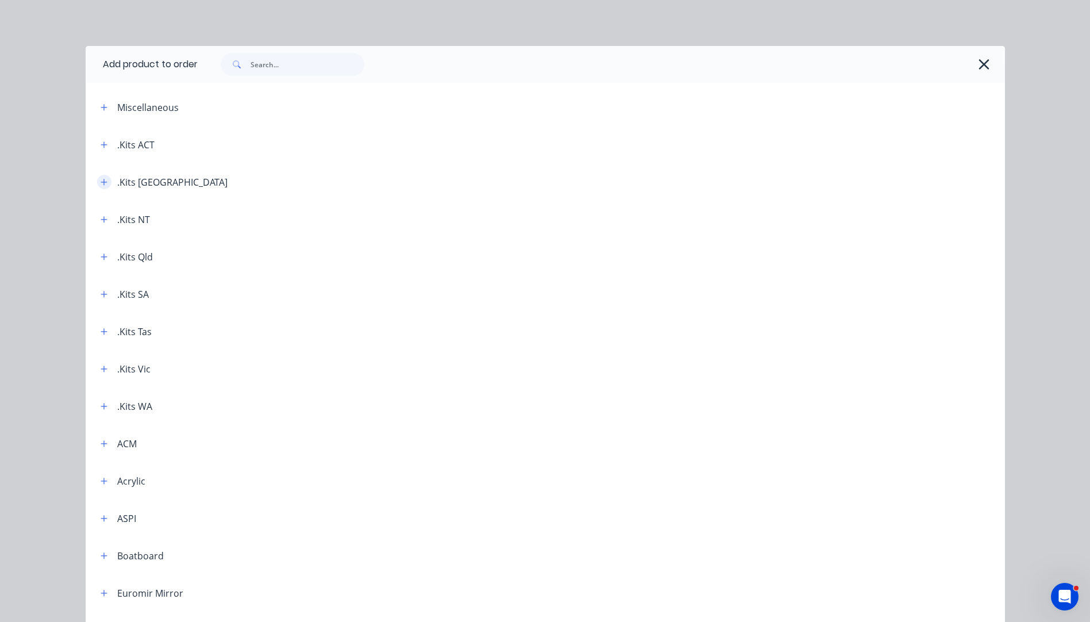
click at [102, 185] on icon "button" at bounding box center [104, 182] width 7 height 8
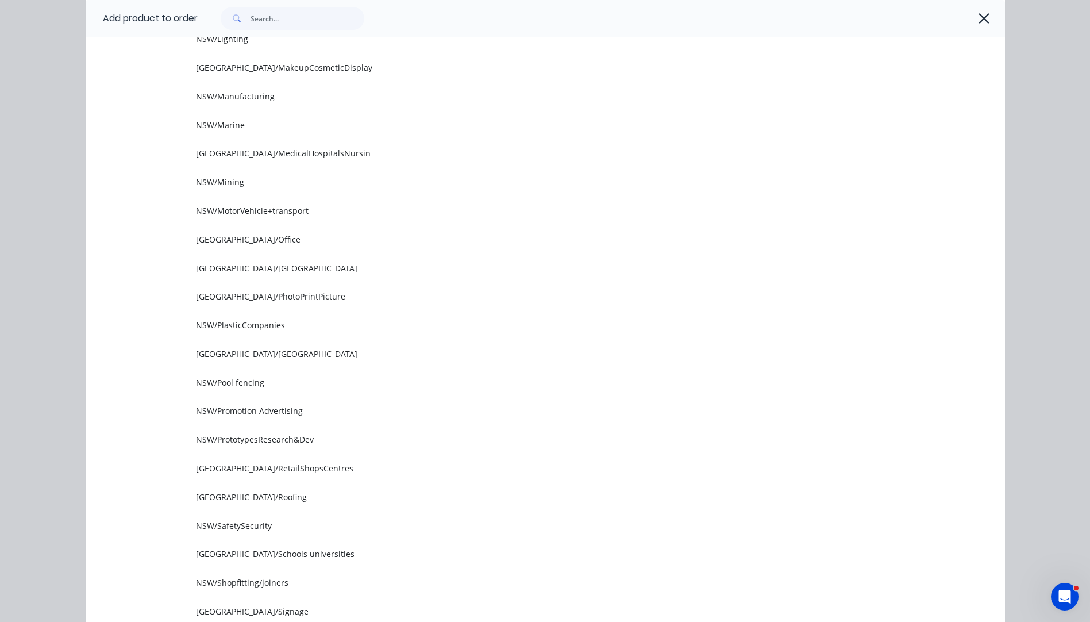
scroll to position [1322, 0]
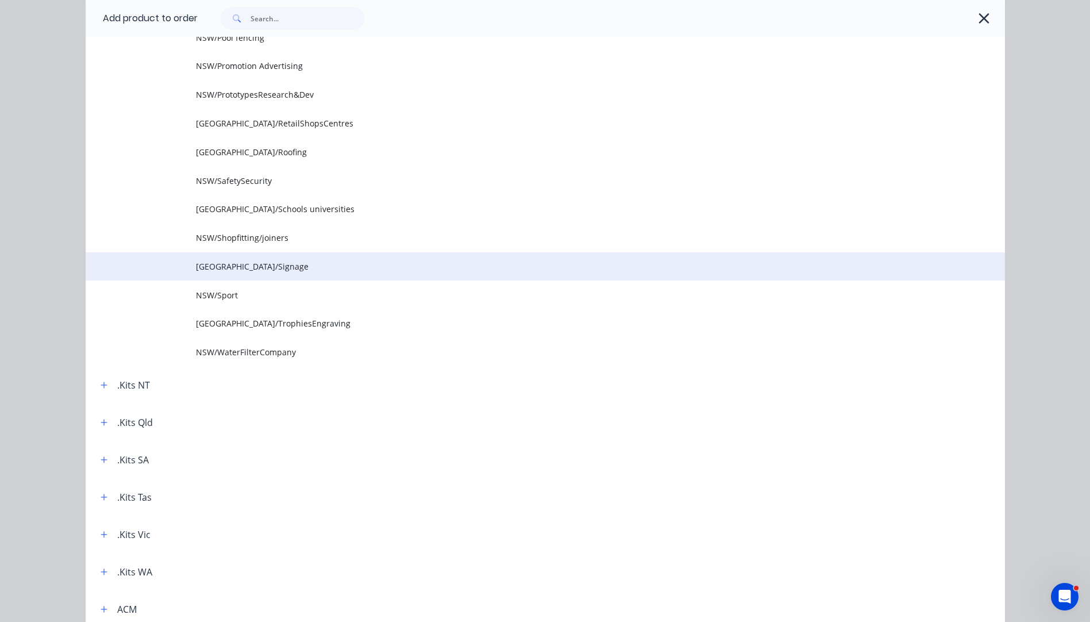
click at [225, 266] on span "[GEOGRAPHIC_DATA]/Signage" at bounding box center [519, 266] width 647 height 12
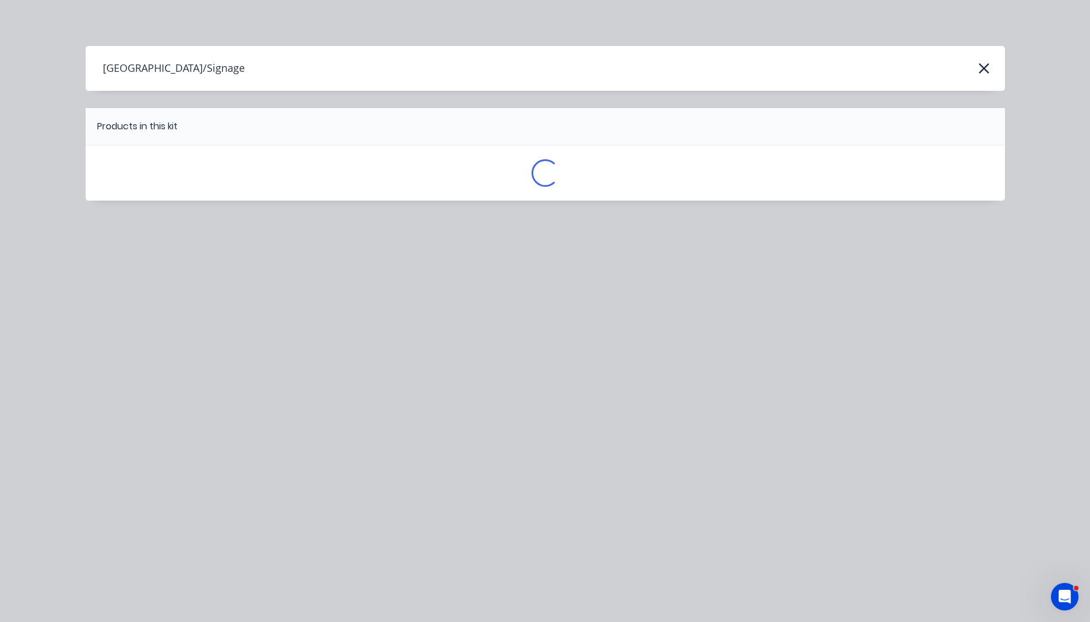
scroll to position [0, 0]
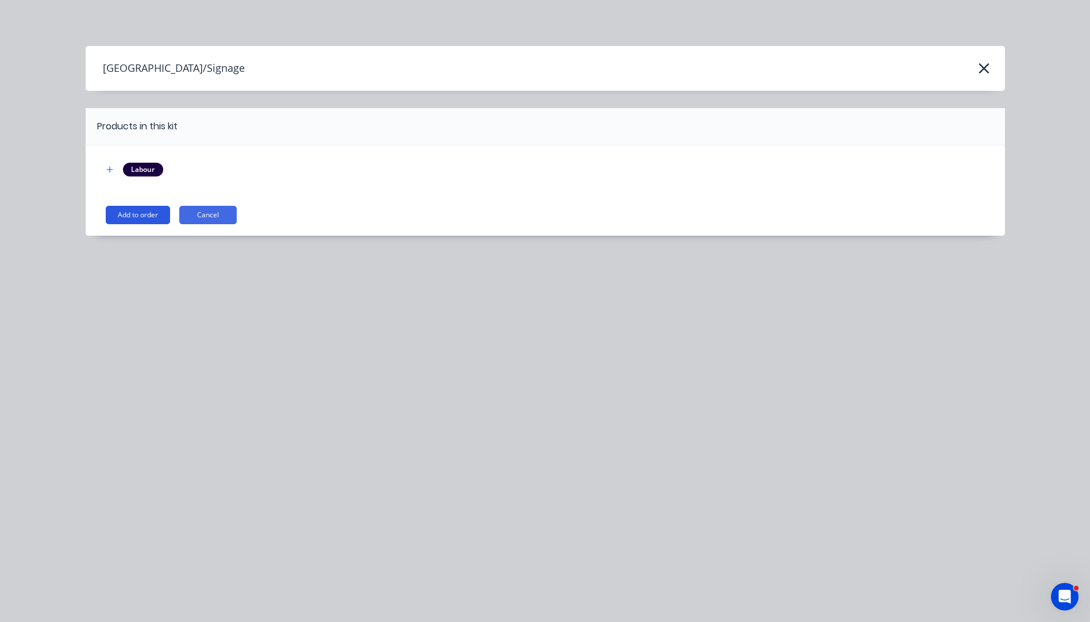
drag, startPoint x: 145, startPoint y: 218, endPoint x: 151, endPoint y: 210, distance: 10.2
click at [147, 214] on button "Add to order" at bounding box center [138, 215] width 64 height 18
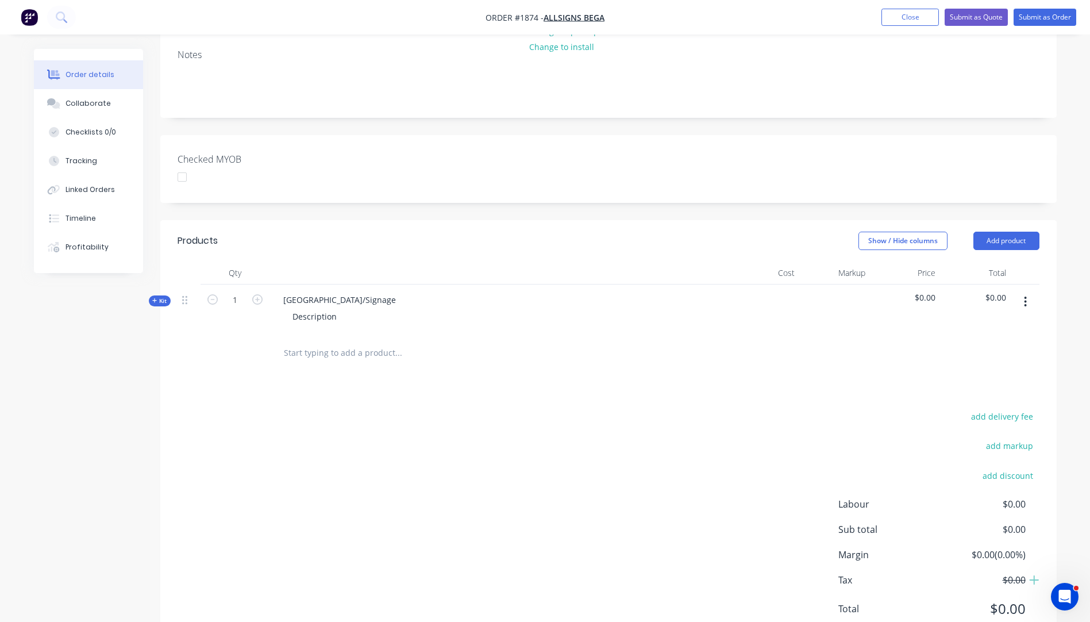
scroll to position [246, 0]
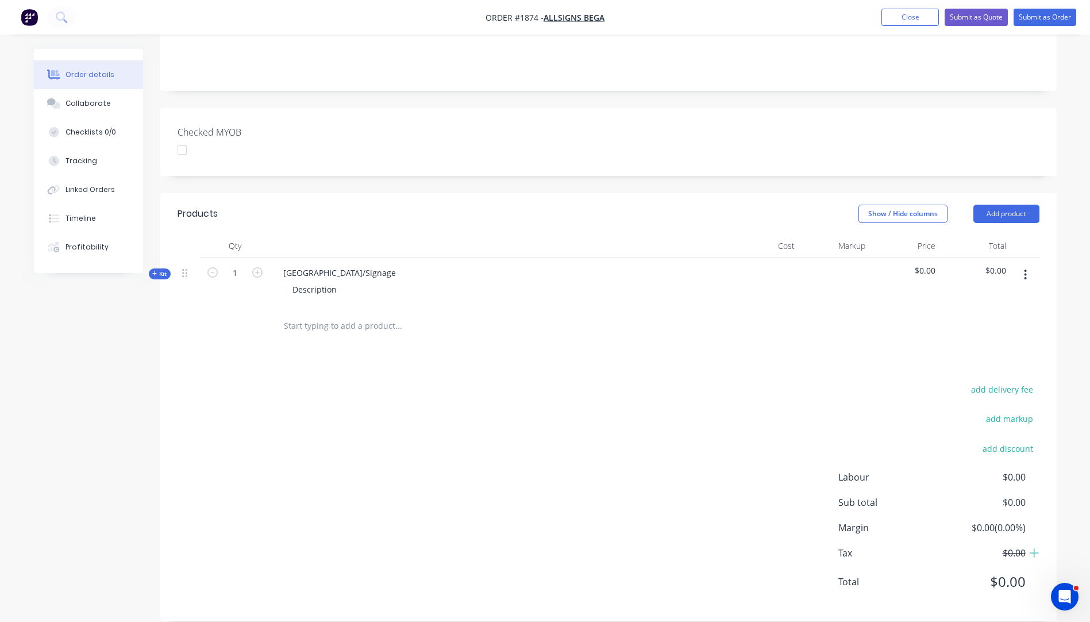
click at [153, 271] on icon "button" at bounding box center [154, 274] width 5 height 6
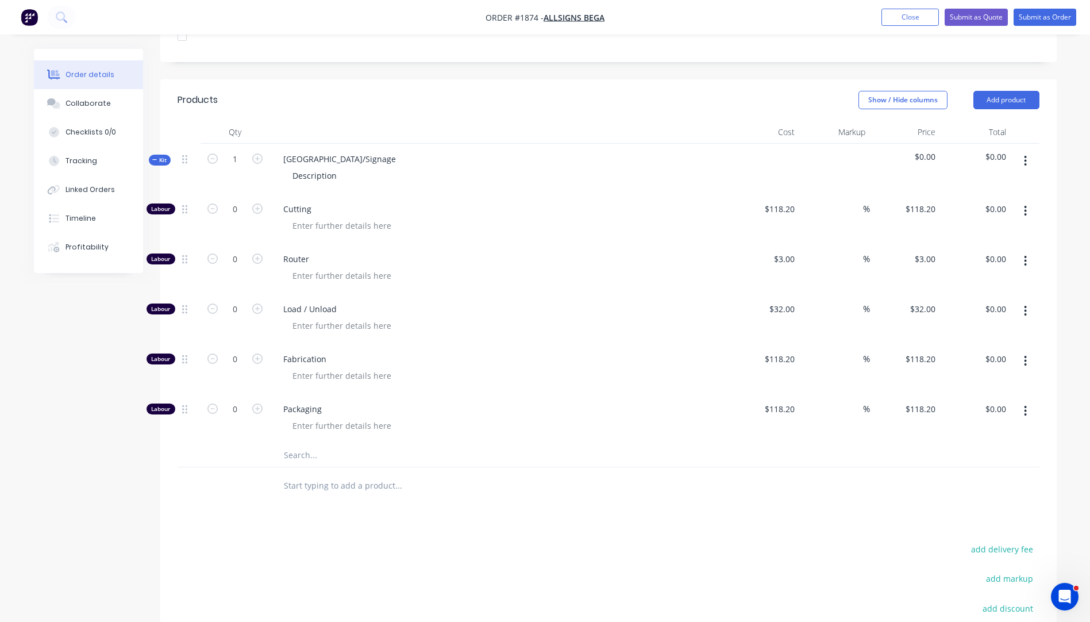
scroll to position [361, 0]
click at [298, 443] on input "text" at bounding box center [398, 454] width 230 height 23
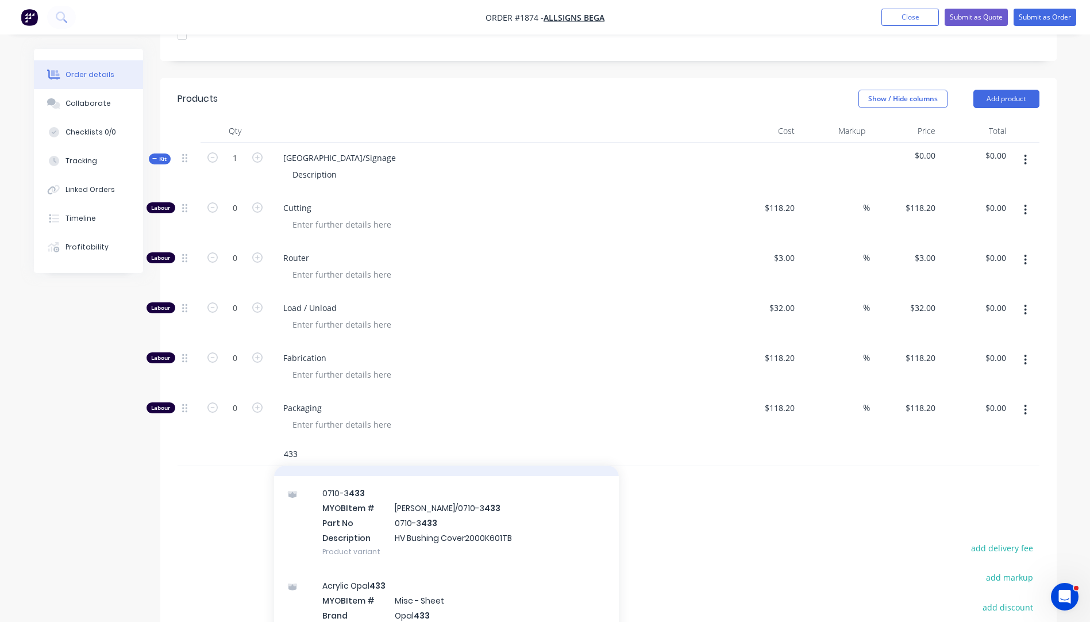
scroll to position [287, 0]
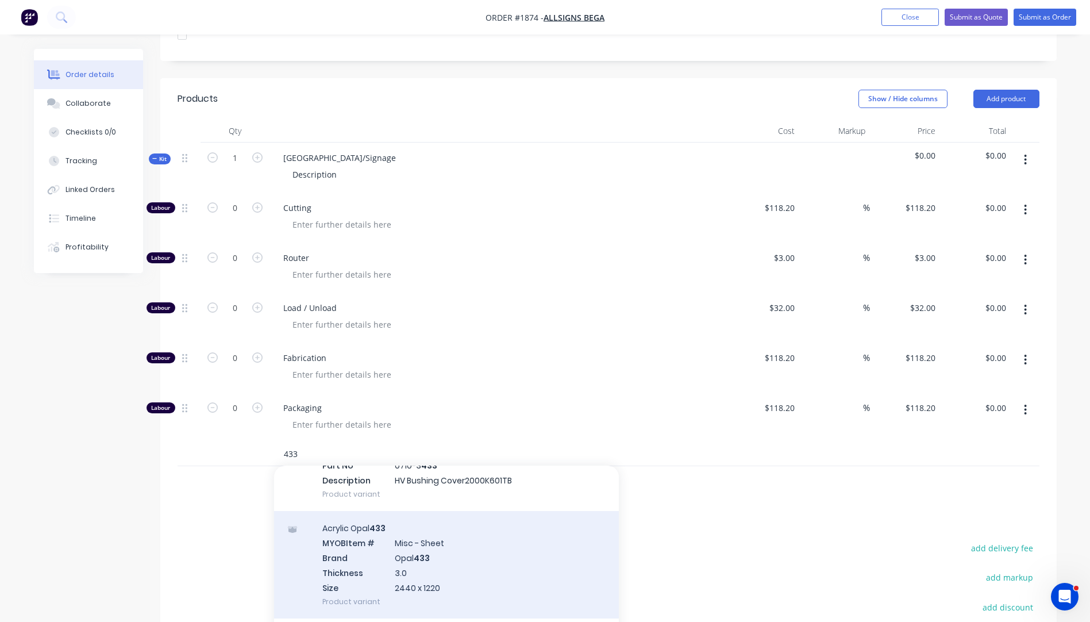
type input "433"
click at [398, 557] on div "Acrylic Opal 433 MYOB Item # Misc - Sheet Brand Opal 433 Thickness 3.0 Size 244…" at bounding box center [446, 564] width 345 height 107
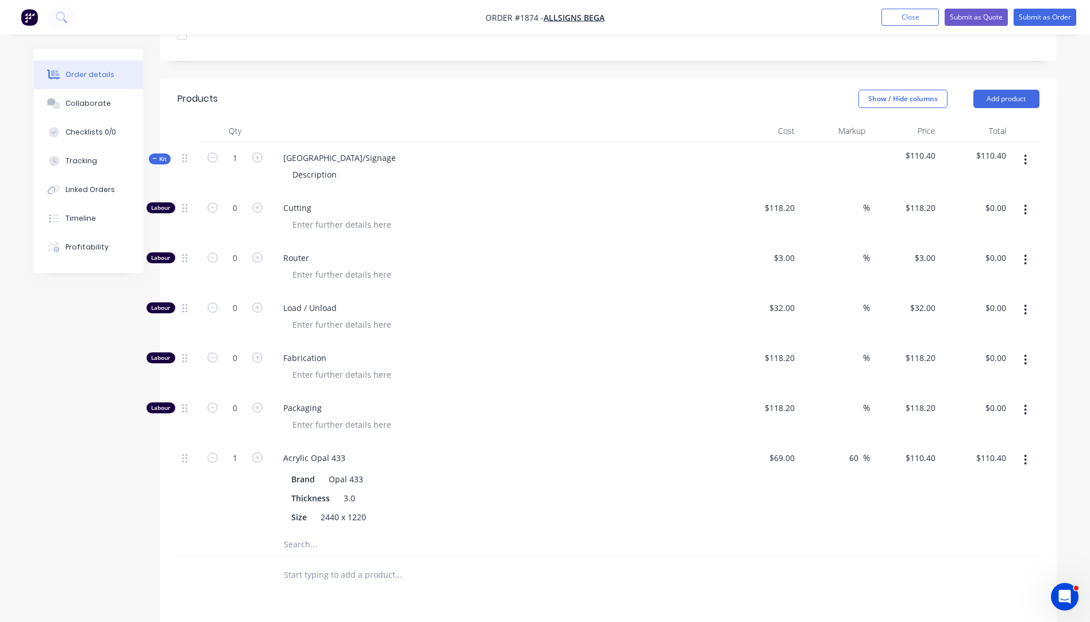
click at [304, 533] on input "text" at bounding box center [398, 544] width 230 height 23
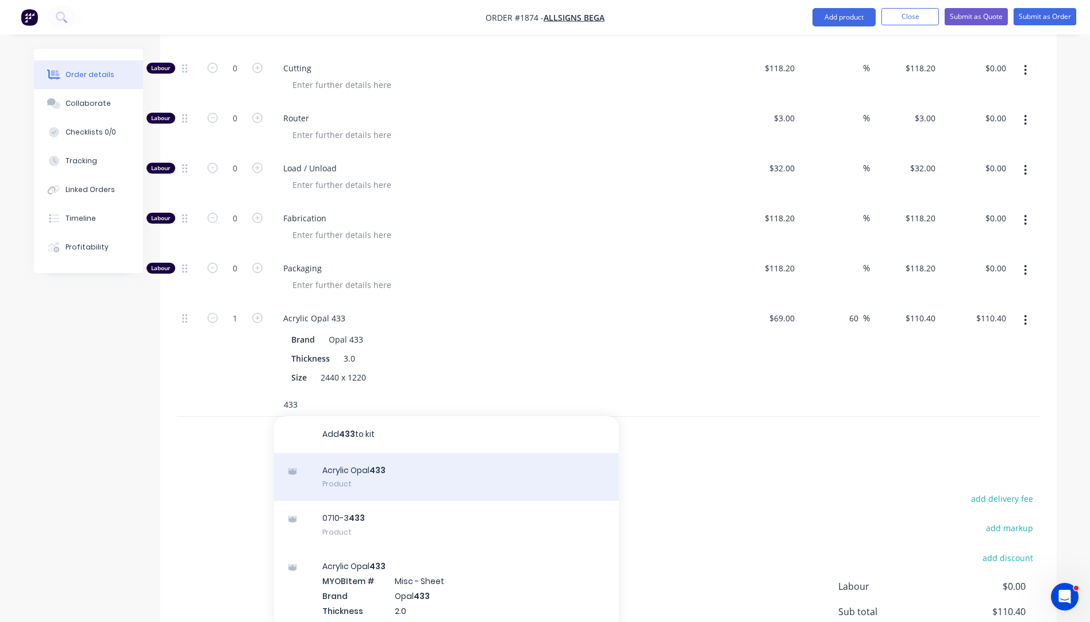
scroll to position [533, 0]
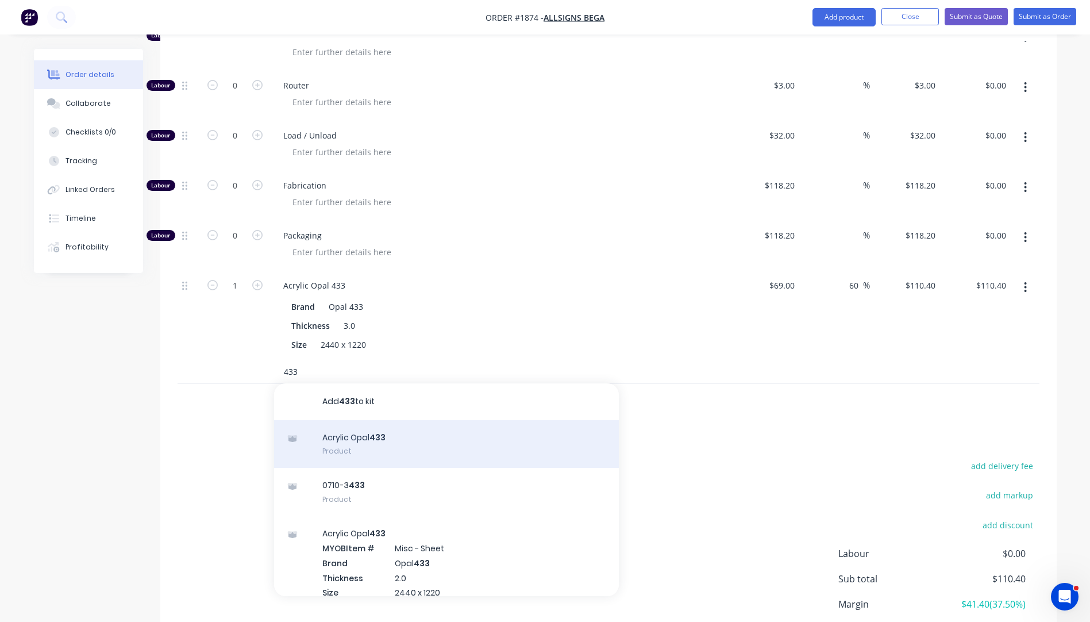
type input "433"
click at [352, 422] on div "Acrylic Opal 433 Product" at bounding box center [446, 444] width 345 height 48
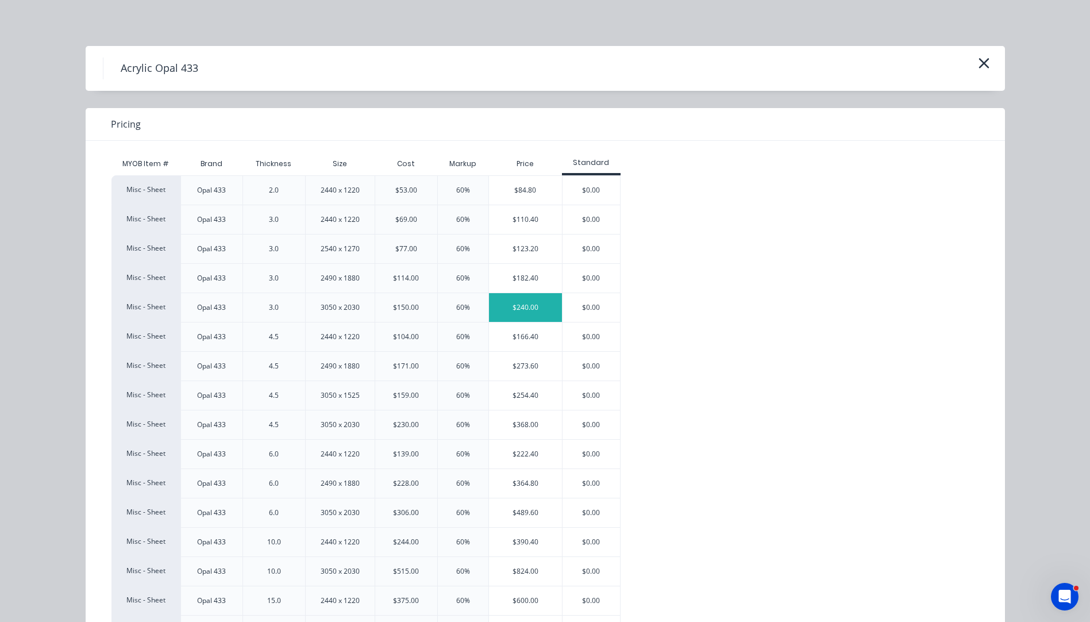
click at [514, 305] on div "$240.00" at bounding box center [525, 307] width 73 height 29
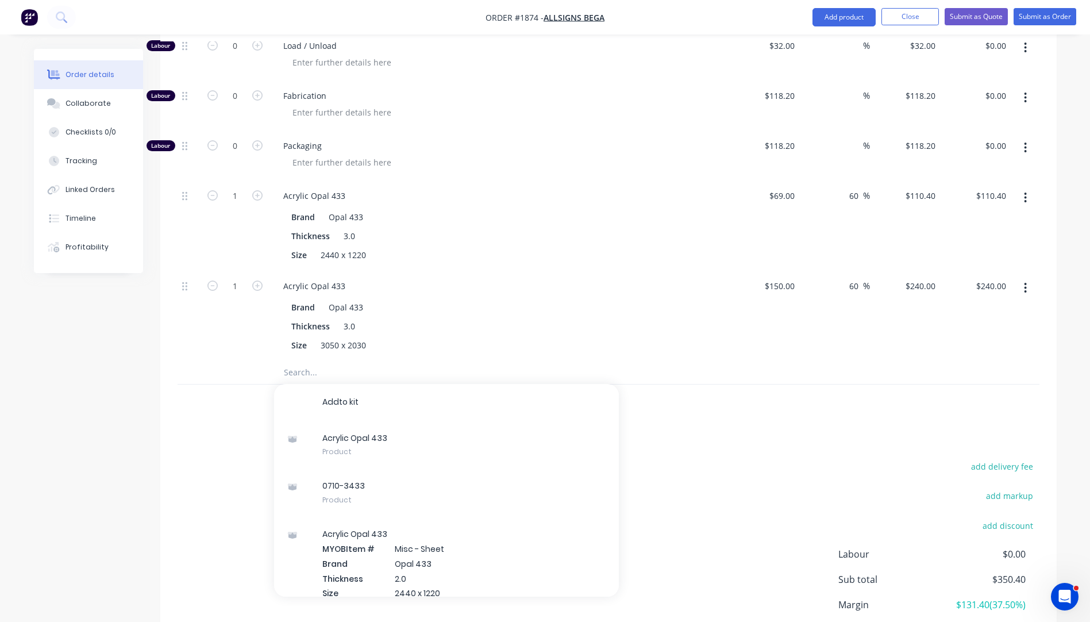
scroll to position [648, 0]
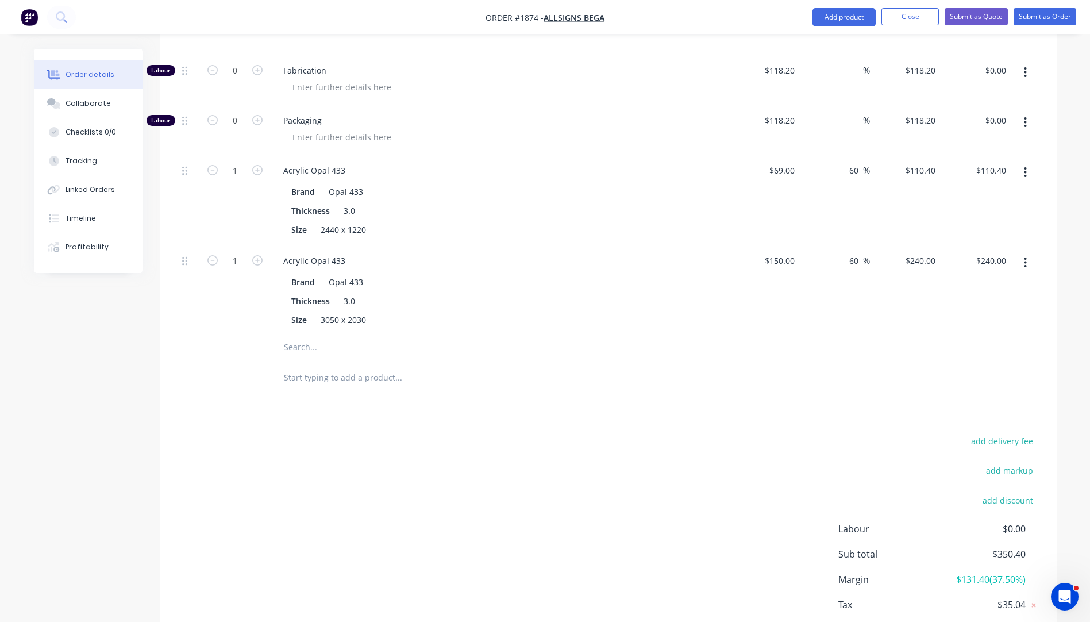
click at [299, 336] on input "text" at bounding box center [398, 347] width 230 height 23
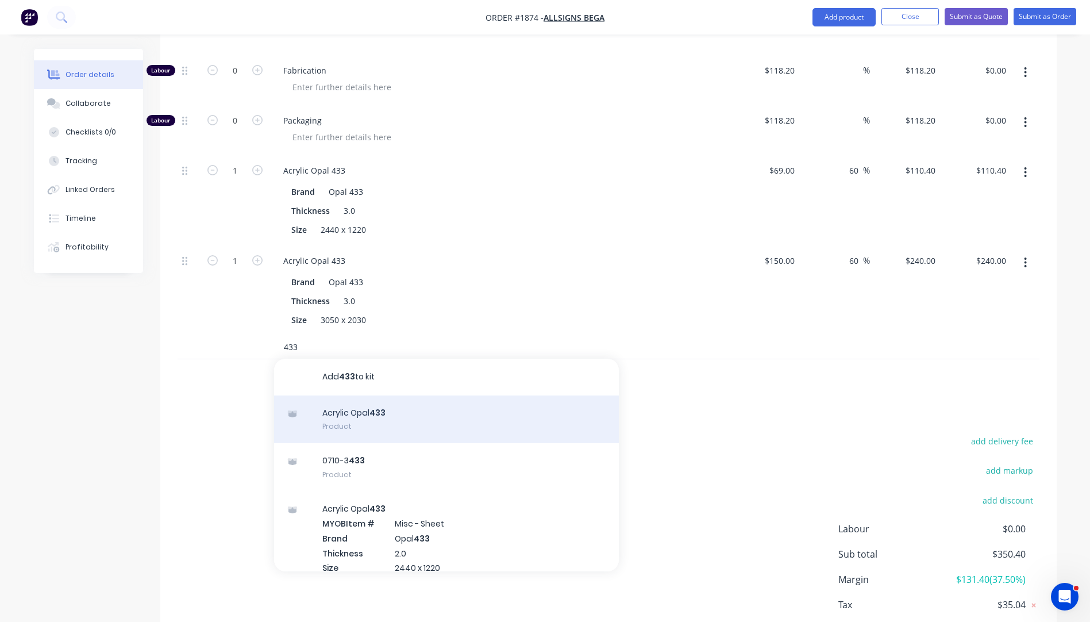
type input "433"
click at [376, 398] on div "Acrylic Opal 433 Product" at bounding box center [446, 419] width 345 height 48
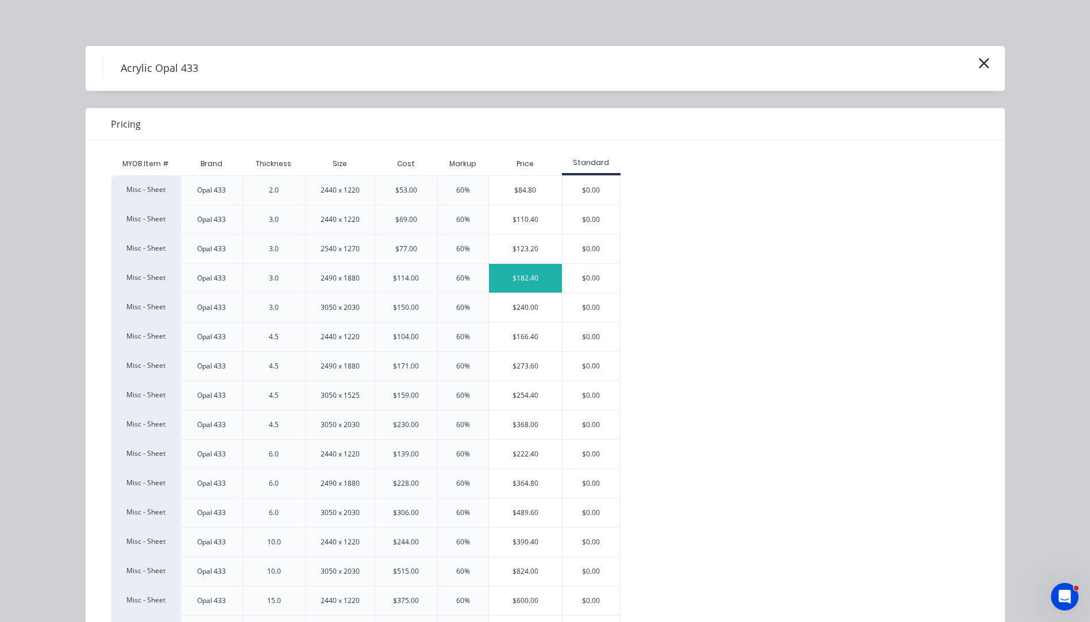
click at [513, 275] on div "$182.40" at bounding box center [525, 278] width 73 height 29
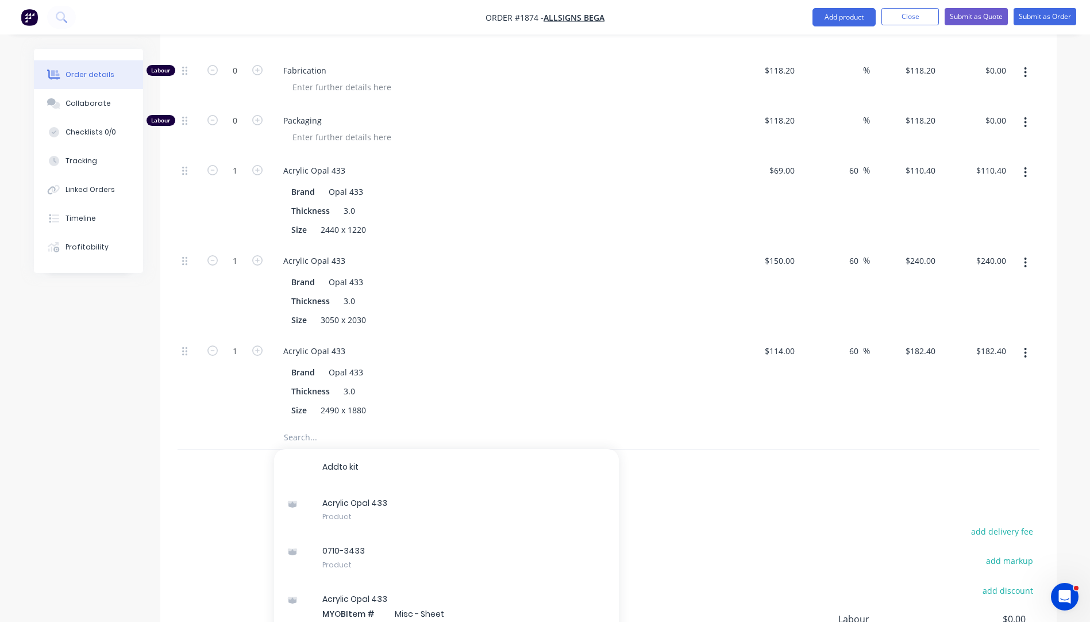
click at [688, 493] on div "Products Show / Hide columns Add product Qty Cost Markup Price Total Kit 1 [GEO…" at bounding box center [608, 277] width 896 height 972
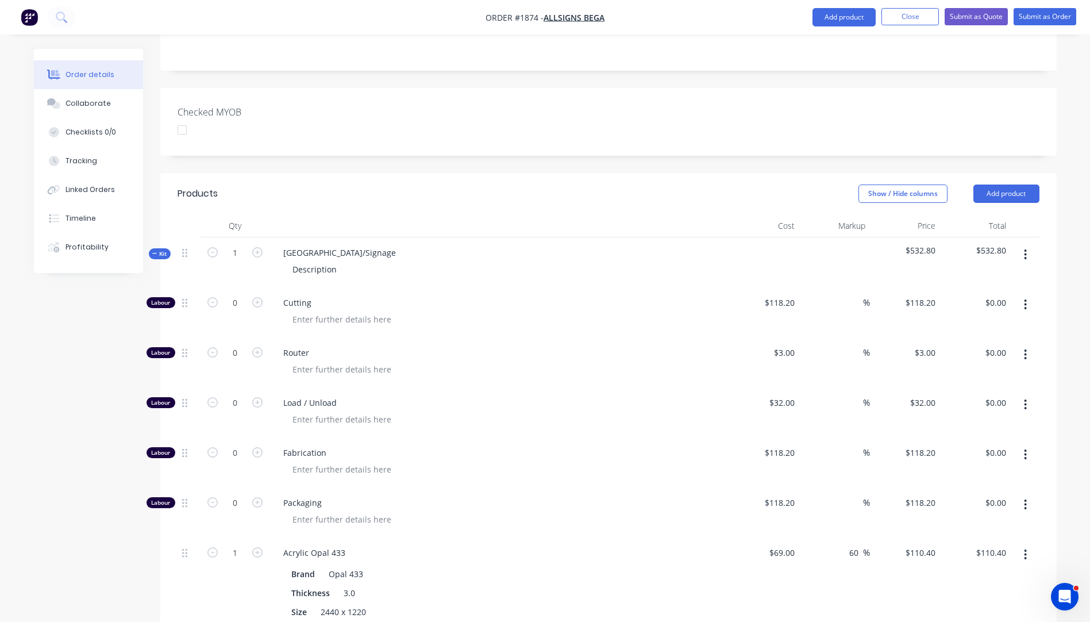
scroll to position [246, 0]
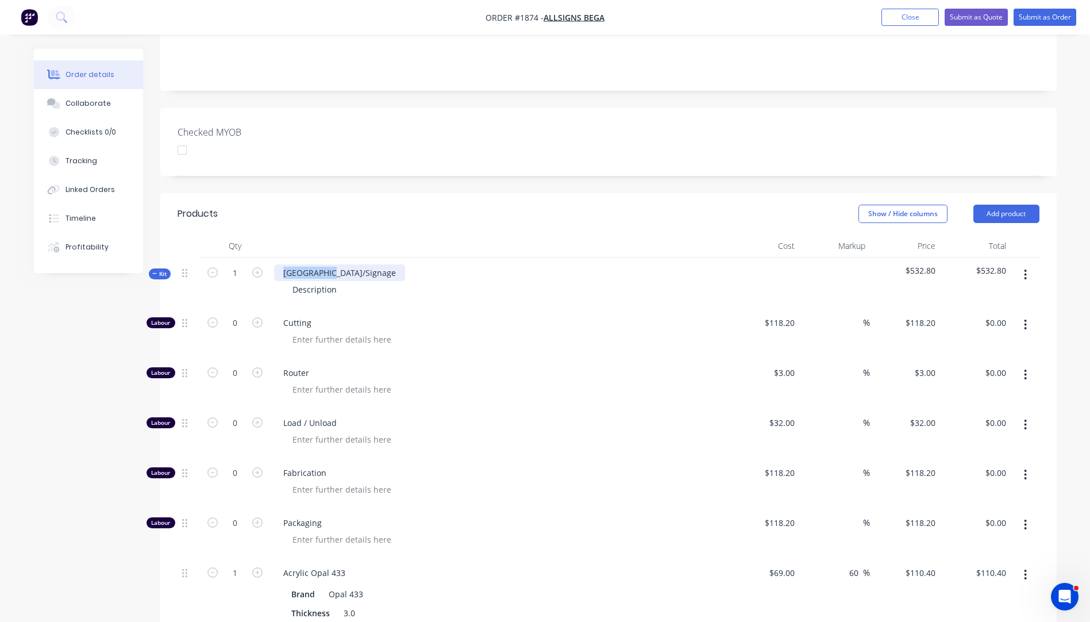
drag, startPoint x: 334, startPoint y: 256, endPoint x: 279, endPoint y: 260, distance: 55.4
click at [279, 264] on div "[GEOGRAPHIC_DATA]/Signage" at bounding box center [339, 272] width 131 height 17
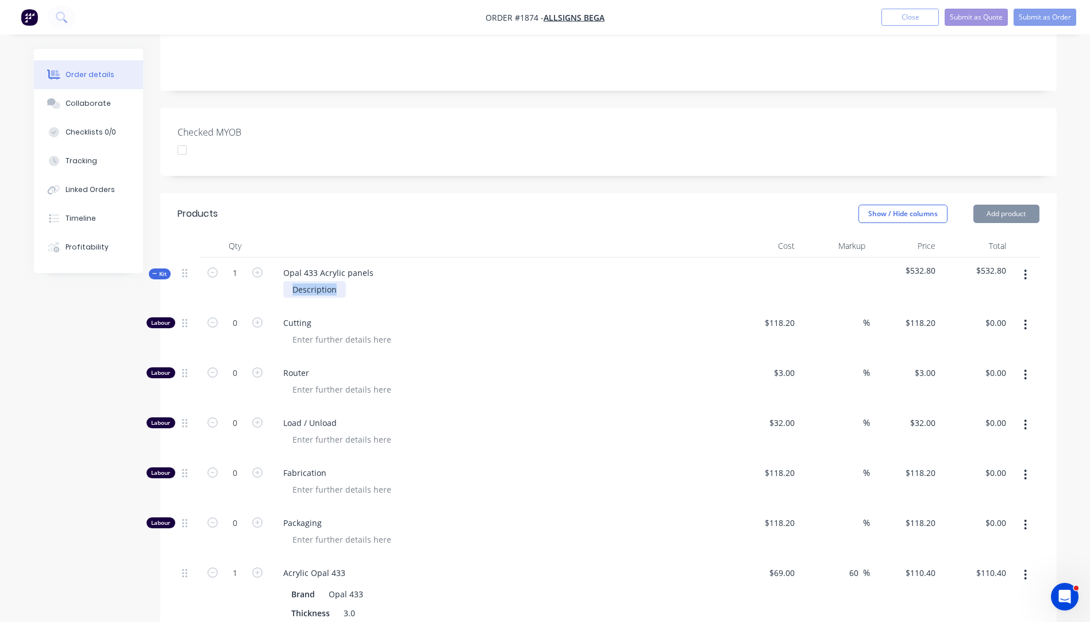
drag, startPoint x: 334, startPoint y: 272, endPoint x: 291, endPoint y: 275, distance: 43.2
click at [291, 281] on div "Description" at bounding box center [314, 289] width 63 height 17
click at [323, 281] on div "Description" at bounding box center [314, 289] width 63 height 17
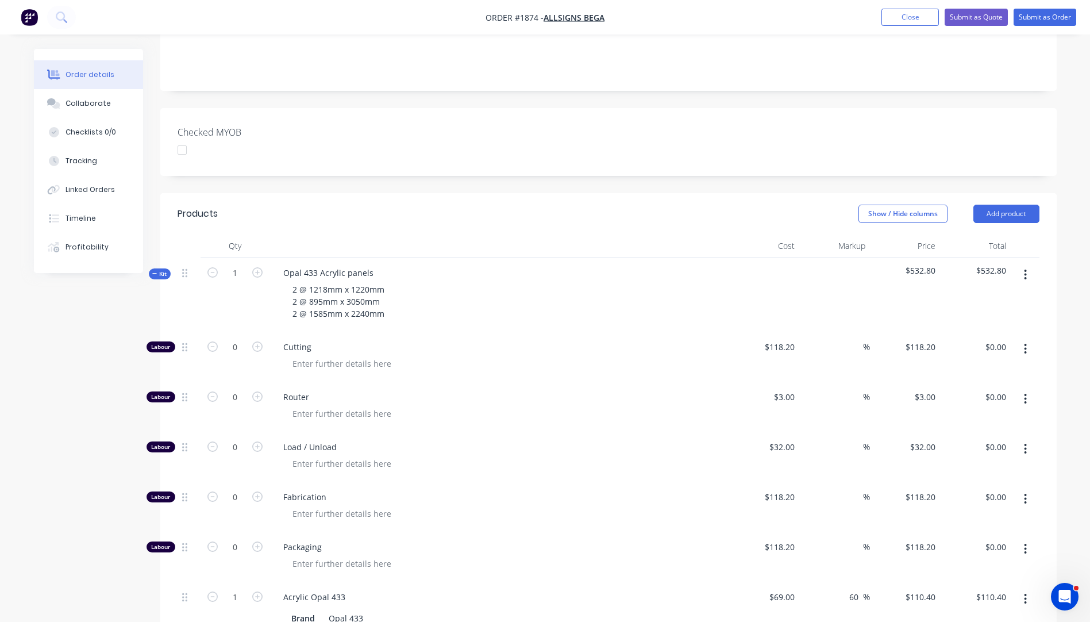
click at [515, 332] on div "Cutting" at bounding box center [500, 357] width 460 height 50
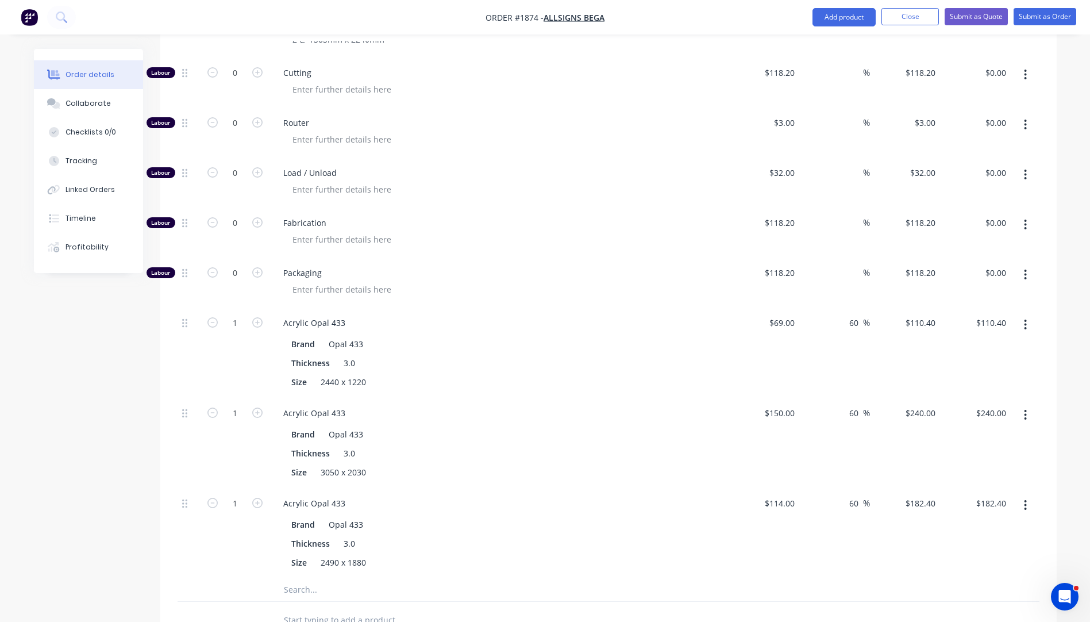
scroll to position [533, 0]
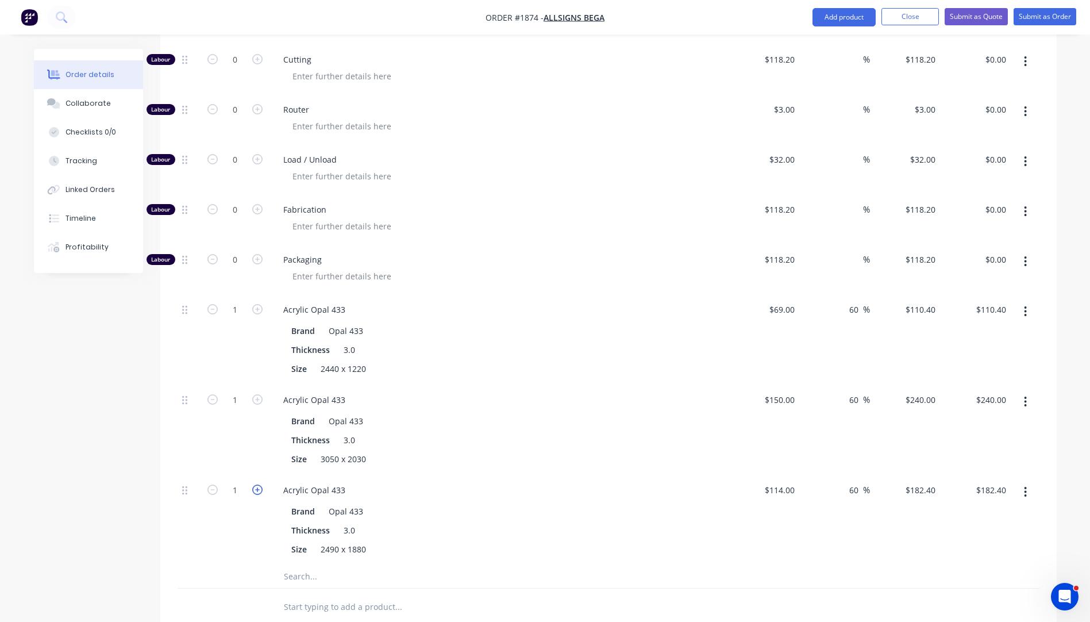
click at [257, 484] on icon "button" at bounding box center [257, 489] width 10 height 10
type input "2"
type input "$364.80"
click at [518, 451] on div "Size 3050 x 2030" at bounding box center [497, 459] width 421 height 17
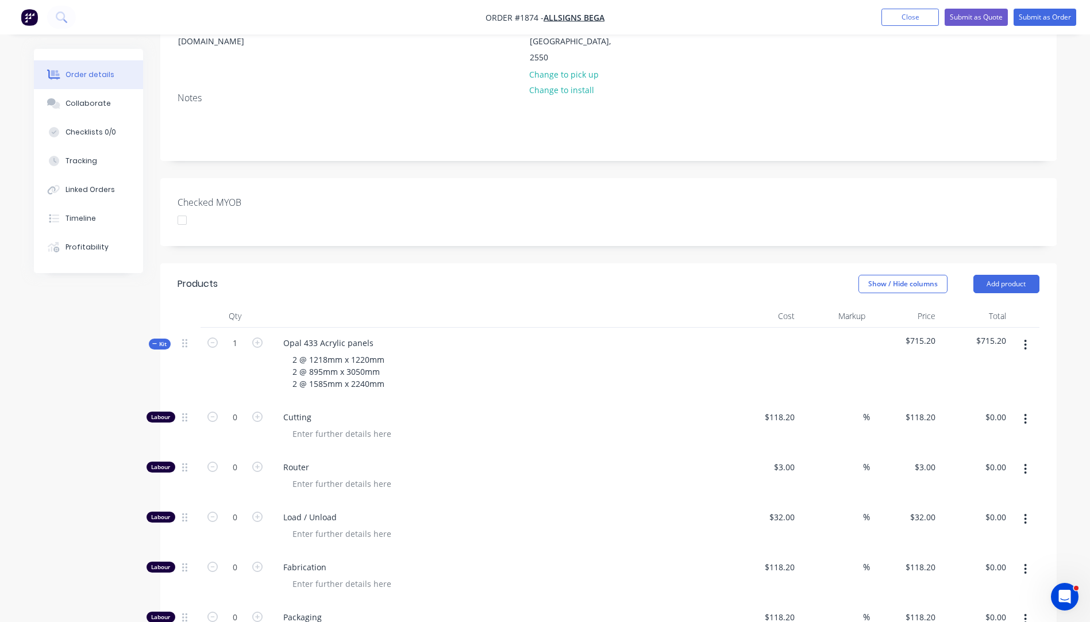
scroll to position [188, 0]
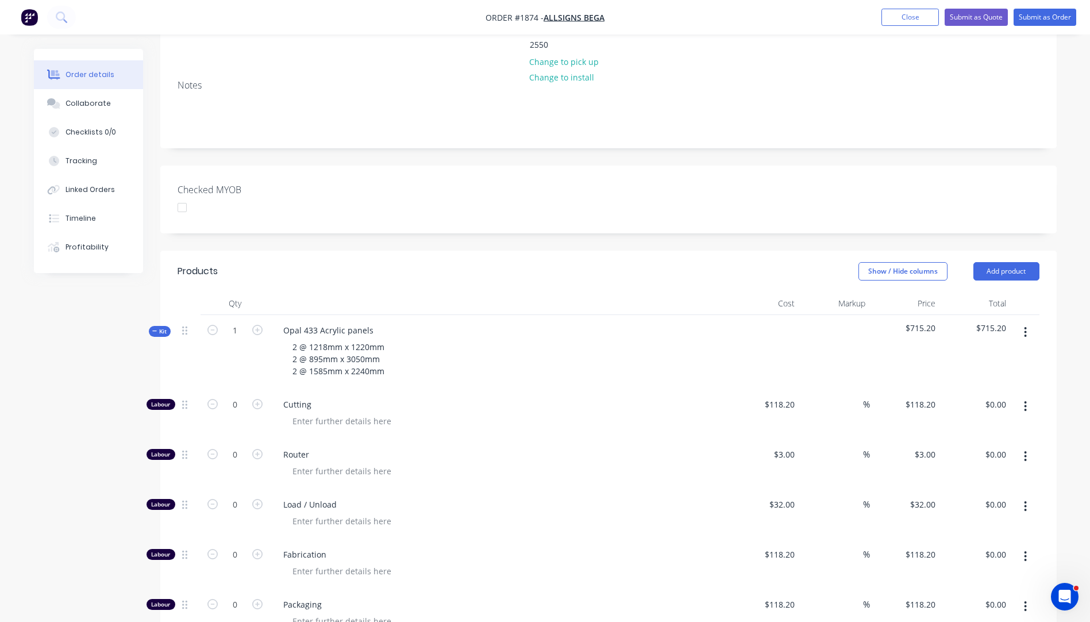
click at [235, 397] on div "0" at bounding box center [235, 414] width 69 height 50
click at [240, 396] on input "0" at bounding box center [235, 404] width 30 height 17
type input "7"
type input "118.2"
type input "$827.40"
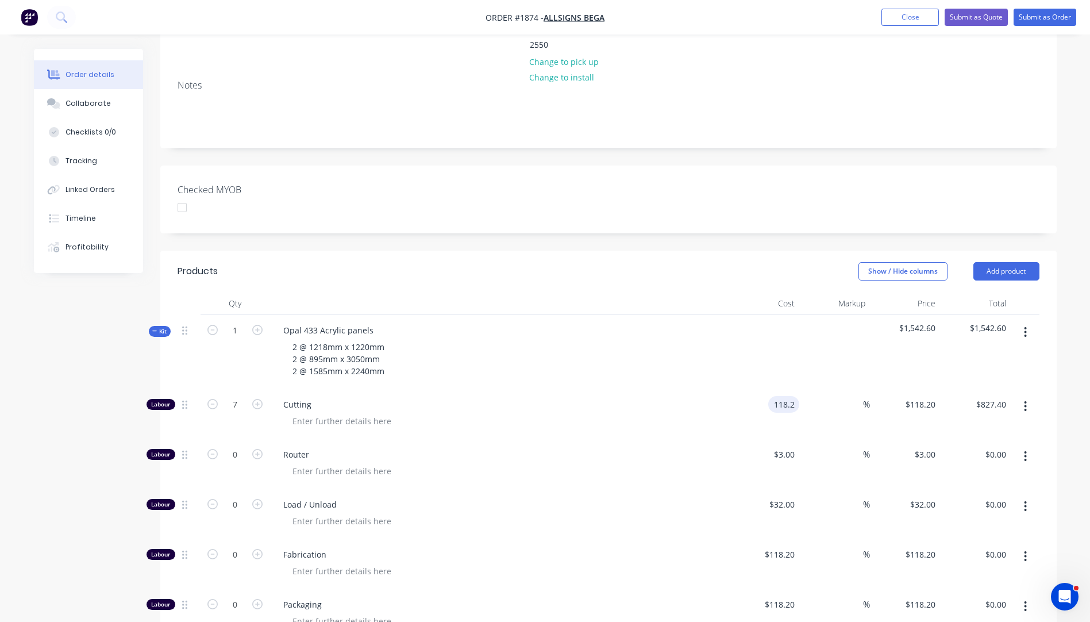
click at [783, 396] on input "118.2" at bounding box center [786, 404] width 26 height 17
type input "$10.00"
type input "$70.00"
click at [657, 398] on span "Cutting" at bounding box center [503, 404] width 441 height 12
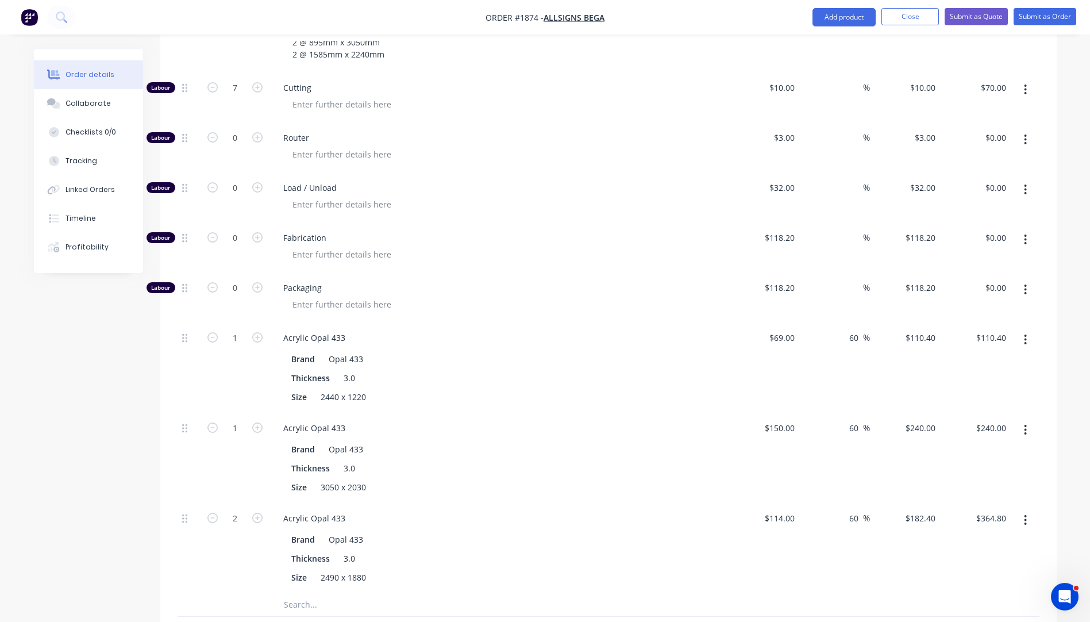
scroll to position [533, 0]
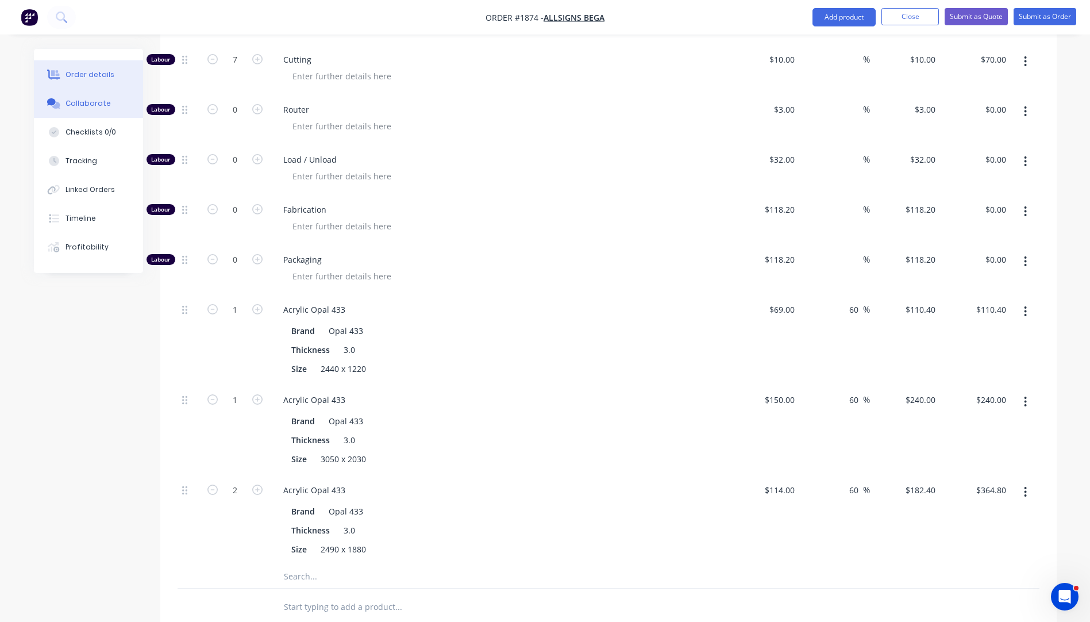
click at [87, 107] on div "Collaborate" at bounding box center [88, 103] width 45 height 10
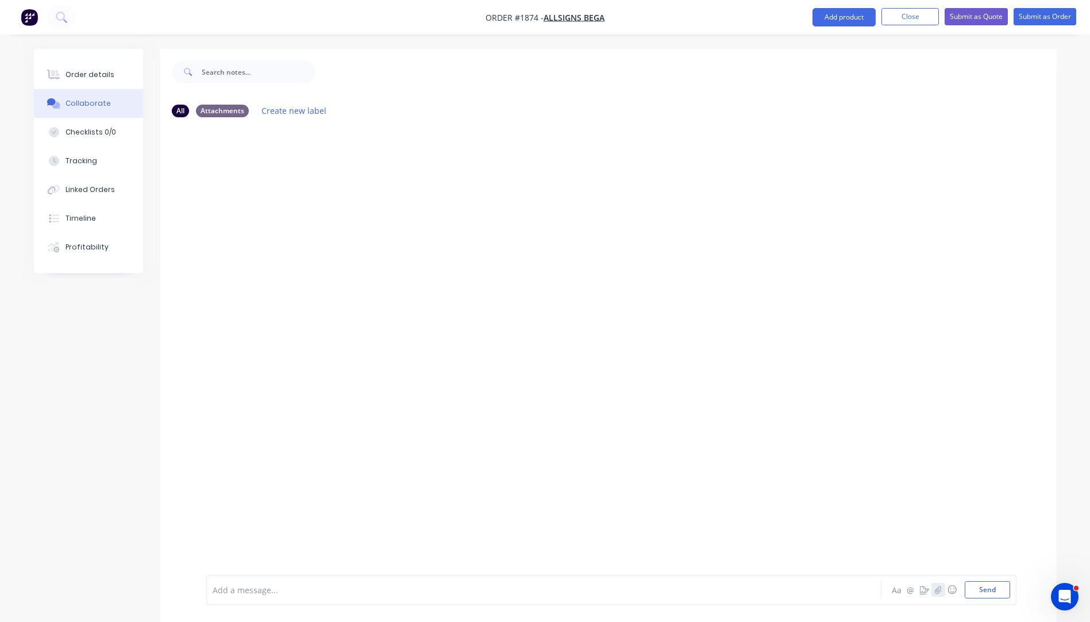
click at [941, 588] on icon "button" at bounding box center [937, 590] width 7 height 8
click at [1003, 584] on button "Send" at bounding box center [987, 589] width 45 height 17
click at [92, 71] on div "Order details" at bounding box center [90, 75] width 49 height 10
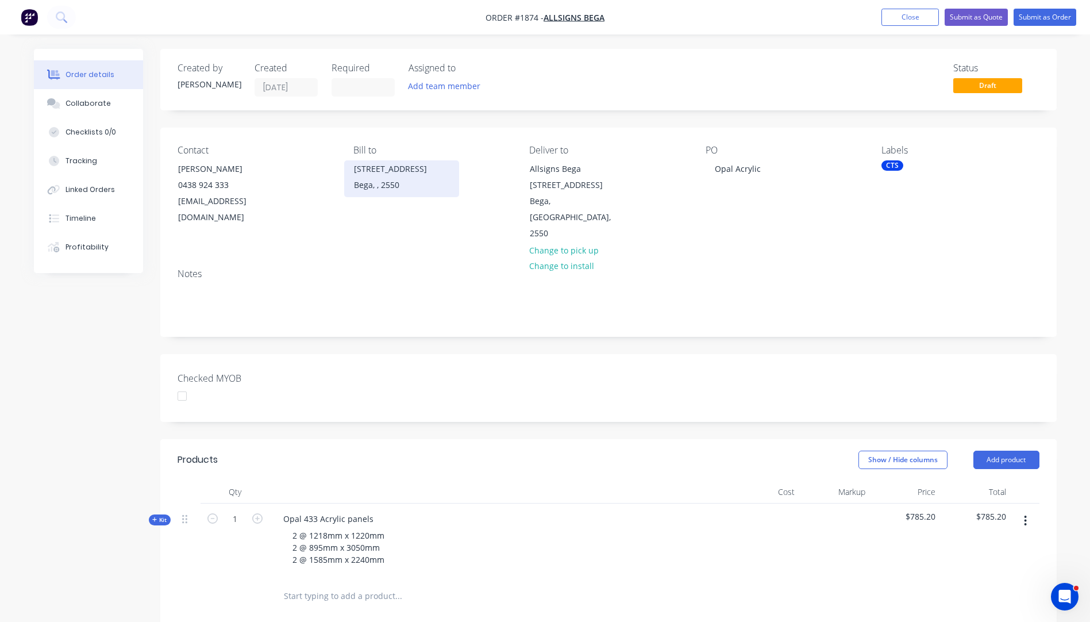
click at [381, 176] on div "[STREET_ADDRESS]" at bounding box center [401, 169] width 95 height 16
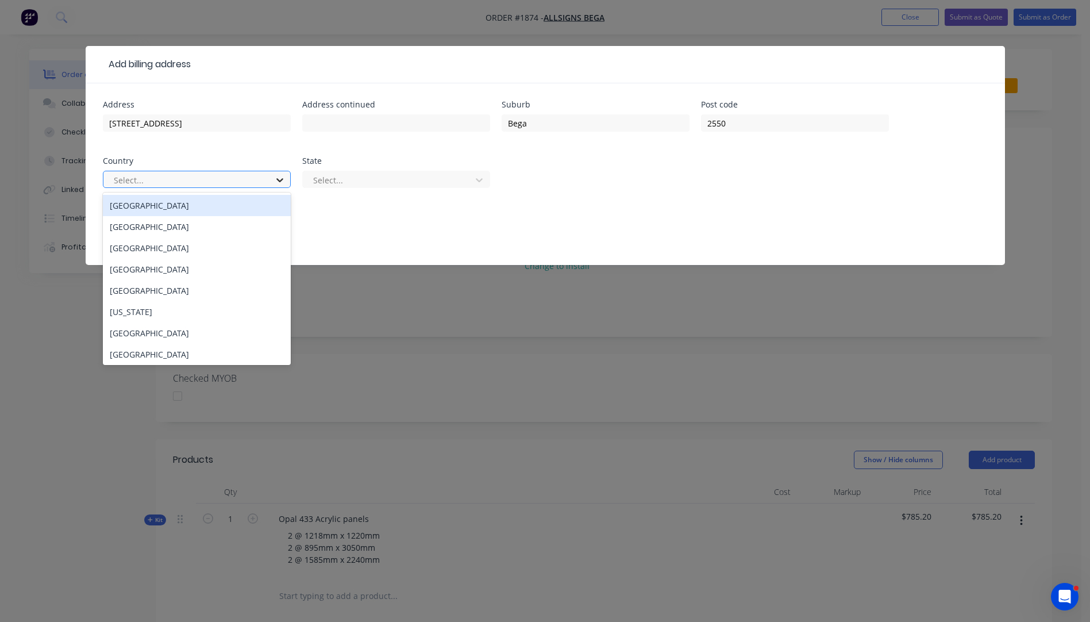
click at [274, 182] on icon at bounding box center [279, 179] width 11 height 11
click at [157, 212] on div "[GEOGRAPHIC_DATA]" at bounding box center [197, 205] width 188 height 21
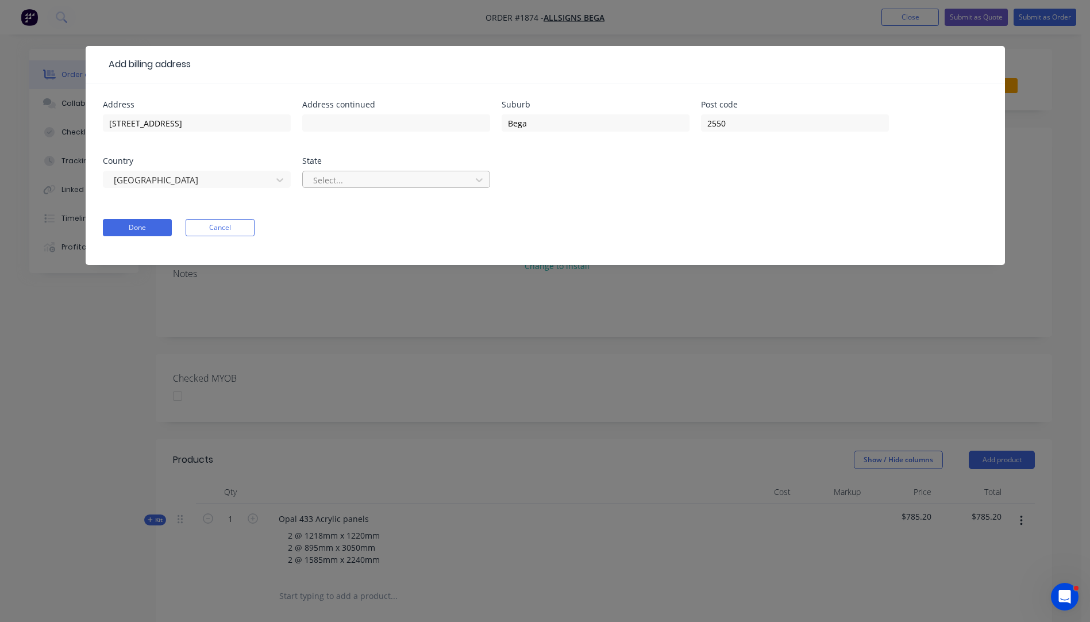
click at [362, 174] on div at bounding box center [388, 180] width 153 height 14
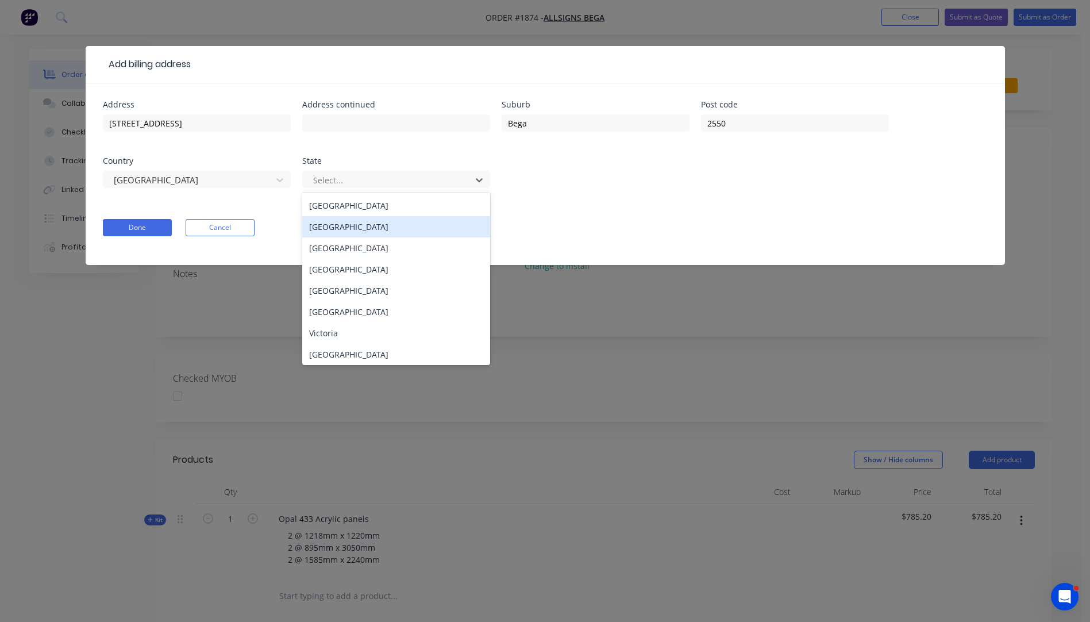
click at [340, 226] on div "[GEOGRAPHIC_DATA]" at bounding box center [396, 226] width 188 height 21
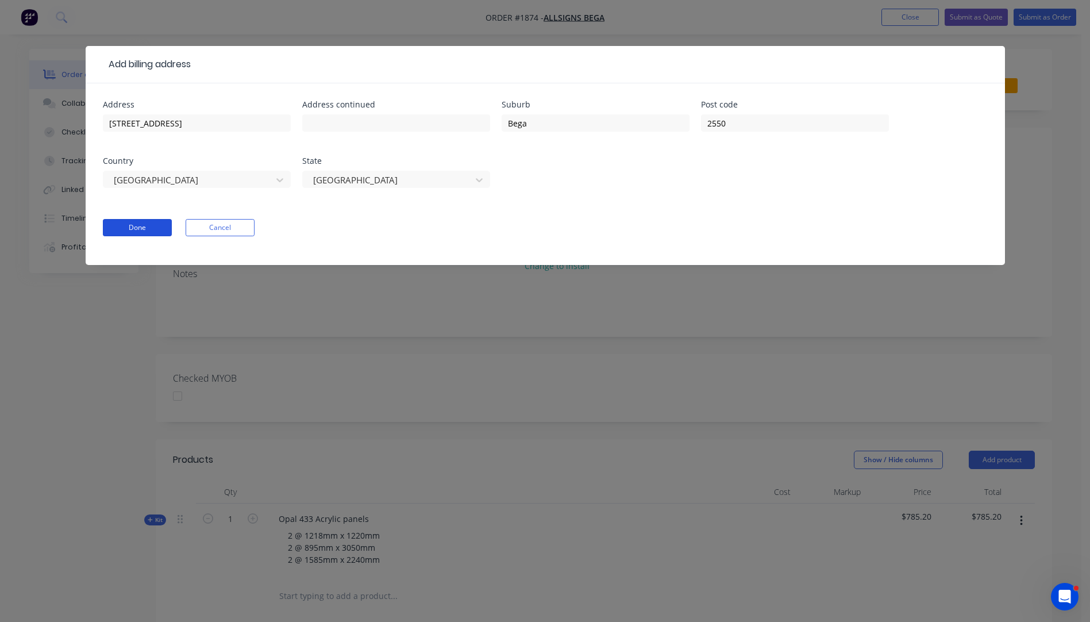
click at [151, 232] on button "Done" at bounding box center [137, 227] width 69 height 17
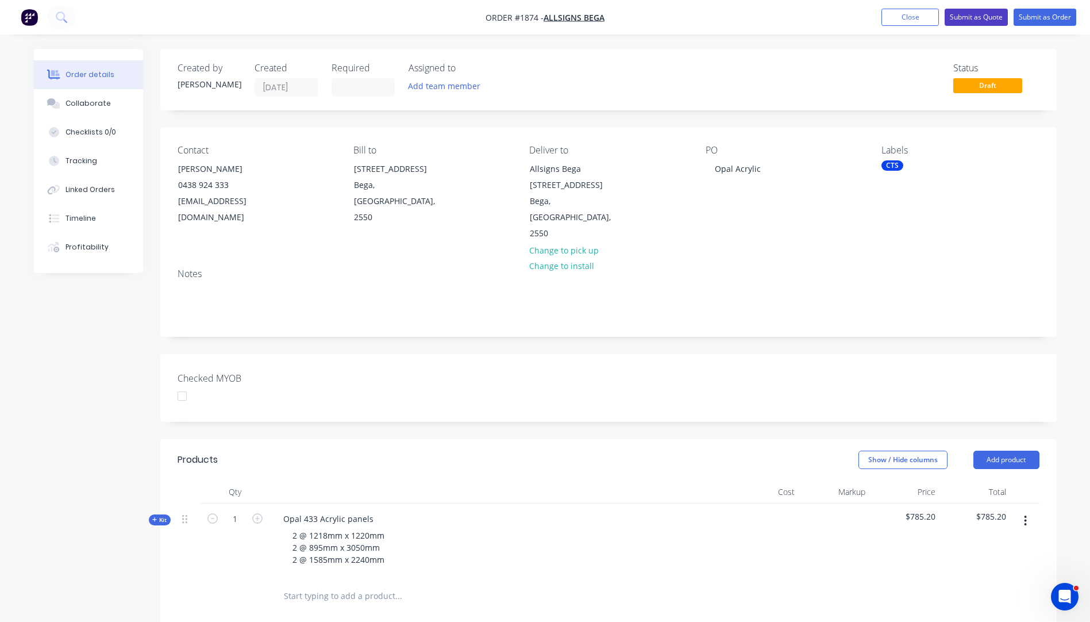
click at [971, 24] on button "Submit as Quote" at bounding box center [976, 17] width 63 height 17
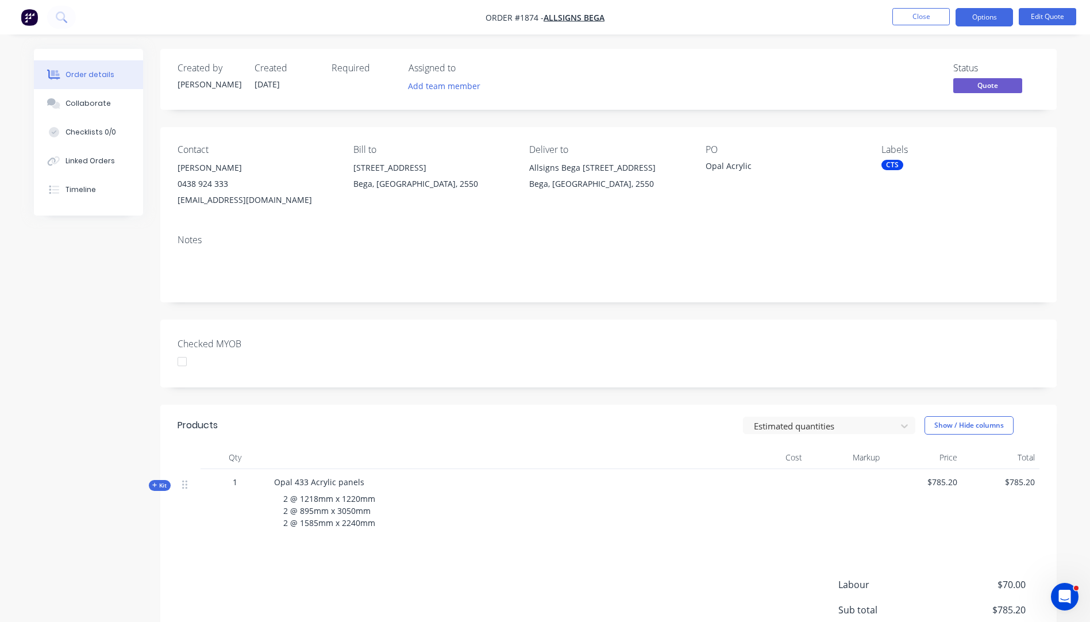
click at [971, 24] on button "Options" at bounding box center [984, 17] width 57 height 18
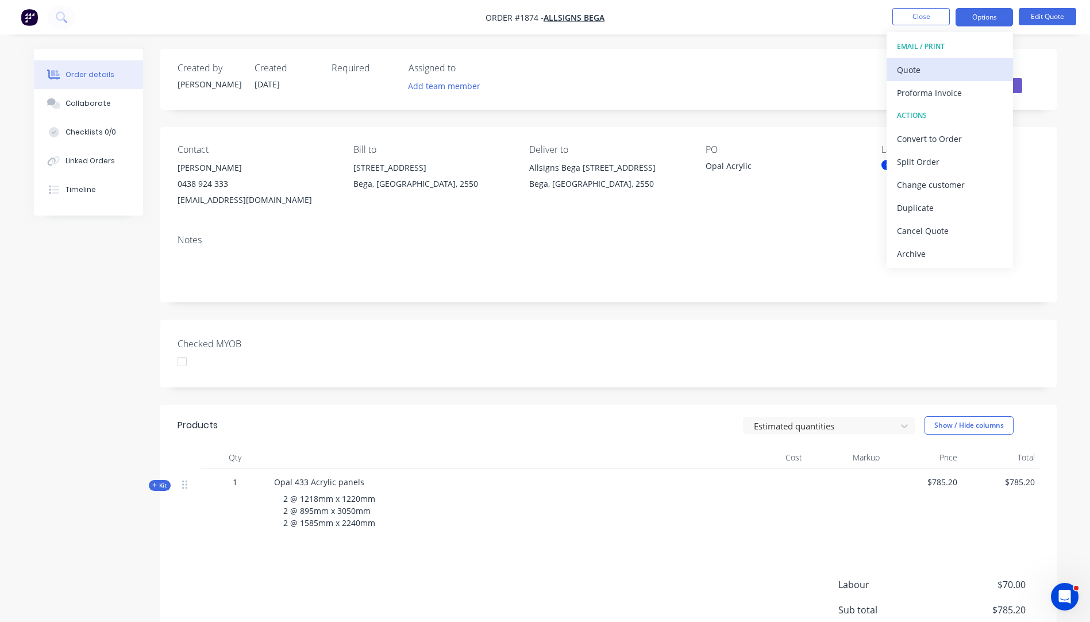
click at [915, 70] on div "Quote" at bounding box center [950, 69] width 106 height 17
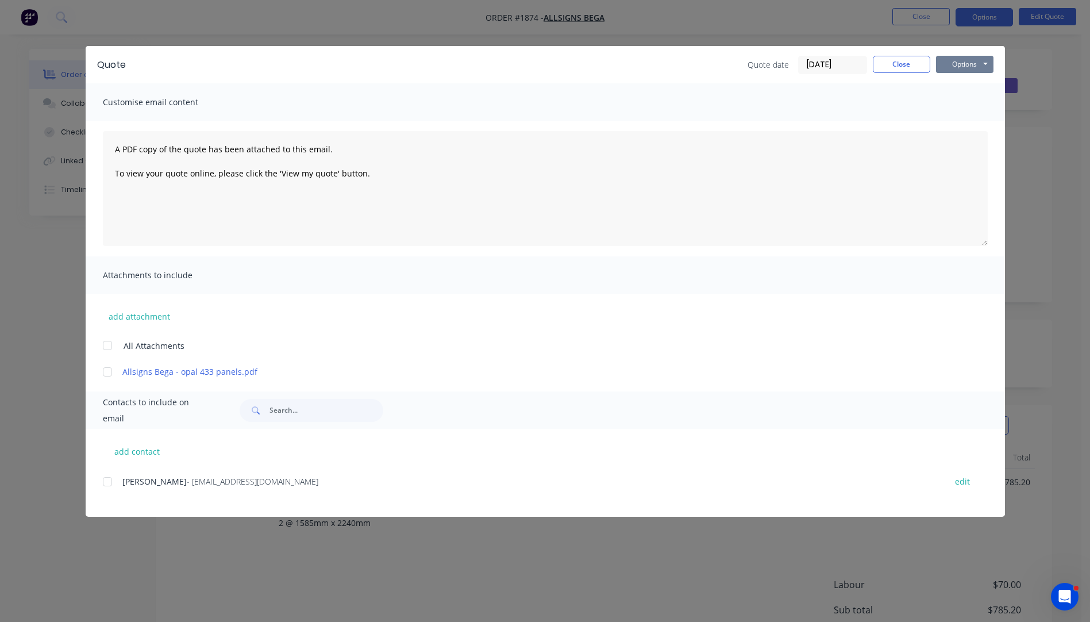
click at [945, 68] on button "Options" at bounding box center [964, 64] width 57 height 17
click at [952, 84] on button "Preview" at bounding box center [973, 84] width 74 height 19
drag, startPoint x: 1015, startPoint y: 0, endPoint x: 601, endPoint y: 68, distance: 419.9
click at [601, 68] on div "Quote date [DATE] Close Options Preview Print Email" at bounding box center [565, 65] width 856 height 18
drag, startPoint x: 896, startPoint y: 64, endPoint x: 924, endPoint y: 53, distance: 29.9
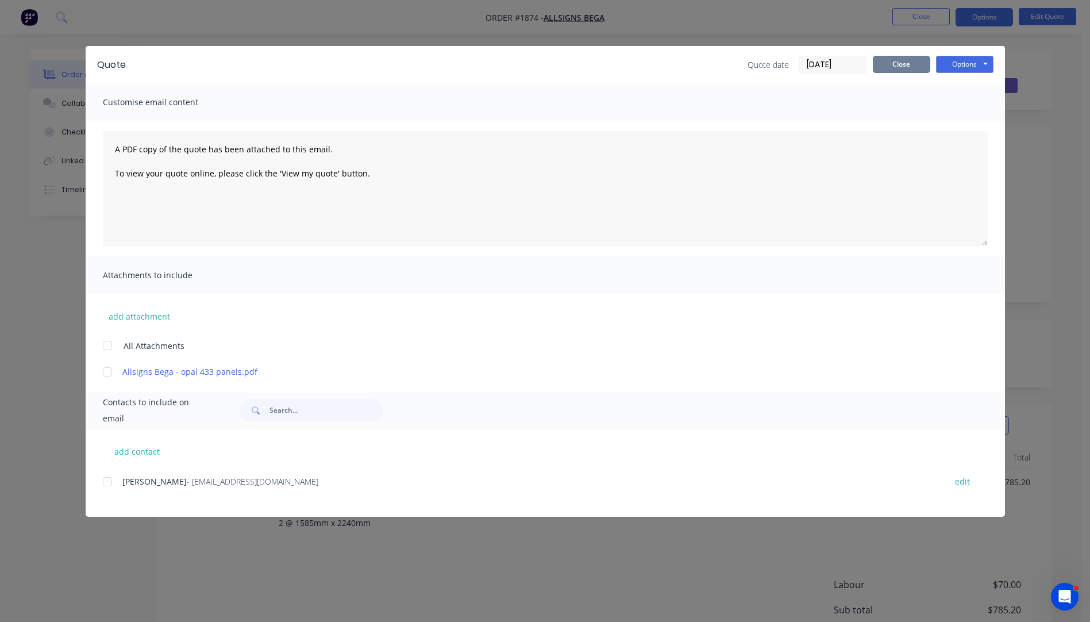
click at [903, 62] on button "Close" at bounding box center [901, 64] width 57 height 17
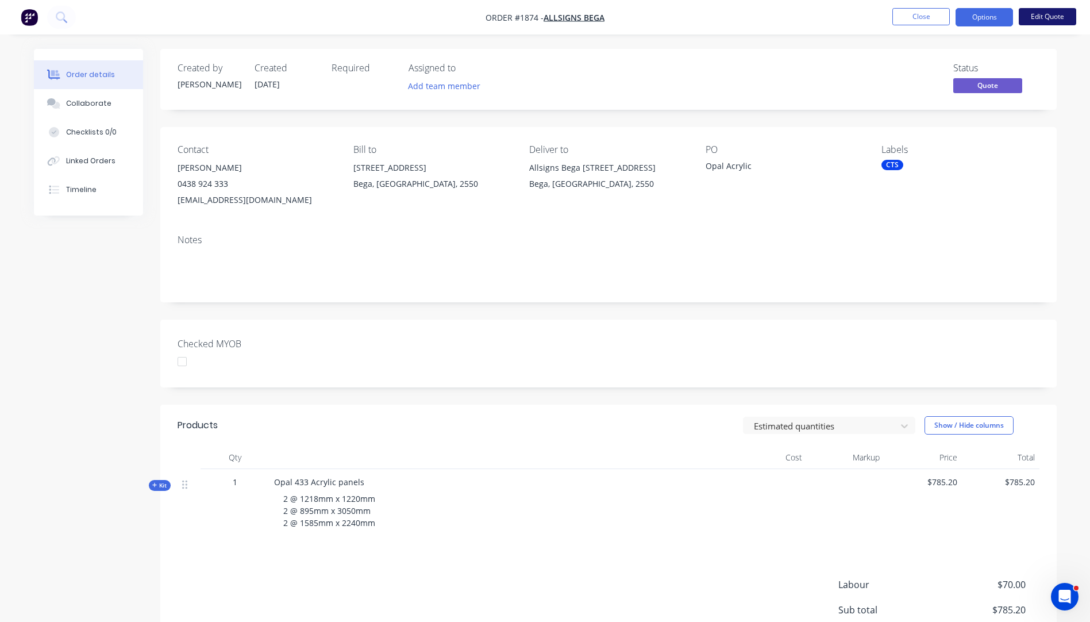
click at [1040, 22] on button "Edit Quote" at bounding box center [1047, 16] width 57 height 17
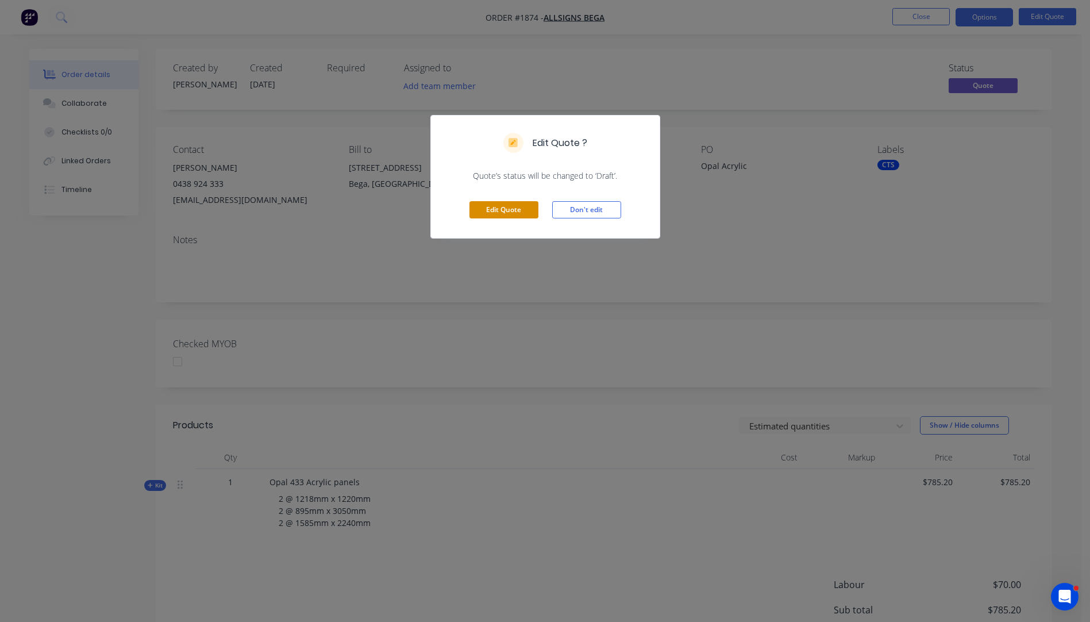
click at [522, 212] on button "Edit Quote" at bounding box center [504, 209] width 69 height 17
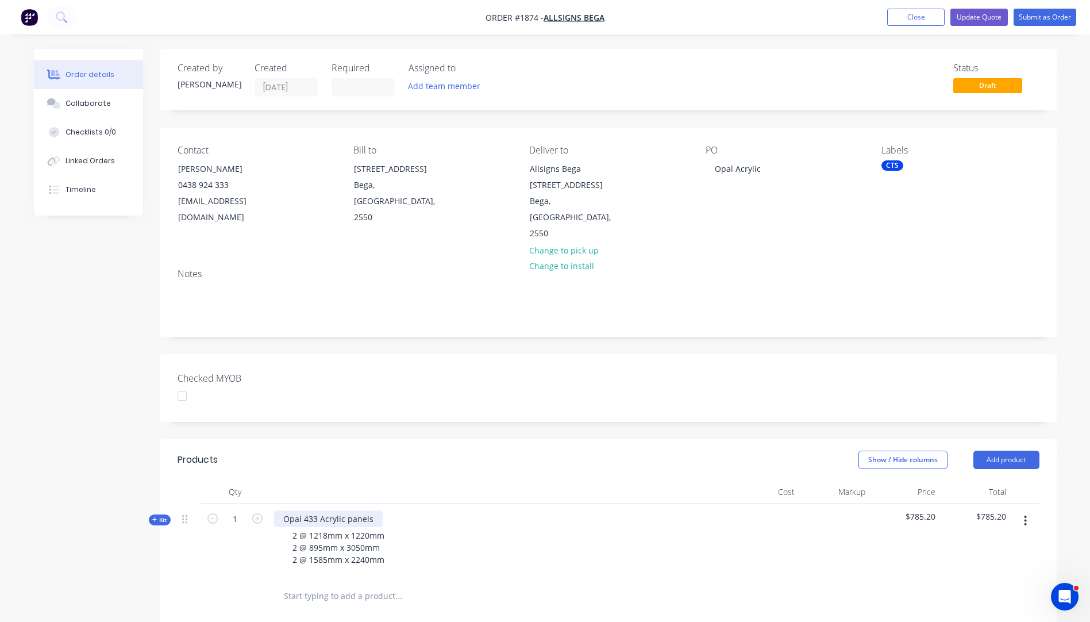
click at [286, 510] on div "Opal 433 Acrylic panels" at bounding box center [328, 518] width 109 height 17
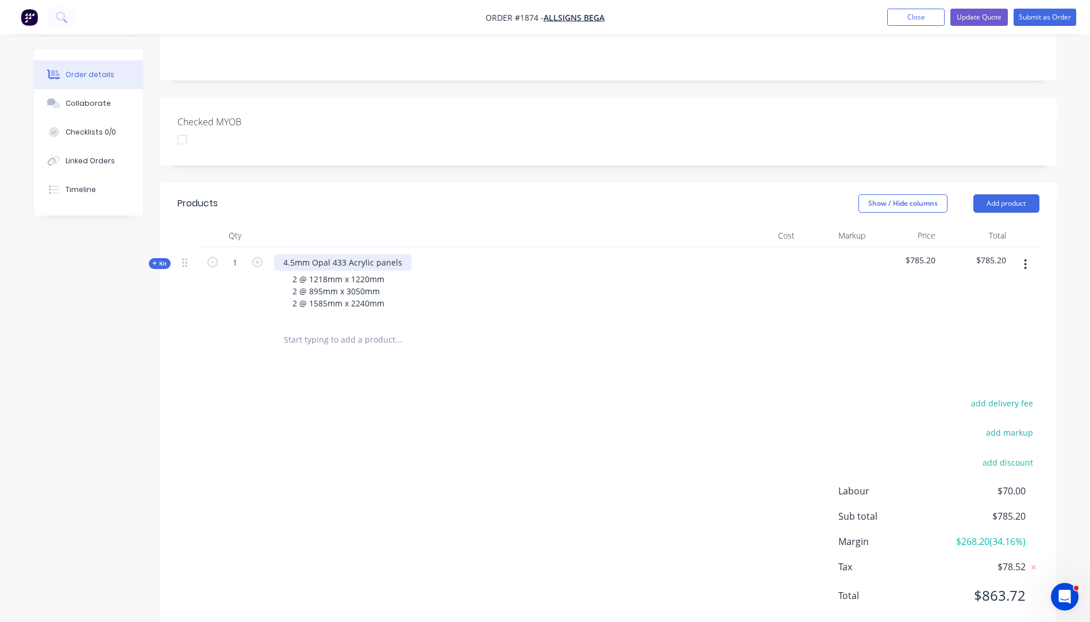
scroll to position [270, 0]
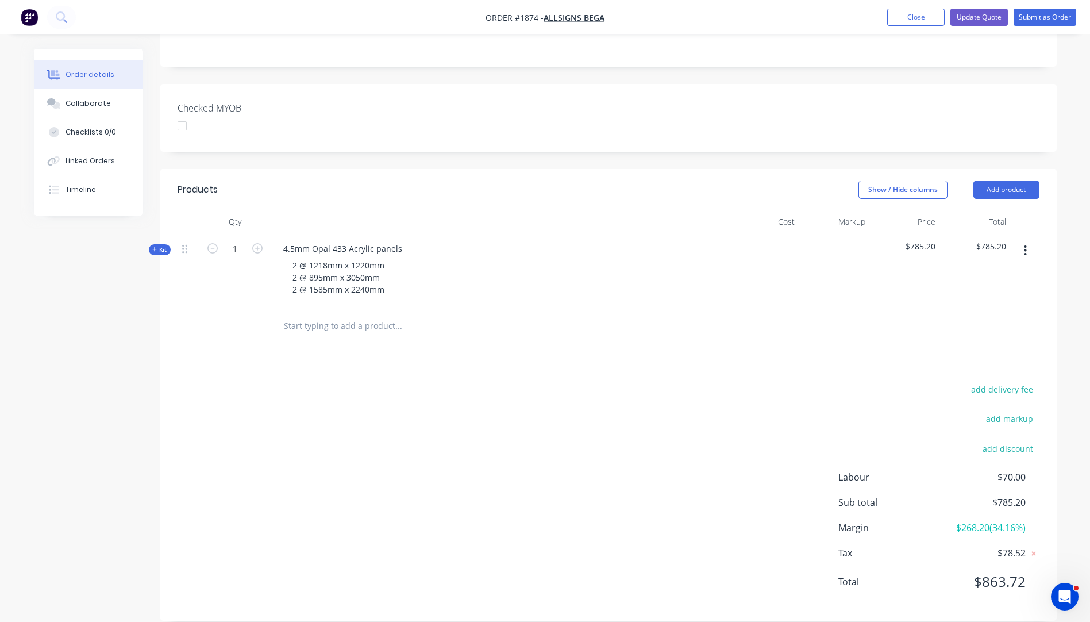
click at [155, 247] on icon "button" at bounding box center [154, 249] width 5 height 5
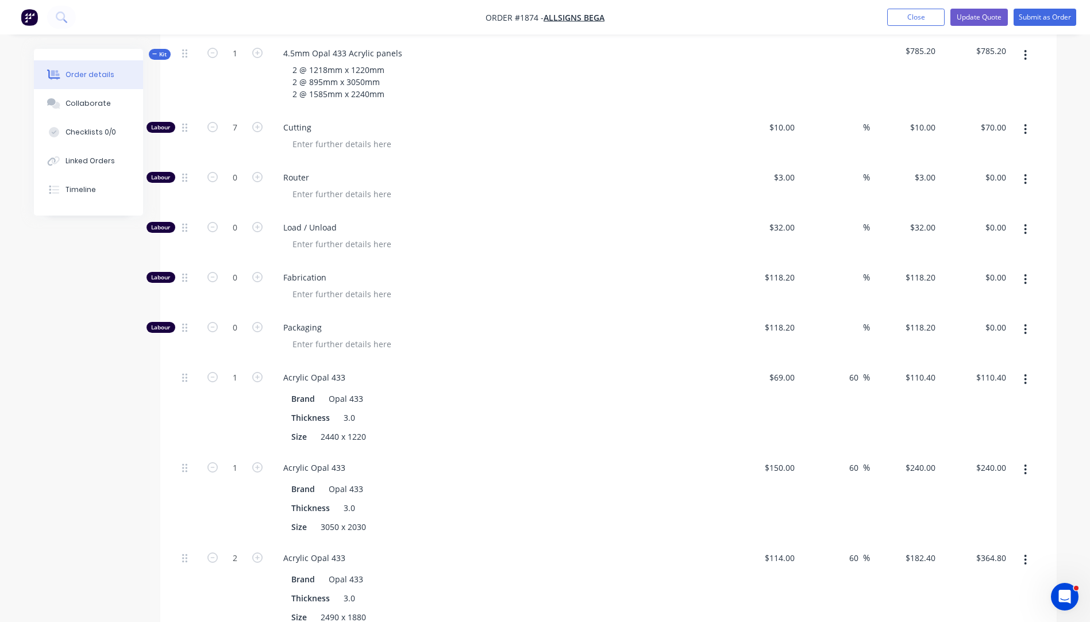
scroll to position [500, 0]
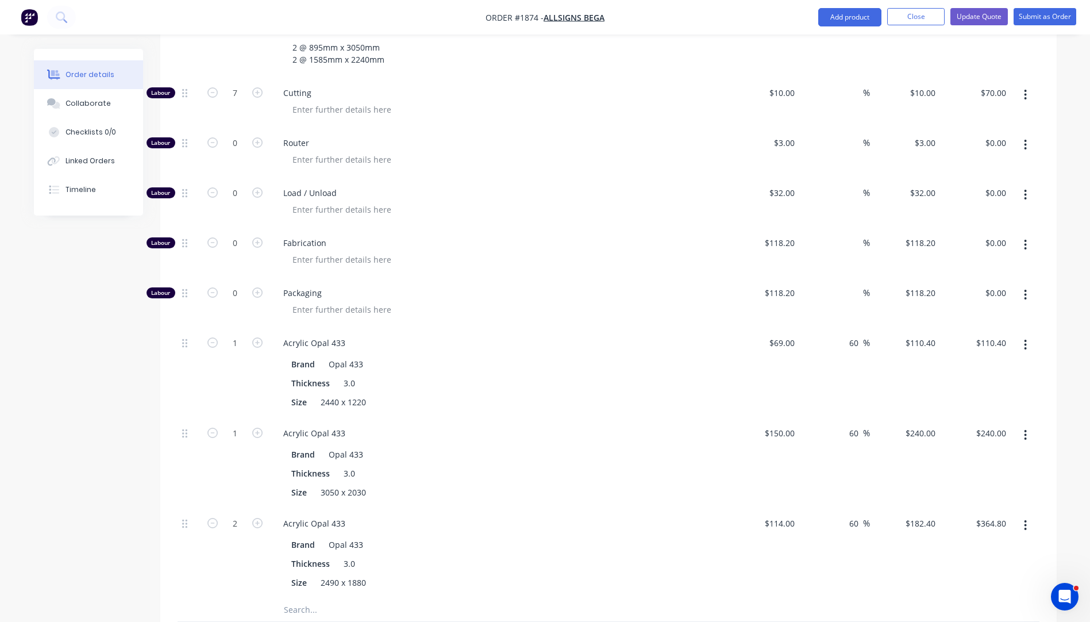
click at [1023, 334] on button "button" at bounding box center [1025, 344] width 27 height 21
click at [974, 413] on div "Delete" at bounding box center [985, 421] width 89 height 17
click at [1024, 338] on icon "button" at bounding box center [1025, 344] width 3 height 13
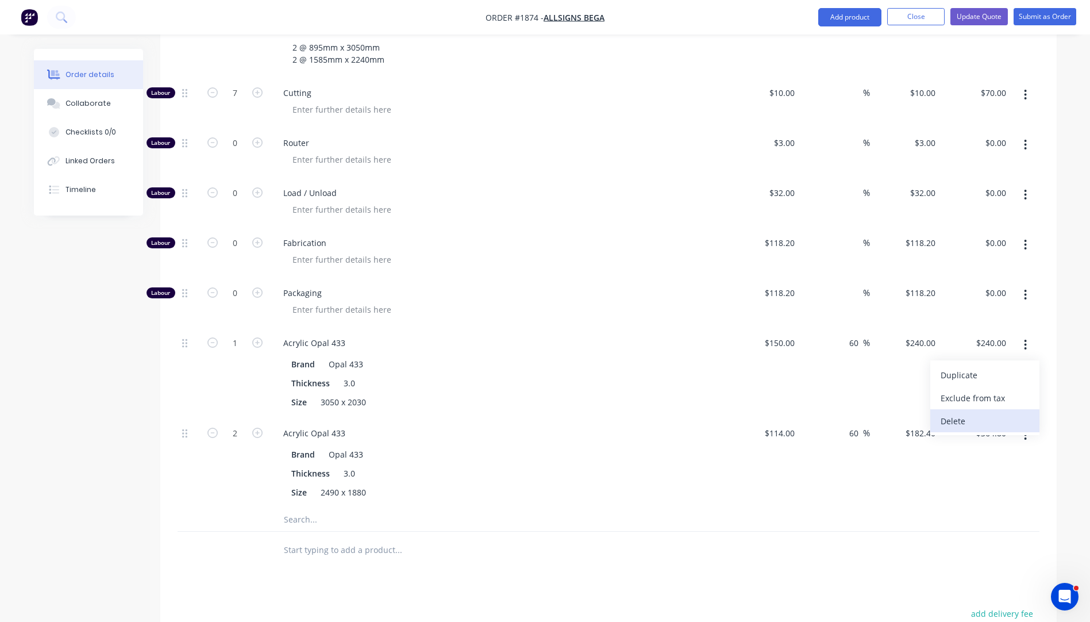
click at [964, 413] on div "Delete" at bounding box center [985, 421] width 89 height 17
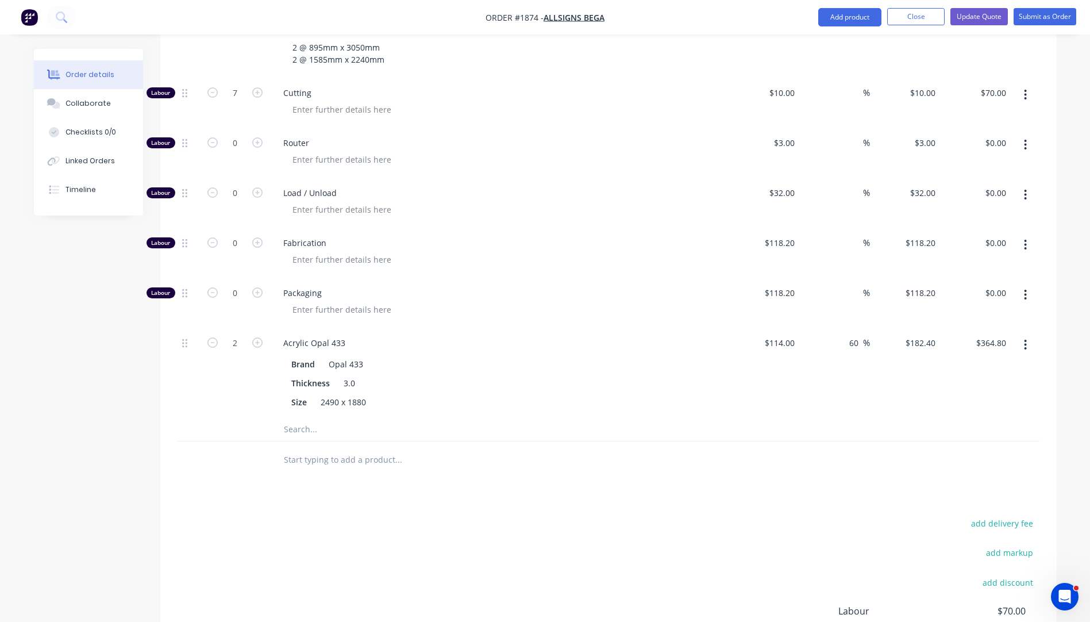
click at [1025, 340] on icon "button" at bounding box center [1026, 345] width 2 height 10
click at [953, 413] on div "Delete" at bounding box center [985, 421] width 89 height 17
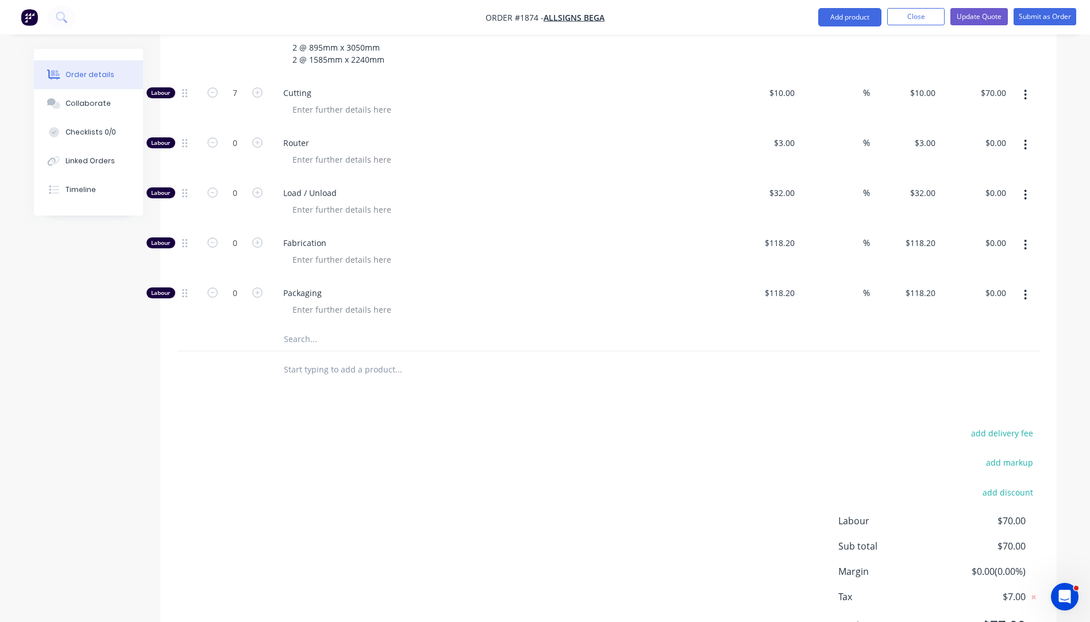
click at [306, 328] on input "text" at bounding box center [398, 339] width 230 height 23
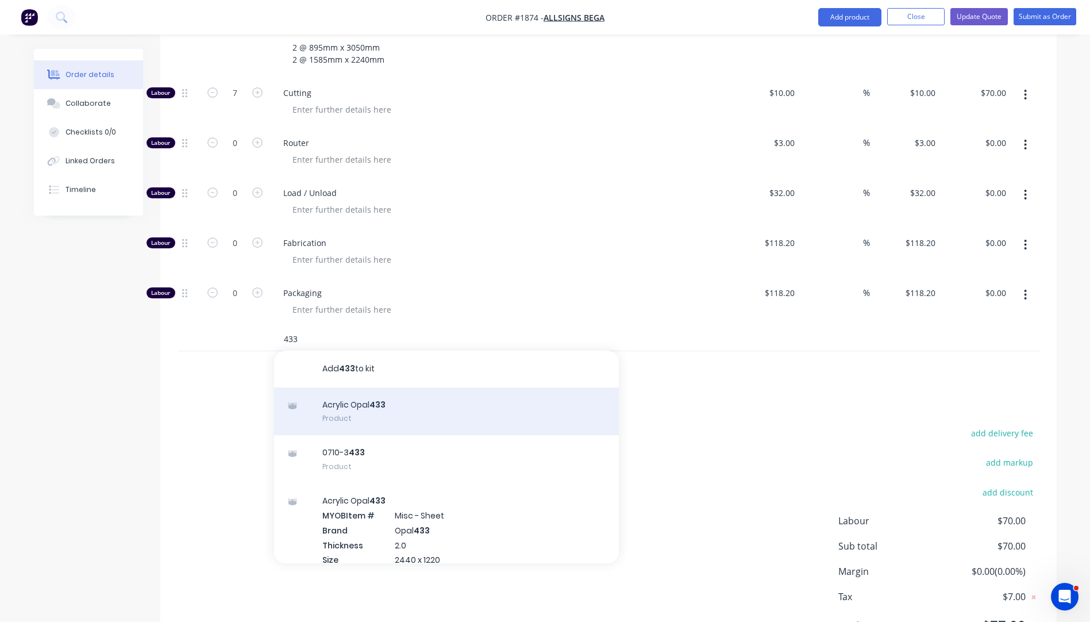
type input "433"
click at [357, 394] on div "Acrylic Opal 433 Product" at bounding box center [446, 411] width 345 height 48
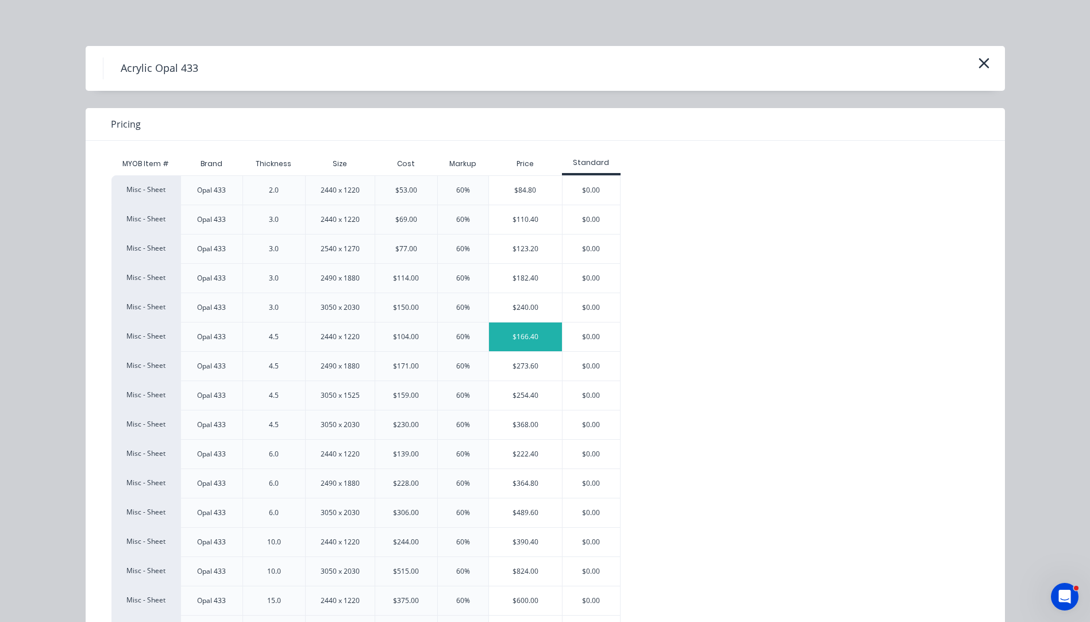
click at [524, 334] on div "$166.40" at bounding box center [525, 336] width 73 height 29
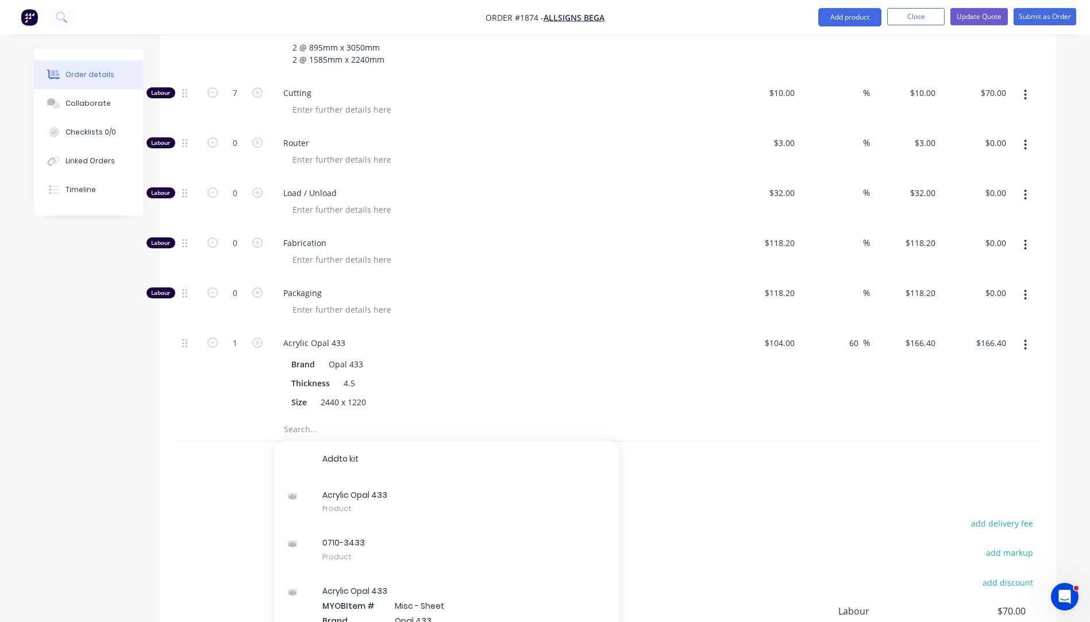
click at [309, 418] on input "text" at bounding box center [398, 429] width 230 height 23
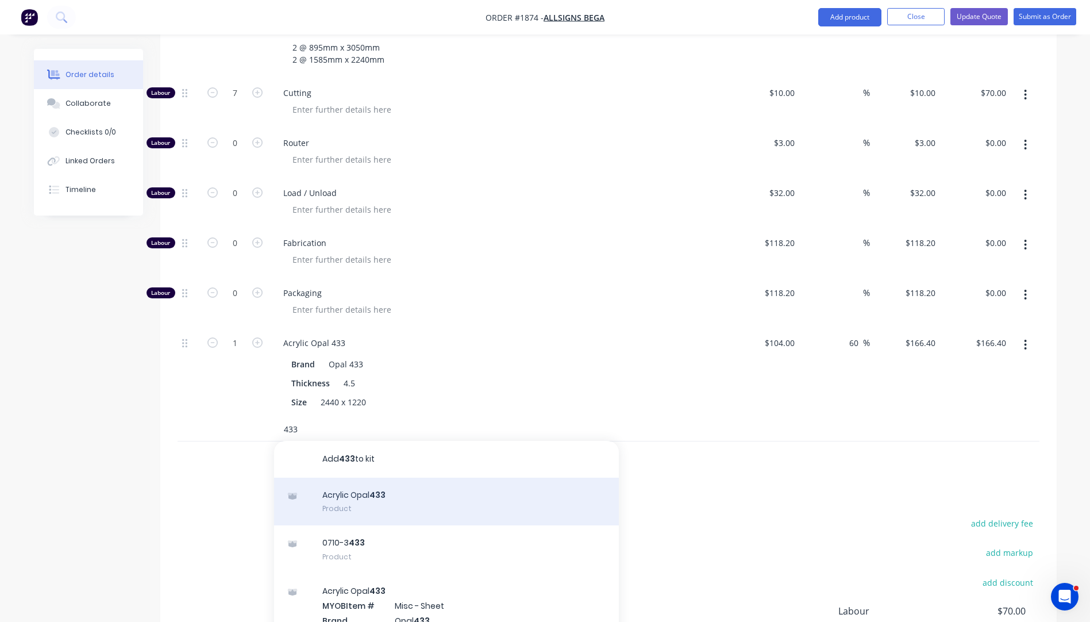
type input "433"
click at [359, 482] on div "Acrylic Opal 433 Product" at bounding box center [446, 502] width 345 height 48
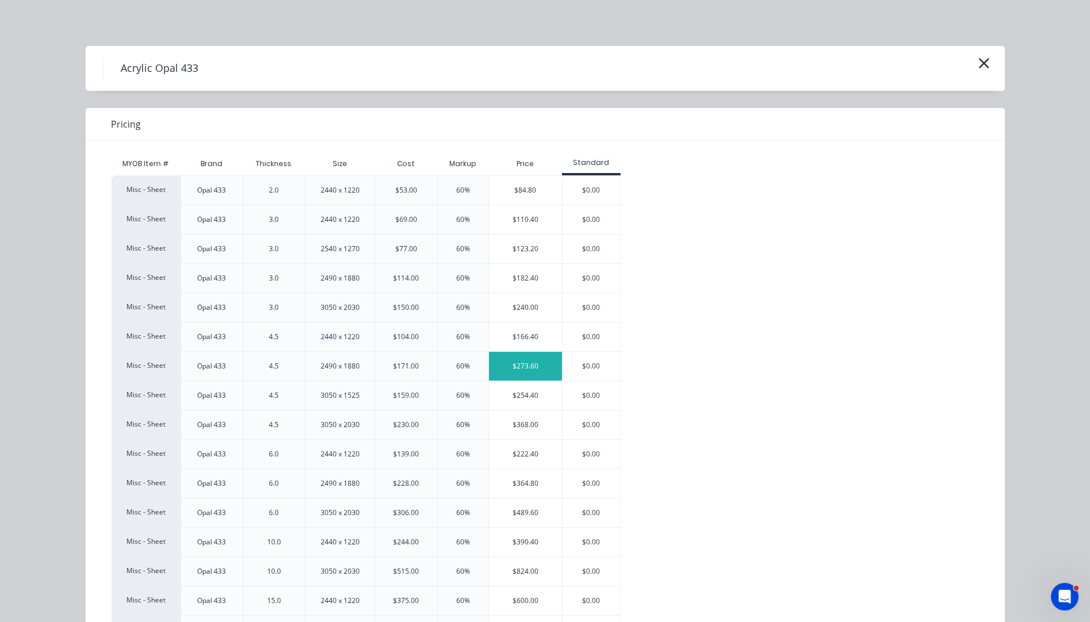
click at [514, 373] on div "$273.60" at bounding box center [525, 366] width 73 height 29
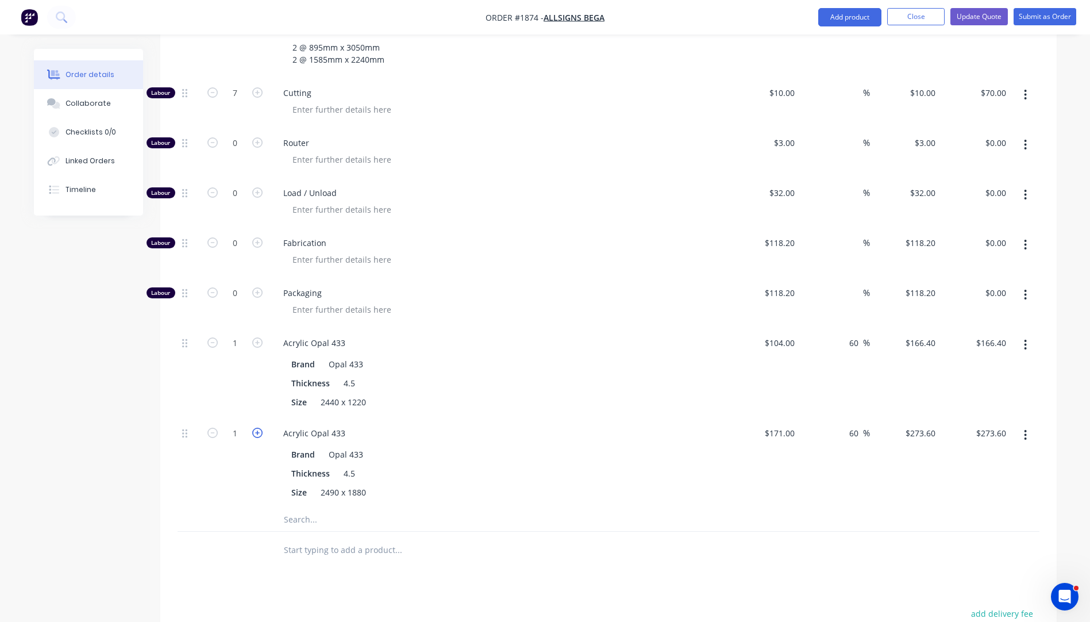
click at [256, 428] on icon "button" at bounding box center [257, 433] width 10 height 10
type input "2"
type input "$547.20"
click at [299, 508] on input "text" at bounding box center [398, 519] width 230 height 23
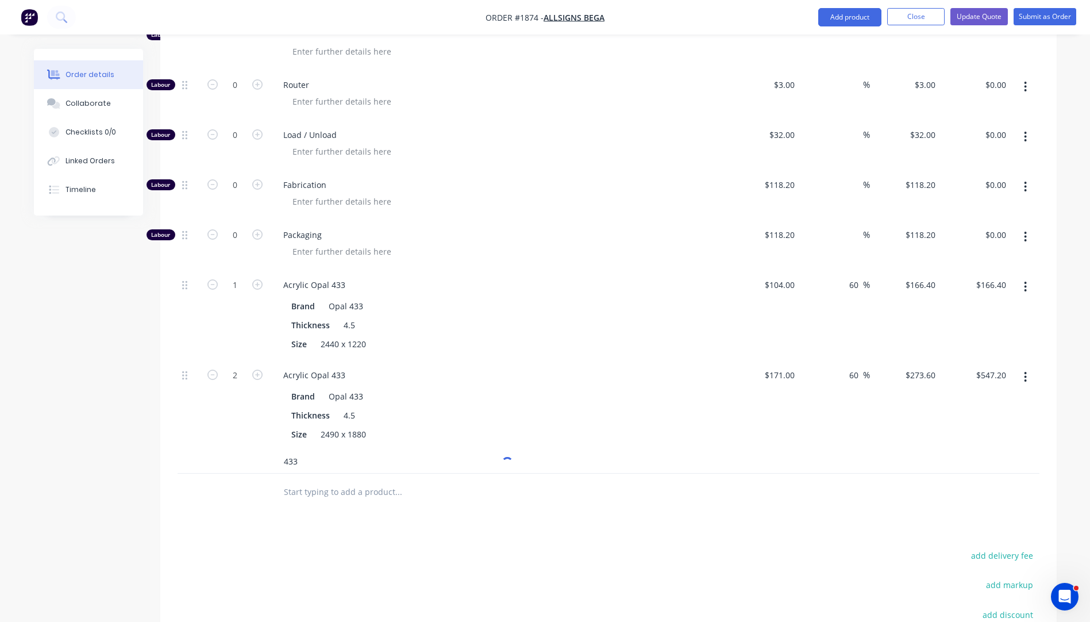
scroll to position [724, 0]
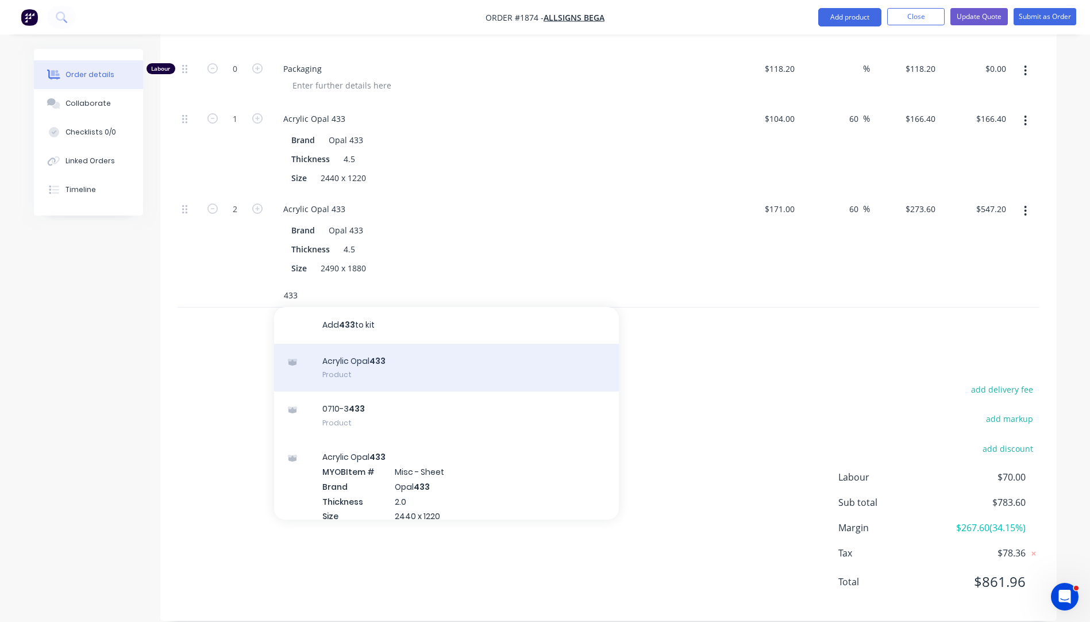
type input "433"
click at [375, 345] on div "Acrylic Opal 433 Product" at bounding box center [446, 368] width 345 height 48
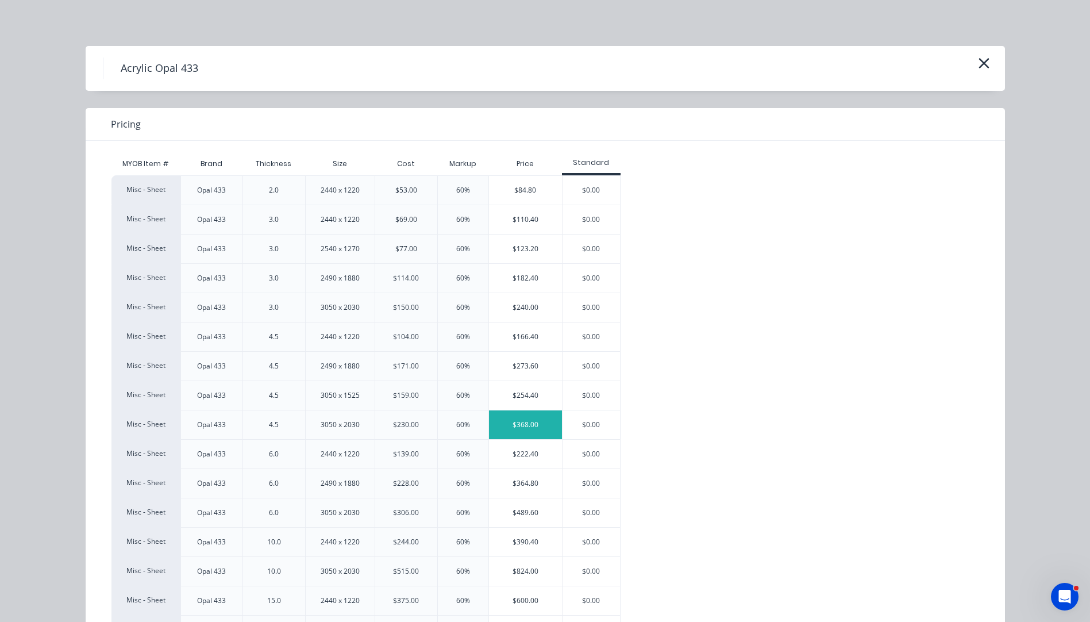
click at [508, 425] on div "$368.00" at bounding box center [525, 424] width 73 height 29
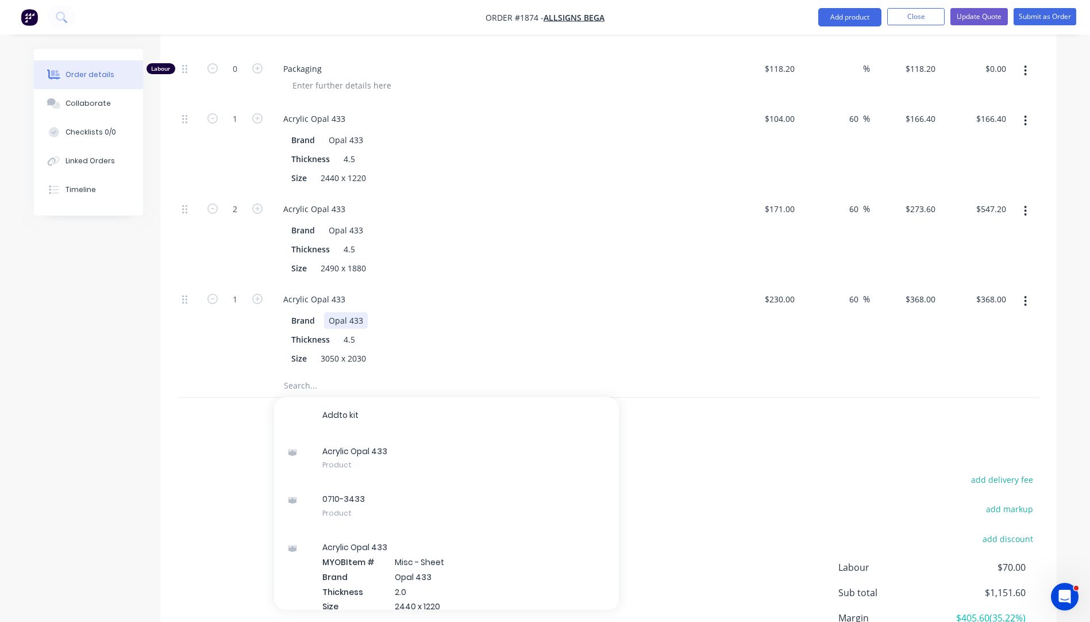
click at [448, 312] on div "Brand Opal 433" at bounding box center [497, 320] width 421 height 17
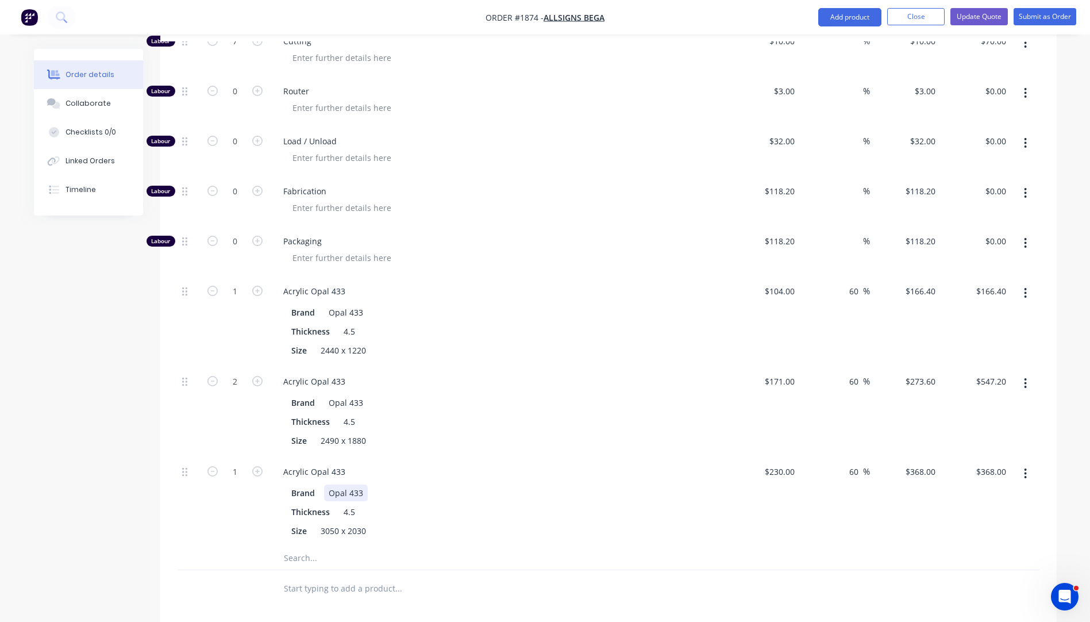
scroll to position [92, 0]
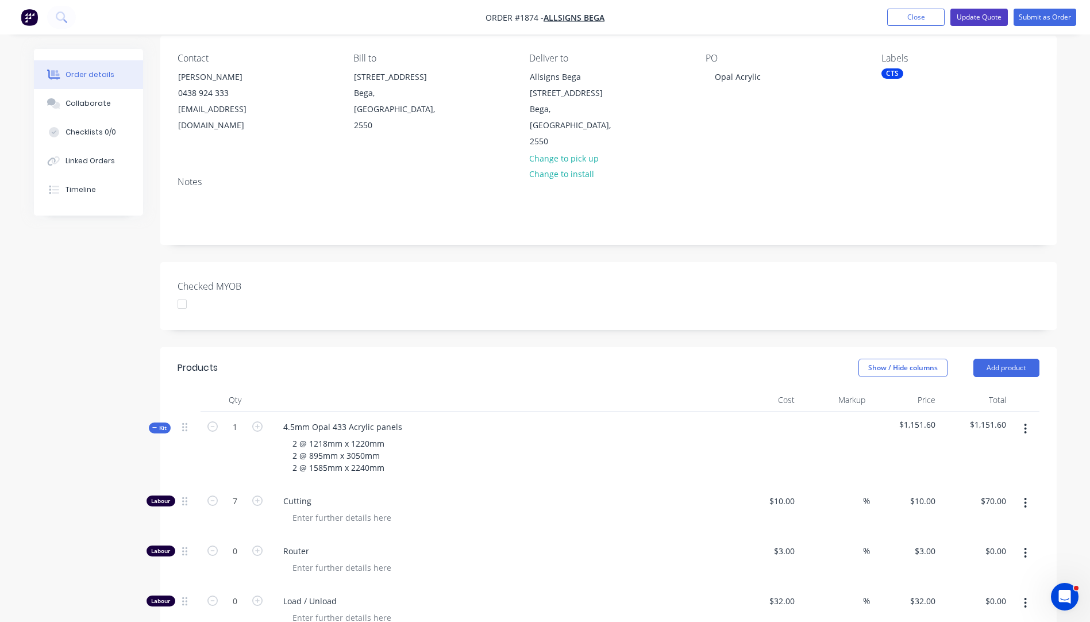
click at [974, 17] on button "Update Quote" at bounding box center [979, 17] width 57 height 17
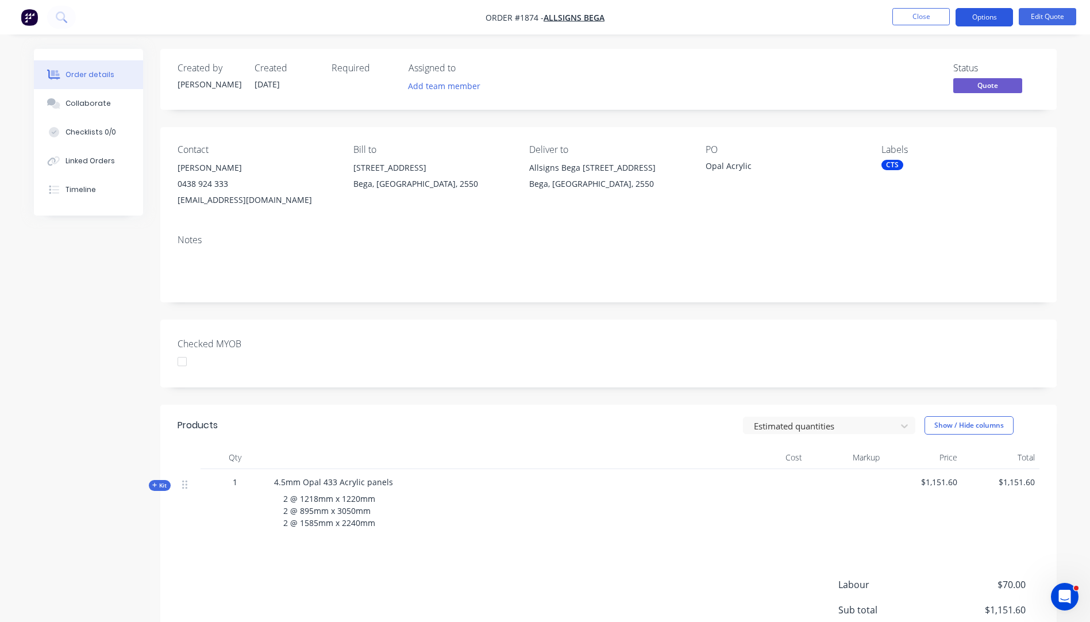
click at [983, 16] on button "Options" at bounding box center [984, 17] width 57 height 18
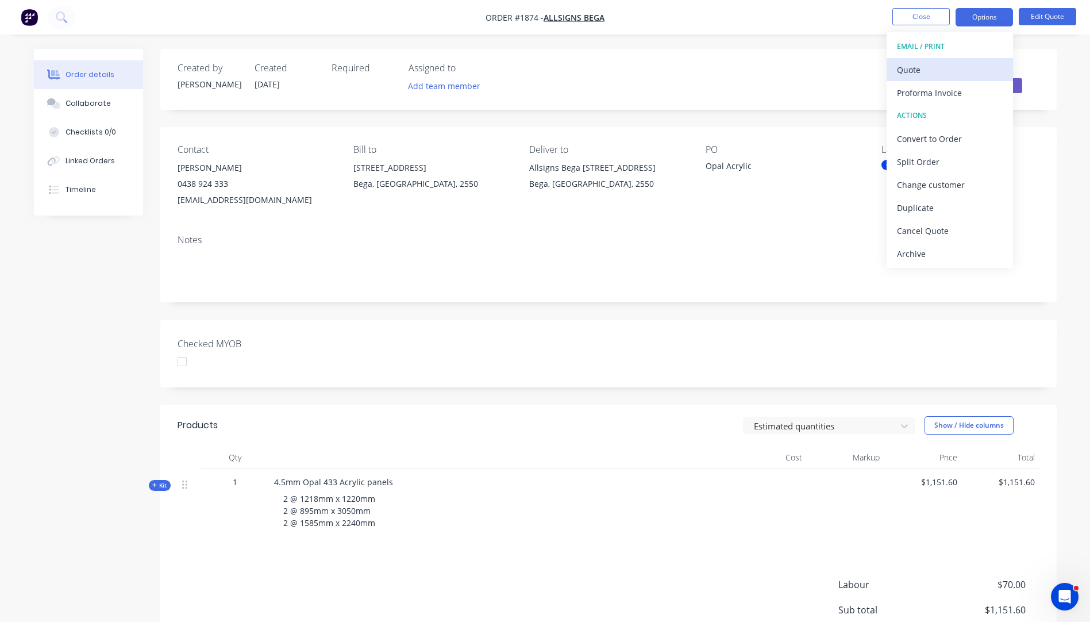
click at [909, 76] on div "Quote" at bounding box center [950, 69] width 106 height 17
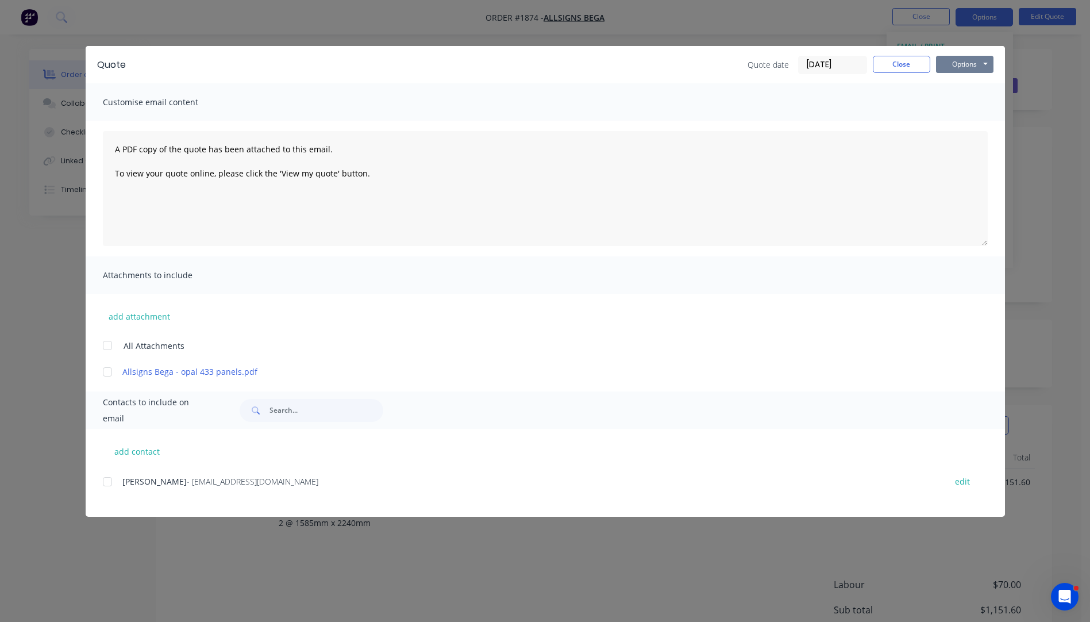
click at [956, 64] on button "Options" at bounding box center [964, 64] width 57 height 17
click at [960, 83] on button "Preview" at bounding box center [973, 84] width 74 height 19
click at [897, 67] on button "Close" at bounding box center [901, 64] width 57 height 17
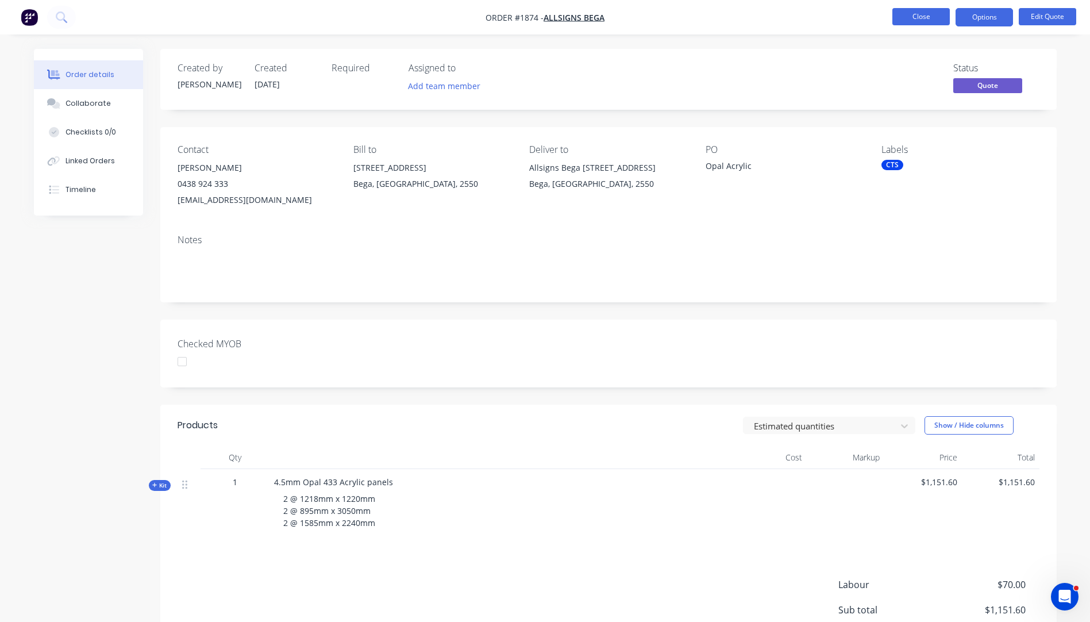
click at [914, 20] on button "Close" at bounding box center [920, 16] width 57 height 17
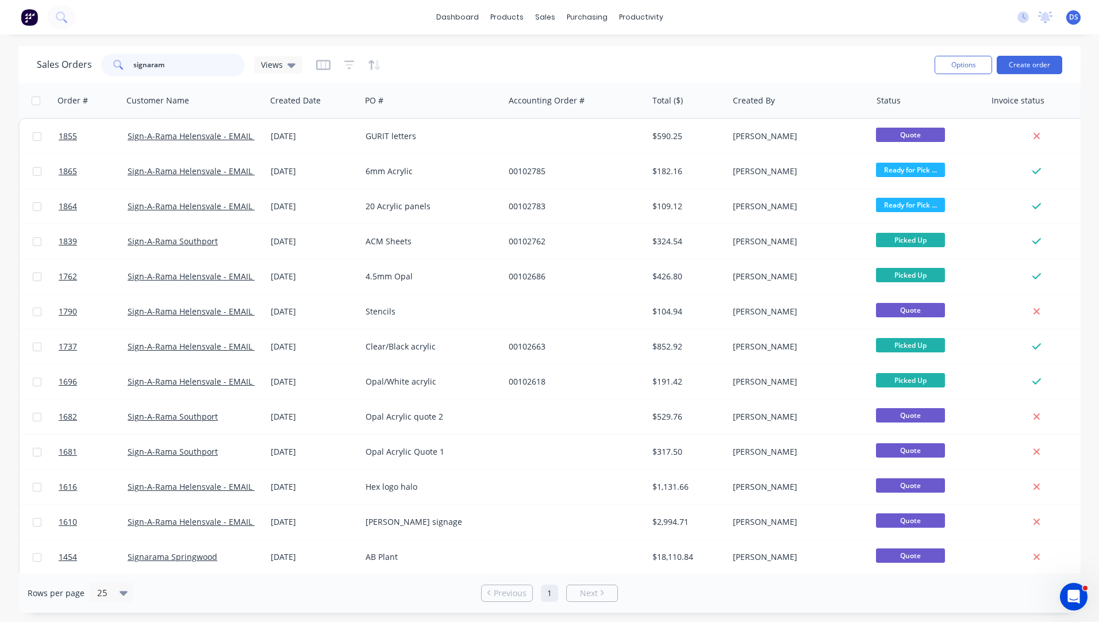
drag, startPoint x: 188, startPoint y: 67, endPoint x: 113, endPoint y: 63, distance: 75.4
click at [112, 63] on div "signaram" at bounding box center [173, 64] width 144 height 23
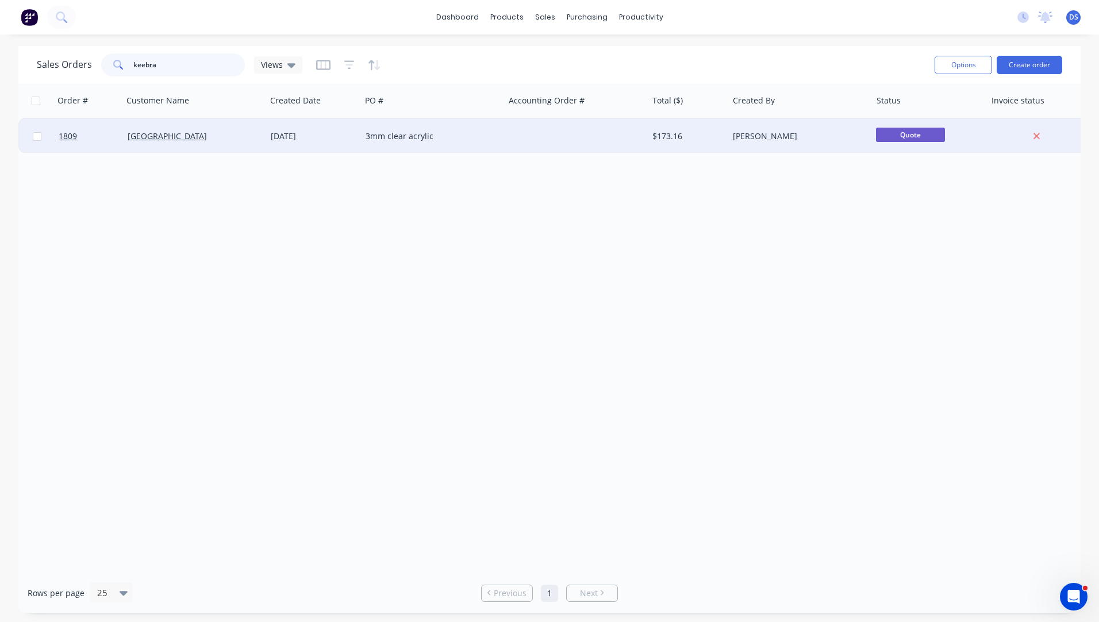
type input "keebra"
click at [430, 140] on div "3mm clear acrylic" at bounding box center [429, 135] width 128 height 11
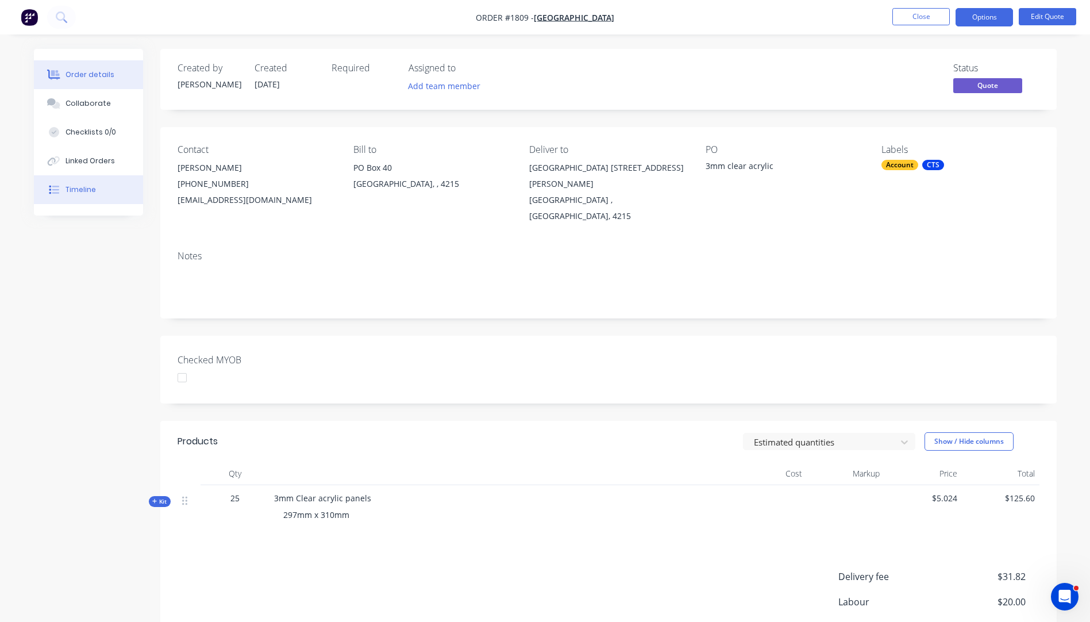
click at [78, 191] on div "Timeline" at bounding box center [81, 189] width 30 height 10
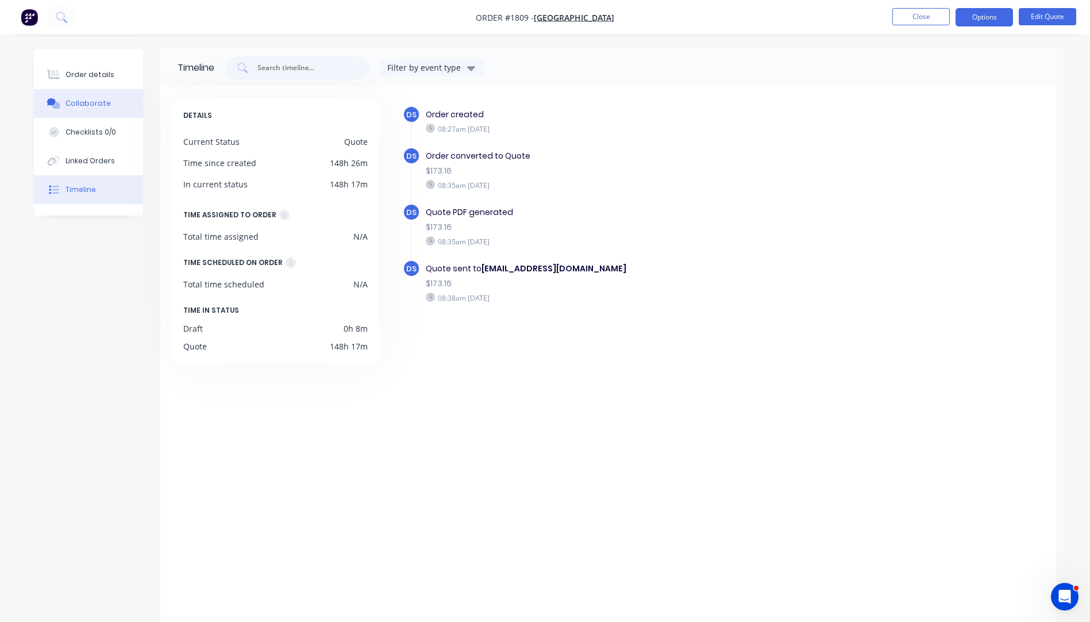
click at [90, 110] on button "Collaborate" at bounding box center [88, 103] width 109 height 29
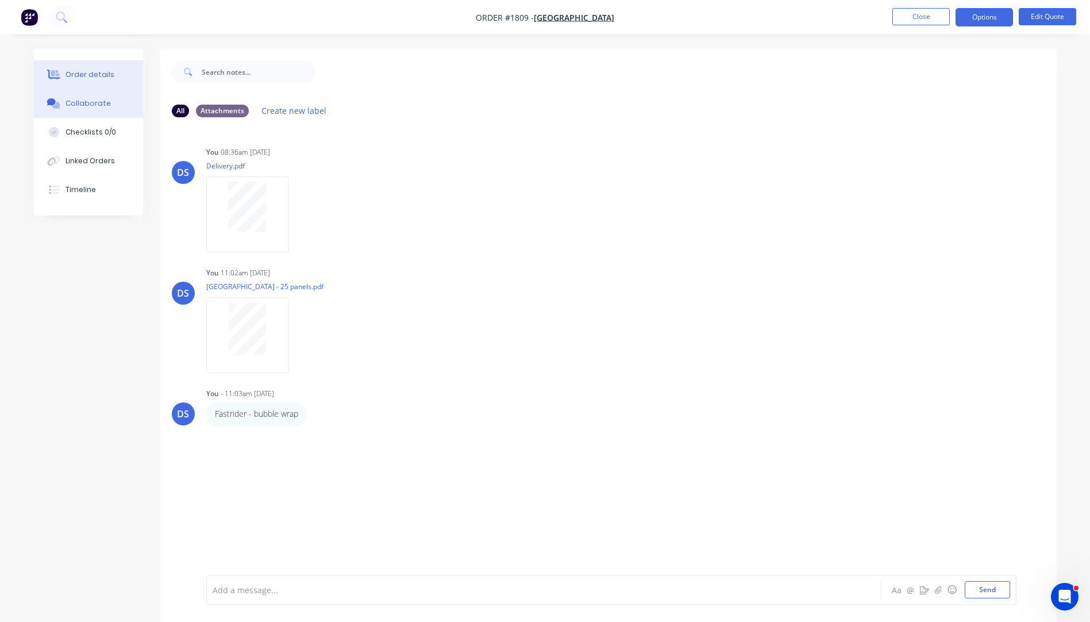
click at [70, 78] on div "Order details" at bounding box center [90, 75] width 49 height 10
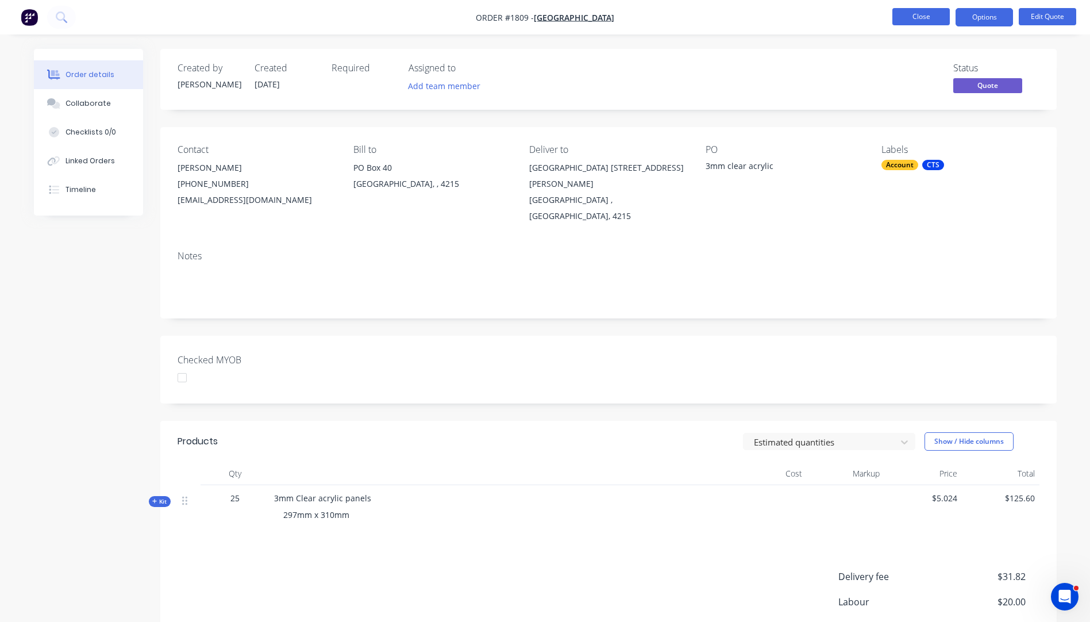
click at [935, 16] on button "Close" at bounding box center [920, 16] width 57 height 17
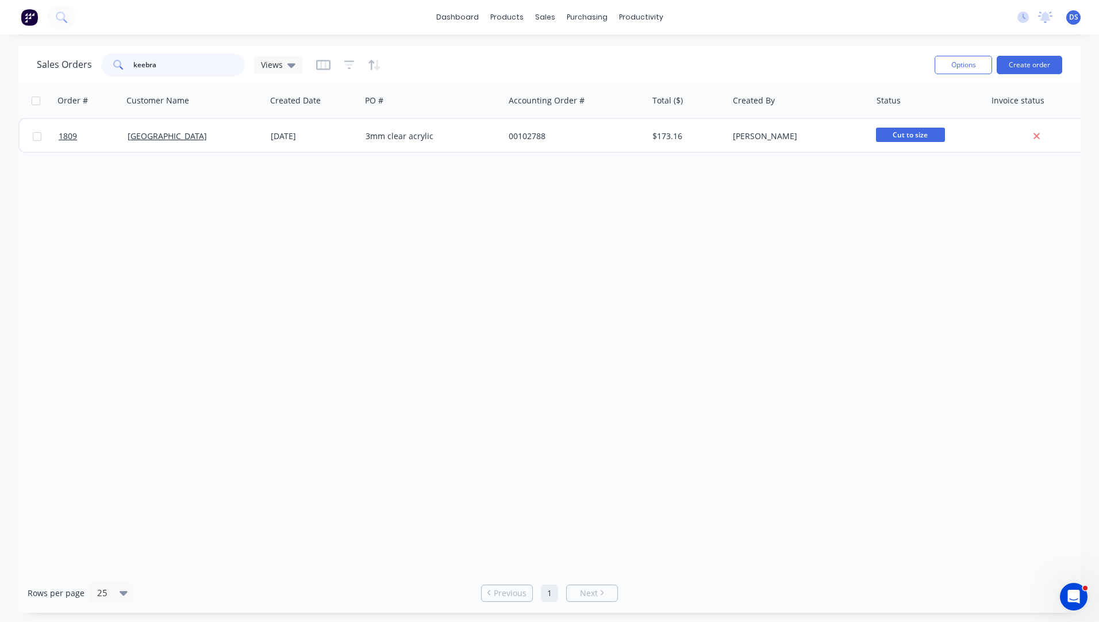
drag, startPoint x: 221, startPoint y: 67, endPoint x: 99, endPoint y: 64, distance: 121.9
click at [99, 64] on div "Sales Orders keebra Views" at bounding box center [170, 64] width 266 height 23
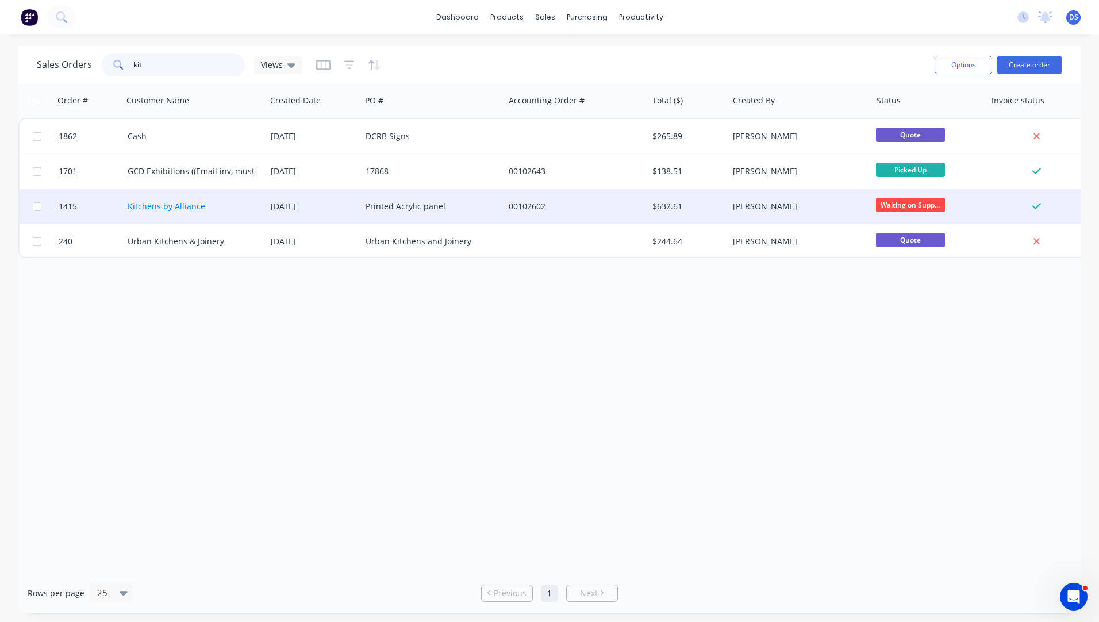
type input "kit"
click at [183, 210] on link "Kitchens by Alliance" at bounding box center [167, 206] width 78 height 11
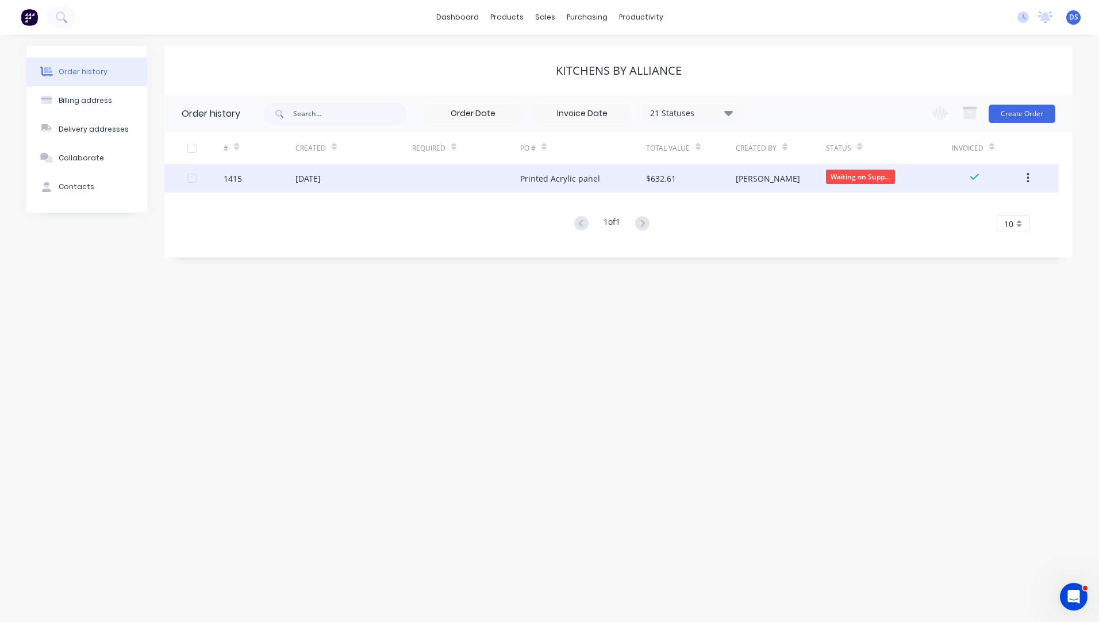
click at [531, 180] on div "Printed Acrylic panel" at bounding box center [560, 178] width 80 height 12
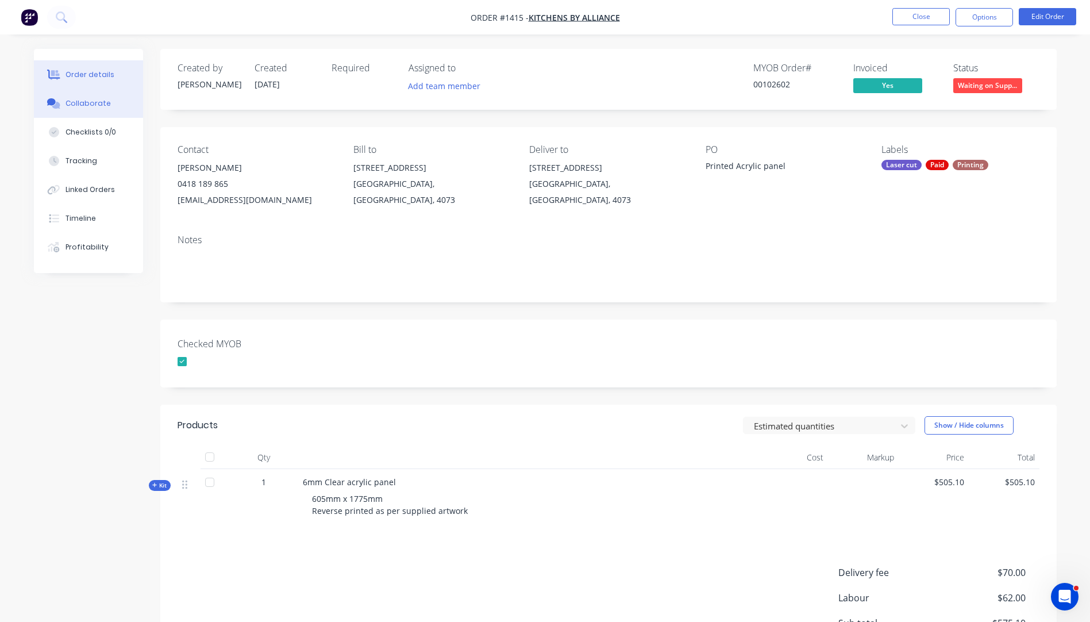
click at [91, 103] on div "Collaborate" at bounding box center [88, 103] width 45 height 10
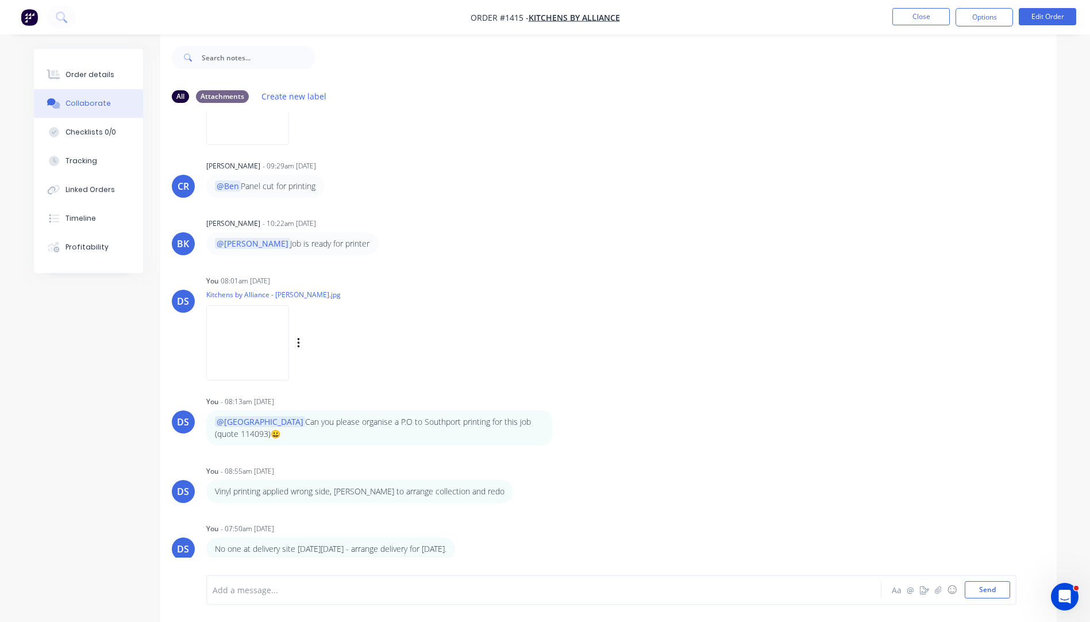
scroll to position [17, 0]
click at [222, 587] on div at bounding box center [512, 590] width 598 height 12
click at [903, 18] on button "Close" at bounding box center [920, 16] width 57 height 17
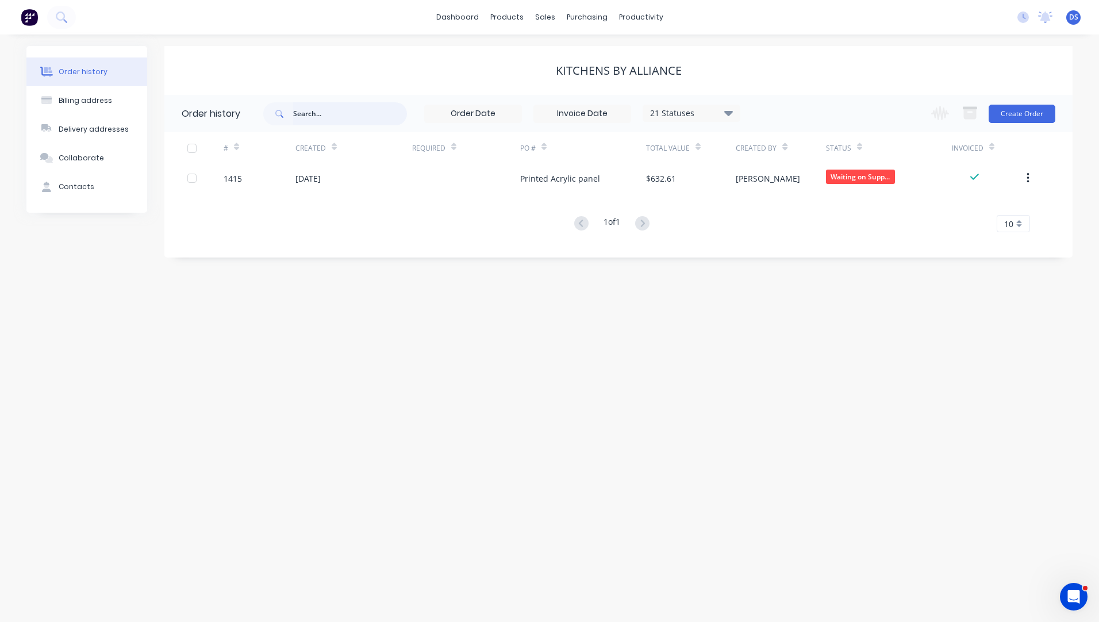
click at [352, 116] on input "text" at bounding box center [350, 113] width 114 height 23
click at [577, 58] on div "Sales Orders" at bounding box center [587, 55] width 47 height 10
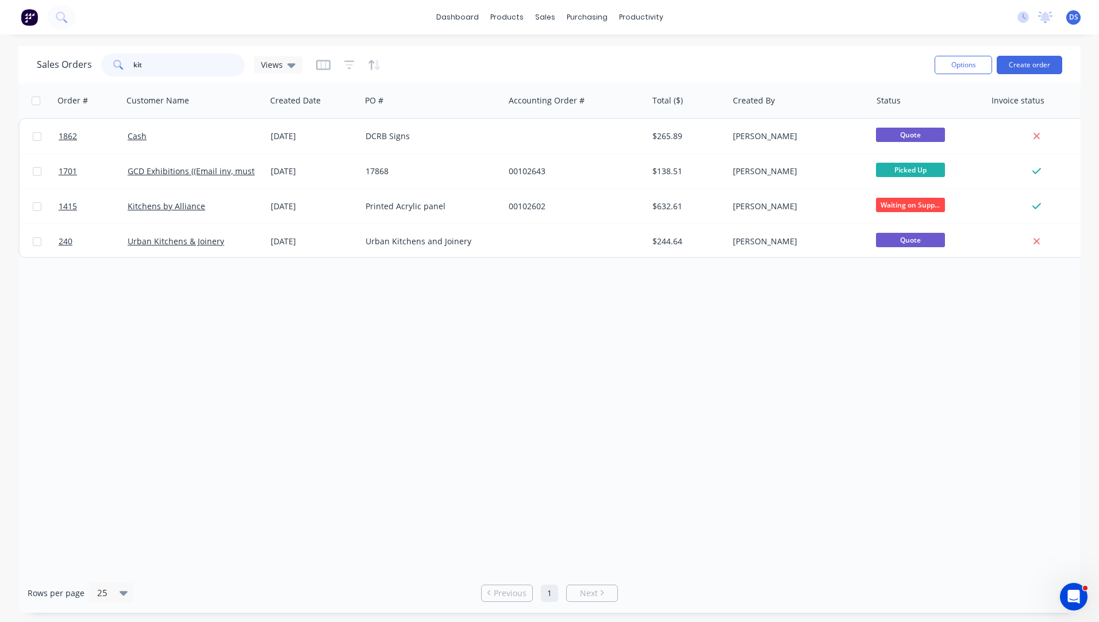
drag, startPoint x: 175, startPoint y: 64, endPoint x: 80, endPoint y: 71, distance: 95.6
click at [80, 71] on div "Sales Orders kit Views" at bounding box center [170, 64] width 266 height 23
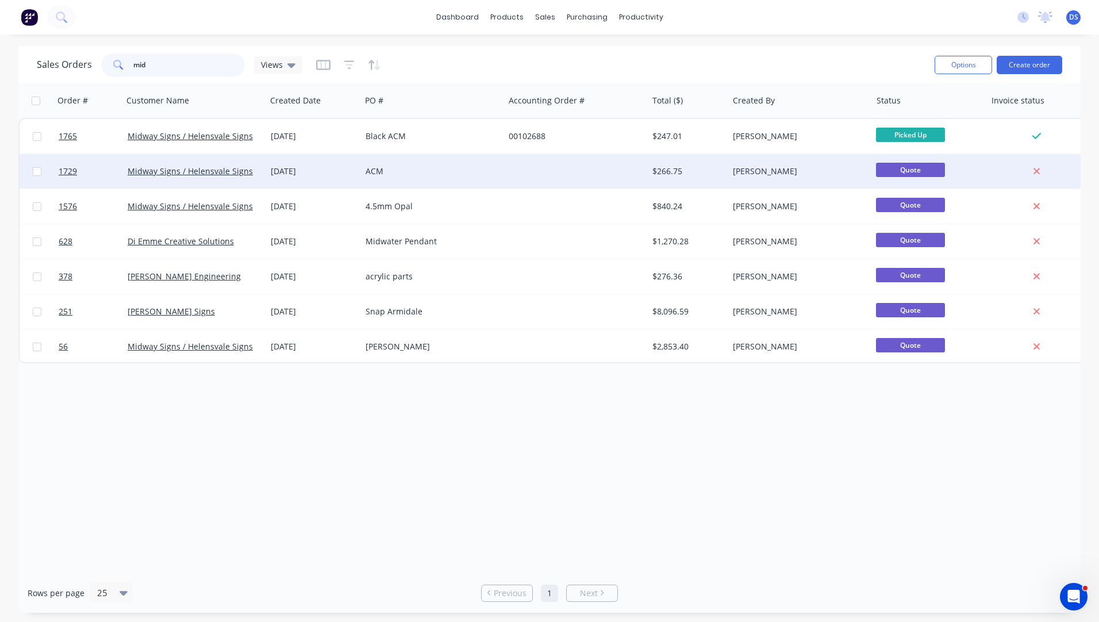
type input "mid"
click at [590, 183] on div at bounding box center [575, 171] width 143 height 34
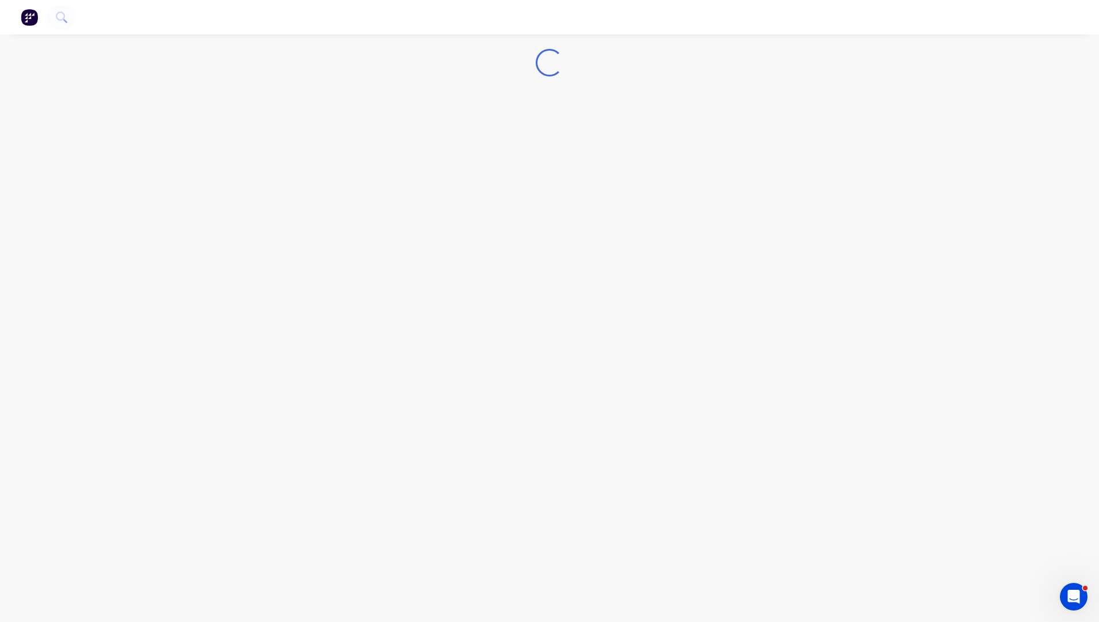
click at [590, 183] on div "Loading..." at bounding box center [549, 311] width 1099 height 622
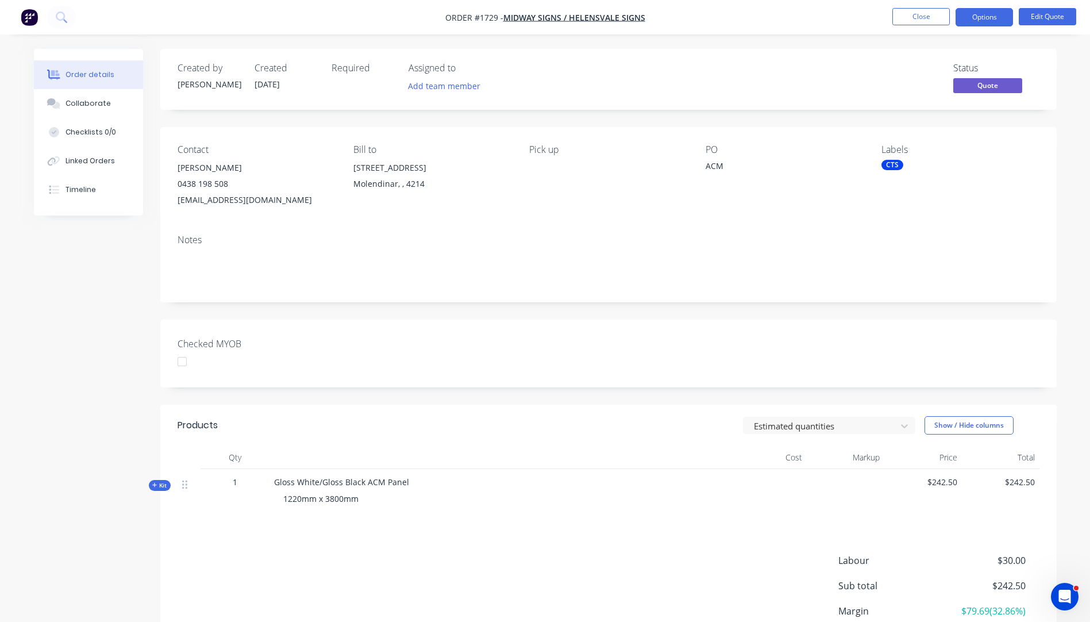
click at [153, 487] on icon "button" at bounding box center [154, 485] width 5 height 6
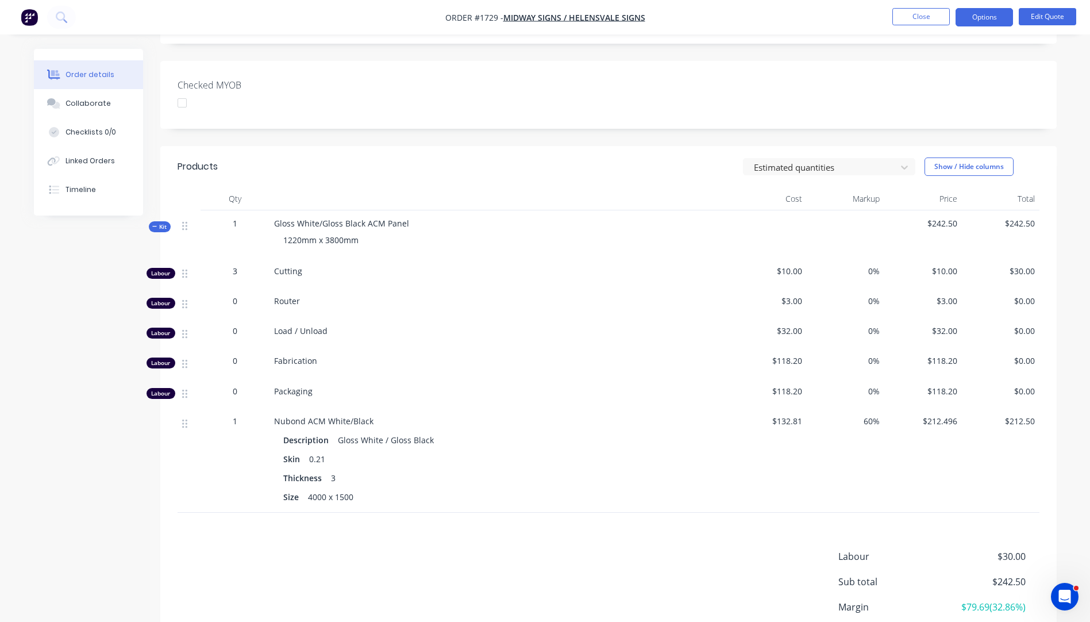
scroll to position [287, 0]
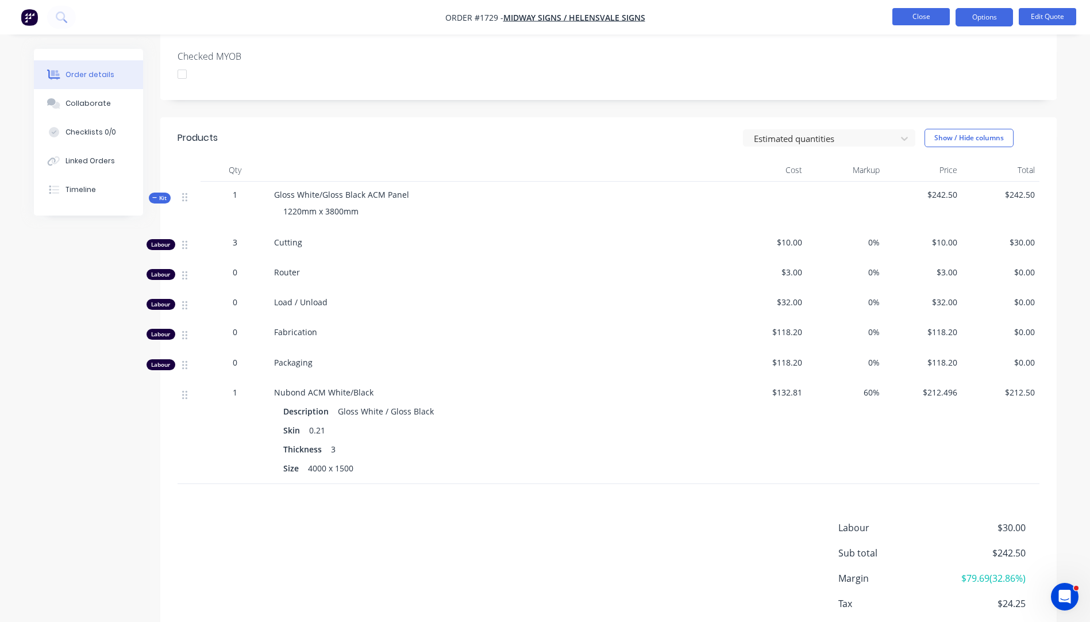
click at [937, 18] on button "Close" at bounding box center [920, 16] width 57 height 17
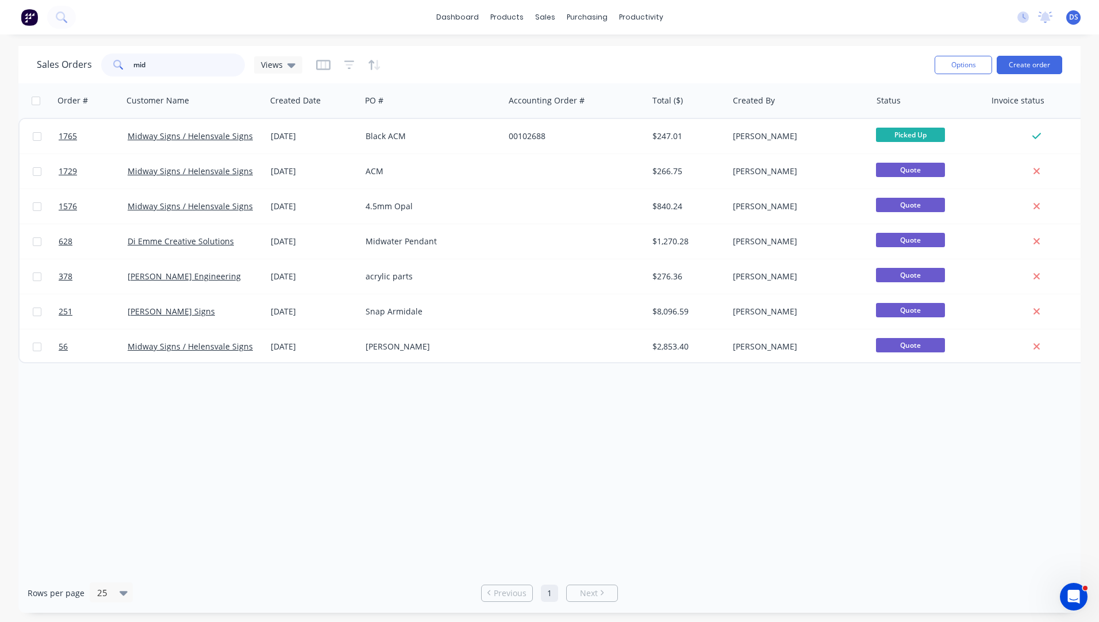
drag, startPoint x: 165, startPoint y: 67, endPoint x: 111, endPoint y: 67, distance: 53.4
click at [111, 67] on div "mid" at bounding box center [173, 64] width 144 height 23
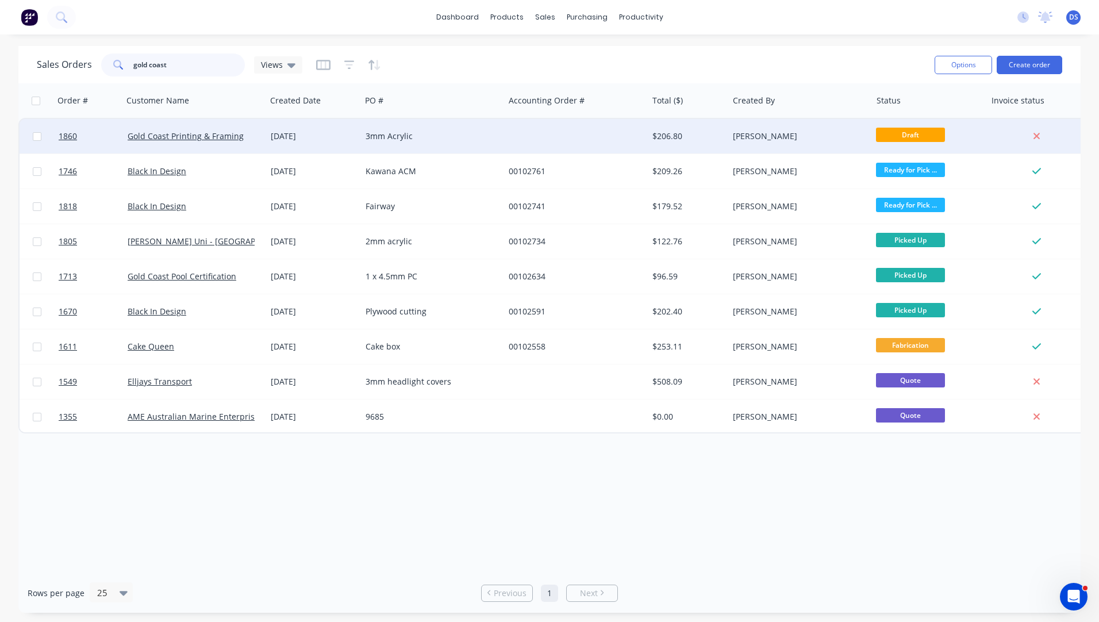
type input "gold coast"
click at [299, 136] on div "[DATE]" at bounding box center [314, 135] width 86 height 11
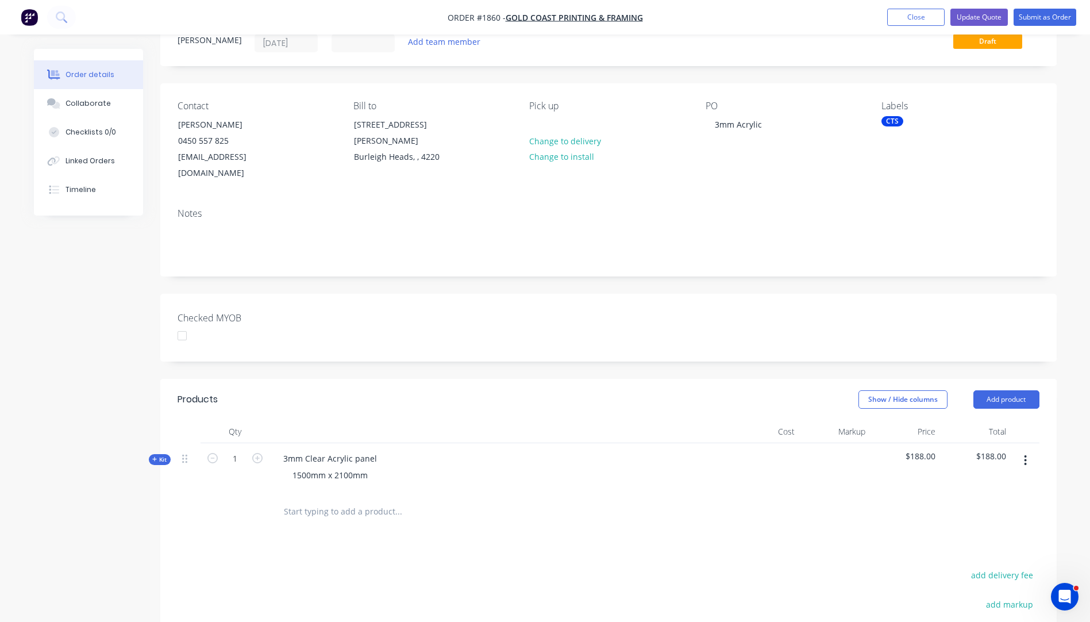
scroll to position [115, 0]
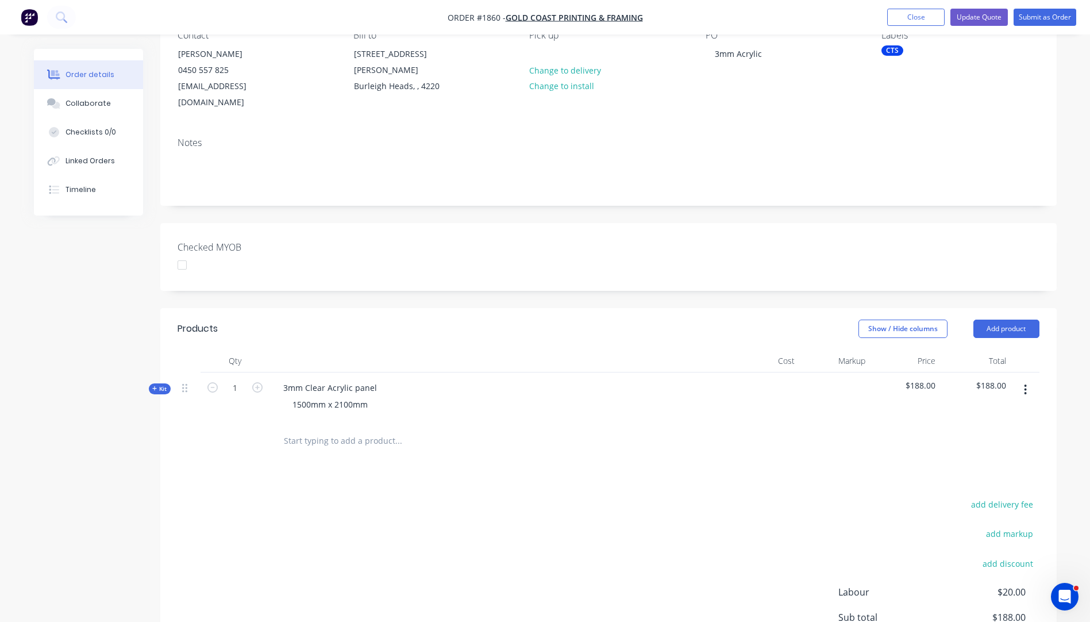
click at [153, 386] on icon "button" at bounding box center [154, 389] width 5 height 6
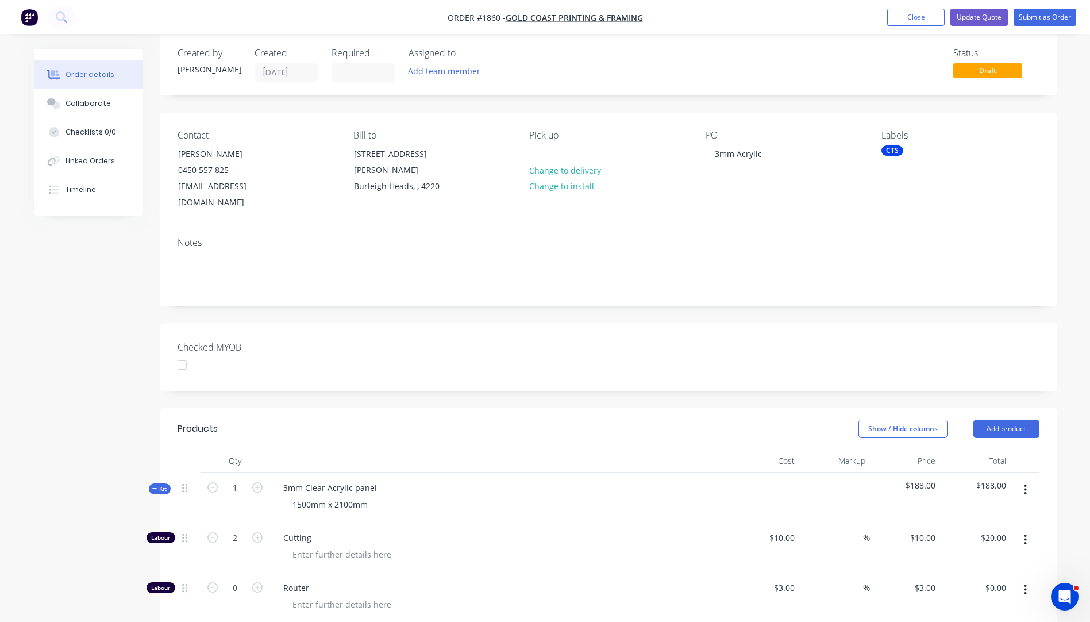
scroll to position [0, 0]
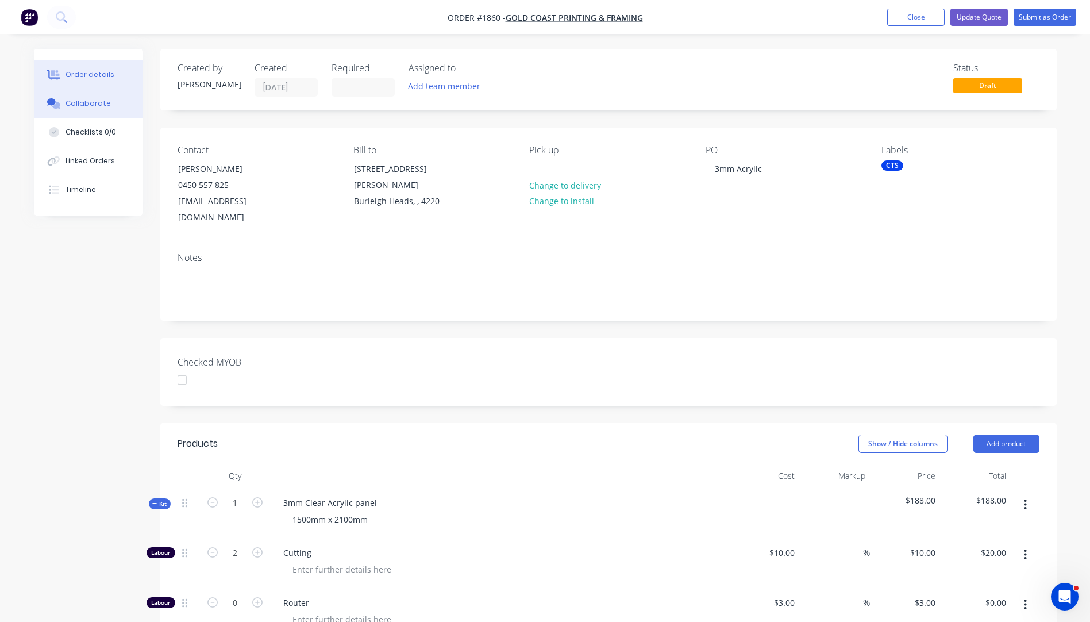
click at [86, 106] on div "Collaborate" at bounding box center [88, 103] width 45 height 10
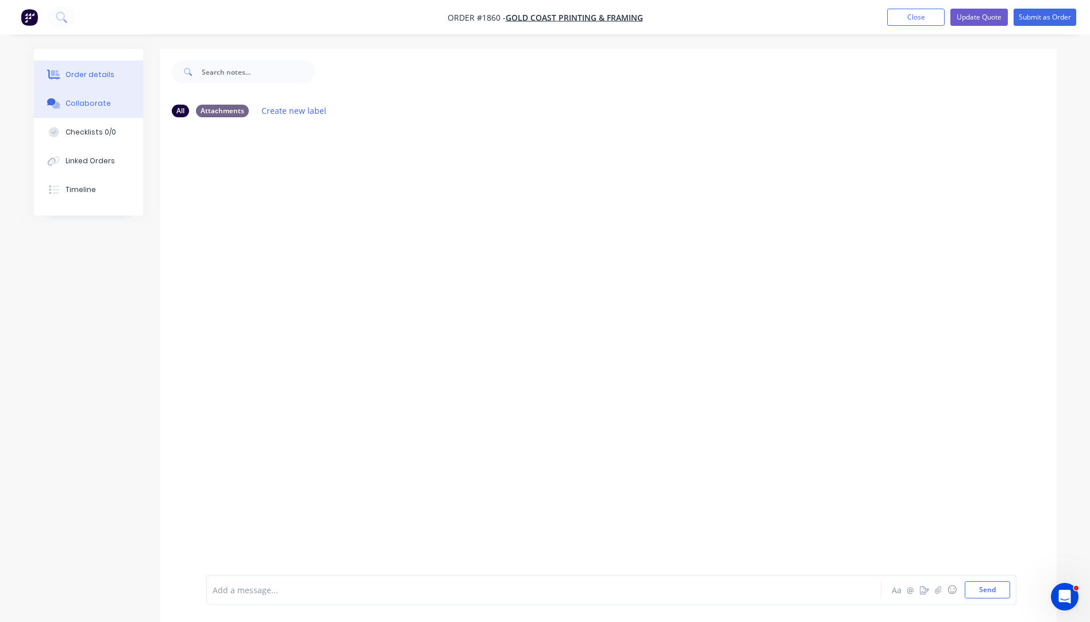
click at [84, 80] on button "Order details" at bounding box center [88, 74] width 109 height 29
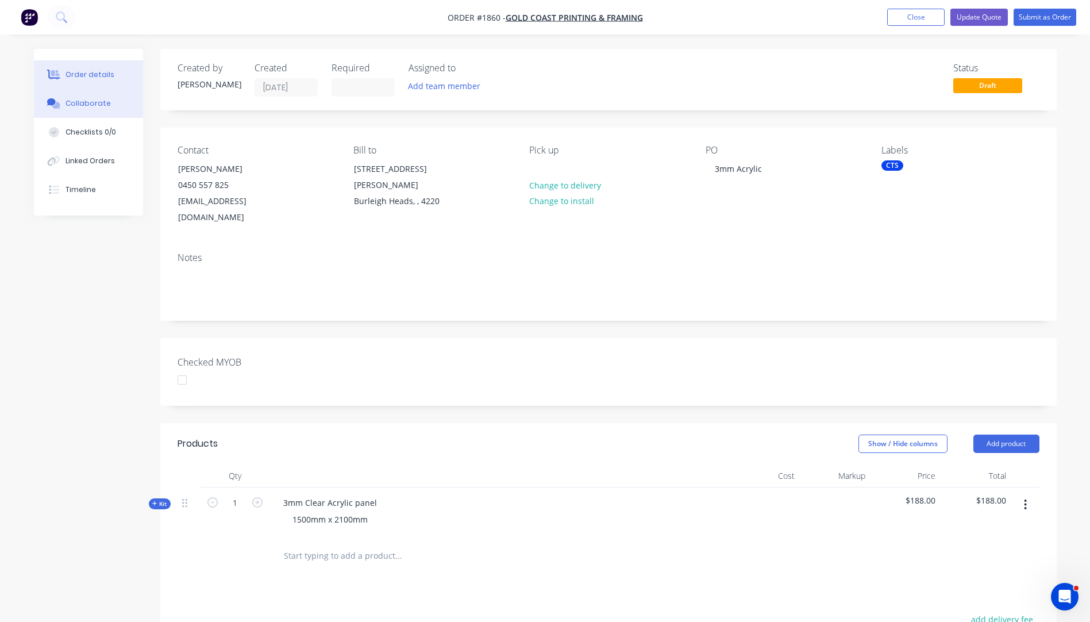
click at [87, 107] on div "Collaborate" at bounding box center [88, 103] width 45 height 10
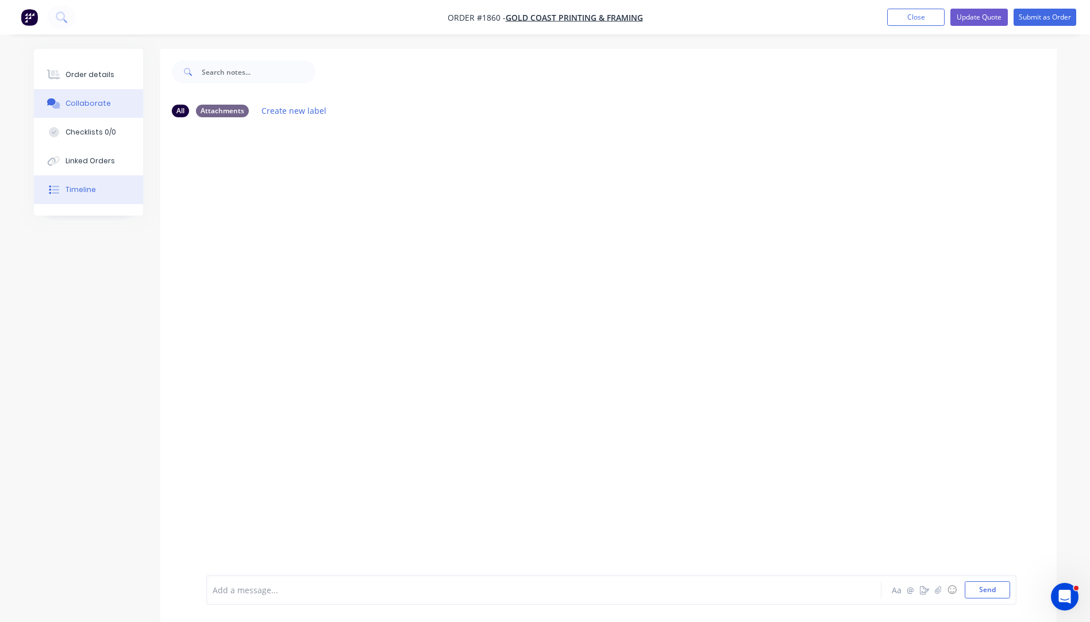
click at [80, 189] on div "Timeline" at bounding box center [81, 189] width 30 height 10
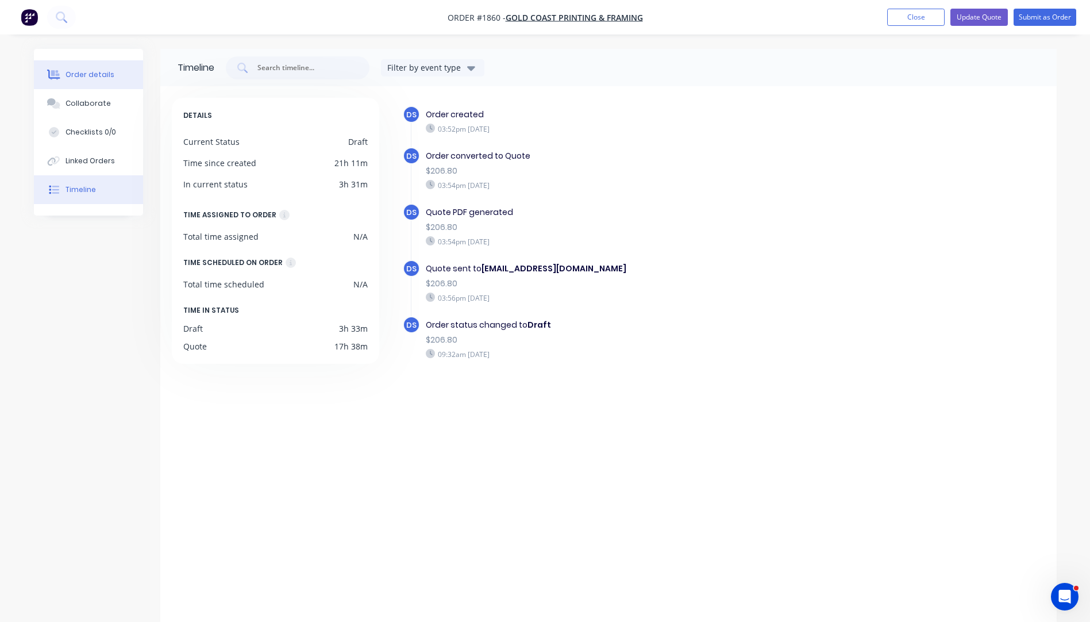
click at [86, 79] on div "Order details" at bounding box center [90, 75] width 49 height 10
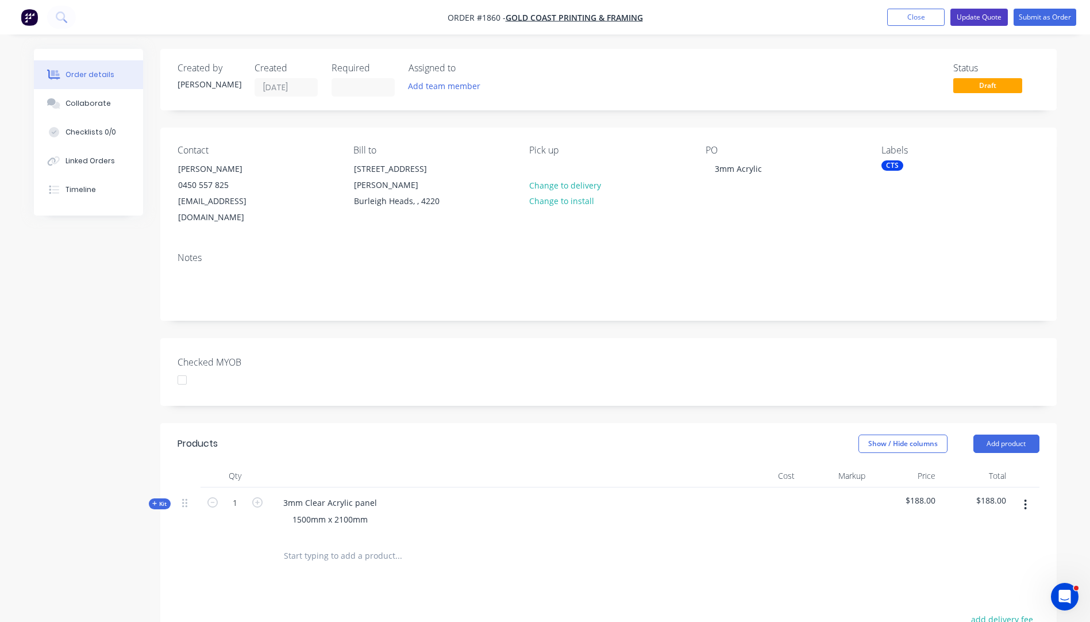
click at [980, 21] on button "Update Quote" at bounding box center [979, 17] width 57 height 17
